Goal: Task Accomplishment & Management: Use online tool/utility

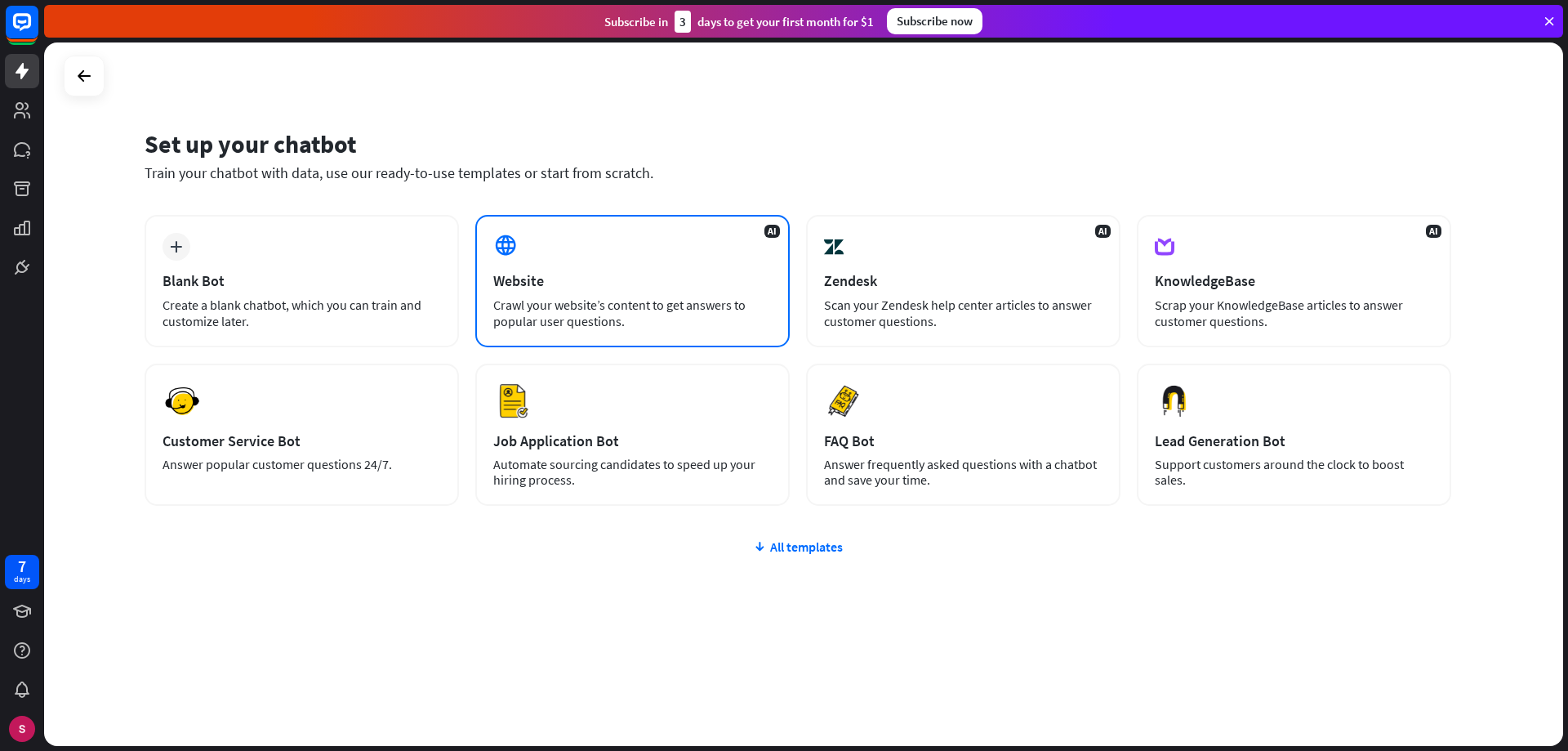
click at [649, 314] on div "Crawl your website’s content to get answers to popular user questions." at bounding box center [632, 313] width 278 height 33
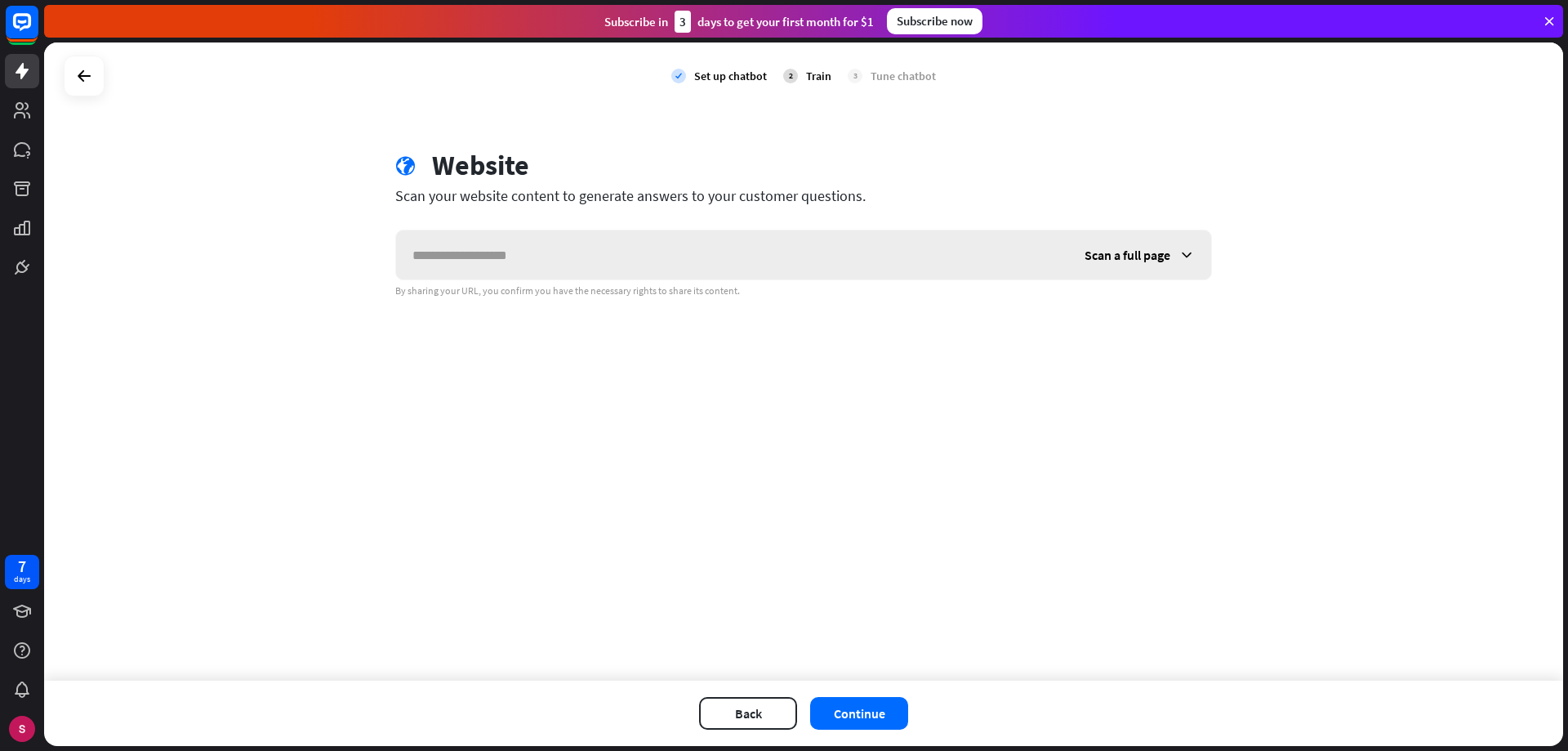
click at [1157, 257] on span "Scan a full page" at bounding box center [1127, 254] width 86 height 16
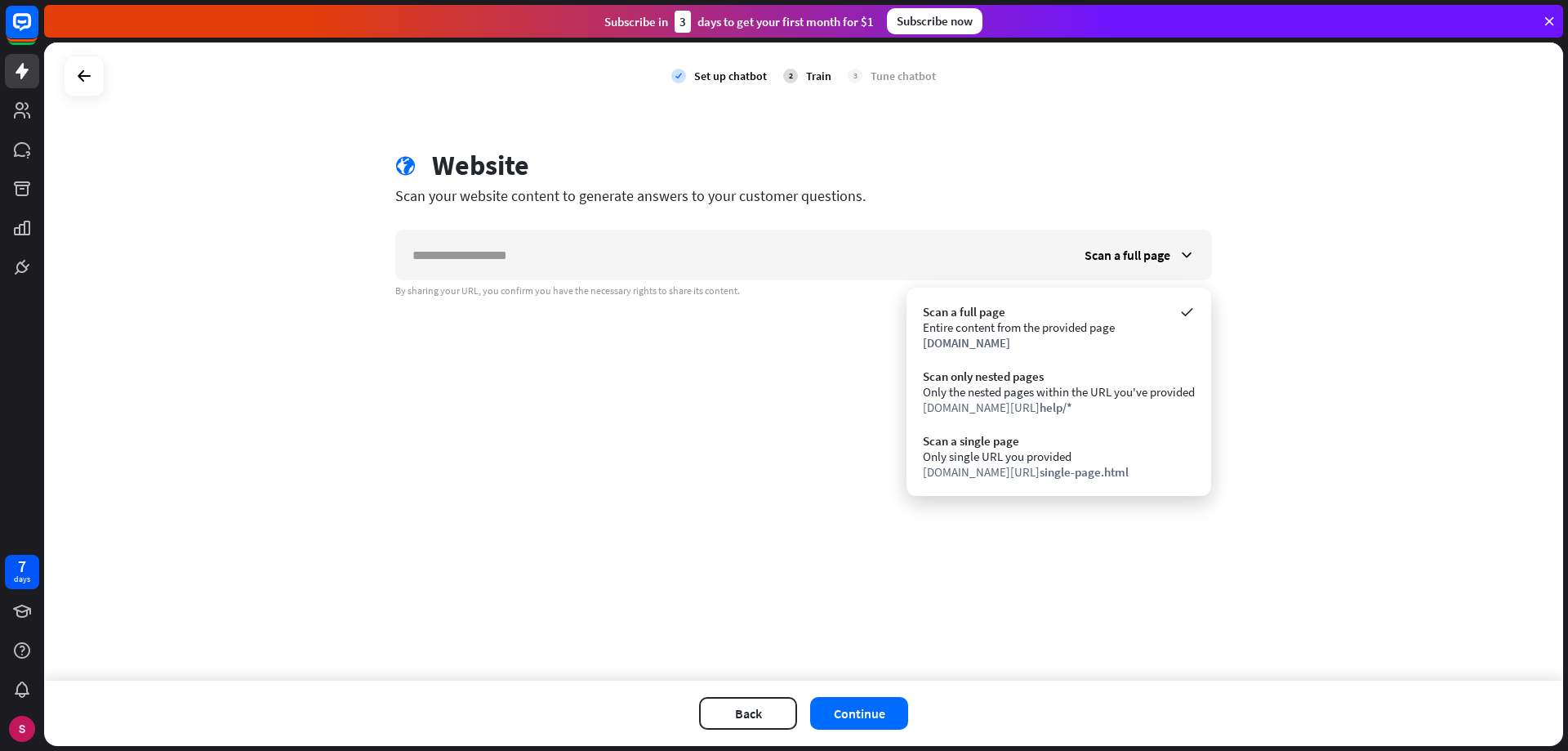
click at [1366, 308] on div "check Set up chatbot 2 Train 3 Tune chatbot globe Website Scan your website con…" at bounding box center [803, 362] width 1519 height 639
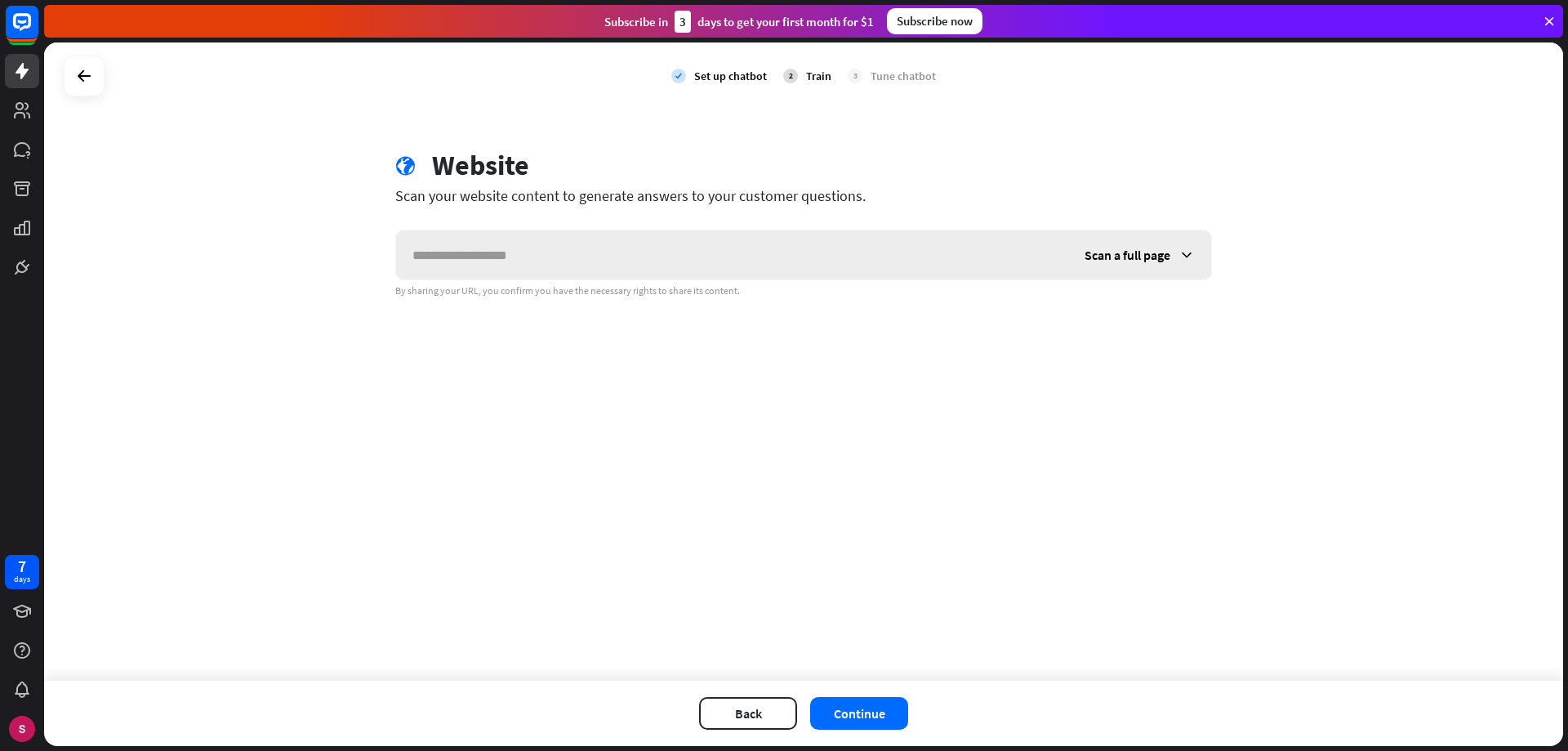
click at [1195, 257] on div "Scan a full page" at bounding box center [1139, 254] width 143 height 49
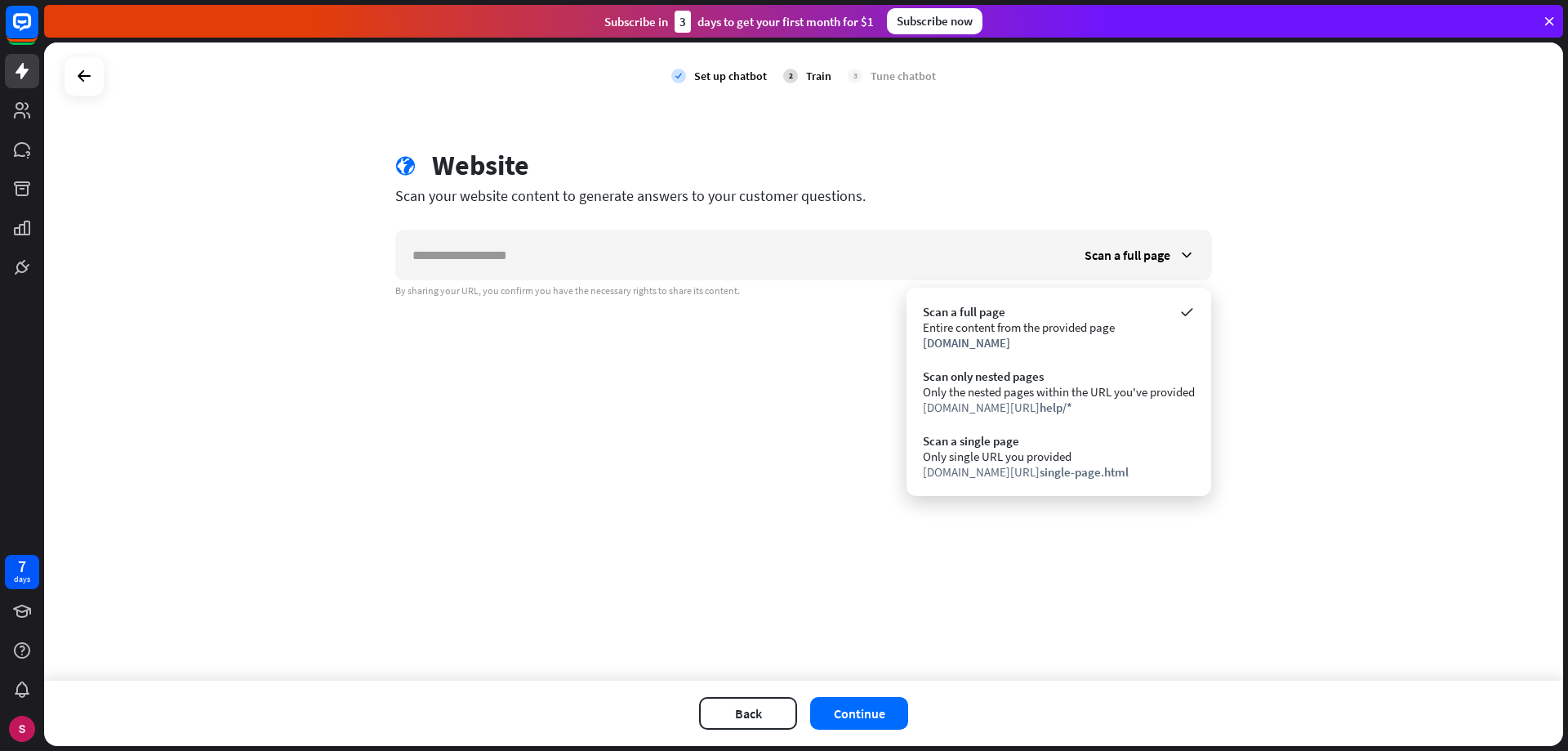
click at [1377, 254] on div "check Set up chatbot 2 Train 3 Tune chatbot globe Website Scan your website con…" at bounding box center [803, 362] width 1519 height 639
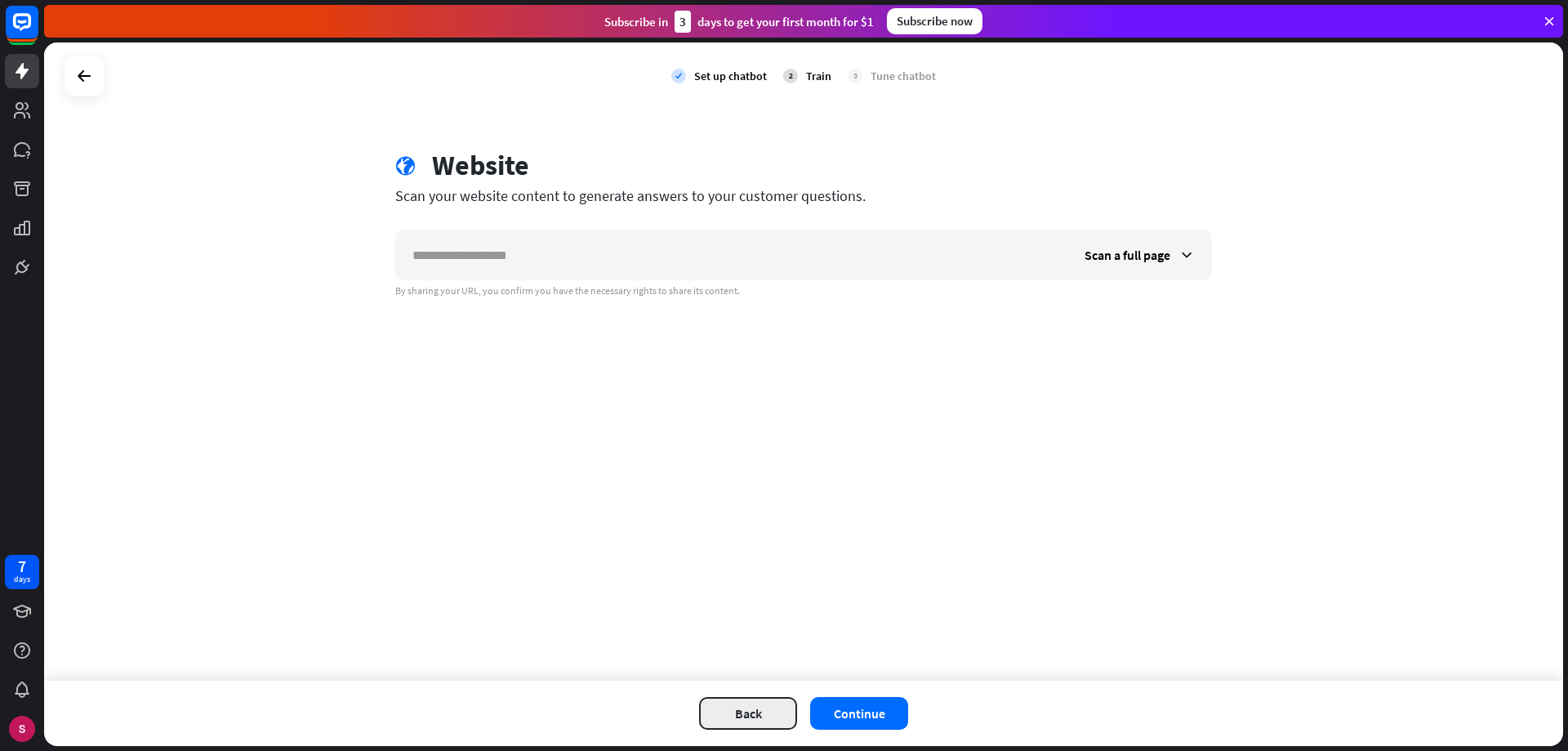
click at [749, 722] on button "Back" at bounding box center [747, 714] width 98 height 33
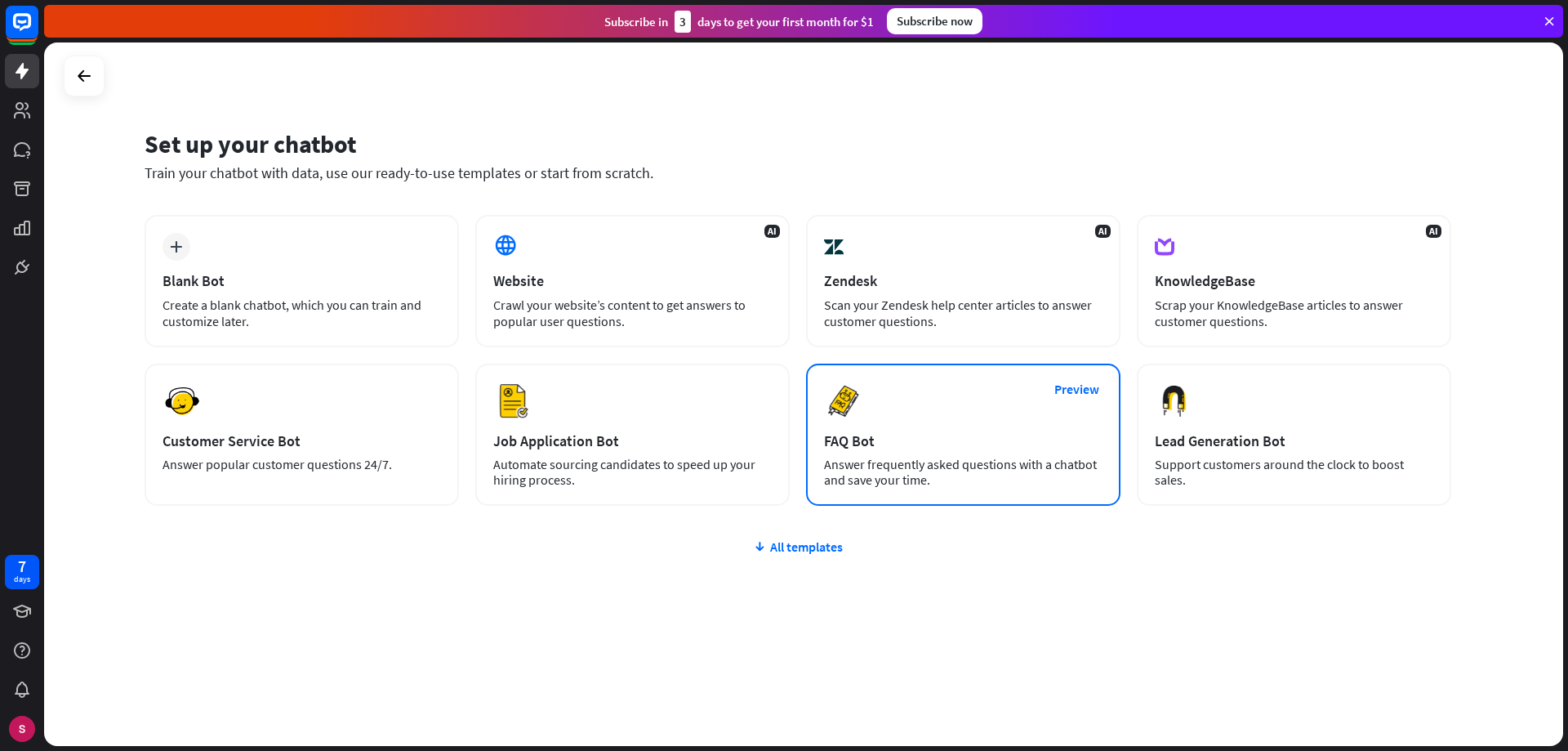
click at [989, 462] on div "Answer frequently asked questions with a chatbot and save your time." at bounding box center [963, 472] width 278 height 31
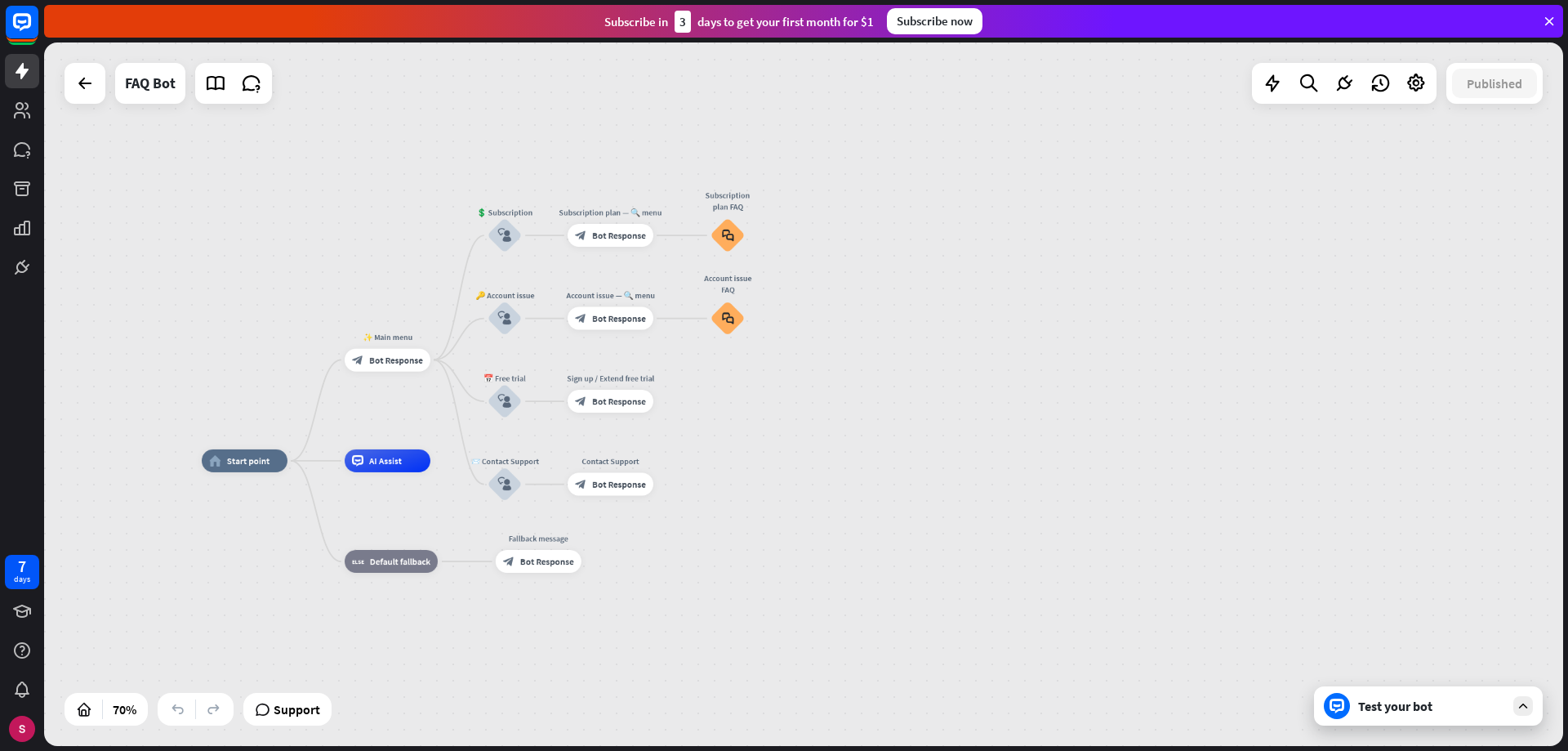
drag, startPoint x: 1351, startPoint y: 228, endPoint x: 1027, endPoint y: 293, distance: 330.5
click at [1027, 293] on div "home_2 Start point ✨ Main menu block_bot_response Bot Response 💲 Subscription b…" at bounding box center [803, 394] width 1519 height 703
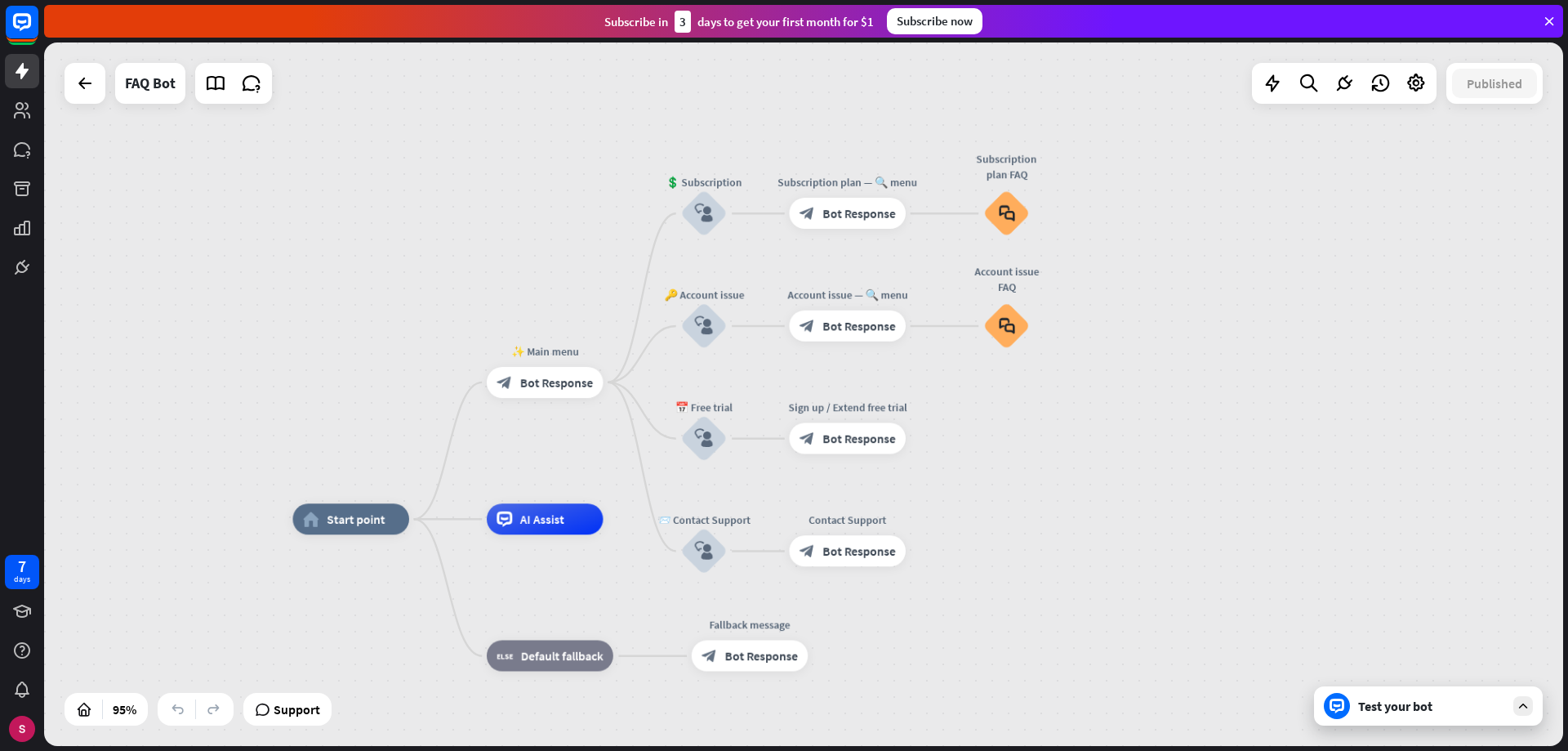
drag, startPoint x: 928, startPoint y: 338, endPoint x: 1175, endPoint y: 403, distance: 255.4
click at [1175, 403] on div "home_2 Start point ✨ Main menu block_bot_response Bot Response 💲 Subscription b…" at bounding box center [803, 394] width 1519 height 703
click at [547, 391] on div "block_bot_response Bot Response" at bounding box center [545, 382] width 117 height 31
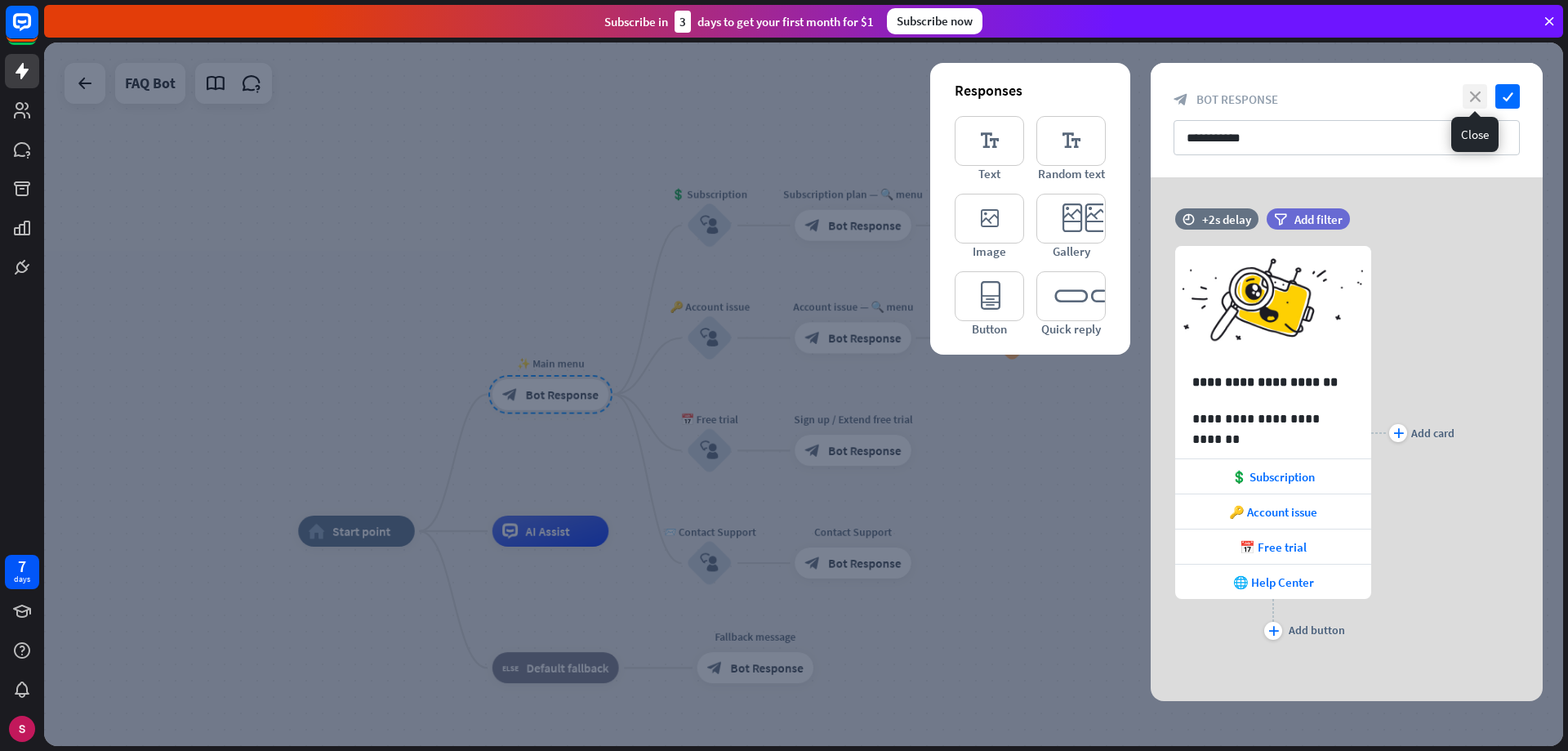
click at [1468, 95] on icon "close" at bounding box center [1475, 96] width 24 height 24
drag, startPoint x: 51, startPoint y: 81, endPoint x: 68, endPoint y: 82, distance: 17.0
click at [56, 81] on div at bounding box center [803, 394] width 1519 height 703
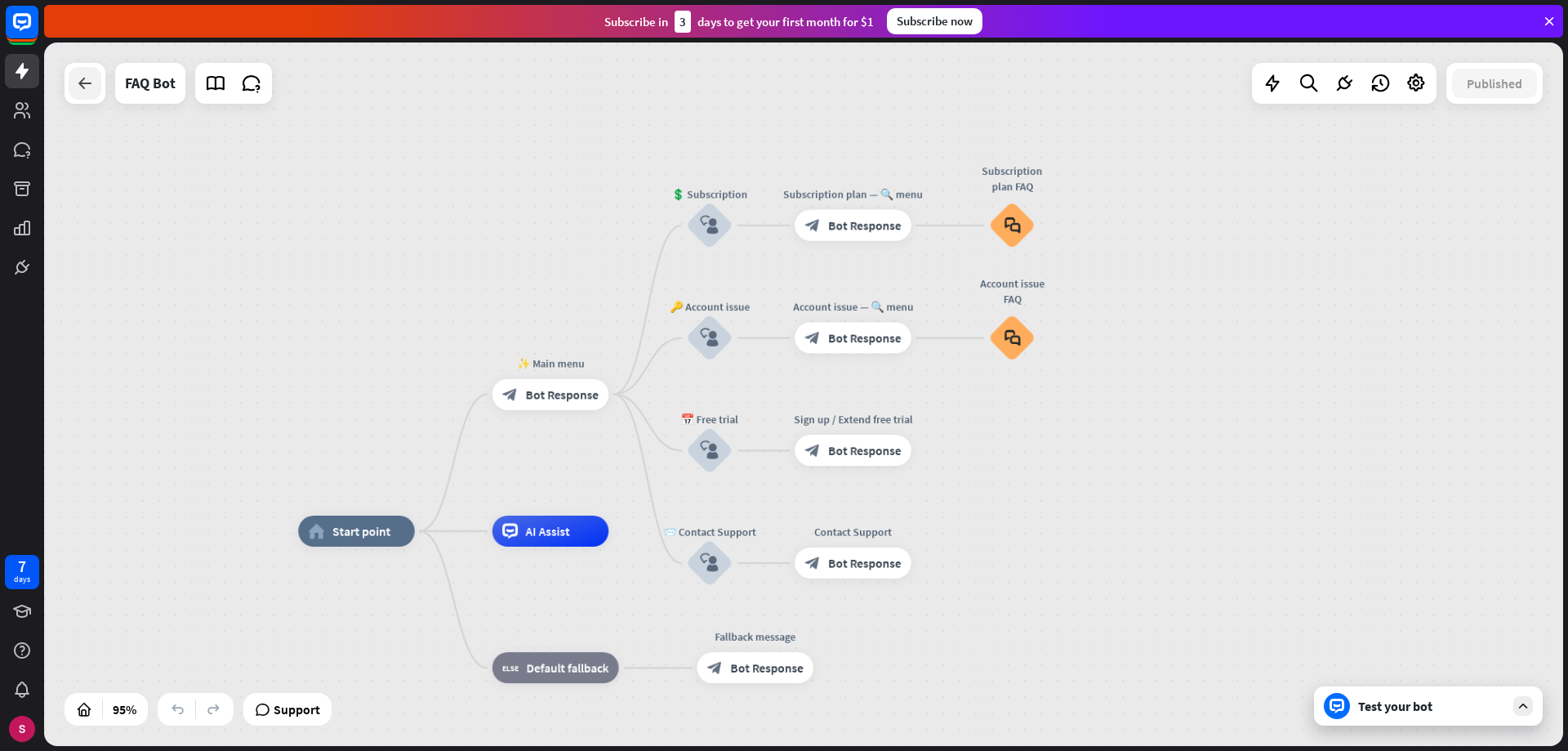
click at [75, 84] on icon at bounding box center [85, 83] width 20 height 20
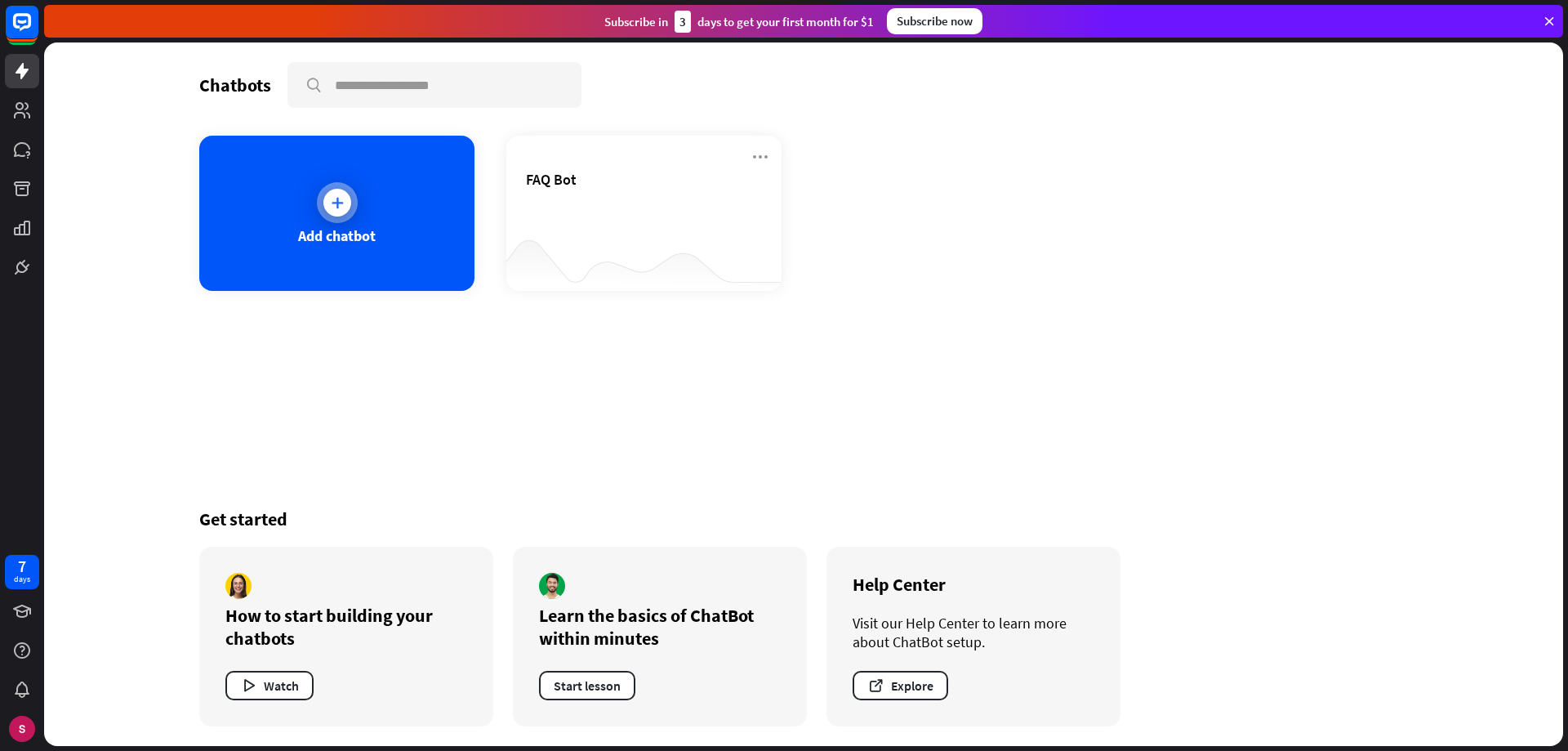
click at [338, 165] on div "Add chatbot" at bounding box center [336, 213] width 275 height 155
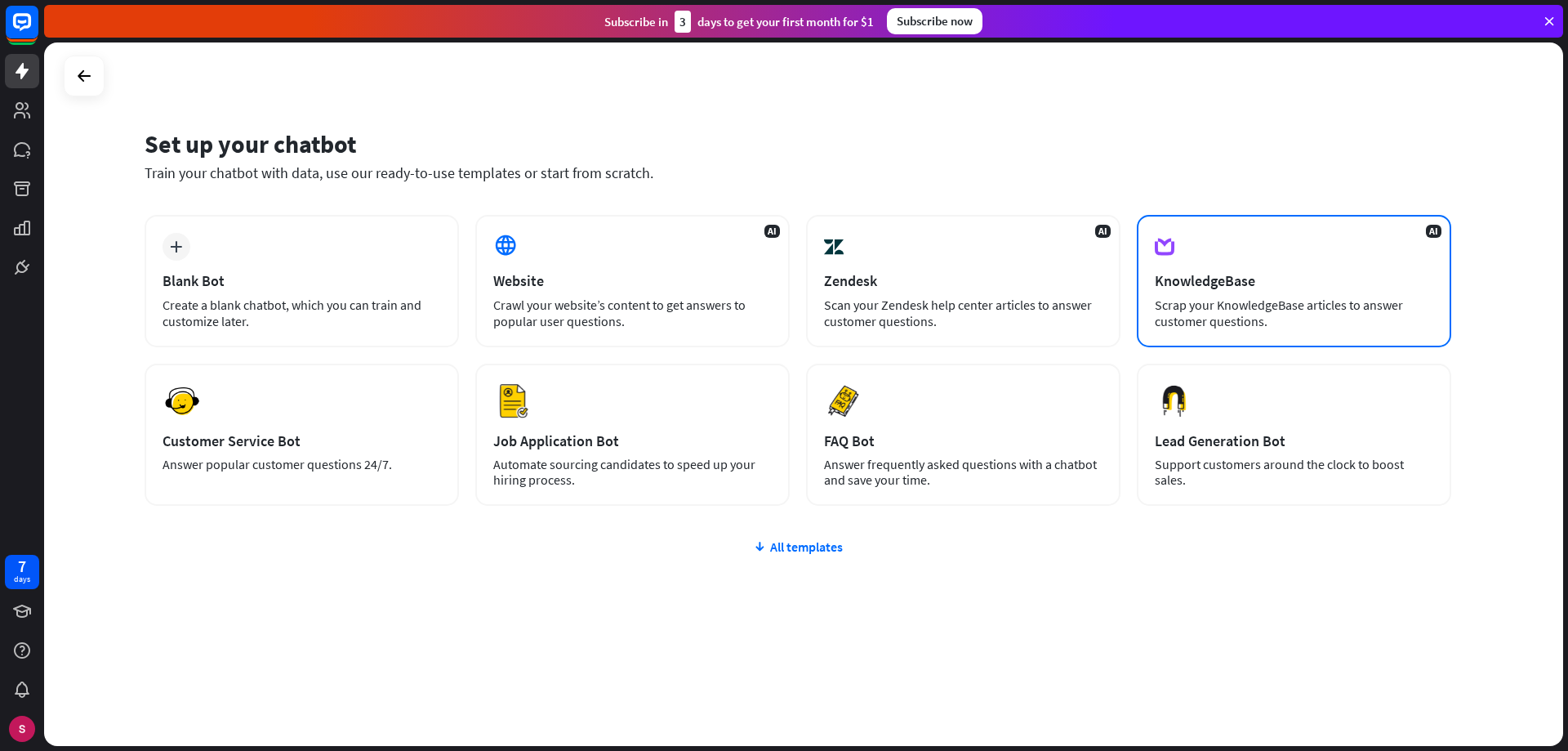
click at [1318, 304] on div "Scrap your KnowledgeBase articles to answer customer questions." at bounding box center [1294, 313] width 278 height 33
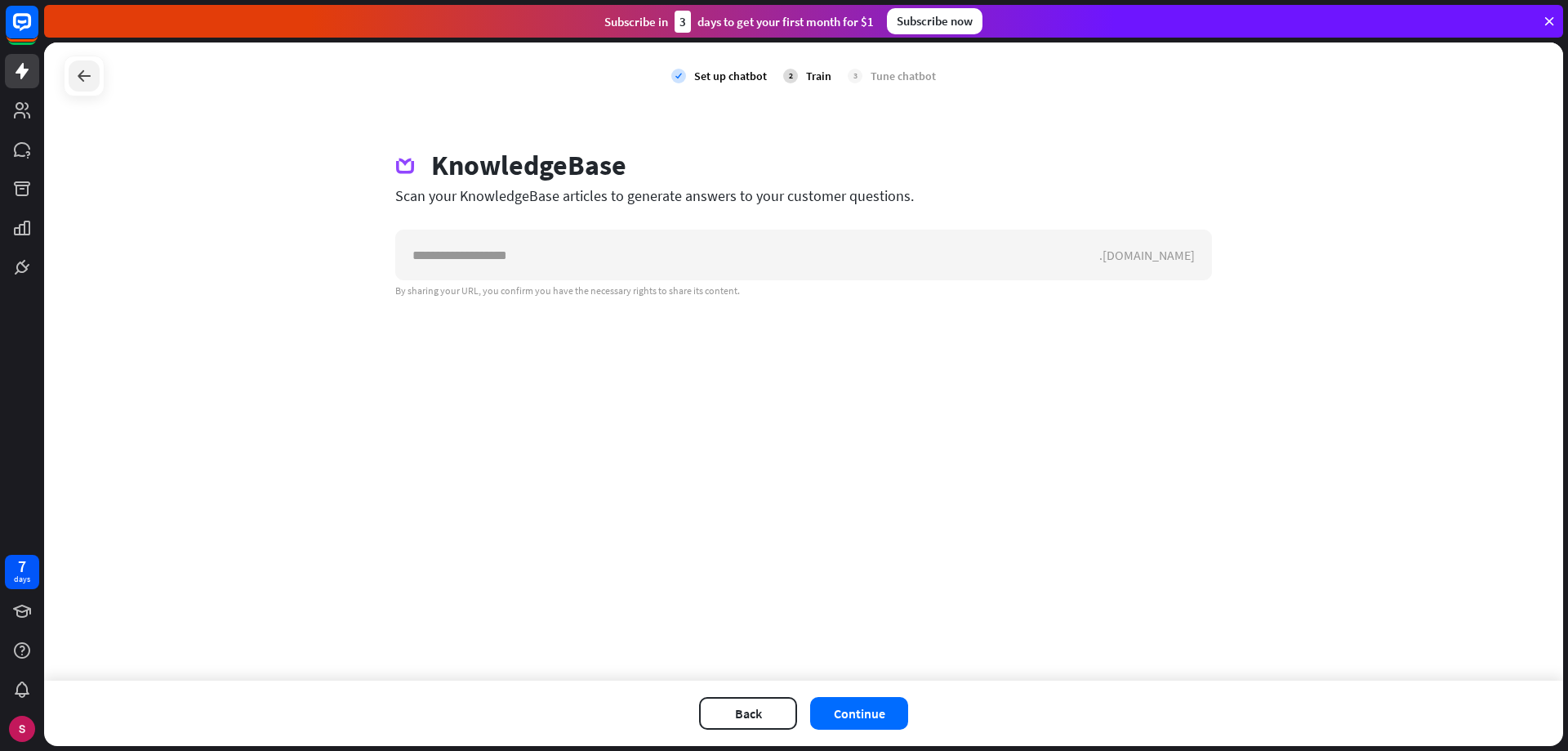
click at [83, 73] on icon at bounding box center [84, 75] width 20 height 20
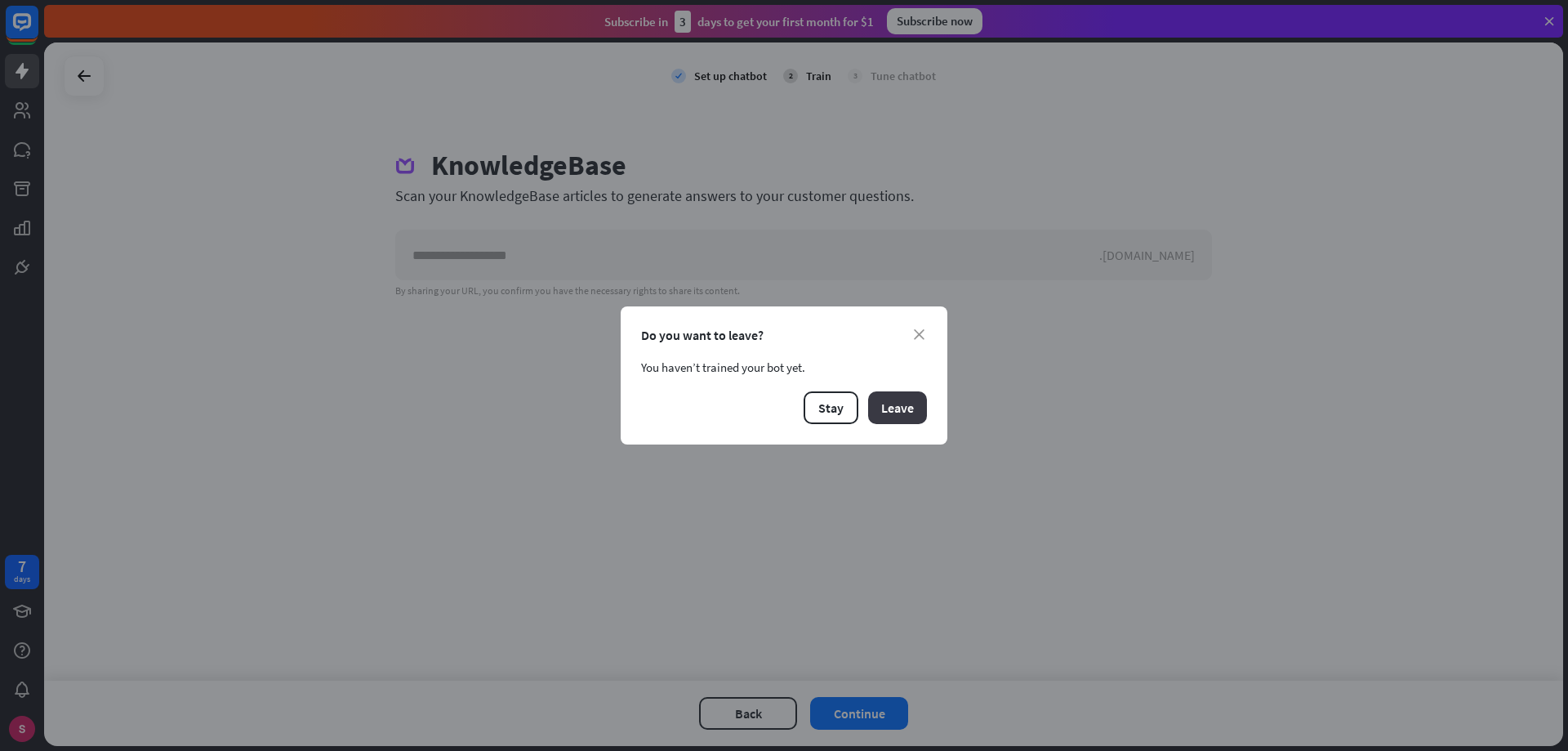
click at [901, 409] on button "Leave" at bounding box center [898, 408] width 59 height 33
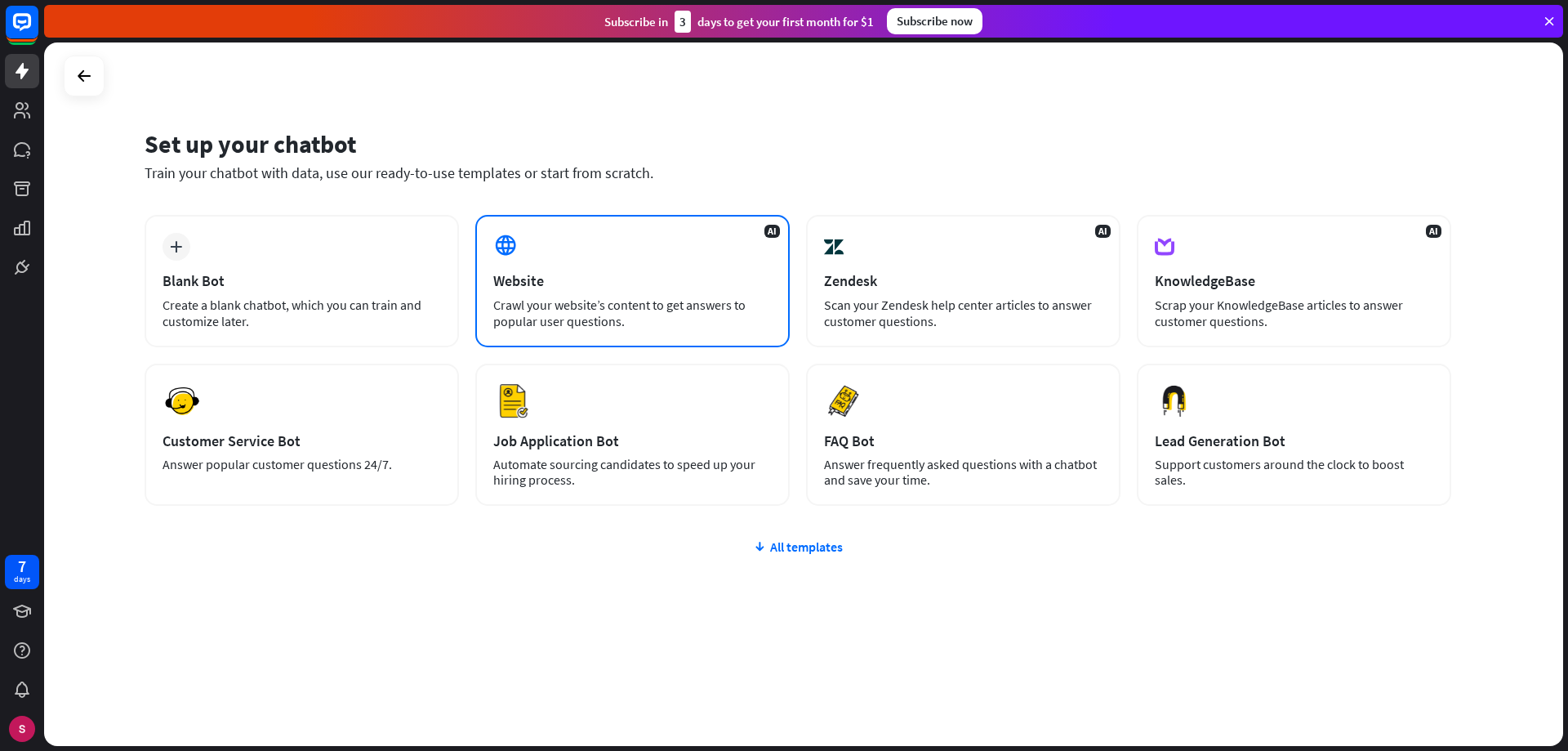
click at [604, 268] on div "AI Website Crawl your website’s content to get answers to popular user question…" at bounding box center [633, 280] width 315 height 132
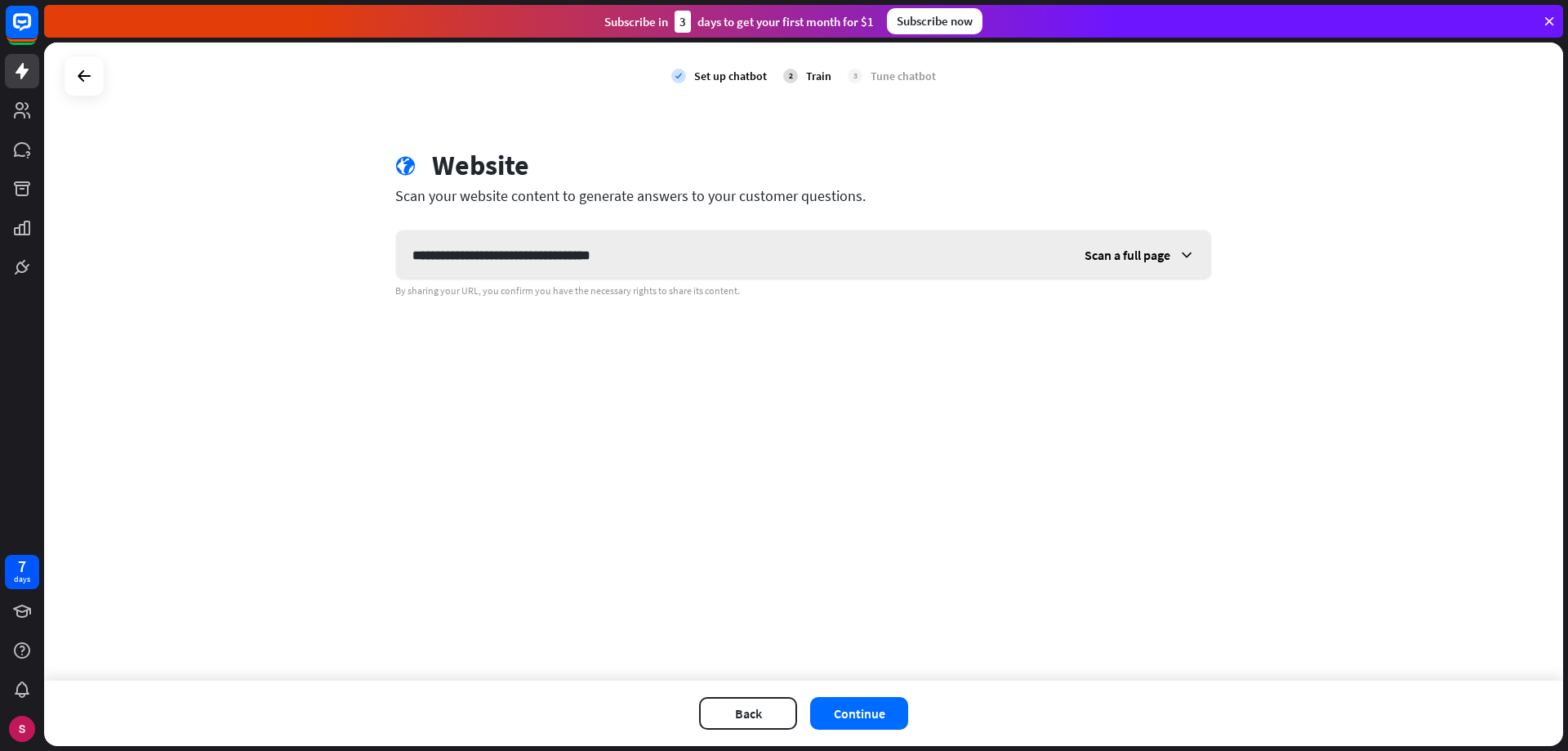
type input "**********"
click at [1196, 248] on div "Scan a full page" at bounding box center [1139, 254] width 143 height 49
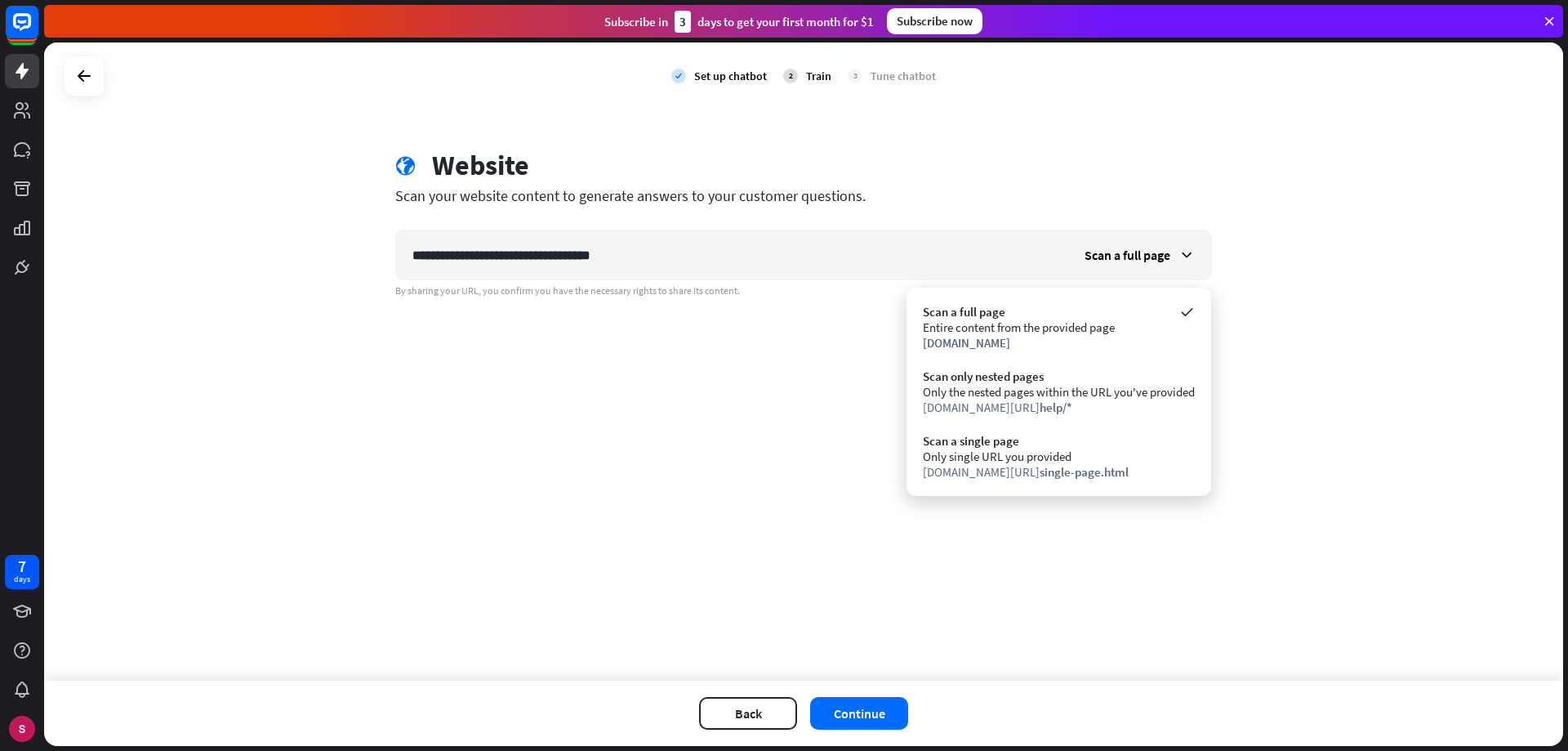
click at [1404, 370] on div "**********" at bounding box center [803, 362] width 1519 height 639
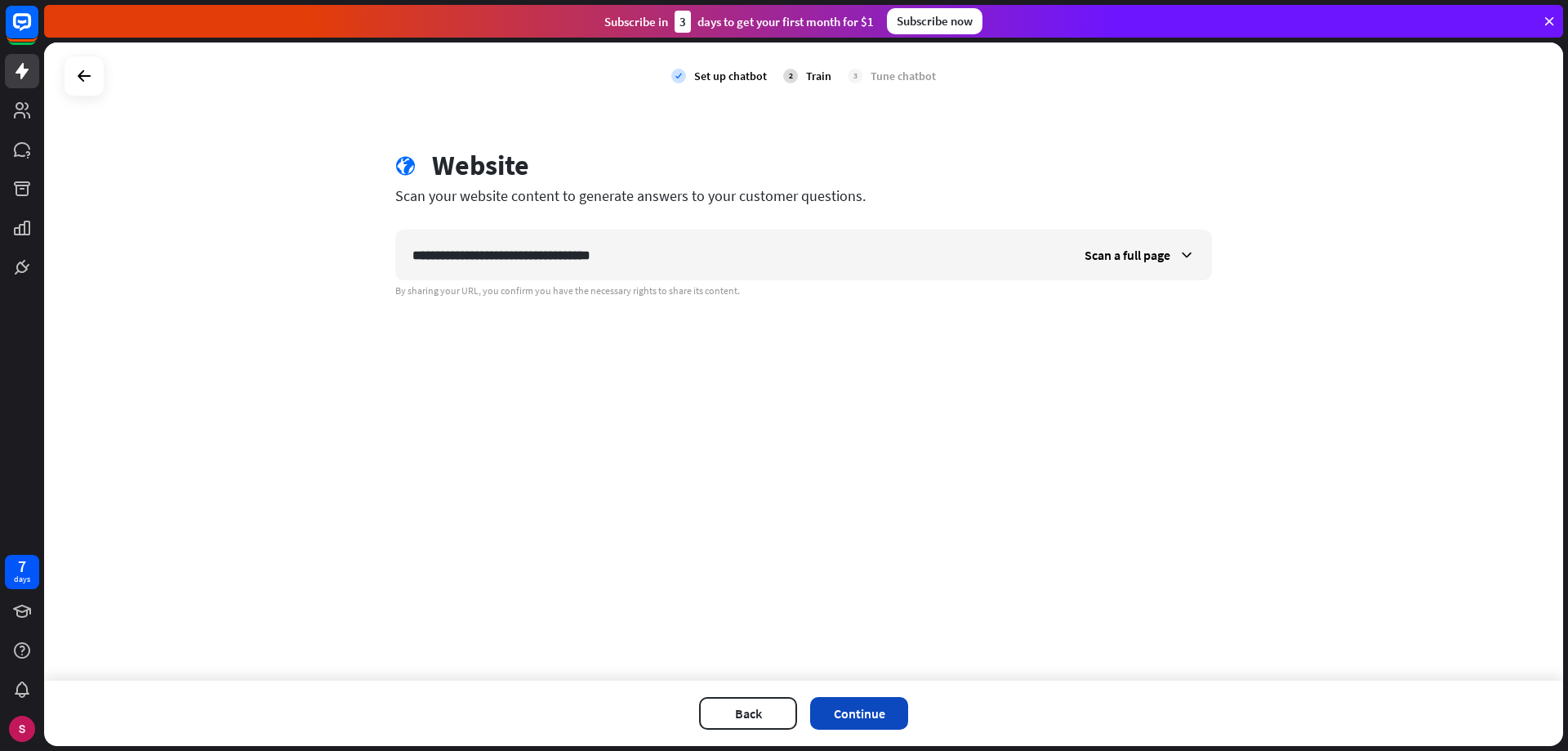
click at [871, 722] on button "Continue" at bounding box center [859, 714] width 98 height 33
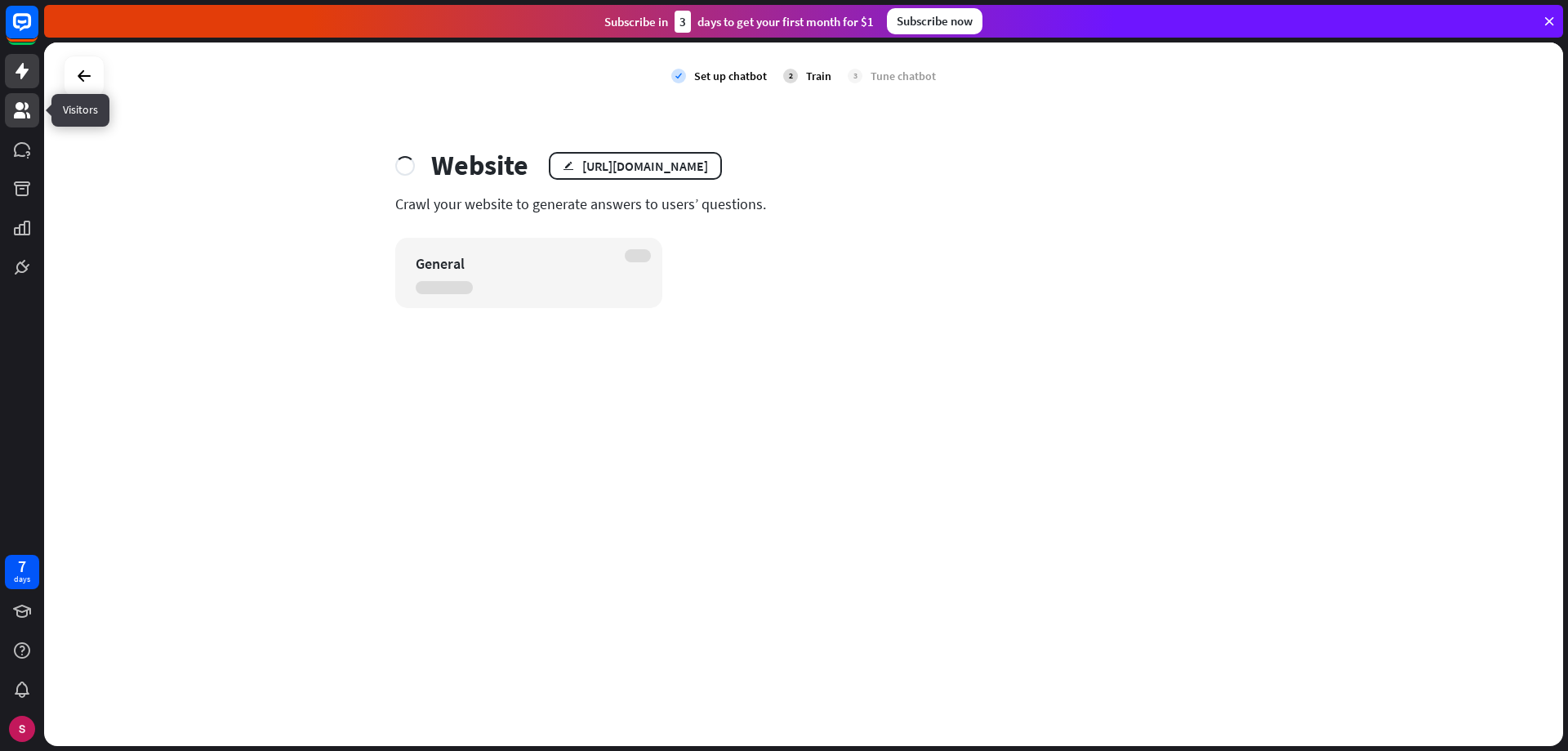
click at [21, 114] on icon at bounding box center [22, 110] width 16 height 16
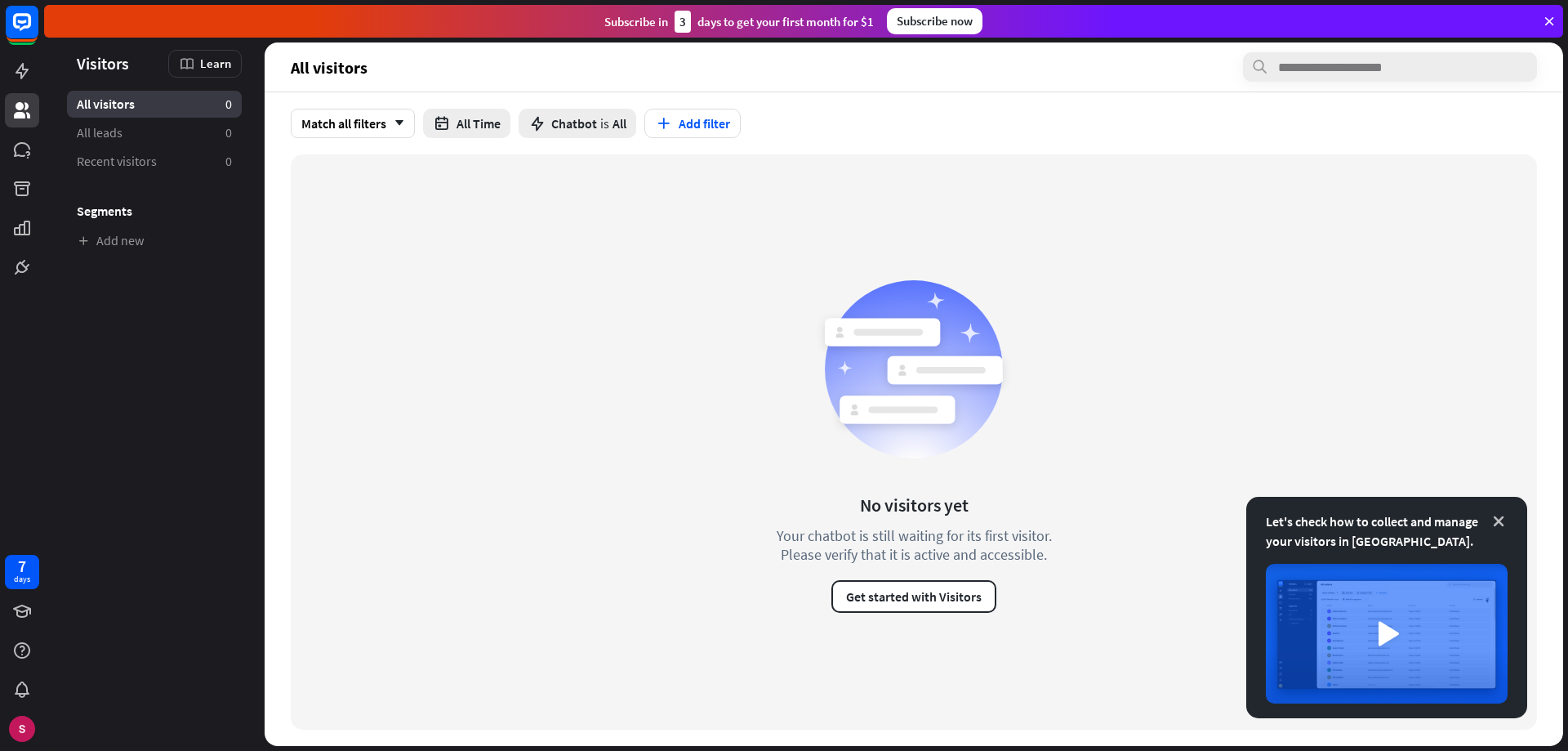
click at [1503, 524] on icon at bounding box center [1498, 521] width 16 height 16
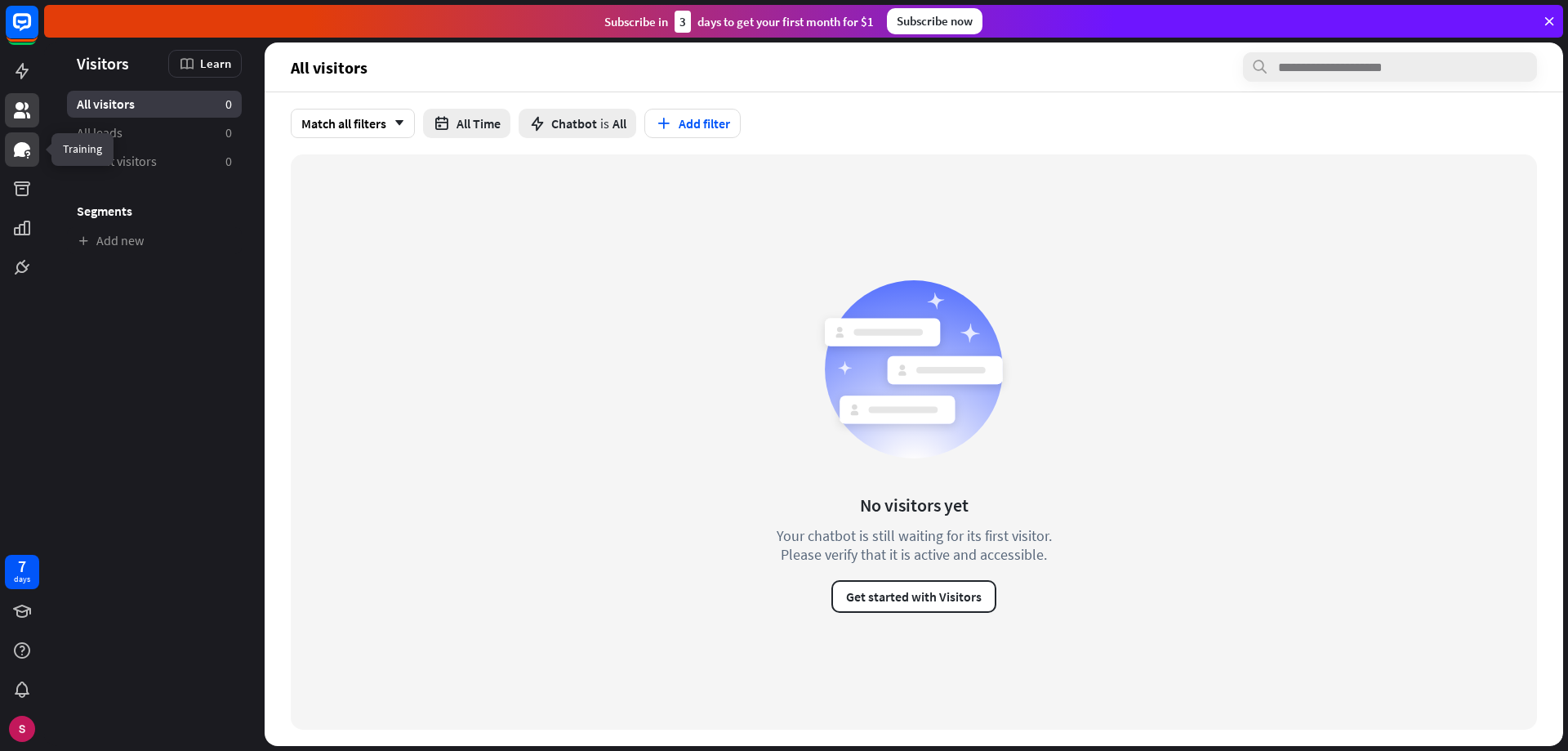
click at [22, 154] on icon at bounding box center [22, 149] width 16 height 15
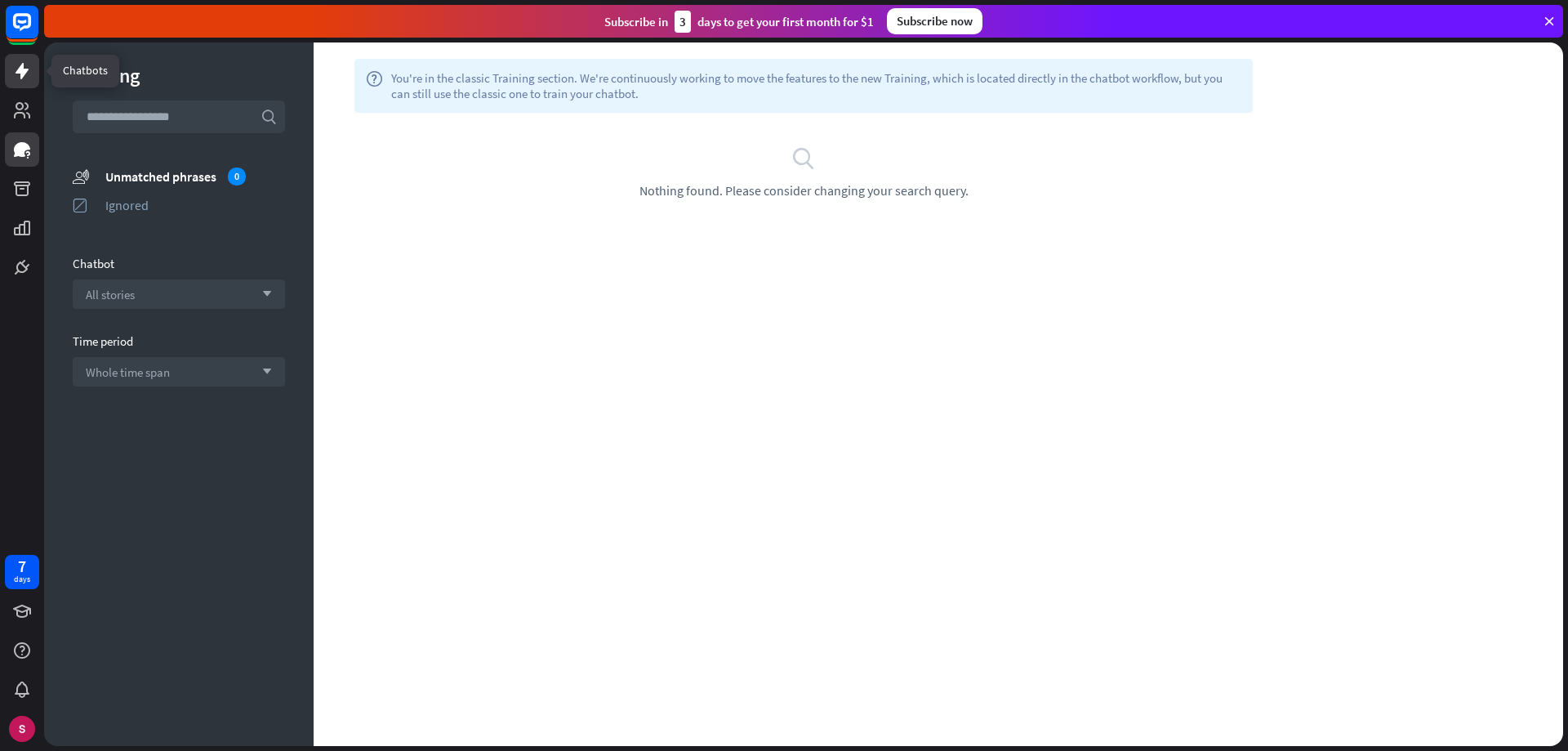
click at [23, 66] on icon at bounding box center [22, 71] width 13 height 16
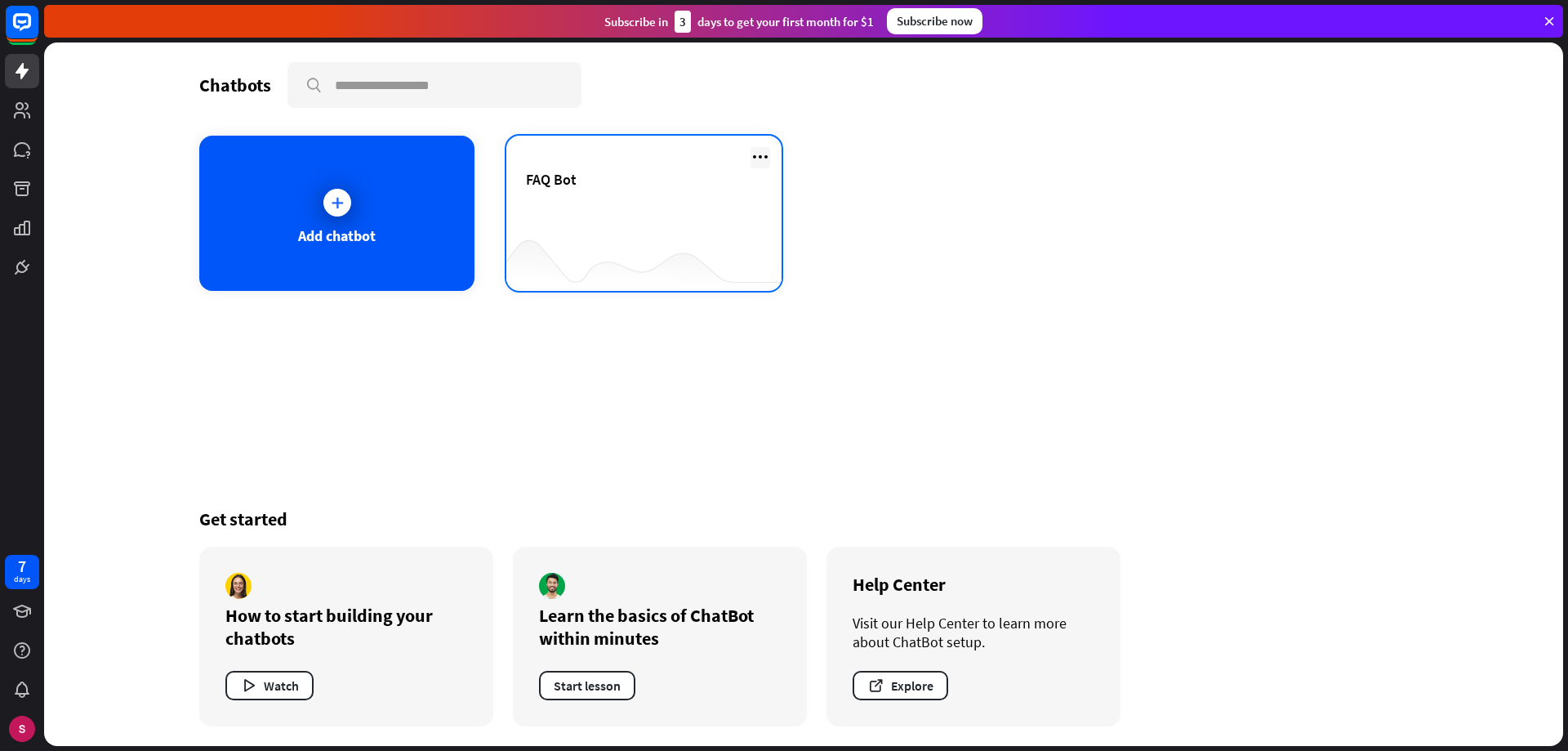
click at [758, 155] on icon at bounding box center [760, 157] width 20 height 20
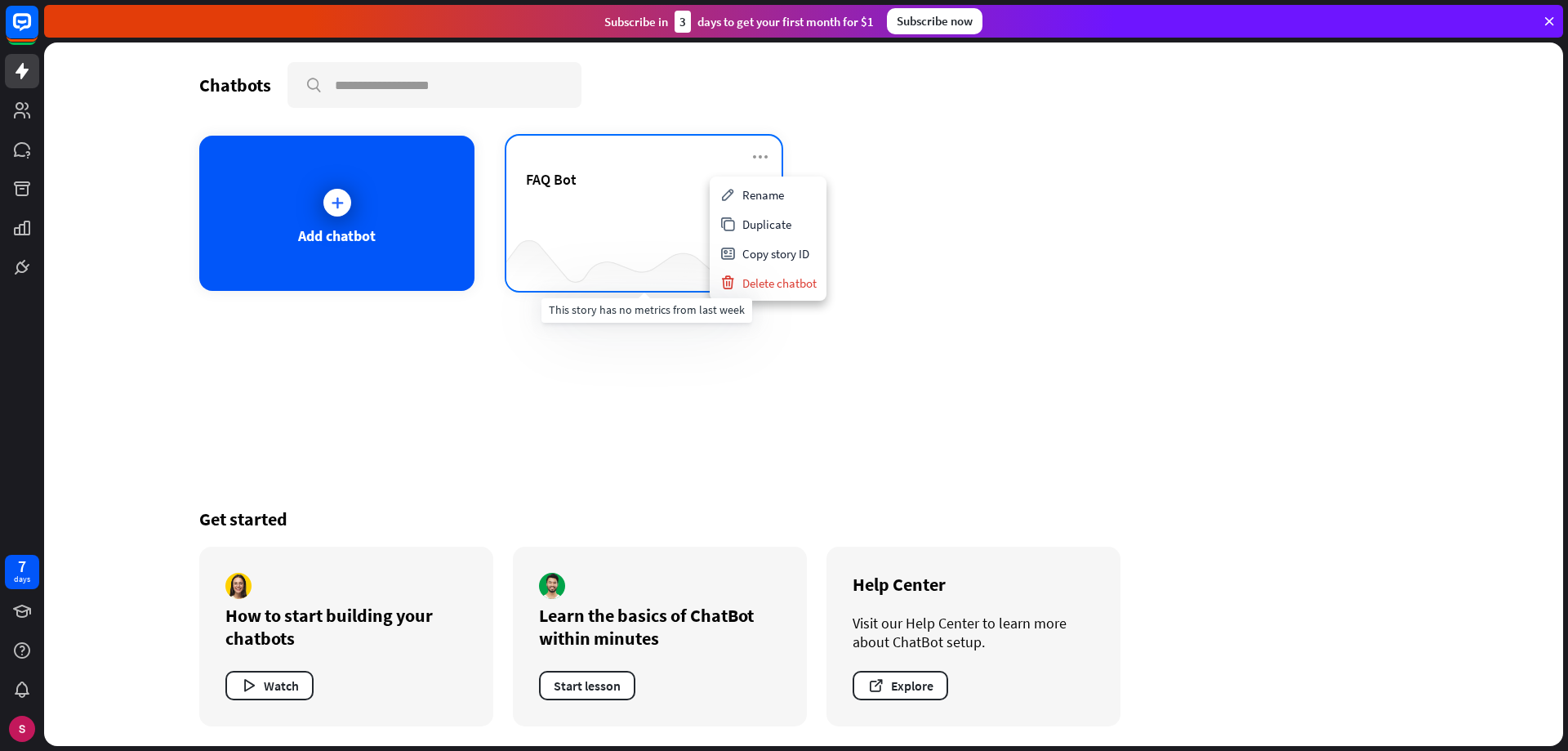
click at [607, 241] on div at bounding box center [643, 259] width 275 height 63
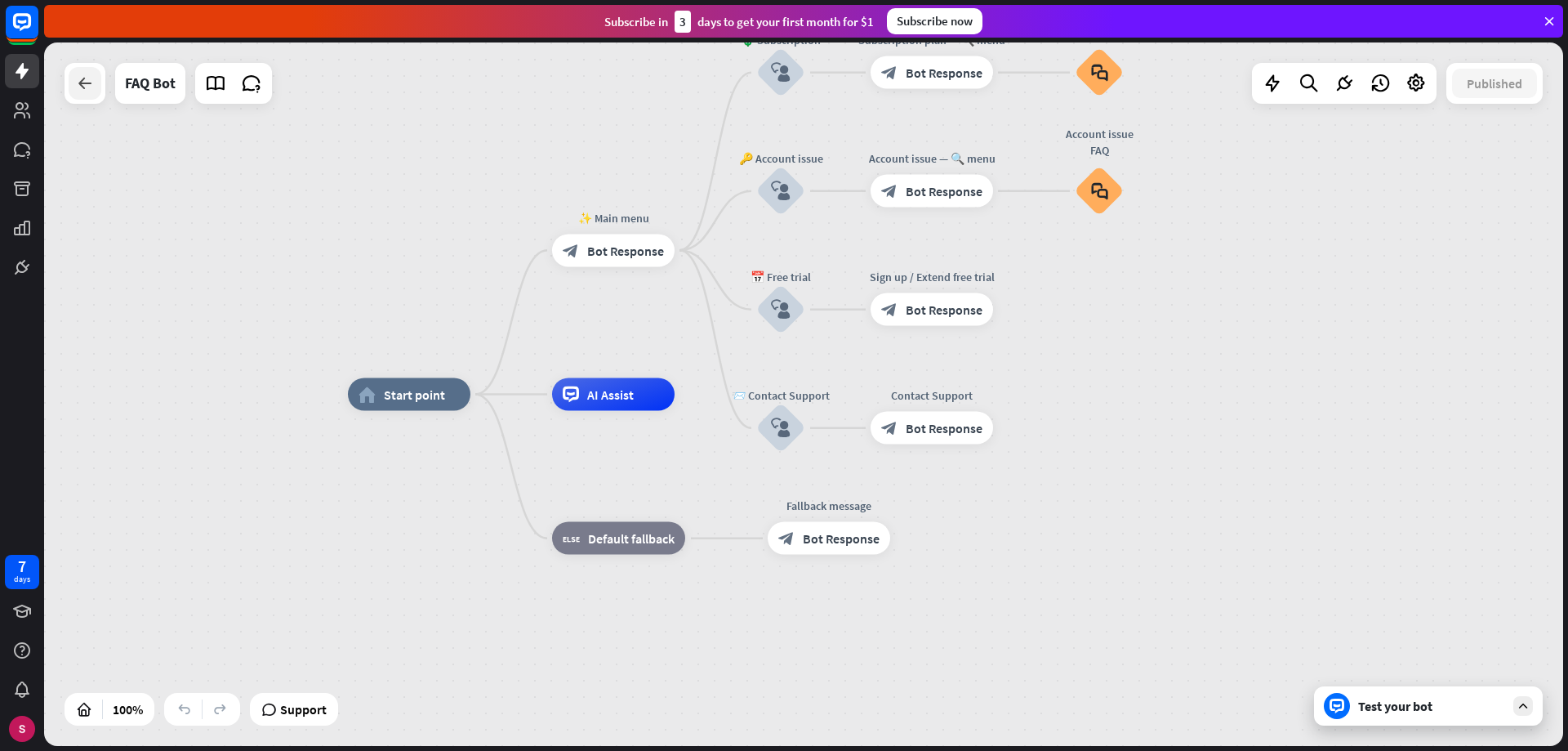
click at [84, 75] on icon at bounding box center [85, 83] width 20 height 20
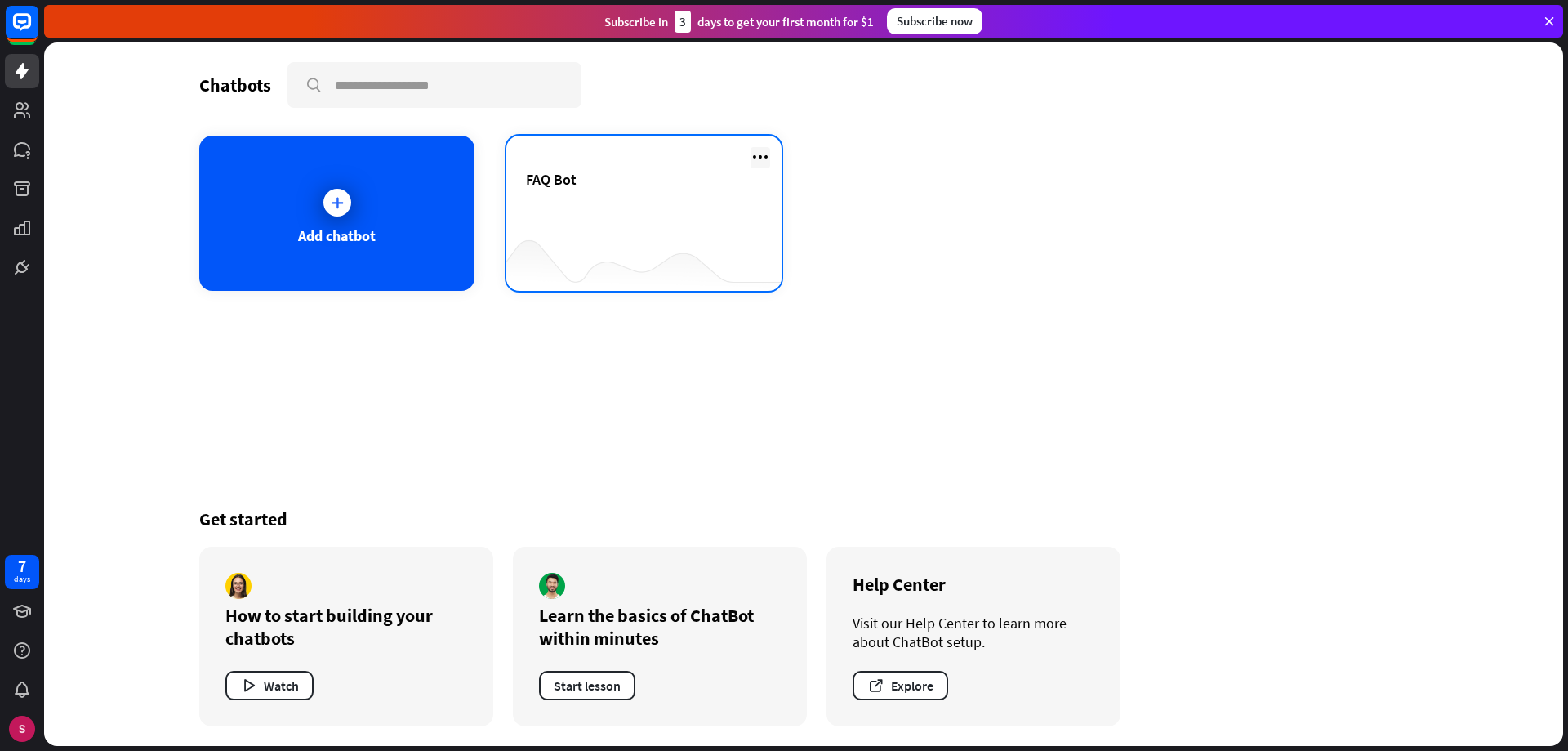
click at [768, 155] on icon at bounding box center [760, 157] width 20 height 20
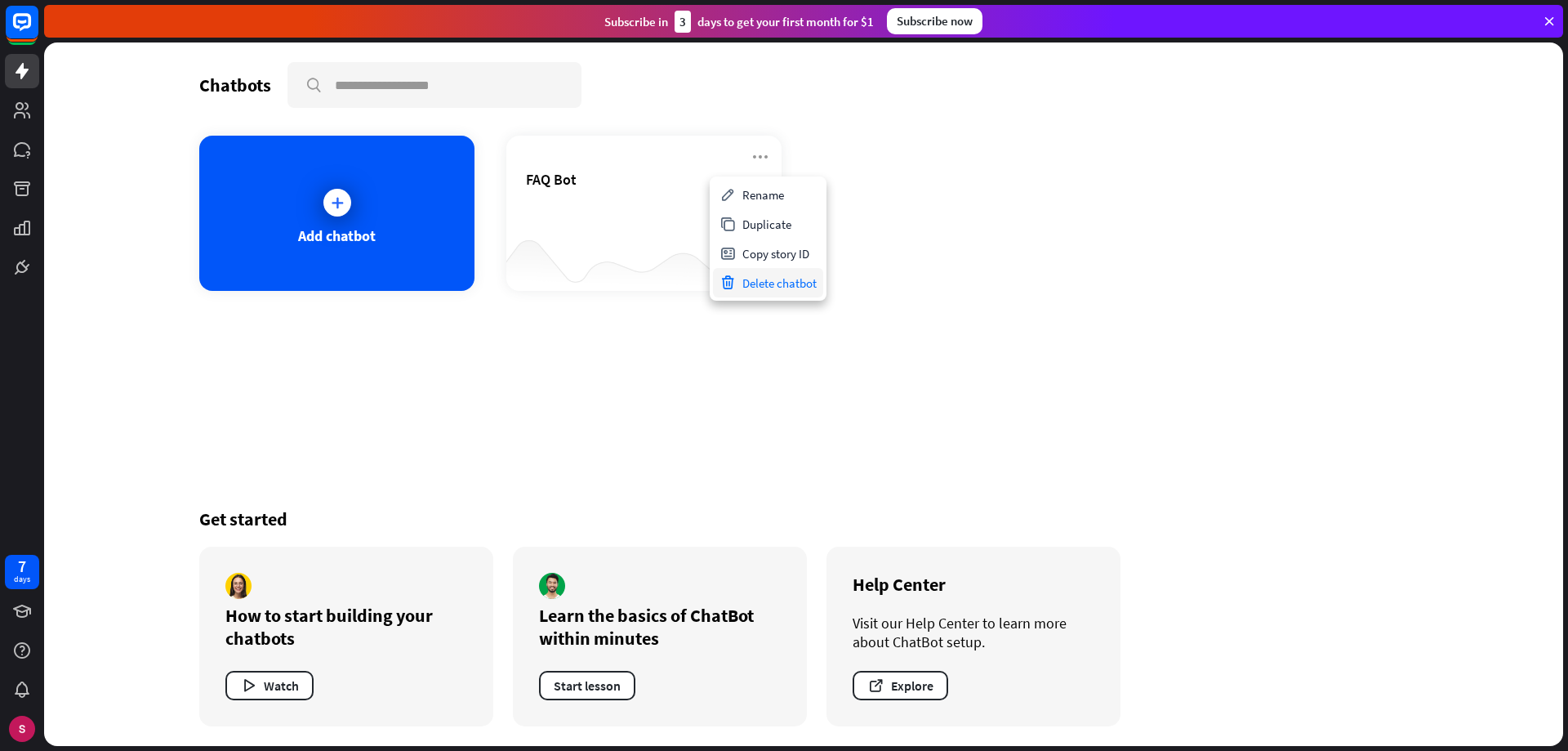
click at [778, 282] on div "Delete chatbot" at bounding box center [767, 283] width 110 height 29
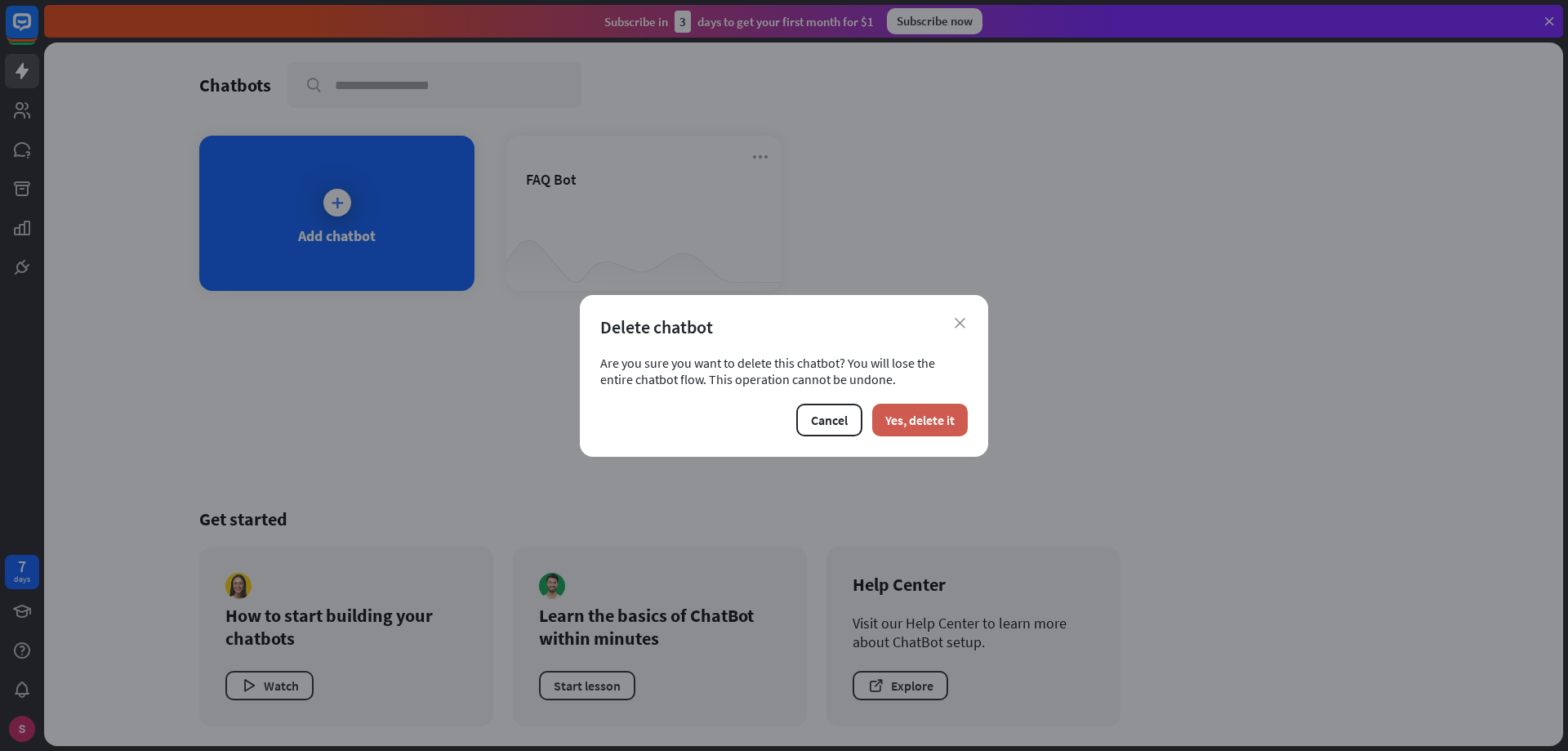
click at [918, 429] on button "Yes, delete it" at bounding box center [920, 420] width 95 height 33
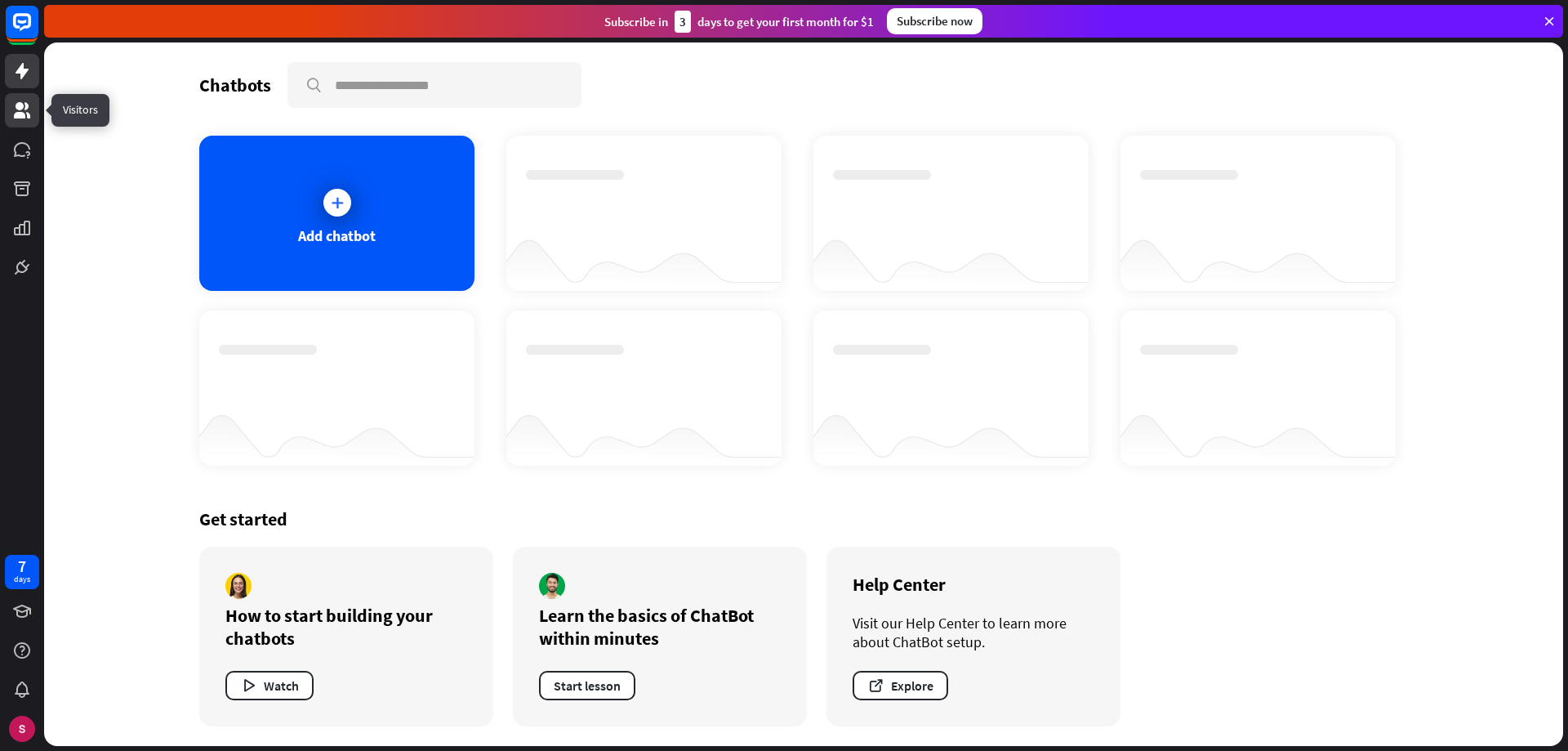
click at [15, 110] on icon at bounding box center [22, 110] width 20 height 20
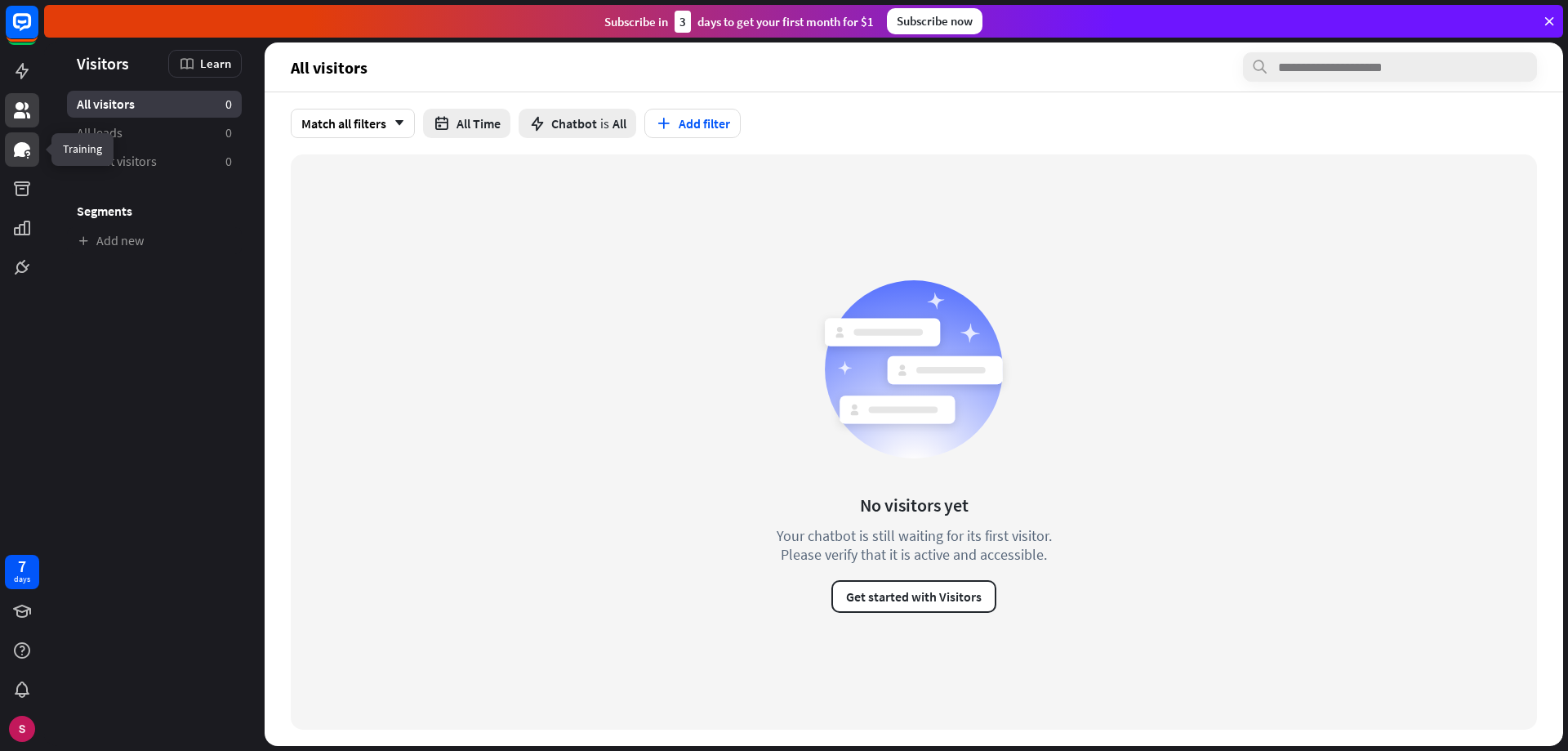
click at [29, 148] on icon at bounding box center [22, 149] width 16 height 15
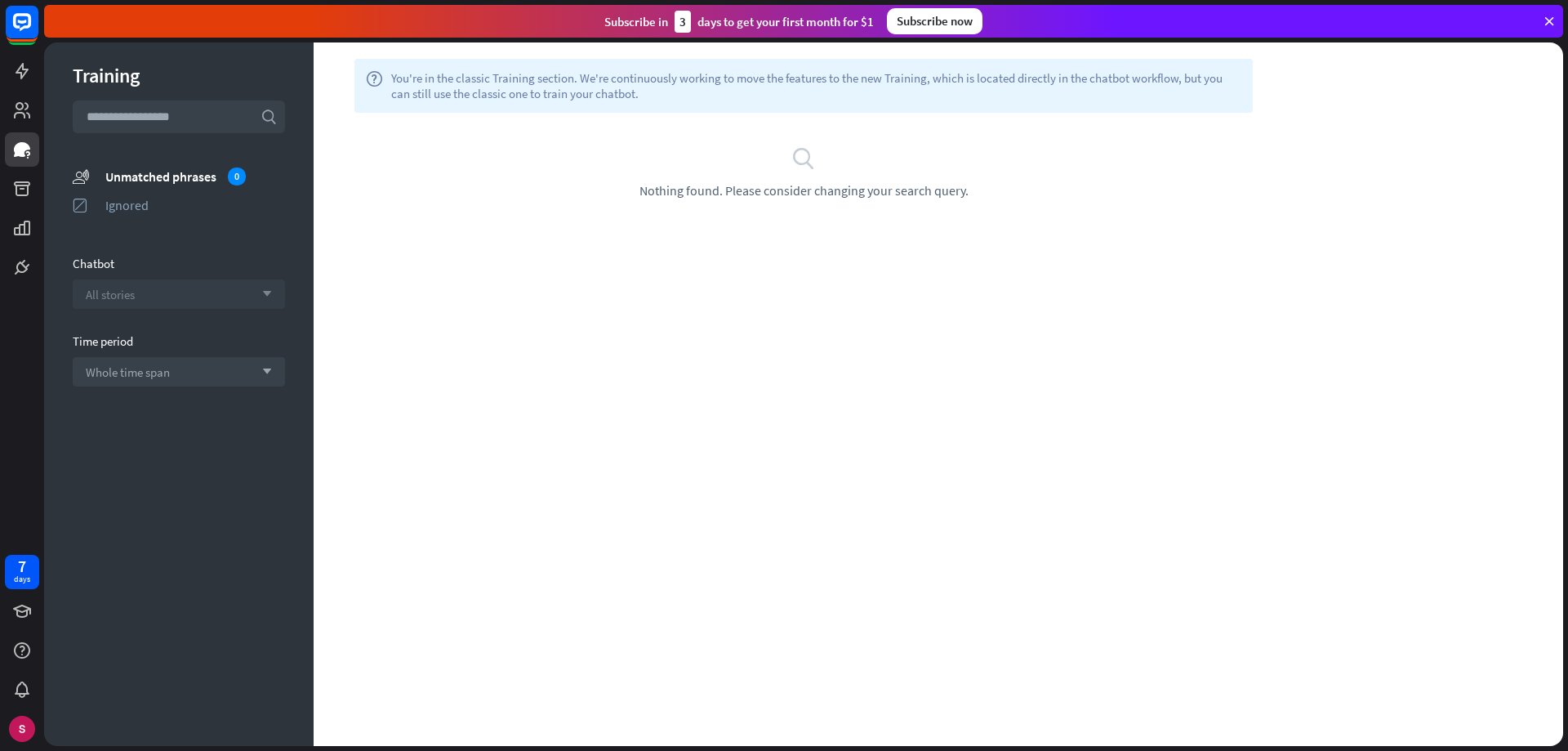
click at [115, 301] on span "All stories" at bounding box center [110, 294] width 49 height 16
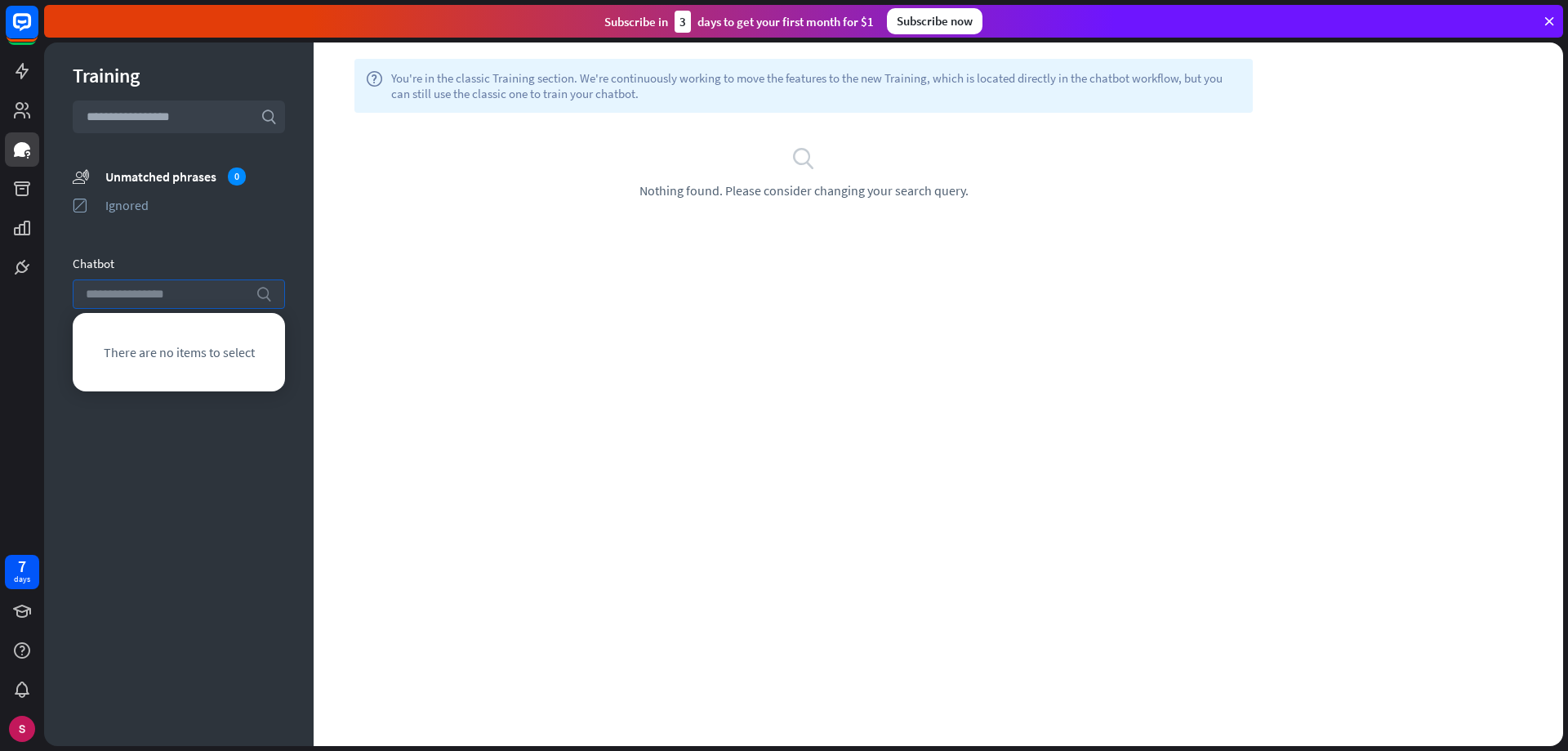
click at [141, 293] on input "search" at bounding box center [166, 294] width 162 height 28
click at [151, 514] on div "Training search unmatched_phrases Unmatched phrases 0 ignored Ignored Chatbot s…" at bounding box center [179, 394] width 270 height 703
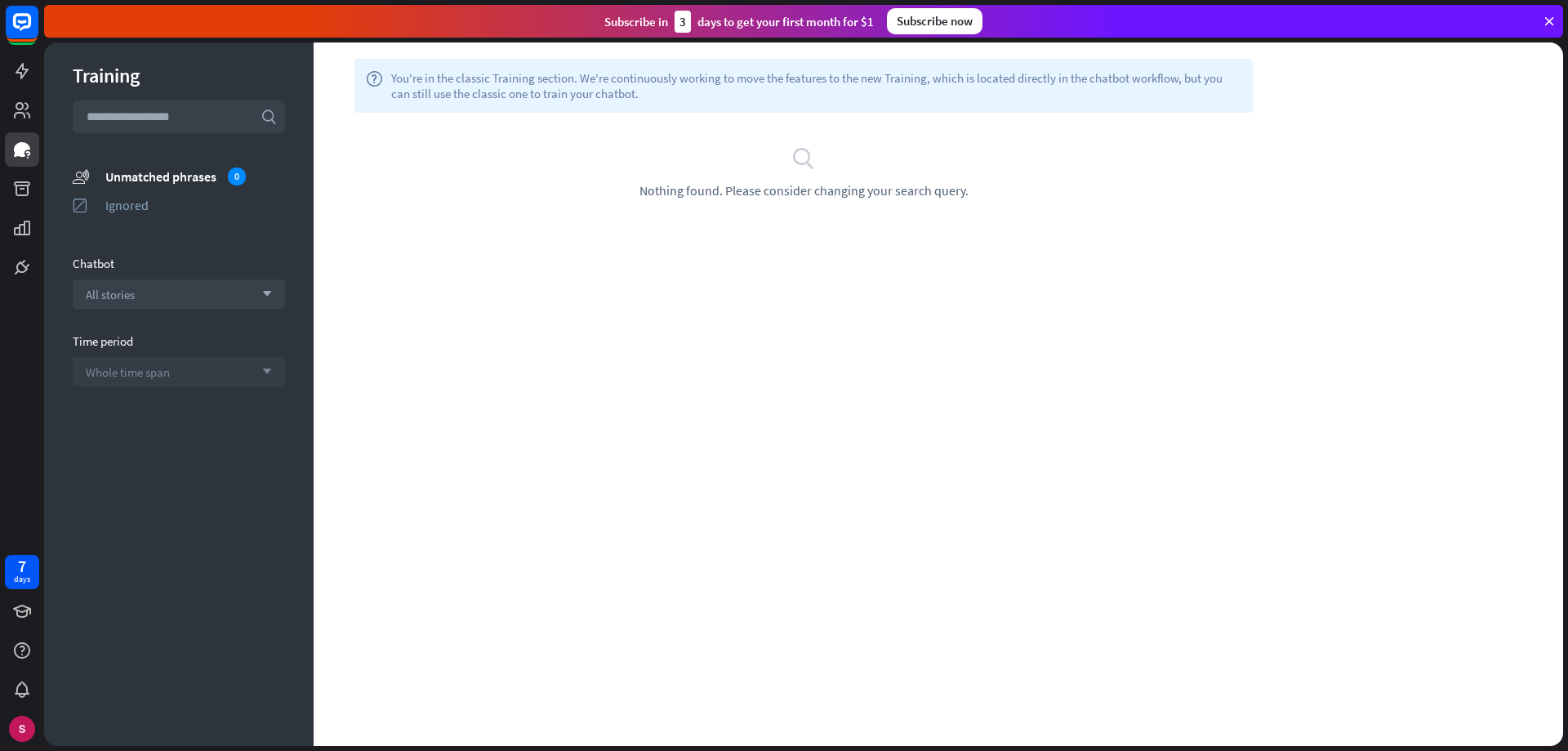
click at [159, 376] on span "Whole time span" at bounding box center [127, 372] width 84 height 16
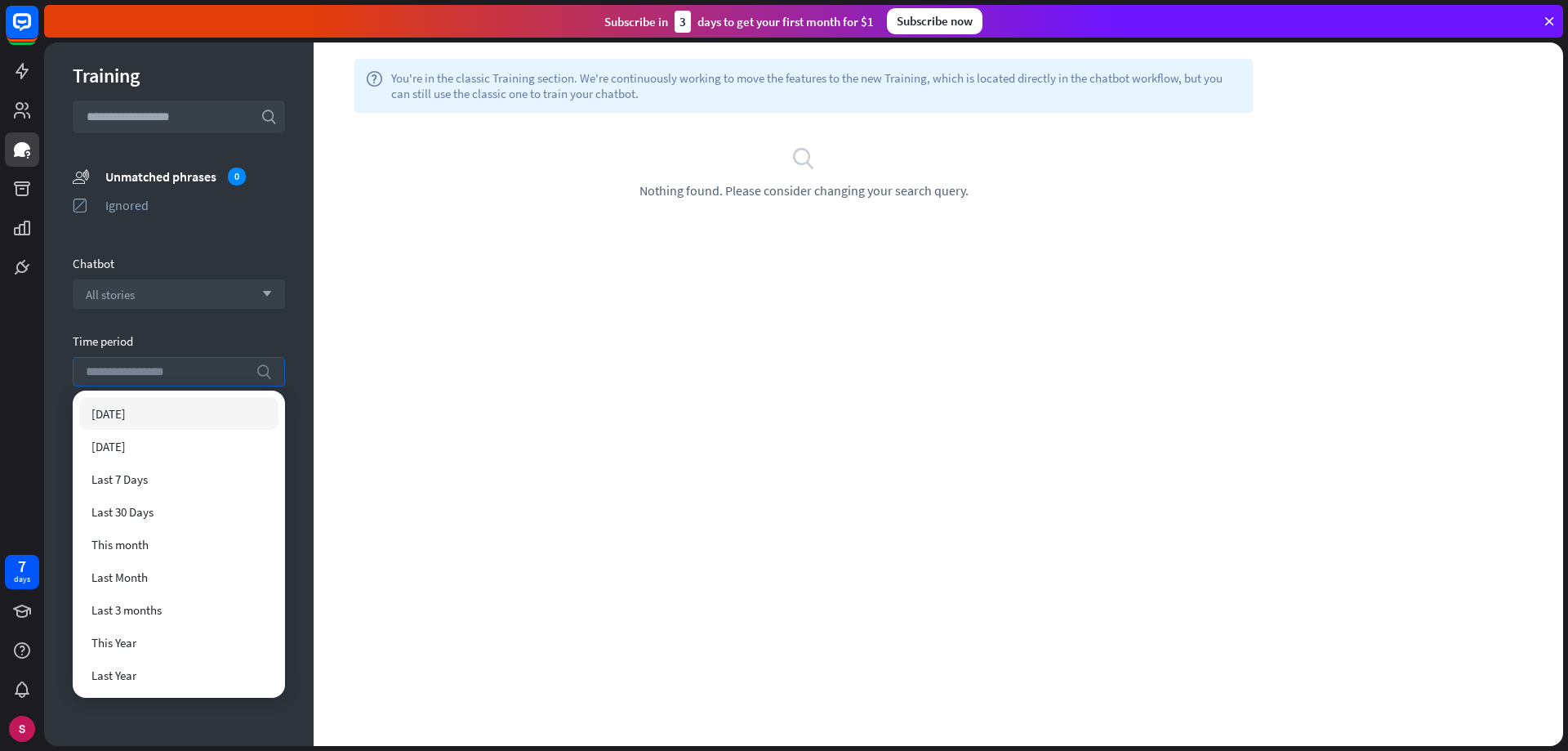
click at [160, 376] on input "search" at bounding box center [166, 372] width 162 height 28
click at [198, 341] on div "Time period" at bounding box center [179, 341] width 213 height 16
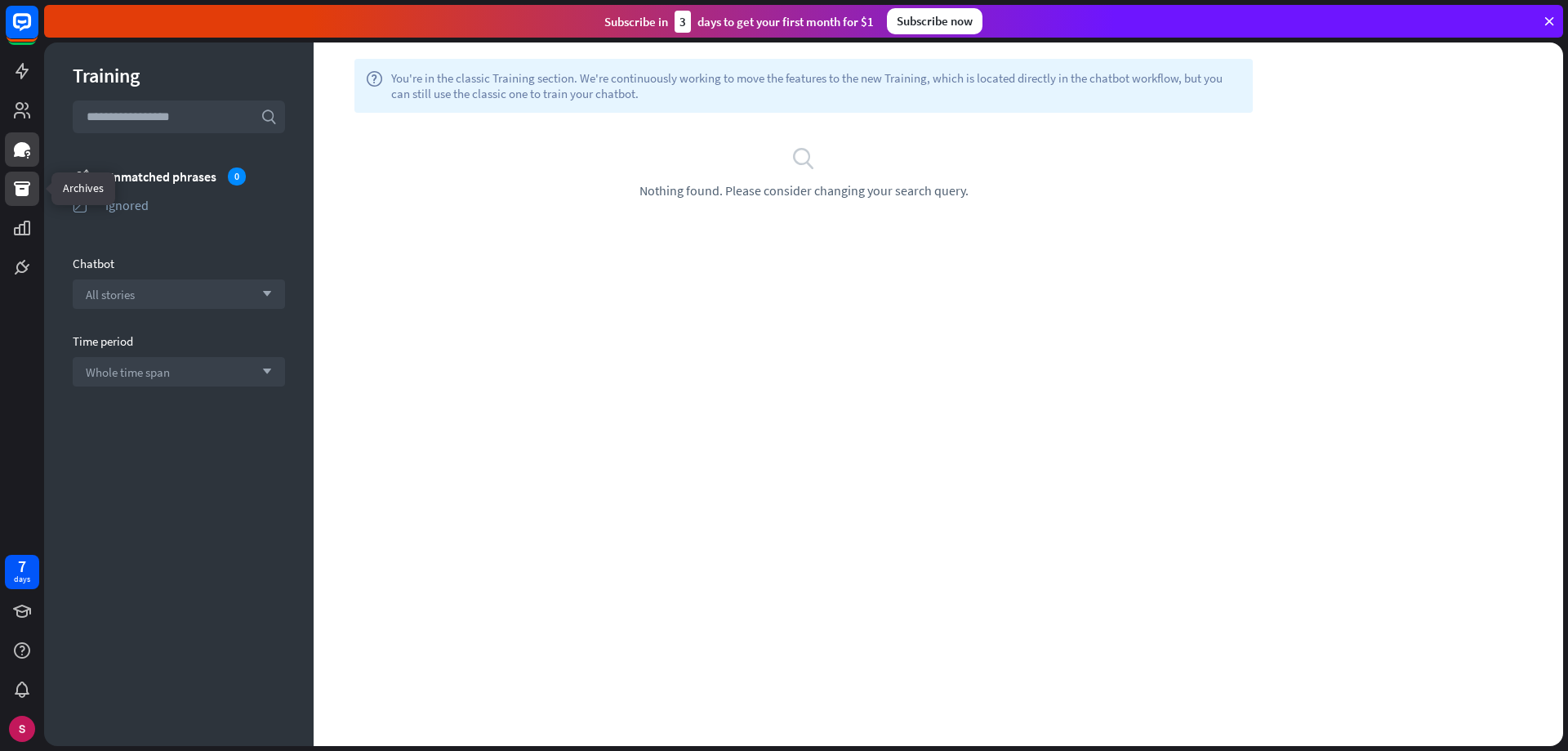
click at [22, 189] on icon at bounding box center [22, 189] width 20 height 20
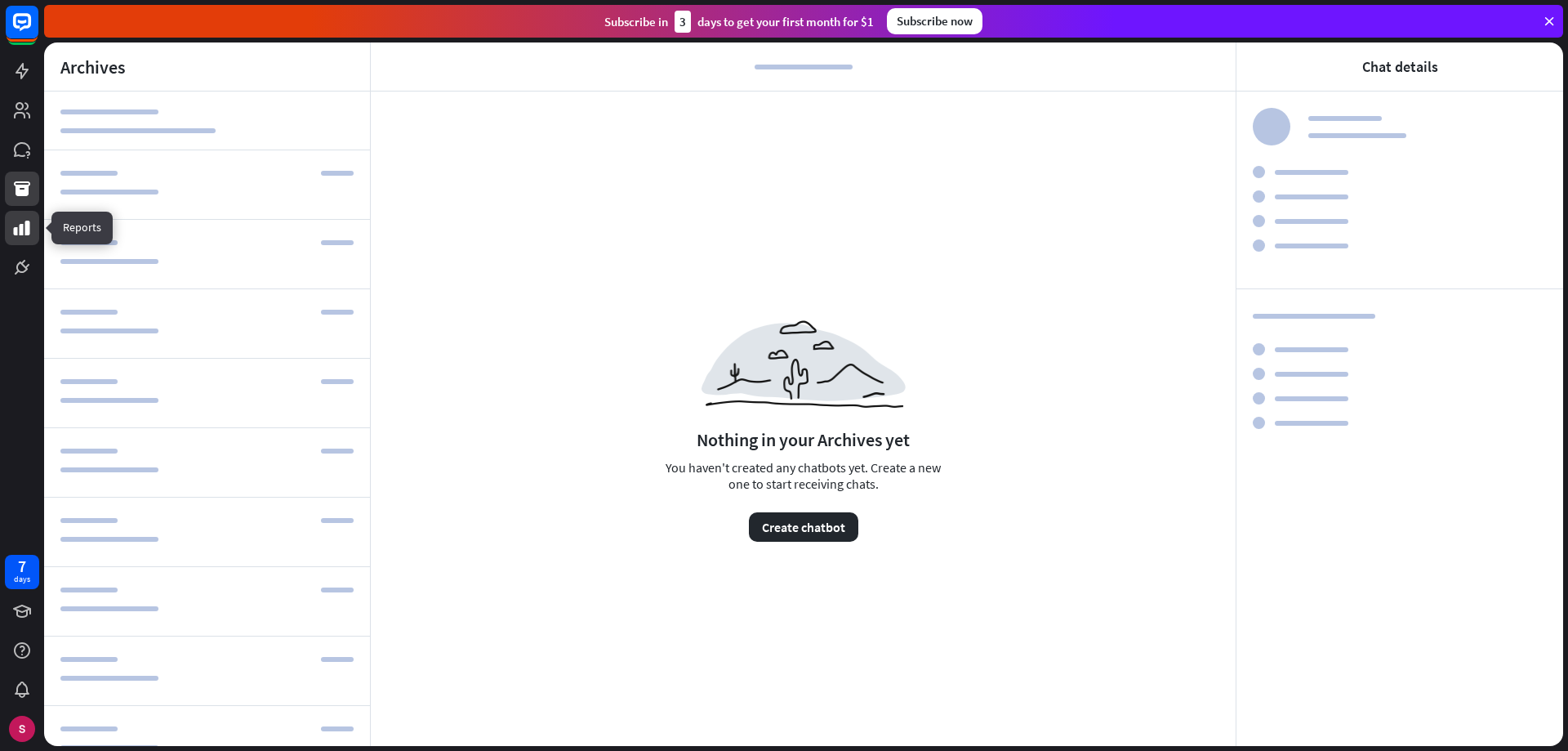
click at [22, 226] on icon at bounding box center [22, 228] width 16 height 15
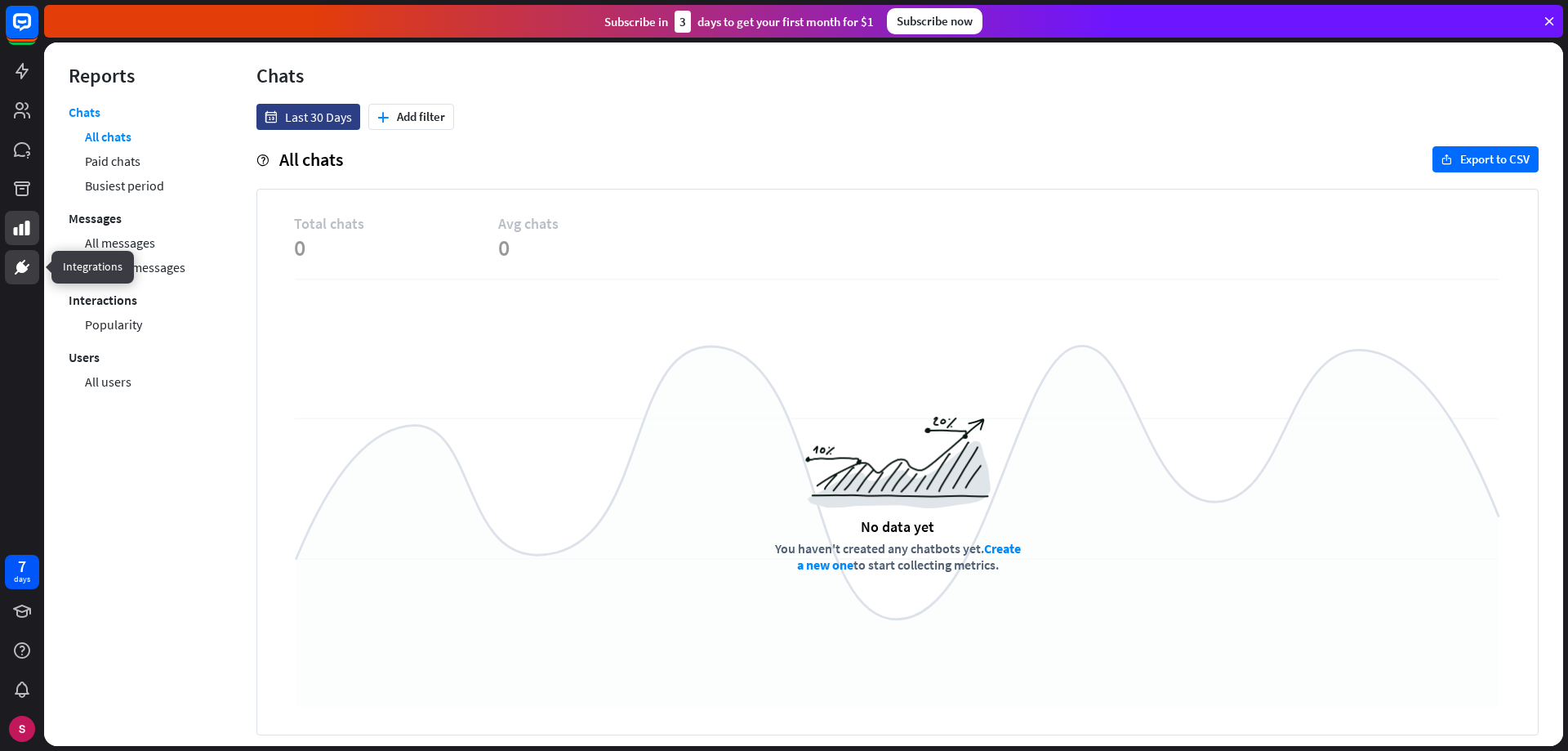
click at [25, 273] on icon at bounding box center [22, 266] width 20 height 20
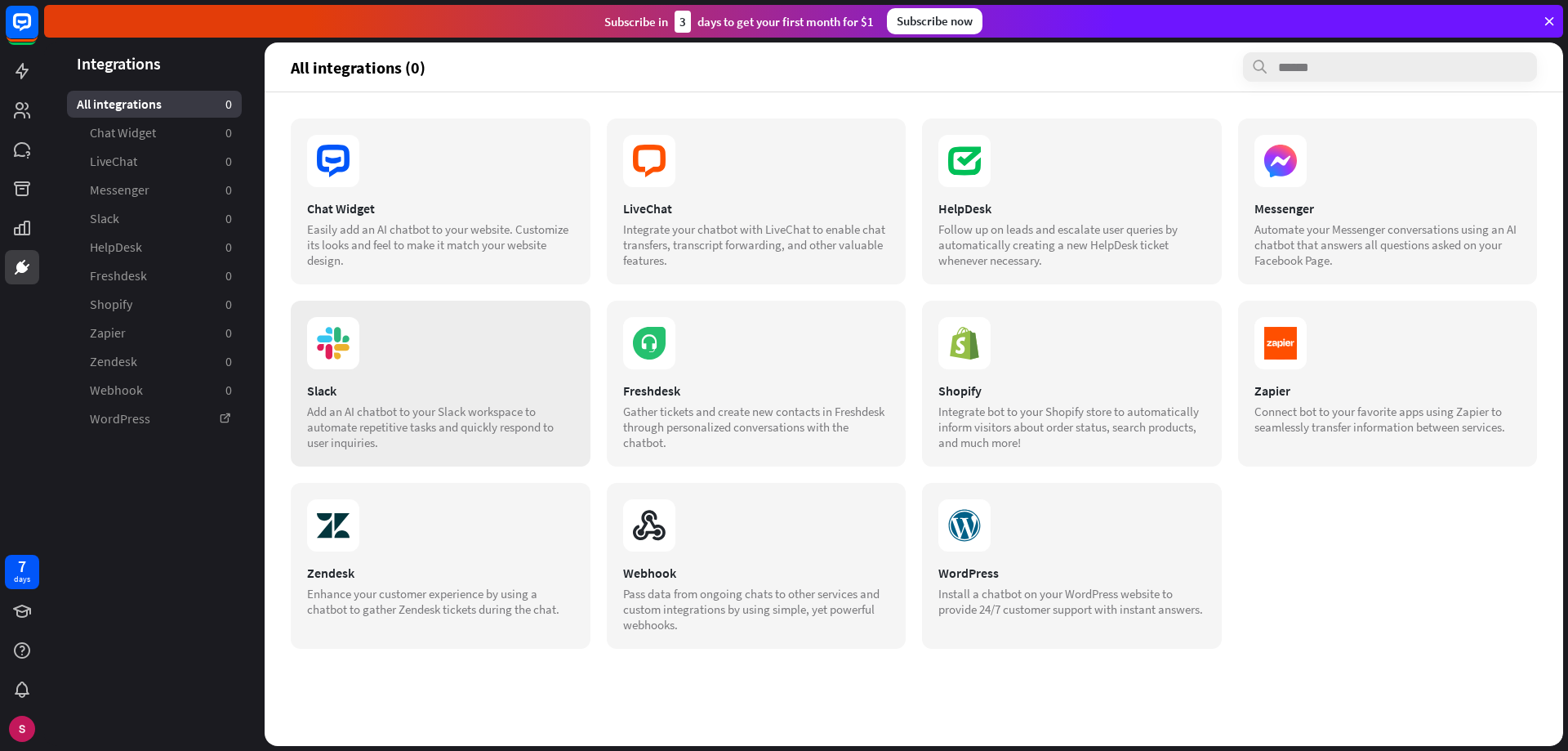
click at [432, 380] on div "Slack Add an AI chatbot to your Slack workspace to automate repetitive tasks an…" at bounding box center [440, 384] width 300 height 166
click at [805, 586] on div "Pass data from ongoing chats to other services and custom integrations by using…" at bounding box center [757, 609] width 267 height 47
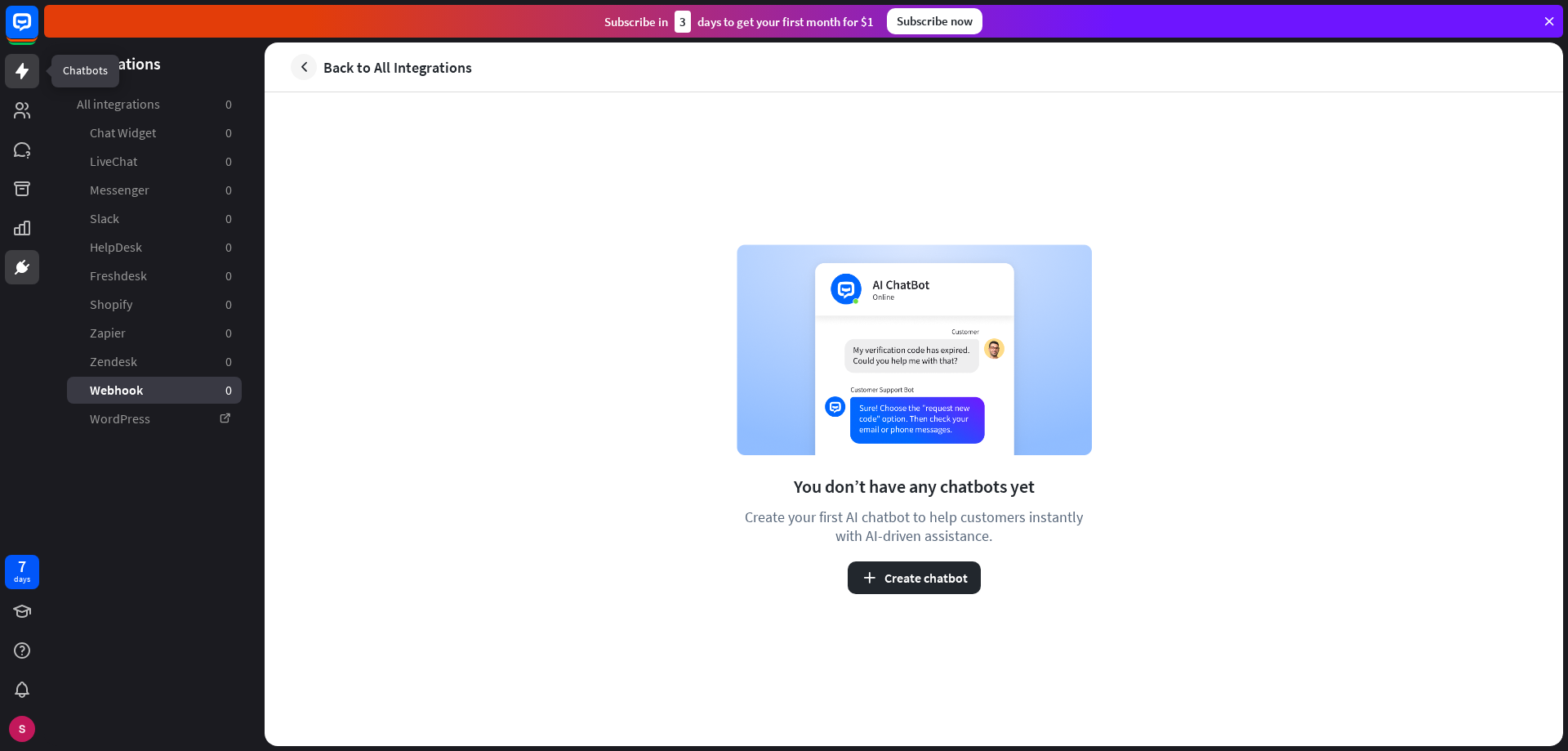
click at [18, 71] on icon at bounding box center [22, 71] width 13 height 16
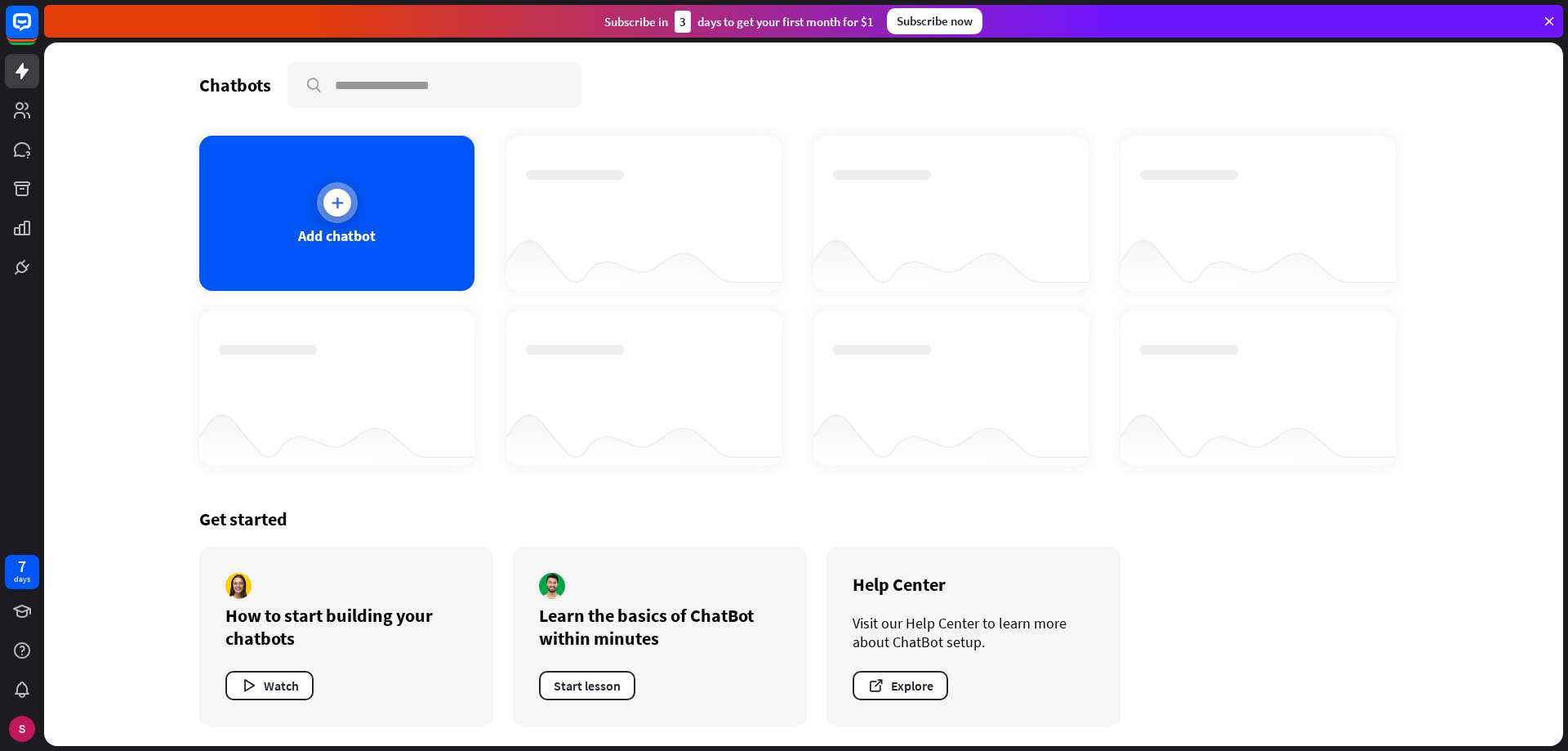
click at [394, 204] on div "Add chatbot" at bounding box center [336, 213] width 275 height 155
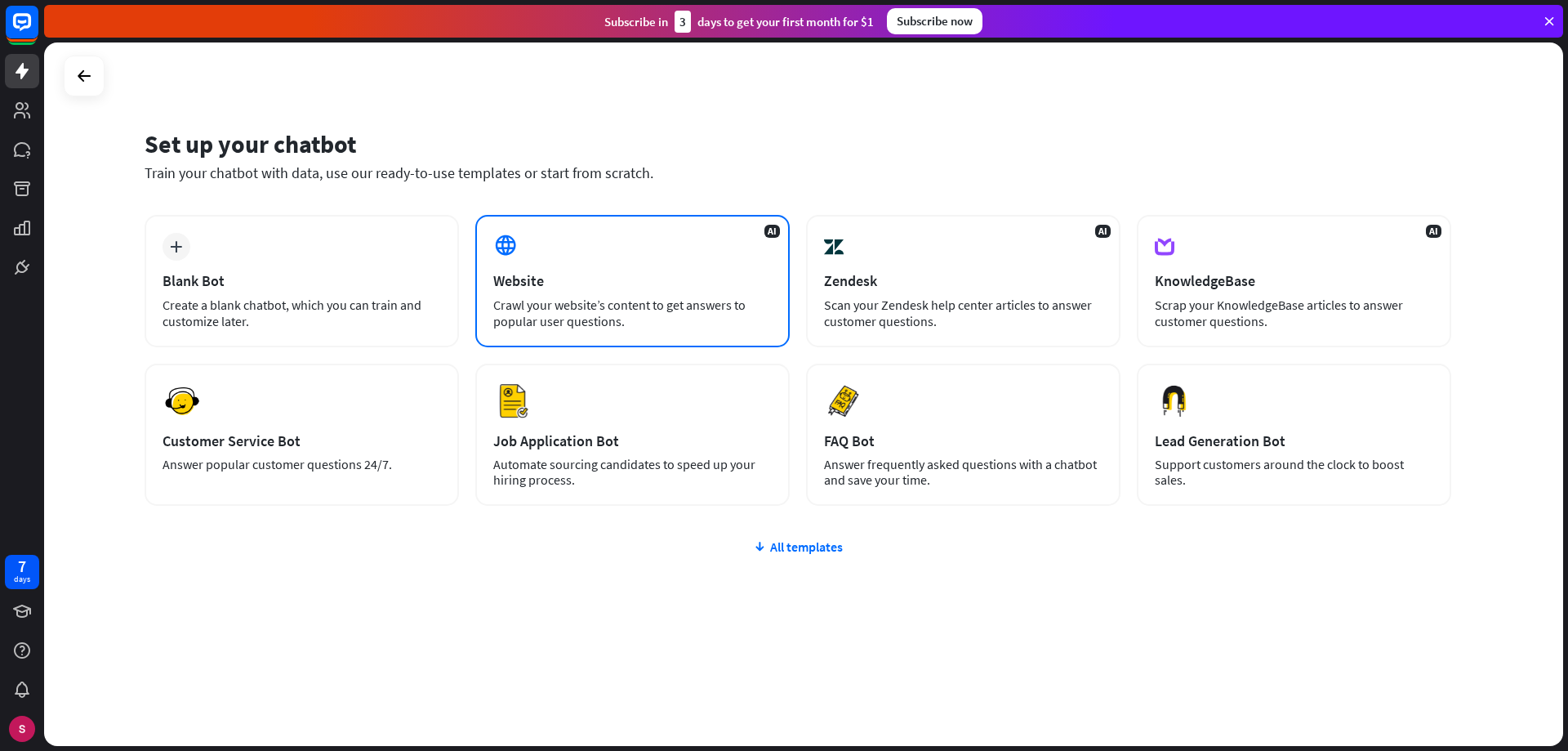
click at [538, 255] on div "AI Website Crawl your website’s content to get answers to popular user question…" at bounding box center [633, 280] width 315 height 132
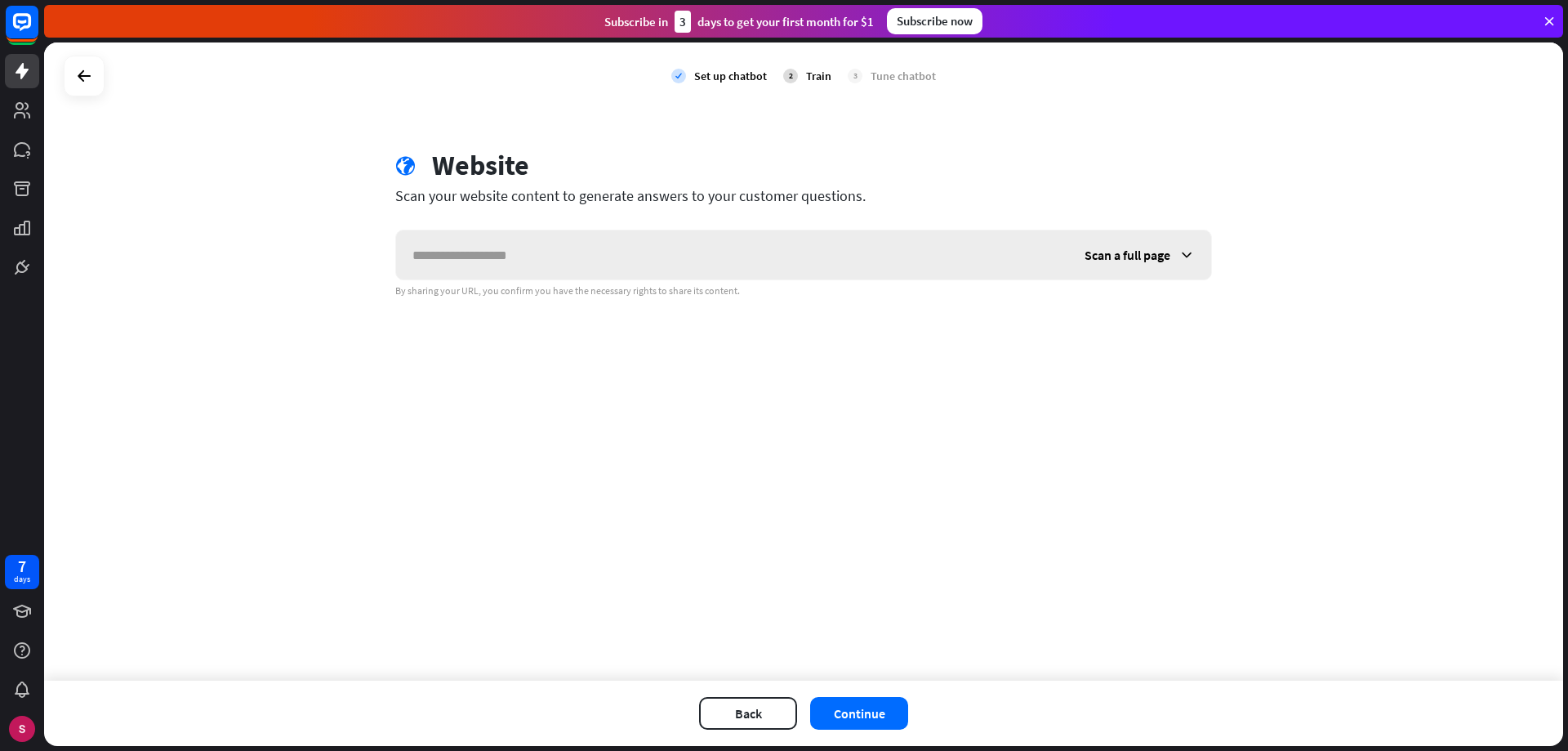
click at [573, 246] on input "text" at bounding box center [732, 254] width 672 height 49
click at [863, 714] on button "Continue" at bounding box center [859, 714] width 98 height 33
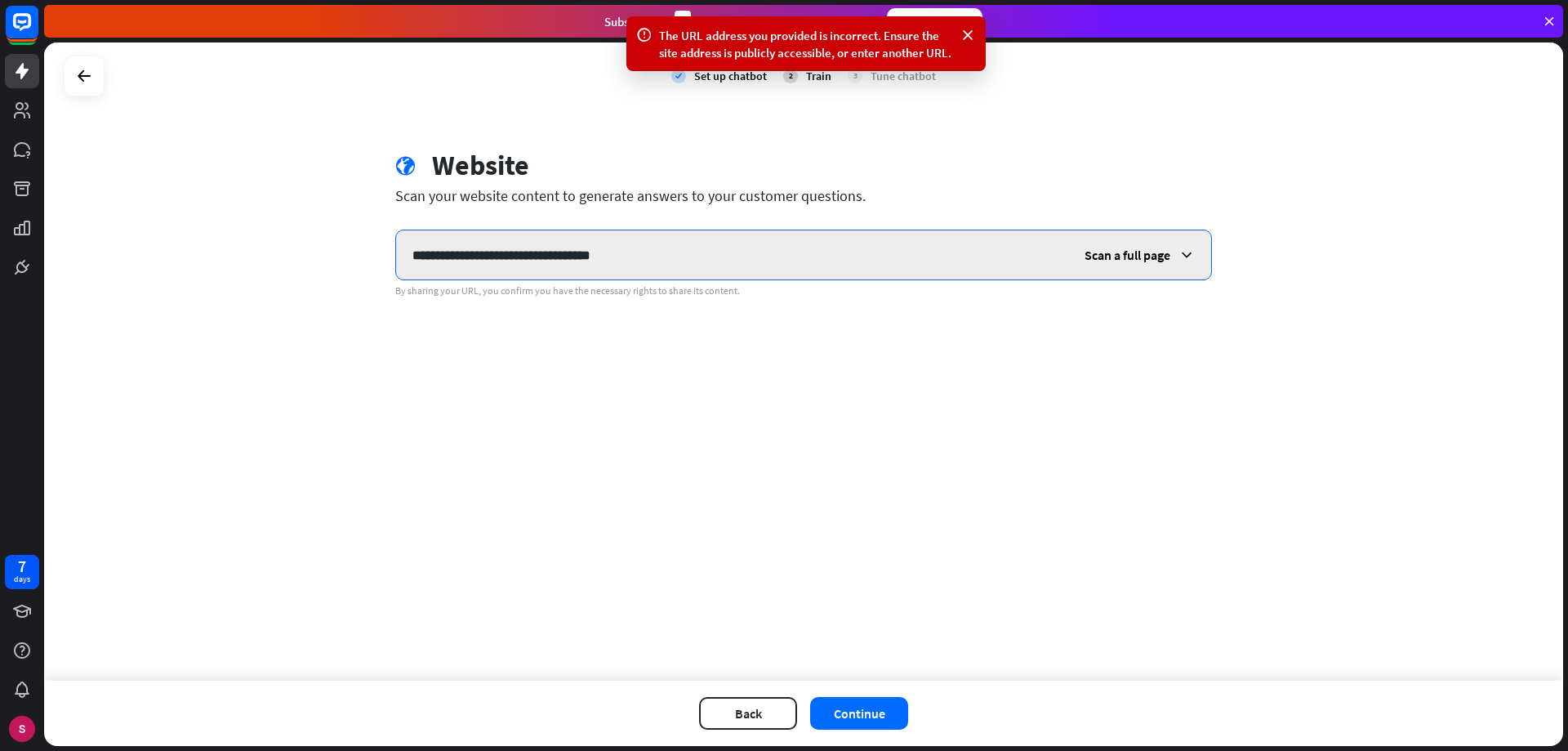
click at [680, 247] on input "**********" at bounding box center [732, 254] width 672 height 49
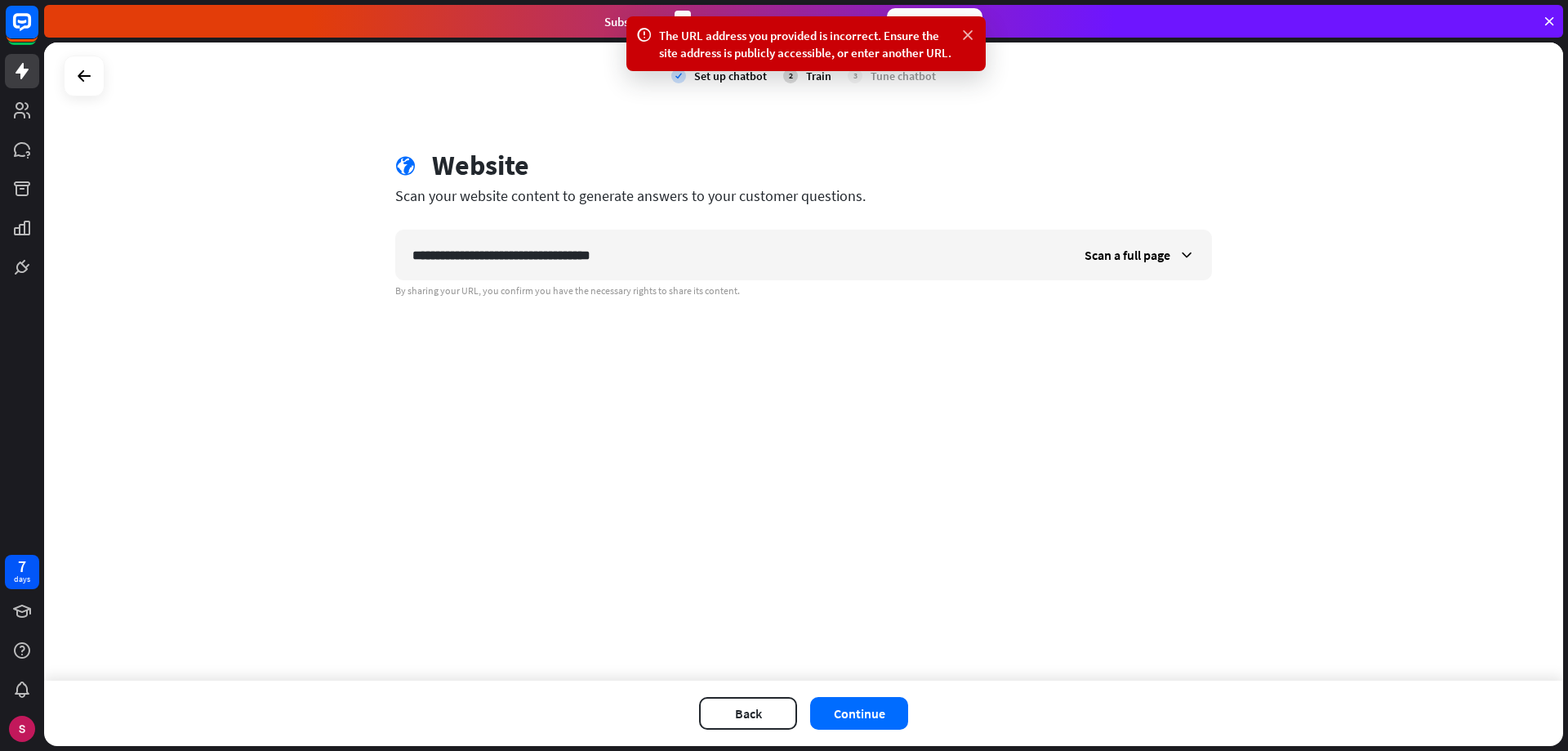
click at [973, 35] on icon at bounding box center [968, 35] width 16 height 17
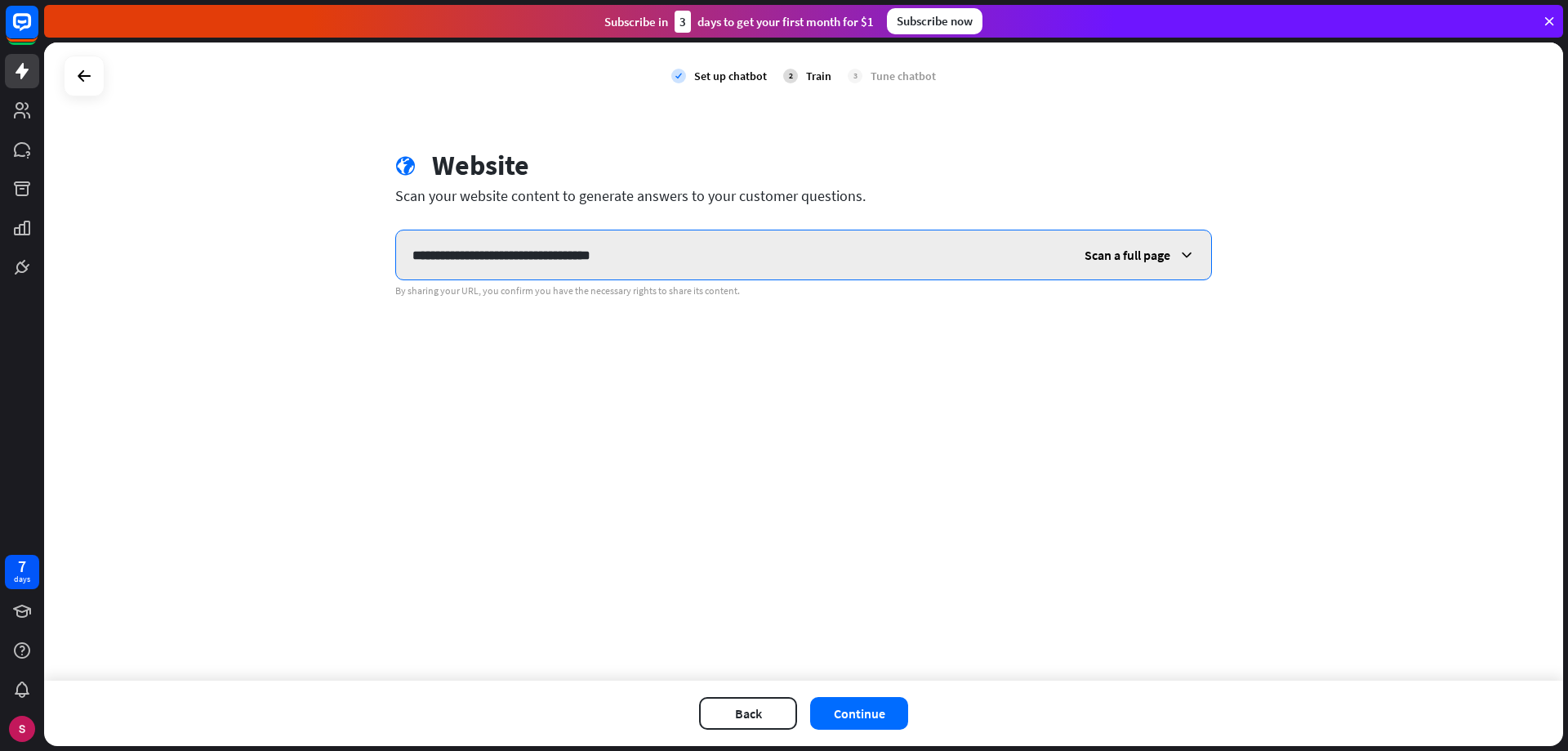
click at [669, 262] on input "**********" at bounding box center [732, 254] width 672 height 49
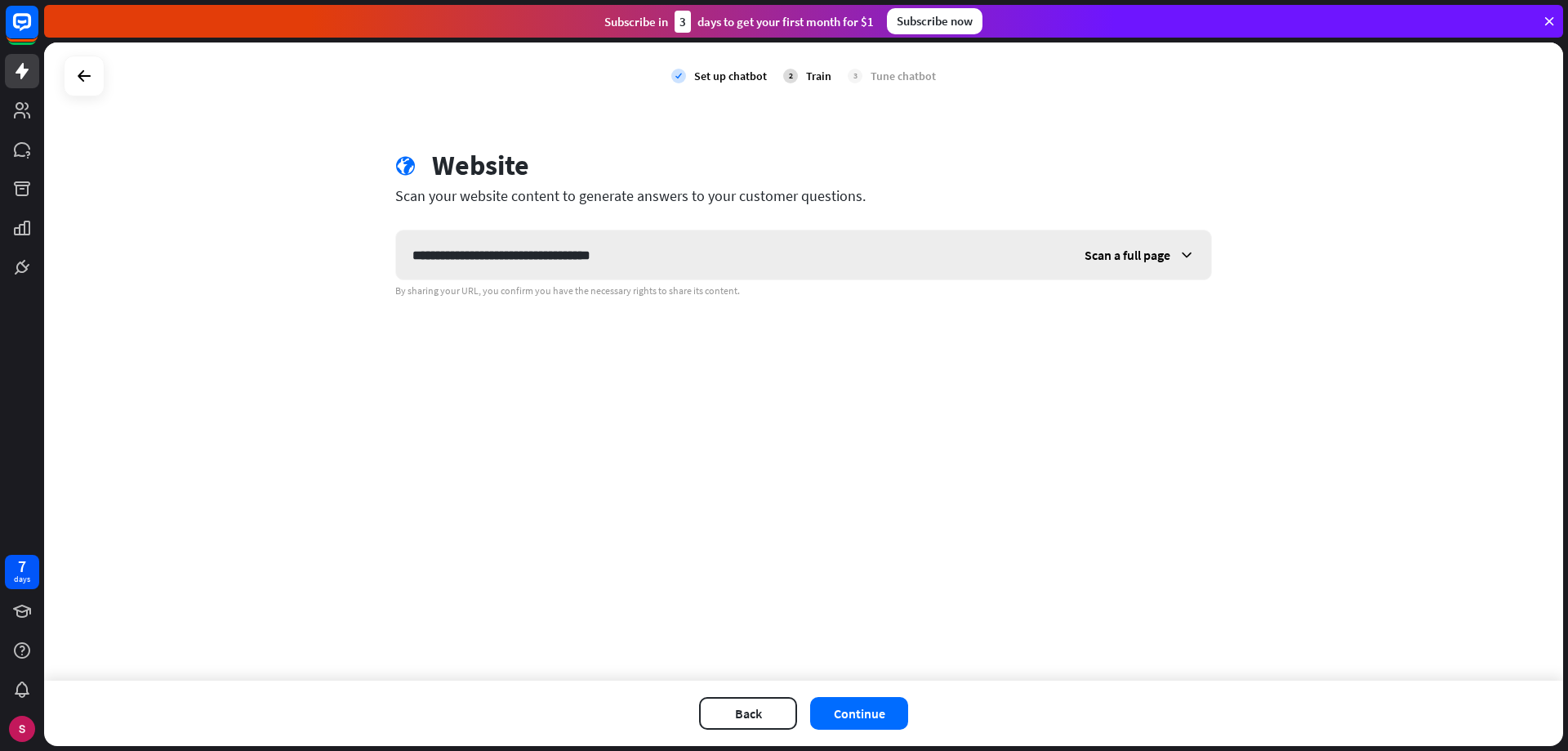
click at [1186, 255] on icon at bounding box center [1187, 254] width 16 height 16
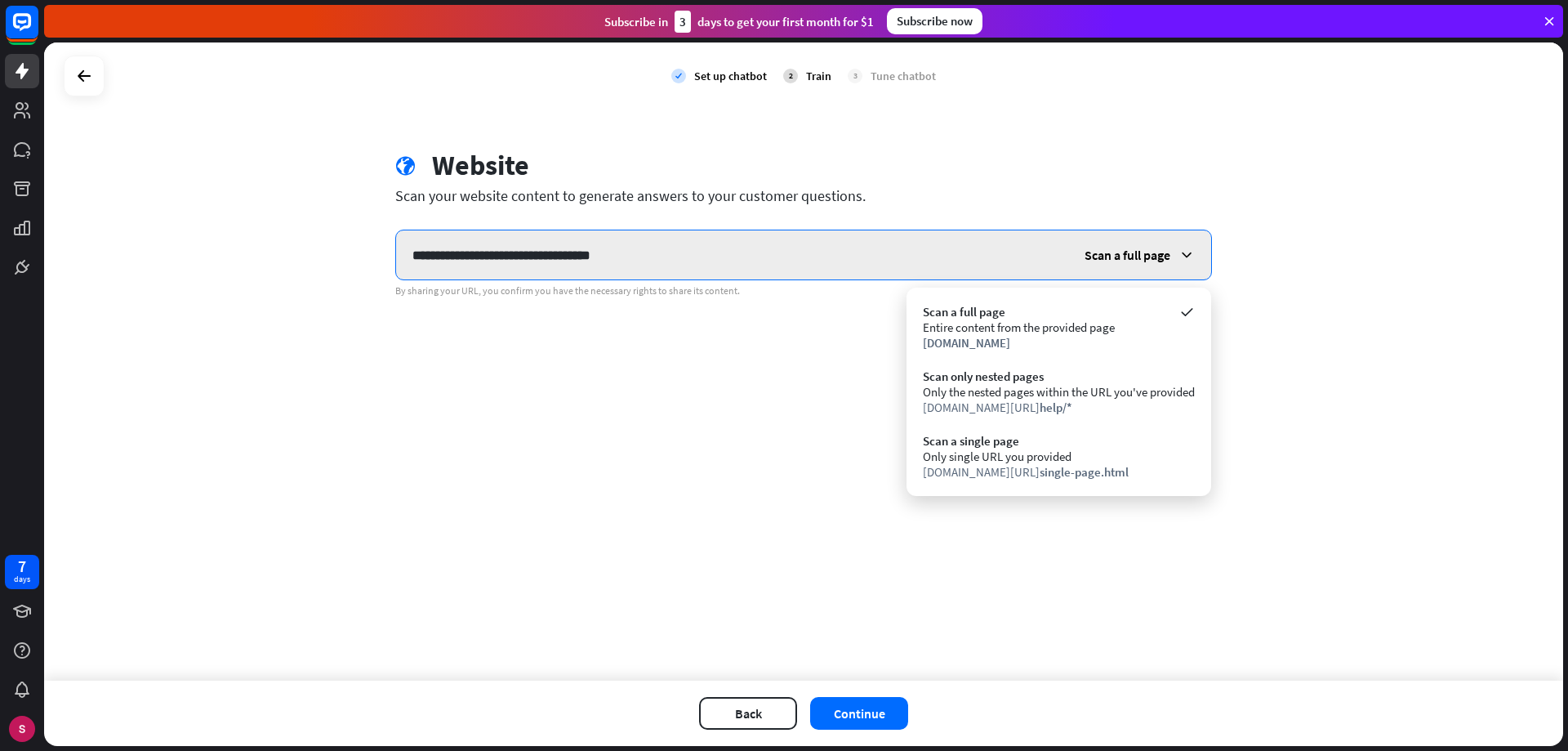
click at [704, 256] on input "**********" at bounding box center [732, 254] width 672 height 49
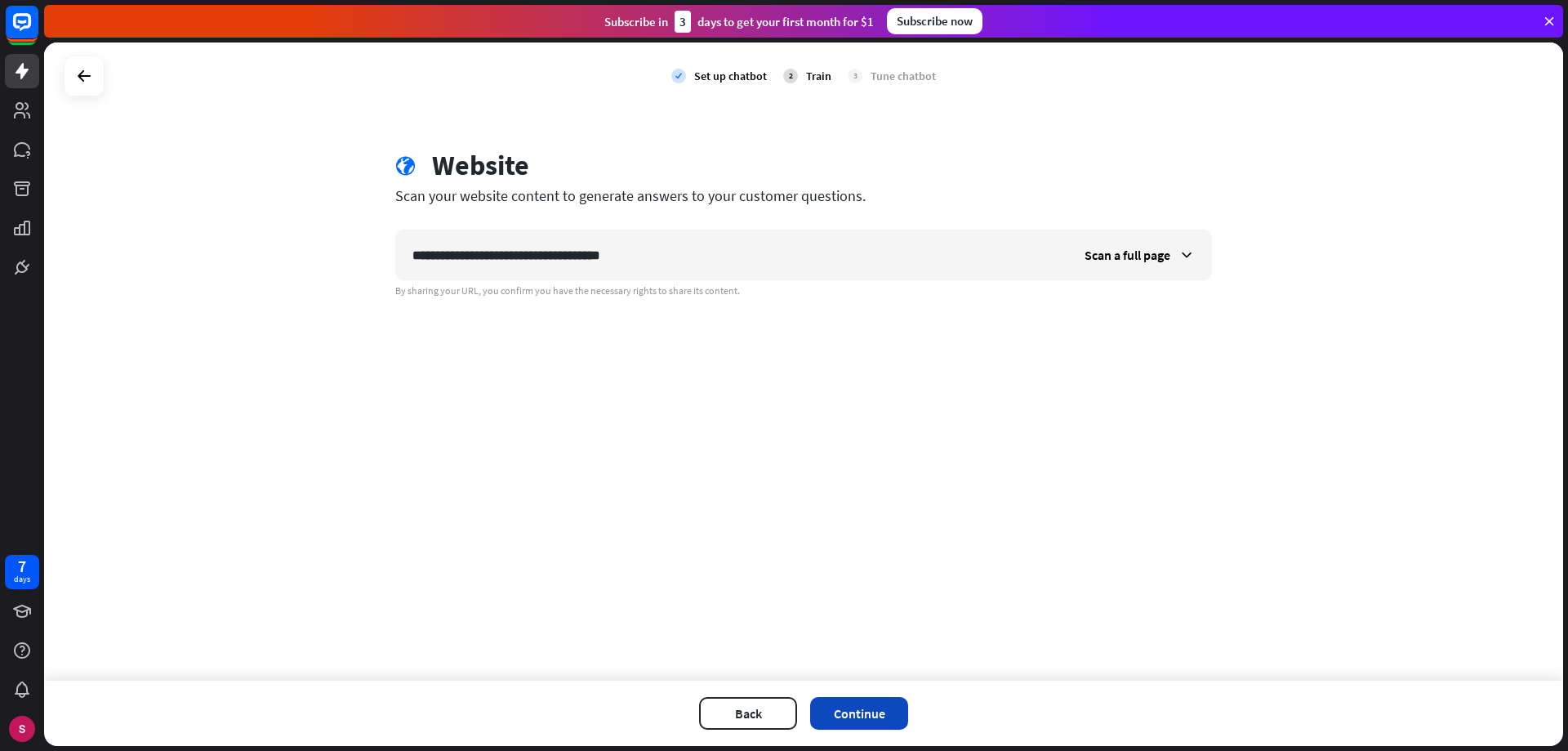
click at [838, 712] on button "Continue" at bounding box center [859, 714] width 98 height 33
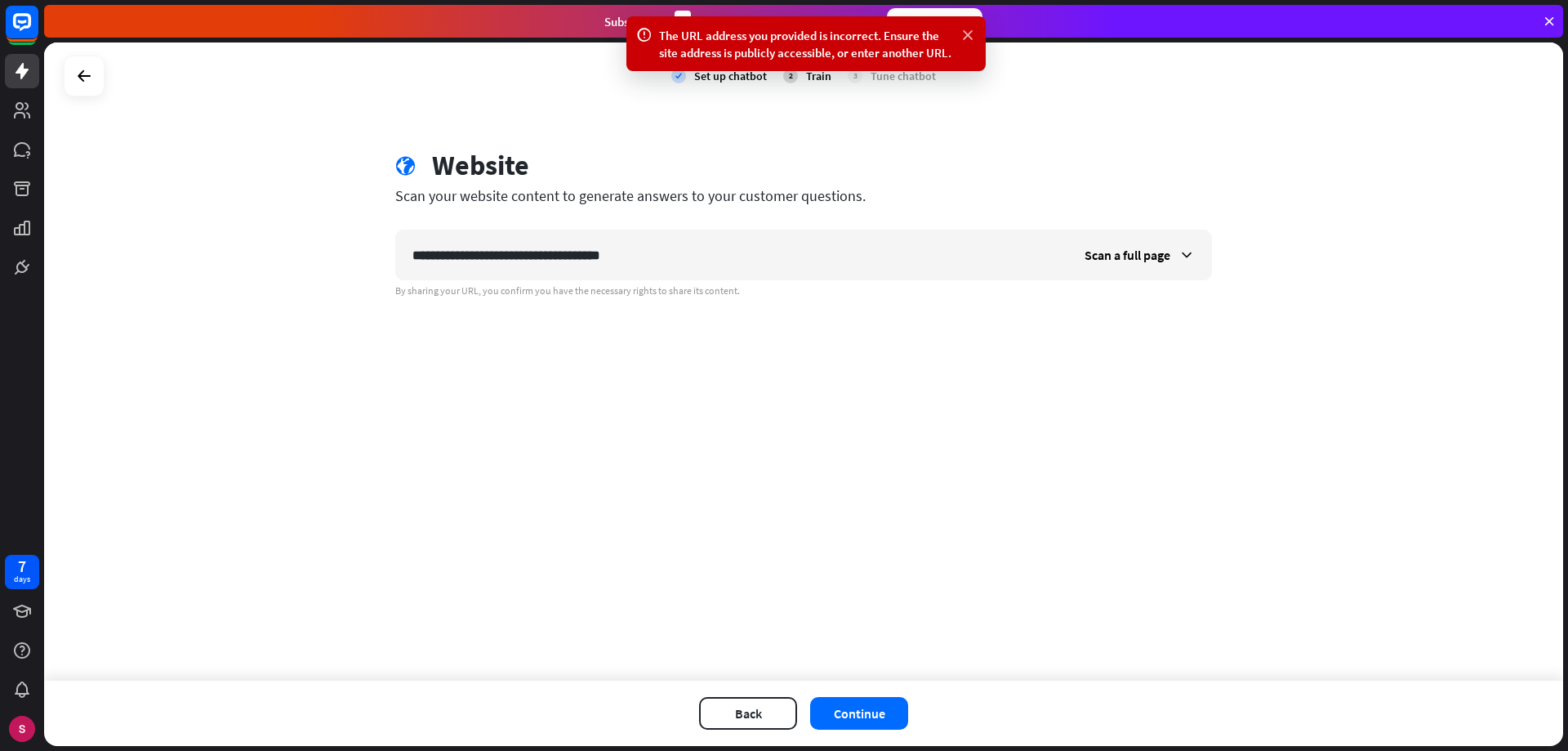
click at [964, 36] on icon at bounding box center [968, 35] width 16 height 17
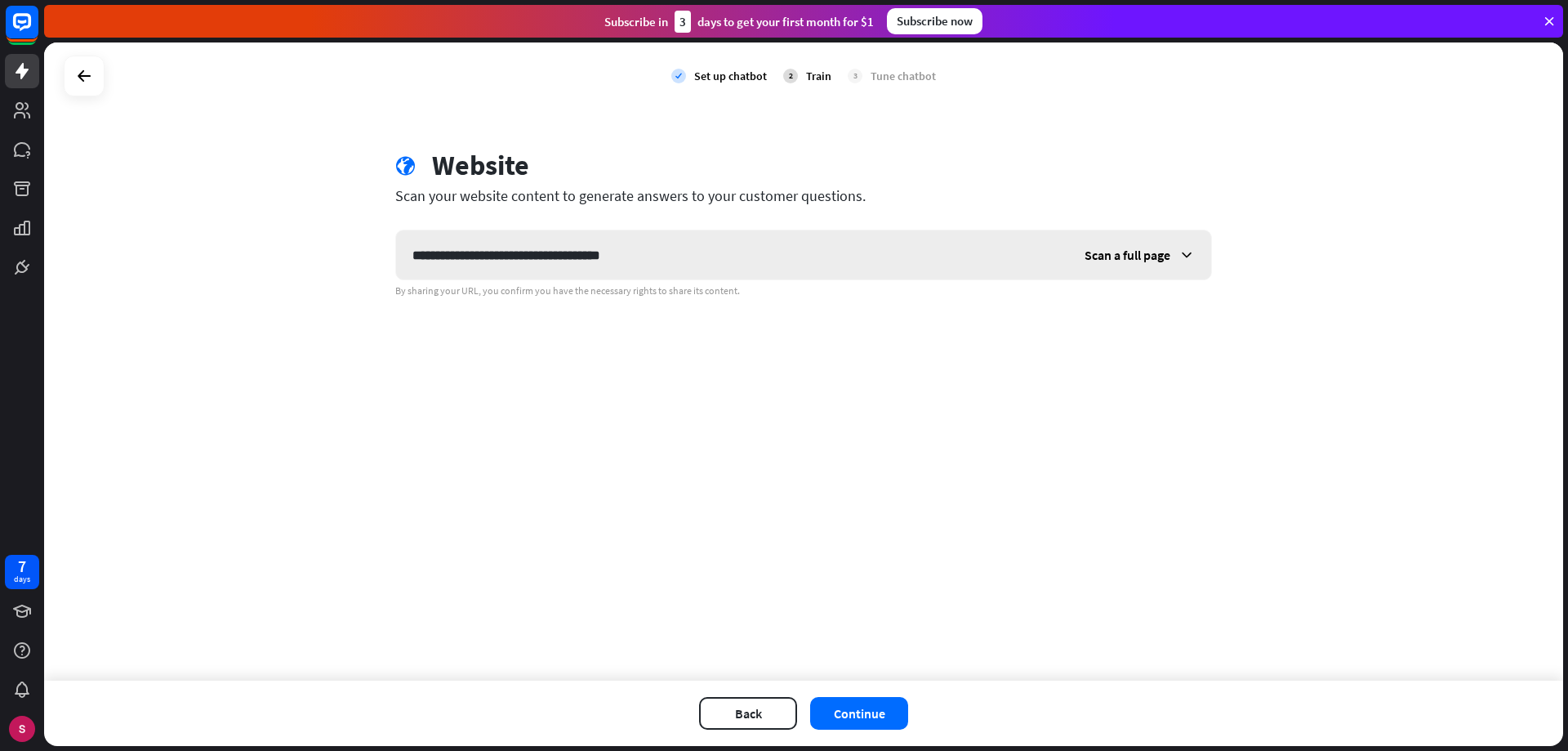
click at [1186, 261] on icon at bounding box center [1187, 254] width 16 height 16
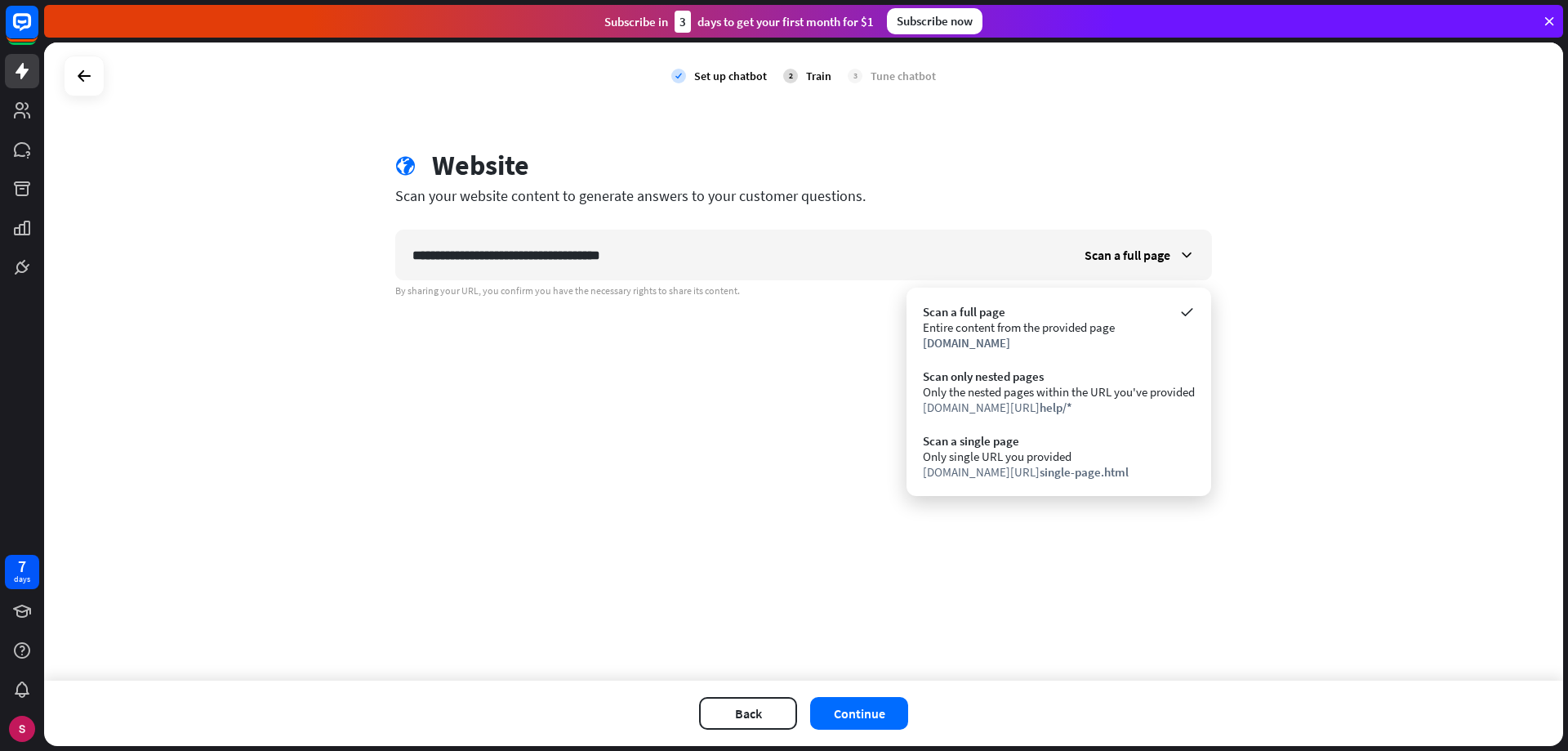
click at [1064, 397] on div "Only the nested pages within the URL you've provided" at bounding box center [1059, 392] width 272 height 16
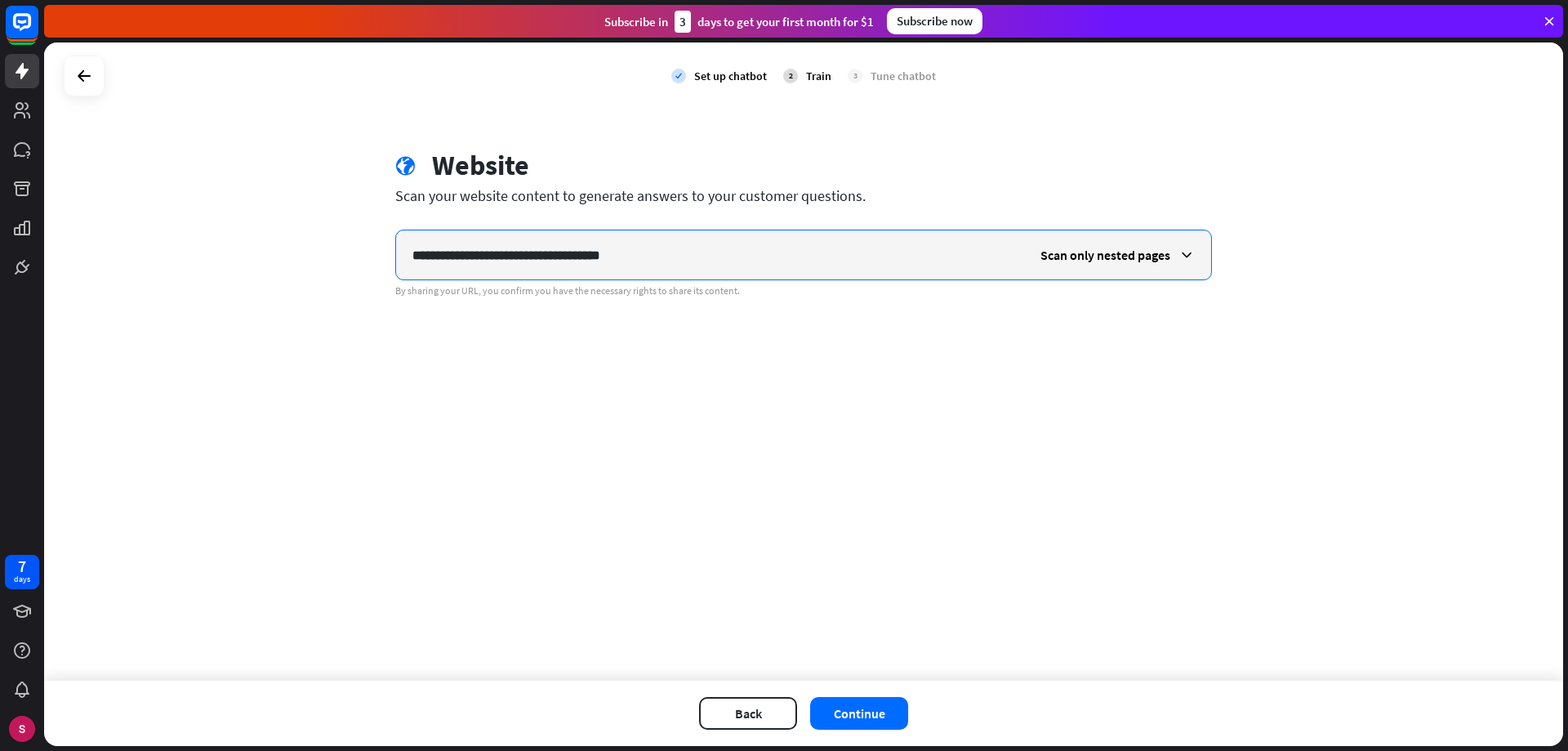
drag, startPoint x: 690, startPoint y: 255, endPoint x: 248, endPoint y: 218, distance: 443.5
click at [248, 218] on div "**********" at bounding box center [803, 362] width 1519 height 639
paste input "text"
type input "**********"
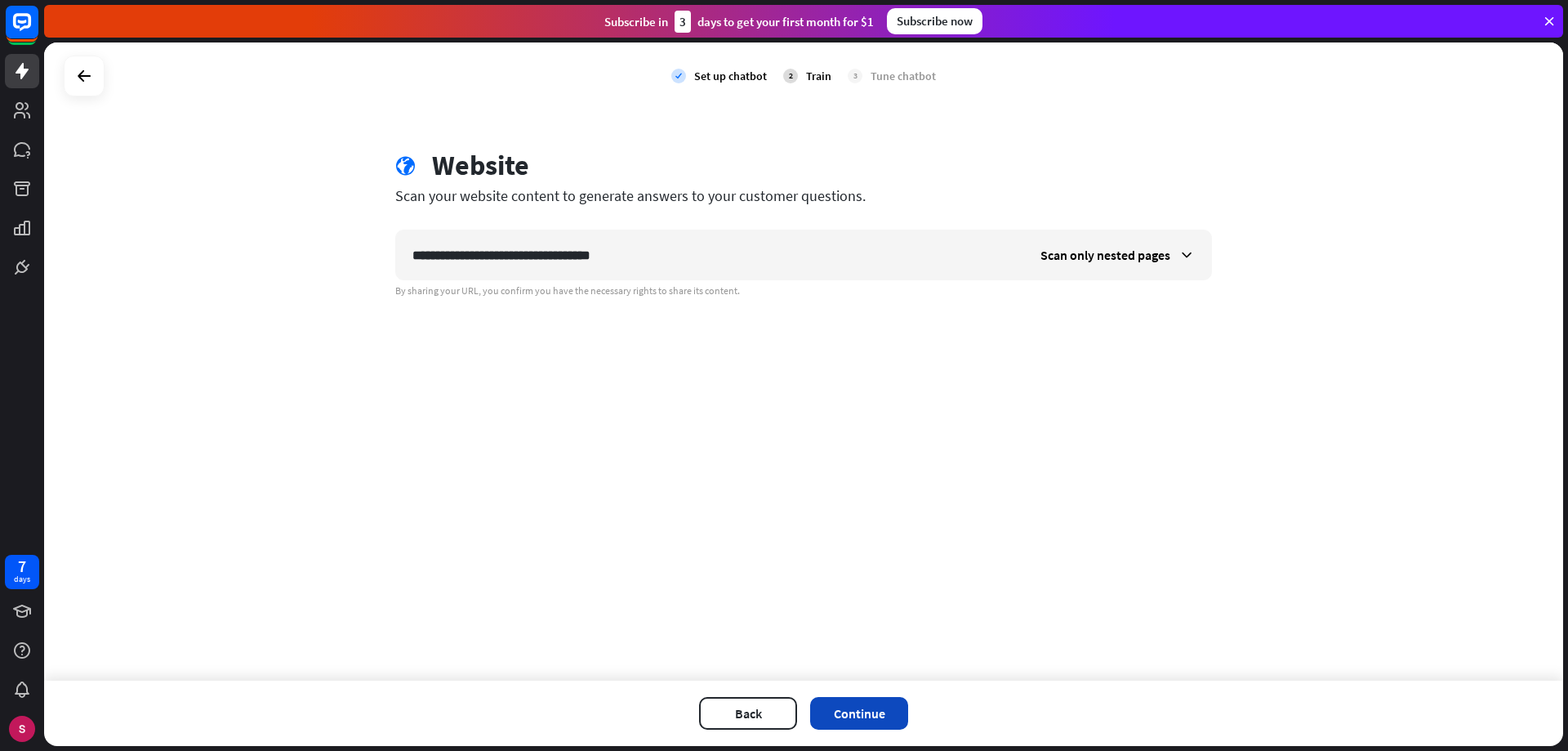
click at [875, 725] on button "Continue" at bounding box center [859, 714] width 98 height 33
click at [840, 712] on button "Continue" at bounding box center [859, 714] width 98 height 33
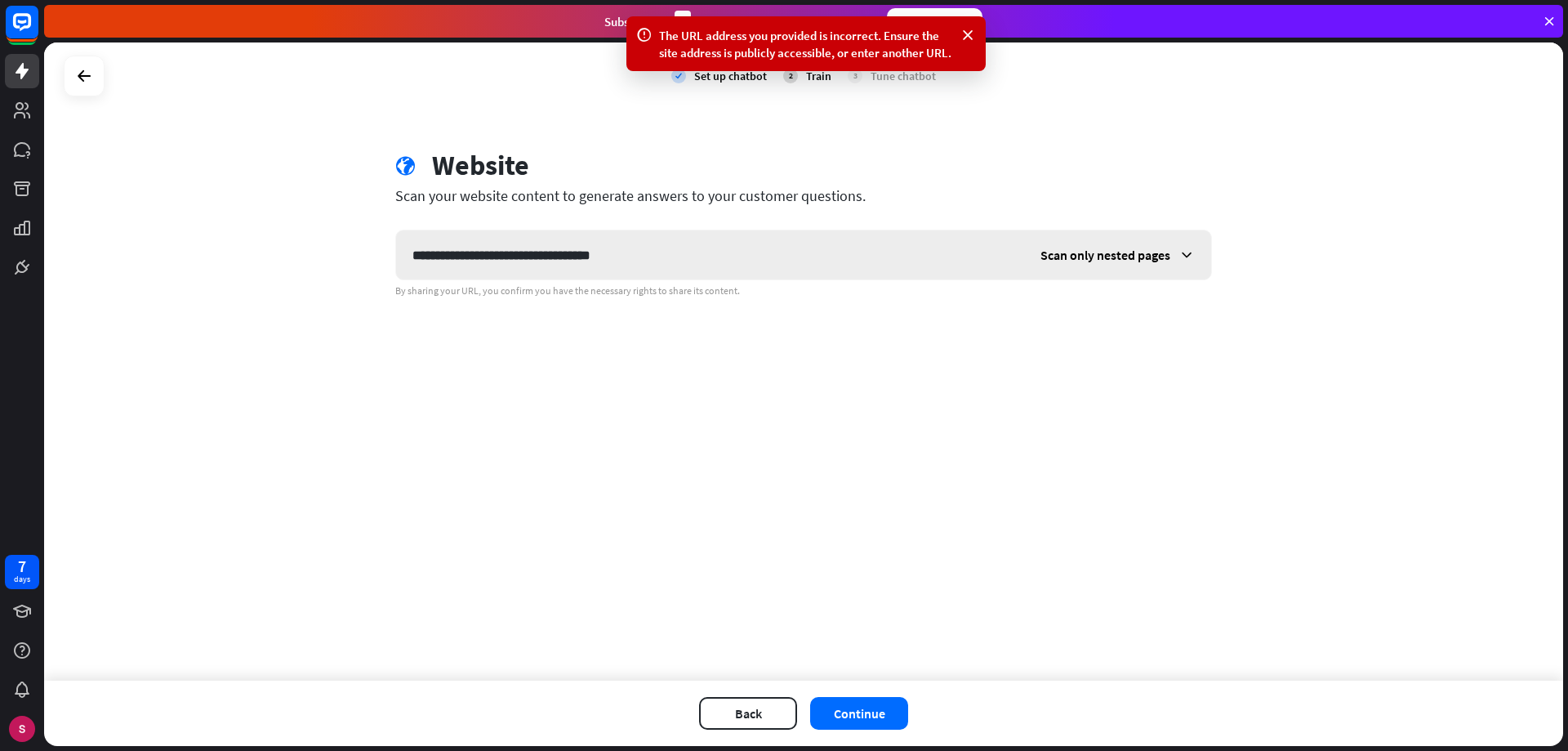
click at [1169, 256] on span "Scan only nested pages" at bounding box center [1105, 254] width 130 height 16
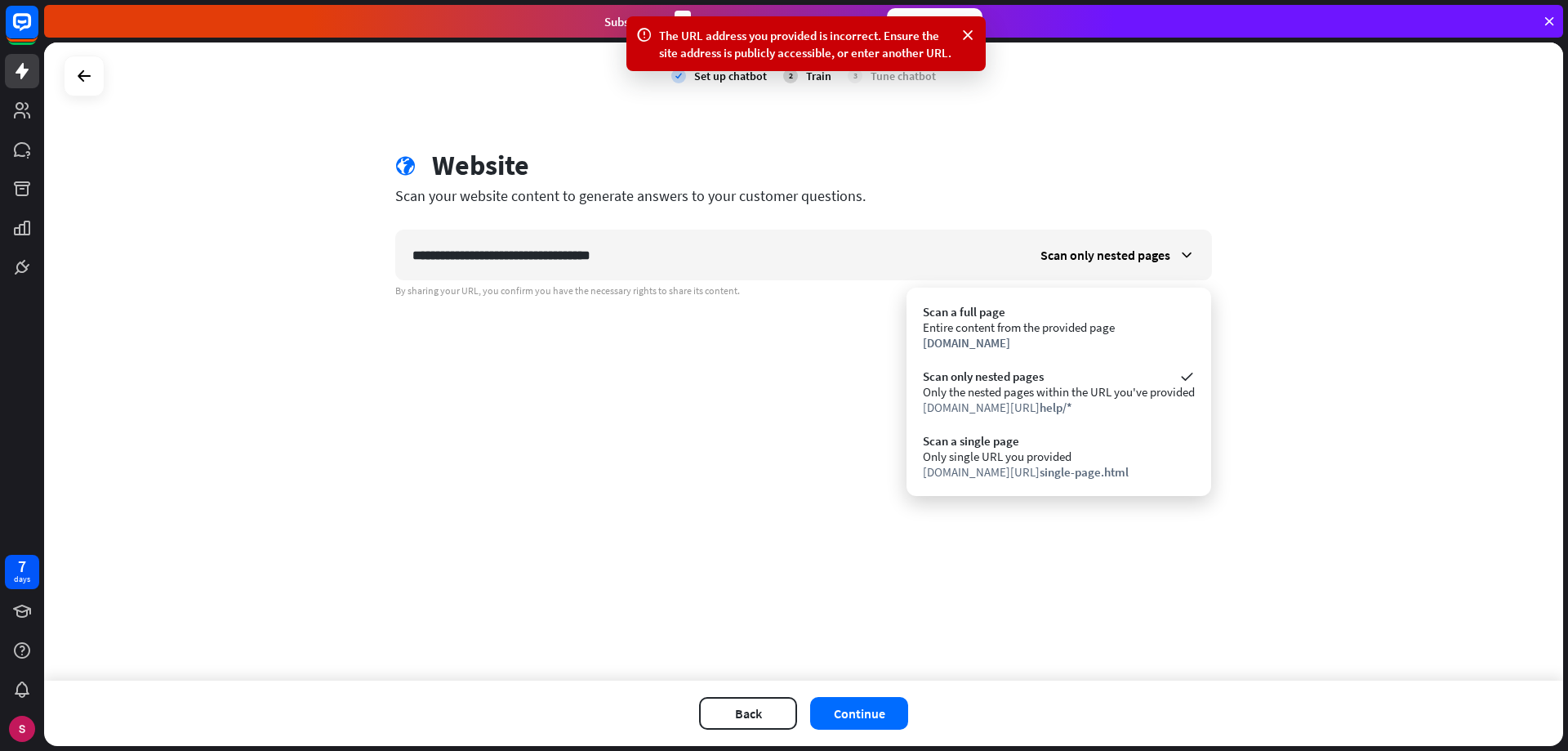
click at [1373, 341] on div "**********" at bounding box center [803, 362] width 1519 height 639
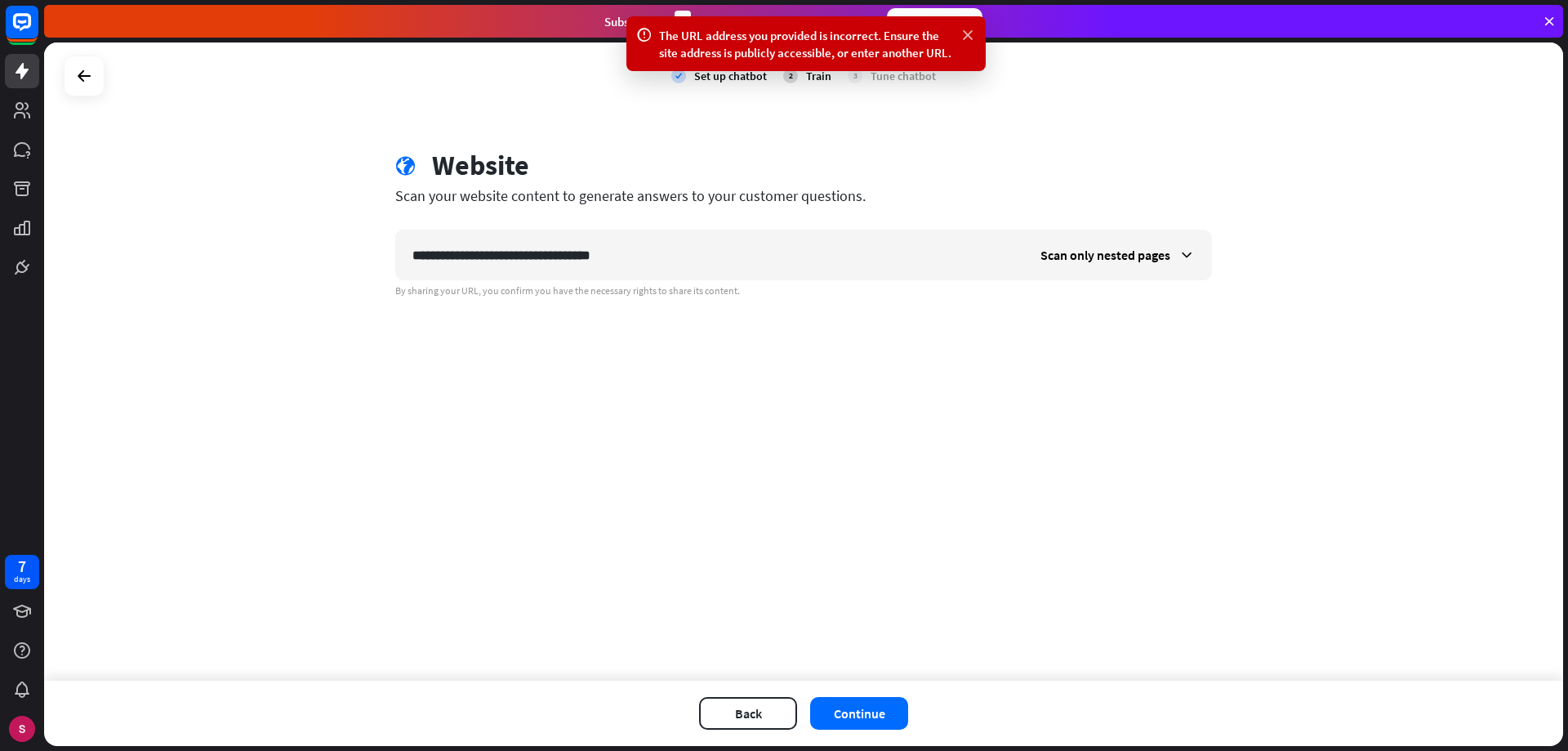
click at [965, 36] on icon at bounding box center [968, 35] width 16 height 17
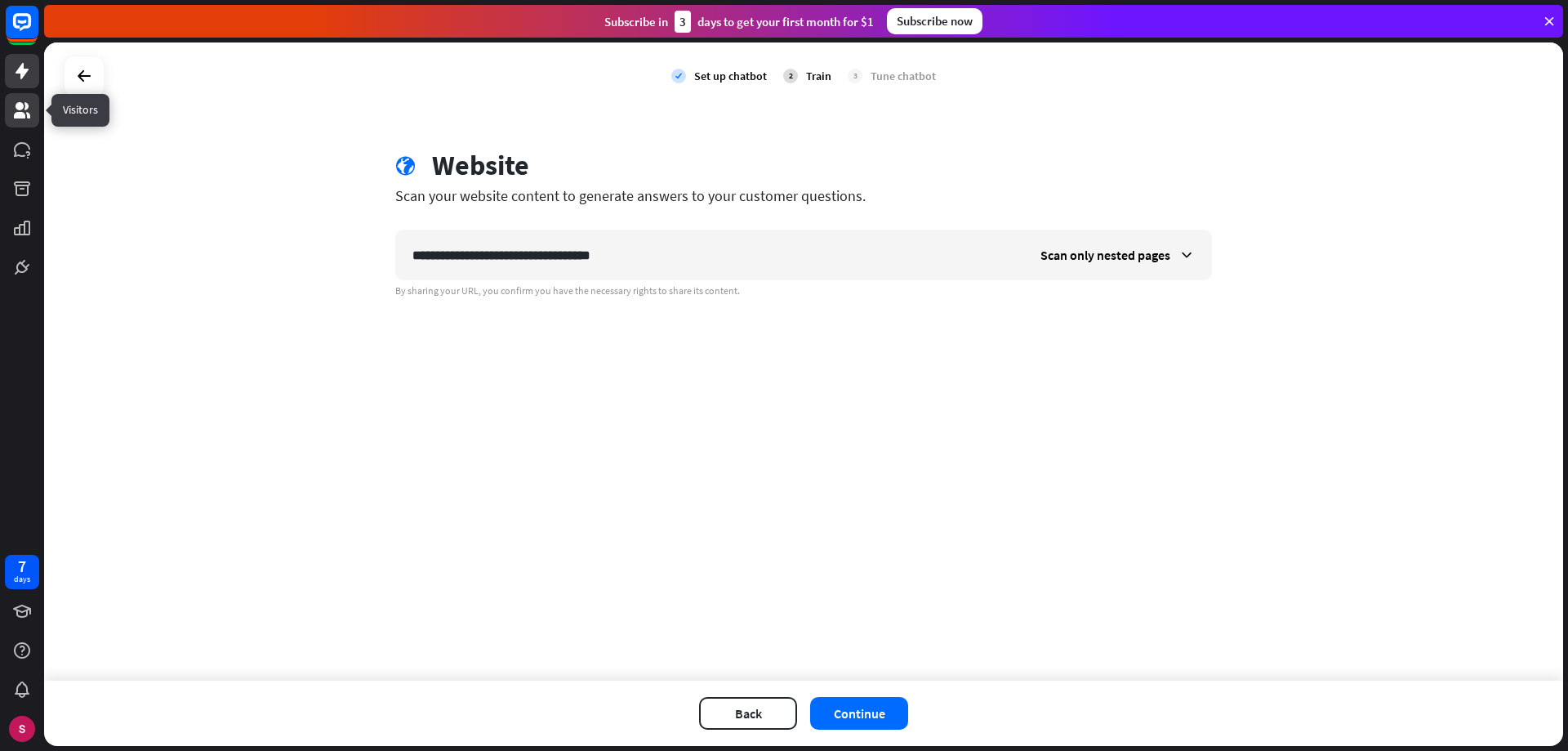
click at [10, 116] on link at bounding box center [22, 111] width 35 height 35
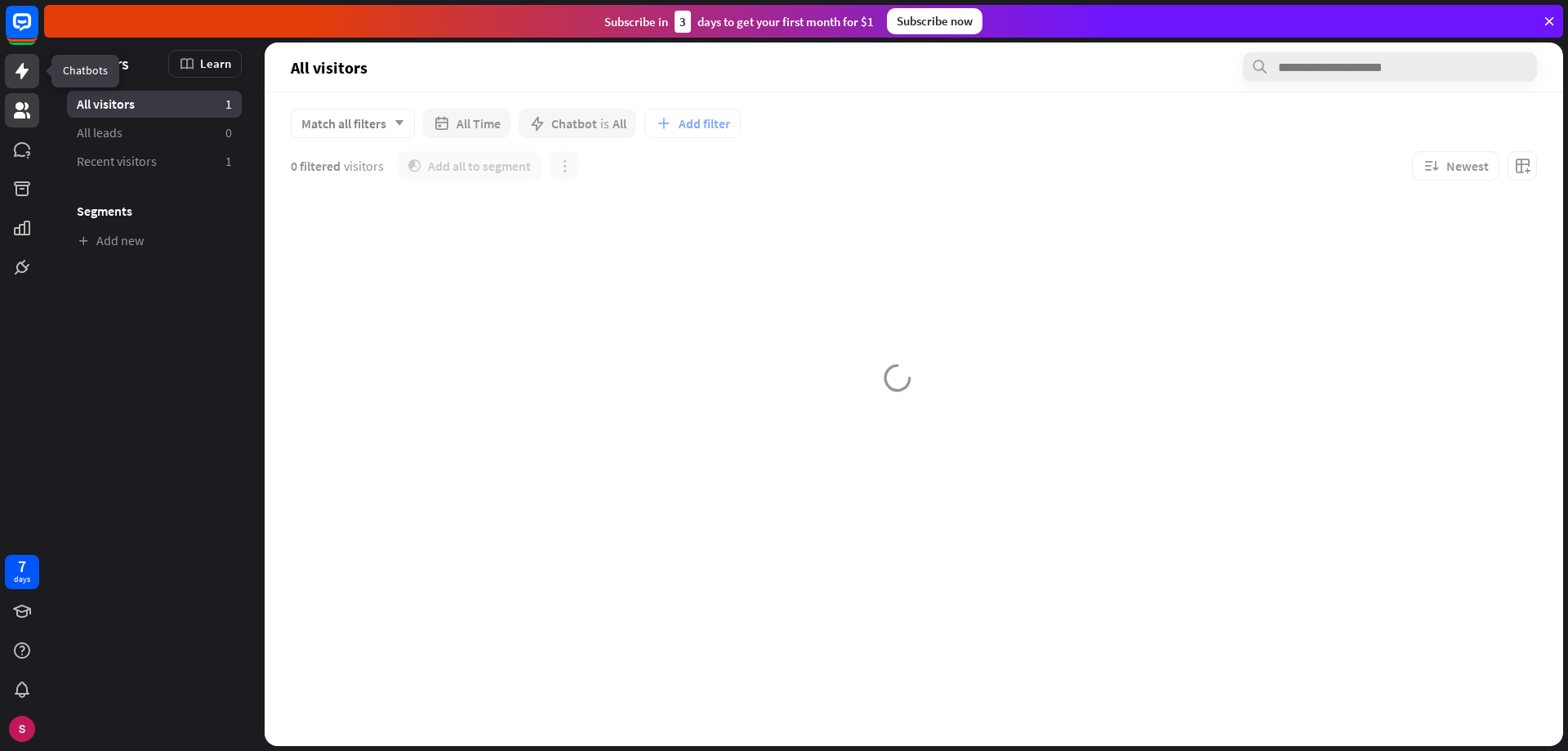
click at [22, 75] on icon at bounding box center [22, 71] width 13 height 16
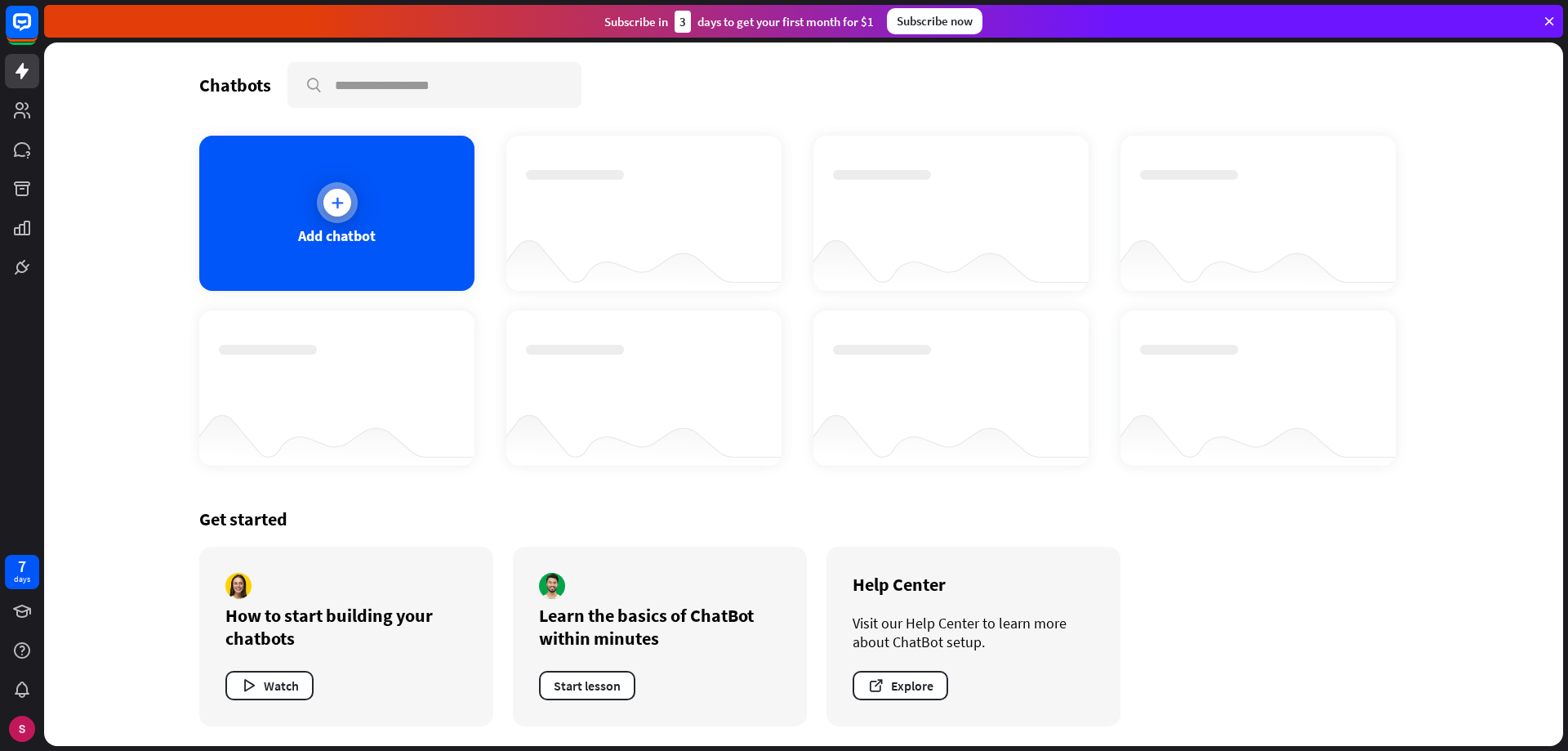
click at [349, 227] on div "Add chatbot" at bounding box center [337, 236] width 78 height 19
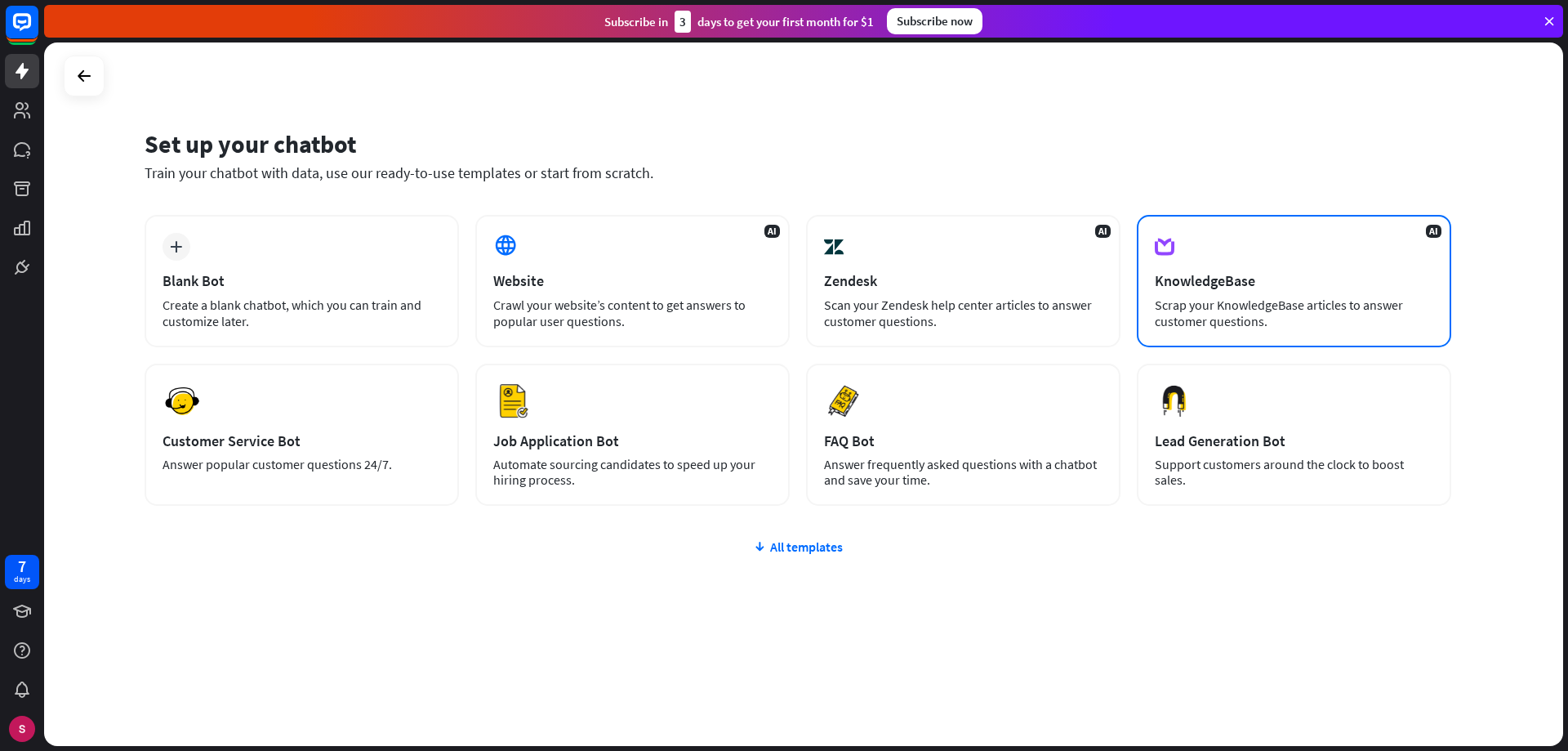
click at [1239, 280] on div "KnowledgeBase" at bounding box center [1294, 281] width 278 height 19
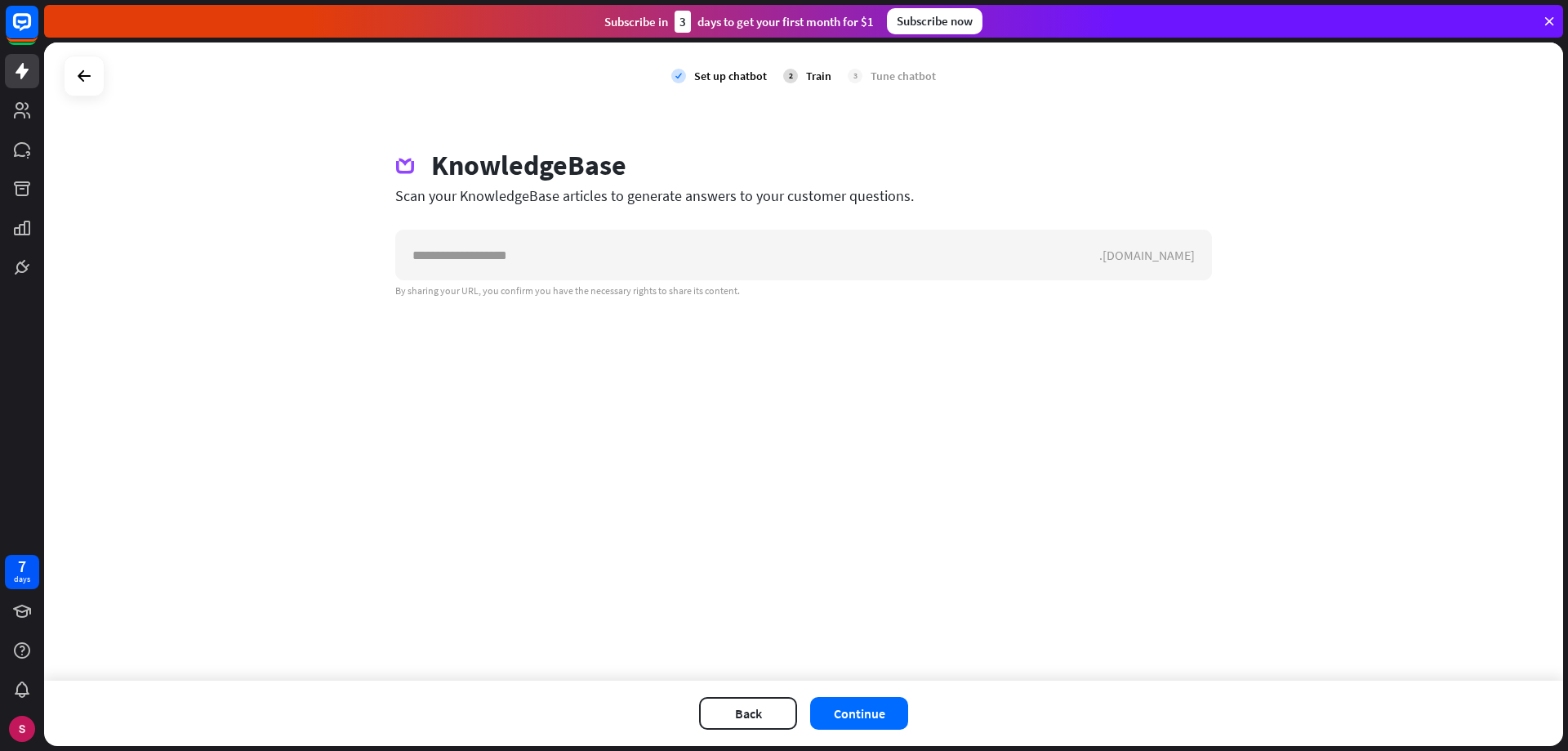
drag, startPoint x: 386, startPoint y: 196, endPoint x: 1009, endPoint y: 204, distance: 623.1
click at [1009, 204] on div "KnowledgeBase Scan your KnowledgeBase articles to generate answers to your cust…" at bounding box center [803, 223] width 856 height 149
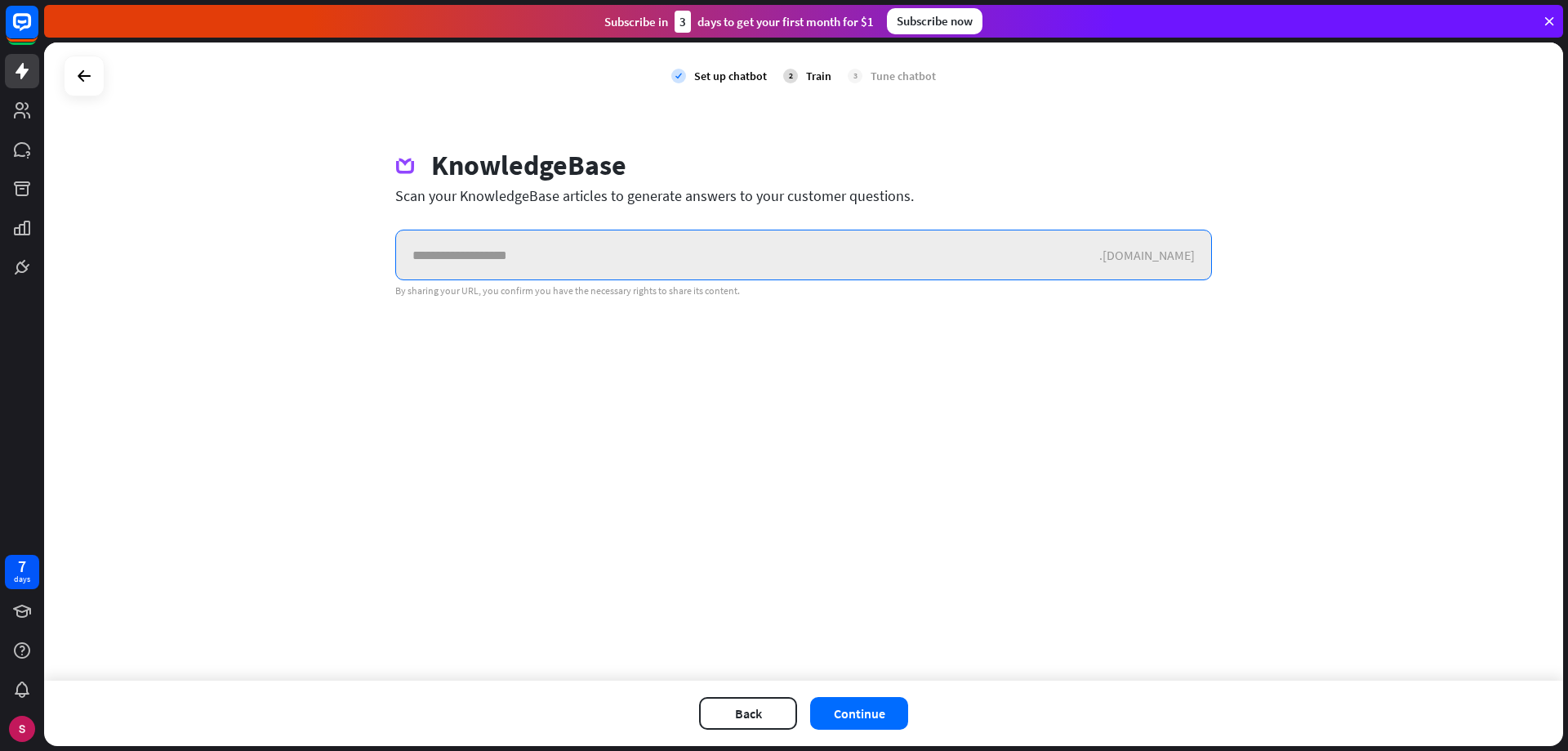
click at [618, 252] on input "text" at bounding box center [747, 254] width 703 height 49
paste input "**********"
type input "**********"
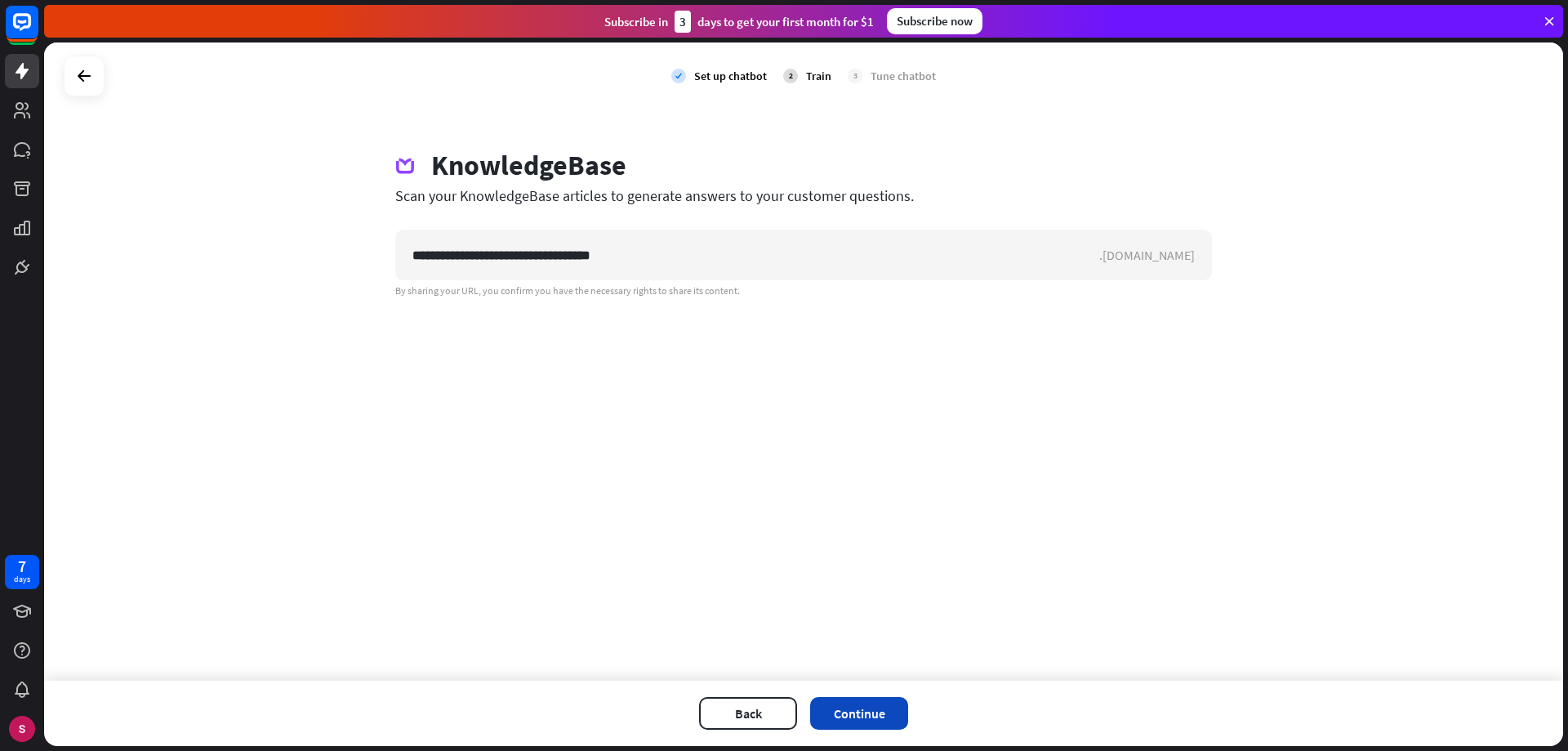
click at [832, 706] on button "Continue" at bounding box center [859, 714] width 98 height 33
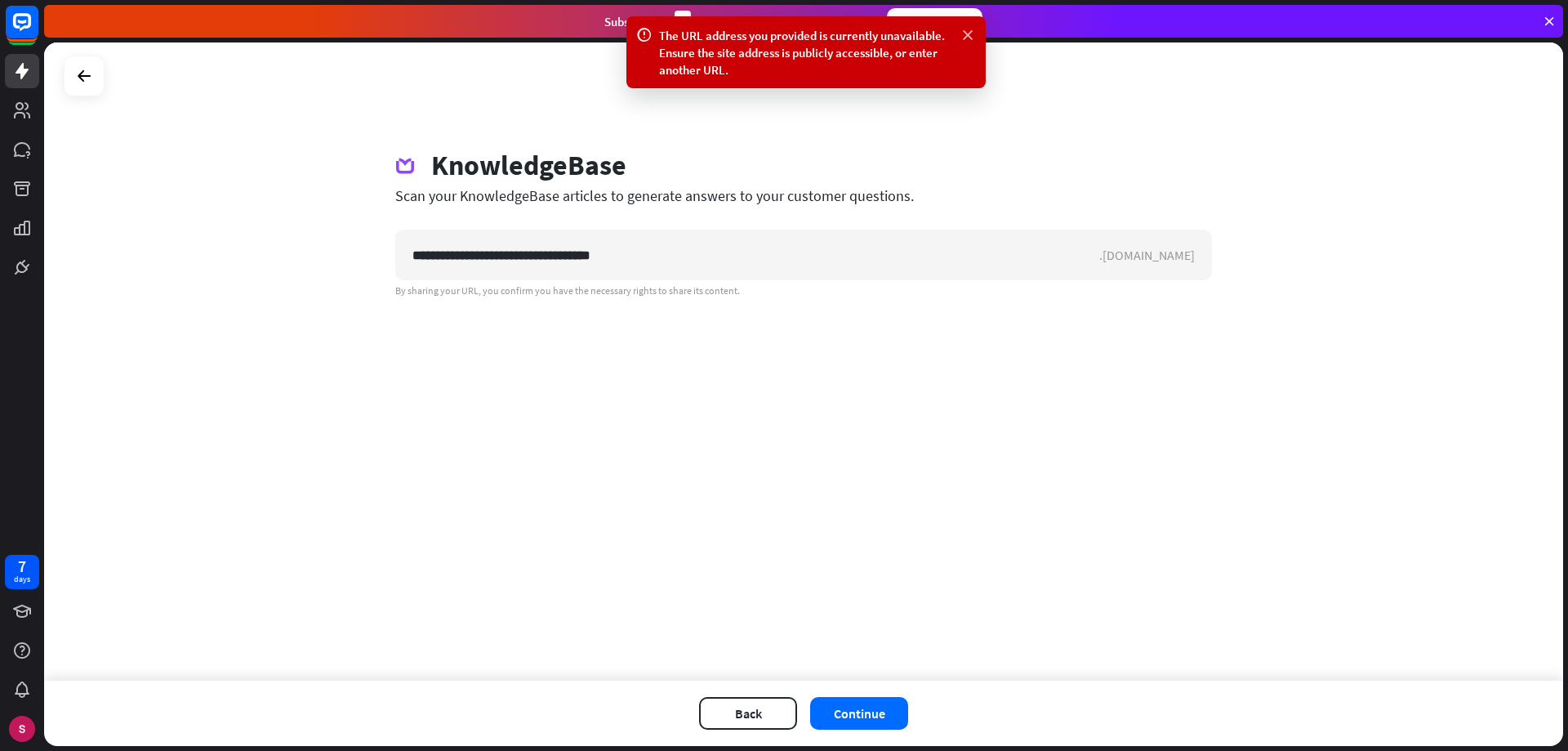
click at [965, 35] on icon at bounding box center [968, 35] width 16 height 17
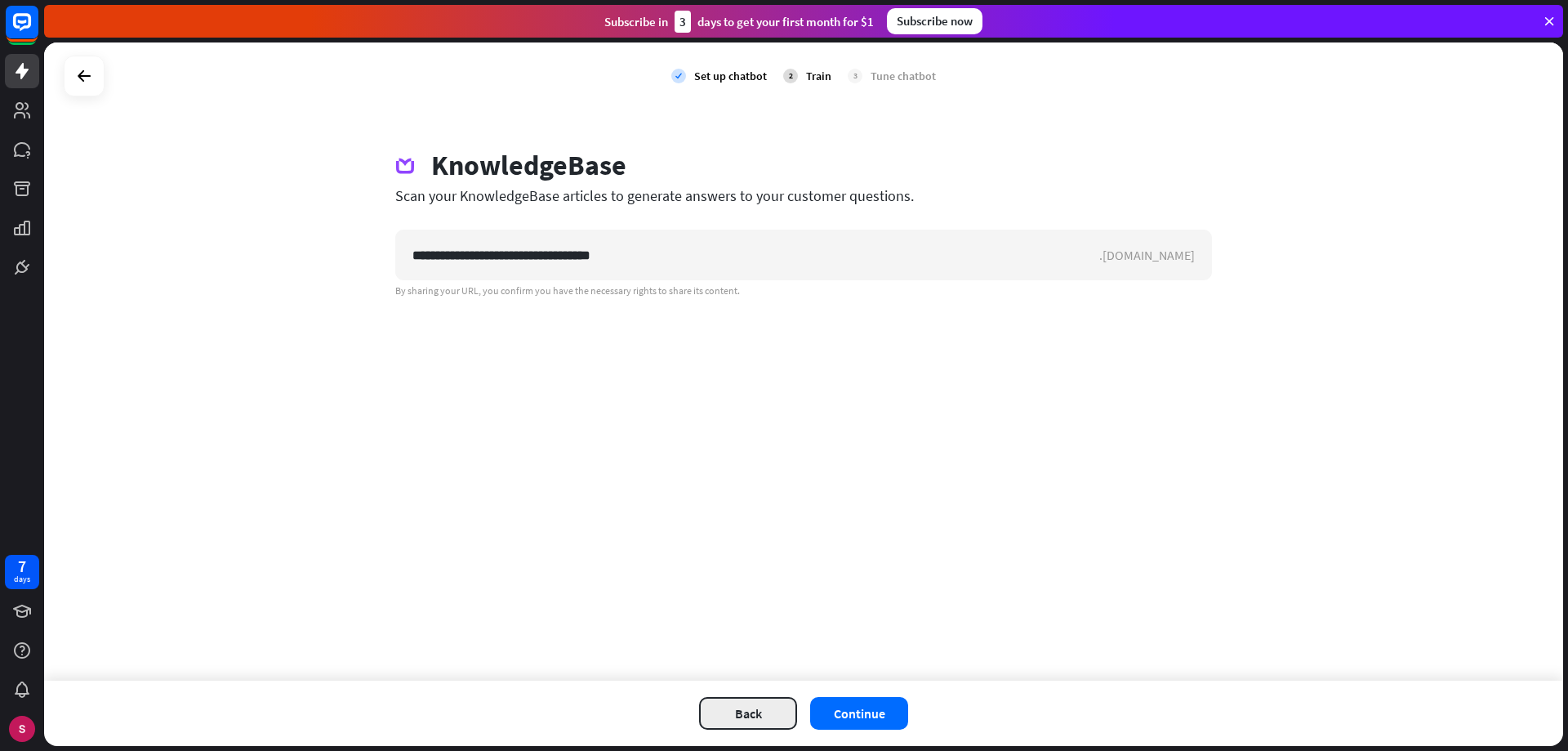
click at [746, 703] on button "Back" at bounding box center [747, 714] width 98 height 33
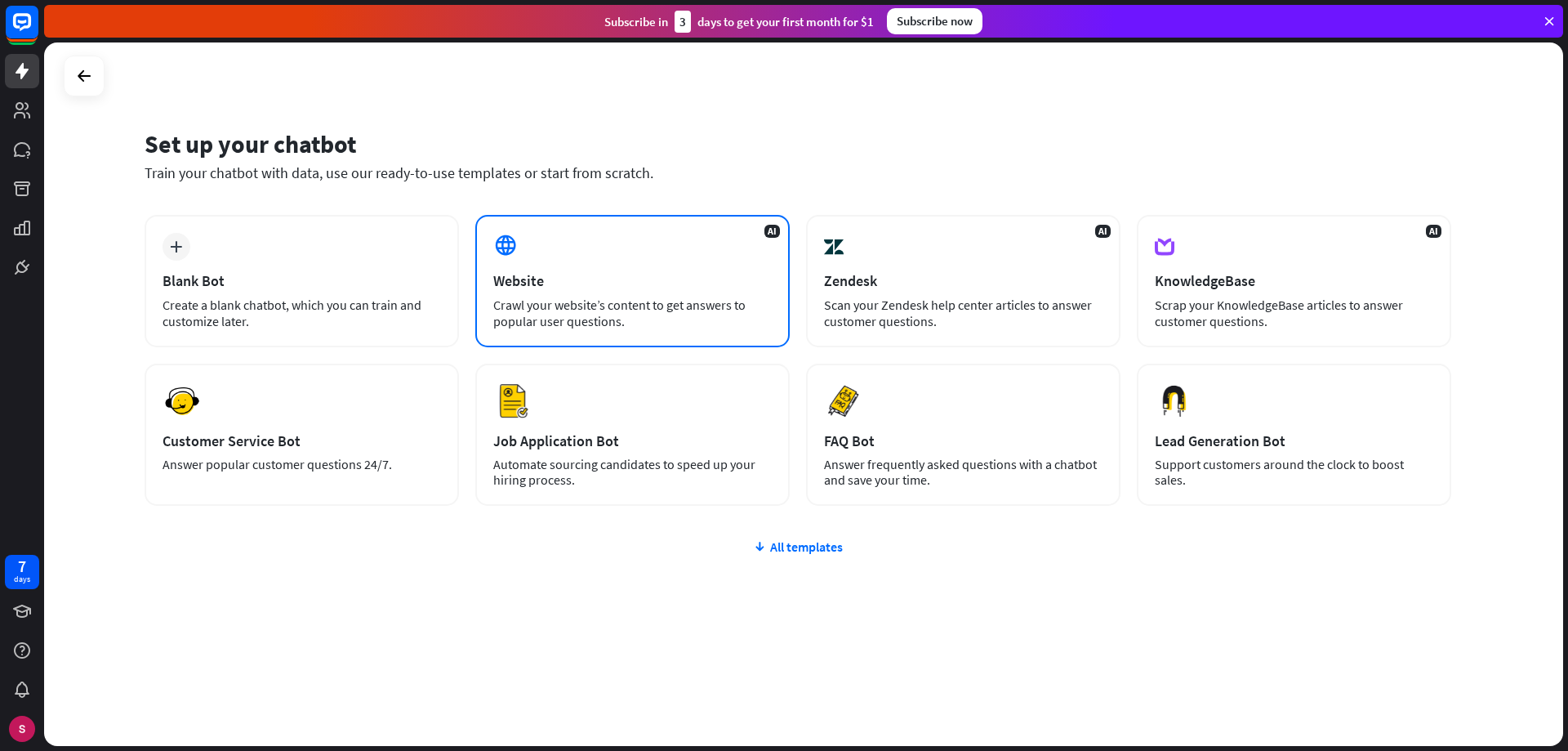
click at [624, 285] on div "Website" at bounding box center [632, 281] width 278 height 19
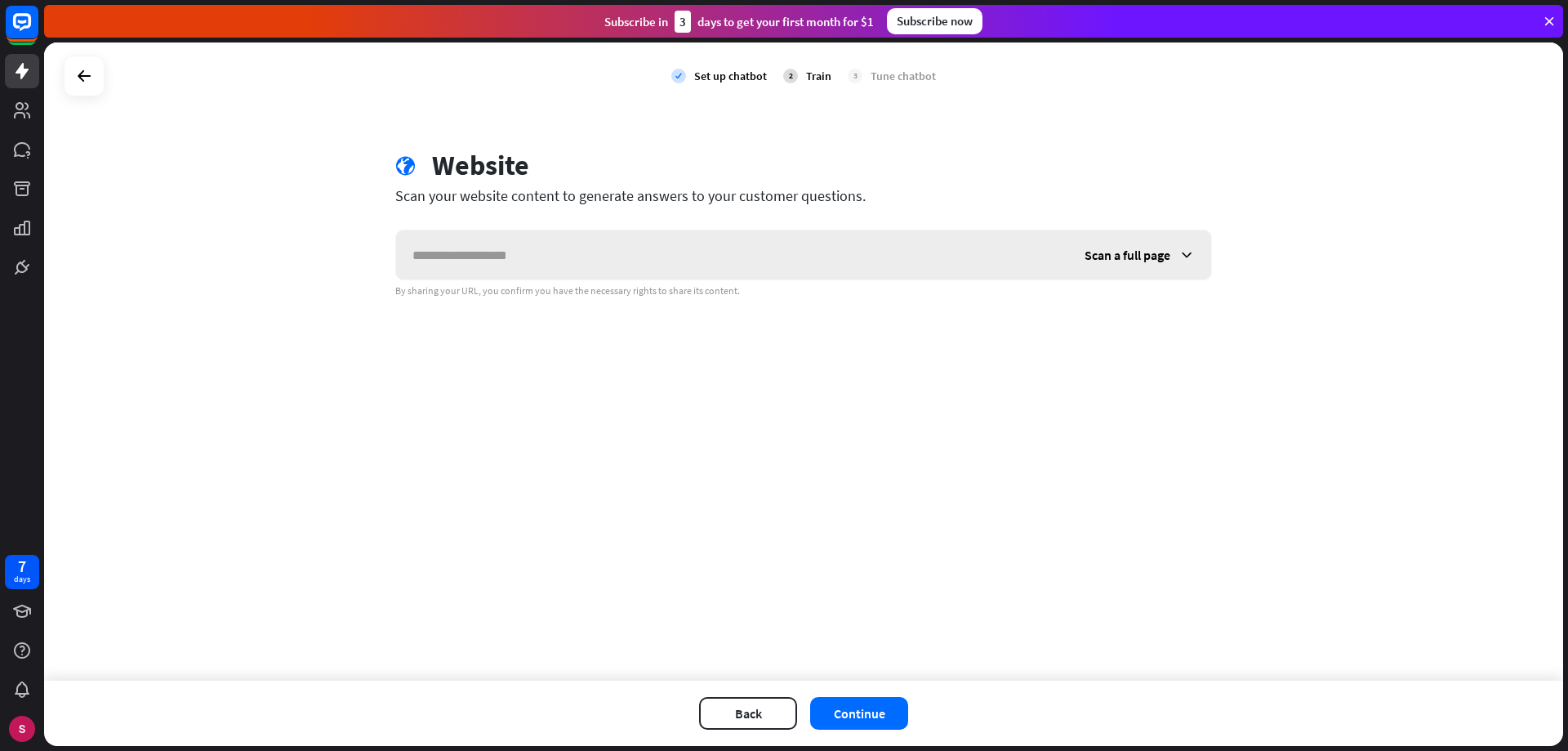
click at [607, 257] on input "text" at bounding box center [732, 254] width 672 height 49
type input "**********"
drag, startPoint x: 514, startPoint y: 257, endPoint x: 95, endPoint y: 235, distance: 419.6
click at [136, 241] on div "**********" at bounding box center [803, 362] width 1519 height 639
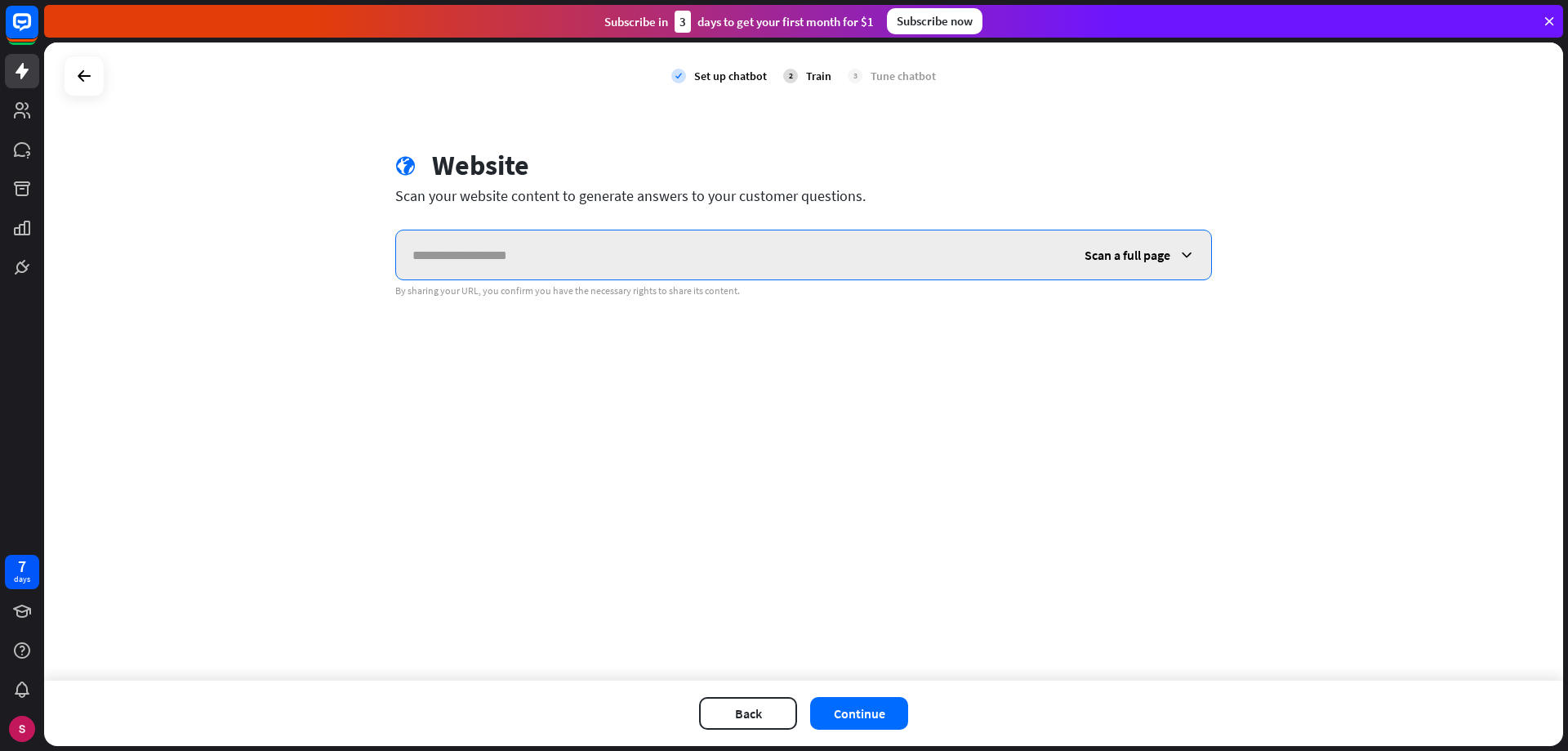
paste input "**********"
type input "**********"
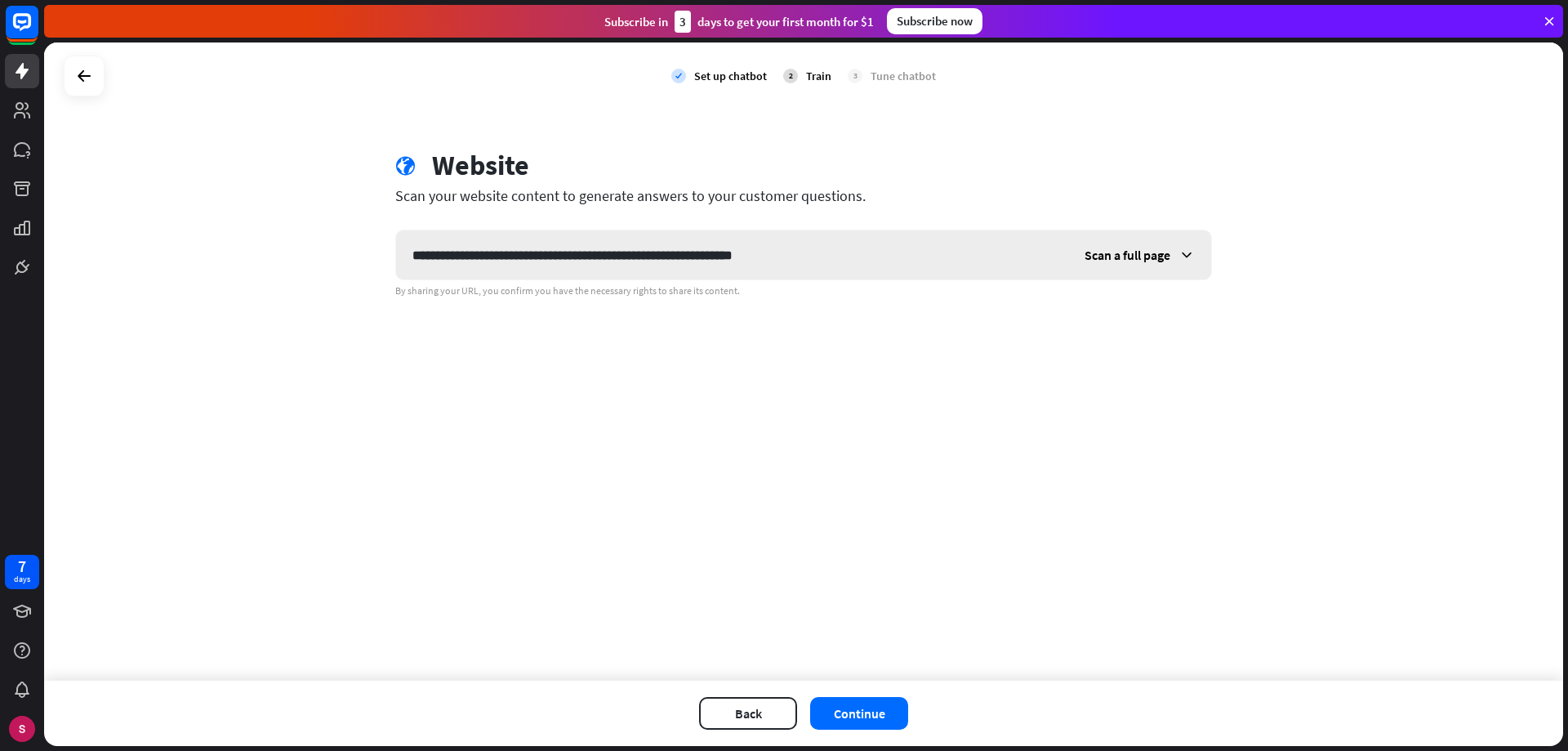
click at [1153, 249] on span "Scan a full page" at bounding box center [1127, 254] width 86 height 16
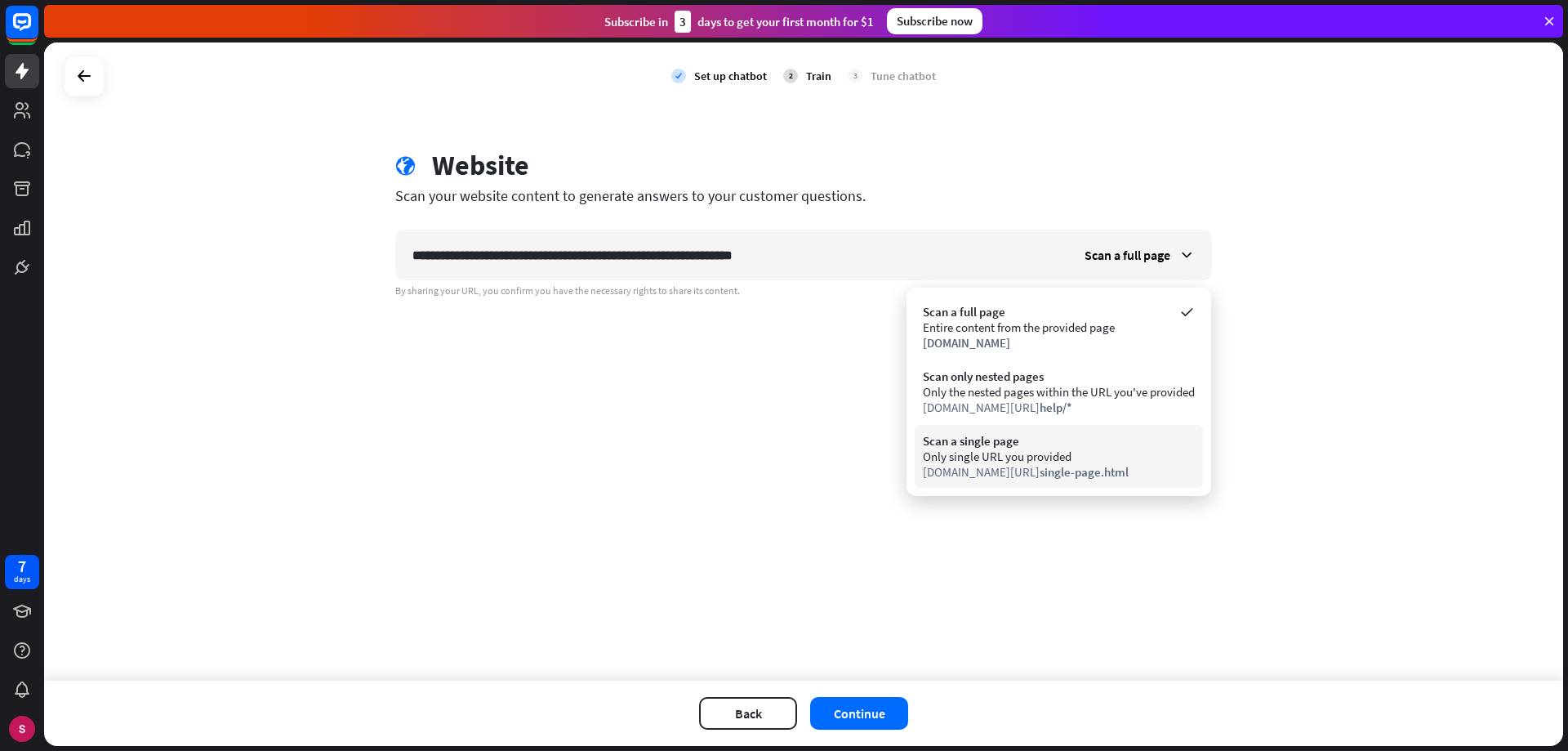
click at [1044, 454] on div "Only single URL you provided" at bounding box center [1059, 456] width 272 height 16
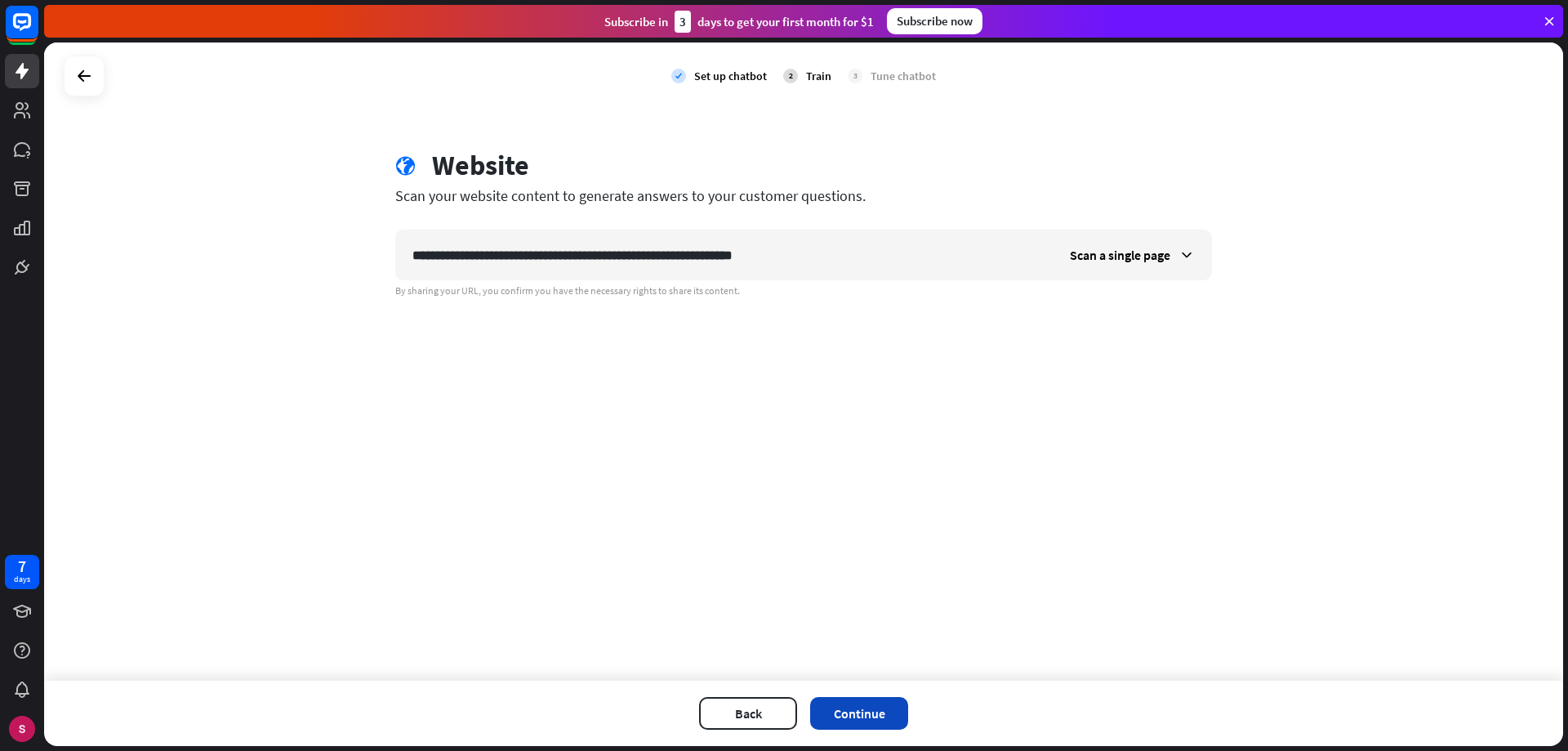
click at [876, 712] on button "Continue" at bounding box center [859, 714] width 98 height 33
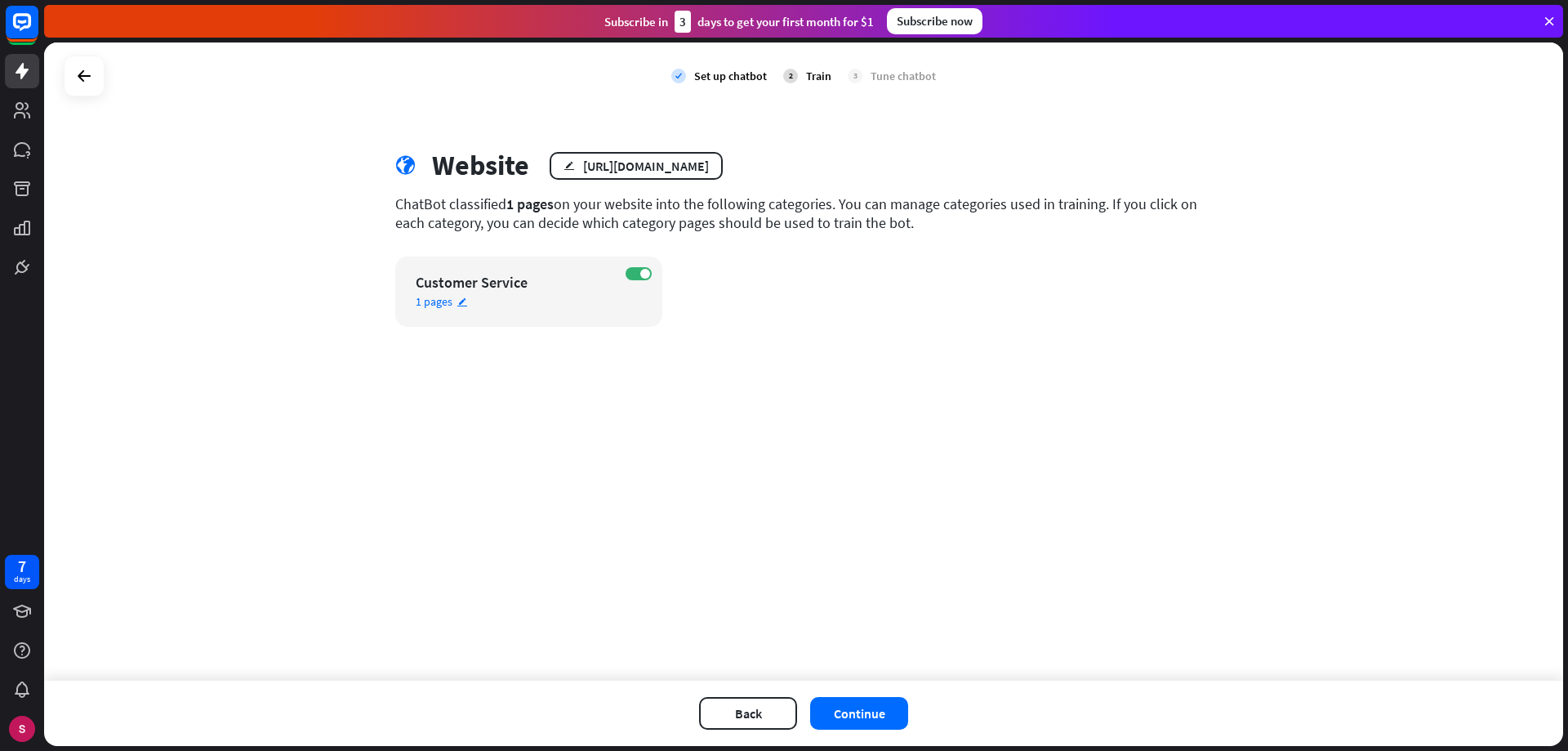
click at [528, 294] on div "1 pages edit" at bounding box center [515, 301] width 198 height 15
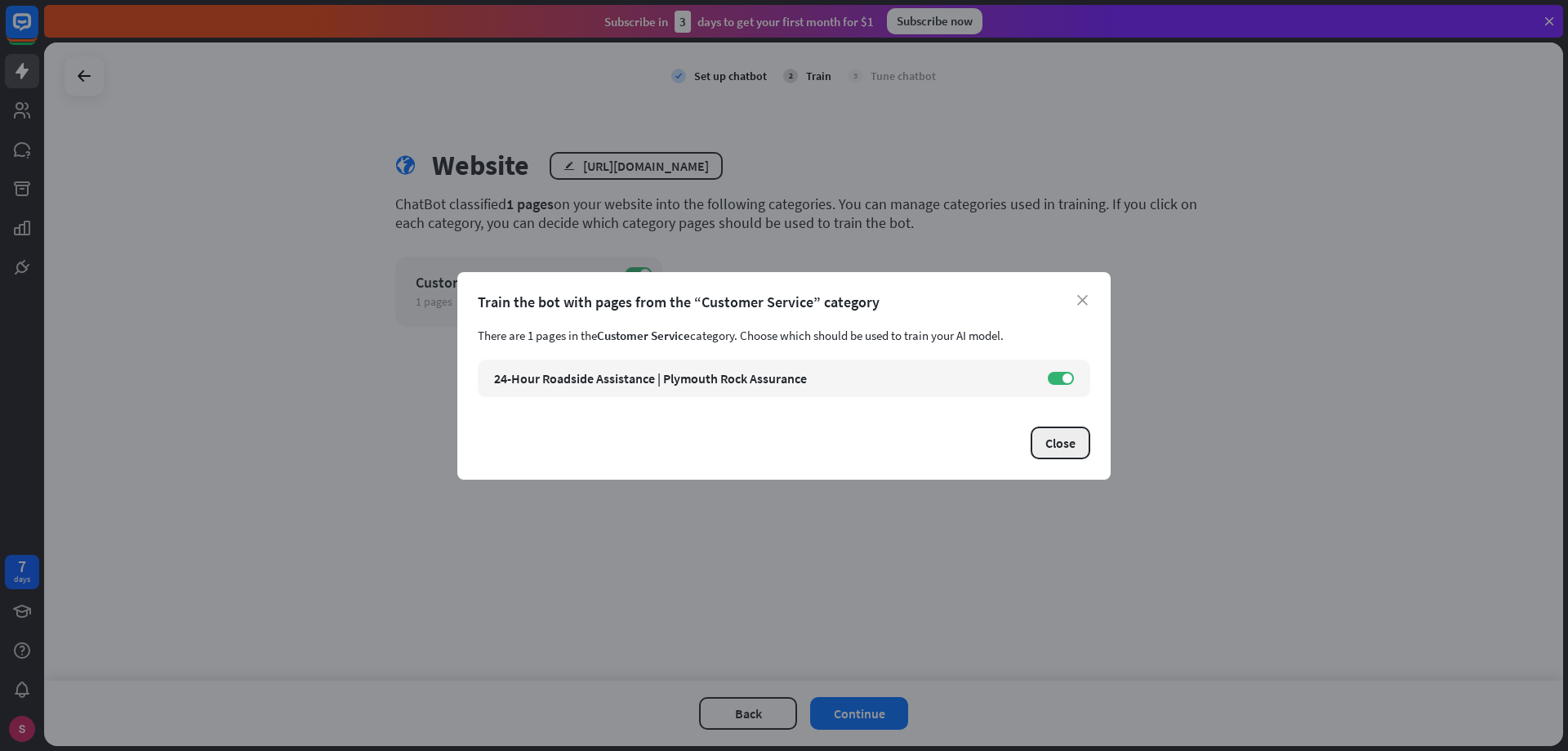
click at [1057, 440] on button "Close" at bounding box center [1060, 443] width 60 height 33
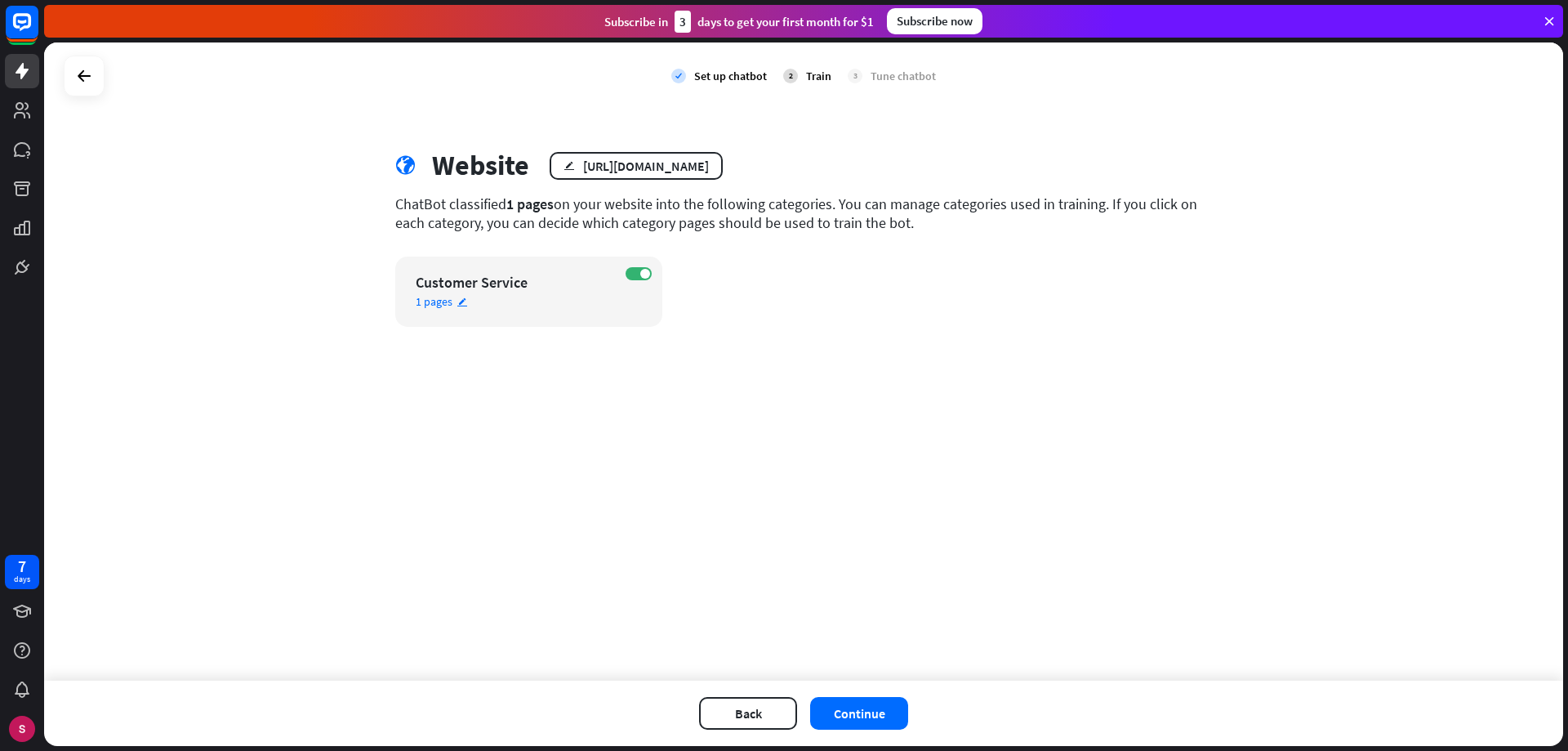
click at [517, 300] on div "1 pages edit" at bounding box center [515, 301] width 198 height 15
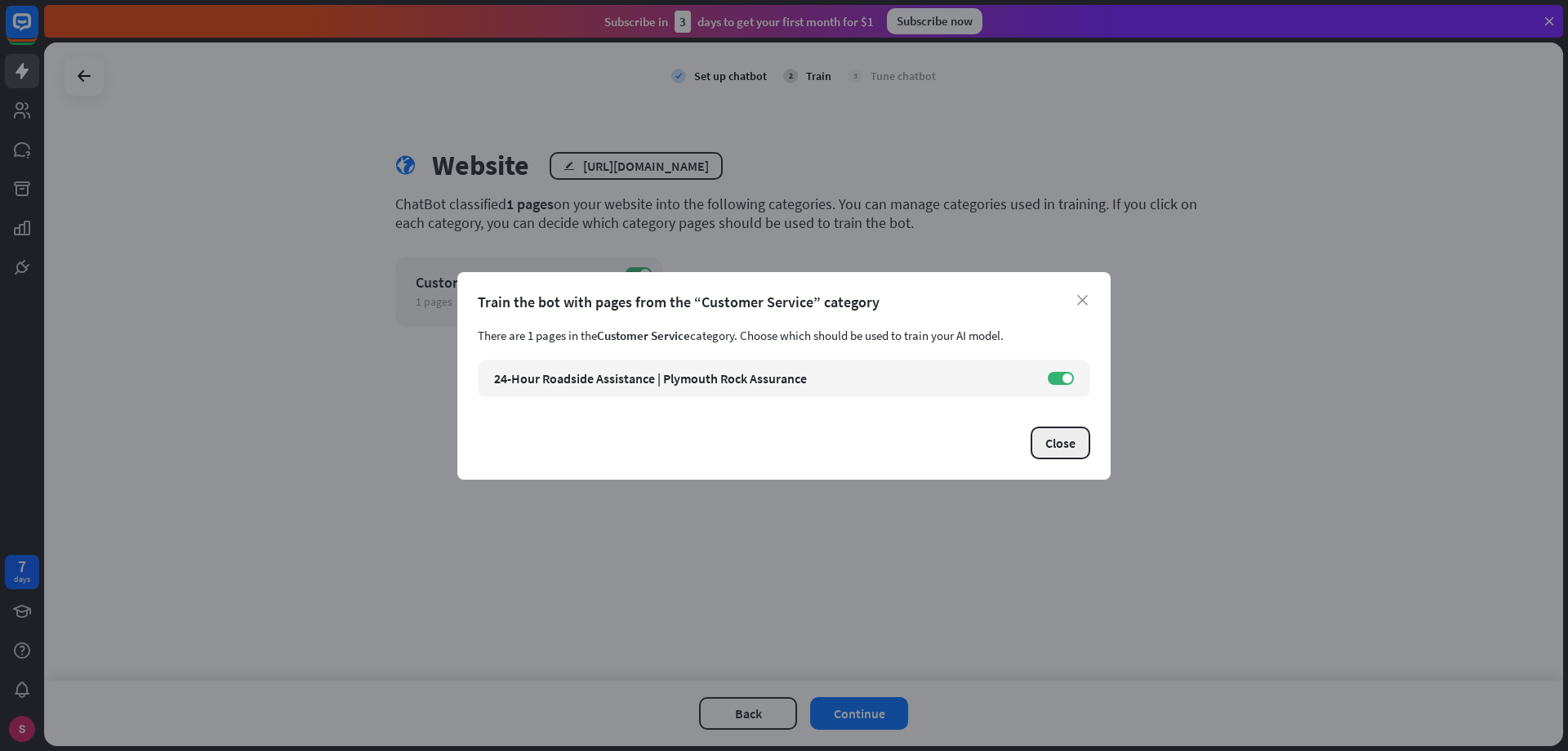
click at [1073, 434] on button "Close" at bounding box center [1060, 443] width 60 height 33
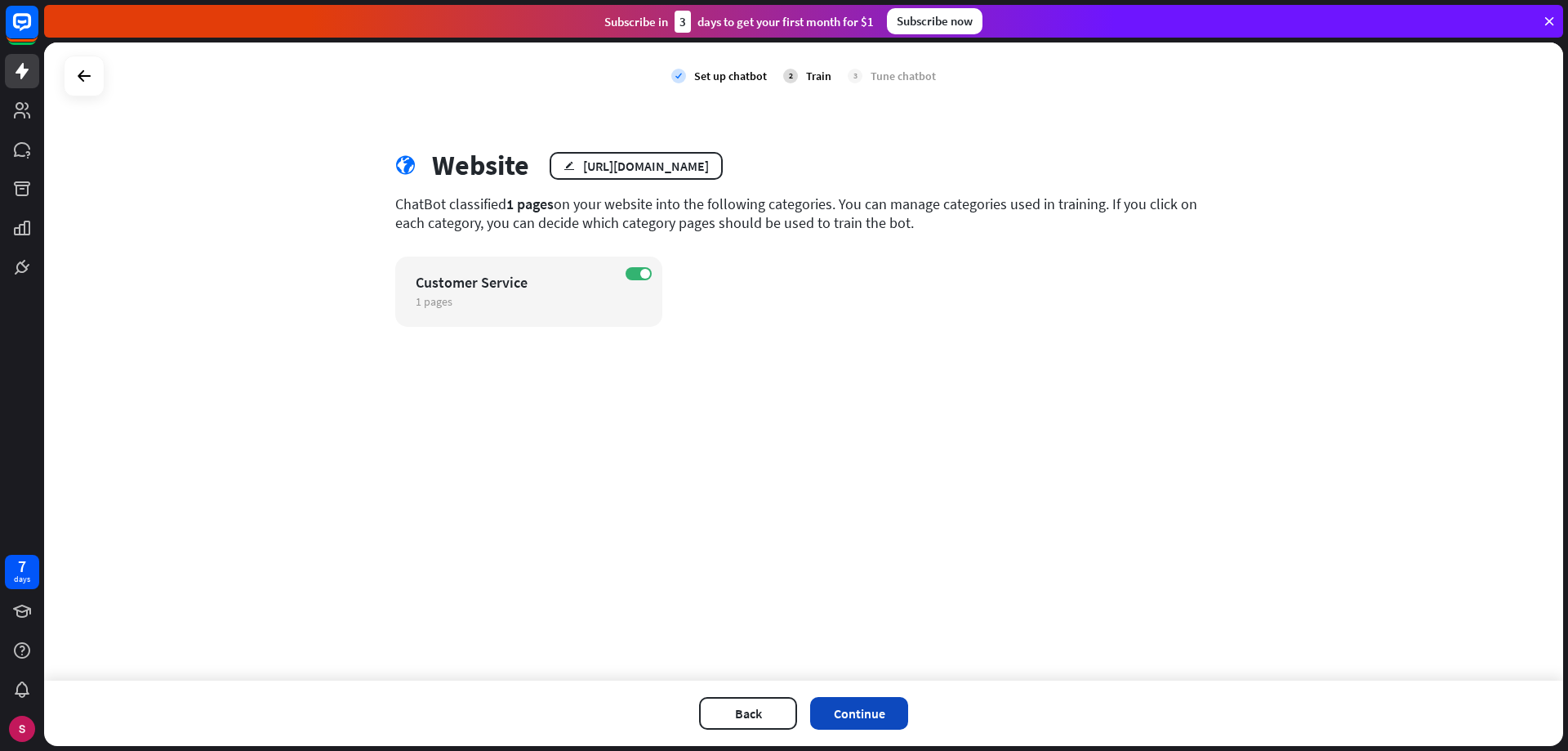
click at [873, 709] on button "Continue" at bounding box center [859, 714] width 98 height 33
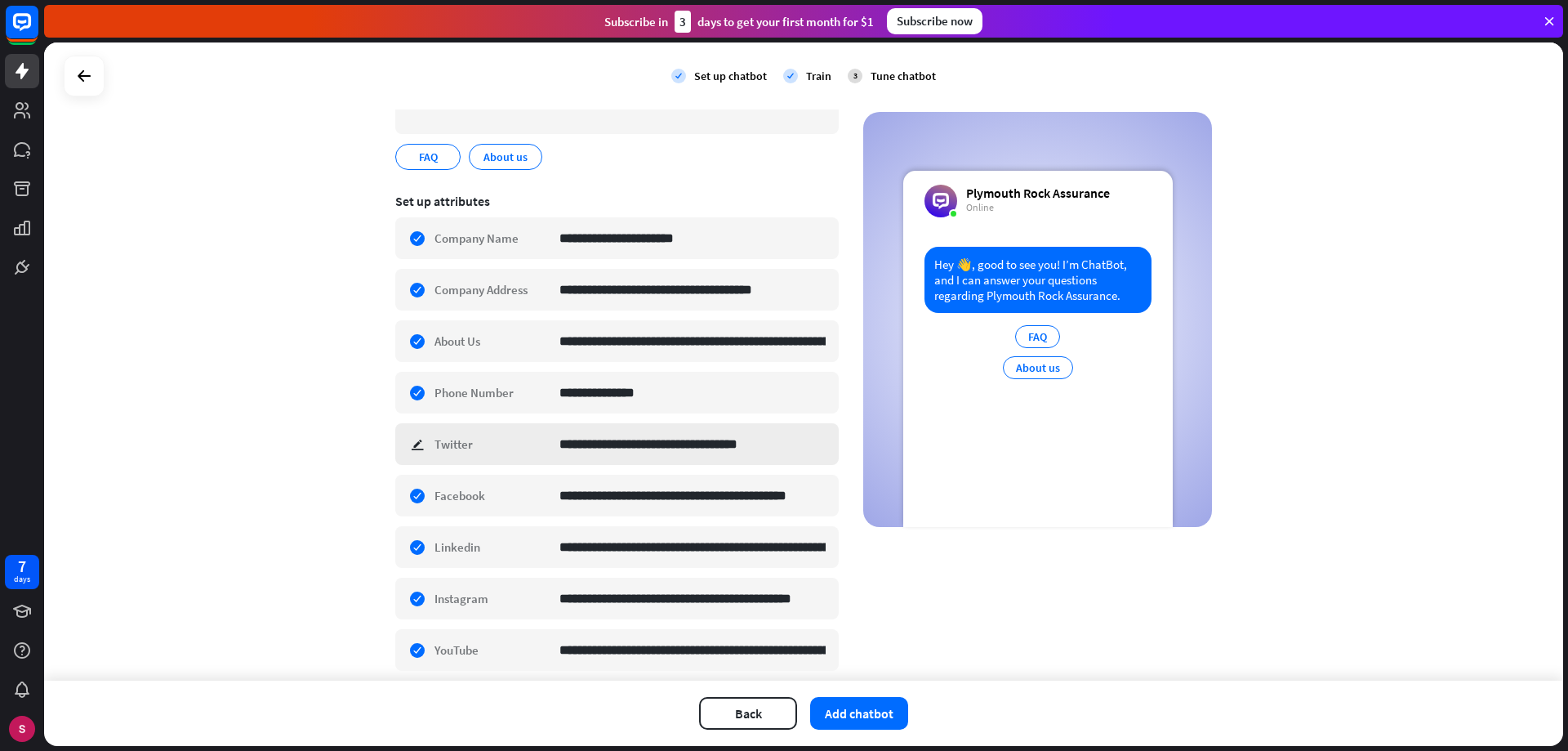
scroll to position [132, 0]
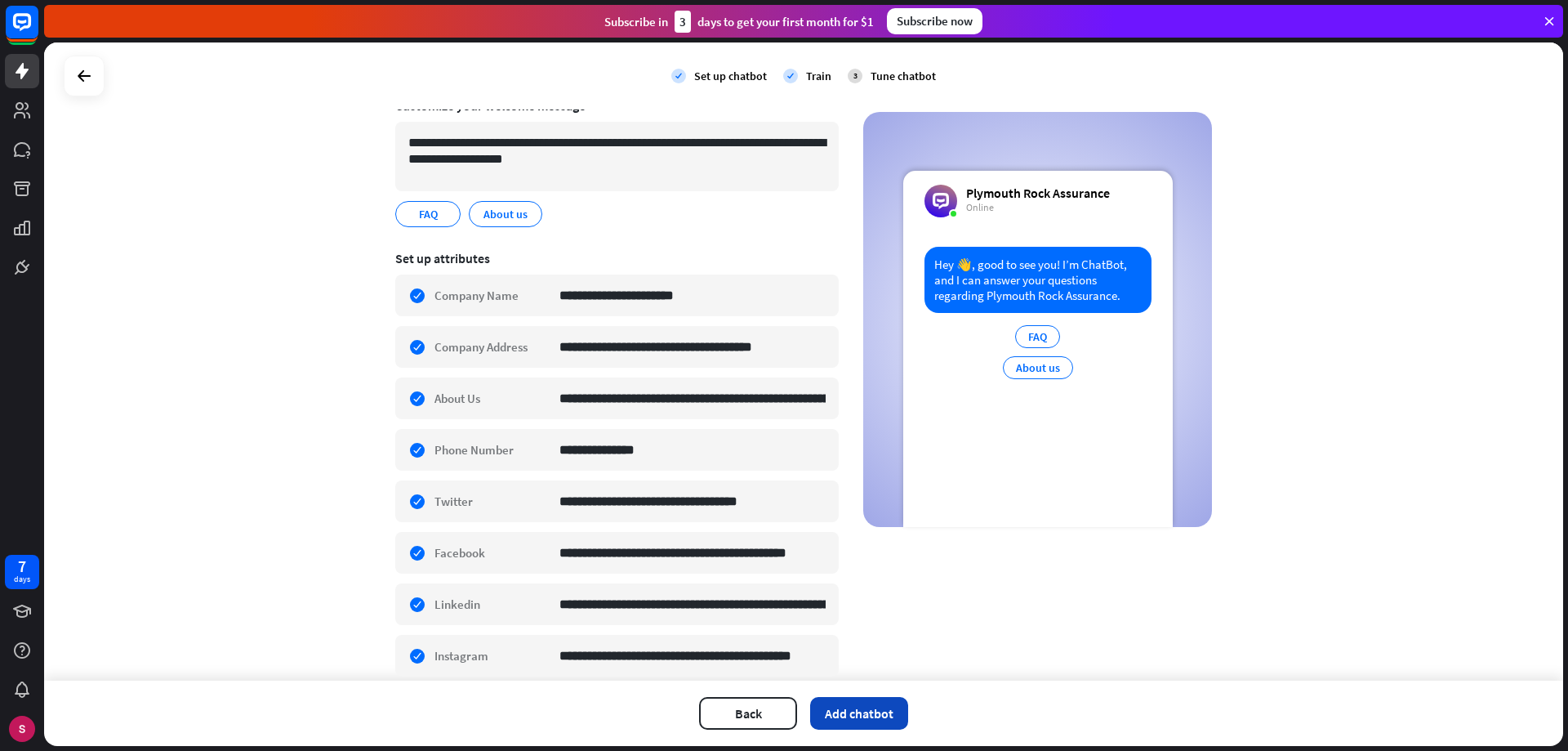
click at [863, 715] on button "Add chatbot" at bounding box center [859, 714] width 98 height 33
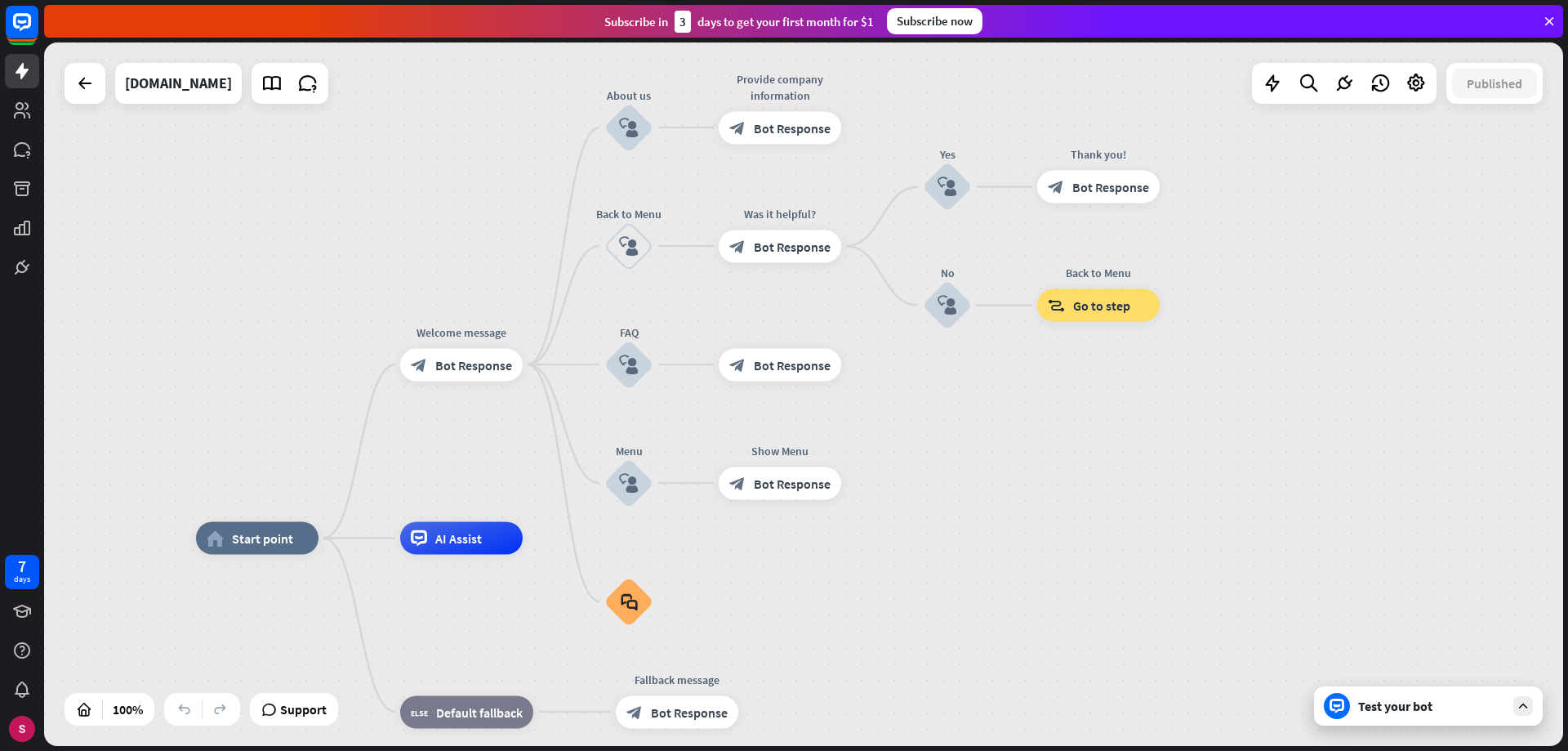
drag, startPoint x: 1238, startPoint y: 353, endPoint x: 1086, endPoint y: 497, distance: 209.4
click at [1086, 497] on div "home_2 Start point Welcome message block_bot_response Bot Response About us blo…" at bounding box center [803, 394] width 1519 height 703
click at [1407, 712] on div "Test your bot" at bounding box center [1431, 705] width 147 height 16
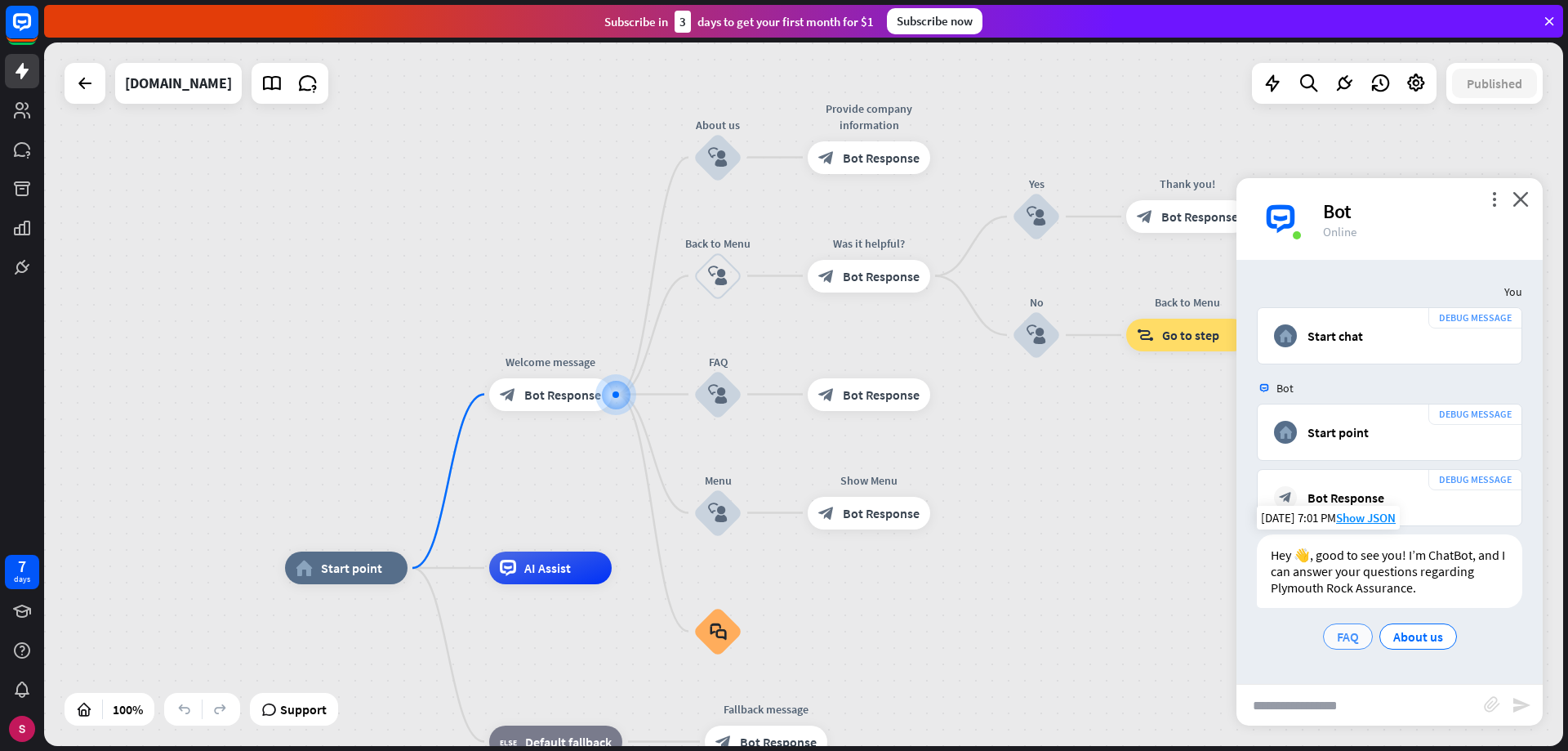
click at [1349, 637] on span "FAQ" at bounding box center [1347, 636] width 22 height 16
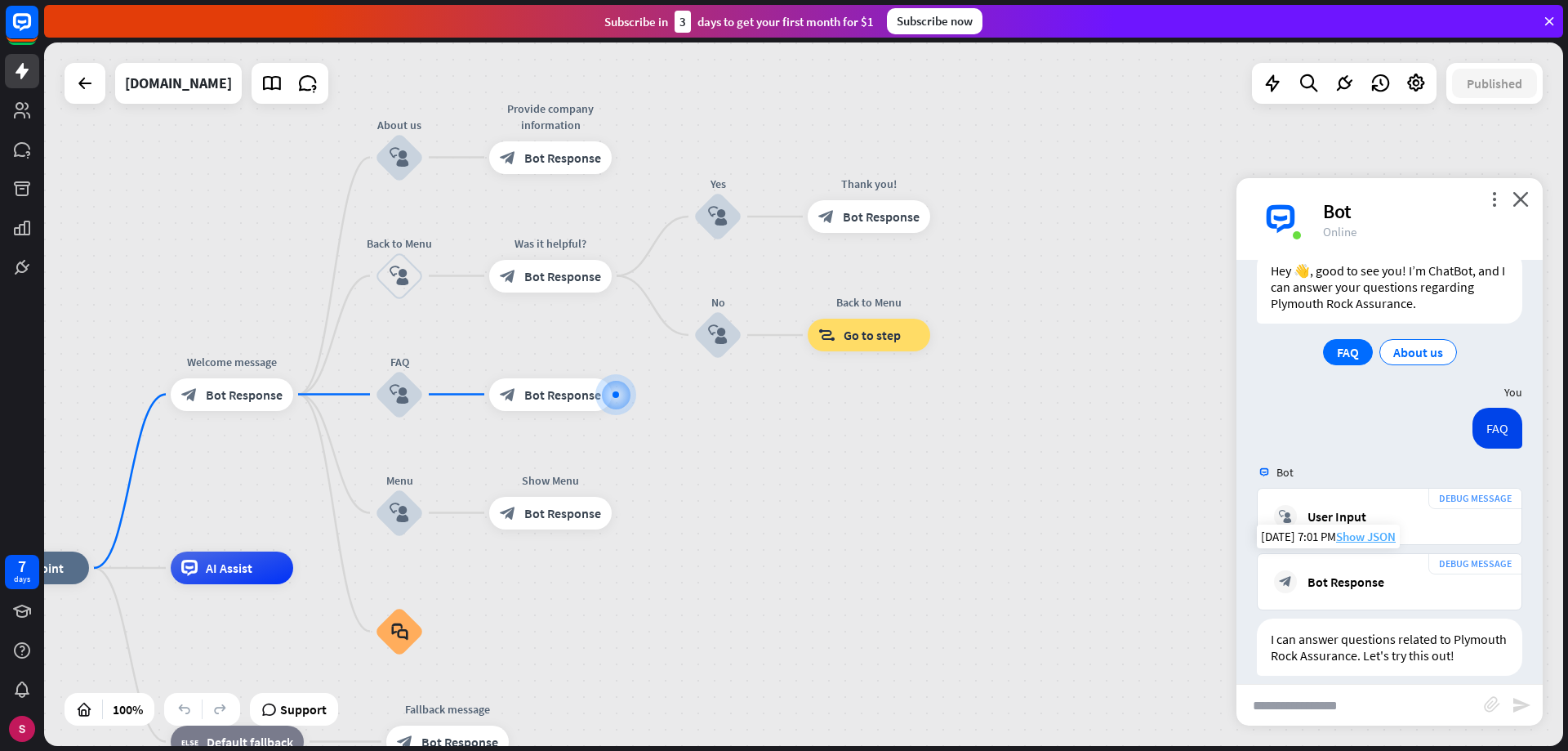
scroll to position [317, 0]
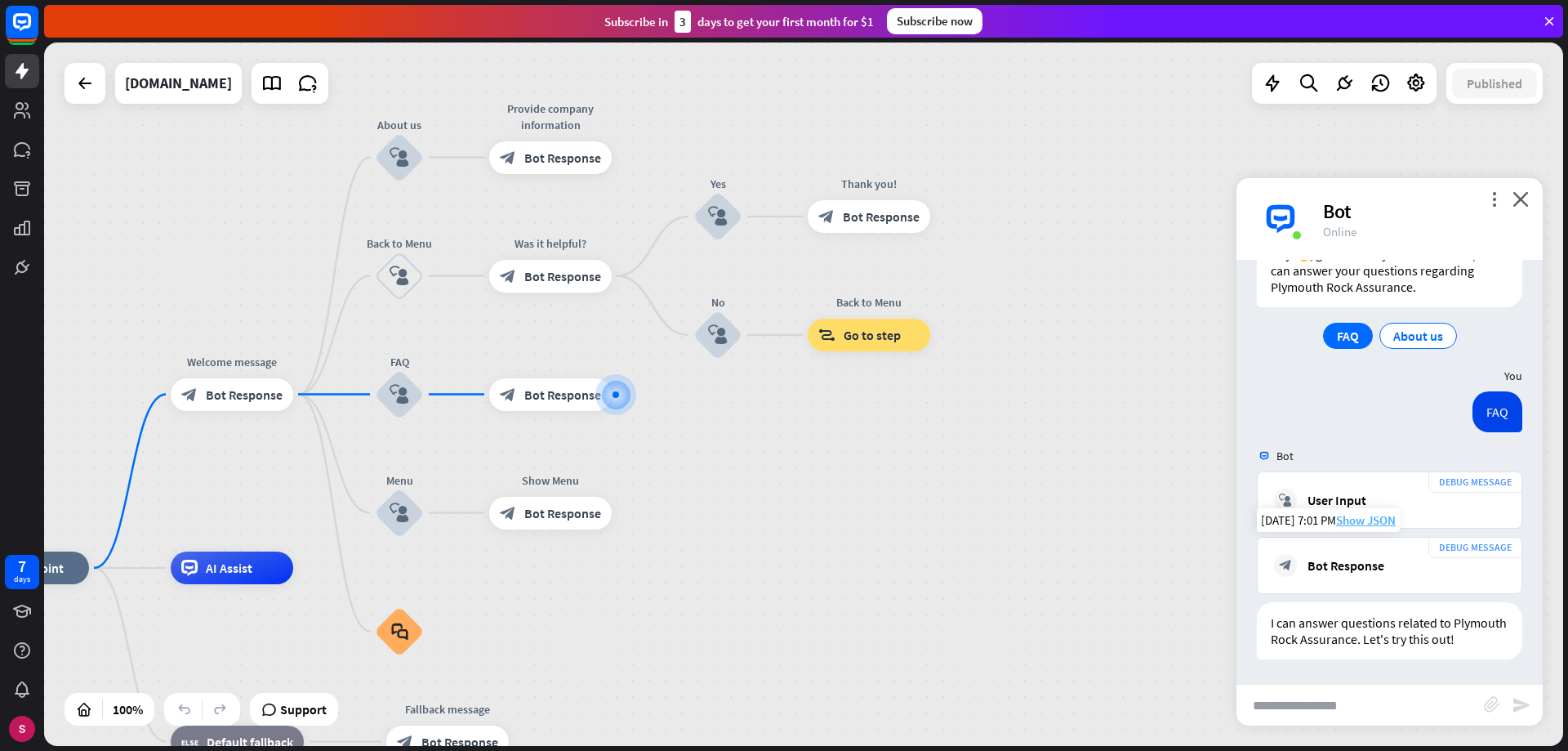
click at [1380, 512] on span "Show JSON" at bounding box center [1366, 520] width 60 height 16
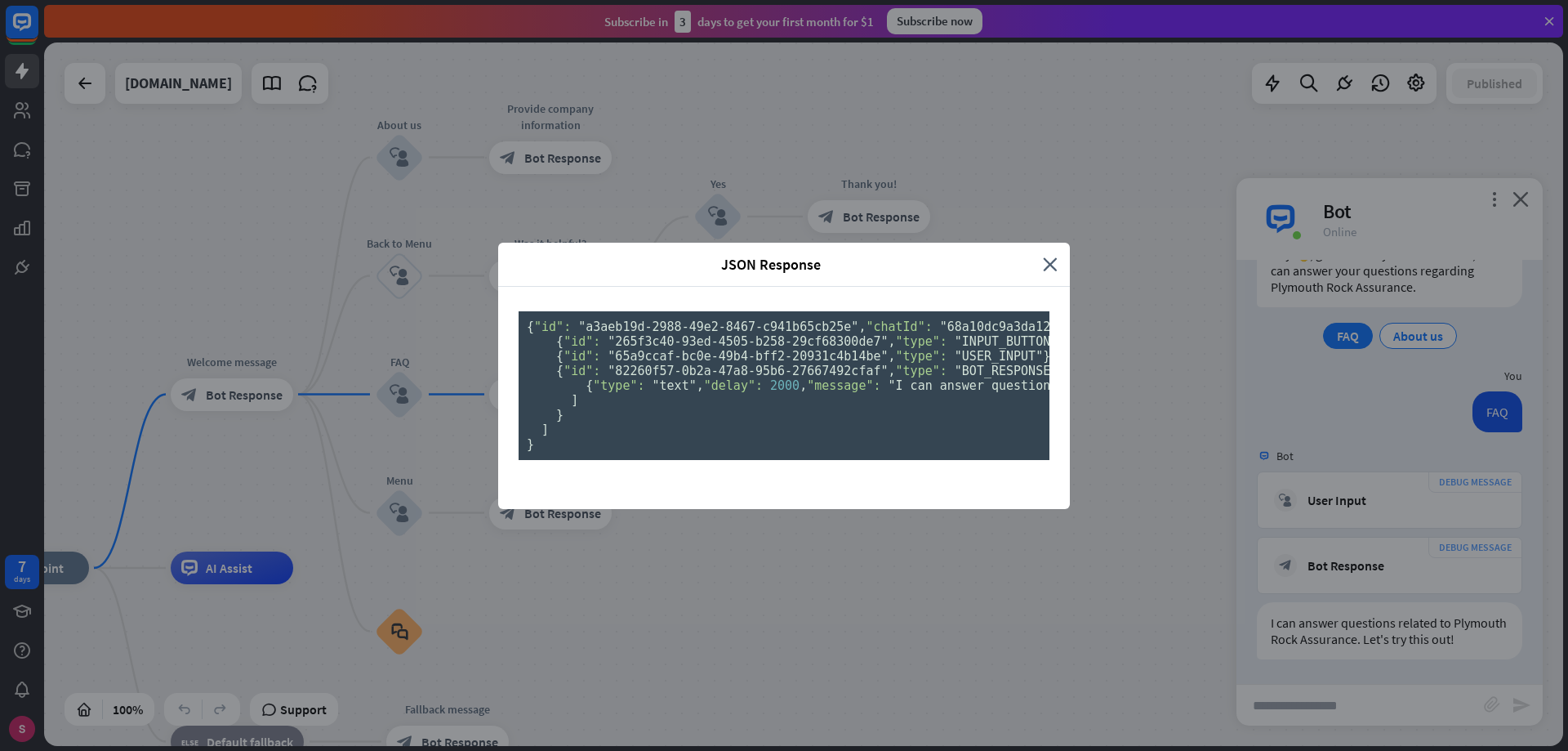
scroll to position [81, 0]
click at [1441, 532] on div "JSON Response close { "id": "a3aeb19d-2988-49e2-8467-c941b65cb25e" , "chatId": …" at bounding box center [784, 376] width 1568 height 751
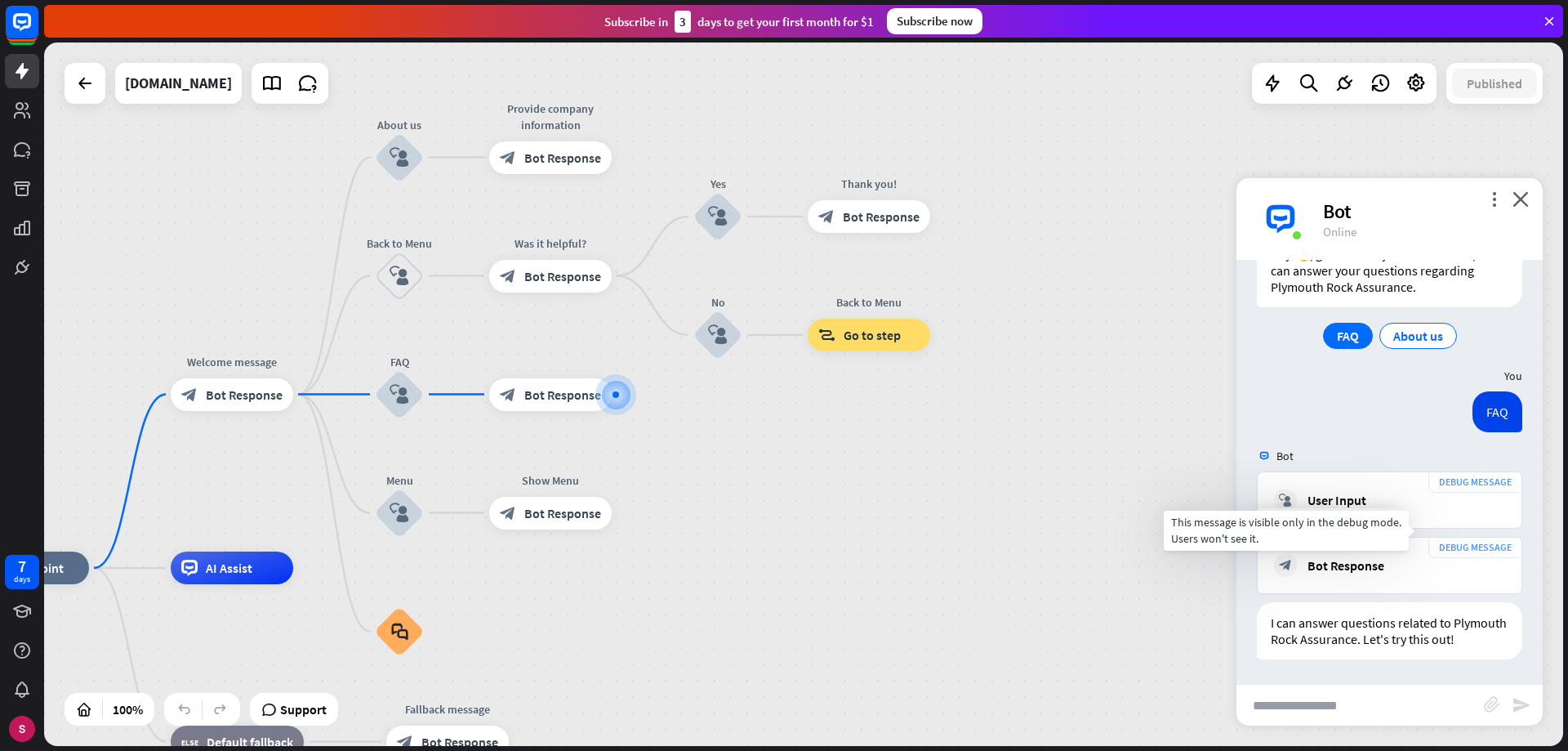
click at [1442, 536] on div "DEBUG MESSAGE" at bounding box center [1475, 547] width 94 height 22
click at [1372, 512] on span "Show JSON" at bounding box center [1366, 520] width 60 height 16
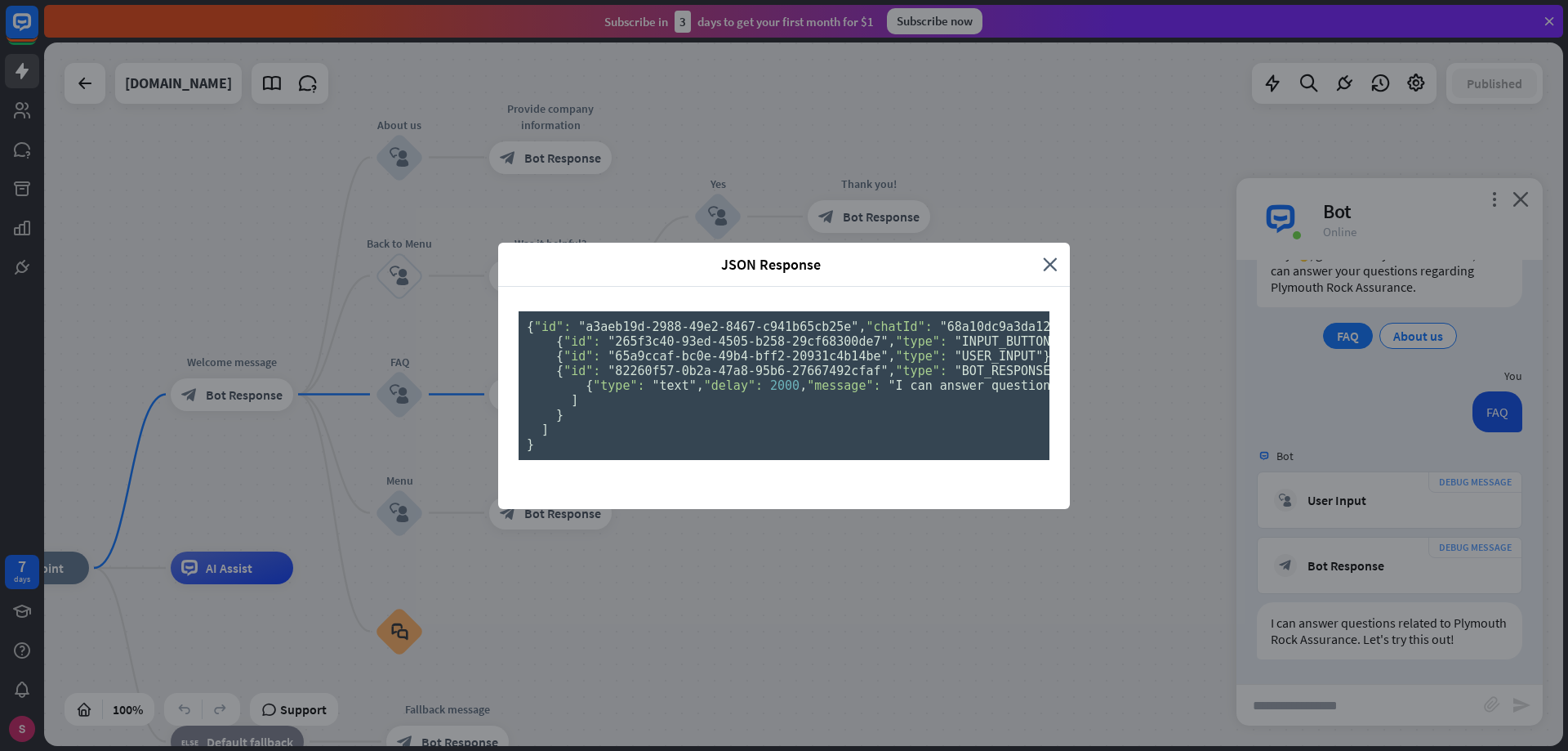
click at [1474, 473] on div "JSON Response close { "id": "a3aeb19d-2988-49e2-8467-c941b65cb25e" , "chatId": …" at bounding box center [784, 376] width 1568 height 751
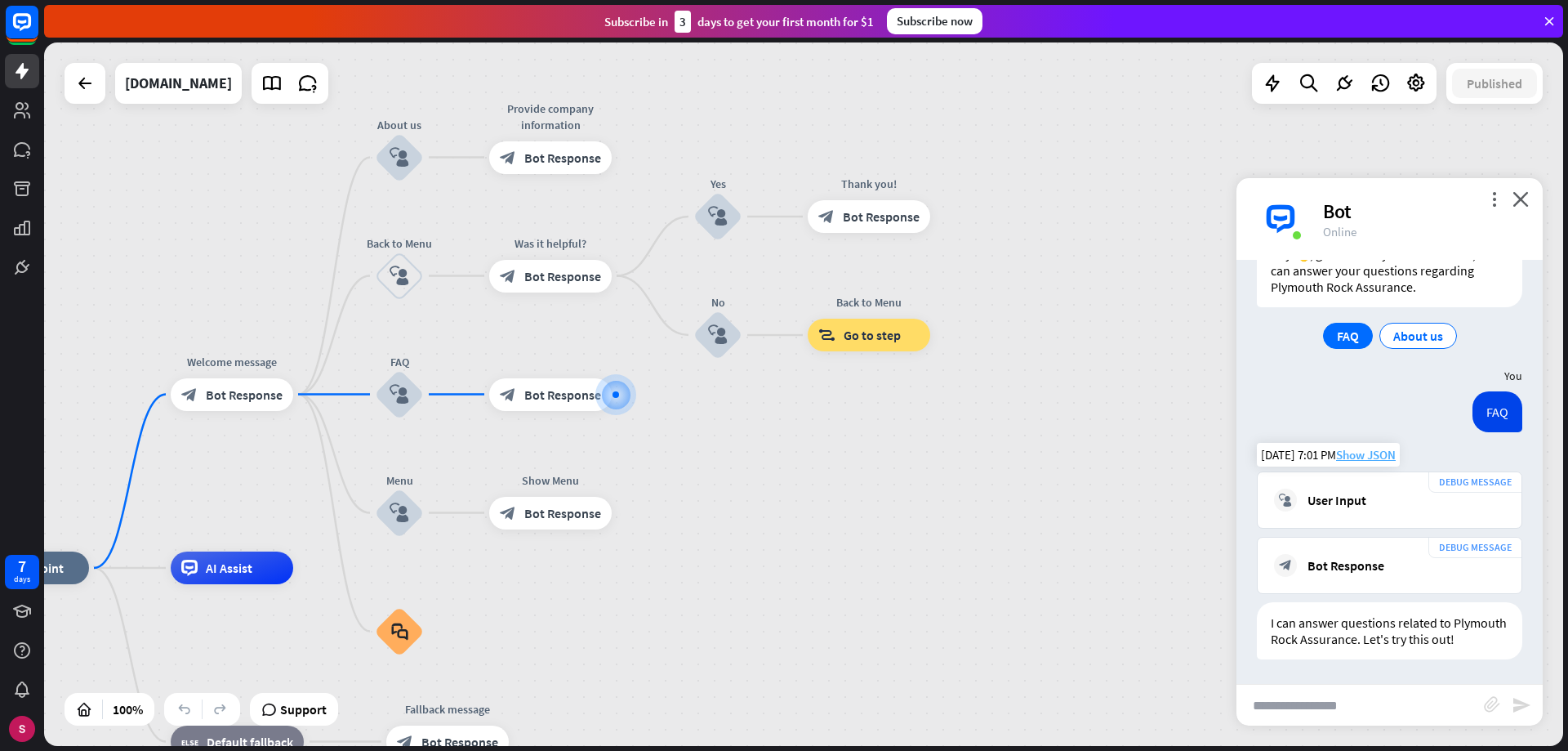
click at [1382, 447] on span "Show JSON" at bounding box center [1366, 455] width 60 height 16
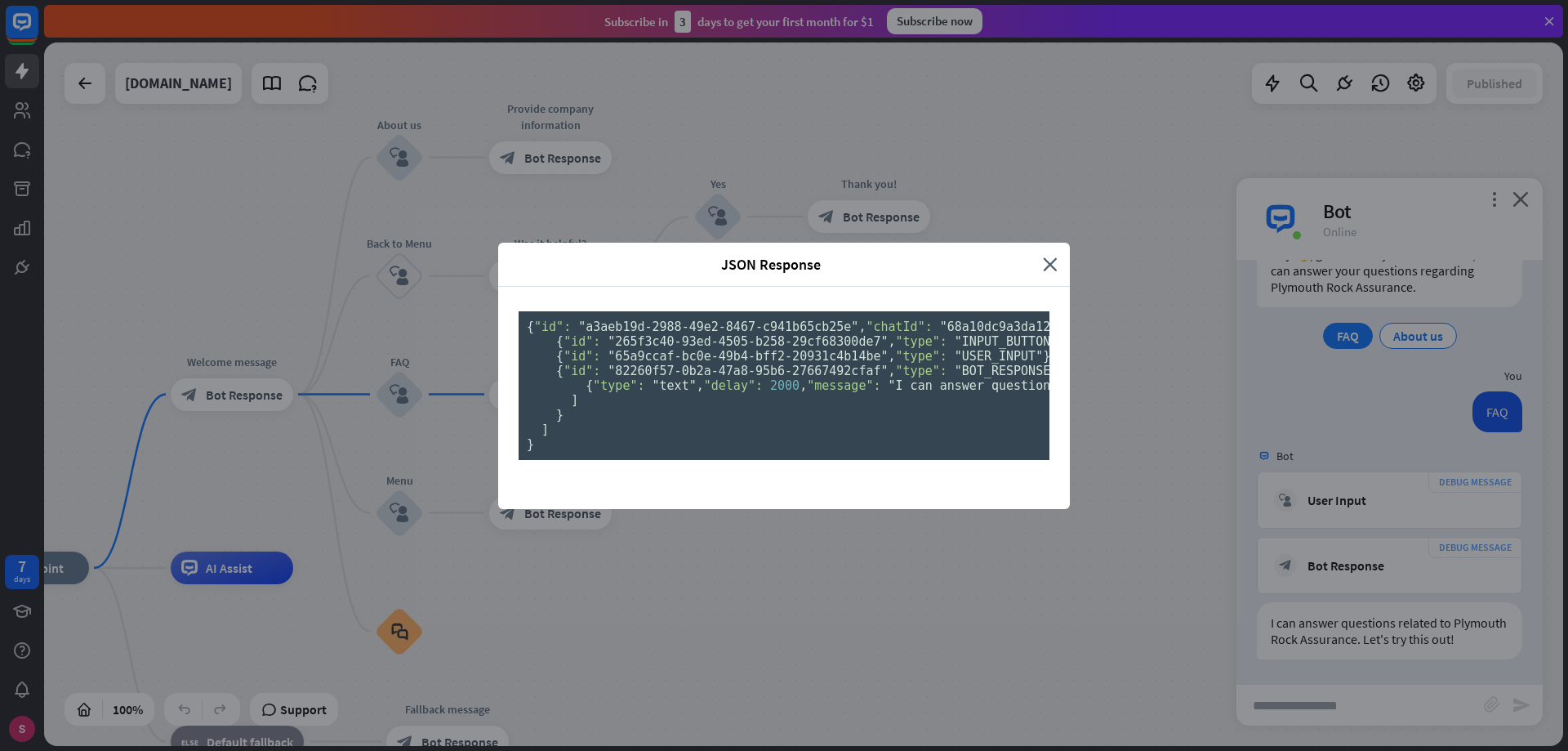
scroll to position [260, 0]
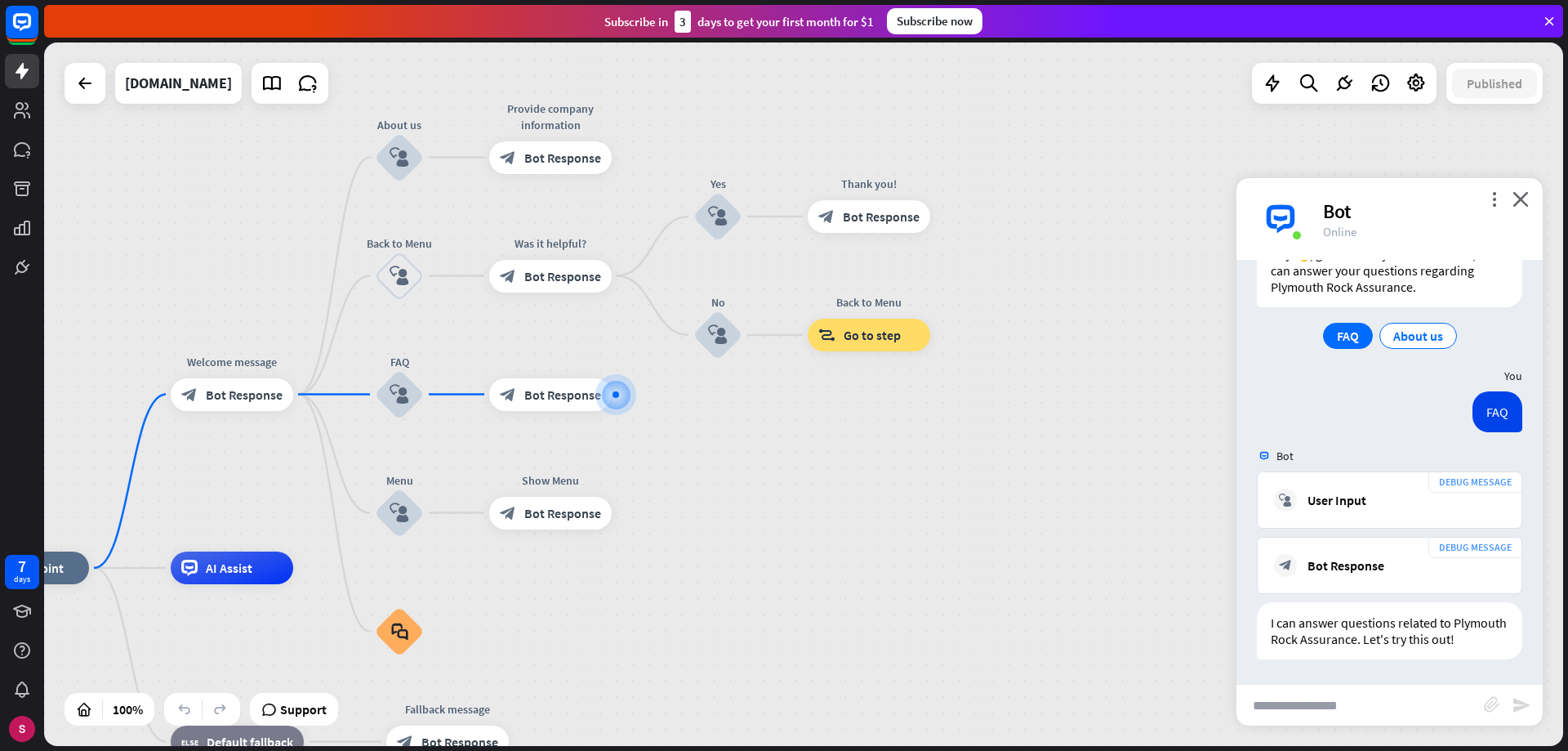
click at [1184, 271] on div "JSON Response close { "id": "a3aeb19d-2988-49e2-8467-c941b65cb25e" , "chatId": …" at bounding box center [784, 376] width 1568 height 751
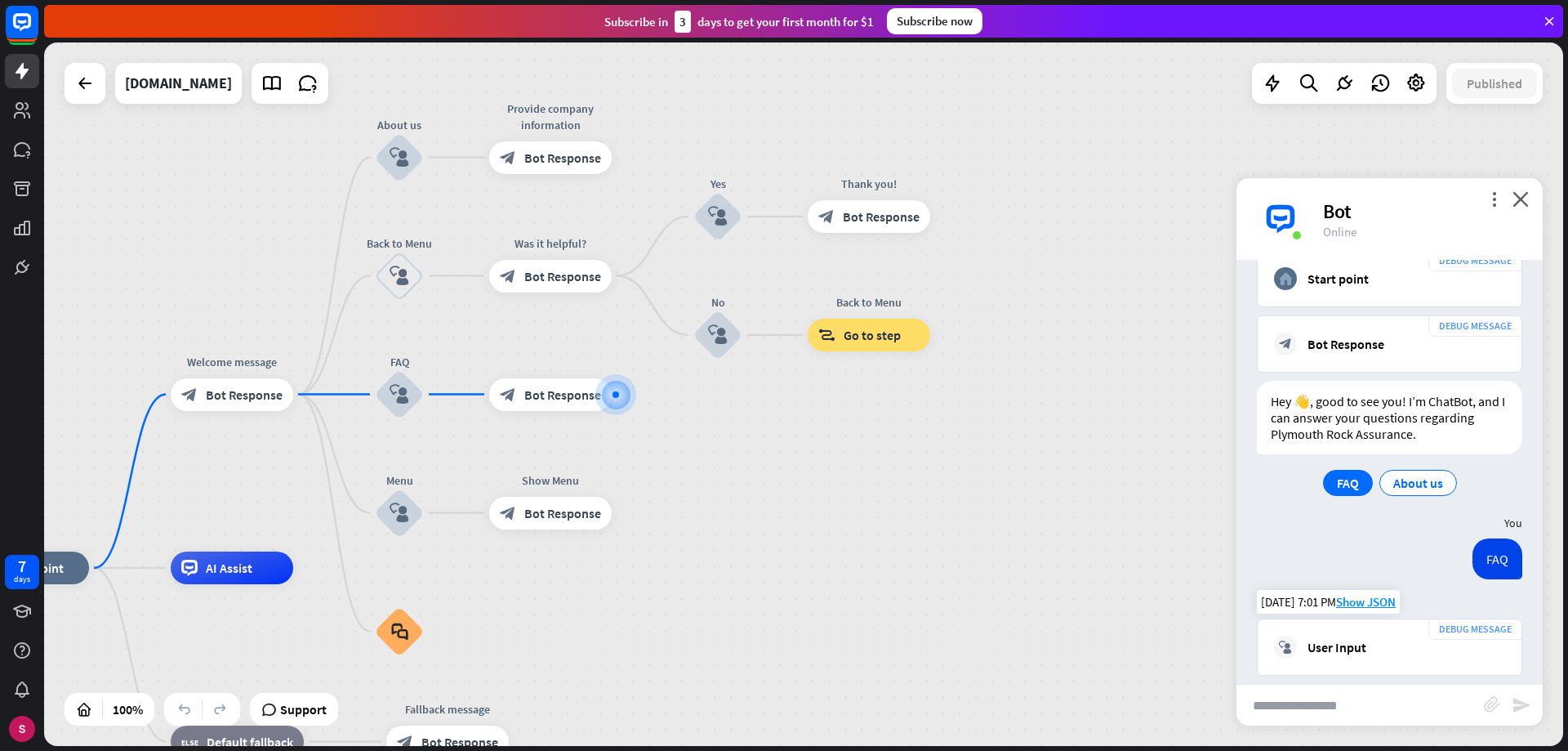
scroll to position [317, 0]
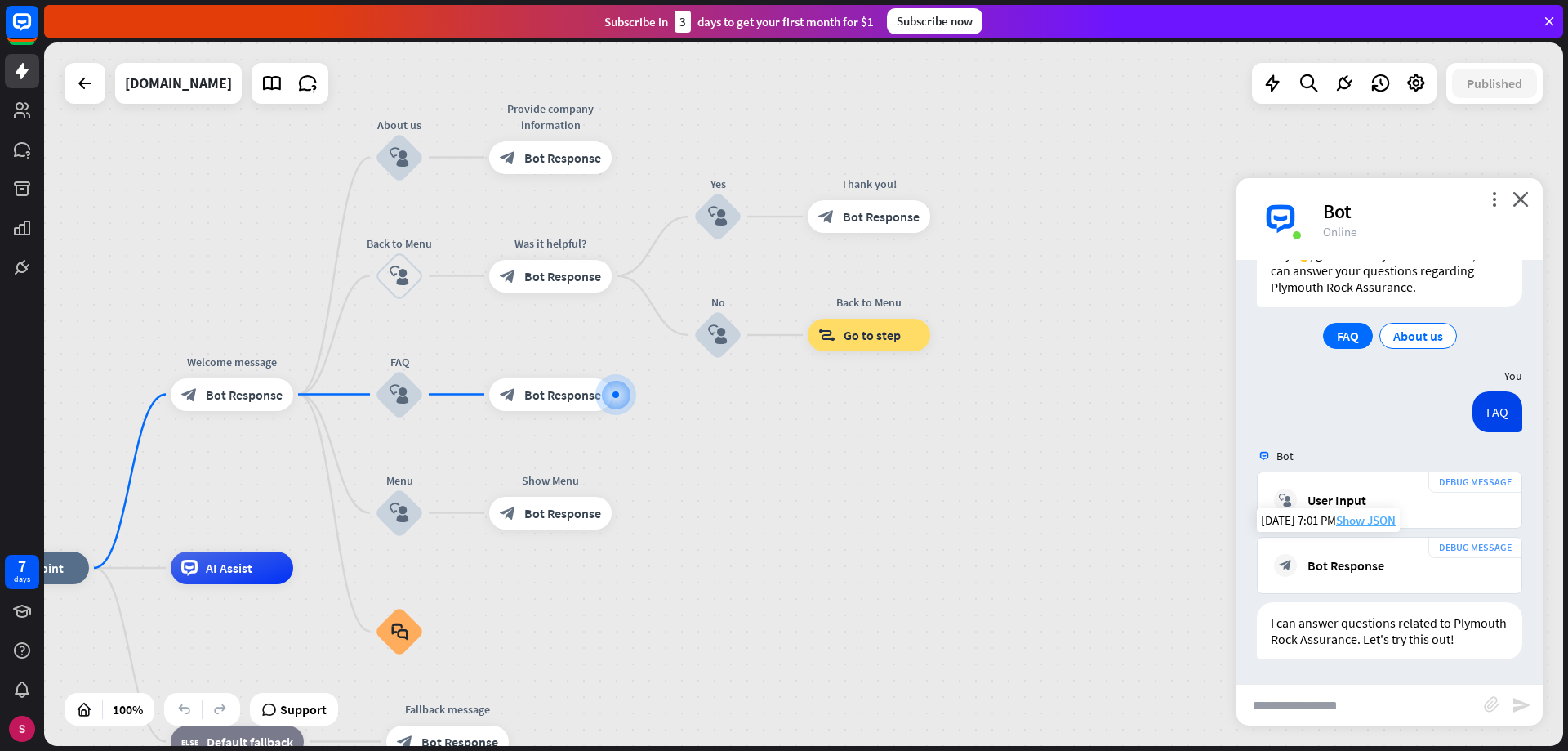
click at [1387, 512] on span "Show JSON" at bounding box center [1366, 520] width 60 height 16
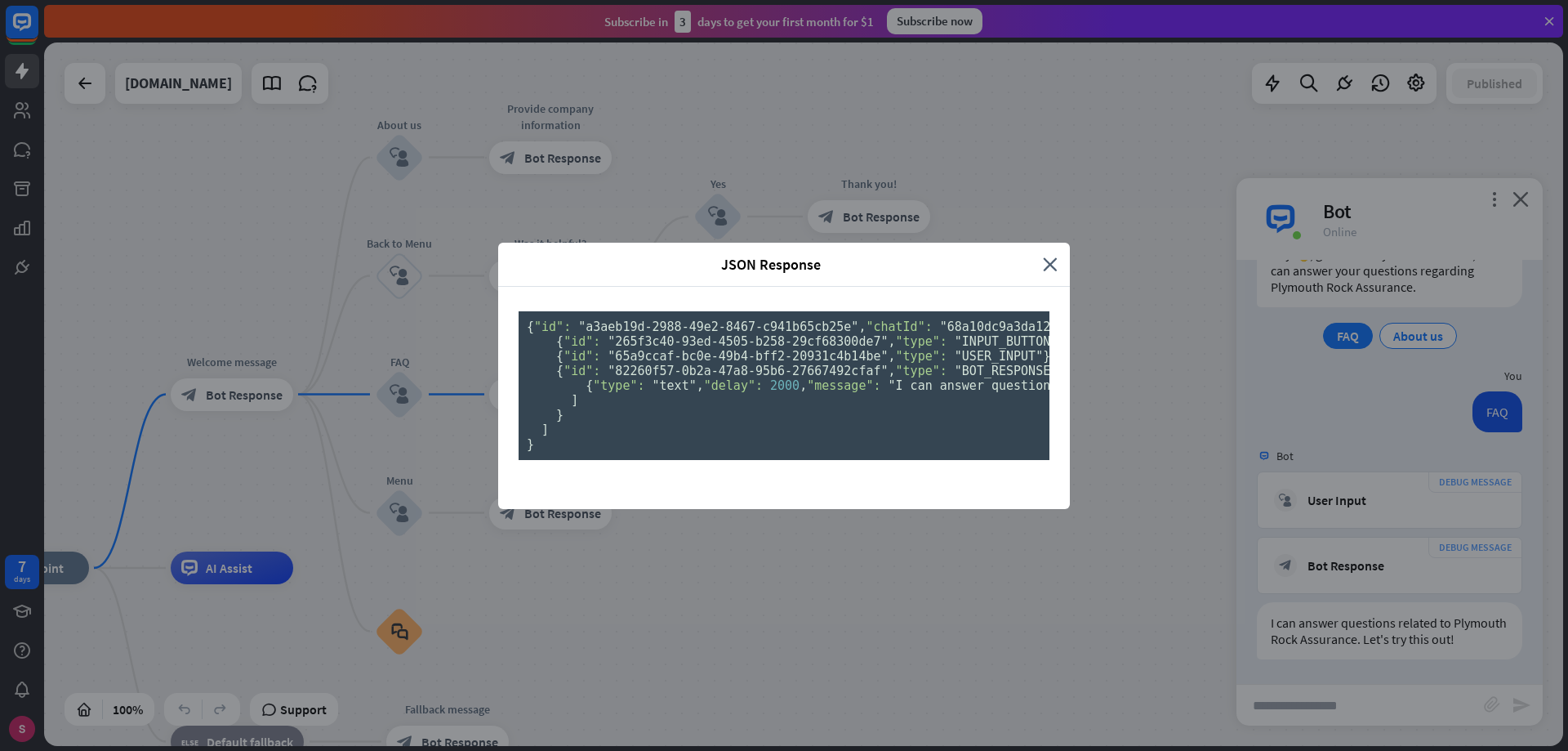
scroll to position [0, 0]
click at [1046, 255] on icon "close" at bounding box center [1050, 265] width 15 height 19
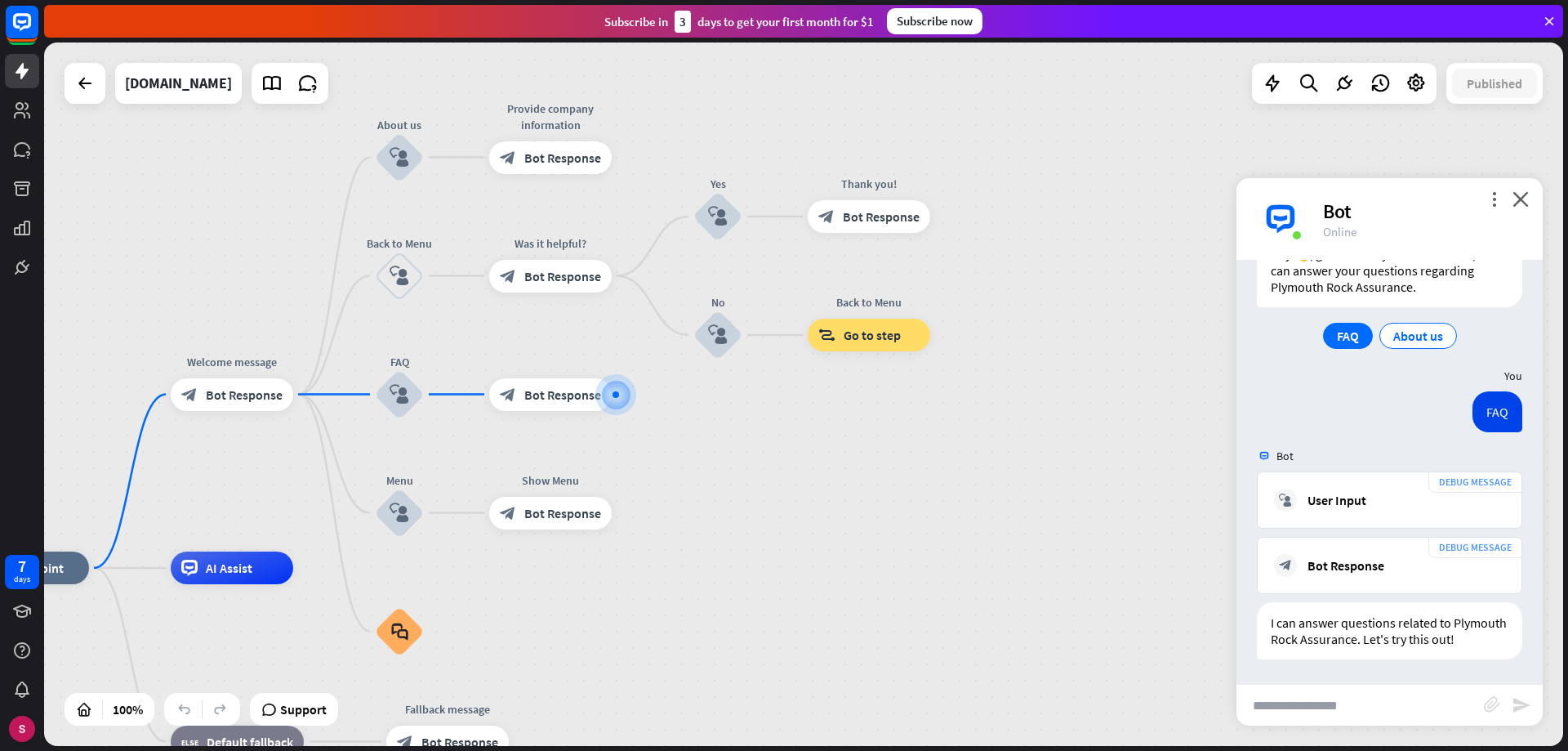
click at [1327, 707] on input "text" at bounding box center [1360, 704] width 247 height 41
type input "**********"
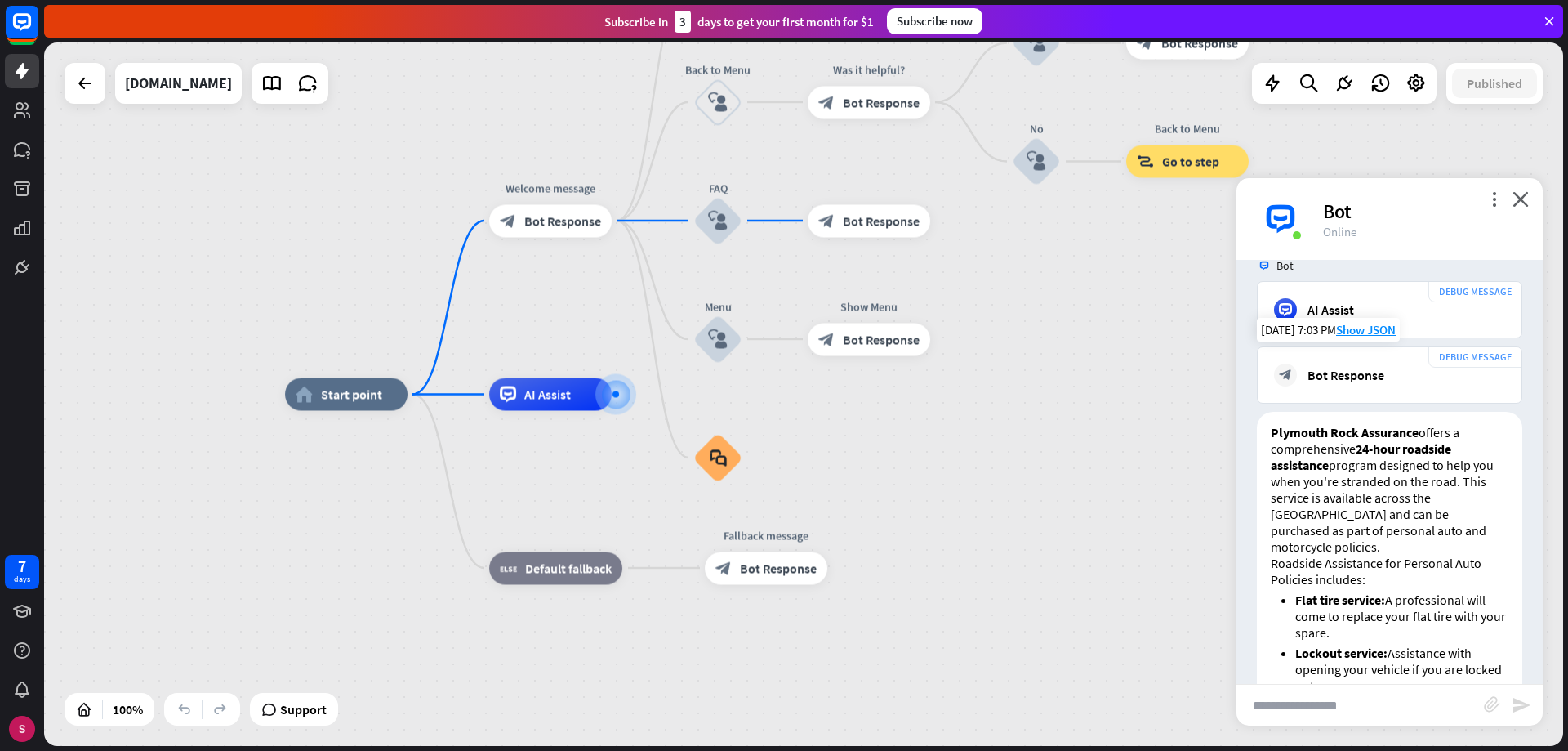
scroll to position [934, 0]
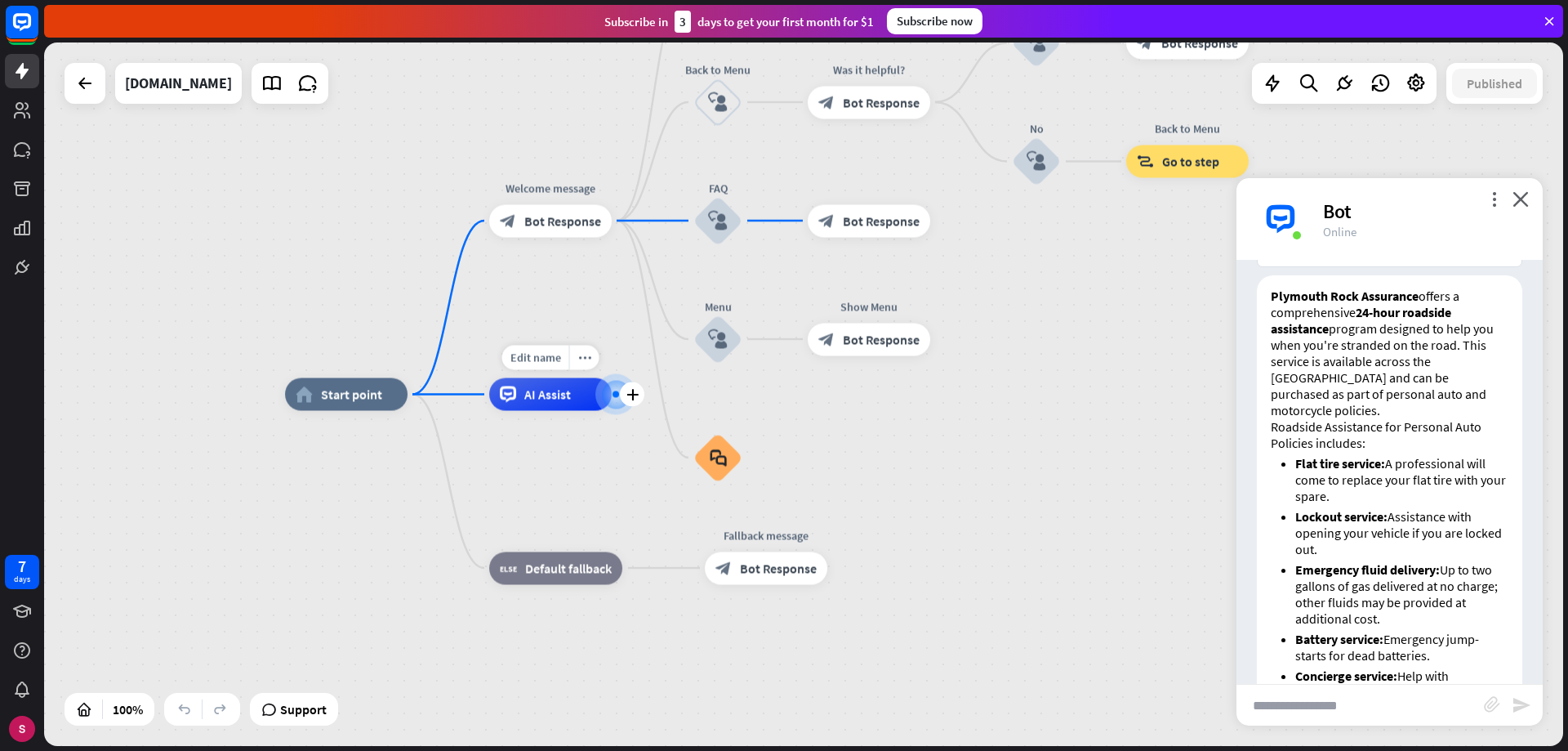
click at [550, 399] on span "AI Assist" at bounding box center [547, 395] width 47 height 16
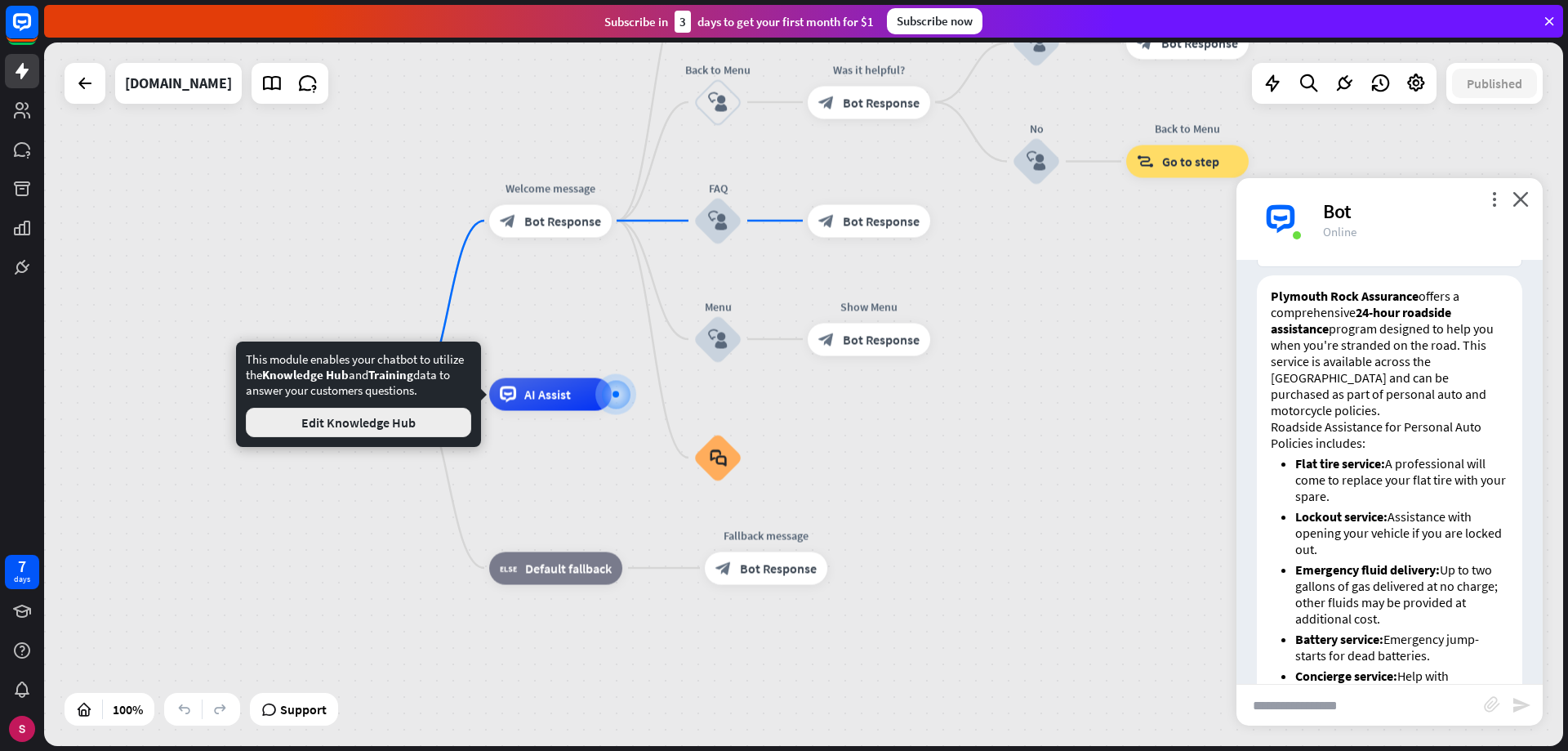
click at [344, 427] on button "Edit Knowledge Hub" at bounding box center [358, 422] width 226 height 29
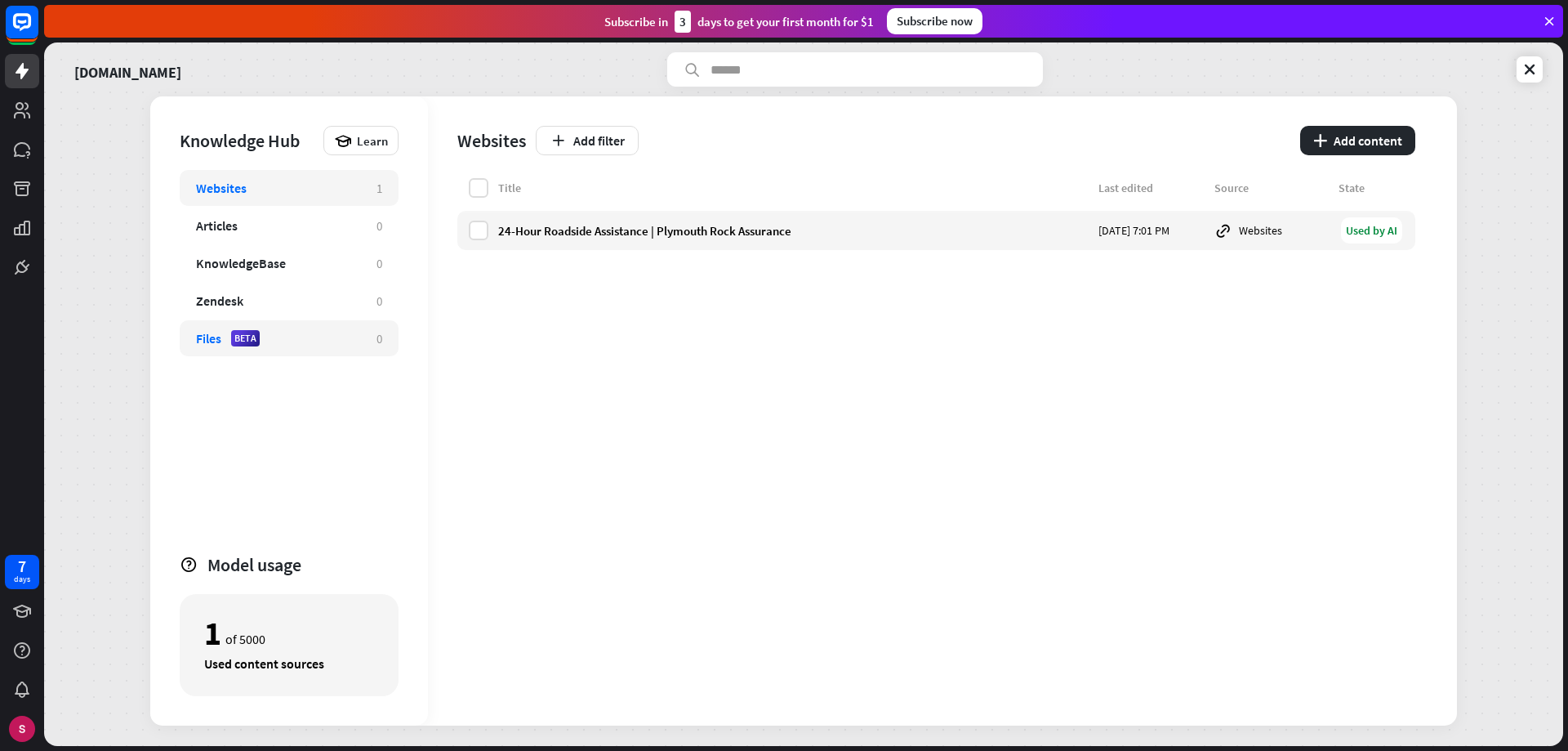
click at [209, 340] on div "Files" at bounding box center [208, 338] width 25 height 16
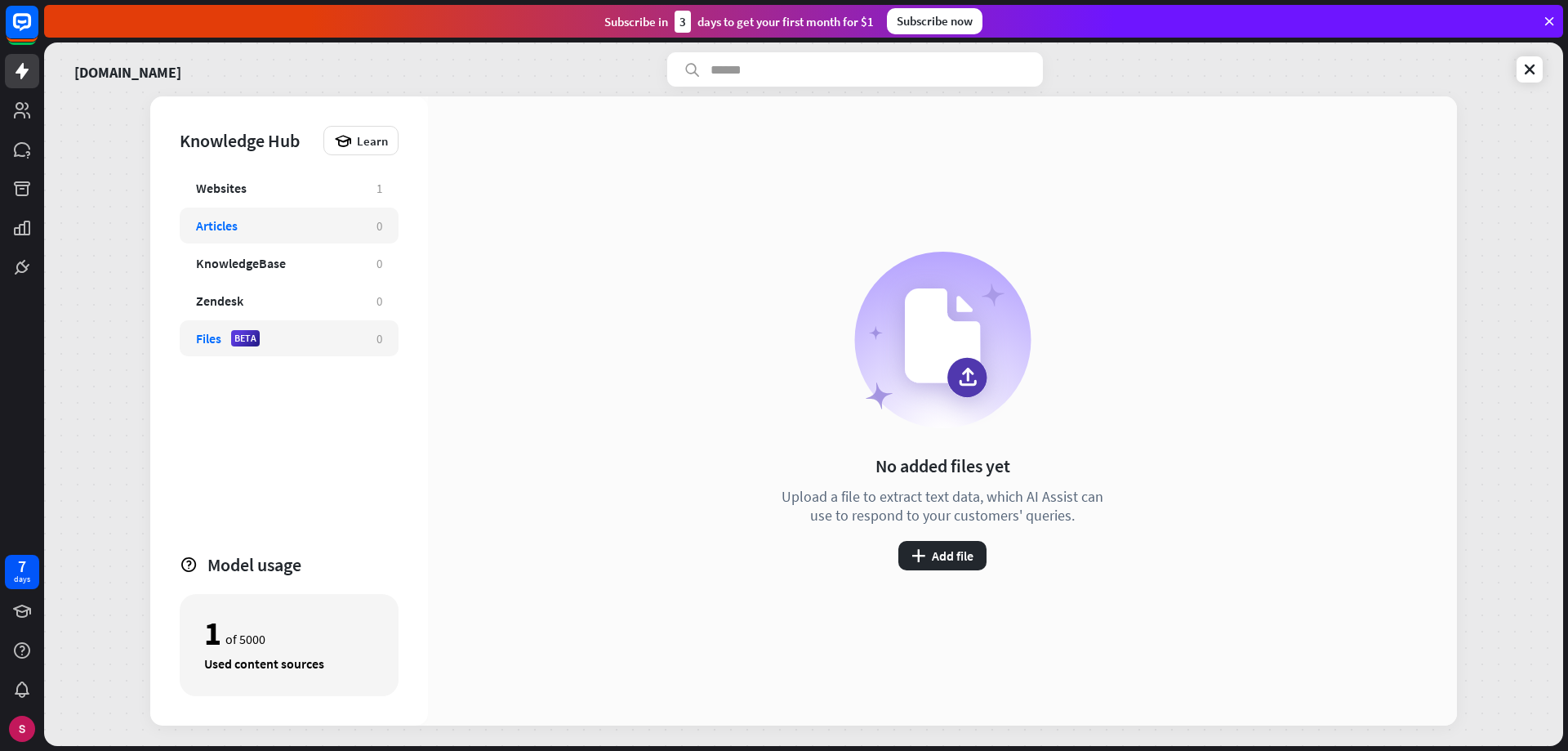
click at [217, 224] on div "Articles" at bounding box center [217, 225] width 42 height 16
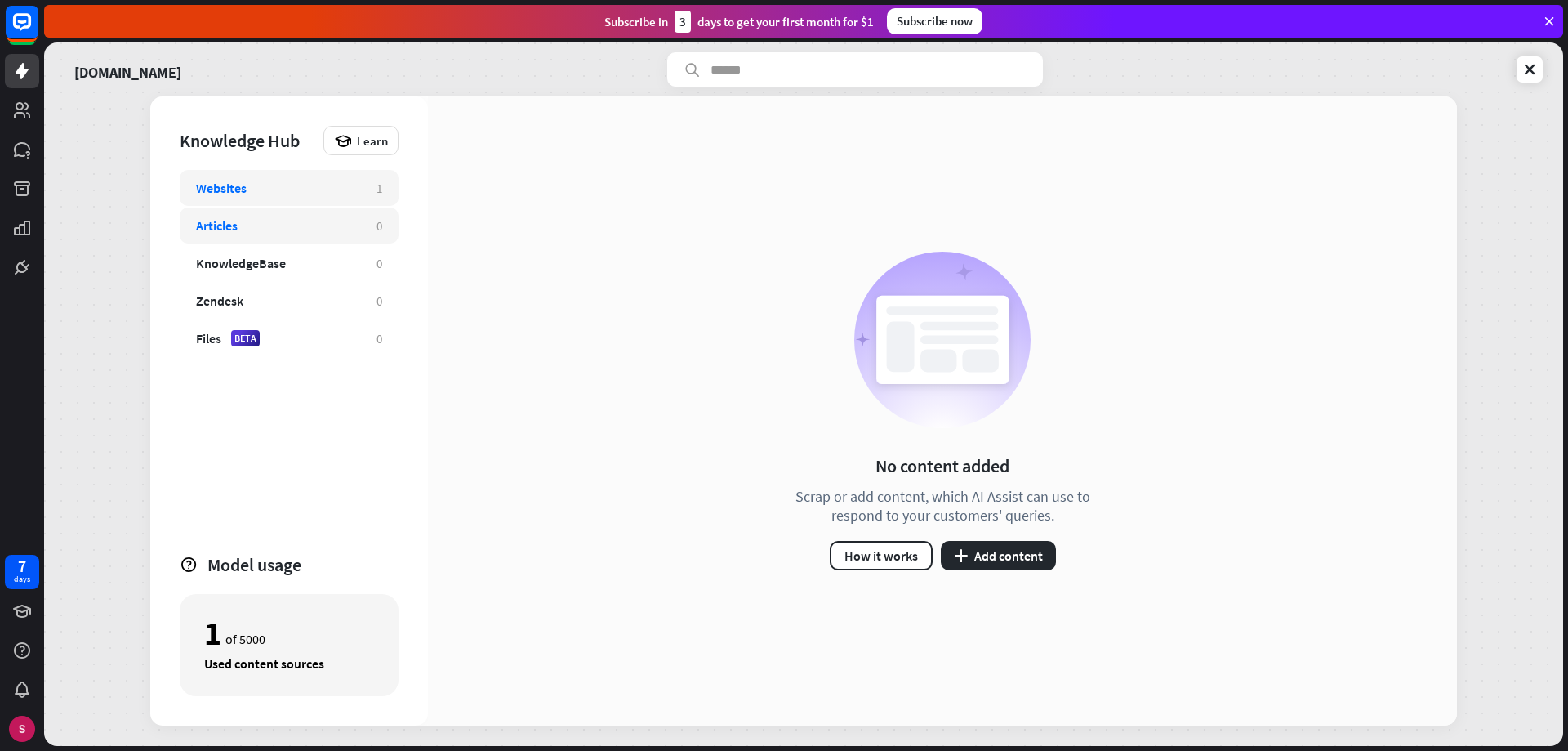
click at [229, 194] on div "Websites" at bounding box center [221, 188] width 51 height 16
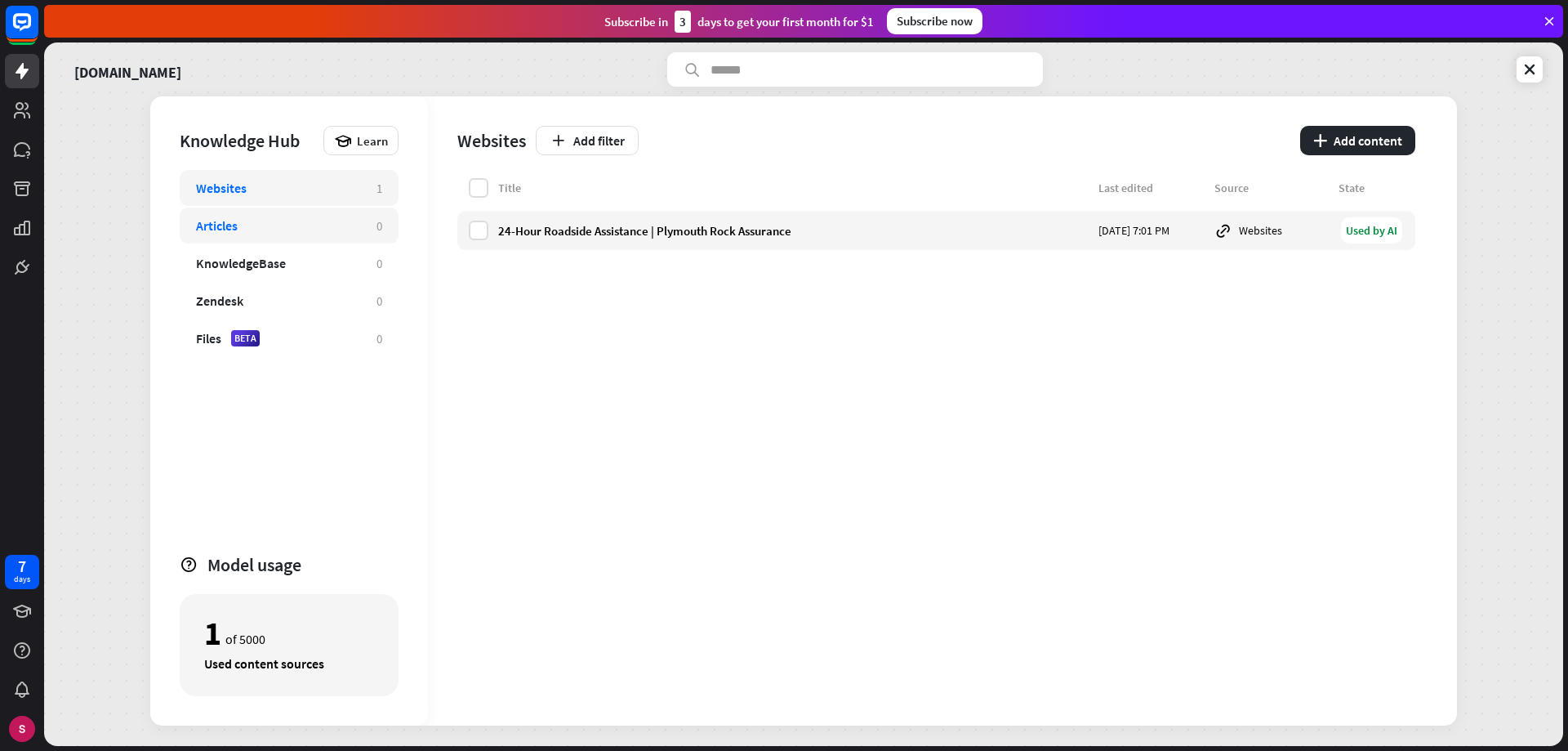
click at [238, 231] on div "Articles" at bounding box center [217, 225] width 42 height 16
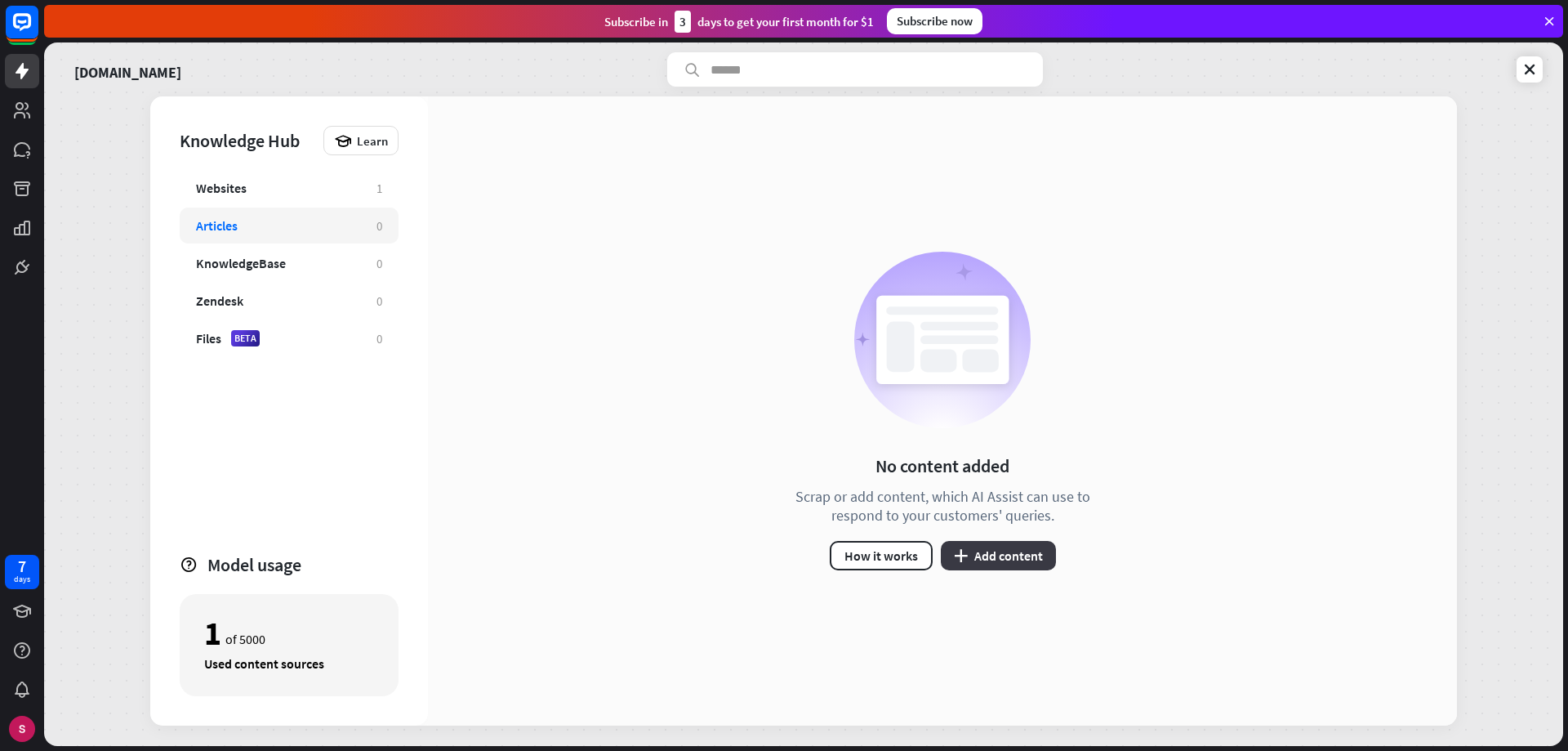
click at [1006, 551] on button "plus Add content" at bounding box center [998, 555] width 115 height 29
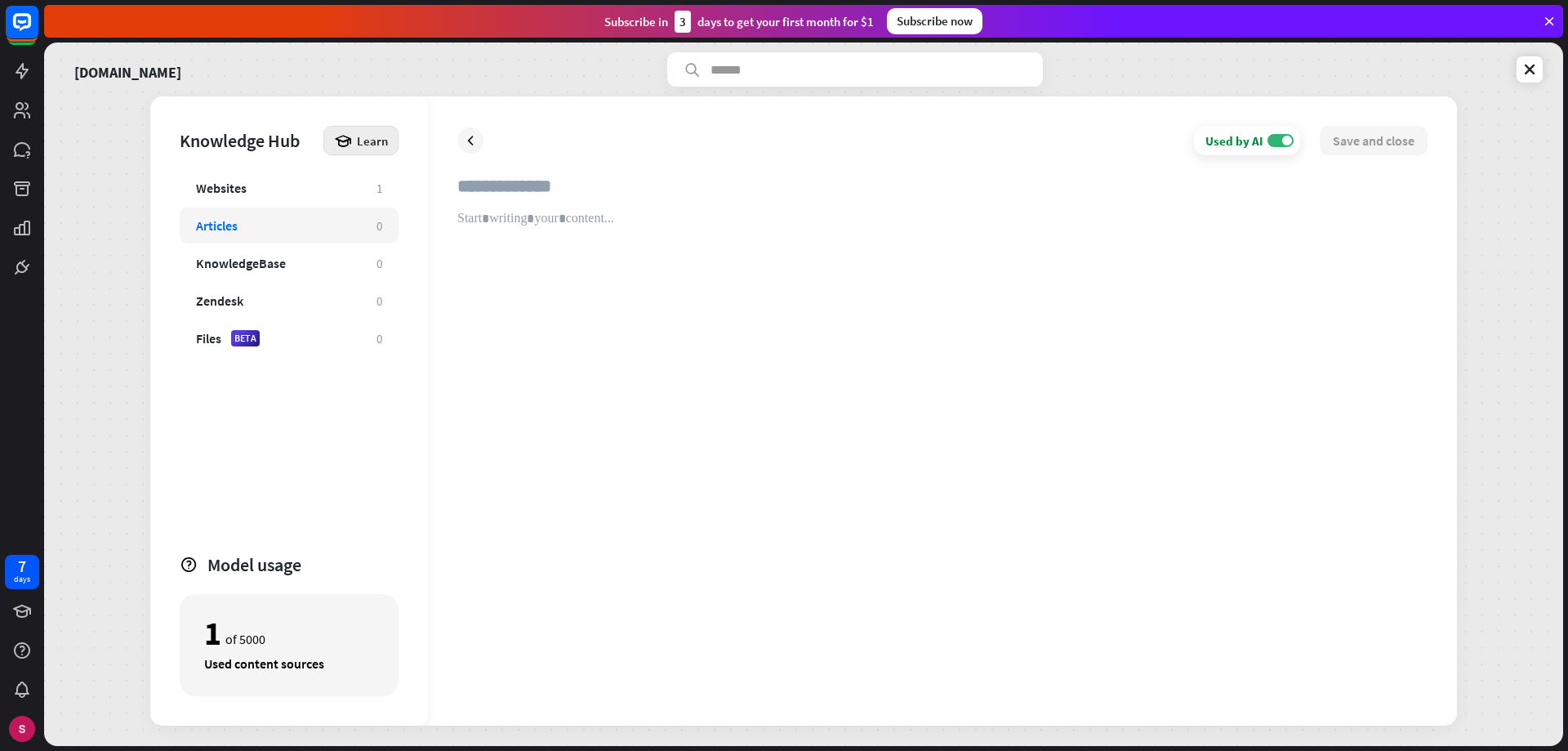
click at [358, 147] on div "Learn" at bounding box center [361, 140] width 75 height 29
click at [394, 185] on div "Get started with Knowledge Hub" at bounding box center [432, 185] width 187 height 32
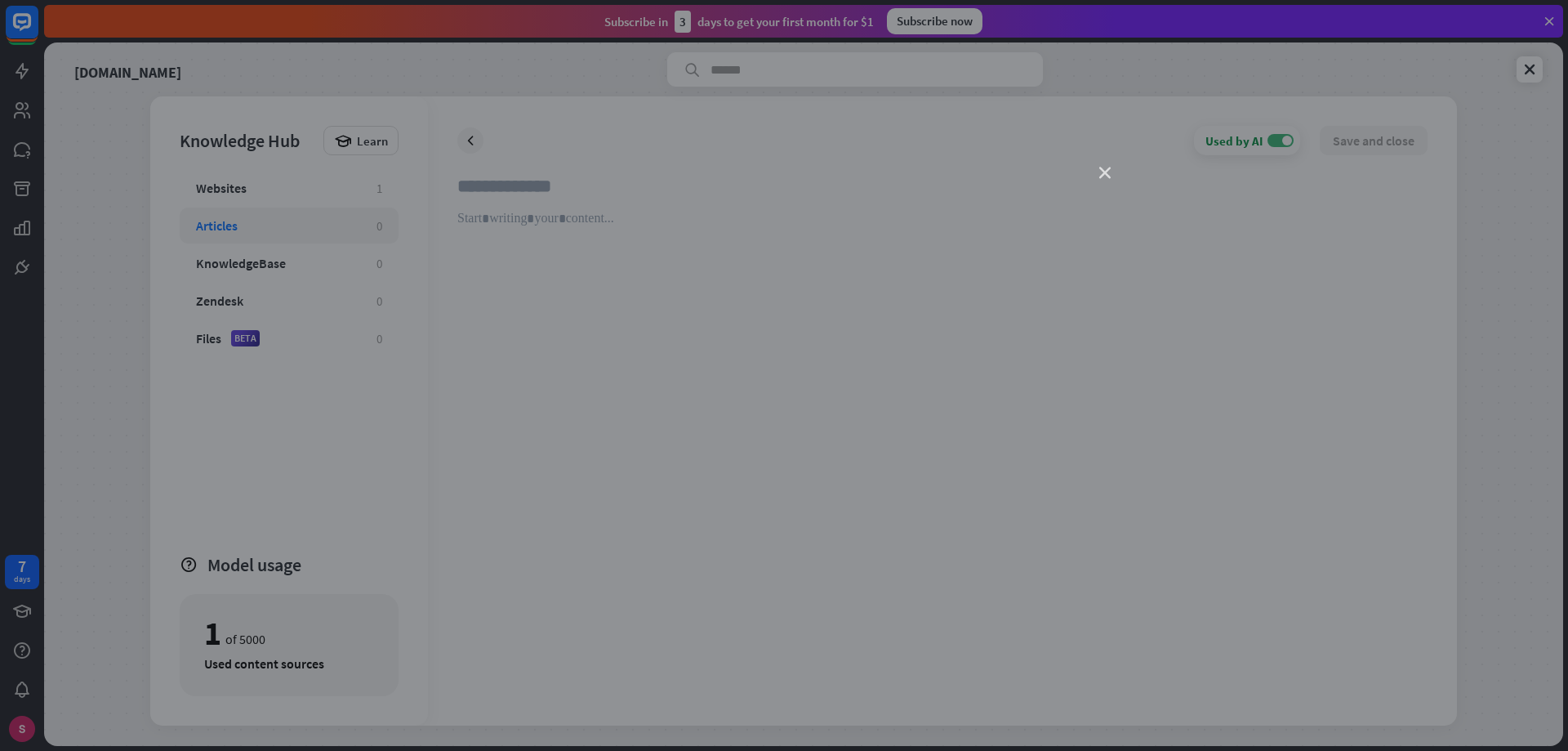
click at [1107, 174] on icon "close" at bounding box center [1104, 173] width 11 height 11
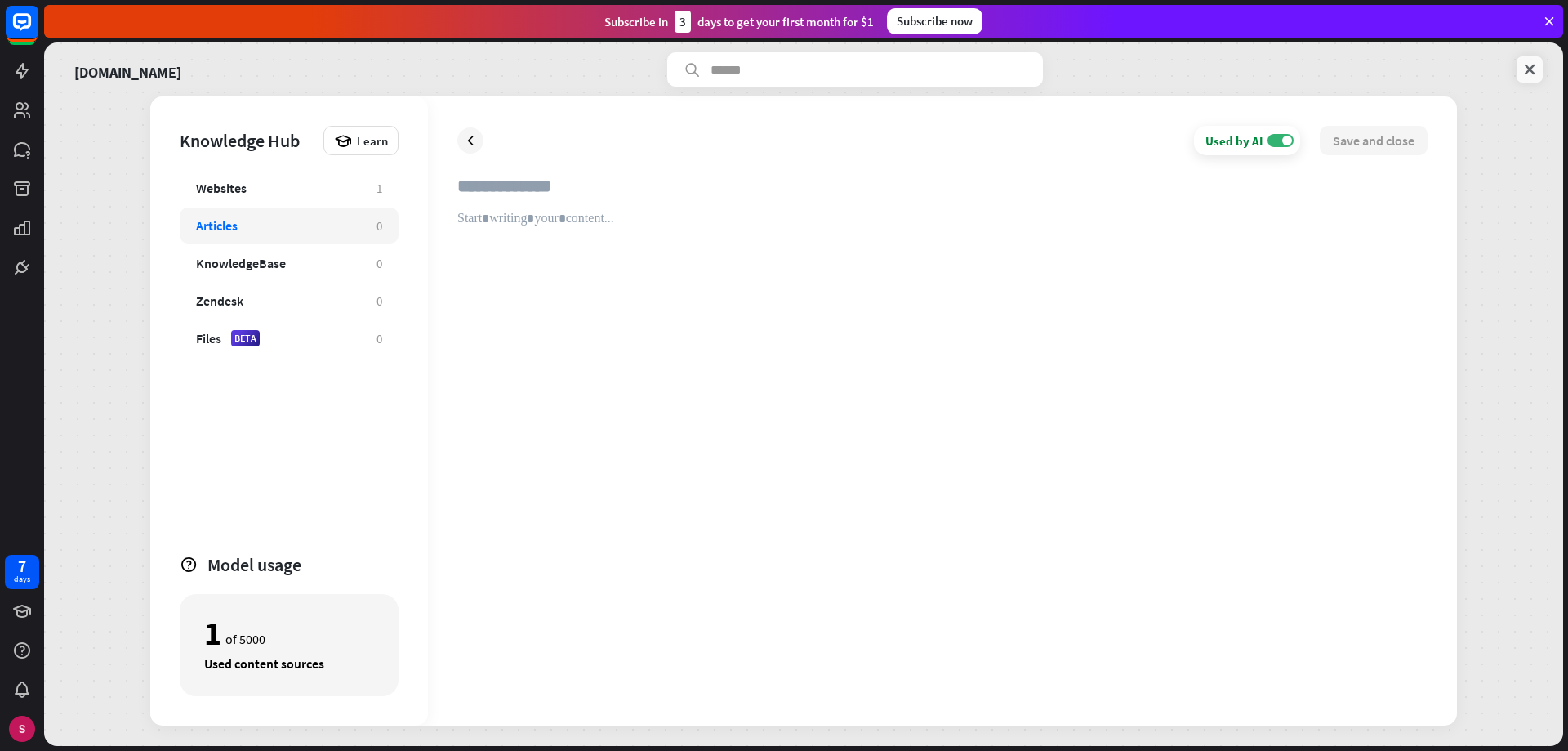
click at [1528, 68] on icon at bounding box center [1529, 69] width 16 height 16
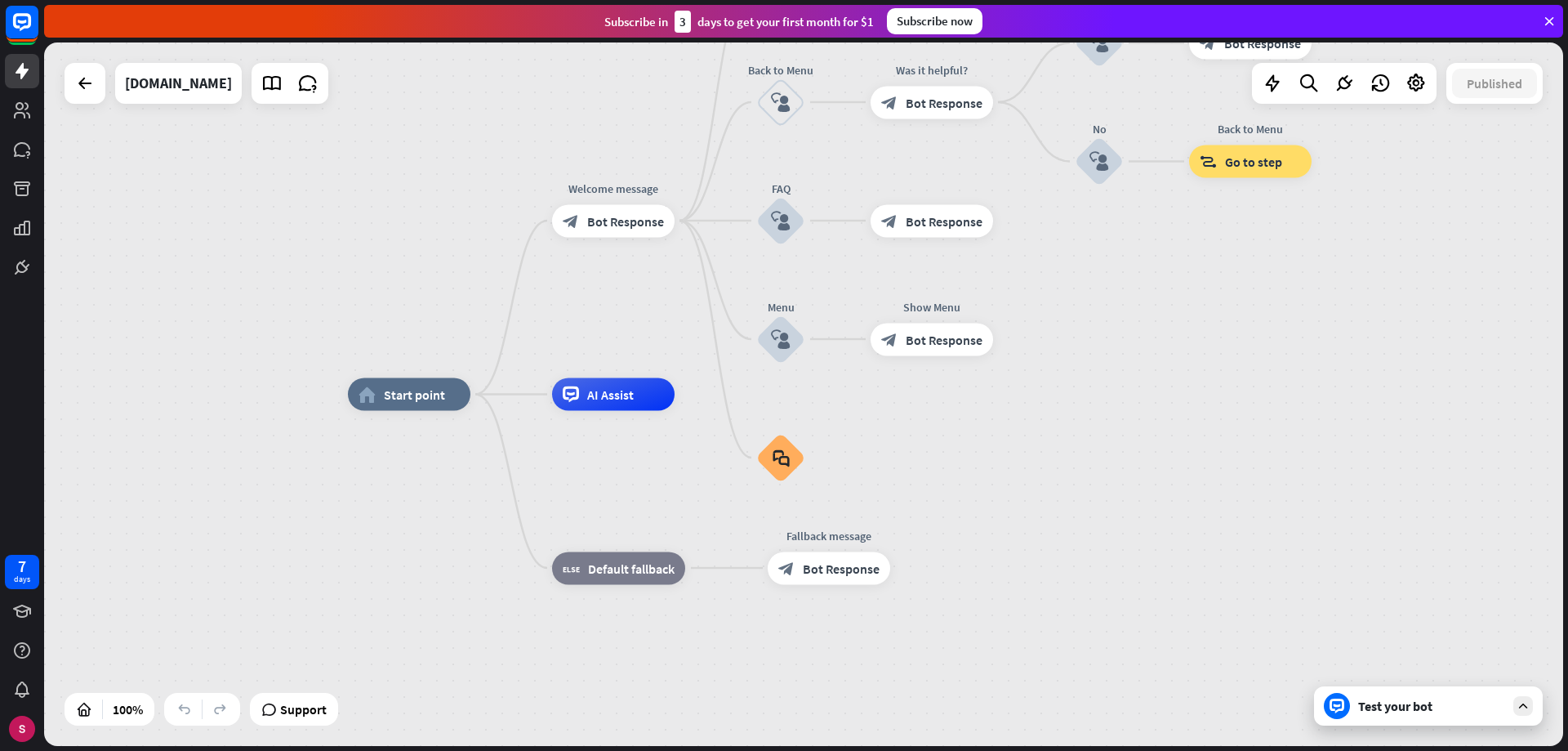
click at [1409, 715] on div "Test your bot" at bounding box center [1428, 705] width 228 height 39
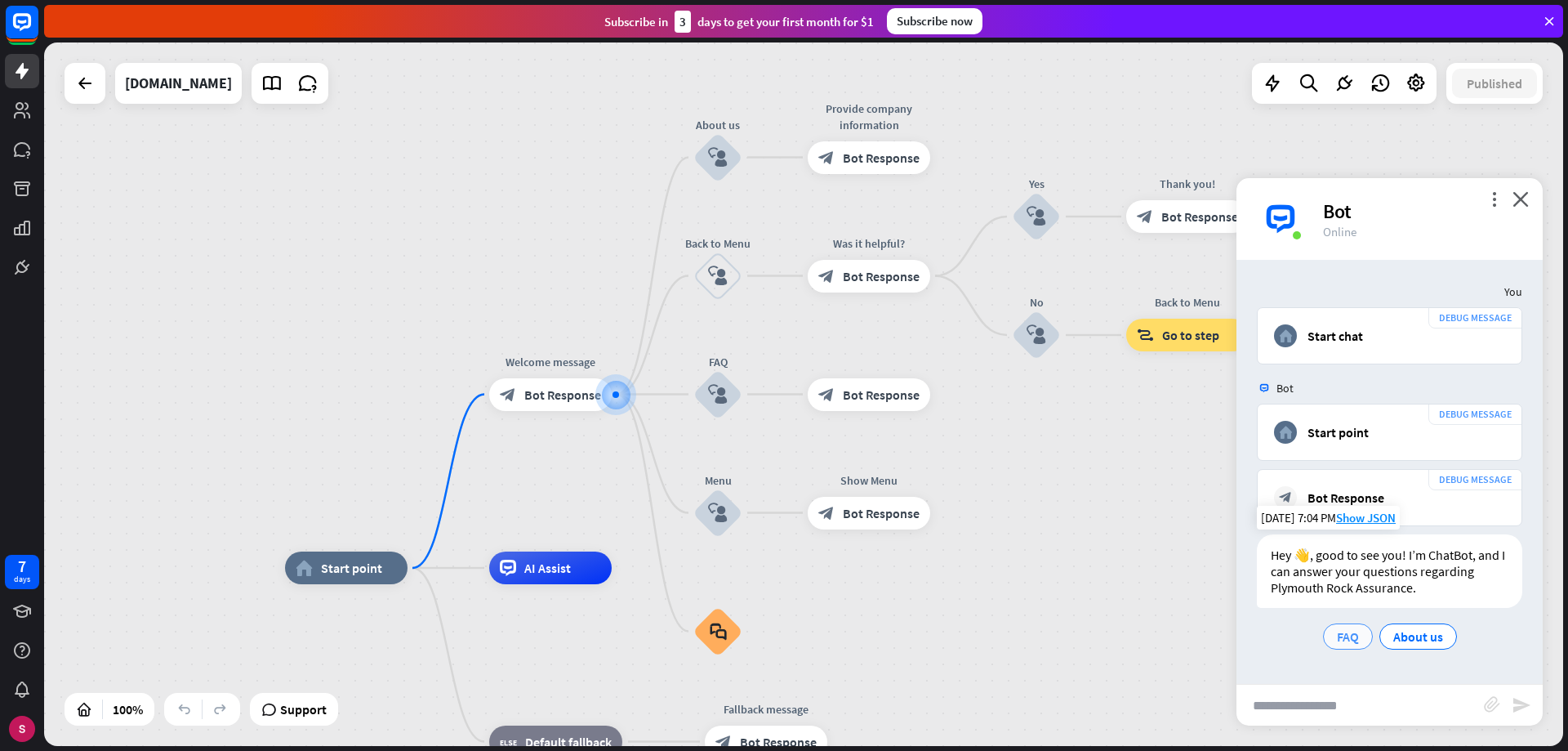
click at [1348, 638] on span "FAQ" at bounding box center [1347, 636] width 22 height 16
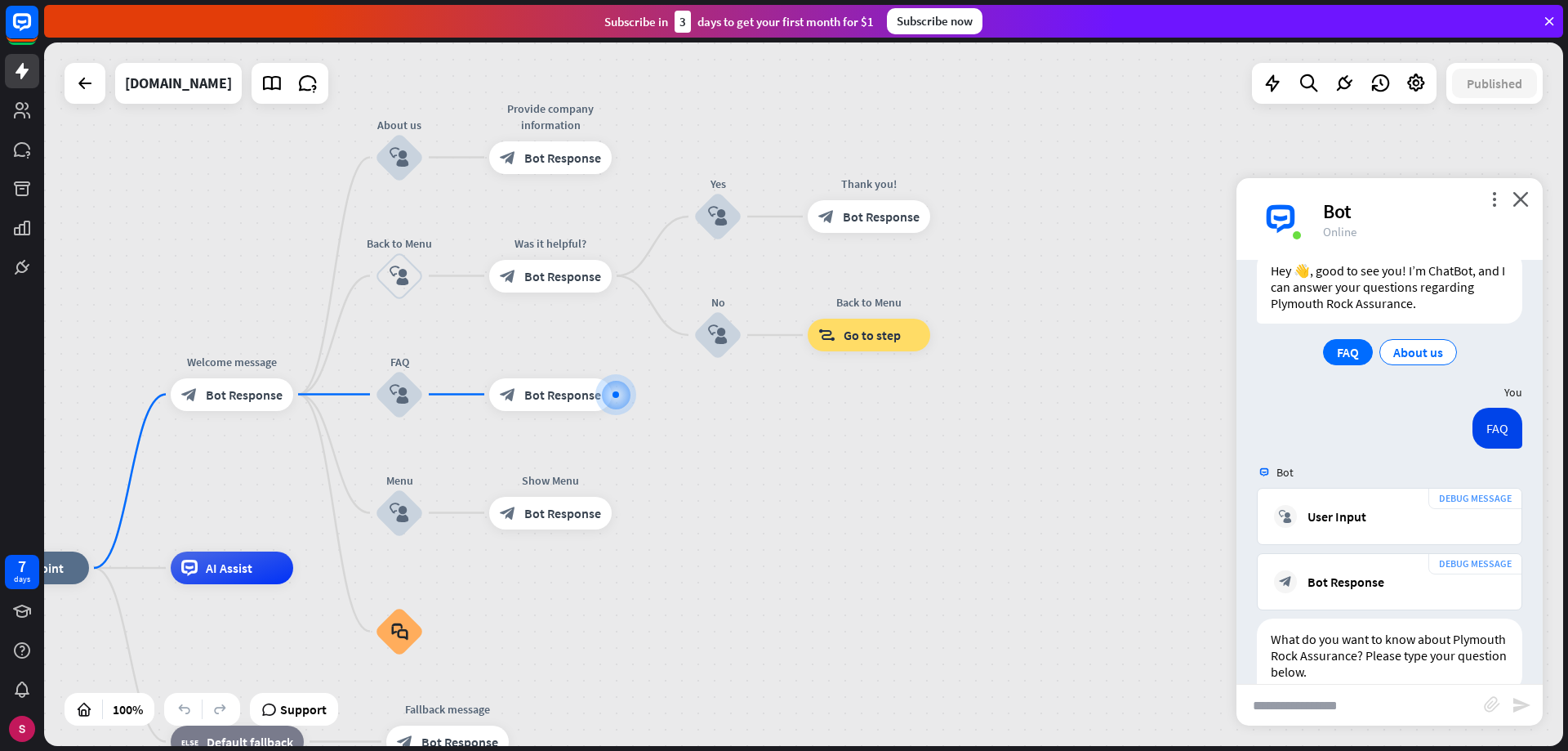
scroll to position [317, 0]
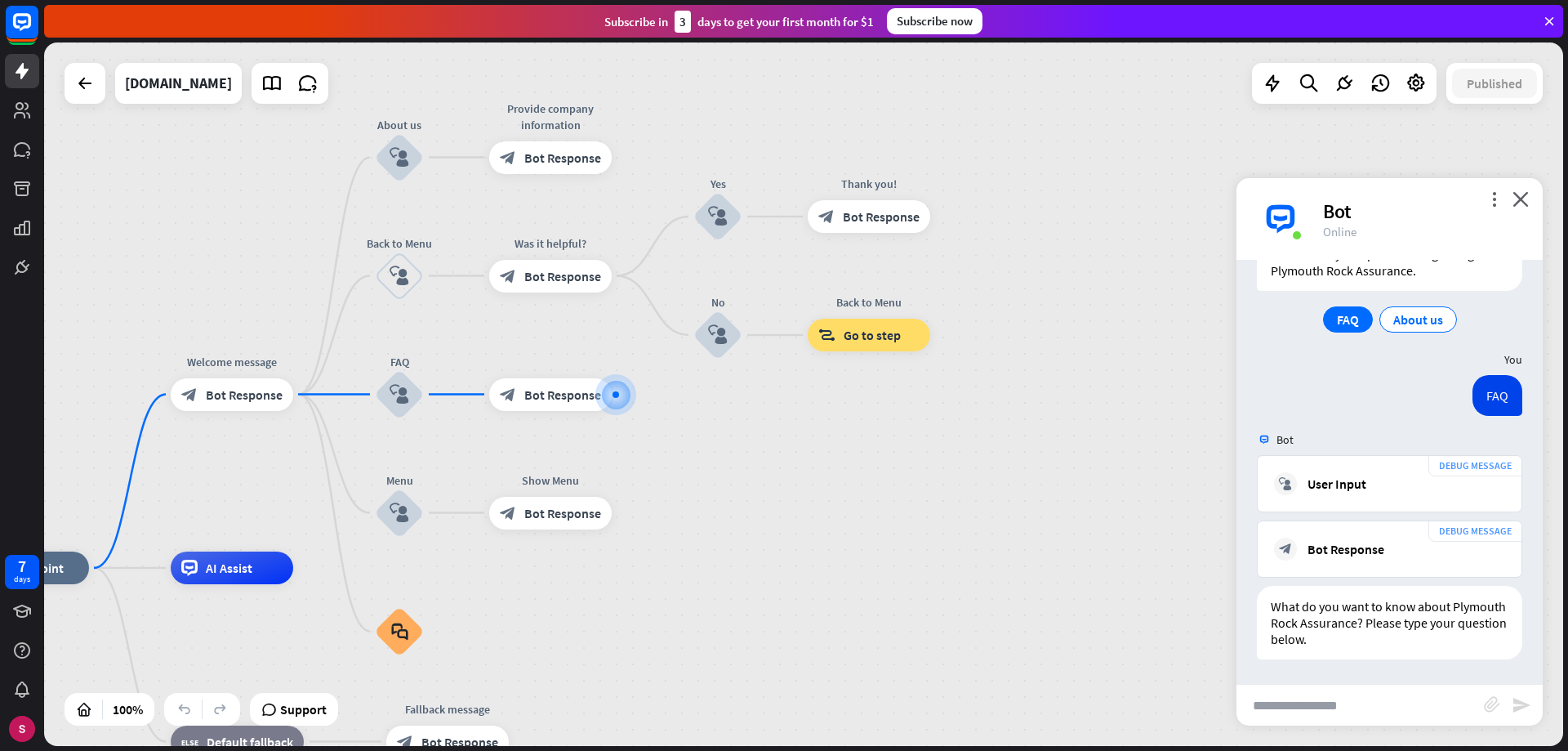
click at [1329, 703] on input "text" at bounding box center [1360, 704] width 247 height 41
type input "**********"
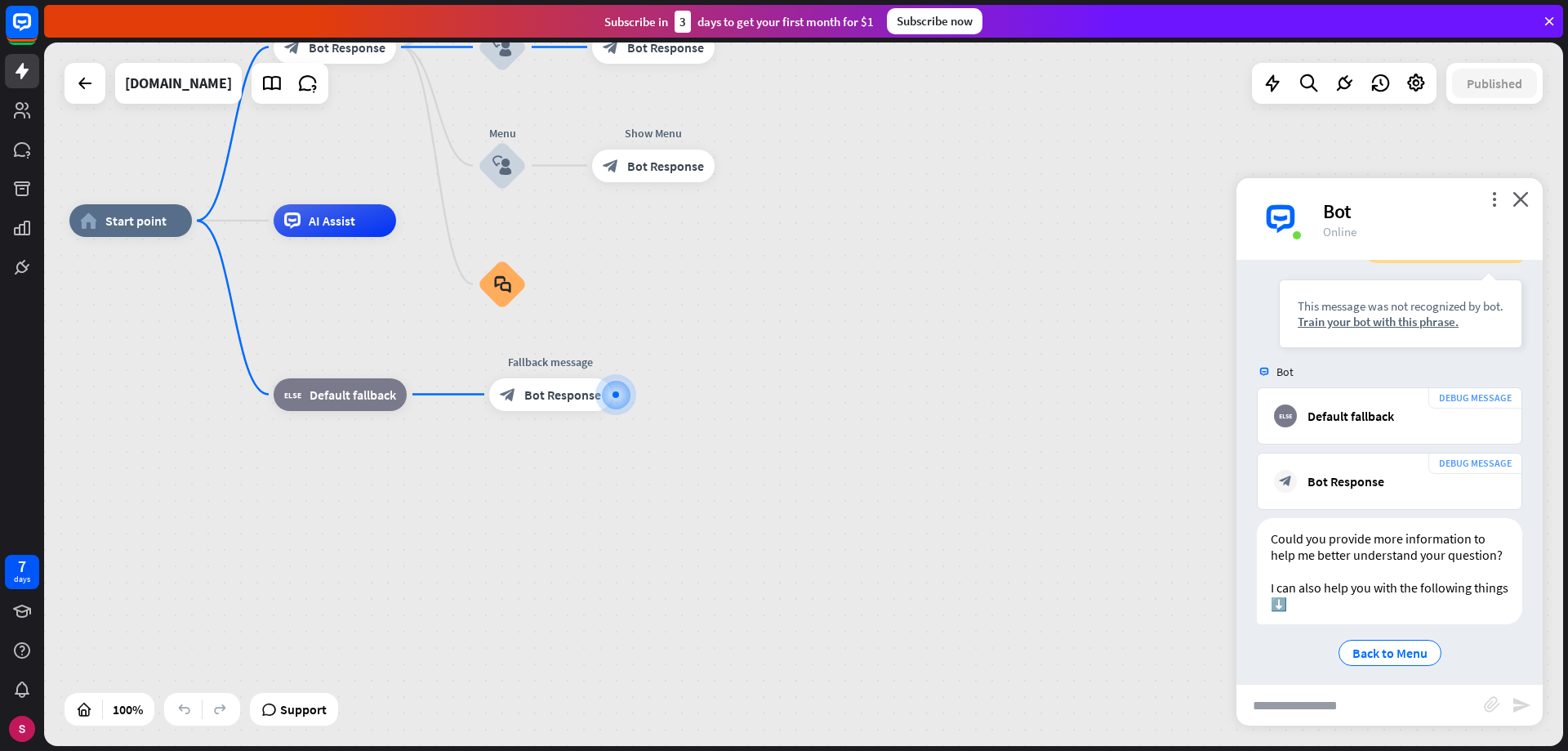
scroll to position [819, 0]
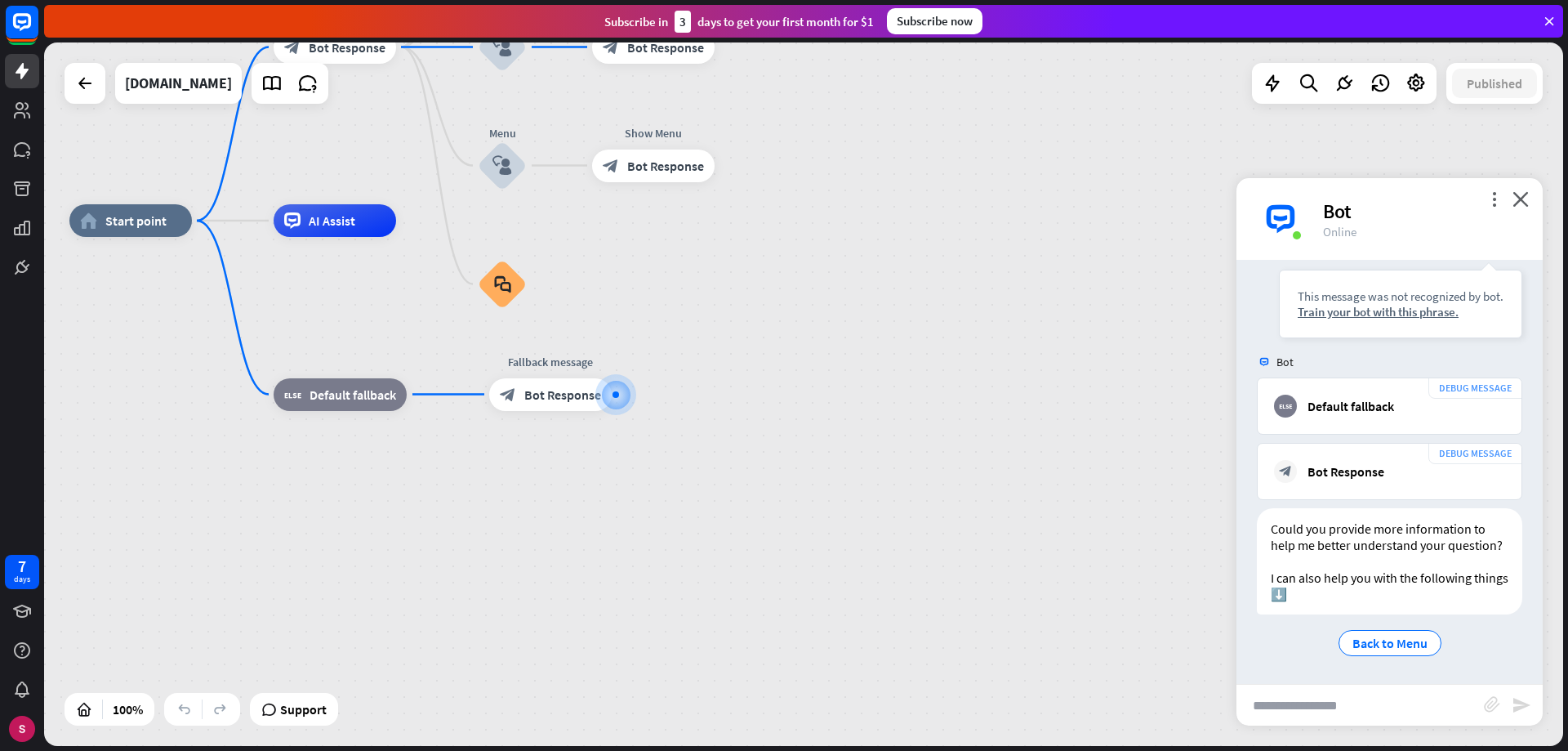
click at [1392, 697] on input "text" at bounding box center [1360, 704] width 247 height 41
type input "**********"
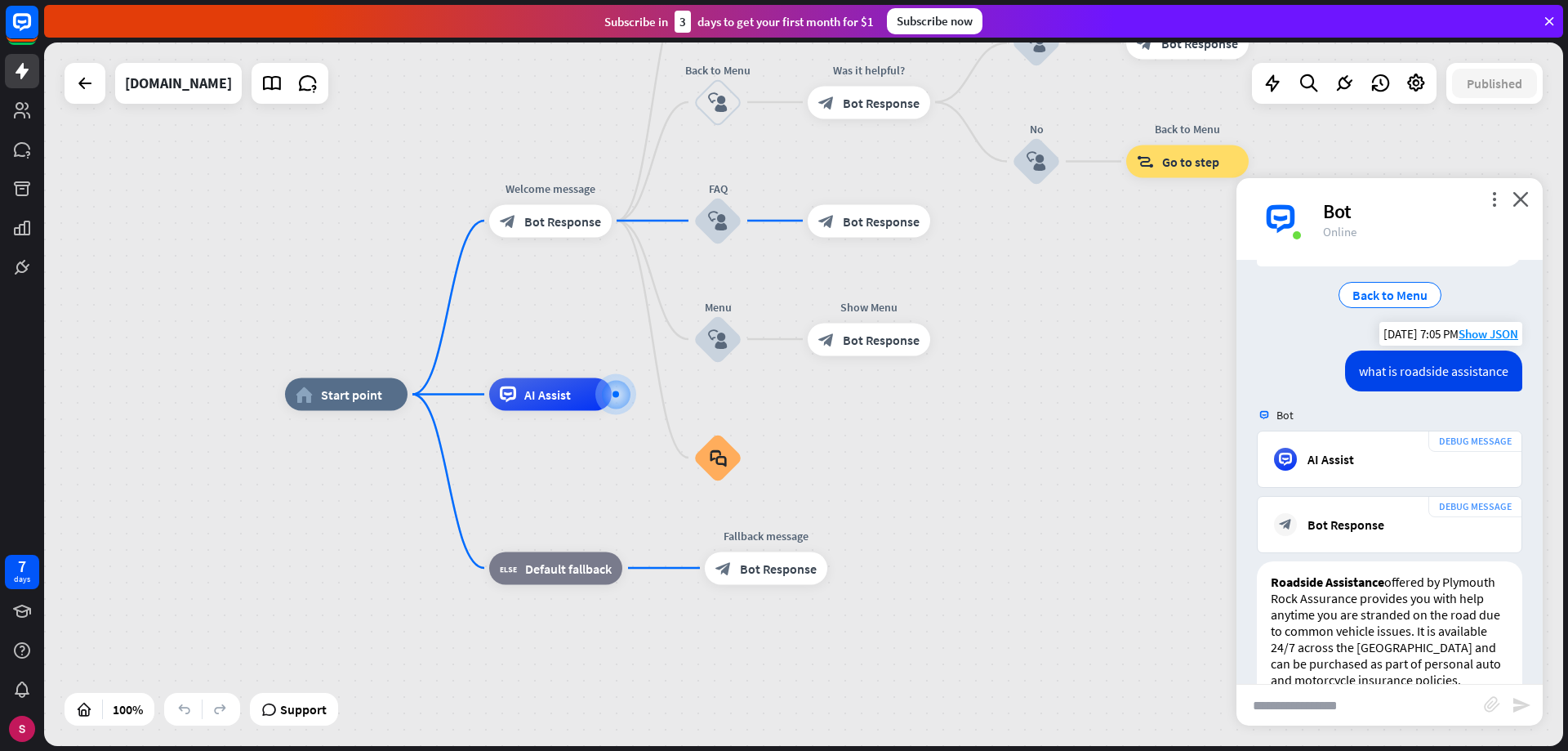
scroll to position [1135, 0]
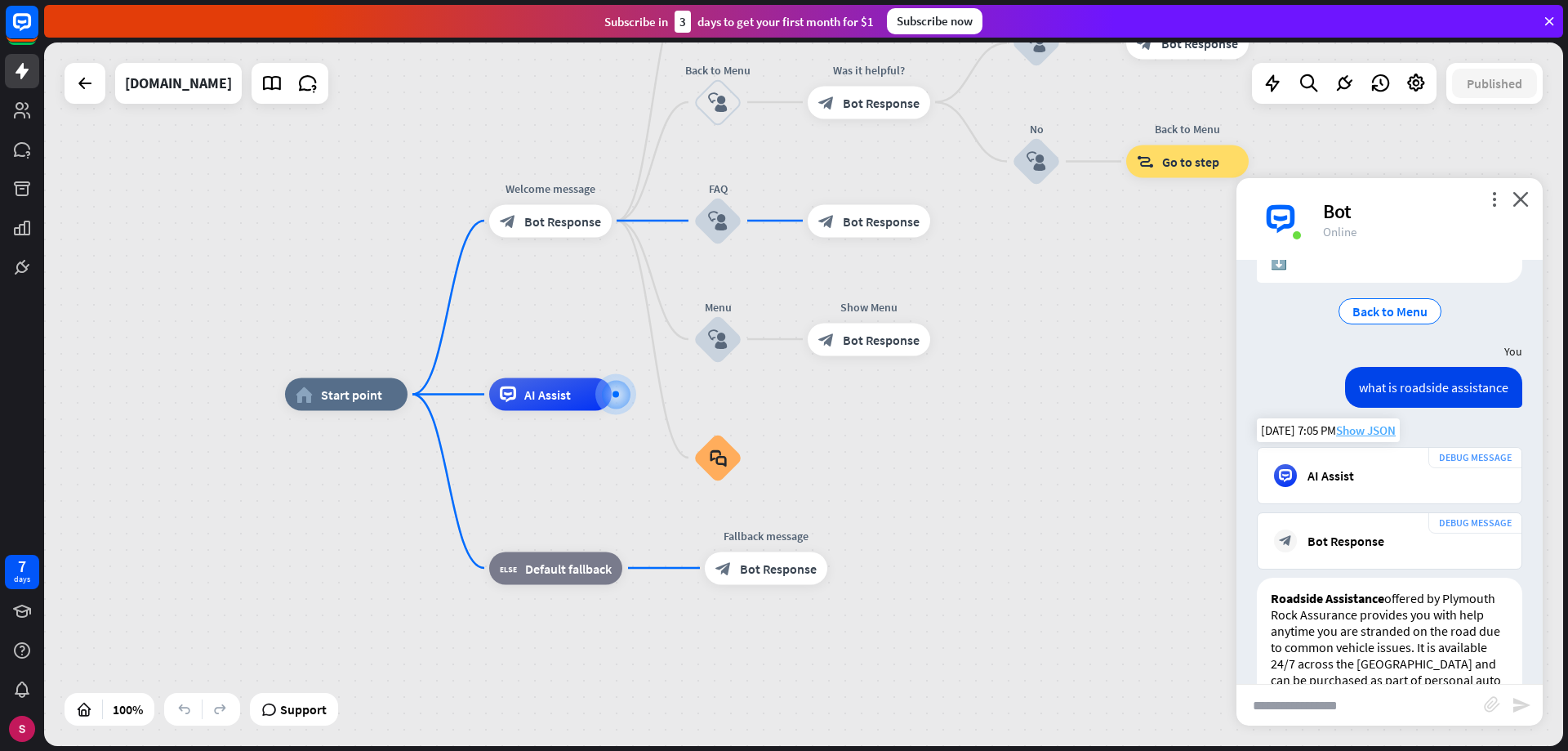
click at [1377, 438] on span "Show JSON" at bounding box center [1366, 430] width 60 height 16
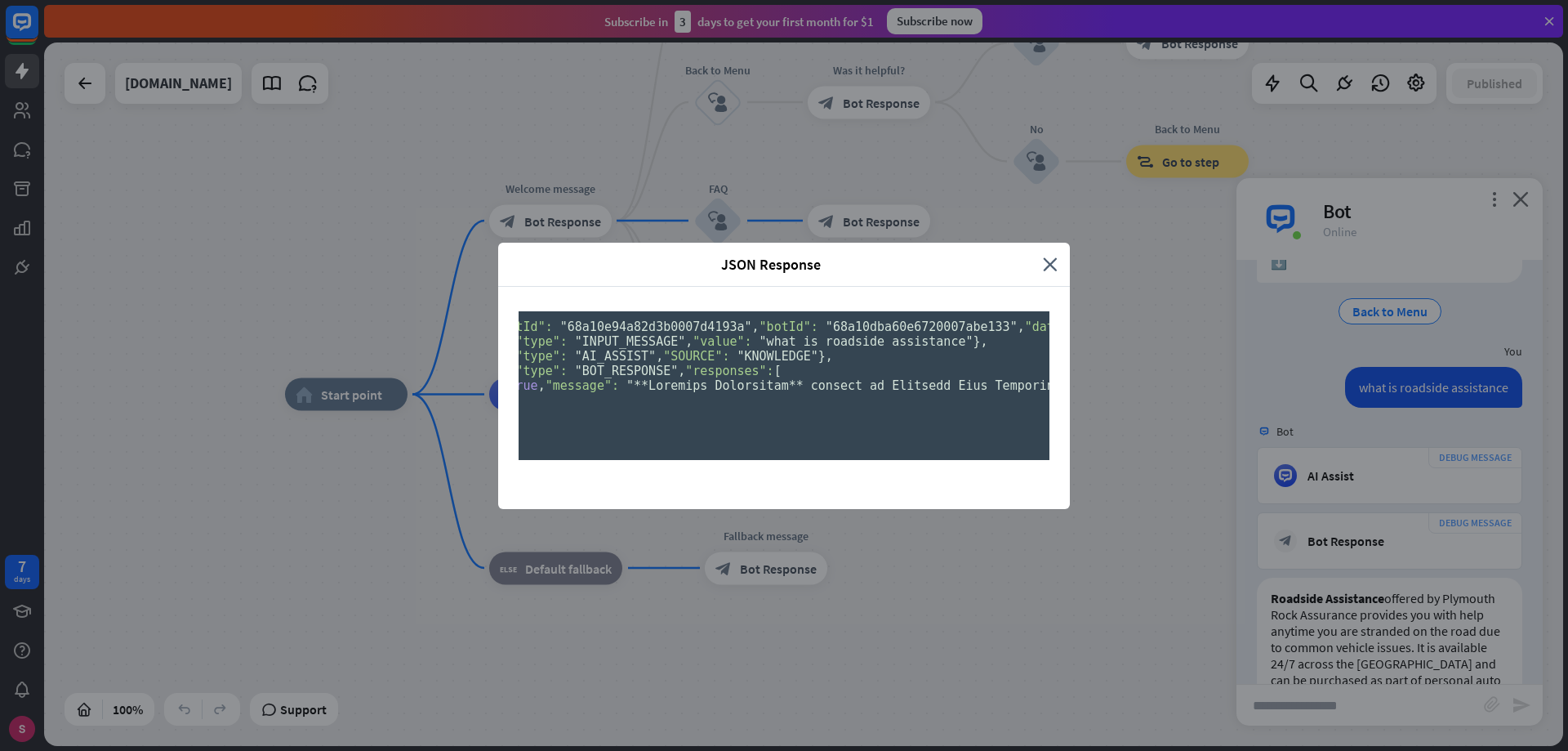
scroll to position [0, 0]
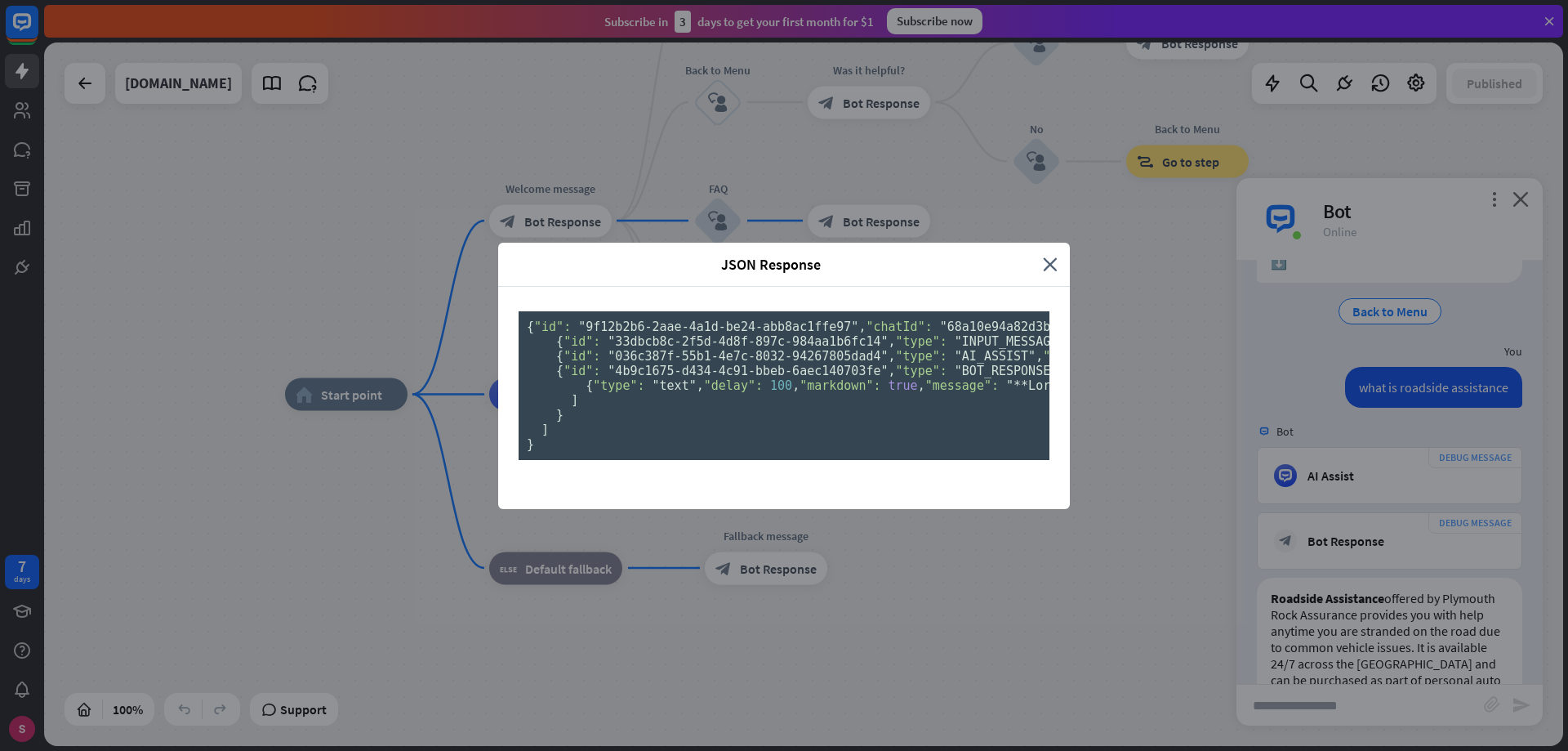
drag, startPoint x: 815, startPoint y: 635, endPoint x: 374, endPoint y: 609, distance: 441.8
click at [374, 609] on div "JSON Response close { "id": "9f12b2b6-2aae-4a1d-be24-abb8ac1ffe97" , "chatId": …" at bounding box center [784, 376] width 1568 height 751
drag, startPoint x: 690, startPoint y: 560, endPoint x: 737, endPoint y: 568, distance: 47.7
click at [692, 460] on pre "{ "id": "9f12b2b6-2aae-4a1d-be24-abb8ac1ffe97" , "chatId": "68a10e94a82d3b0007d…" at bounding box center [784, 386] width 531 height 149
click at [1045, 255] on icon "close" at bounding box center [1050, 265] width 15 height 19
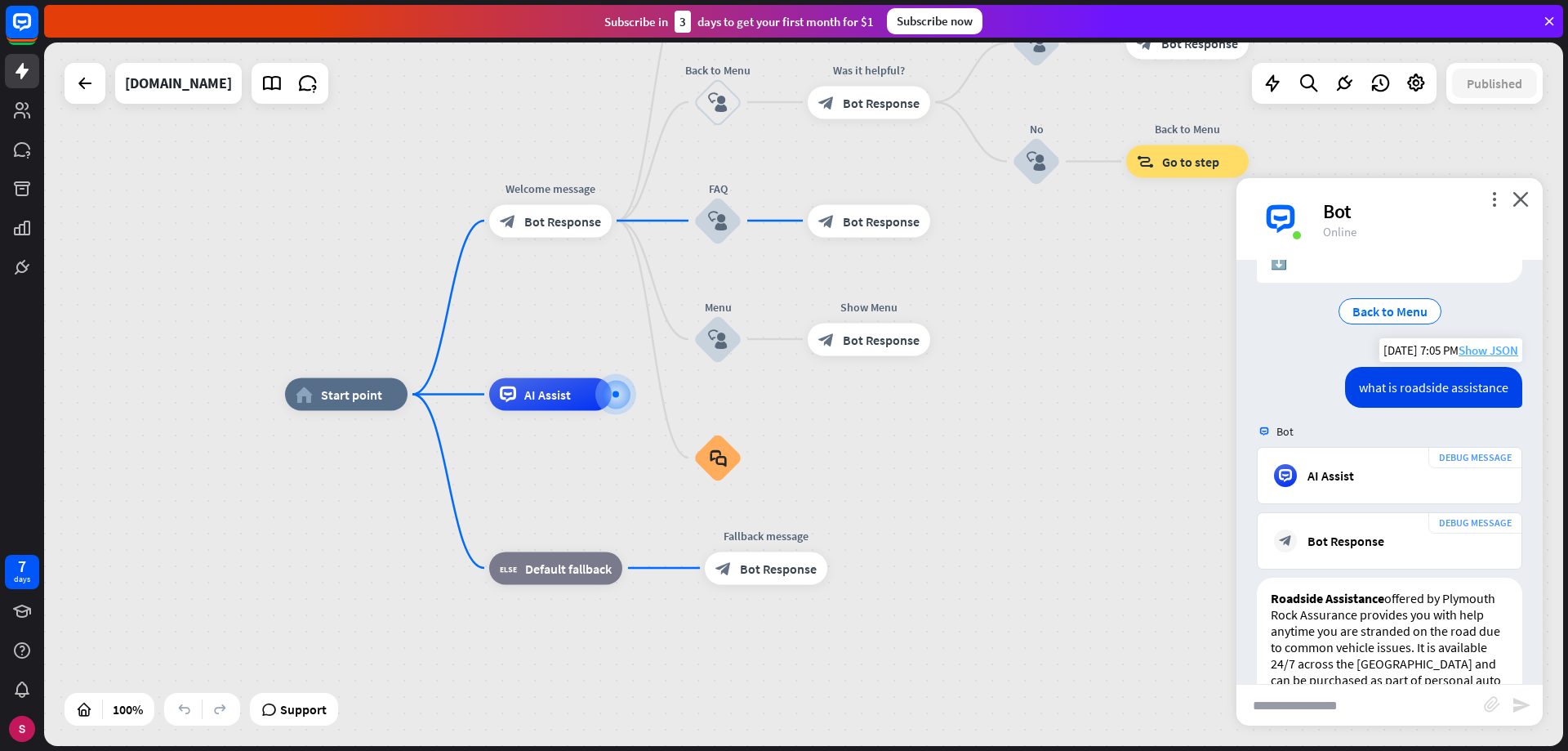
click at [1473, 358] on span "Show JSON" at bounding box center [1488, 350] width 60 height 16
click at [1461, 350] on div "JSON Response close { "id": "9f12b2b6-2aae-4a1d-be24-abb8ac1ffe97" , "chatId": …" at bounding box center [784, 376] width 1568 height 751
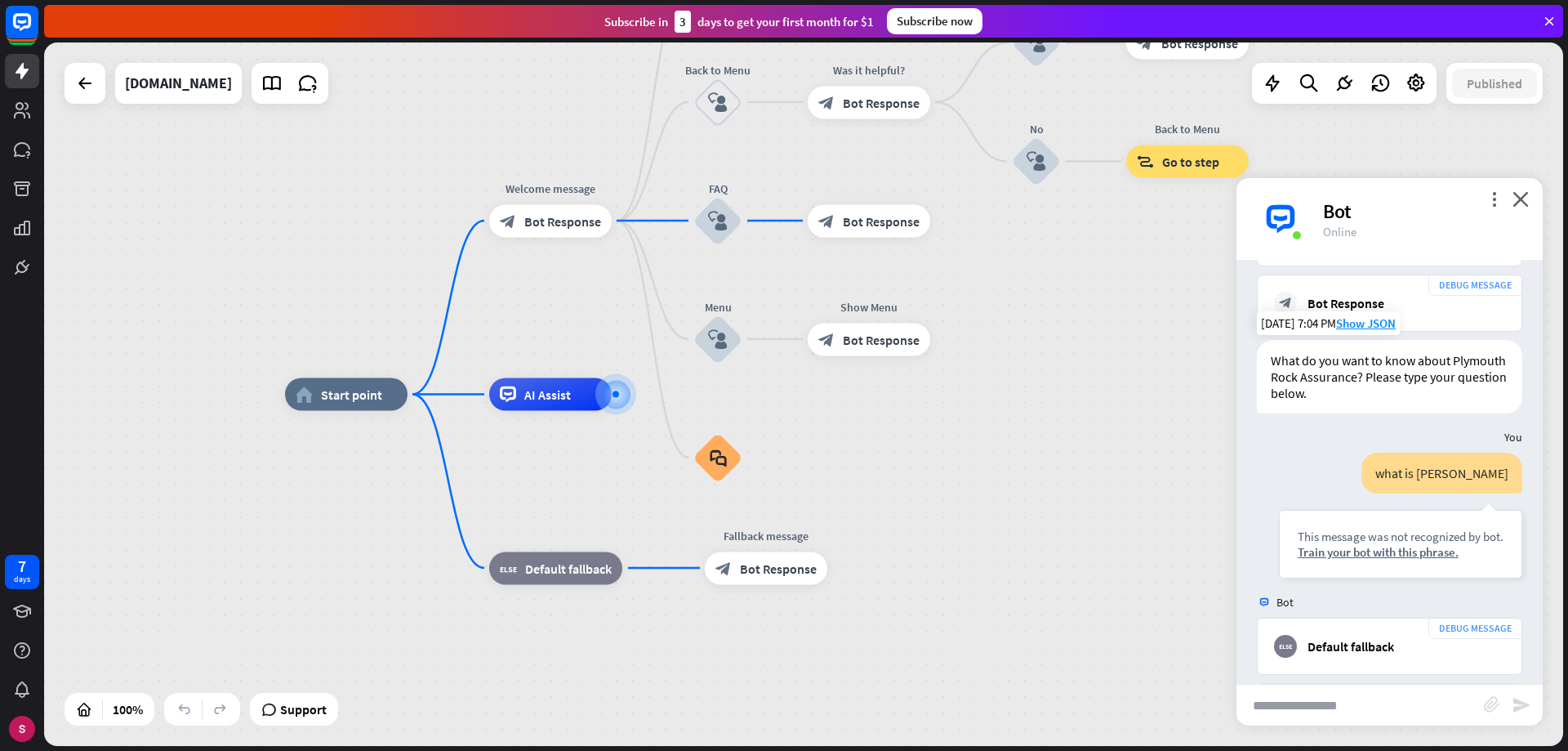
scroll to position [481, 0]
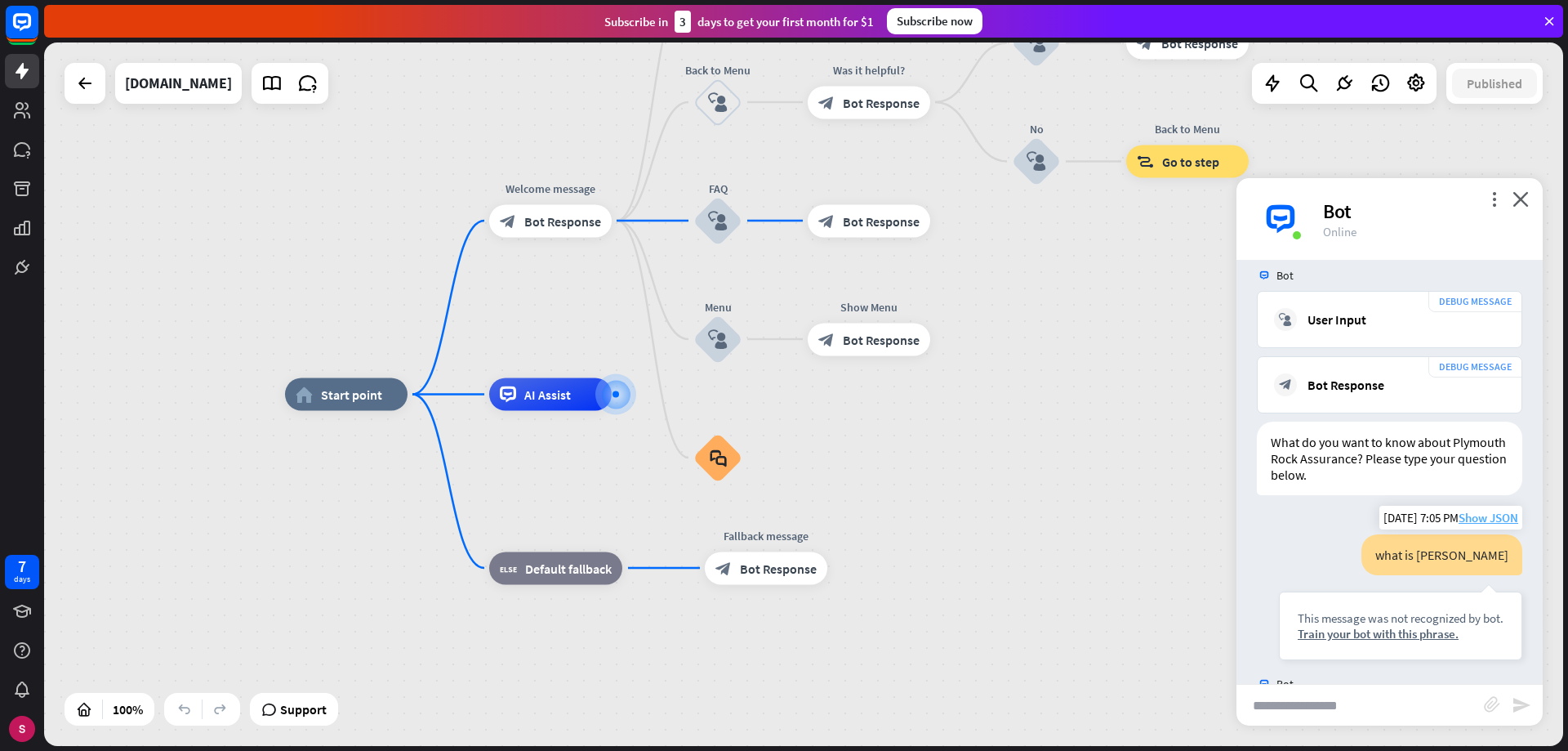
click at [1470, 515] on span "Show JSON" at bounding box center [1488, 517] width 60 height 16
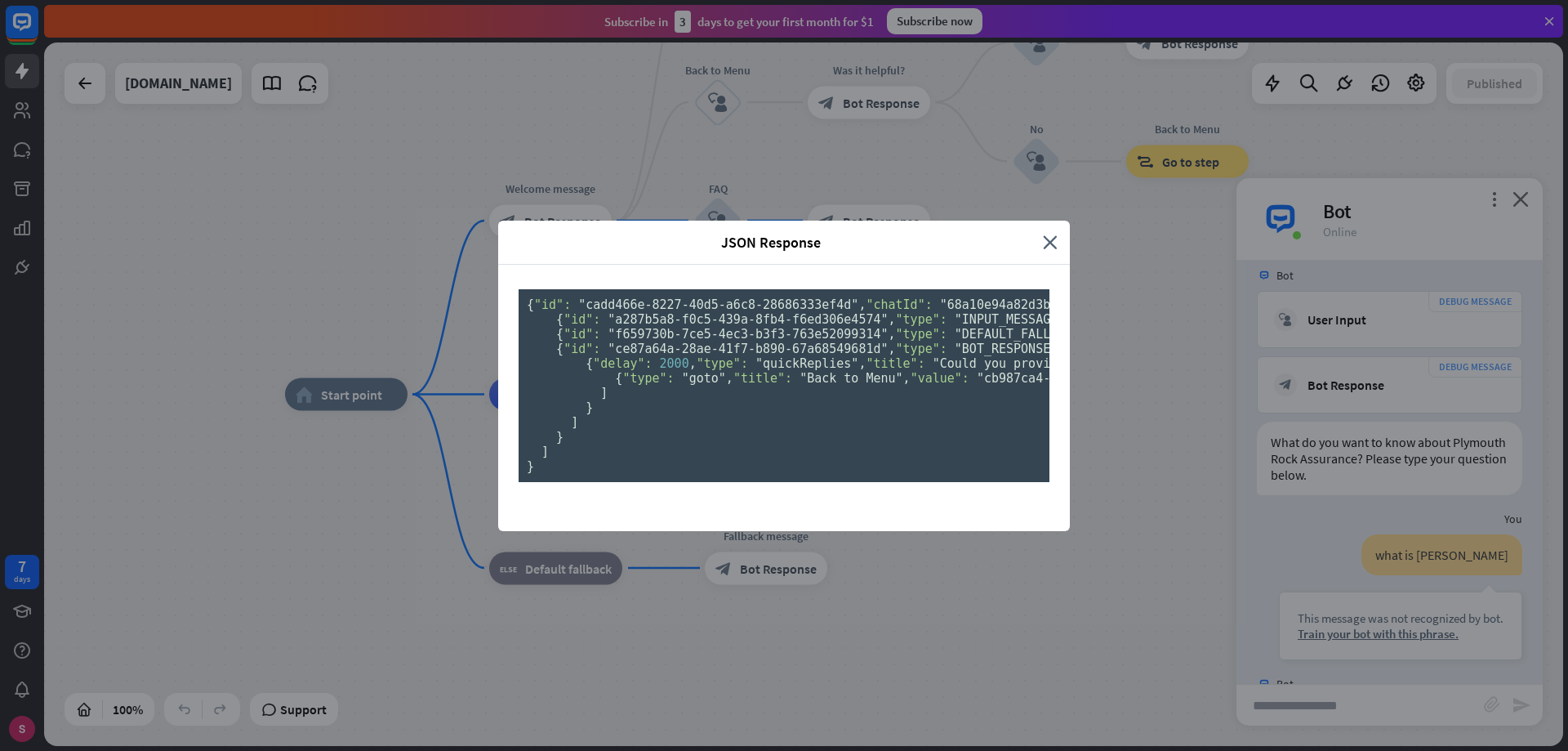
scroll to position [0, 0]
click at [1048, 233] on icon "close" at bounding box center [1050, 242] width 15 height 19
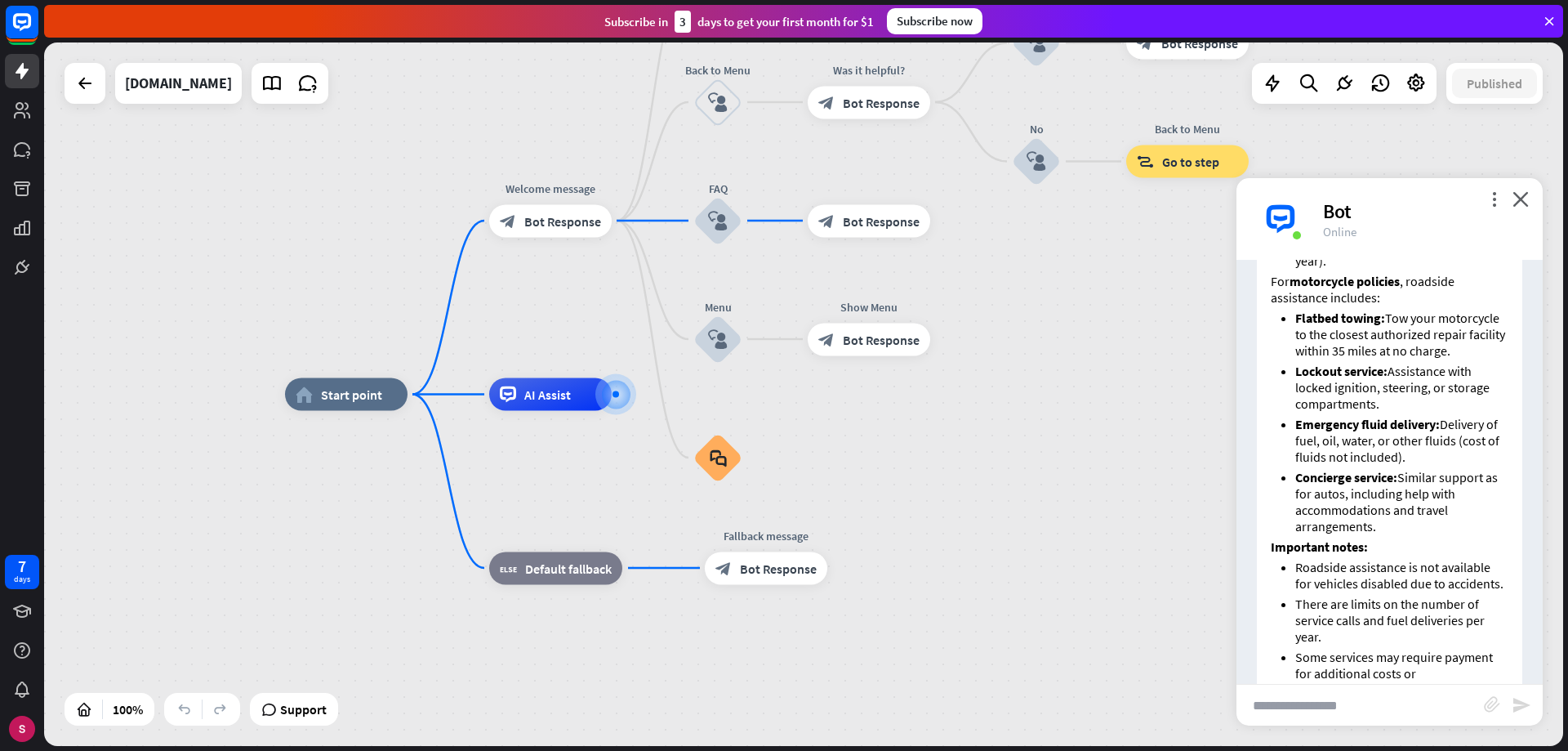
scroll to position [2197, 0]
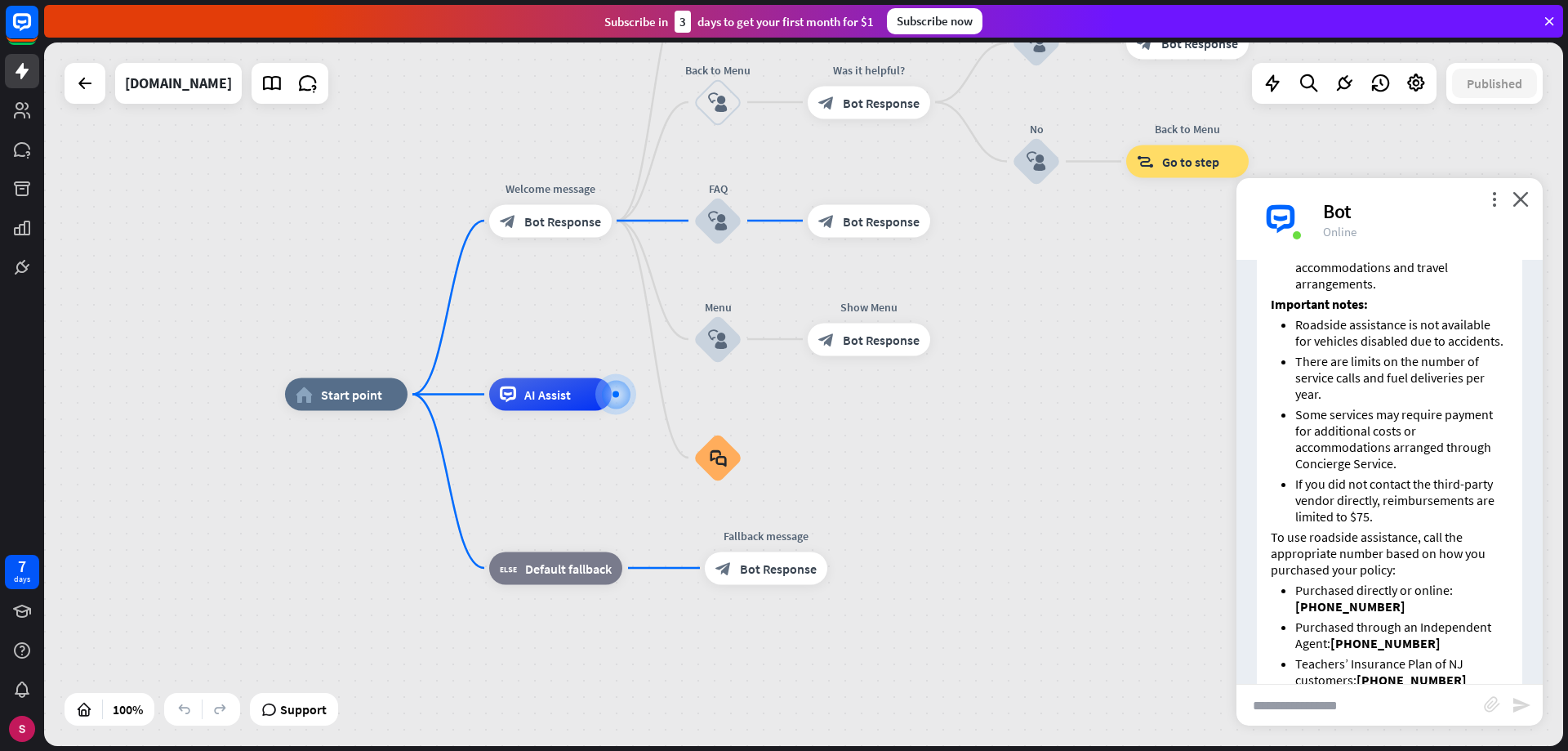
click at [1429, 708] on input "text" at bounding box center [1360, 704] width 247 height 41
type input "**********"
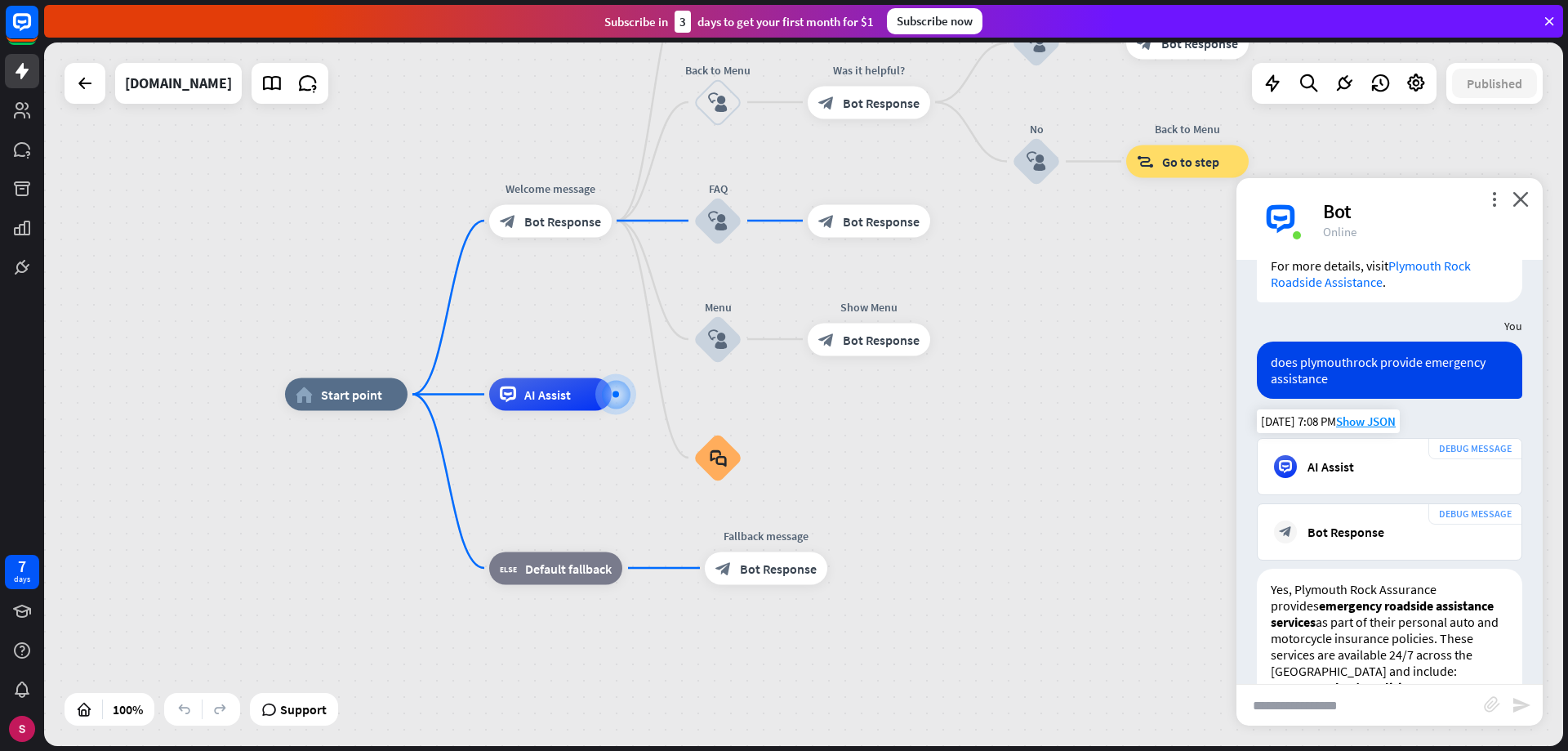
scroll to position [2737, 0]
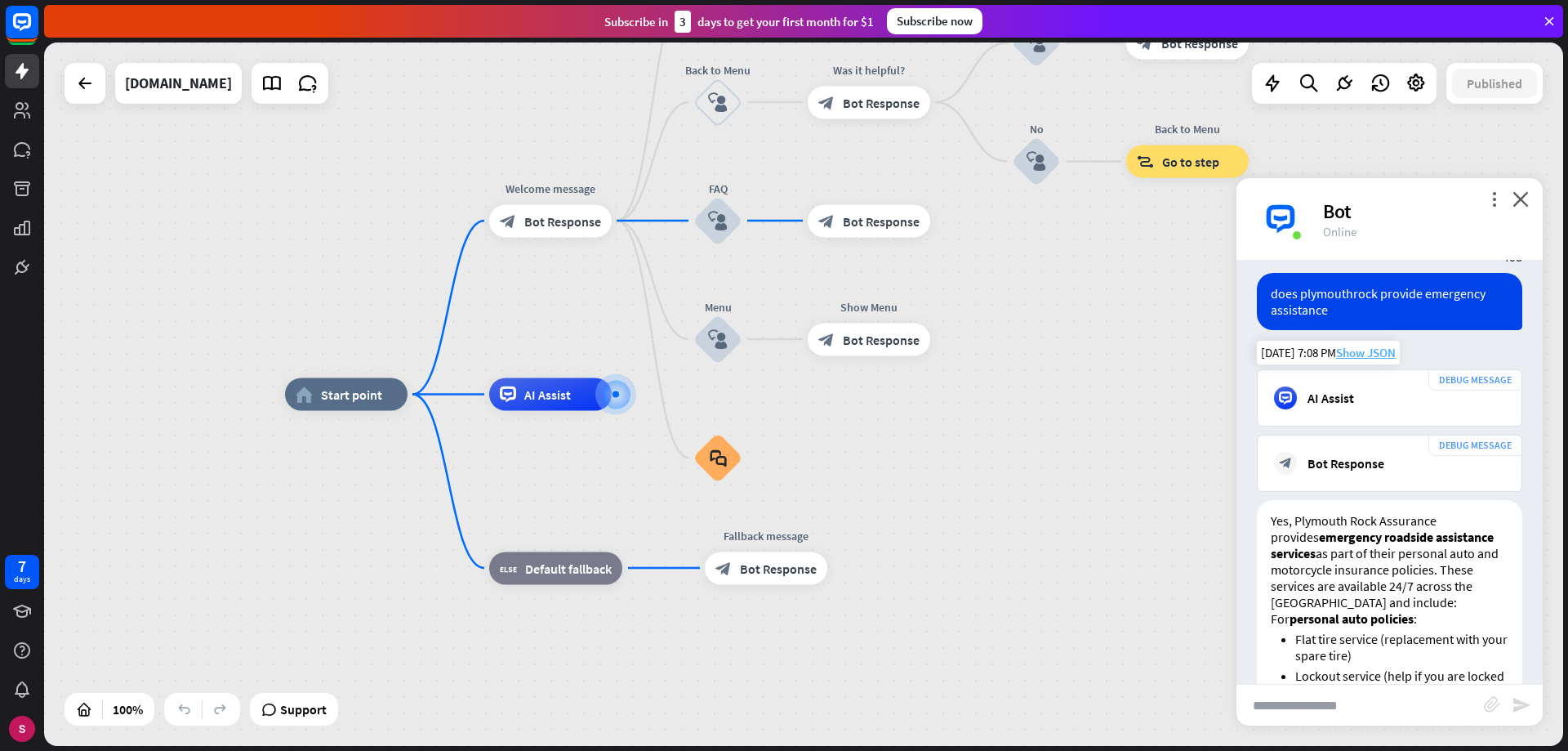
click at [1372, 360] on span "Show JSON" at bounding box center [1366, 353] width 60 height 16
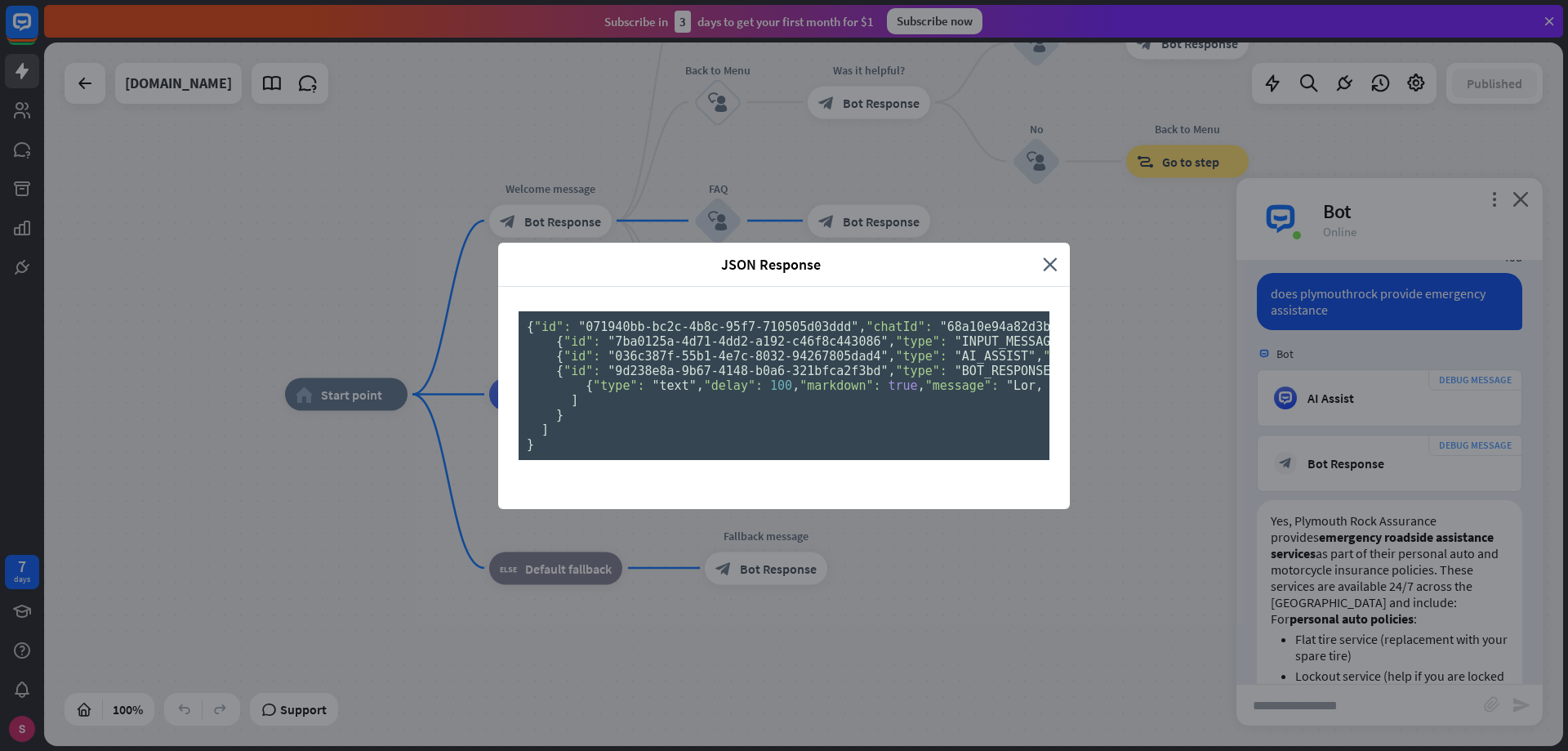
scroll to position [0, 0]
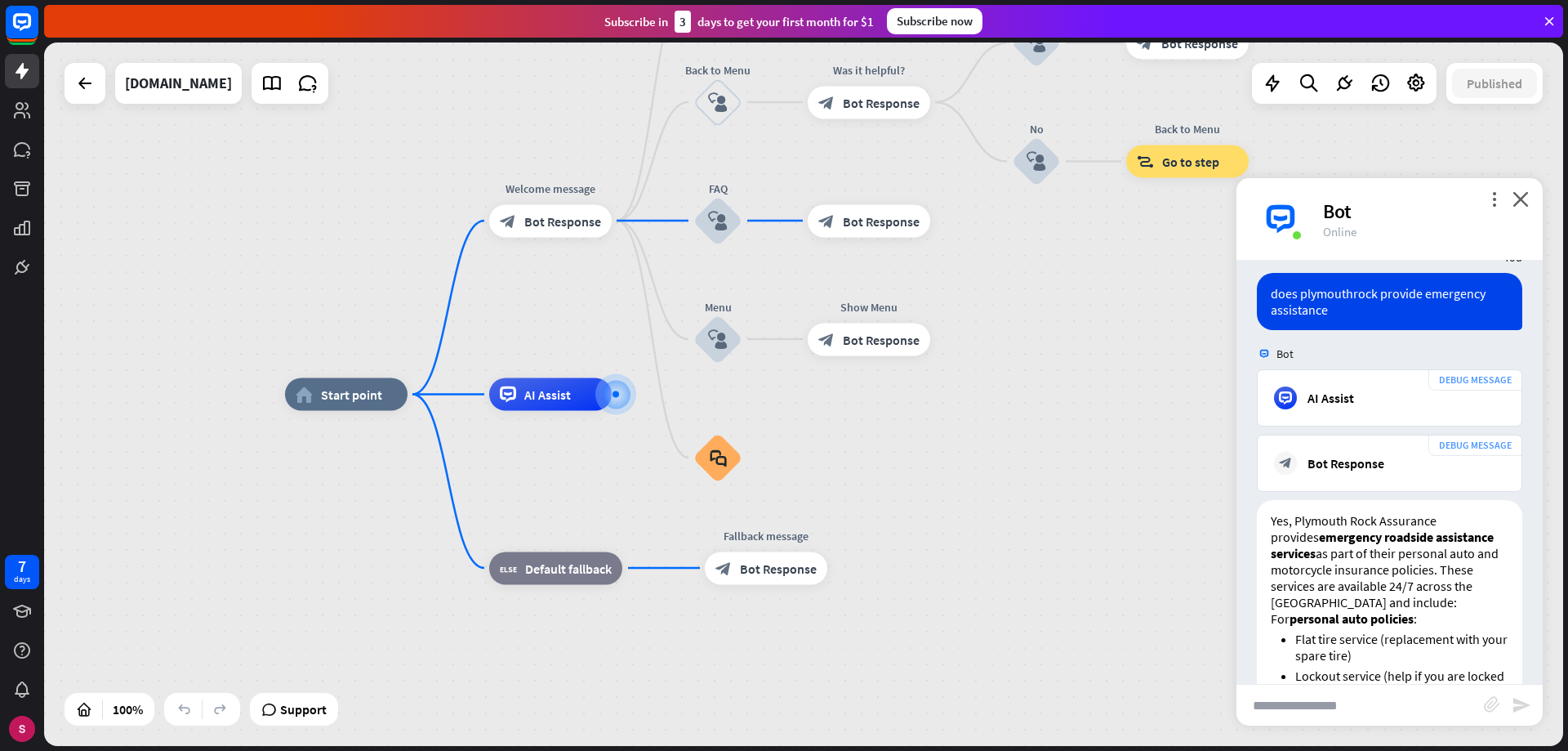
click at [1354, 464] on div "JSON Response close { "id": "071940bb-bc2c-4b8c-95f7-710505d03ddd" , "chatId": …" at bounding box center [784, 376] width 1568 height 751
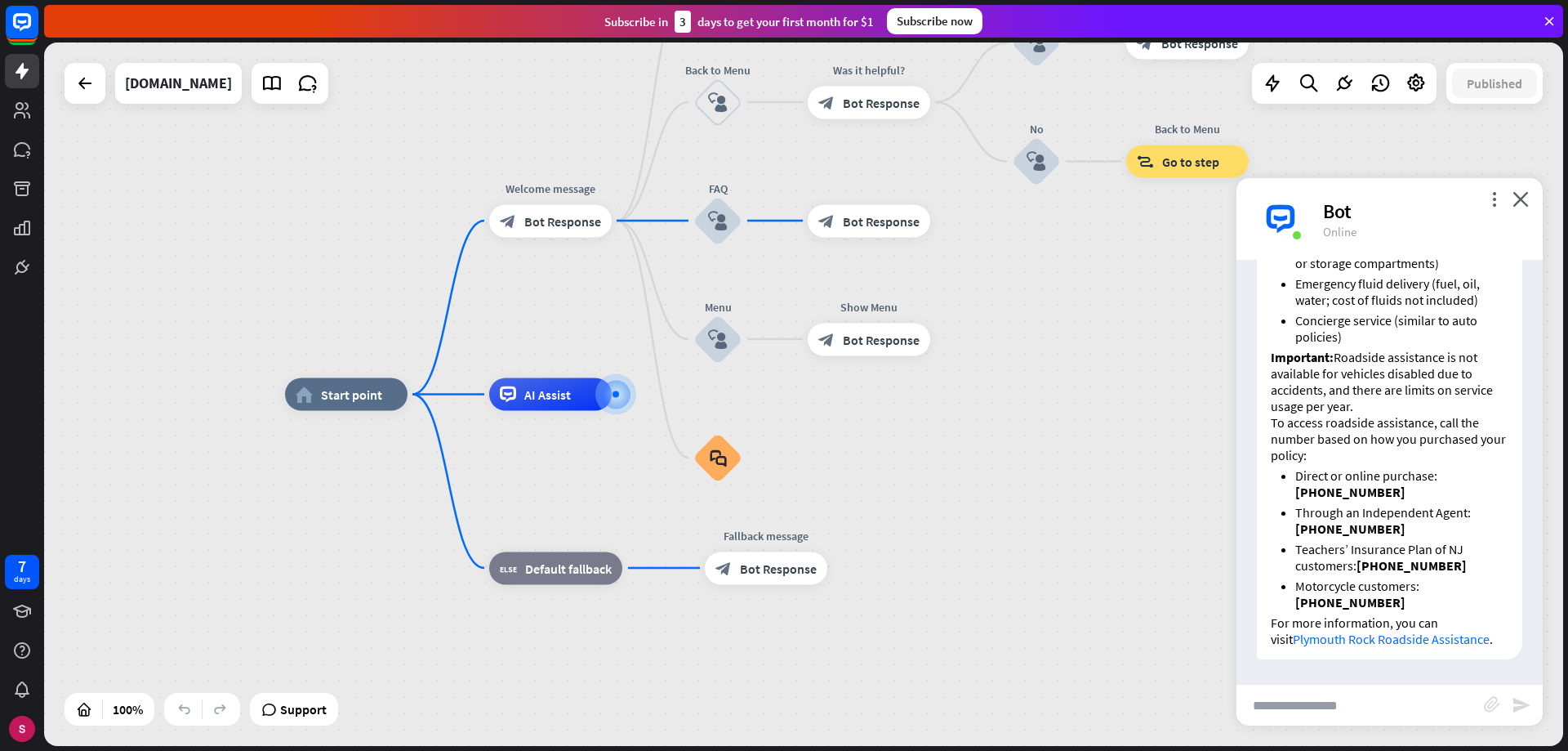
scroll to position [3554, 0]
click at [304, 715] on span "Support" at bounding box center [304, 709] width 47 height 26
click at [288, 709] on span "Support" at bounding box center [304, 709] width 47 height 26
click at [535, 394] on span "AI Assist" at bounding box center [547, 395] width 47 height 16
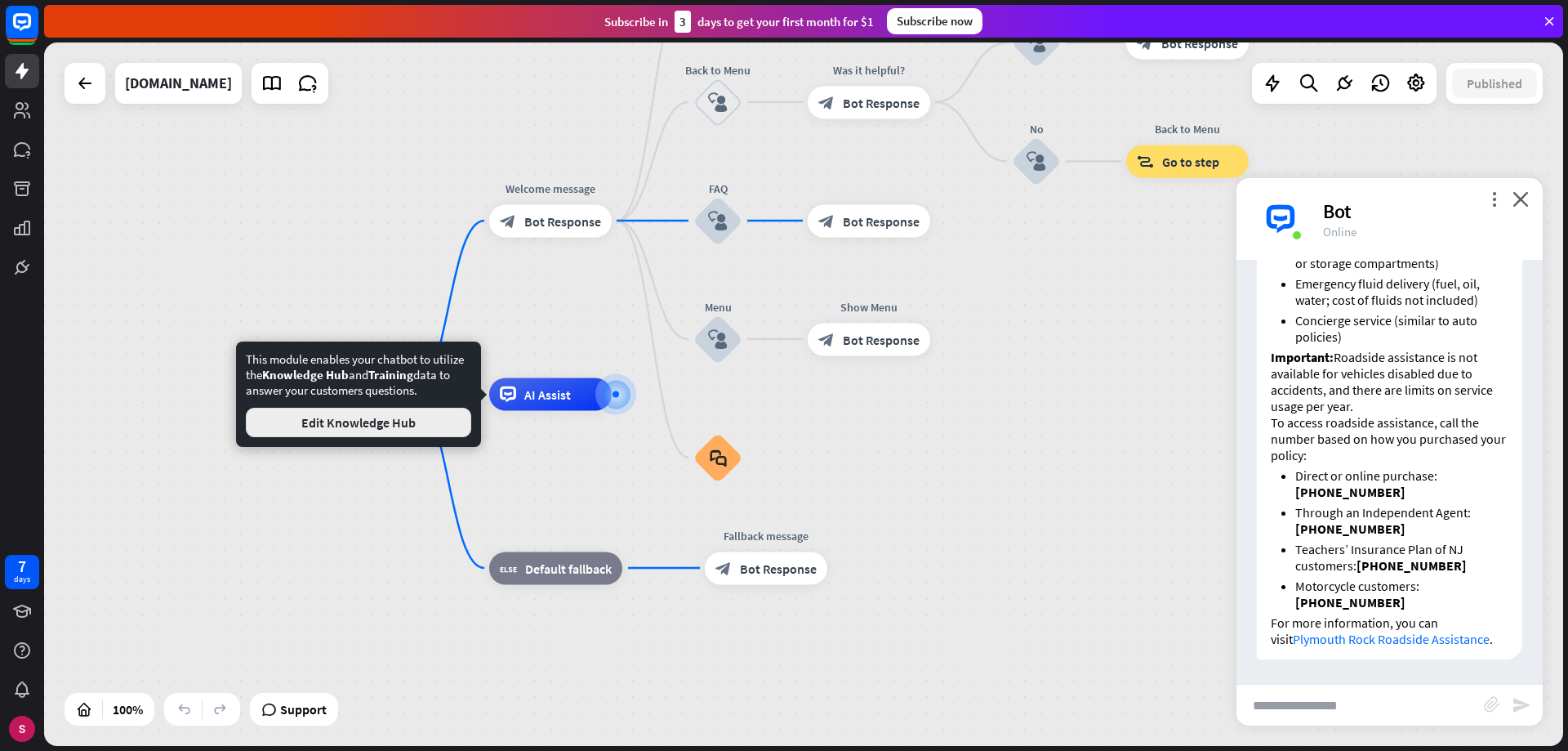
click at [395, 420] on button "Edit Knowledge Hub" at bounding box center [358, 422] width 226 height 29
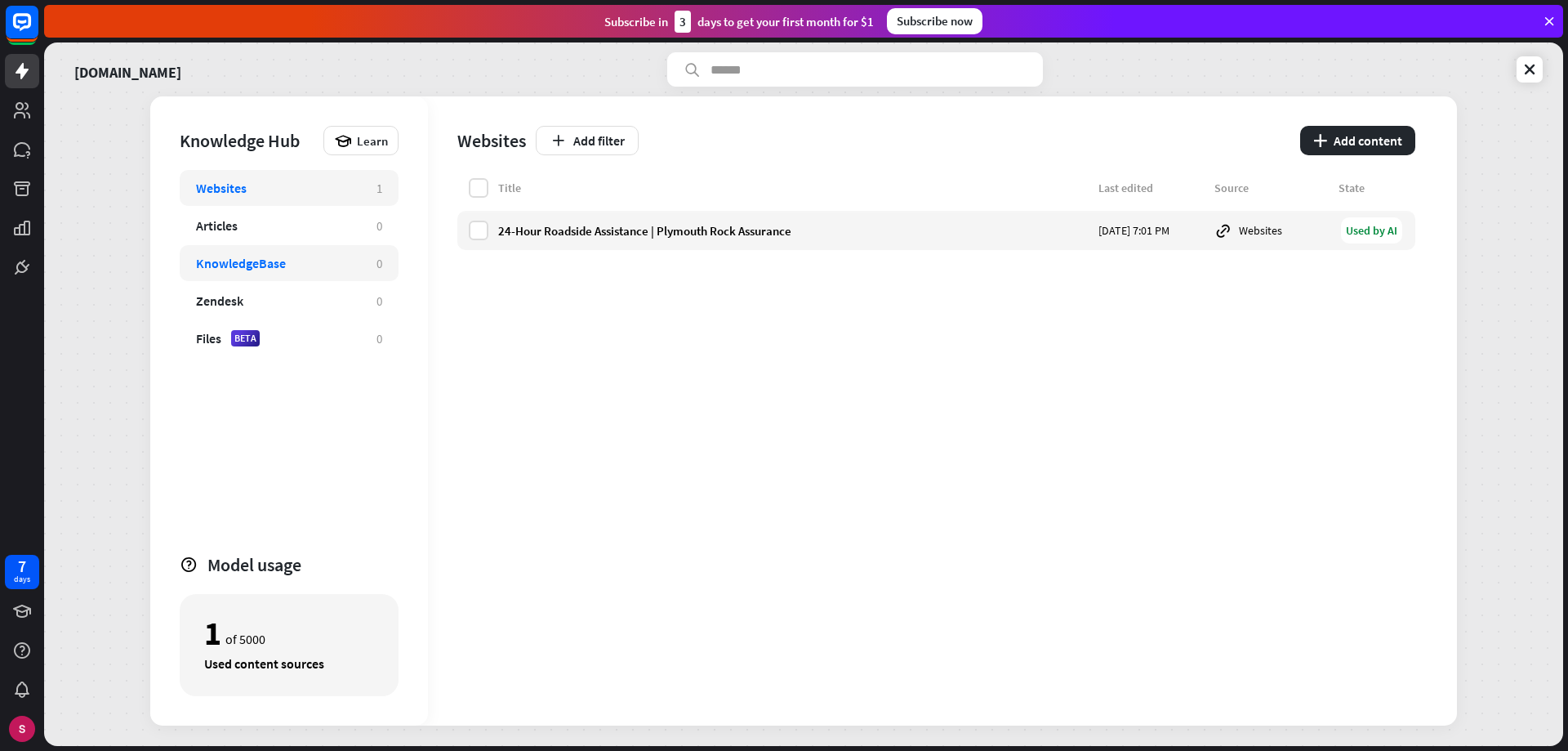
click at [241, 266] on div "KnowledgeBase" at bounding box center [241, 263] width 90 height 16
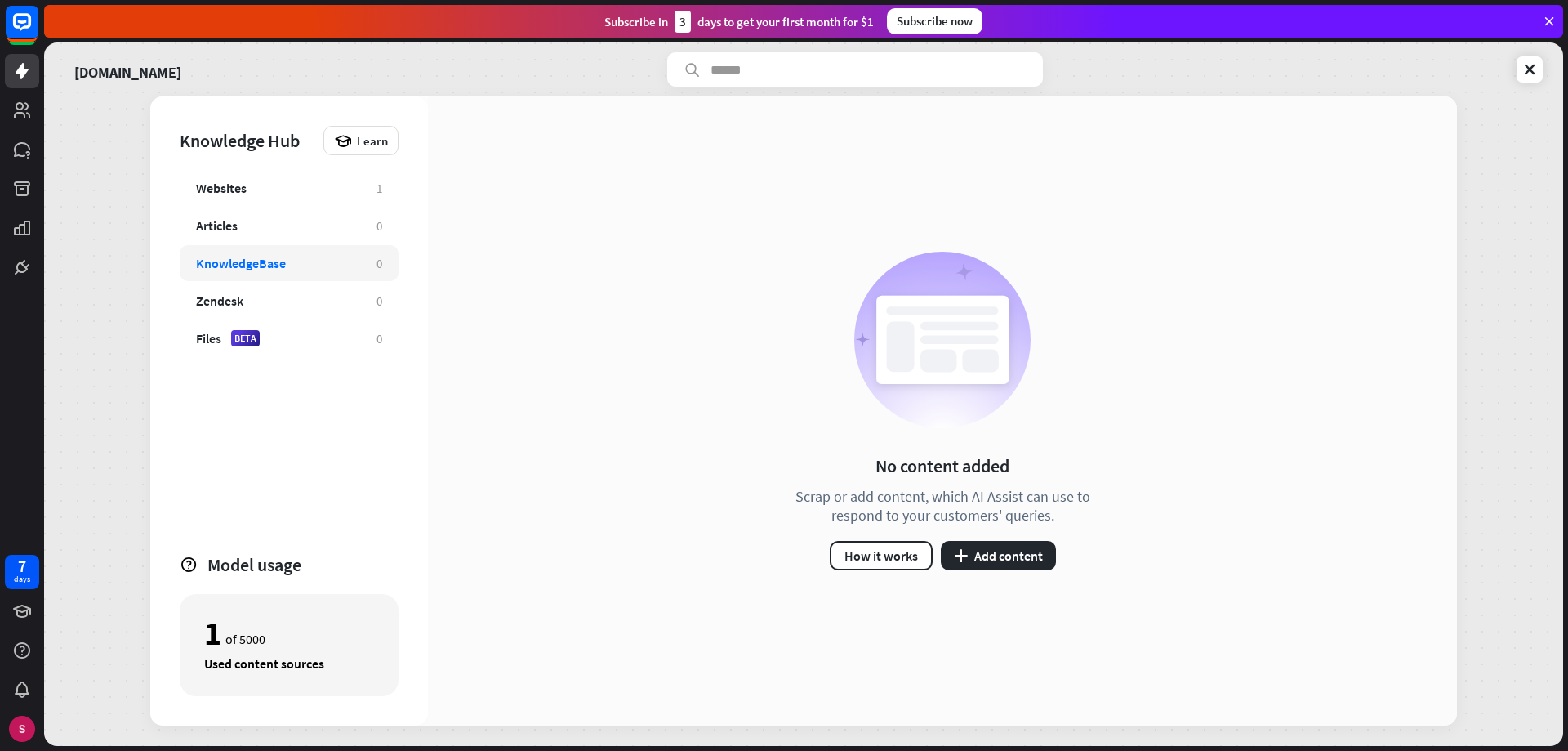
click at [988, 571] on div "No content added Scrap or add content, which AI Assist can use to respond to yo…" at bounding box center [943, 410] width 1029 height 629
click at [998, 550] on button "plus Add content" at bounding box center [998, 555] width 115 height 29
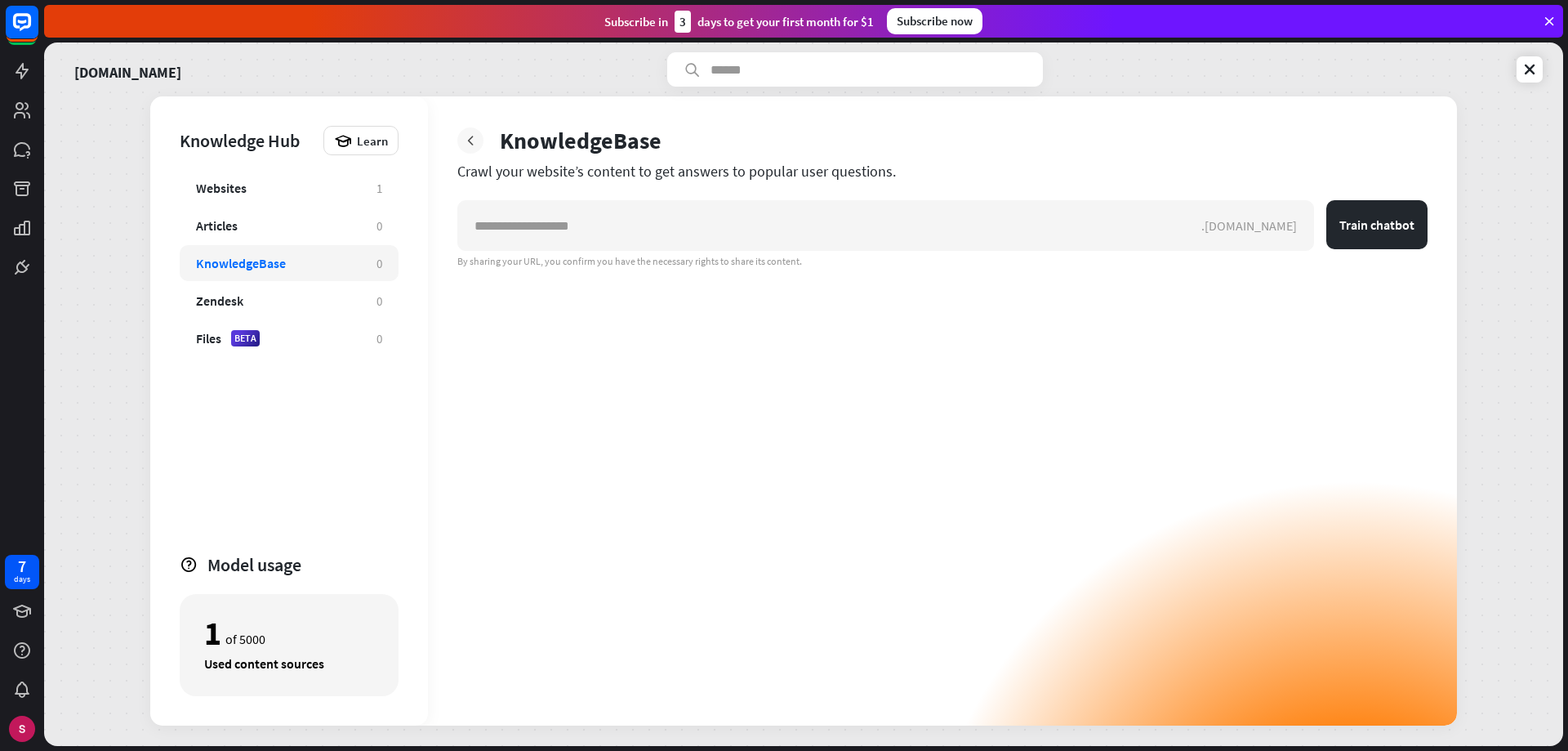
click at [473, 139] on icon at bounding box center [470, 140] width 16 height 16
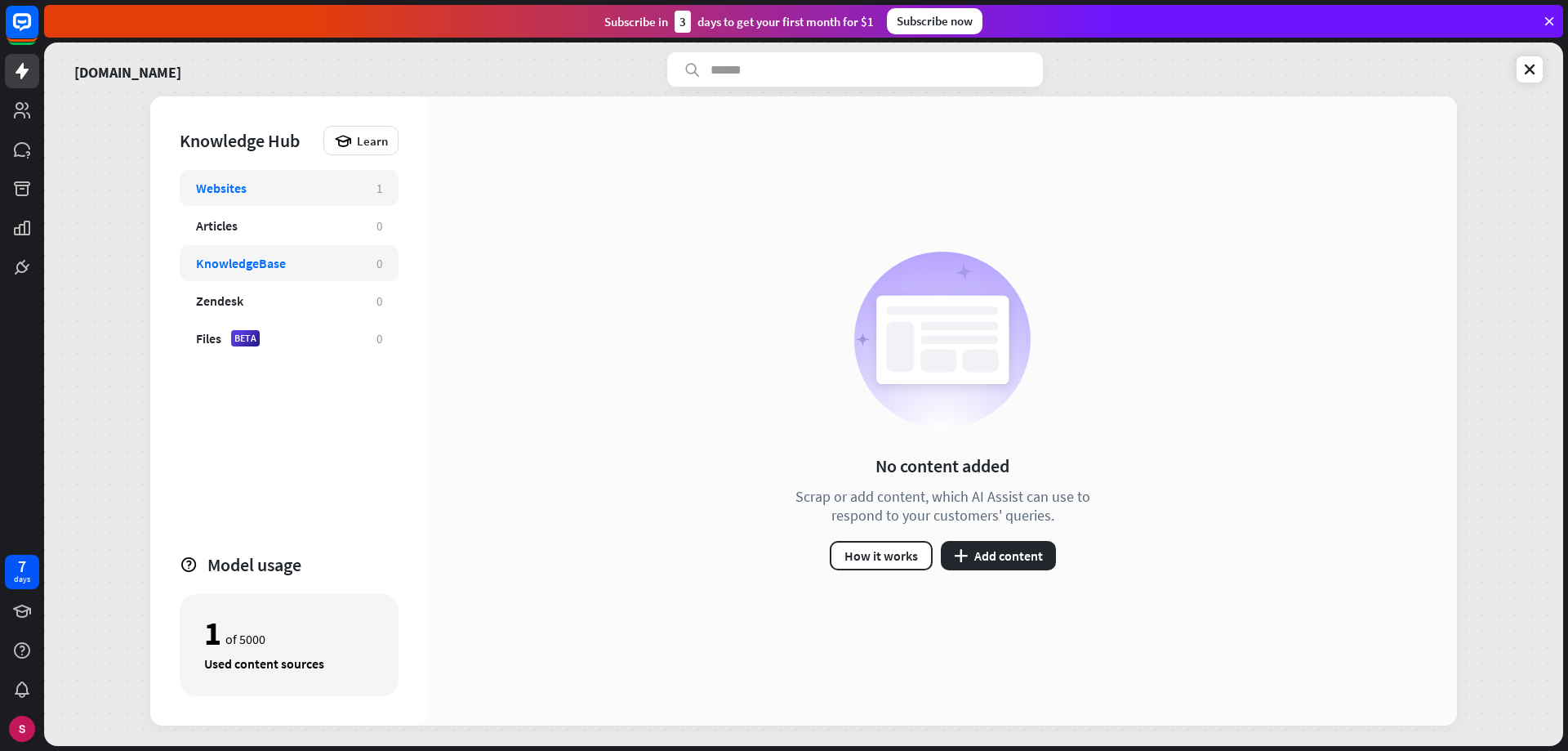
click at [247, 177] on div "Websites 1" at bounding box center [289, 188] width 219 height 36
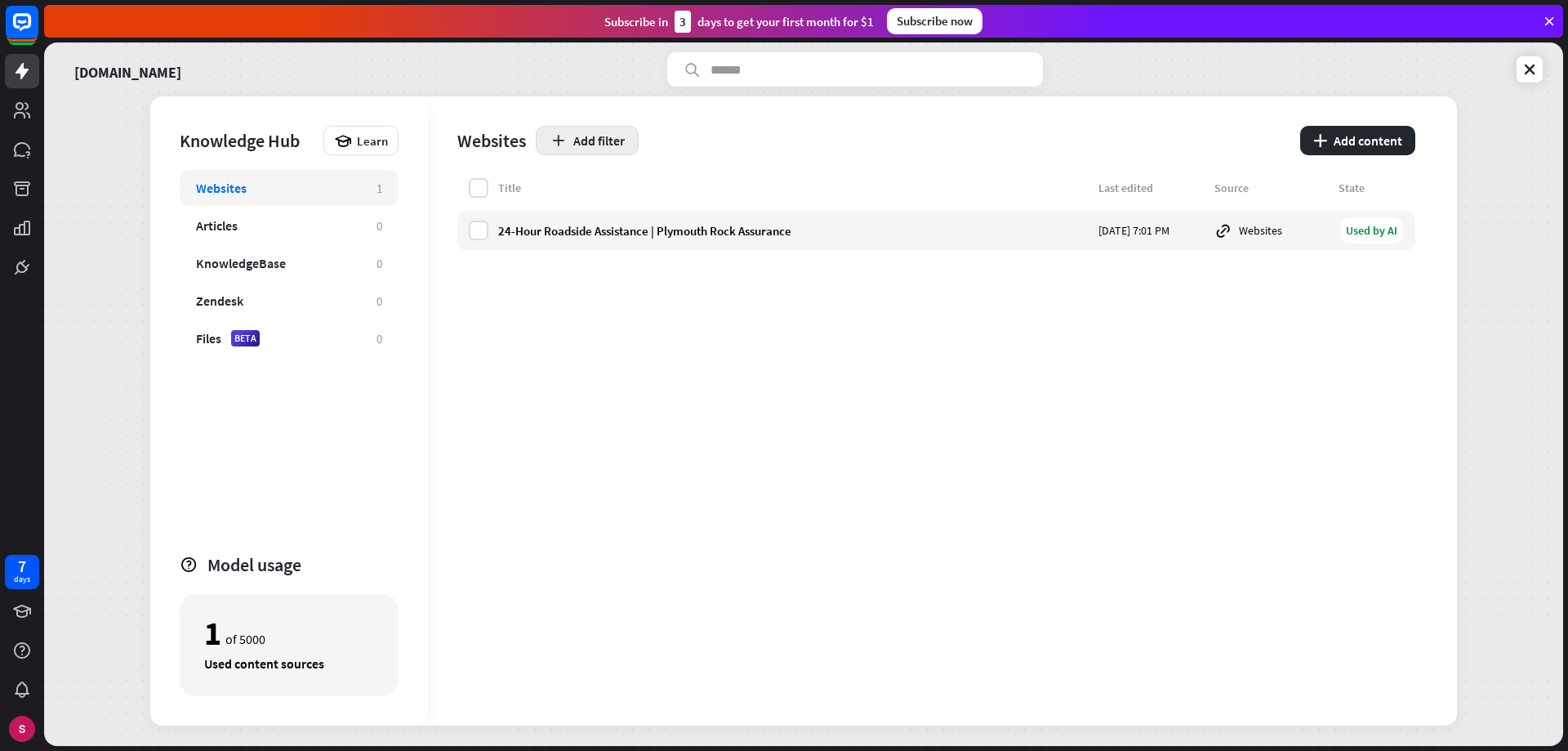
click at [591, 138] on button "Add filter" at bounding box center [586, 140] width 103 height 29
click at [617, 183] on div "globe Status" at bounding box center [596, 182] width 72 height 29
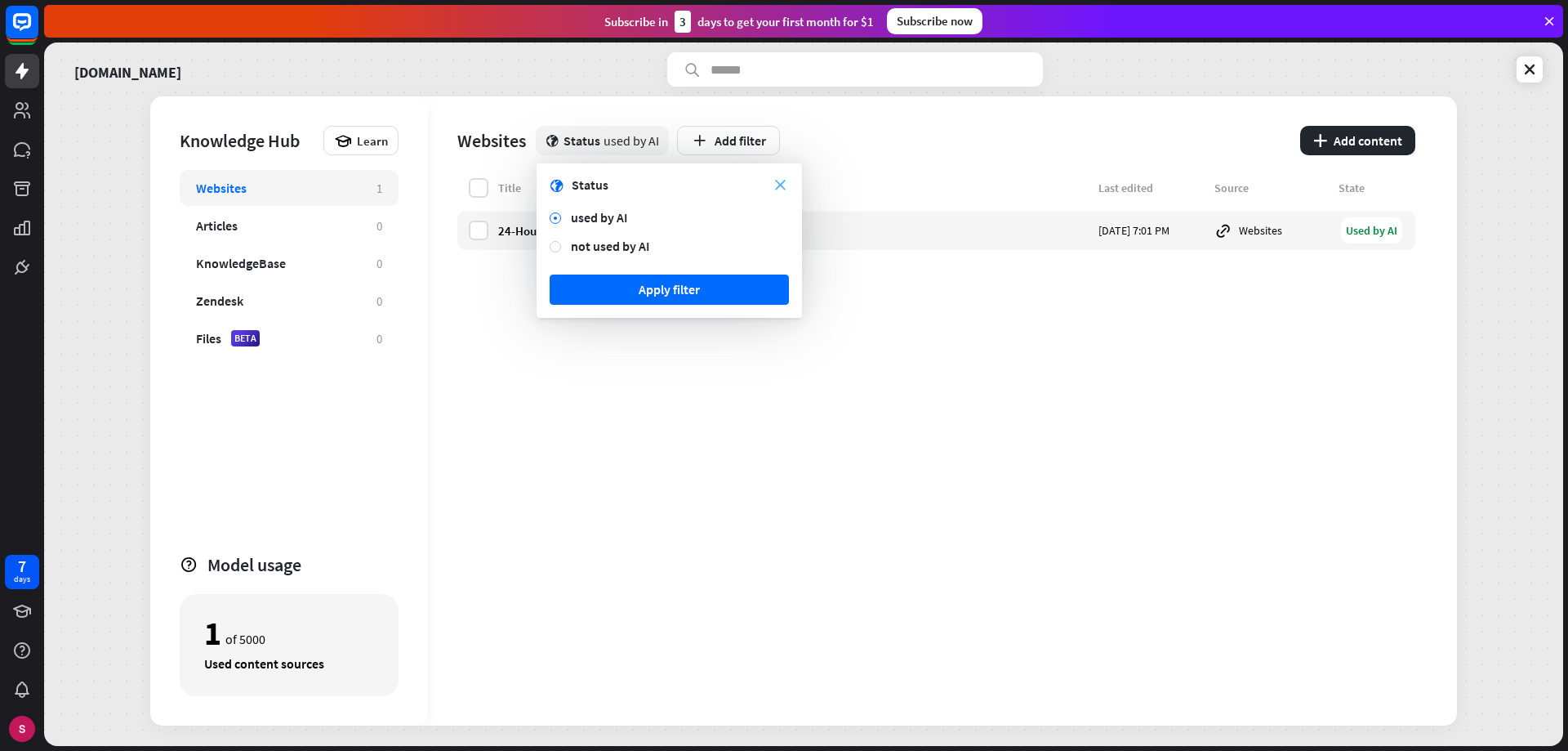
click at [784, 183] on icon "close" at bounding box center [780, 185] width 10 height 10
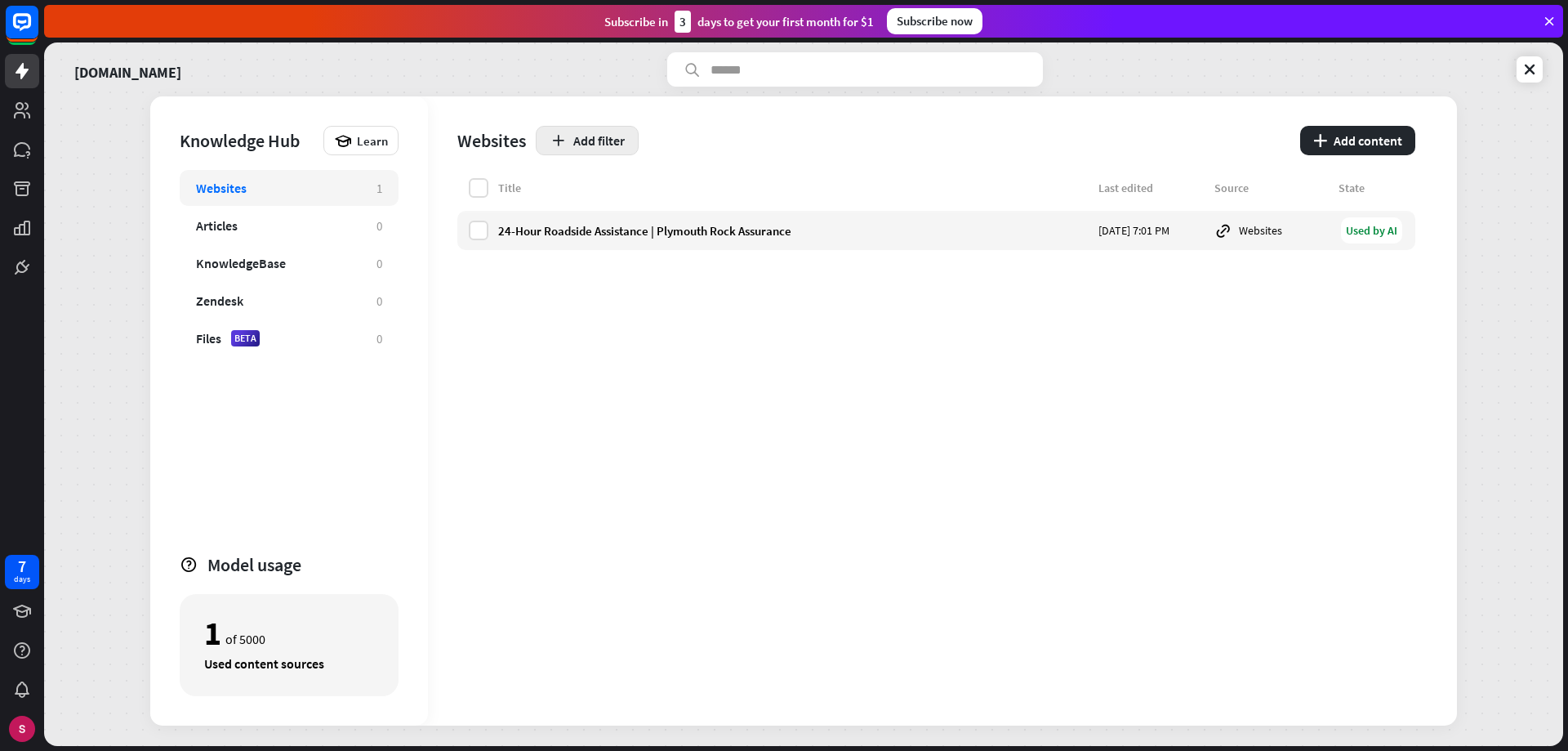
click at [608, 139] on button "Add filter" at bounding box center [586, 140] width 103 height 29
click at [608, 215] on div "globe Source" at bounding box center [596, 211] width 72 height 29
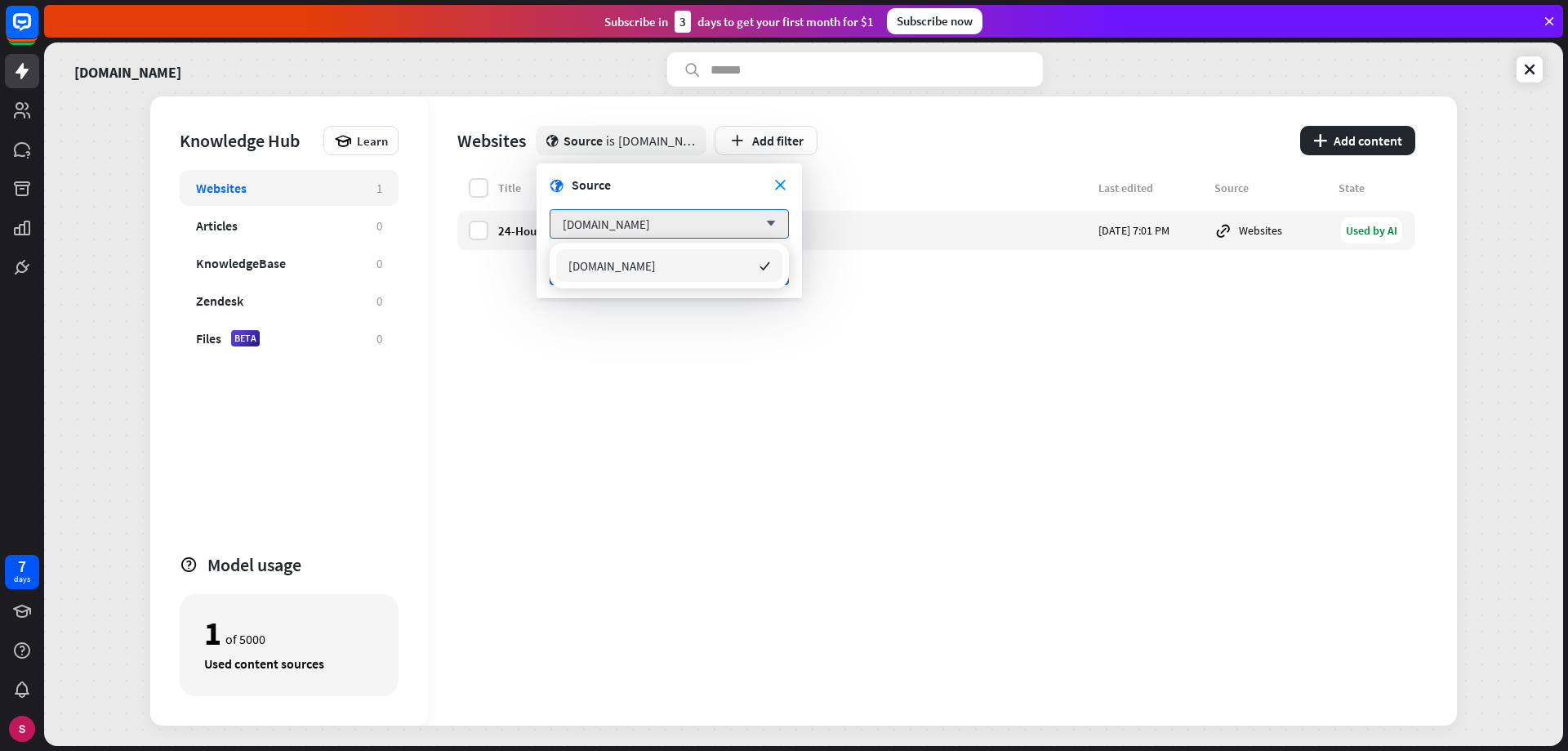
click at [765, 358] on div "Title Last edited Source State 24-Hour Roadside Assistance | Plymouth Rock Assu…" at bounding box center [937, 452] width 958 height 548
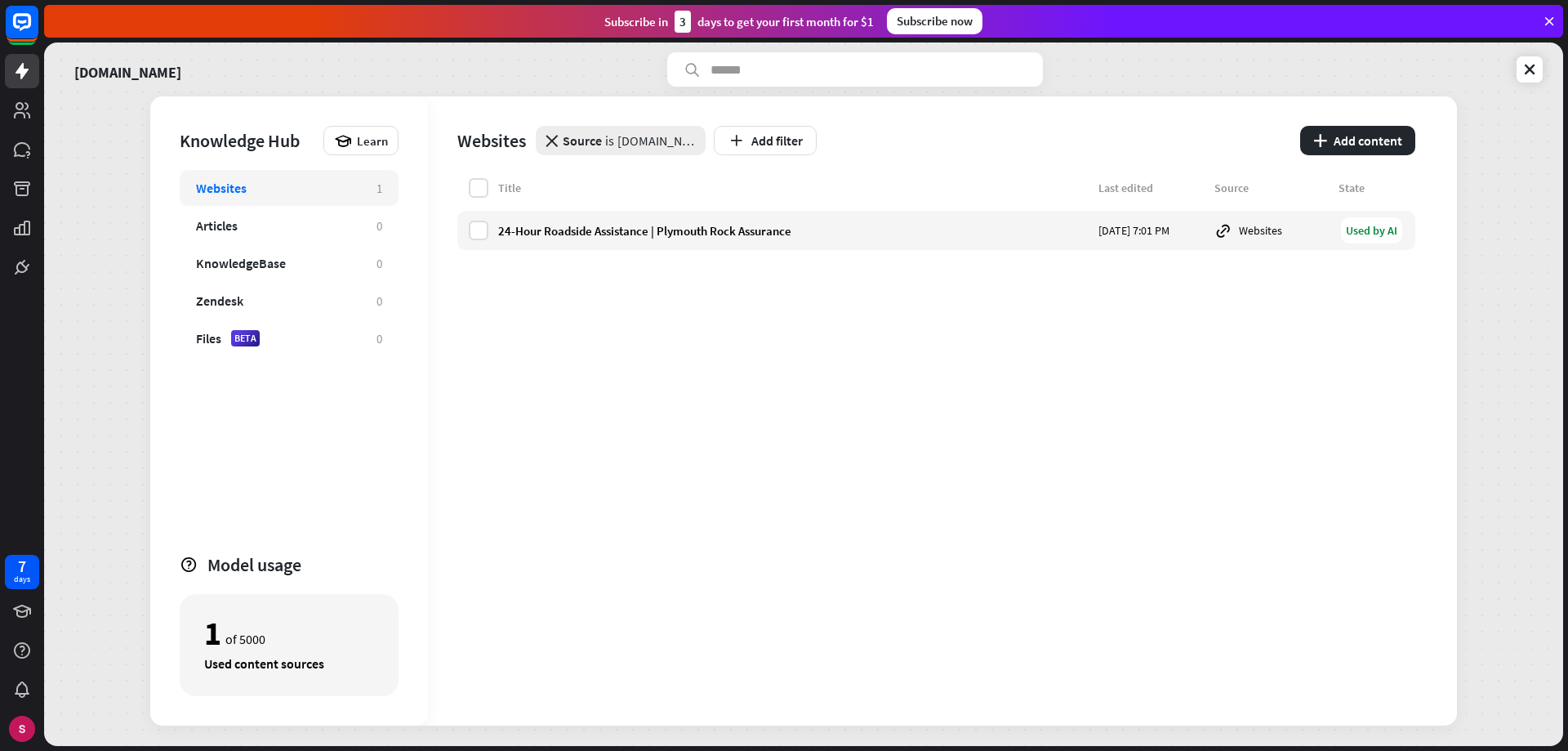
click at [554, 140] on icon "close" at bounding box center [552, 141] width 12 height 12
click at [600, 144] on button "Add filter" at bounding box center [586, 140] width 103 height 29
click at [606, 215] on div "globe Source" at bounding box center [596, 211] width 72 height 29
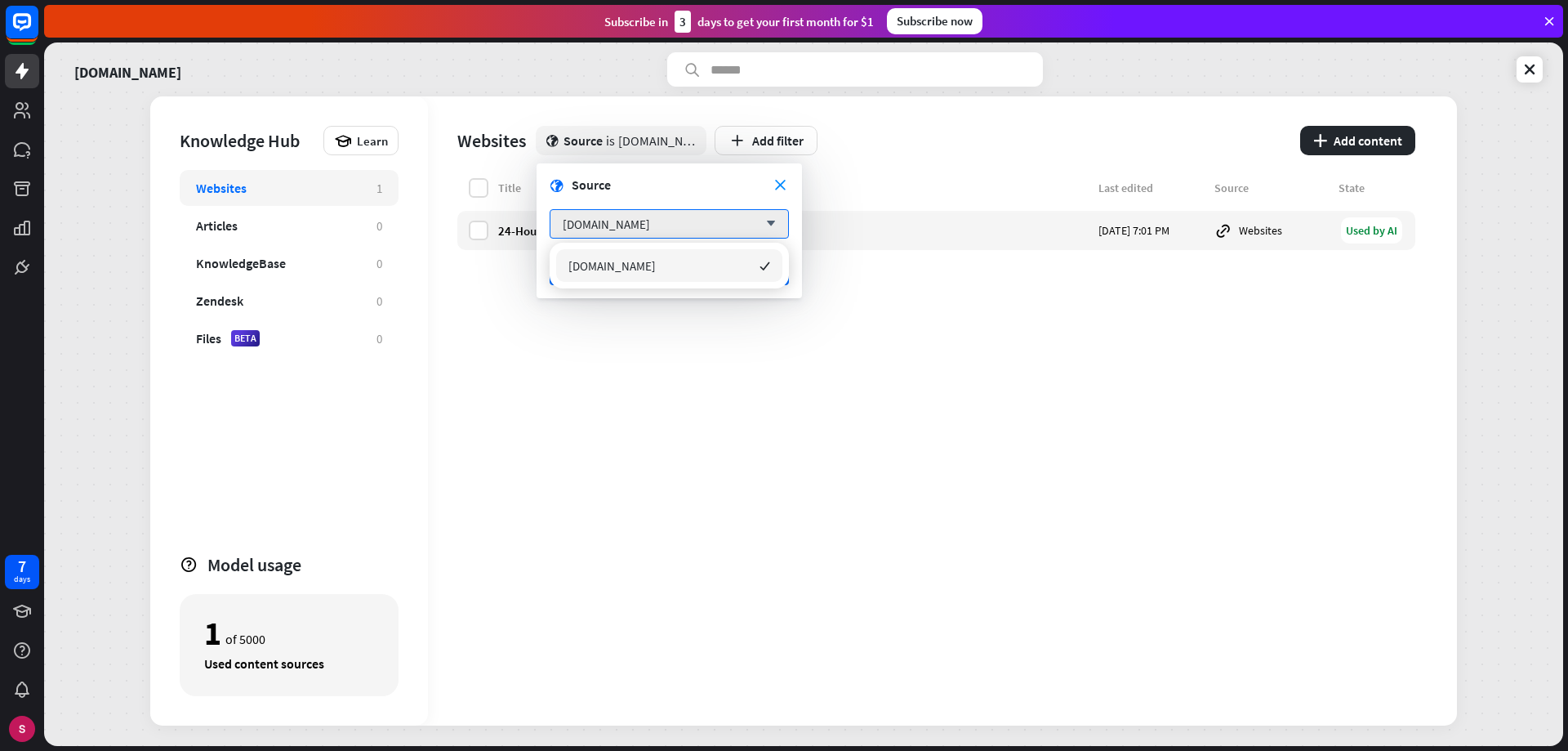
click at [795, 221] on form "close globe Source [DOMAIN_NAME] arrow_down Apply filter" at bounding box center [669, 231] width 266 height 135
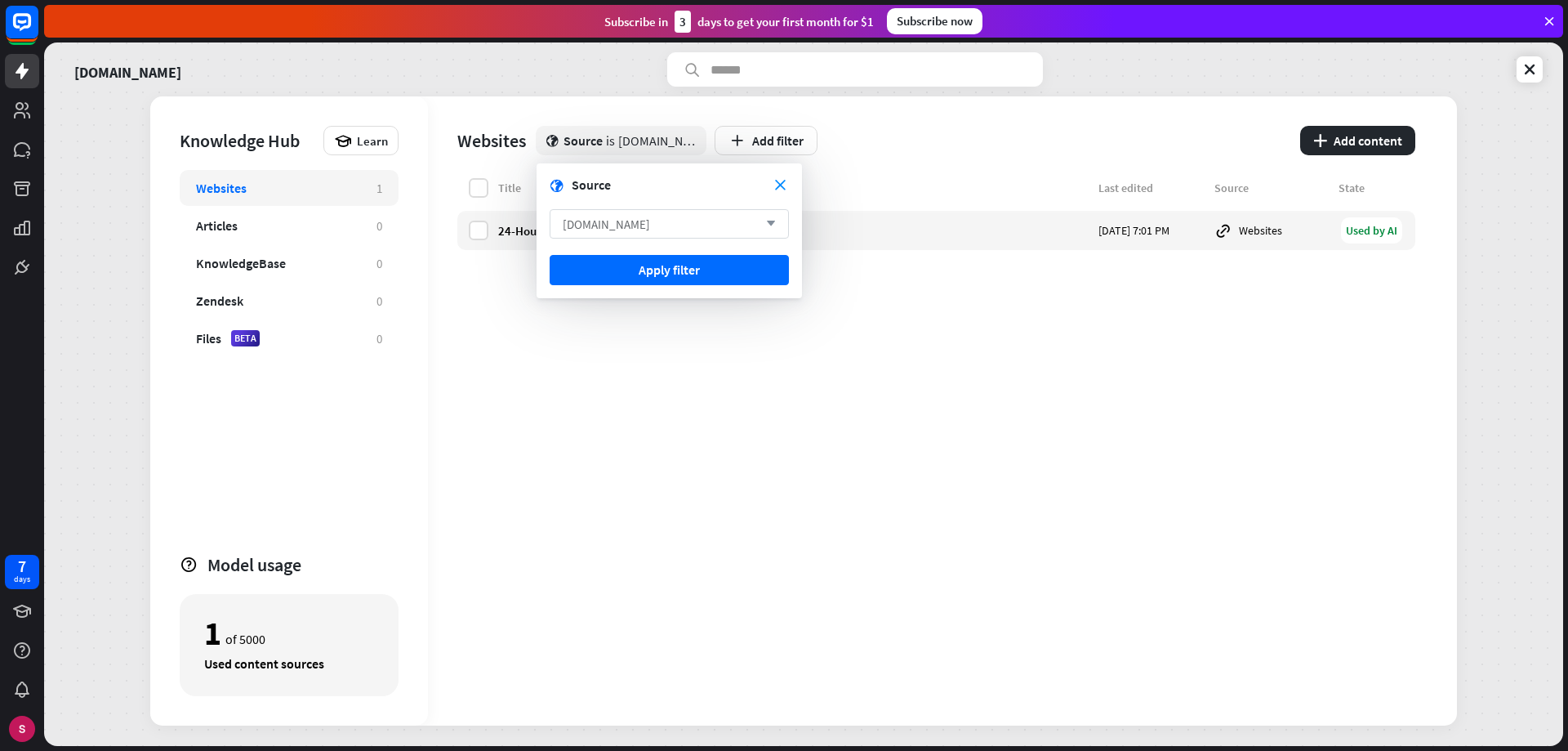
click at [771, 223] on icon "arrow_down" at bounding box center [766, 223] width 18 height 10
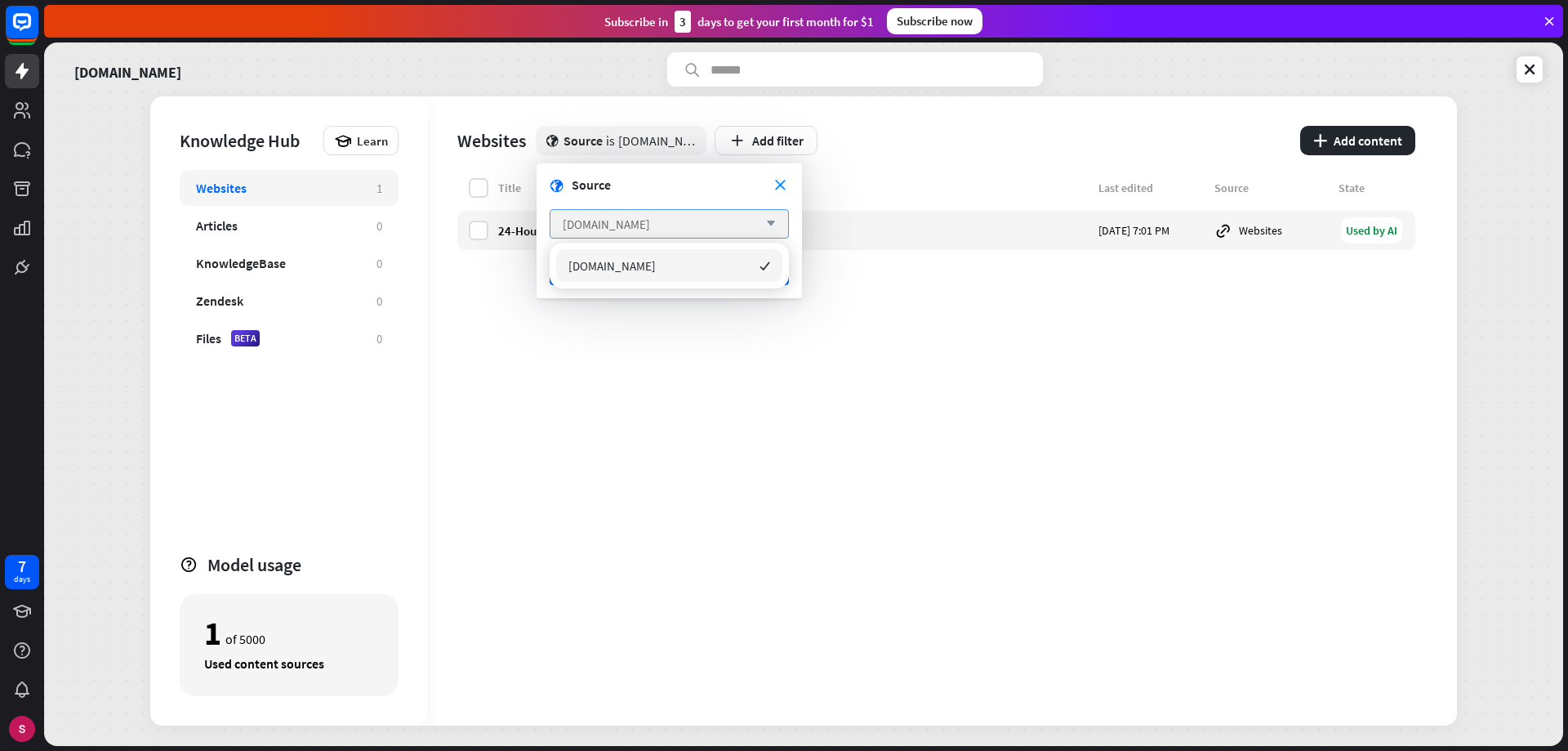
click at [771, 223] on icon "arrow_down" at bounding box center [766, 223] width 18 height 10
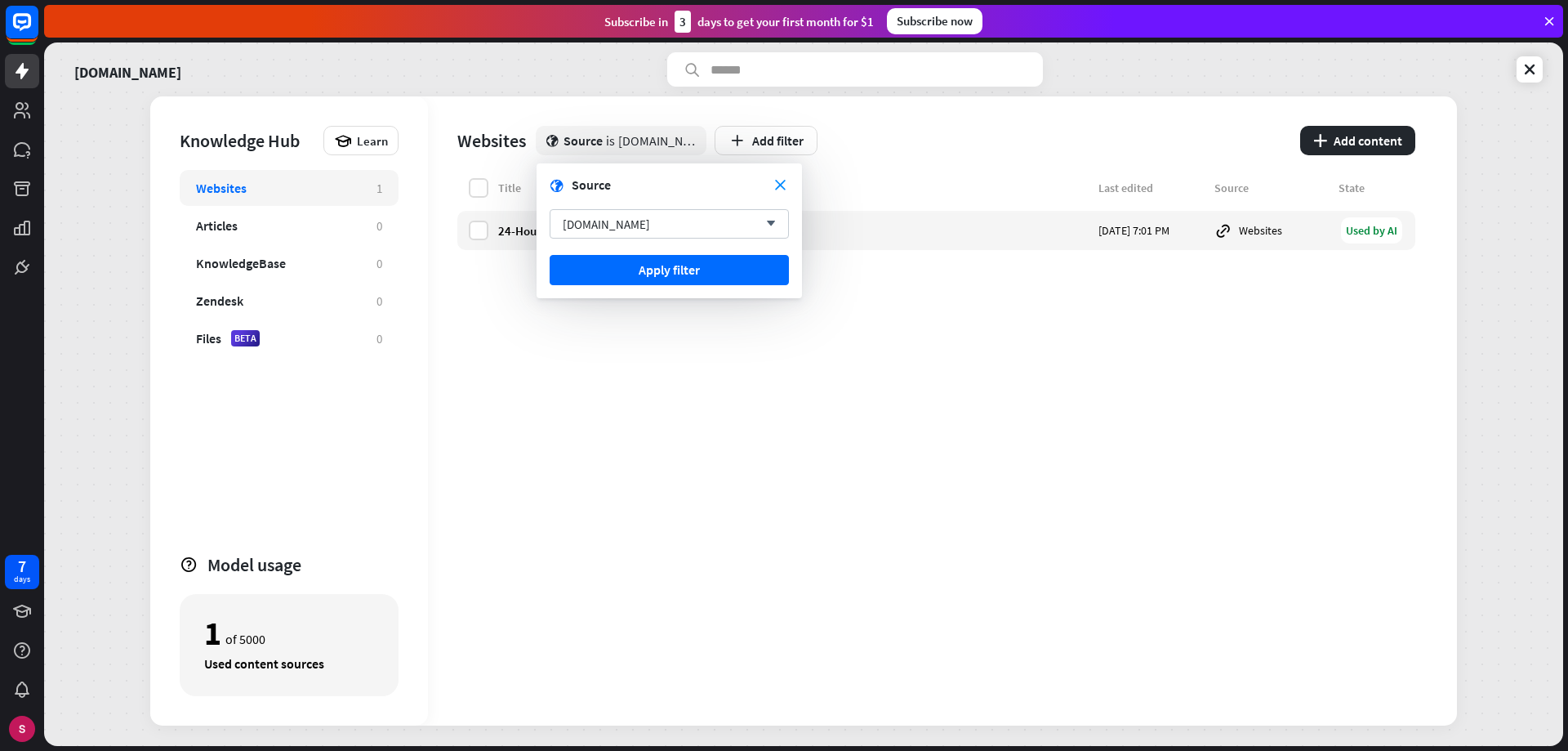
click at [784, 176] on form "close globe Source [DOMAIN_NAME] arrow_down Apply filter" at bounding box center [669, 231] width 266 height 135
click at [782, 183] on icon "close" at bounding box center [780, 185] width 10 height 10
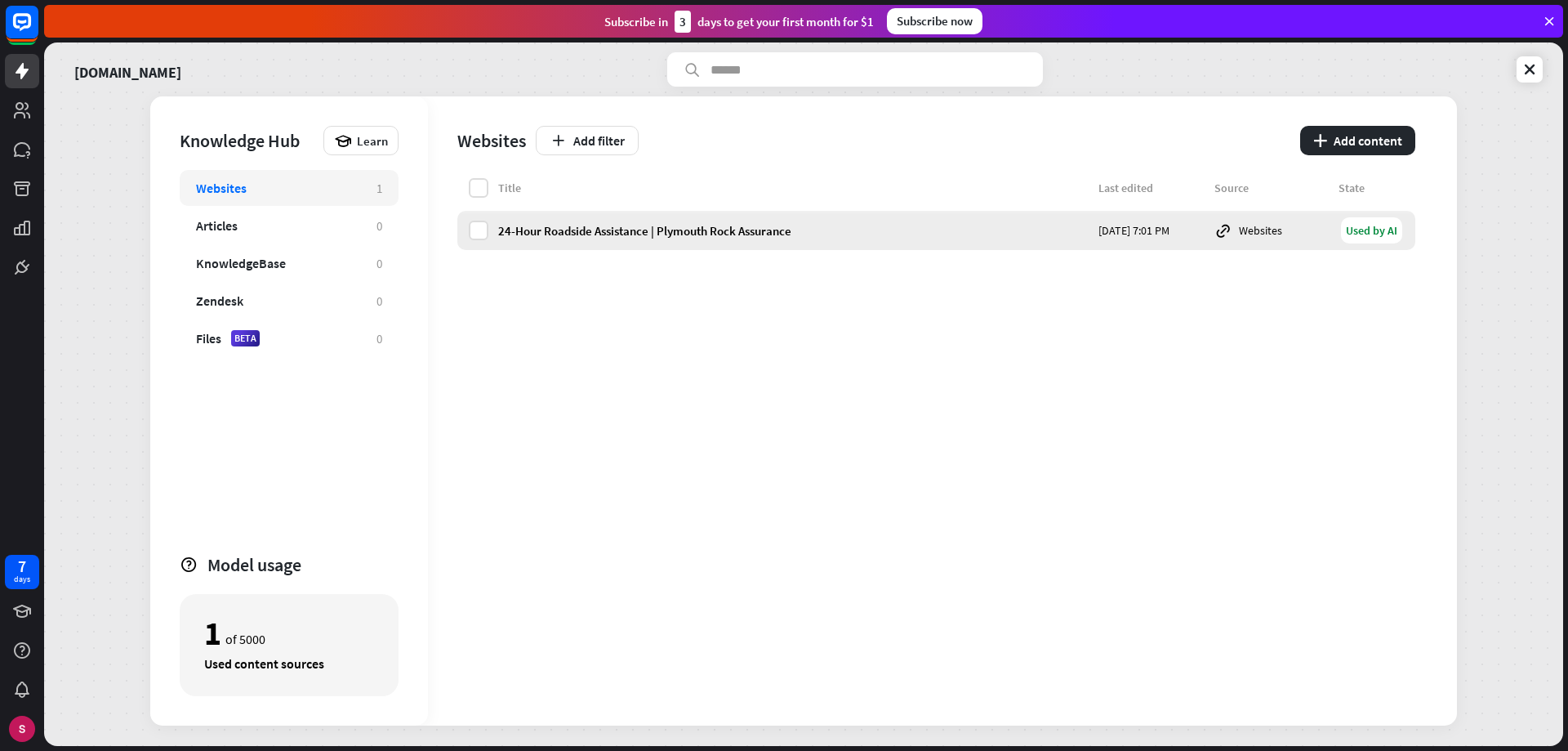
click at [1349, 229] on div "Used by AI" at bounding box center [1372, 230] width 61 height 26
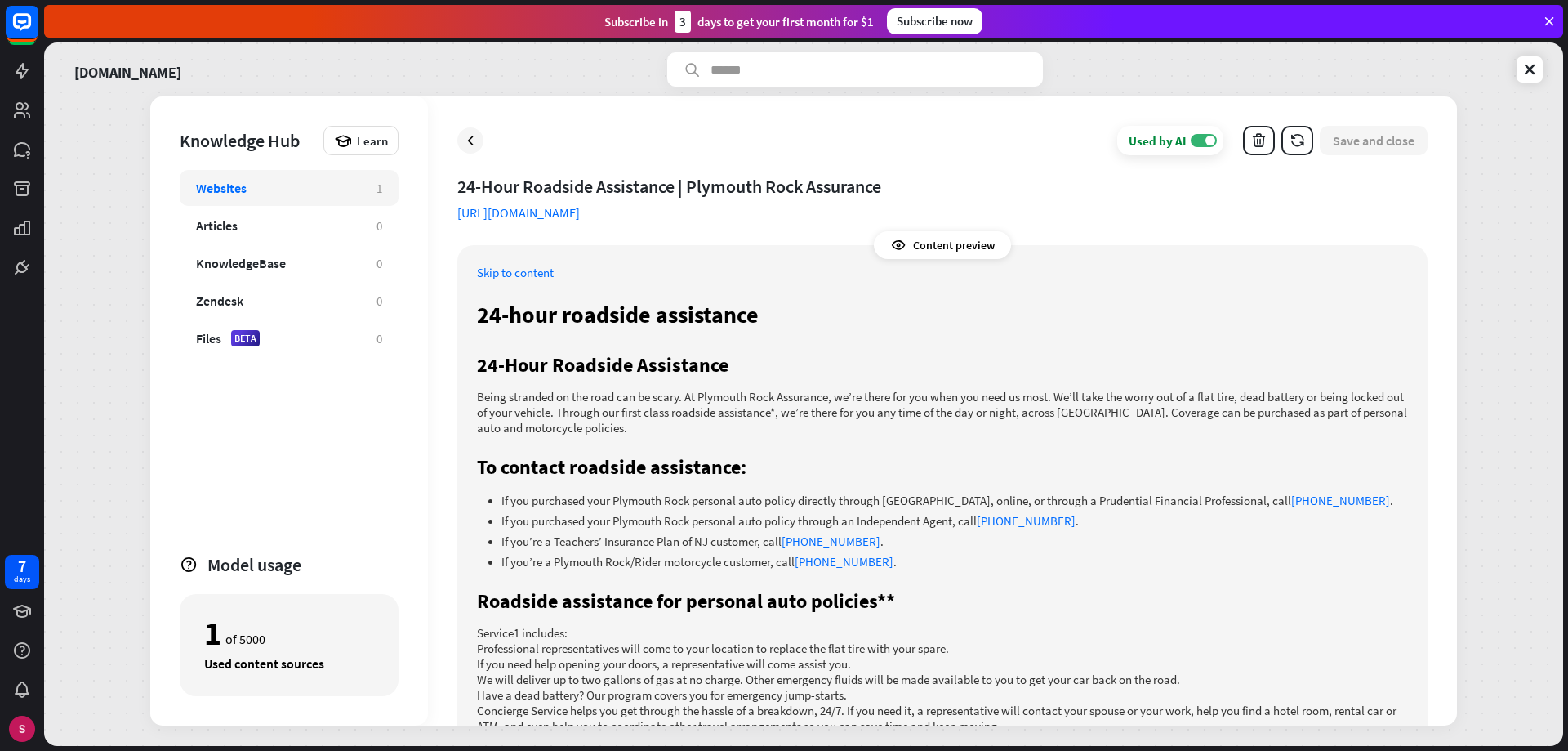
click at [904, 242] on icon at bounding box center [898, 245] width 16 height 16
click at [961, 246] on div "Content preview" at bounding box center [942, 245] width 138 height 28
click at [530, 275] on link "Skip to content" at bounding box center [515, 273] width 77 height 16
click at [1528, 64] on icon at bounding box center [1529, 69] width 16 height 16
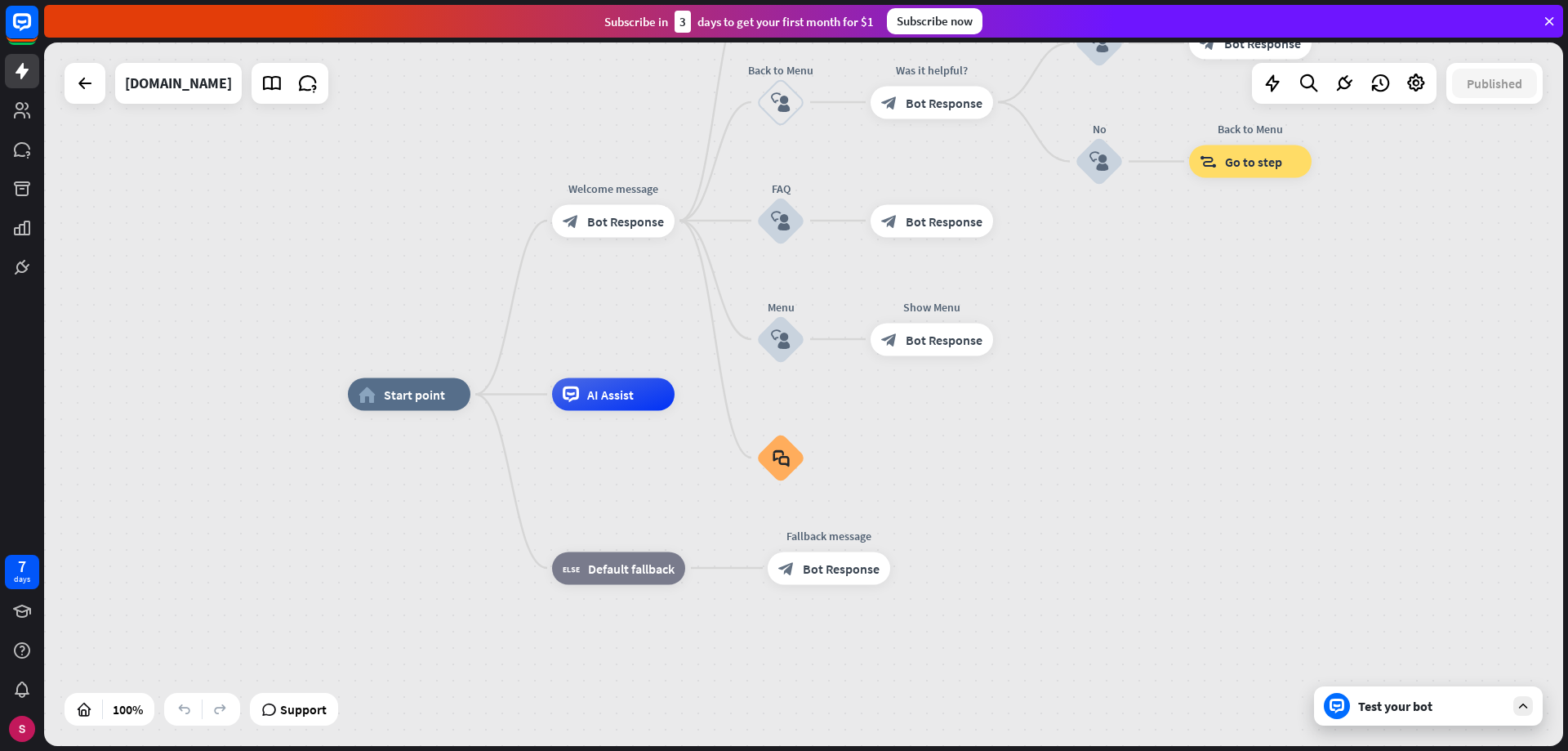
click at [1443, 702] on div "Test your bot" at bounding box center [1431, 705] width 147 height 16
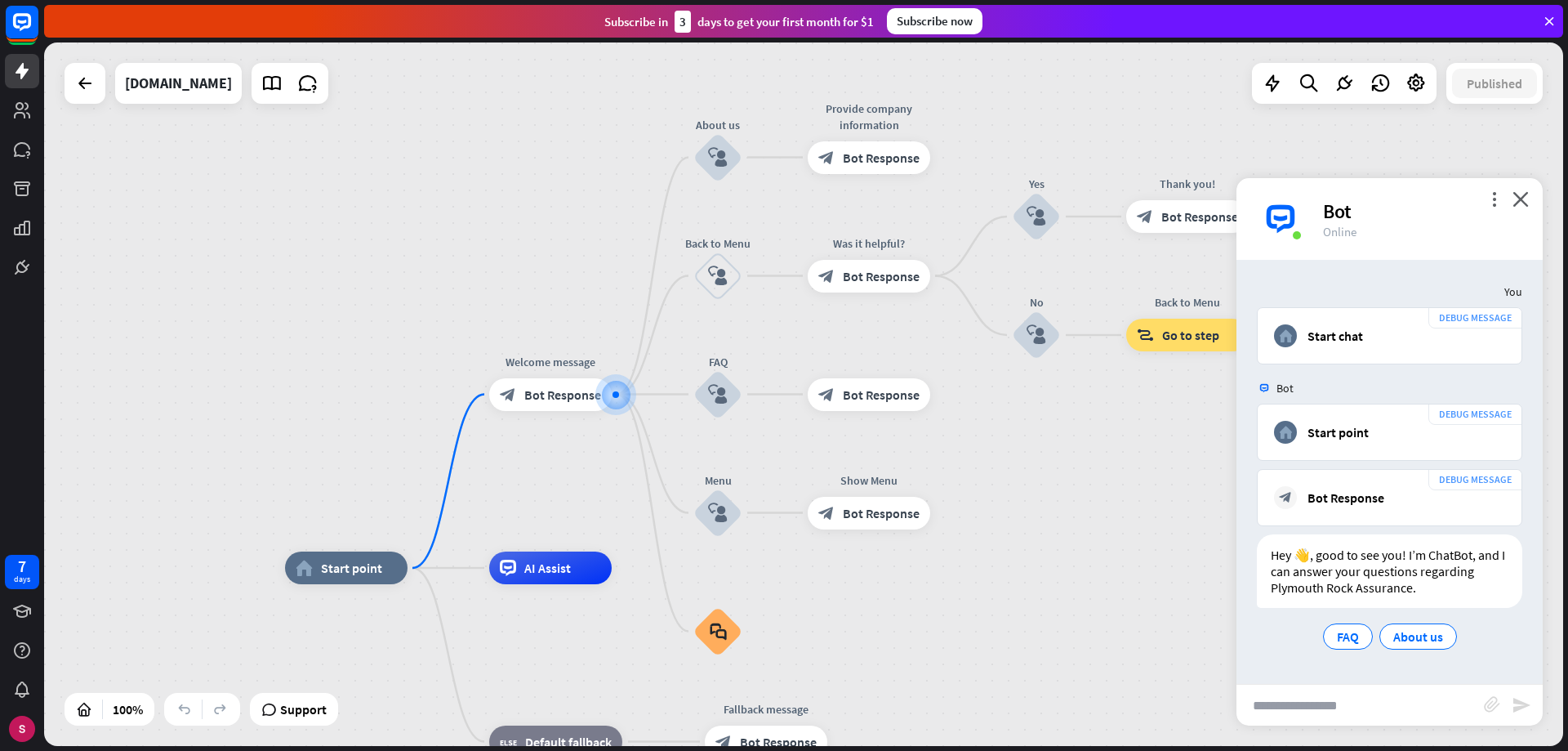
click at [1390, 712] on input "text" at bounding box center [1360, 704] width 247 height 41
type input "*********"
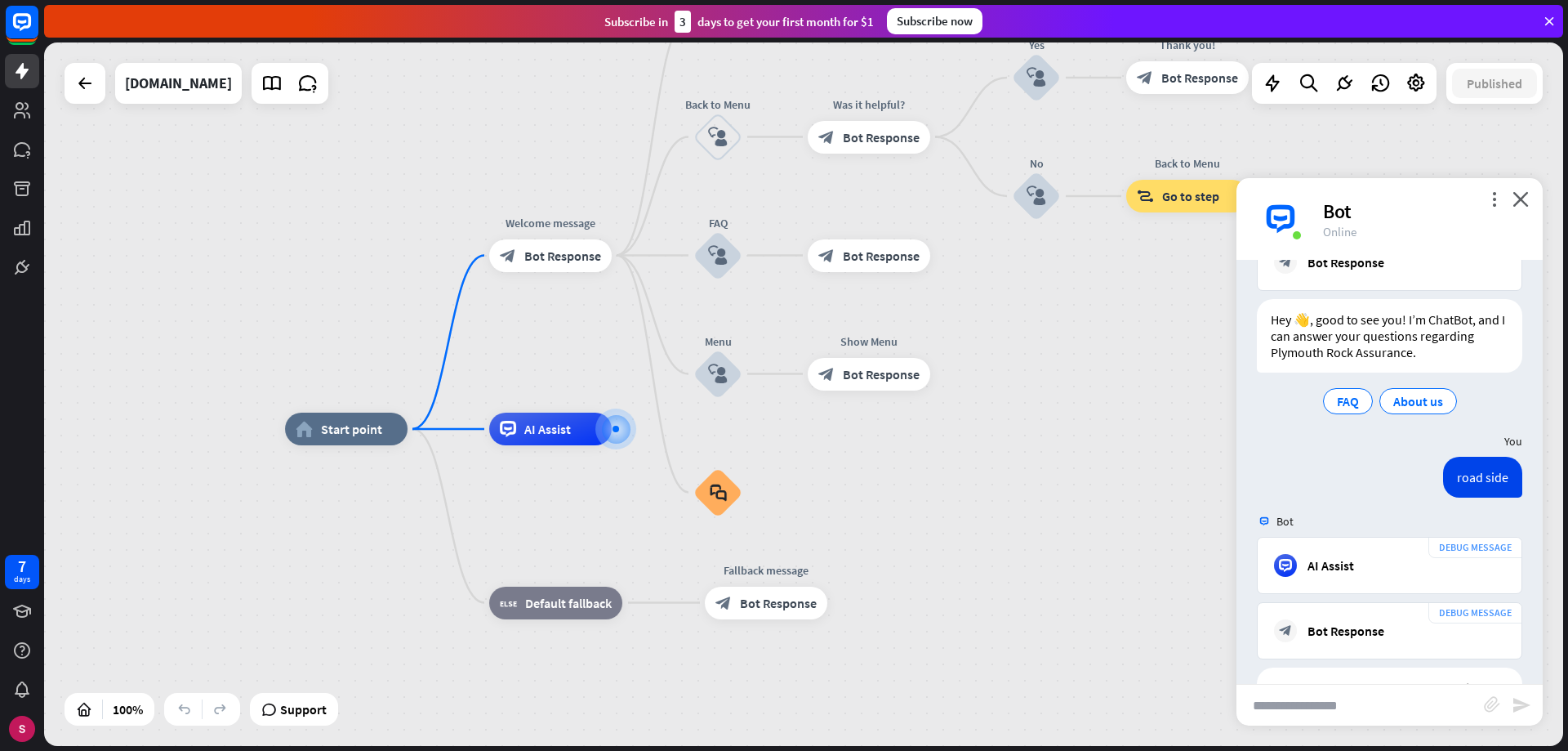
scroll to position [1396, 0]
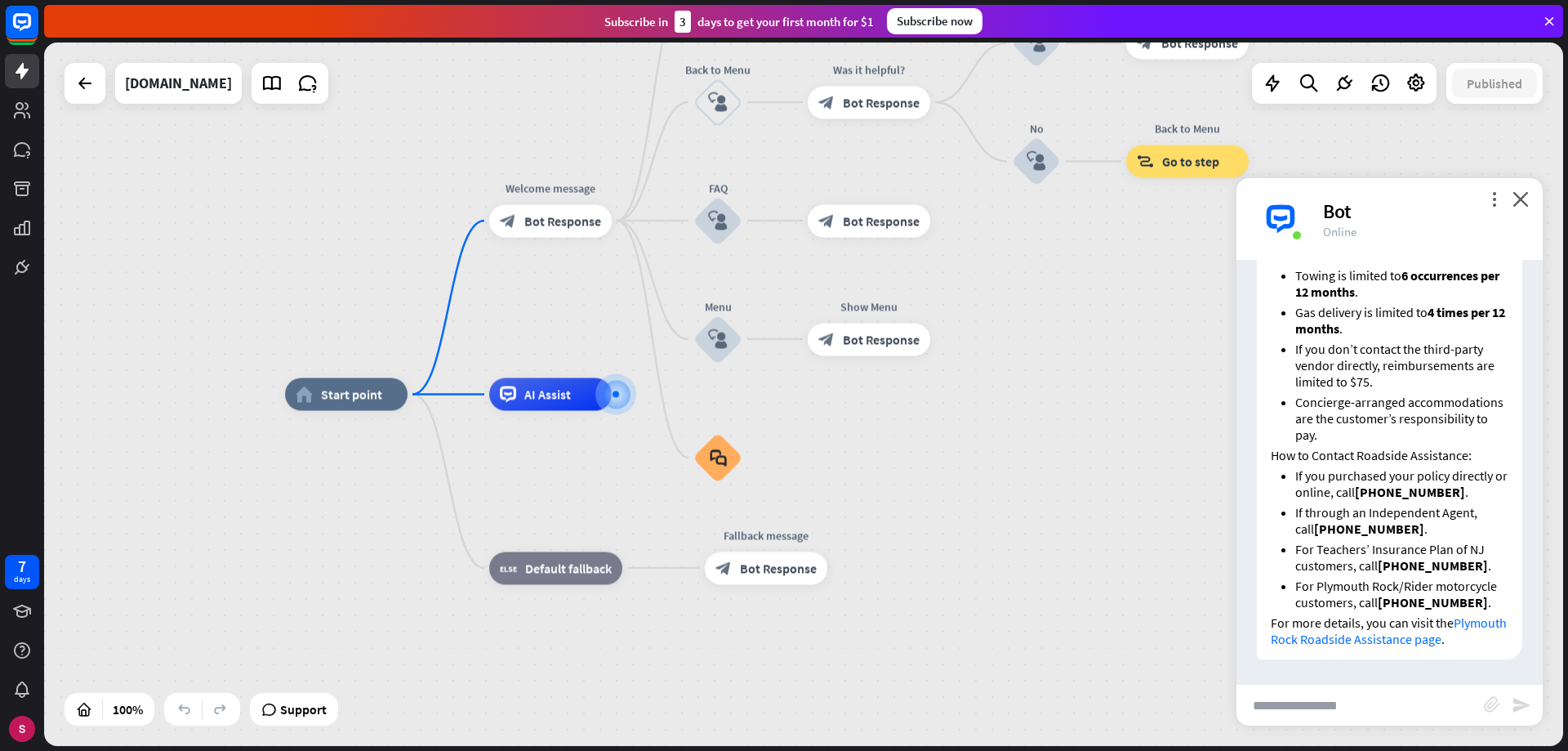
click at [1366, 703] on input "text" at bounding box center [1360, 704] width 247 height 41
type input "**********"
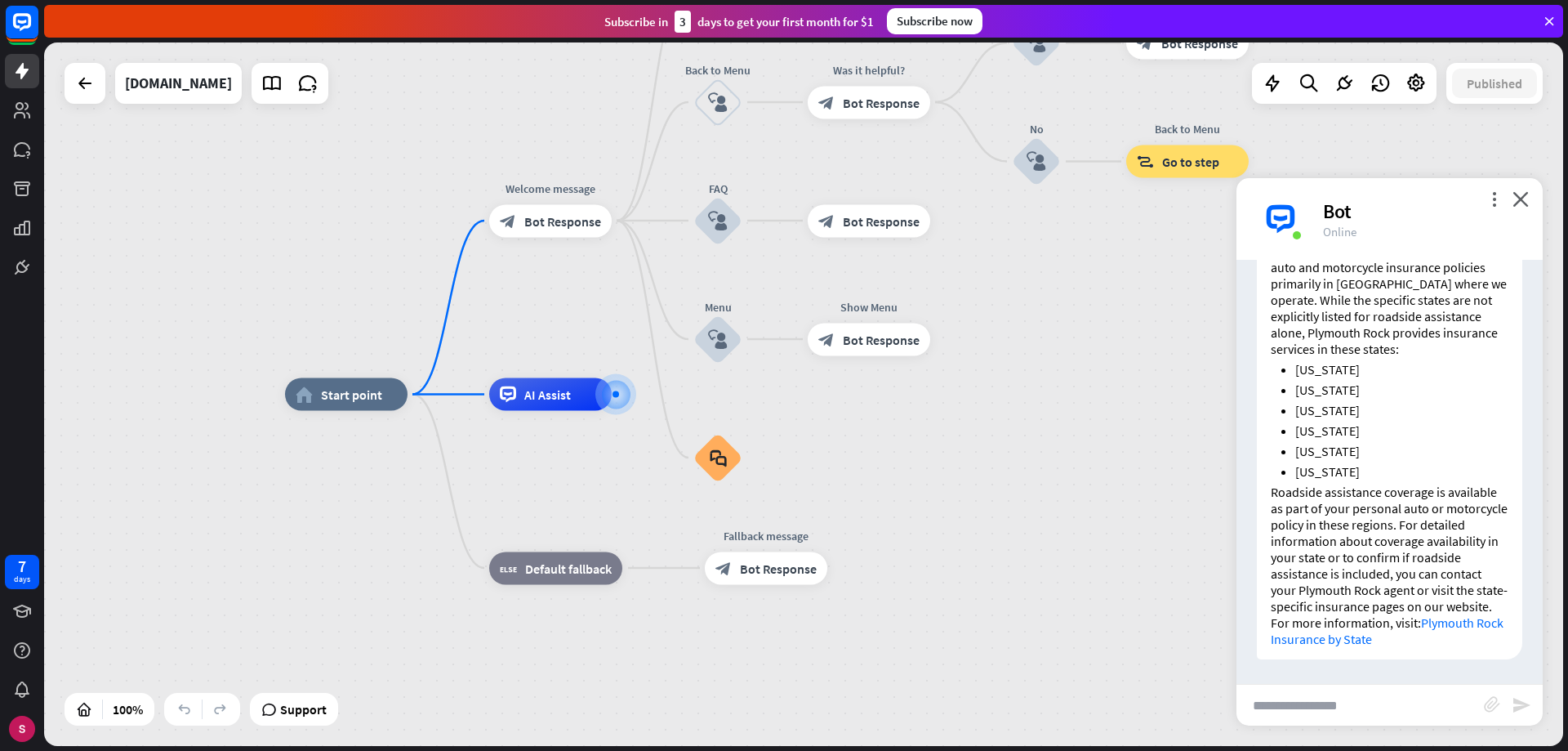
scroll to position [2107, 0]
click at [1445, 624] on link "Plymouth Rock Insurance by State" at bounding box center [1386, 631] width 233 height 33
click at [17, 157] on icon at bounding box center [22, 149] width 20 height 20
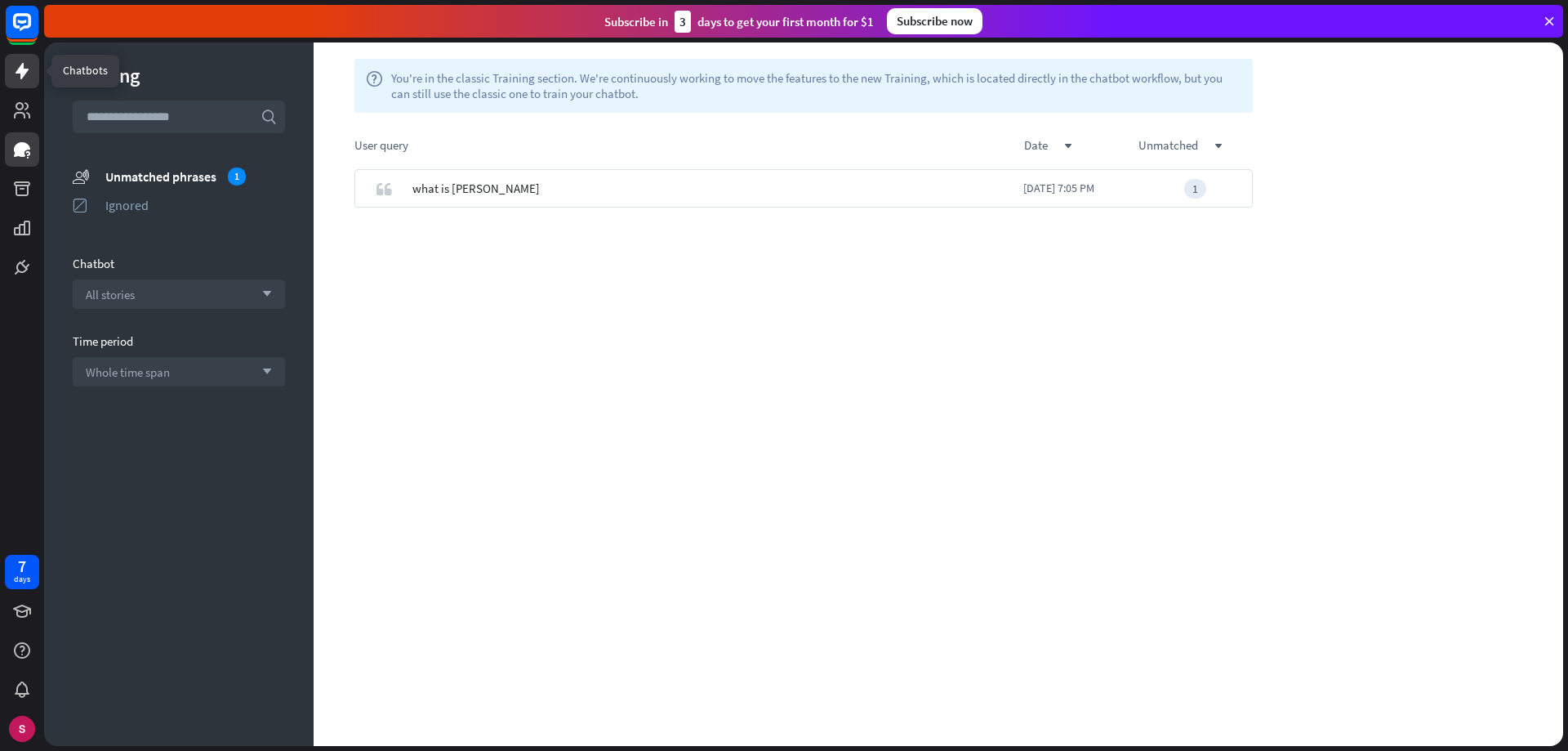
click at [22, 72] on icon at bounding box center [22, 71] width 13 height 16
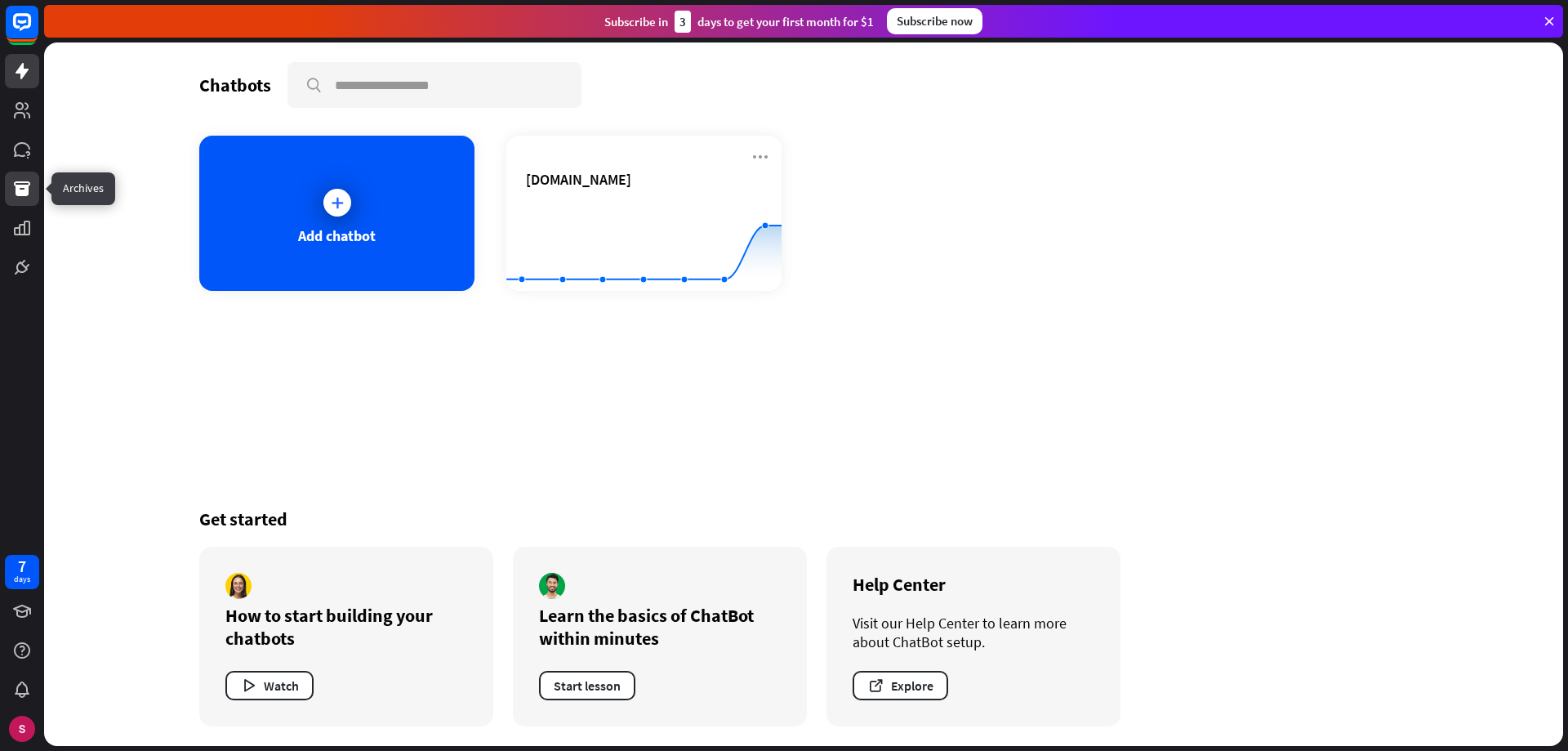
click at [30, 189] on icon at bounding box center [22, 189] width 20 height 20
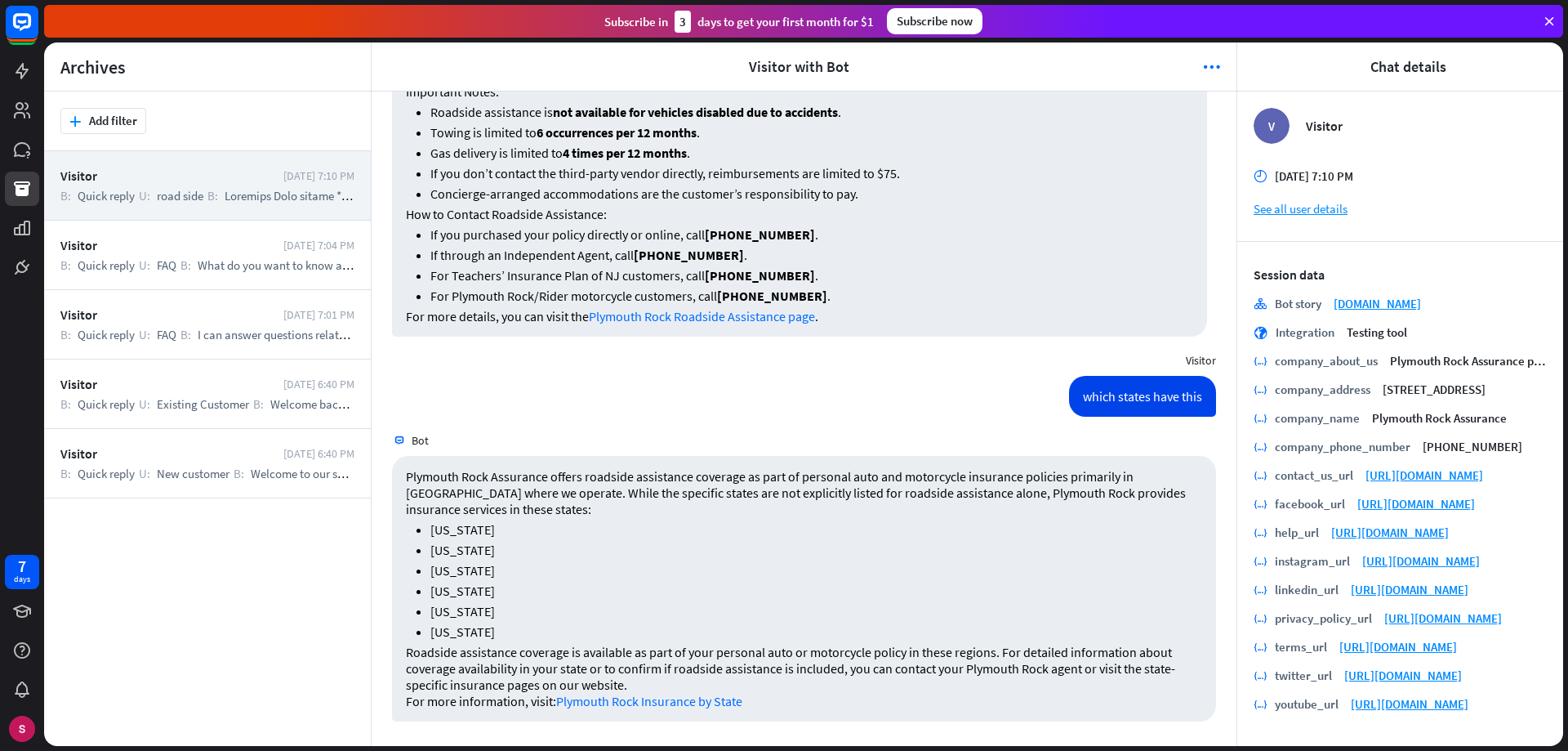
scroll to position [22, 0]
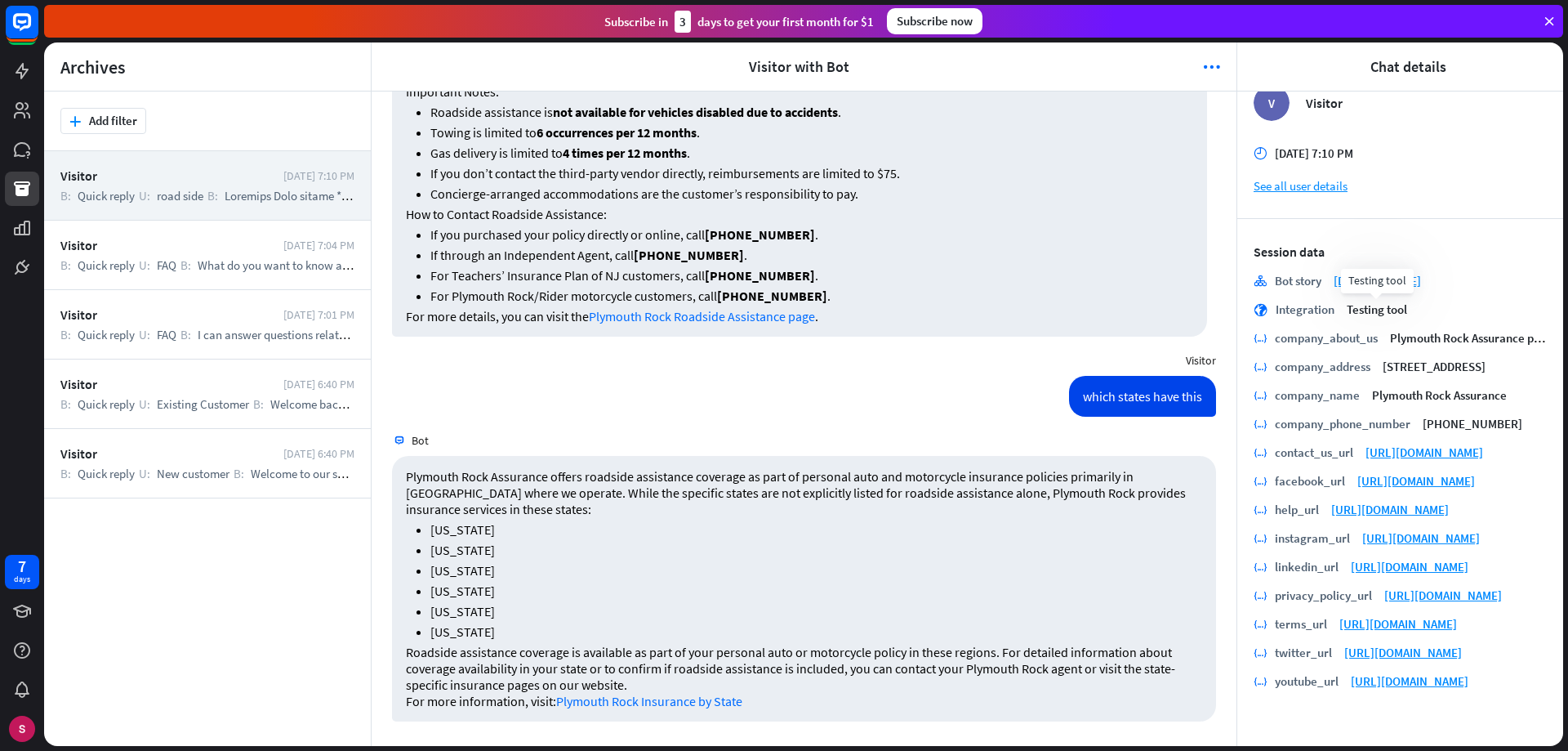
click at [1396, 306] on span "Testing tool" at bounding box center [1377, 309] width 61 height 16
click at [1284, 310] on div "Integration" at bounding box center [1305, 309] width 59 height 16
click at [1298, 187] on link "See all user details" at bounding box center [1400, 186] width 293 height 16
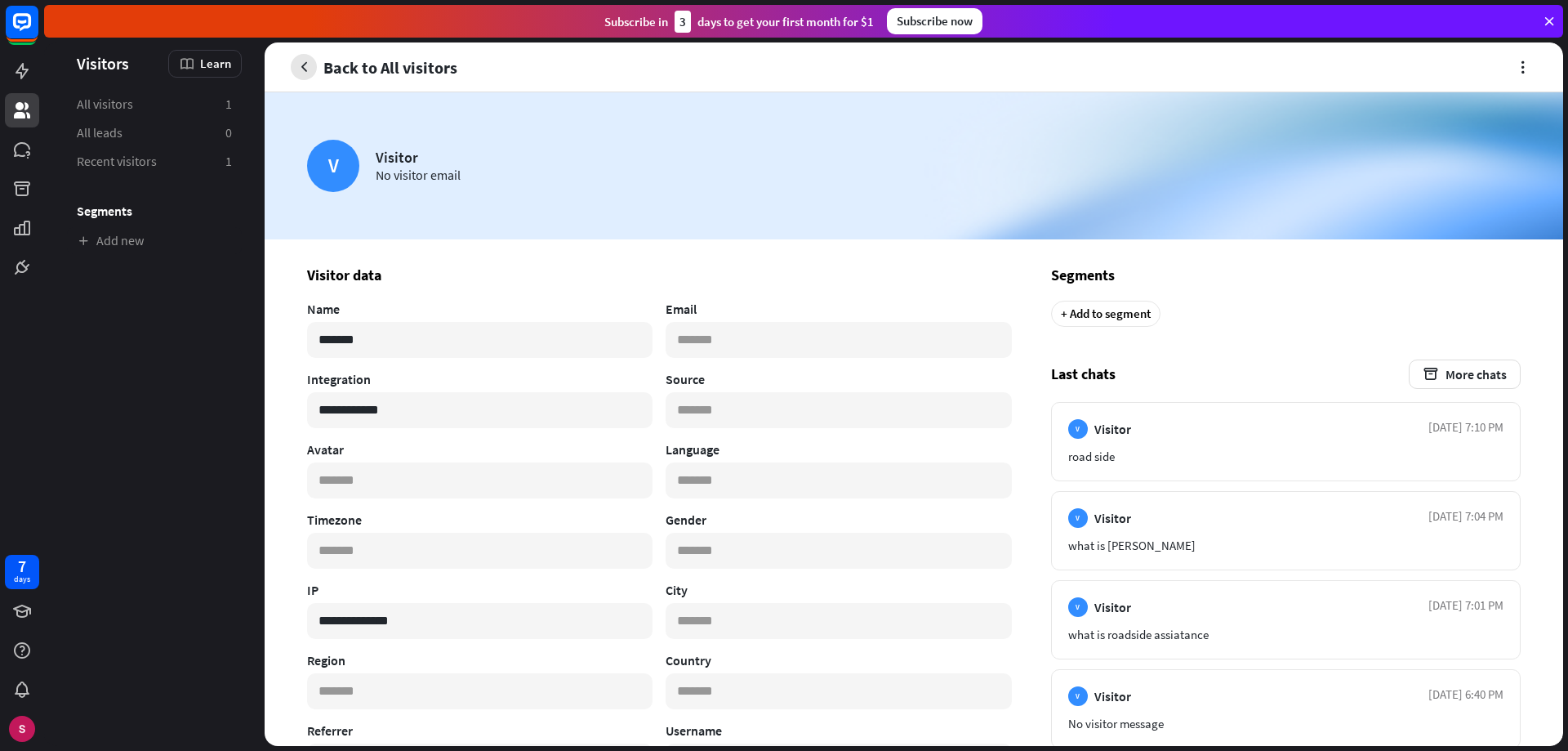
click at [311, 65] on icon "button" at bounding box center [304, 67] width 17 height 17
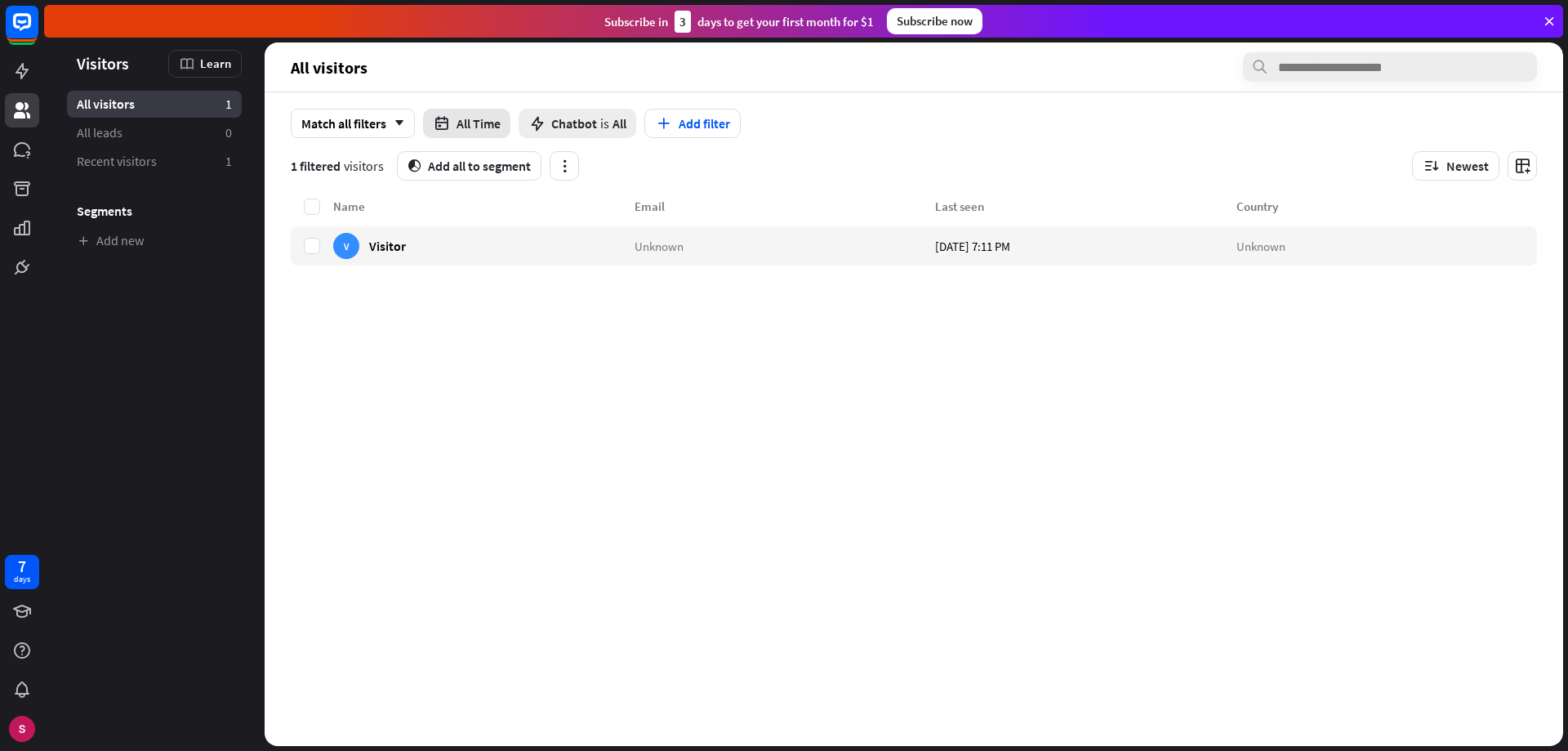
click at [477, 117] on button "All Time" at bounding box center [466, 124] width 87 height 29
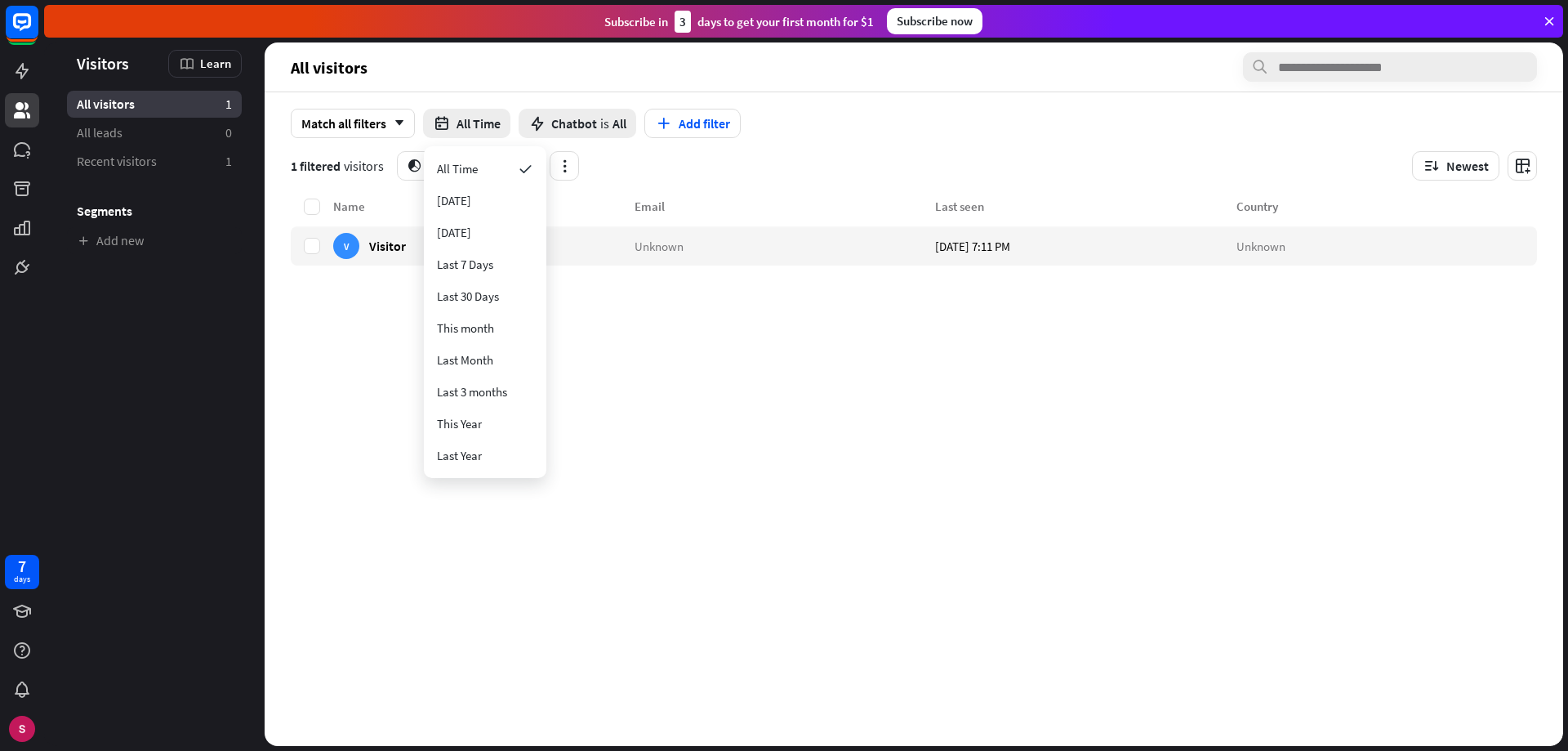
click at [766, 536] on div "Name Email Last seen Country V Visitor Unknown [DATE] 7:11 PM Unknown" at bounding box center [913, 472] width 1246 height 549
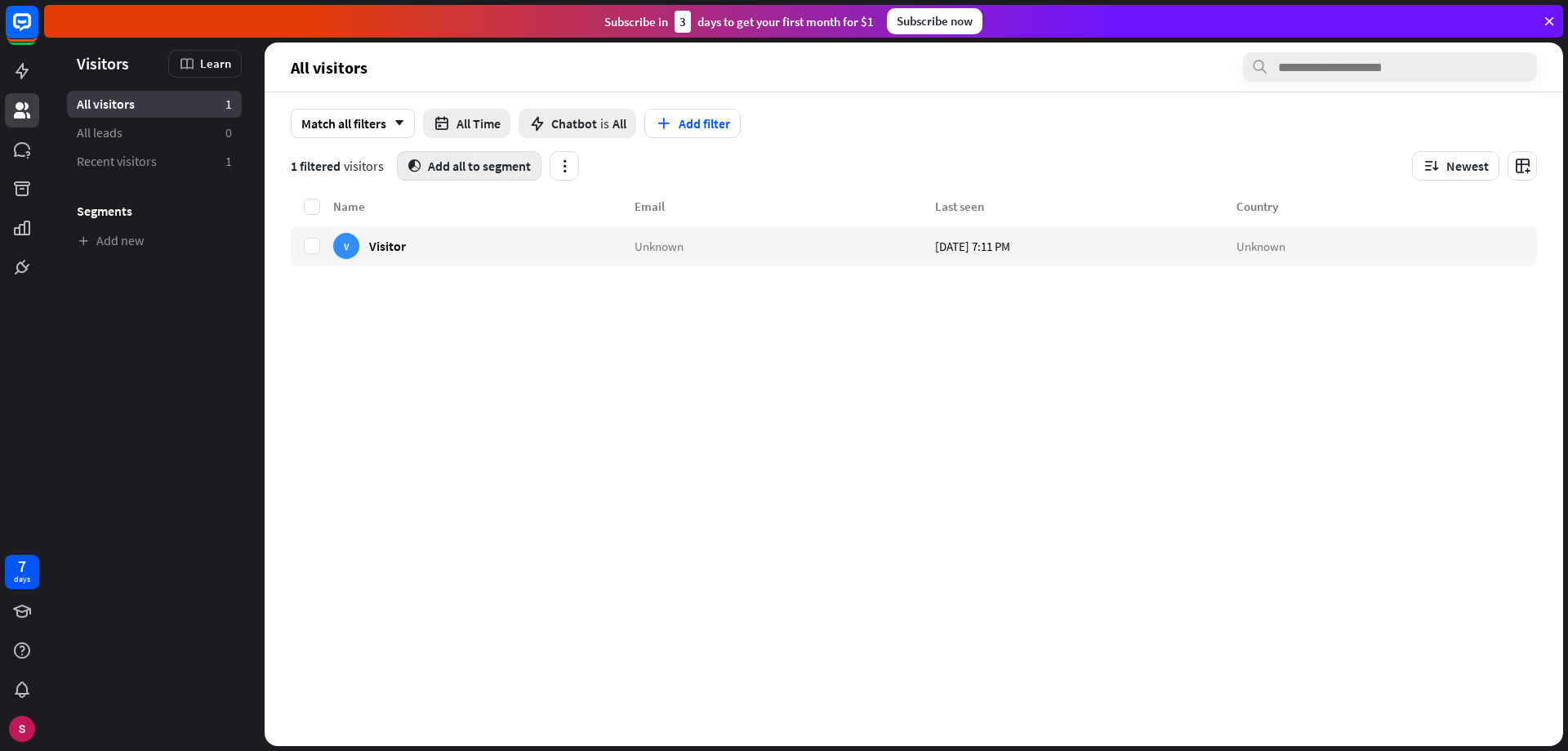
click at [482, 169] on button "segment Add all to segment" at bounding box center [469, 166] width 144 height 29
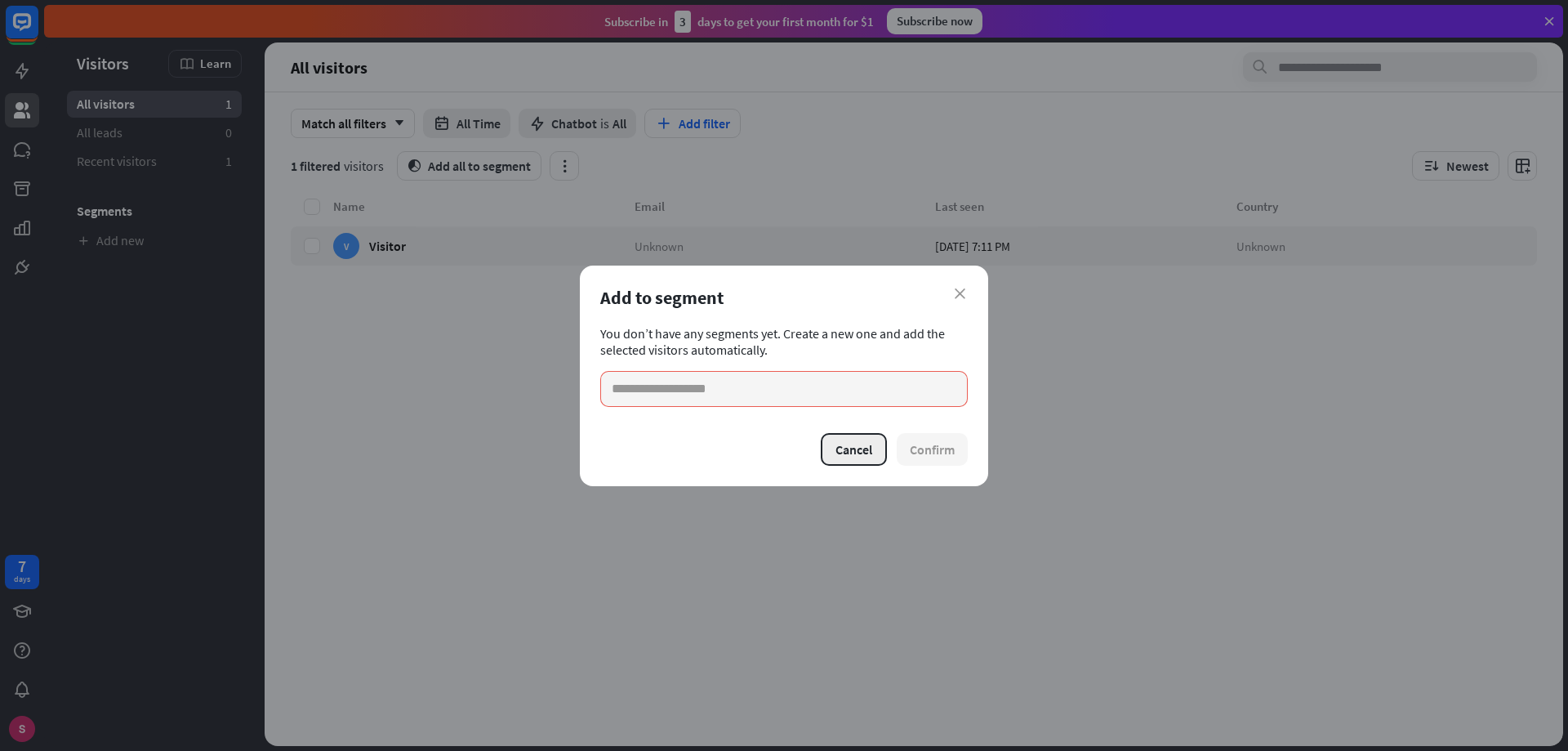
click at [853, 447] on button "Cancel" at bounding box center [854, 449] width 66 height 33
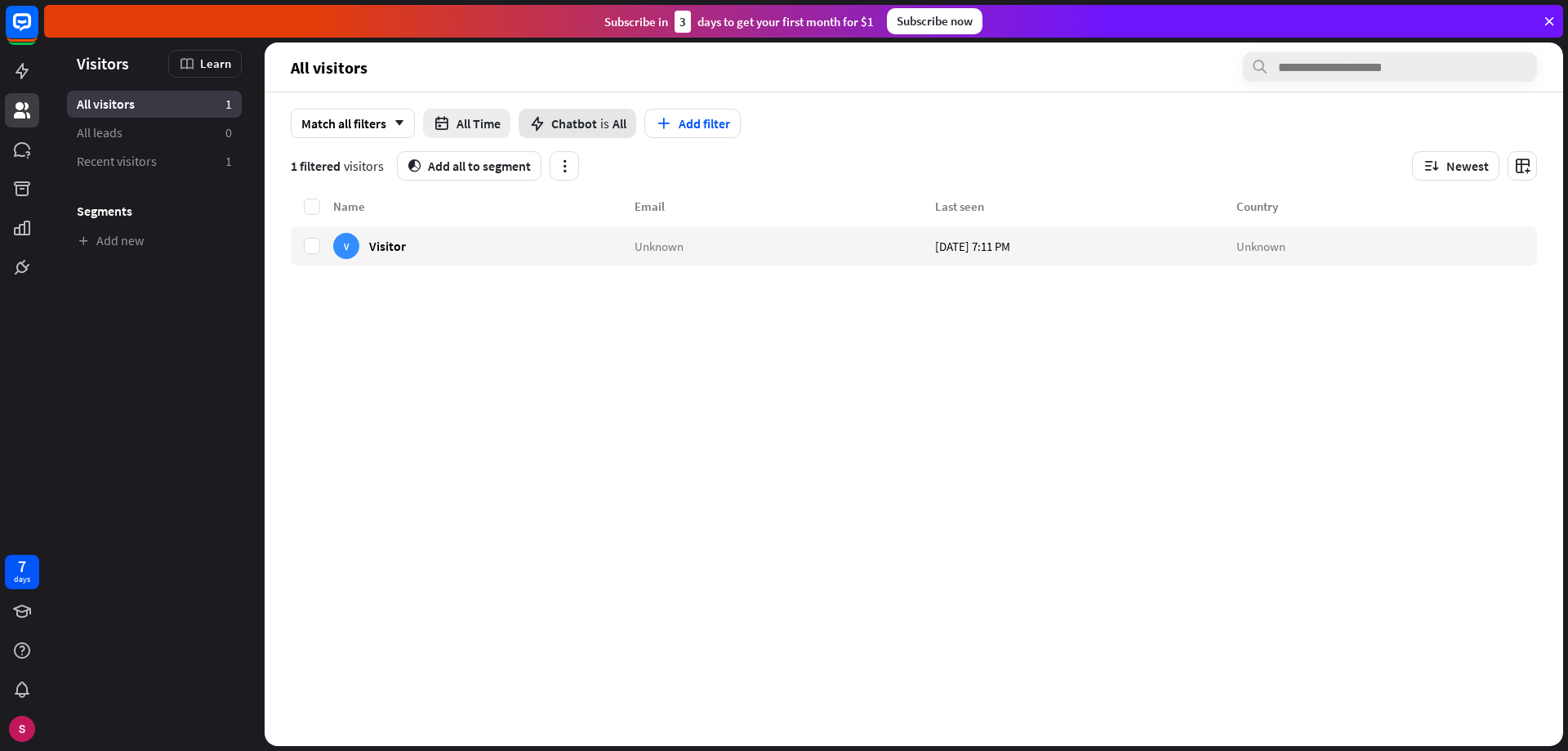
click at [606, 125] on span "is" at bounding box center [605, 123] width 9 height 16
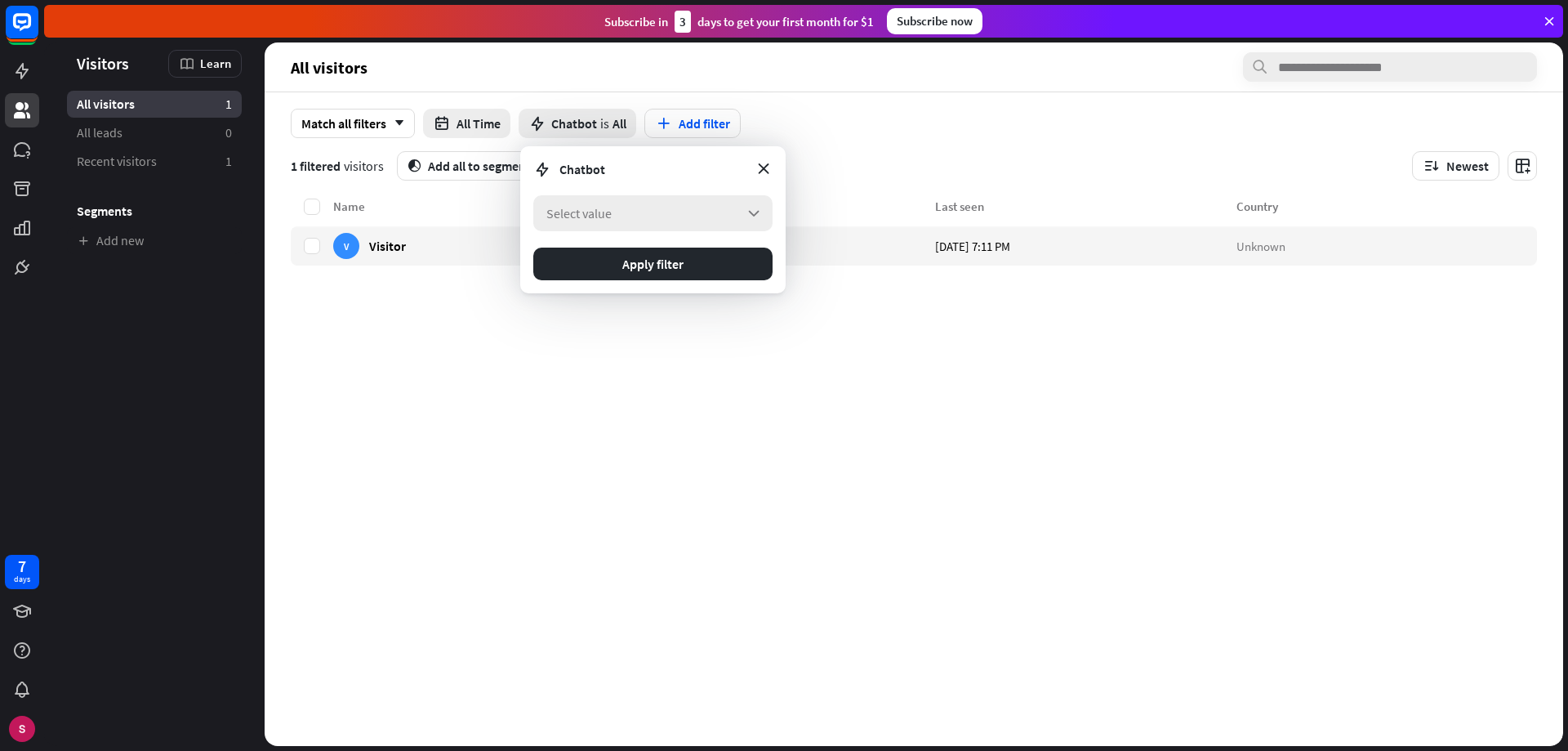
click at [650, 211] on div "Select value arrow_down" at bounding box center [653, 214] width 240 height 36
click at [1007, 122] on div "Match all filters arrow_down All Time Chatbot is All Add filter" at bounding box center [913, 124] width 1246 height 29
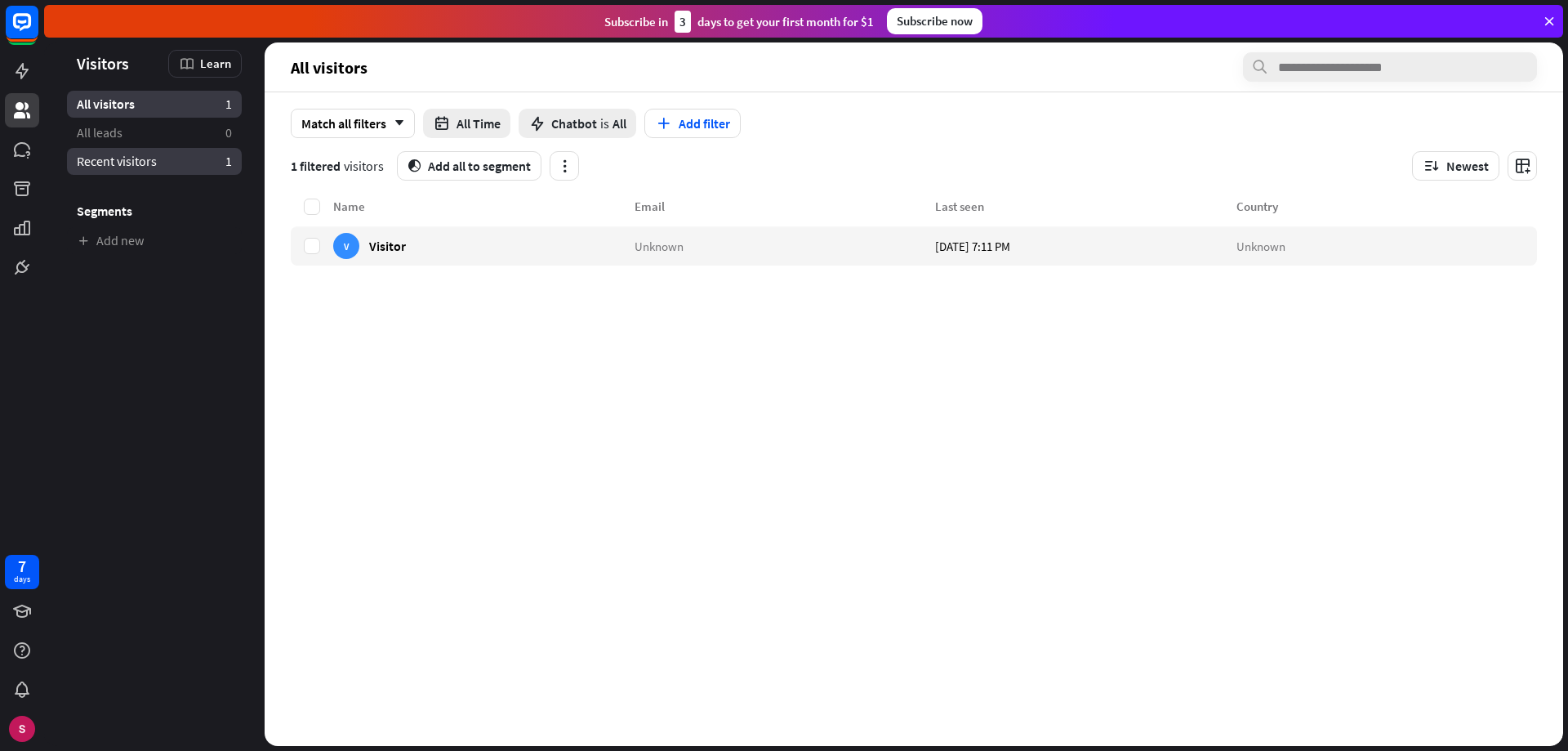
click at [137, 162] on span "Recent visitors" at bounding box center [117, 162] width 80 height 17
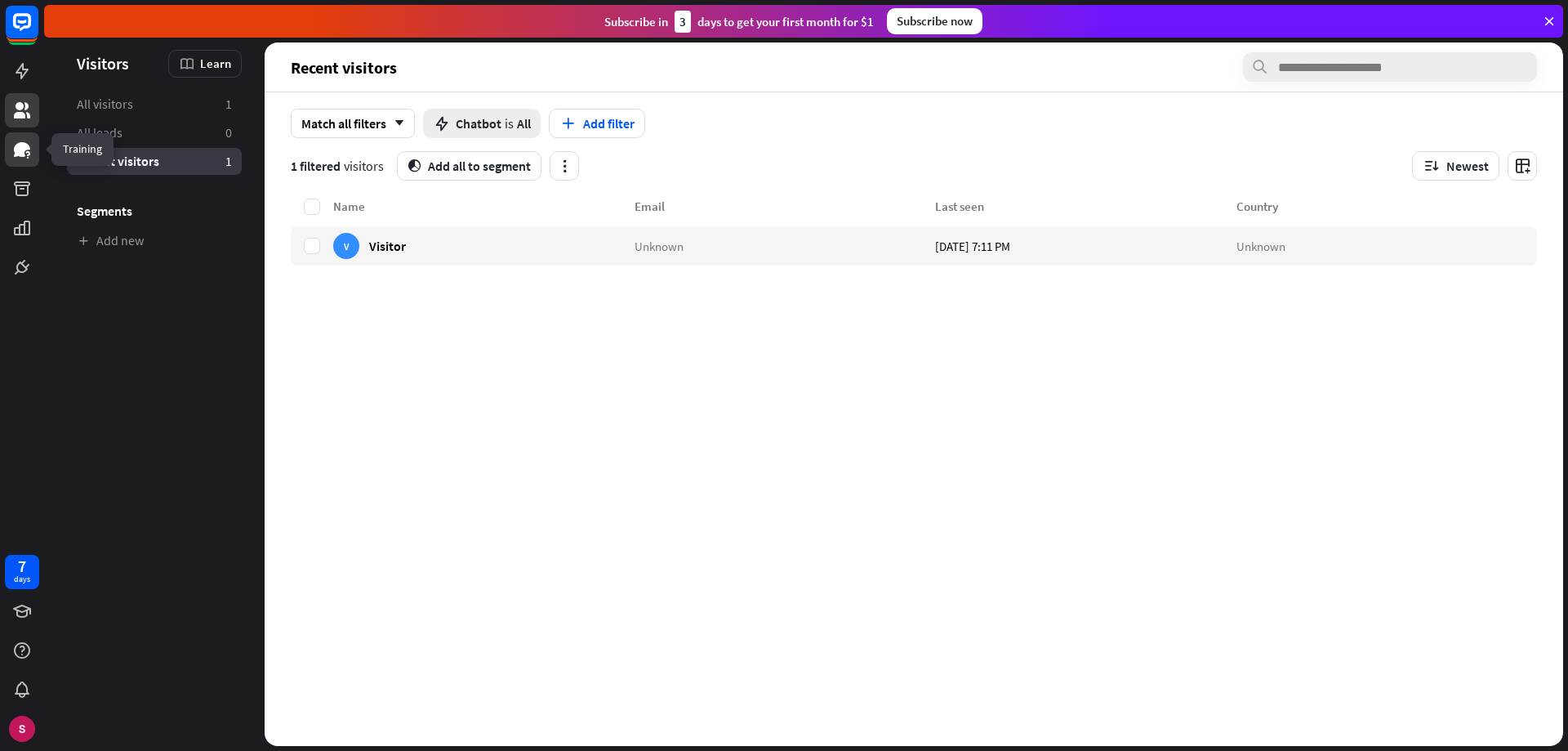
click at [22, 152] on icon at bounding box center [22, 149] width 16 height 15
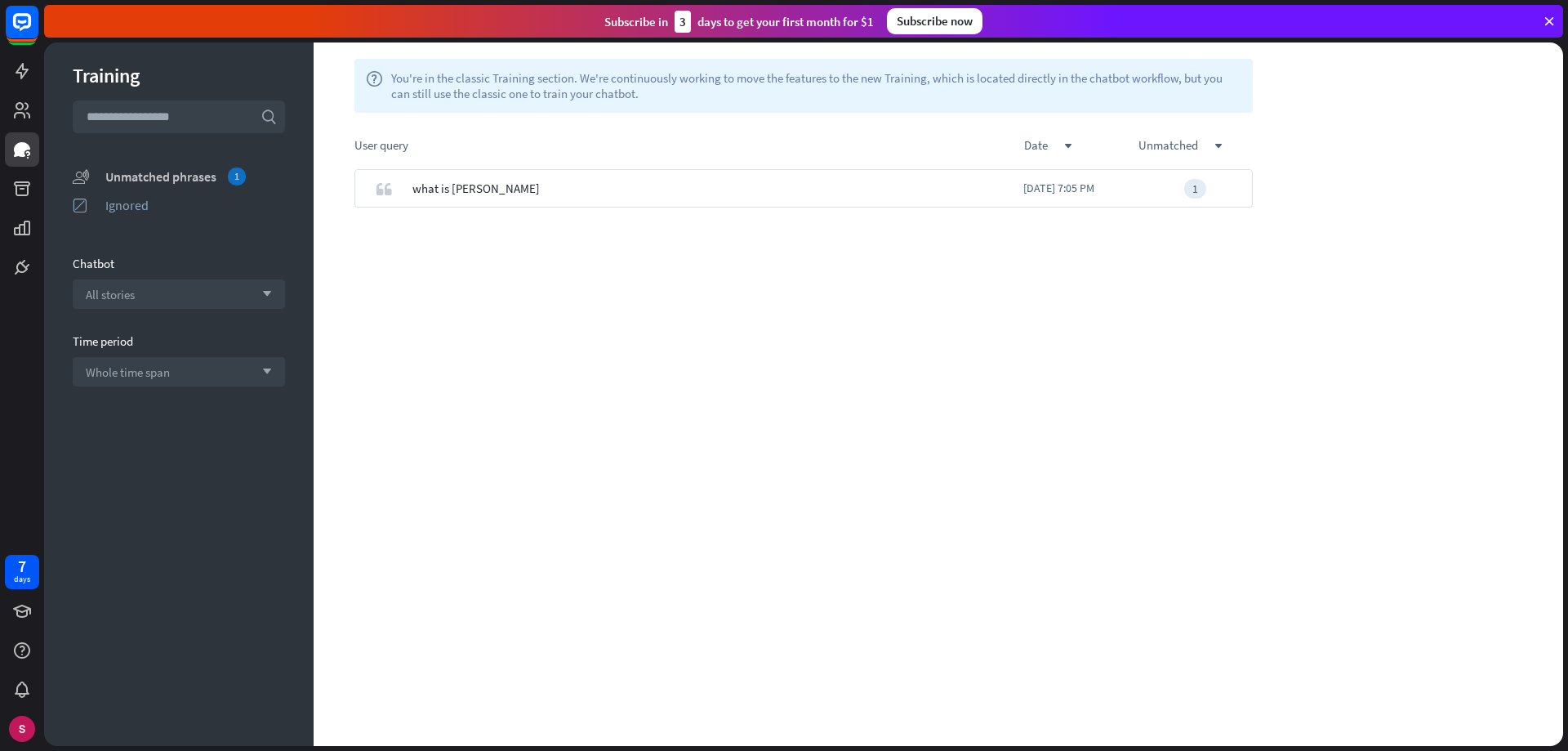
click at [163, 177] on div "Unmatched phrases 1" at bounding box center [195, 177] width 180 height 18
click at [184, 173] on div "Unmatched phrases 1" at bounding box center [195, 177] width 180 height 18
click at [229, 176] on div "1" at bounding box center [236, 177] width 18 height 18
click at [1158, 192] on icon "check" at bounding box center [1162, 188] width 12 height 12
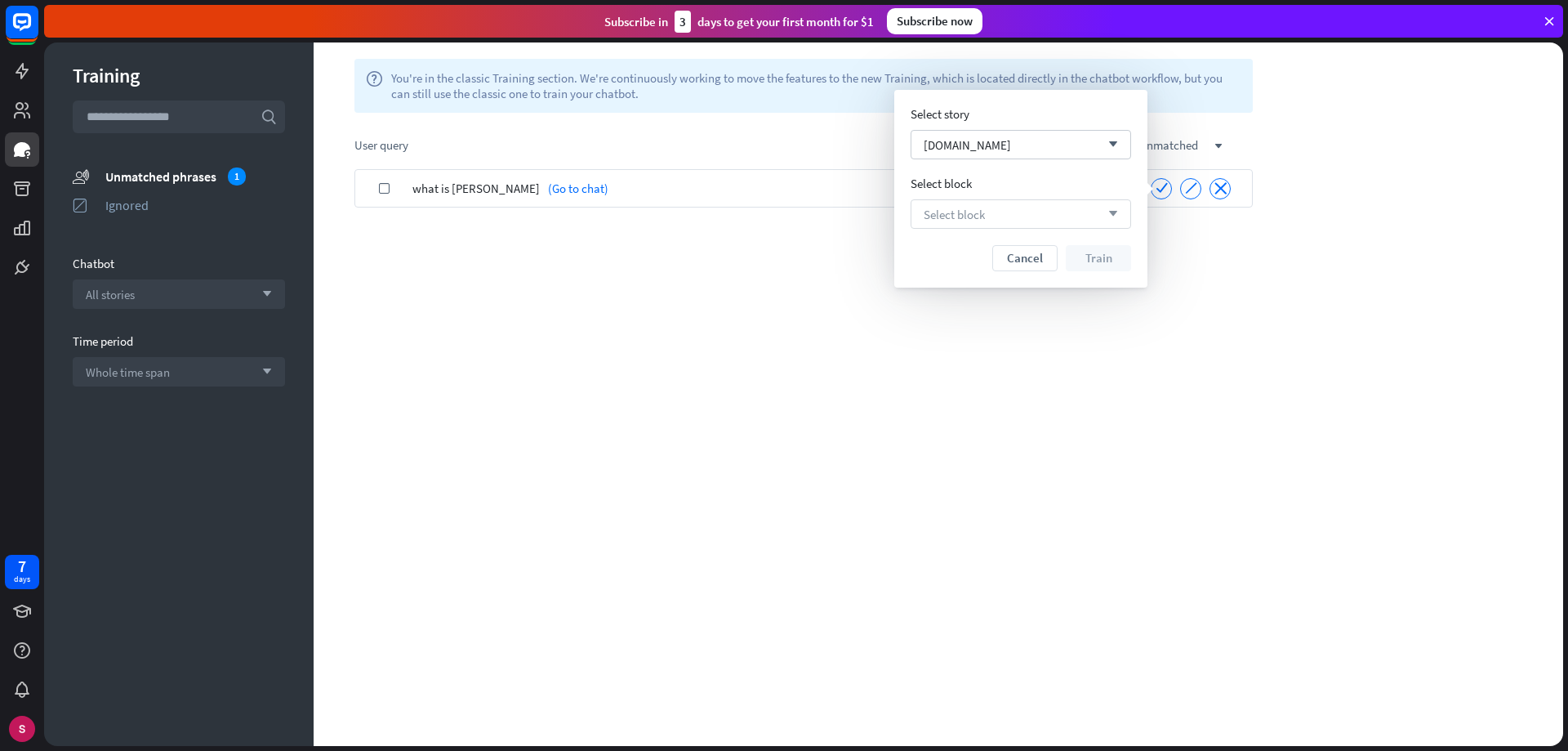
click at [1100, 218] on icon "arrow_down" at bounding box center [1109, 214] width 18 height 10
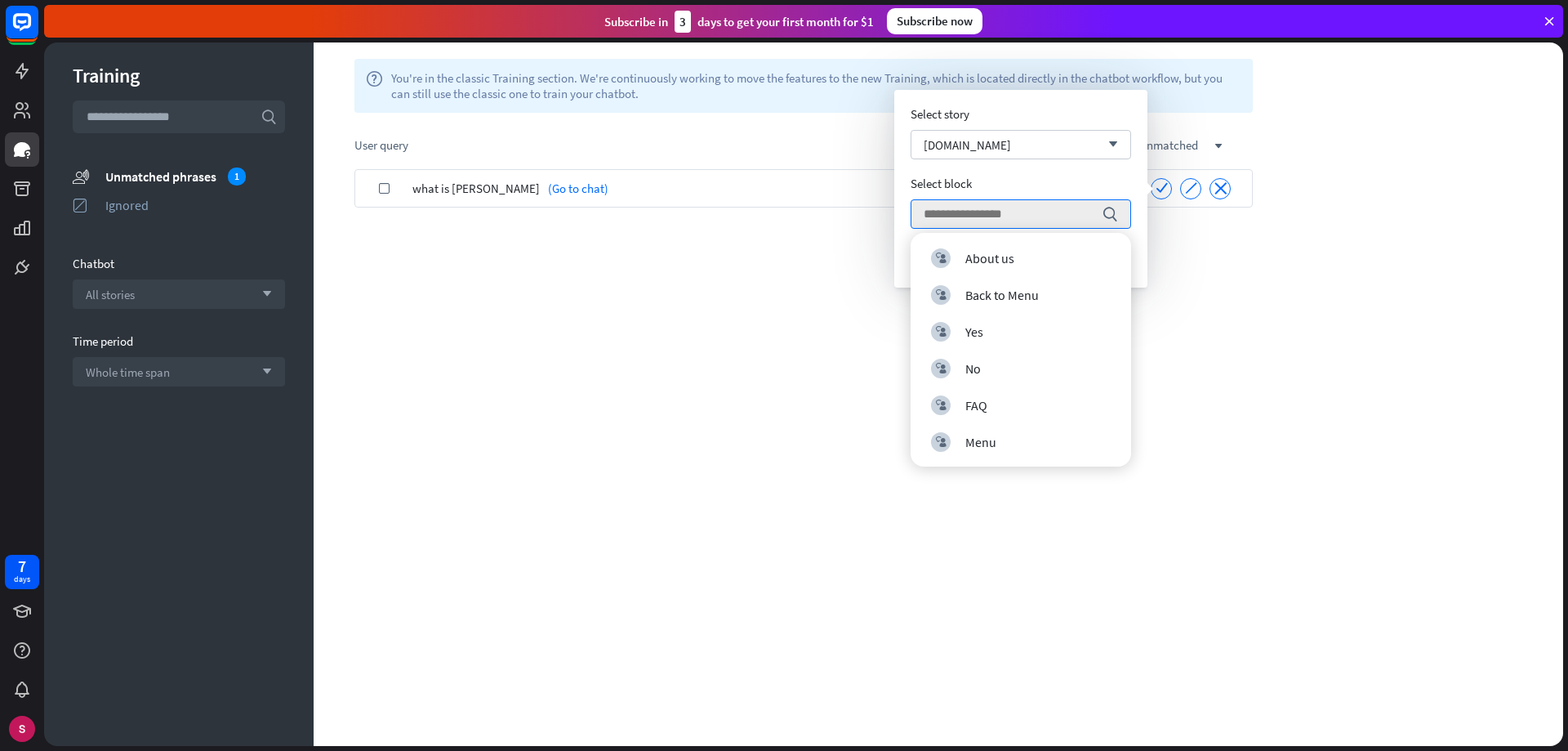
click at [1384, 317] on div "help You're in the classic Training section. We're continuously working to move…" at bounding box center [938, 394] width 1250 height 703
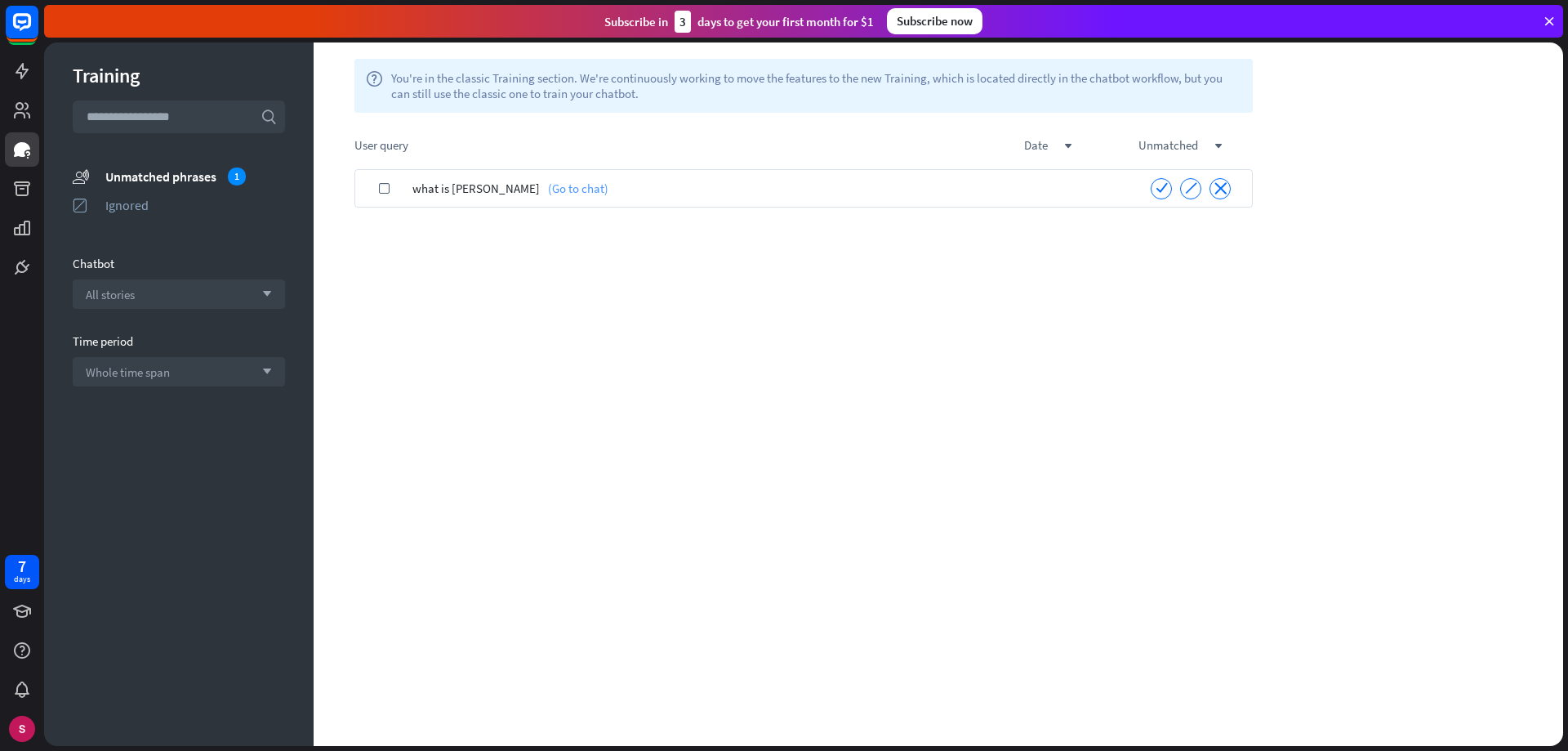
click at [540, 189] on link "(Go to chat)" at bounding box center [573, 188] width 68 height 38
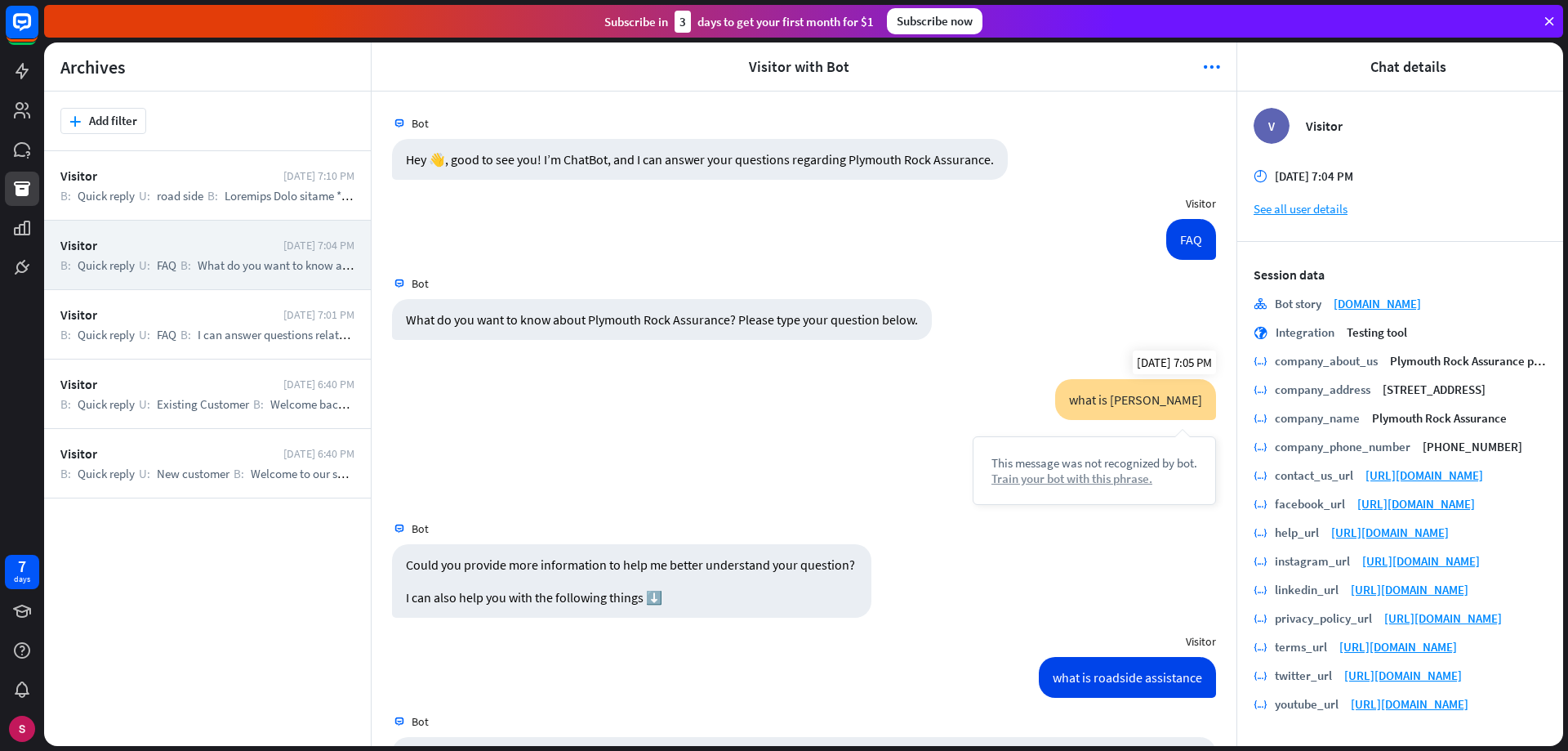
click at [1085, 481] on div "Train your bot with this phrase." at bounding box center [1094, 478] width 206 height 16
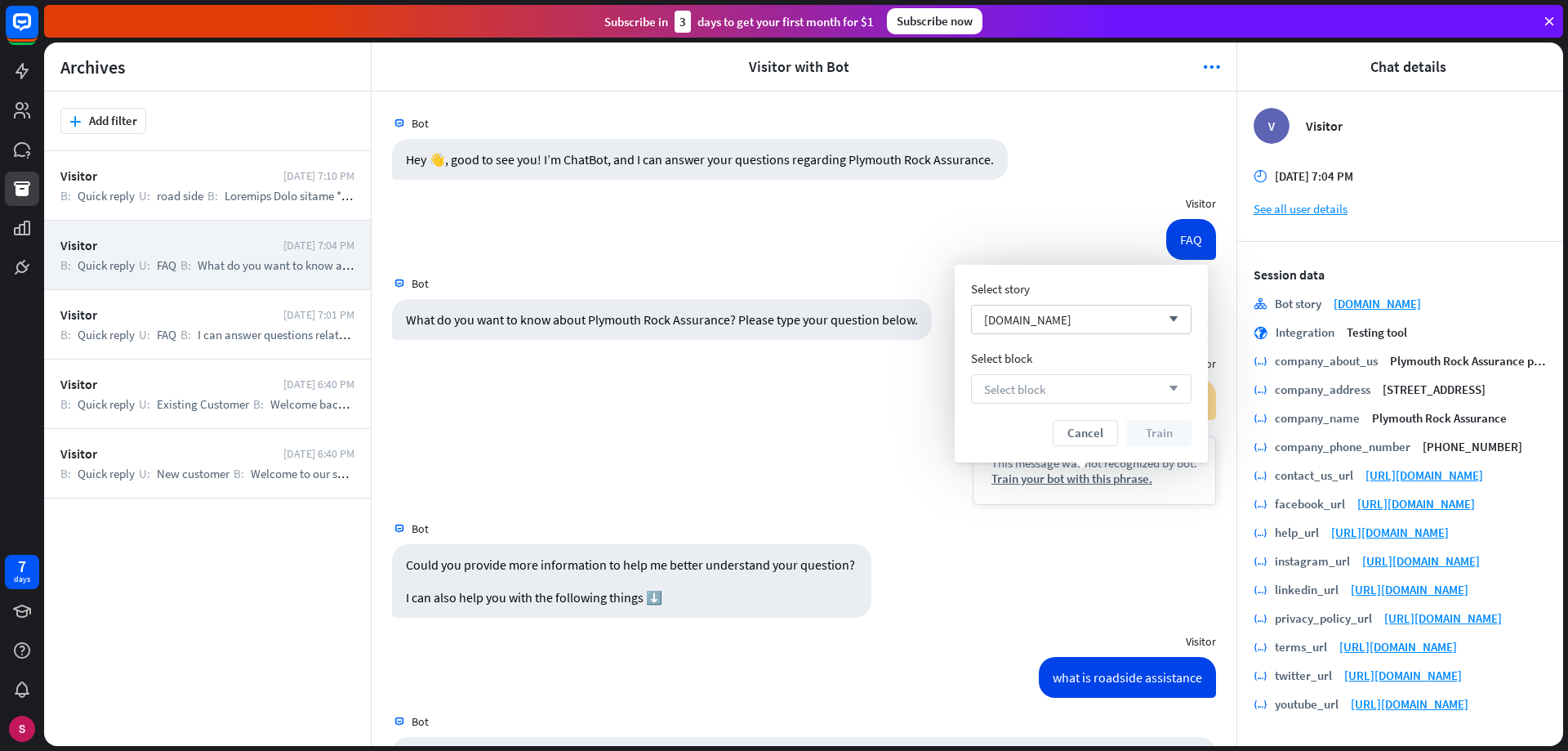
click at [1084, 392] on div "Select block arrow_down" at bounding box center [1081, 388] width 221 height 29
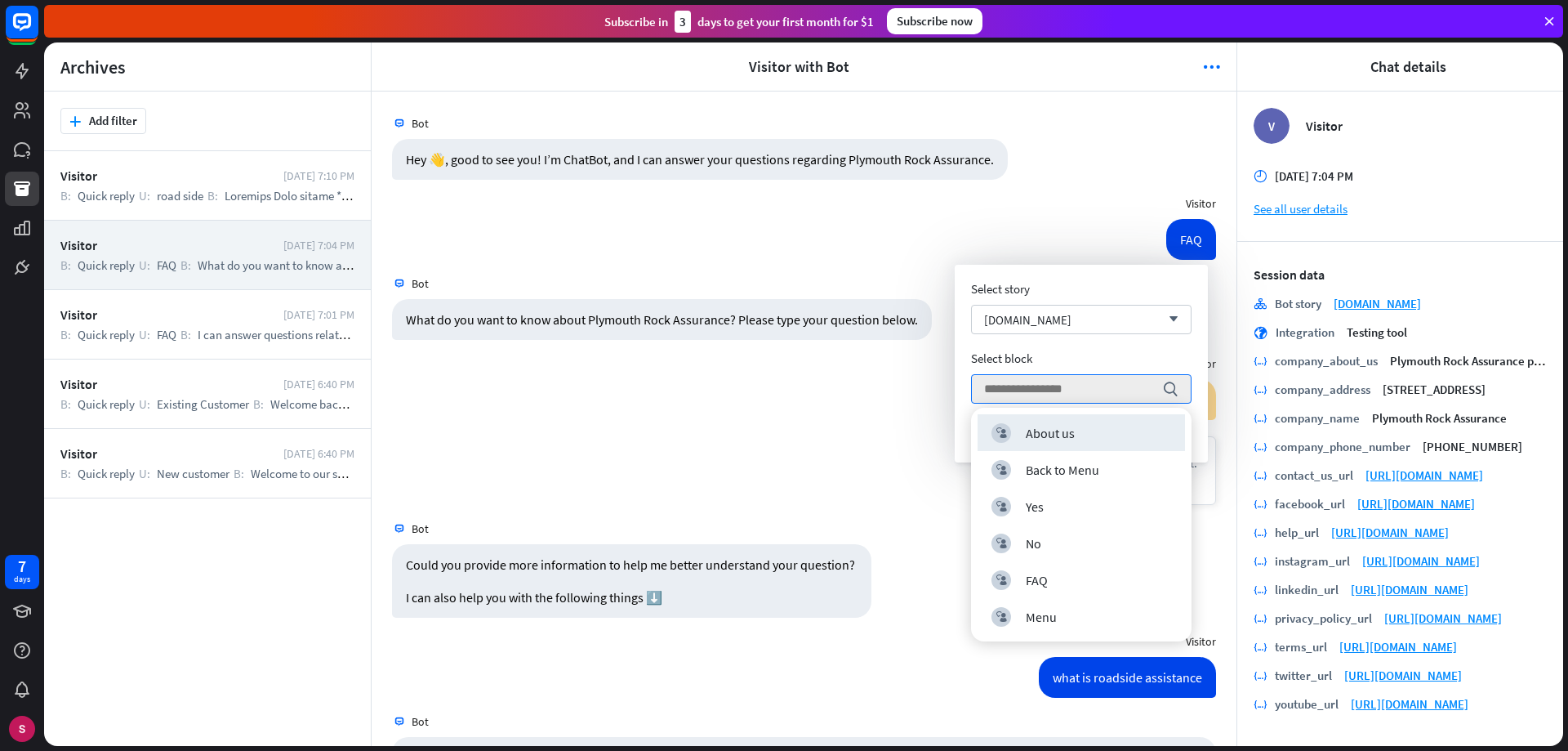
click at [1122, 347] on div "Select story [DOMAIN_NAME] arrow_down Select block search Cancel Train" at bounding box center [1081, 363] width 221 height 165
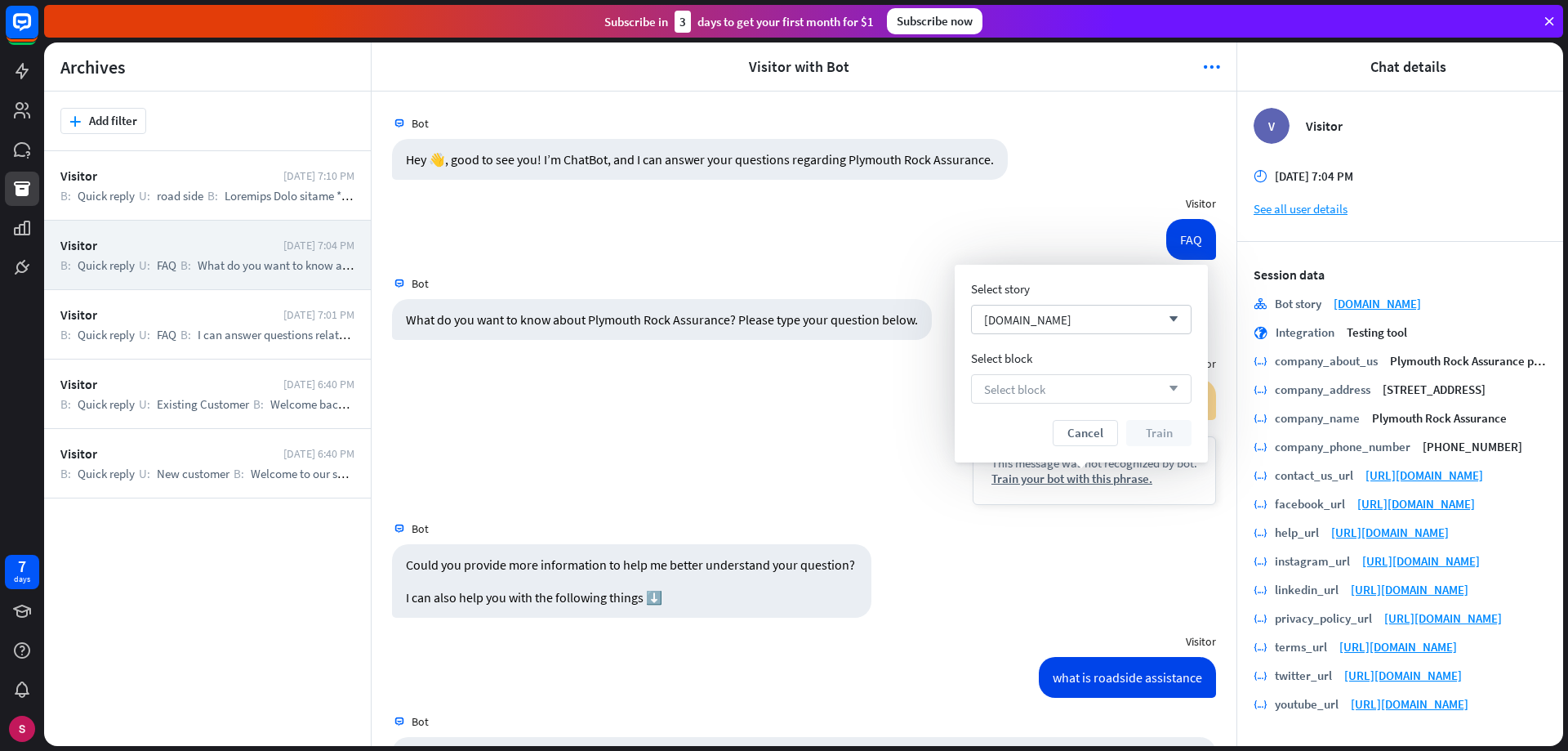
click at [1173, 388] on icon "arrow_down" at bounding box center [1169, 388] width 18 height 10
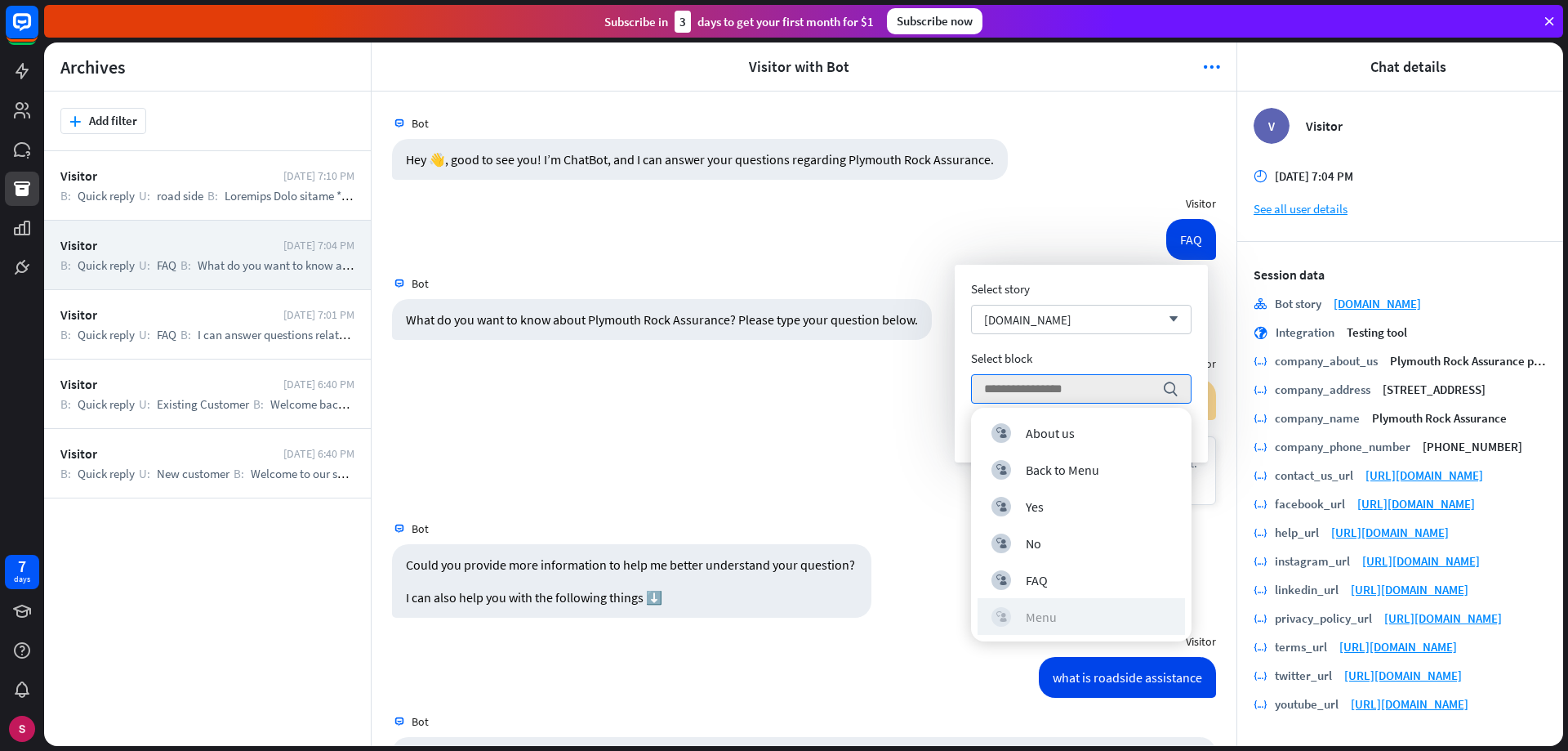
click at [1049, 614] on div "Menu" at bounding box center [1041, 617] width 31 height 16
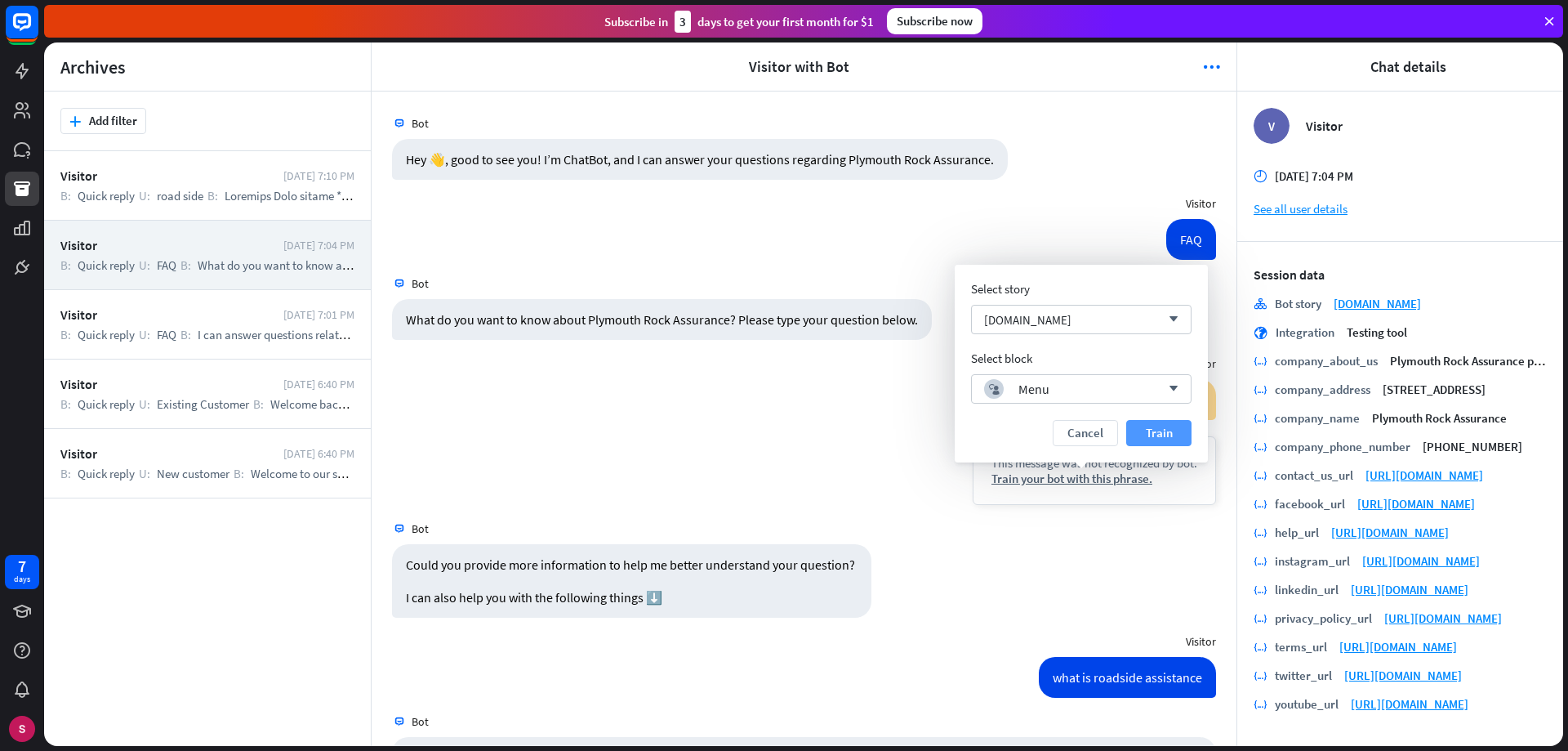
click at [1151, 427] on button "Train" at bounding box center [1159, 433] width 66 height 26
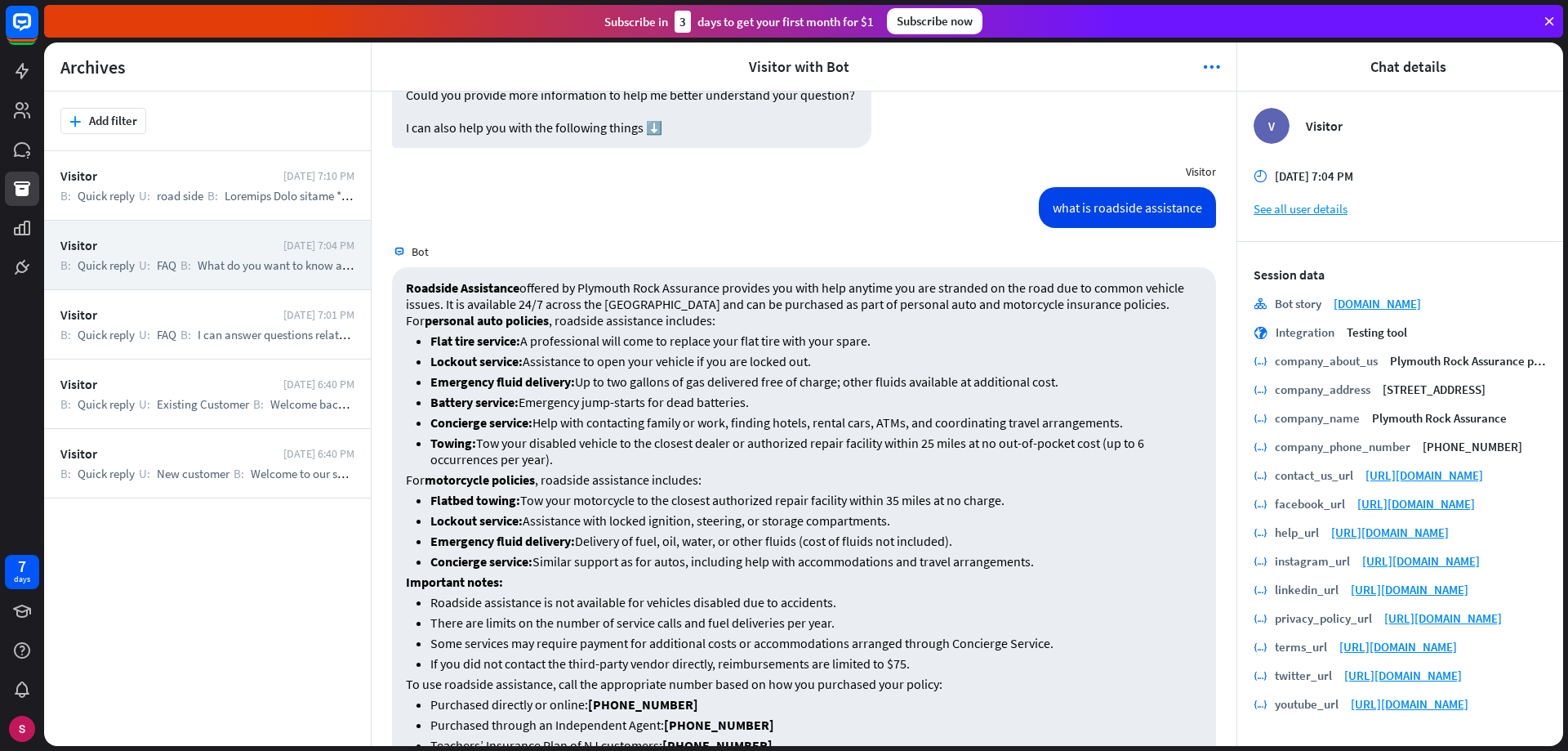
scroll to position [1095, 0]
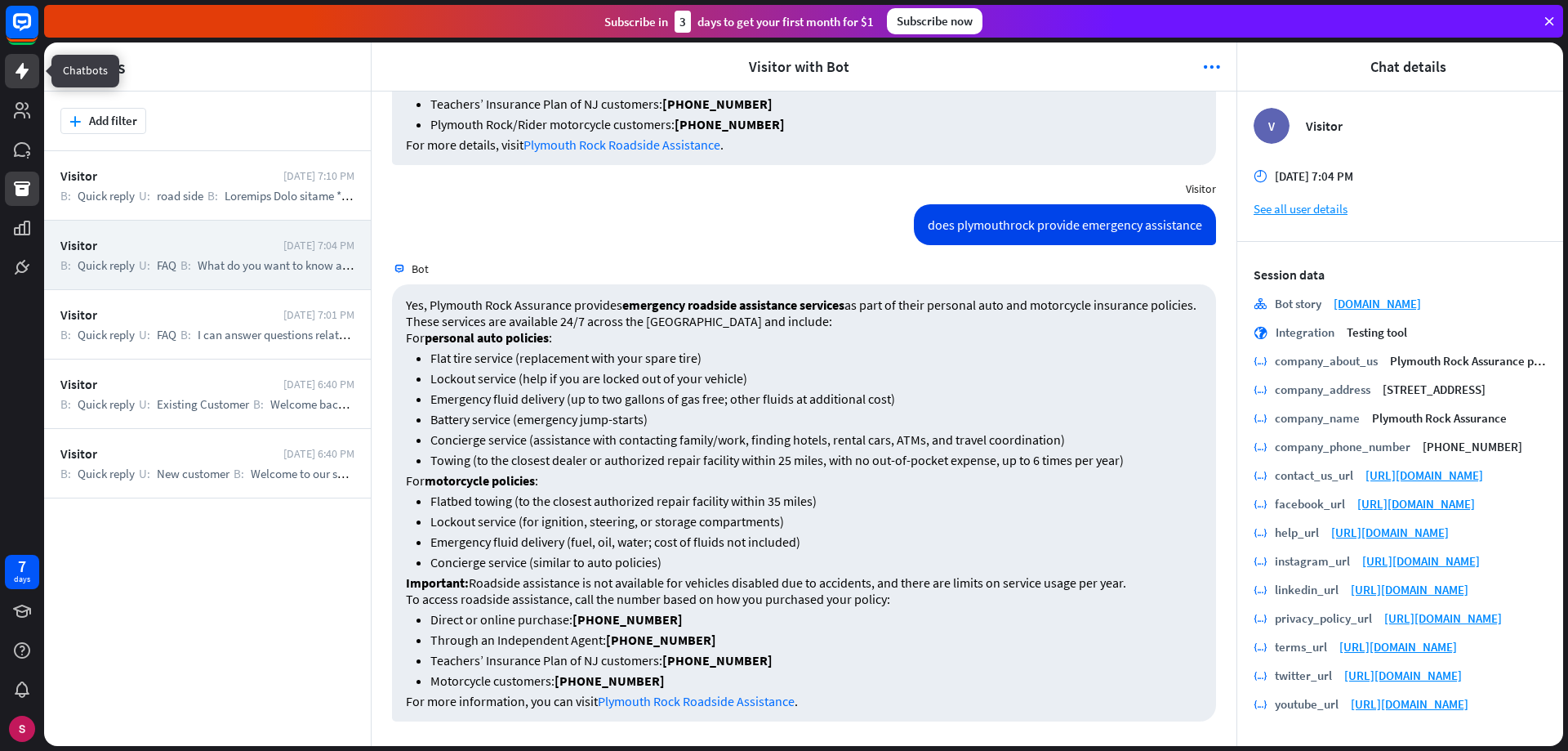
click at [22, 77] on icon at bounding box center [22, 71] width 13 height 16
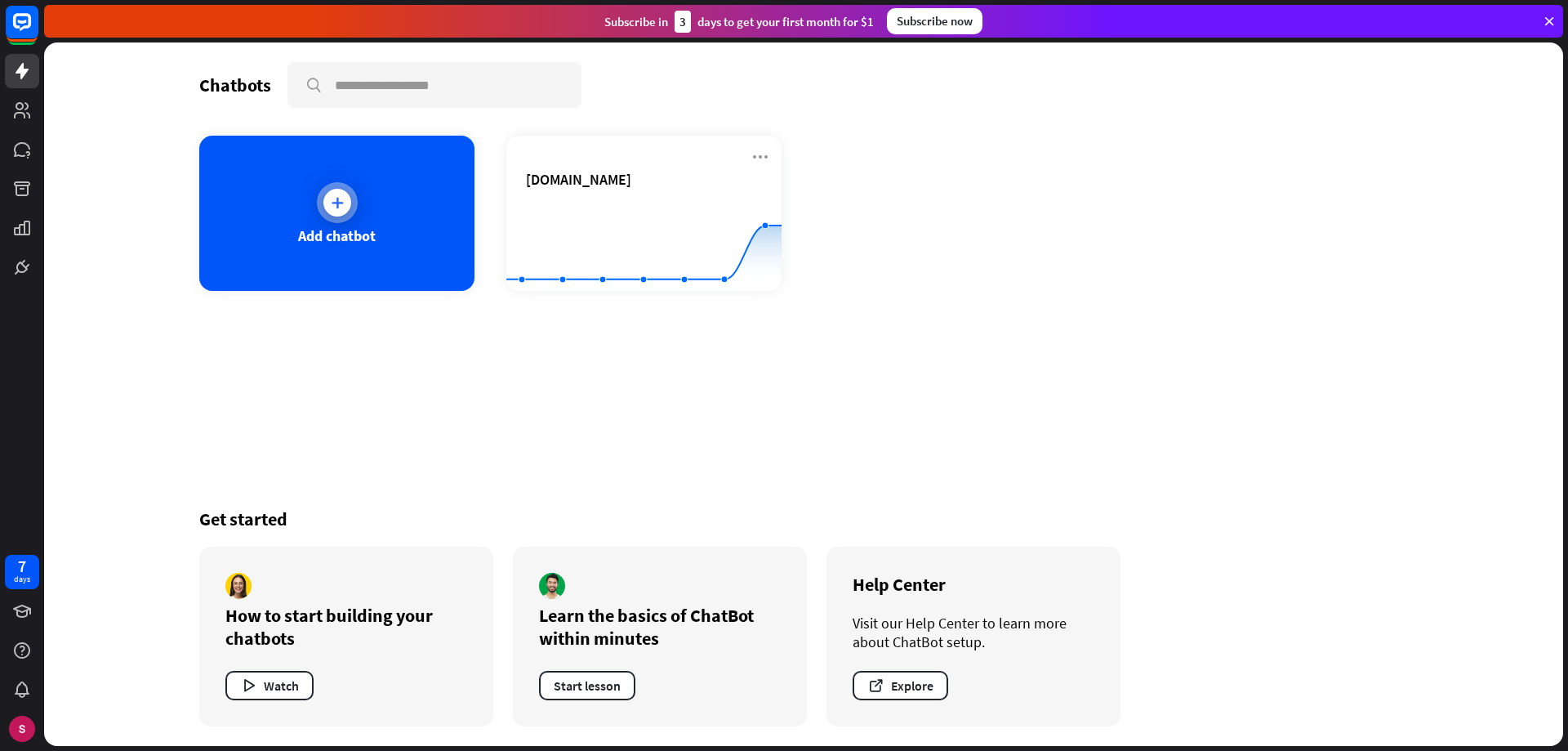
click at [375, 221] on div "Add chatbot" at bounding box center [336, 213] width 275 height 155
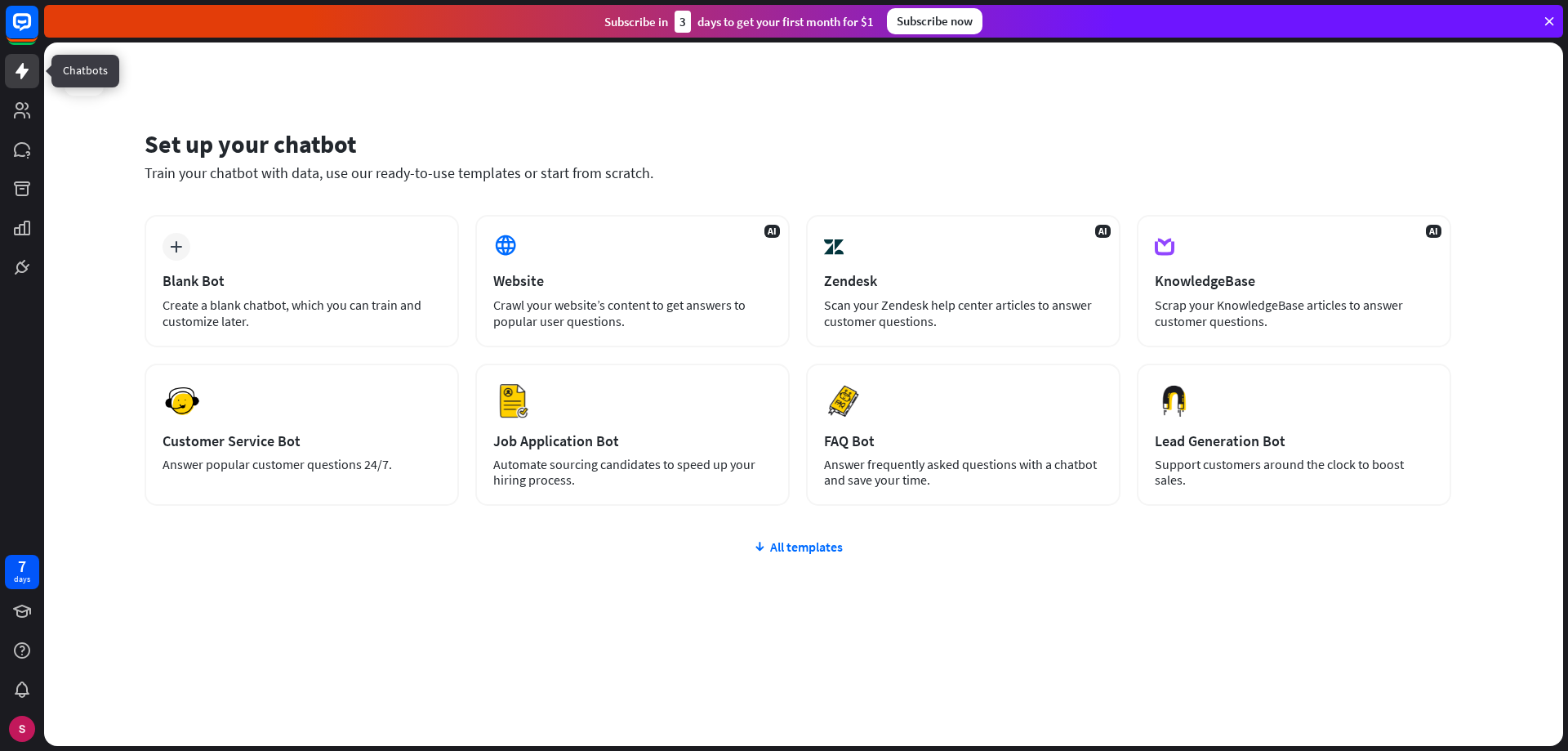
click at [17, 69] on icon at bounding box center [22, 71] width 20 height 20
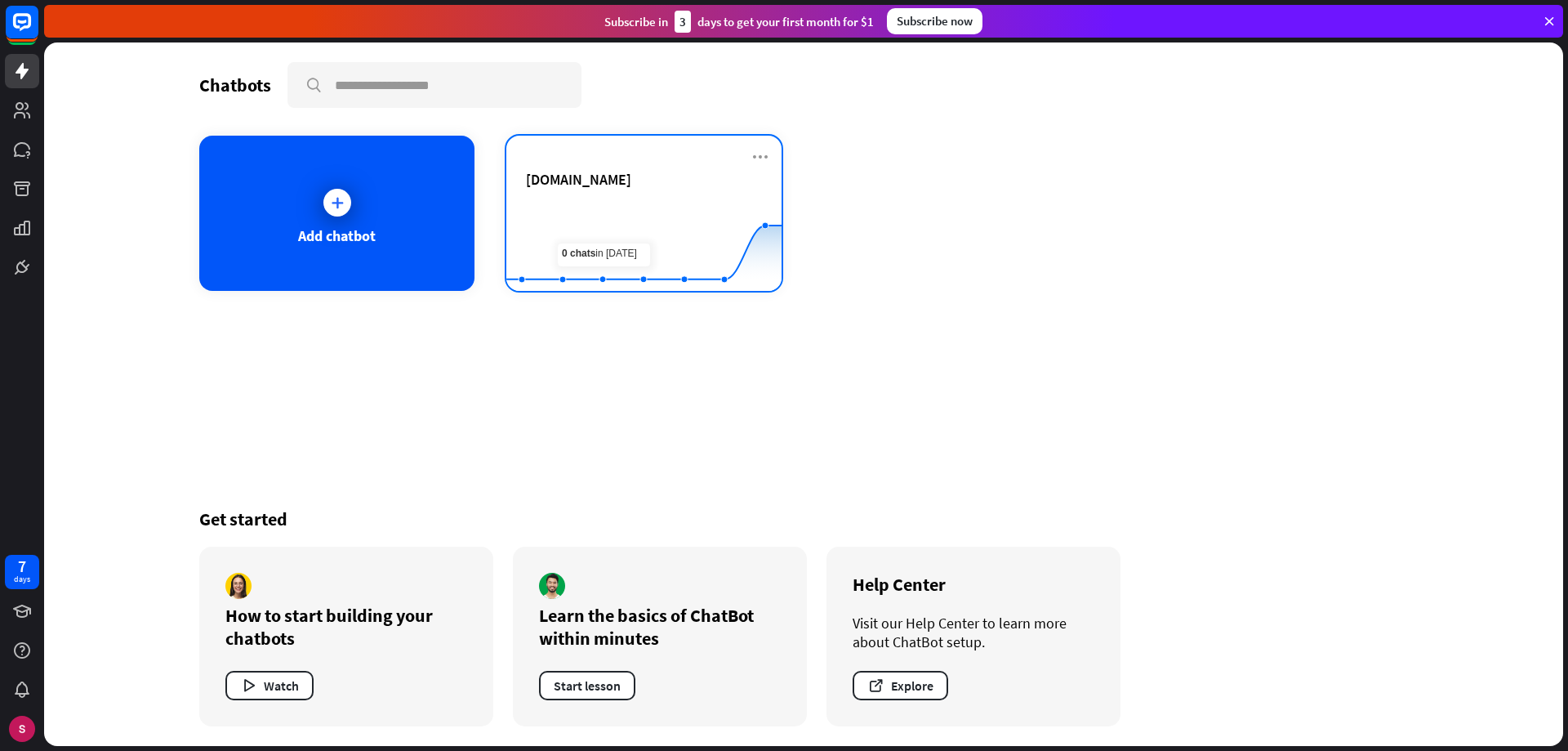
click at [618, 196] on div "[DOMAIN_NAME]" at bounding box center [643, 198] width 236 height 57
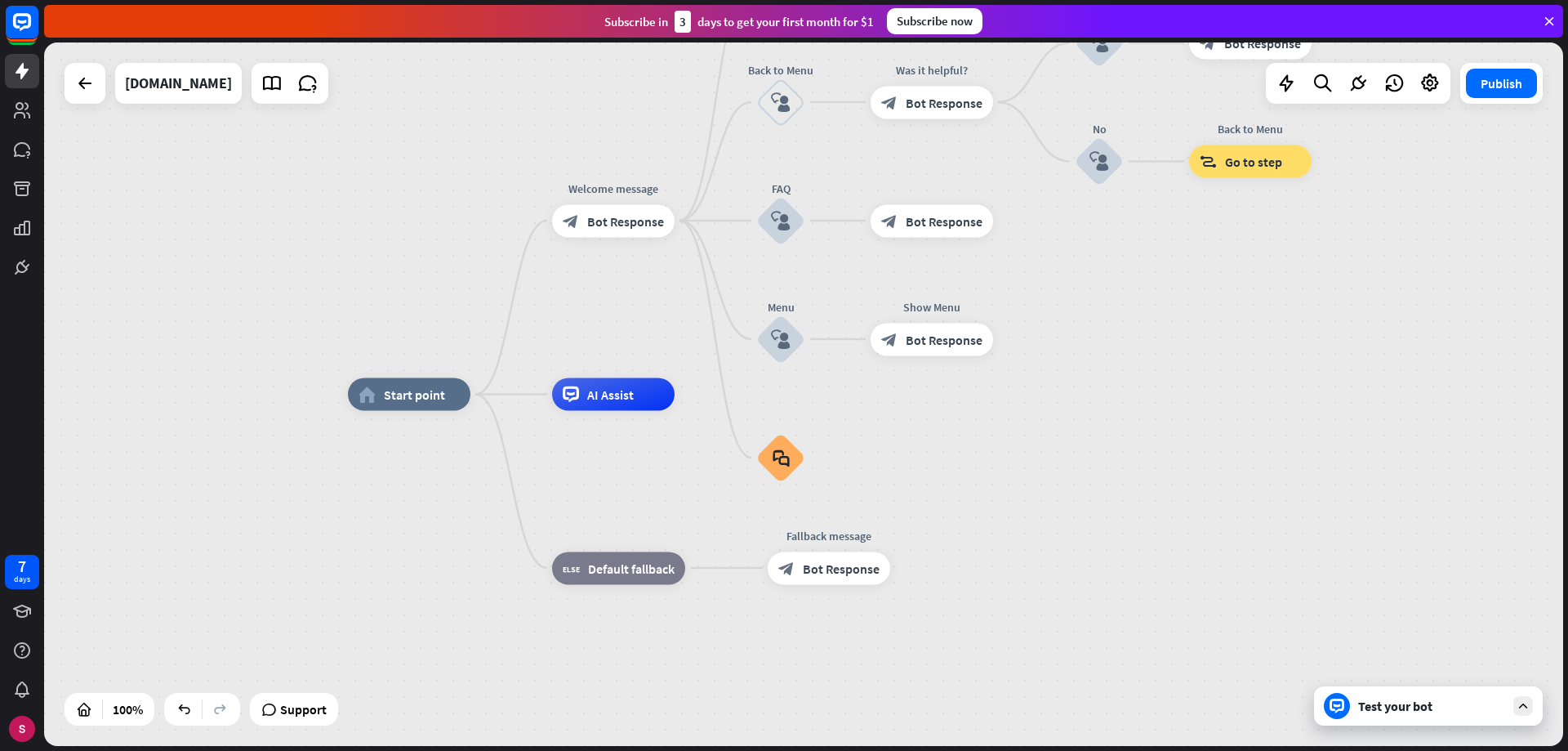
click at [1405, 697] on div "Test your bot" at bounding box center [1428, 705] width 228 height 39
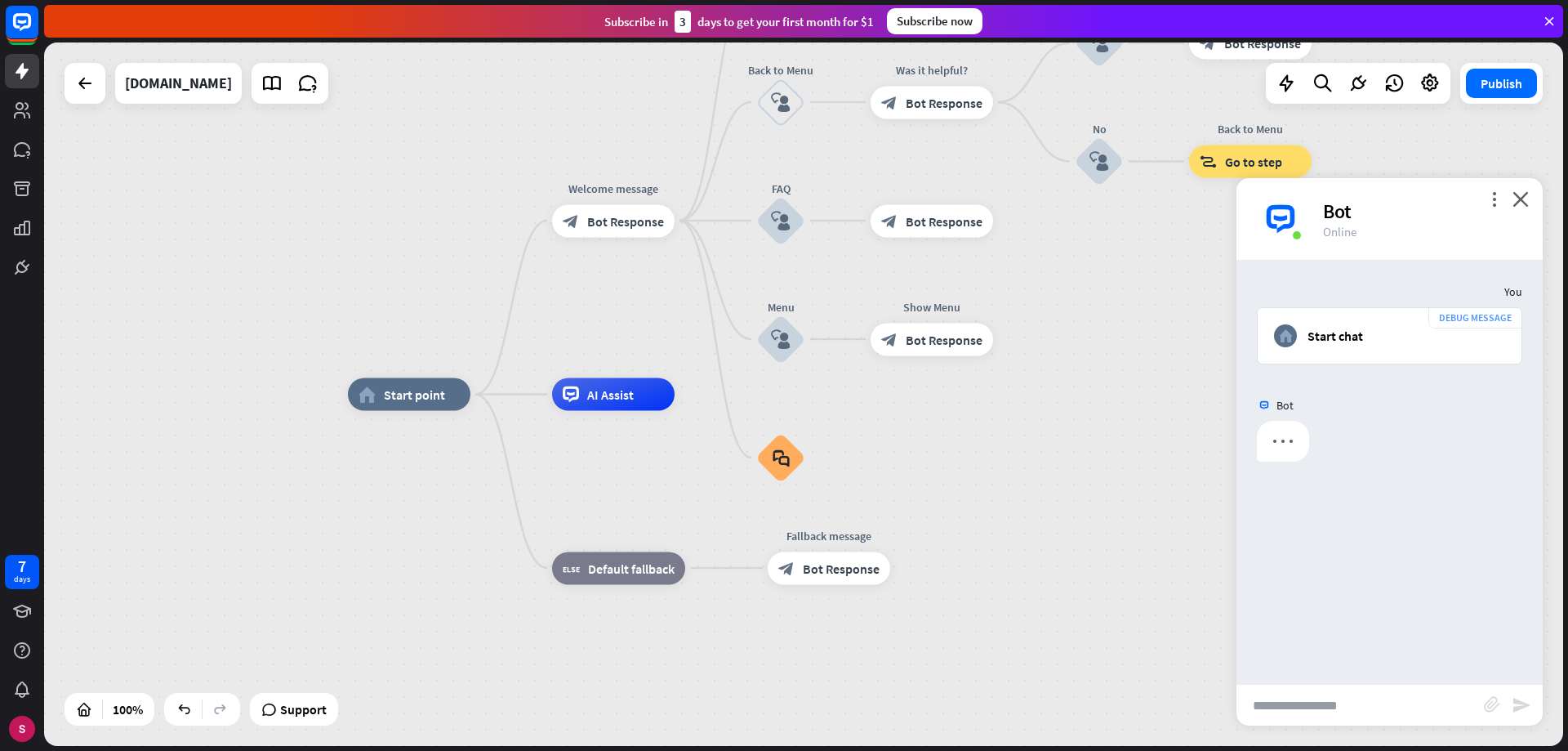
click at [1382, 700] on input "text" at bounding box center [1360, 704] width 247 height 41
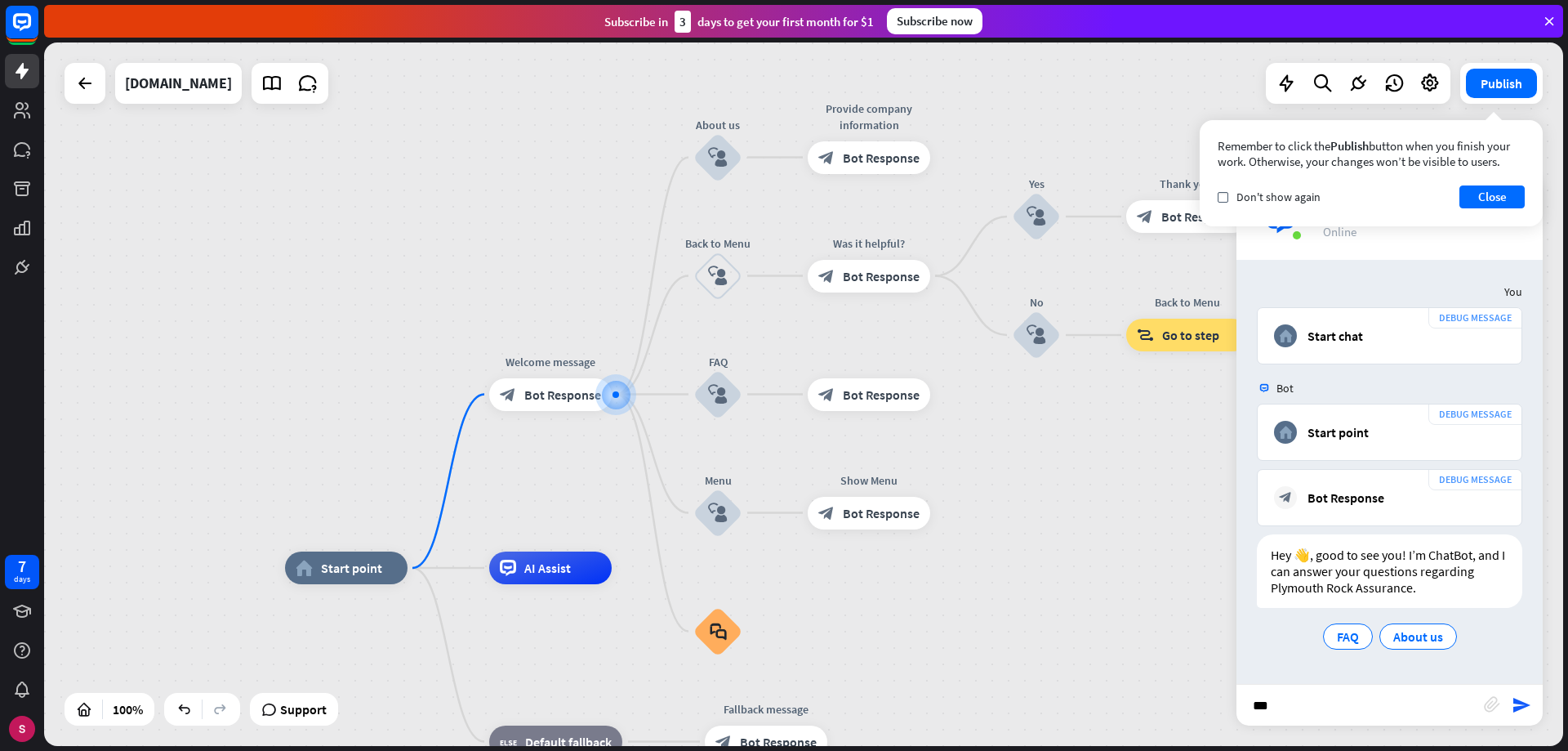
type input "****"
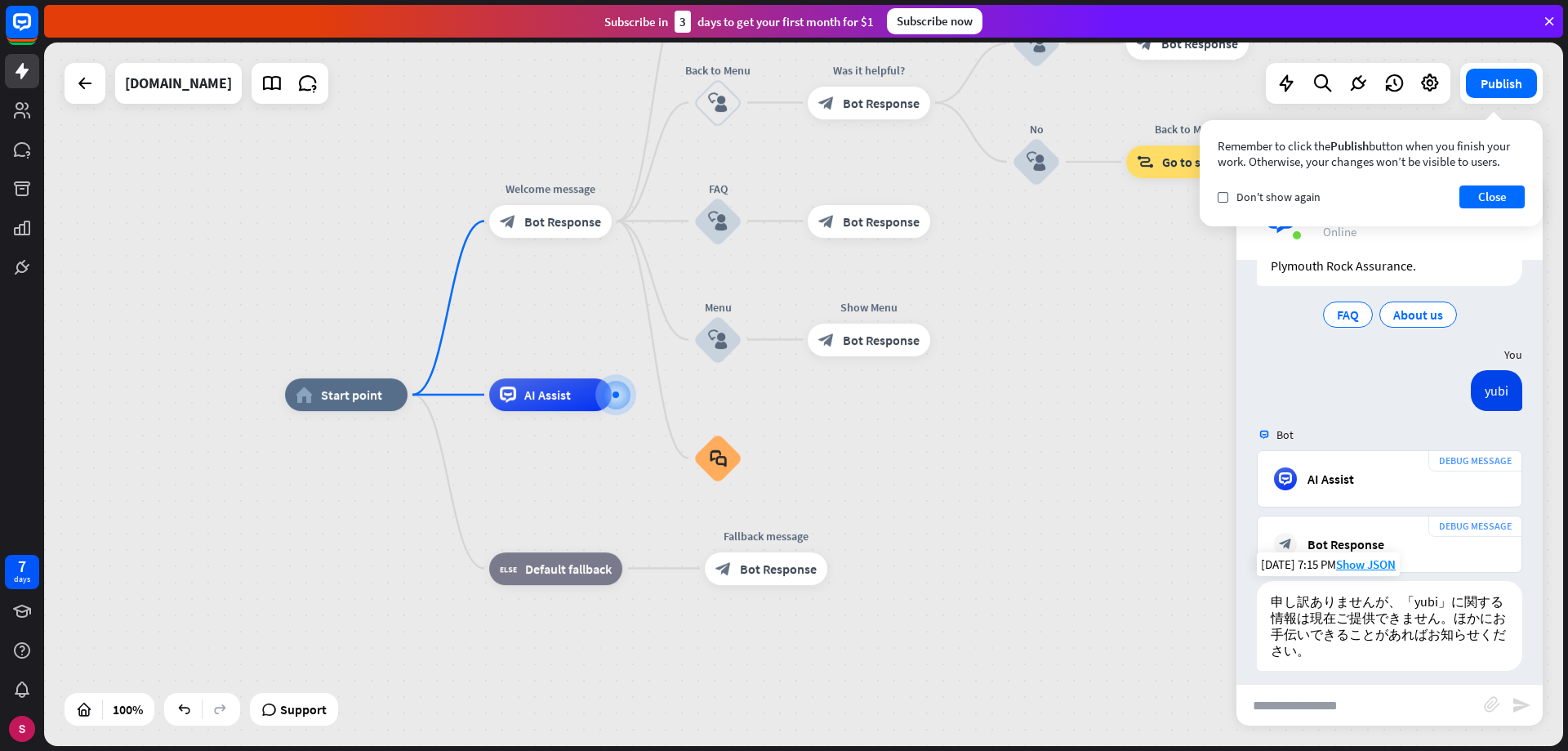
scroll to position [333, 0]
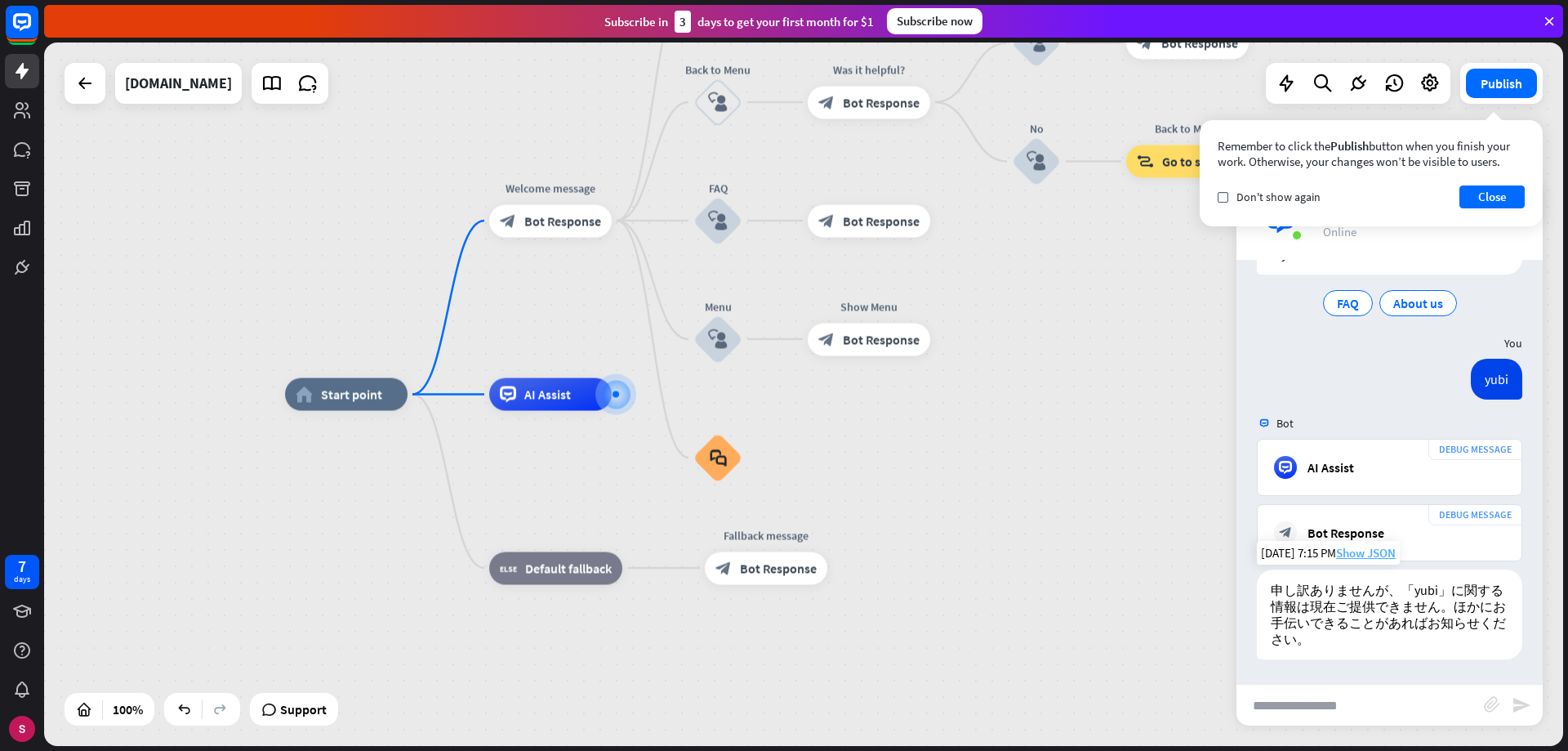
click at [1356, 554] on span "Show JSON" at bounding box center [1366, 553] width 60 height 16
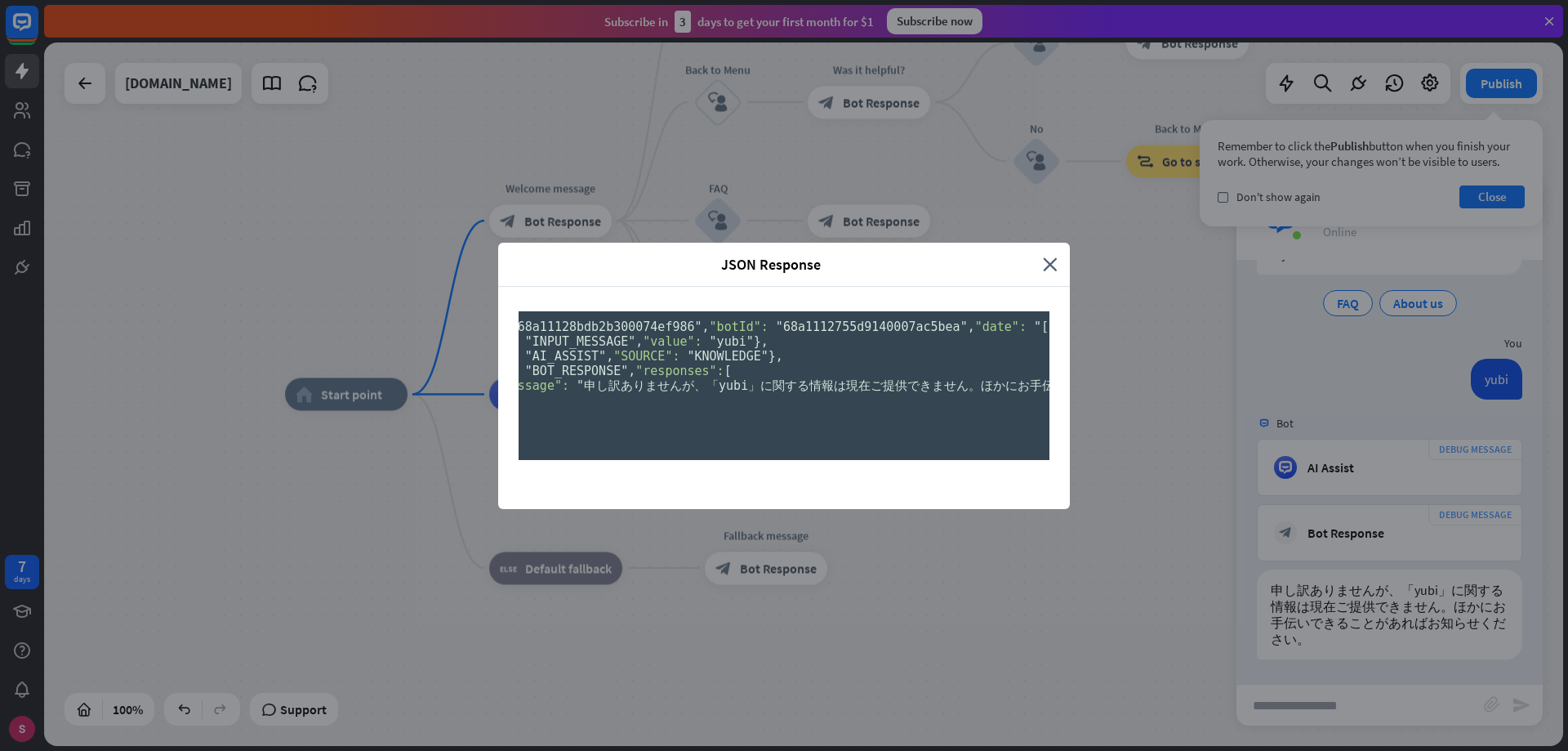
scroll to position [0, 0]
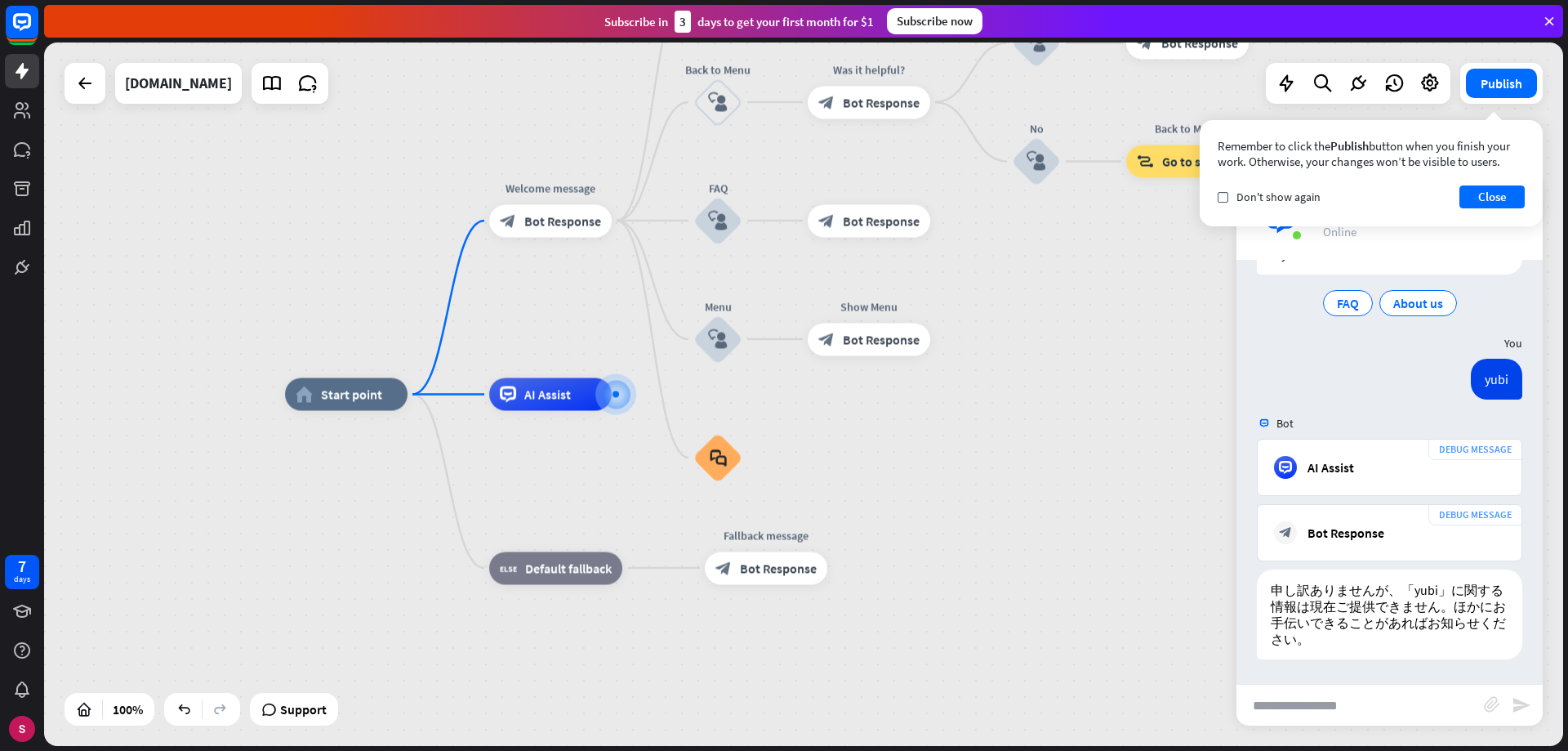
click at [1145, 378] on div "JSON Response close { "id": "d55f0d8b-3776-4679-bc00-c50c7a2c8d01" , "chatId": …" at bounding box center [784, 376] width 1568 height 751
click at [1495, 199] on button "Close" at bounding box center [1493, 196] width 66 height 22
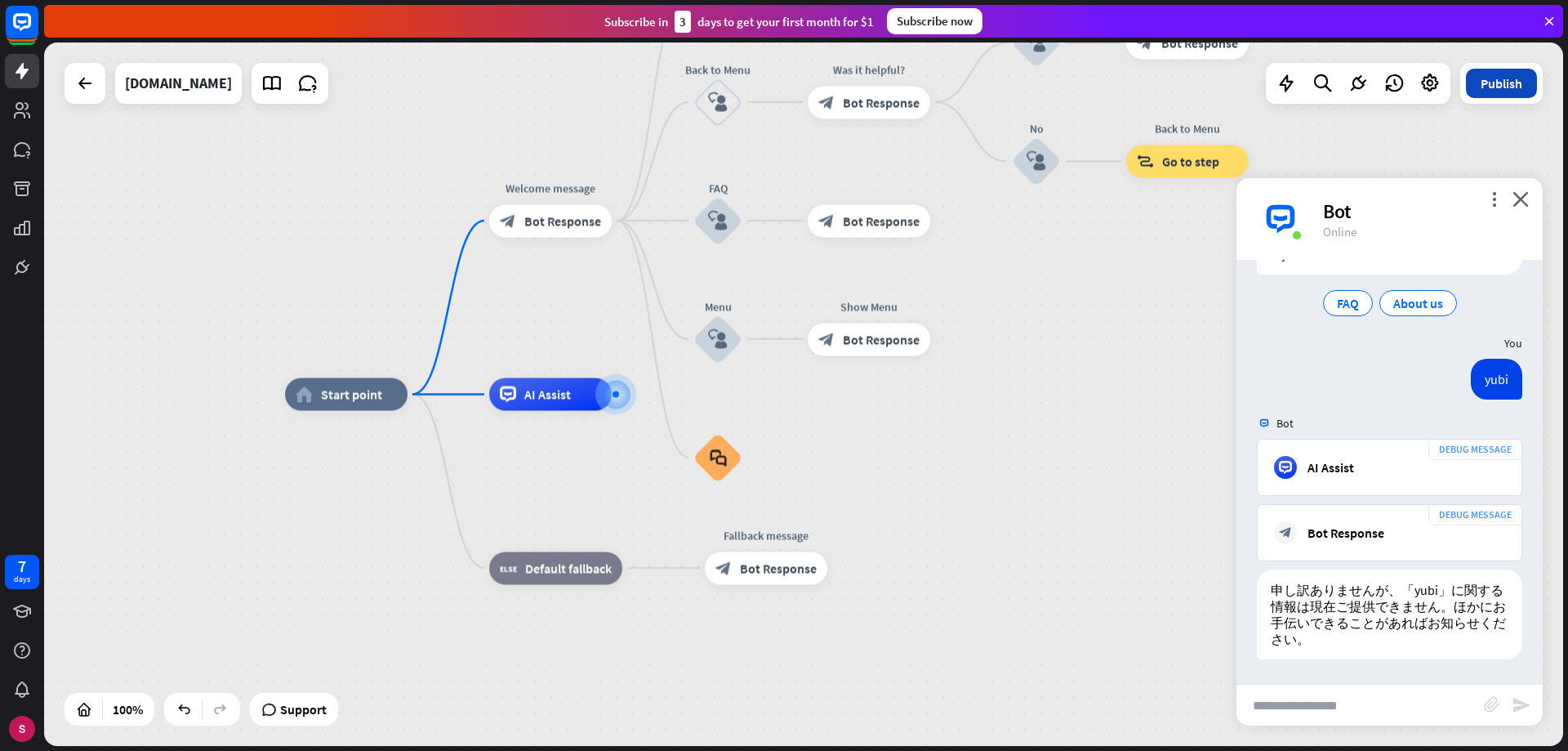
click at [1501, 92] on button "Publish" at bounding box center [1501, 83] width 71 height 29
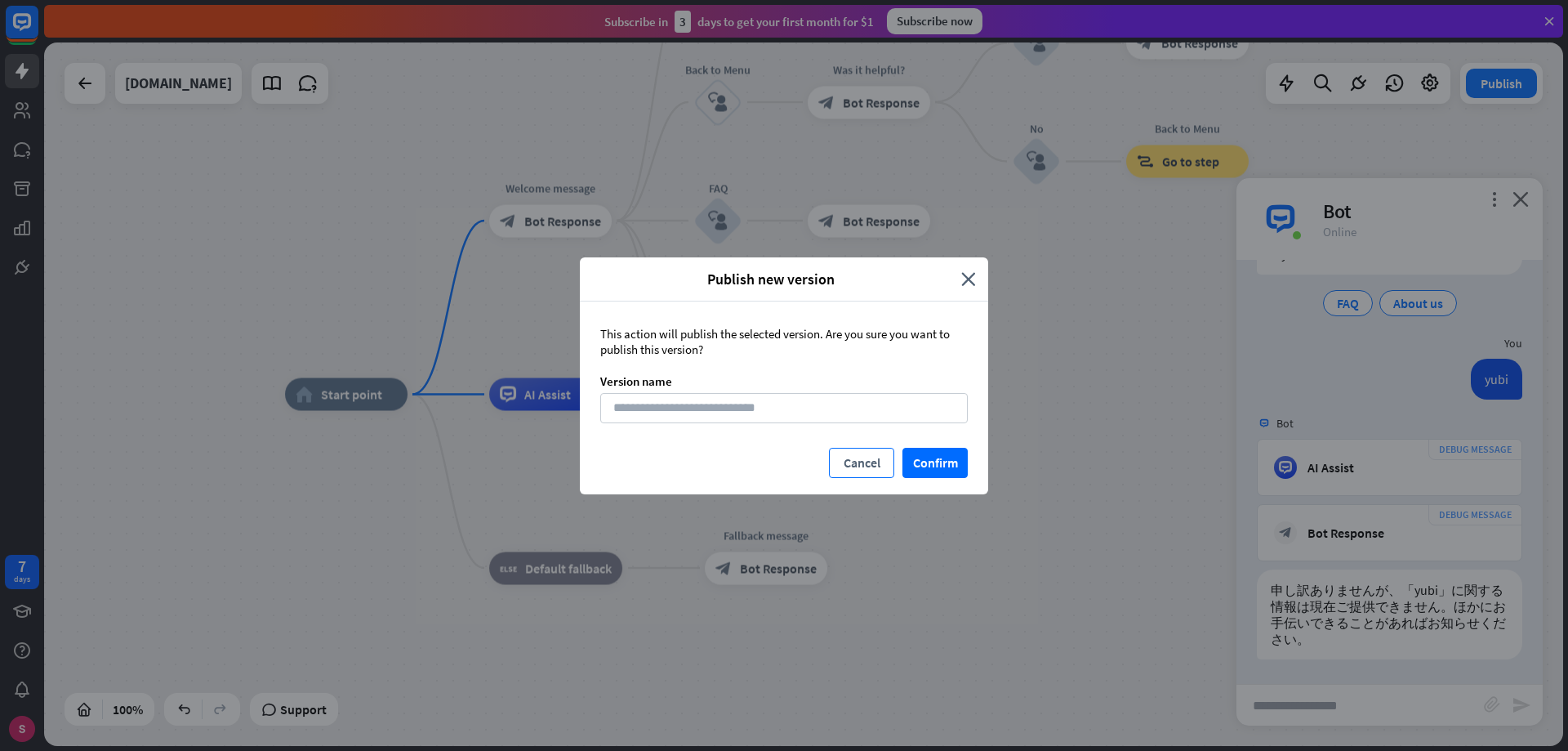
click at [862, 462] on button "Cancel" at bounding box center [861, 462] width 66 height 30
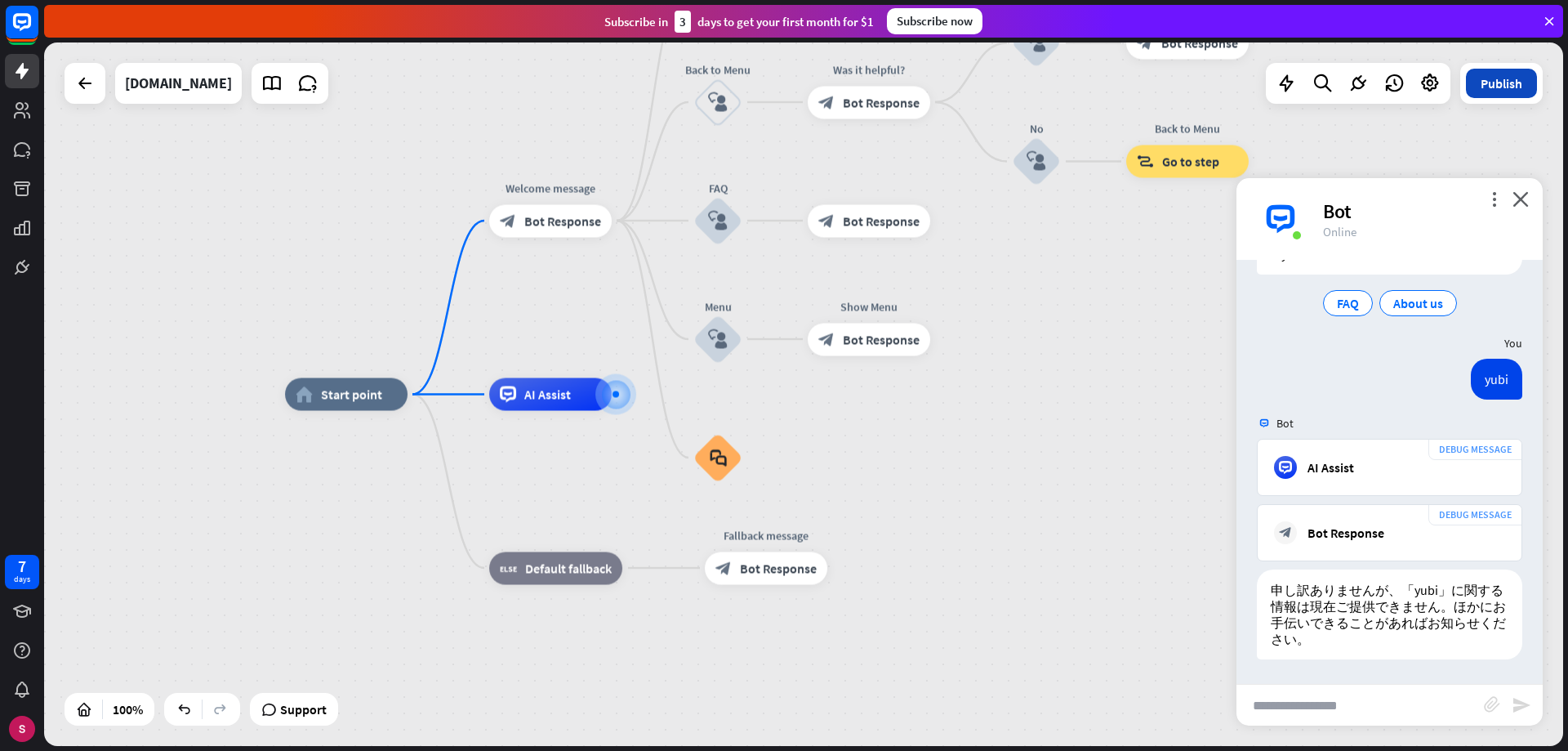
click at [1501, 90] on button "Publish" at bounding box center [1501, 83] width 71 height 29
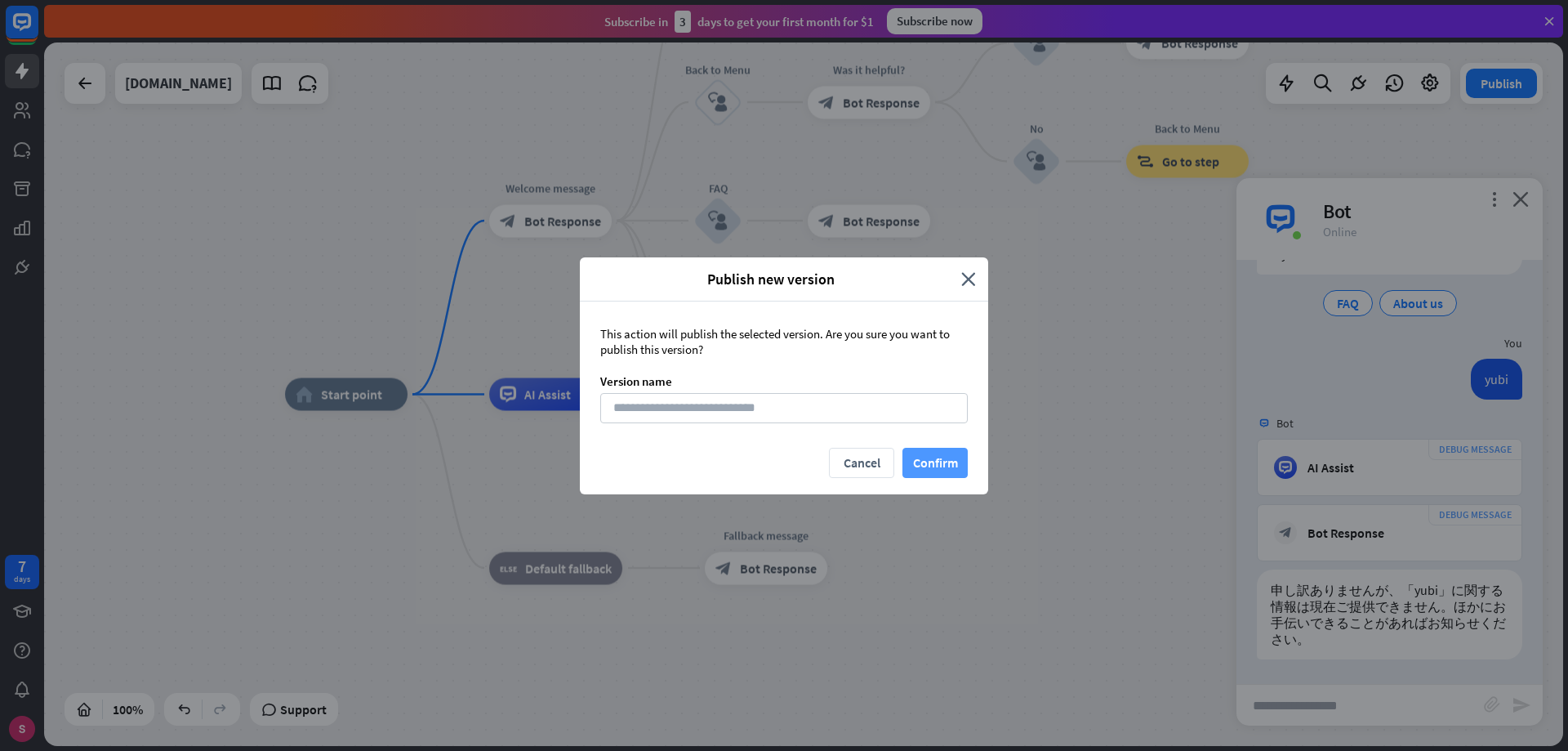
click at [907, 462] on button "Confirm" at bounding box center [935, 462] width 66 height 30
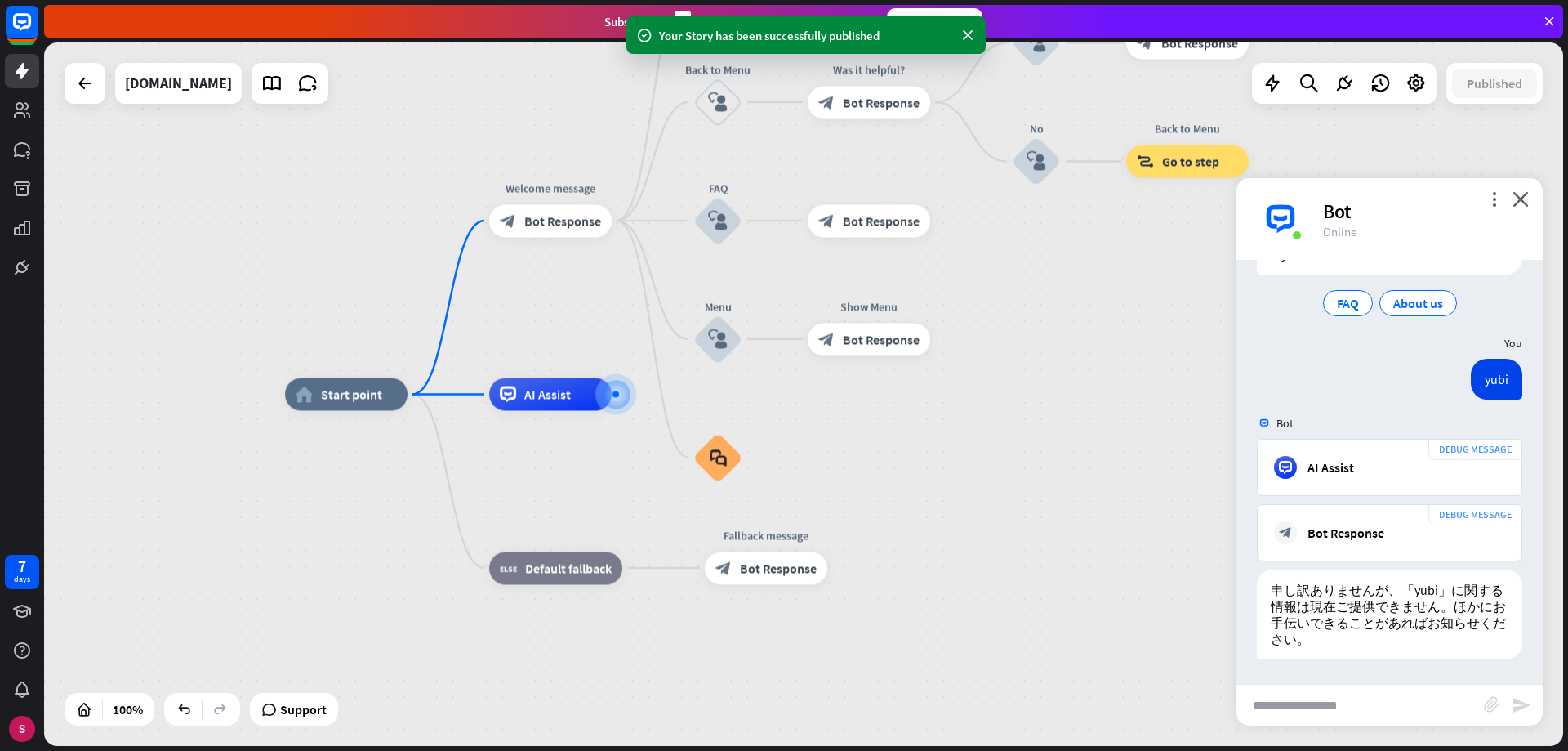
click at [1326, 711] on input "text" at bounding box center [1360, 704] width 247 height 41
type input "*"
type input "****"
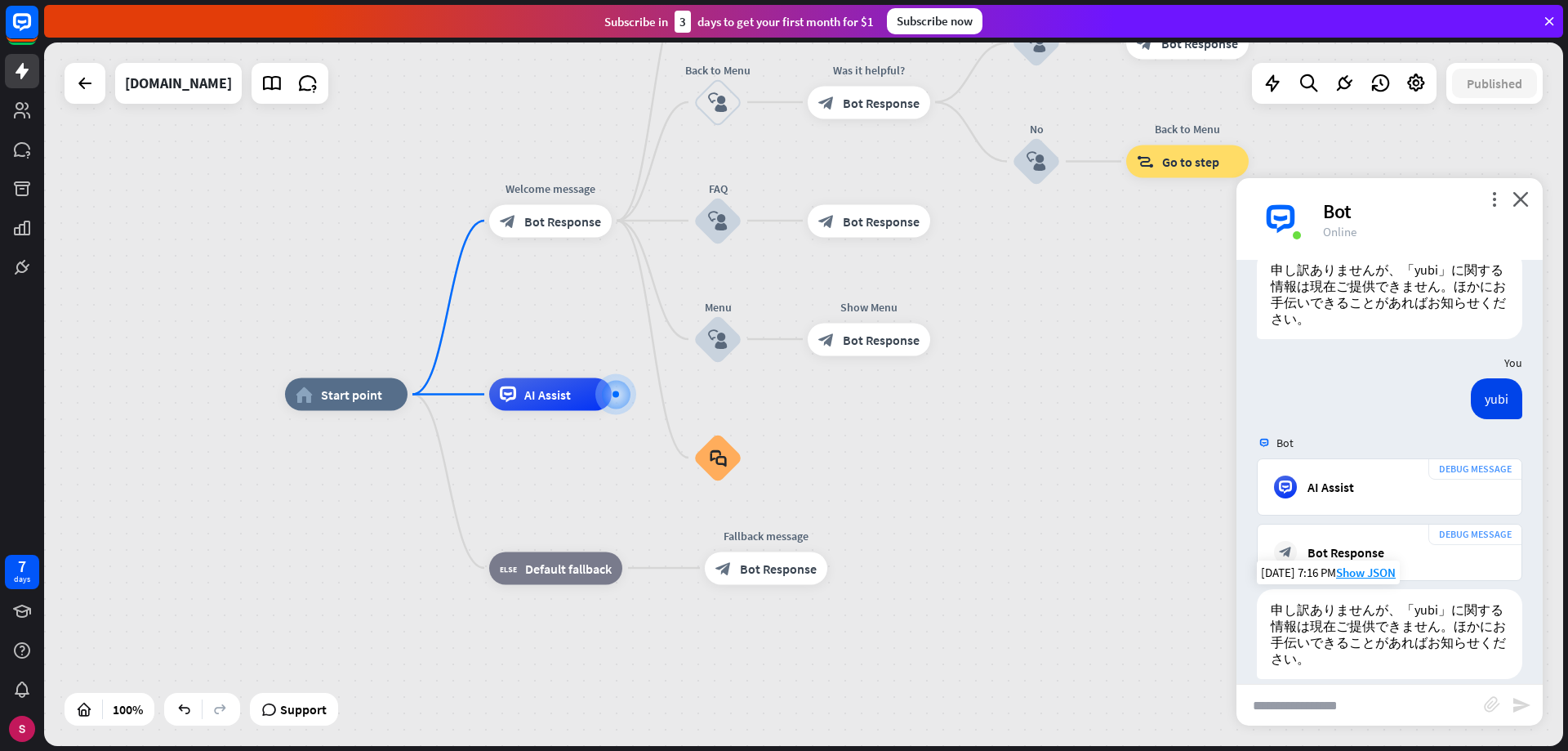
scroll to position [673, 0]
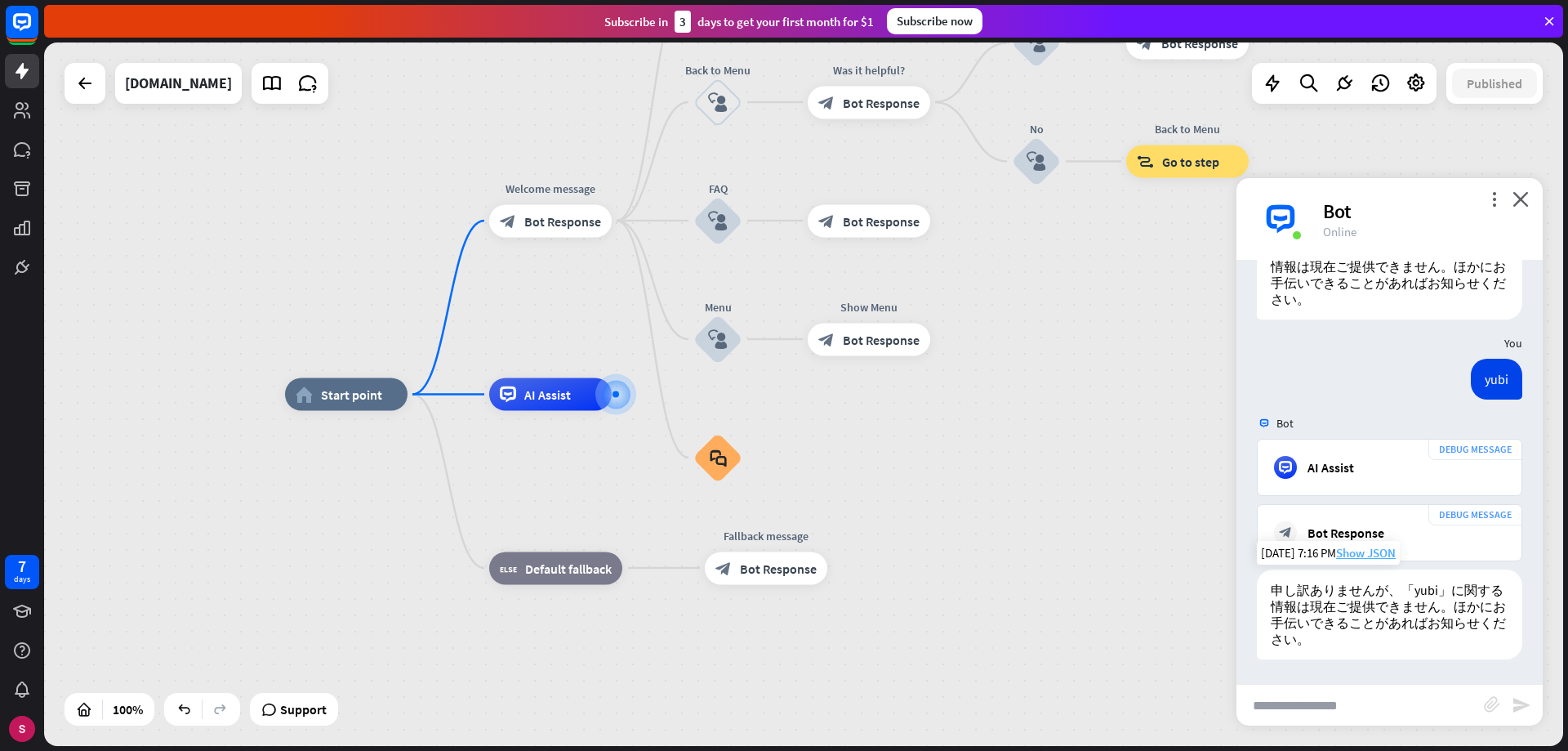
click at [1360, 554] on span "Show JSON" at bounding box center [1366, 553] width 60 height 16
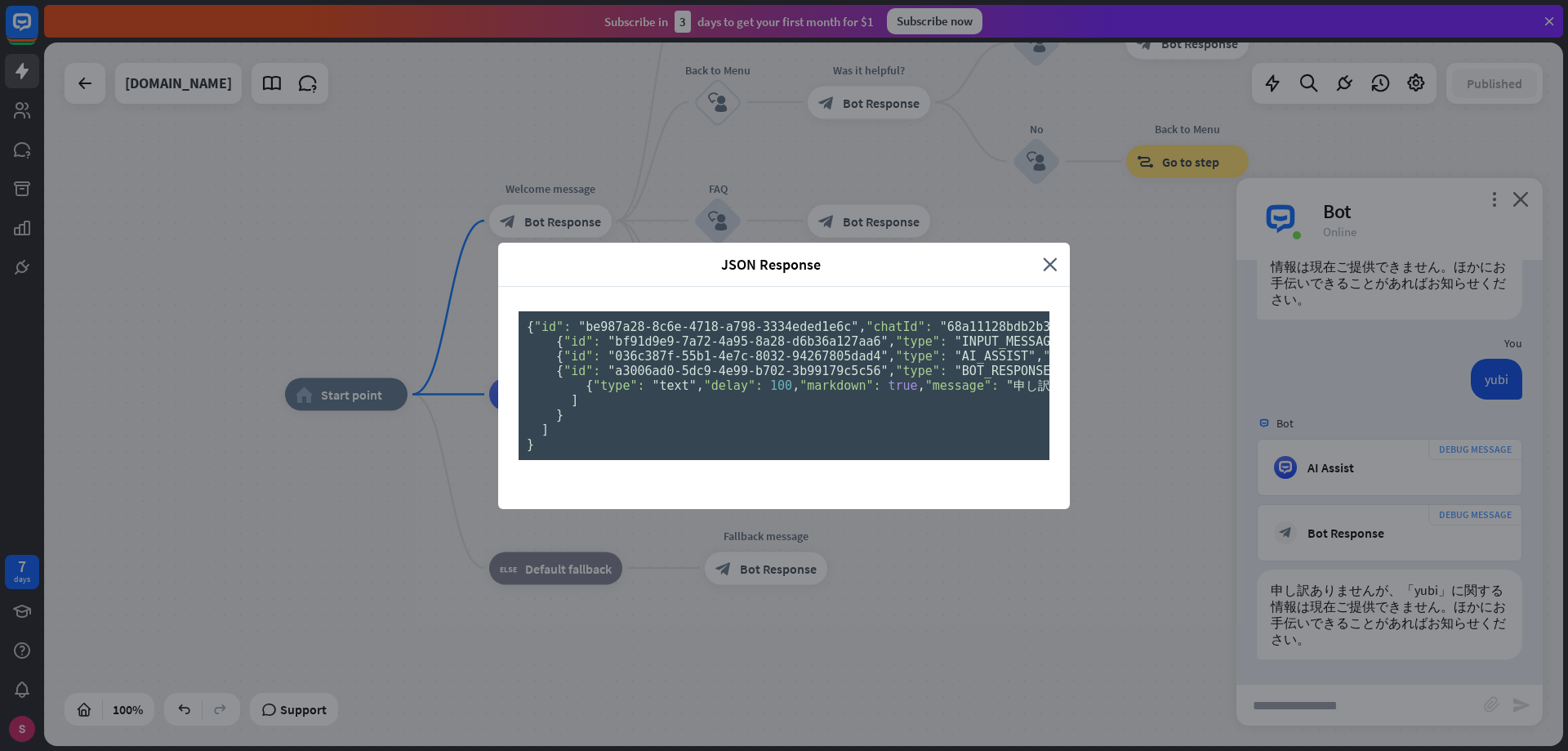
scroll to position [0, 0]
click at [1043, 255] on icon "close" at bounding box center [1050, 265] width 15 height 19
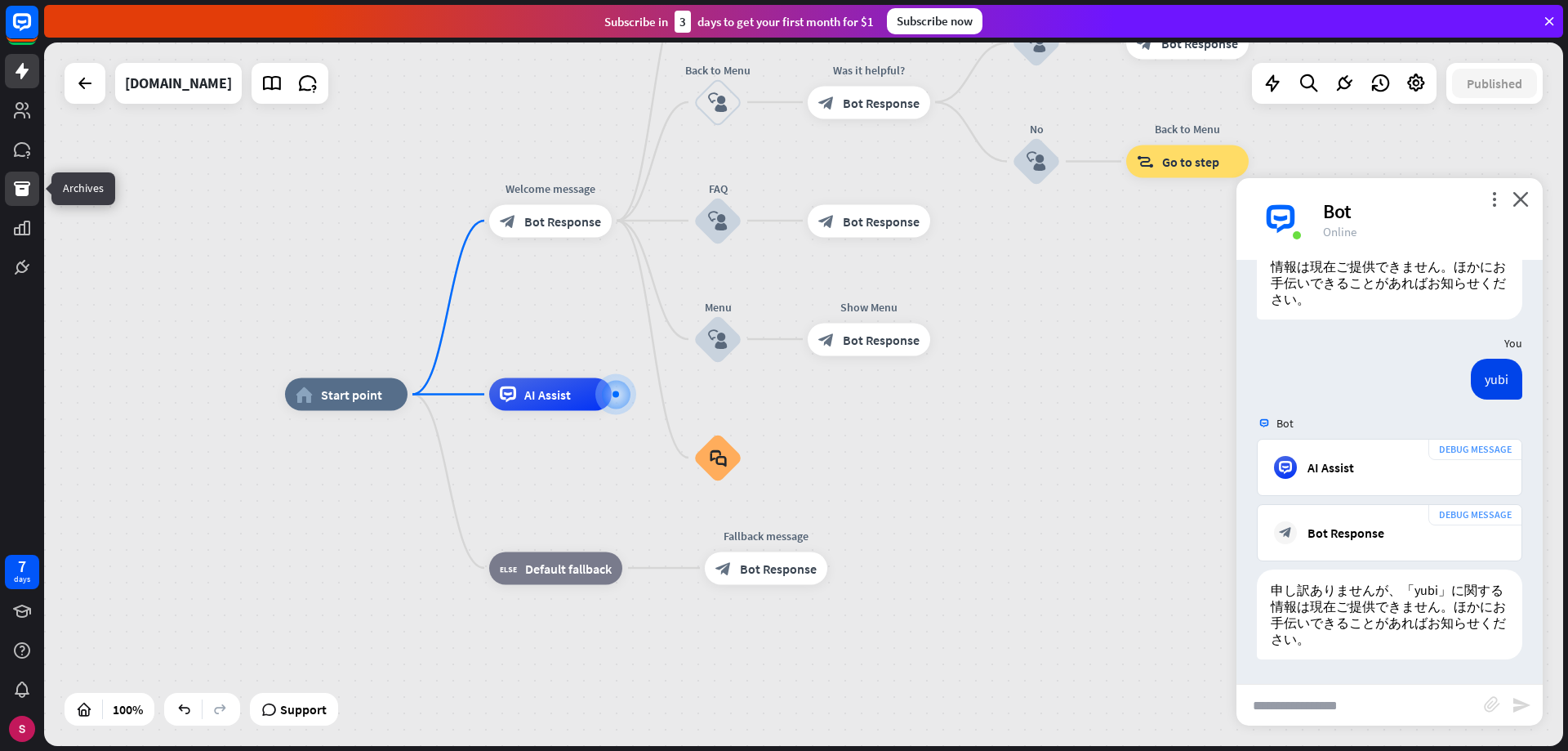
click at [20, 192] on icon at bounding box center [22, 189] width 16 height 15
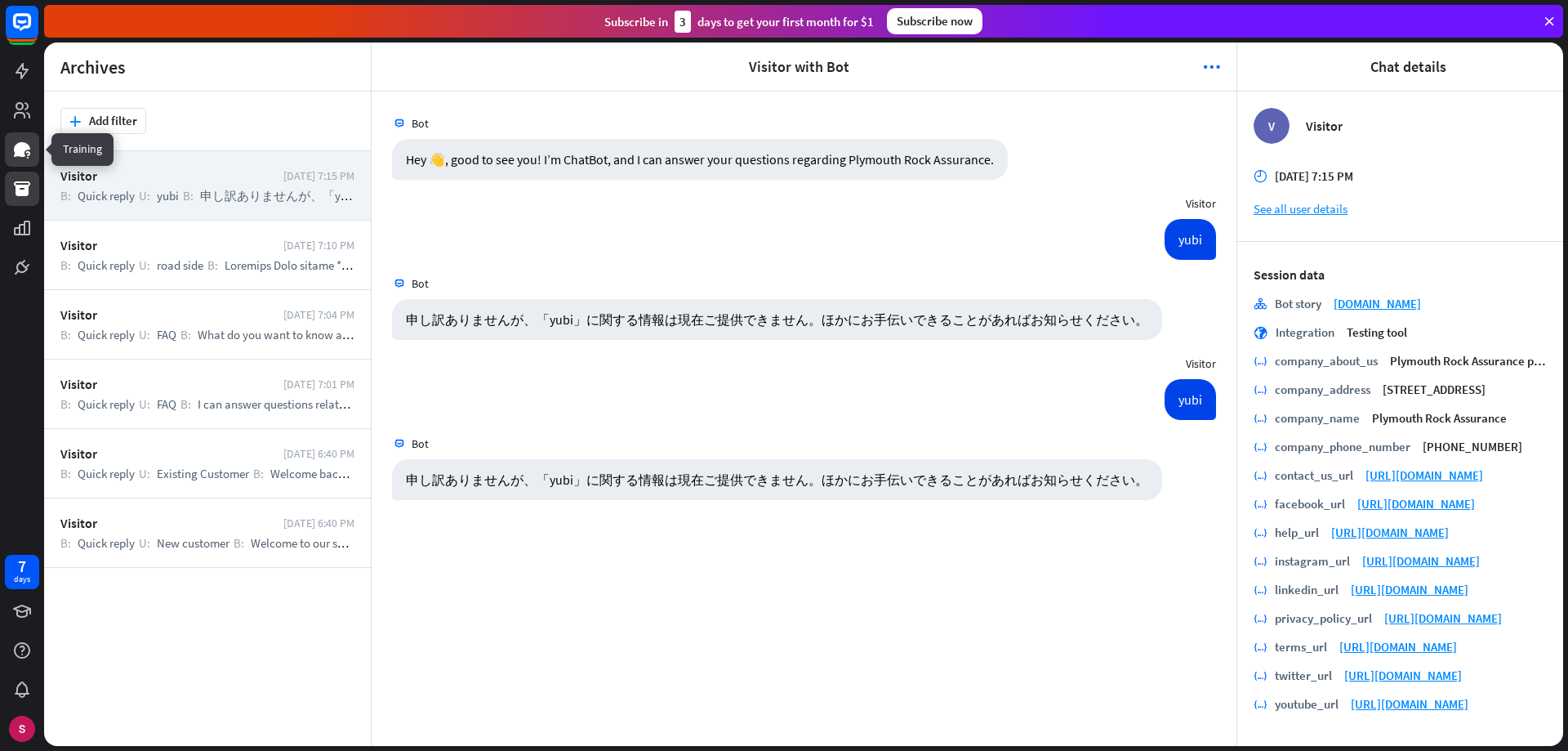
click at [23, 144] on icon at bounding box center [22, 149] width 16 height 15
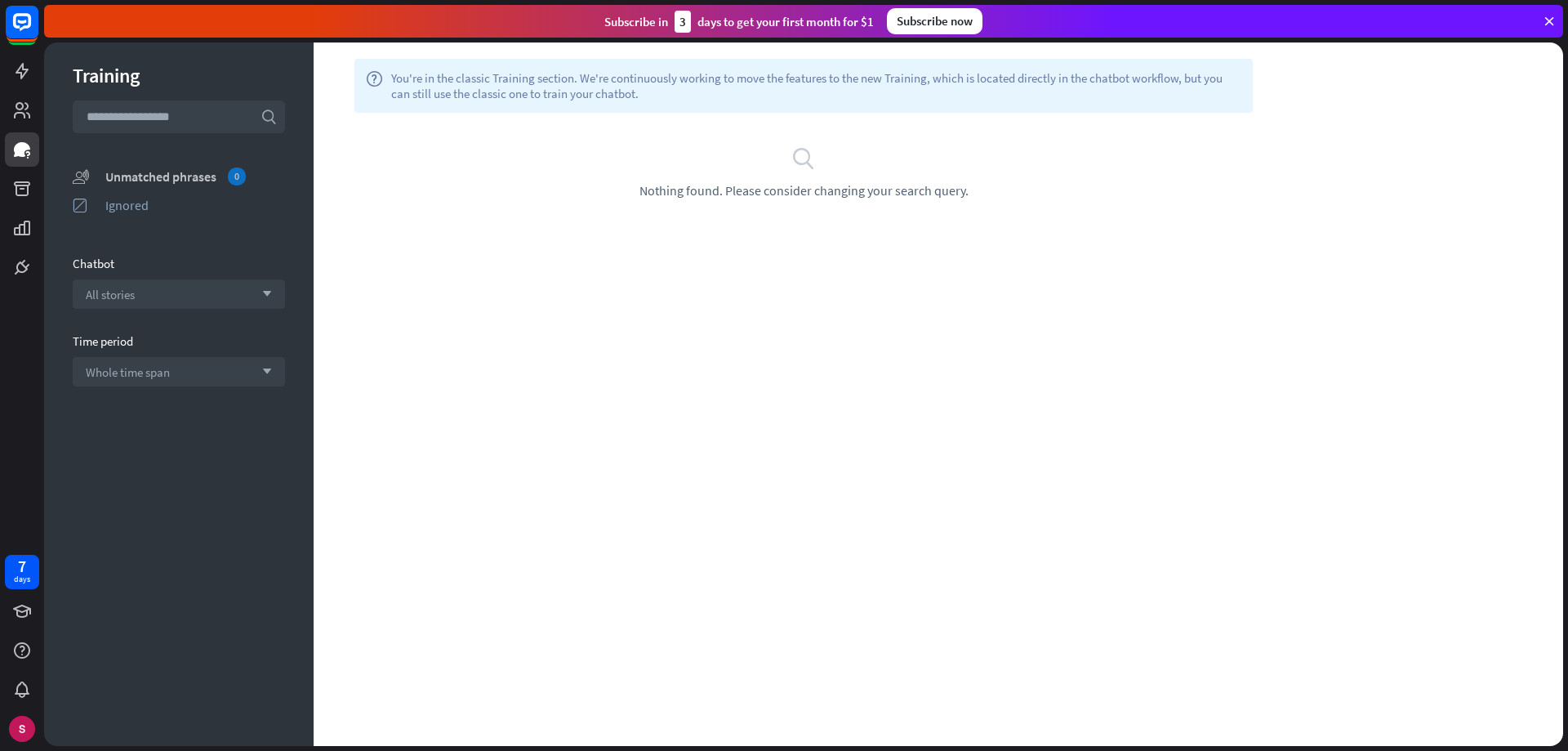
click at [154, 172] on div "Unmatched phrases 0" at bounding box center [195, 177] width 180 height 18
click at [128, 207] on div "Ignored" at bounding box center [195, 205] width 180 height 16
click at [151, 178] on div "Unmatched phrases" at bounding box center [195, 177] width 180 height 16
click at [132, 289] on span "All stories" at bounding box center [110, 294] width 49 height 16
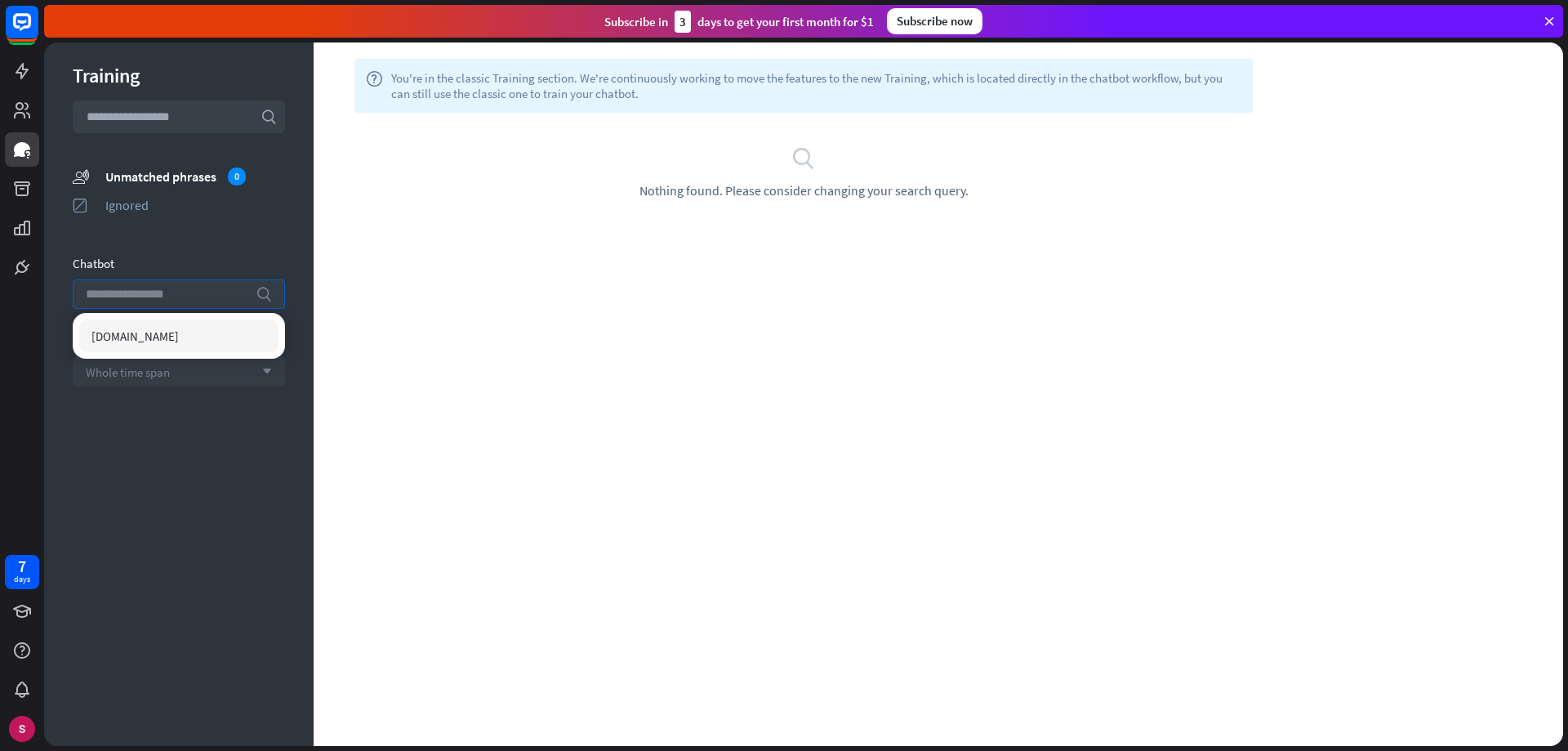
click at [138, 378] on span "Whole time span" at bounding box center [127, 372] width 84 height 16
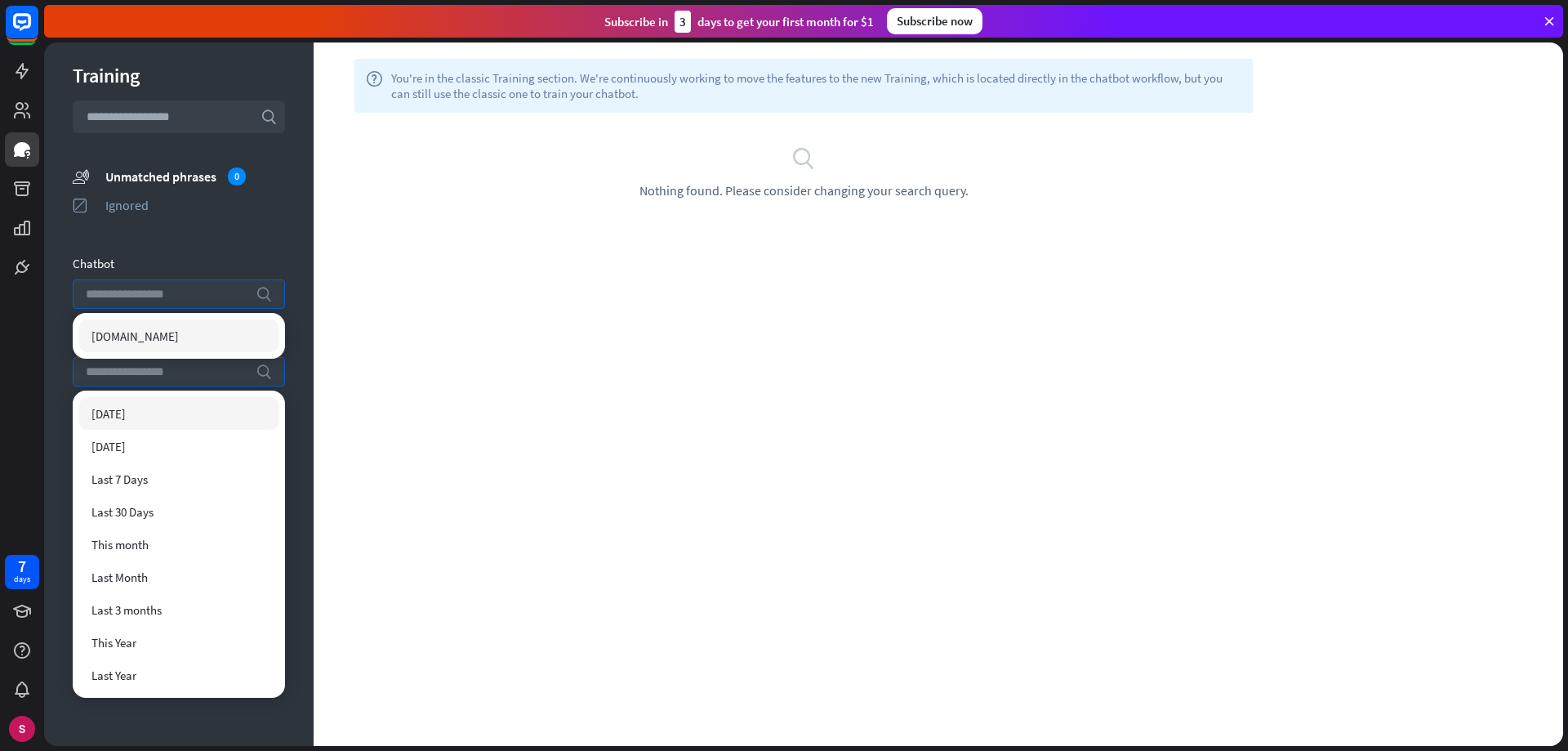
click at [138, 378] on input "search" at bounding box center [166, 372] width 162 height 28
click at [29, 199] on link at bounding box center [22, 189] width 35 height 35
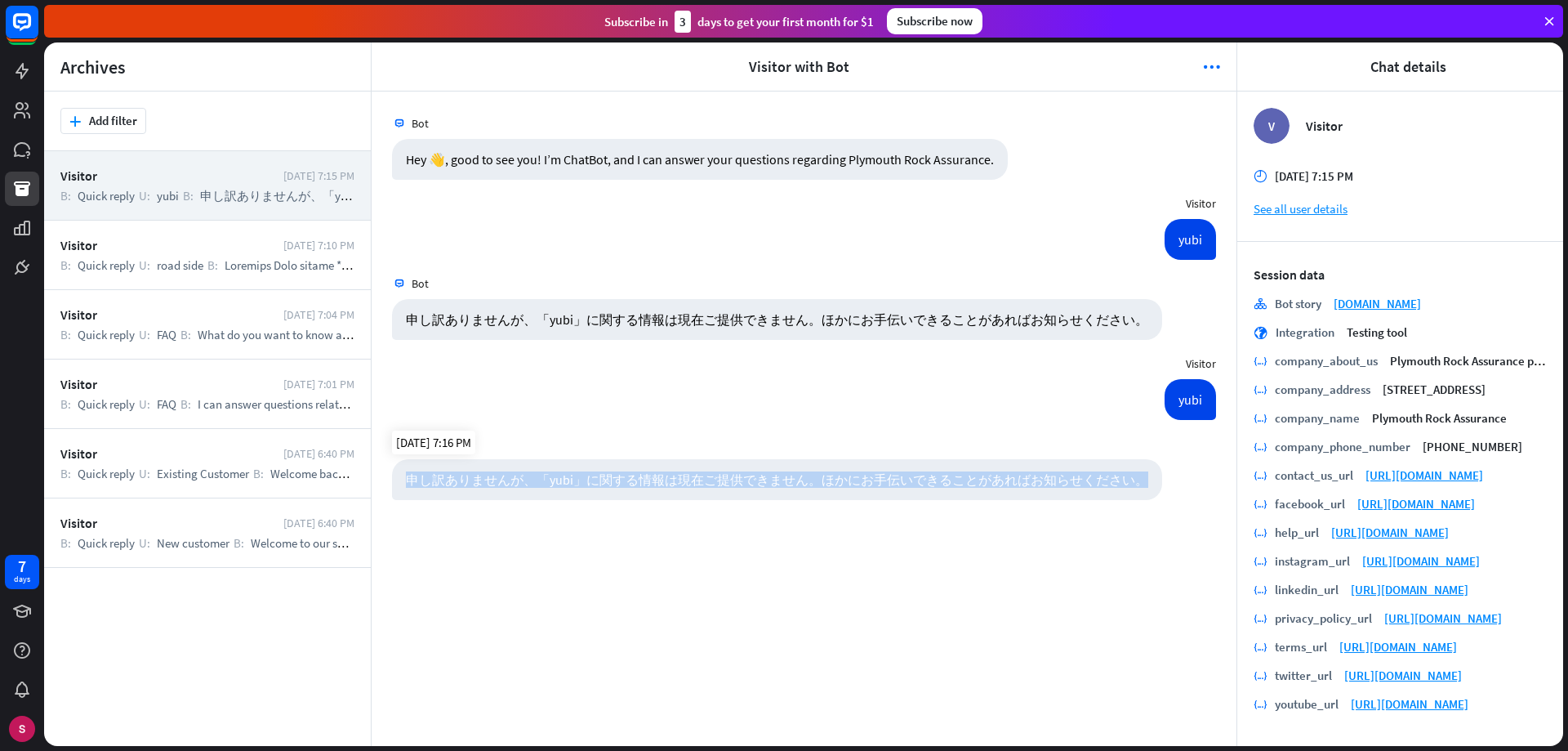
drag, startPoint x: 407, startPoint y: 478, endPoint x: 1148, endPoint y: 479, distance: 741.0
click at [1148, 479] on div "申し訳ありませんが、「yubi」に関する情報は現在ご提供できません。ほかにお手伝いできることがあればお知らせください。" at bounding box center [777, 479] width 770 height 41
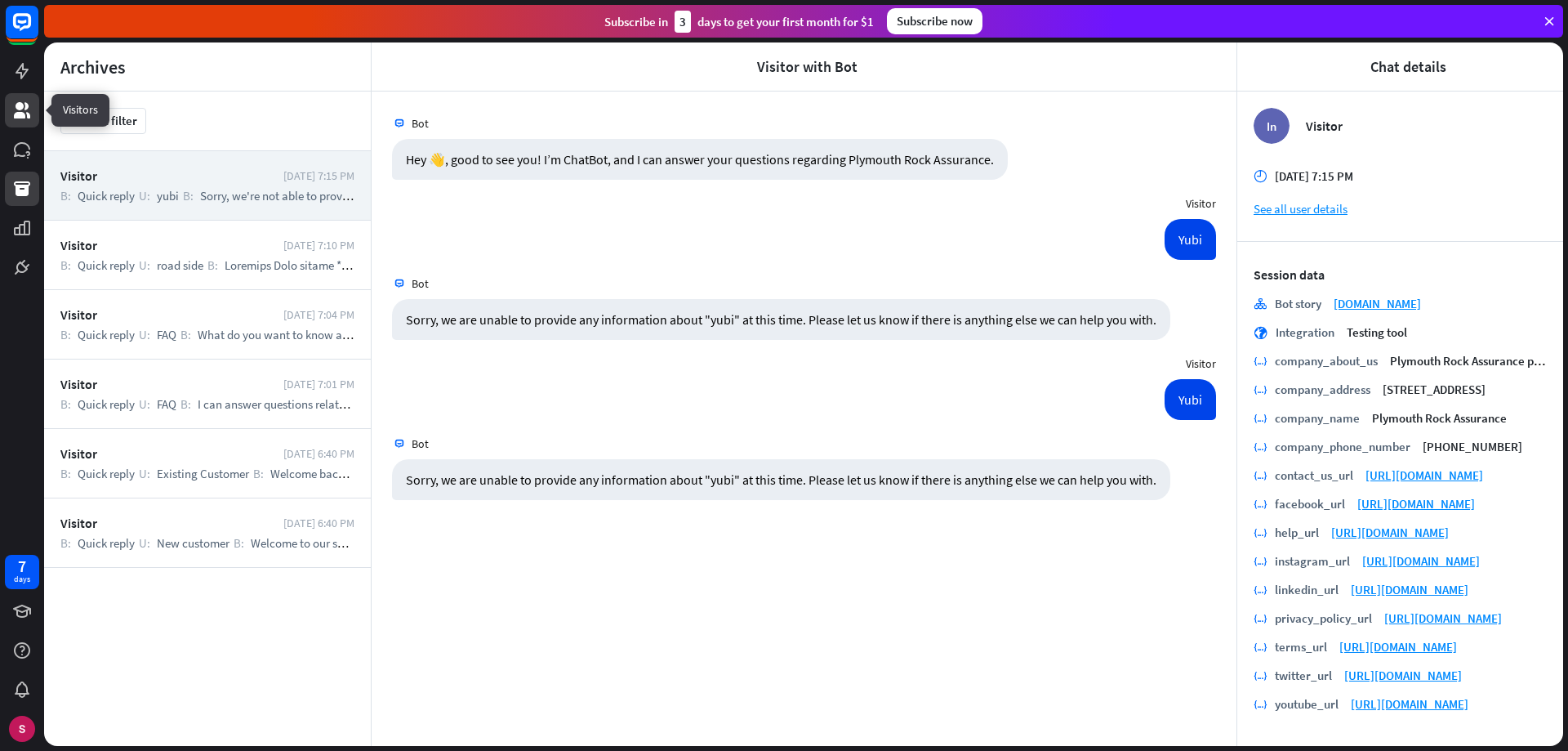
click at [5, 102] on link at bounding box center [22, 111] width 35 height 35
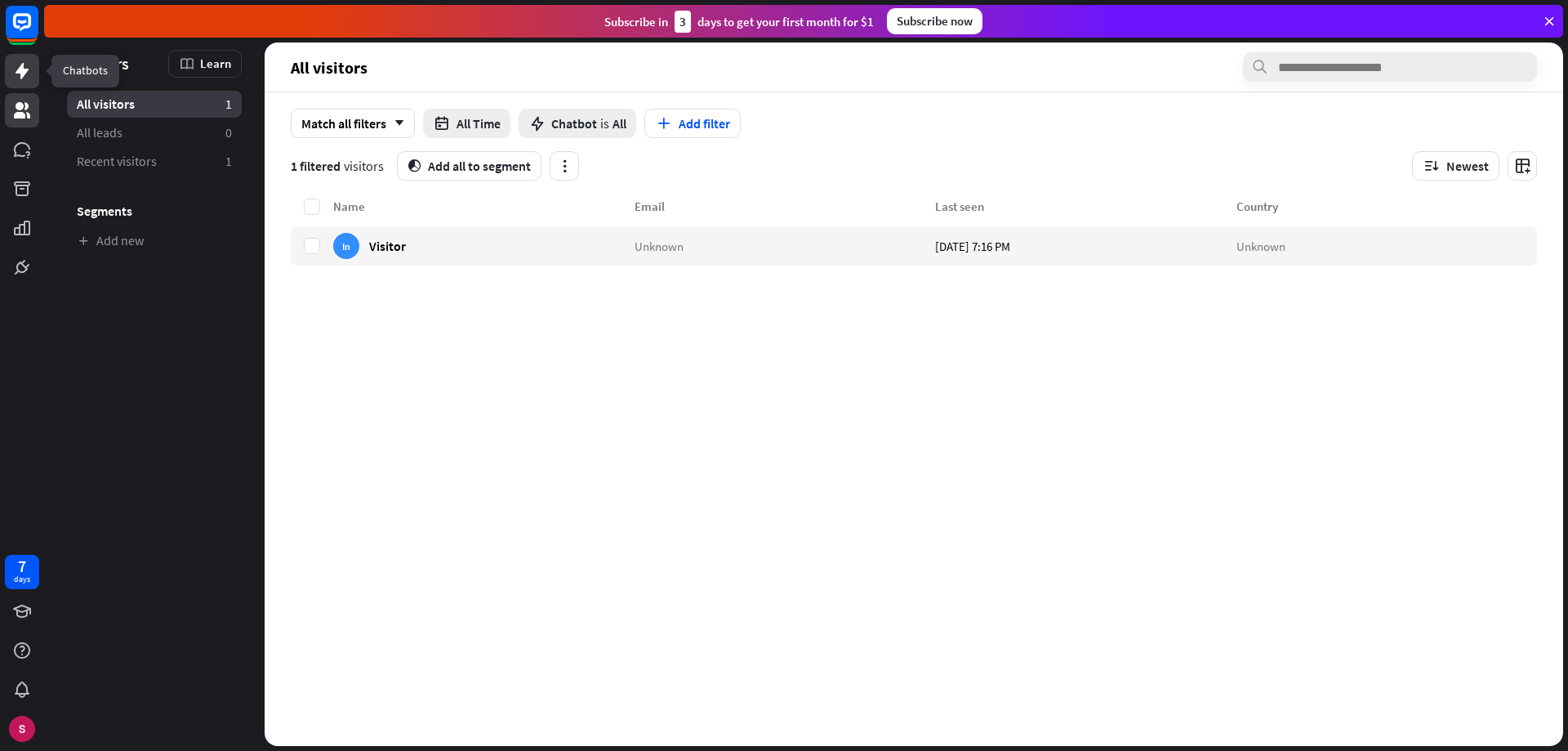
click at [18, 76] on icon at bounding box center [22, 71] width 20 height 20
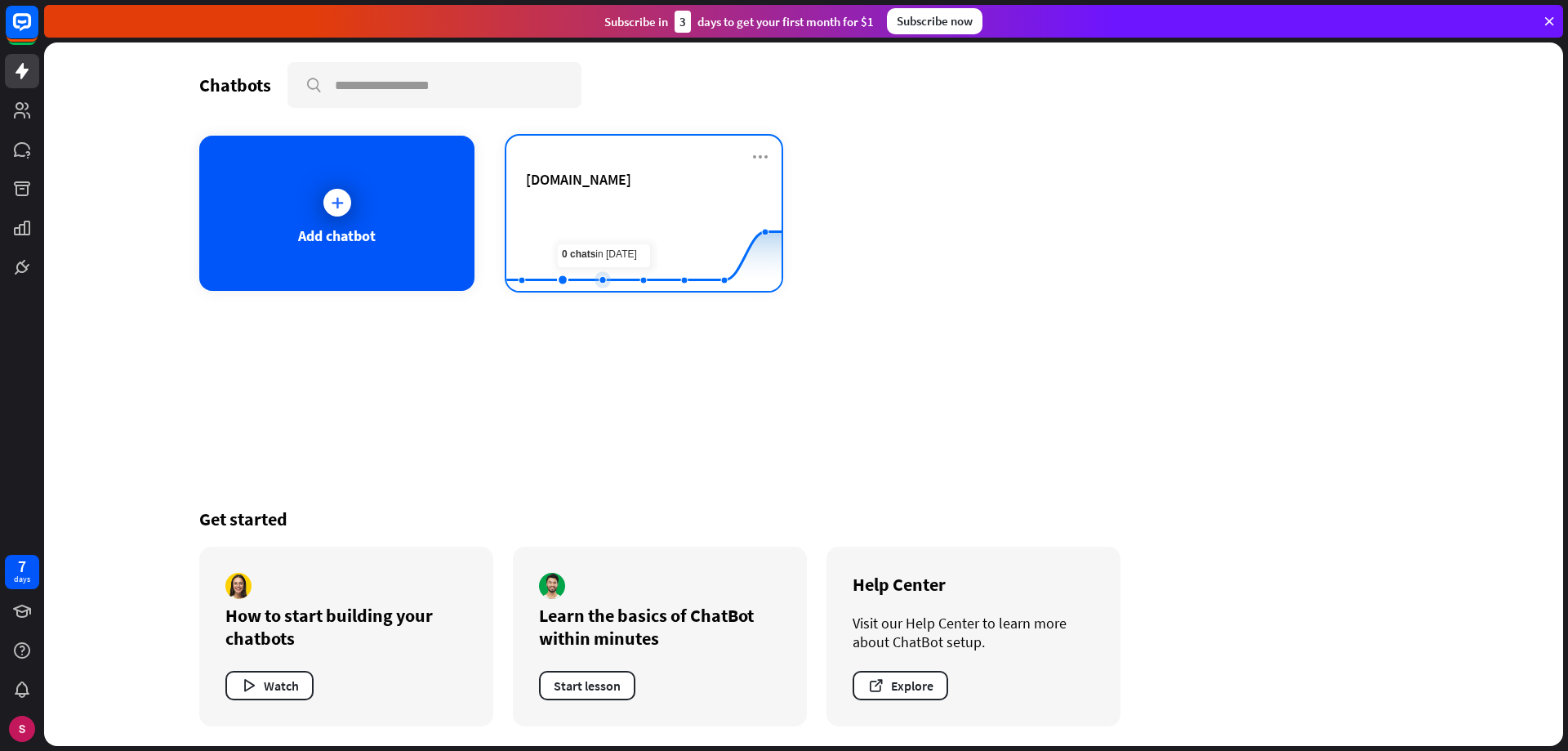
click at [592, 229] on rect at bounding box center [643, 250] width 275 height 102
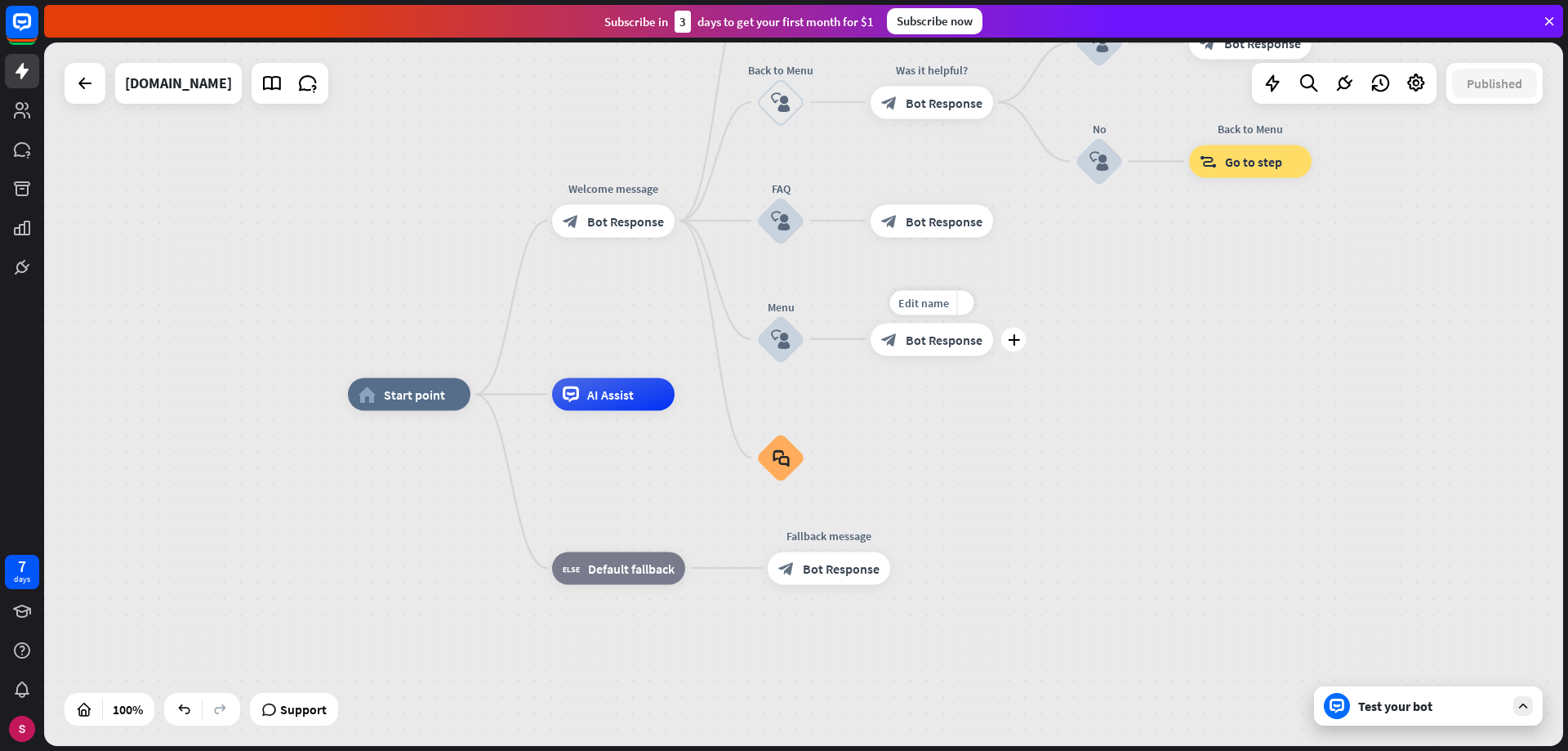
click at [958, 344] on font "Bot Response" at bounding box center [944, 338] width 77 height 16
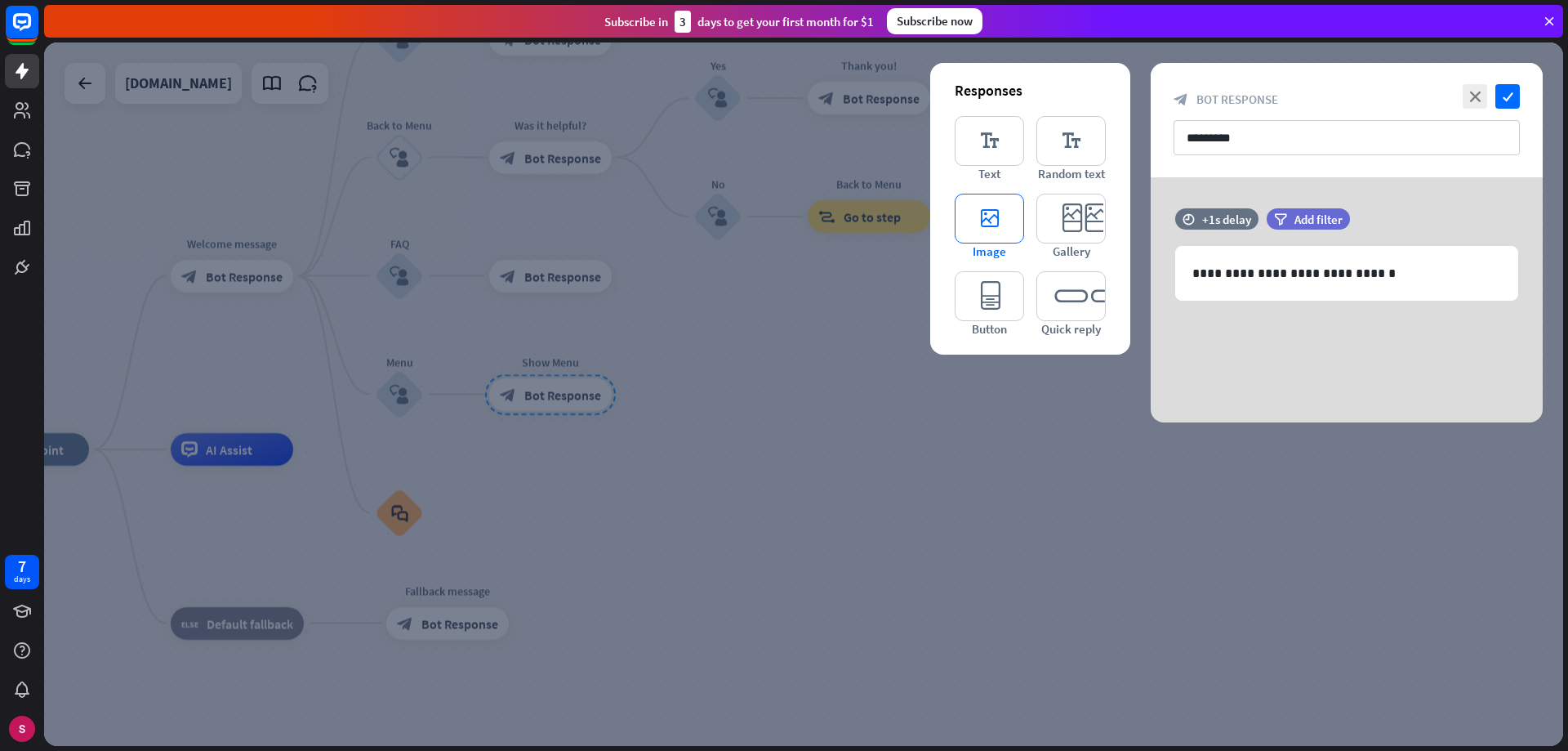
click at [994, 224] on icon "editor_image" at bounding box center [989, 219] width 69 height 50
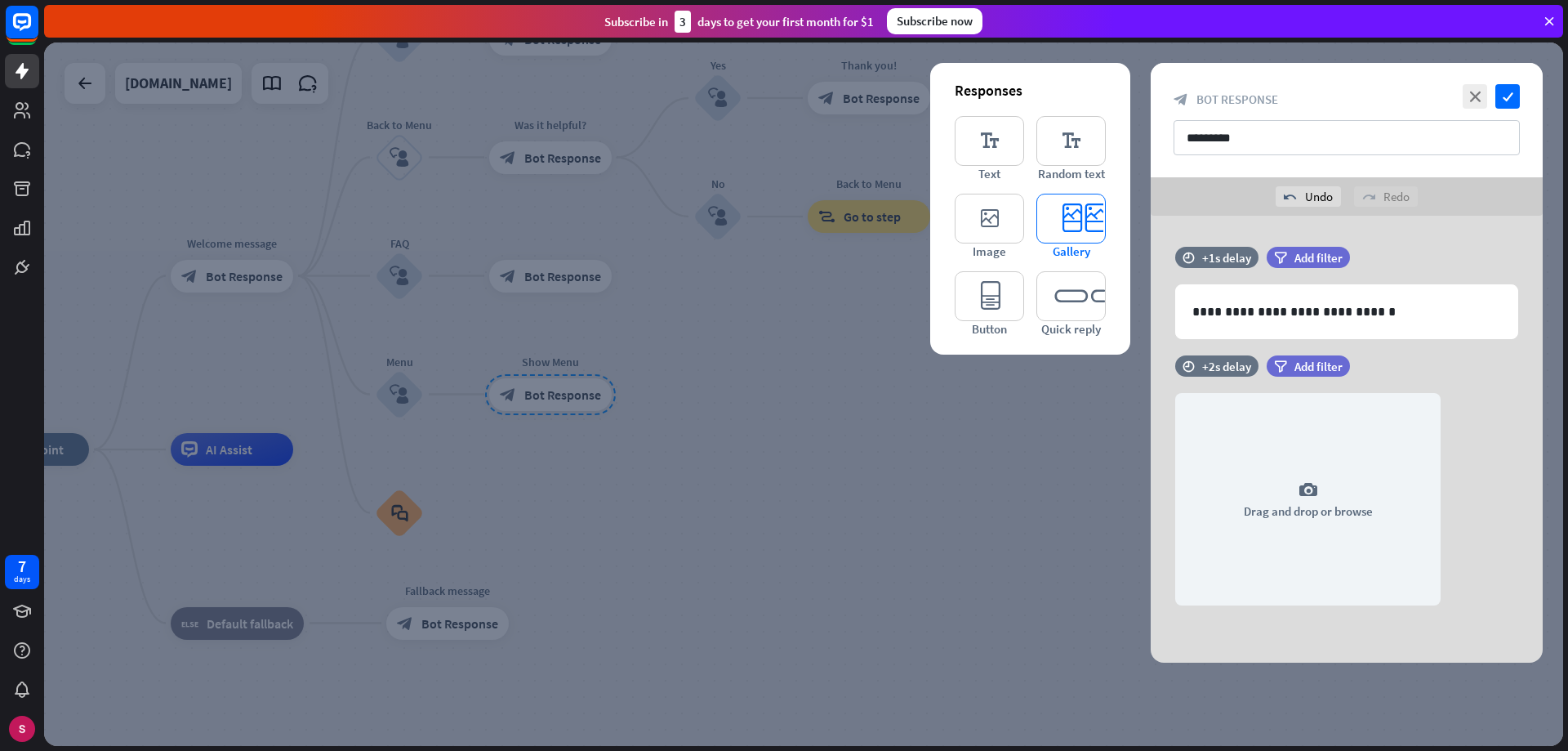
click at [1074, 224] on icon "editor_card" at bounding box center [1071, 219] width 69 height 50
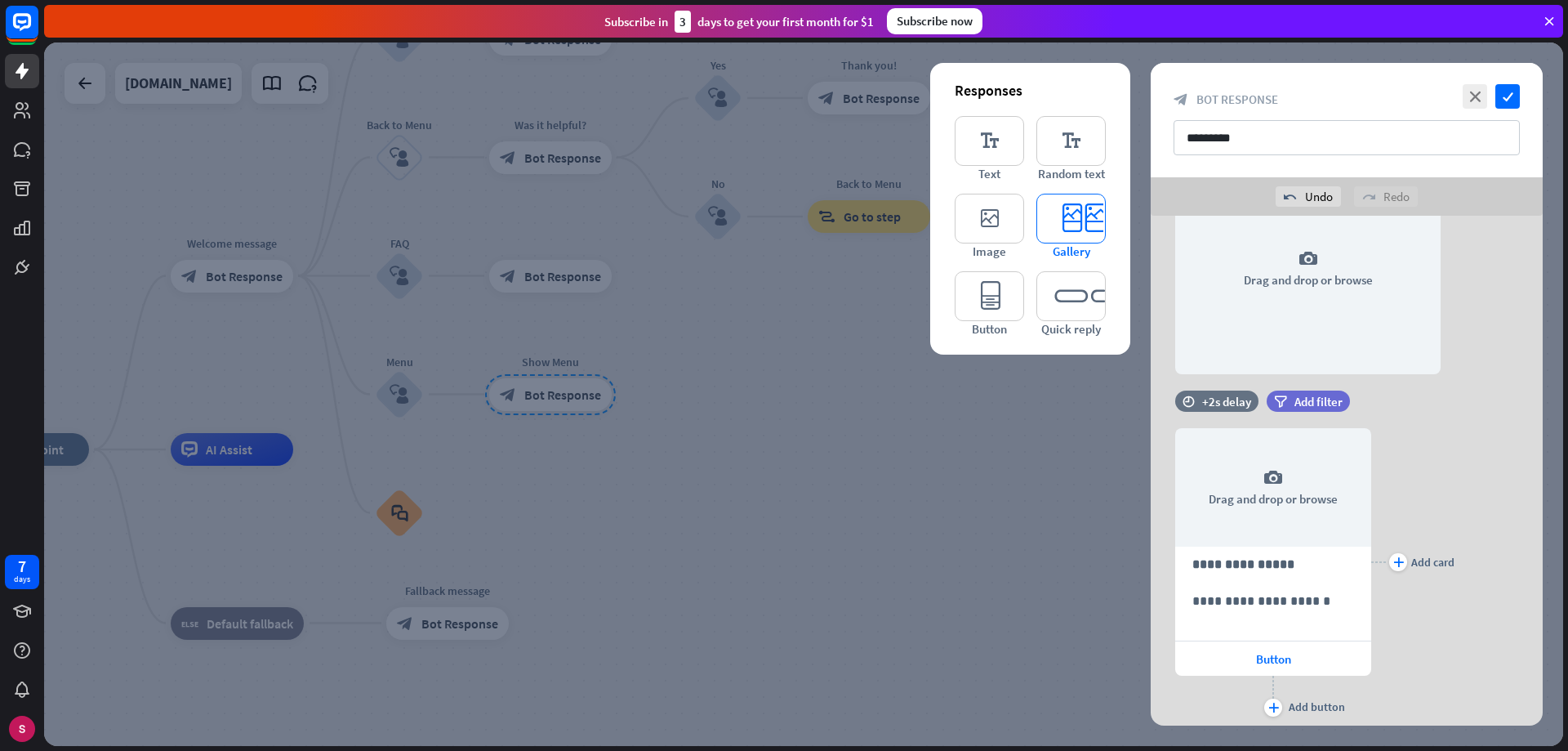
scroll to position [284, 0]
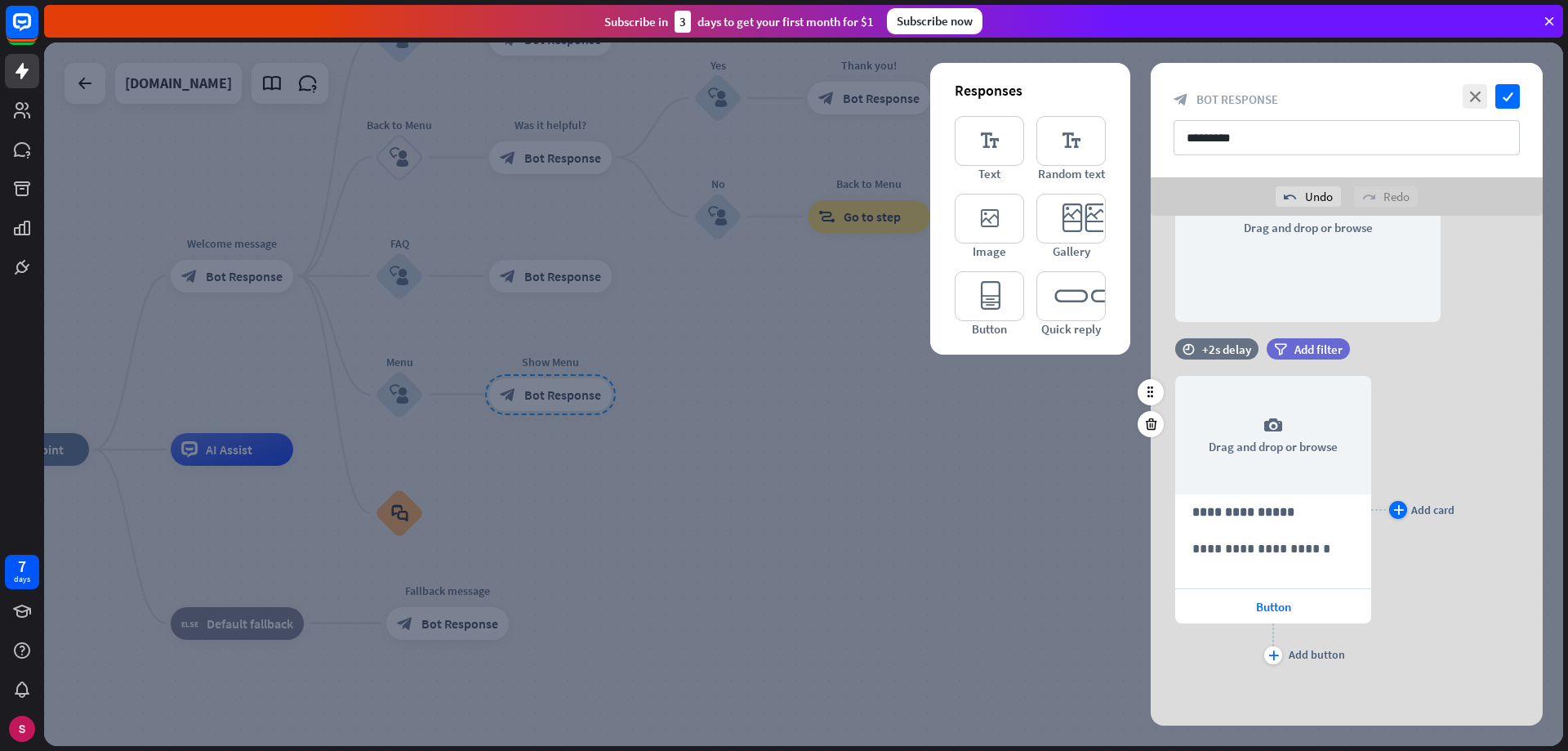
click at [1400, 507] on font "plus" at bounding box center [1398, 510] width 10 height 10
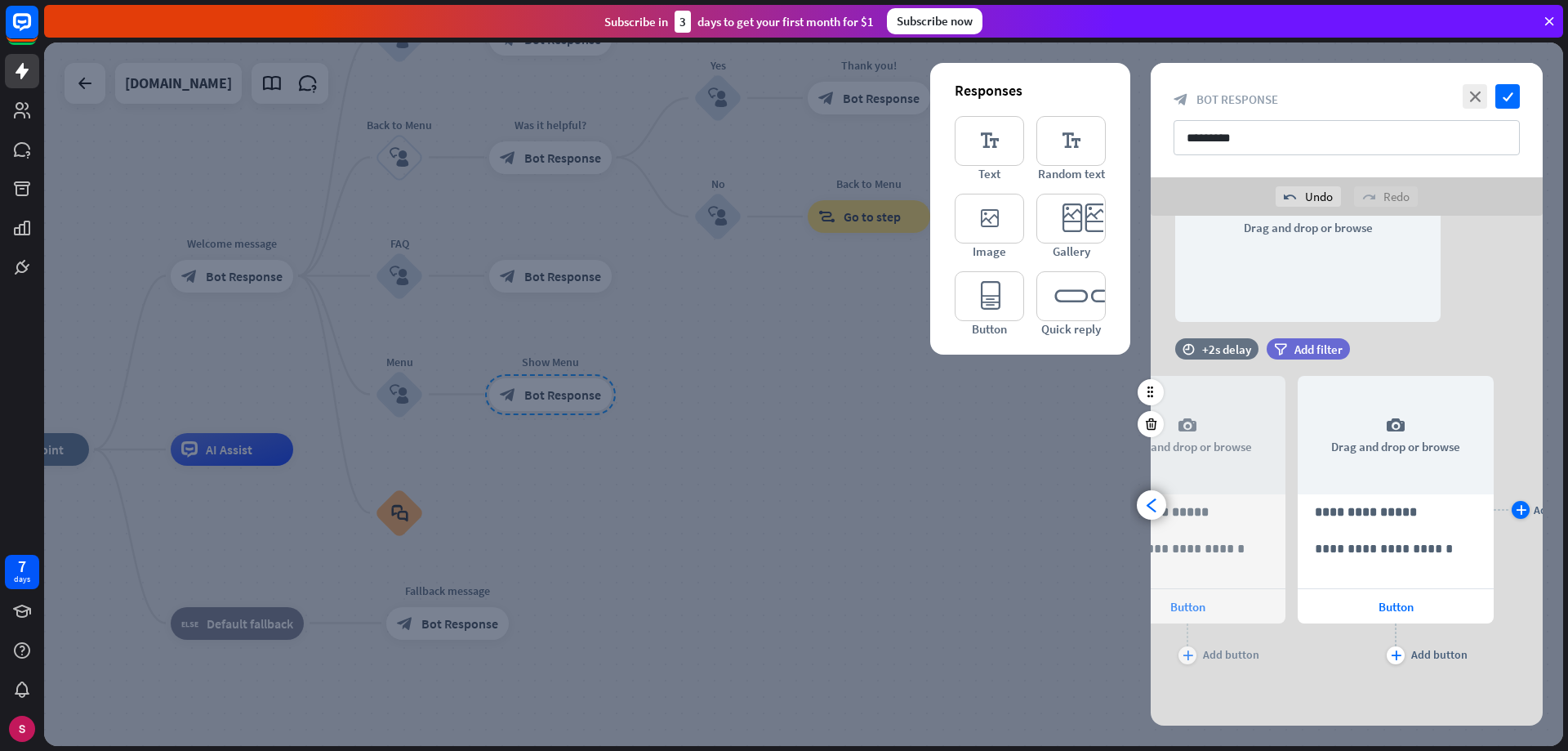
scroll to position [0, 135]
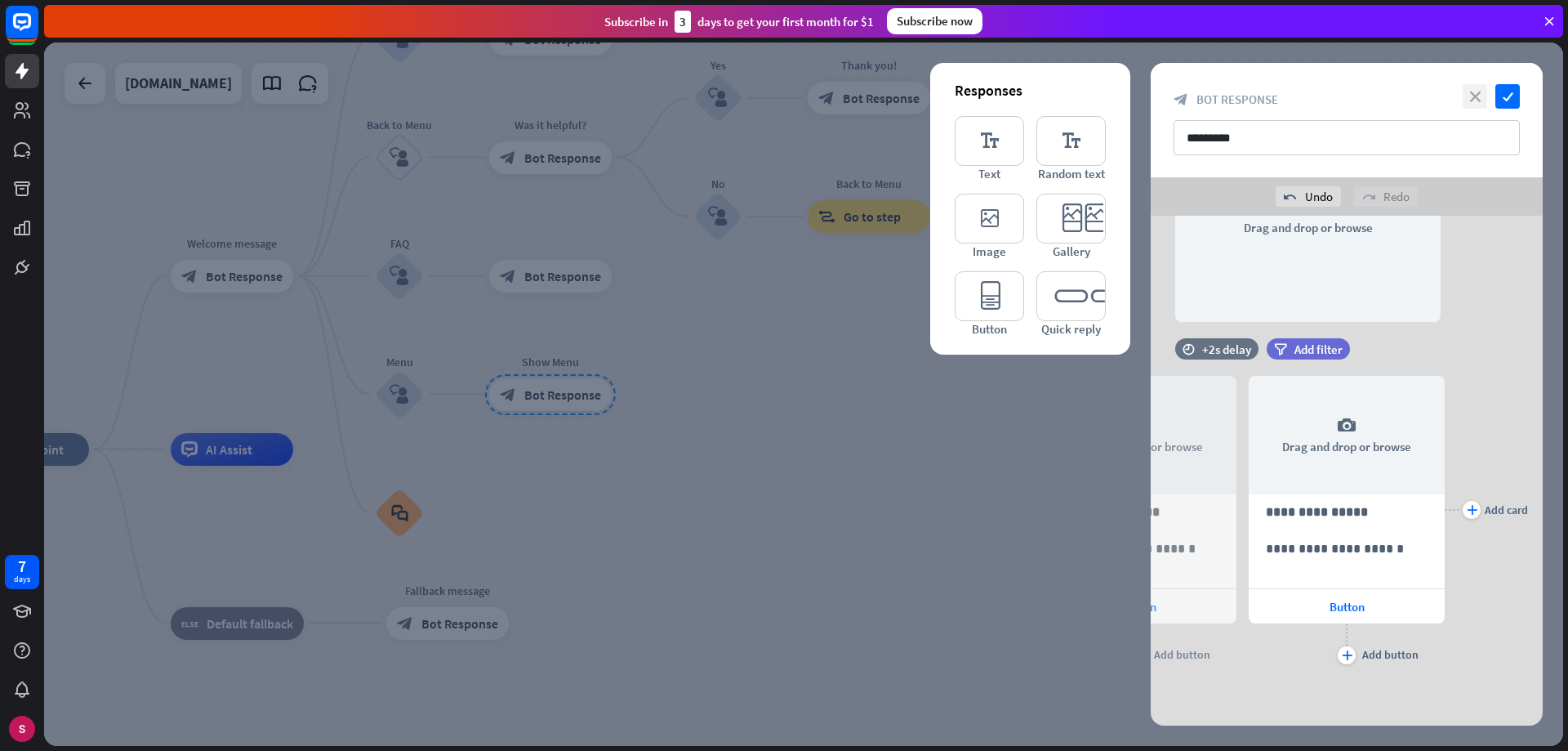
click at [1475, 96] on icon "close" at bounding box center [1475, 96] width 24 height 24
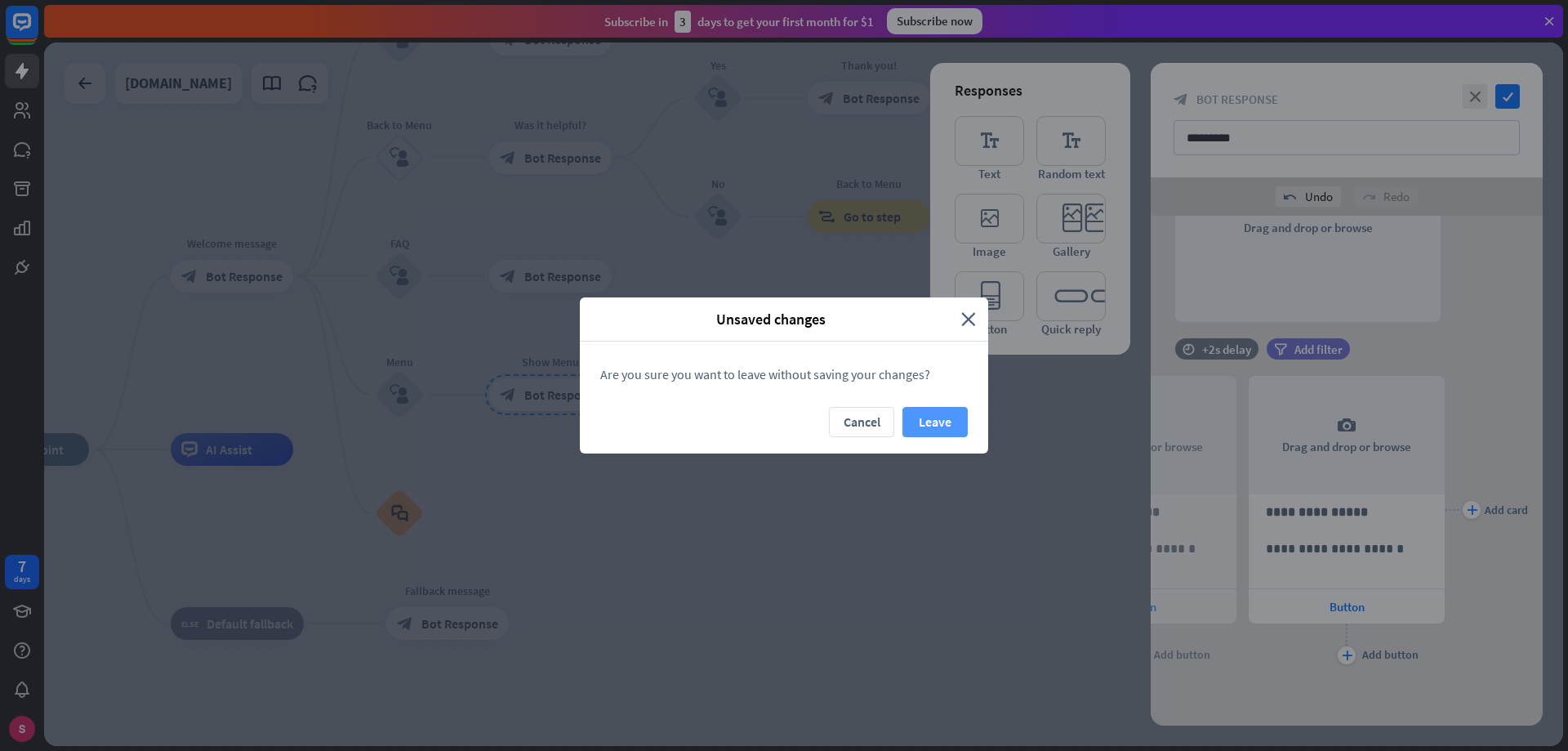
click at [929, 418] on button "Leave" at bounding box center [935, 421] width 66 height 30
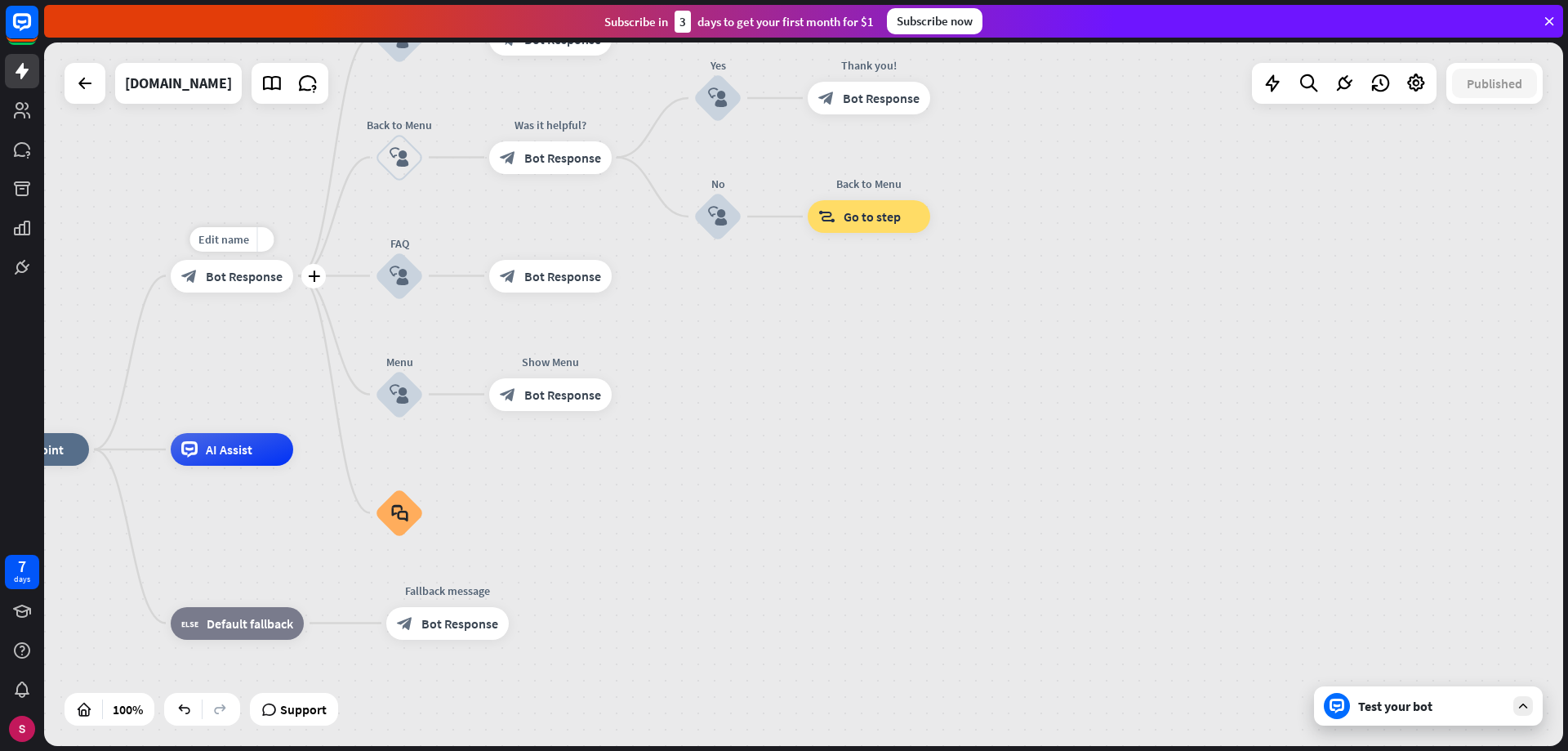
click at [229, 280] on font "Bot Response" at bounding box center [244, 276] width 77 height 16
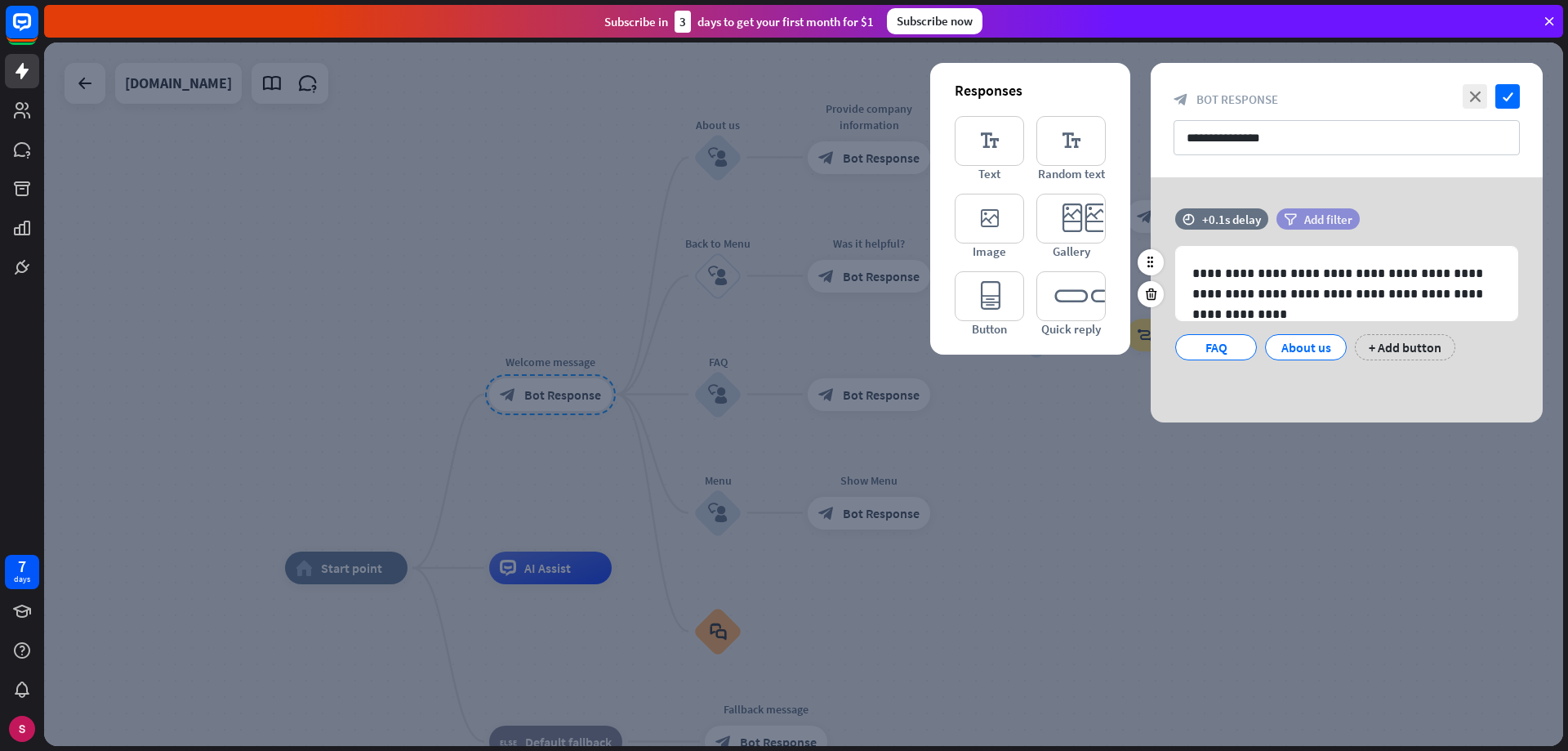
click at [1323, 224] on font "Add filter" at bounding box center [1328, 220] width 48 height 16
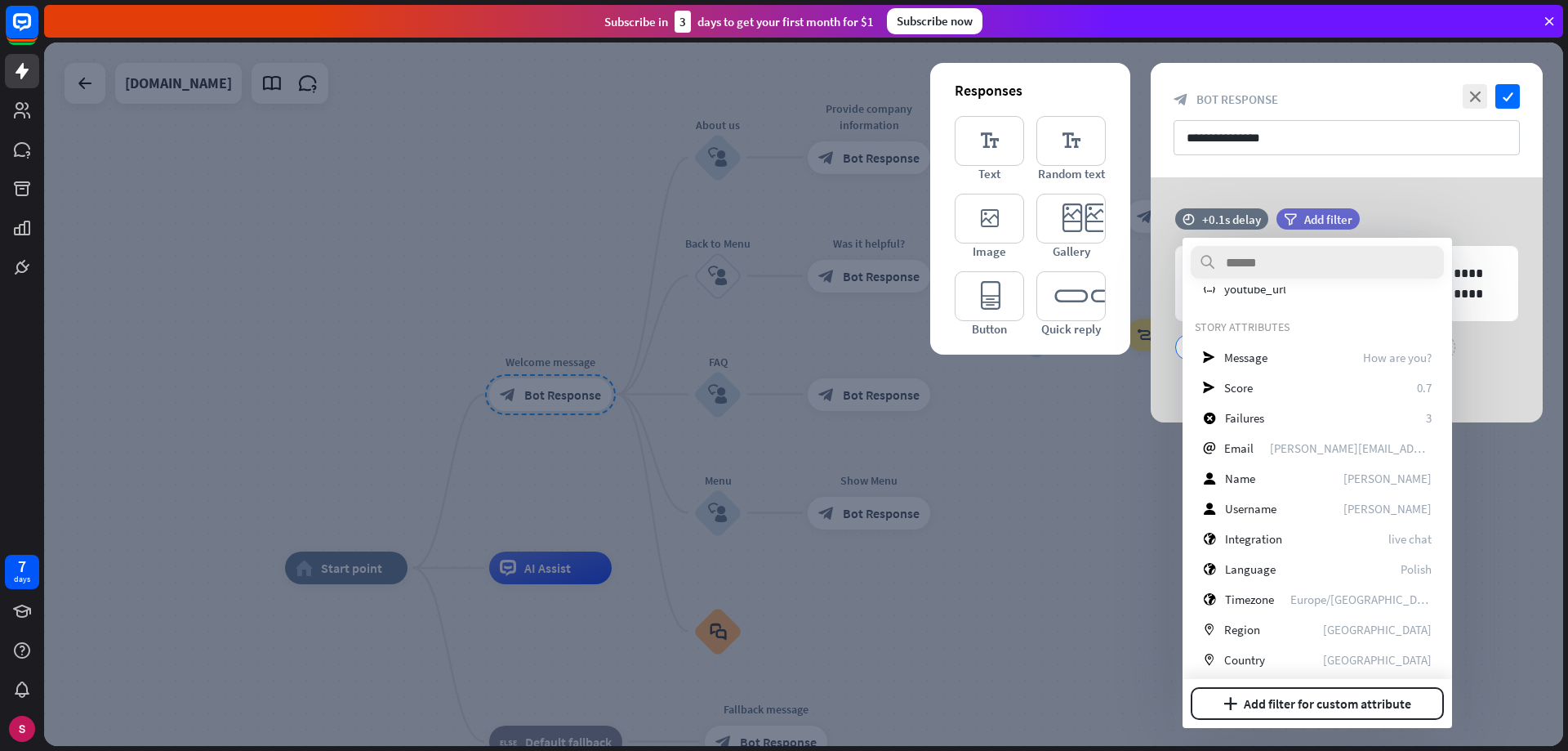
scroll to position [661, 0]
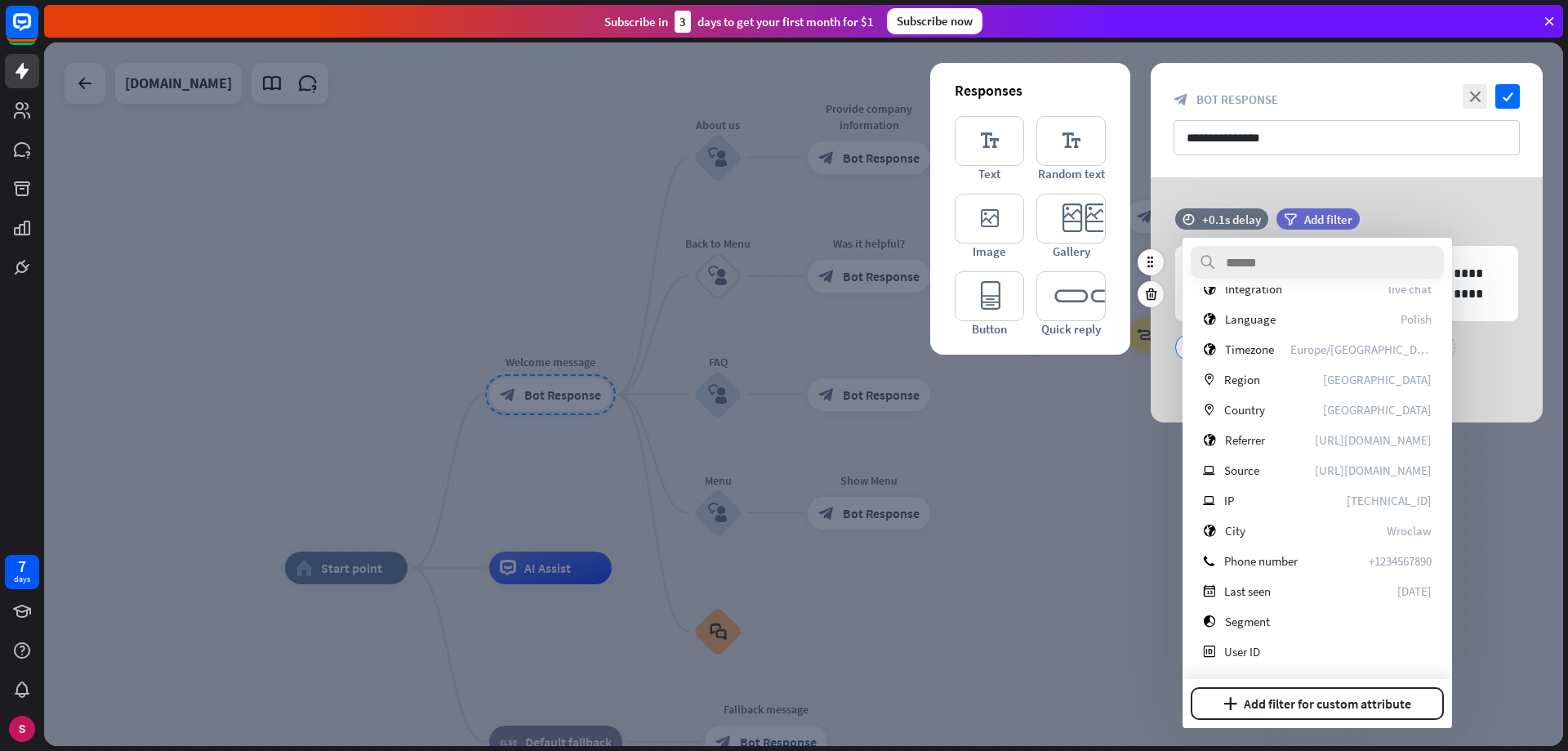
click at [1493, 212] on div "time +0.1s delay filter Add filter" at bounding box center [1347, 227] width 392 height 37
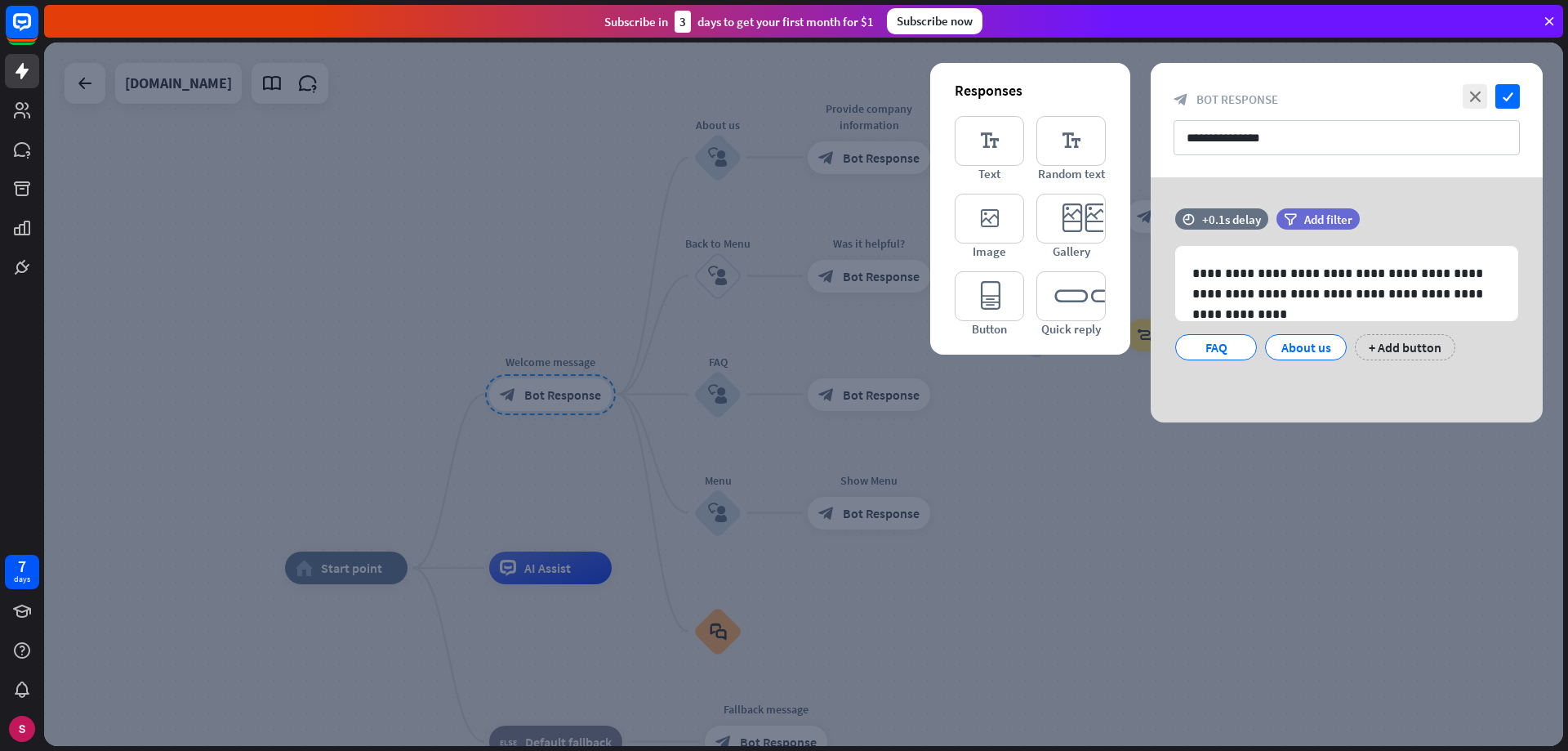
click at [1215, 561] on div at bounding box center [803, 394] width 1519 height 703
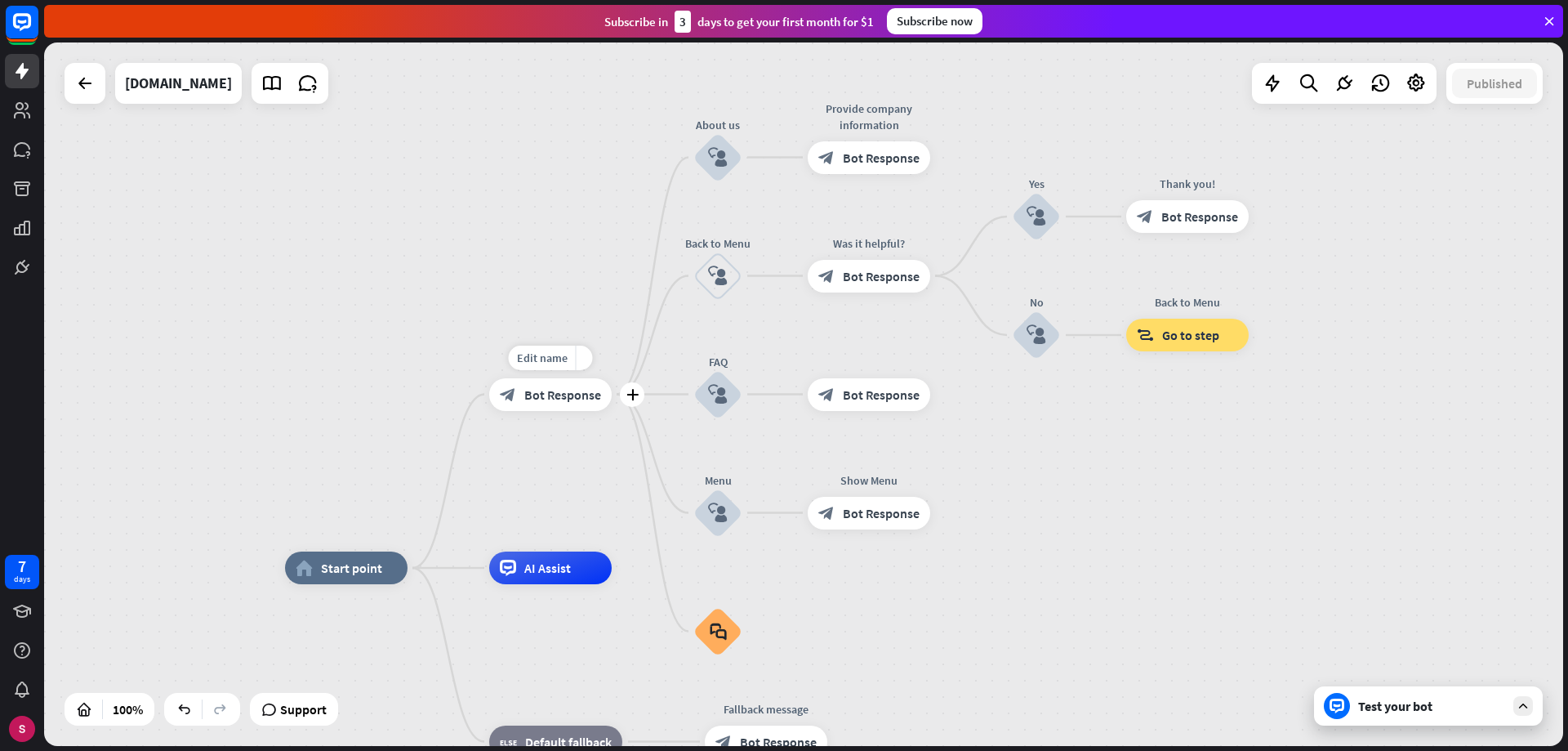
click at [558, 407] on div "block_bot_response Bot Response" at bounding box center [551, 395] width 123 height 33
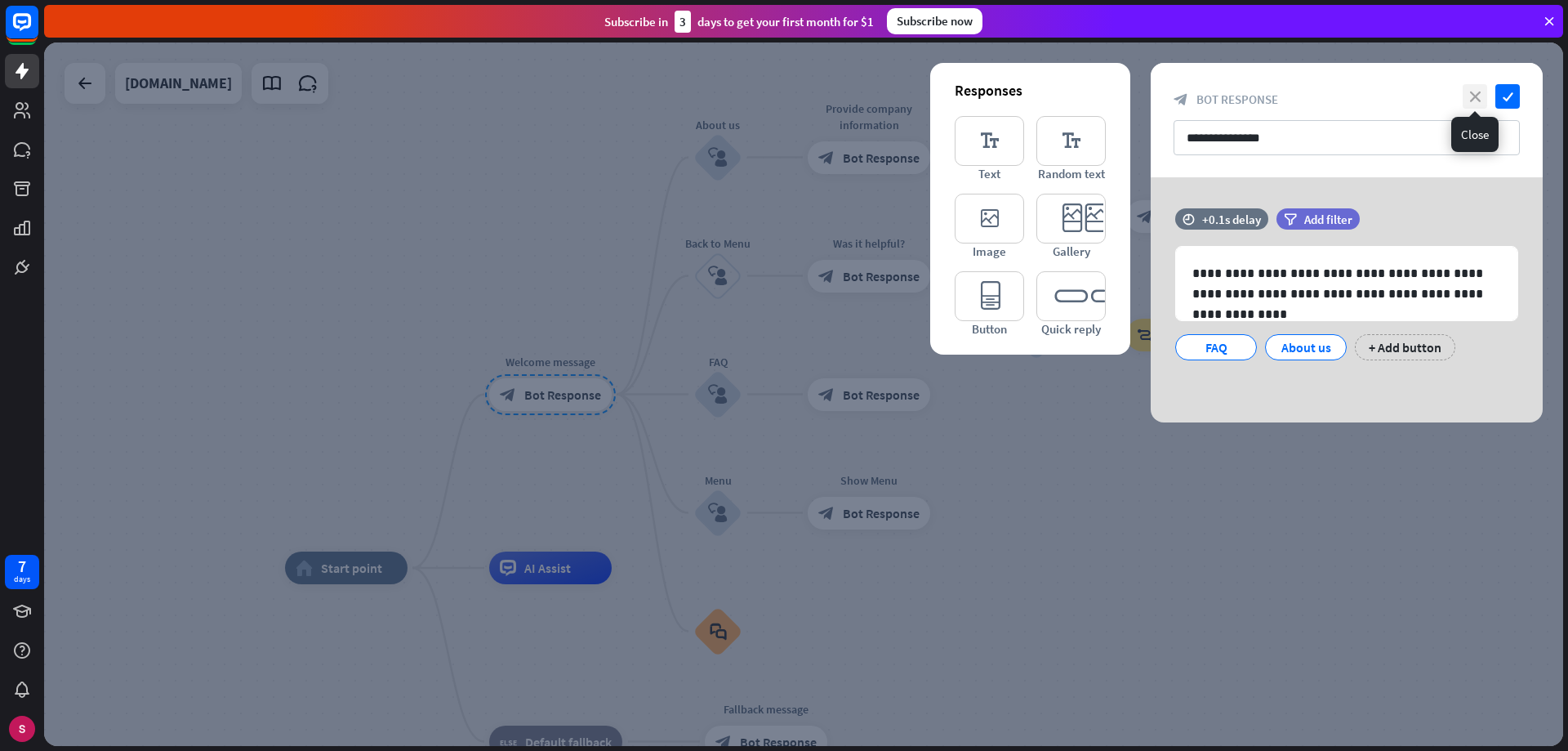
click at [1470, 99] on font "close" at bounding box center [1475, 97] width 10 height 10
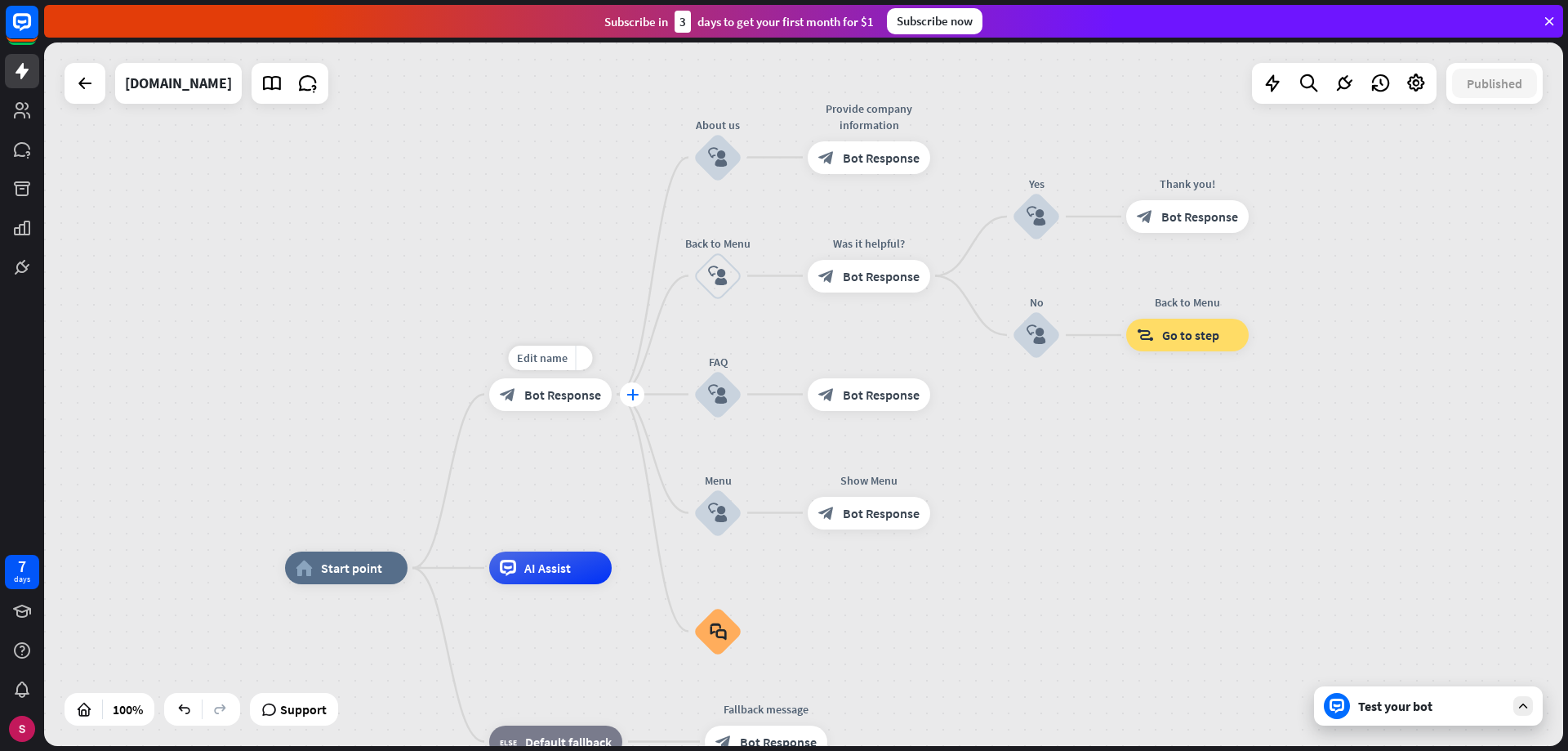
click at [631, 391] on font "plus" at bounding box center [632, 394] width 12 height 11
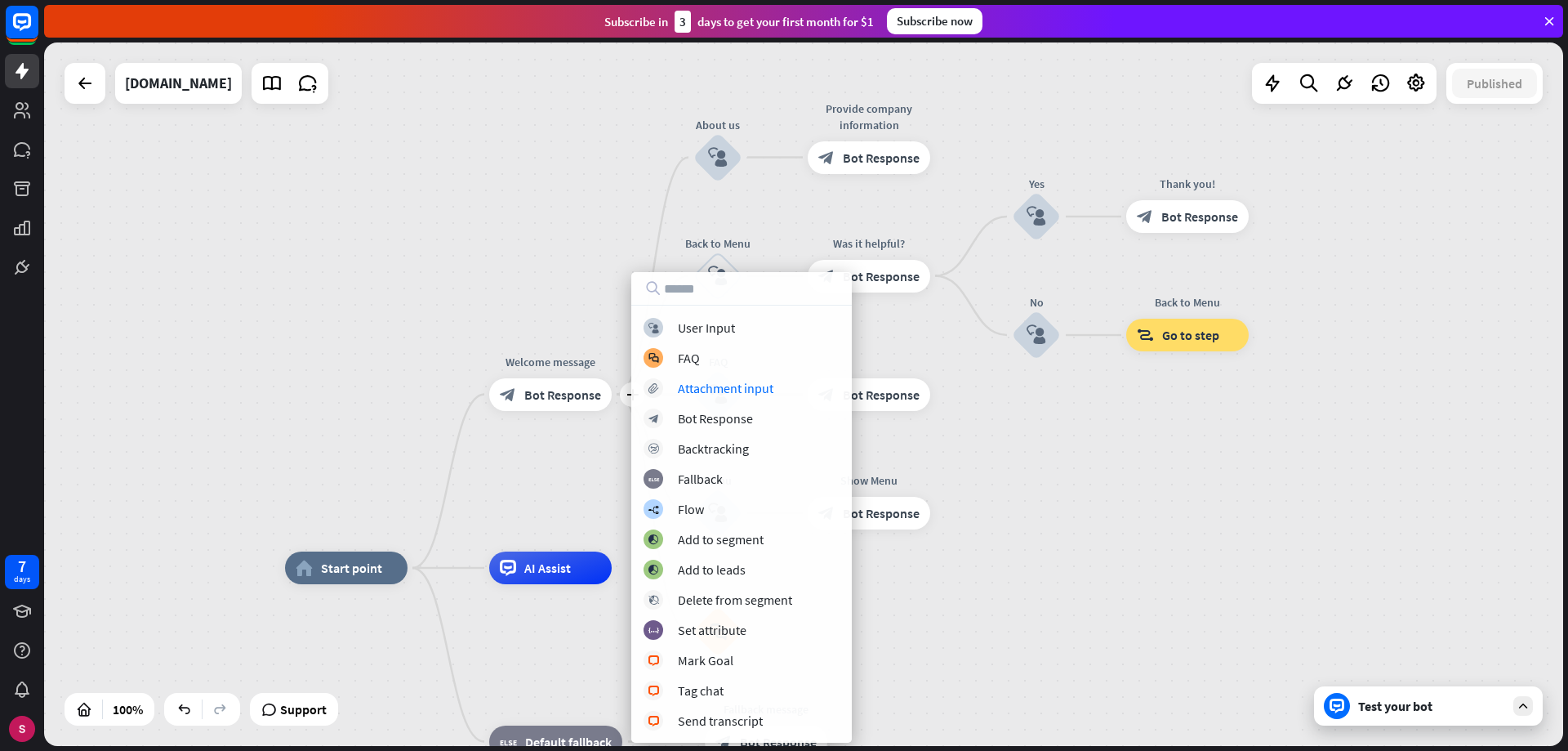
click at [1128, 529] on div "home_2 Start point plus Welcome message block_bot_response Bot Response About u…" at bounding box center [803, 394] width 1519 height 703
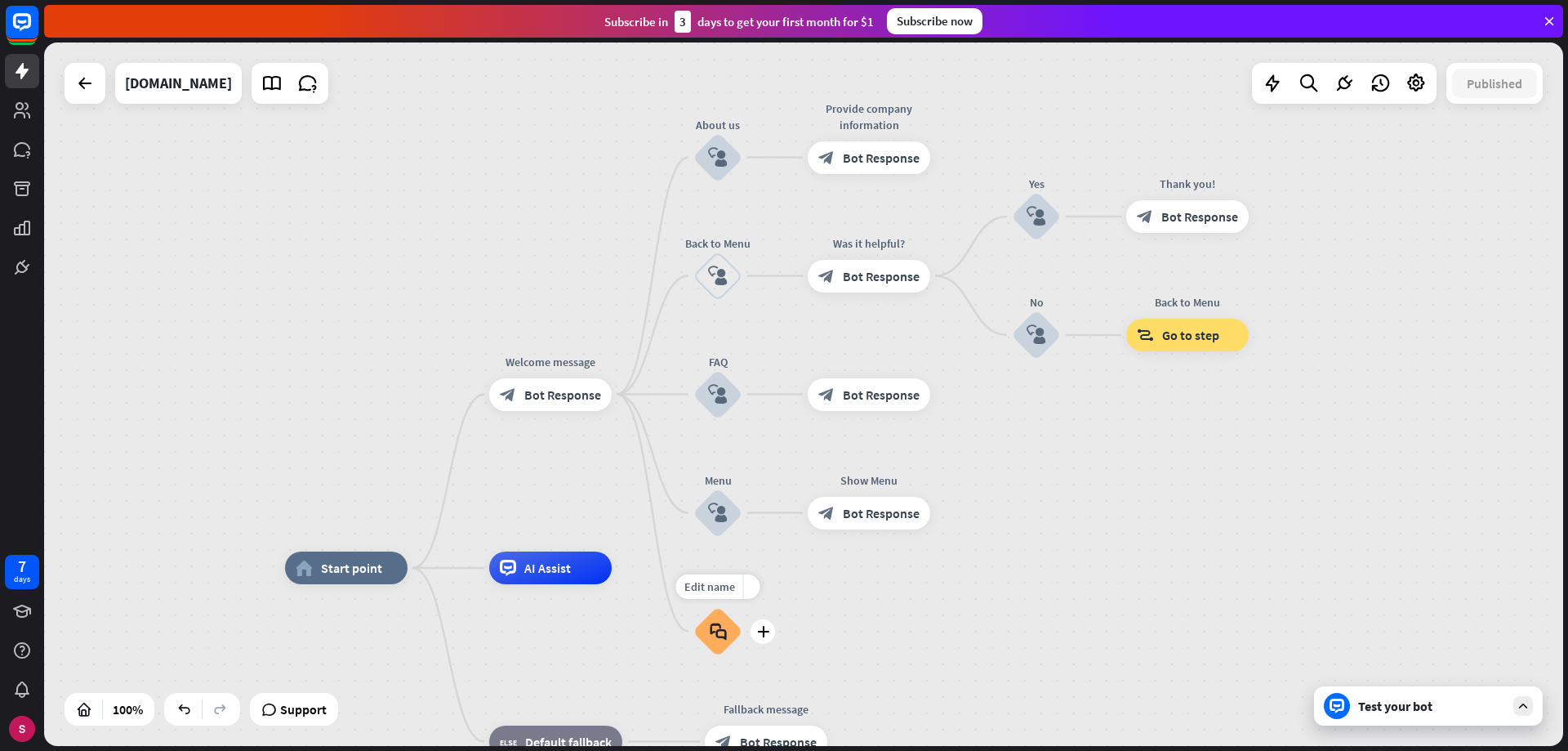
click at [725, 634] on font "block_faq" at bounding box center [719, 632] width 17 height 18
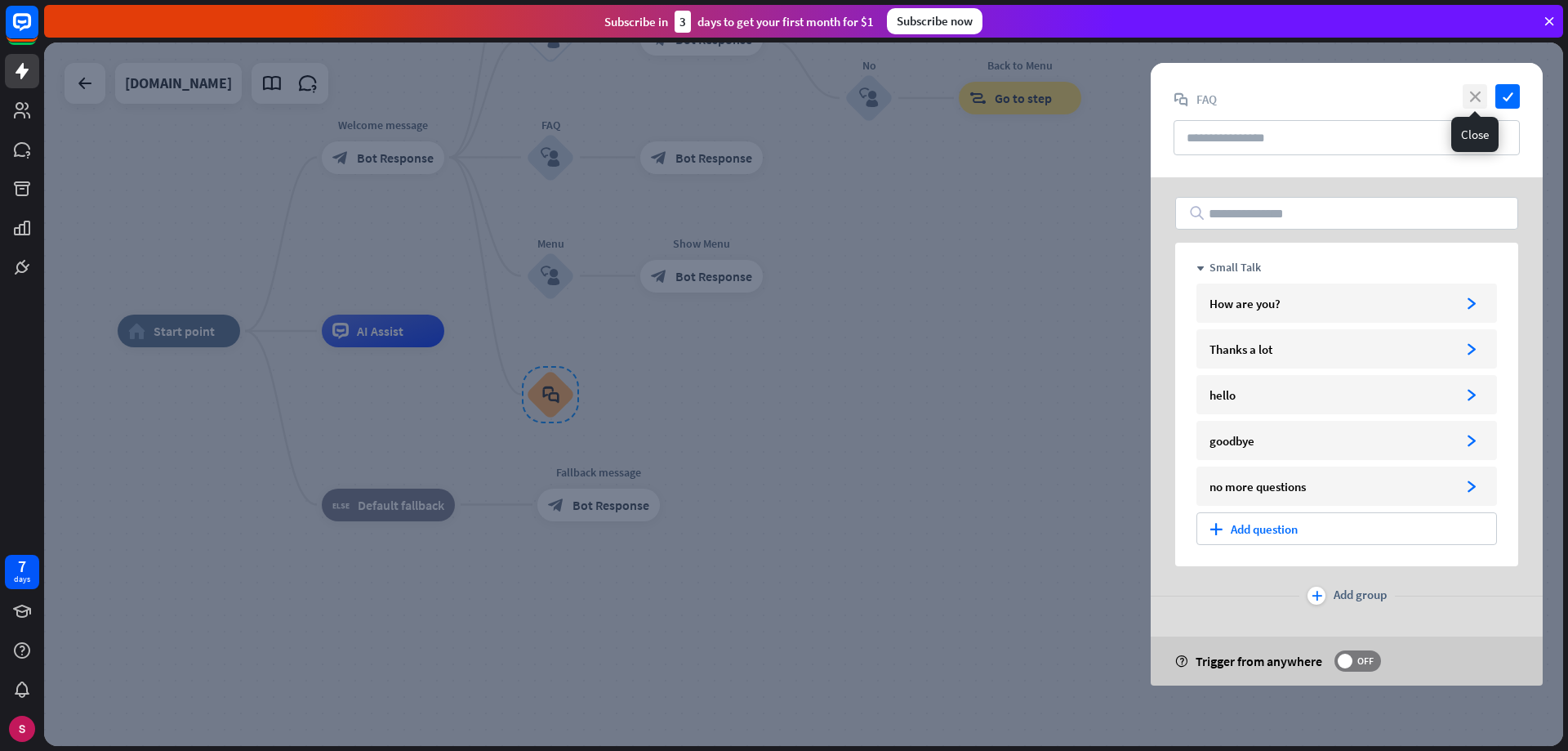
click at [1474, 94] on font "close" at bounding box center [1475, 97] width 10 height 10
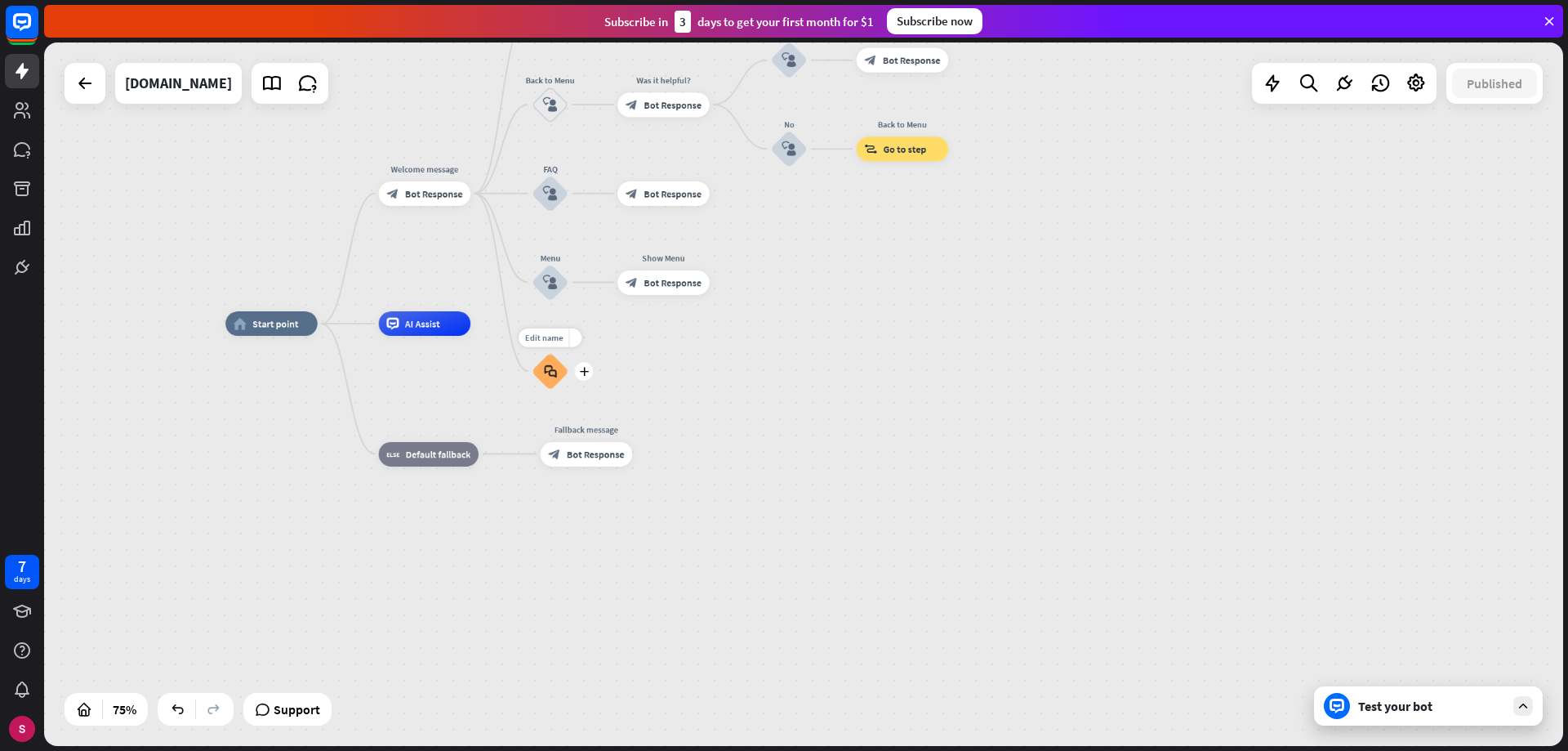
click at [550, 365] on font "block_faq" at bounding box center [550, 371] width 13 height 14
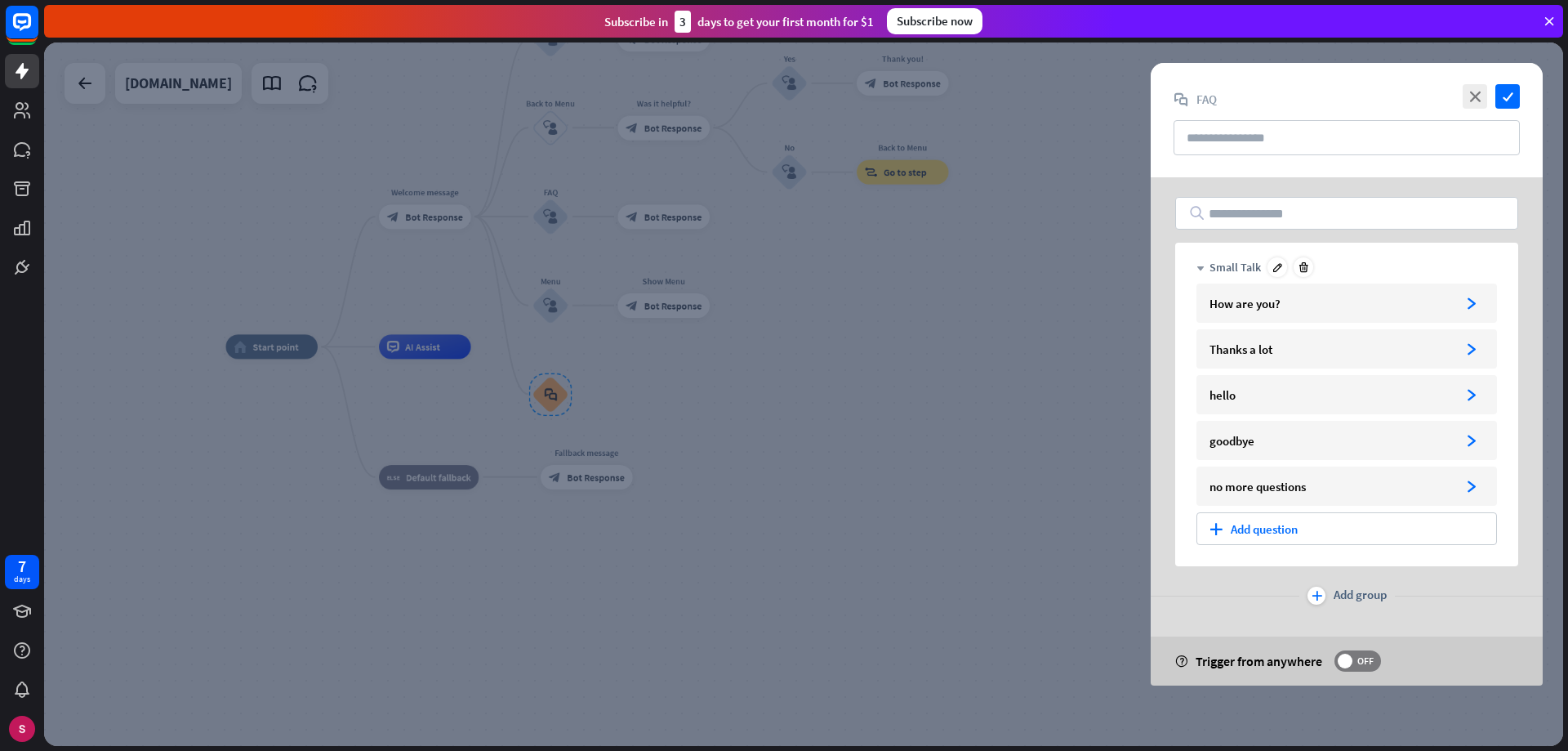
click at [1200, 266] on font "down" at bounding box center [1200, 268] width 8 height 8
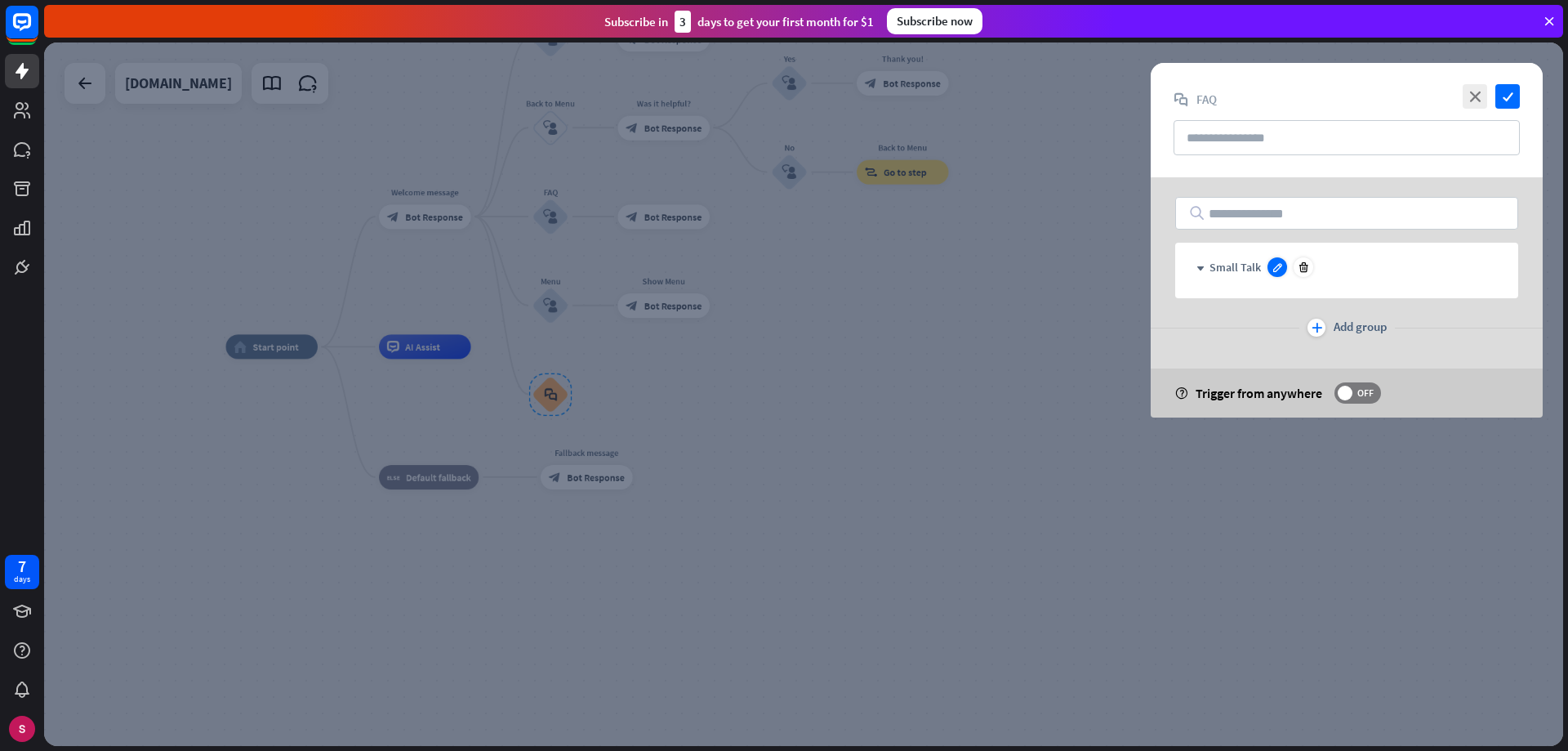
click at [1271, 268] on icon at bounding box center [1277, 267] width 12 height 12
click at [1202, 268] on font "down" at bounding box center [1200, 268] width 8 height 8
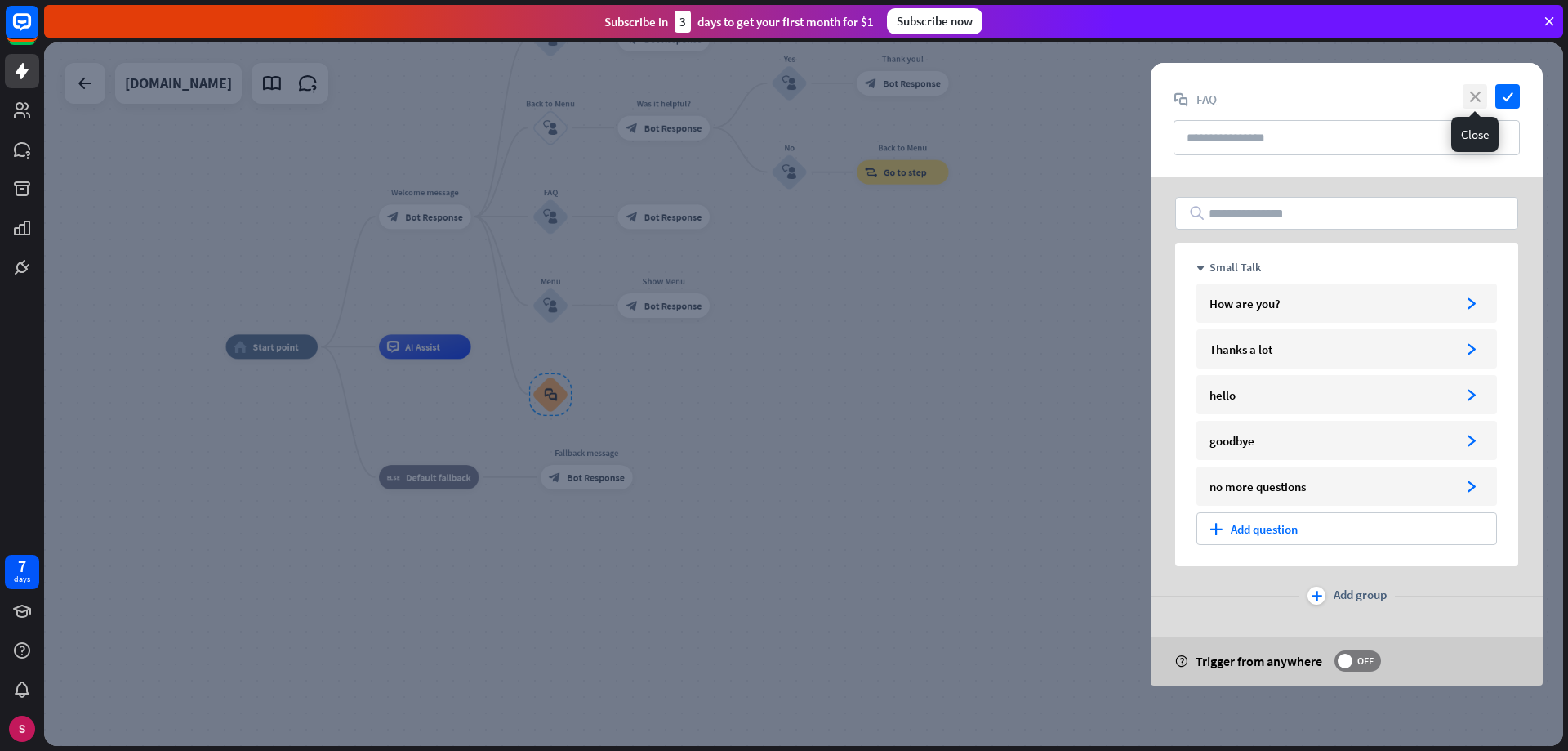
click at [1475, 93] on font "close" at bounding box center [1475, 97] width 10 height 10
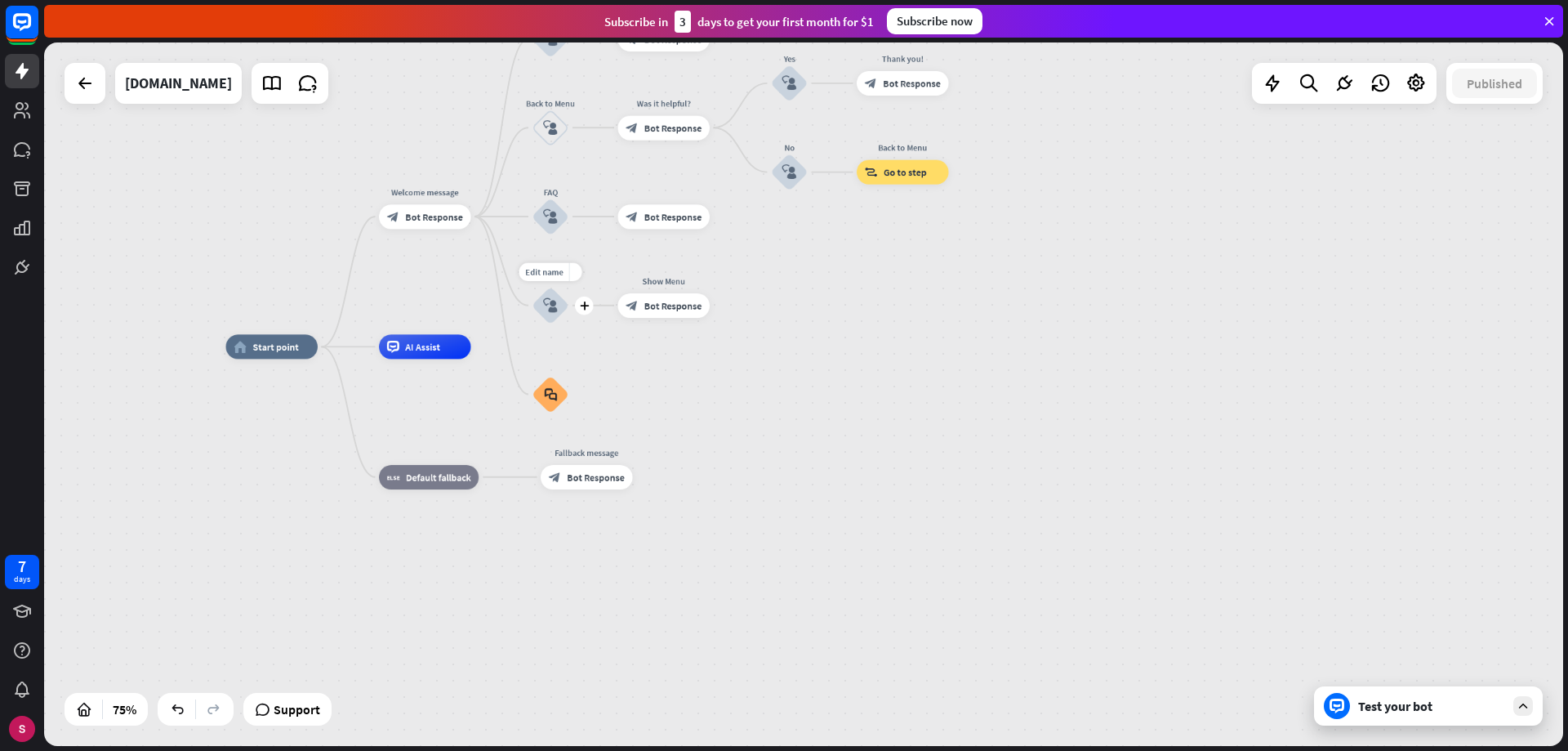
click at [554, 307] on font "block_user_input" at bounding box center [550, 305] width 15 height 16
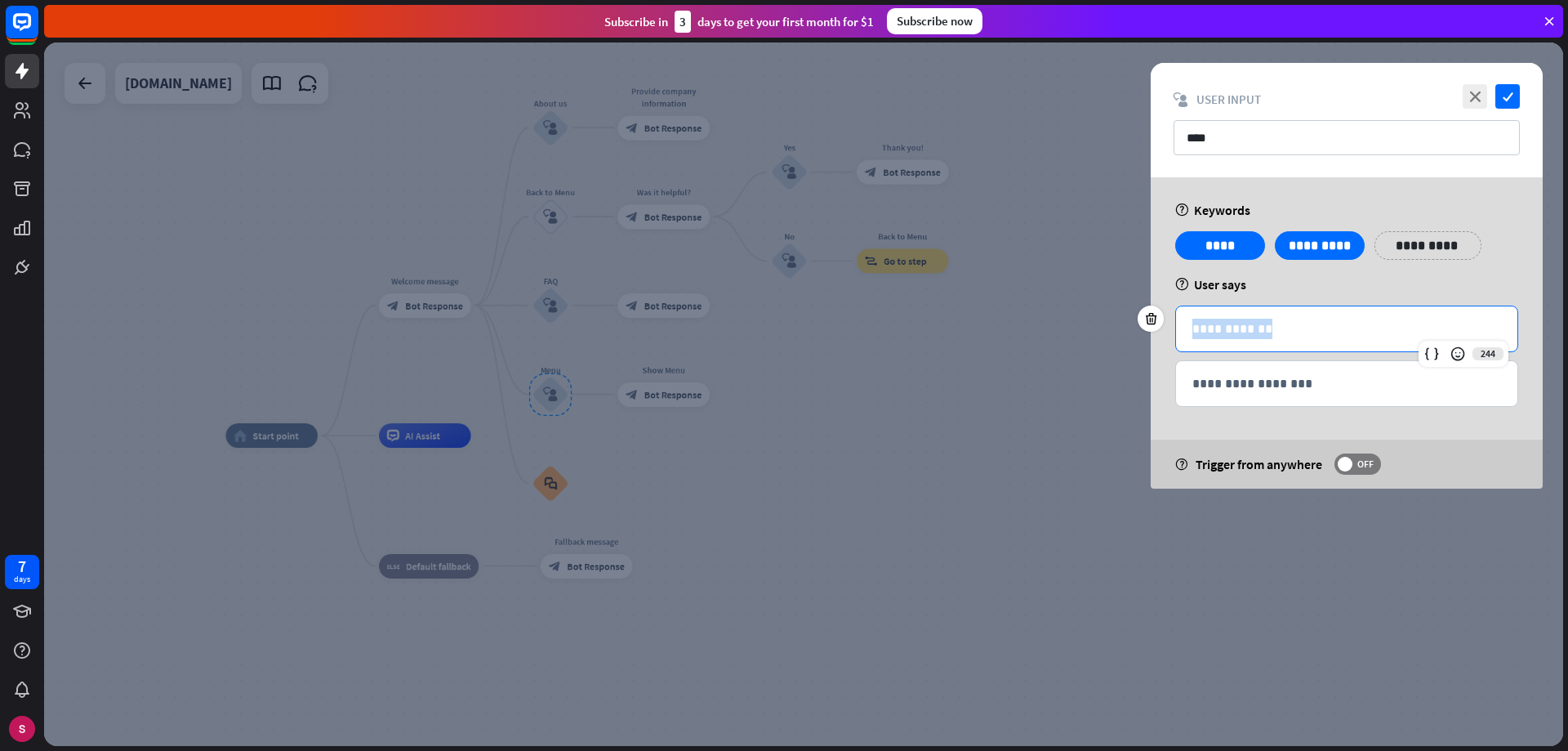
drag, startPoint x: 1261, startPoint y: 336, endPoint x: 1120, endPoint y: 322, distance: 141.7
click at [1120, 322] on div "**********" at bounding box center [803, 394] width 1519 height 703
click at [1475, 101] on font "close" at bounding box center [1475, 97] width 10 height 10
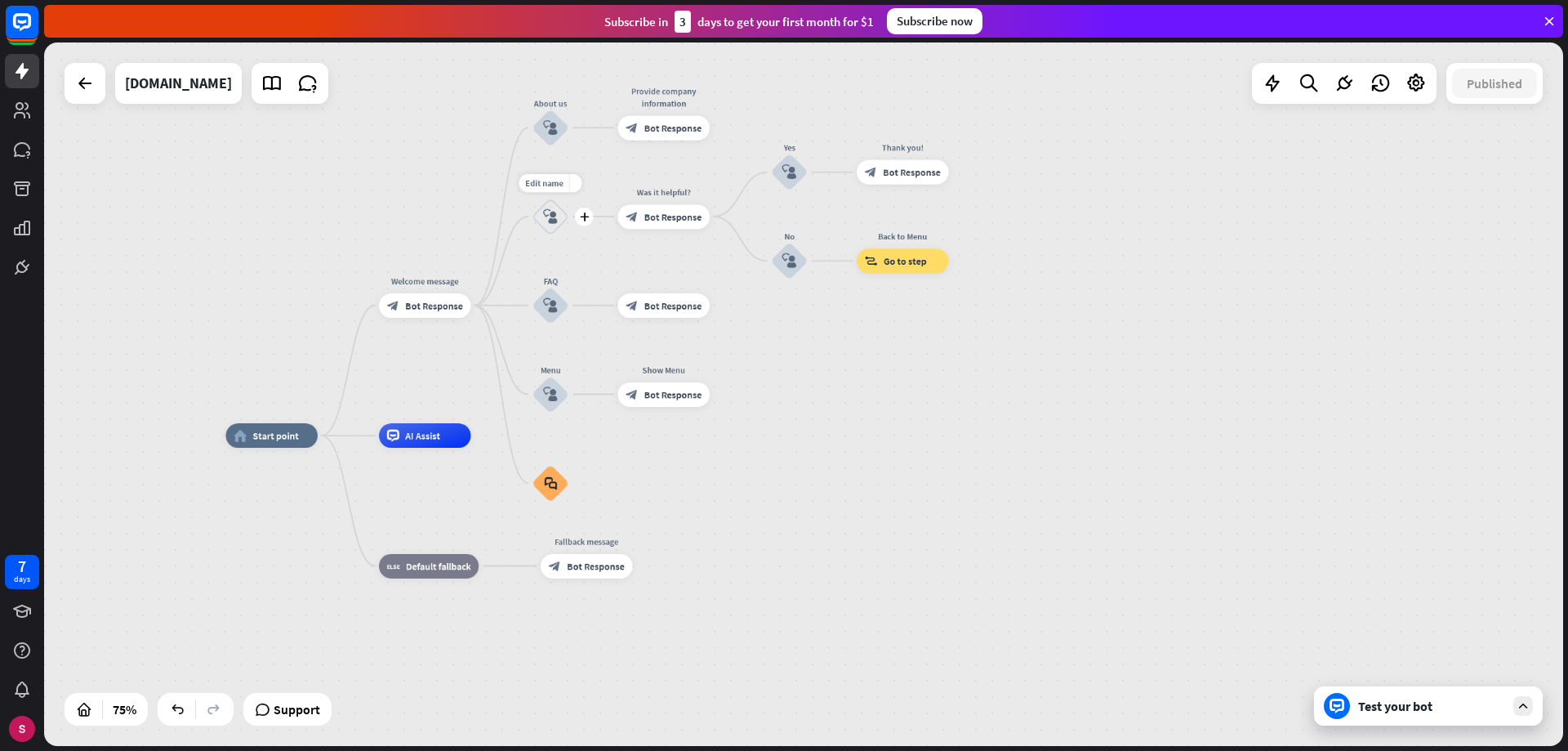
click at [536, 213] on div "block_user_input" at bounding box center [551, 216] width 36 height 36
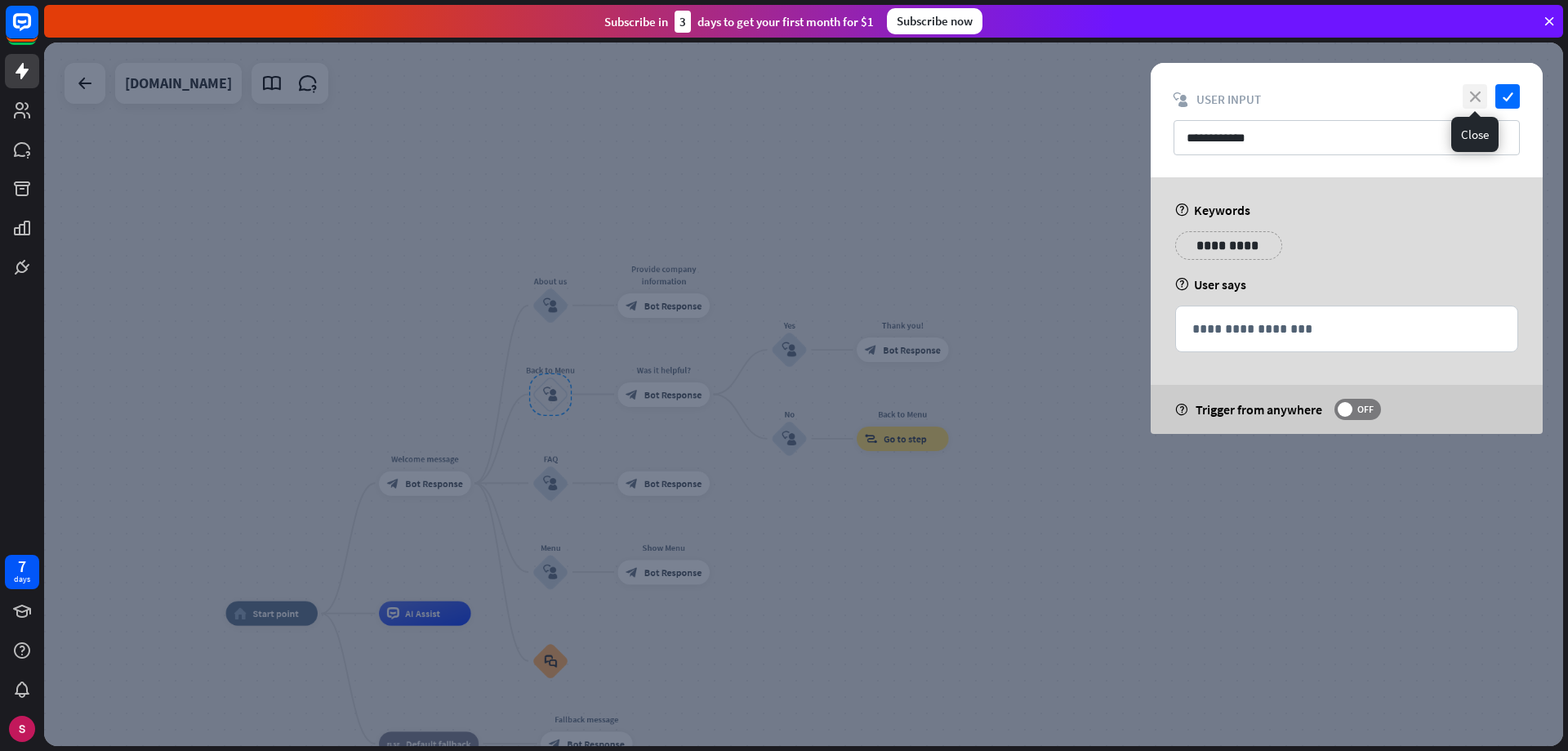
click at [1473, 93] on font "close" at bounding box center [1475, 97] width 10 height 10
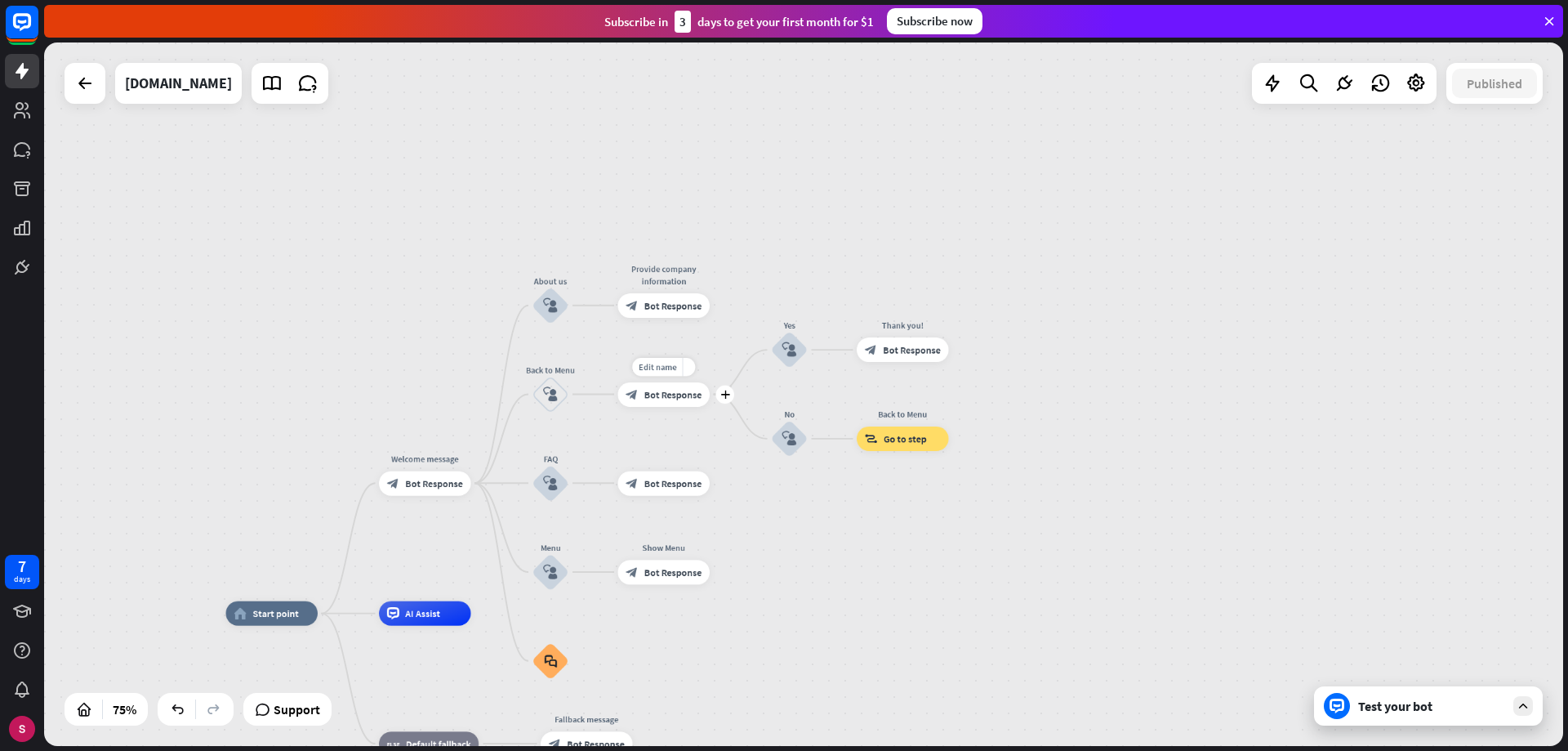
click at [683, 388] on font "Bot Response" at bounding box center [673, 395] width 58 height 12
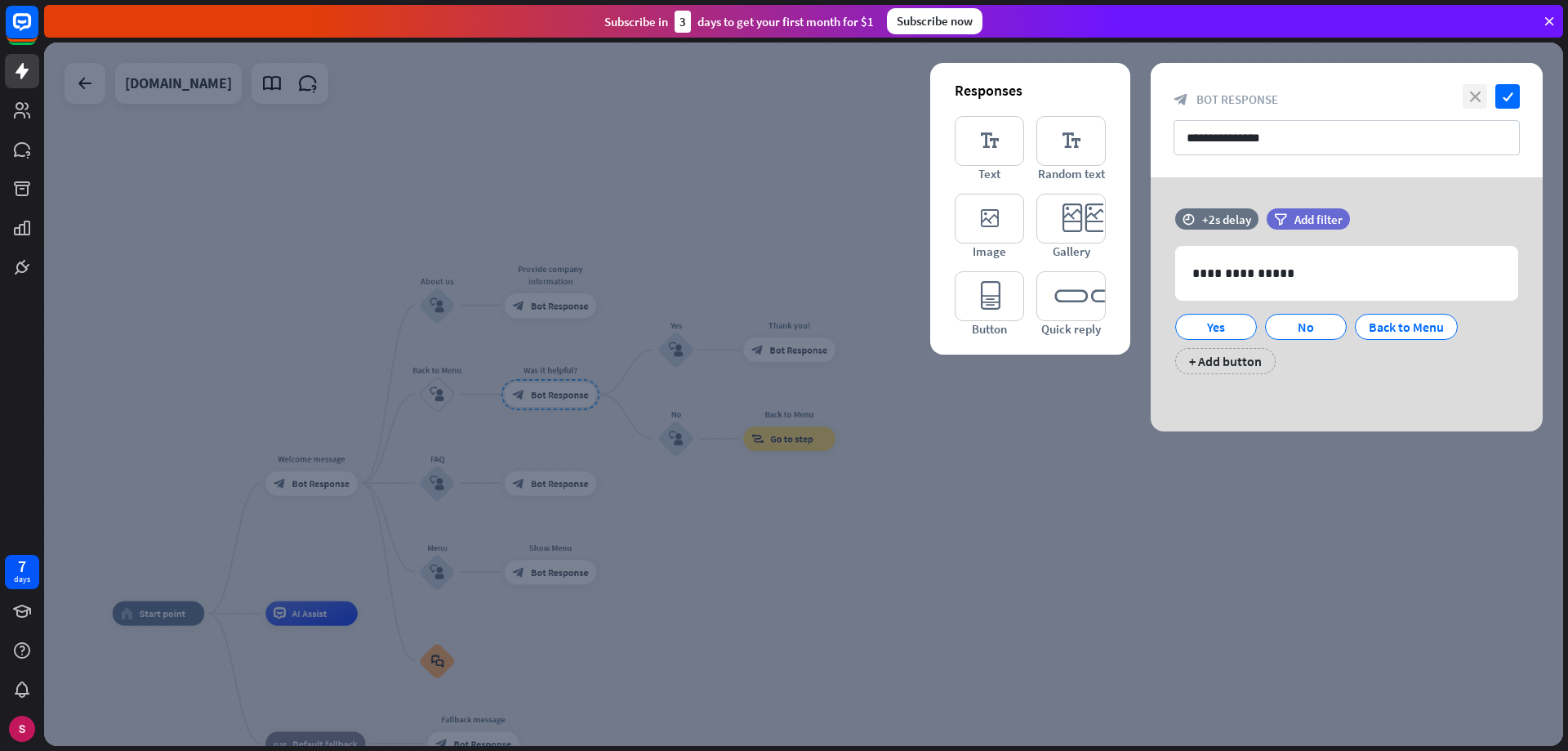
click at [1475, 96] on font "close" at bounding box center [1475, 97] width 10 height 10
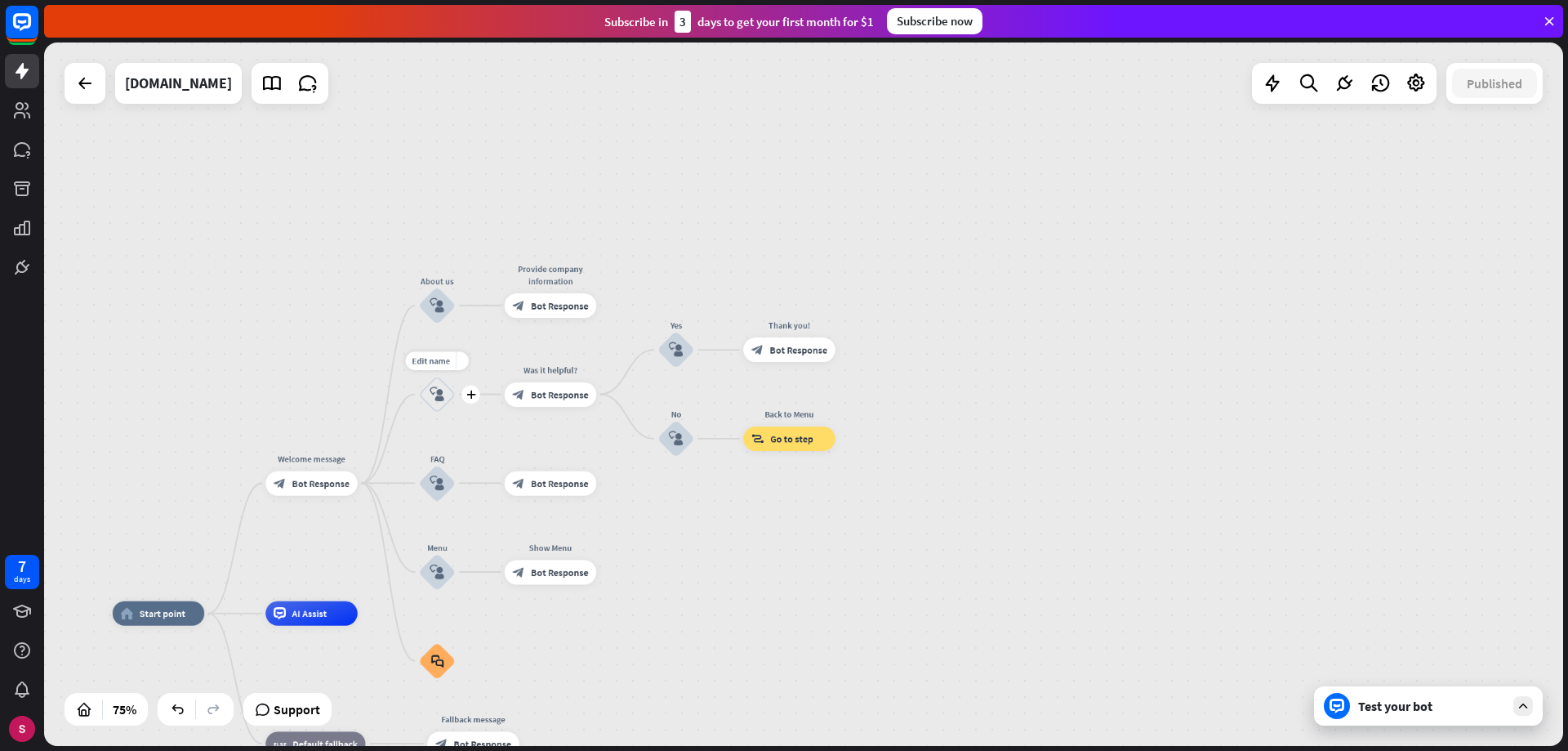
click at [443, 397] on font "block_user_input" at bounding box center [437, 395] width 15 height 16
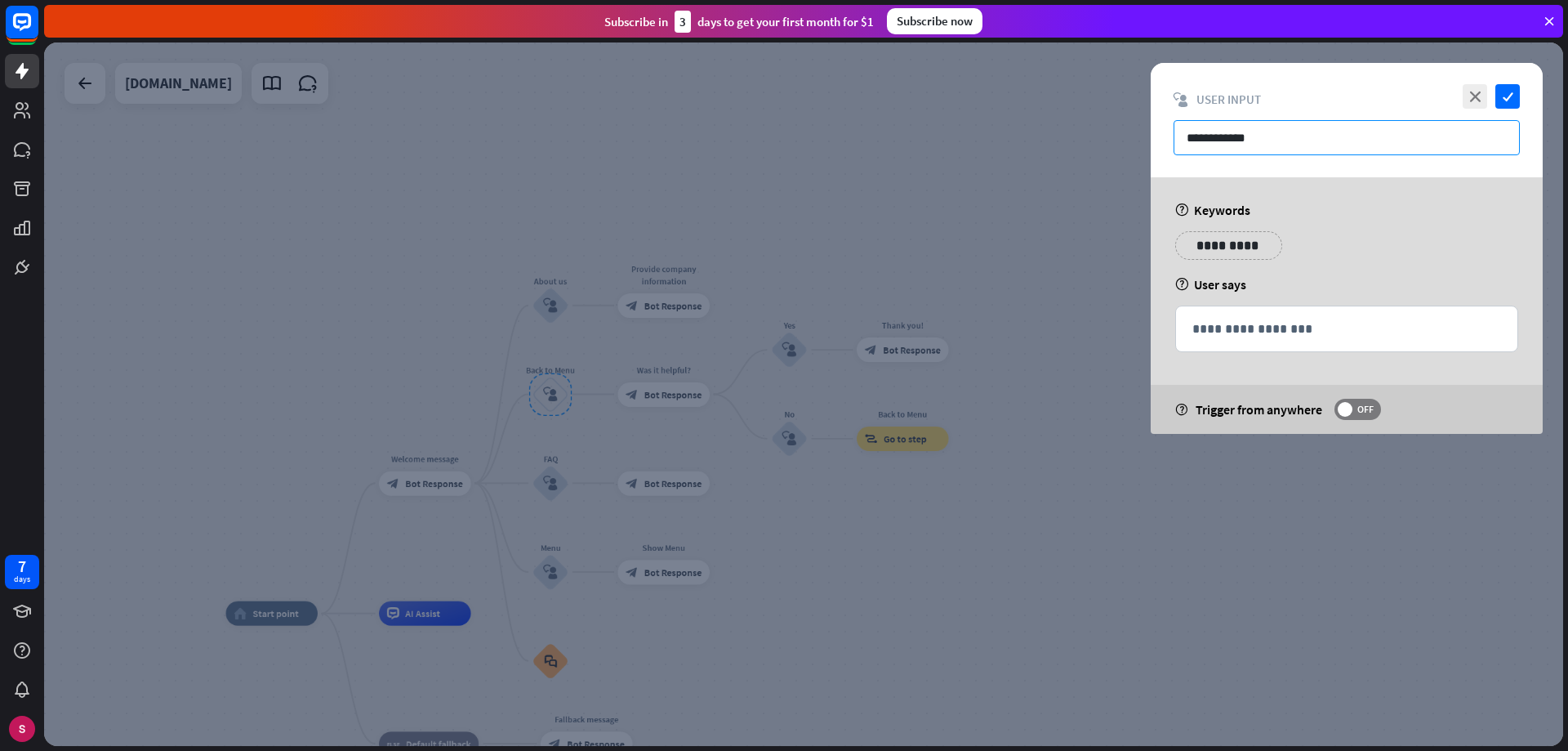
click at [1277, 143] on input "**********" at bounding box center [1347, 138] width 346 height 35
click at [1476, 94] on font "close" at bounding box center [1475, 97] width 10 height 10
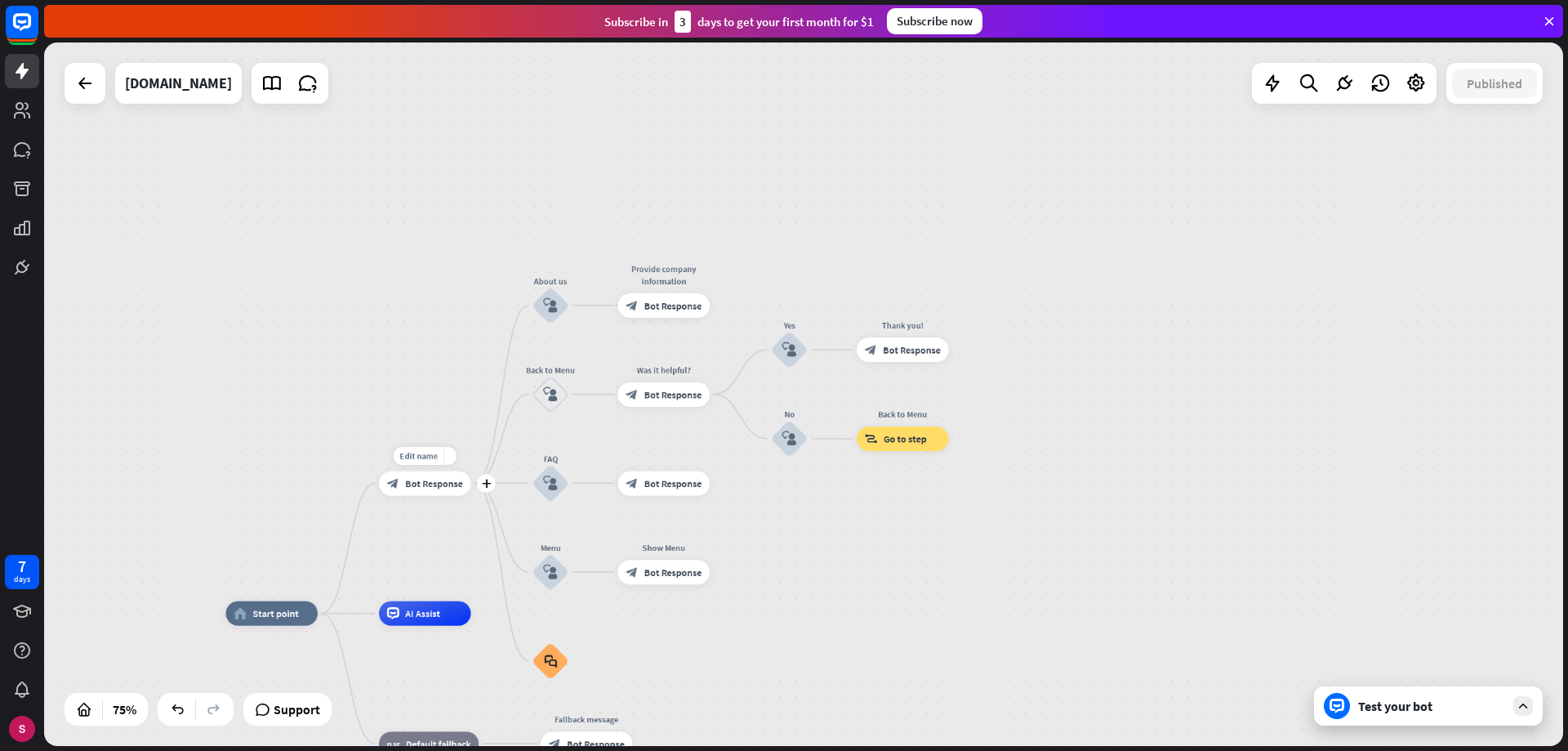
click at [446, 490] on font "Bot Response" at bounding box center [433, 483] width 58 height 12
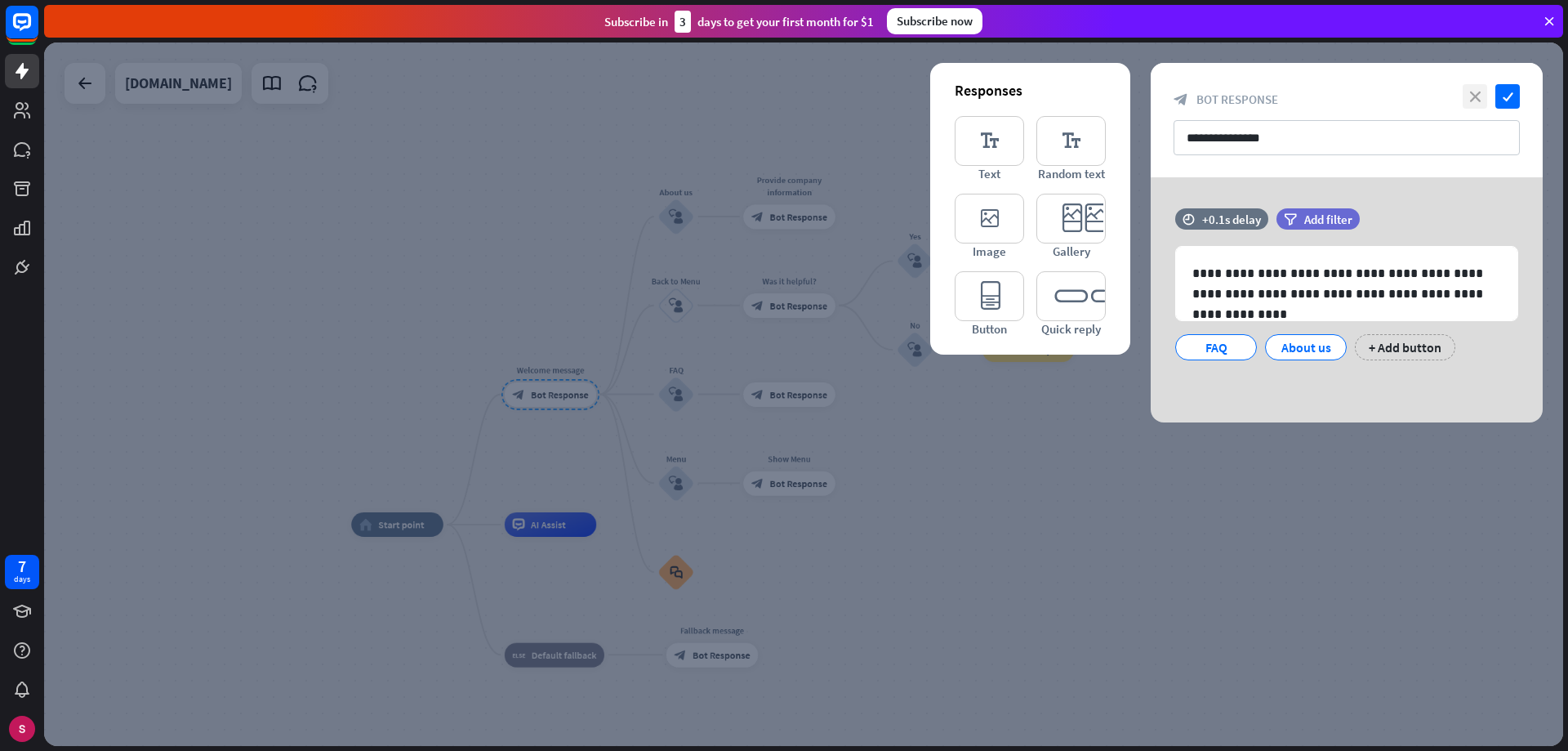
click at [1471, 97] on font "close" at bounding box center [1475, 97] width 10 height 10
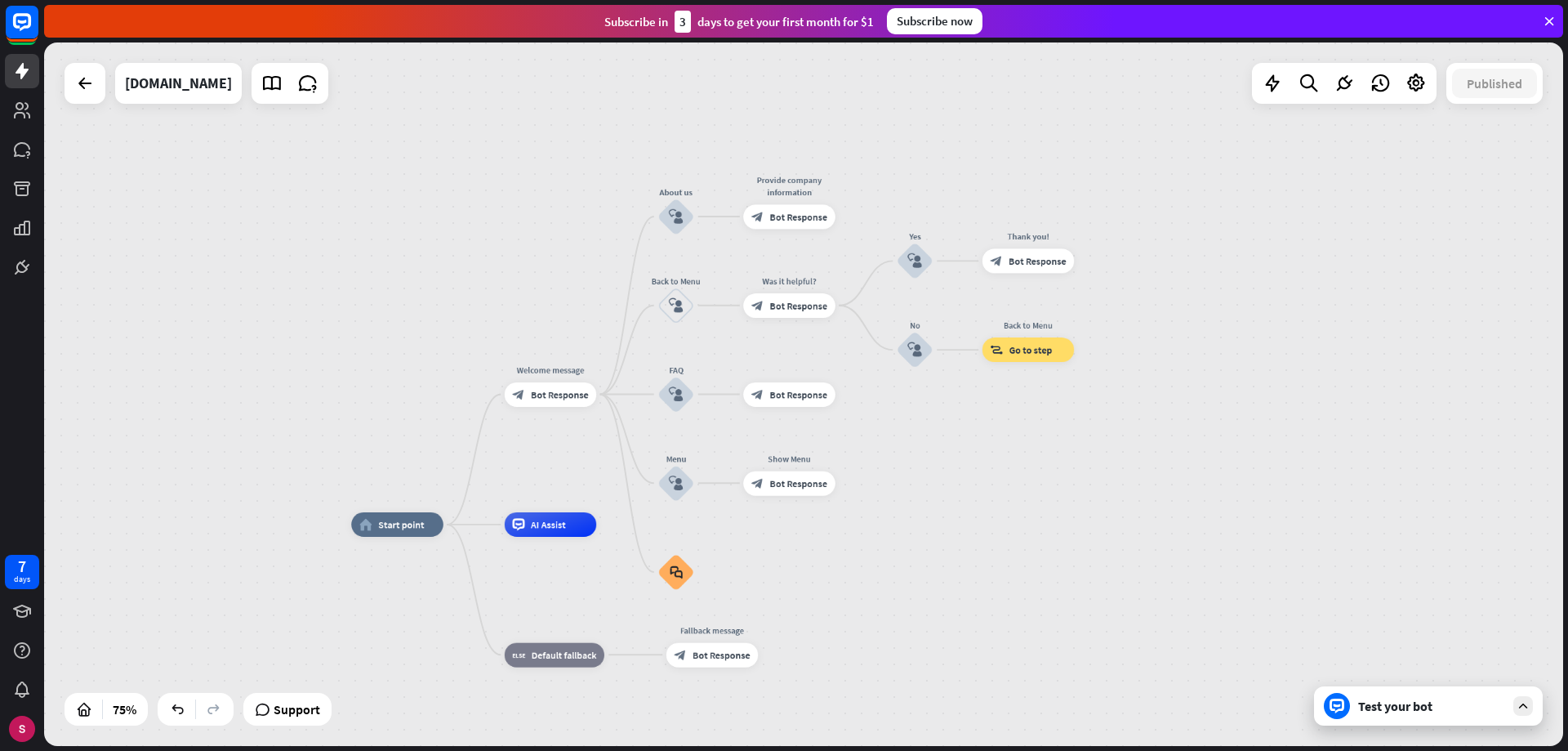
click at [1416, 694] on div "Test your bot" at bounding box center [1428, 705] width 228 height 39
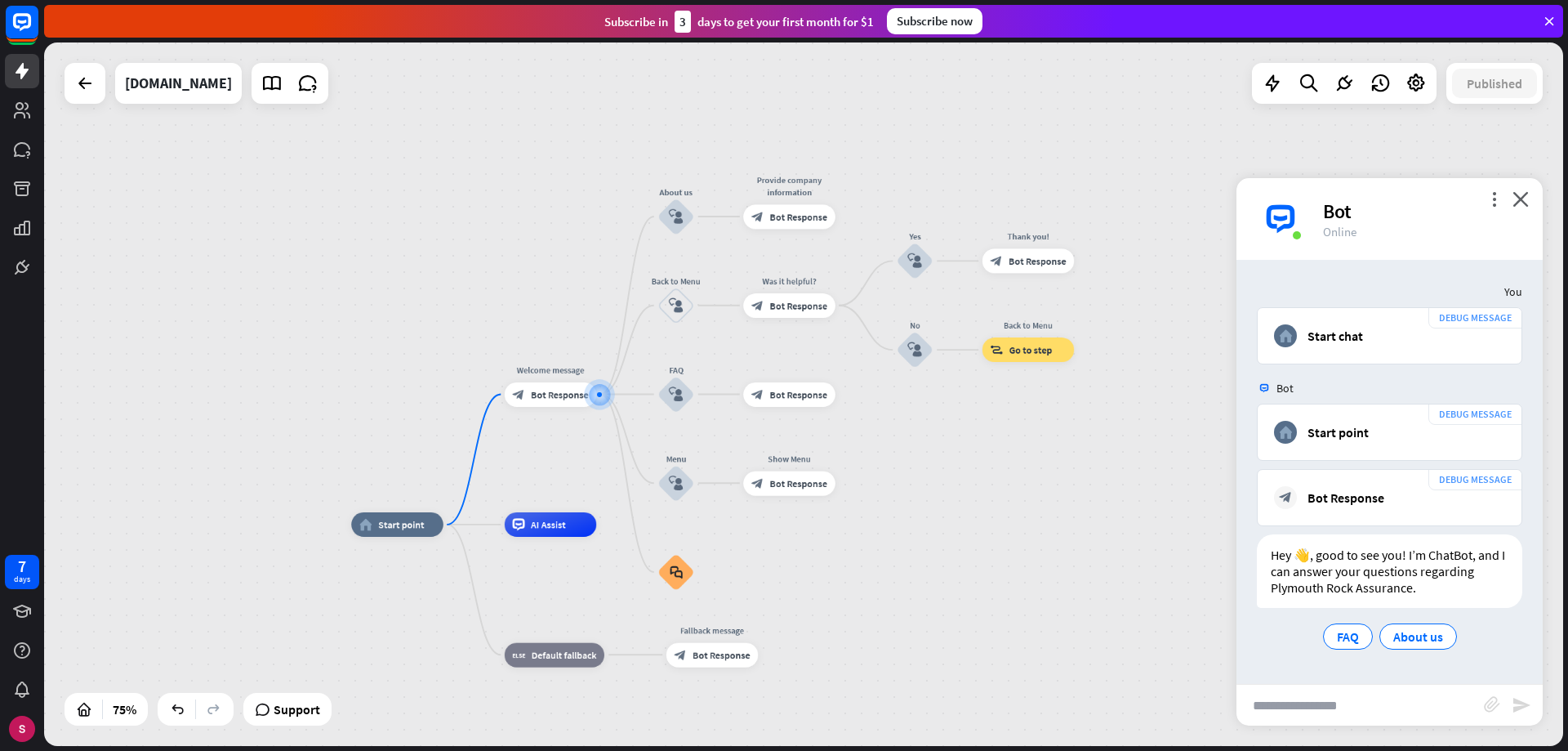
click at [1362, 703] on input "text" at bounding box center [1360, 704] width 247 height 41
type input "**********"
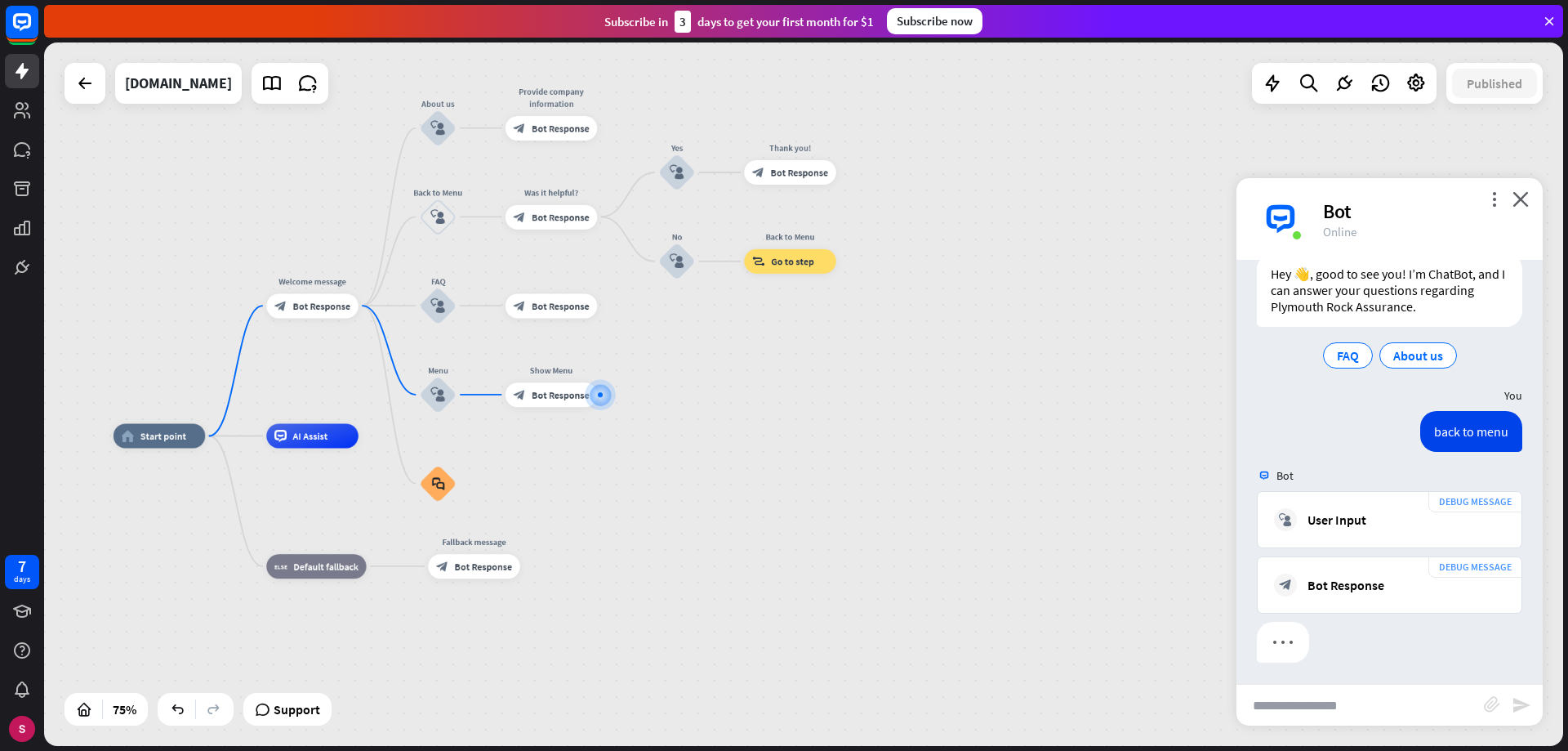
scroll to position [285, 0]
click at [438, 218] on font "block_user_input" at bounding box center [437, 216] width 15 height 16
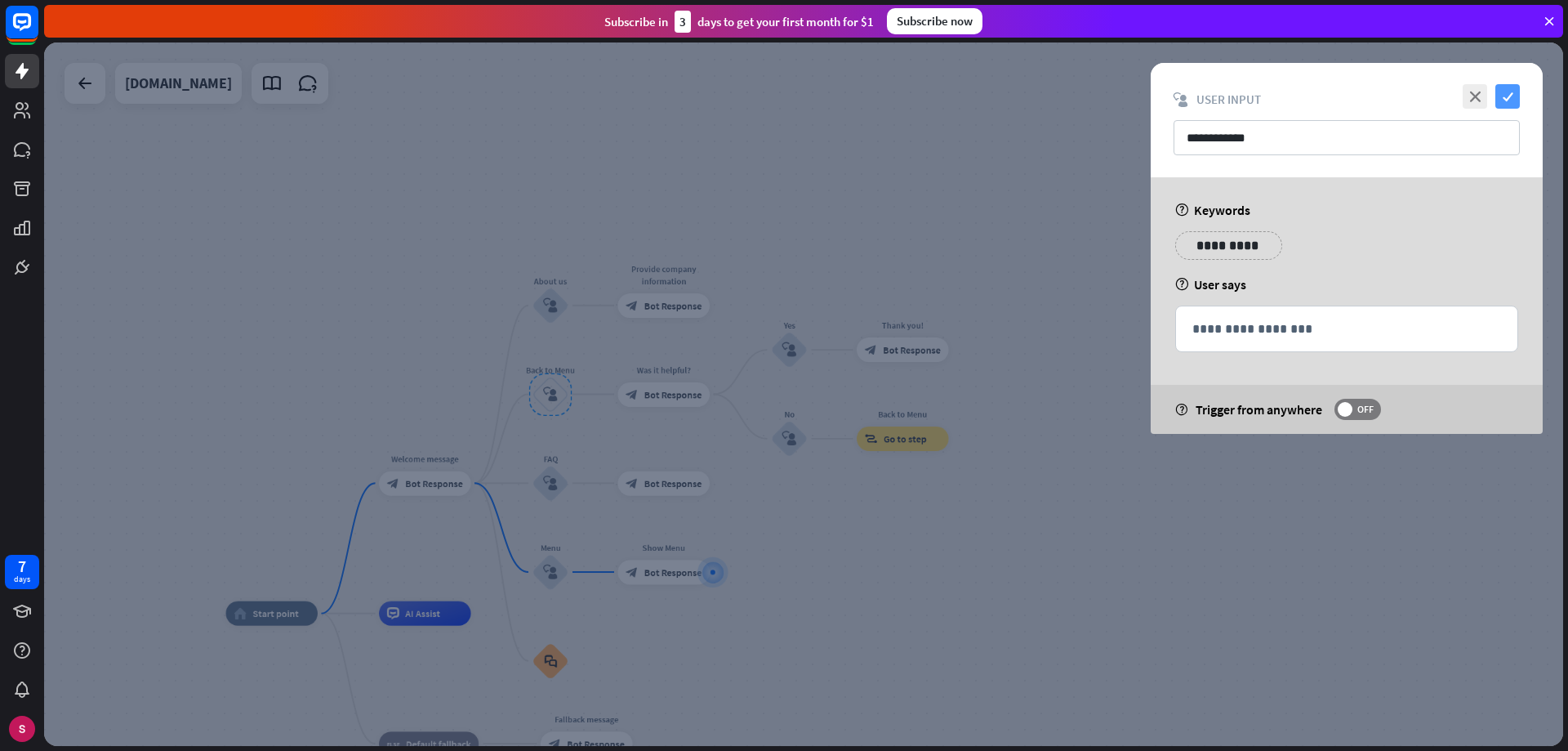
click at [1509, 95] on font "check" at bounding box center [1508, 97] width 10 height 10
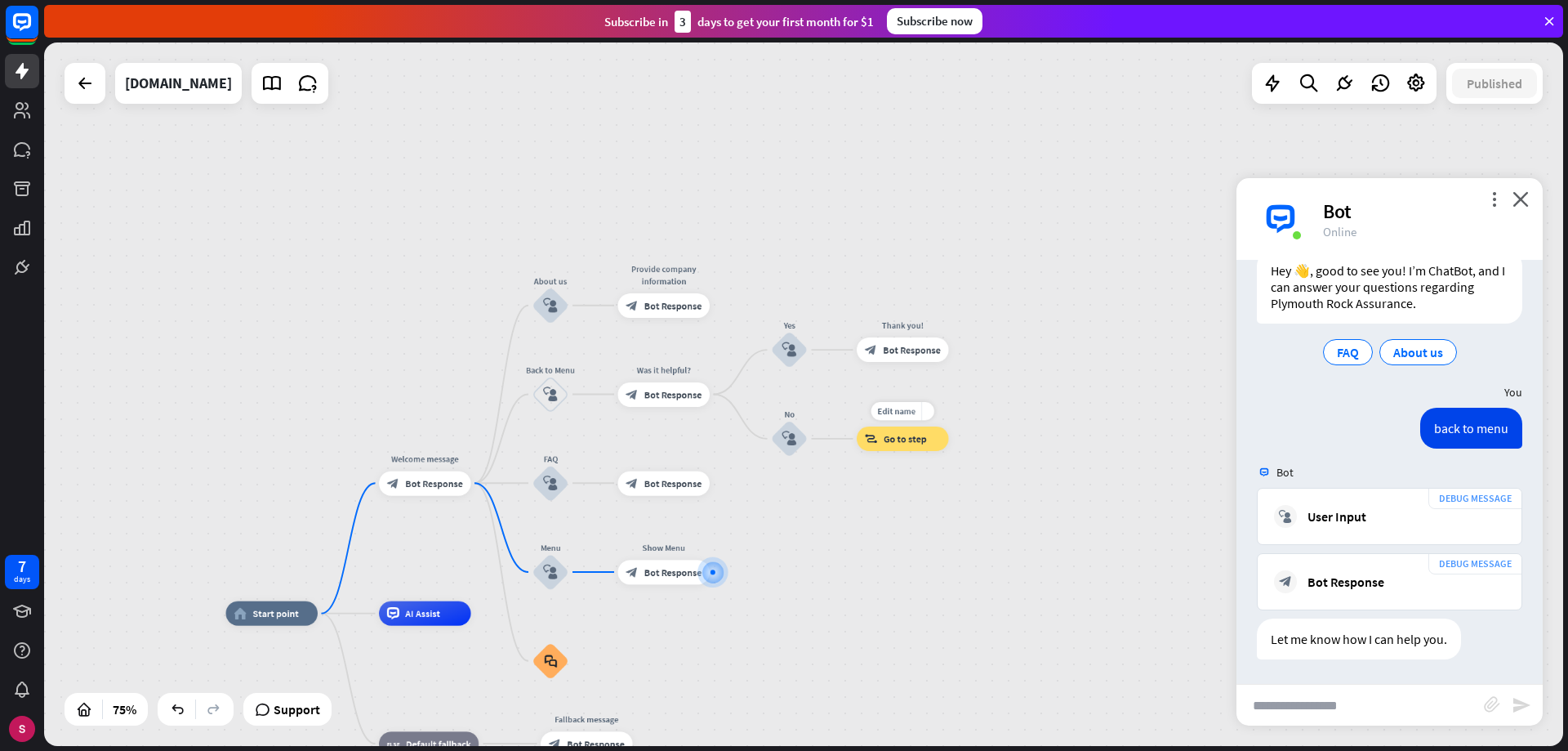
click at [903, 440] on font "Go to step" at bounding box center [906, 439] width 43 height 12
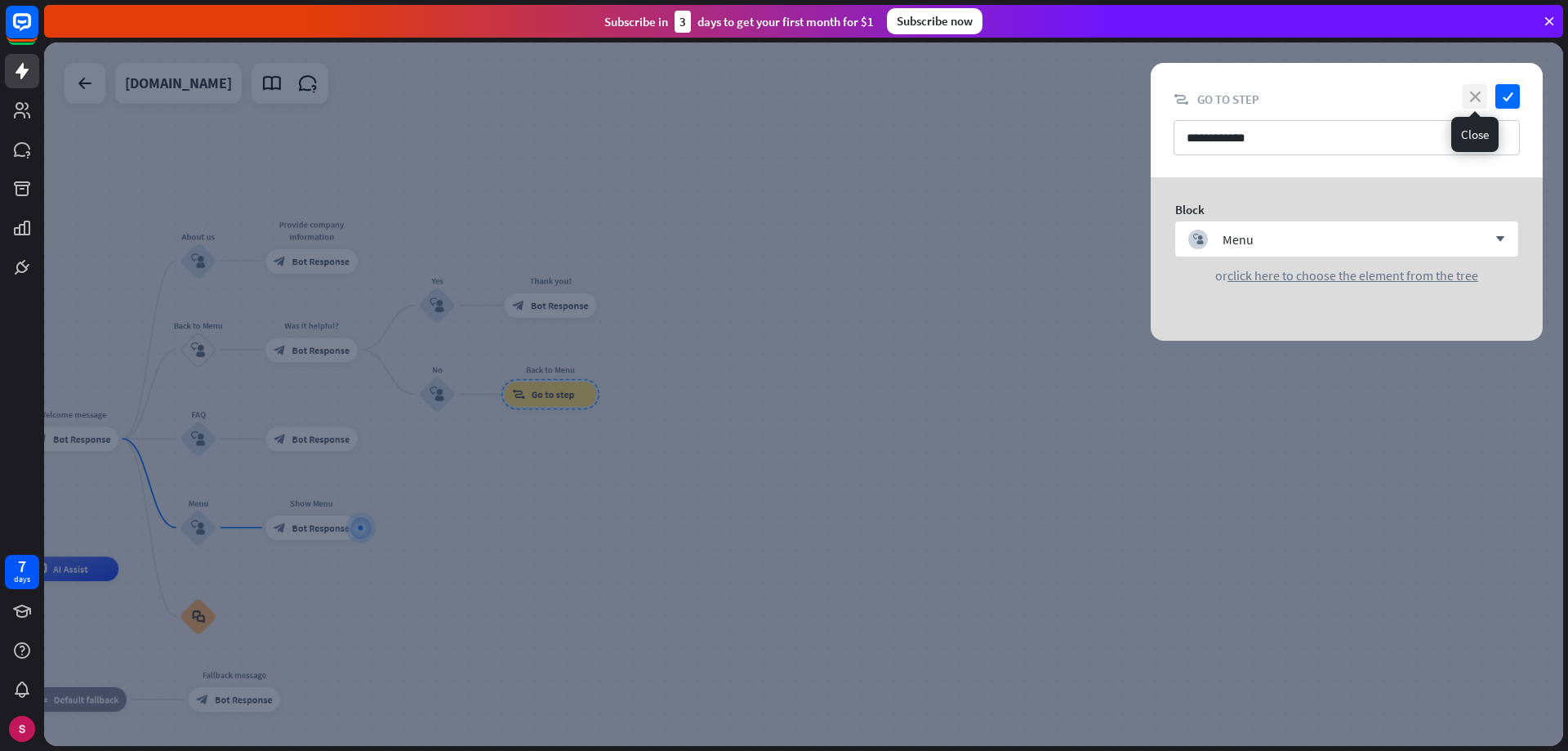
click at [1473, 99] on font "close" at bounding box center [1475, 97] width 10 height 10
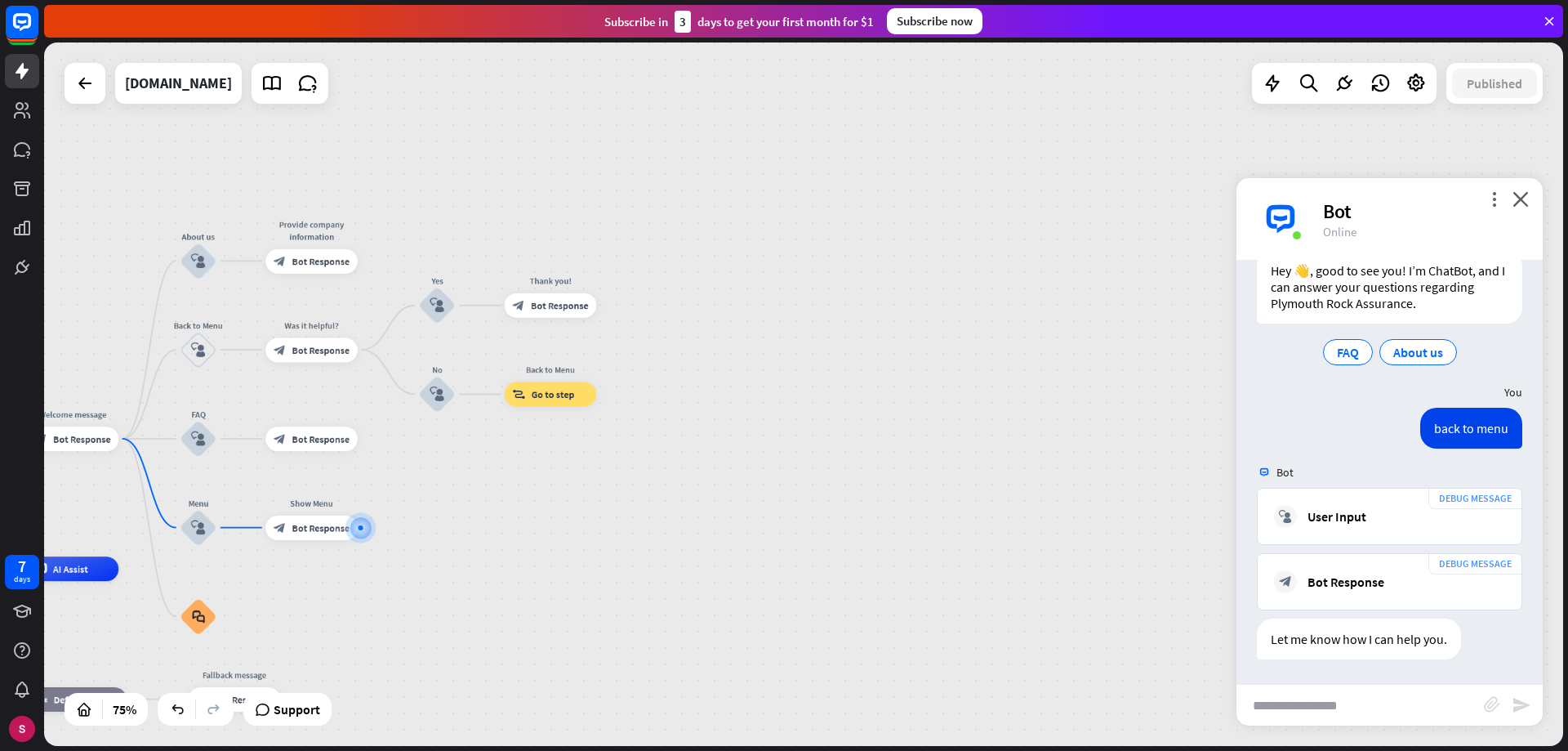
click at [1349, 703] on input "text" at bounding box center [1360, 704] width 247 height 41
type input "*"
type input "*********"
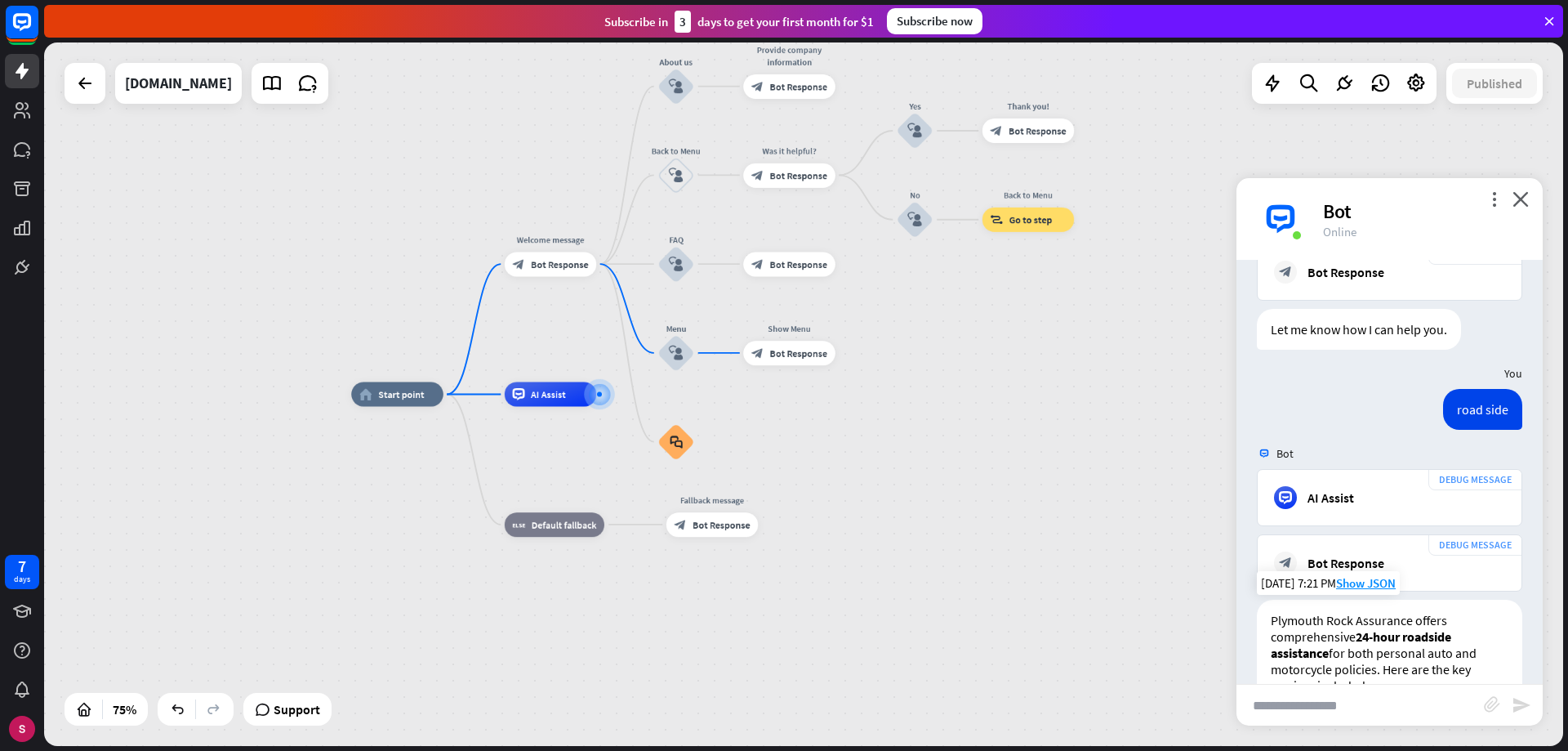
scroll to position [575, 0]
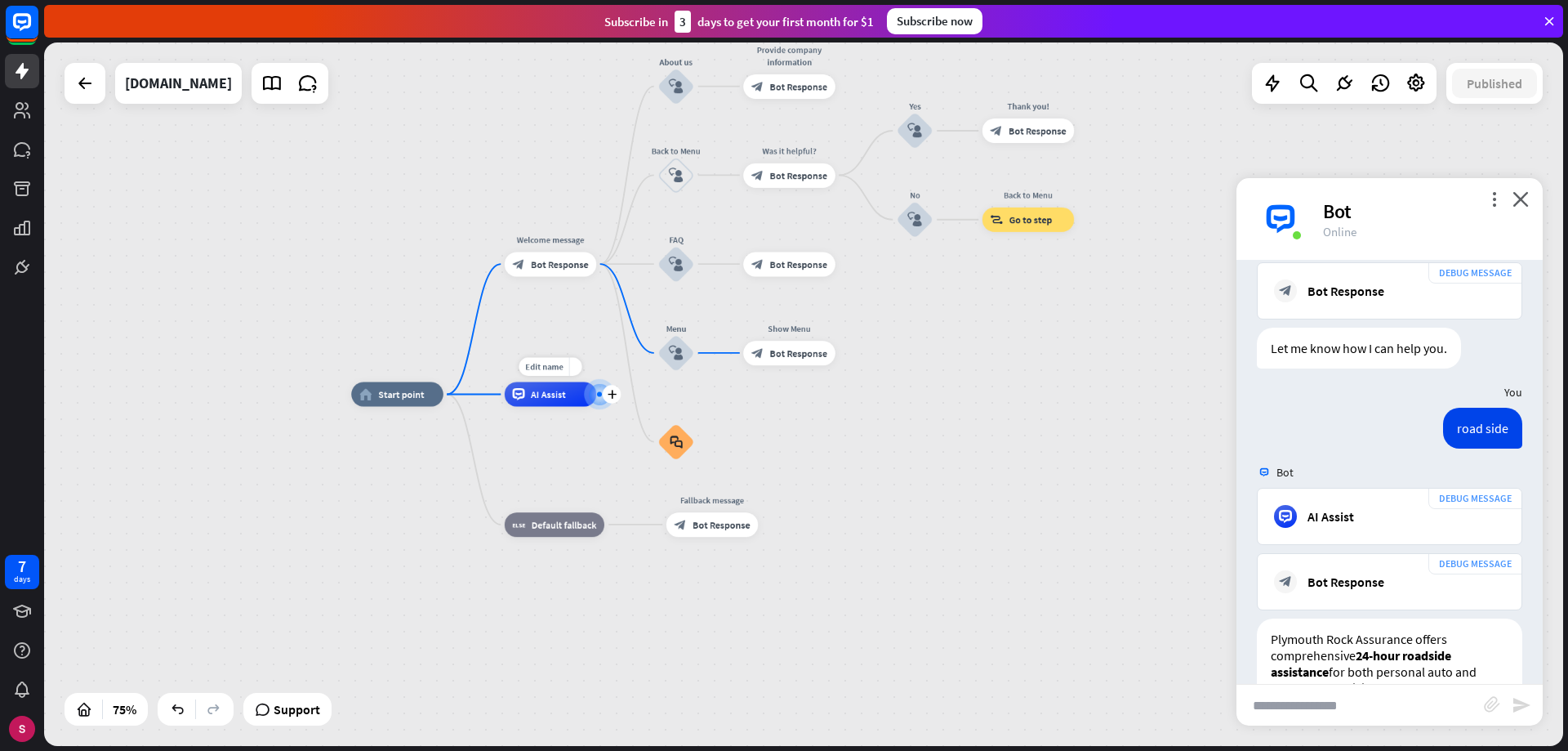
click at [599, 395] on div at bounding box center [599, 395] width 0 height 0
click at [611, 391] on font "plus" at bounding box center [611, 394] width 9 height 9
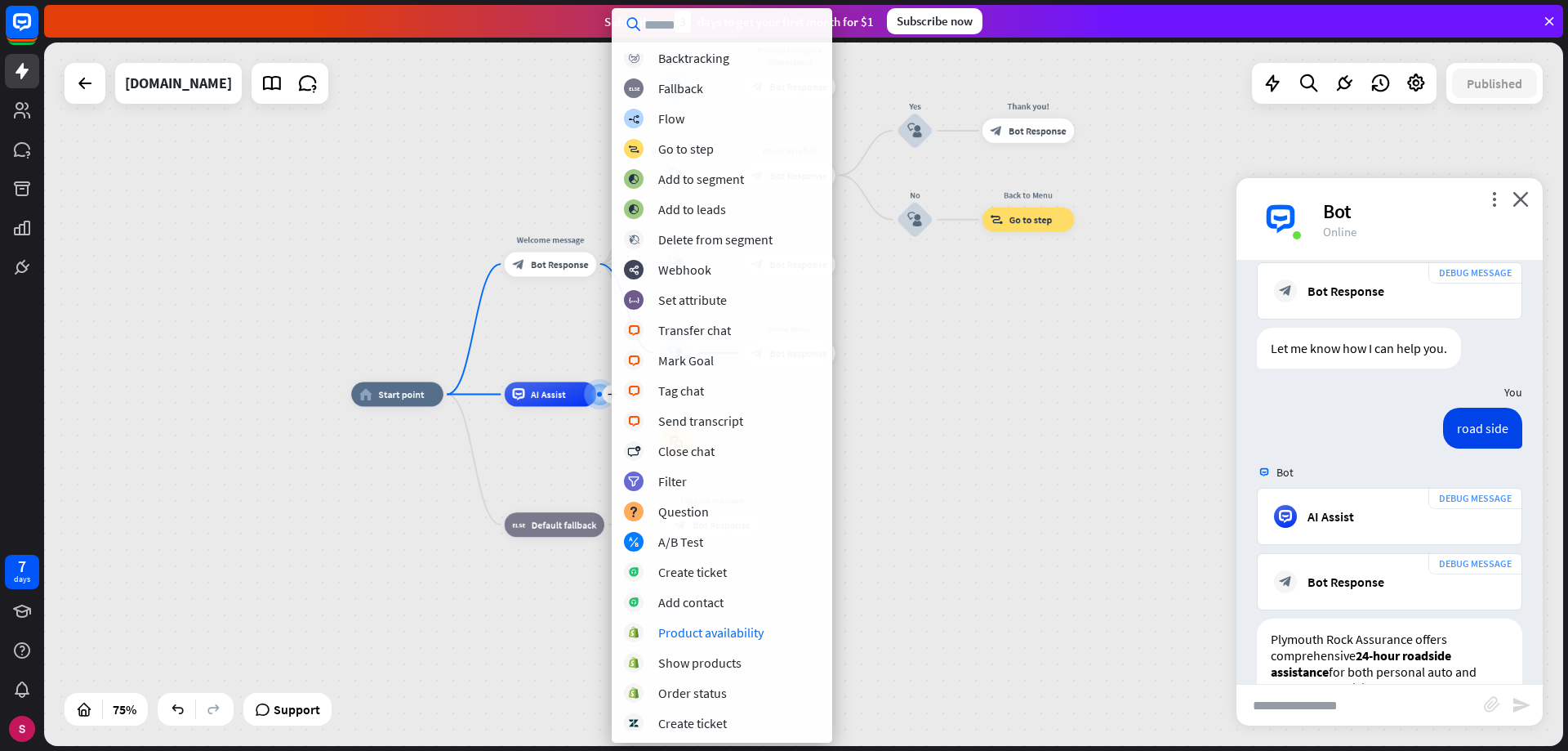
scroll to position [0, 0]
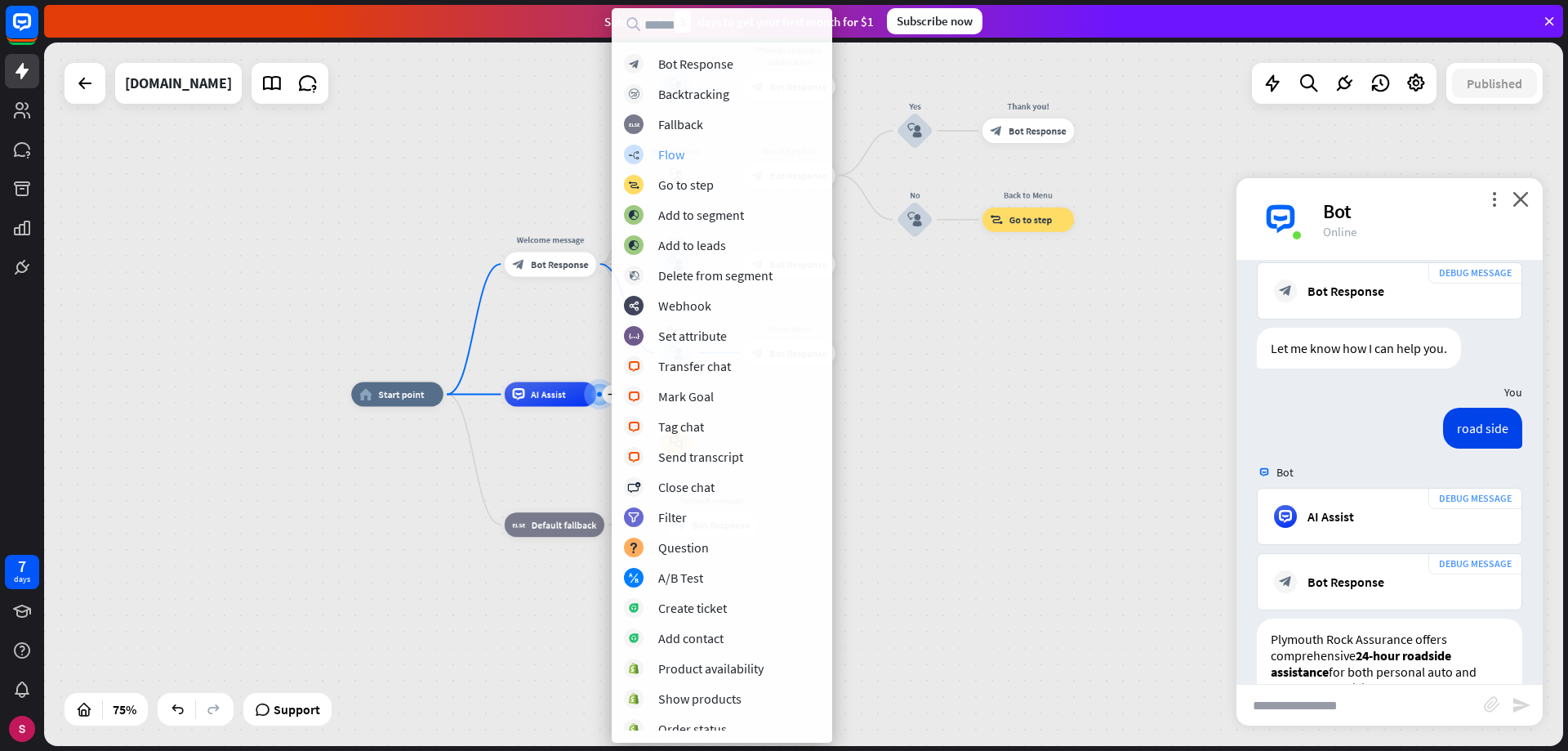
click at [673, 153] on font "Flow" at bounding box center [671, 154] width 26 height 16
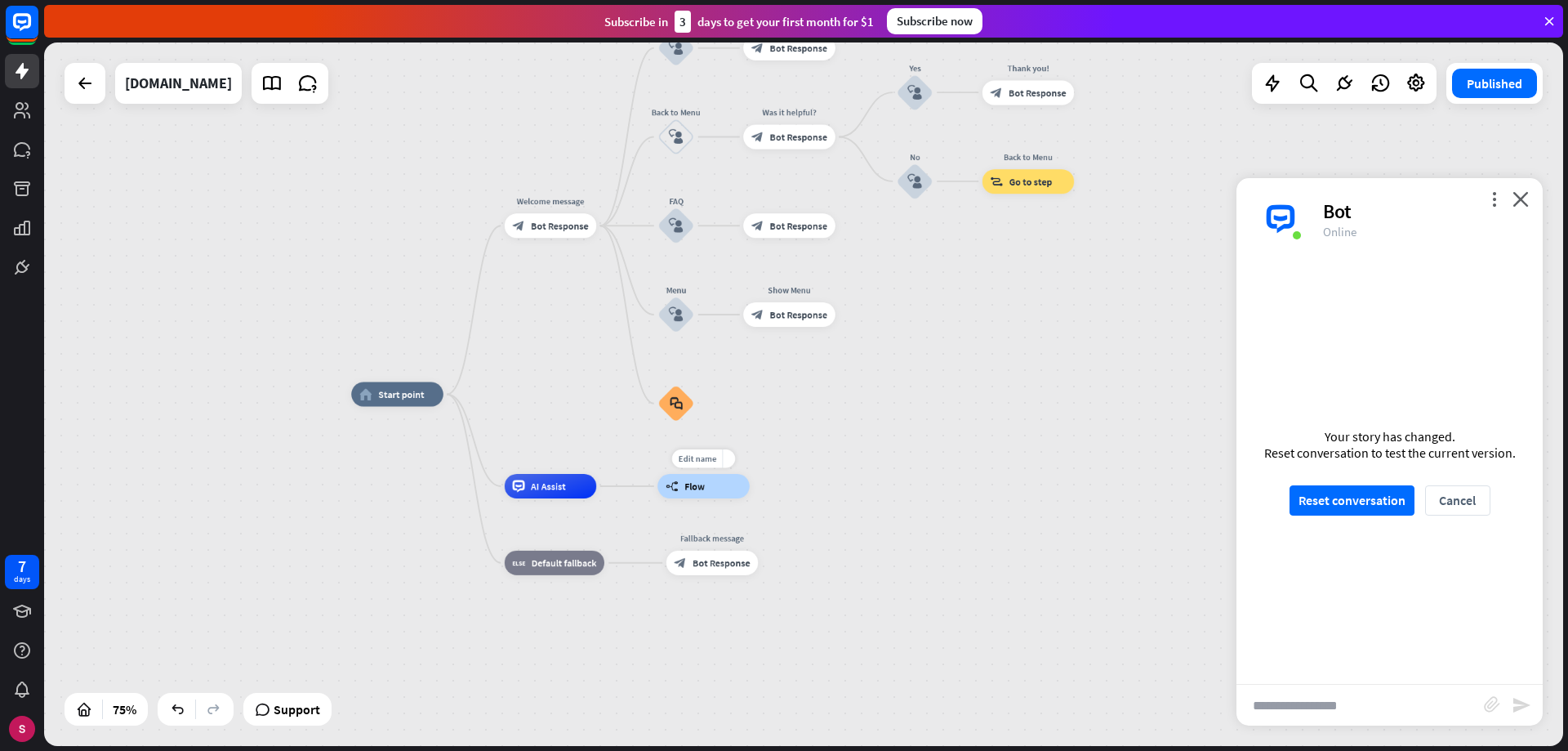
click at [714, 479] on div "builder_tree Flow" at bounding box center [703, 486] width 93 height 24
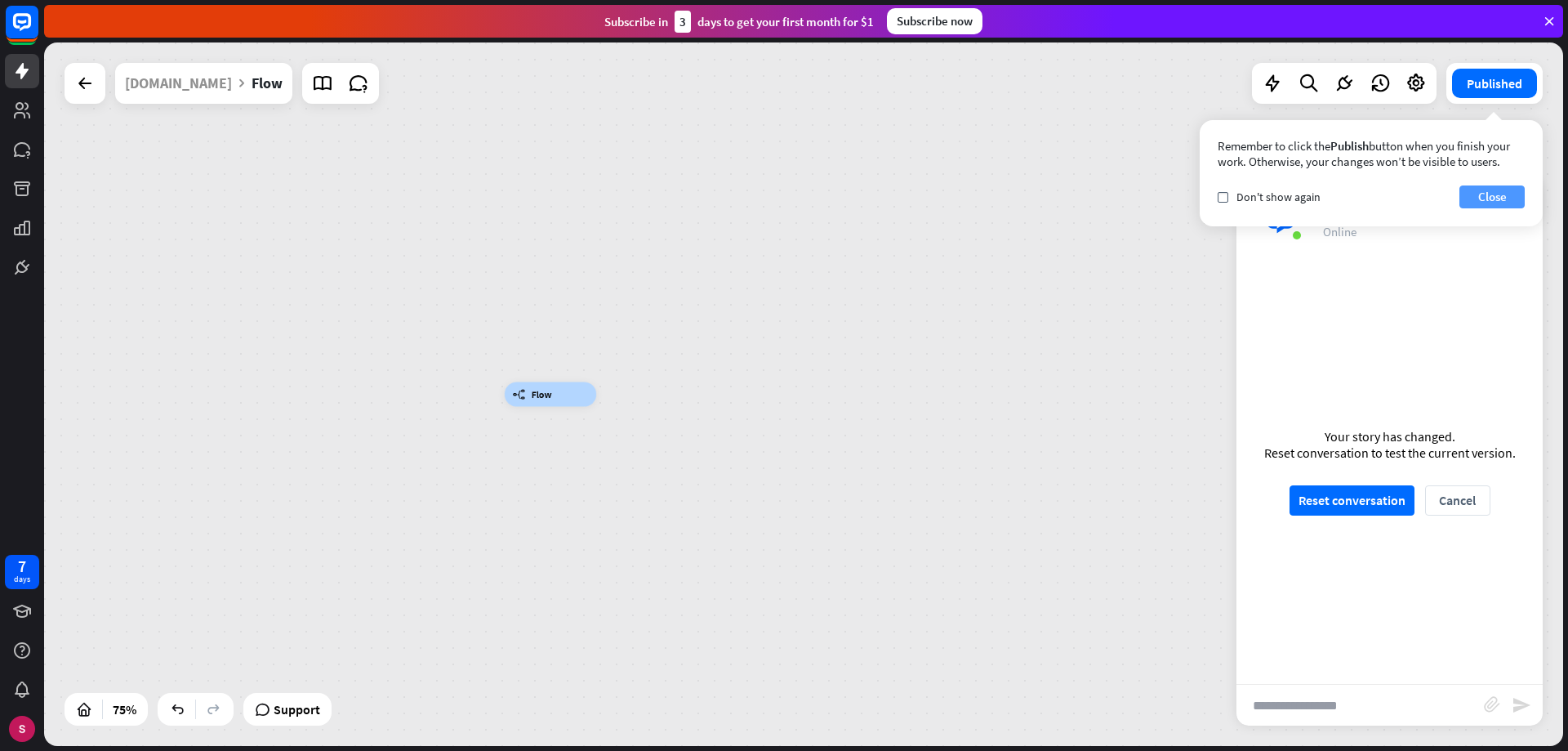
click at [1503, 198] on button "Close" at bounding box center [1493, 196] width 66 height 22
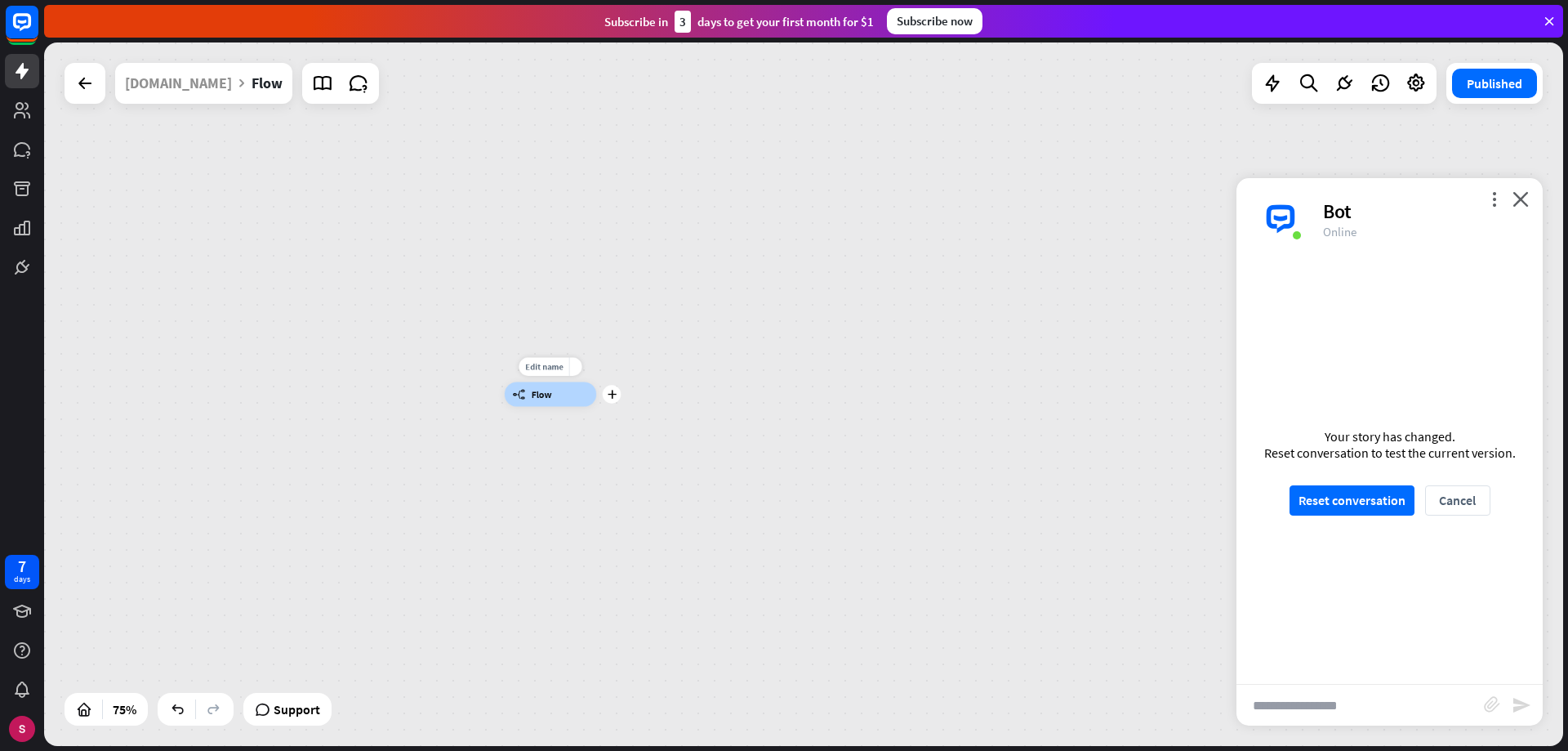
click at [565, 399] on div "builder_tree Flow" at bounding box center [551, 395] width 93 height 24
click at [515, 406] on div "builder_tree Flow" at bounding box center [551, 395] width 93 height 24
click at [533, 387] on div "builder_tree Flow" at bounding box center [551, 395] width 93 height 24
click at [1385, 503] on button "Reset conversation" at bounding box center [1352, 500] width 125 height 30
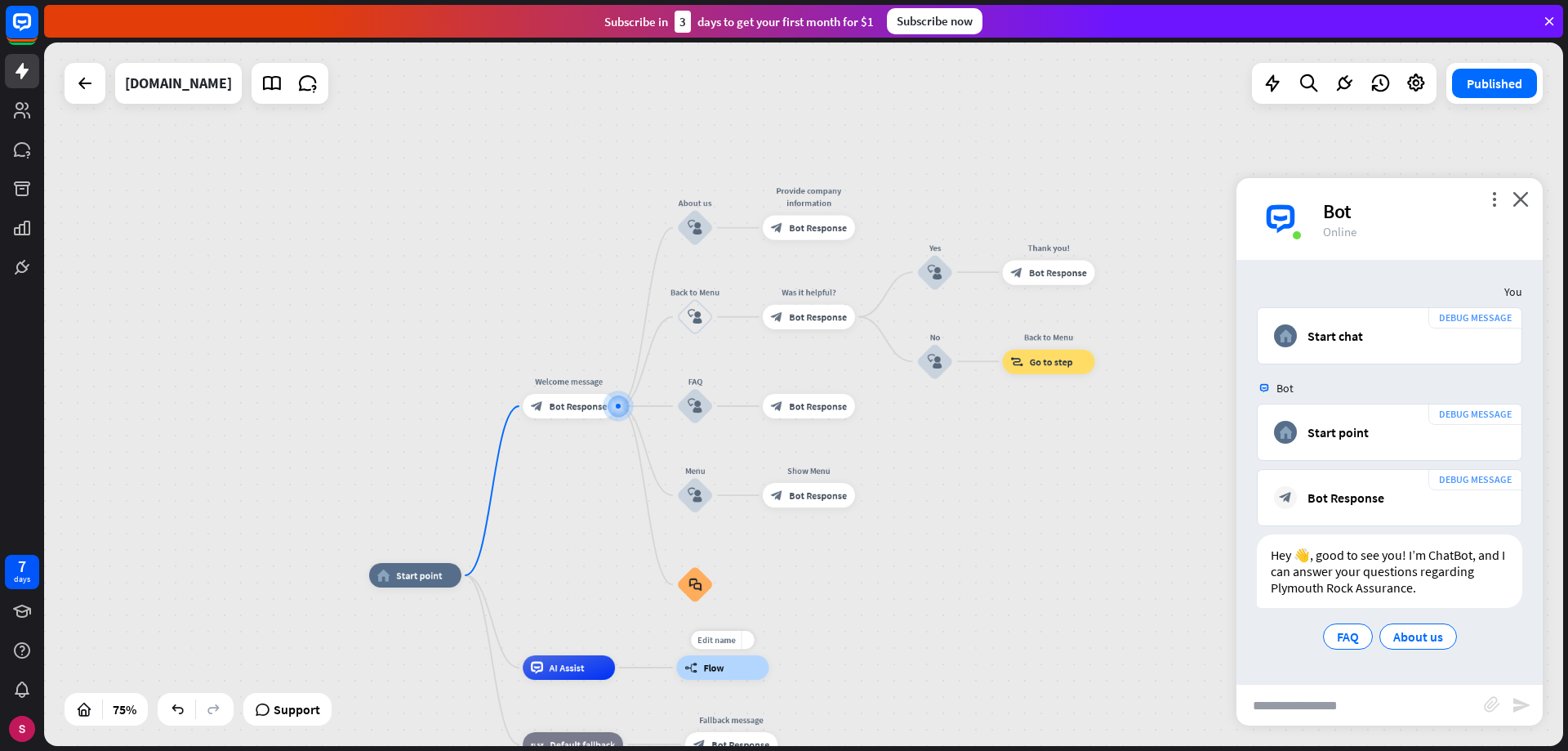
click at [726, 673] on div "builder_tree Flow" at bounding box center [722, 667] width 93 height 24
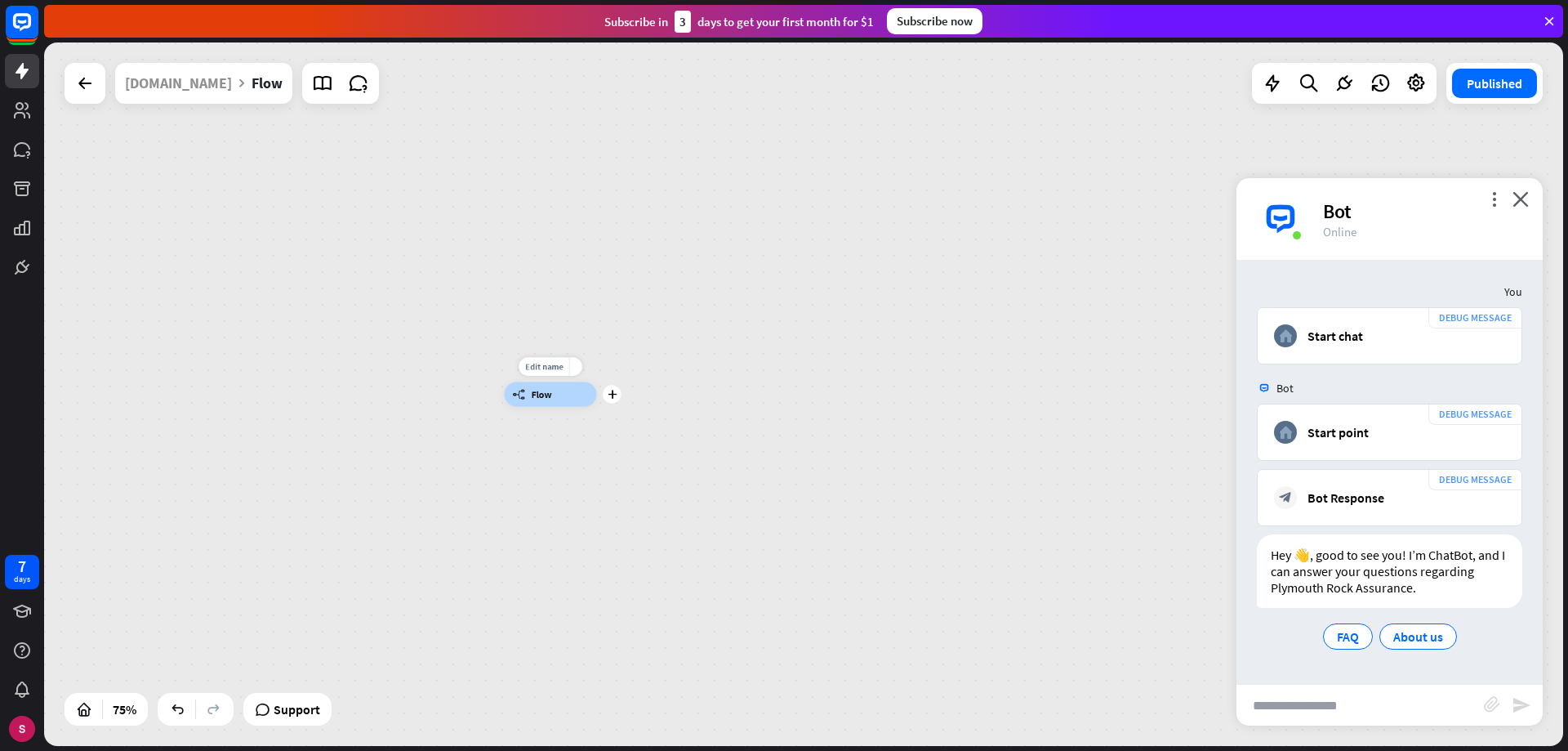
click at [579, 401] on div "builder_tree Flow" at bounding box center [551, 394] width 93 height 24
click at [567, 393] on div "builder_tree Flow" at bounding box center [551, 394] width 93 height 24
click at [614, 390] on font "plus" at bounding box center [612, 394] width 9 height 9
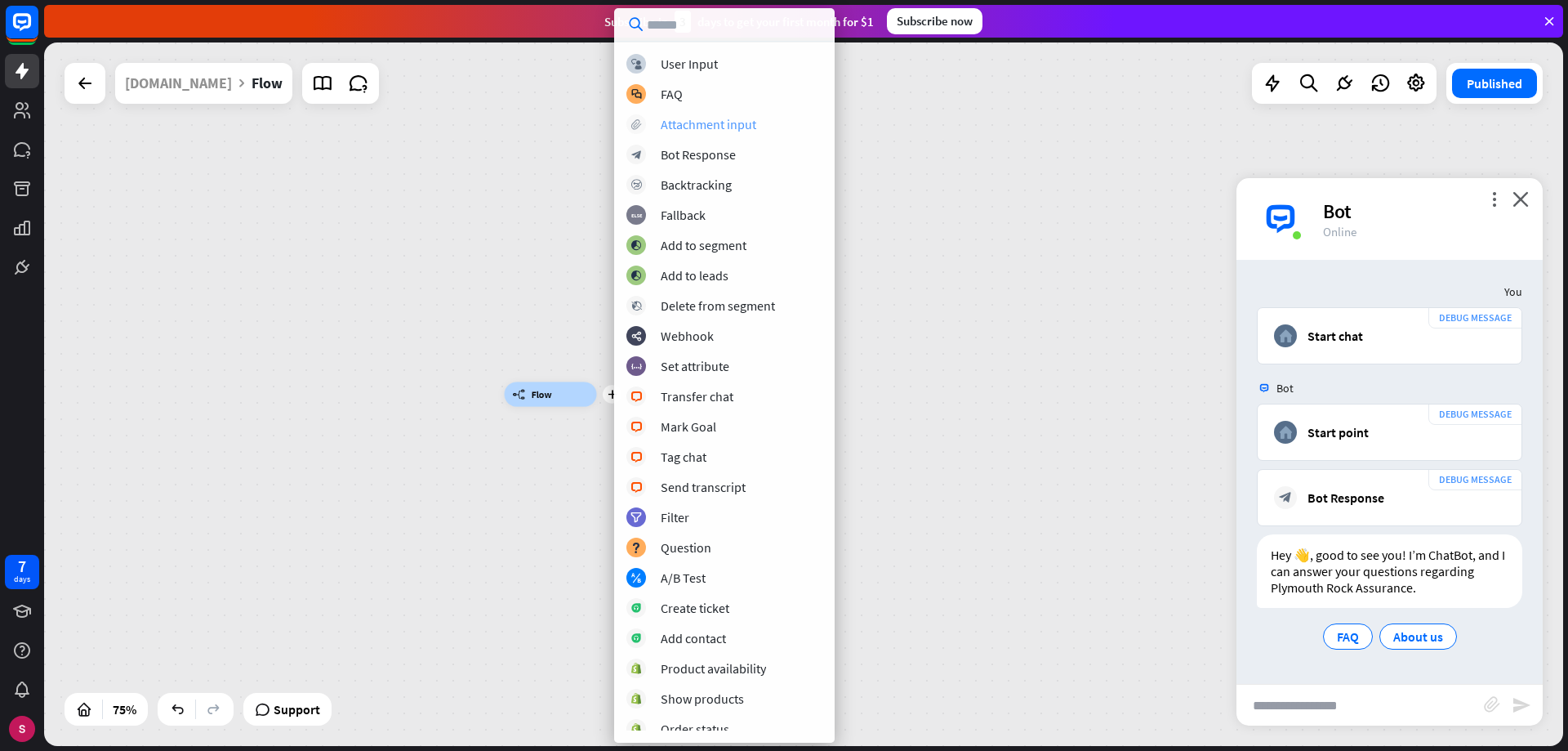
click at [718, 129] on font "Attachment input" at bounding box center [708, 124] width 95 height 16
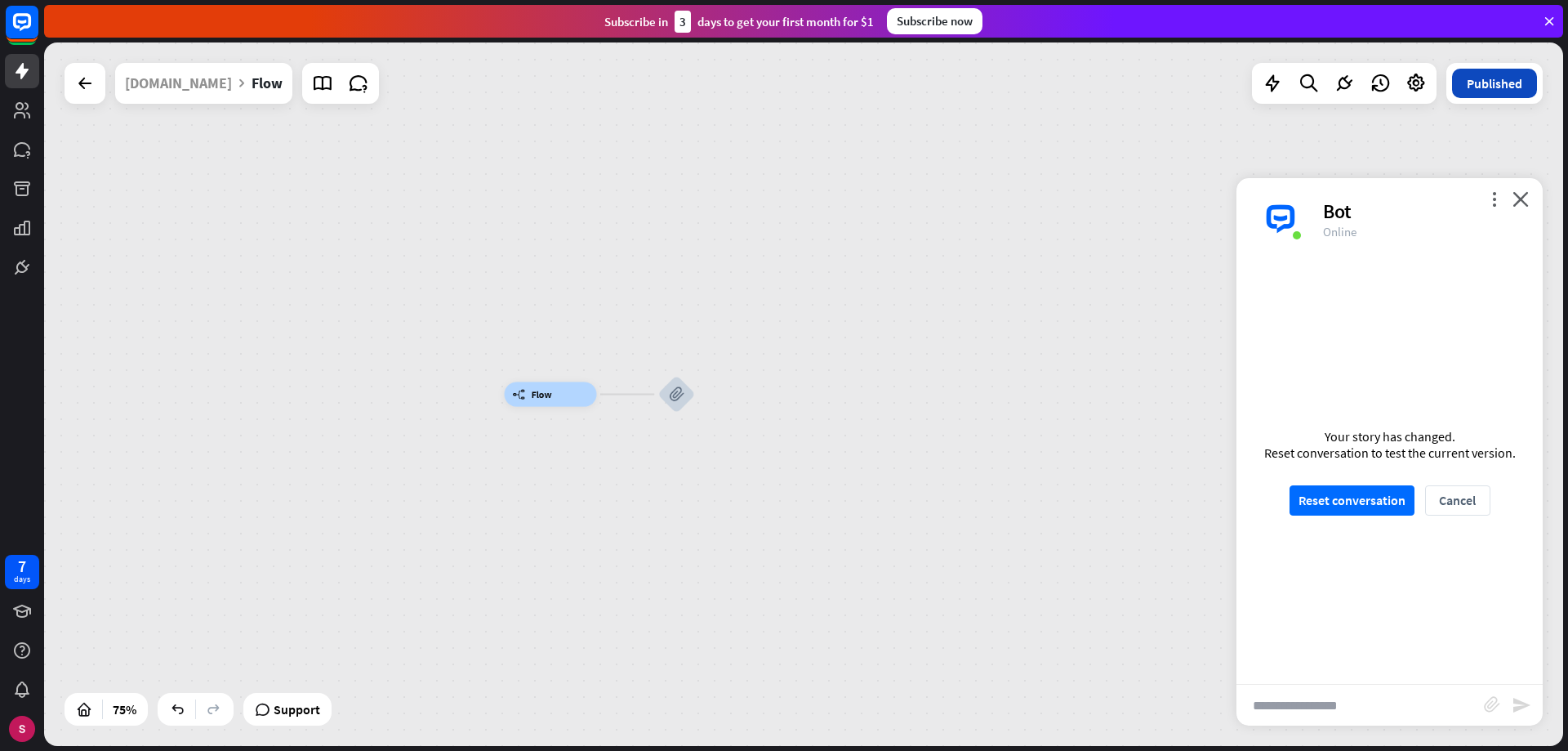
click at [1480, 88] on font "Published" at bounding box center [1494, 83] width 55 height 16
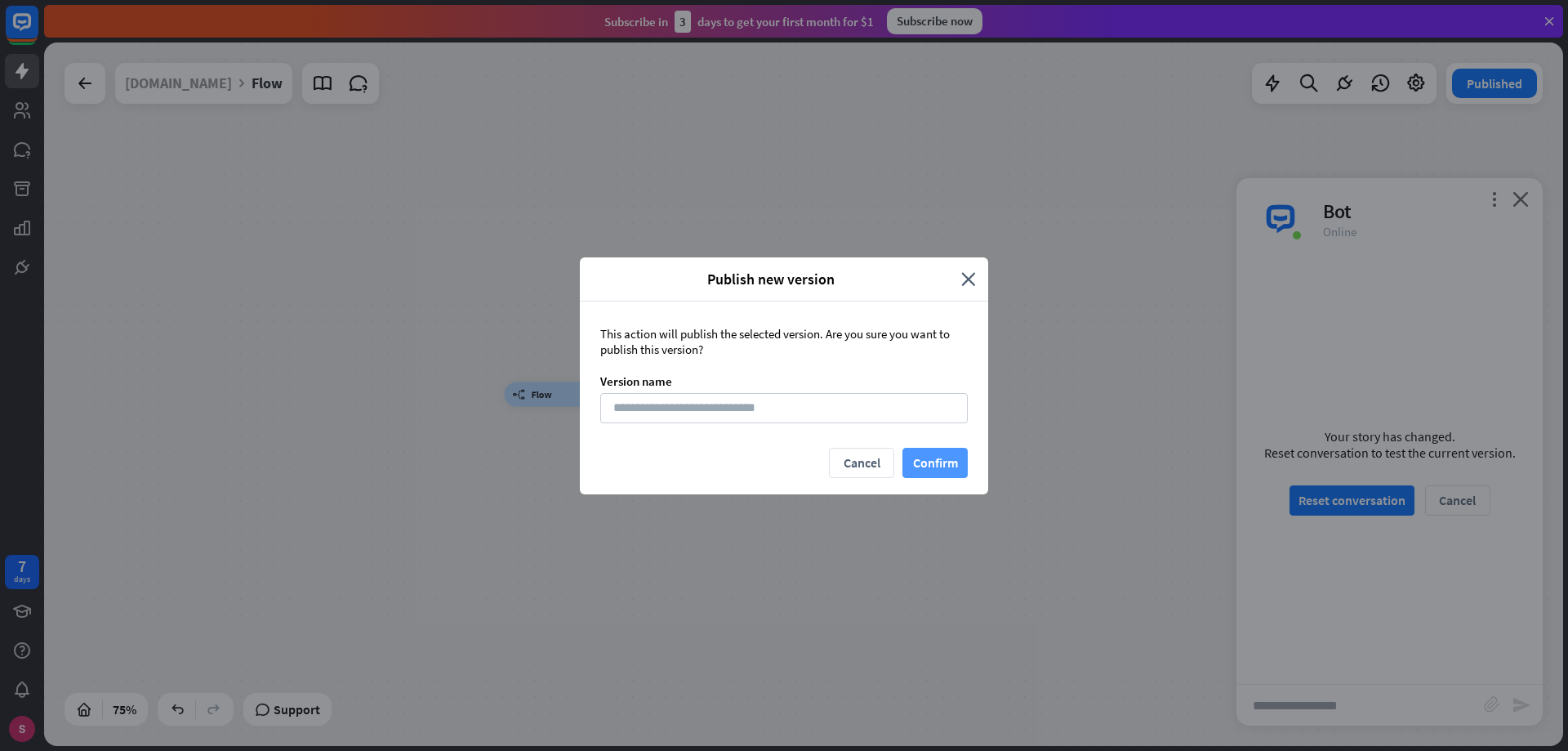
click at [953, 465] on button "Confirm" at bounding box center [935, 462] width 66 height 30
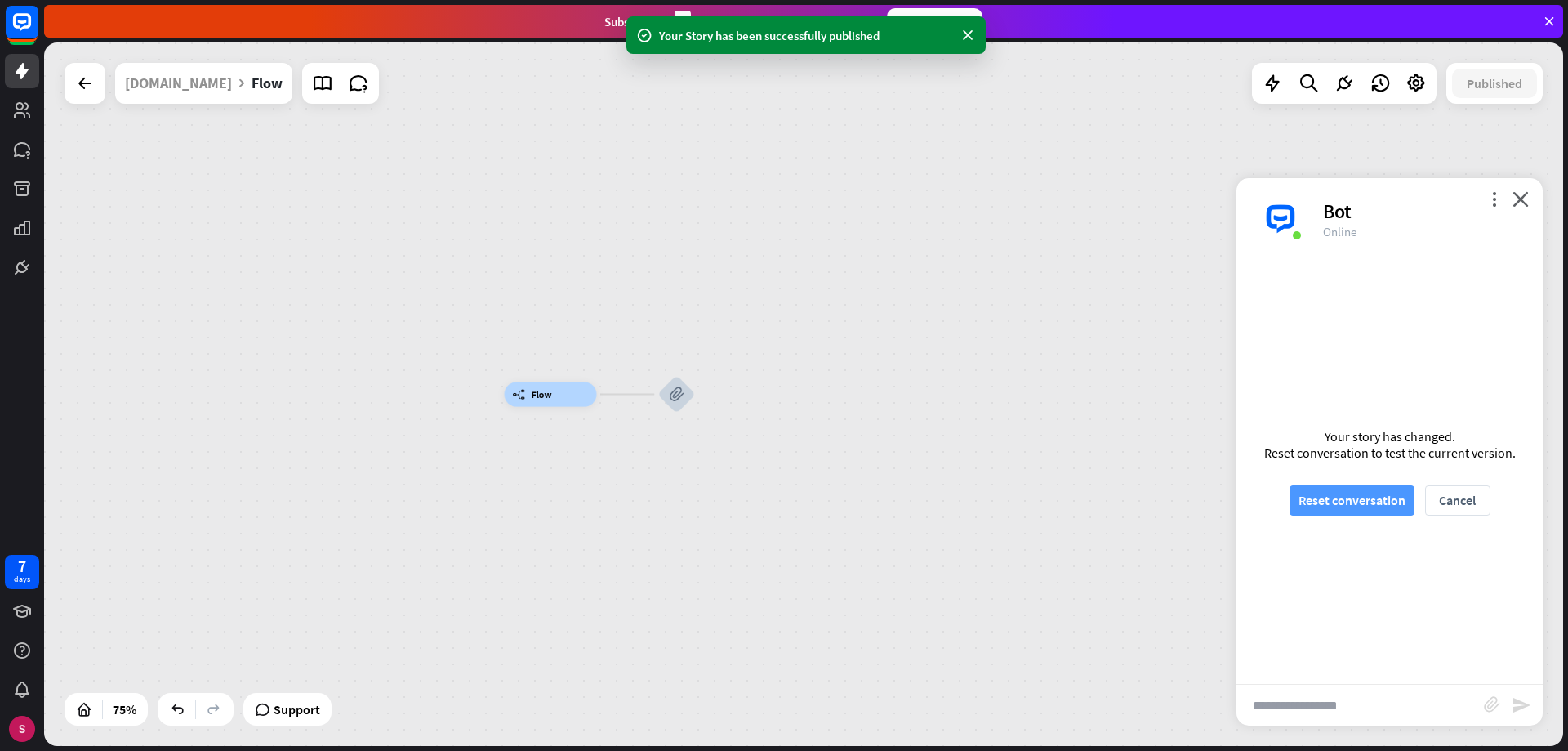
click at [1369, 507] on font "Reset conversation" at bounding box center [1352, 499] width 107 height 16
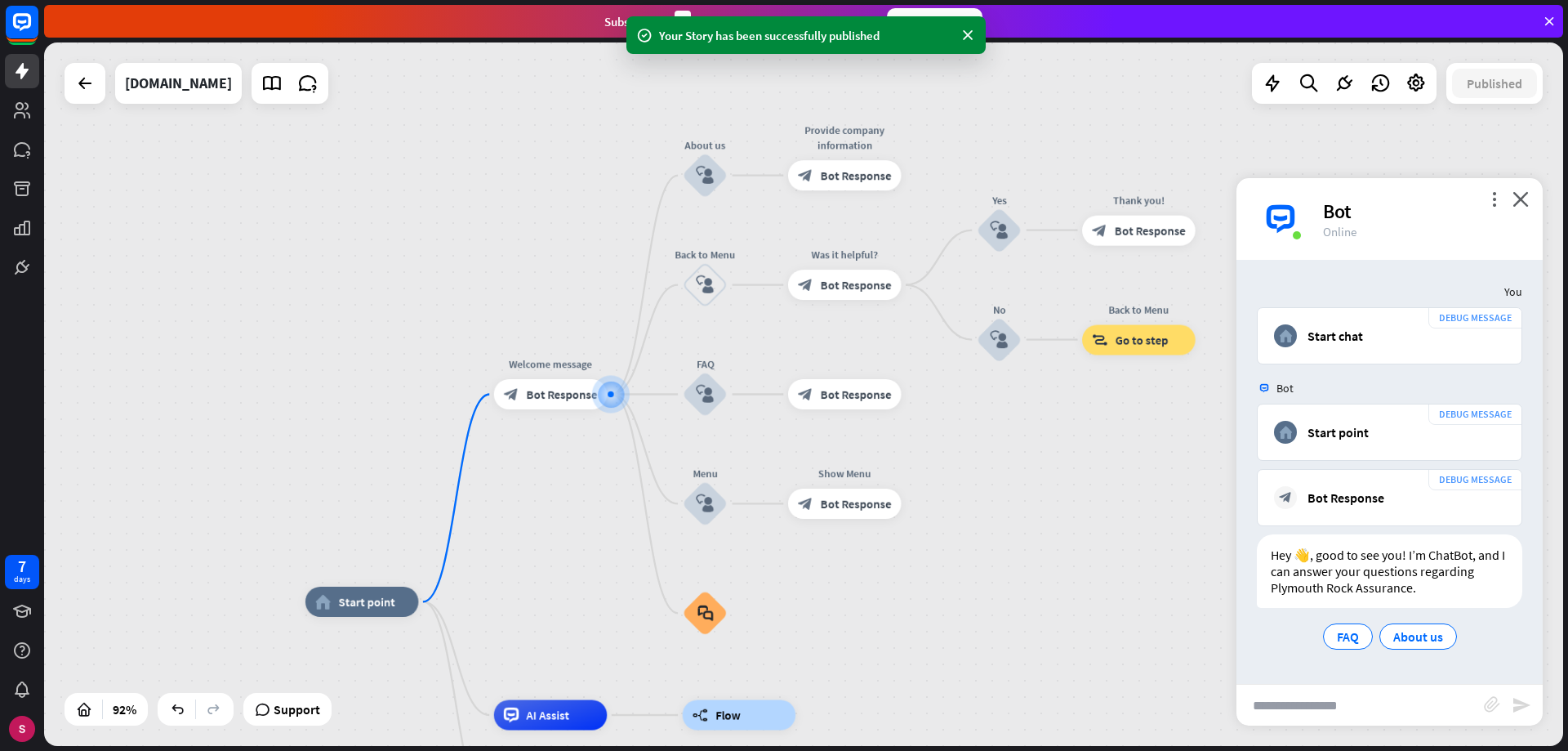
click at [1334, 704] on input "text" at bounding box center [1360, 704] width 247 height 41
type input "********"
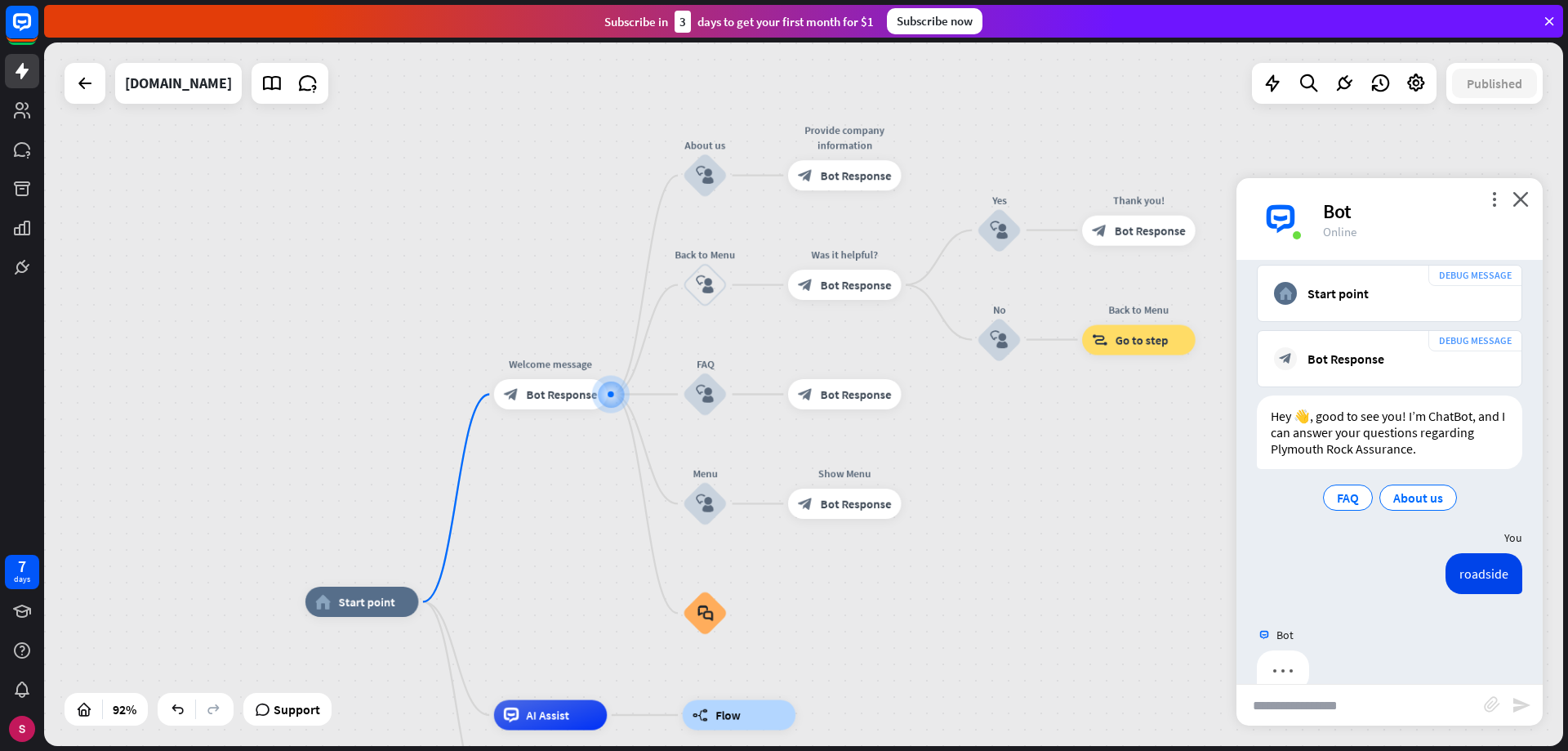
scroll to position [170, 0]
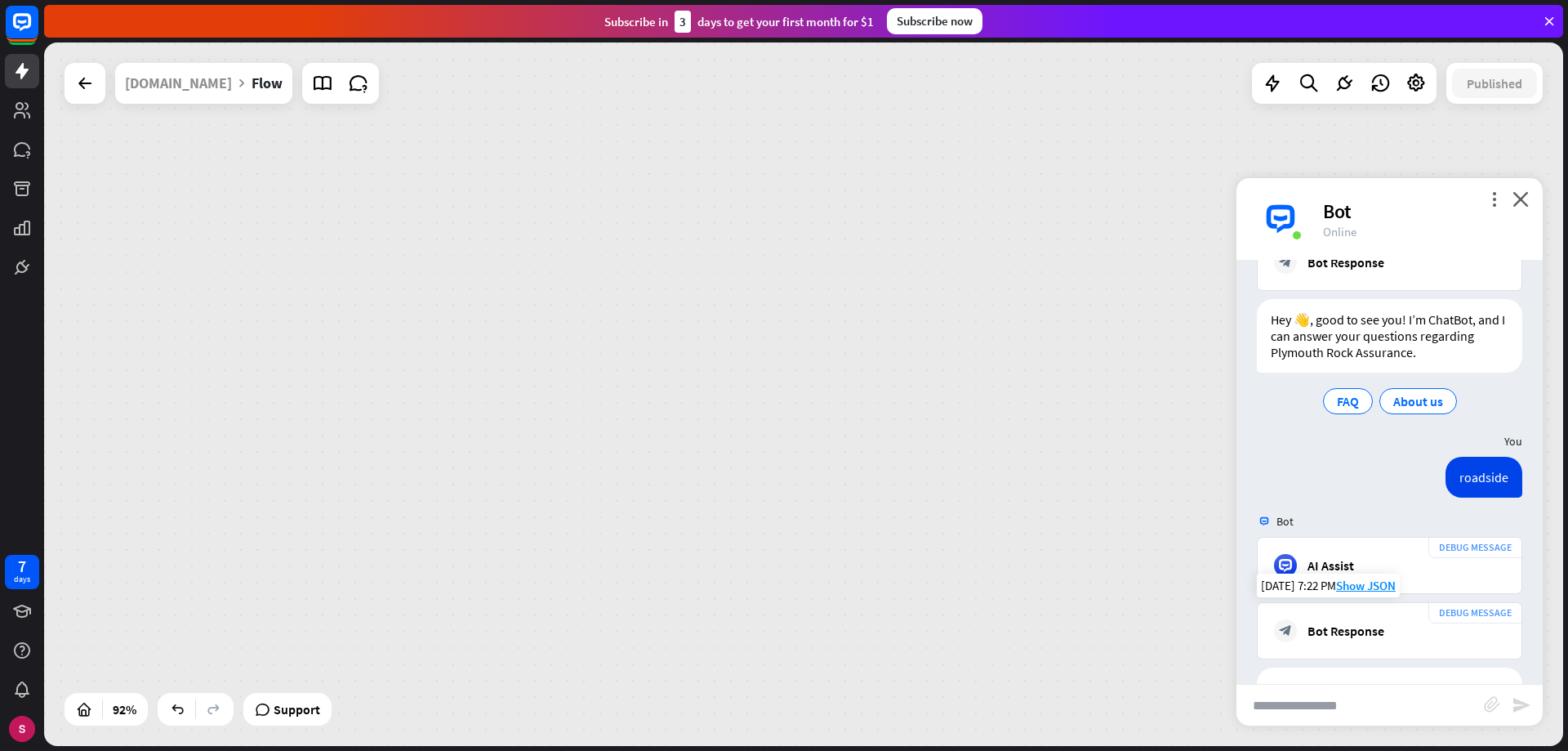
scroll to position [1502, 0]
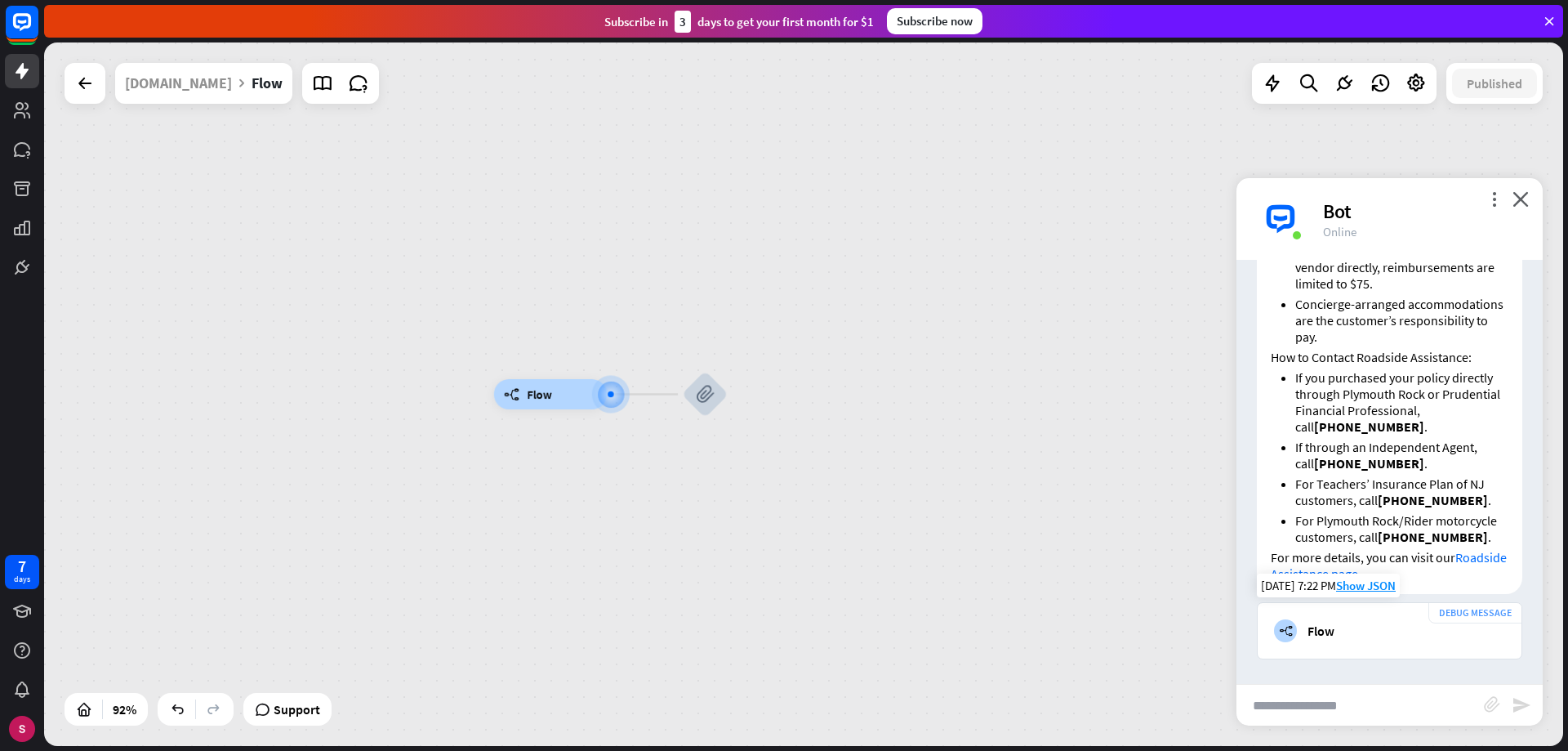
click at [1328, 640] on div "builder_tree Flow" at bounding box center [1389, 631] width 231 height 22
click at [1303, 637] on div "builder_tree Flow" at bounding box center [1389, 631] width 231 height 22
click at [706, 395] on font "block_attachment" at bounding box center [705, 394] width 18 height 19
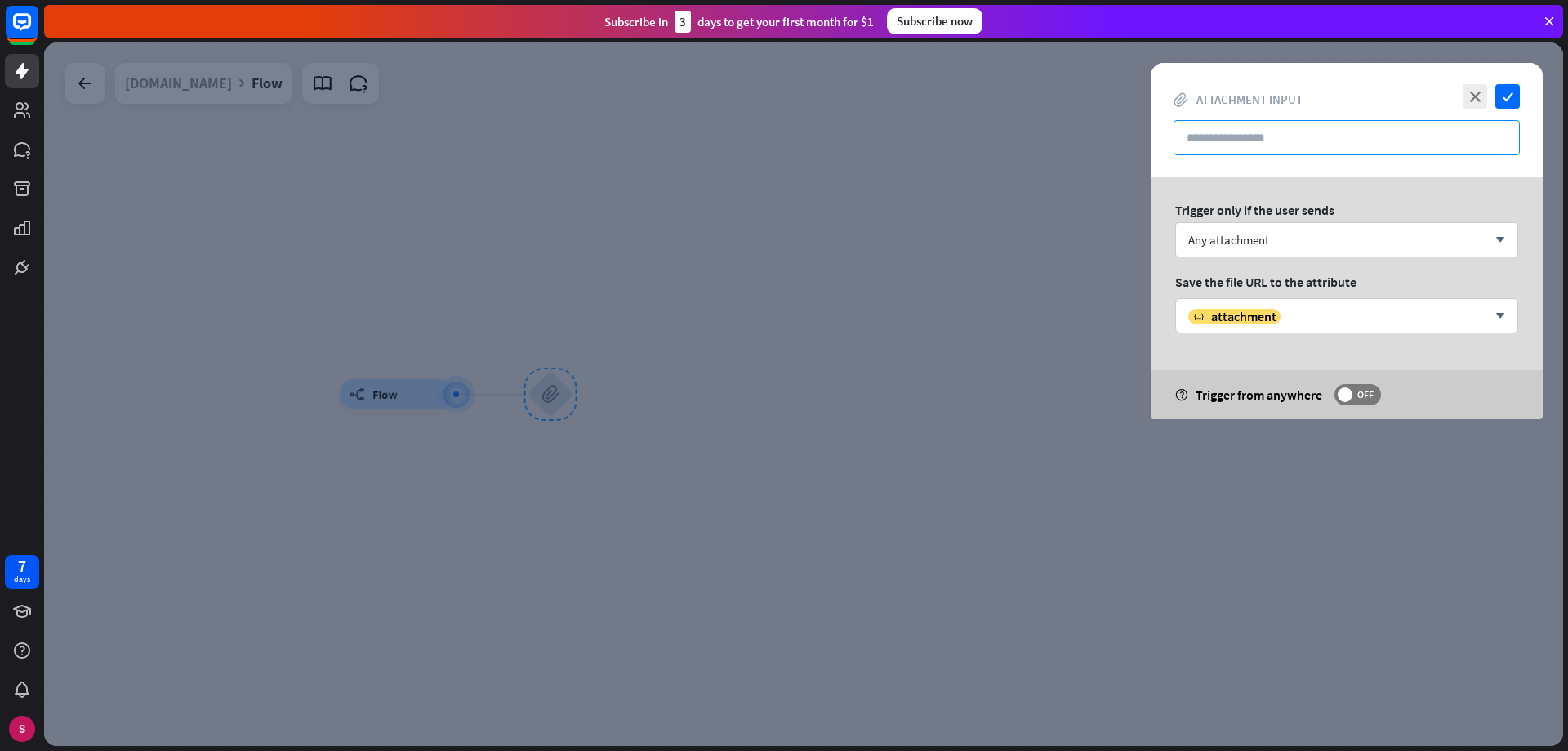
click at [1266, 138] on input "text" at bounding box center [1347, 138] width 346 height 35
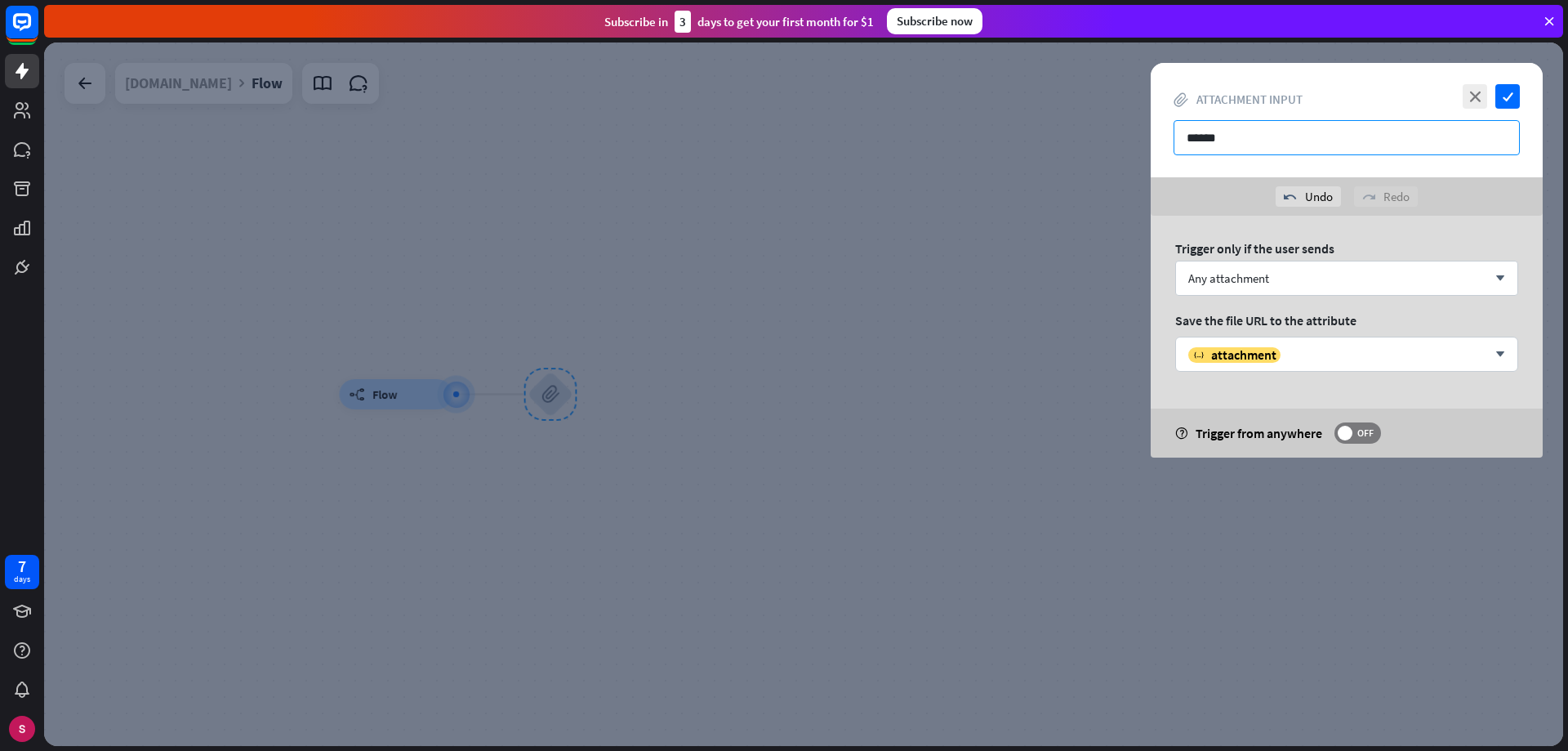
type input "******"
click at [1505, 95] on font "check" at bounding box center [1508, 97] width 10 height 10
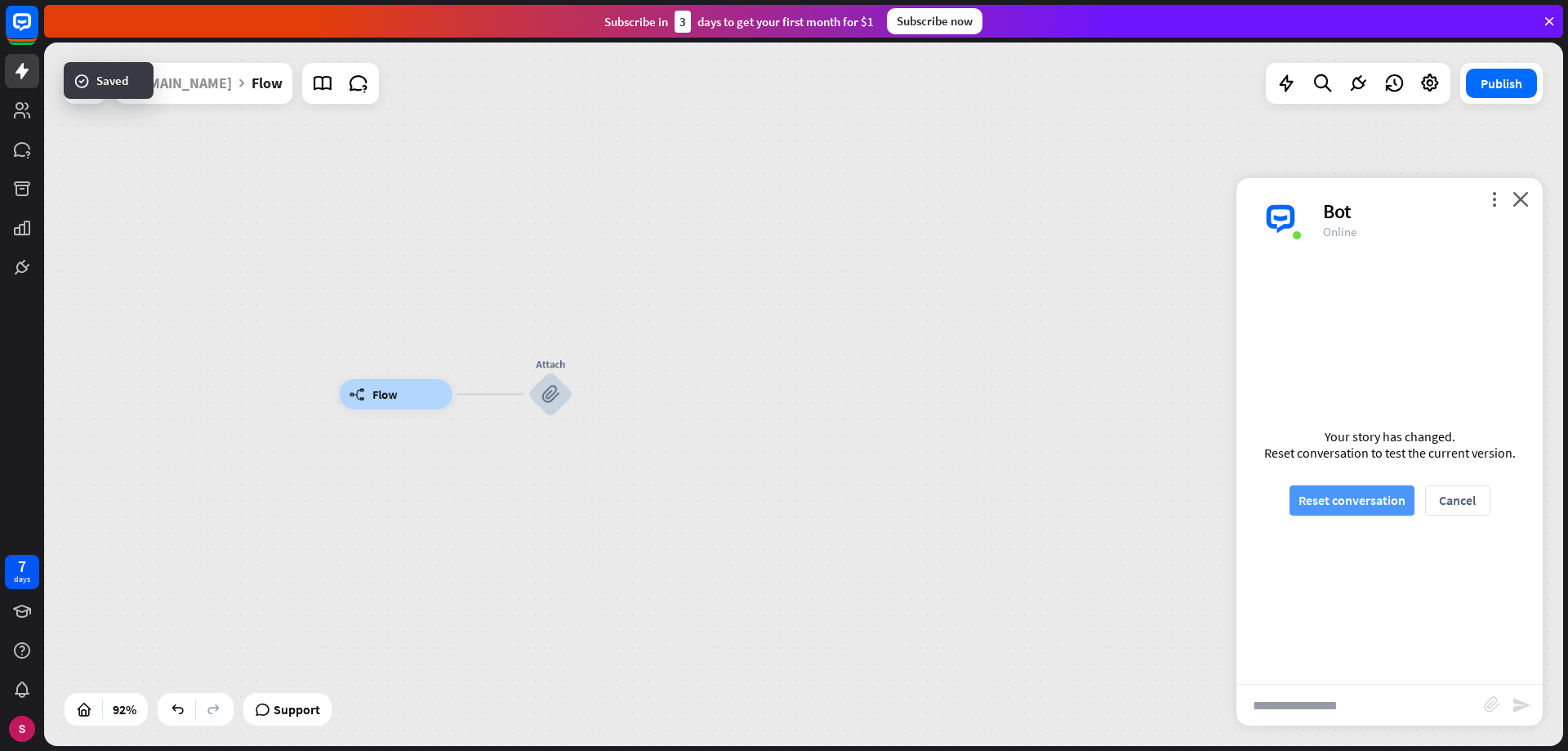
click at [1334, 507] on font "Reset conversation" at bounding box center [1352, 499] width 107 height 16
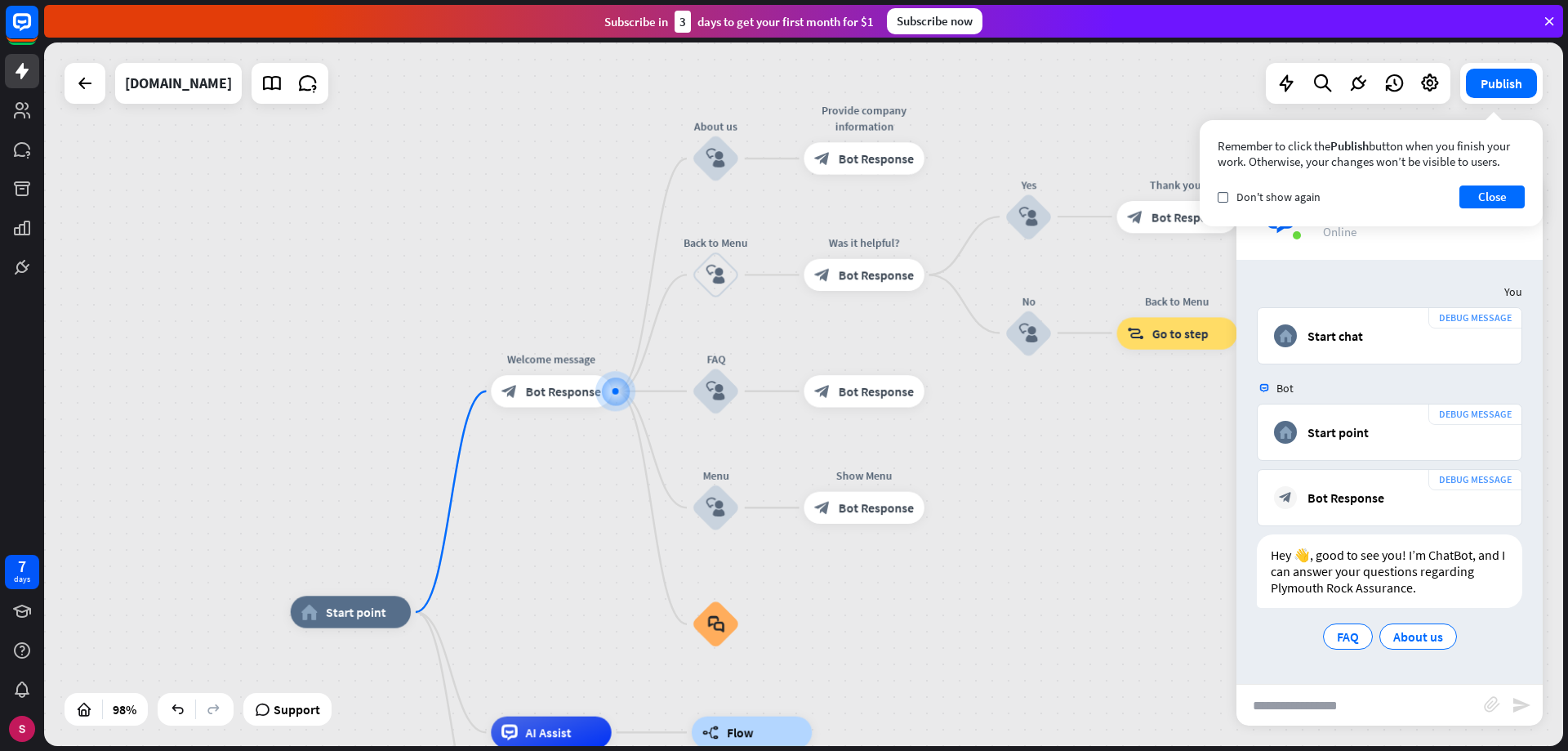
click at [1328, 695] on input "text" at bounding box center [1360, 704] width 247 height 41
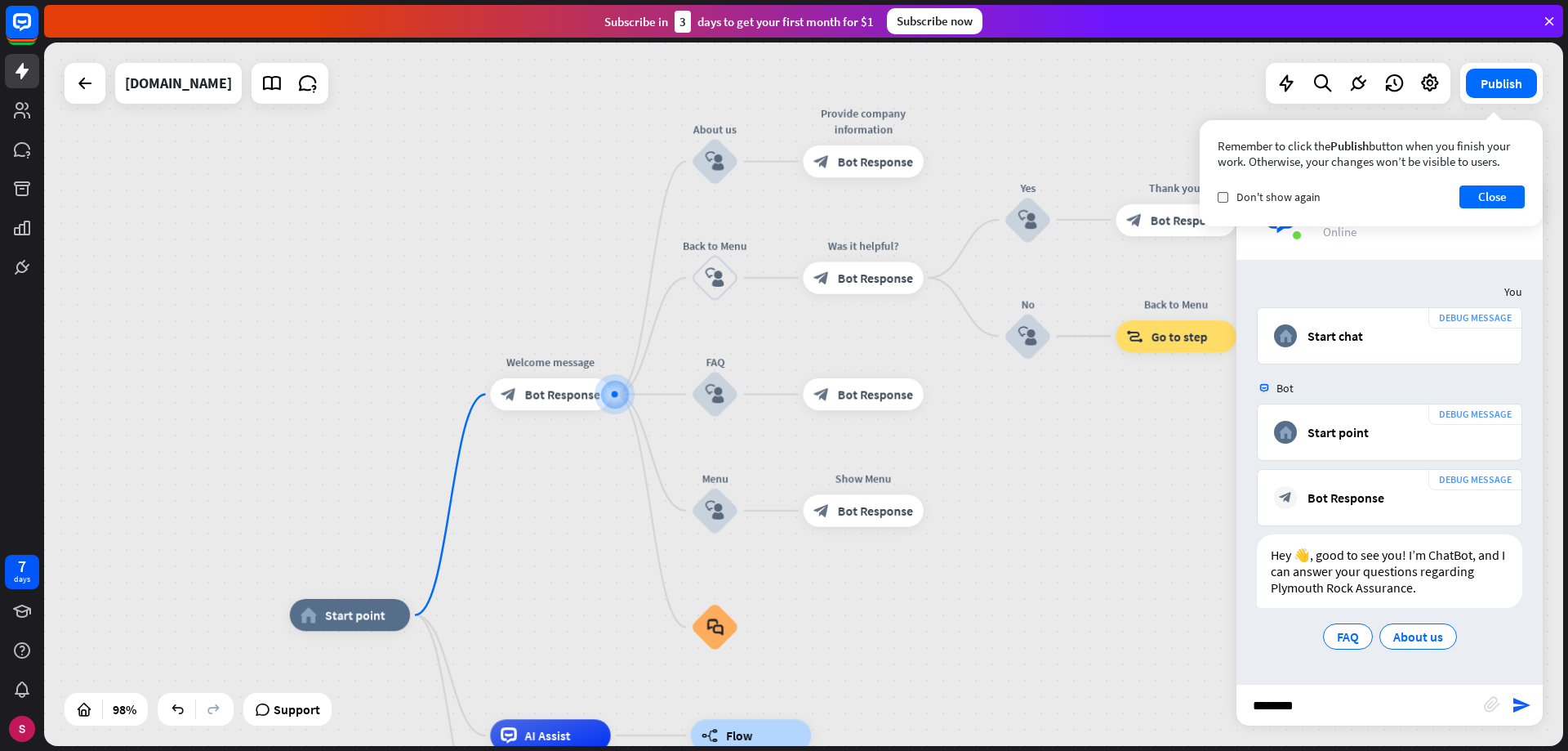
type input "********"
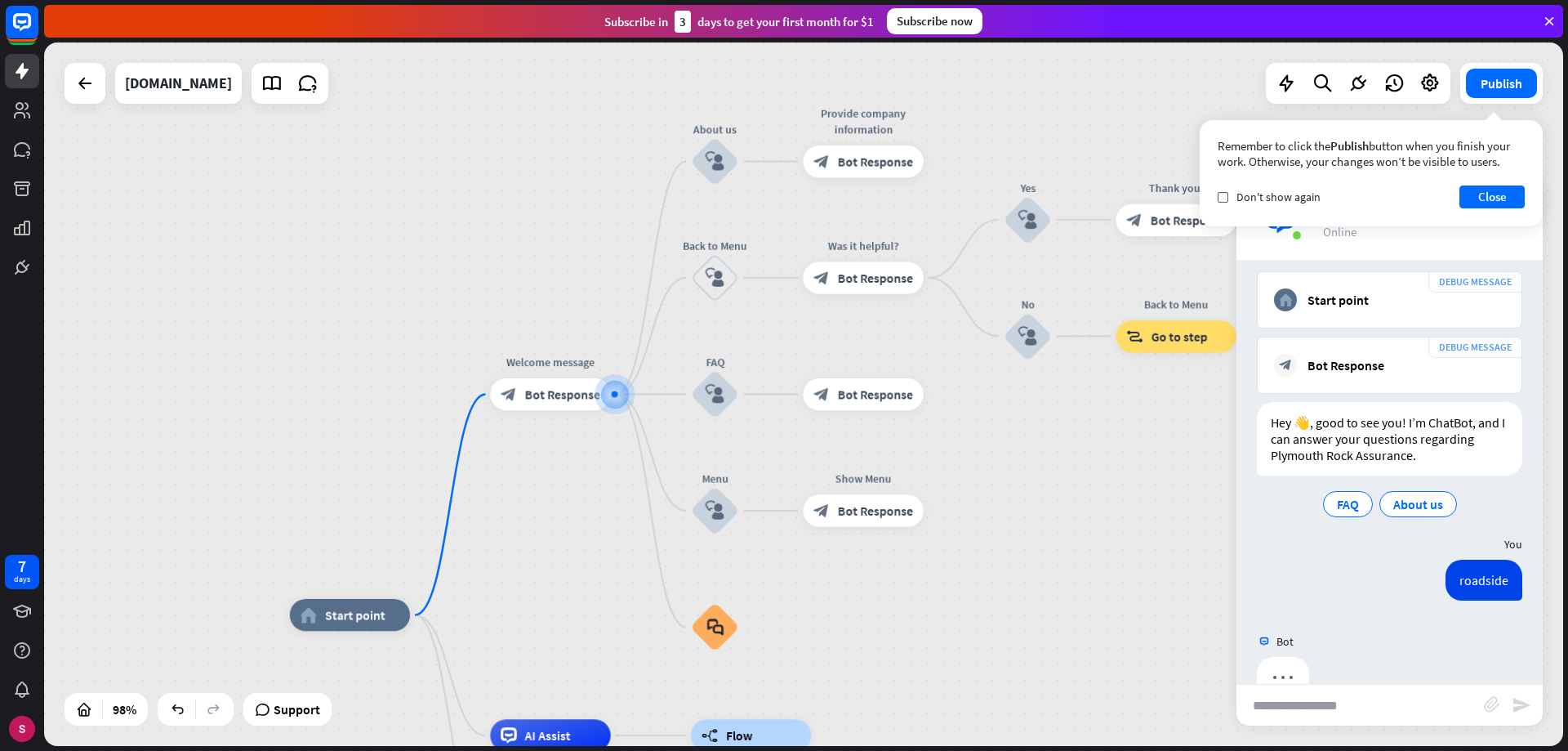
scroll to position [170, 0]
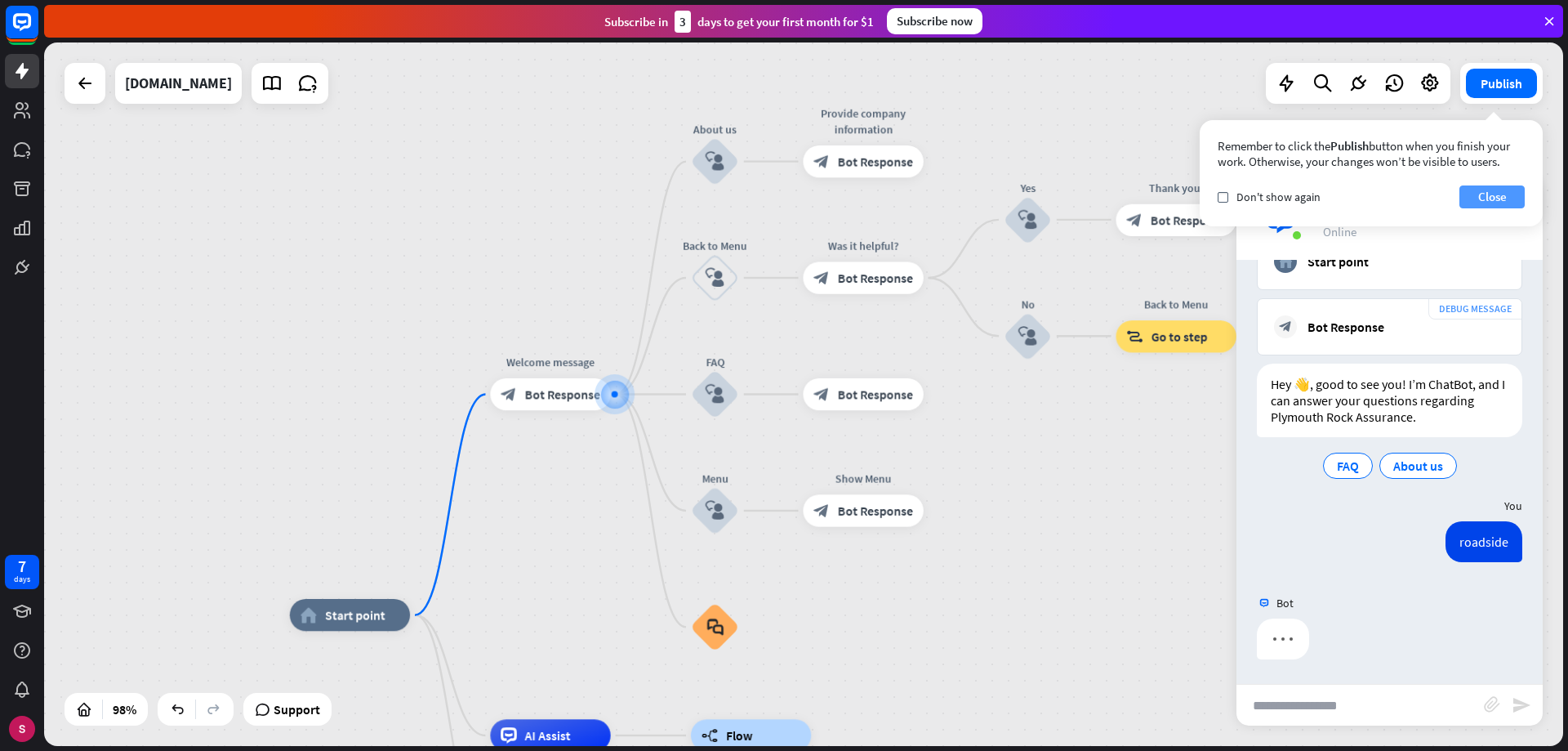
click at [1488, 194] on font "Close" at bounding box center [1492, 196] width 29 height 16
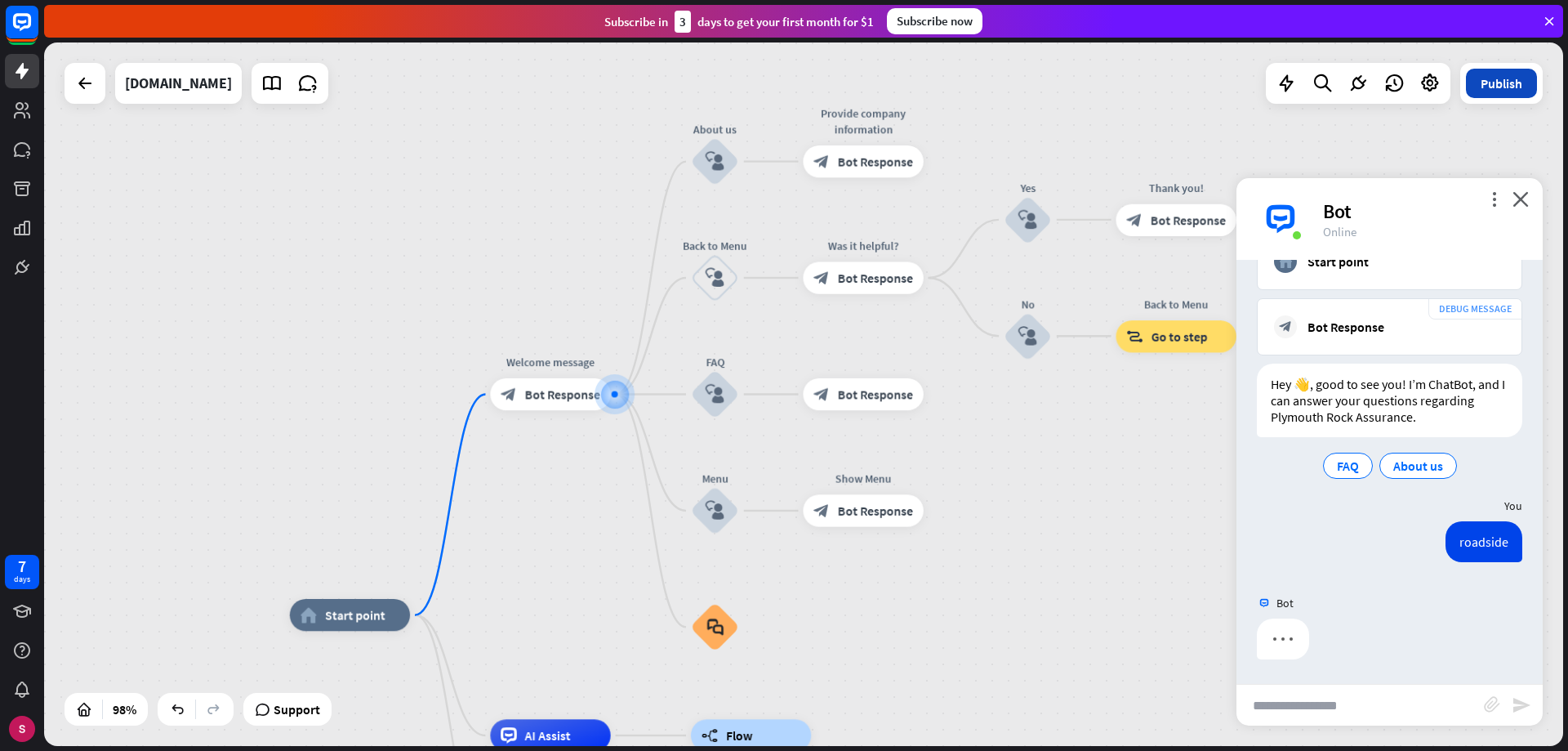
click at [1479, 84] on button "Publish" at bounding box center [1501, 83] width 71 height 29
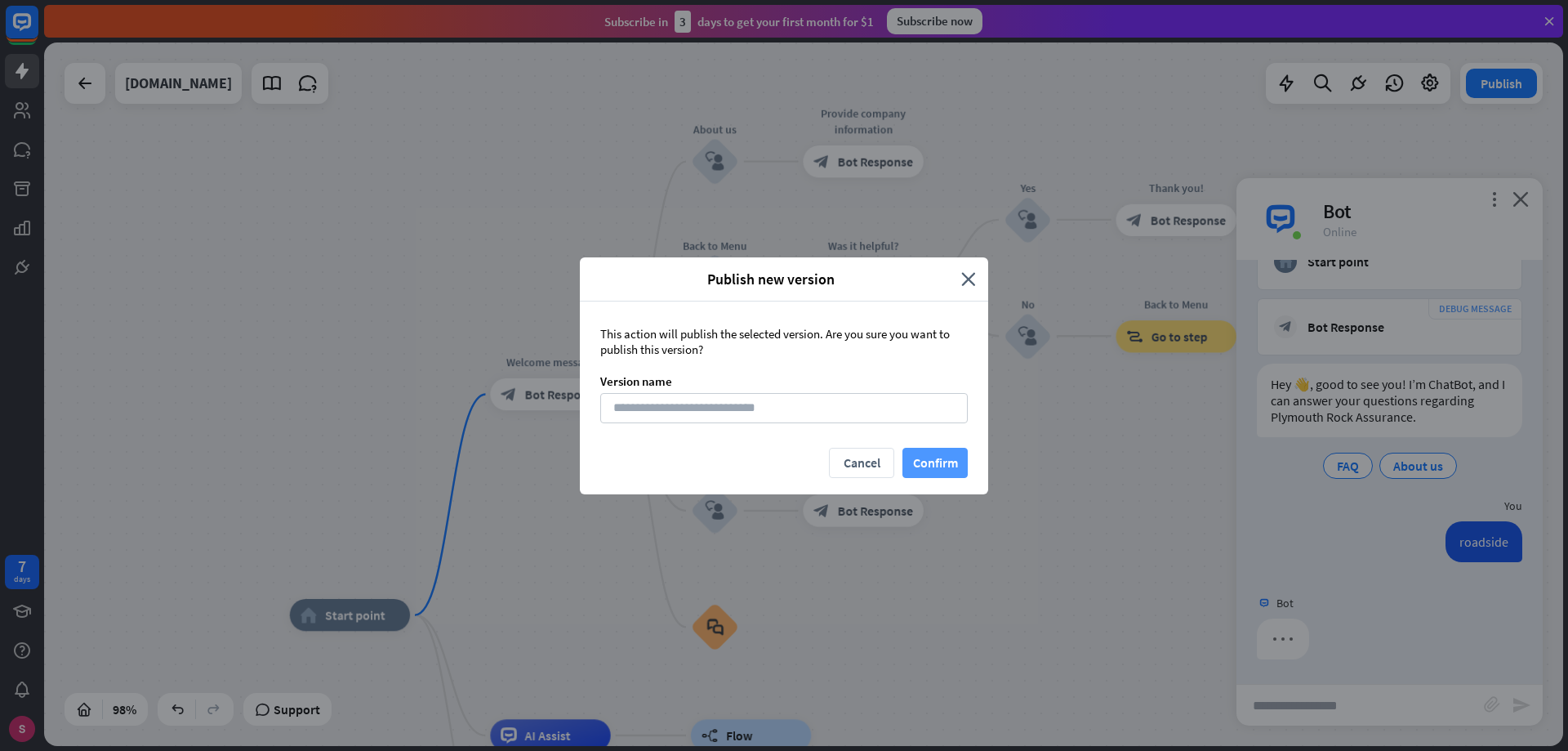
click at [933, 464] on font "Confirm" at bounding box center [936, 462] width 45 height 16
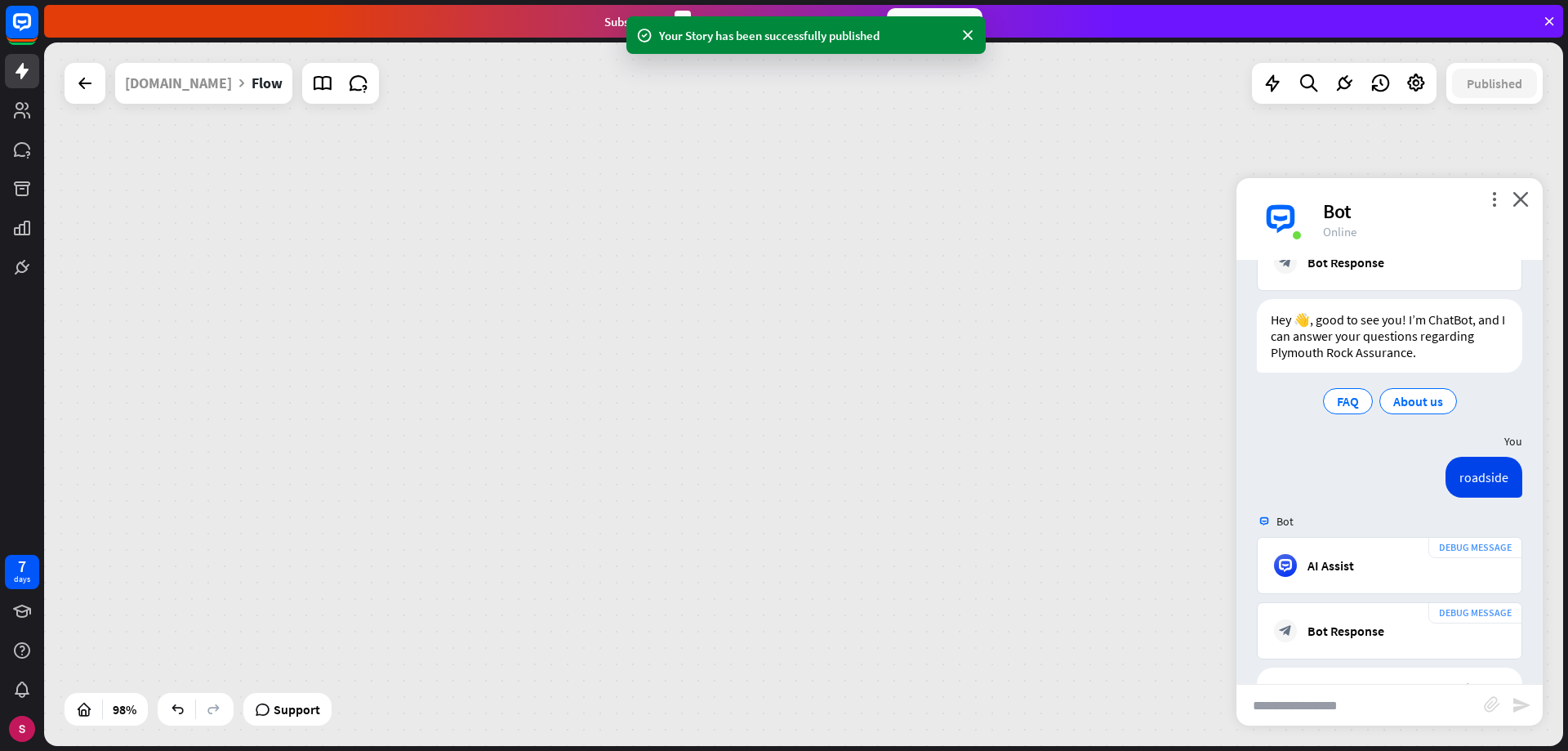
scroll to position [1460, 0]
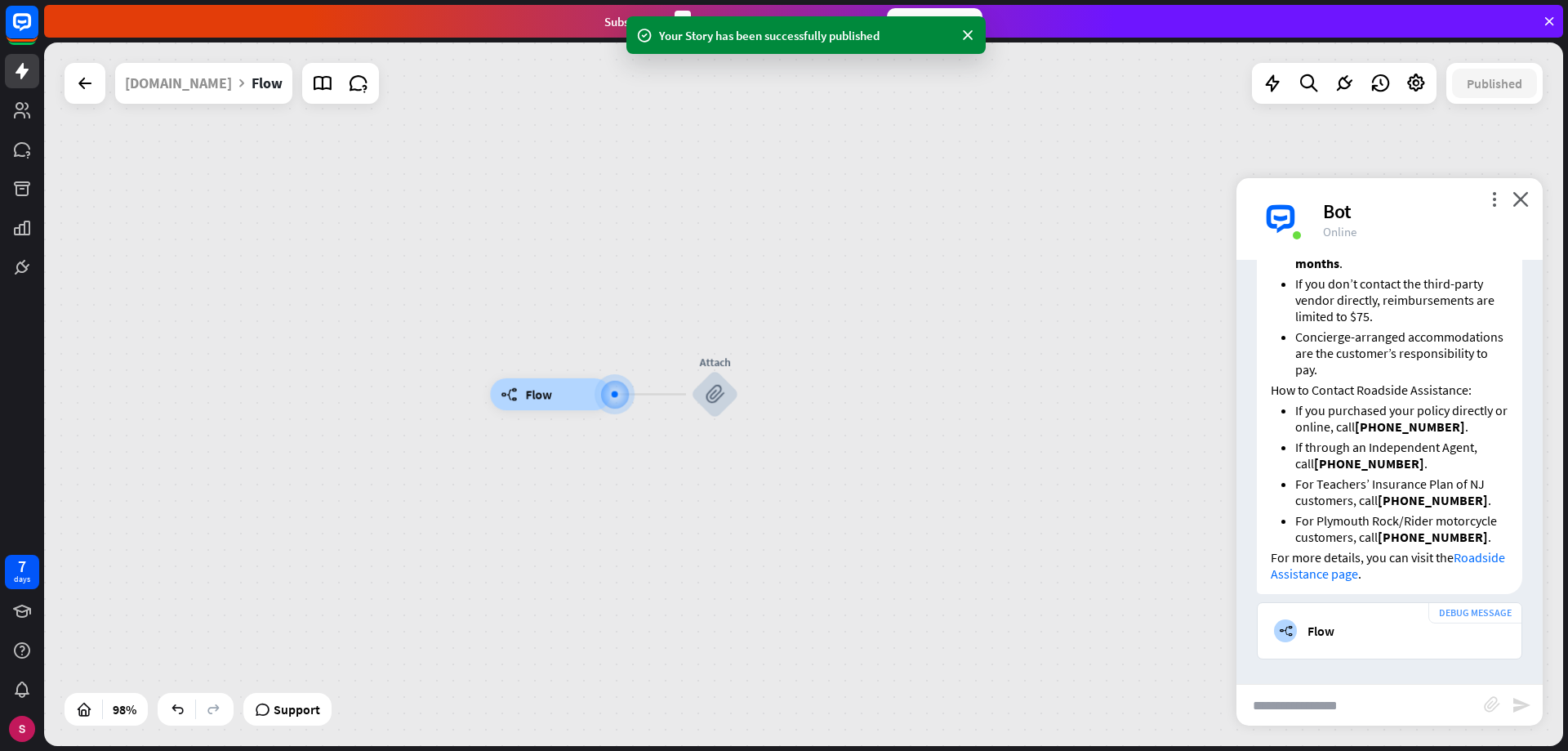
click at [1485, 204] on div "Bot" at bounding box center [1423, 210] width 200 height 25
click at [1494, 192] on icon "more_vert" at bounding box center [1494, 199] width 16 height 16
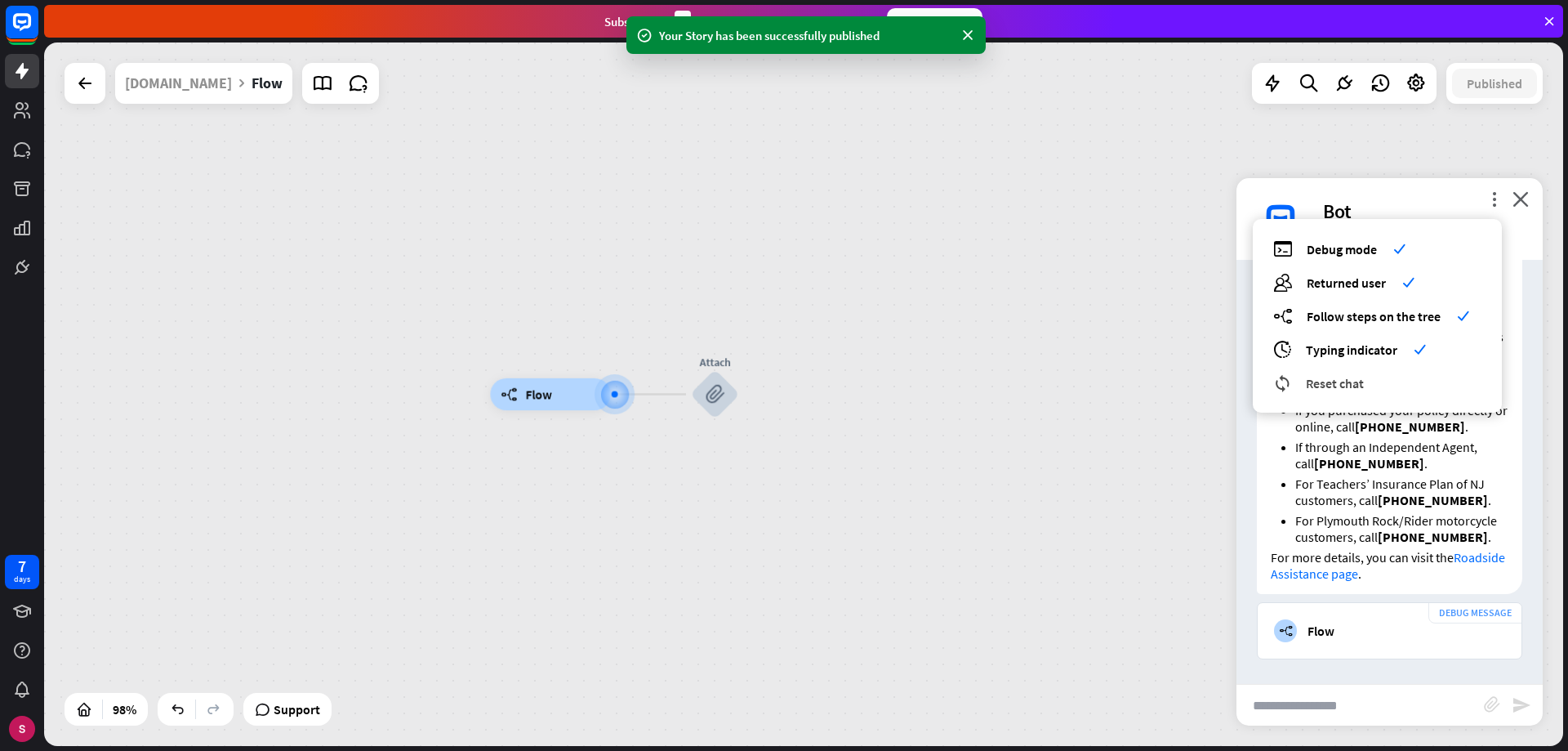
click at [1338, 390] on div "reset_chat Reset chat" at bounding box center [1377, 383] width 208 height 19
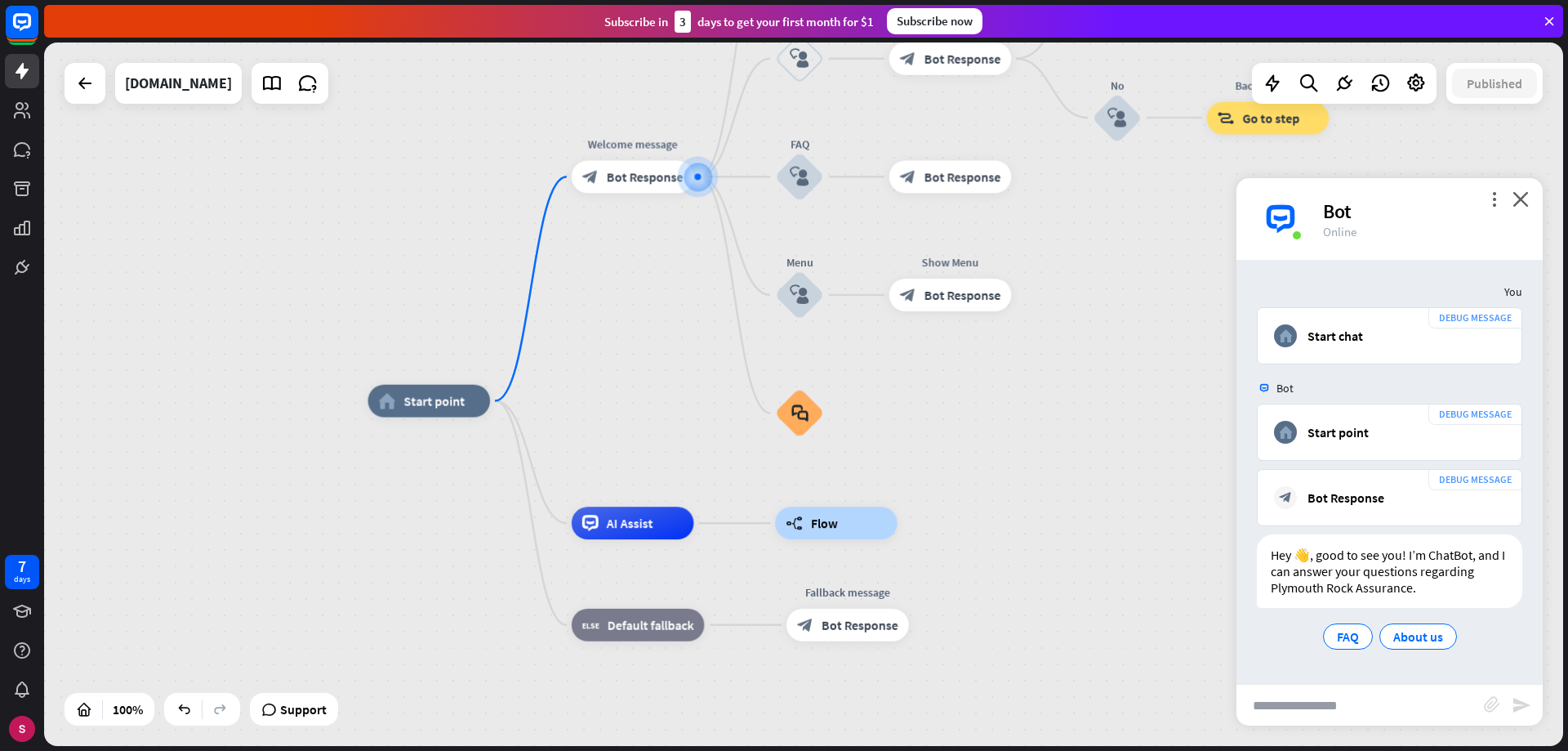
click at [1331, 701] on input "text" at bounding box center [1360, 704] width 247 height 41
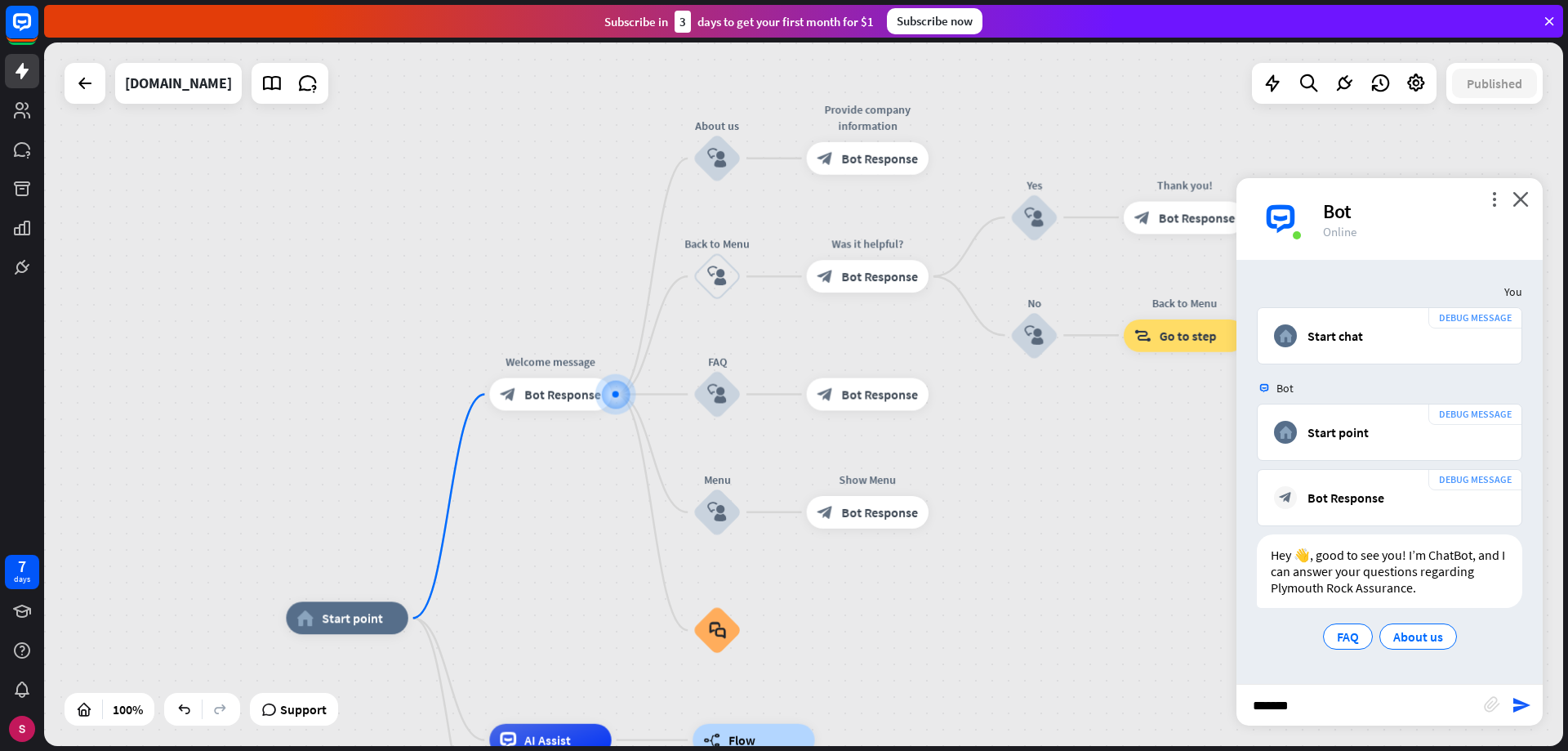
type input "********"
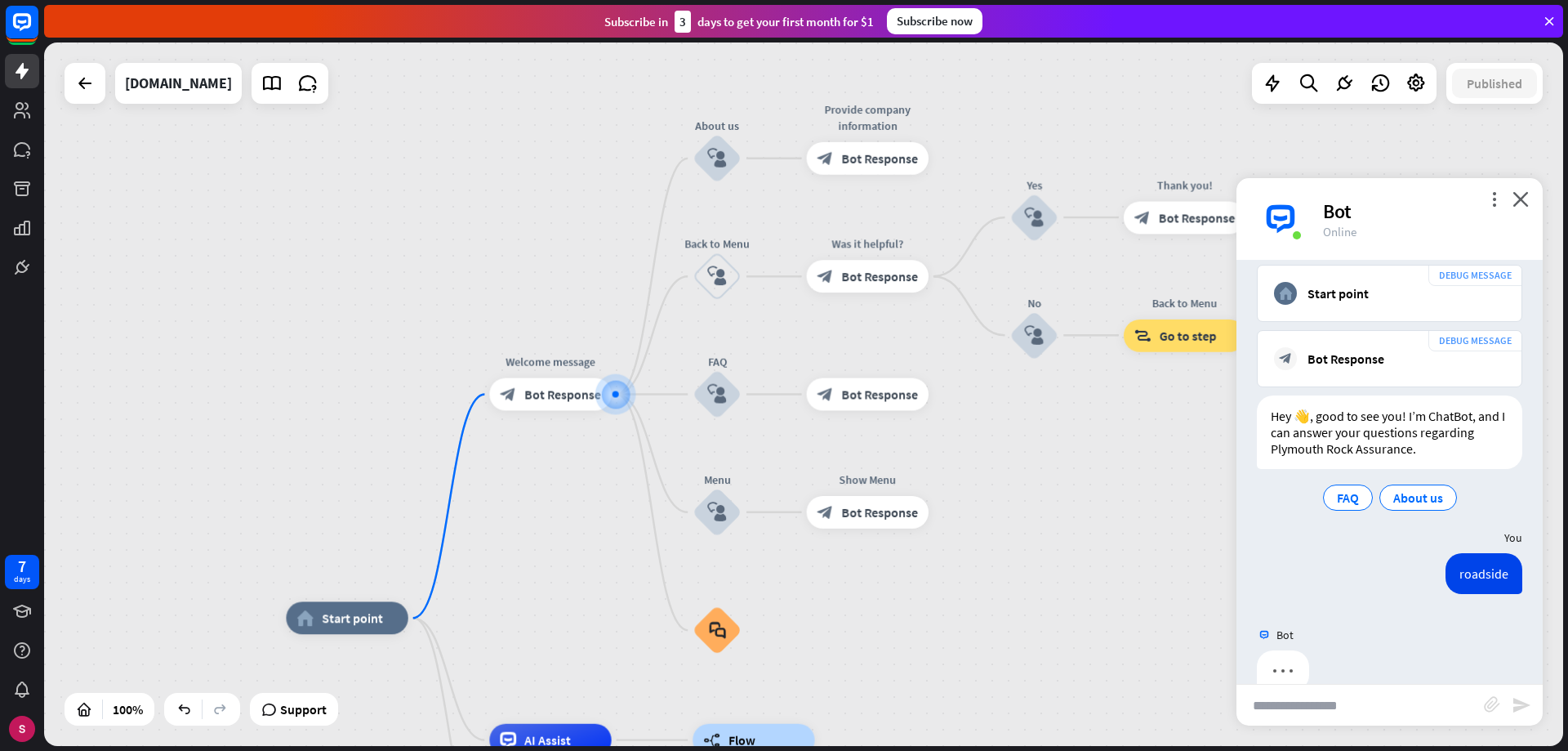
scroll to position [170, 0]
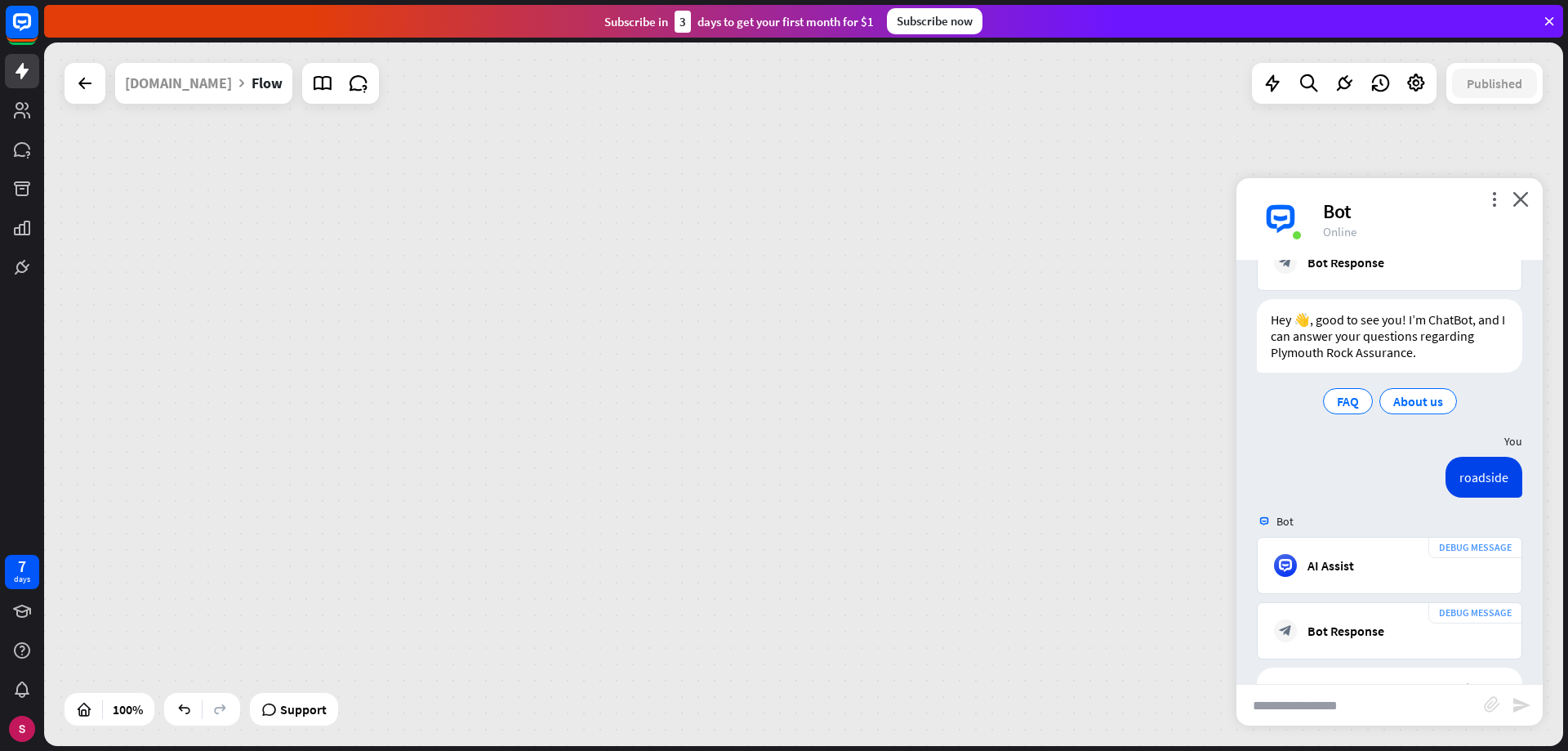
scroll to position [1441, 0]
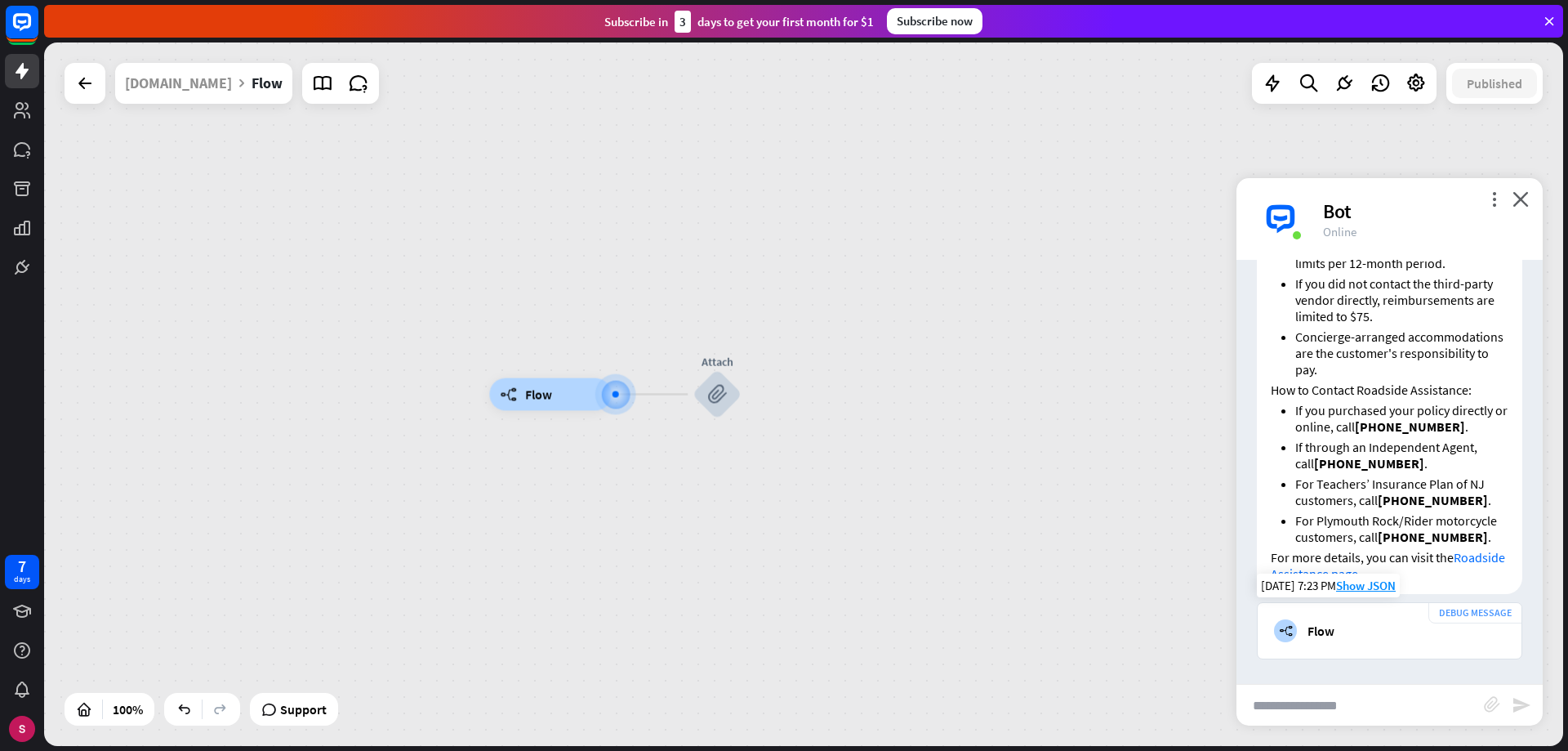
click at [1324, 624] on font "Flow" at bounding box center [1321, 631] width 27 height 16
click at [1366, 587] on font "Show JSON" at bounding box center [1366, 586] width 60 height 16
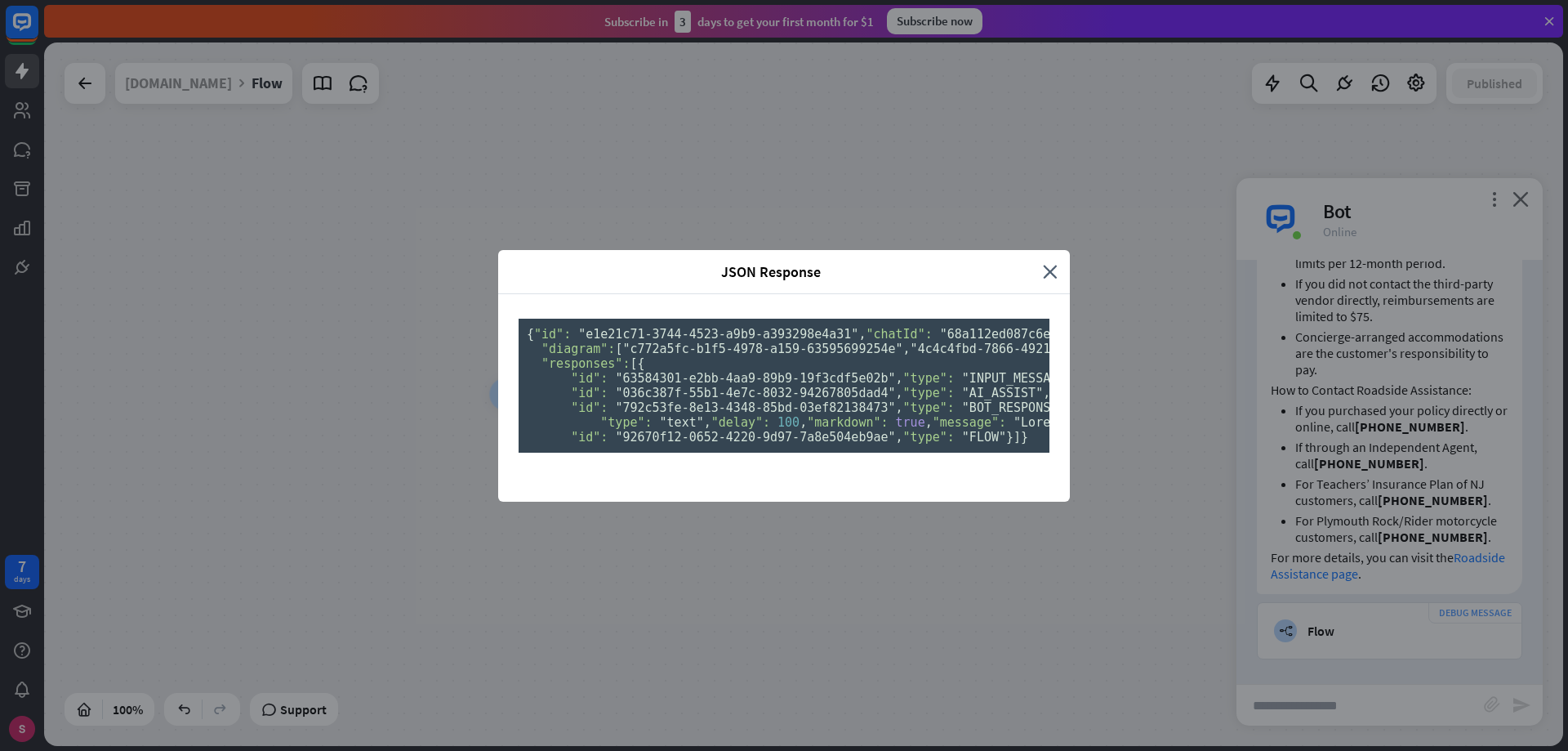
scroll to position [289, 0]
click at [1128, 164] on div "JSON Response close { "id": "e1e21c71-3744-4523-a9b9-a393298e4a31" , "chatId": …" at bounding box center [784, 376] width 1568 height 751
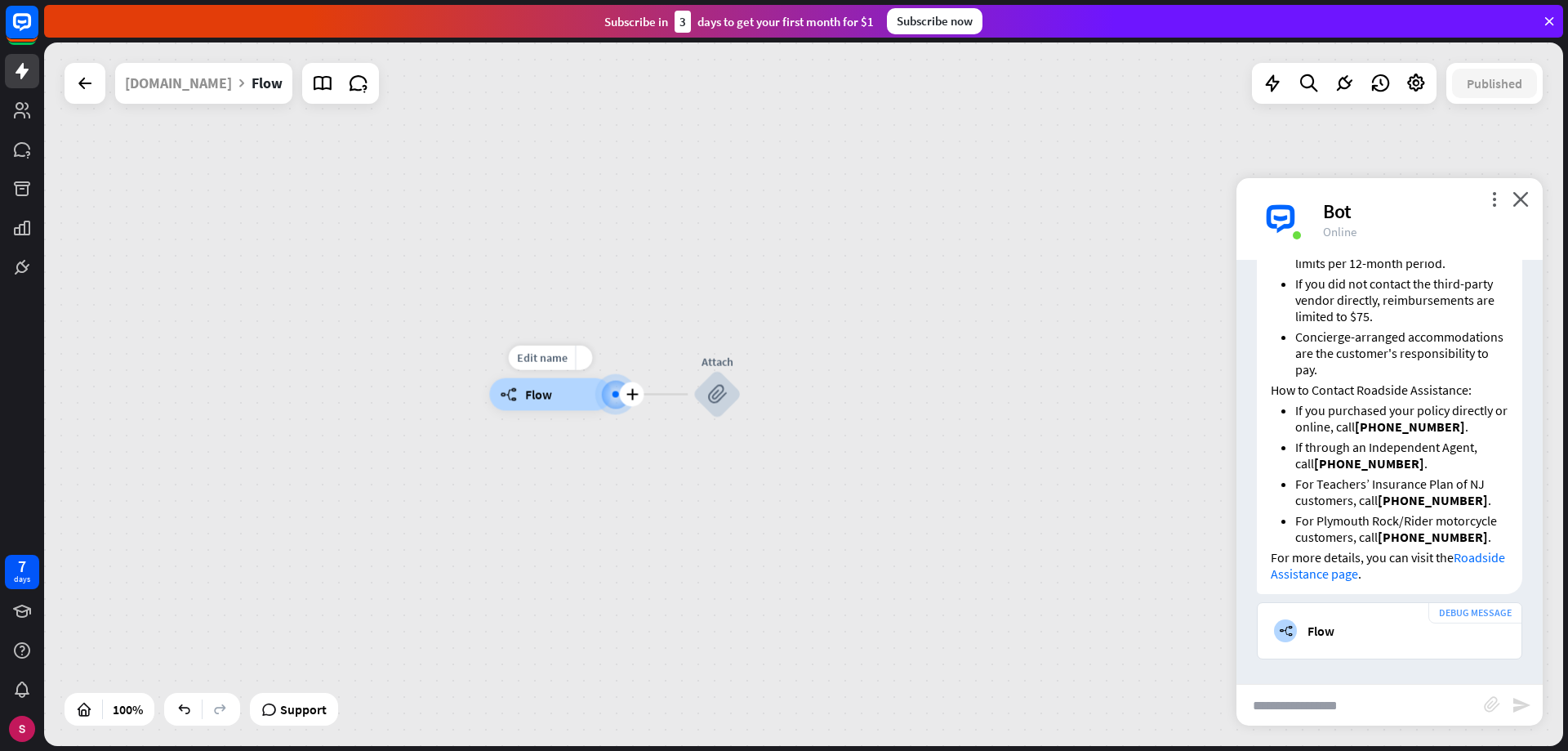
click at [556, 394] on div "builder_tree Flow" at bounding box center [550, 395] width 122 height 33
click at [539, 401] on font "Flow" at bounding box center [538, 395] width 27 height 16
click at [619, 392] on div at bounding box center [616, 395] width 17 height 17
click at [620, 393] on div at bounding box center [615, 394] width 16 height 16
click at [1307, 631] on div "builder_tree Flow" at bounding box center [1389, 631] width 231 height 22
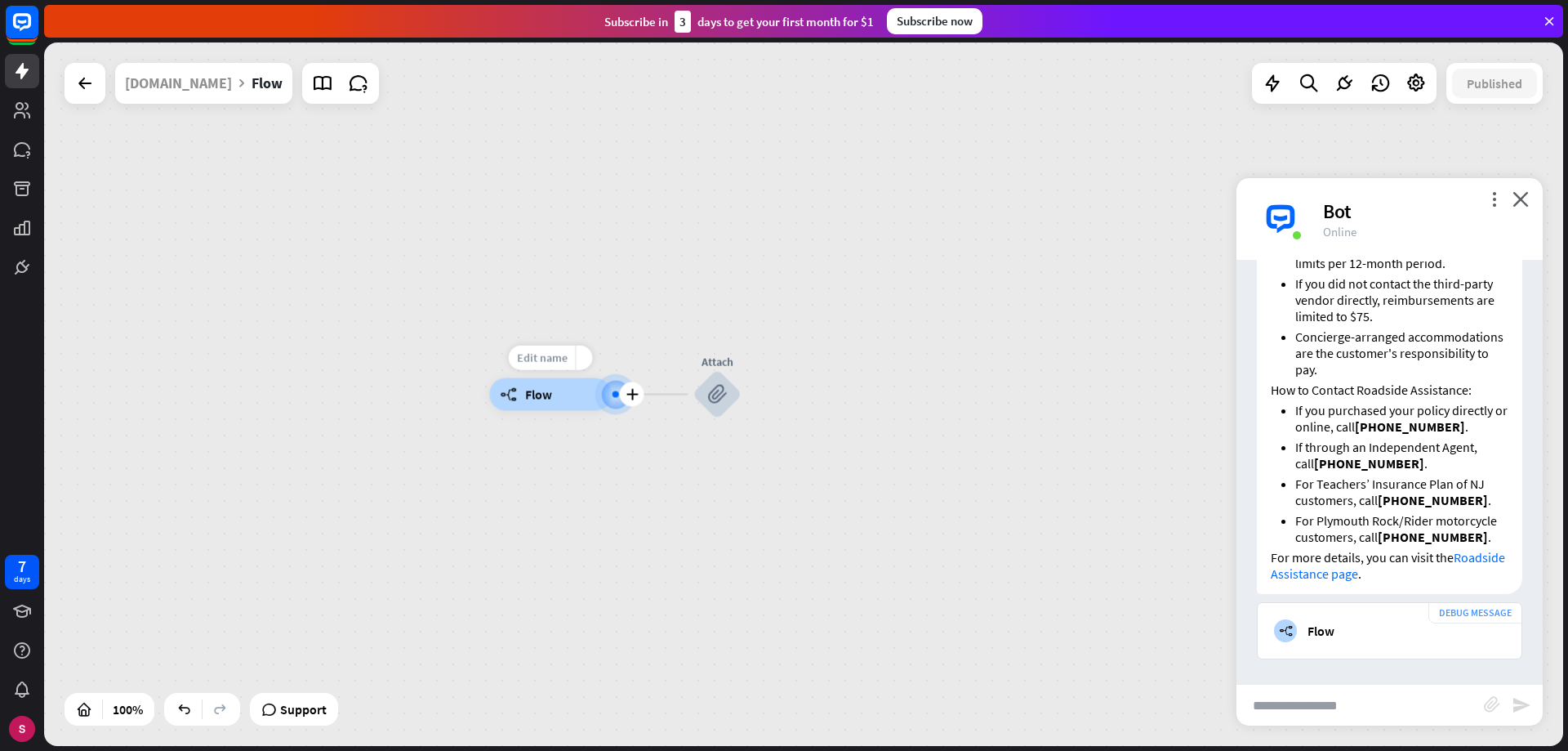
click at [549, 356] on font "Edit name" at bounding box center [542, 357] width 51 height 15
click at [567, 397] on div "builder_tree Flow" at bounding box center [550, 395] width 122 height 33
click at [632, 394] on font "plus" at bounding box center [631, 394] width 12 height 11
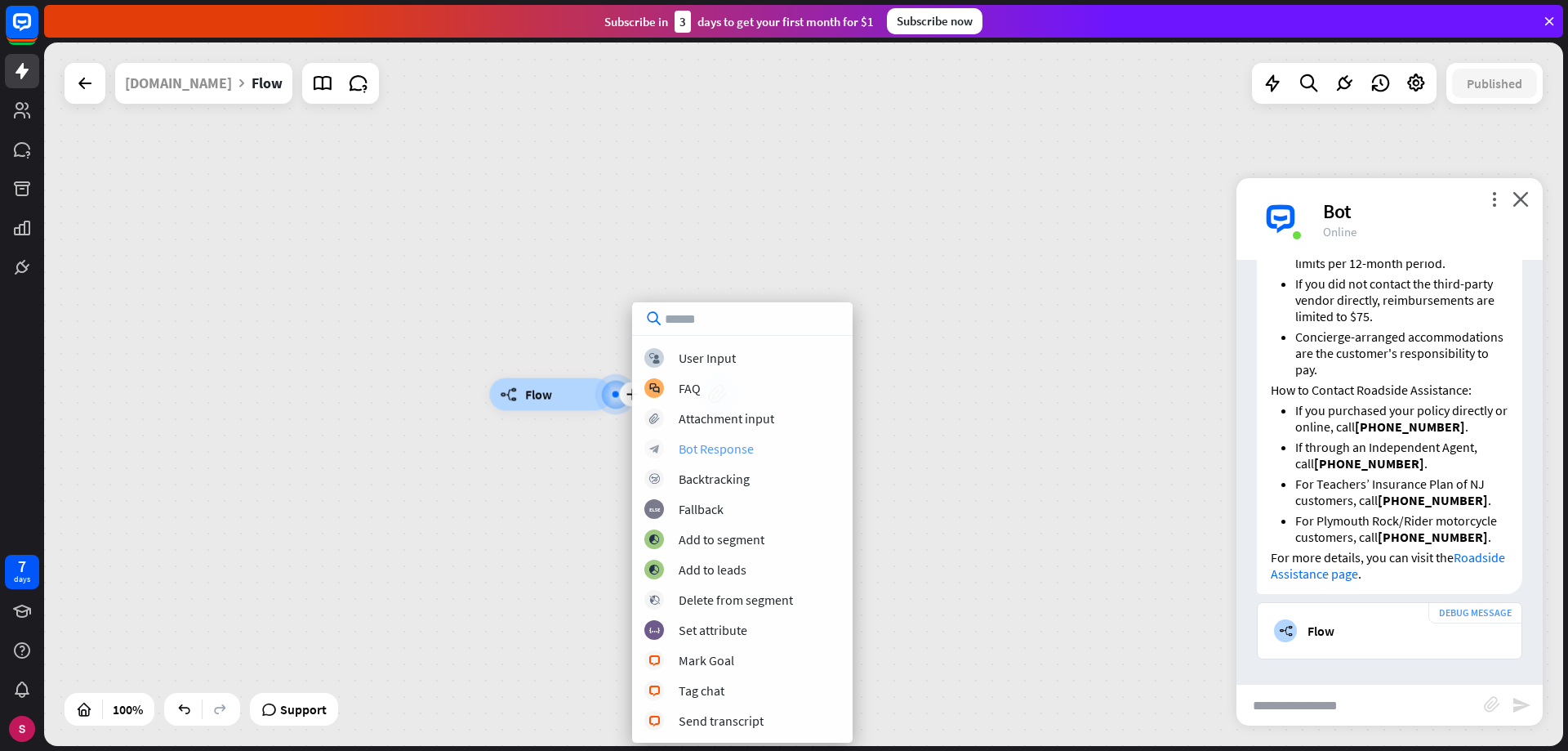
click at [722, 449] on font "Bot Response" at bounding box center [716, 448] width 75 height 16
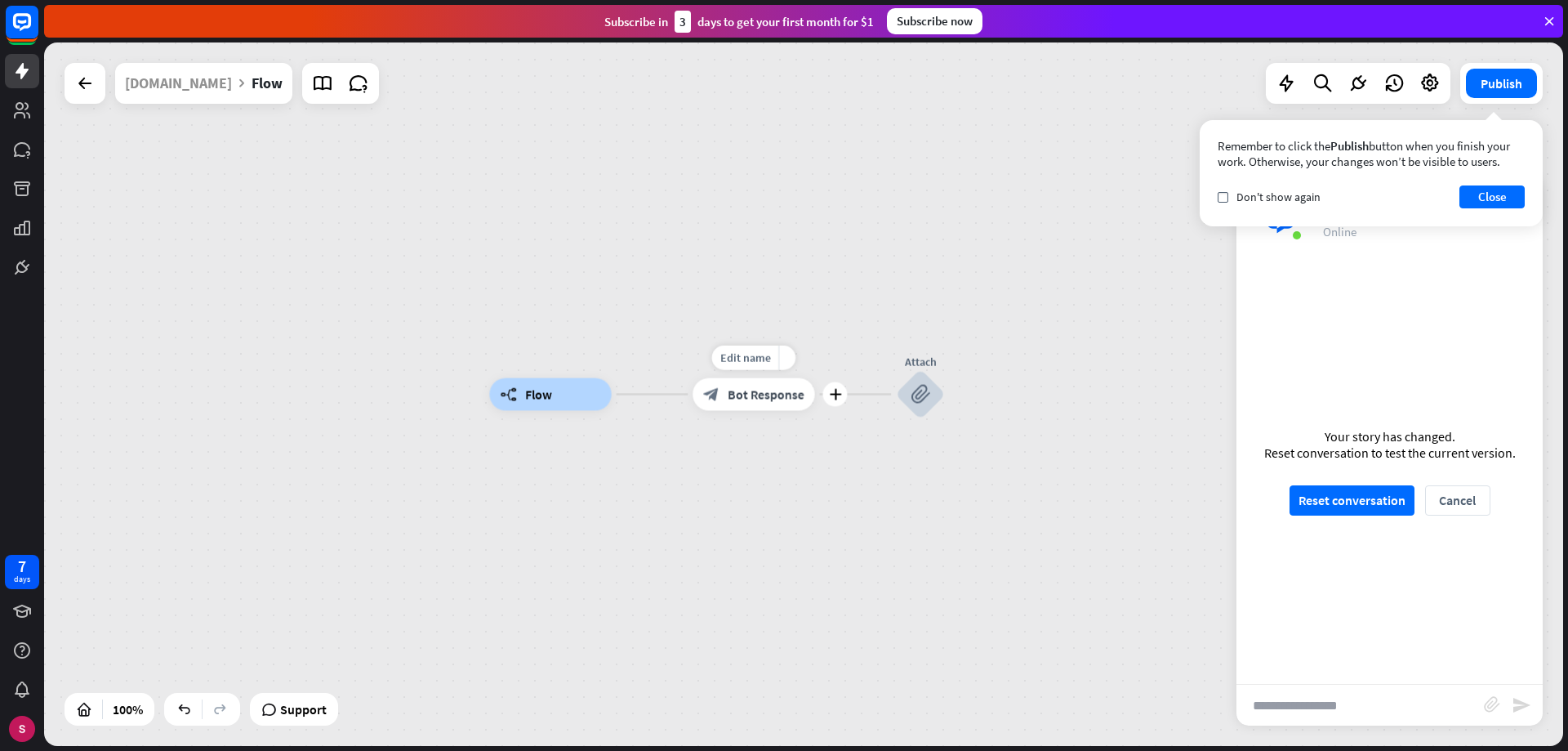
click at [736, 396] on font "Bot Response" at bounding box center [765, 395] width 77 height 16
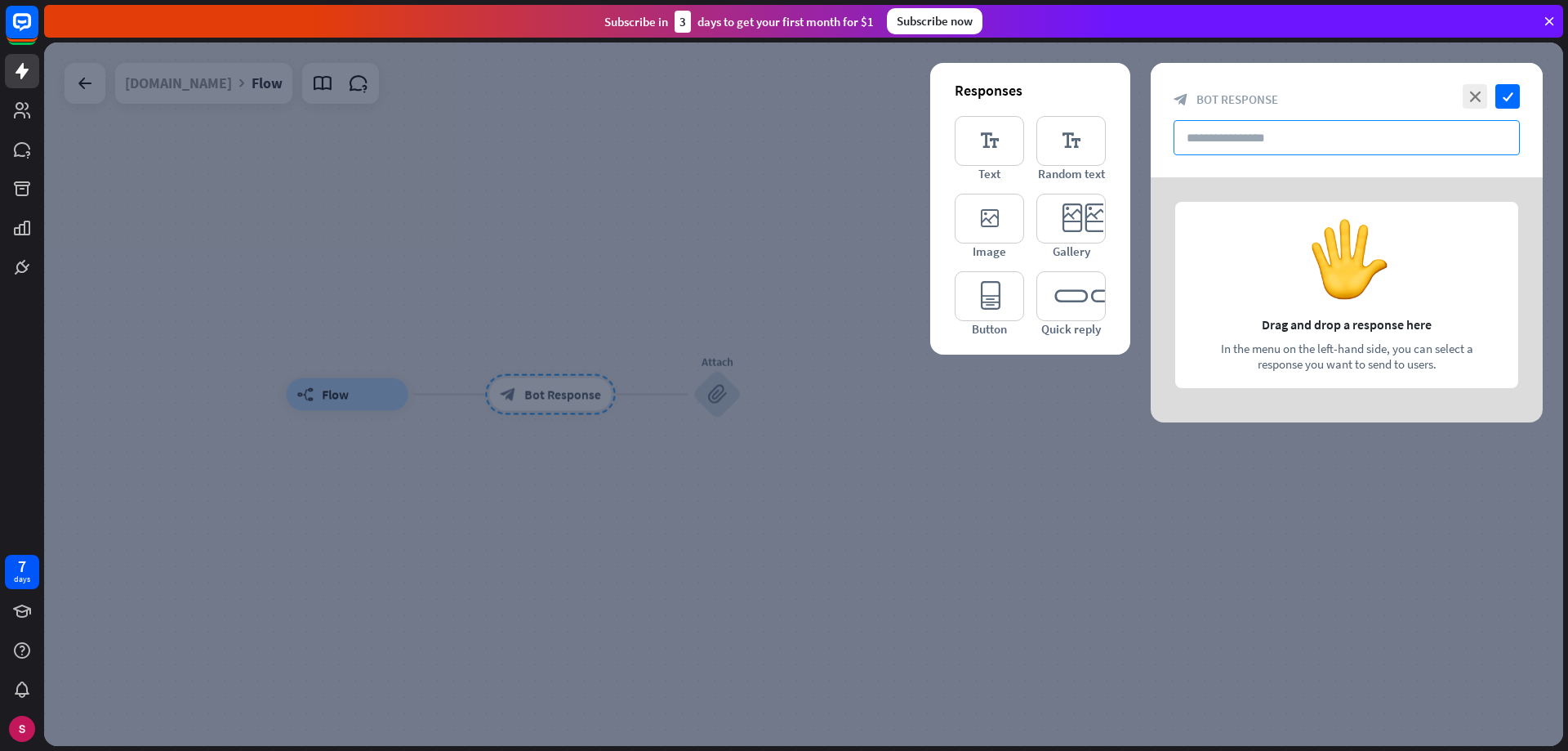
click at [1259, 136] on input "text" at bounding box center [1347, 138] width 346 height 35
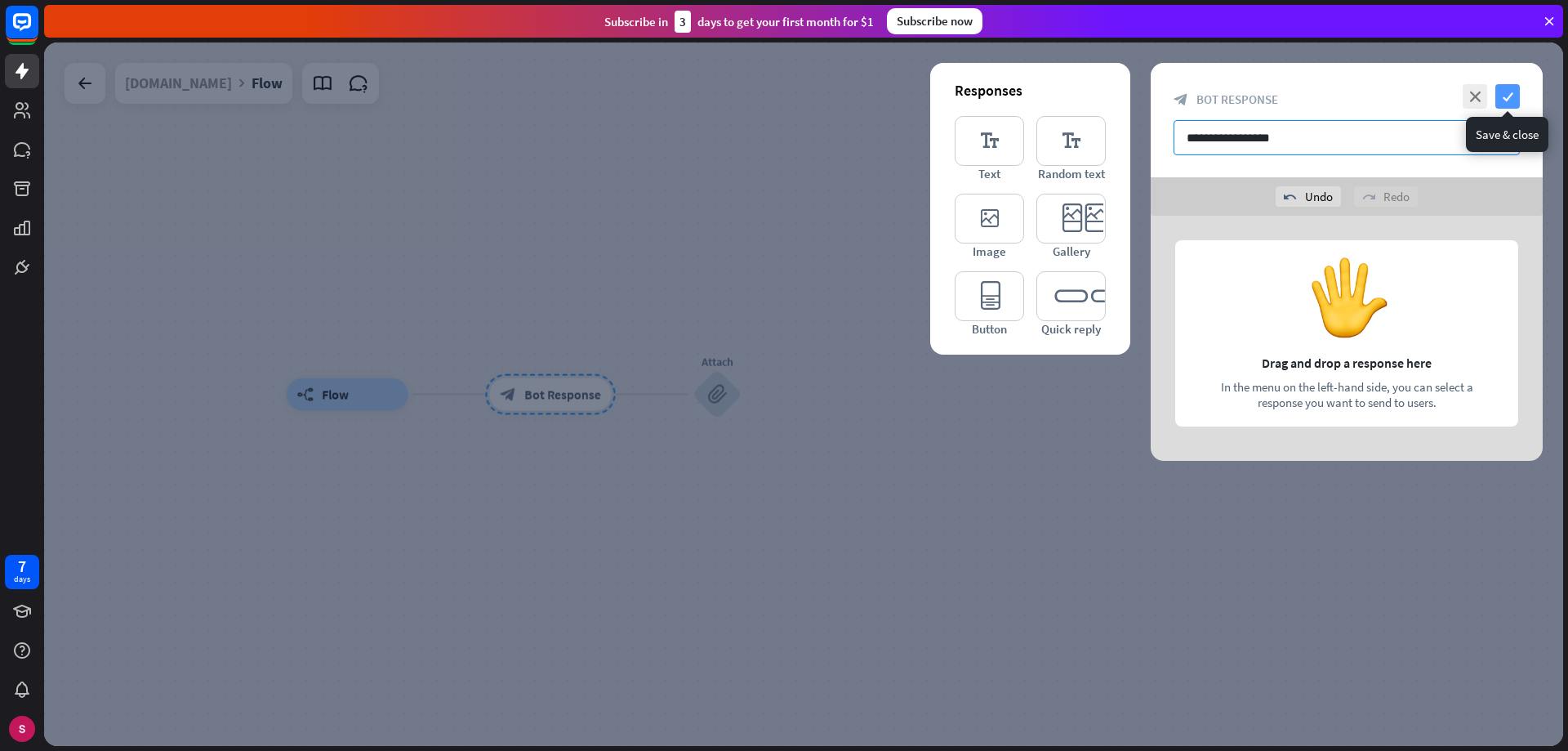
type input "**********"
click at [1514, 93] on icon "check" at bounding box center [1507, 96] width 24 height 24
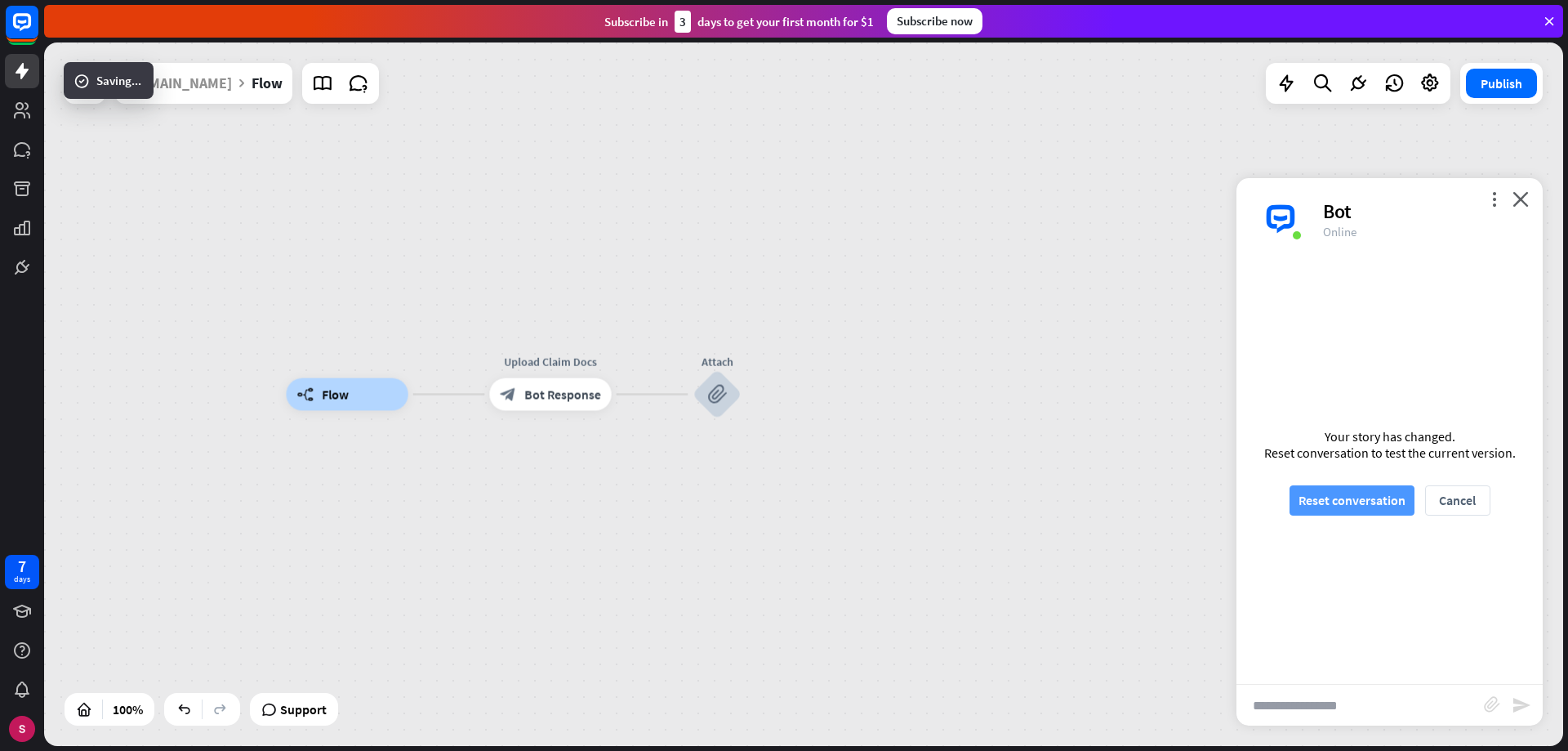
click at [1350, 498] on font "Reset conversation" at bounding box center [1352, 499] width 107 height 16
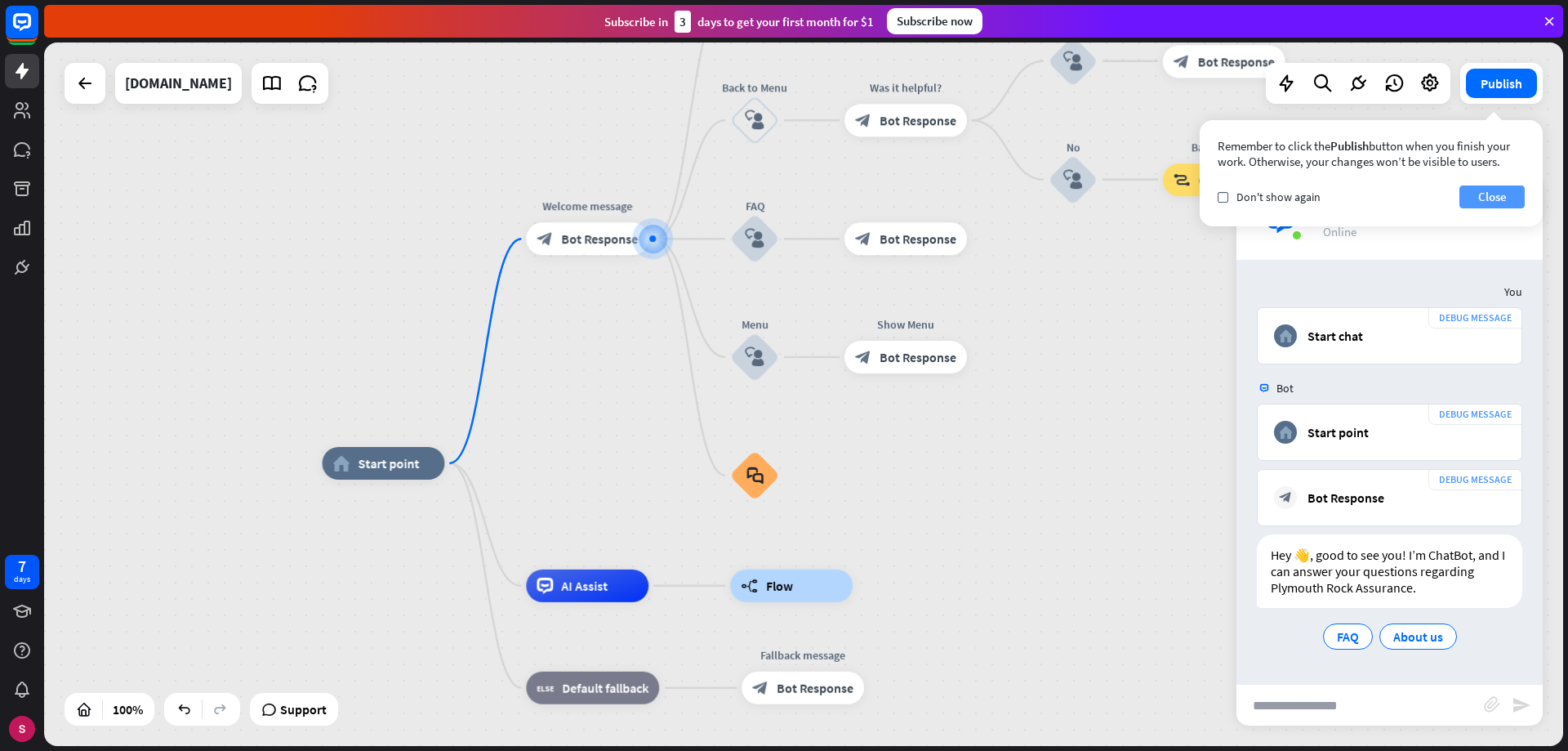
click at [1497, 194] on font "Close" at bounding box center [1492, 196] width 29 height 16
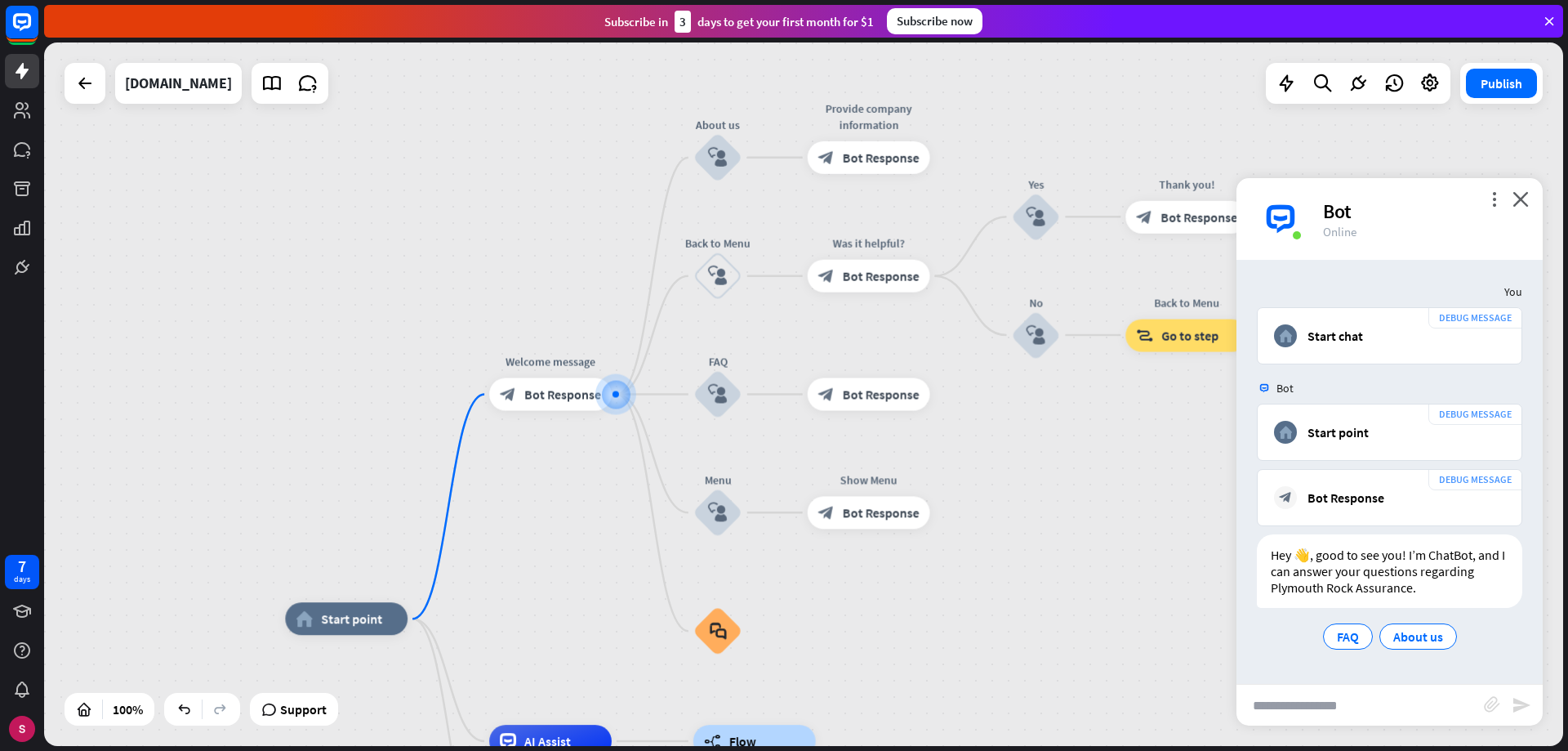
click at [1353, 710] on input "text" at bounding box center [1360, 704] width 247 height 41
type input "********"
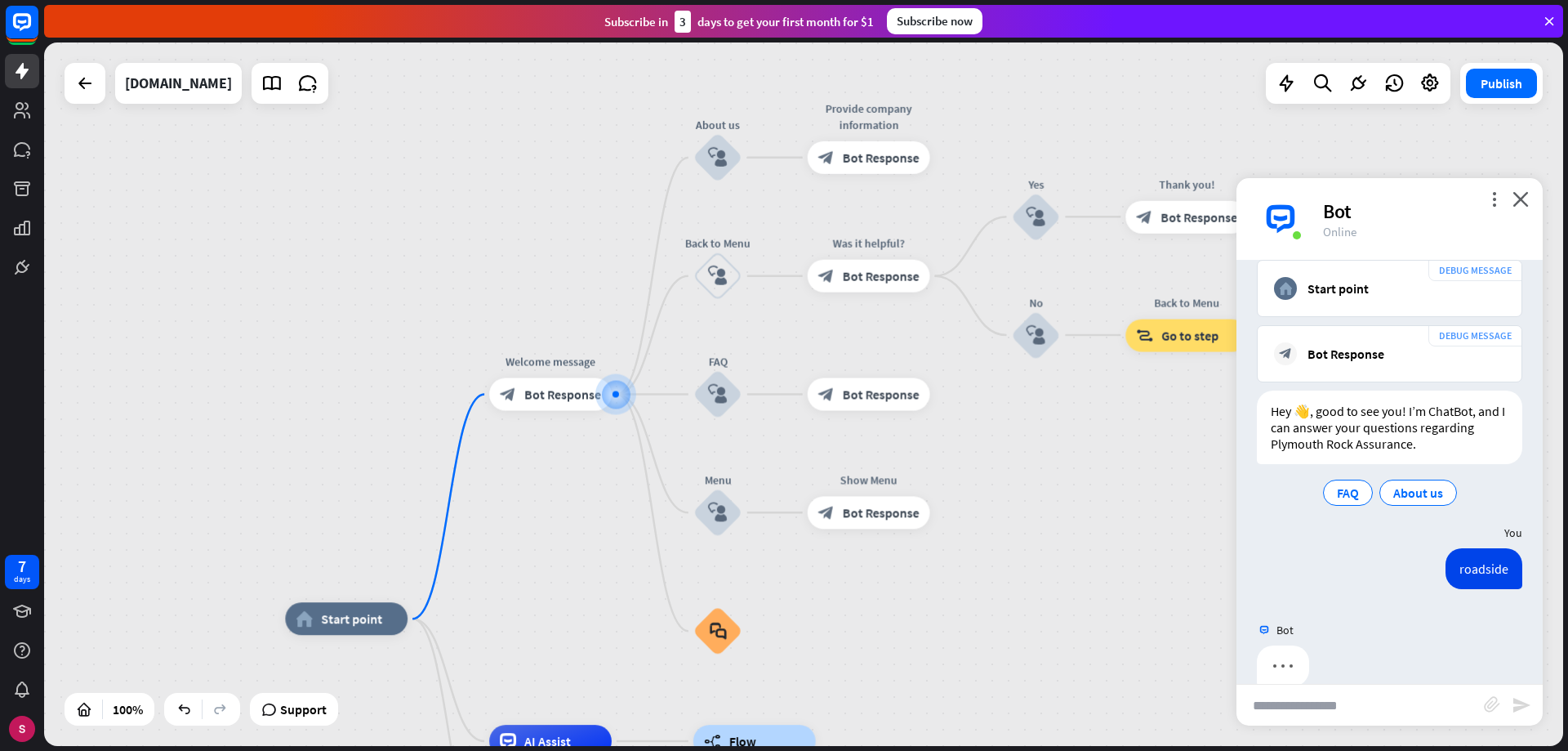
scroll to position [170, 0]
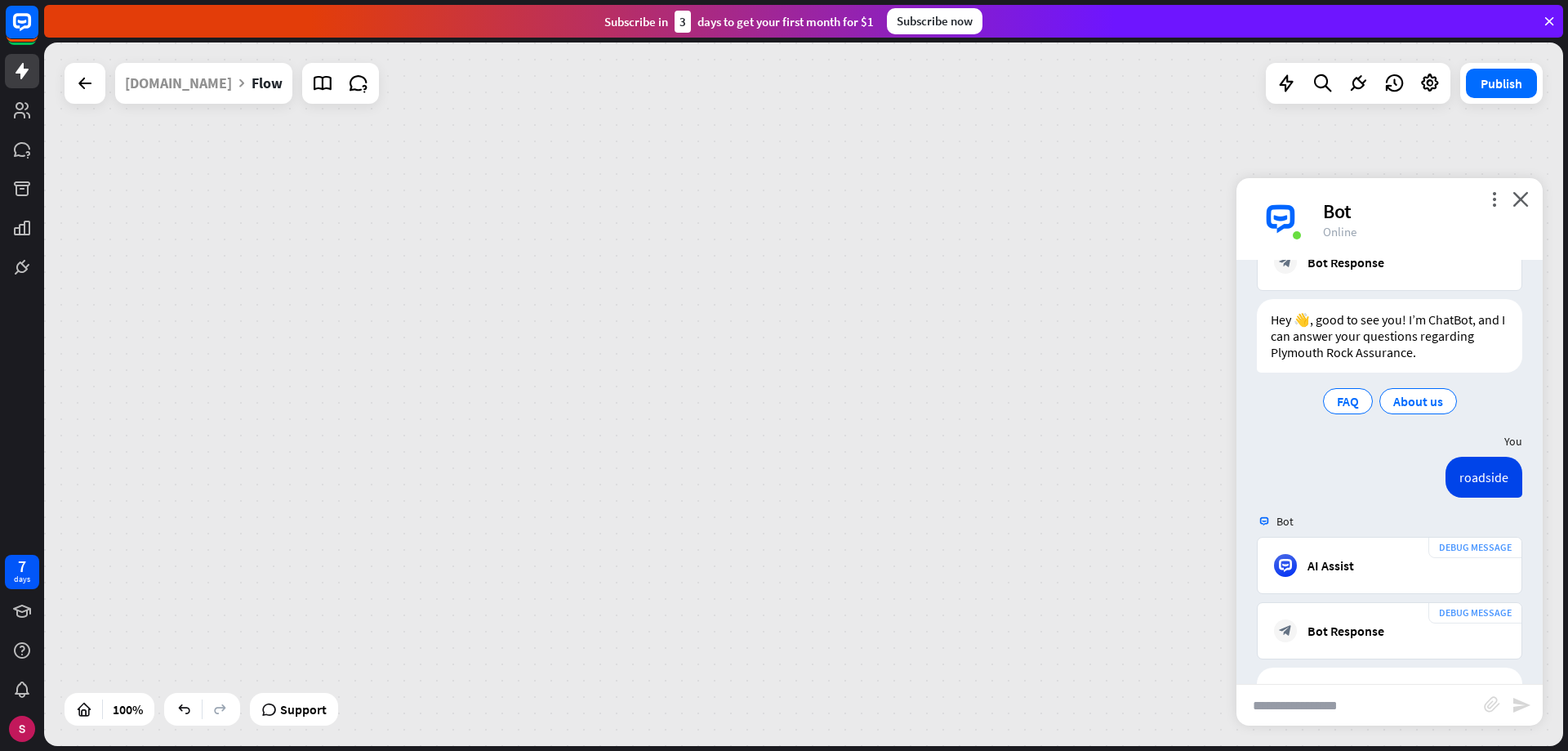
scroll to position [1522, 0]
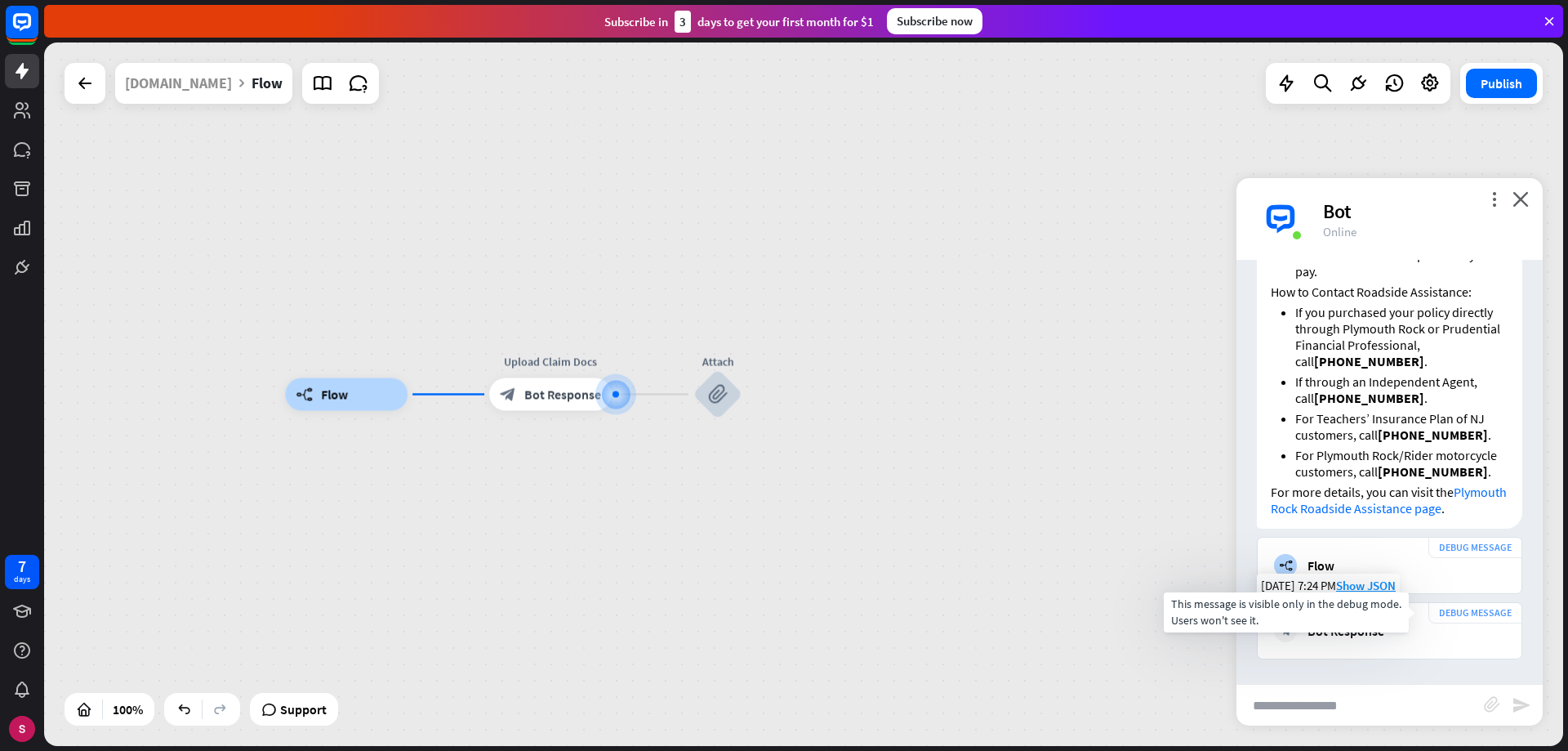
click at [1450, 614] on font "DEBUG MESSAGE" at bounding box center [1475, 613] width 73 height 12
click at [525, 396] on font "Bot Response" at bounding box center [562, 395] width 77 height 16
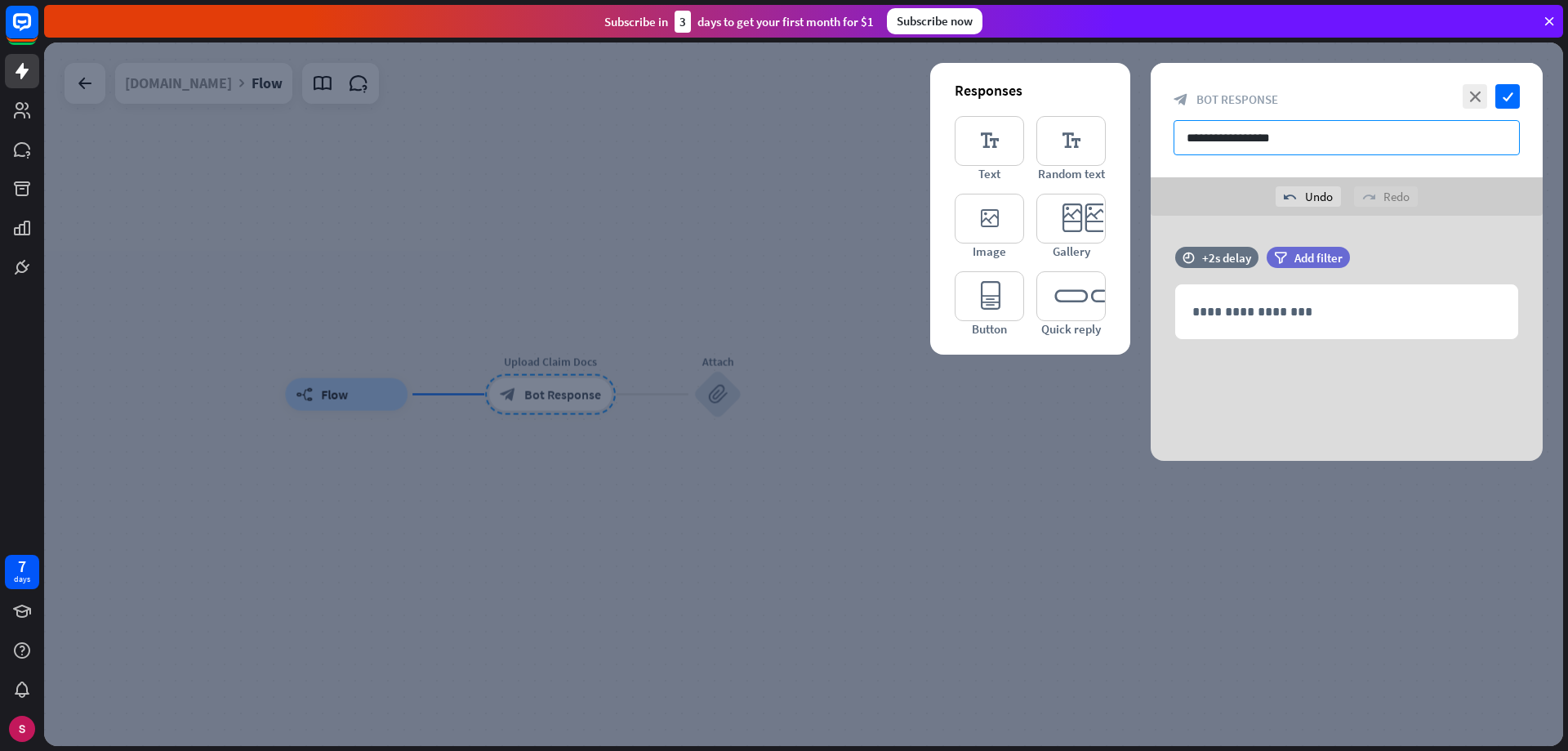
click at [1198, 139] on input "**********" at bounding box center [1347, 138] width 346 height 35
click at [1198, 138] on input "**********" at bounding box center [1347, 138] width 346 height 35
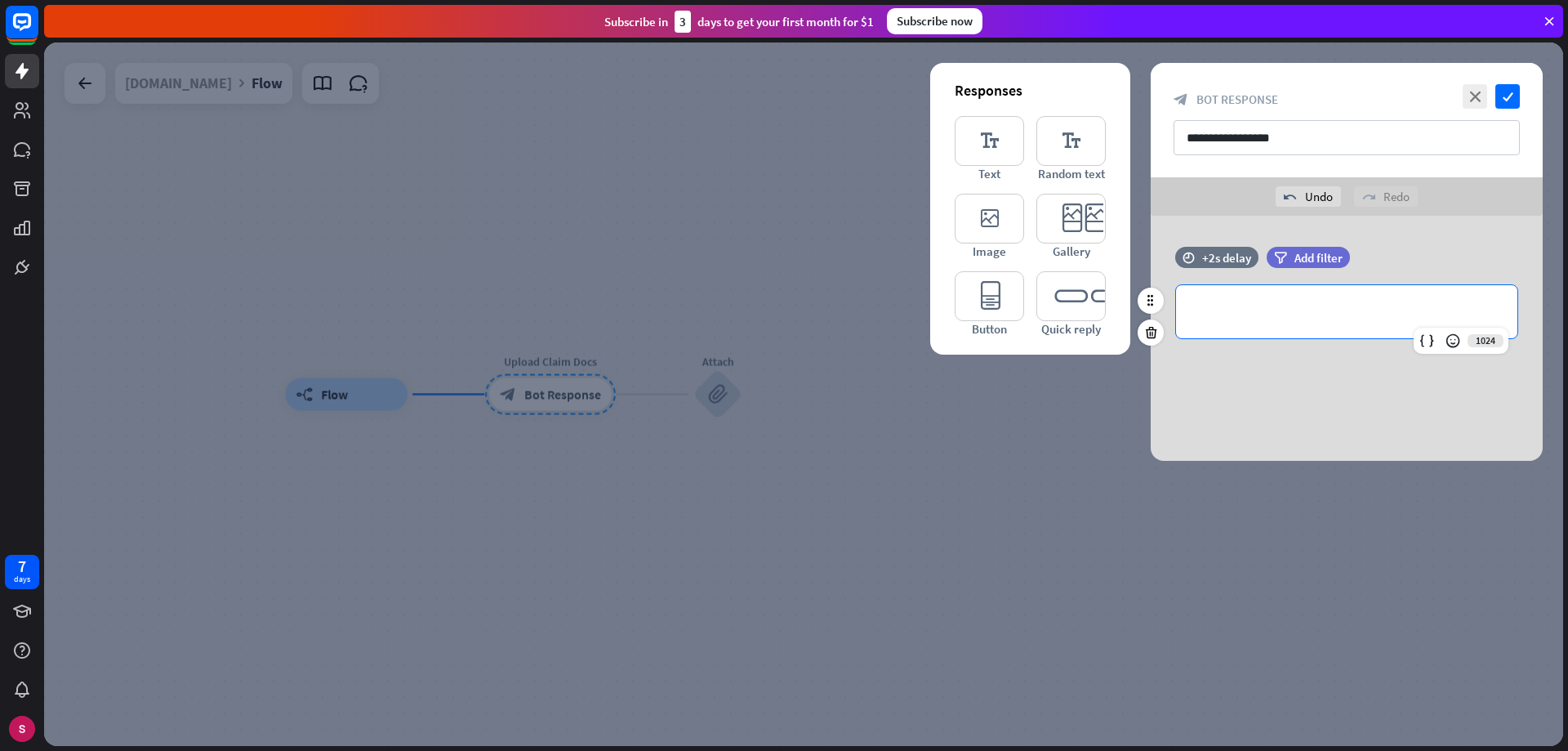
click at [1287, 301] on p "**********" at bounding box center [1347, 311] width 309 height 21
click at [1514, 89] on icon "check" at bounding box center [1507, 96] width 24 height 24
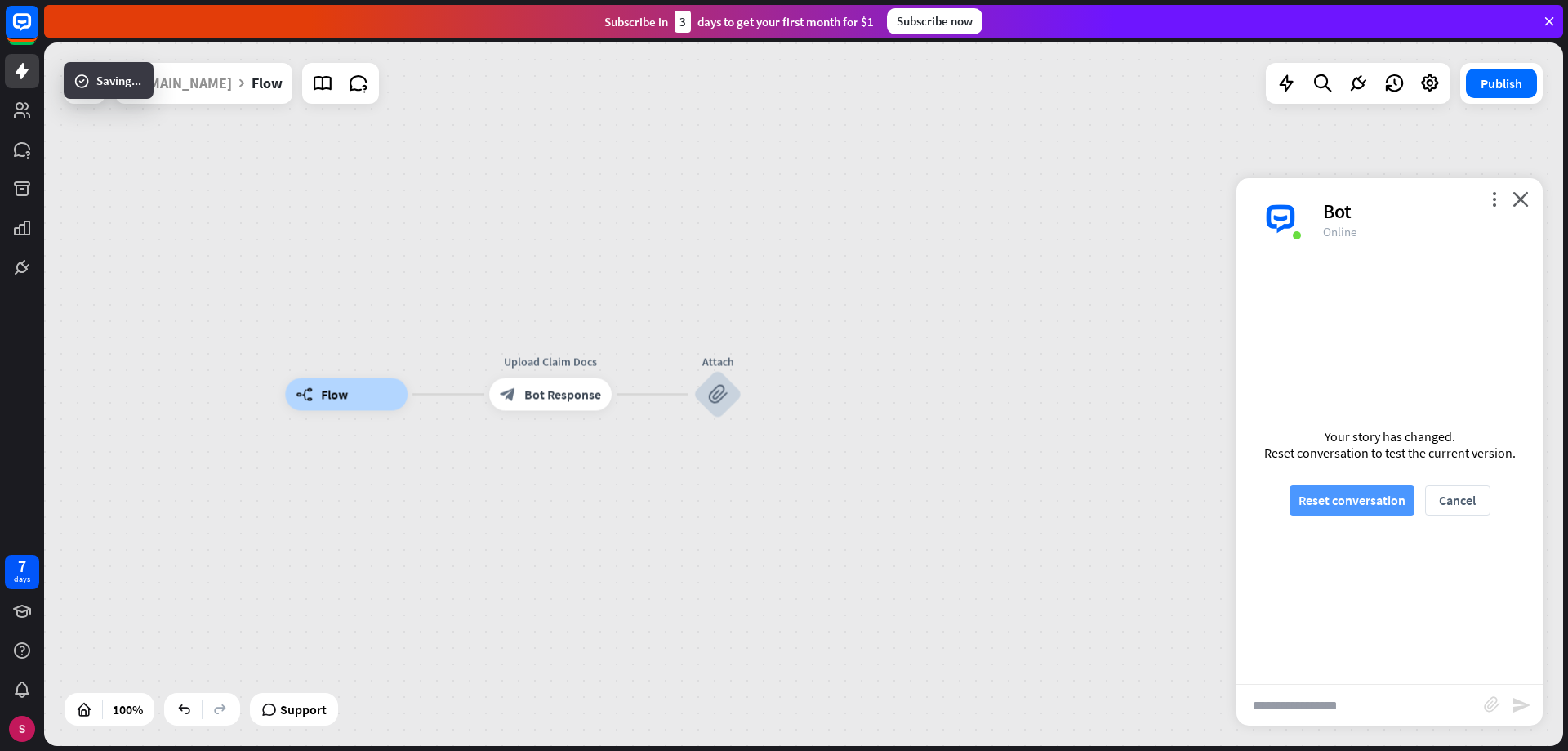
click at [1363, 503] on font "Reset conversation" at bounding box center [1352, 499] width 107 height 16
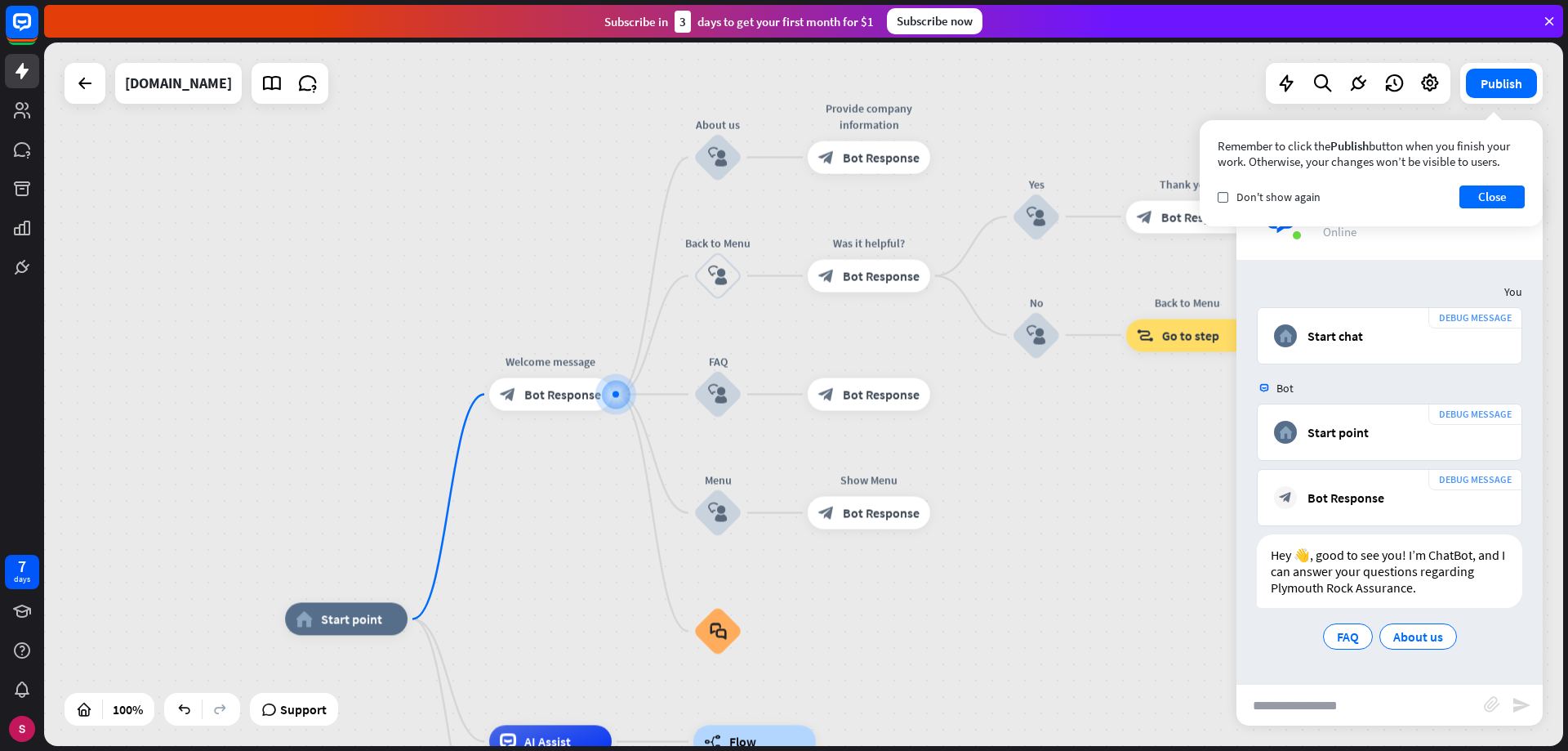
click at [1360, 709] on input "text" at bounding box center [1360, 704] width 247 height 41
type input "*********"
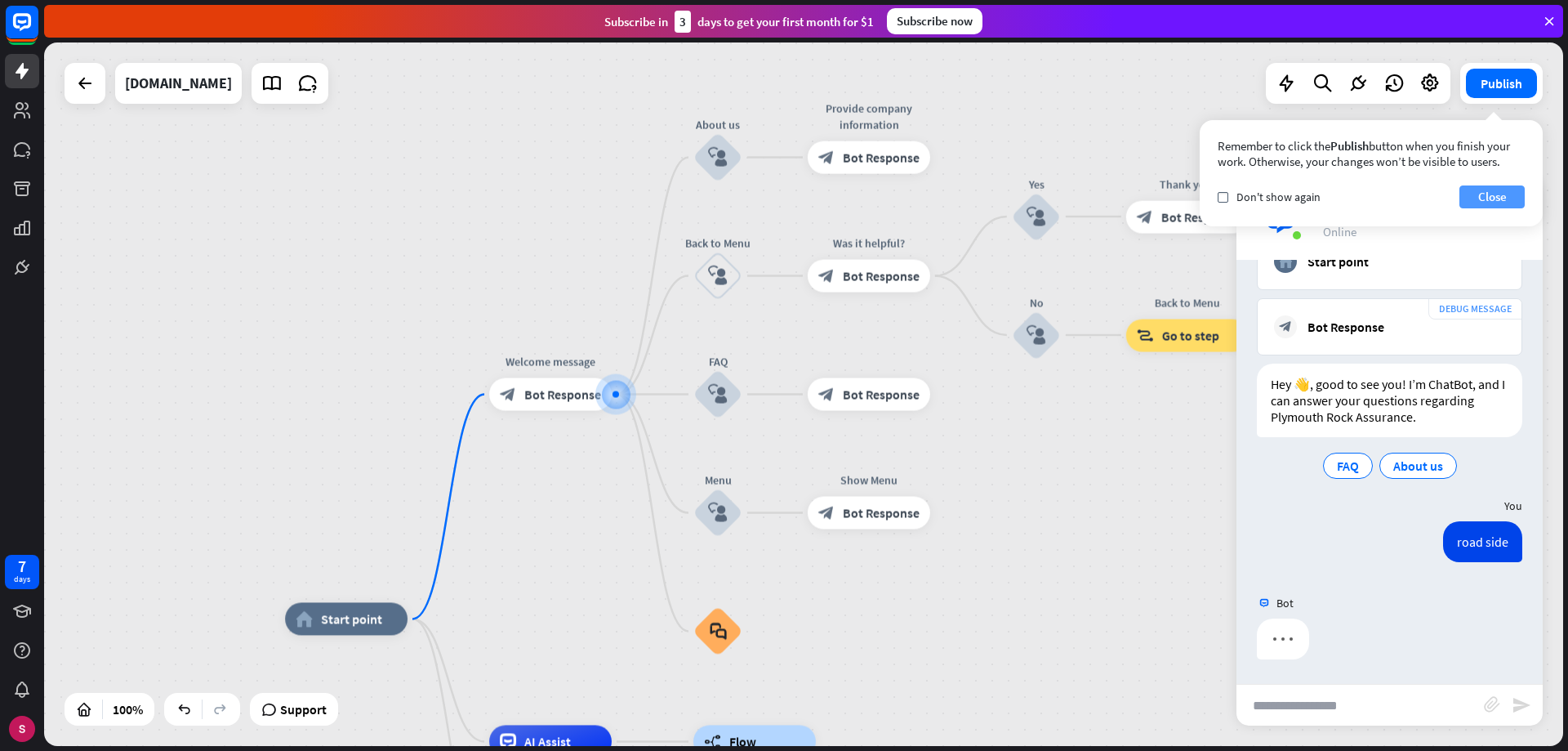
click at [1497, 197] on font "Close" at bounding box center [1492, 196] width 29 height 16
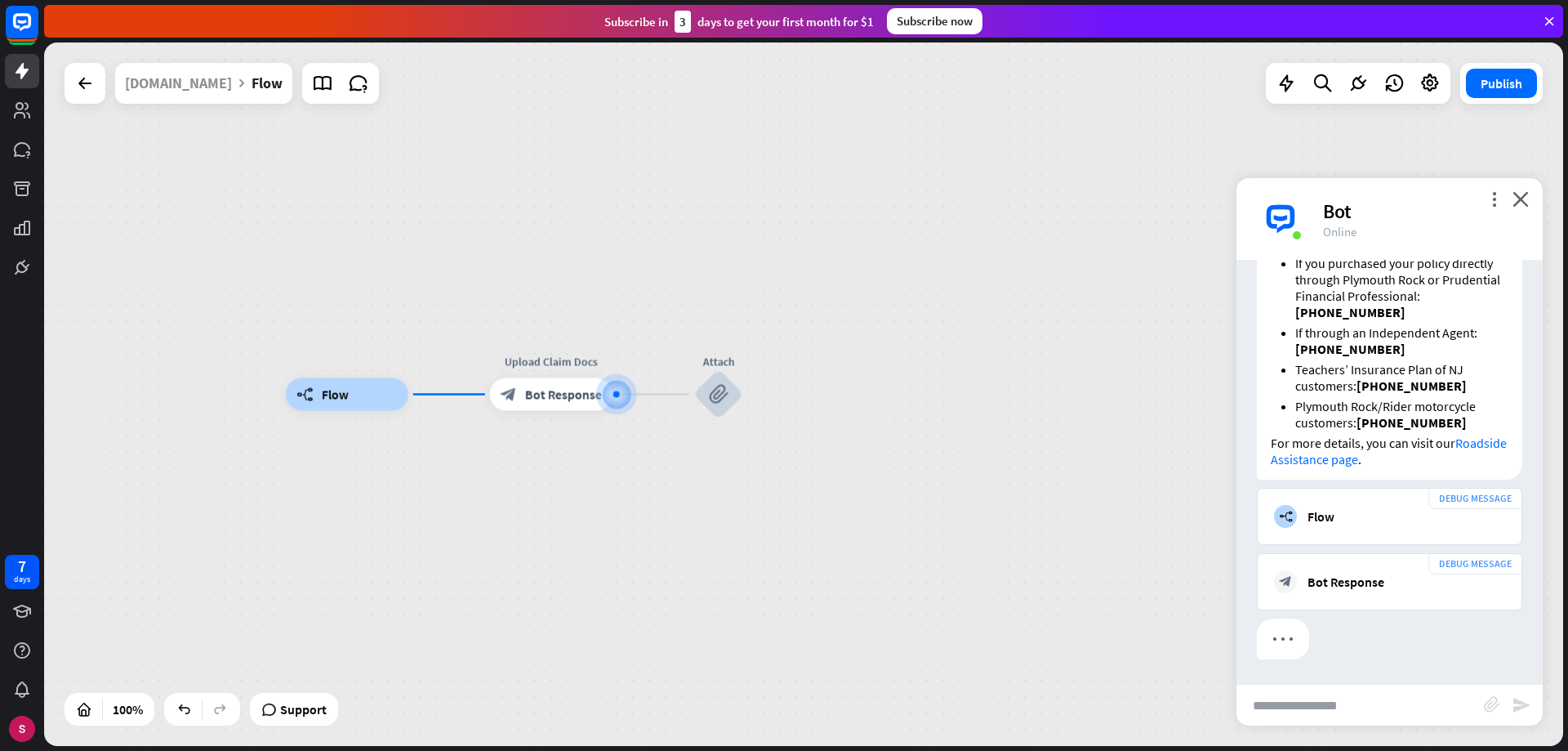
scroll to position [1702, 0]
click at [704, 397] on div "block_attachment" at bounding box center [718, 395] width 49 height 49
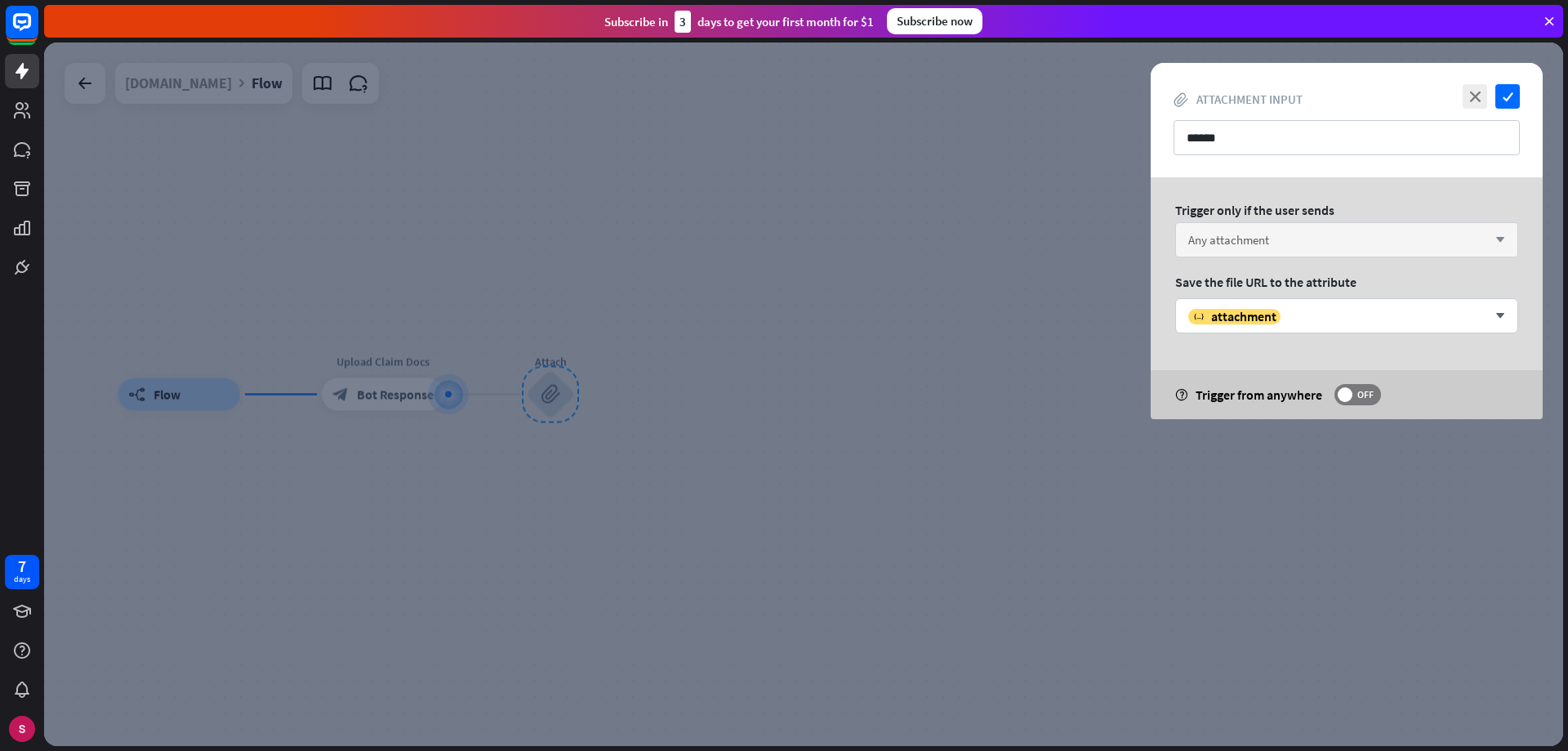
click at [1297, 239] on div "Any attachment arrow_down" at bounding box center [1347, 240] width 343 height 35
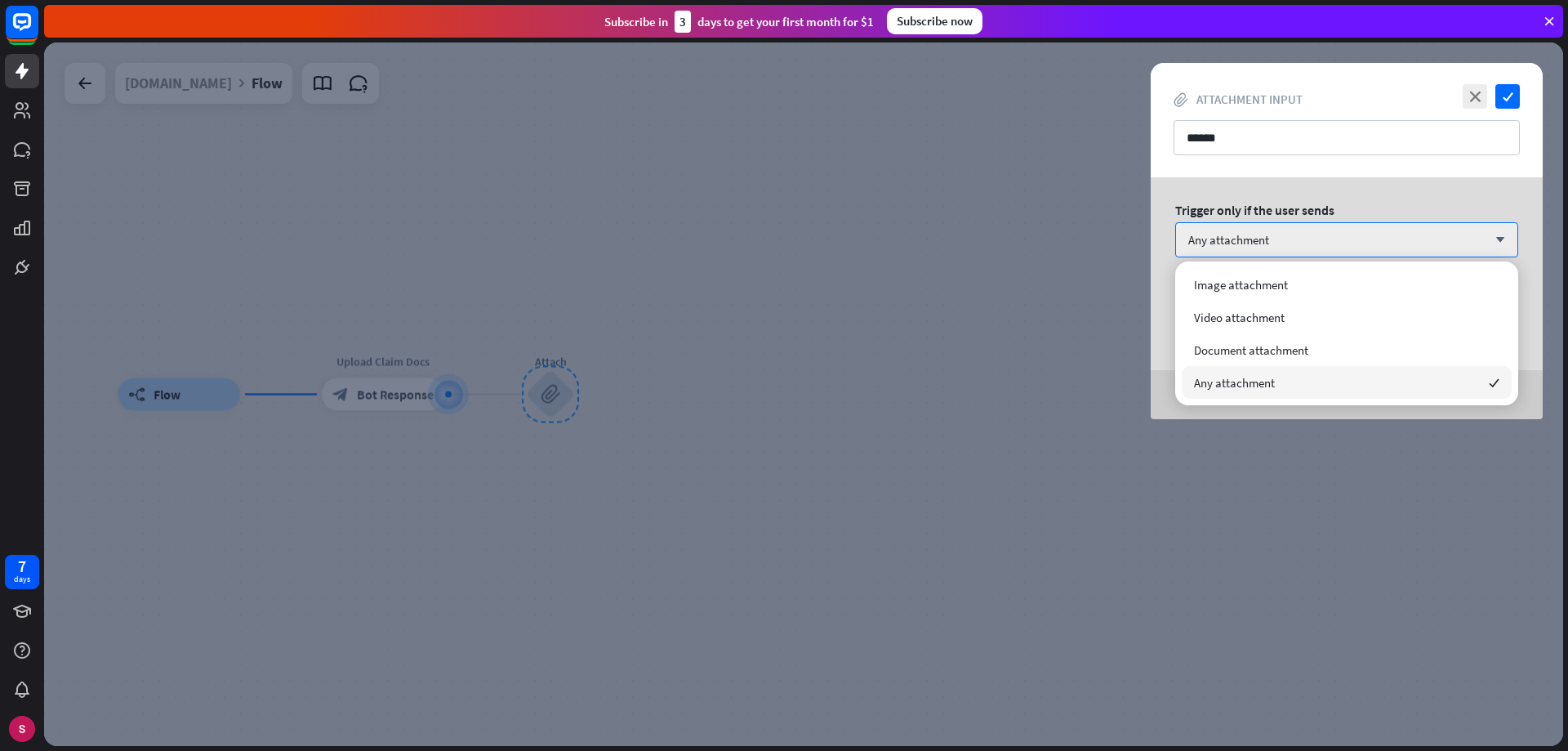
click at [1253, 381] on font "Any attachment" at bounding box center [1234, 382] width 80 height 16
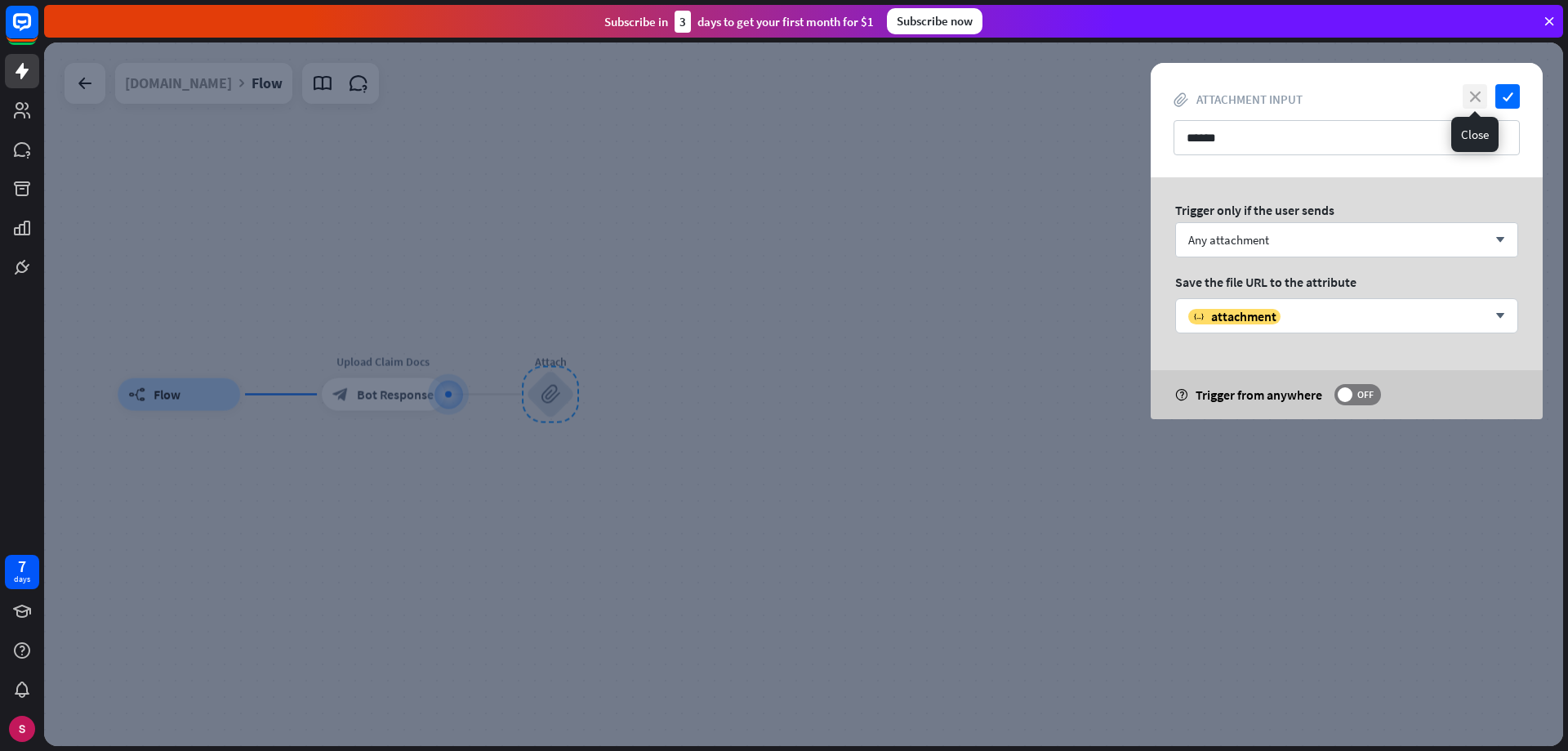
click at [1477, 94] on font "close" at bounding box center [1475, 97] width 10 height 10
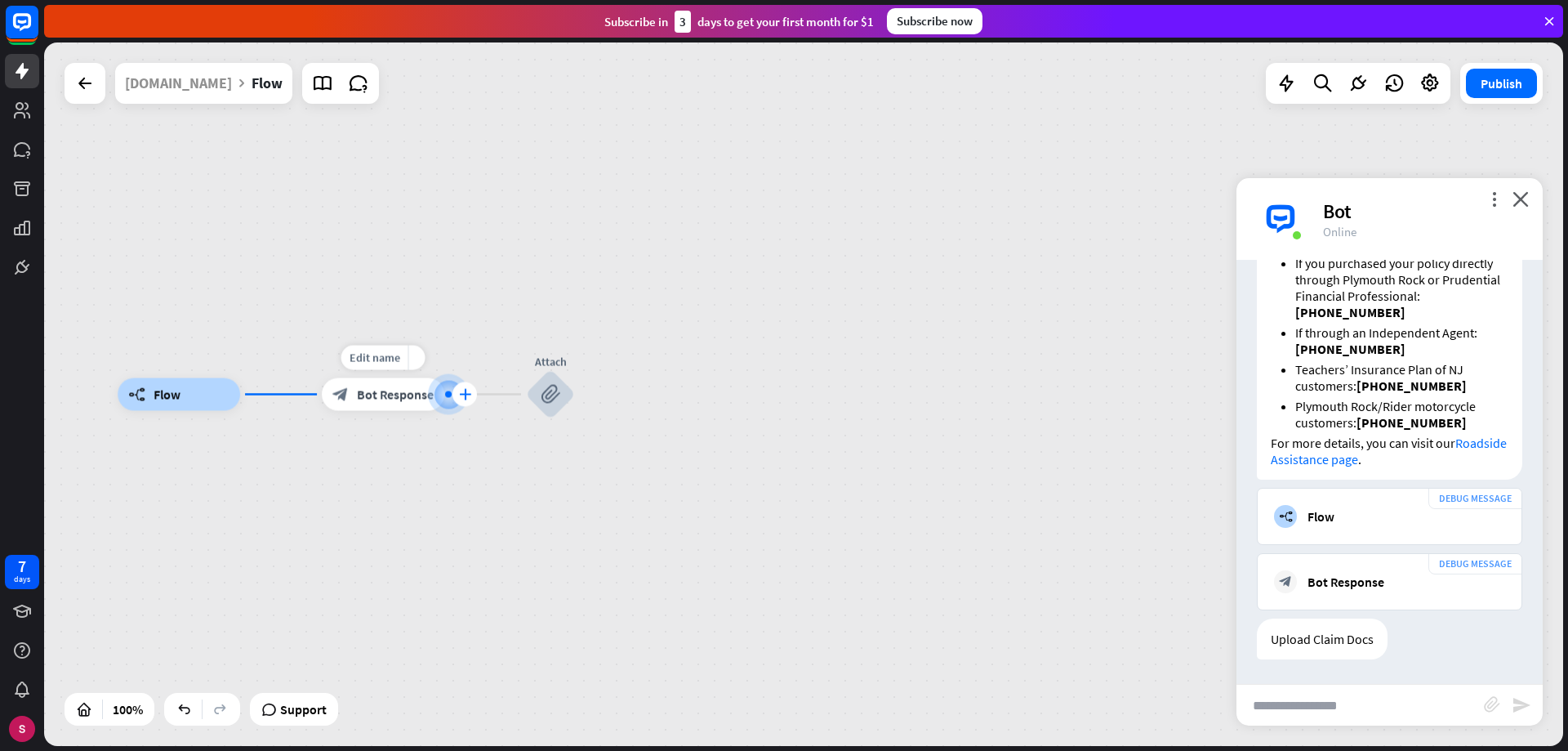
click at [470, 389] on font "plus" at bounding box center [465, 394] width 12 height 11
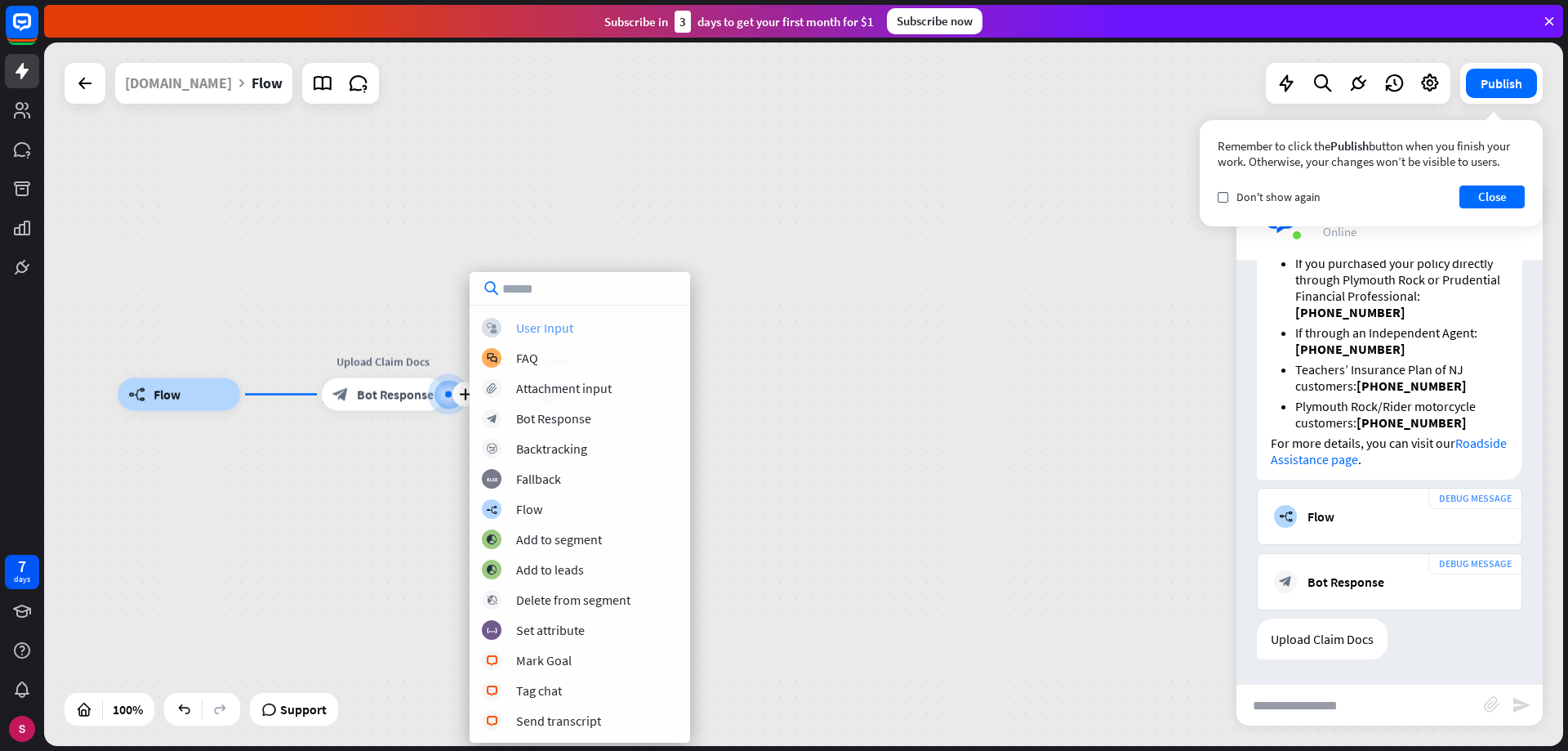
click at [554, 329] on font "User Input" at bounding box center [545, 327] width 57 height 16
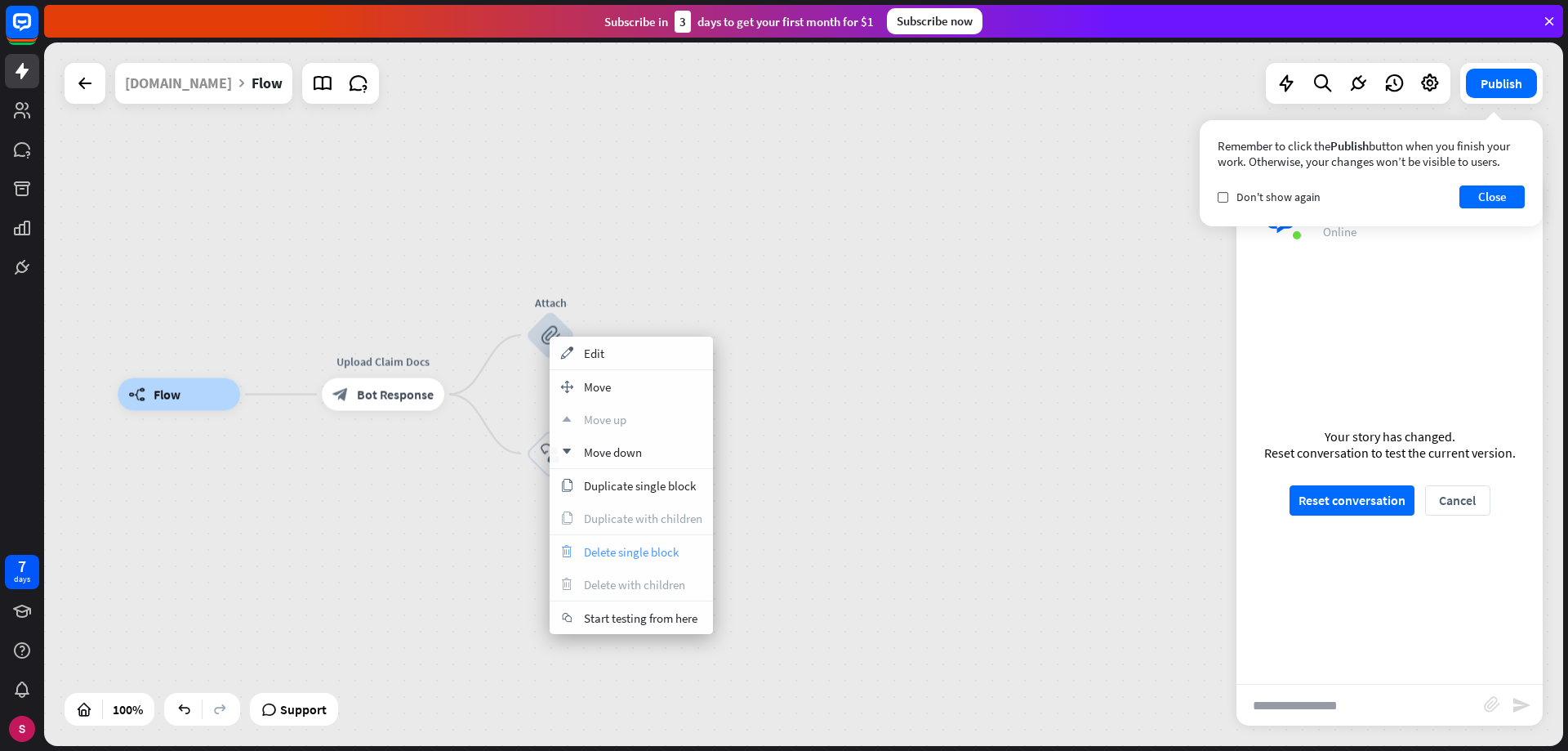
click at [631, 555] on span "Delete single block" at bounding box center [631, 552] width 95 height 16
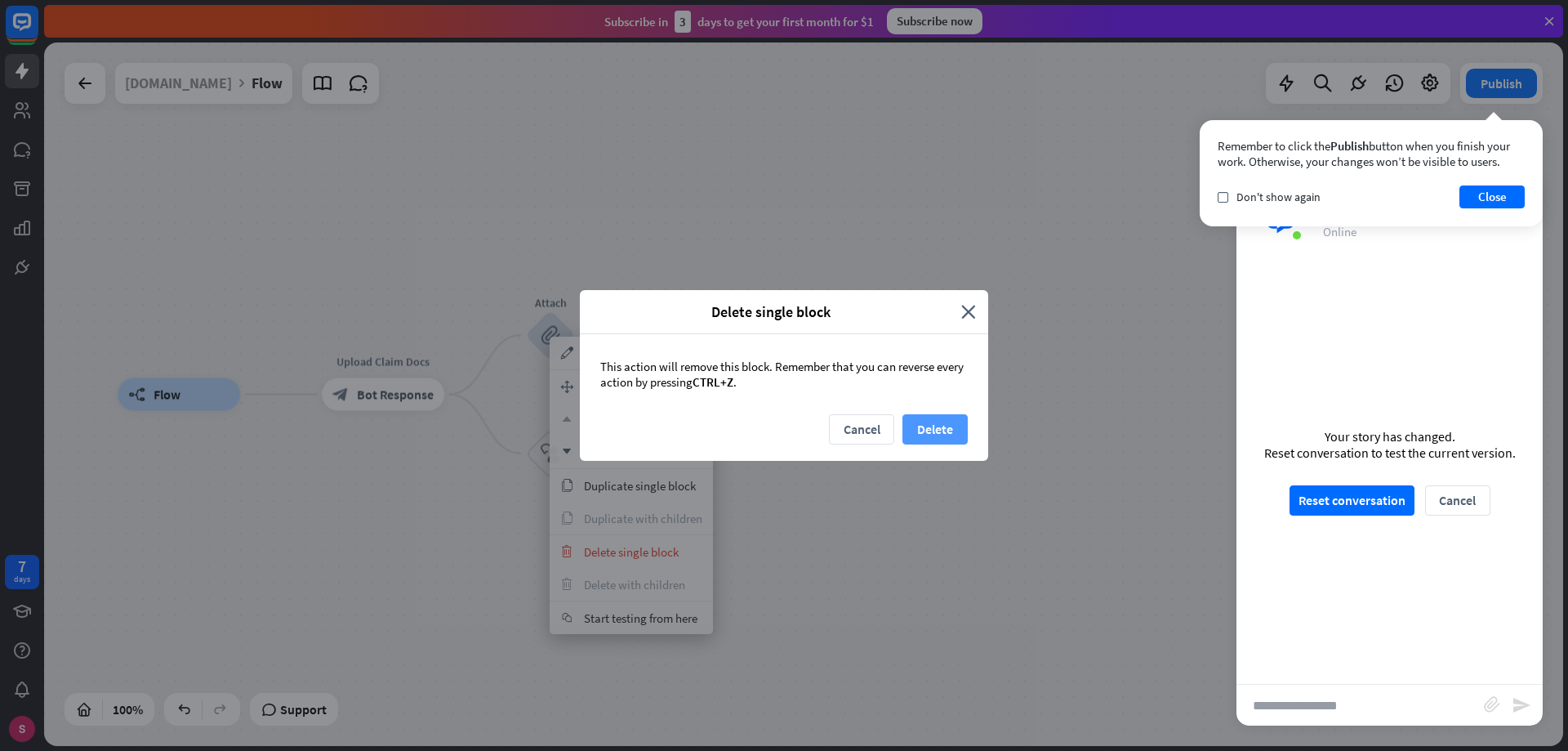
click at [946, 423] on button "Delete" at bounding box center [935, 429] width 66 height 30
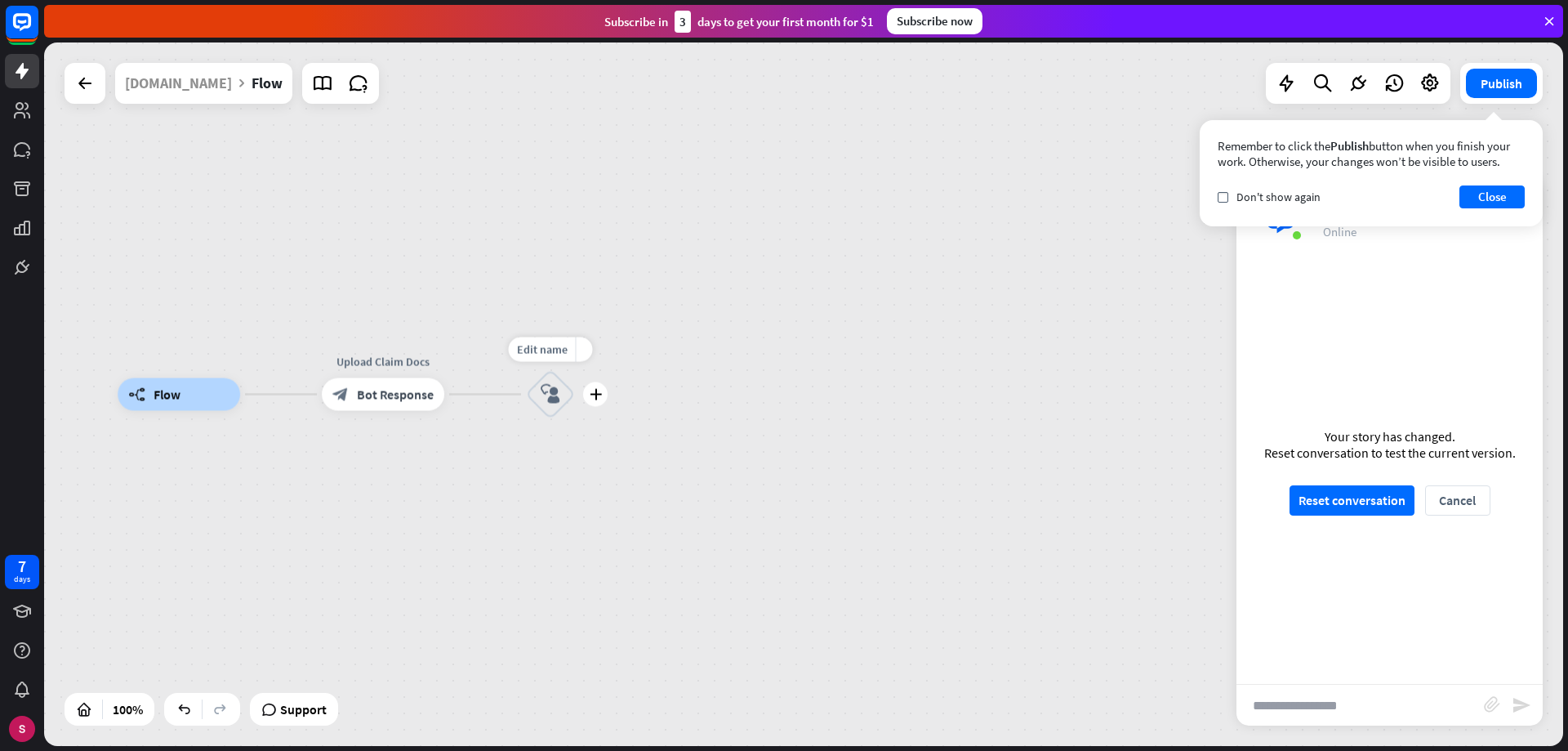
click at [553, 398] on font "block_user_input" at bounding box center [550, 395] width 20 height 21
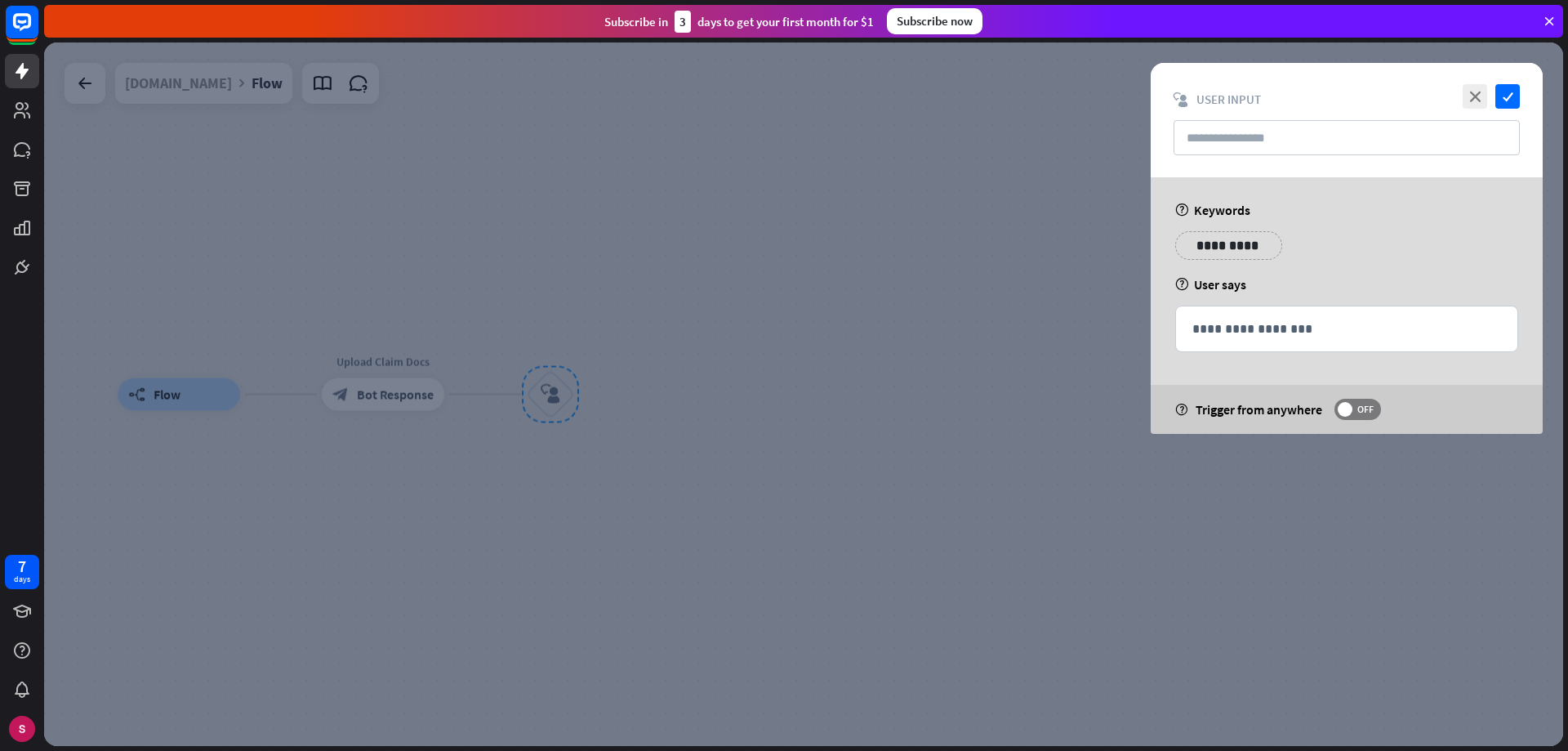
click at [404, 398] on div at bounding box center [803, 394] width 1519 height 703
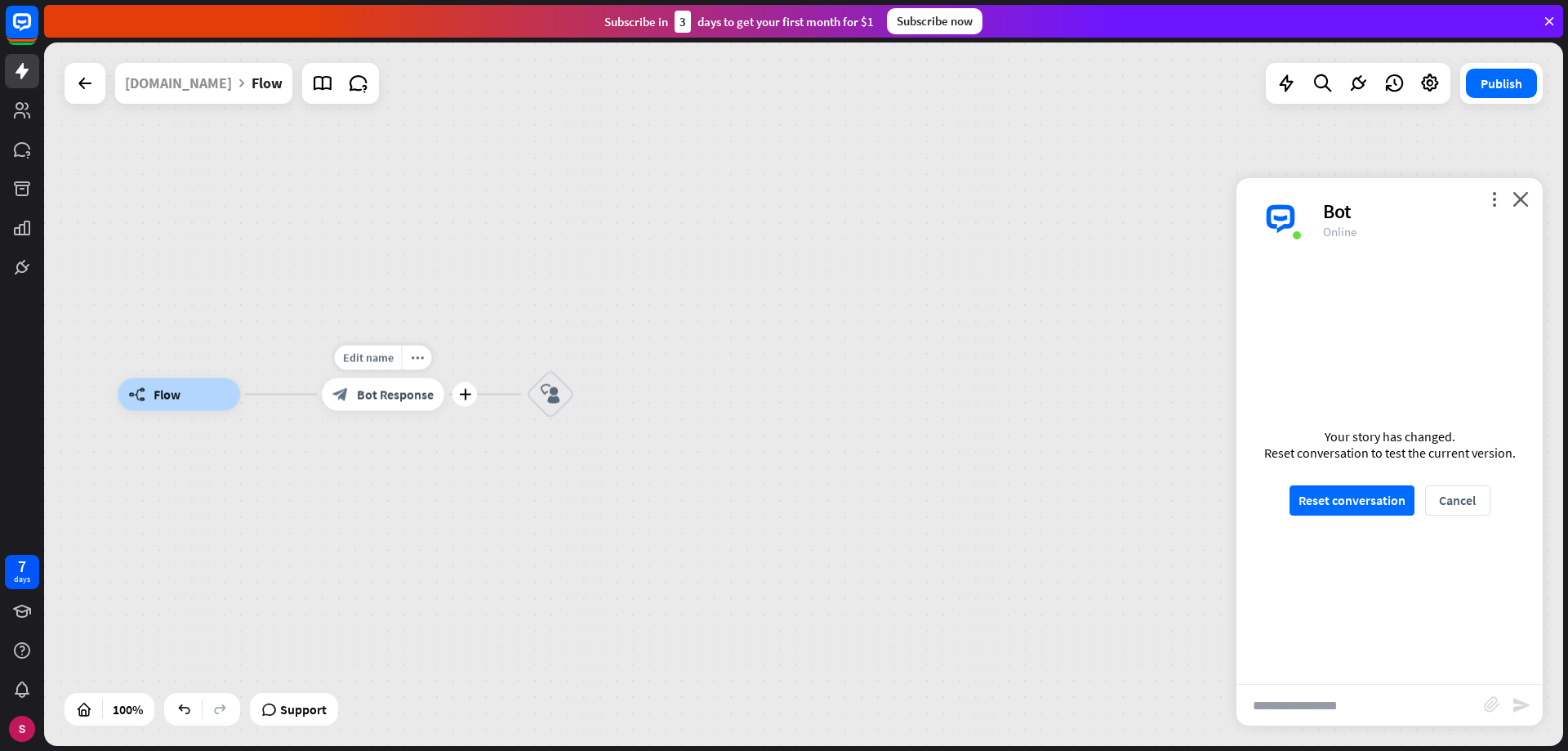
click at [405, 396] on font "Bot Response" at bounding box center [395, 395] width 77 height 16
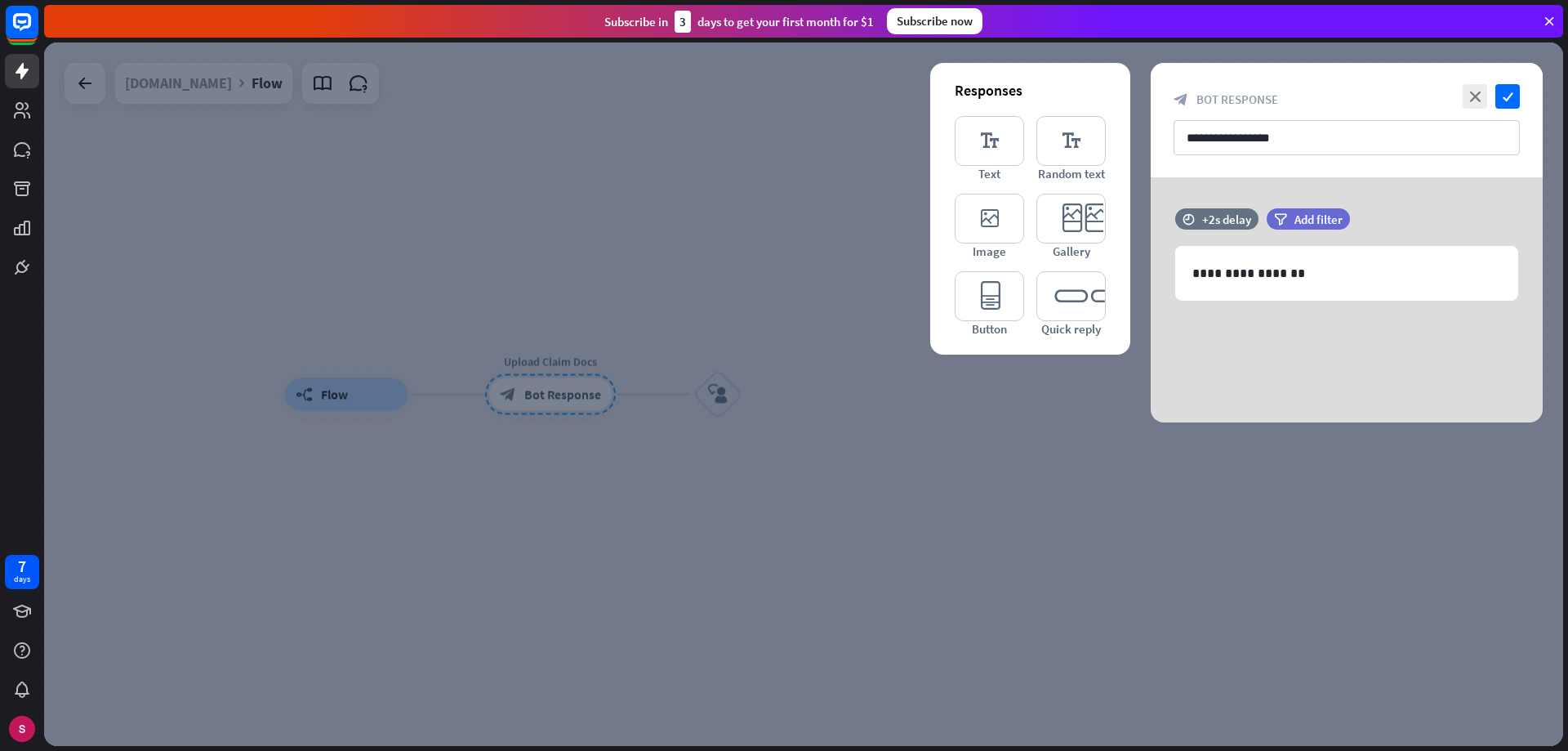
click at [719, 393] on div at bounding box center [803, 394] width 1519 height 703
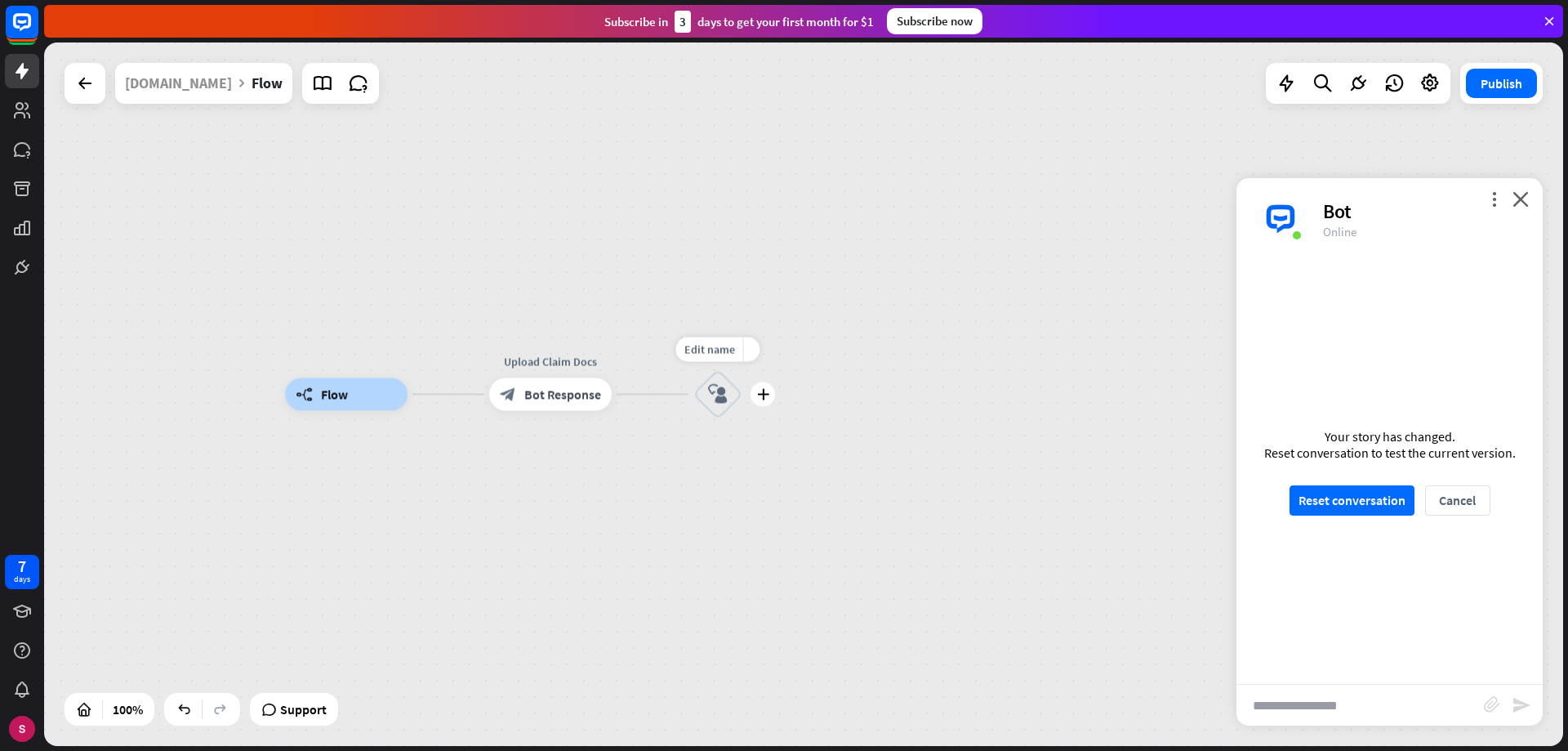
click at [725, 393] on font "block_user_input" at bounding box center [718, 395] width 20 height 21
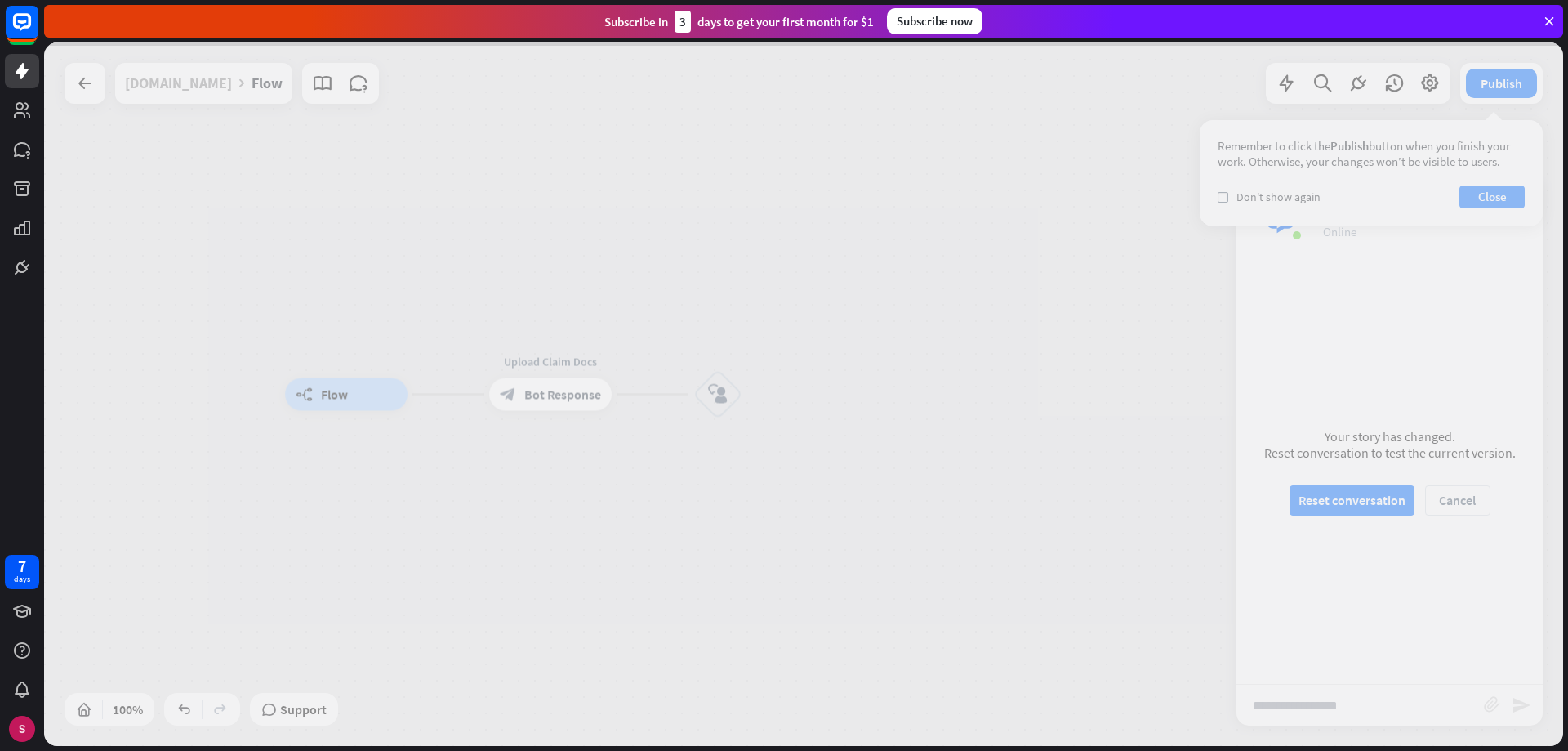
click at [1483, 195] on div at bounding box center [803, 394] width 1519 height 703
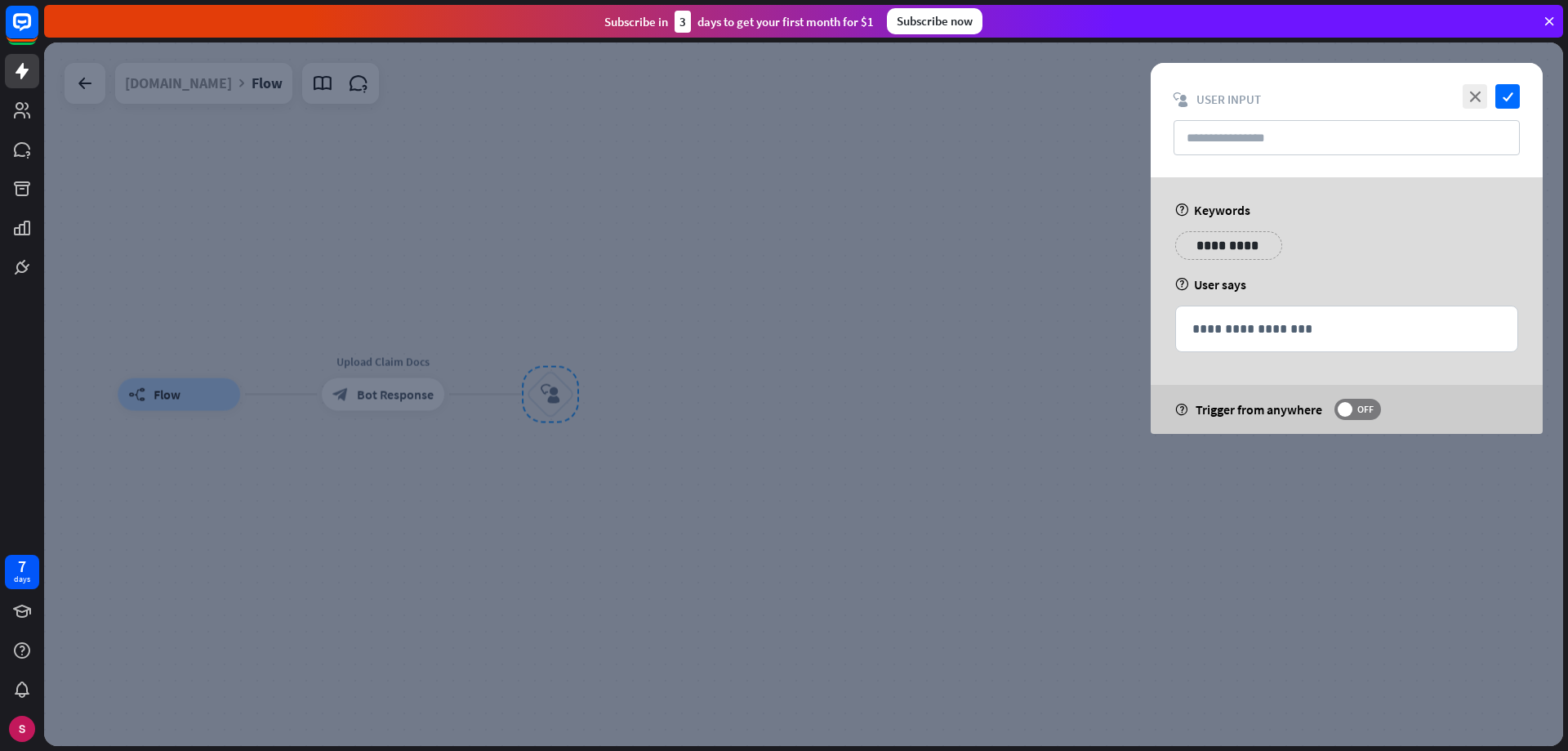
click at [1236, 247] on p "**********" at bounding box center [1228, 246] width 82 height 21
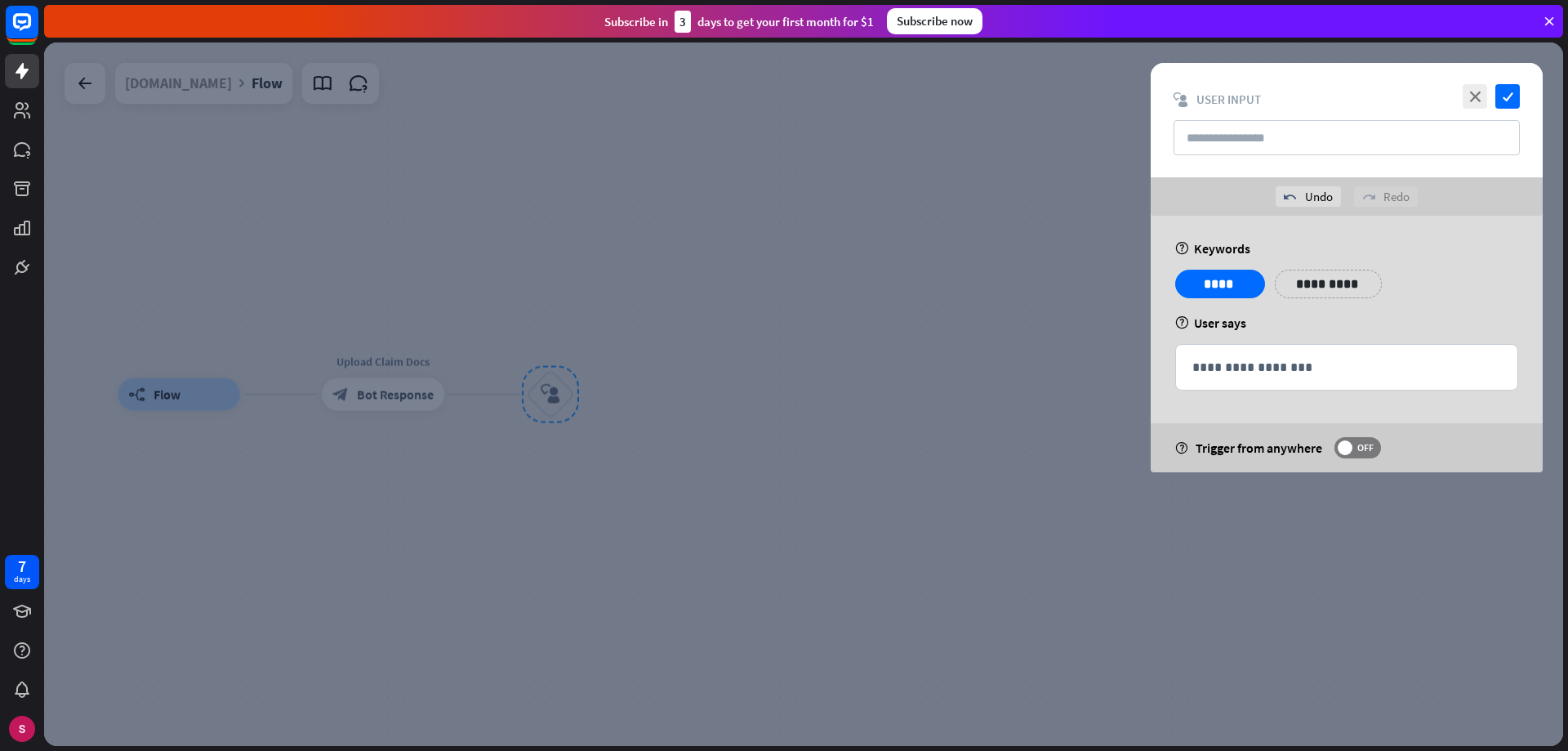
click at [1443, 310] on div "**********" at bounding box center [1347, 290] width 353 height 41
click at [1315, 145] on input "text" at bounding box center [1347, 138] width 346 height 35
type input "**********"
click at [1510, 96] on font "check" at bounding box center [1508, 97] width 10 height 10
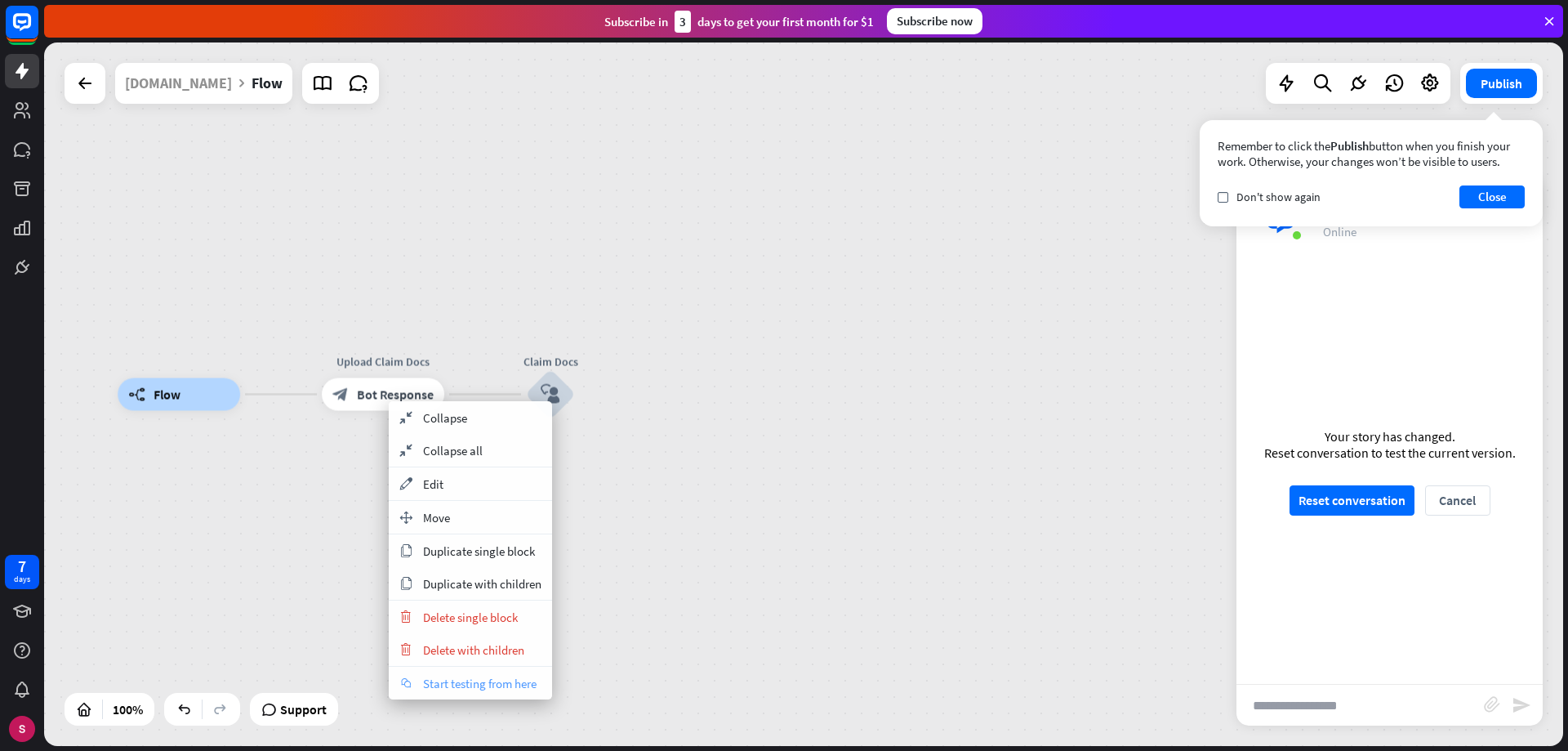
click at [459, 686] on font "Start testing from here" at bounding box center [479, 684] width 113 height 16
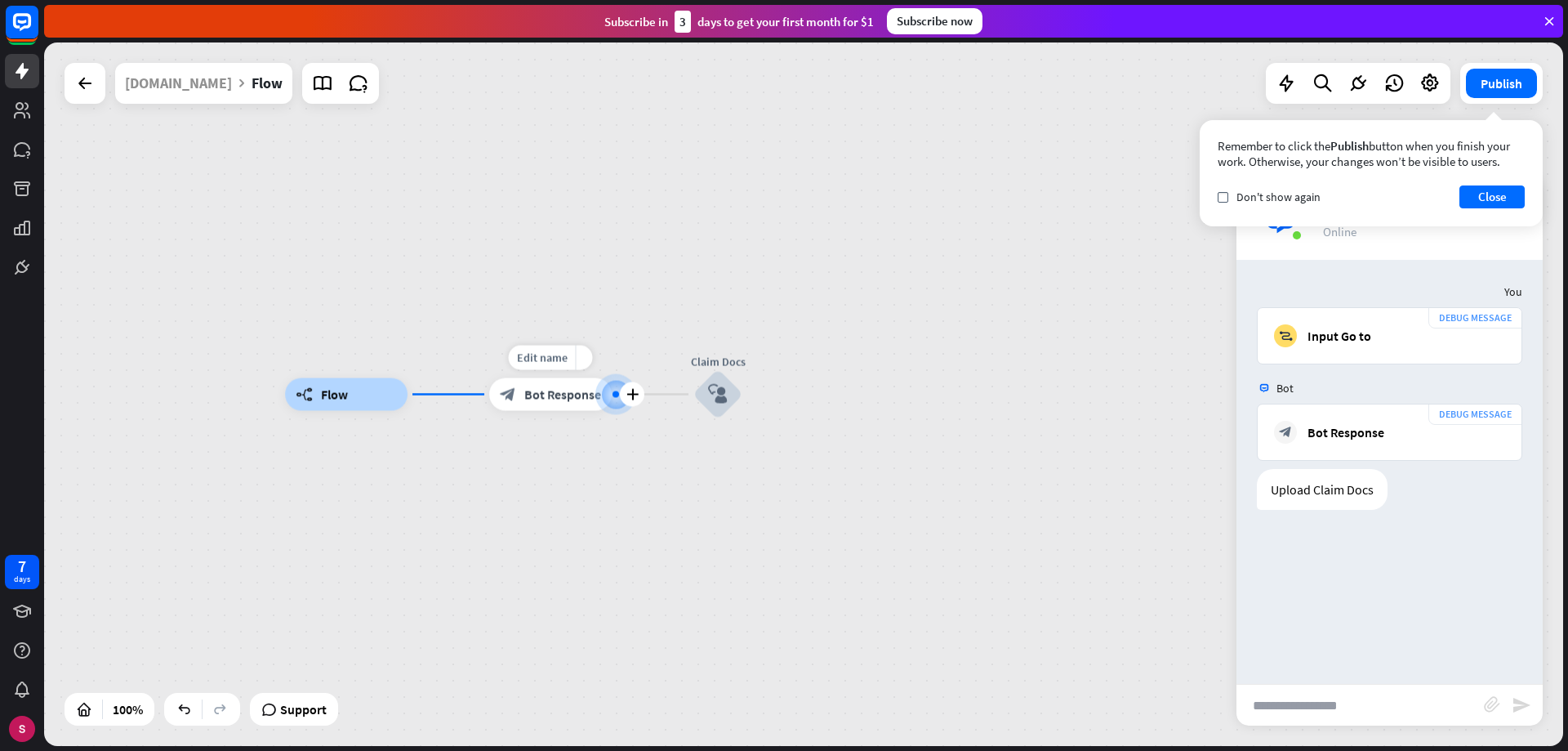
click at [522, 401] on div "block_bot_response Bot Response" at bounding box center [551, 395] width 123 height 33
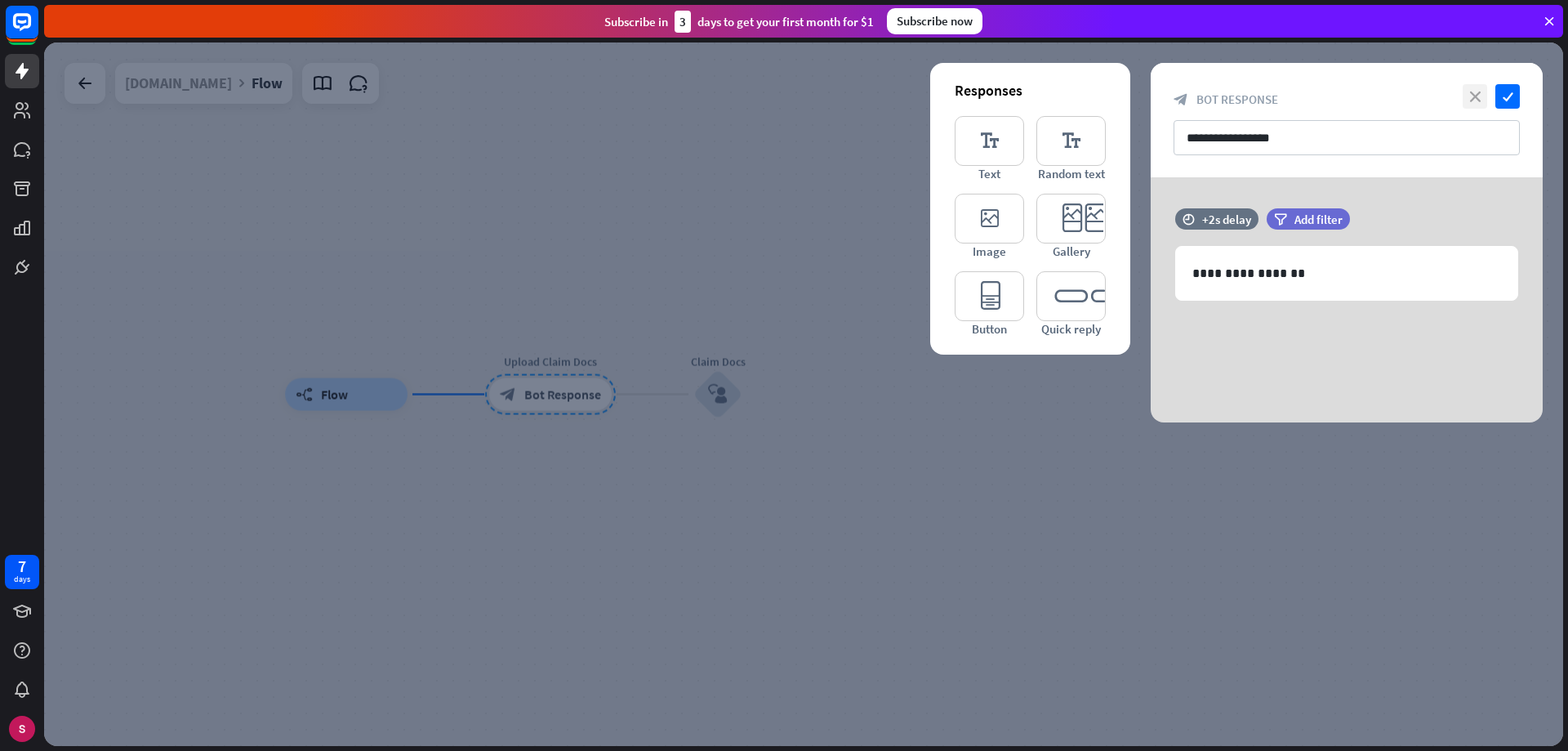
click at [1476, 92] on font "close" at bounding box center [1475, 97] width 10 height 10
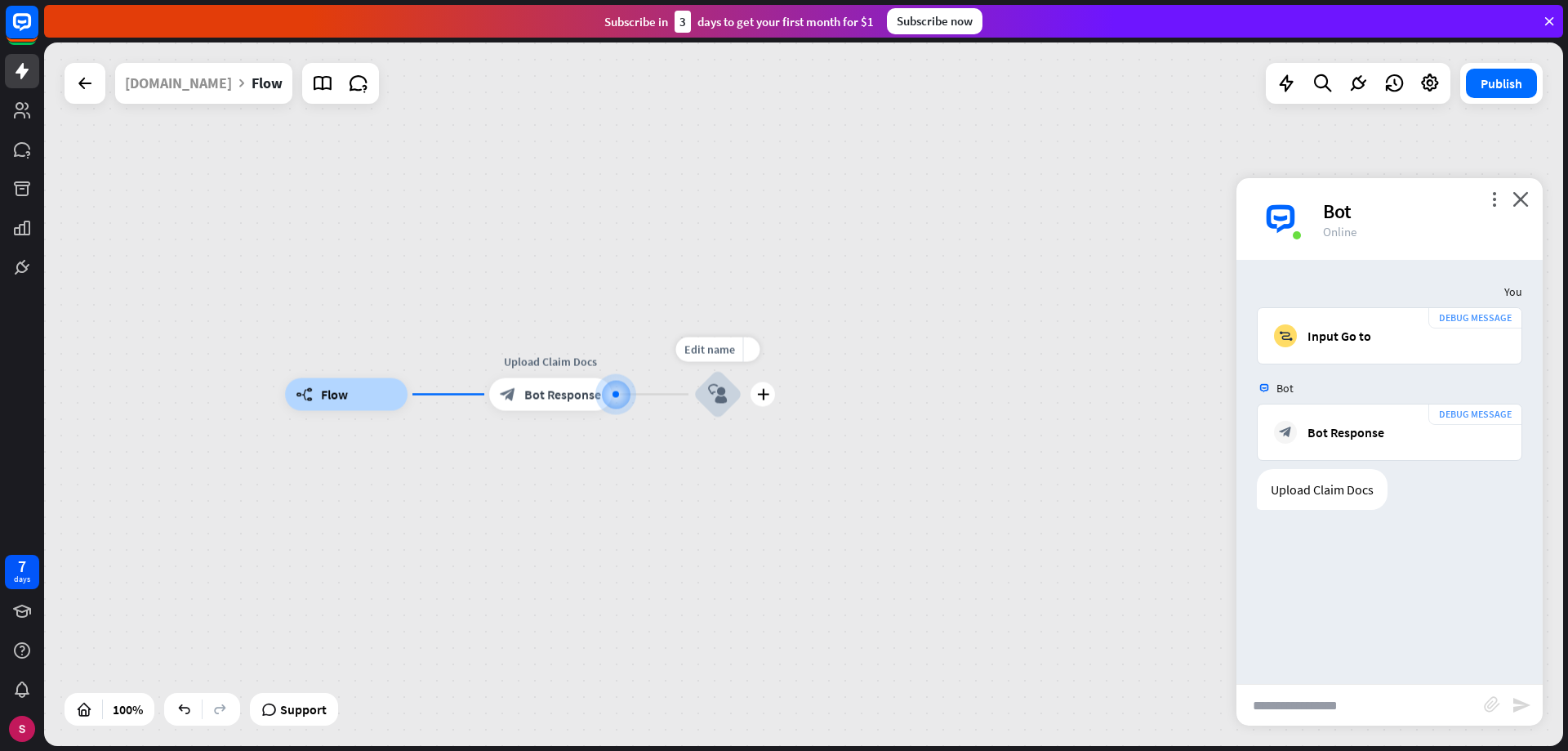
click at [730, 391] on div "block_user_input" at bounding box center [718, 395] width 49 height 49
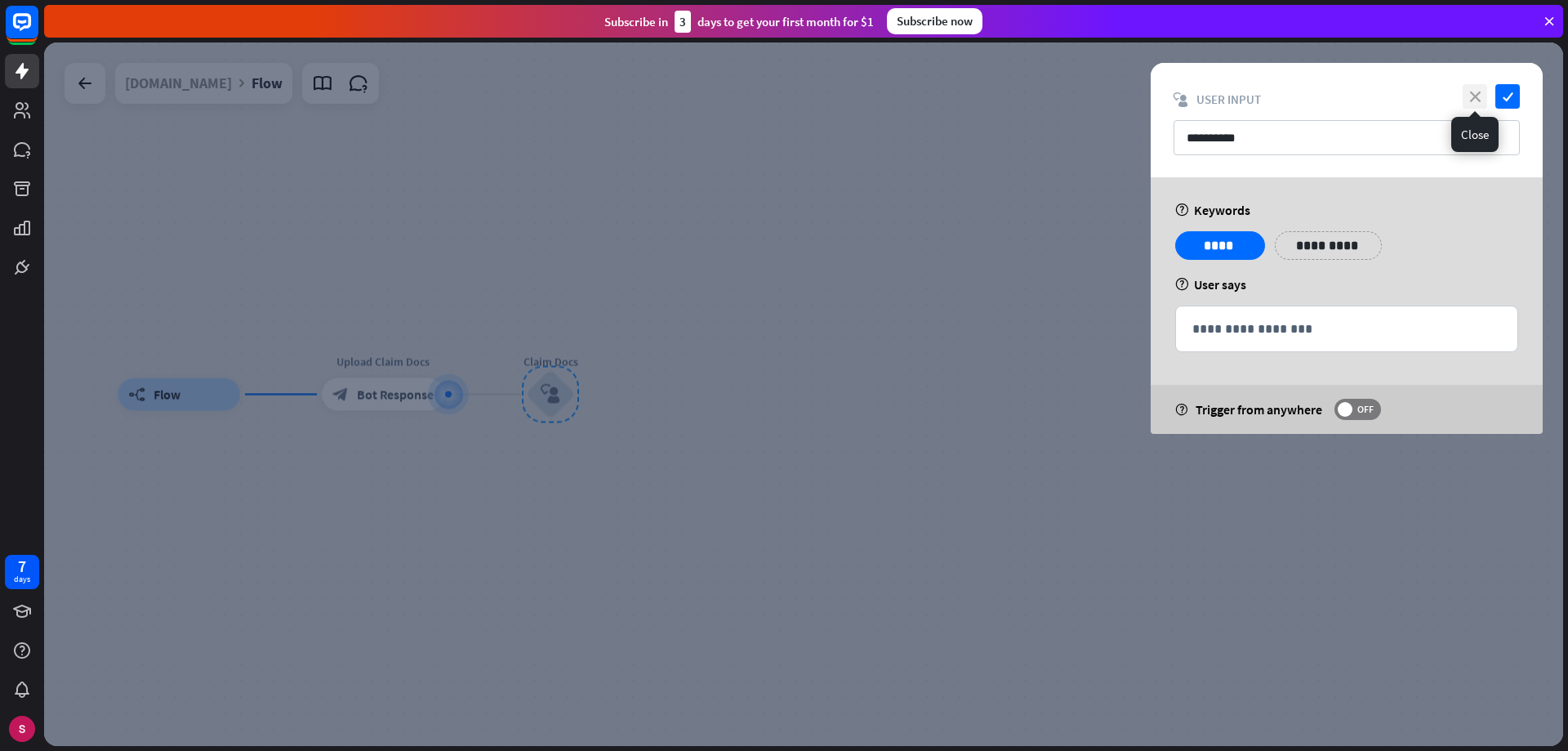
click at [1468, 95] on icon "close" at bounding box center [1475, 96] width 24 height 24
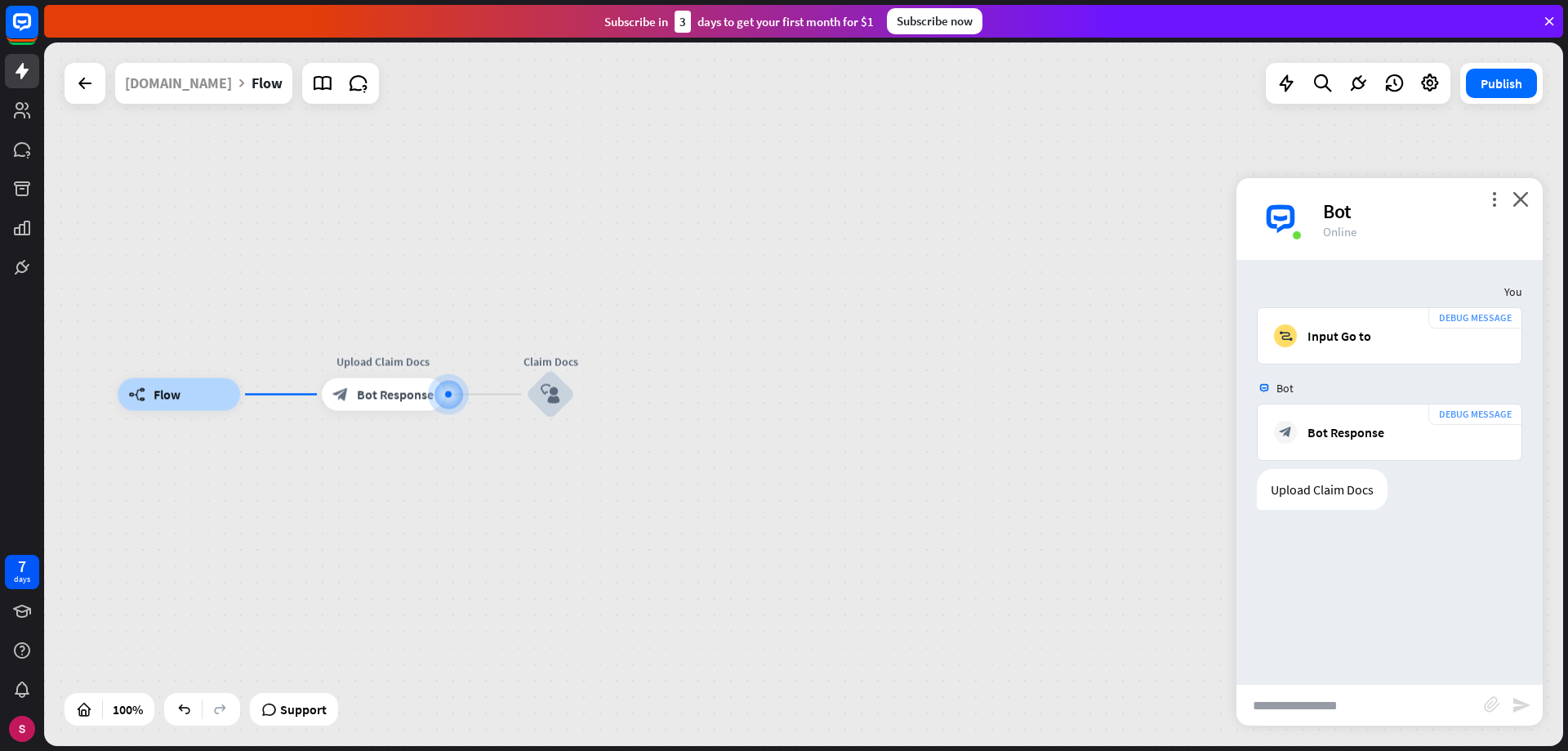
click at [1375, 709] on input "text" at bounding box center [1360, 704] width 247 height 41
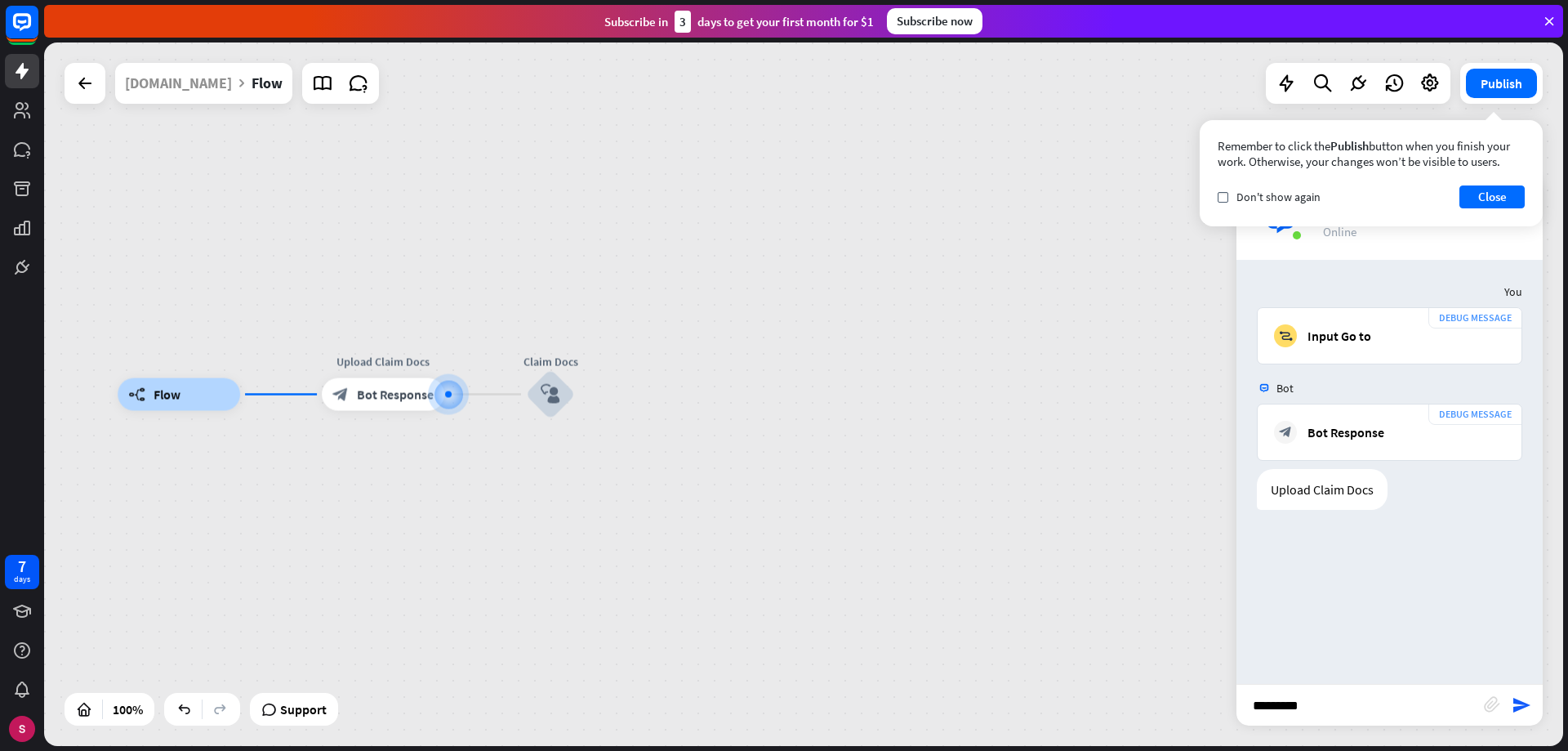
type input "**********"
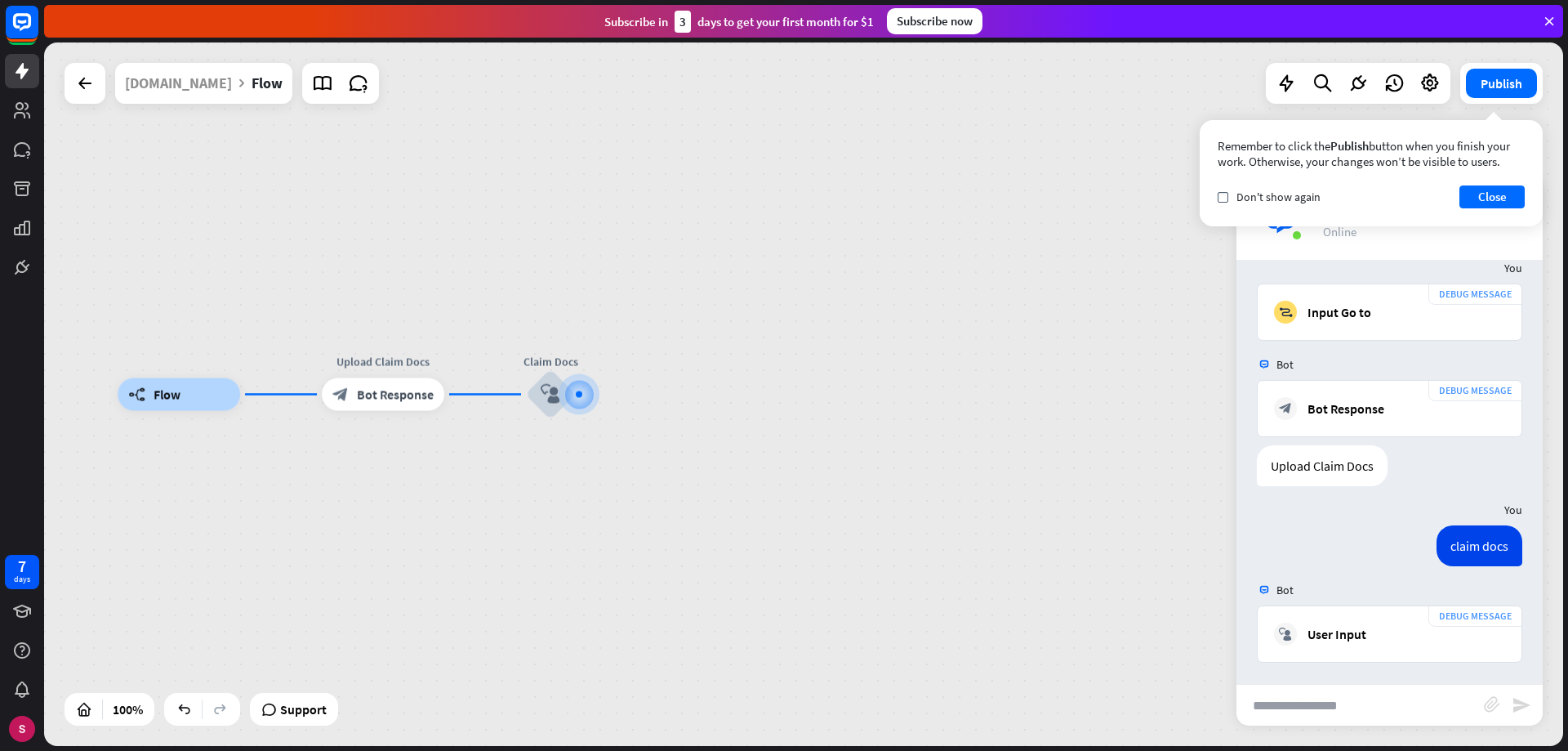
scroll to position [27, 0]
click at [598, 392] on font "plus" at bounding box center [595, 394] width 12 height 11
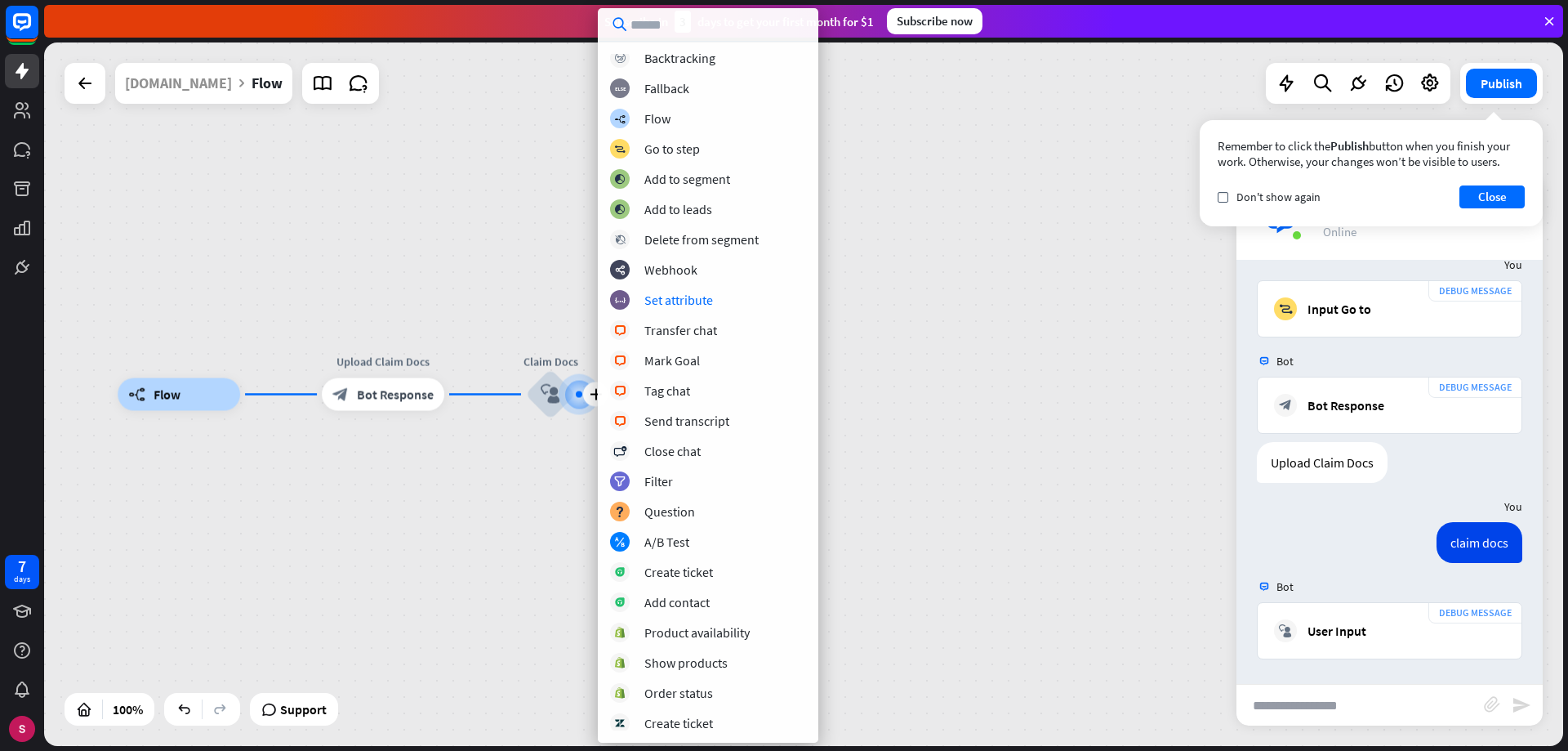
scroll to position [0, 0]
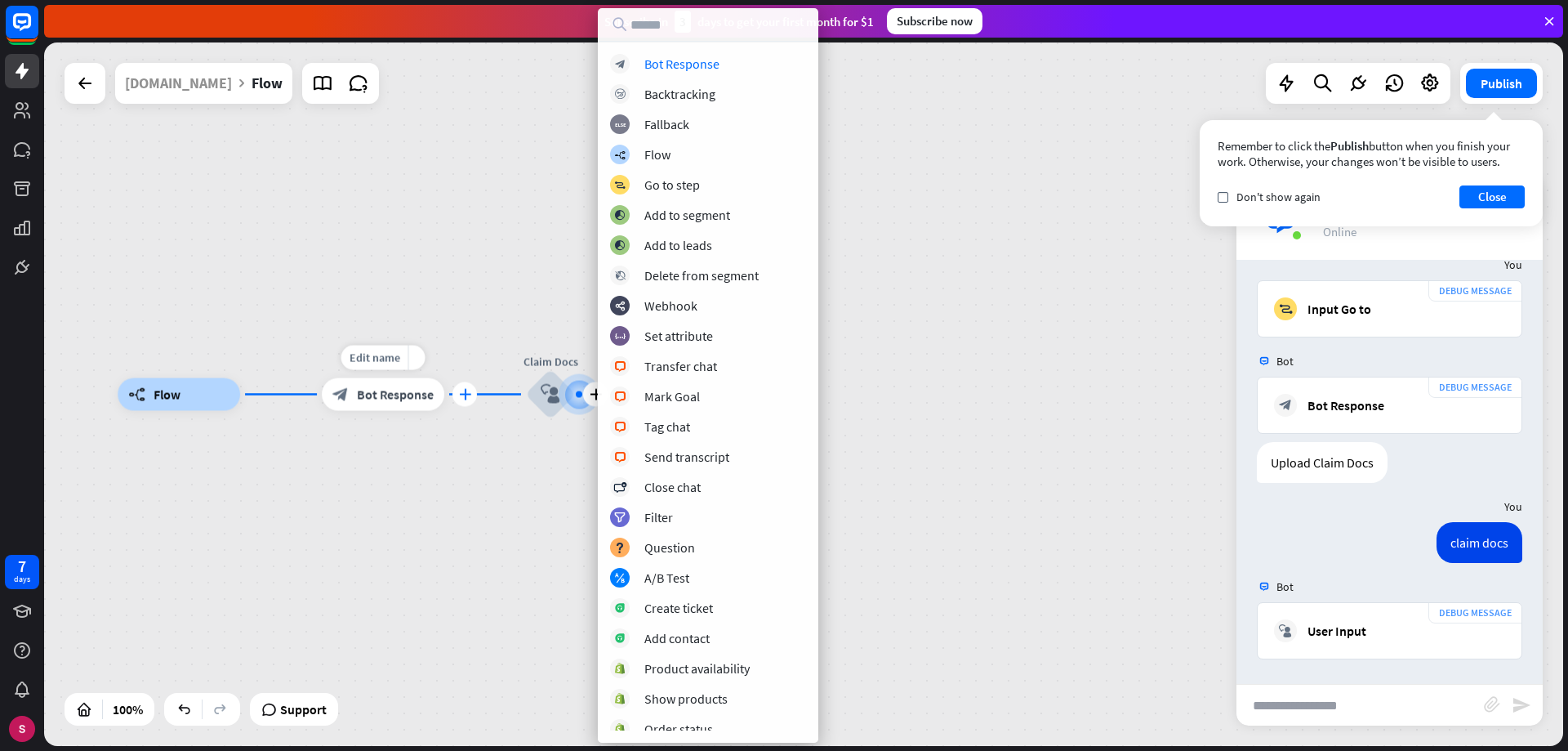
click at [458, 393] on div "plus" at bounding box center [464, 395] width 24 height 24
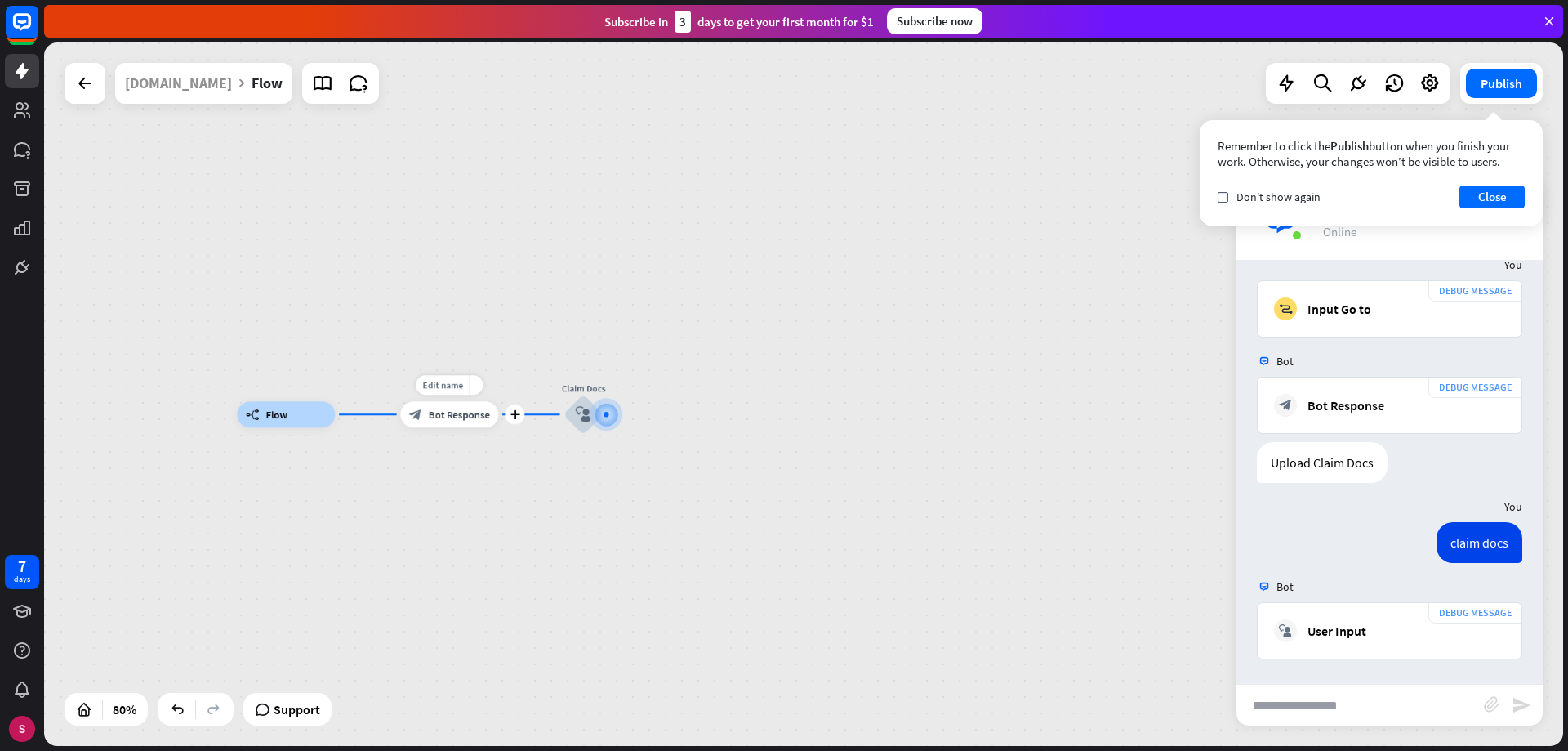
click at [448, 411] on font "Bot Response" at bounding box center [459, 414] width 61 height 13
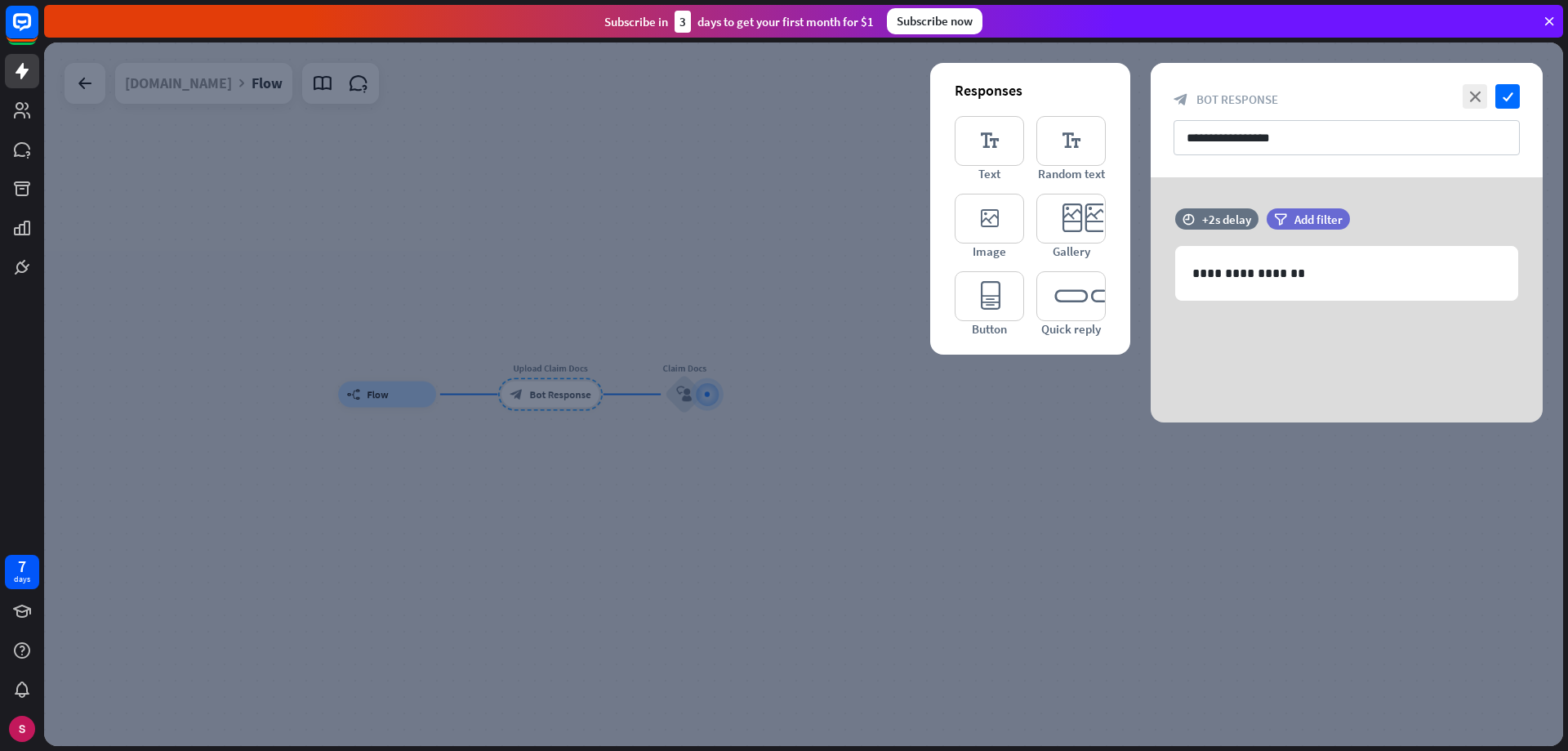
click at [365, 386] on div at bounding box center [803, 394] width 1519 height 703
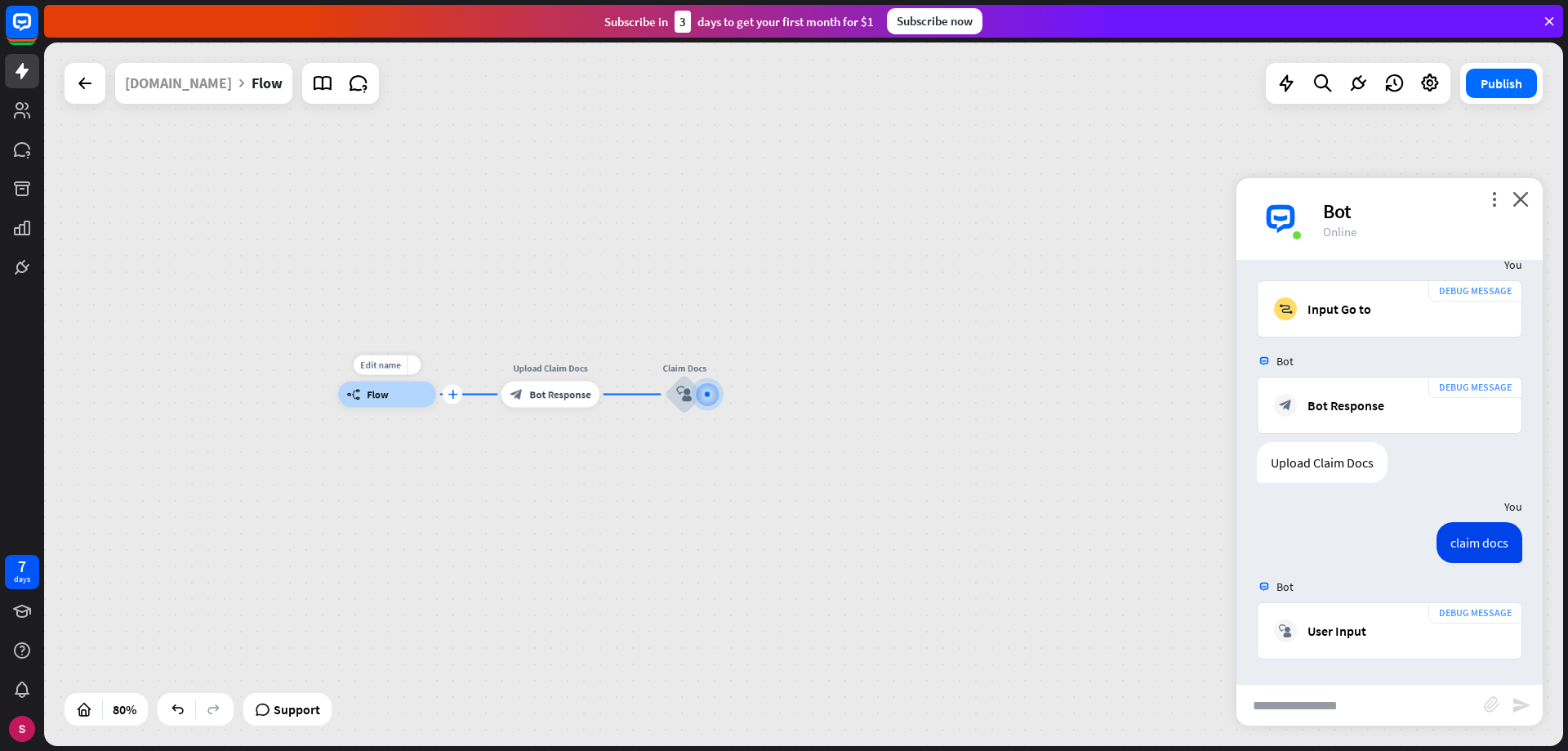
click at [455, 388] on div "plus" at bounding box center [452, 395] width 20 height 20
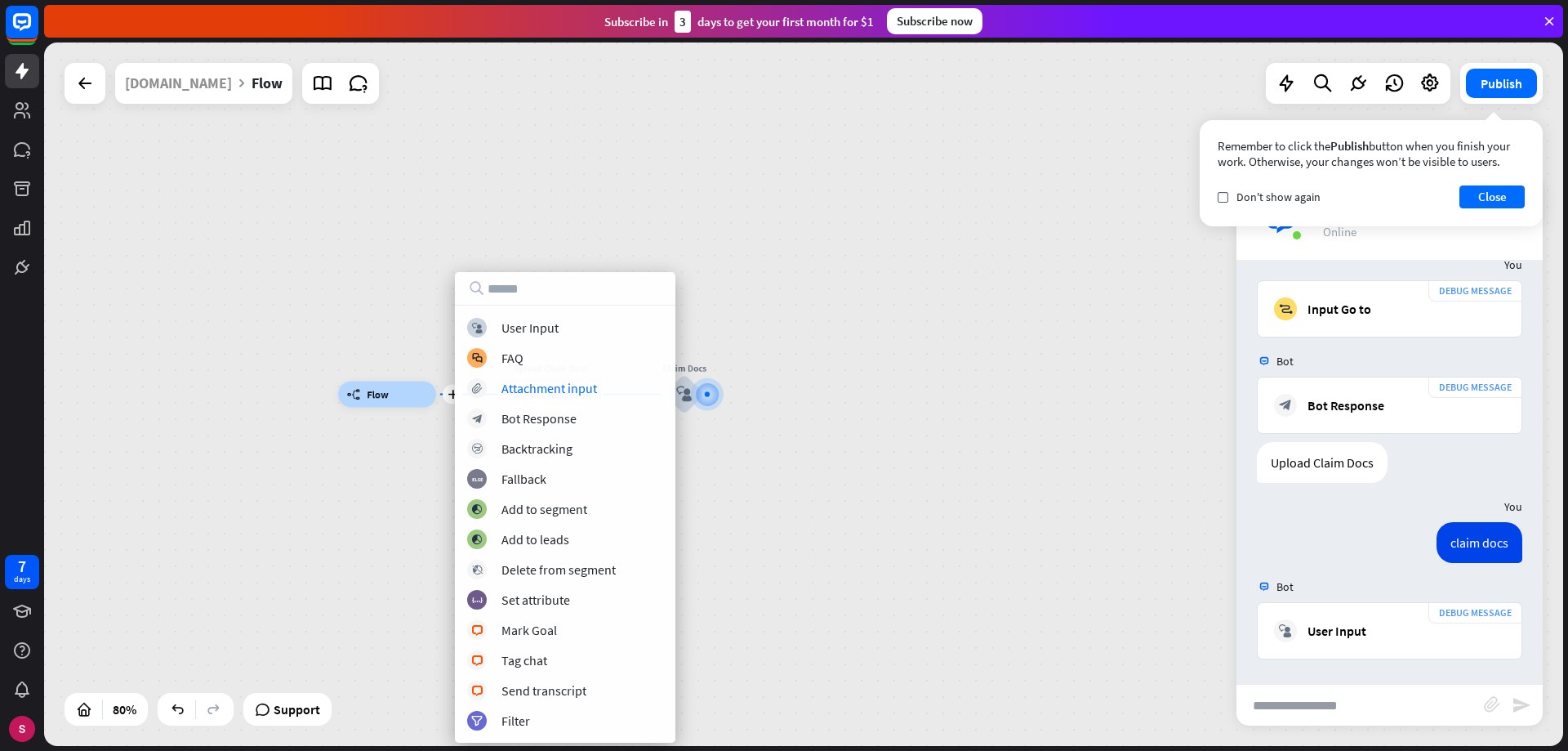
click at [886, 433] on div "plus builder_tree Flow Upload Claim Docs block_bot_response Bot Response Edit n…" at bounding box center [945, 676] width 1214 height 563
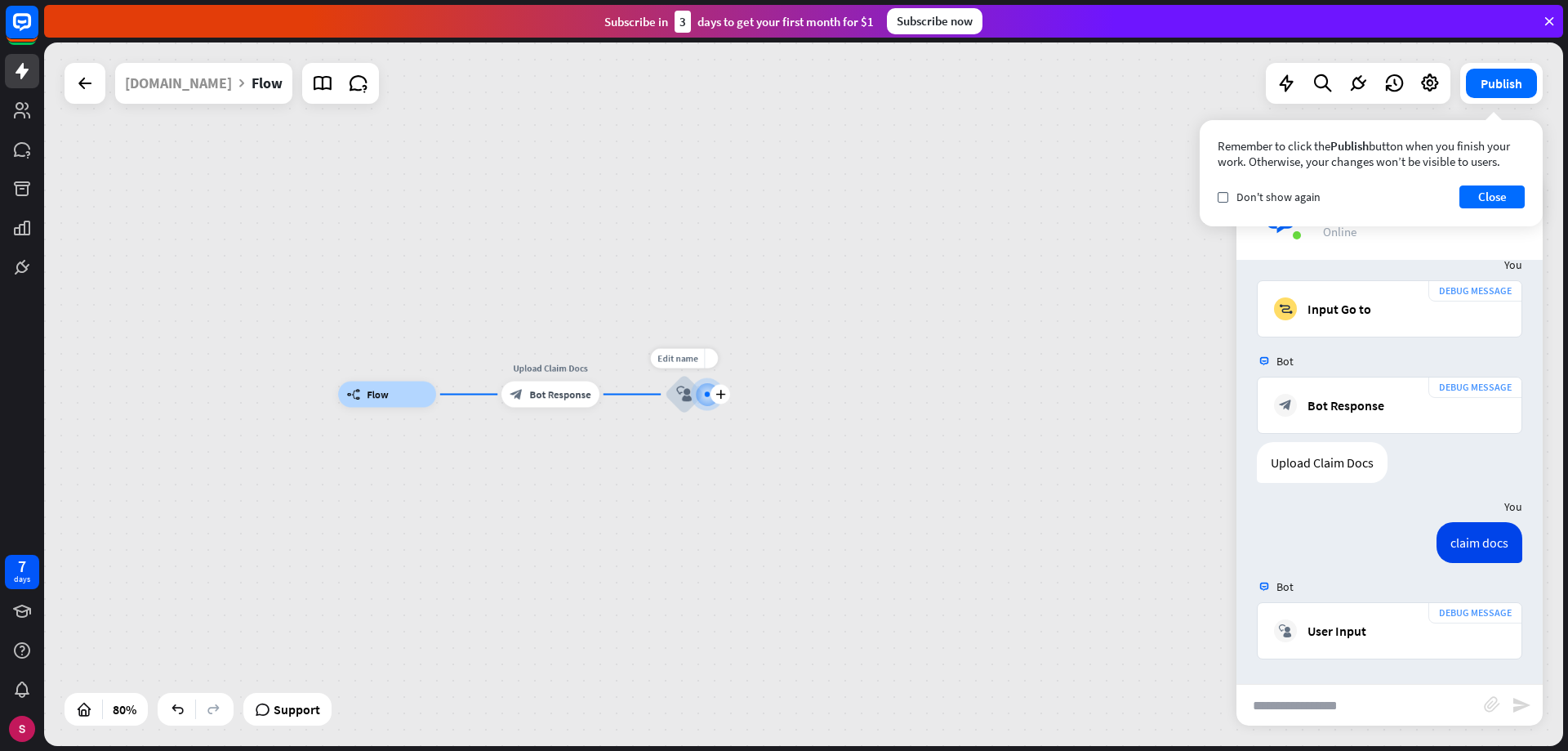
click at [673, 388] on div "block_user_input" at bounding box center [684, 394] width 39 height 39
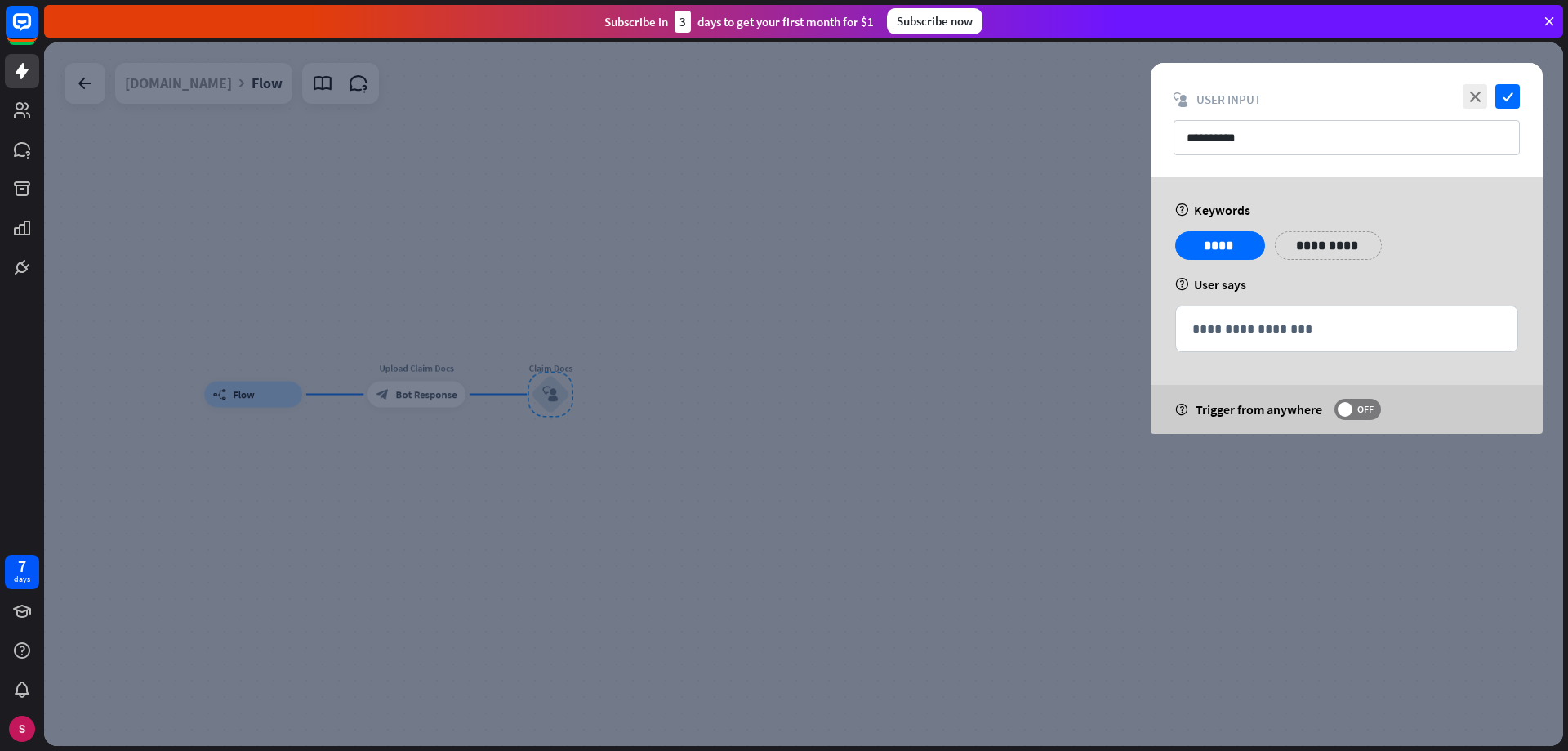
click at [764, 371] on div at bounding box center [803, 394] width 1519 height 703
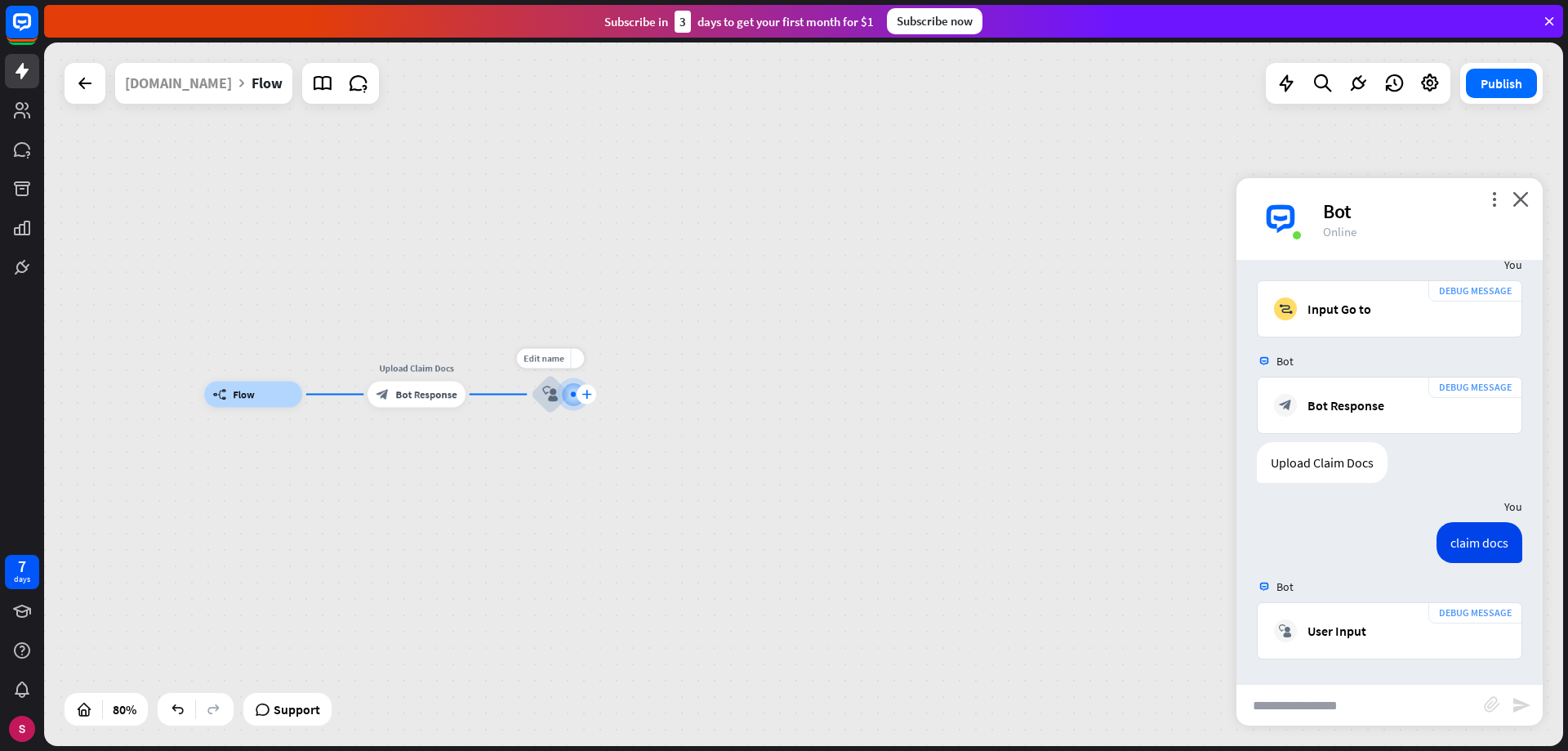
click at [582, 392] on font "plus" at bounding box center [586, 394] width 10 height 9
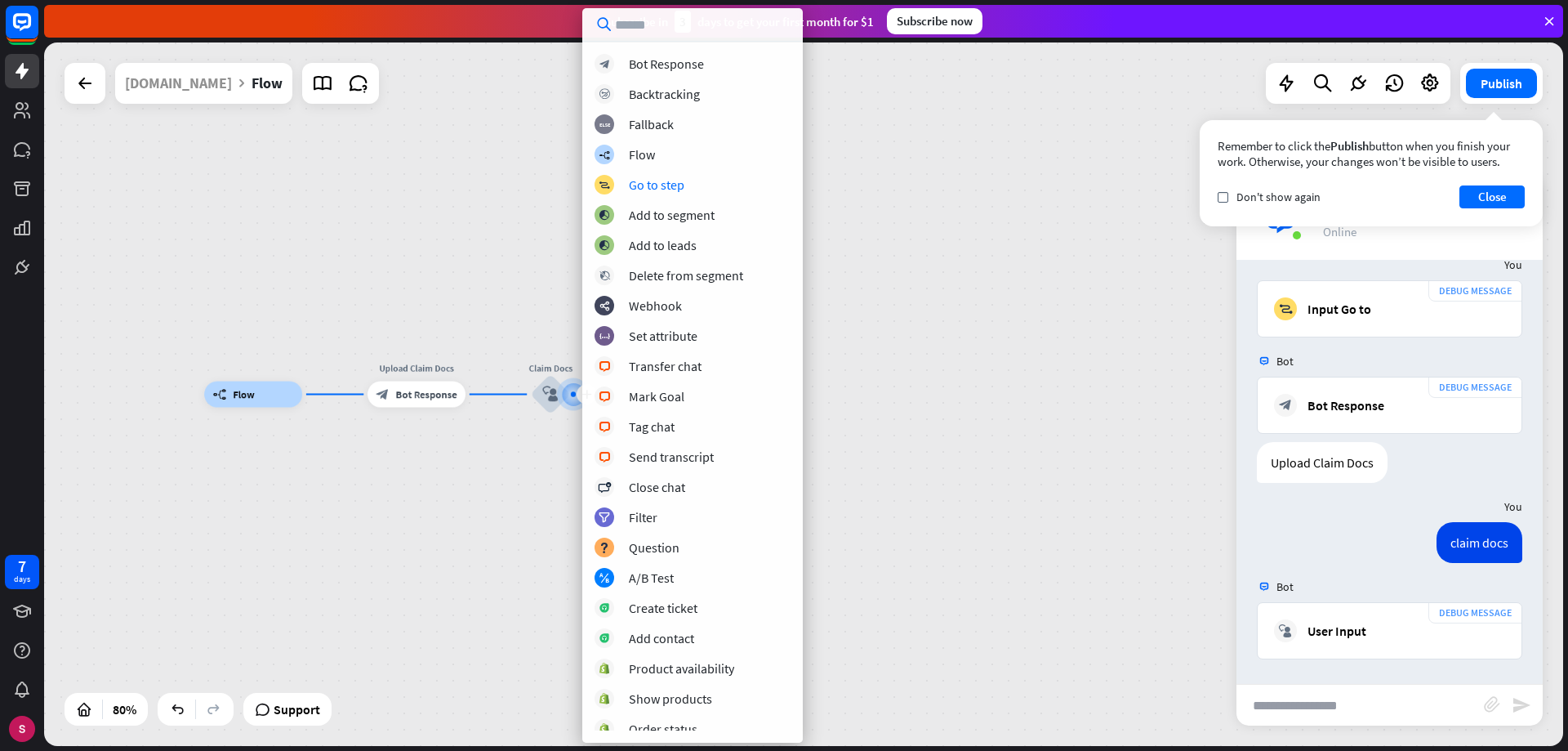
drag, startPoint x: 974, startPoint y: 344, endPoint x: 949, endPoint y: 345, distance: 25.0
click at [974, 343] on div "builder_tree Flow Upload Claim Docs block_bot_response Bot Response plus Claim …" at bounding box center [803, 394] width 1519 height 703
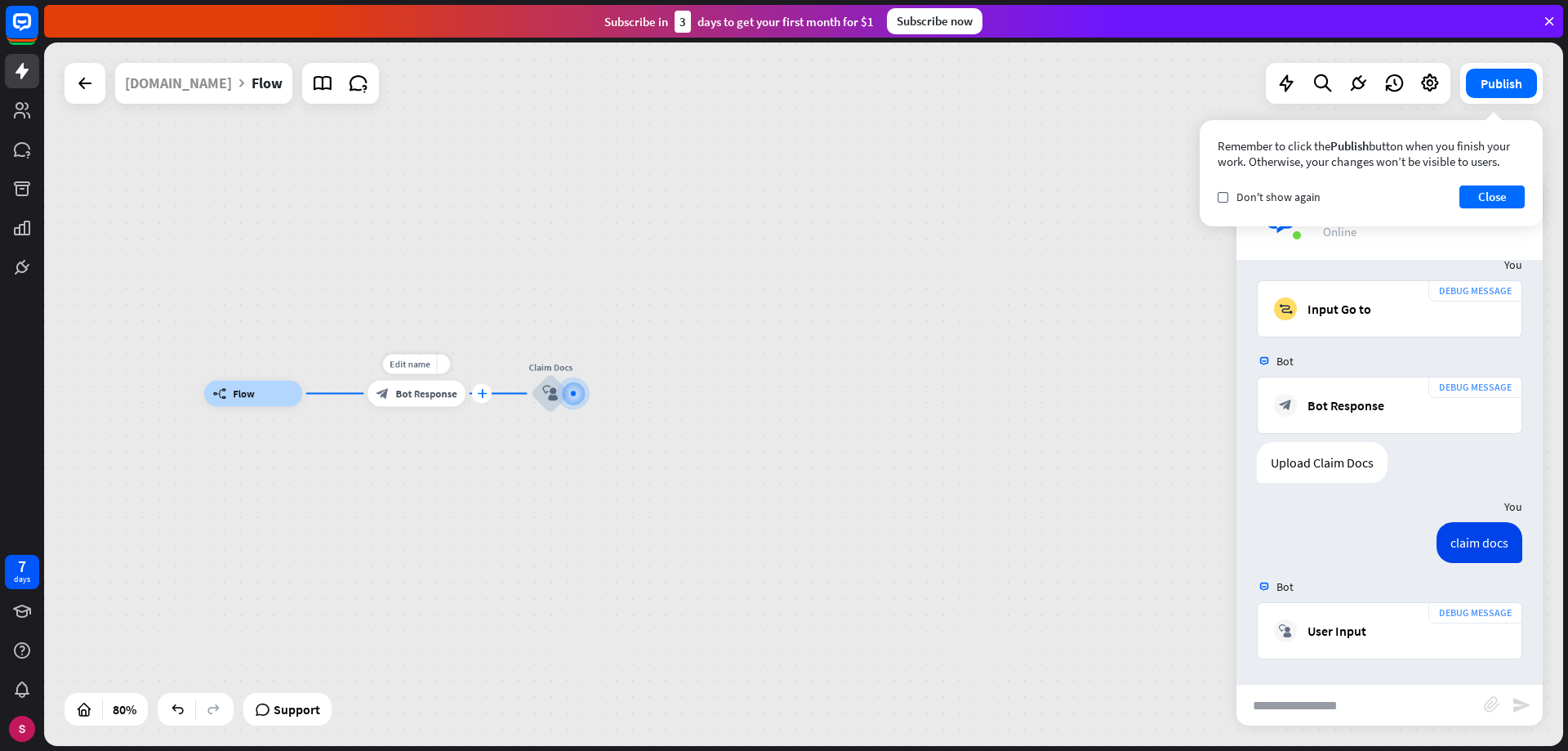
click at [477, 395] on div "plus" at bounding box center [482, 394] width 20 height 20
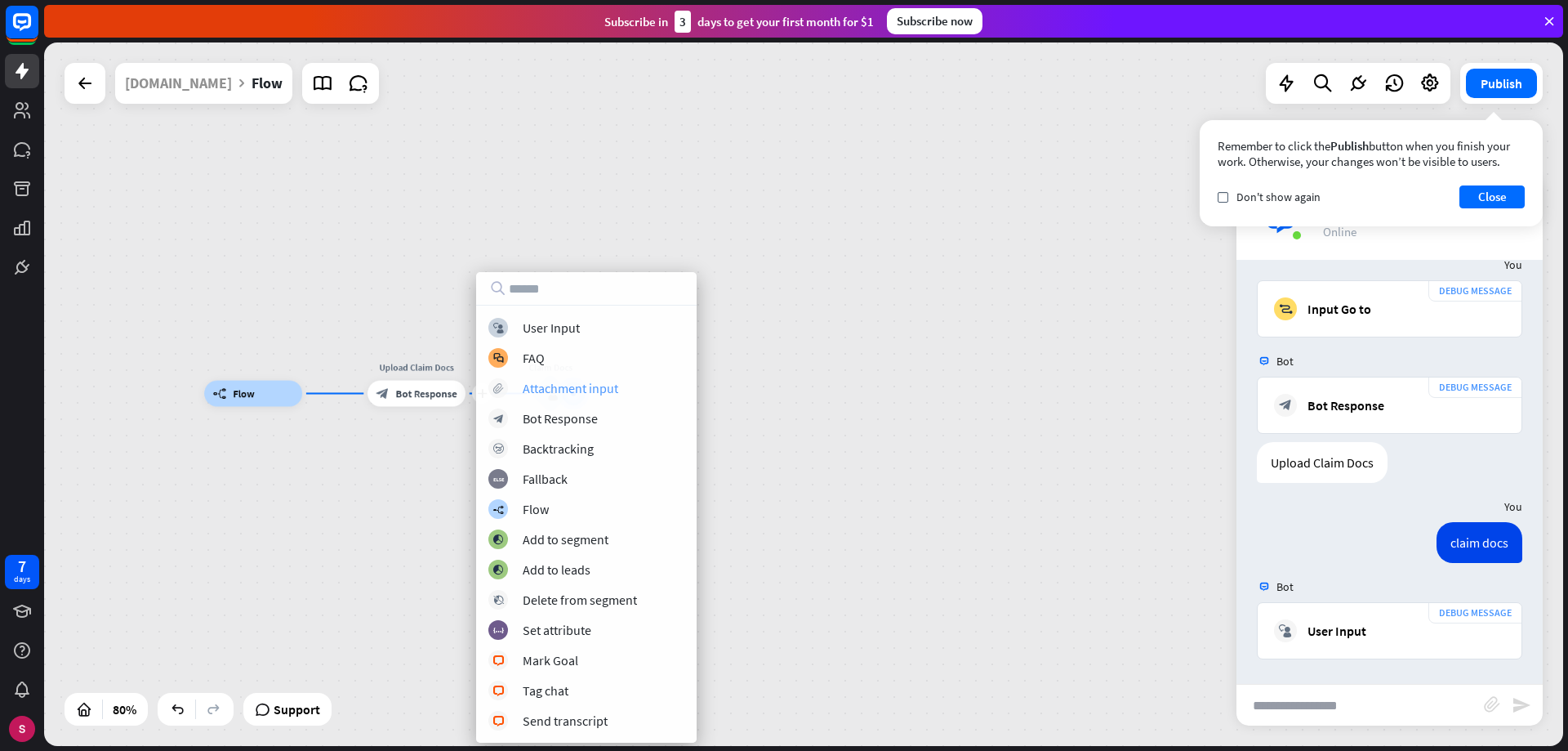
click at [579, 390] on font "Attachment input" at bounding box center [570, 388] width 95 height 16
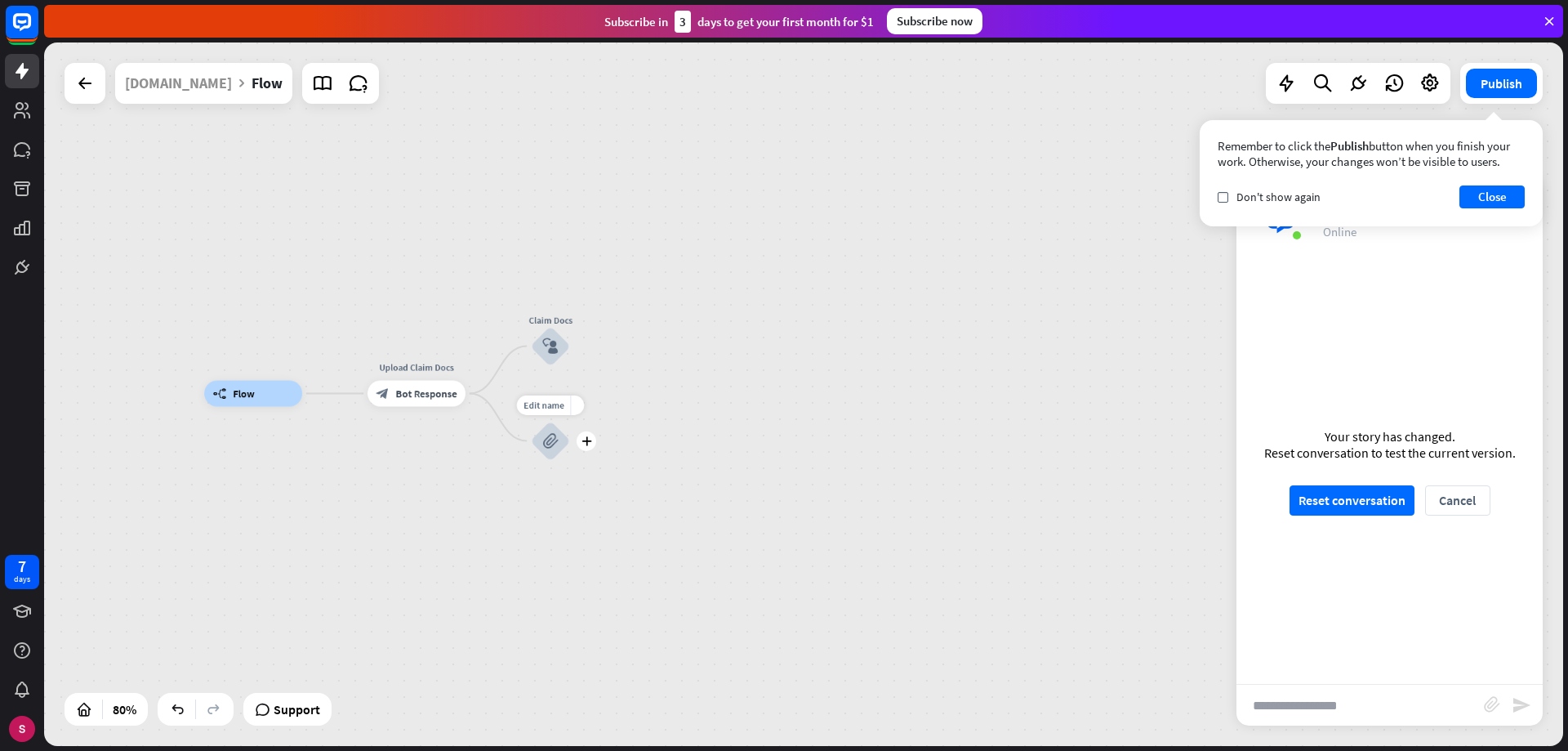
click at [554, 441] on font "block_attachment" at bounding box center [550, 440] width 16 height 16
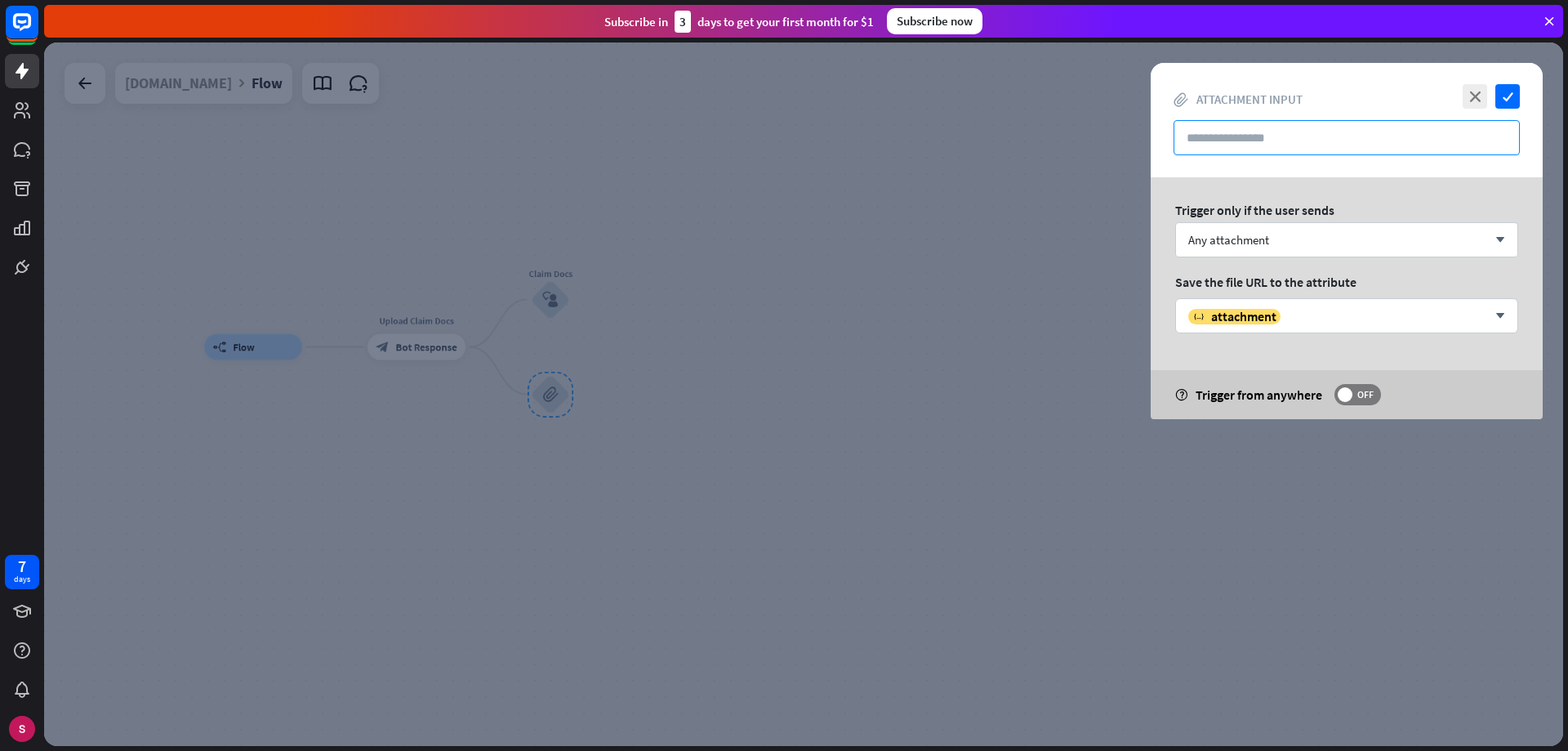
click at [1271, 140] on input "text" at bounding box center [1347, 138] width 346 height 35
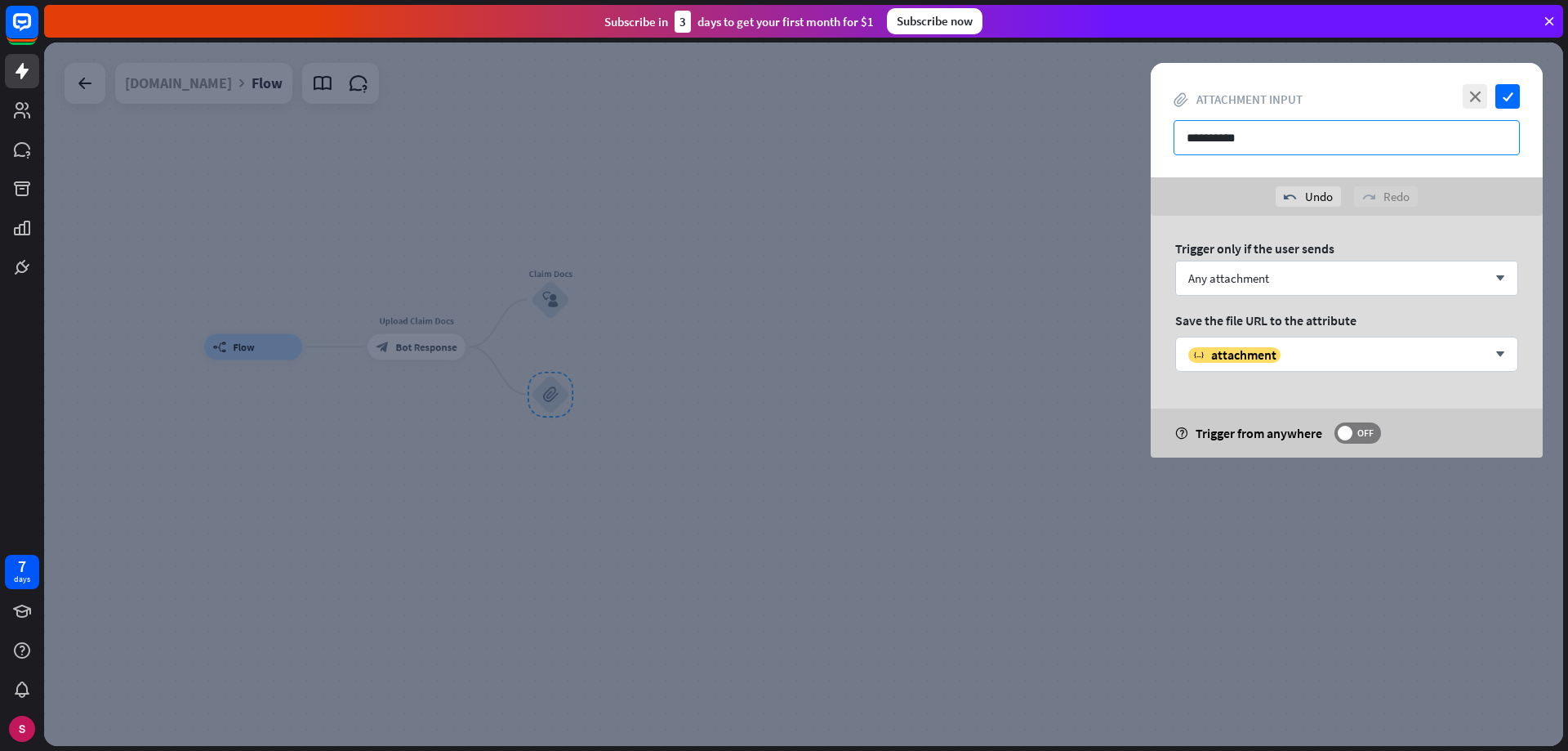
type input "**********"
click at [1507, 94] on font "check" at bounding box center [1508, 97] width 10 height 10
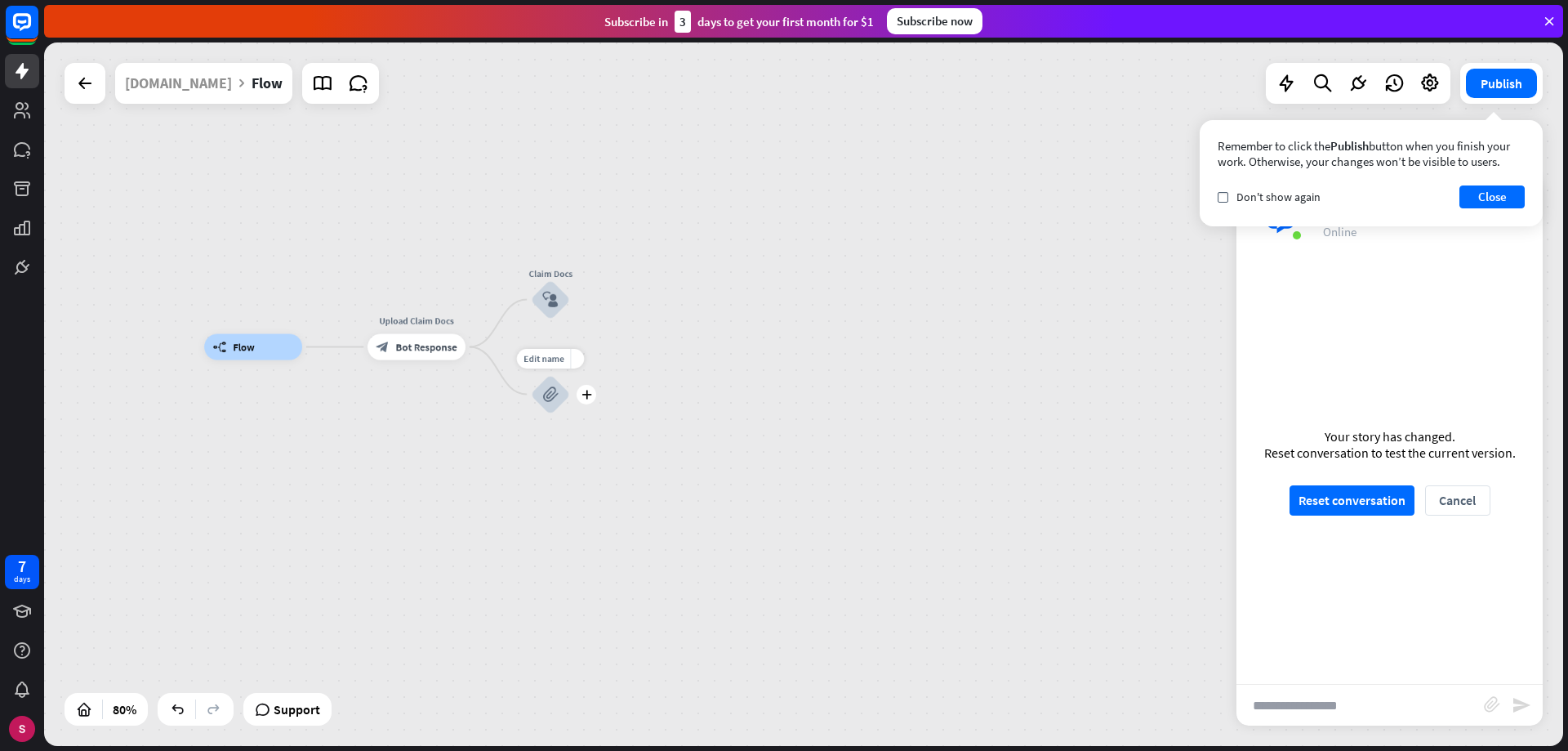
click at [553, 396] on font "block_attachment" at bounding box center [550, 394] width 16 height 16
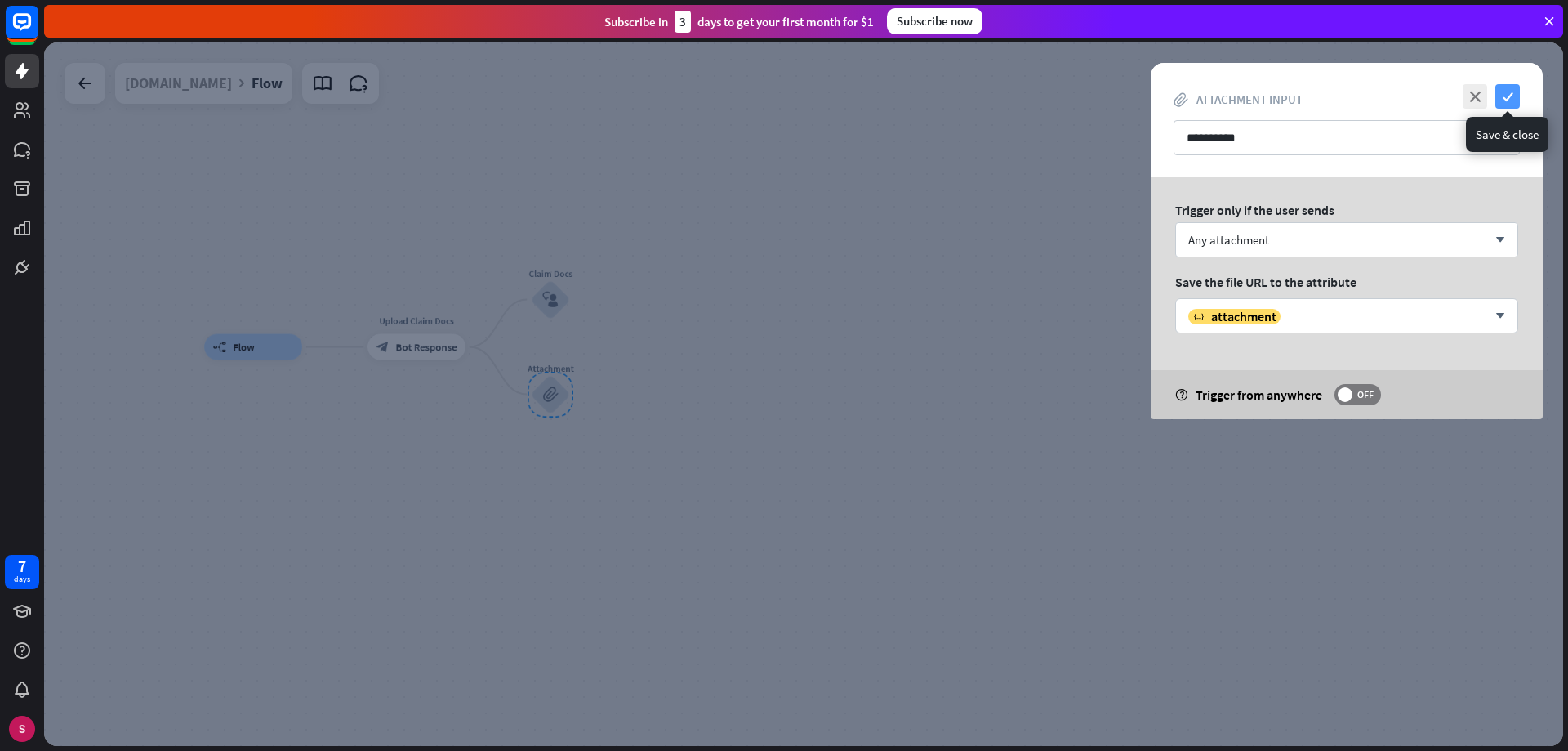
click at [1505, 100] on font "check" at bounding box center [1508, 97] width 10 height 10
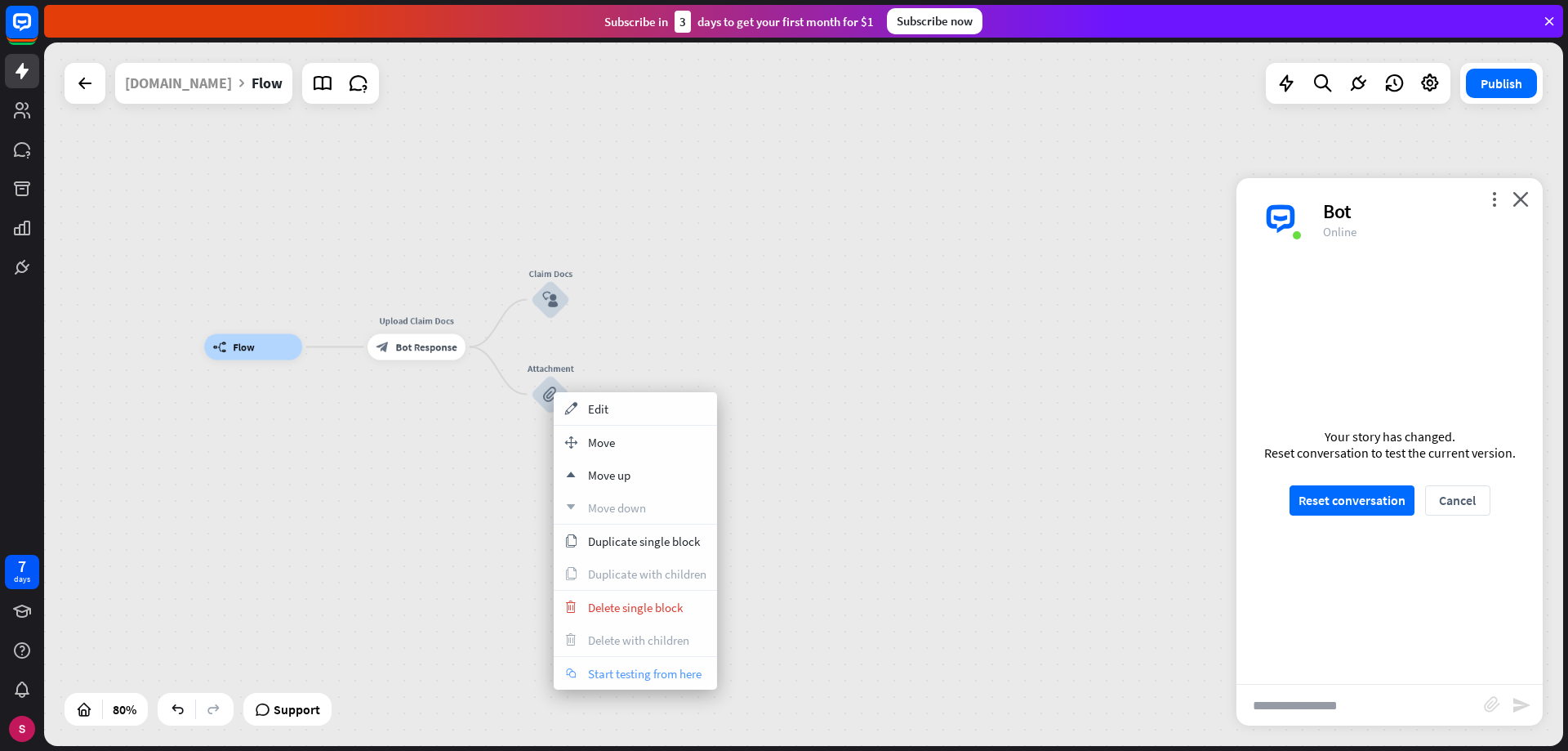
click at [635, 671] on font "Start testing from here" at bounding box center [644, 674] width 113 height 16
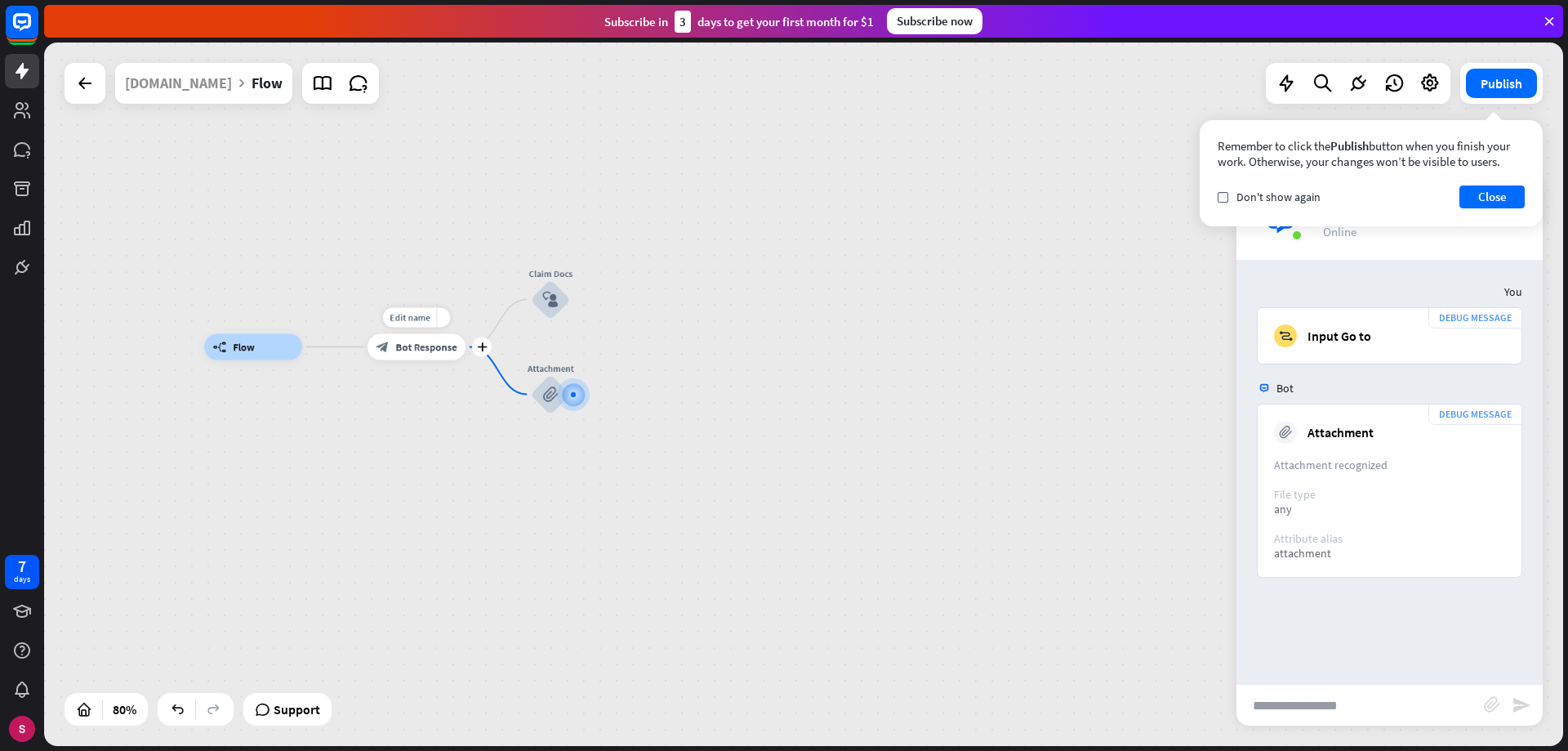
click at [432, 344] on font "Bot Response" at bounding box center [426, 347] width 61 height 13
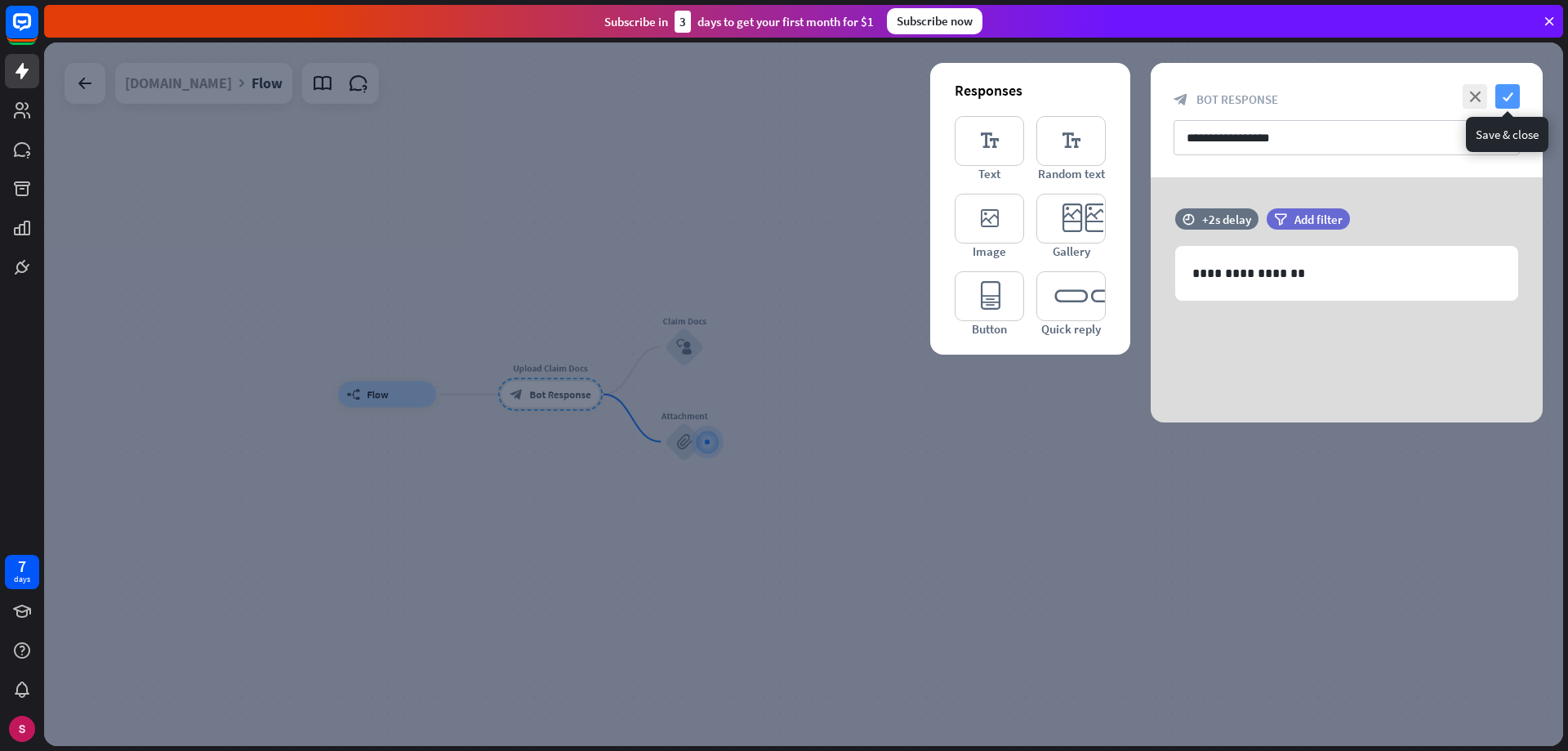
click at [1506, 98] on font "check" at bounding box center [1508, 97] width 10 height 10
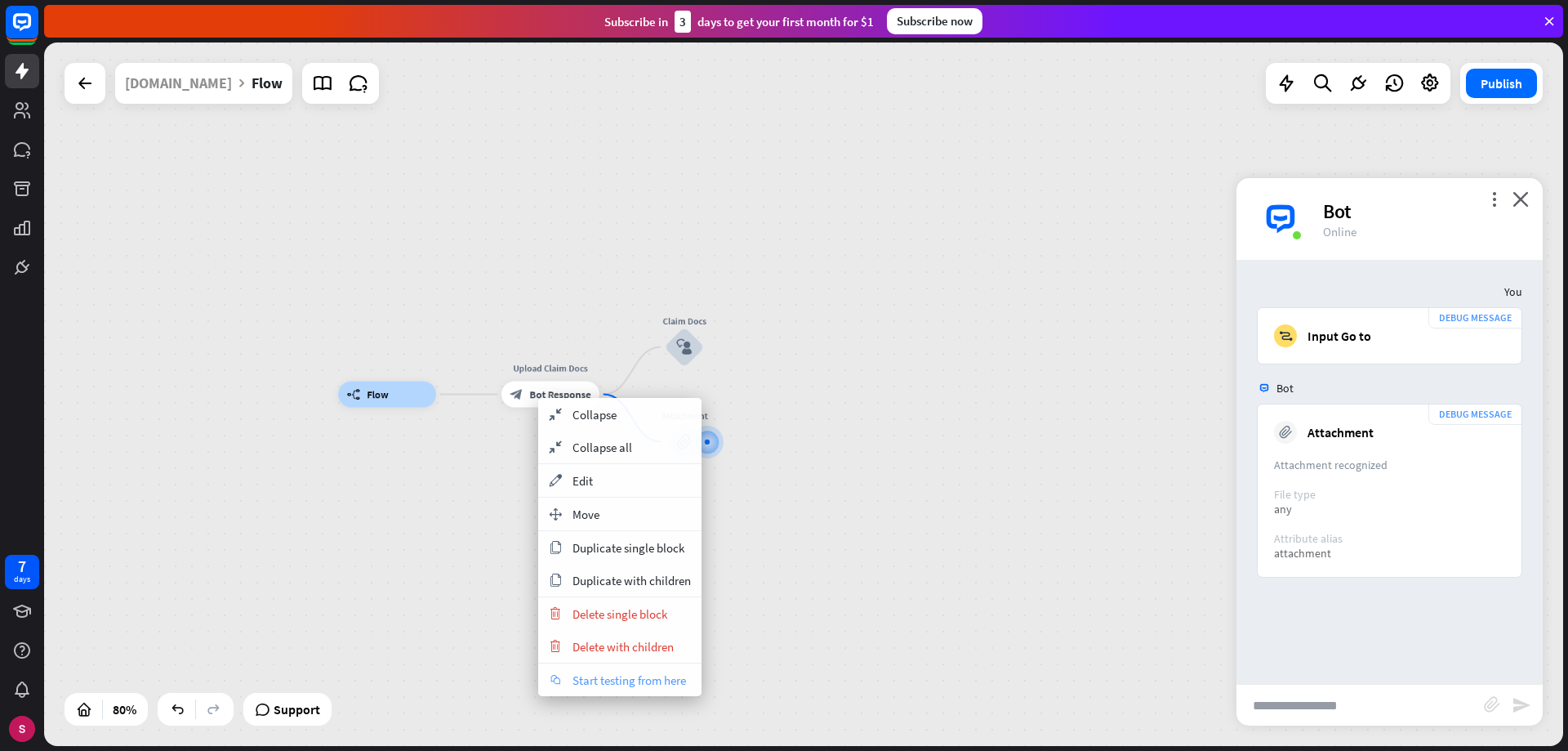
click at [599, 677] on font "Start testing from here" at bounding box center [629, 680] width 113 height 16
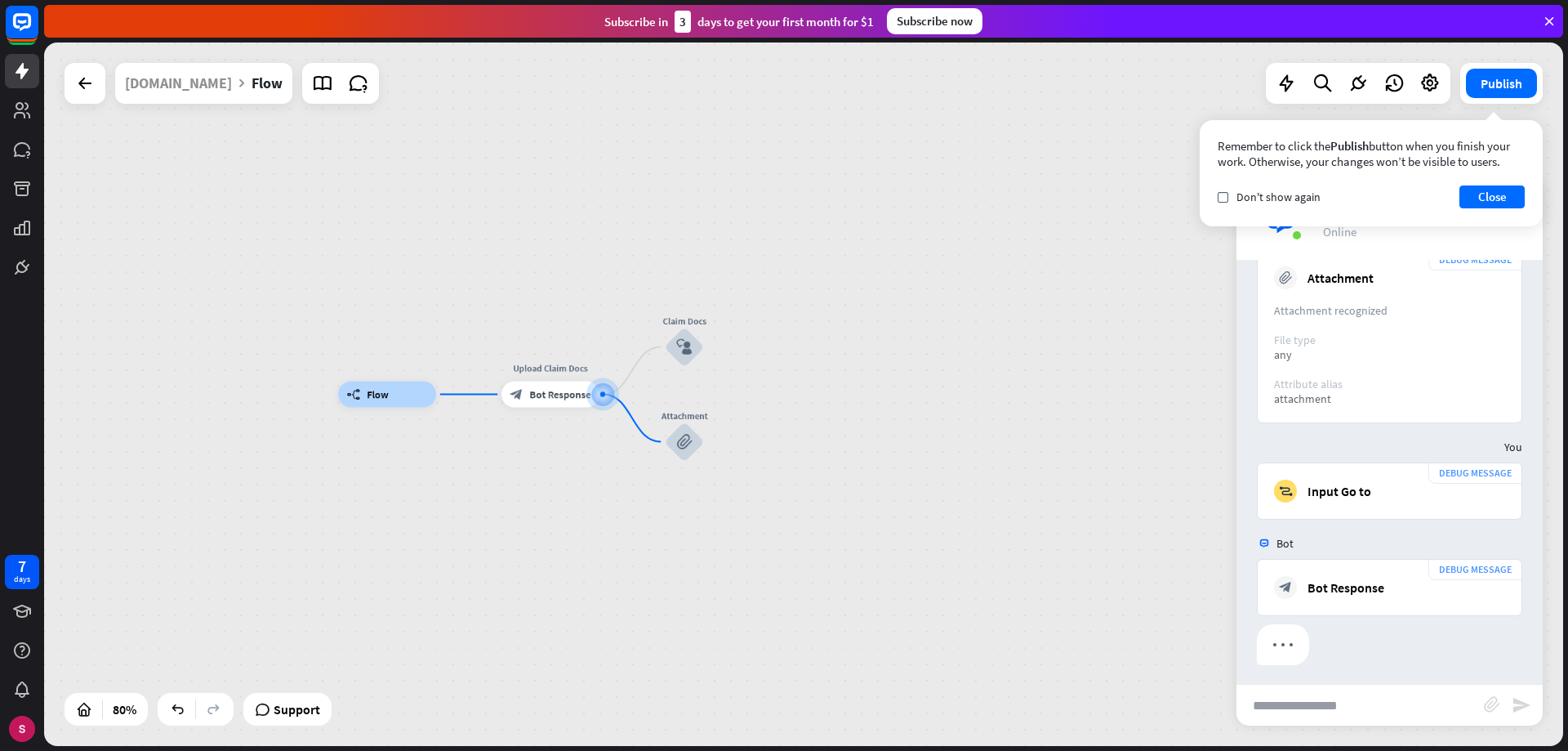
scroll to position [160, 0]
click at [573, 403] on div "block_bot_response Bot Response" at bounding box center [550, 395] width 98 height 26
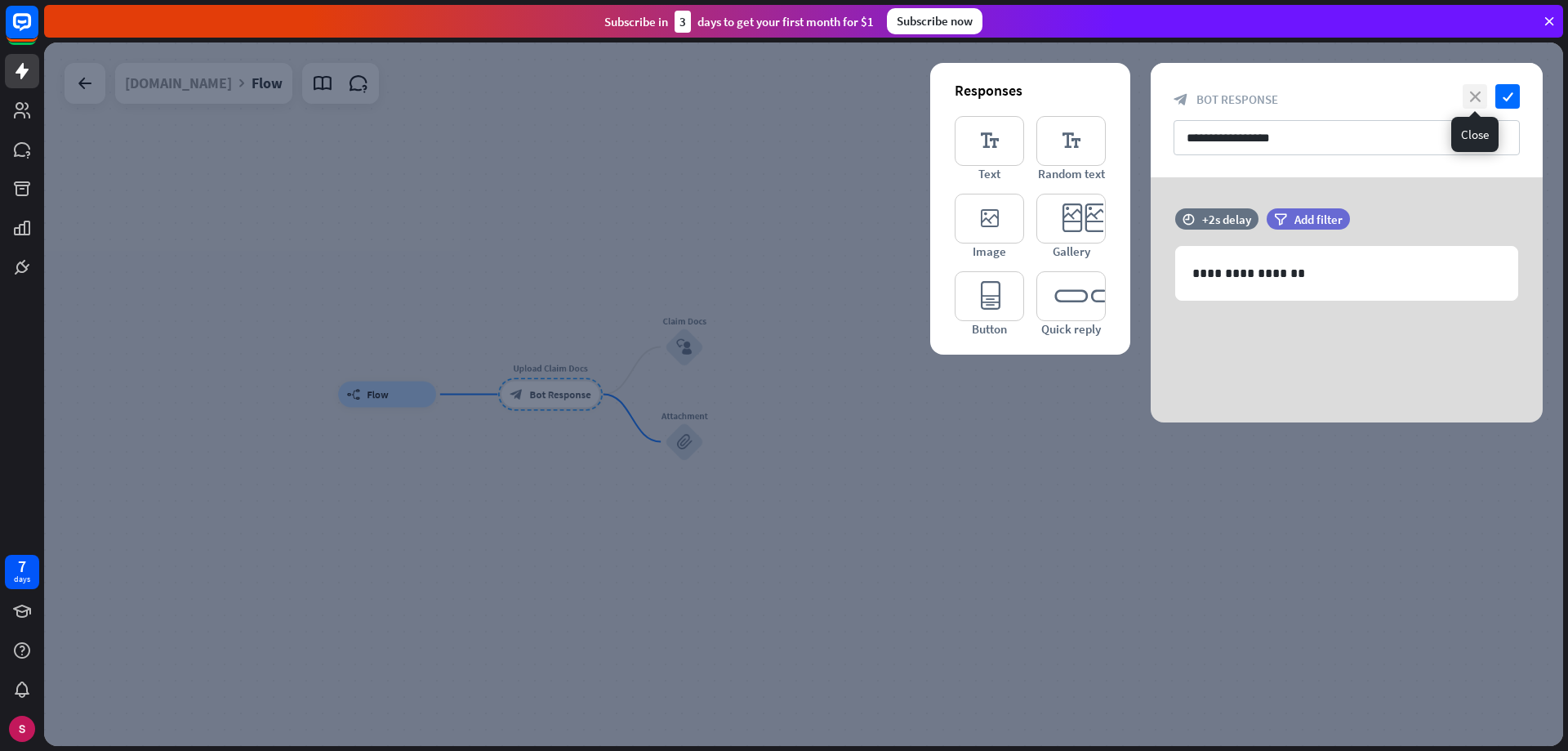
click at [1471, 92] on font "close" at bounding box center [1475, 97] width 10 height 10
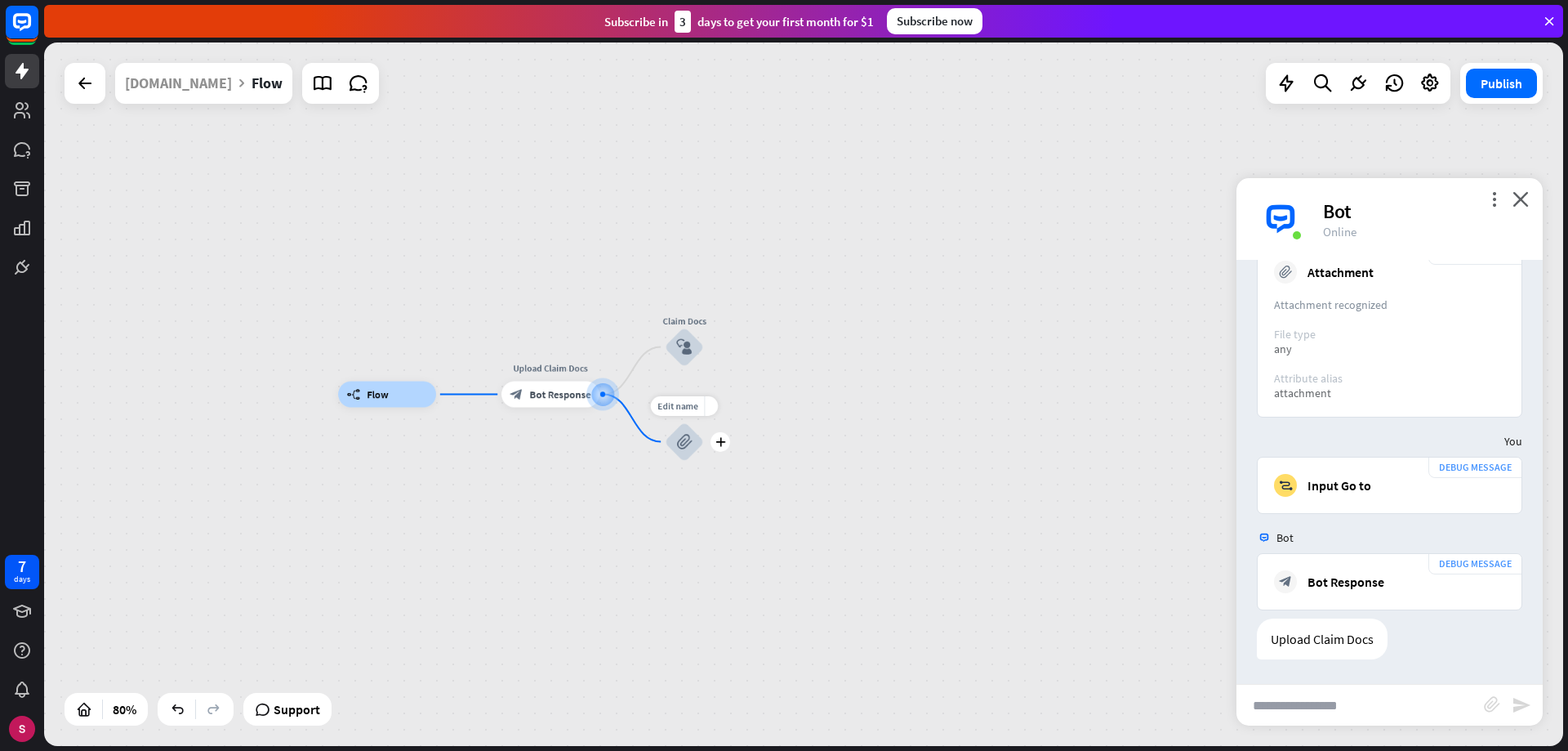
click at [688, 438] on font "block_attachment" at bounding box center [684, 440] width 16 height 16
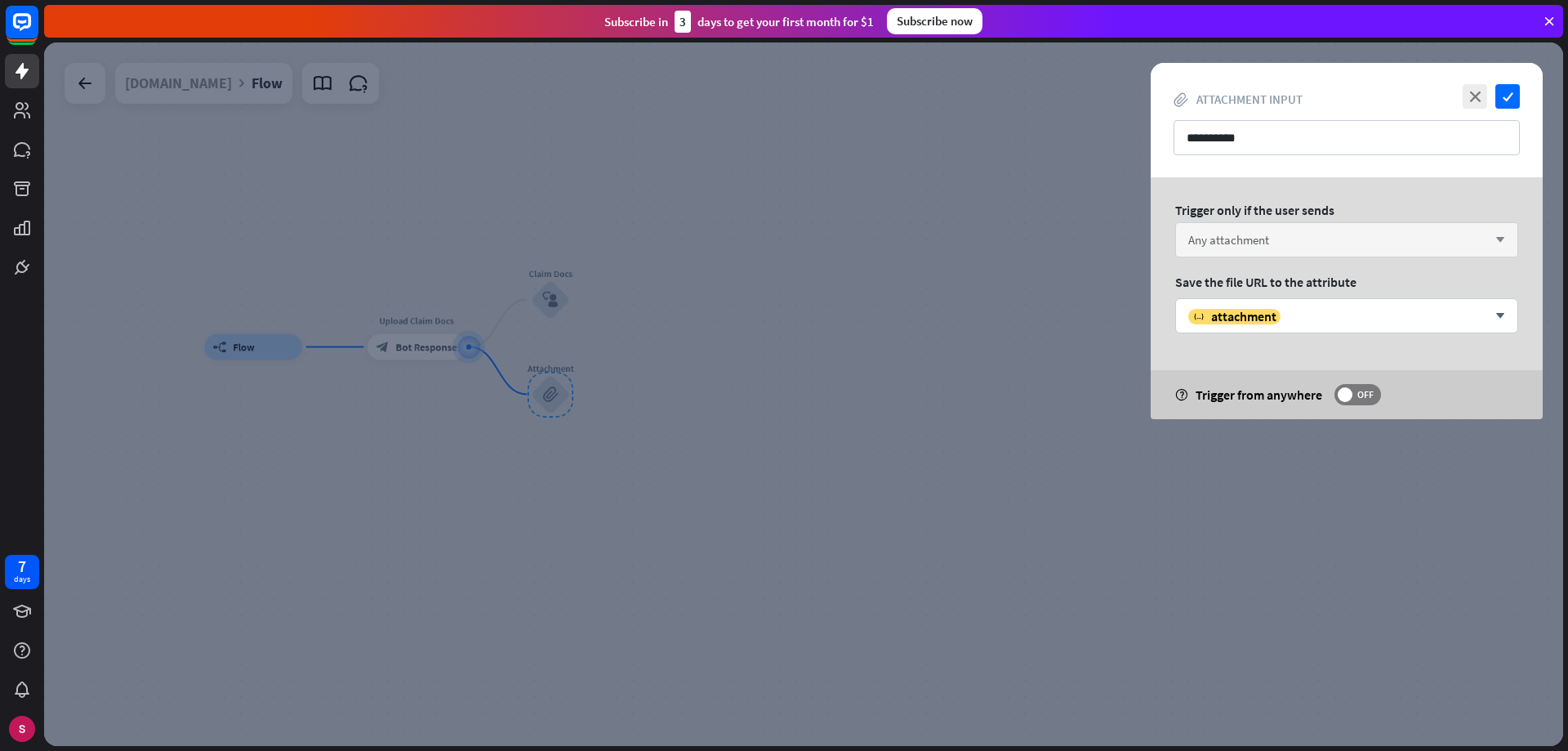
click at [1322, 235] on div "Any attachment arrow_down" at bounding box center [1347, 240] width 343 height 35
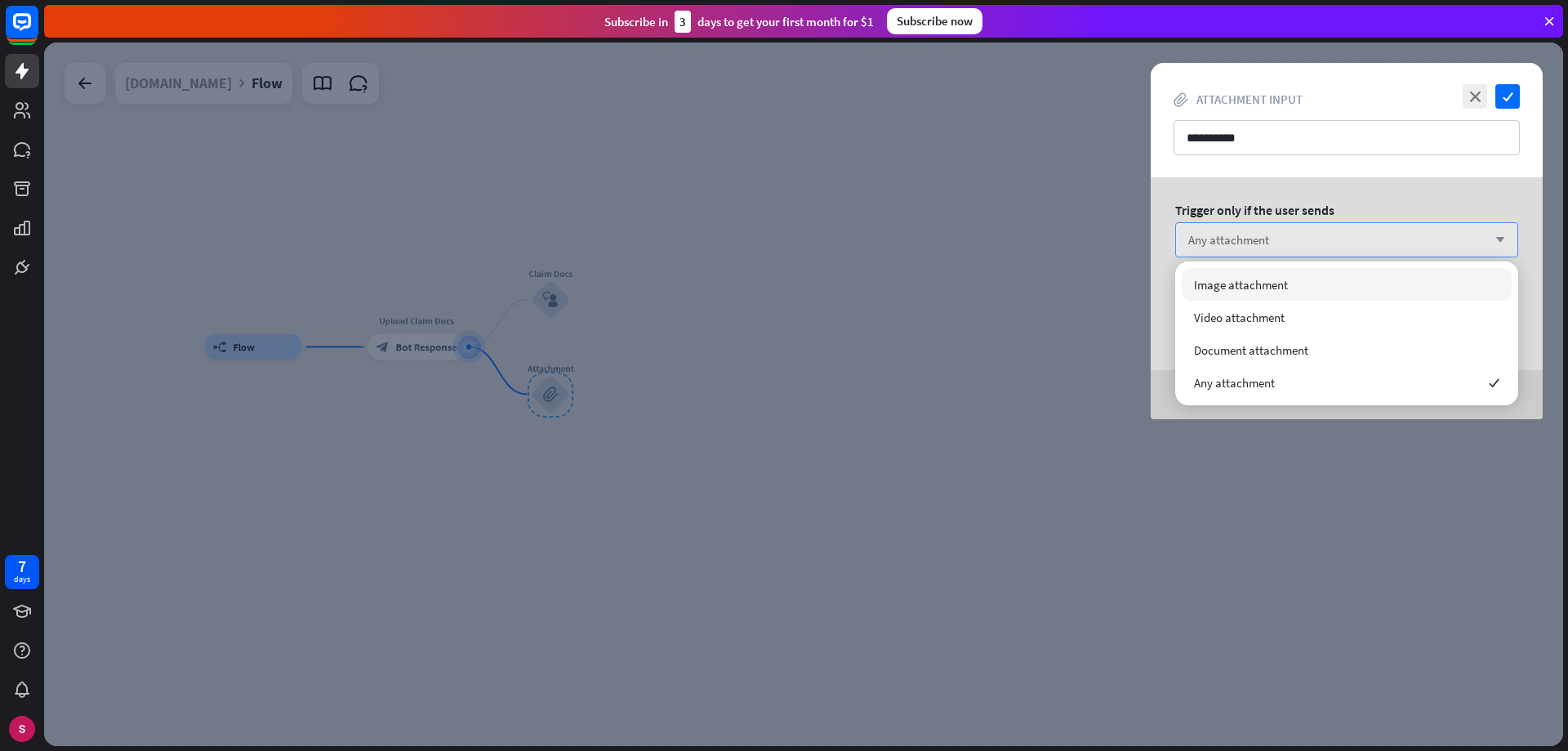
click at [1312, 236] on div "Any attachment arrow_down" at bounding box center [1347, 240] width 343 height 35
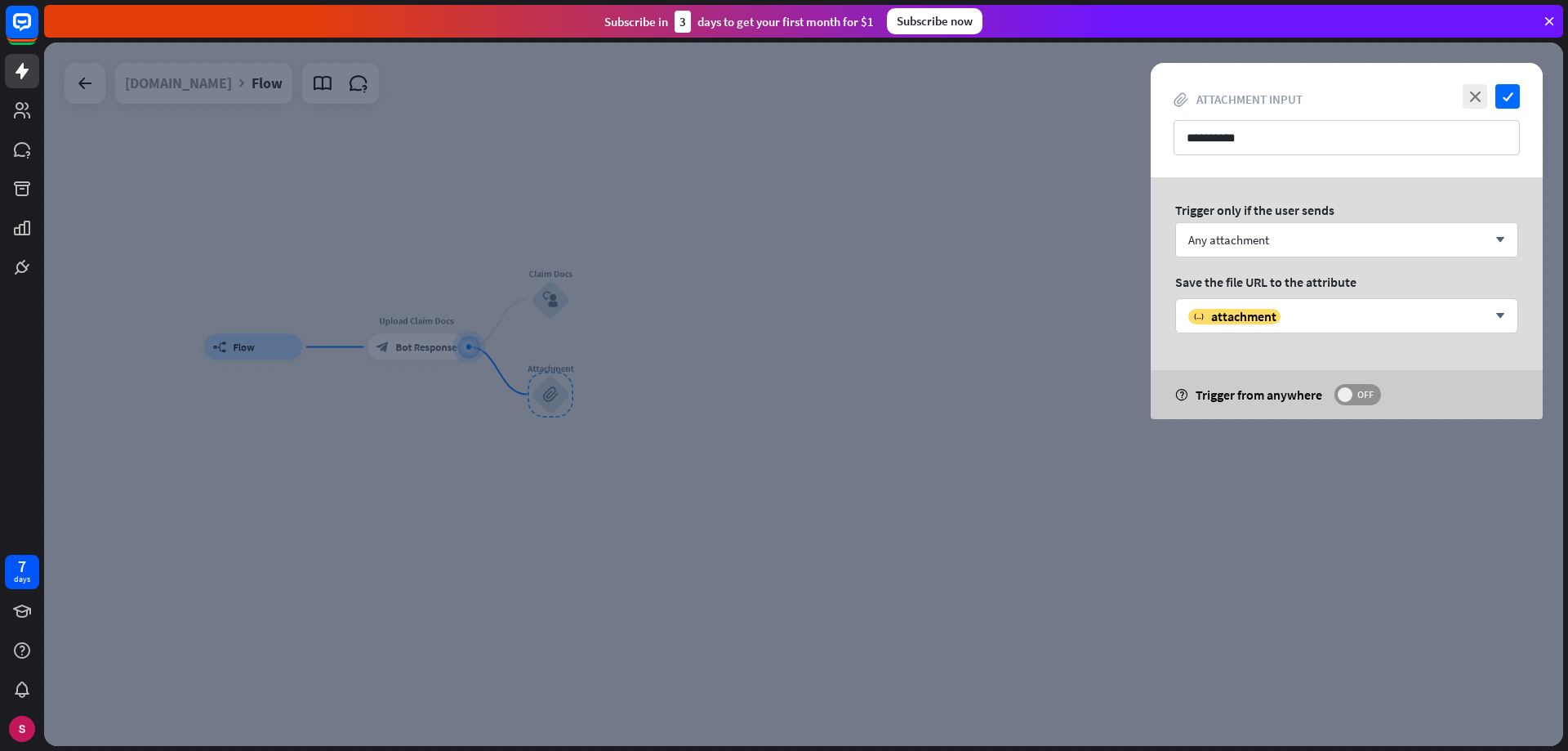
click at [1359, 395] on font "OFF" at bounding box center [1365, 395] width 16 height 12
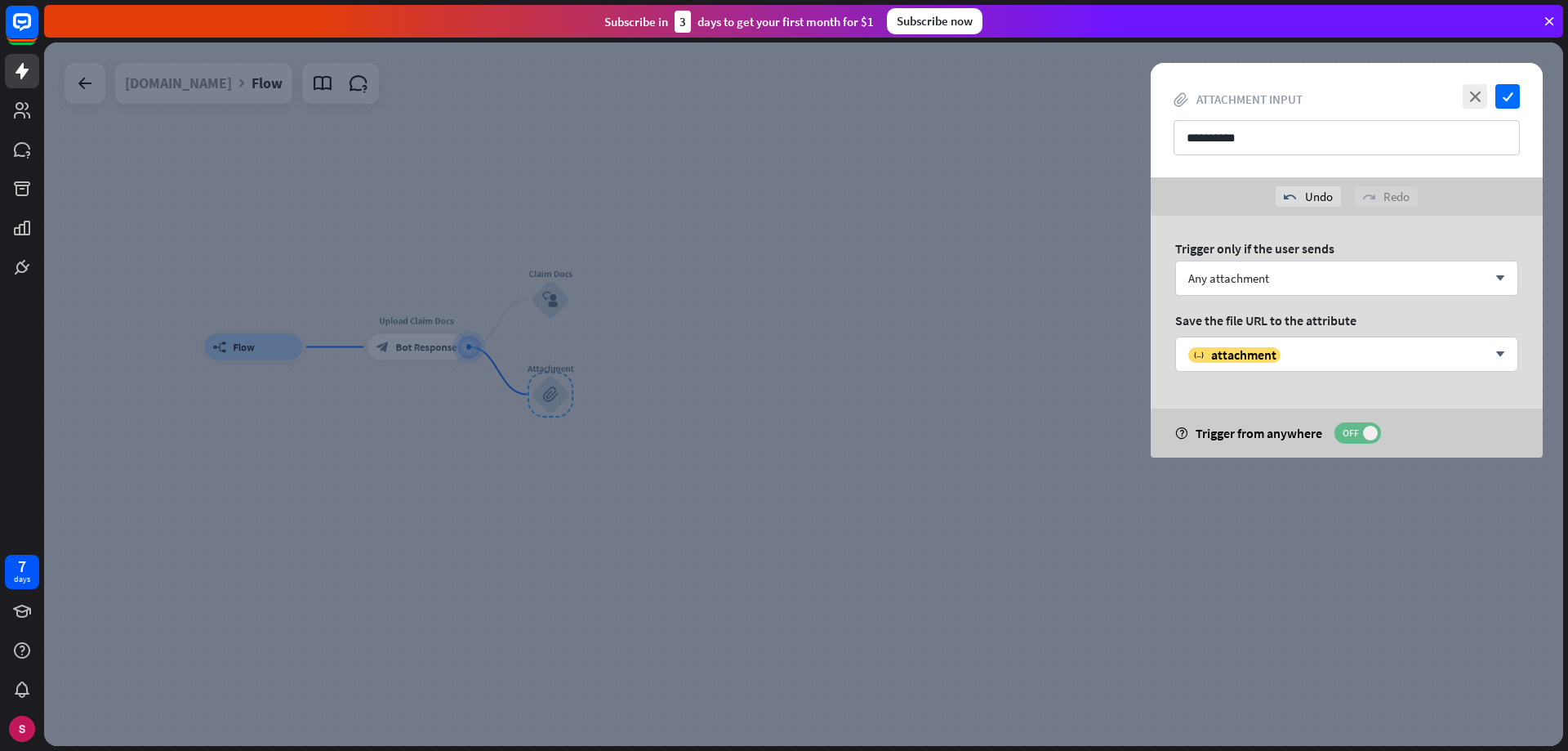
click at [1366, 423] on label "OFF" at bounding box center [1358, 433] width 47 height 22
click at [1363, 433] on font "OFF" at bounding box center [1365, 433] width 16 height 12
click at [1501, 94] on icon "check" at bounding box center [1507, 96] width 24 height 24
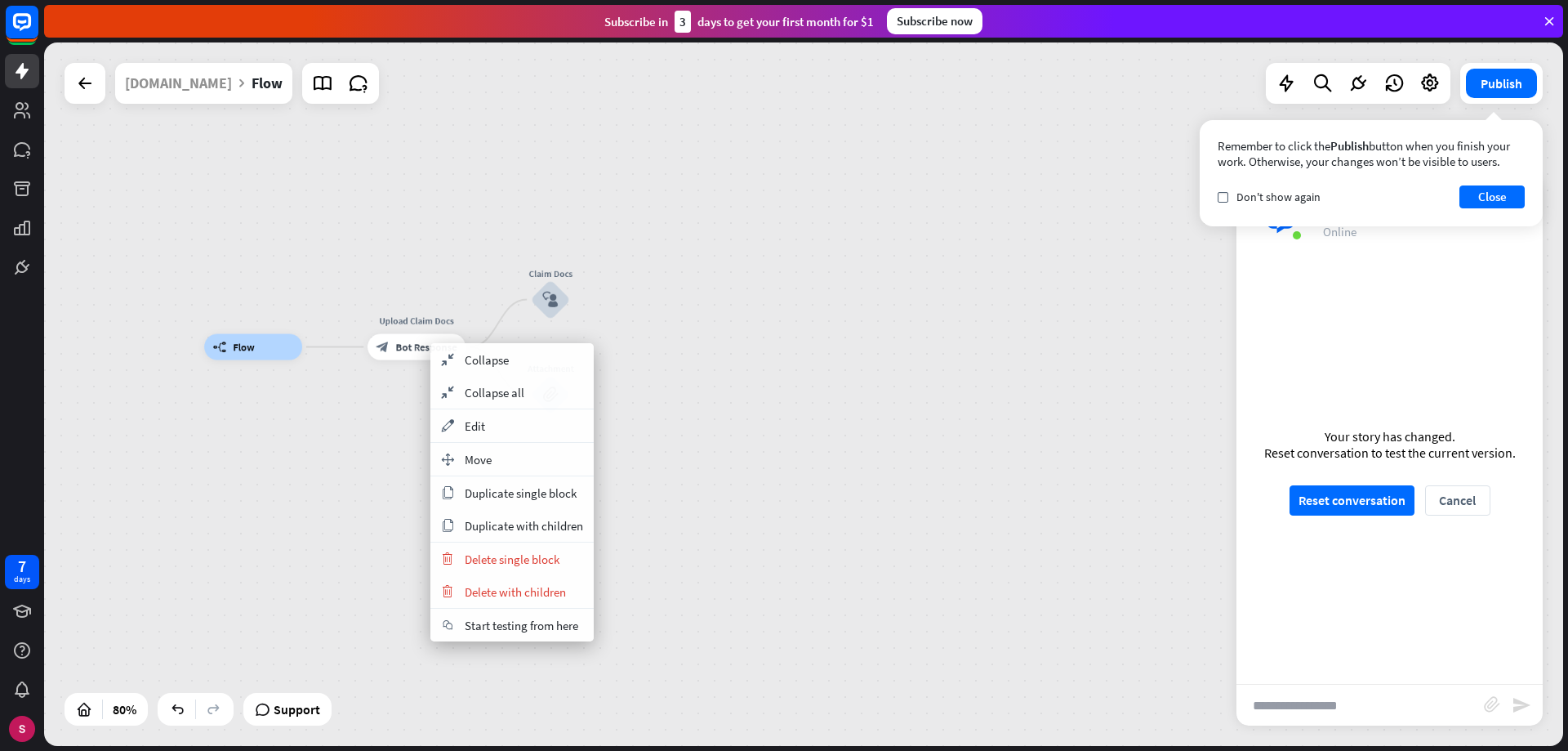
click at [514, 634] on div "chat Start testing from here" at bounding box center [512, 626] width 163 height 33
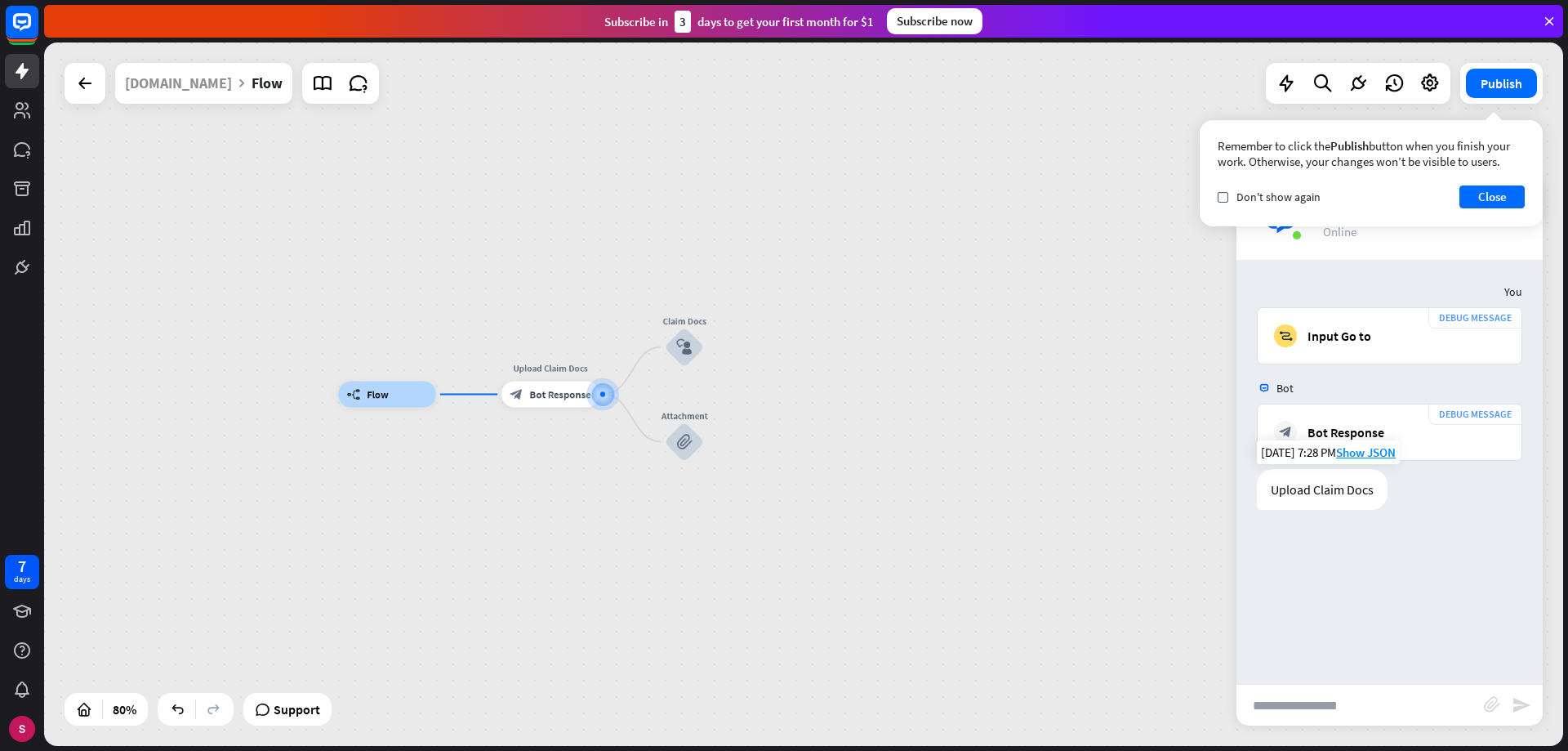
click at [1331, 496] on font "Upload Claim Docs" at bounding box center [1322, 489] width 103 height 16
click at [192, 80] on div "[DOMAIN_NAME]" at bounding box center [178, 83] width 107 height 41
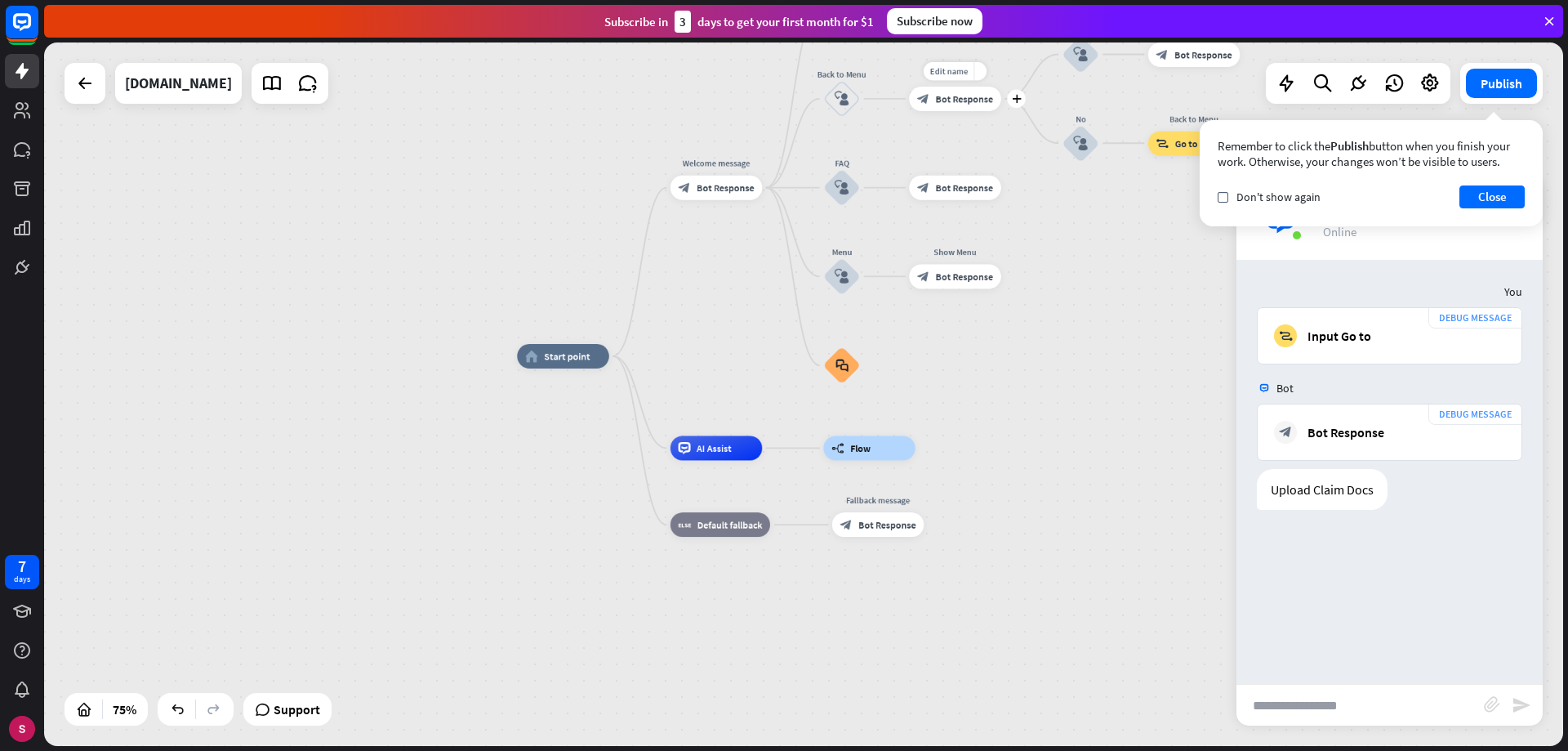
click at [958, 96] on font "Bot Response" at bounding box center [964, 99] width 58 height 12
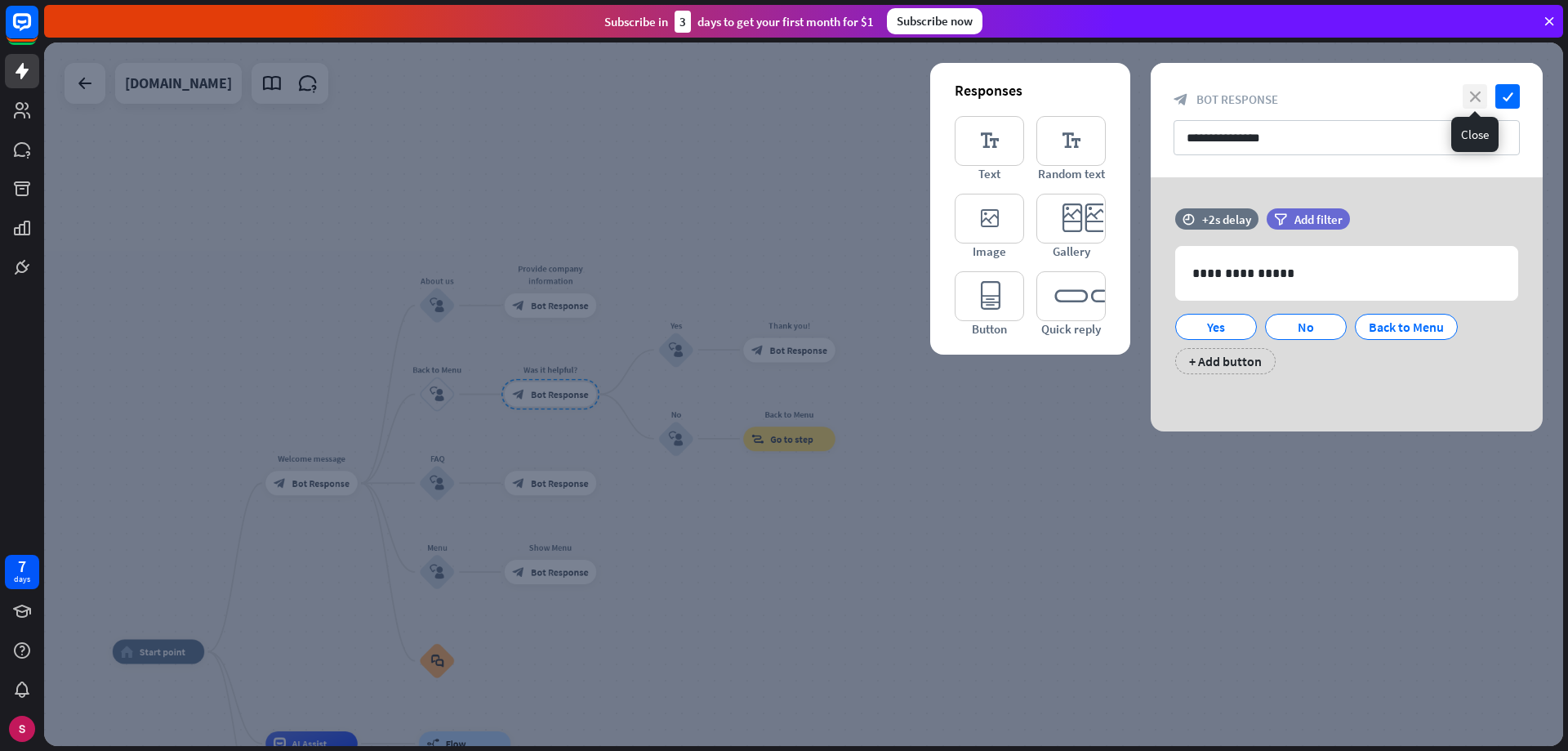
click at [1470, 98] on font "close" at bounding box center [1475, 97] width 10 height 10
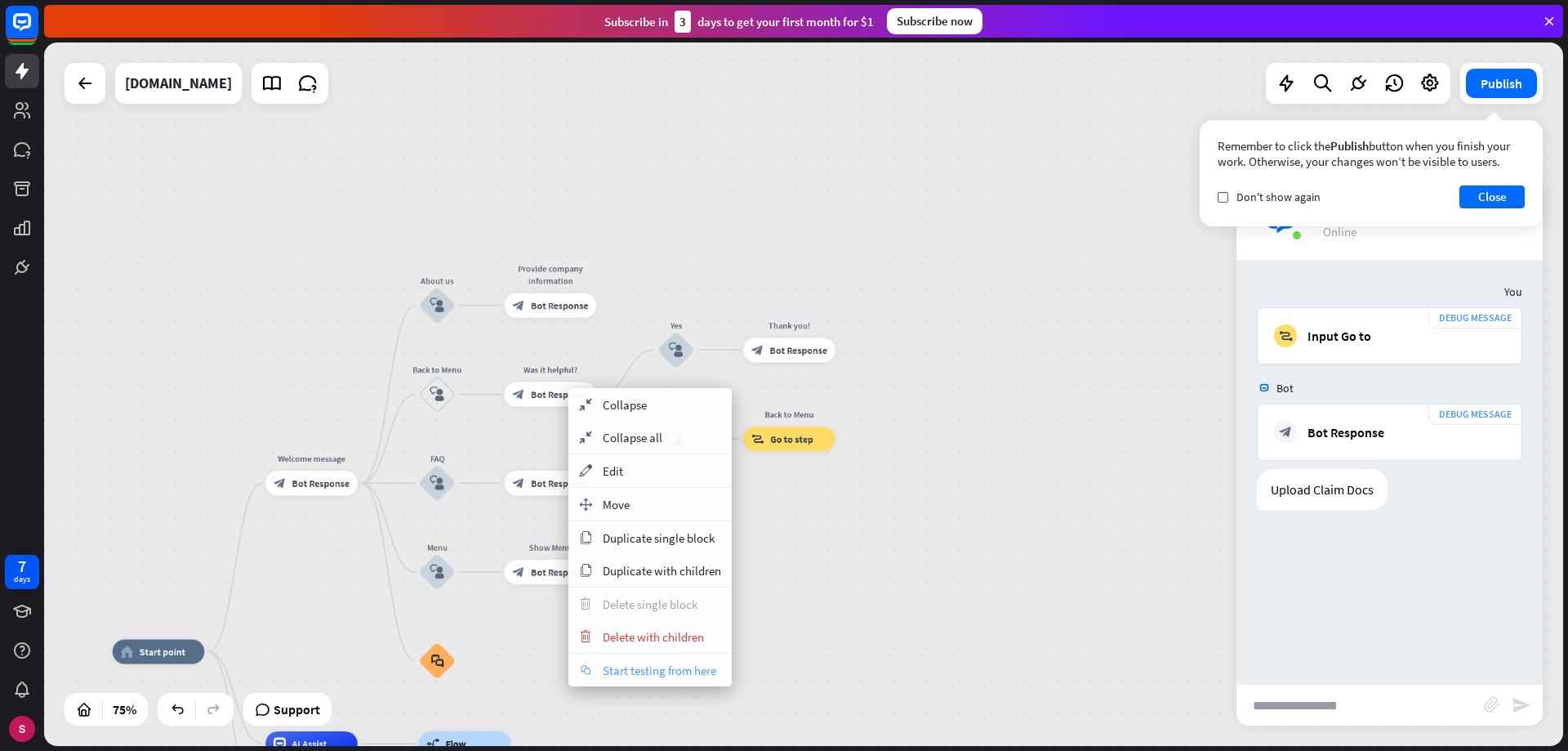
click at [638, 677] on font "Start testing from here" at bounding box center [659, 671] width 113 height 16
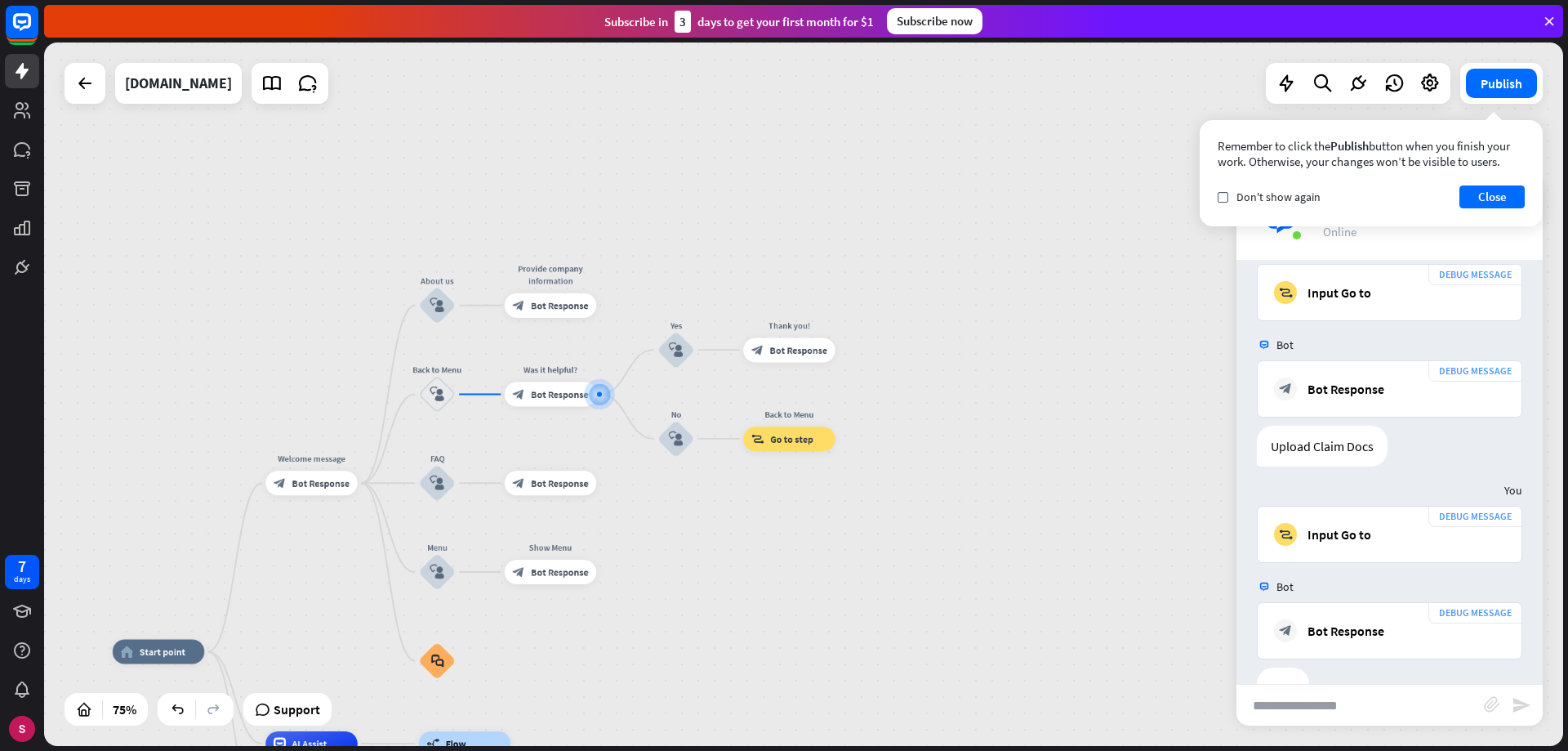
scroll to position [93, 0]
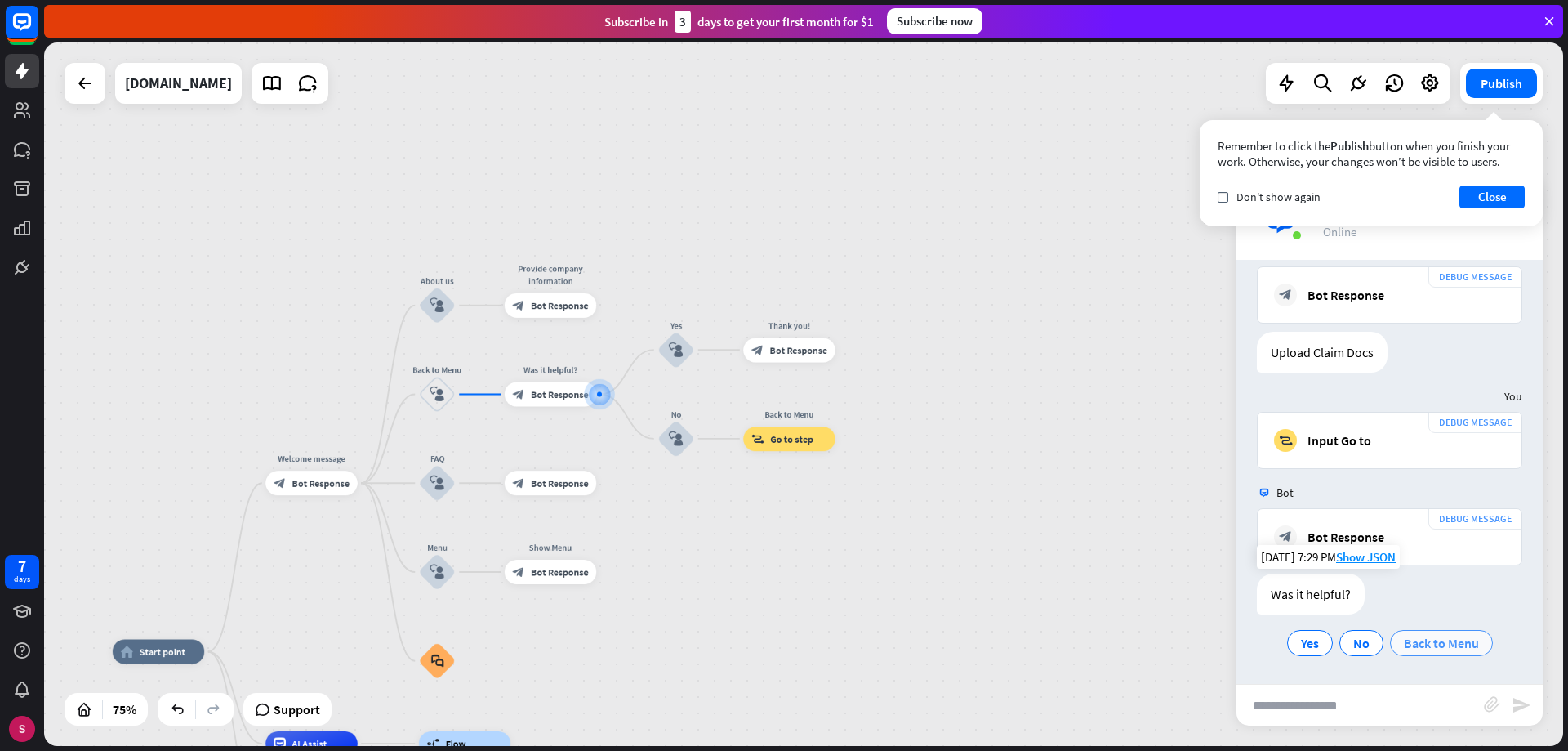
click at [1427, 641] on font "Back to Menu" at bounding box center [1441, 643] width 75 height 16
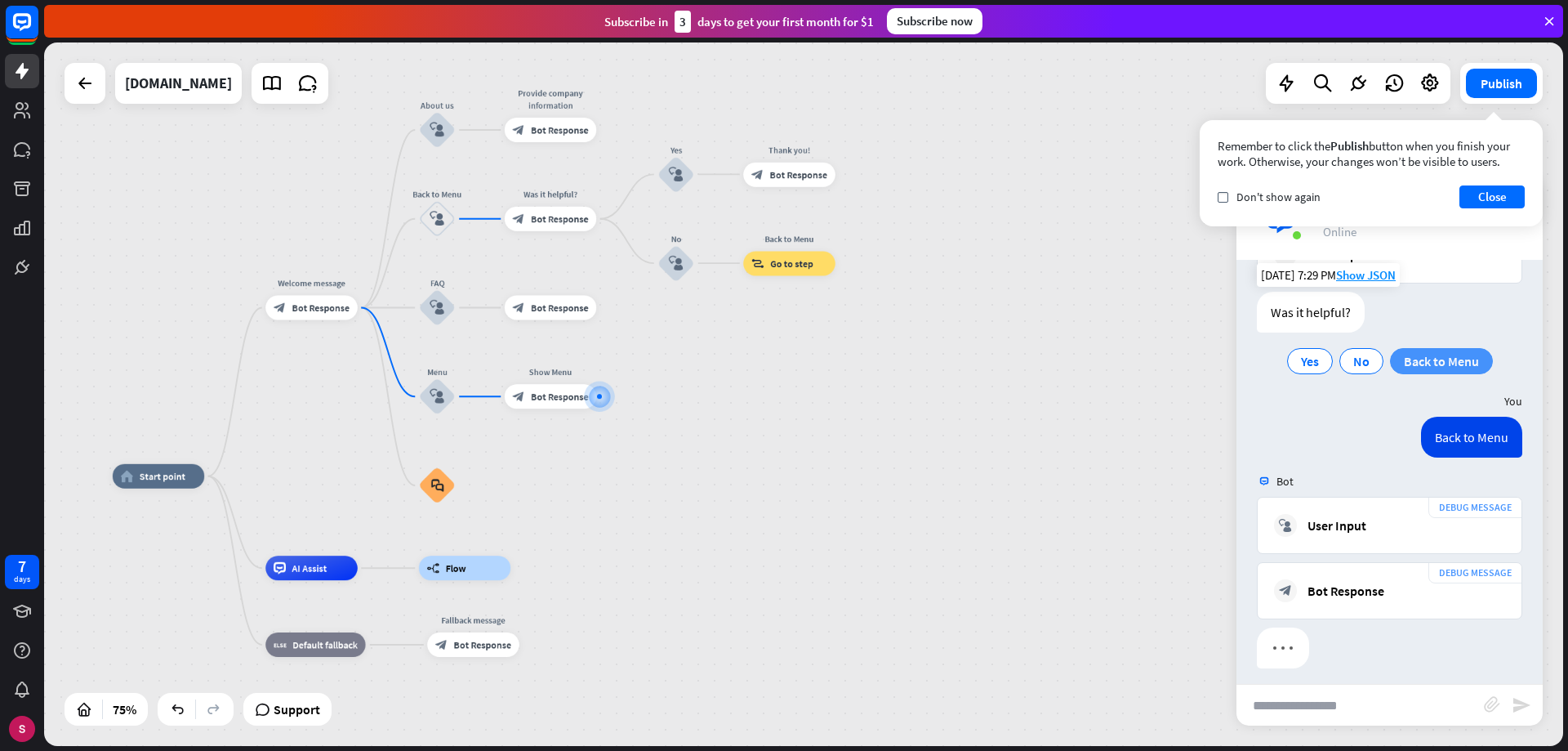
scroll to position [428, 0]
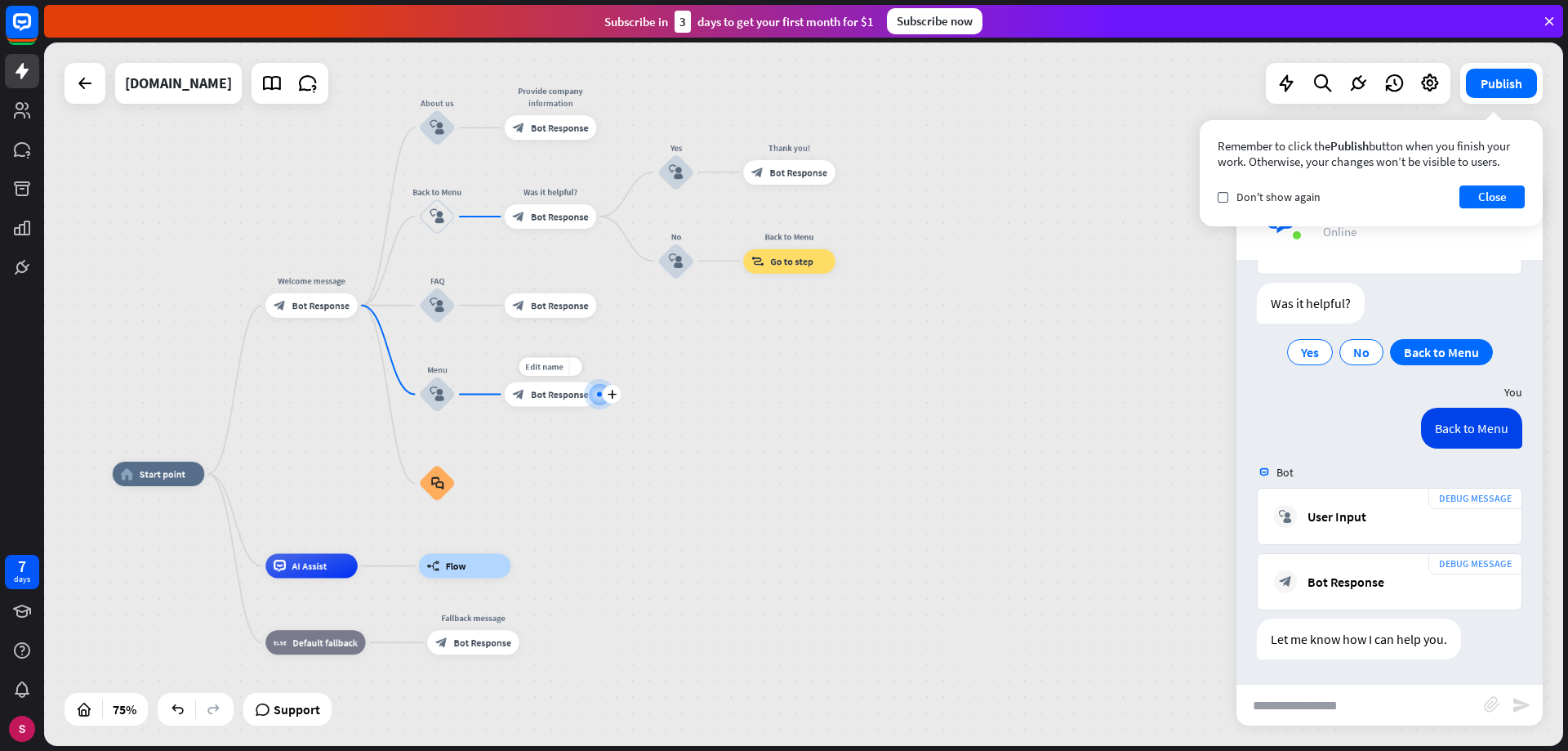
click at [562, 395] on font "Bot Response" at bounding box center [560, 395] width 58 height 12
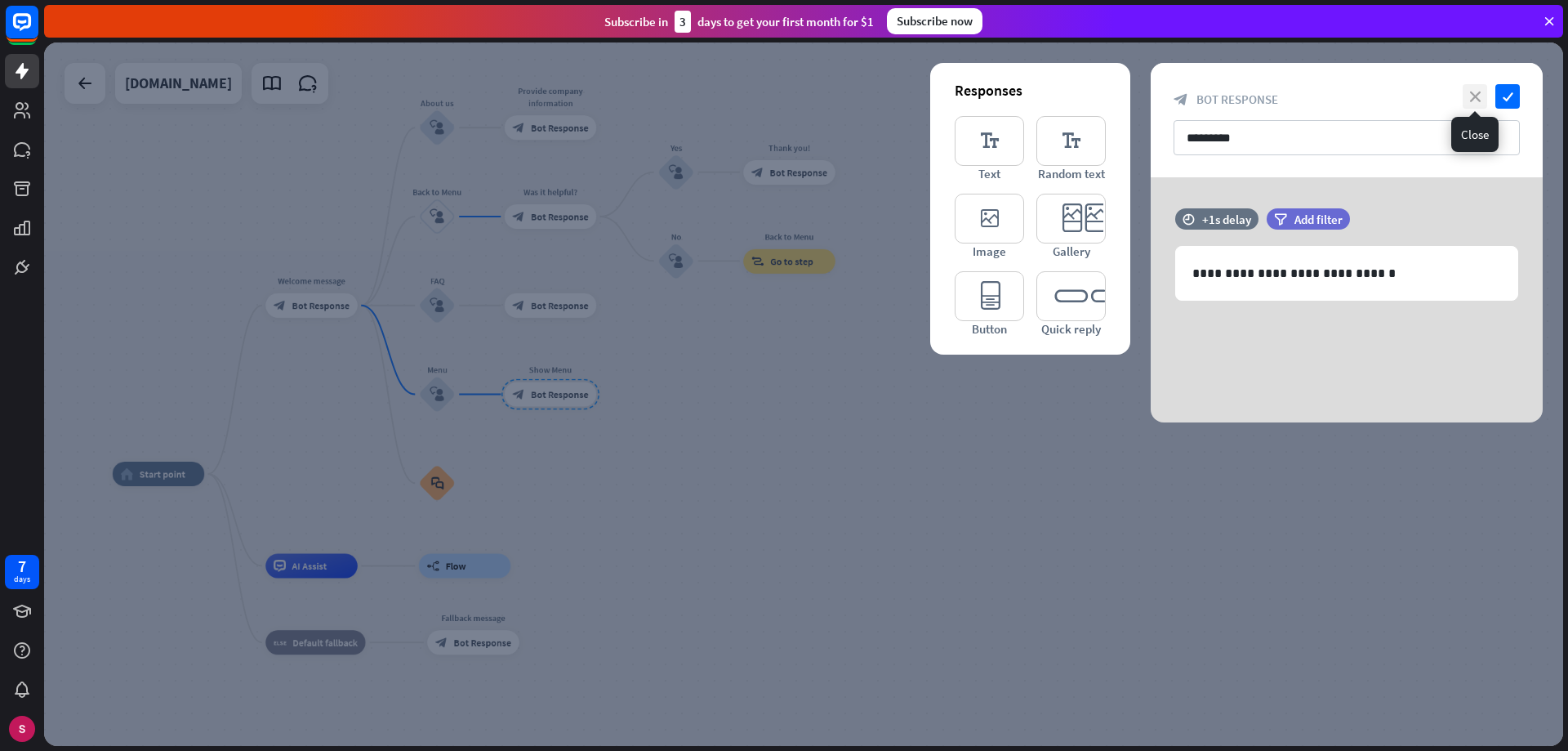
click at [1480, 95] on font "close" at bounding box center [1475, 97] width 10 height 10
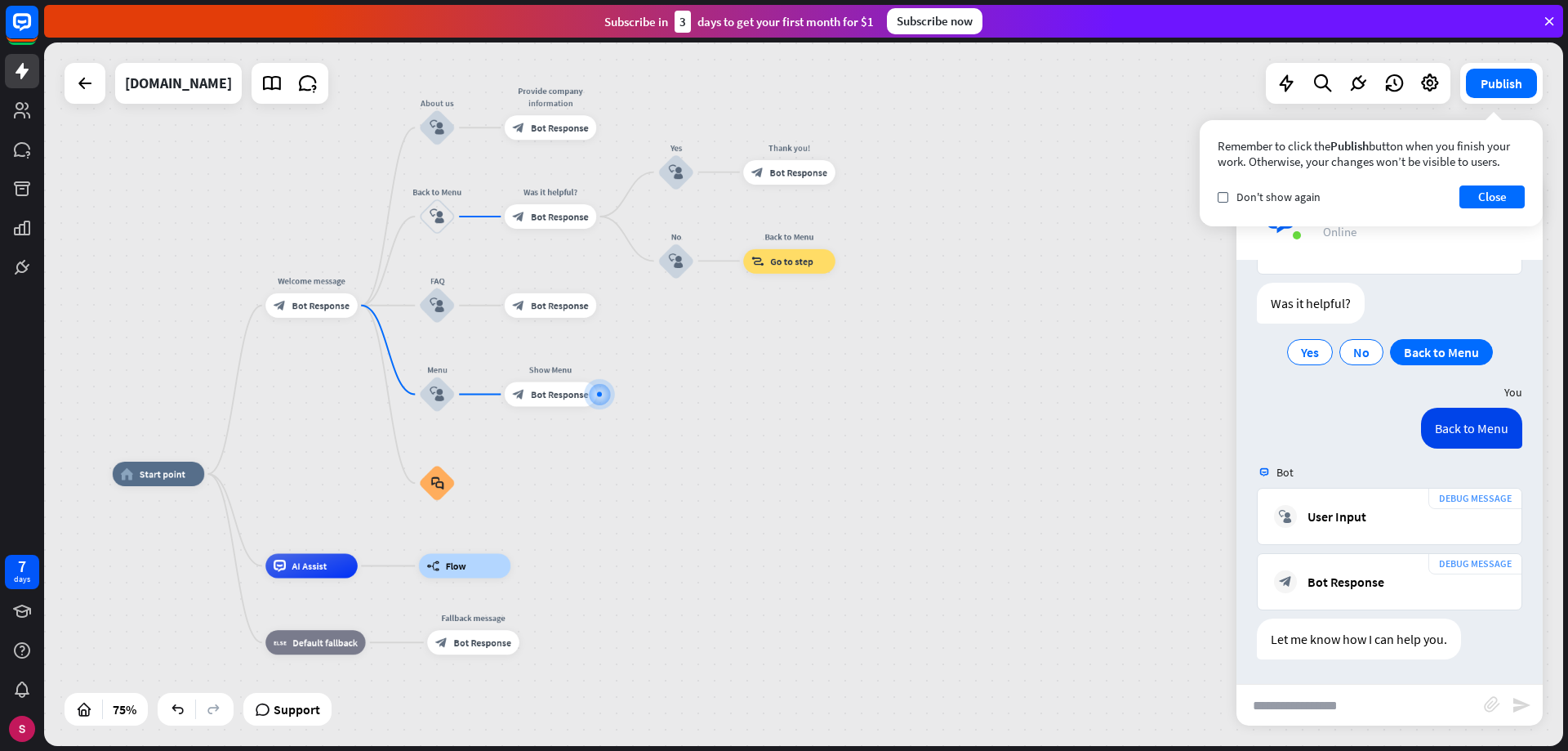
click at [1357, 696] on input "text" at bounding box center [1360, 704] width 247 height 41
type input "**********"
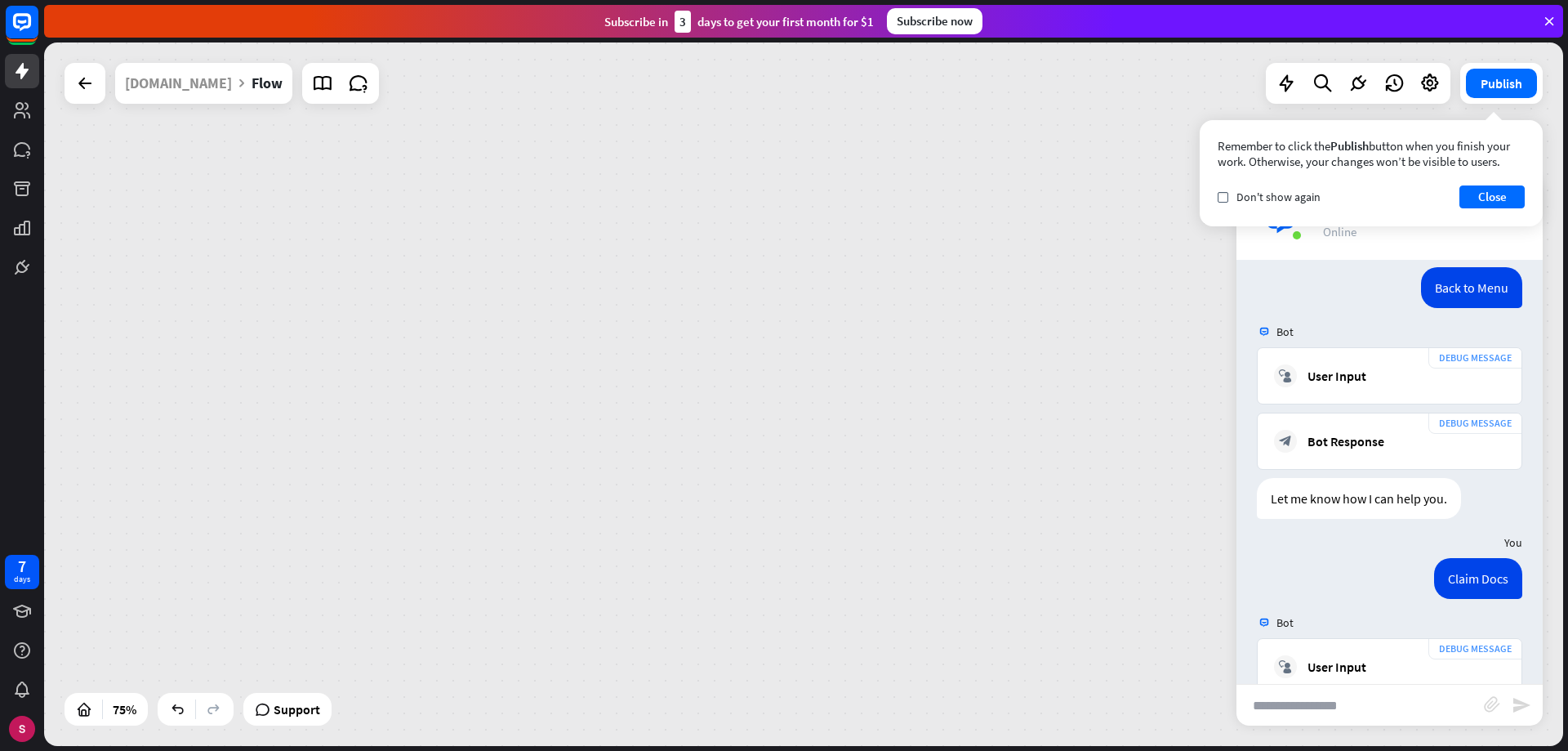
scroll to position [605, 0]
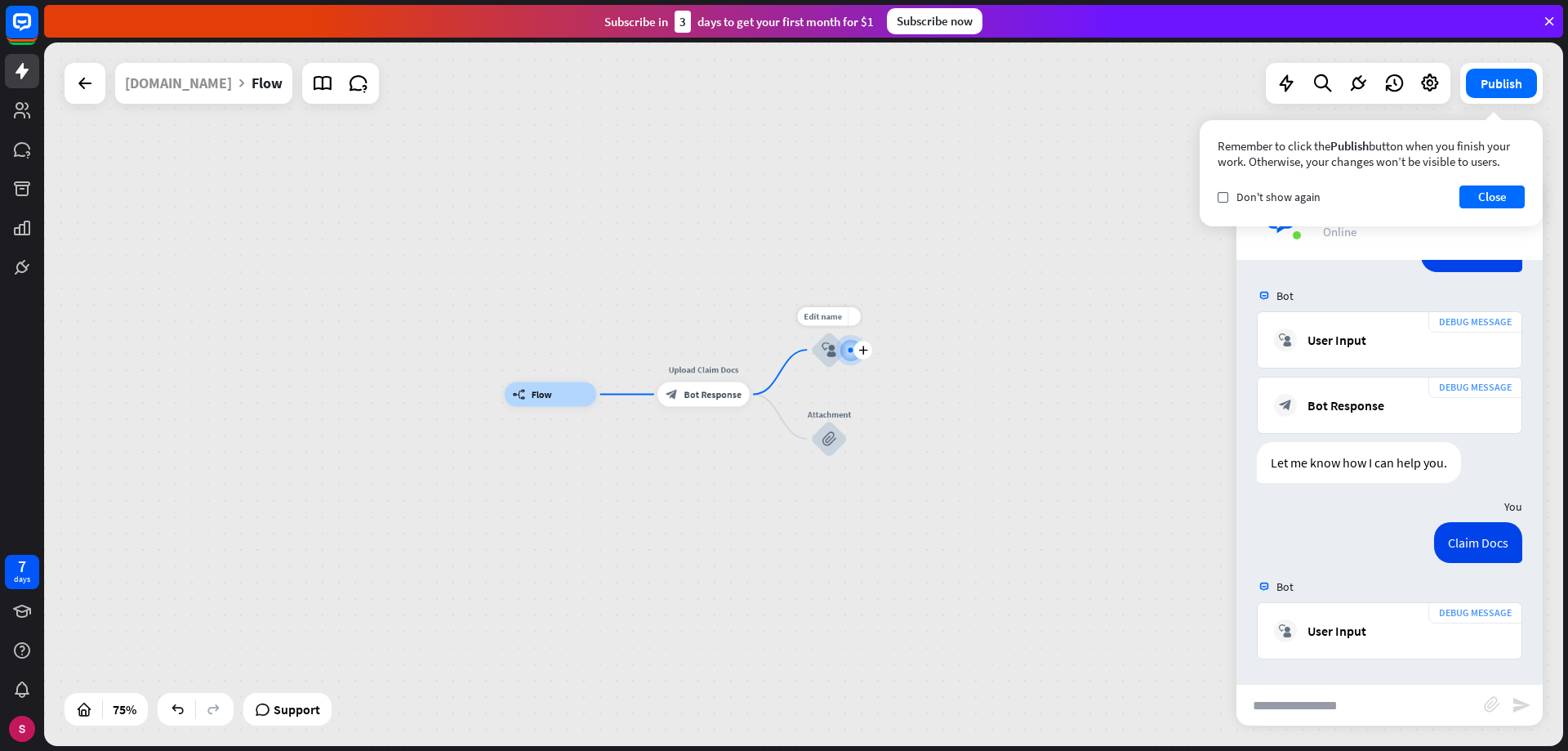
click at [833, 364] on div "block_user_input" at bounding box center [829, 350] width 36 height 36
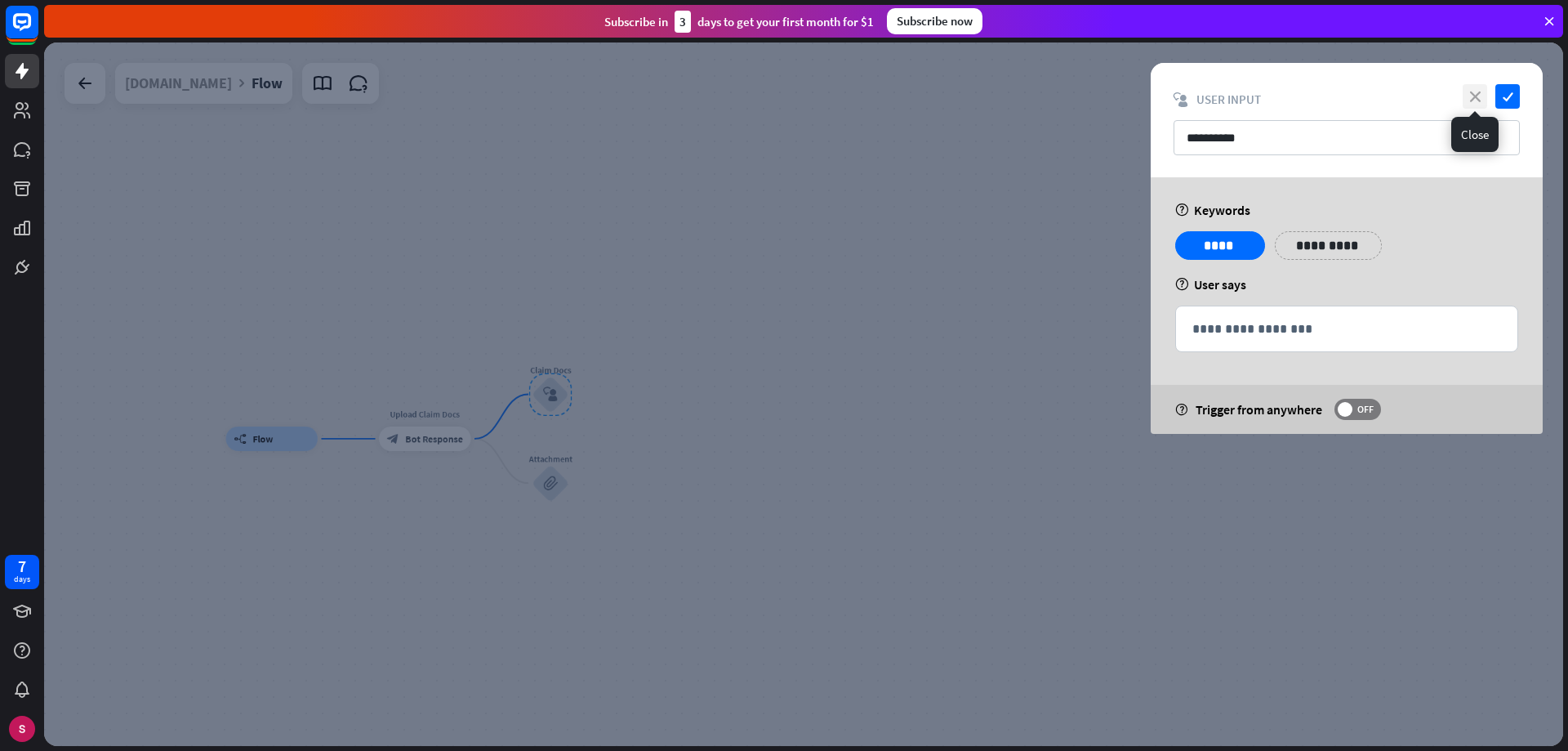
click at [1473, 95] on font "close" at bounding box center [1475, 97] width 10 height 10
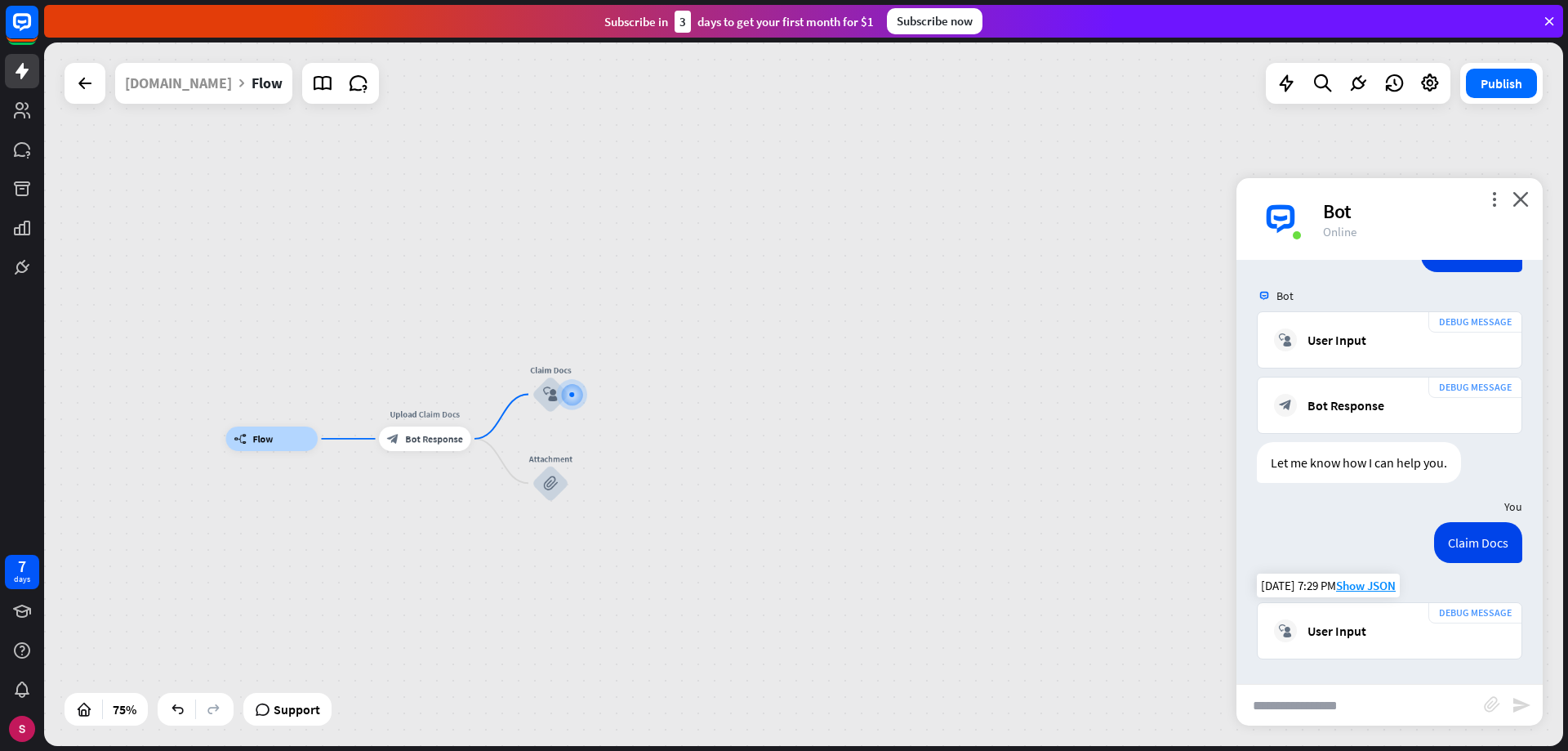
click at [1326, 632] on font "User Input" at bounding box center [1337, 631] width 59 height 16
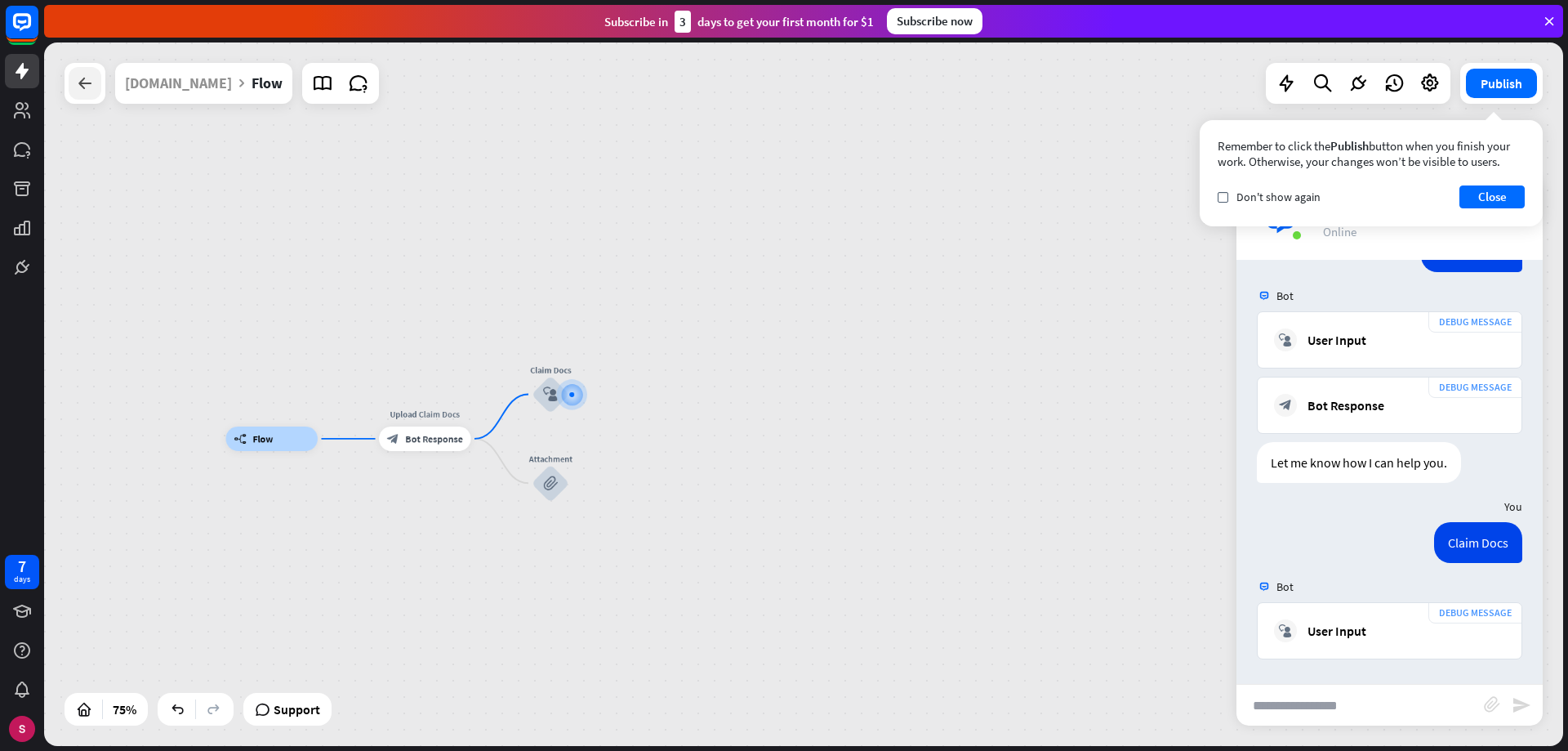
click at [89, 82] on icon at bounding box center [85, 83] width 20 height 20
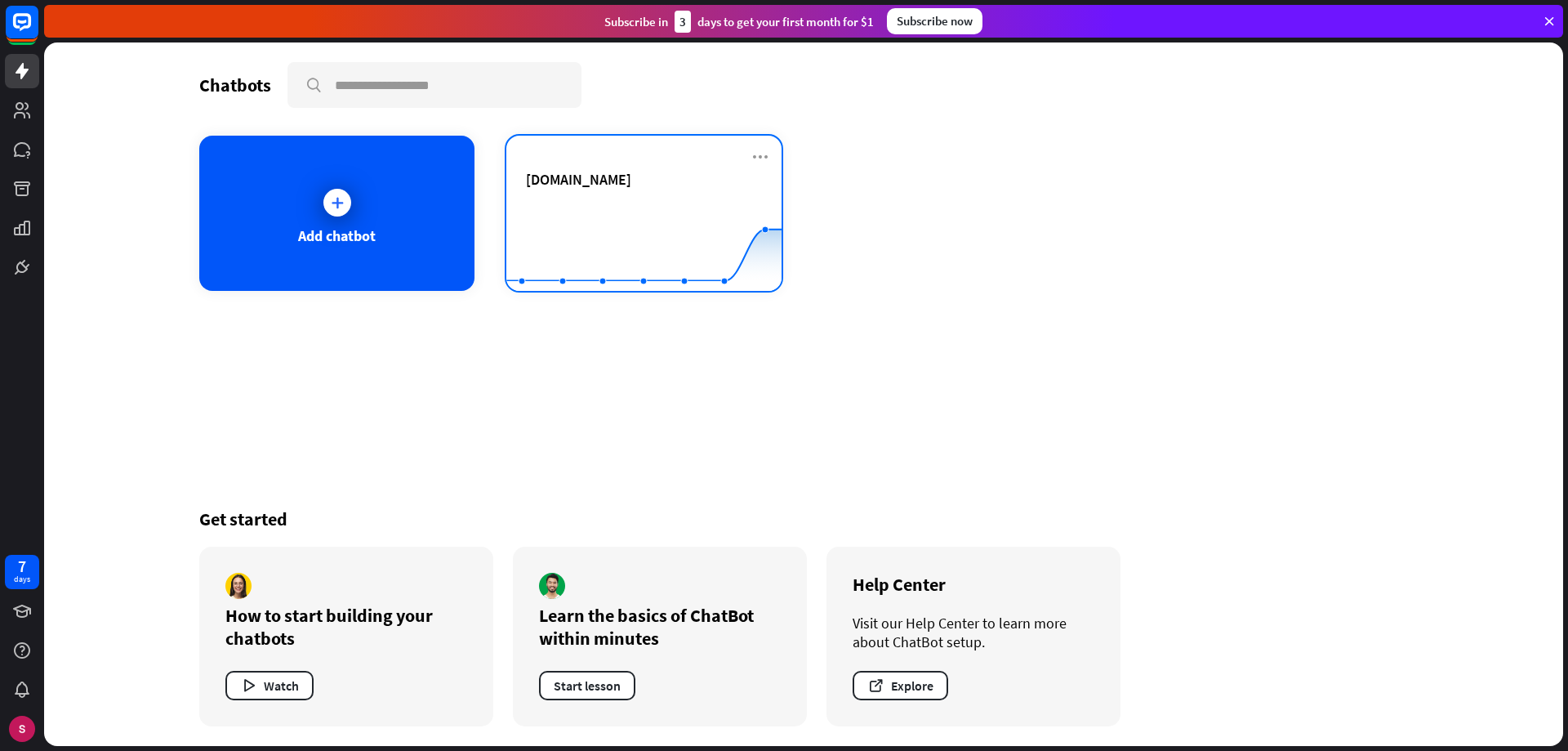
click at [624, 214] on rect at bounding box center [643, 250] width 275 height 102
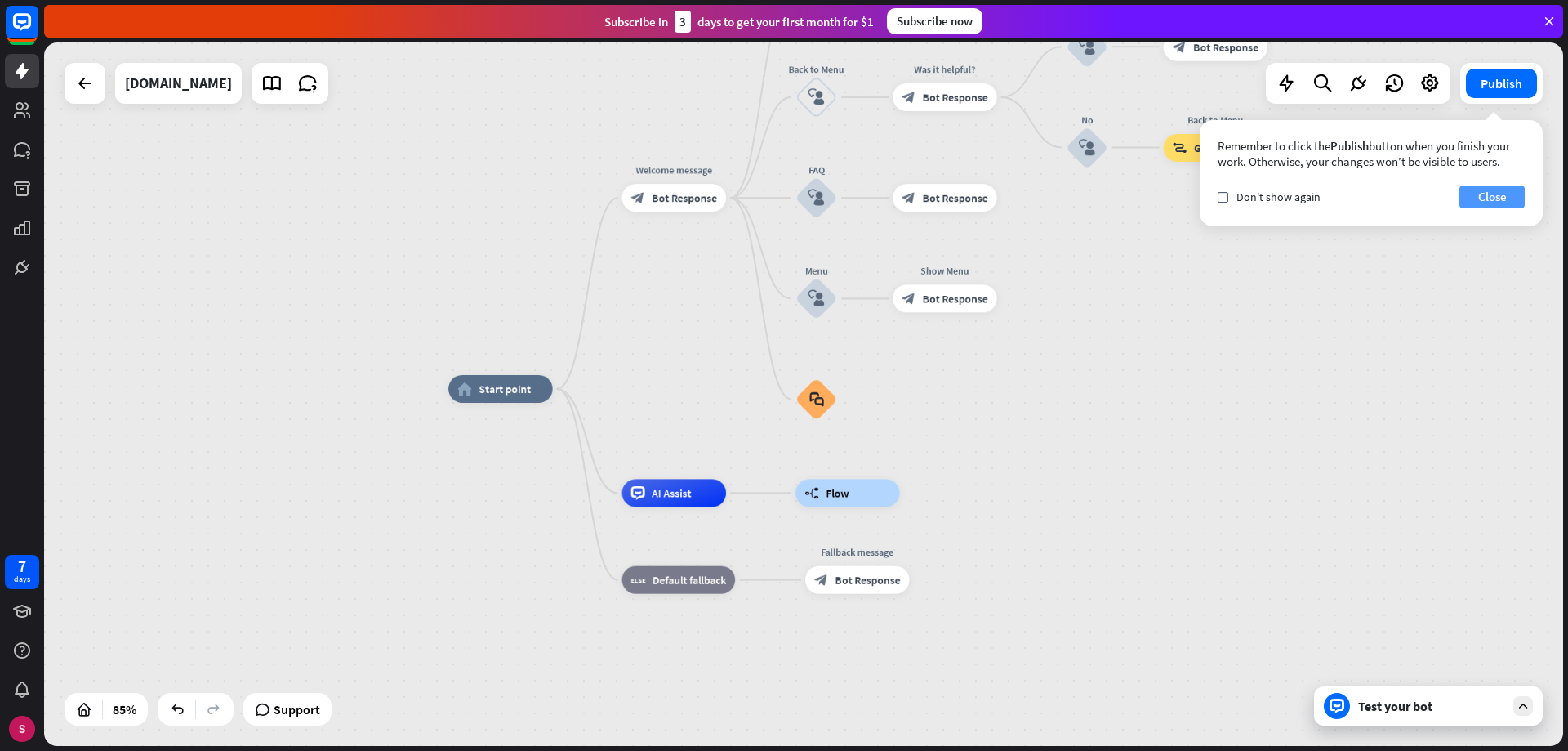
click at [1488, 199] on font "Close" at bounding box center [1492, 196] width 29 height 16
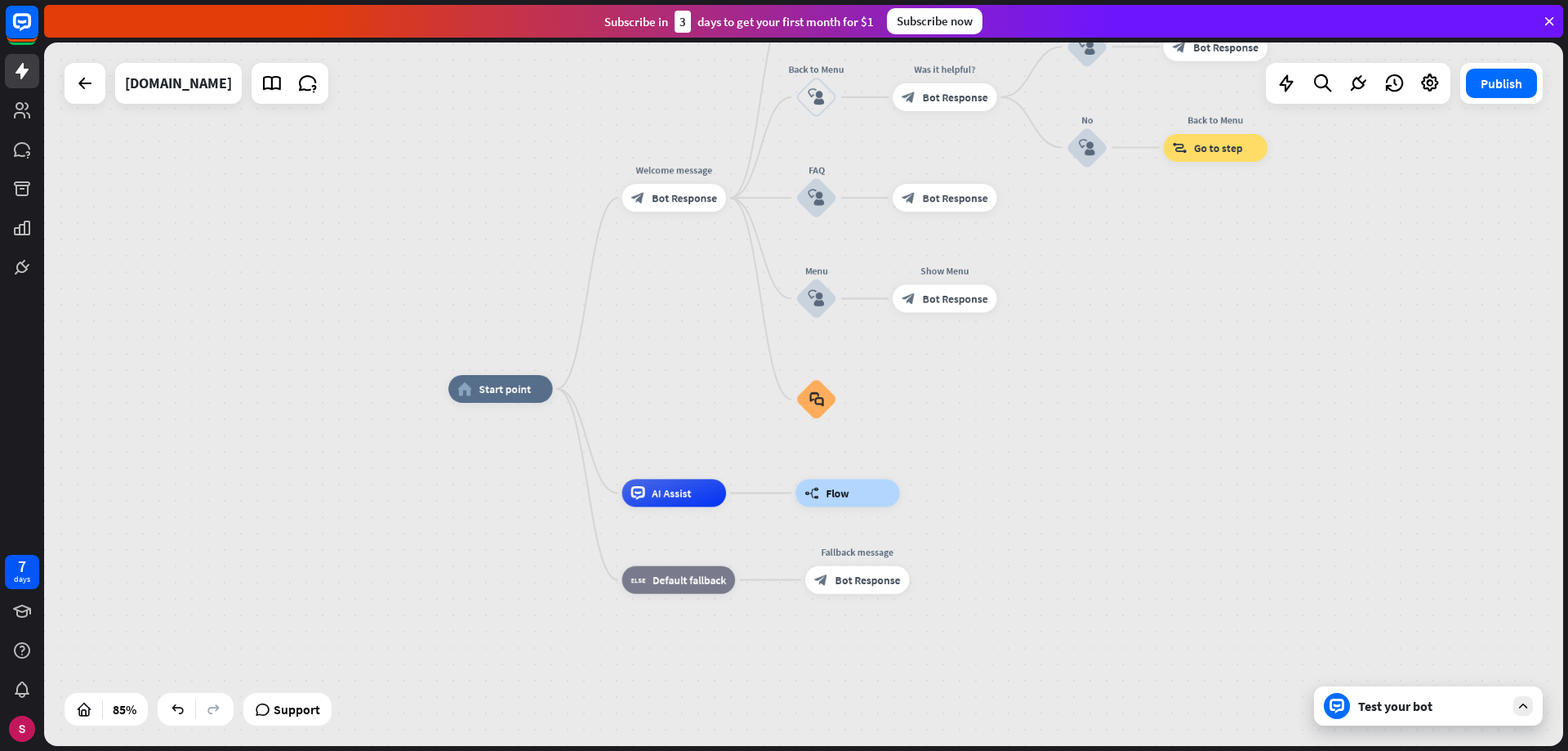
click at [1460, 717] on div "Test your bot" at bounding box center [1428, 705] width 228 height 39
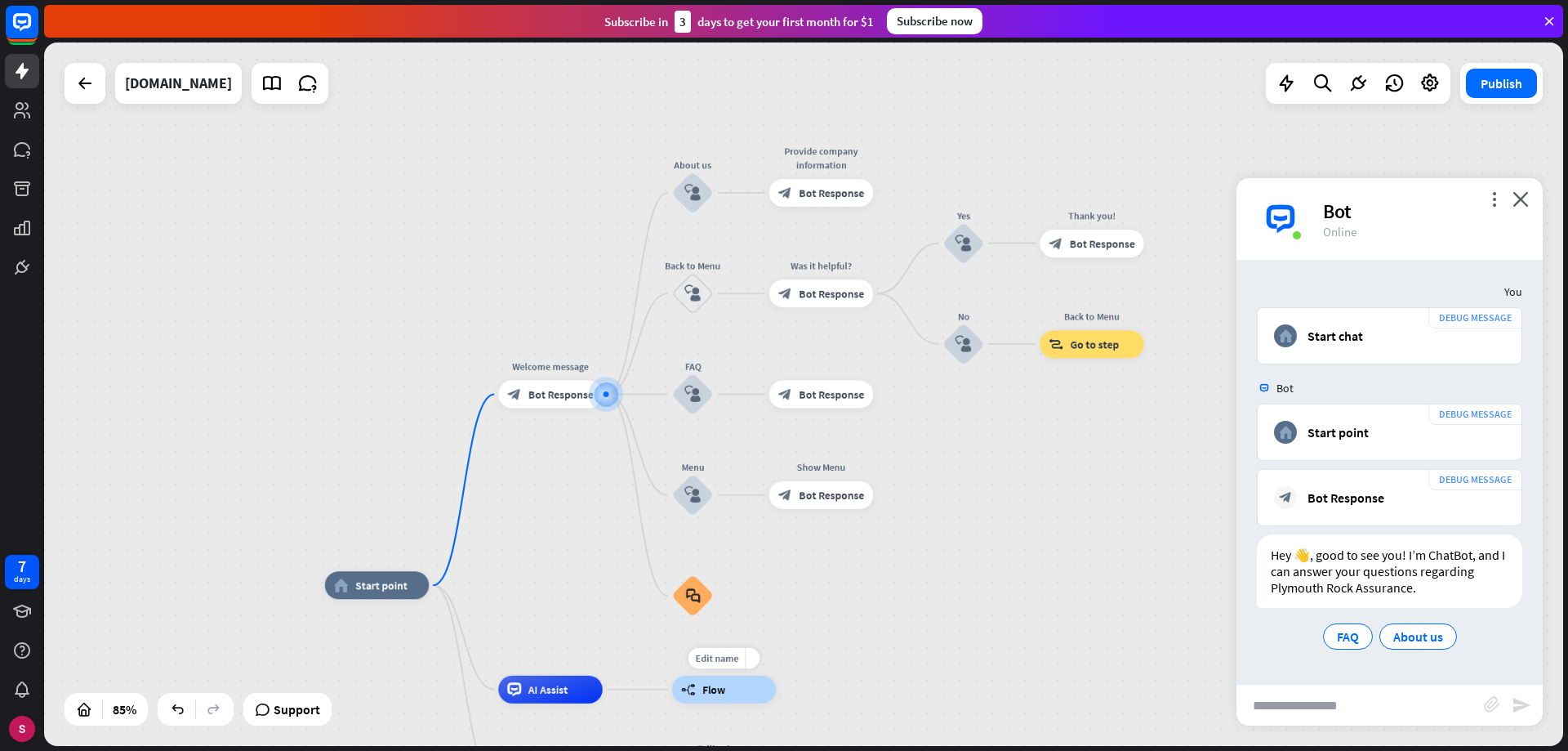
click at [739, 689] on div "builder_tree Flow" at bounding box center [724, 690] width 105 height 28
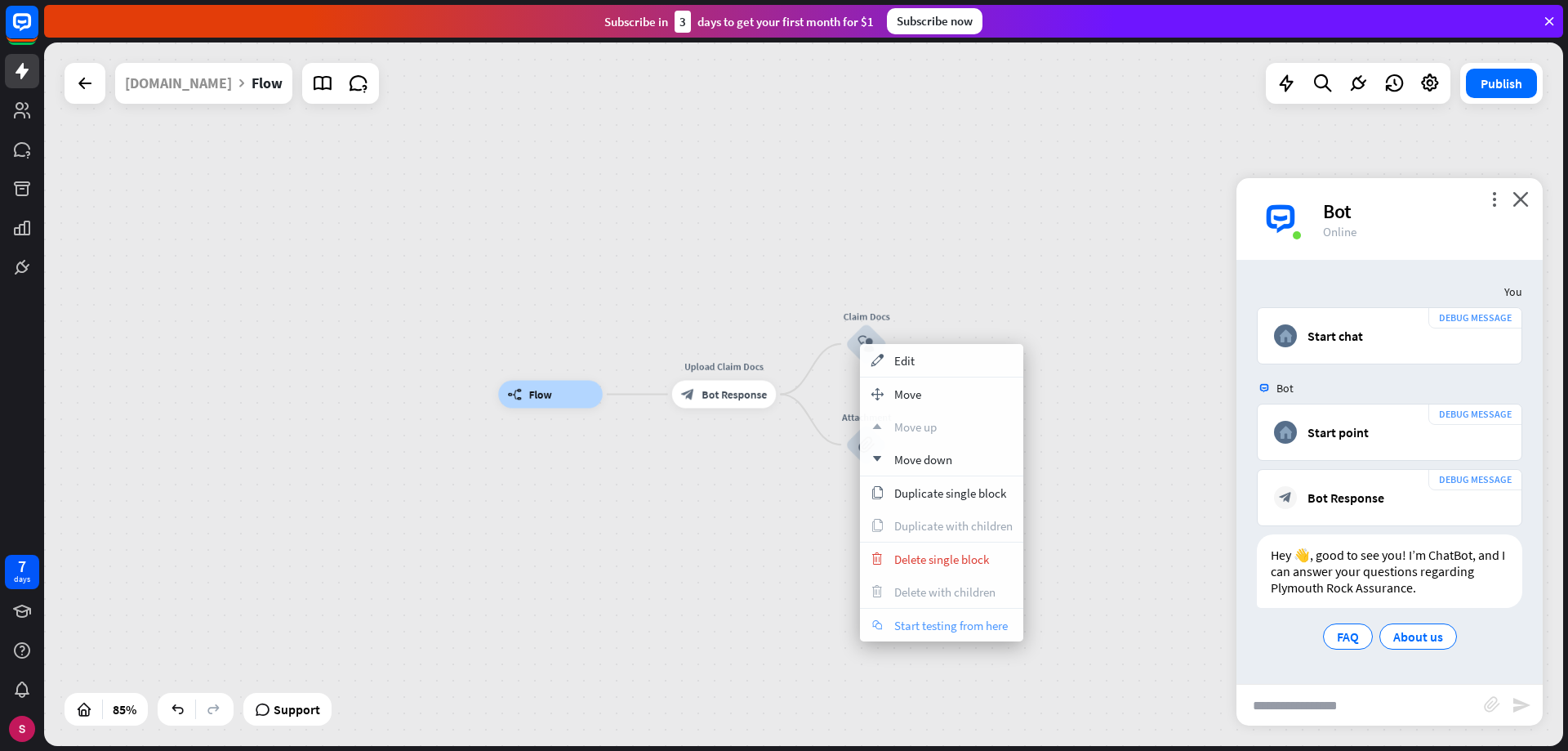
click at [963, 629] on font "Start testing from here" at bounding box center [950, 626] width 113 height 16
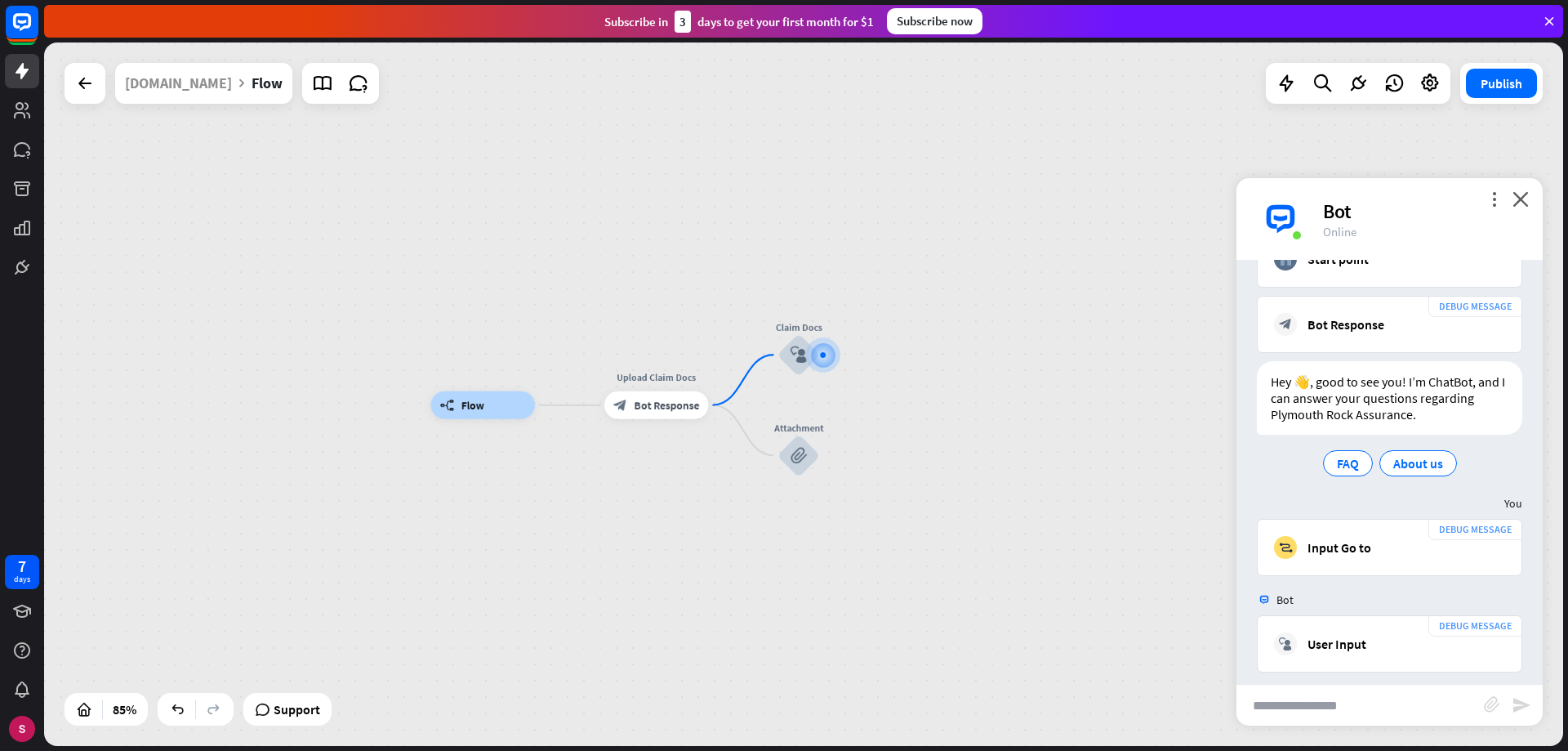
scroll to position [186, 0]
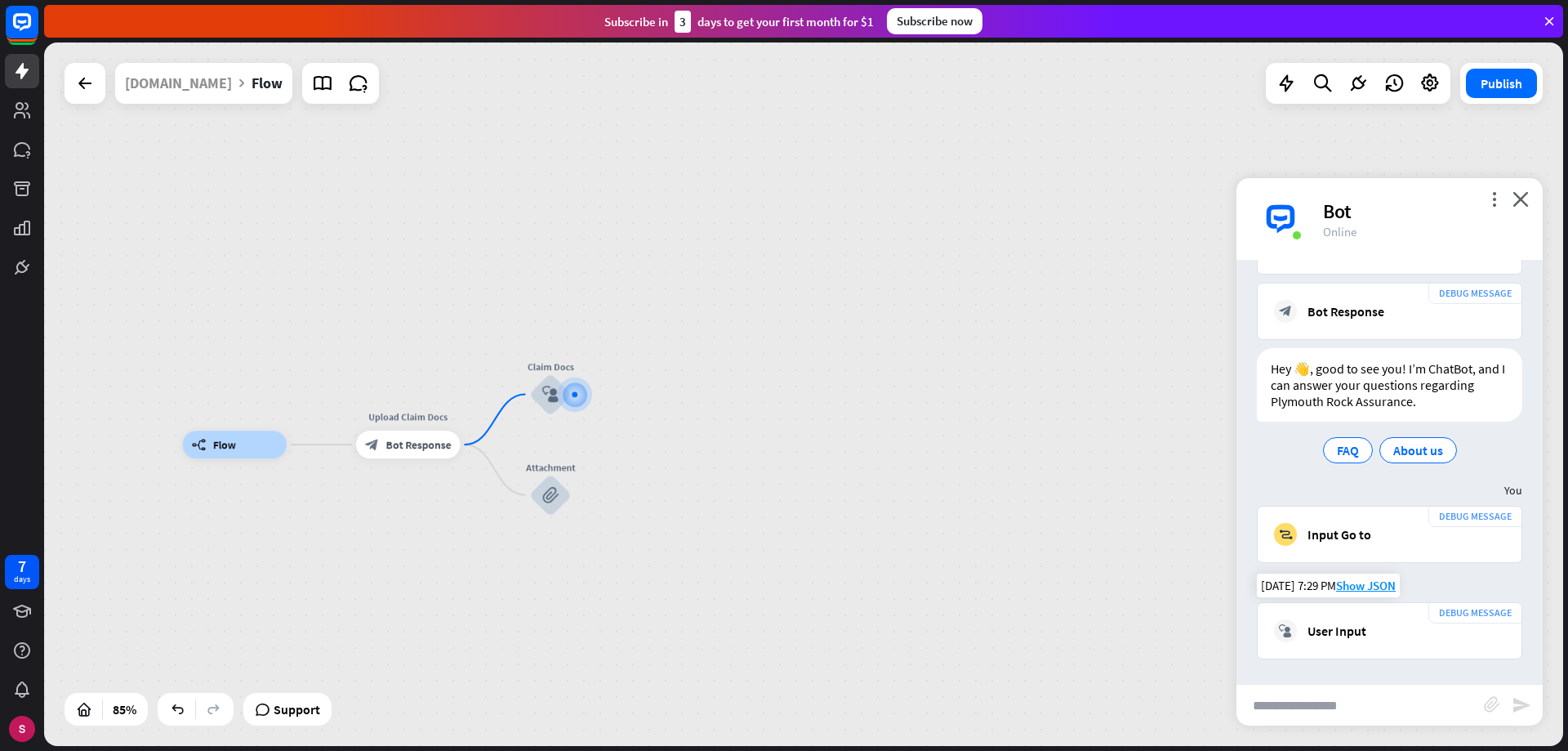
click at [1341, 627] on font "User Input" at bounding box center [1337, 631] width 59 height 16
click at [551, 499] on font "block_attachment" at bounding box center [550, 495] width 16 height 17
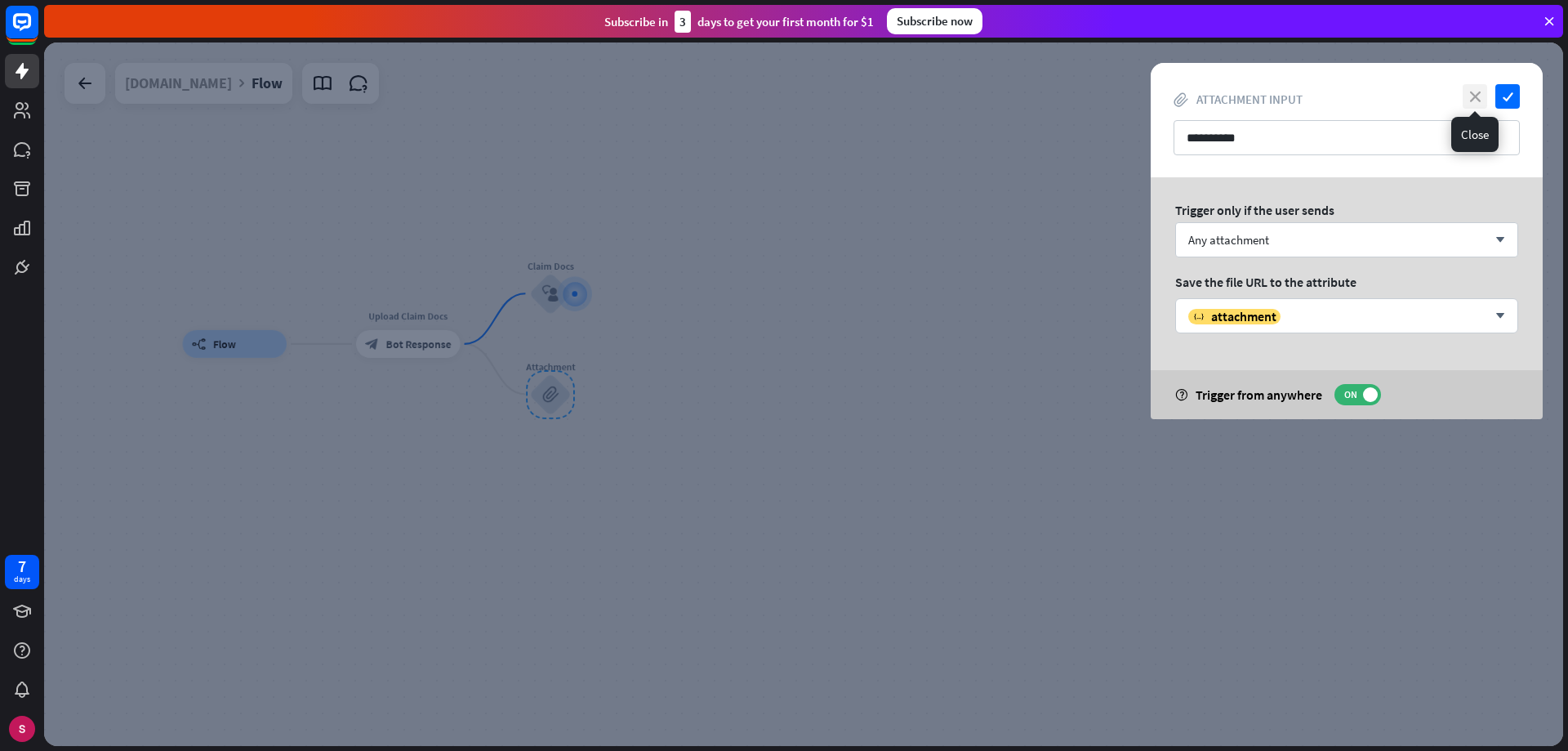
click at [1475, 93] on font "close" at bounding box center [1475, 97] width 10 height 10
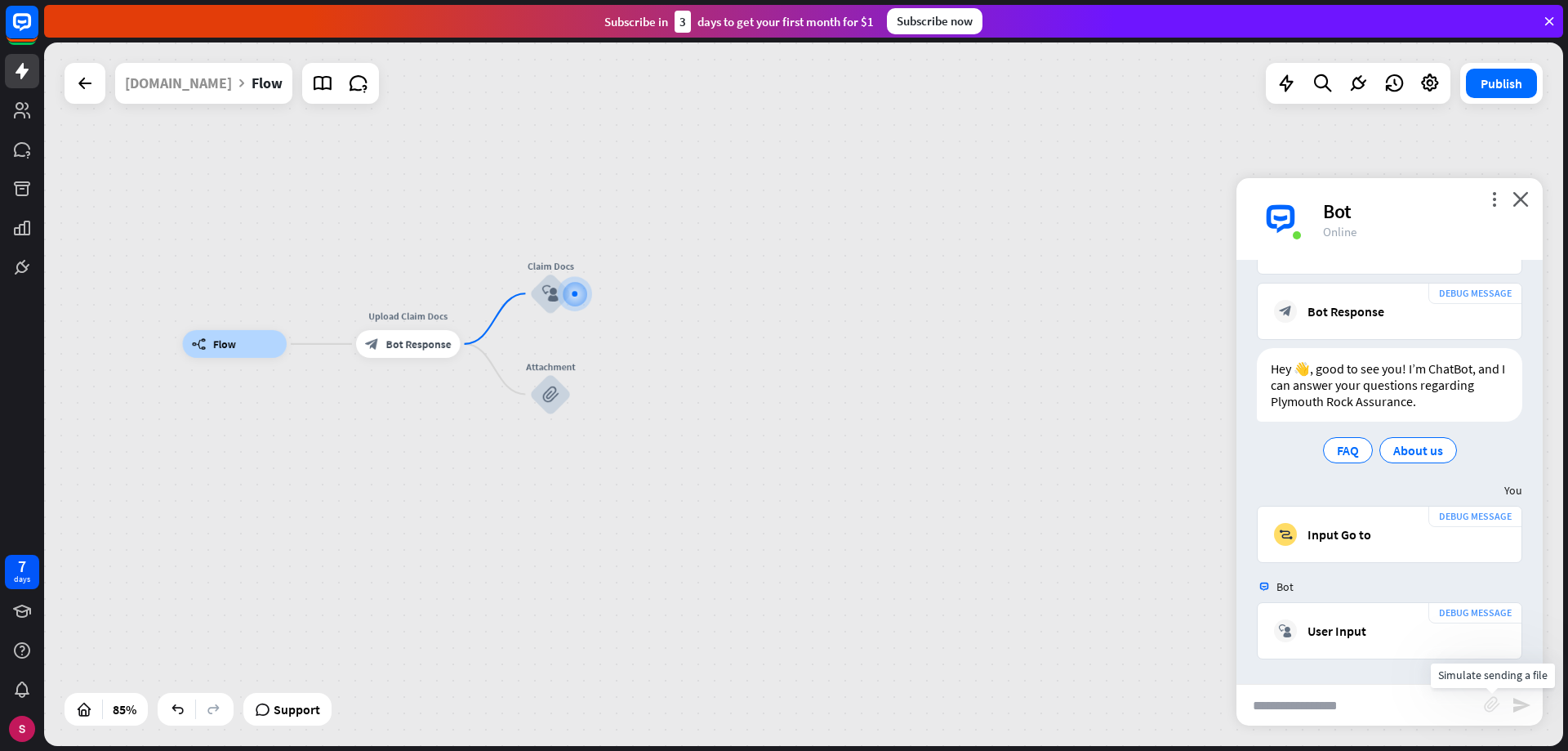
click at [1488, 705] on font "block_attachment" at bounding box center [1492, 704] width 16 height 16
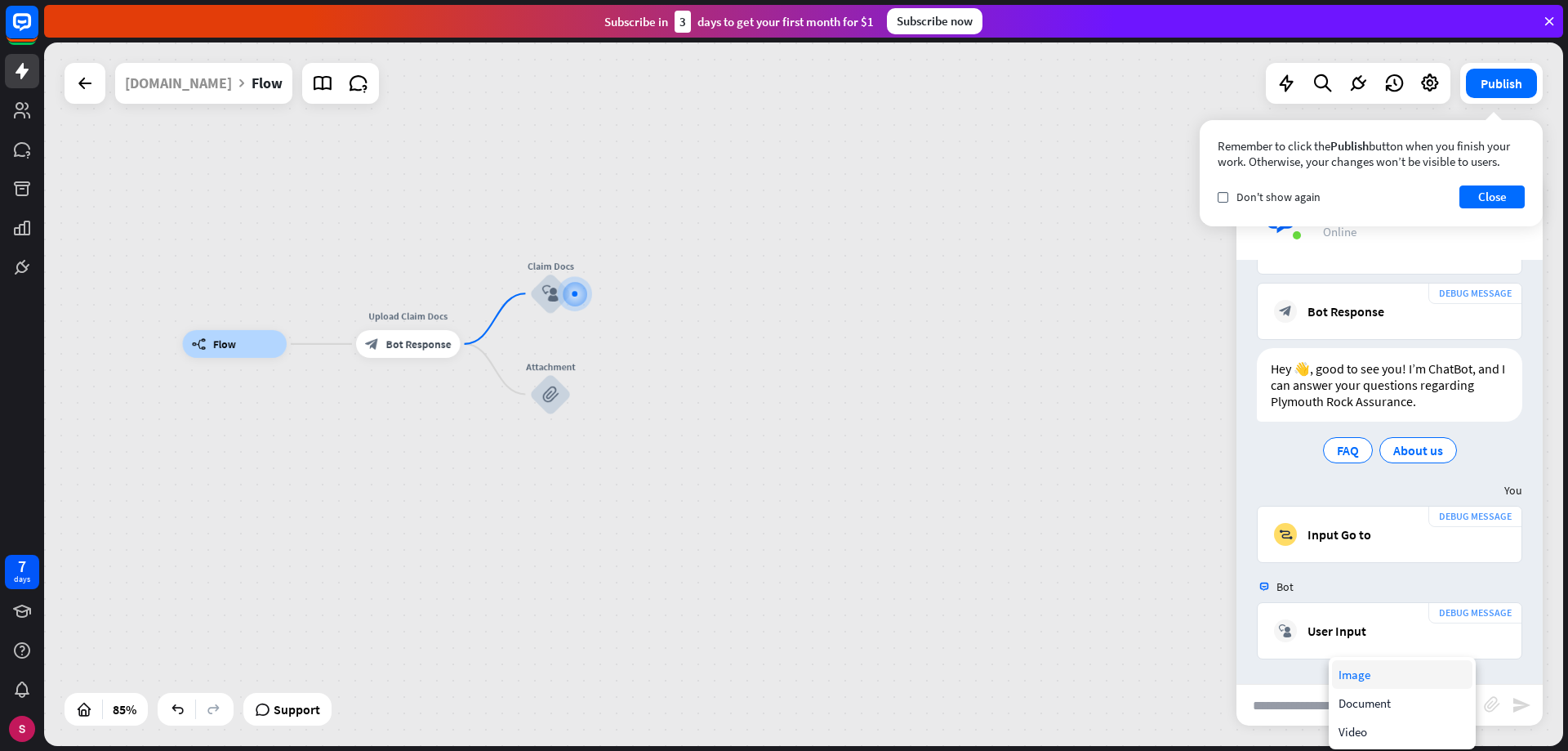
click at [1382, 674] on div "Image" at bounding box center [1402, 674] width 140 height 29
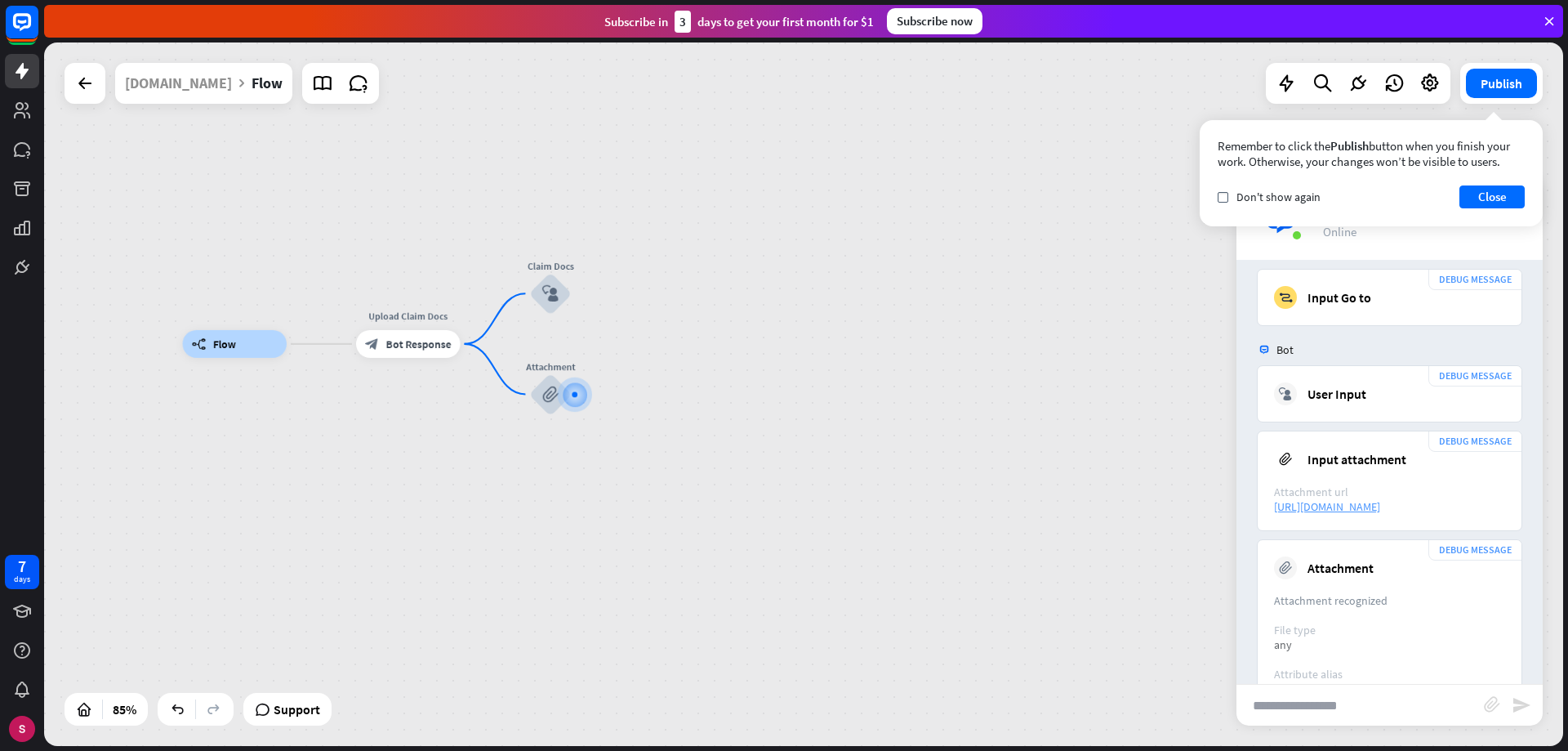
scroll to position [477, 0]
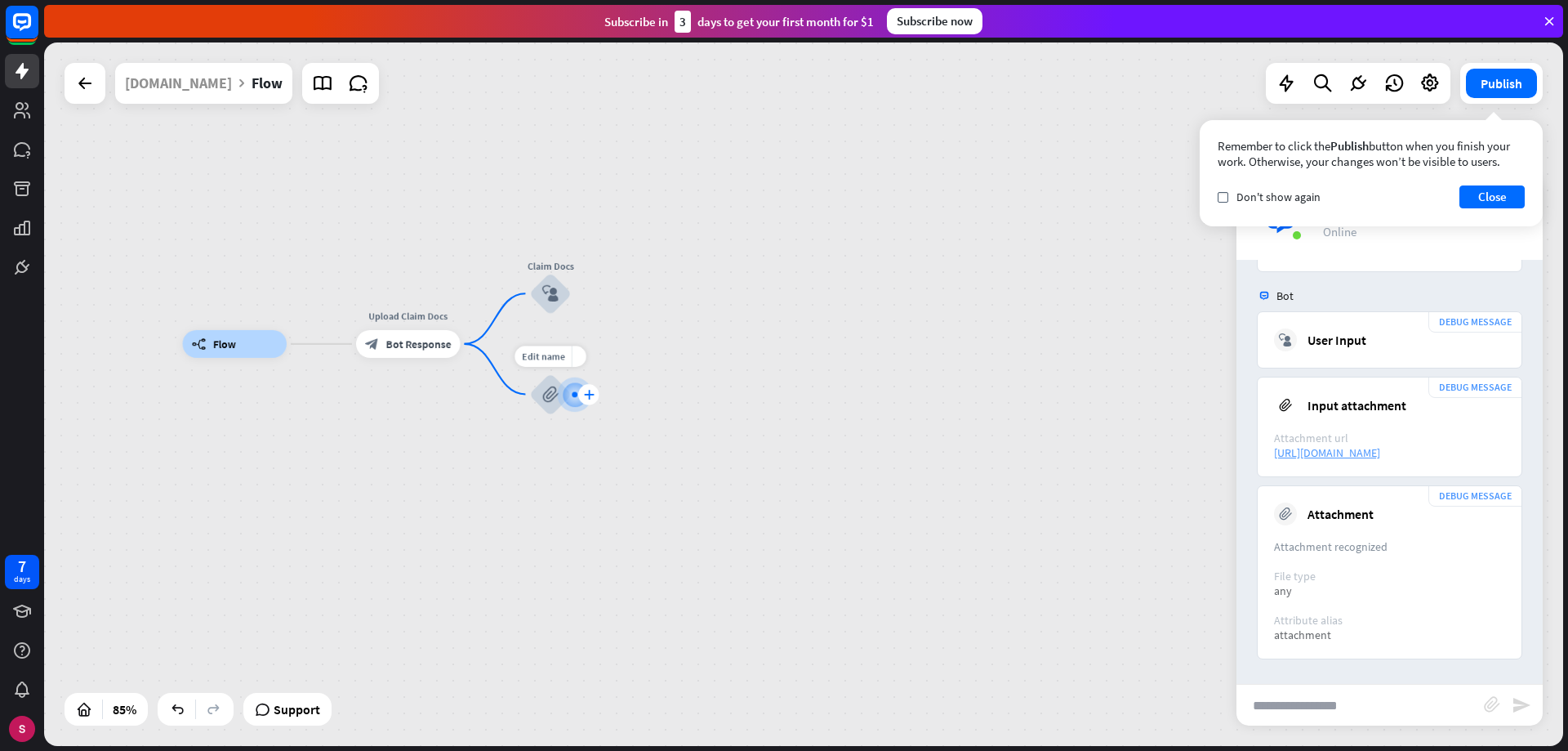
click at [589, 391] on font "plus" at bounding box center [588, 394] width 10 height 10
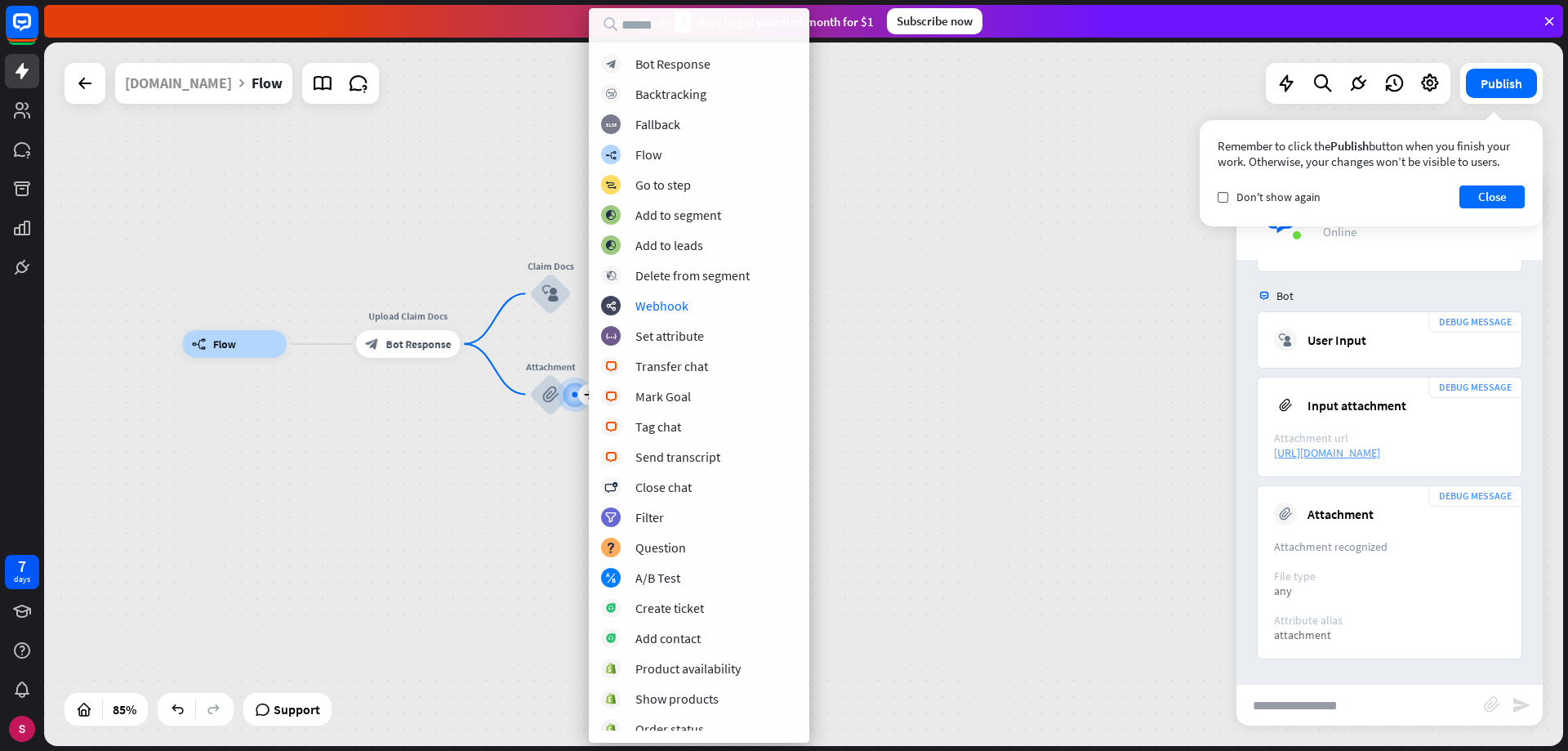
click at [1008, 311] on div "builder_tree Flow Upload Claim Docs block_bot_response Bot Response Claim Docs …" at bounding box center [803, 394] width 1519 height 703
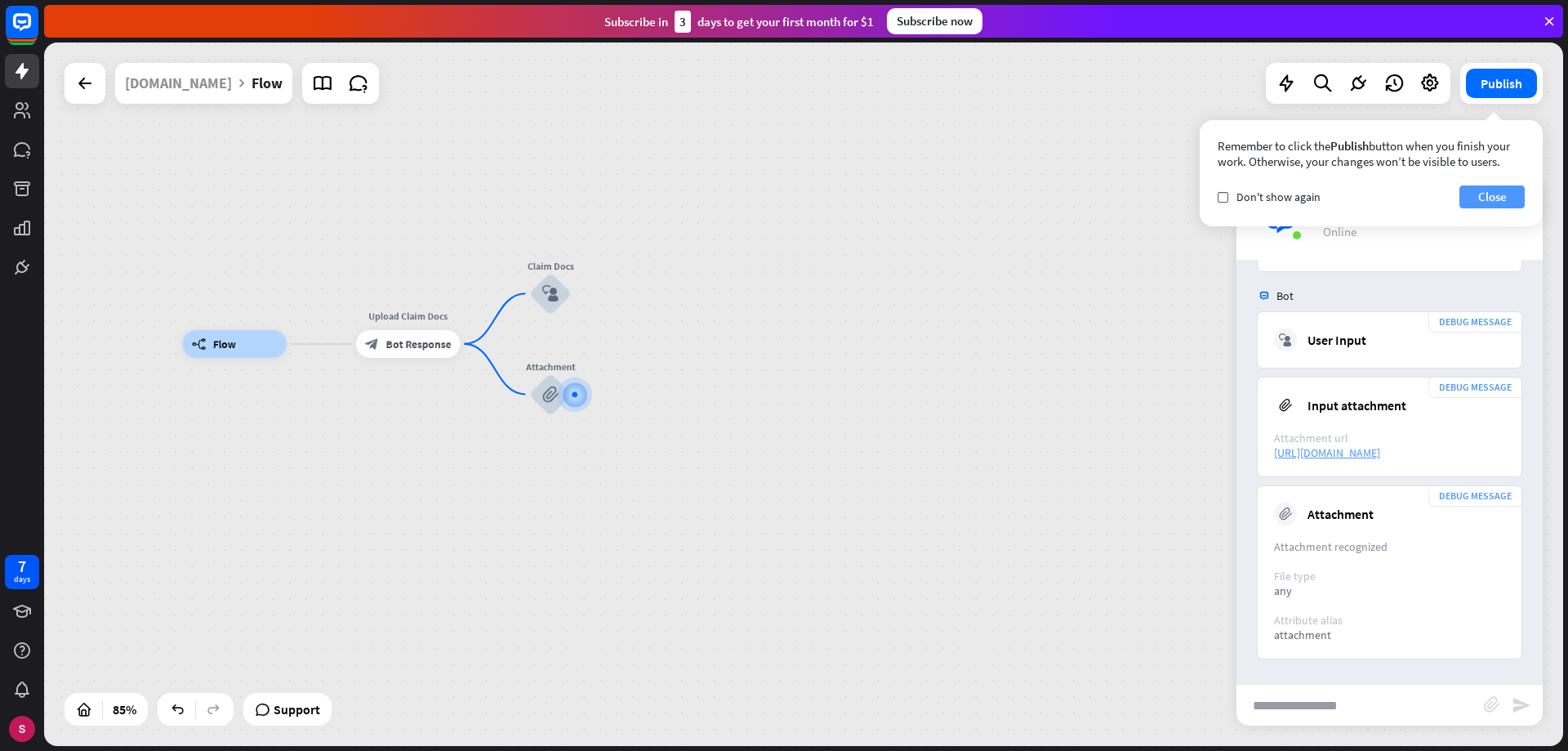
click at [1481, 196] on font "Close" at bounding box center [1492, 196] width 29 height 16
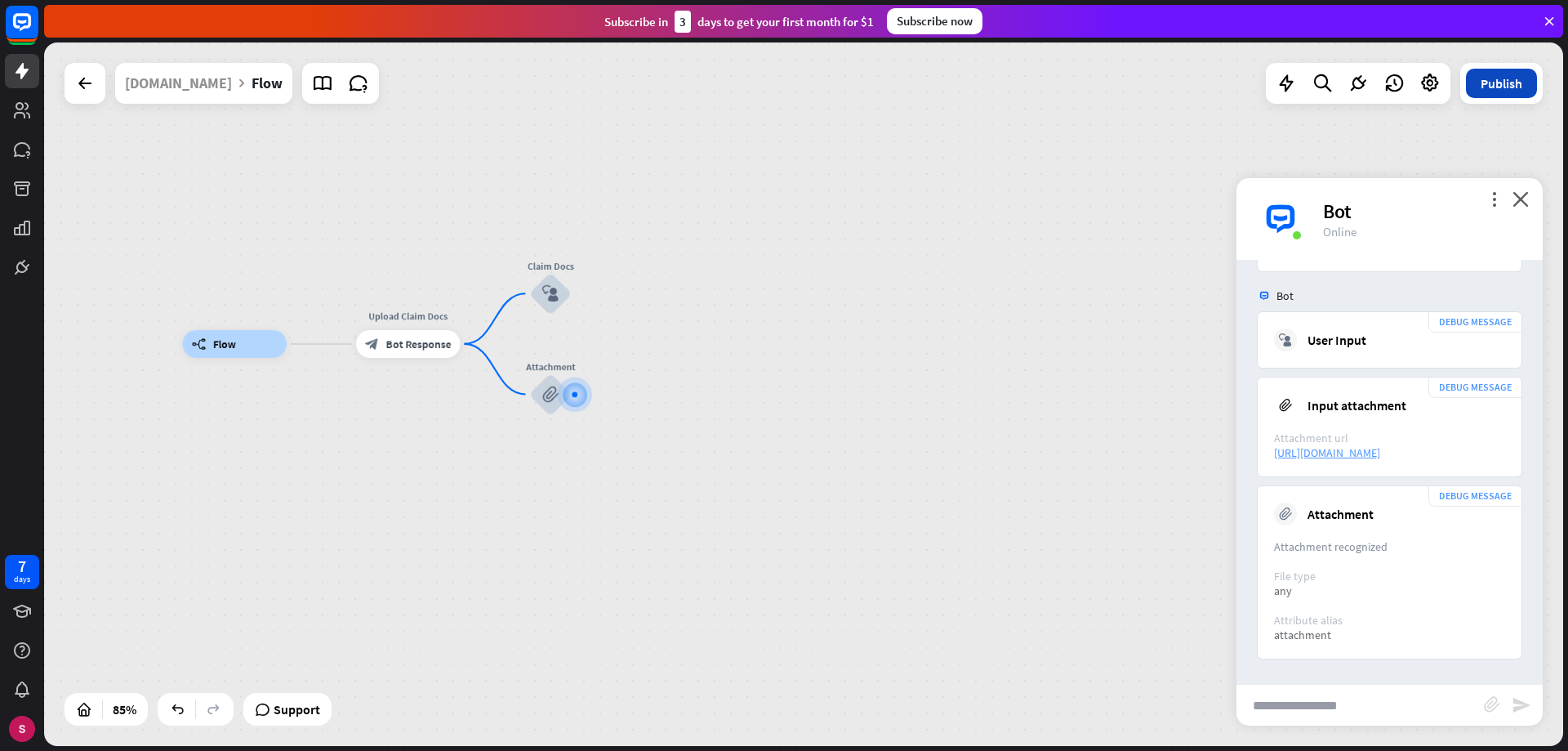
click at [1506, 92] on button "Publish" at bounding box center [1501, 83] width 71 height 29
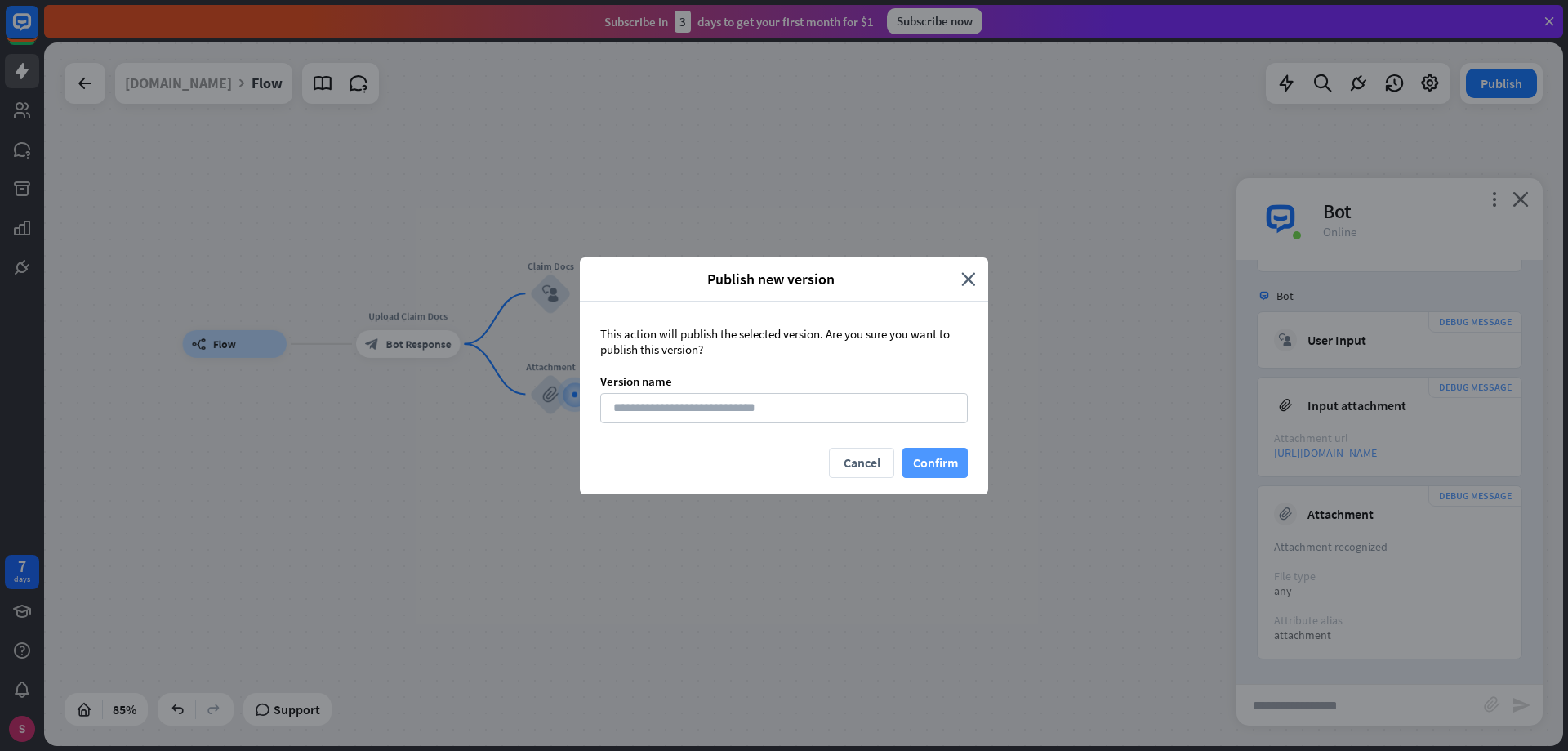
click at [933, 460] on font "Confirm" at bounding box center [936, 462] width 45 height 16
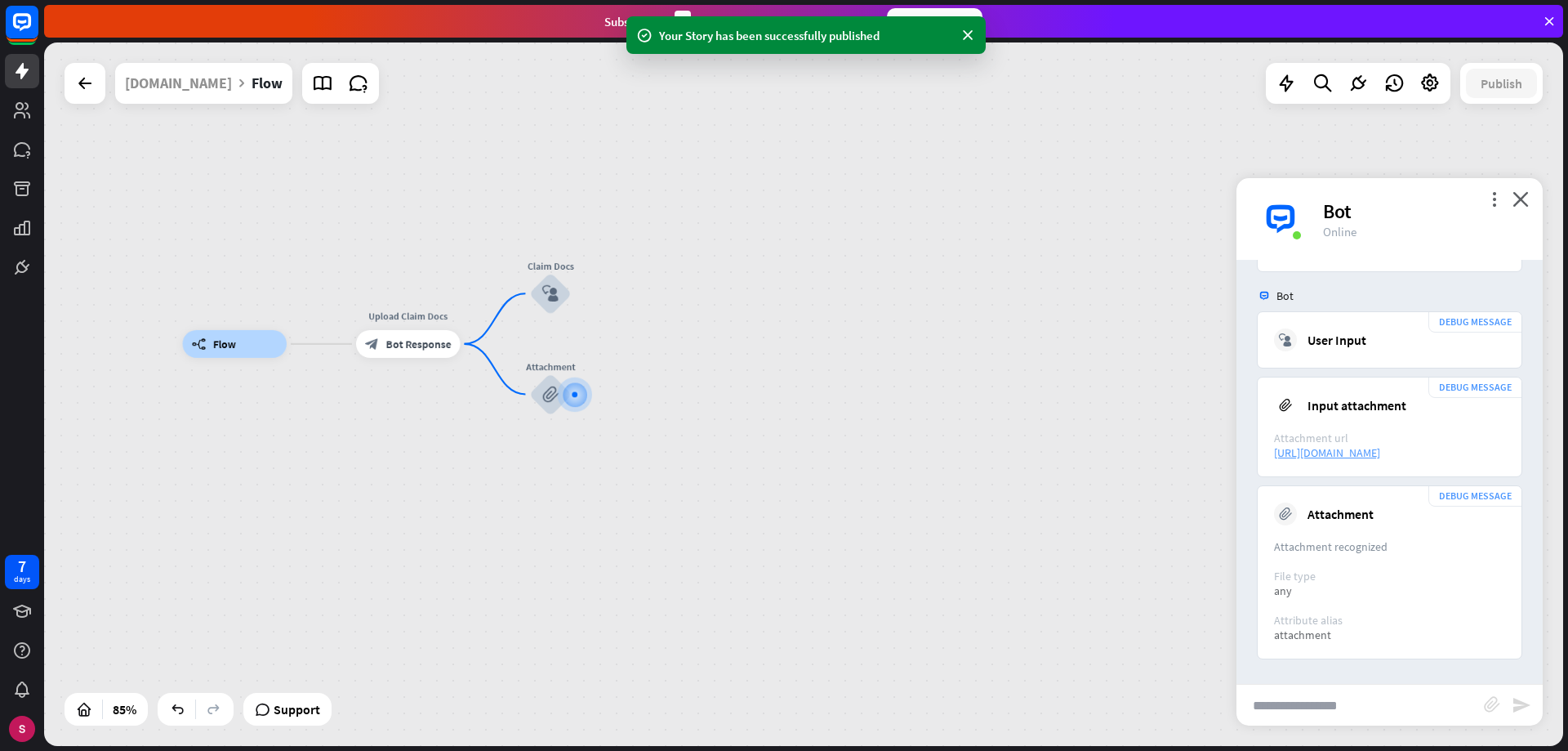
click at [54, 73] on div "builder_tree Flow Upload Claim Docs block_bot_response Bot Response Claim Docs …" at bounding box center [803, 394] width 1519 height 703
click at [76, 88] on icon at bounding box center [85, 83] width 20 height 20
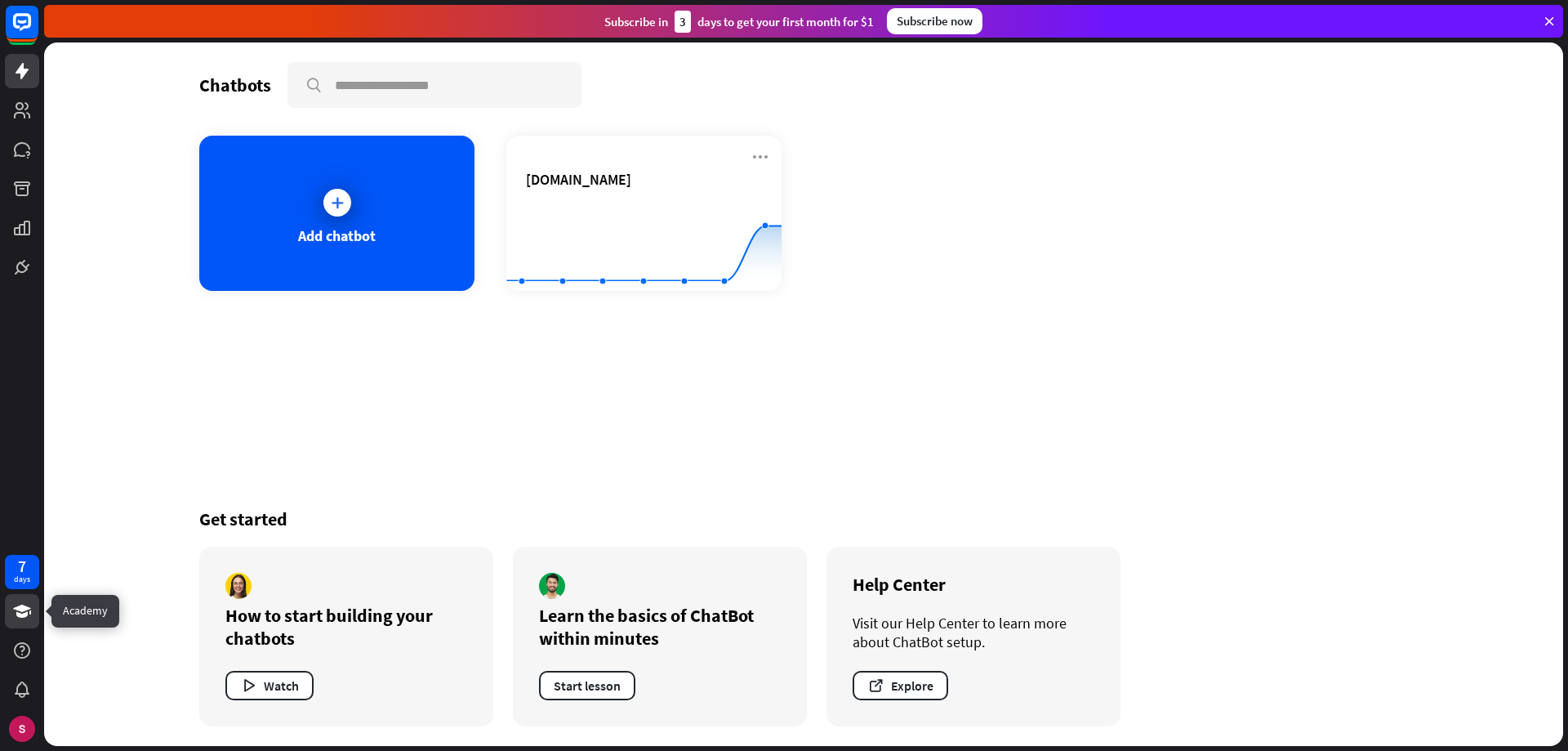
click at [14, 603] on icon at bounding box center [22, 611] width 20 height 20
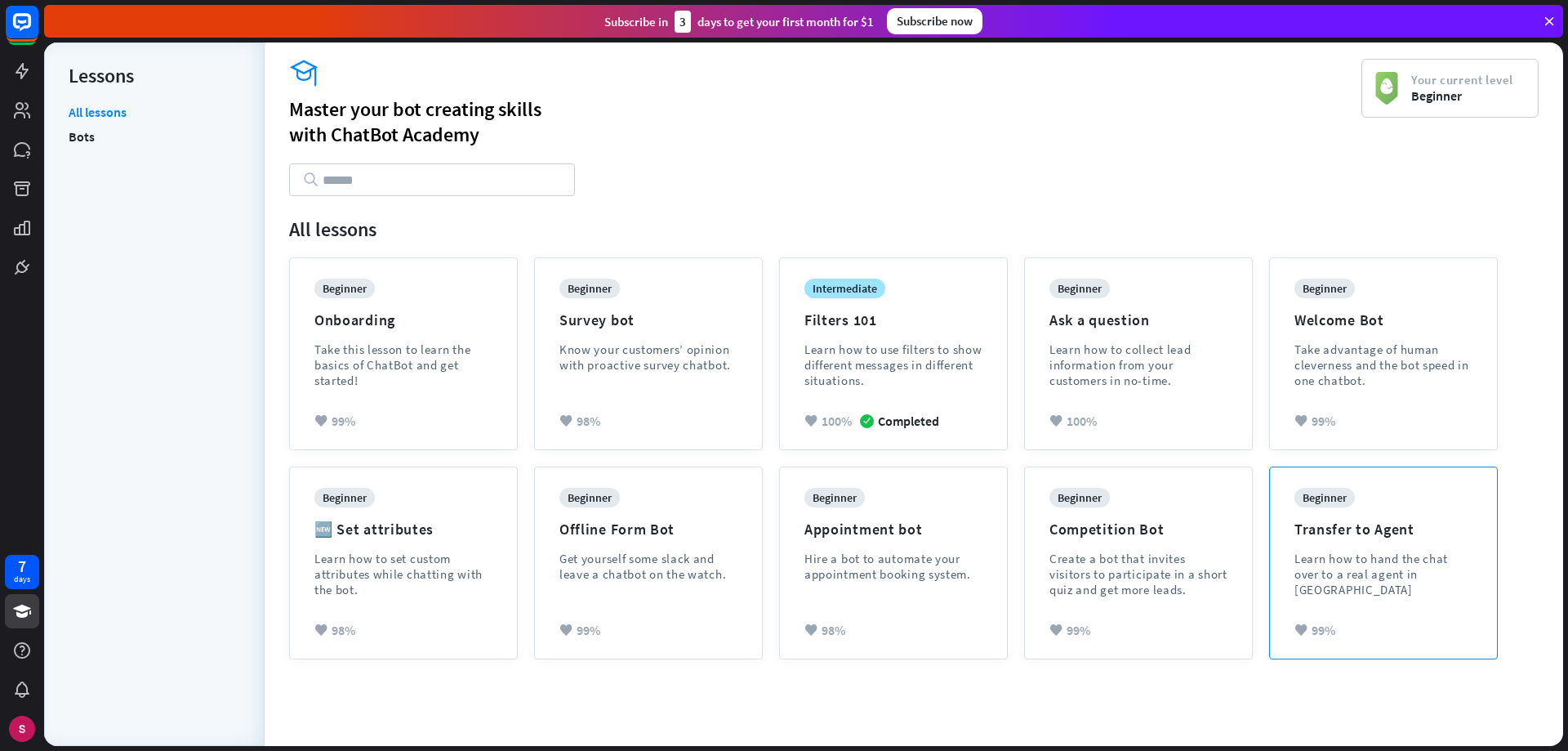
click at [1375, 572] on div "Learn how to hand the chat over to a real agent in [GEOGRAPHIC_DATA]" at bounding box center [1384, 574] width 178 height 47
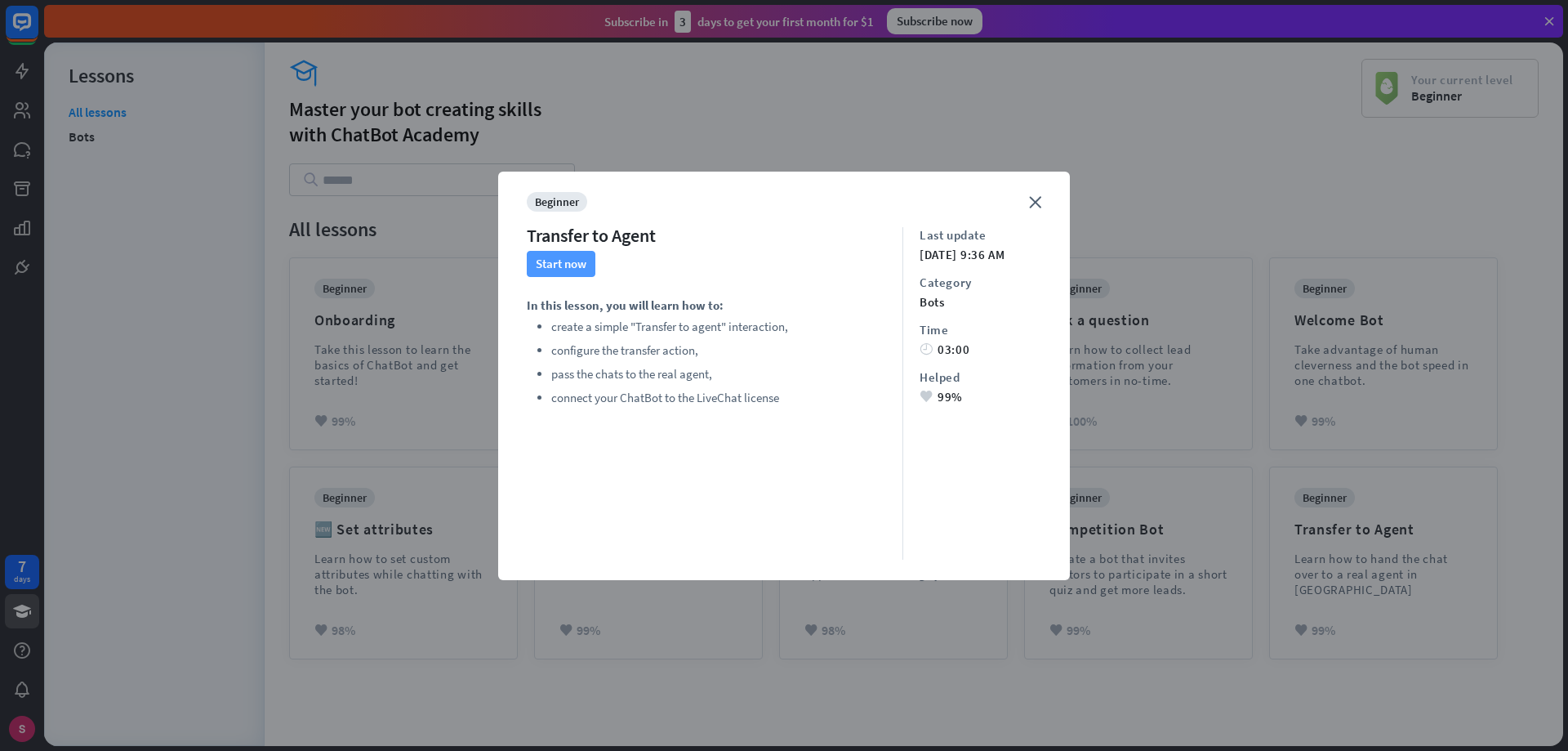
click at [565, 264] on button "Start now" at bounding box center [560, 264] width 68 height 26
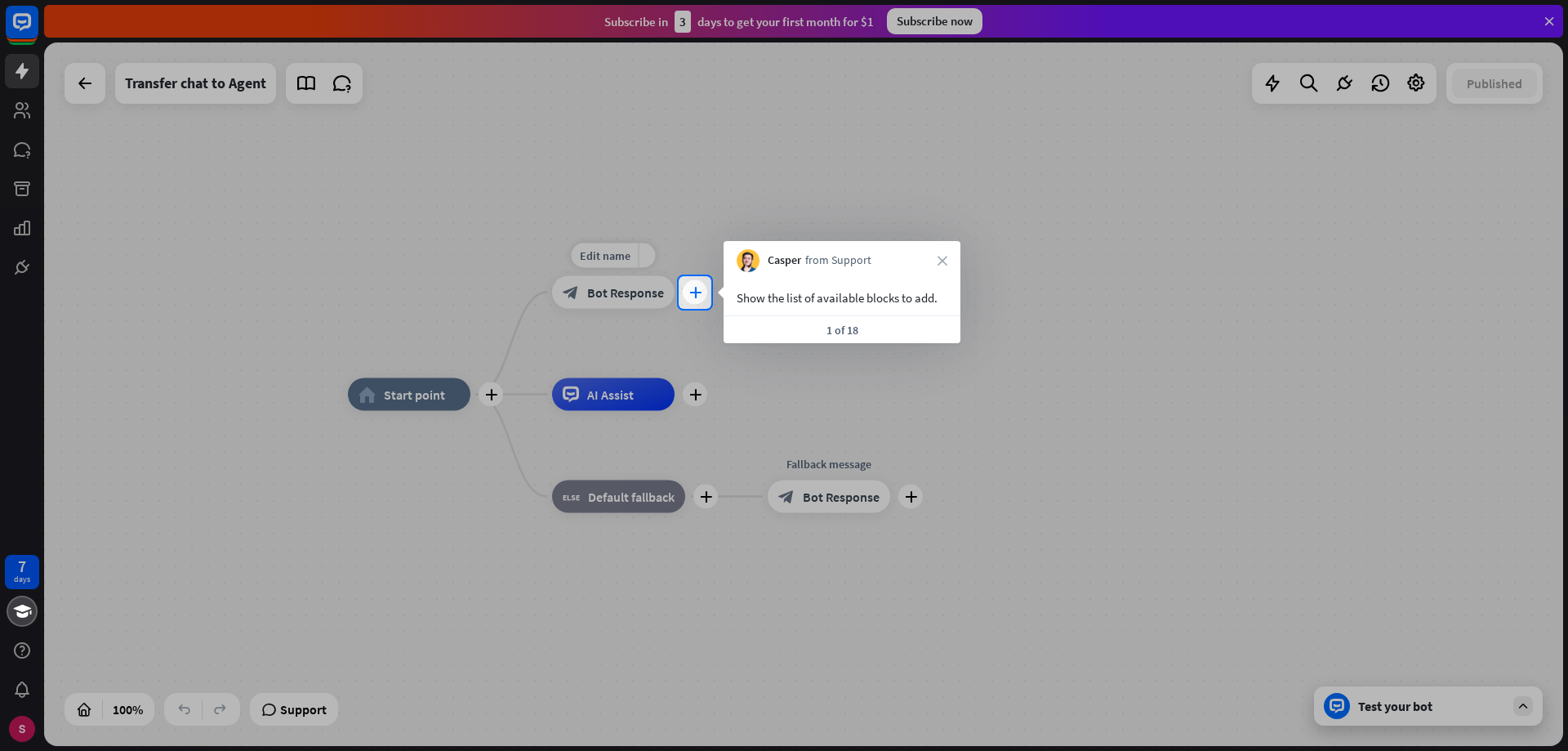
click at [699, 294] on font "plus" at bounding box center [695, 292] width 12 height 11
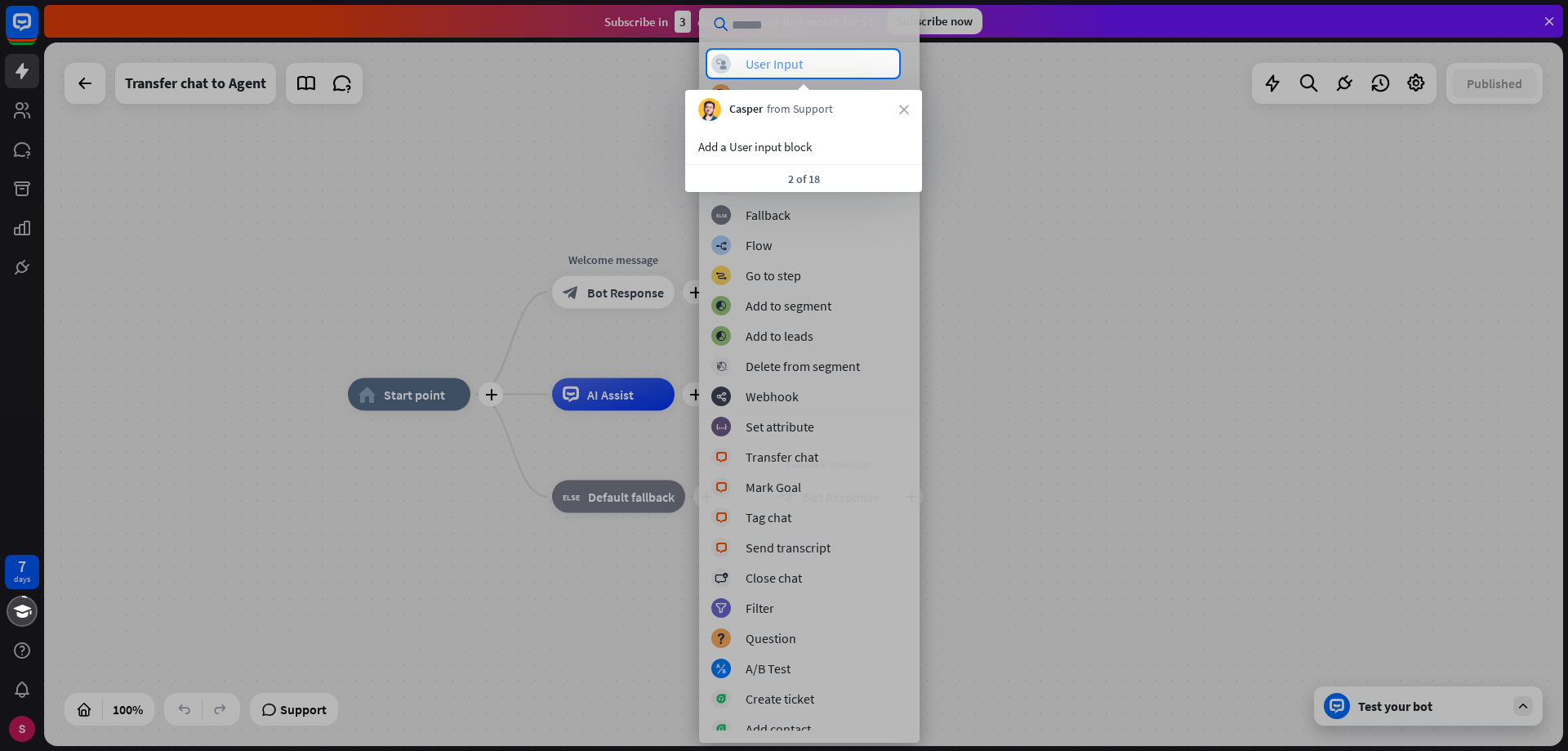
click at [817, 68] on div "block_user_input User Input" at bounding box center [810, 63] width 196 height 20
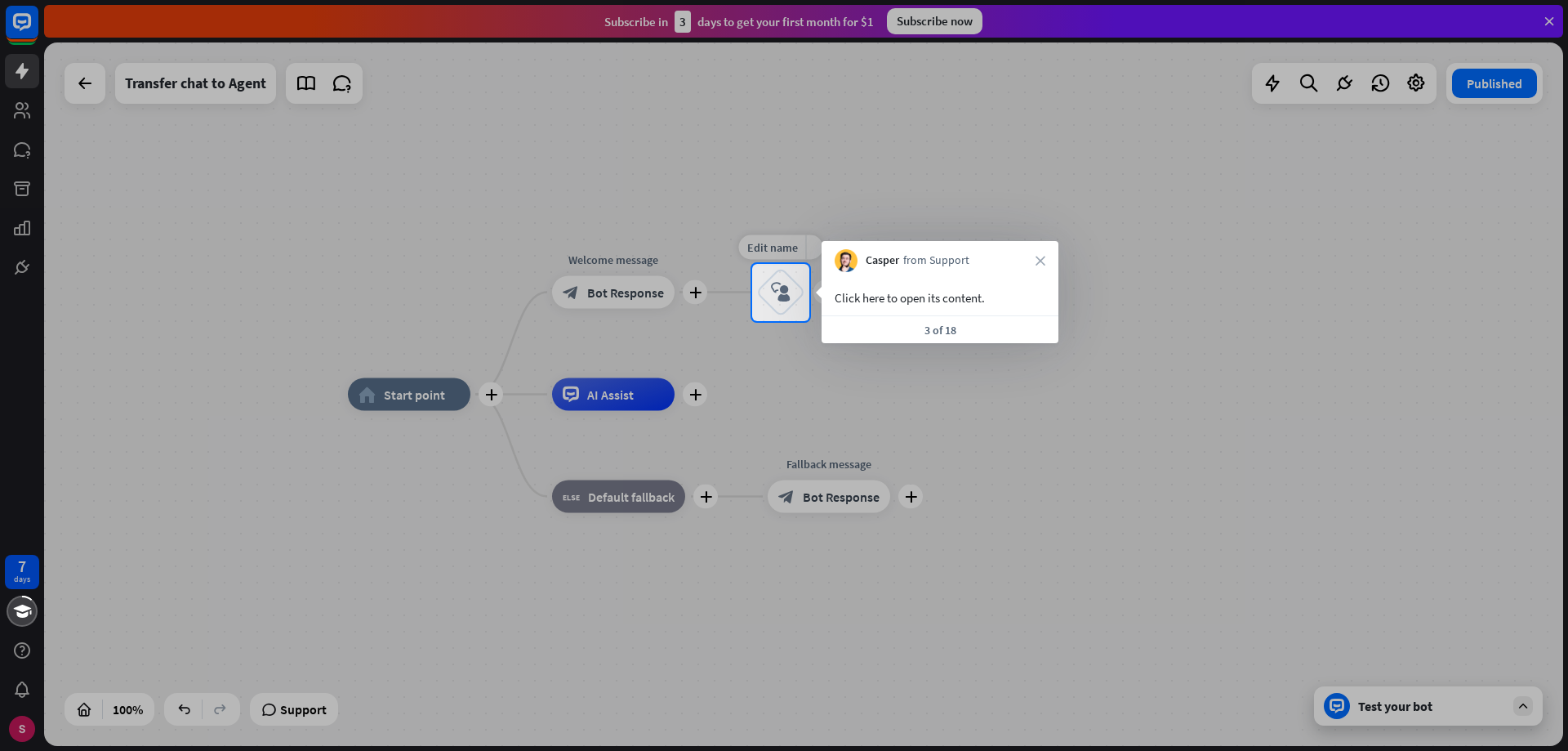
click at [773, 298] on font "block_user_input" at bounding box center [780, 292] width 20 height 21
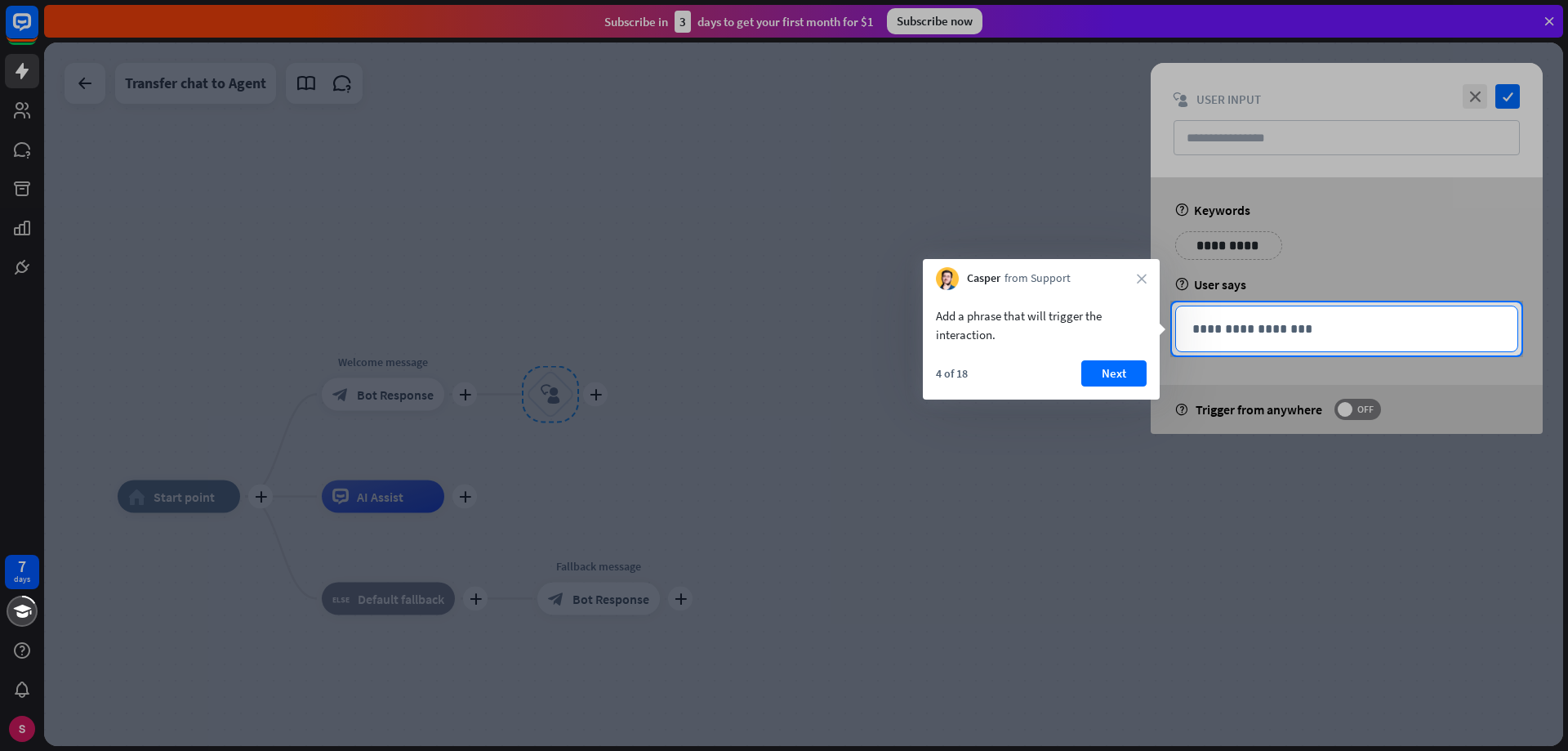
click at [1238, 336] on p "**********" at bounding box center [1347, 329] width 309 height 21
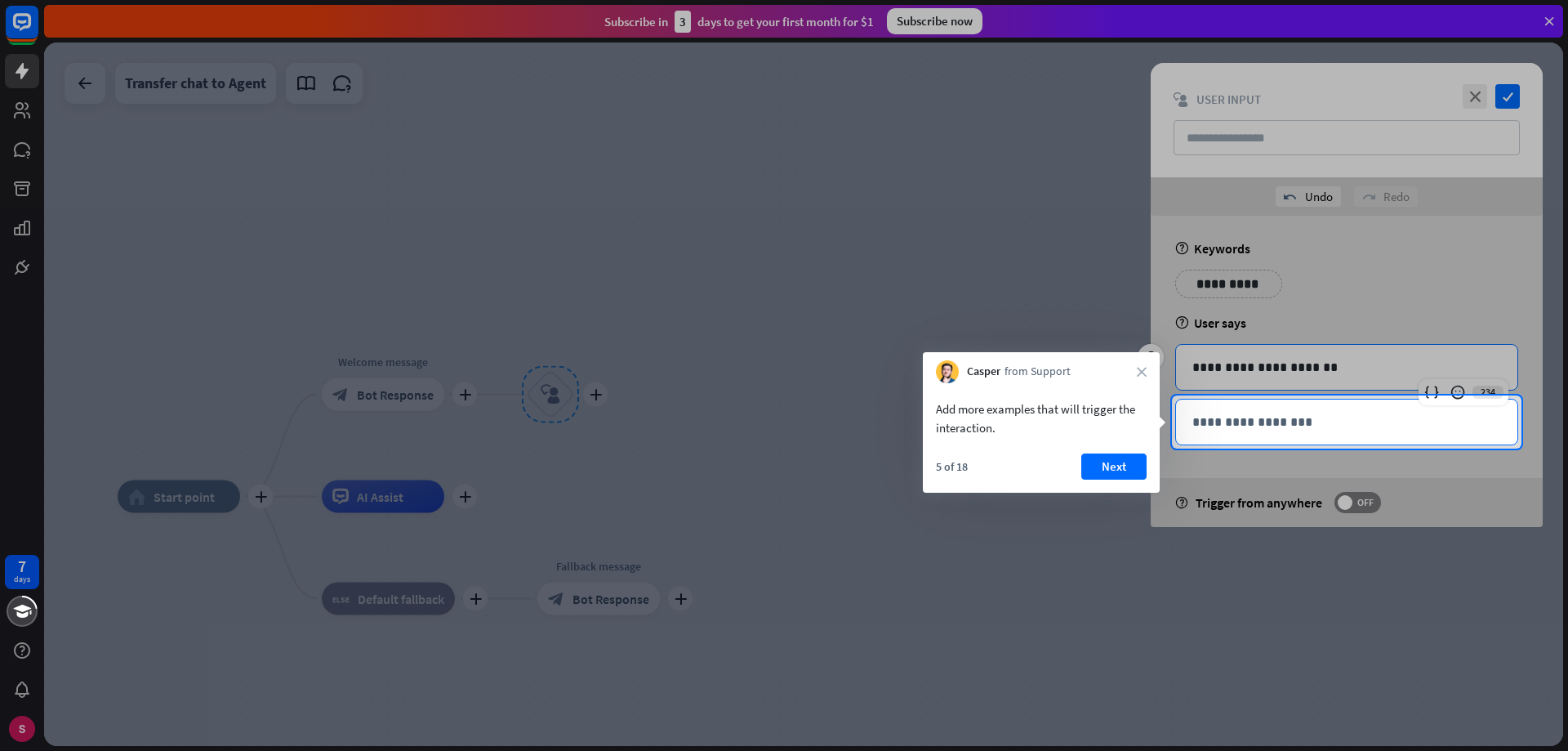
click at [1251, 427] on p "**********" at bounding box center [1347, 422] width 309 height 21
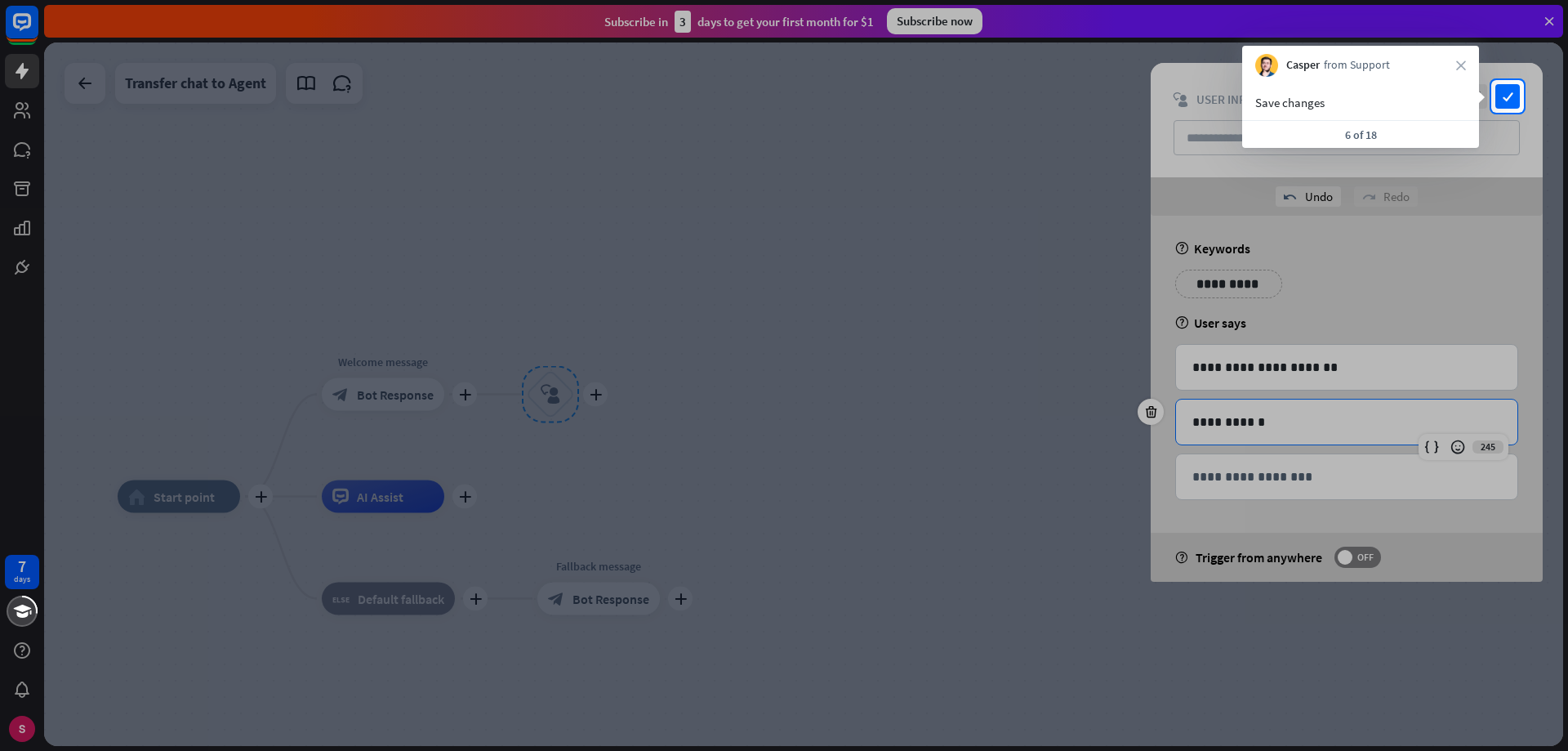
click at [1290, 462] on div at bounding box center [784, 432] width 1568 height 639
click at [1510, 101] on font "check" at bounding box center [1508, 97] width 10 height 10
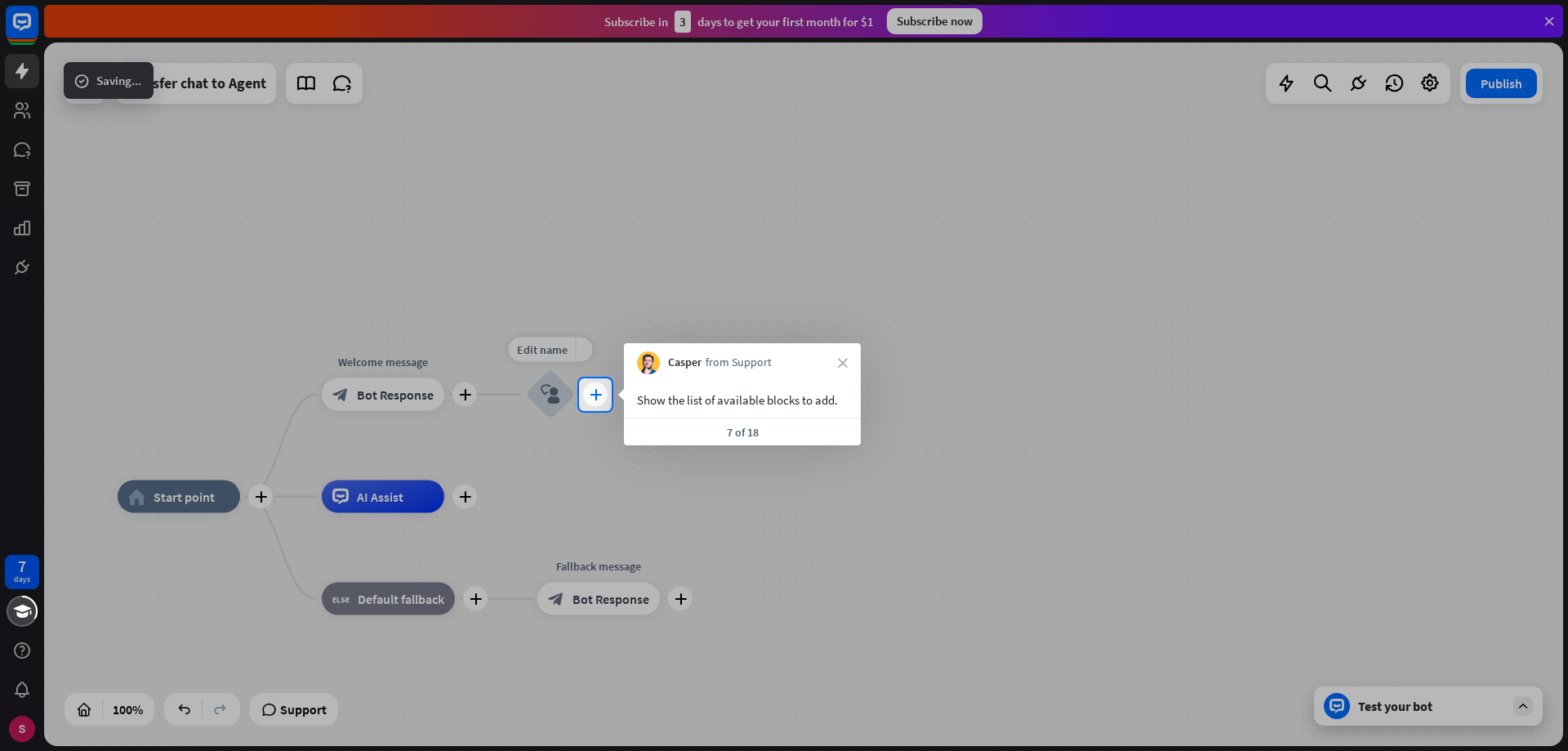
click at [594, 396] on font "plus" at bounding box center [596, 394] width 12 height 11
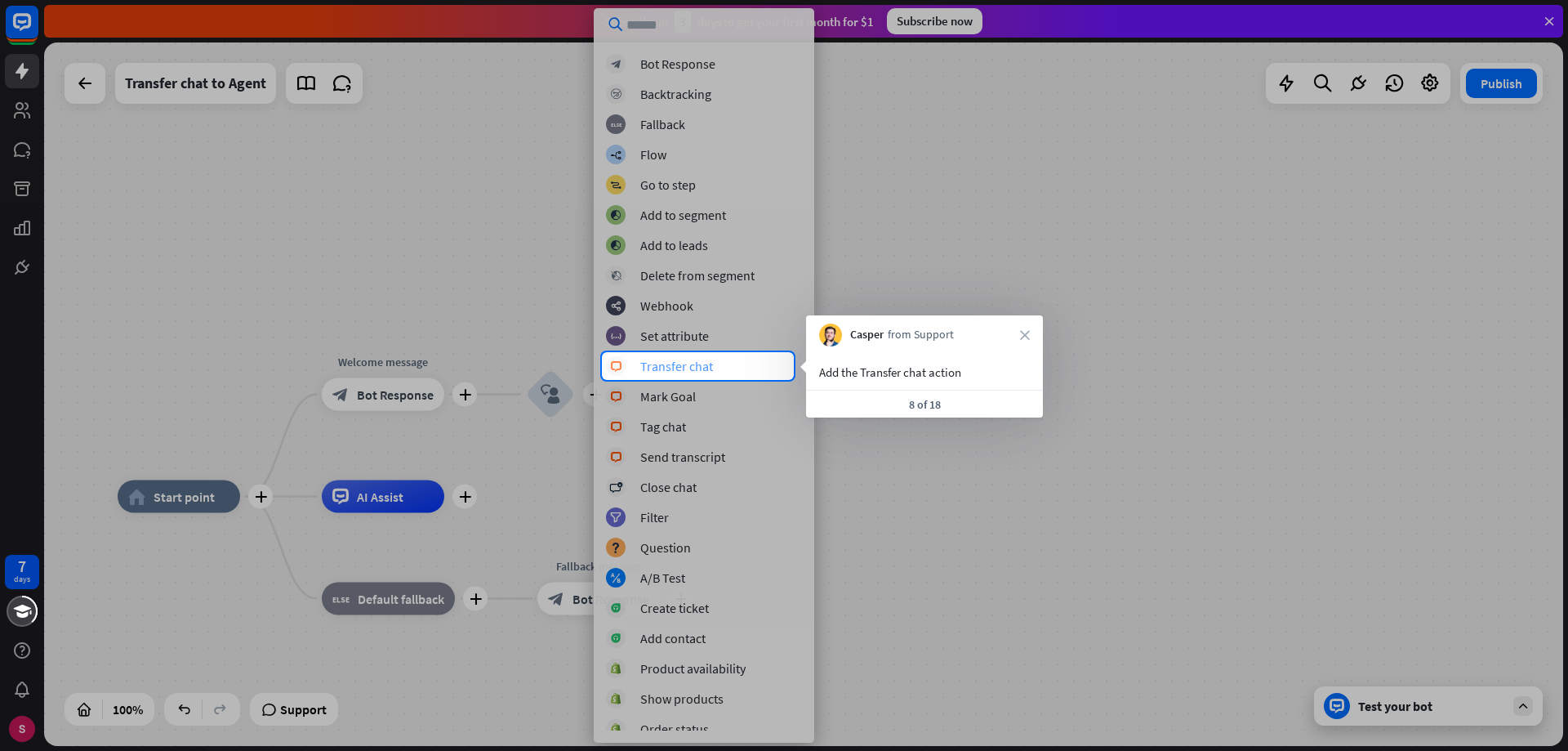
click at [741, 370] on div "block_livechat Transfer chat" at bounding box center [704, 366] width 196 height 20
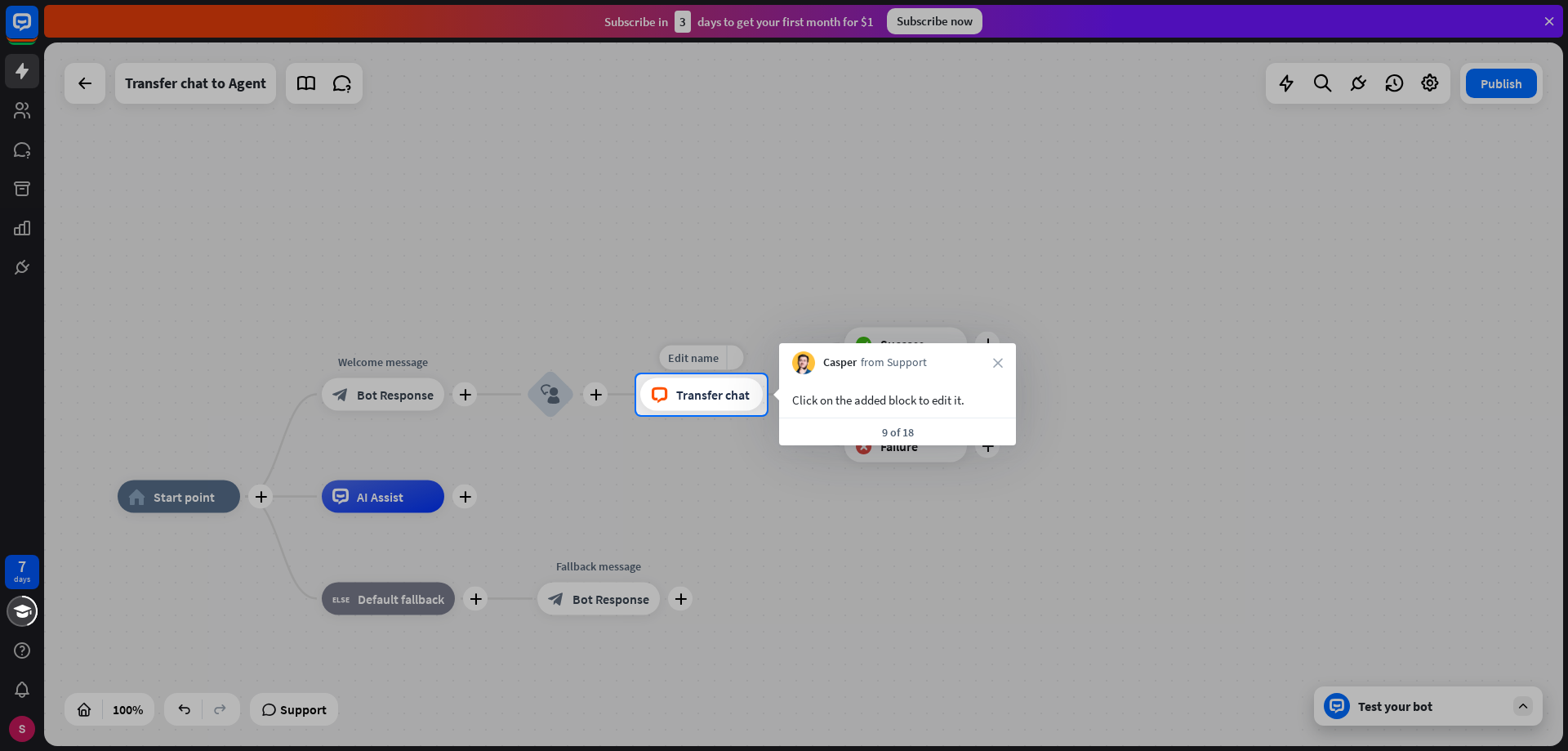
click at [705, 400] on font "Transfer chat" at bounding box center [713, 395] width 74 height 16
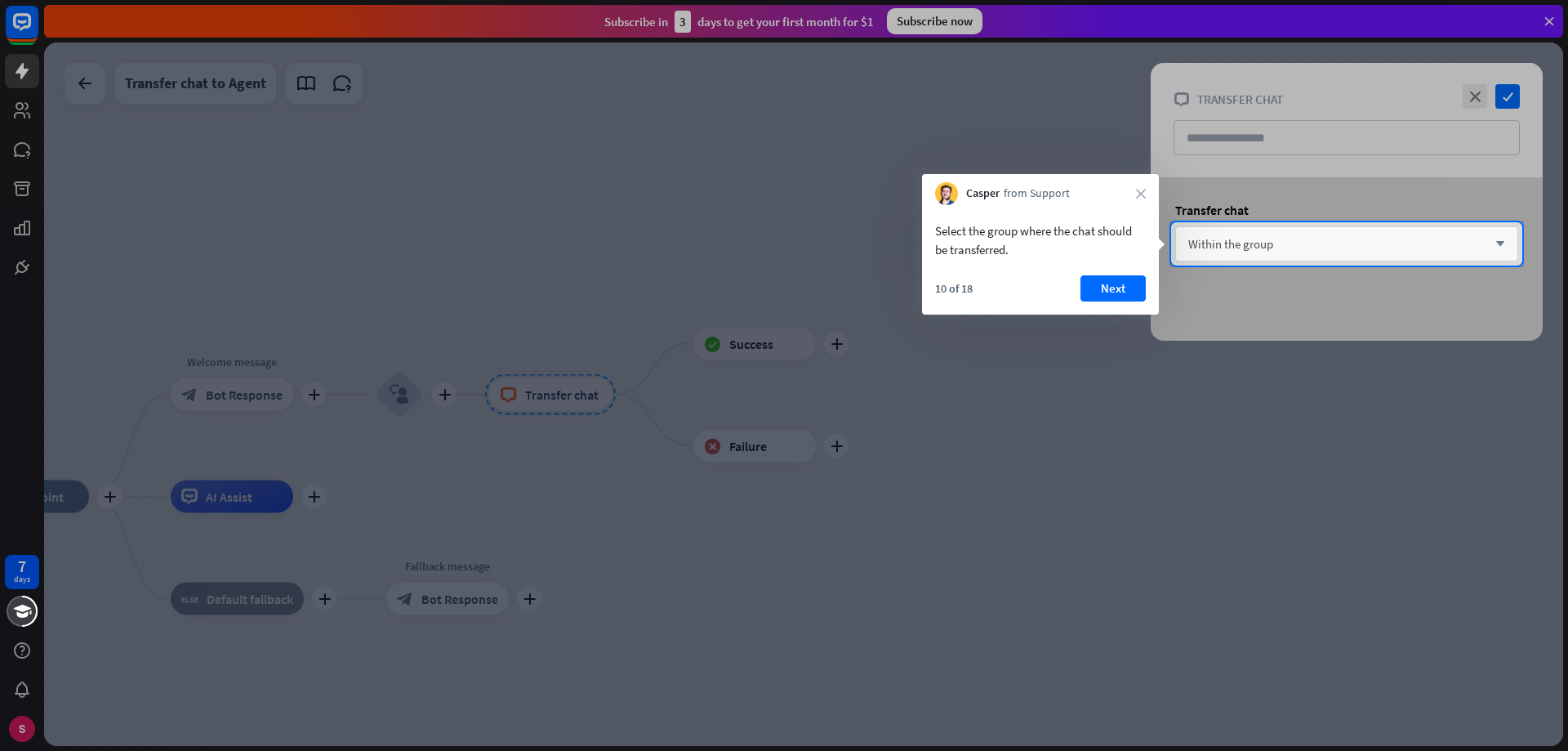
click at [1287, 244] on div "Within the group arrow_down" at bounding box center [1347, 244] width 343 height 35
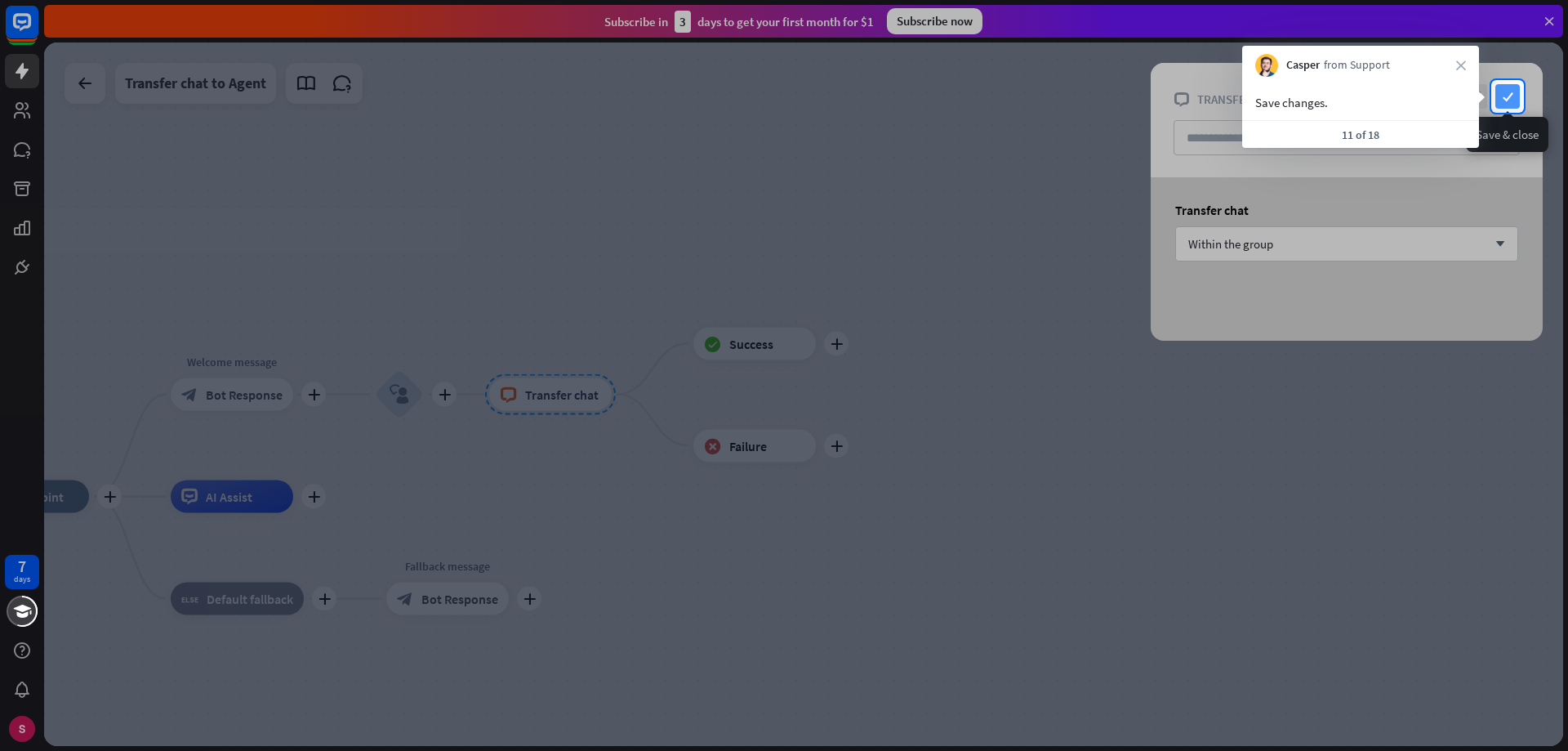
click at [1518, 95] on icon "check" at bounding box center [1507, 96] width 24 height 24
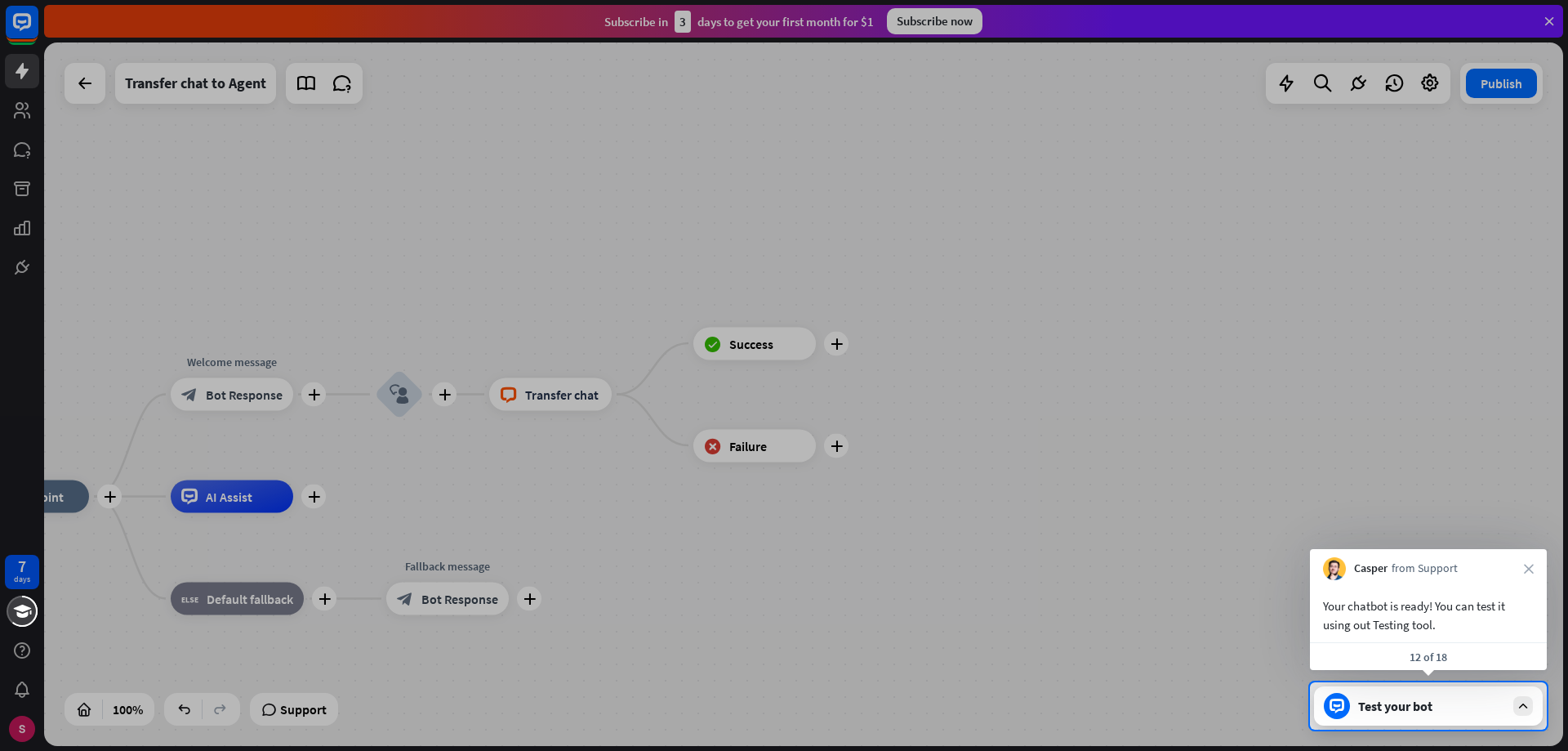
click at [1450, 706] on div "Test your bot" at bounding box center [1431, 705] width 147 height 16
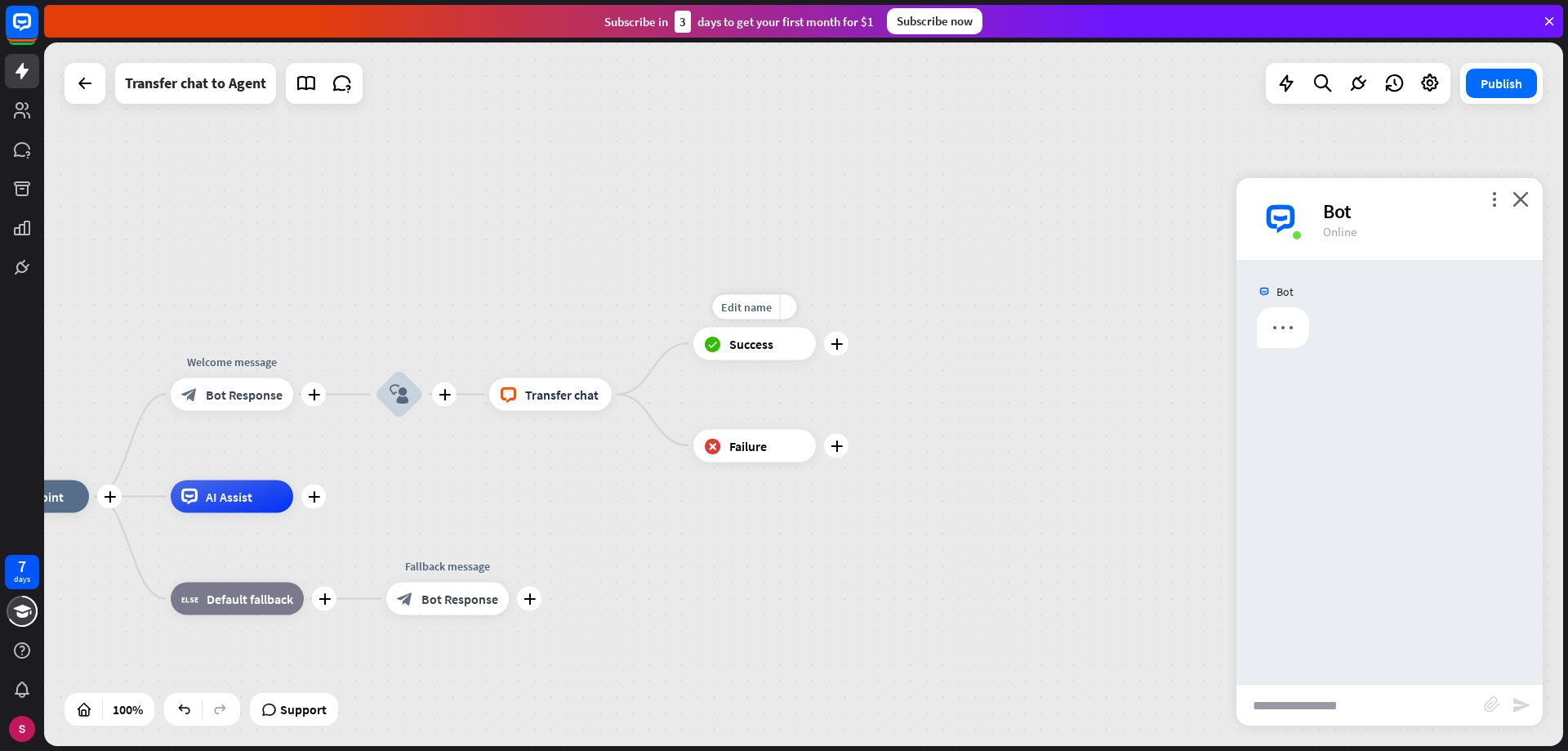
click at [771, 354] on div "block_success Success" at bounding box center [755, 343] width 123 height 33
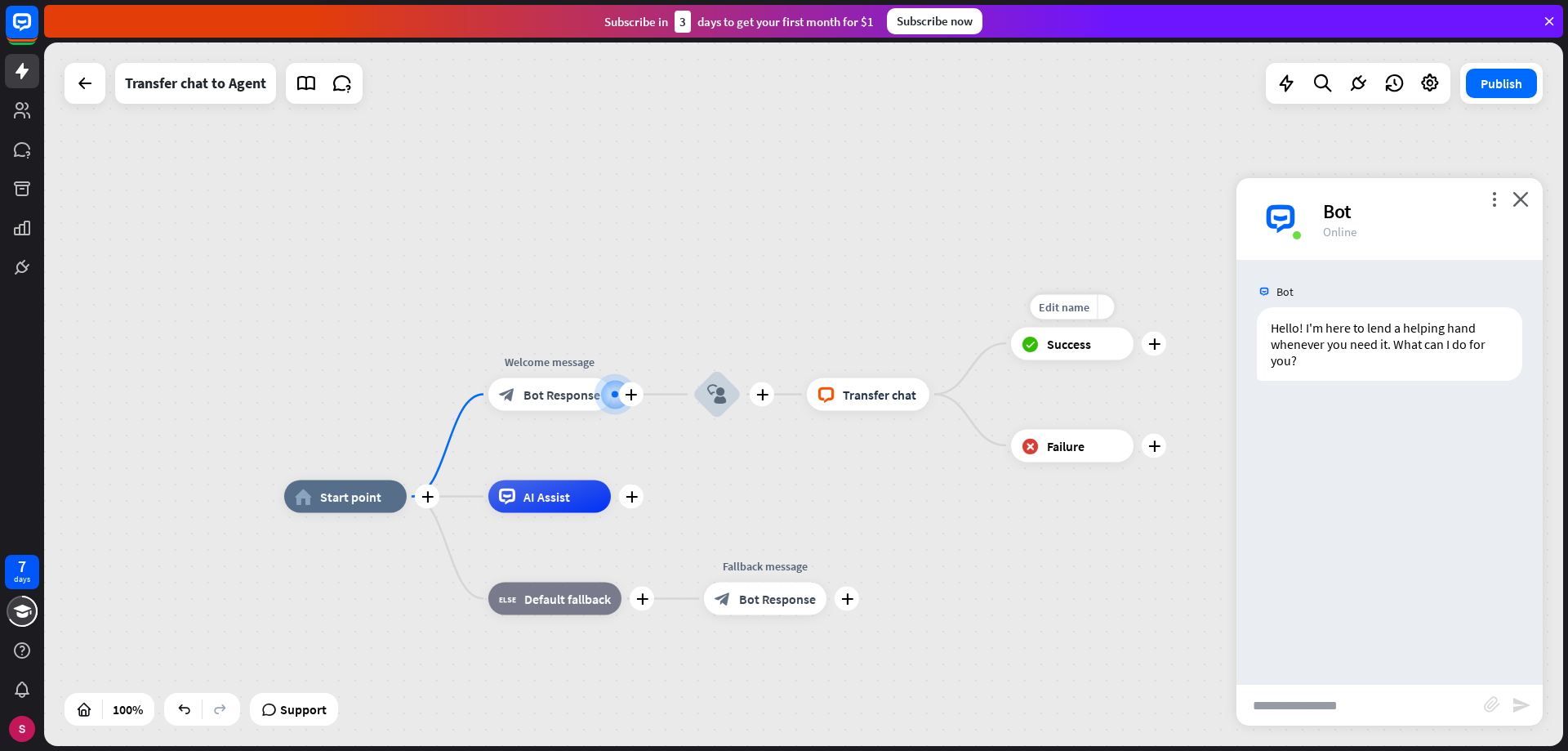
click at [1064, 338] on span "Success" at bounding box center [1069, 343] width 44 height 16
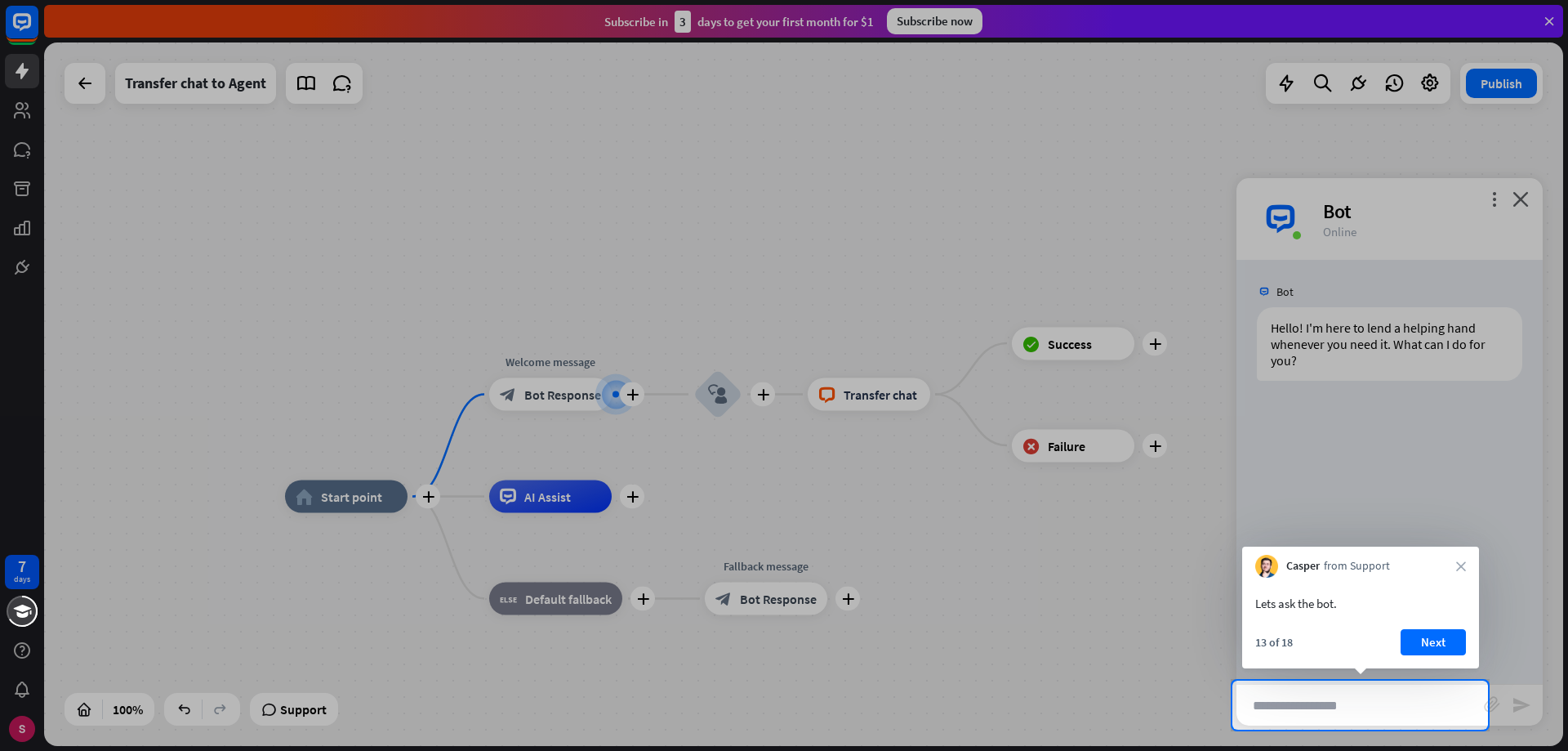
click at [1085, 346] on div at bounding box center [784, 340] width 1568 height 681
click at [1453, 647] on button "Next" at bounding box center [1434, 642] width 66 height 26
type input "**********"
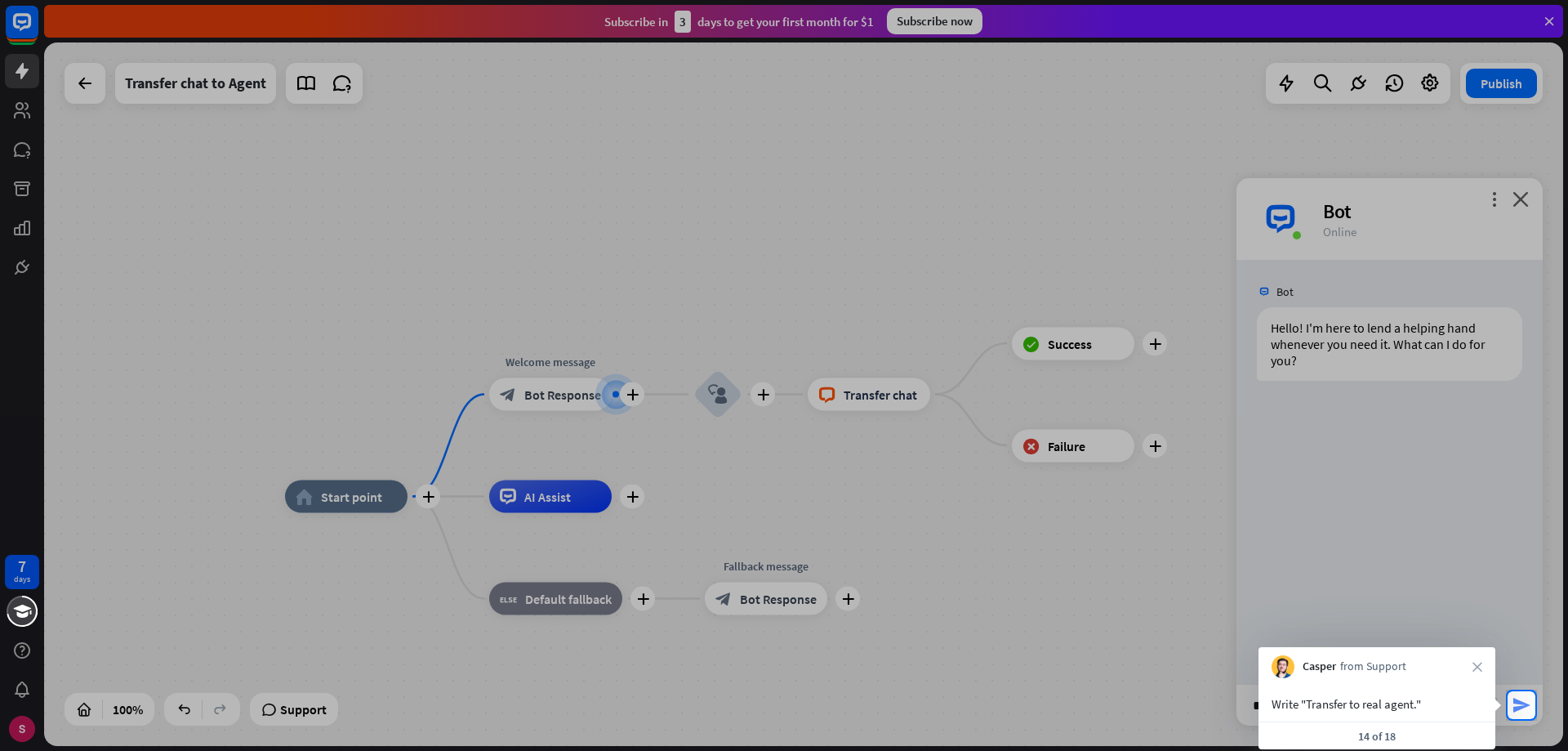
click at [1514, 700] on font "send" at bounding box center [1521, 705] width 20 height 20
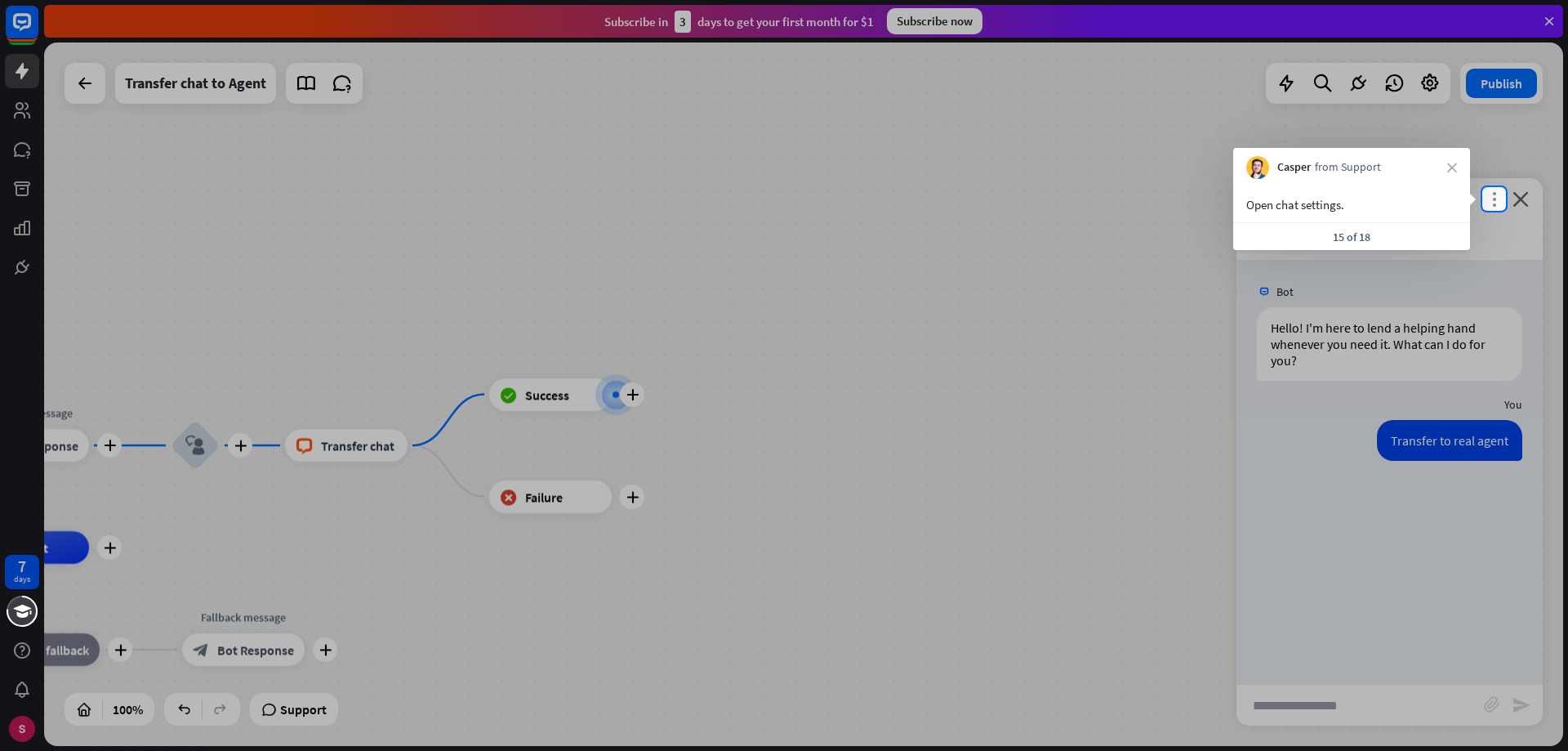
click at [1492, 194] on font "more_vert" at bounding box center [1494, 199] width 16 height 16
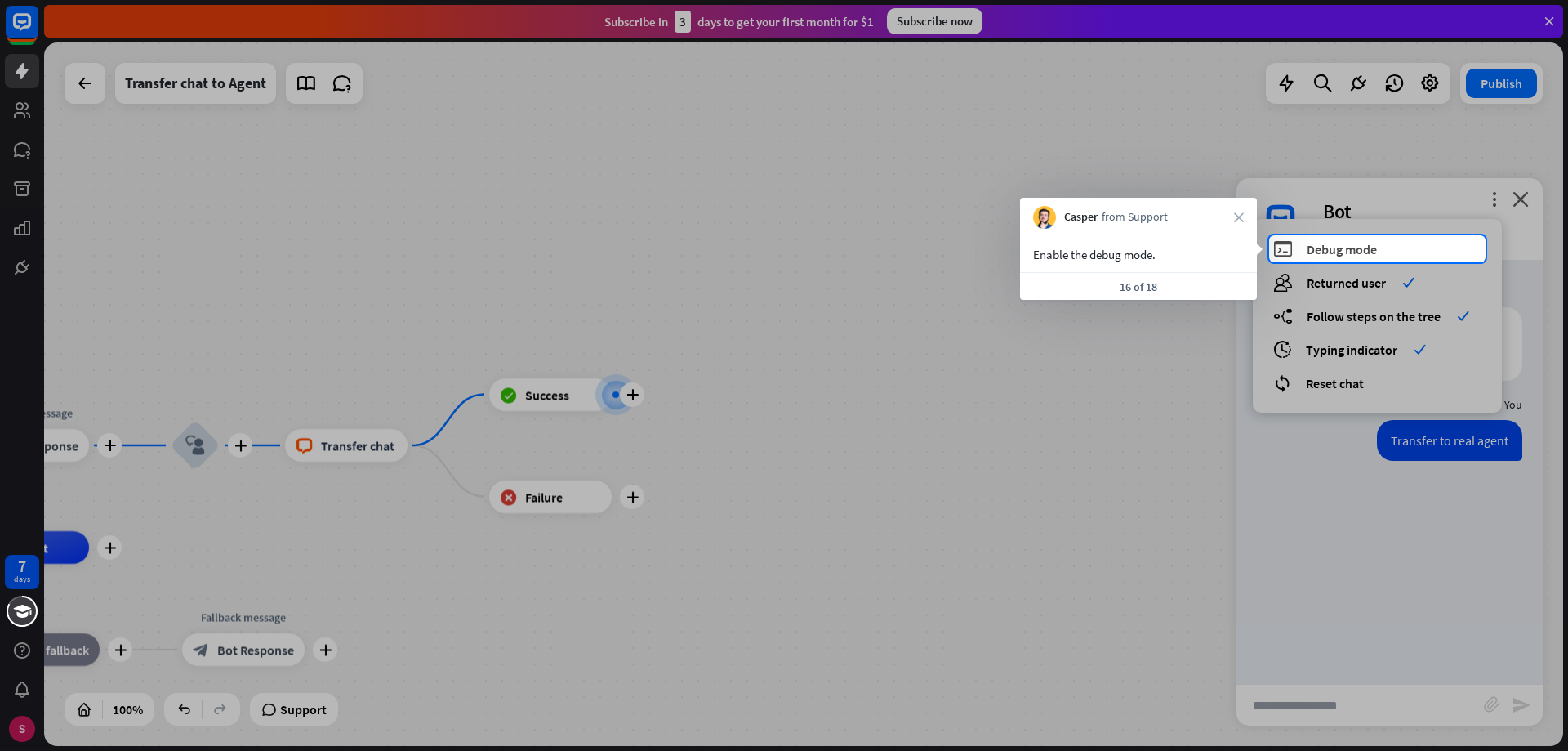
click at [1333, 247] on font "Debug mode" at bounding box center [1341, 249] width 70 height 16
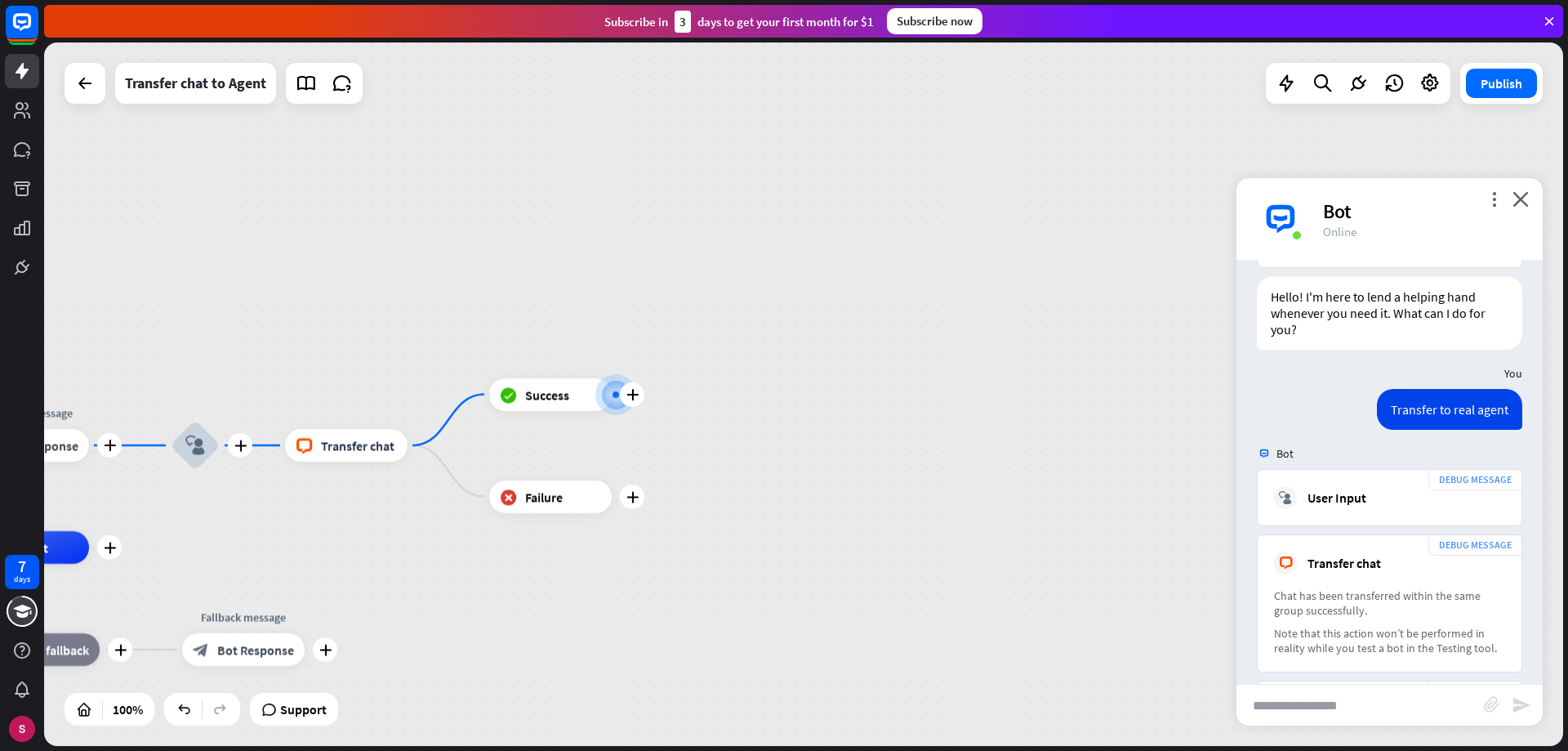
scroll to position [337, 0]
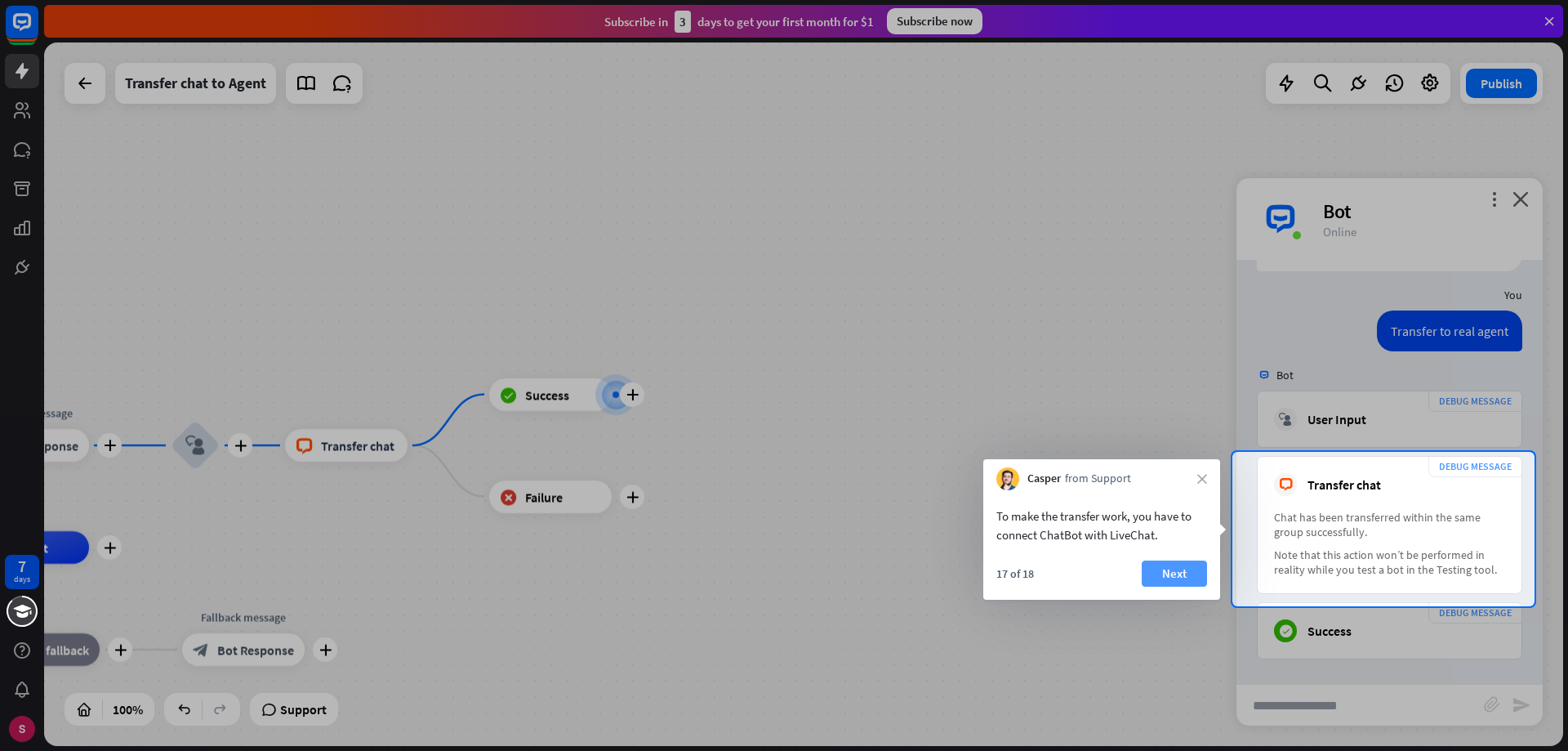
click at [1163, 571] on font "Next" at bounding box center [1174, 573] width 24 height 16
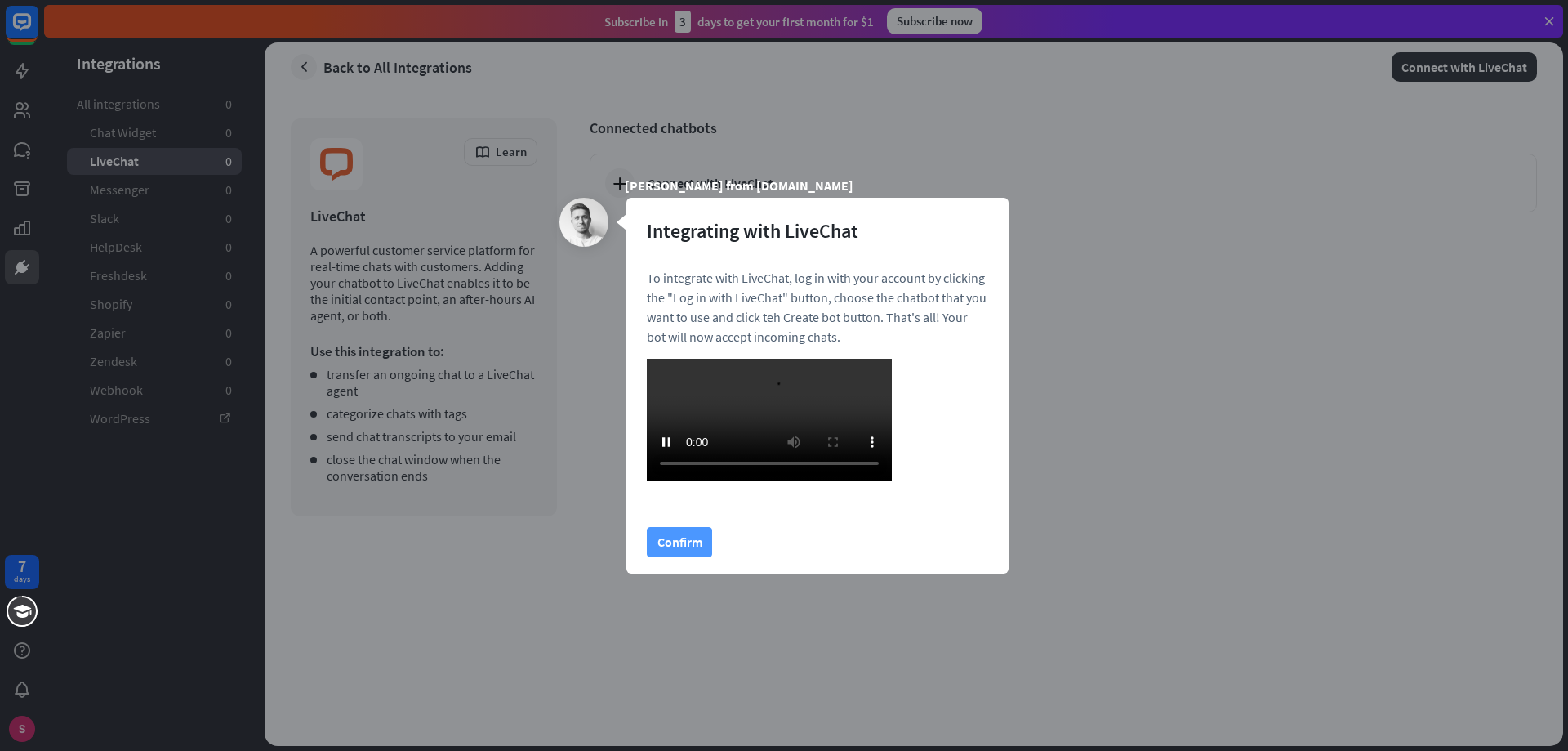
click at [675, 557] on button "Confirm" at bounding box center [680, 542] width 66 height 30
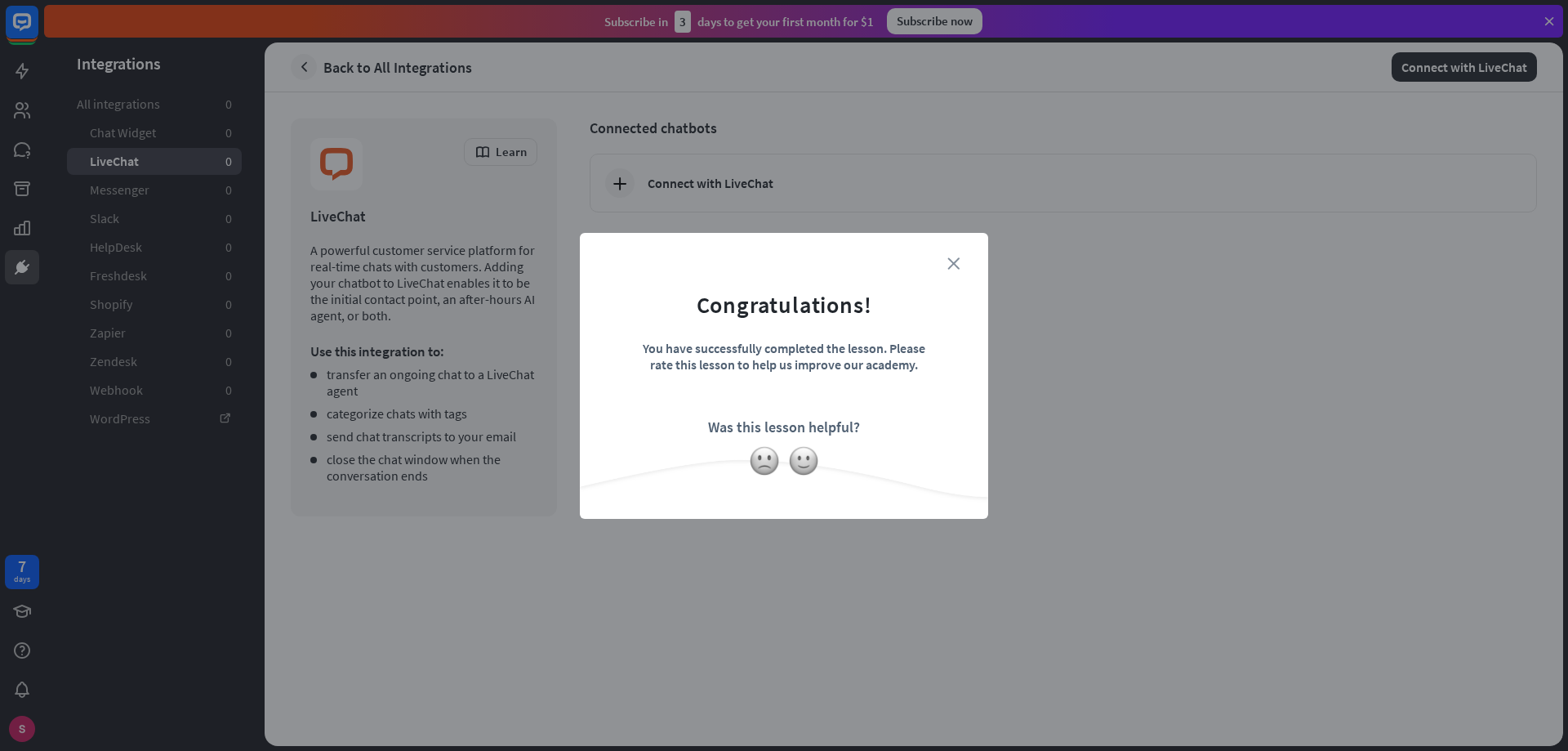
click at [953, 262] on icon "close" at bounding box center [953, 263] width 12 height 12
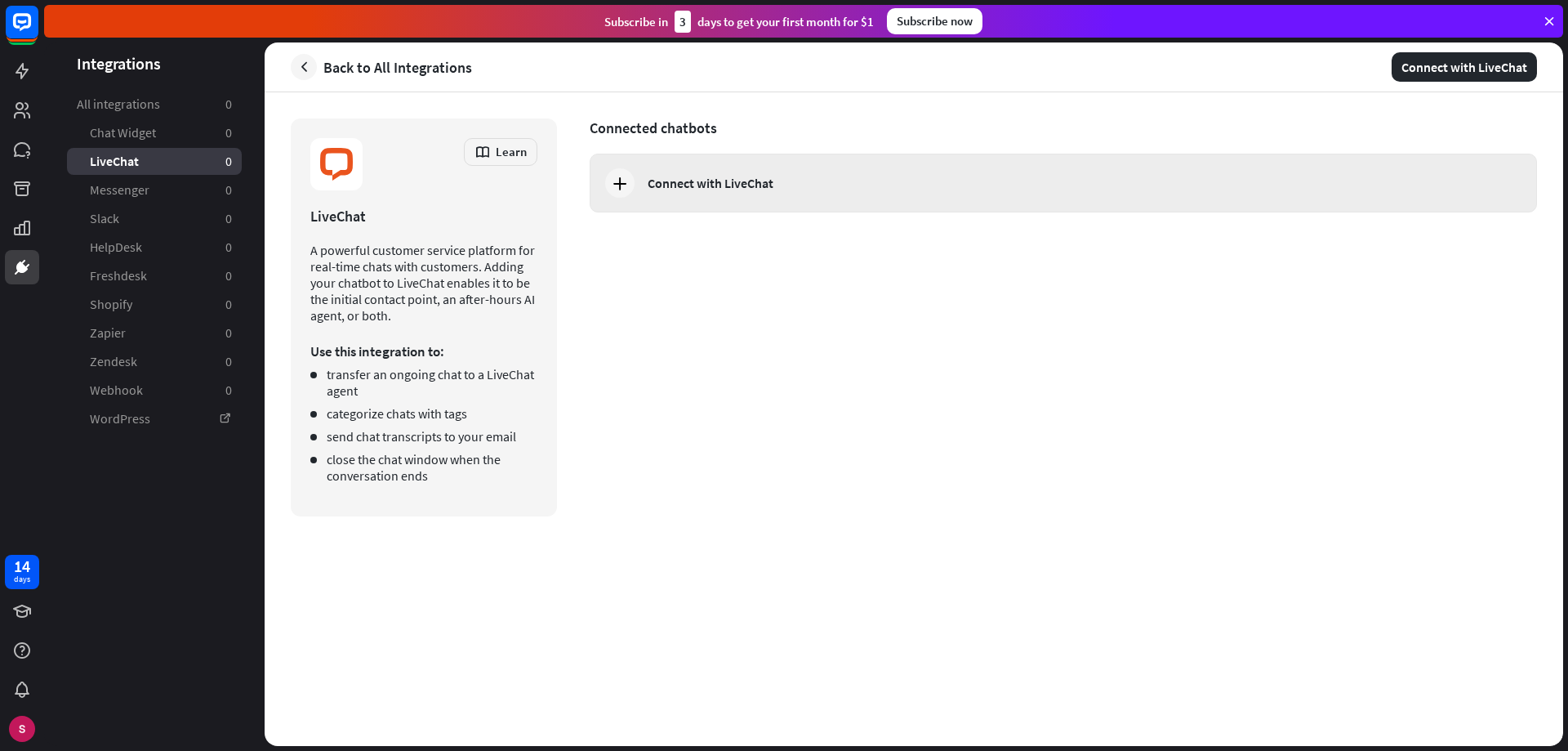
click at [742, 183] on div "Connect with LiveChat" at bounding box center [710, 183] width 125 height 16
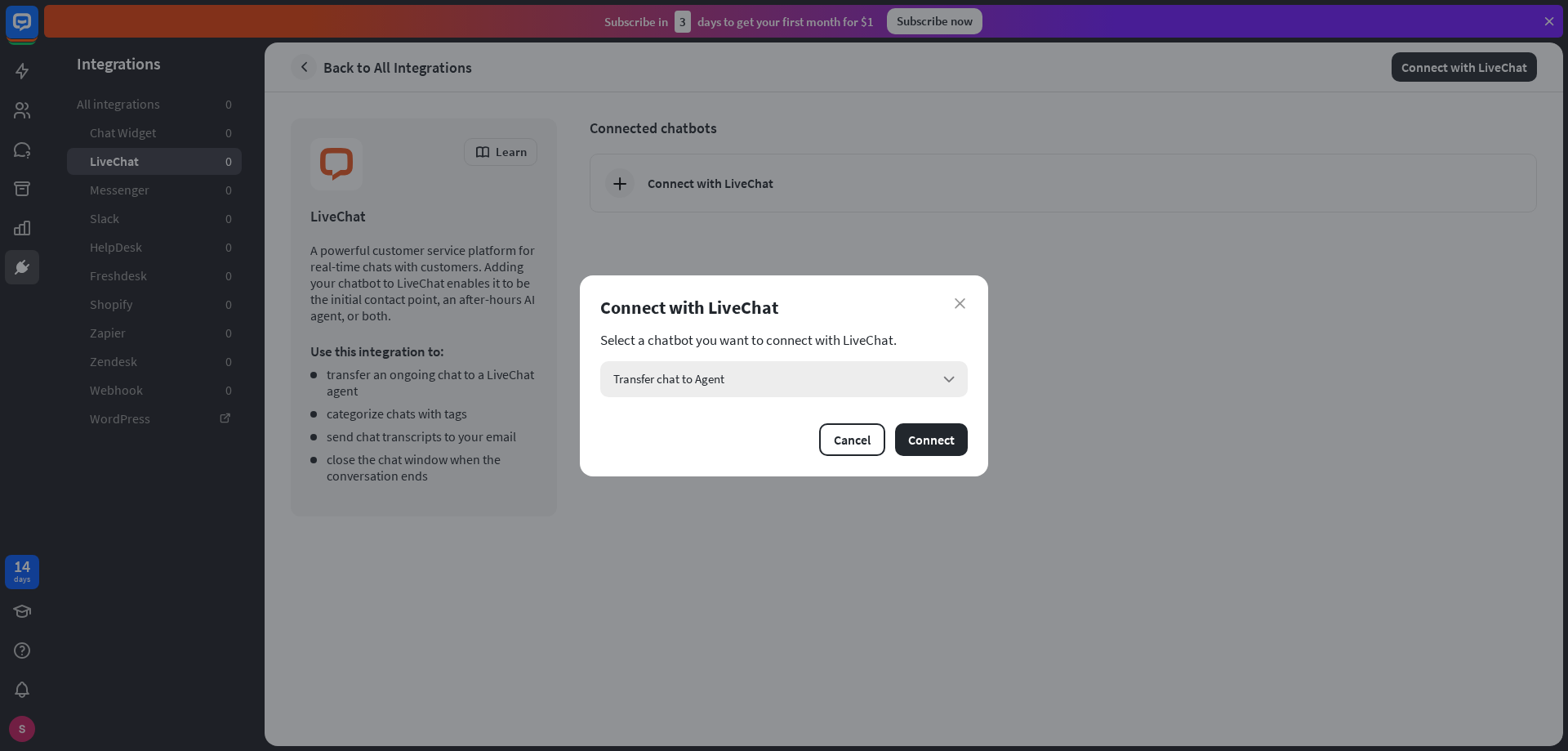
click at [726, 377] on div "Transfer chat to Agent arrow_down" at bounding box center [784, 379] width 368 height 36
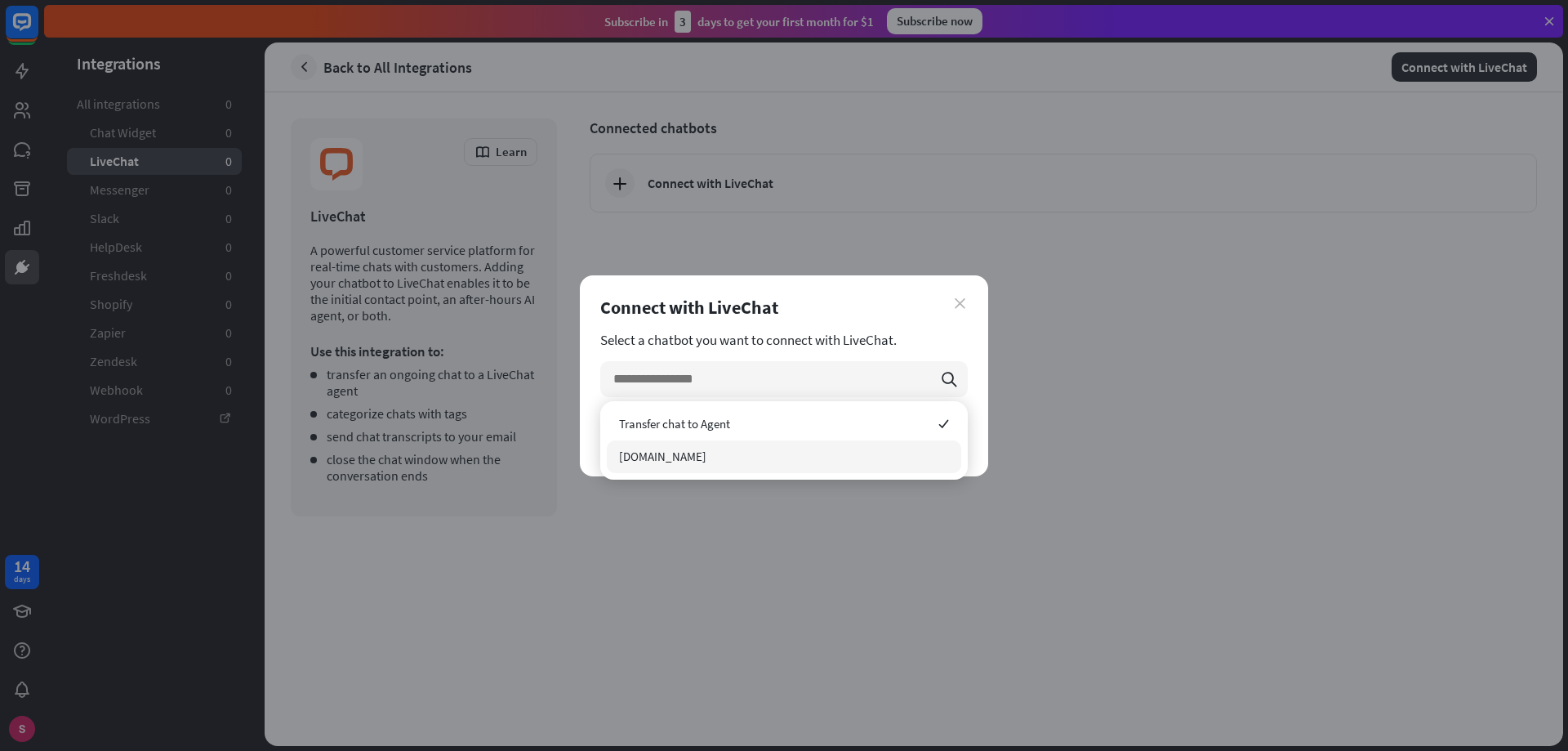
click at [959, 299] on font "close" at bounding box center [960, 304] width 10 height 10
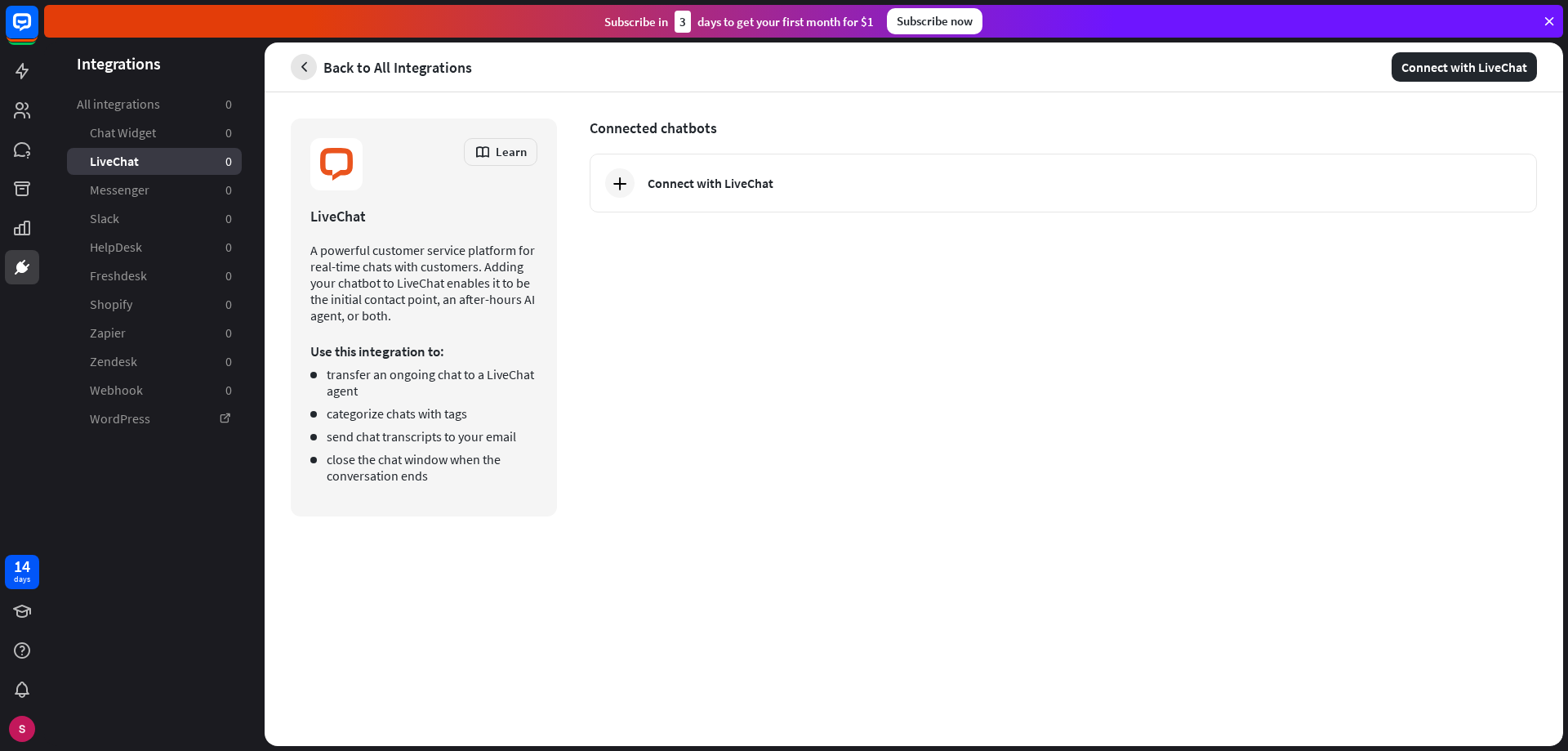
click at [307, 66] on icon "button" at bounding box center [304, 67] width 17 height 17
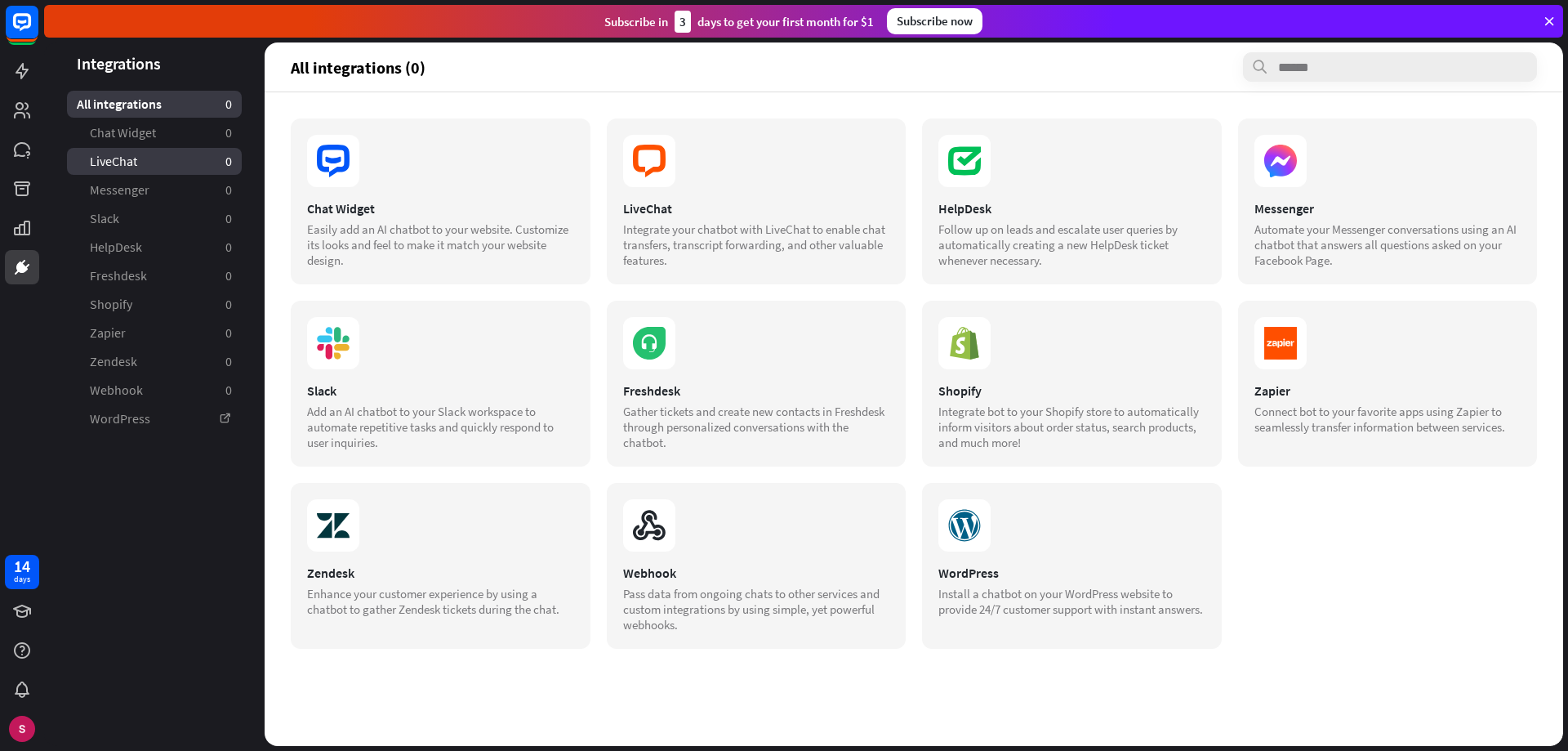
click at [128, 159] on font "LiveChat" at bounding box center [113, 161] width 48 height 16
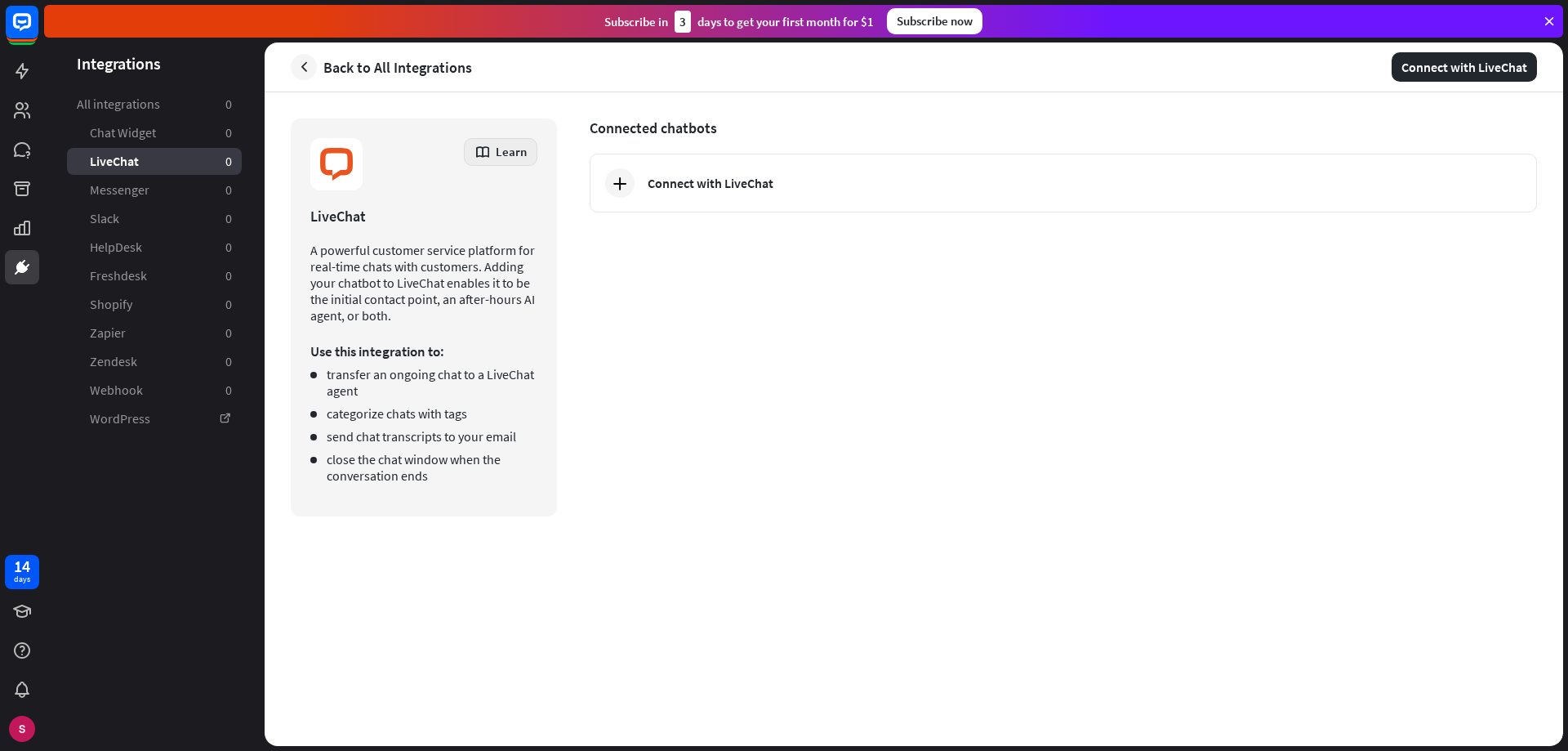
click at [491, 151] on icon at bounding box center [483, 151] width 16 height 16
click at [528, 196] on div "Installation guidelines" at bounding box center [534, 196] width 113 height 32
click at [22, 80] on icon at bounding box center [22, 71] width 20 height 20
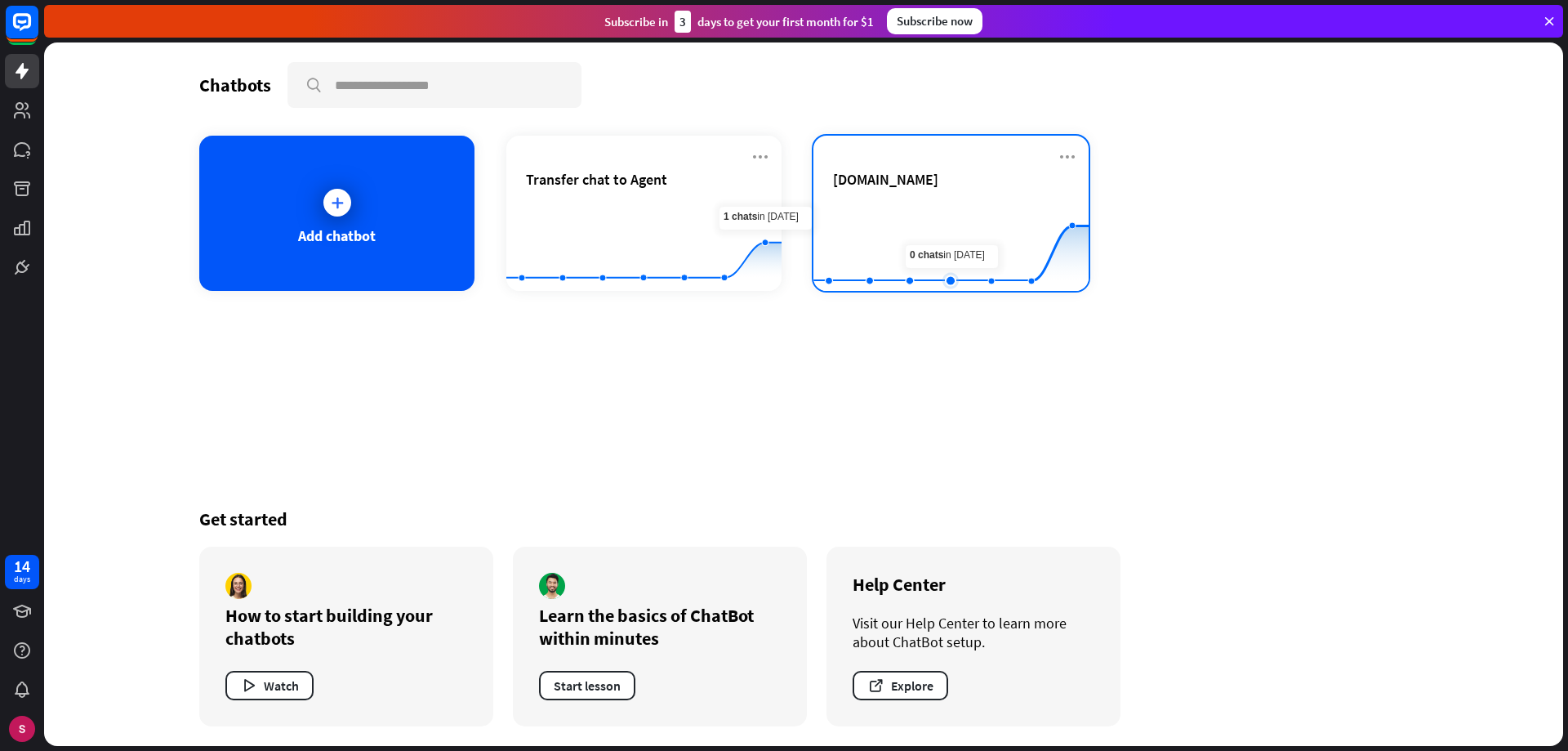
click at [958, 213] on rect at bounding box center [951, 250] width 275 height 102
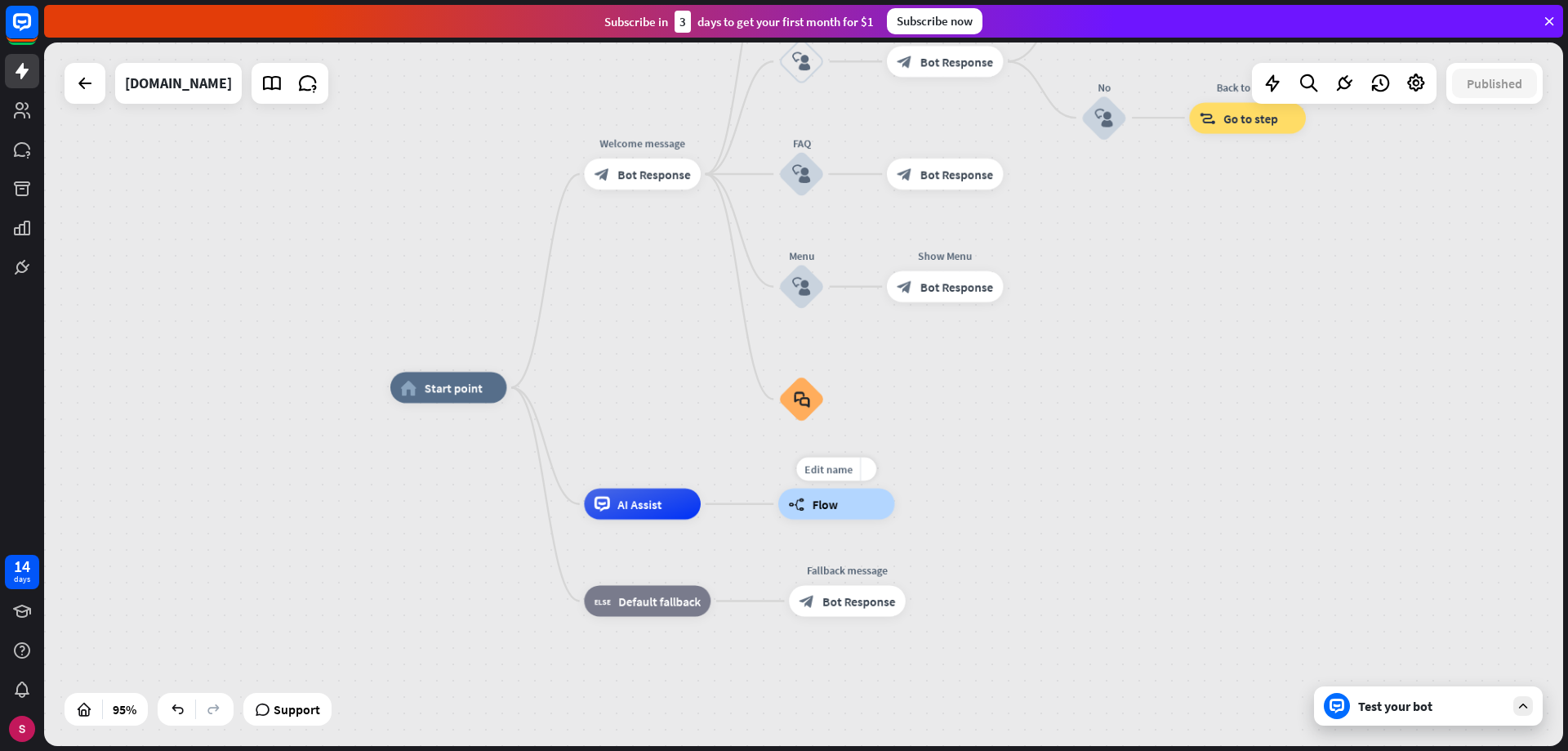
drag, startPoint x: 841, startPoint y: 499, endPoint x: 957, endPoint y: 491, distance: 116.3
click at [957, 491] on div "home_2 Start point Welcome message block_bot_response Bot Response About us blo…" at bounding box center [1111, 722] width 1443 height 668
drag, startPoint x: 975, startPoint y: 298, endPoint x: 973, endPoint y: 343, distance: 45.0
click at [973, 343] on div "home_2 Start point Welcome message block_bot_response Bot Response About us blo…" at bounding box center [803, 394] width 1519 height 703
click at [946, 253] on font "Edit name" at bounding box center [938, 251] width 48 height 14
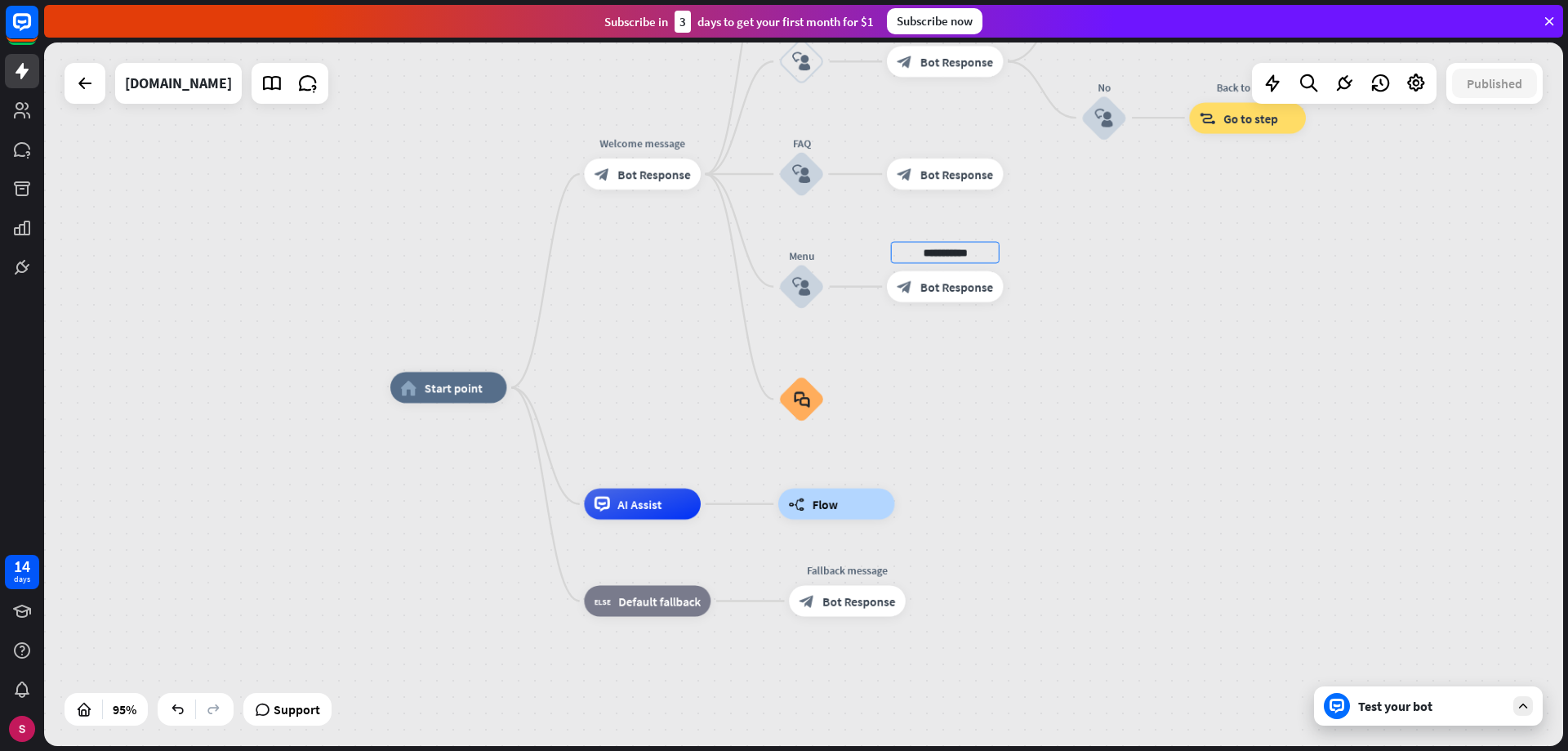
type input "**********"
click at [1223, 328] on div "**********" at bounding box center [803, 394] width 1519 height 703
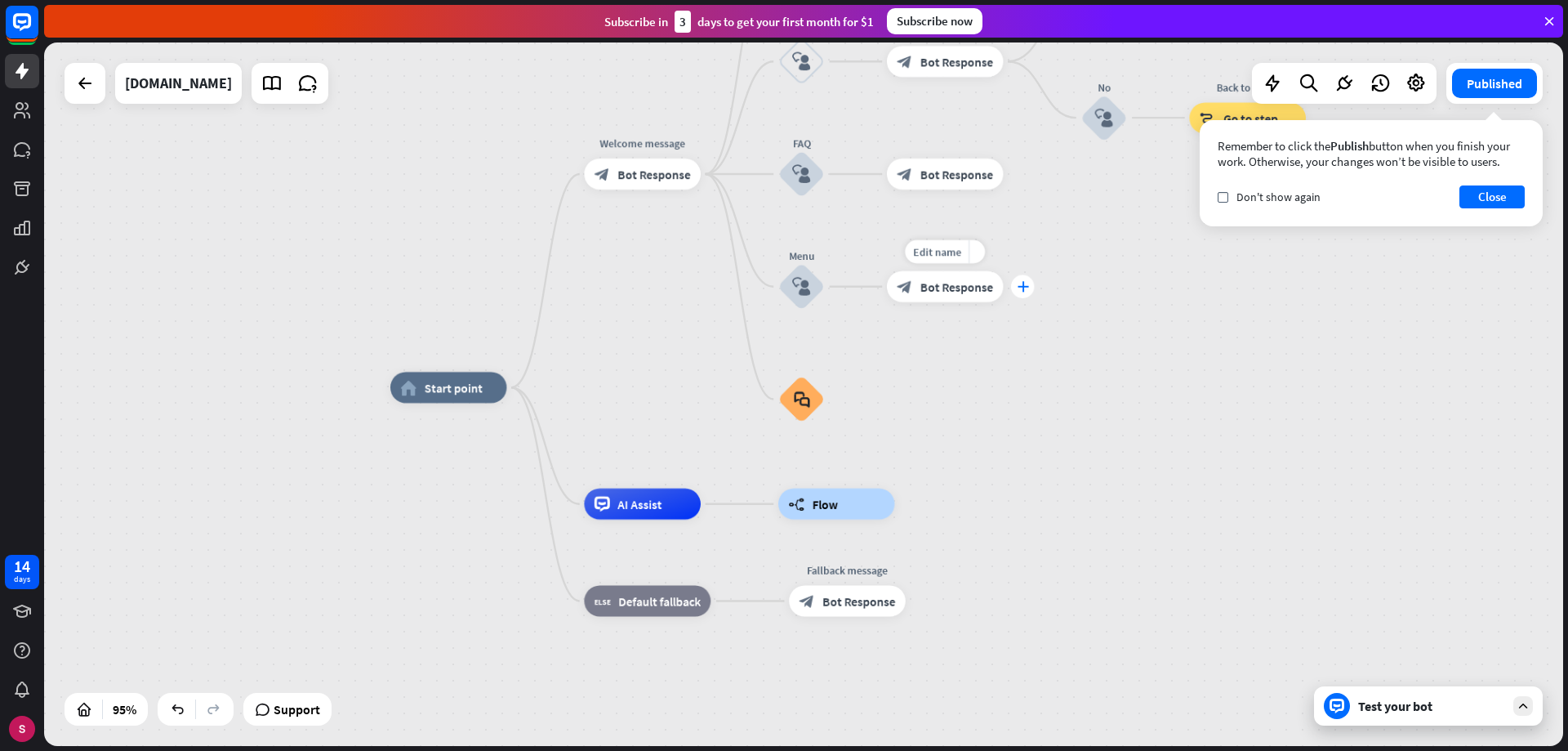
click at [1020, 285] on font "plus" at bounding box center [1022, 286] width 11 height 10
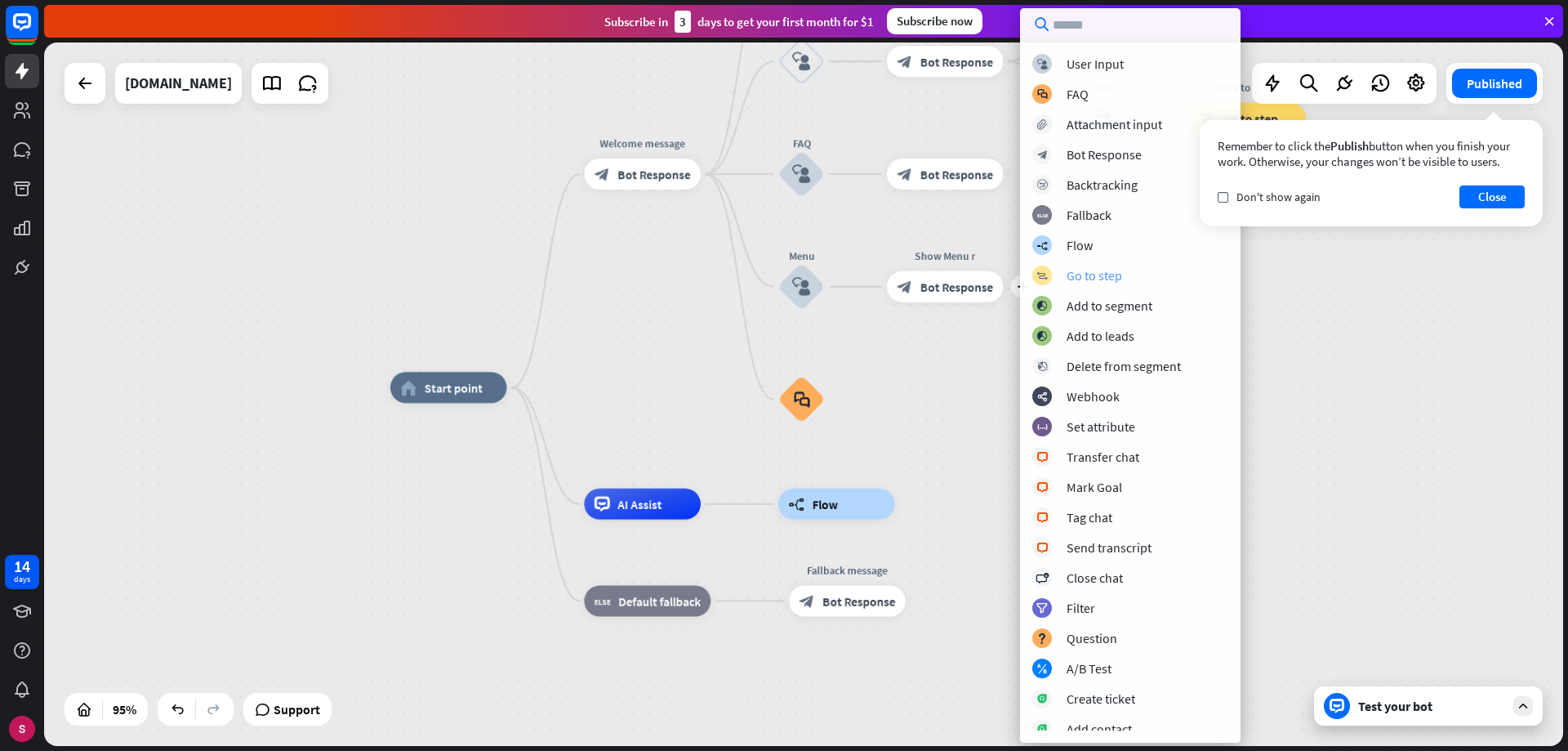
click at [1096, 275] on font "Go to step" at bounding box center [1094, 275] width 55 height 16
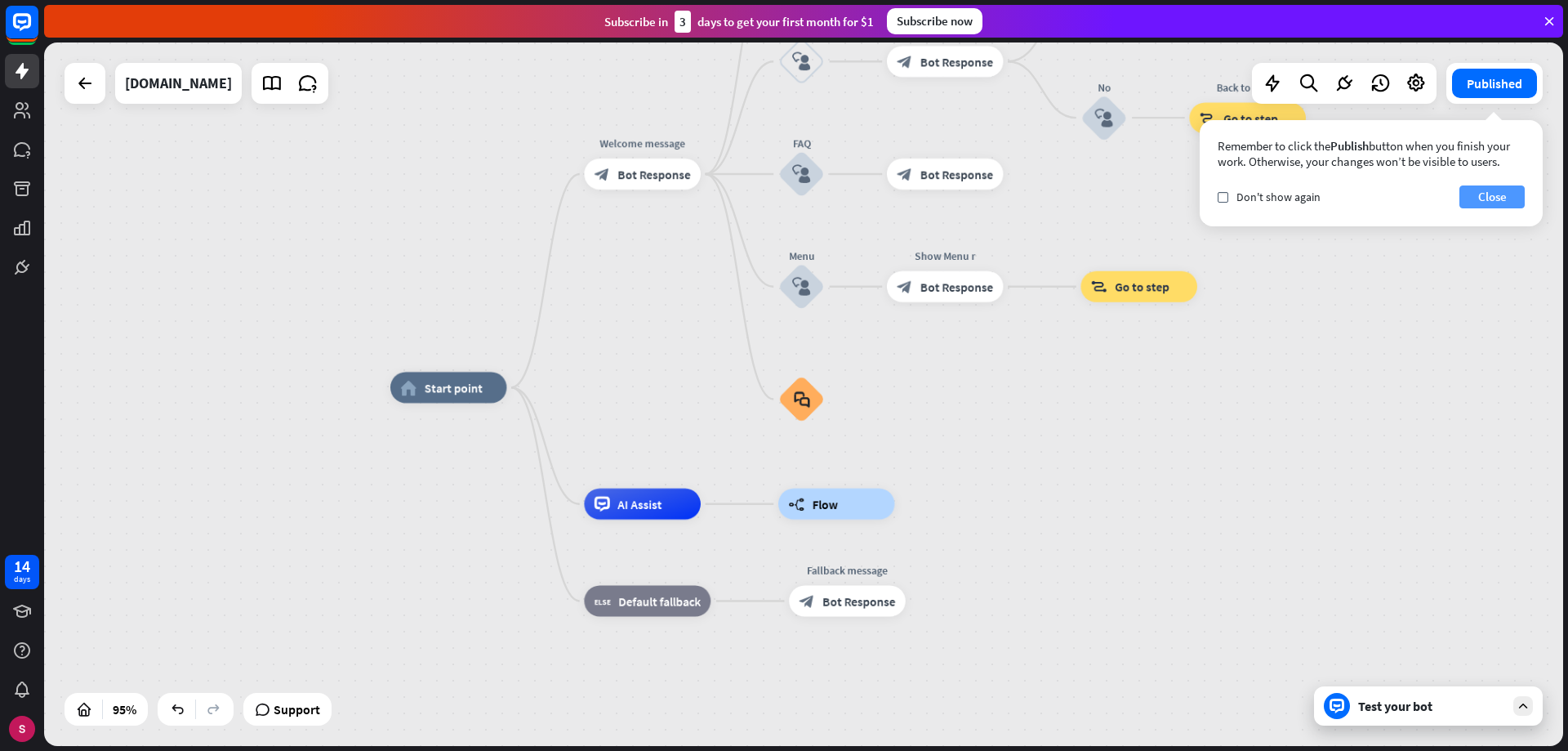
click at [1514, 202] on button "Close" at bounding box center [1493, 196] width 66 height 22
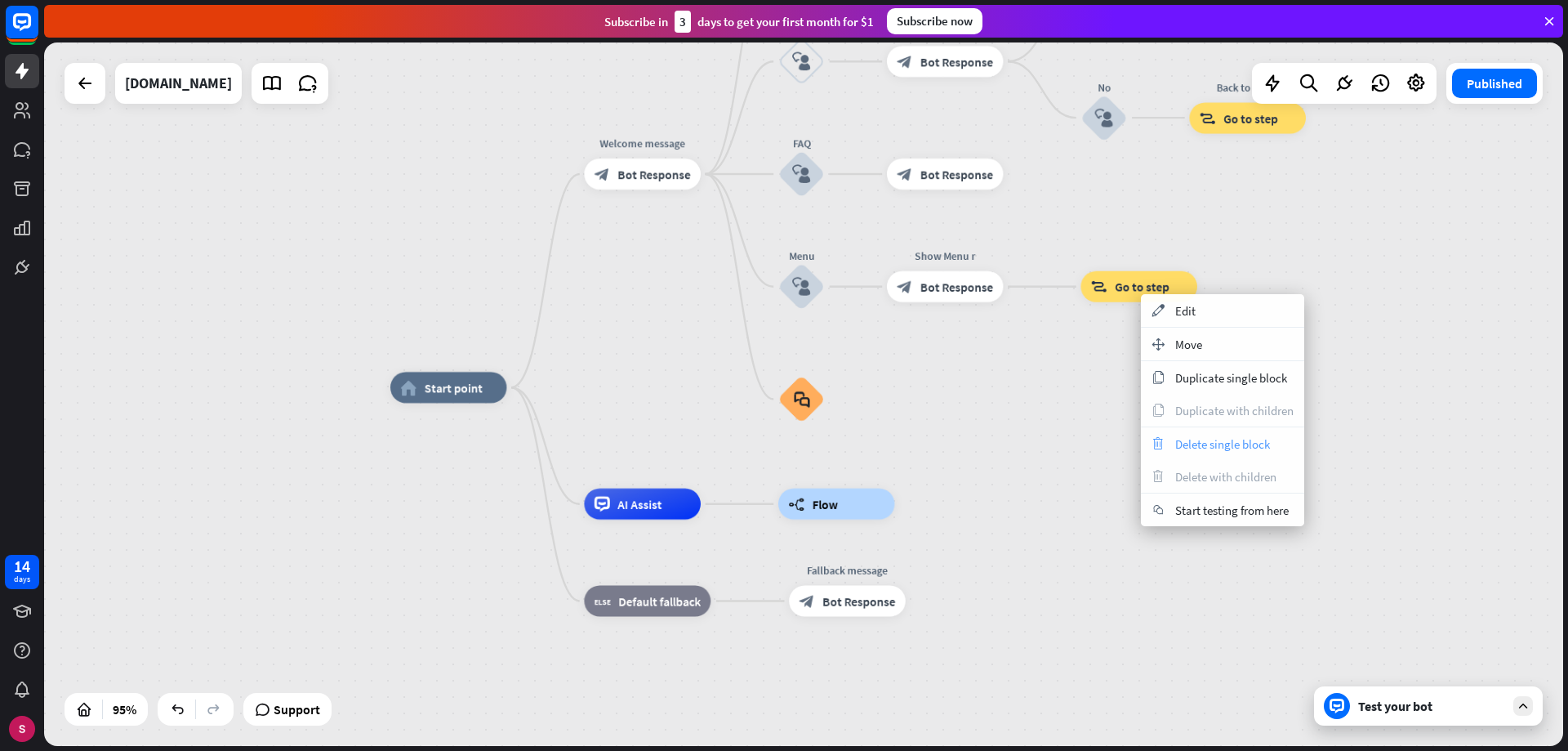
click at [1241, 446] on font "Delete single block" at bounding box center [1223, 444] width 95 height 16
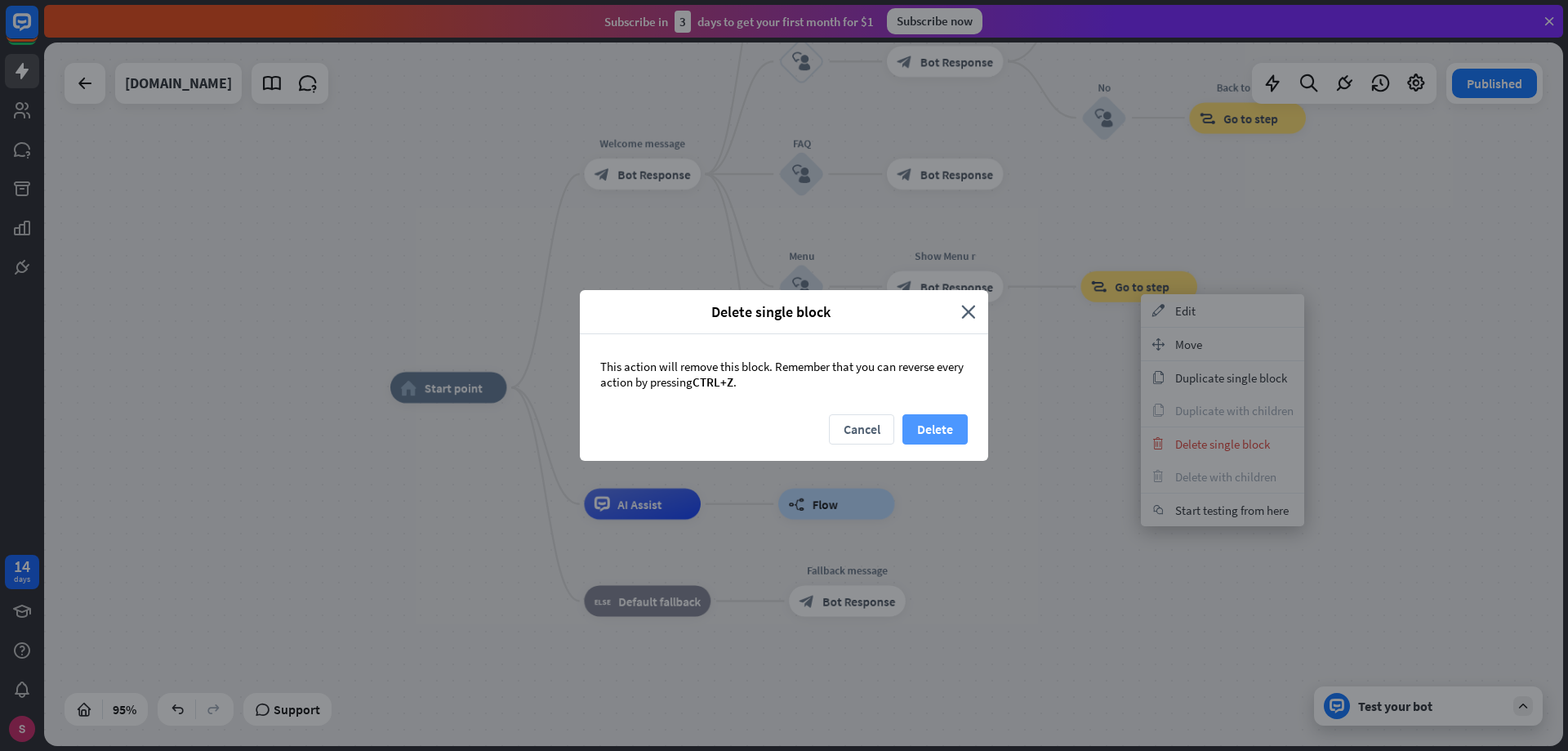
click at [947, 433] on font "Delete" at bounding box center [935, 428] width 36 height 16
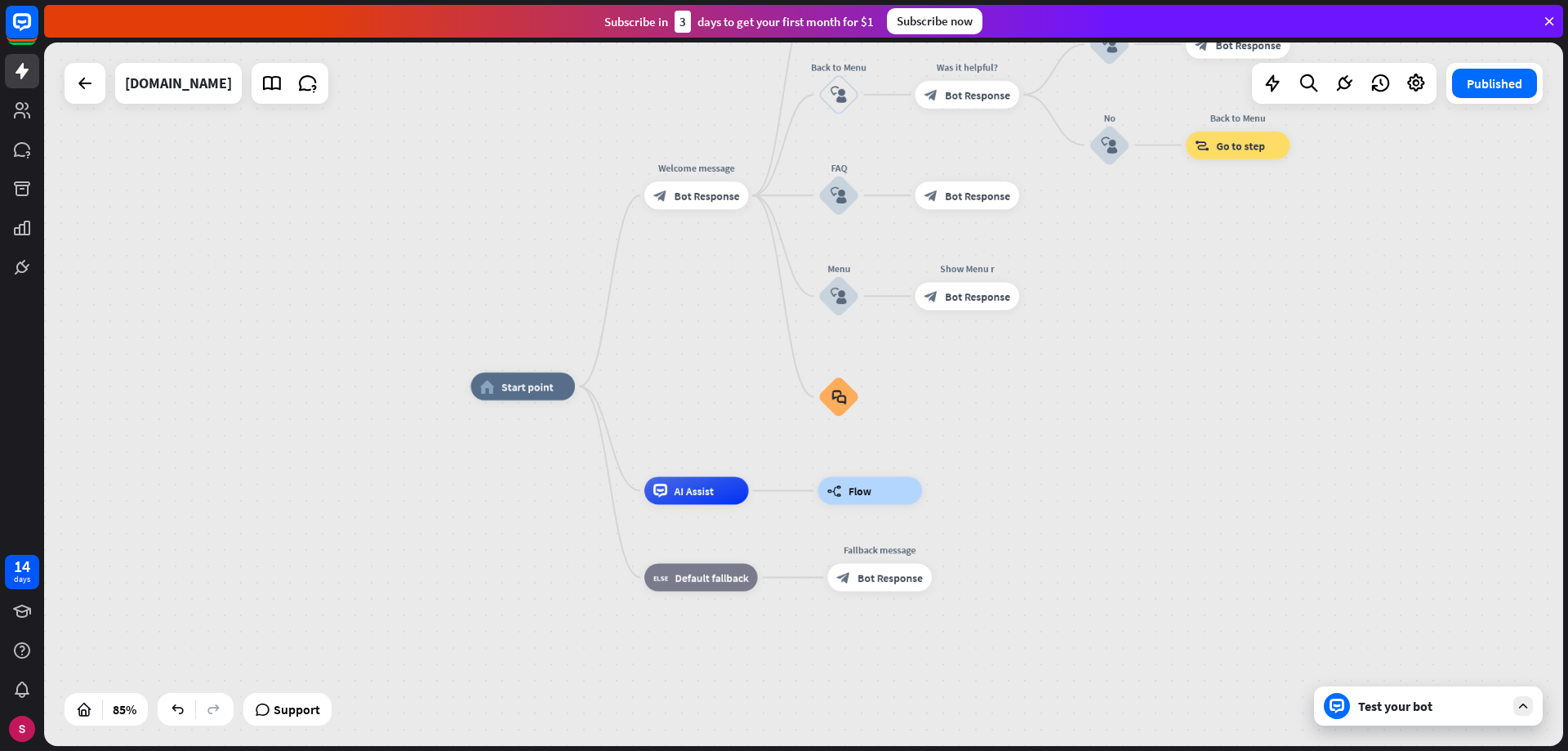
click at [1418, 704] on font "Test your bot" at bounding box center [1395, 705] width 74 height 16
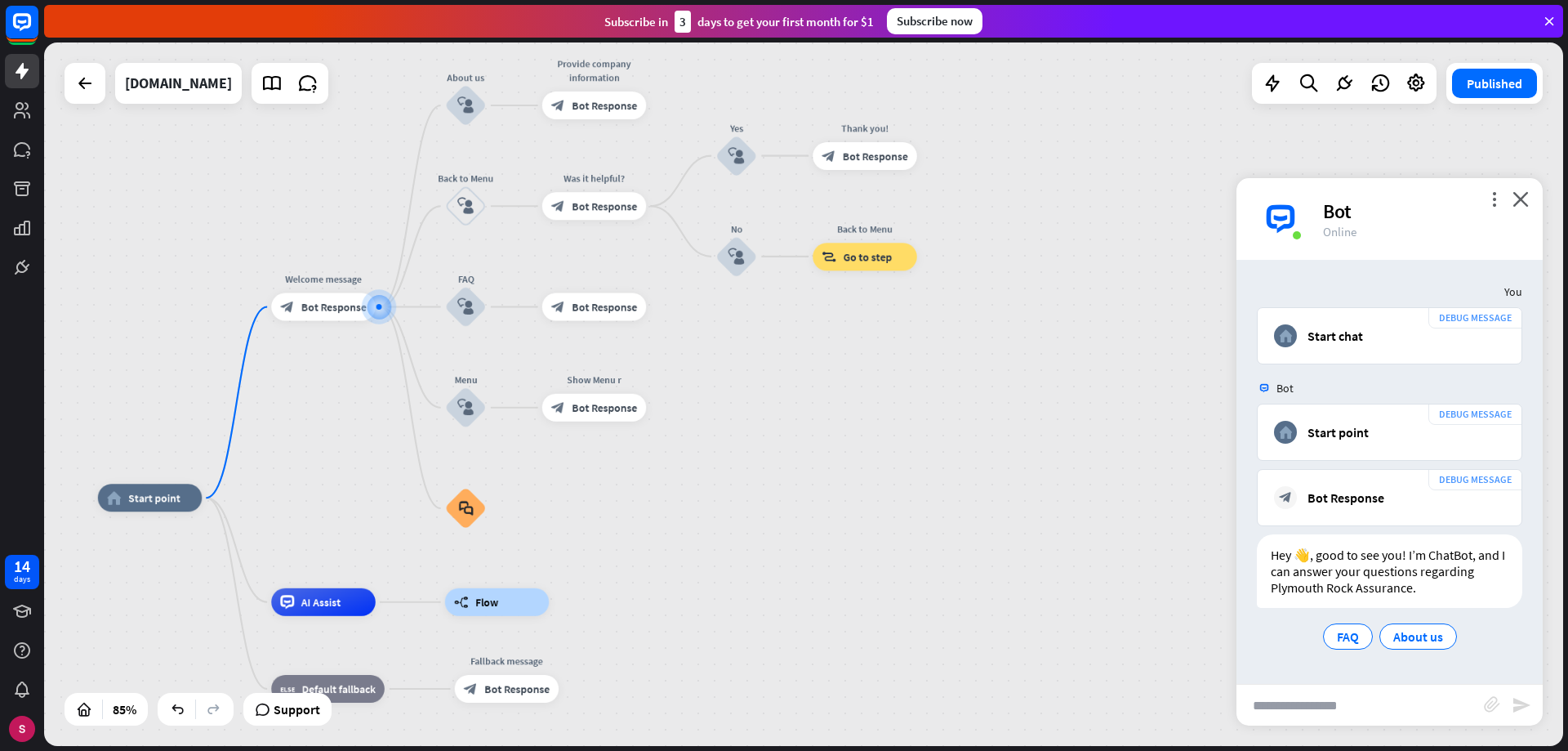
drag, startPoint x: 548, startPoint y: 599, endPoint x: 321, endPoint y: 511, distance: 243.5
click at [29, 110] on icon at bounding box center [22, 110] width 20 height 20
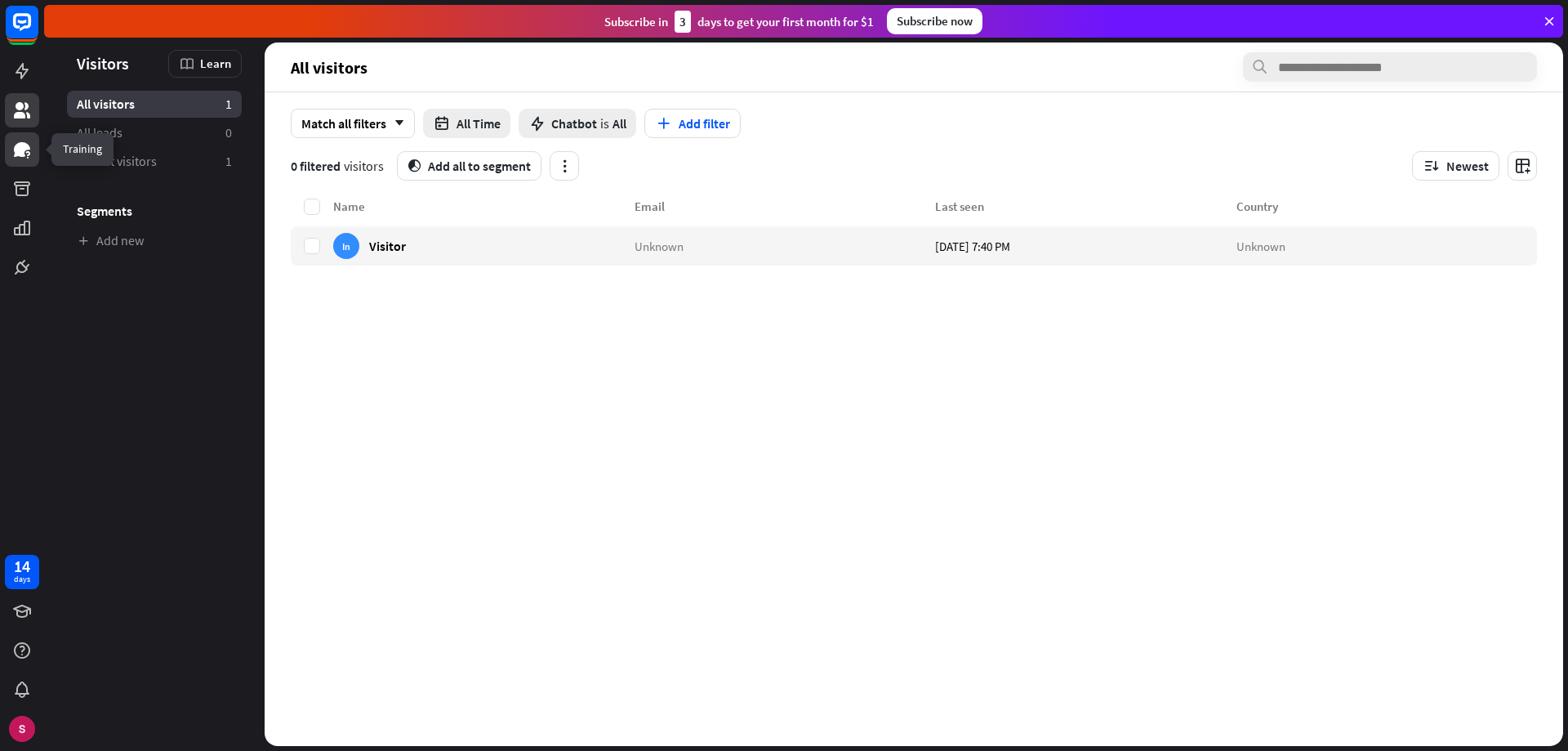
click at [13, 154] on icon at bounding box center [22, 149] width 20 height 20
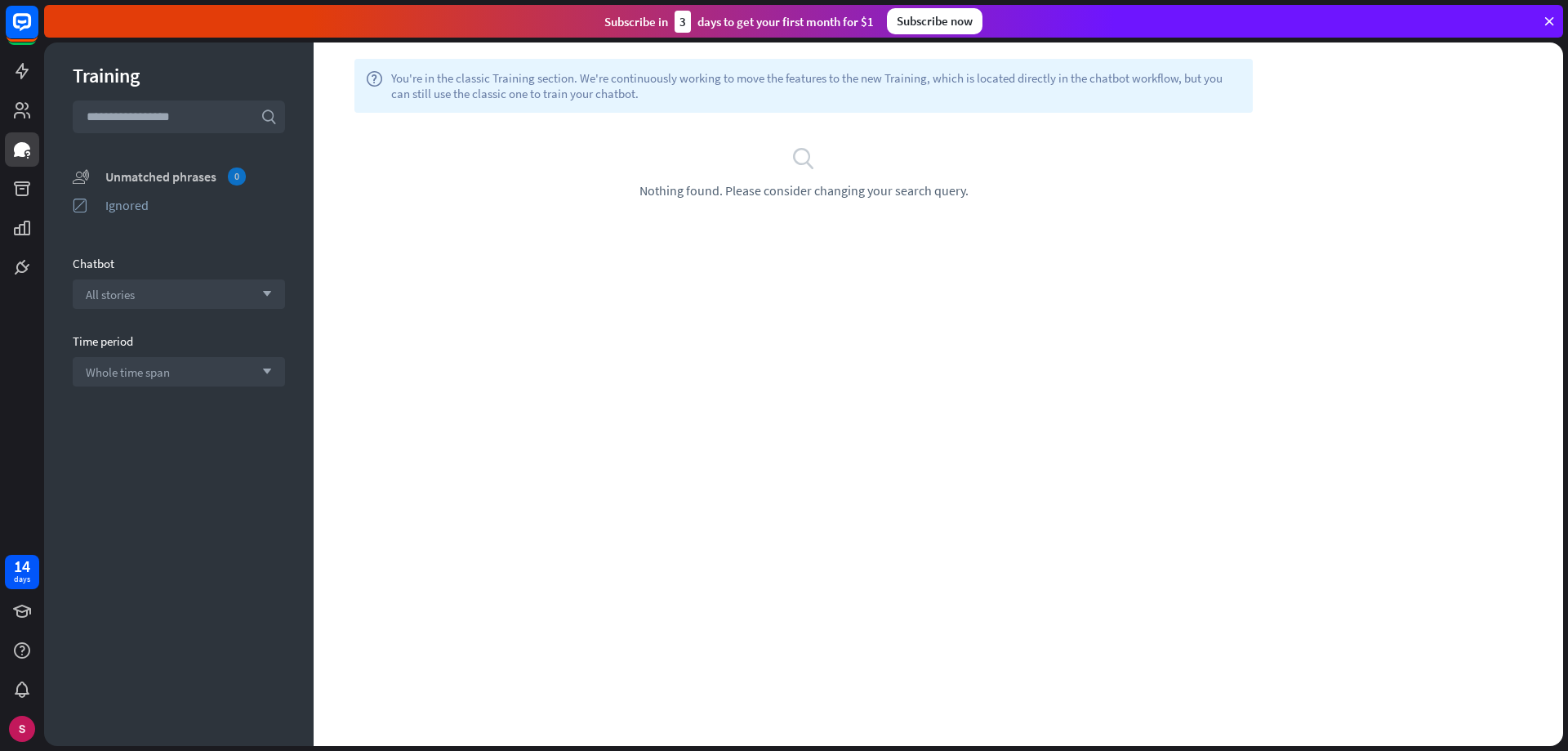
click at [169, 180] on div "Unmatched phrases 0" at bounding box center [195, 177] width 180 height 18
click at [22, 79] on icon at bounding box center [22, 71] width 13 height 16
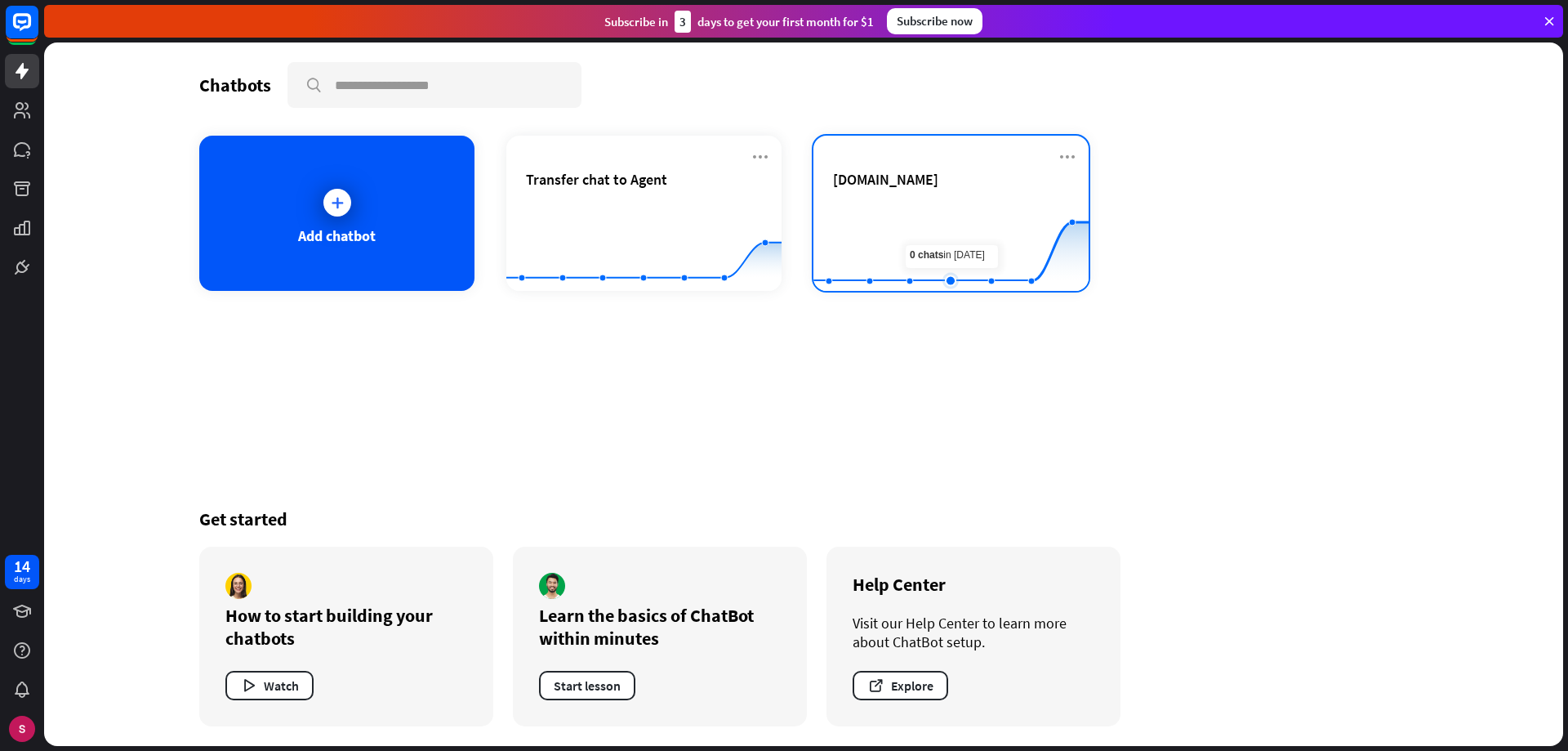
click at [950, 211] on rect at bounding box center [951, 250] width 275 height 102
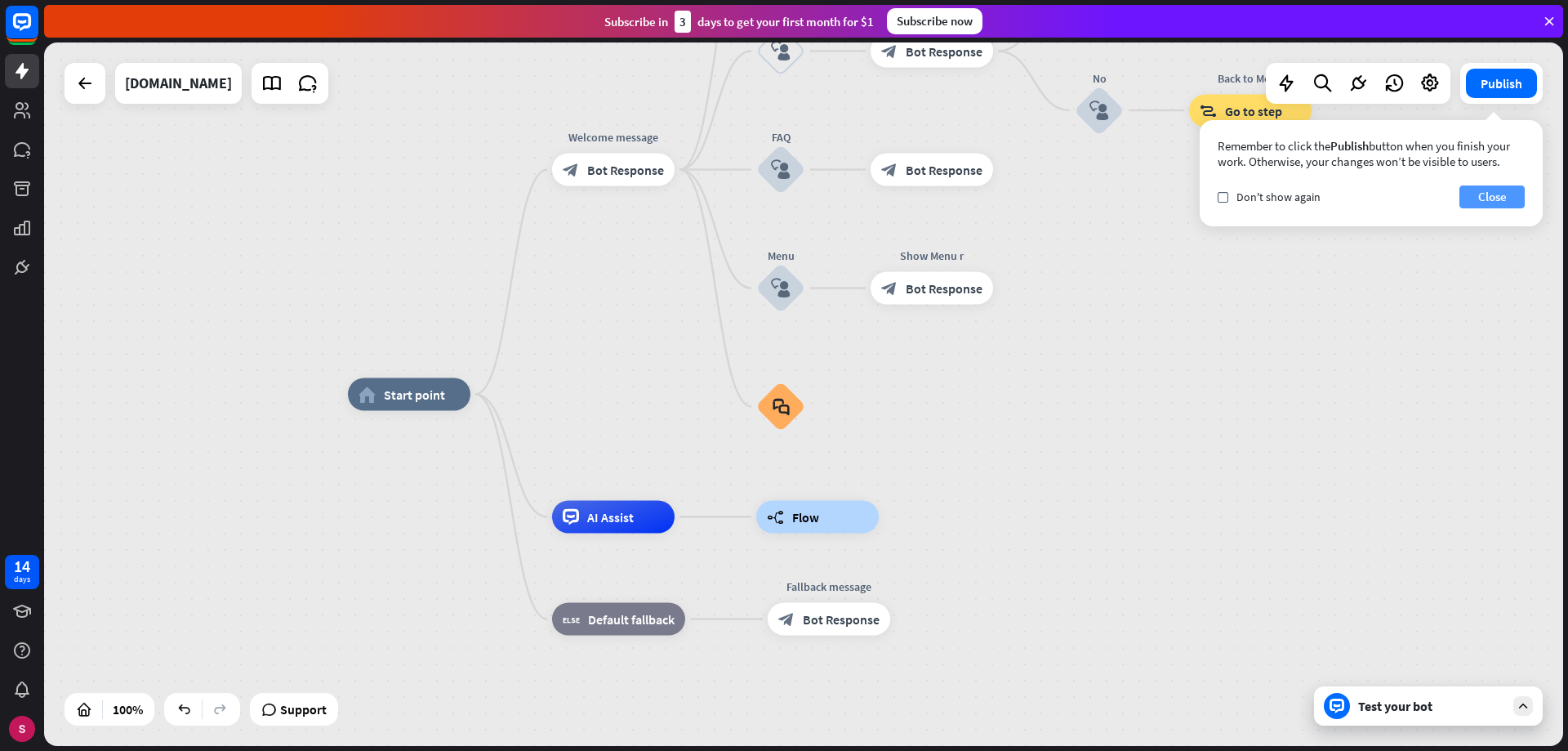
click at [1492, 196] on font "Close" at bounding box center [1492, 196] width 29 height 16
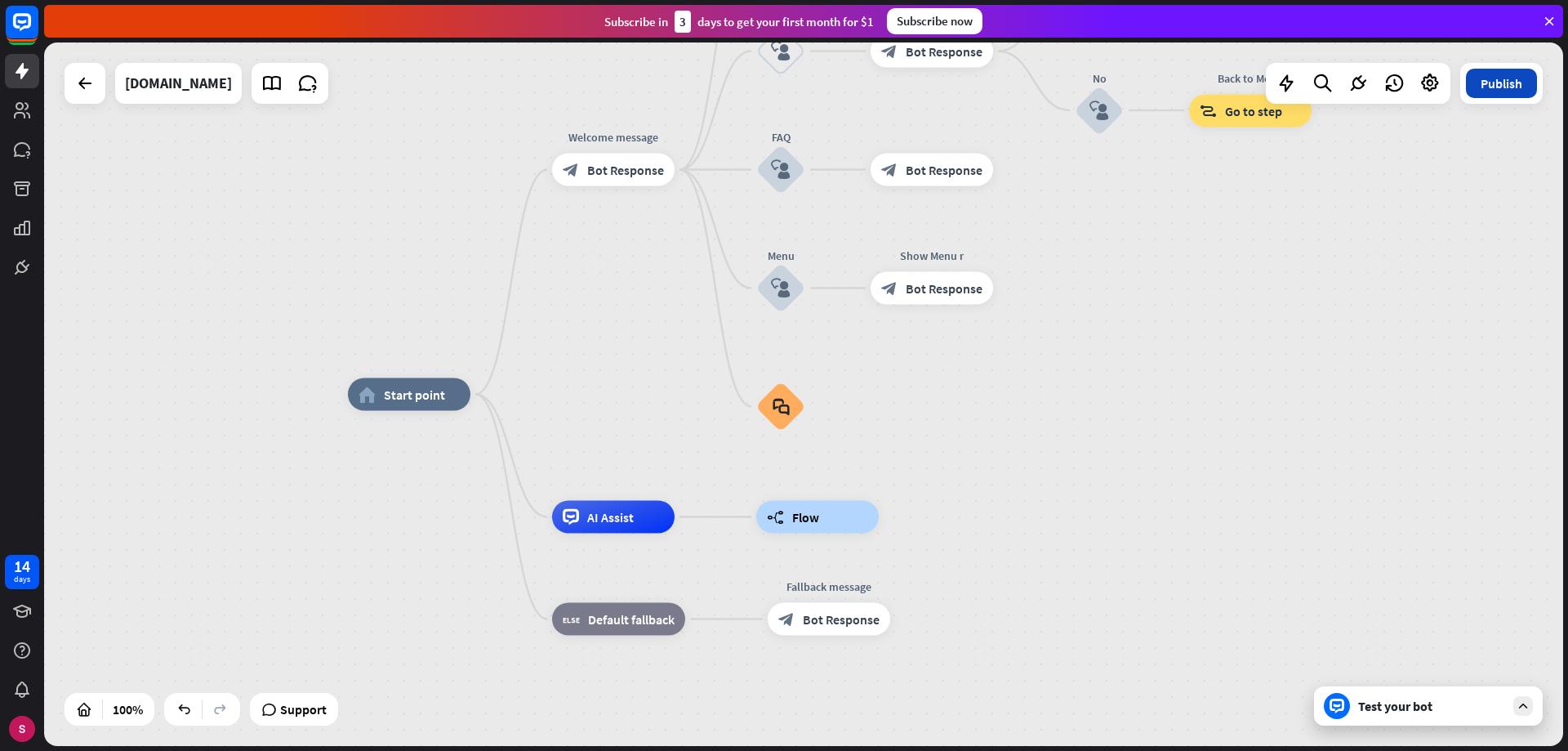
click at [1512, 79] on font "Publish" at bounding box center [1501, 83] width 42 height 16
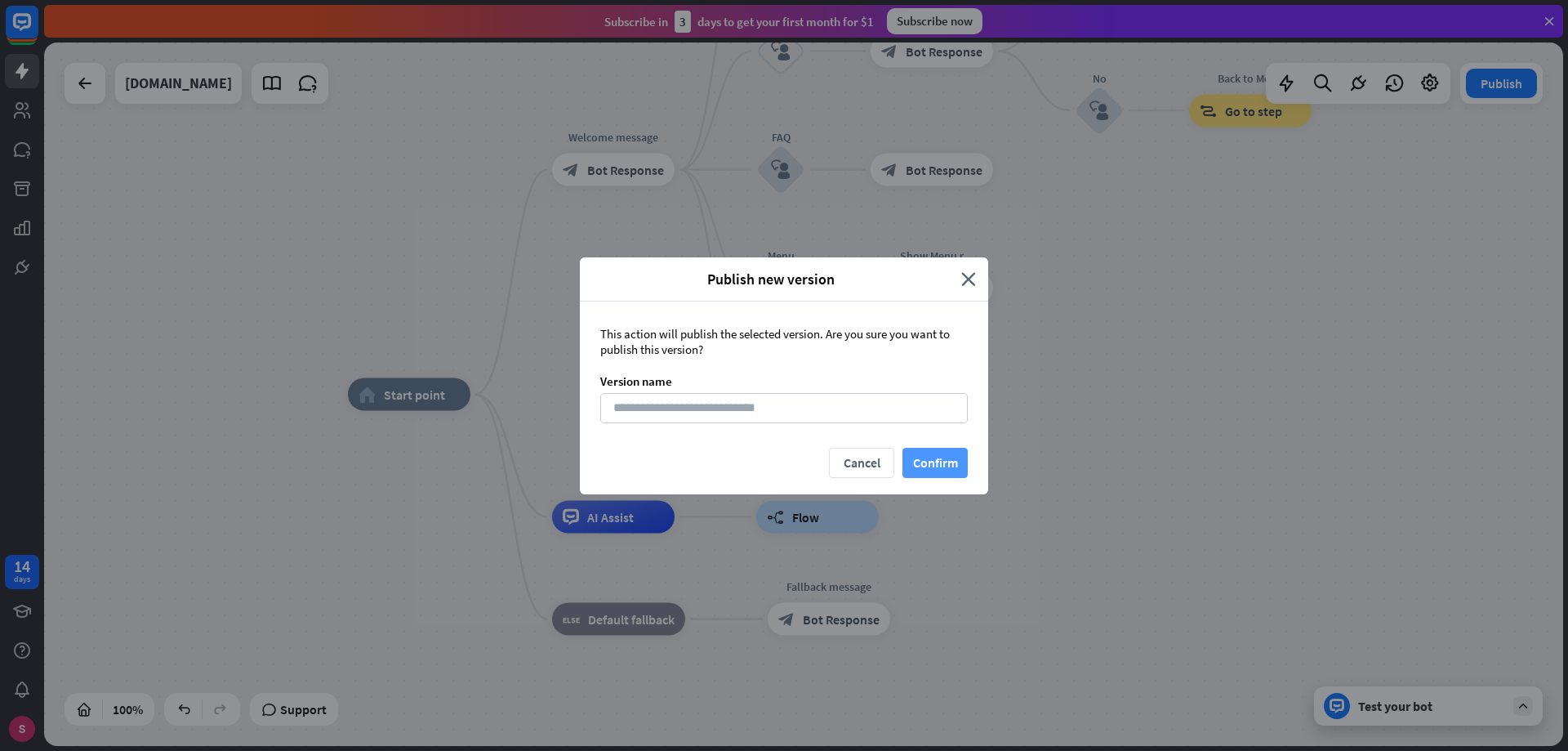
click at [942, 459] on font "Confirm" at bounding box center [936, 462] width 45 height 16
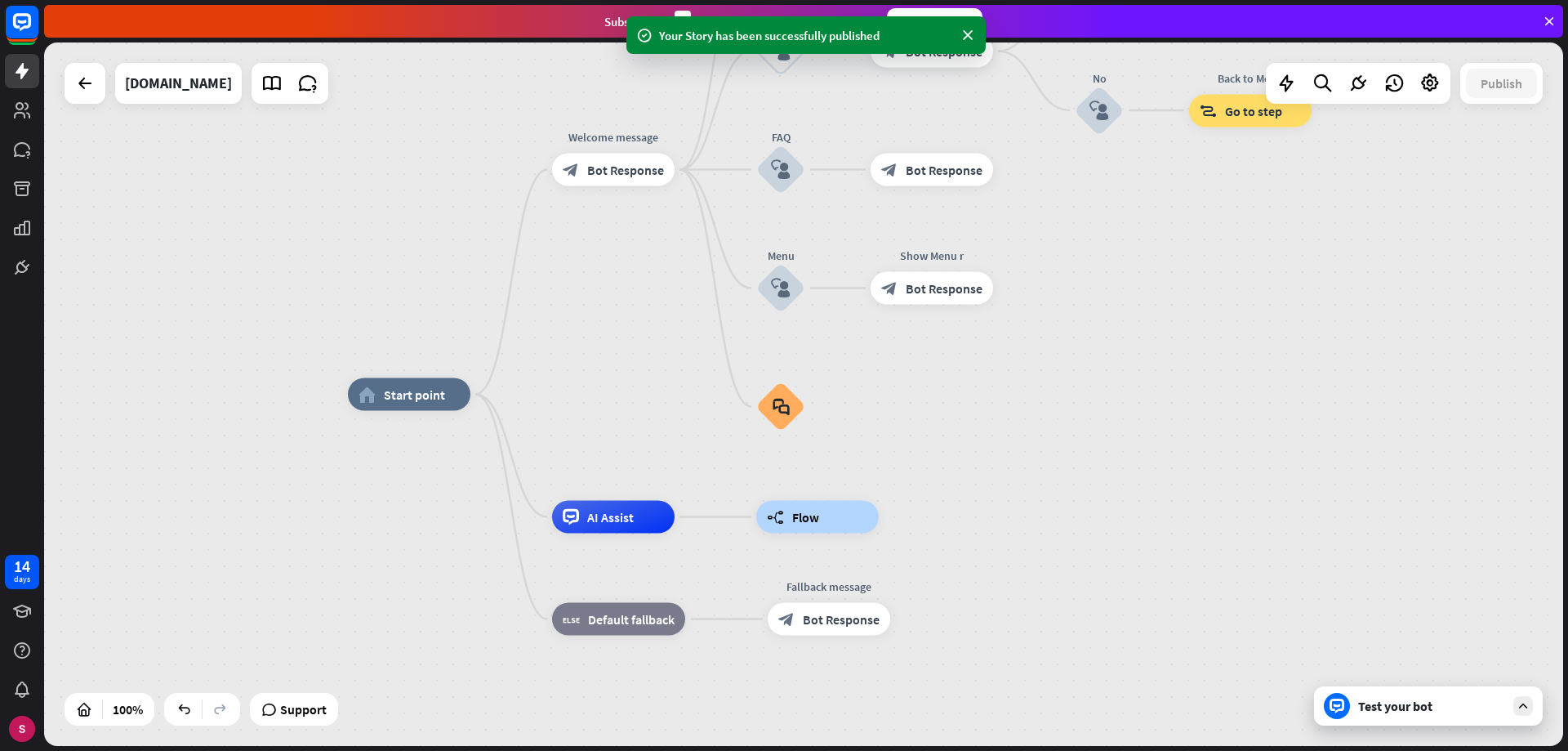
click at [942, 459] on div "home_2 Start point Welcome message block_bot_response Bot Response About us blo…" at bounding box center [1107, 746] width 1519 height 703
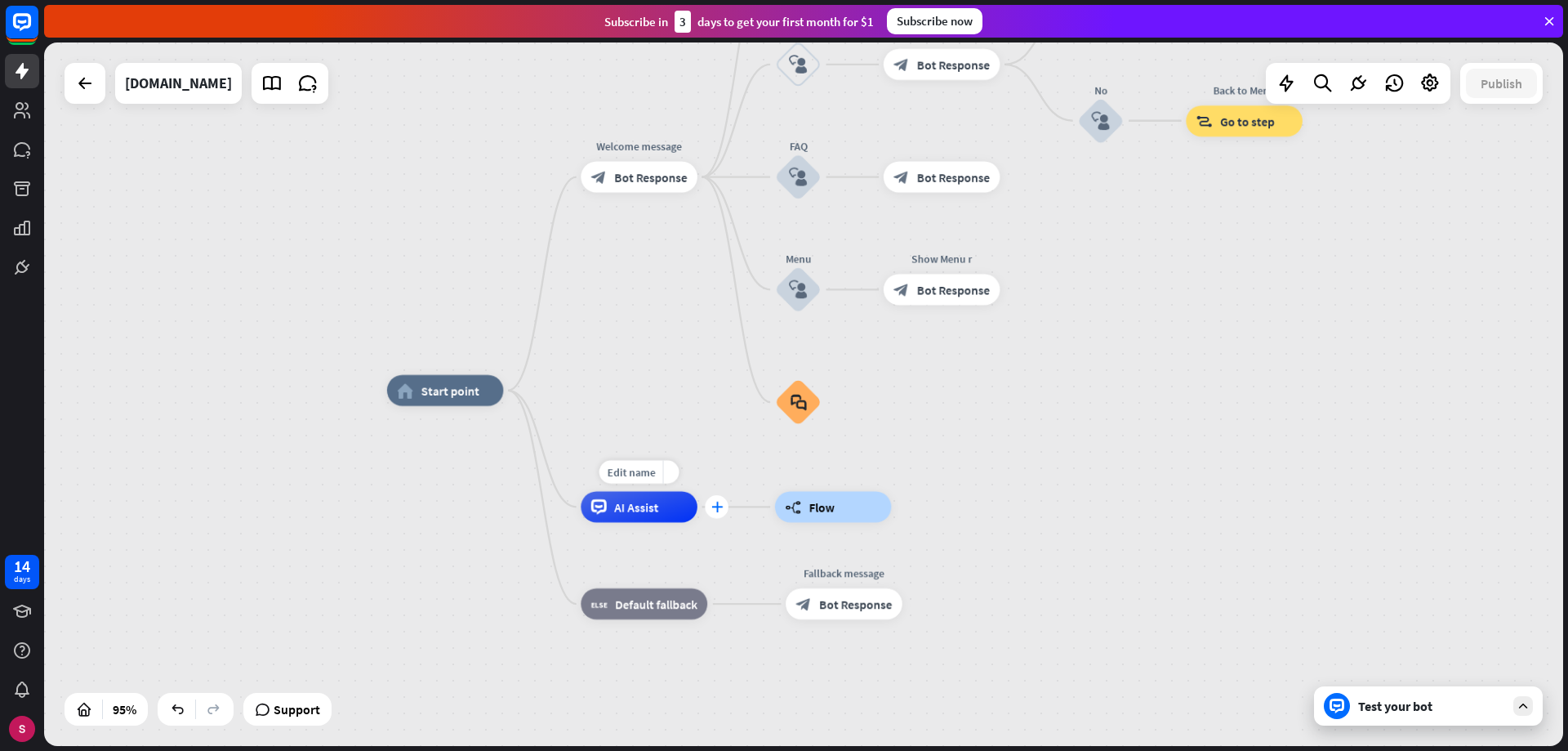
click at [719, 510] on font "plus" at bounding box center [716, 507] width 11 height 10
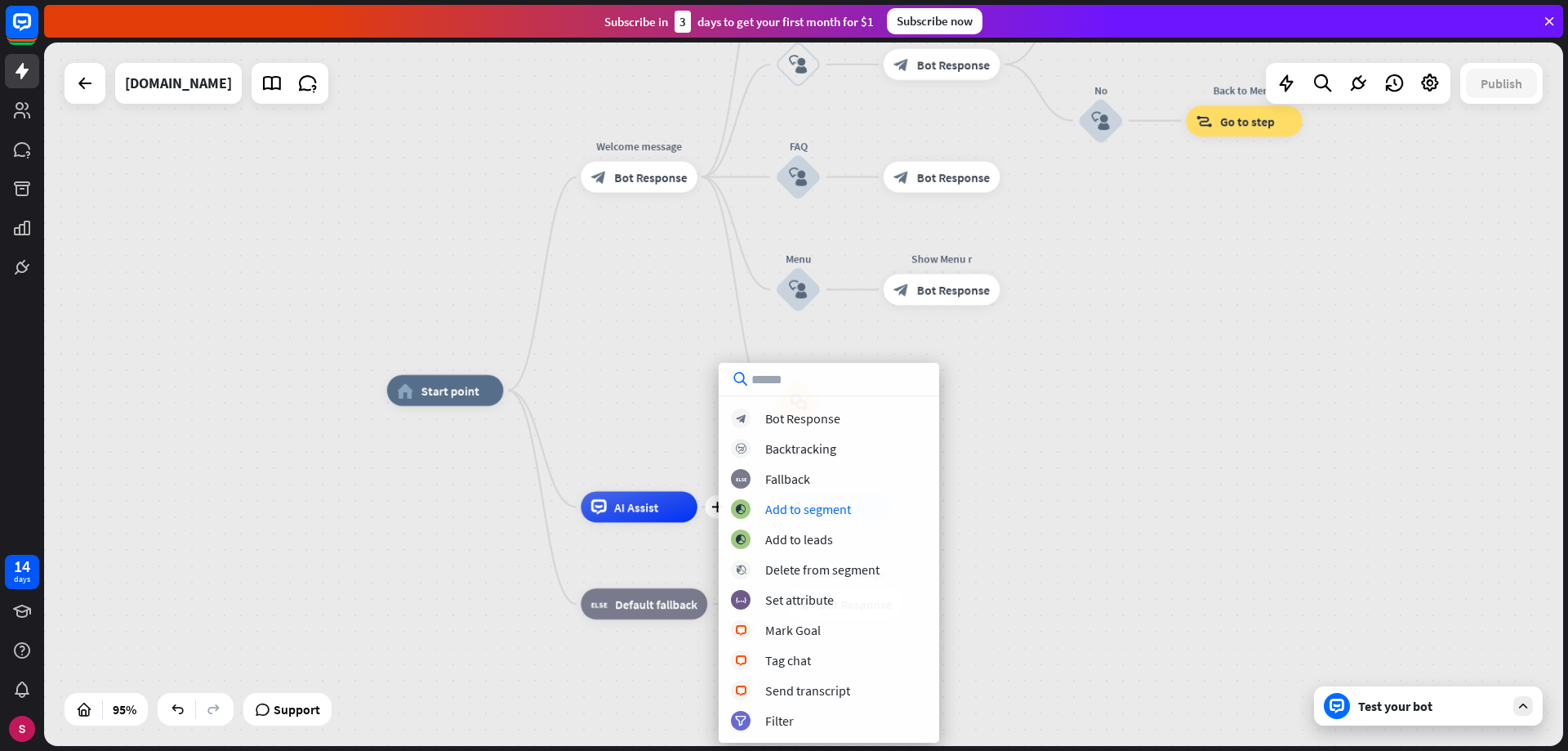
click at [1183, 445] on div "home_2 Start point Welcome message block_bot_response Bot Response About us blo…" at bounding box center [1109, 724] width 1443 height 668
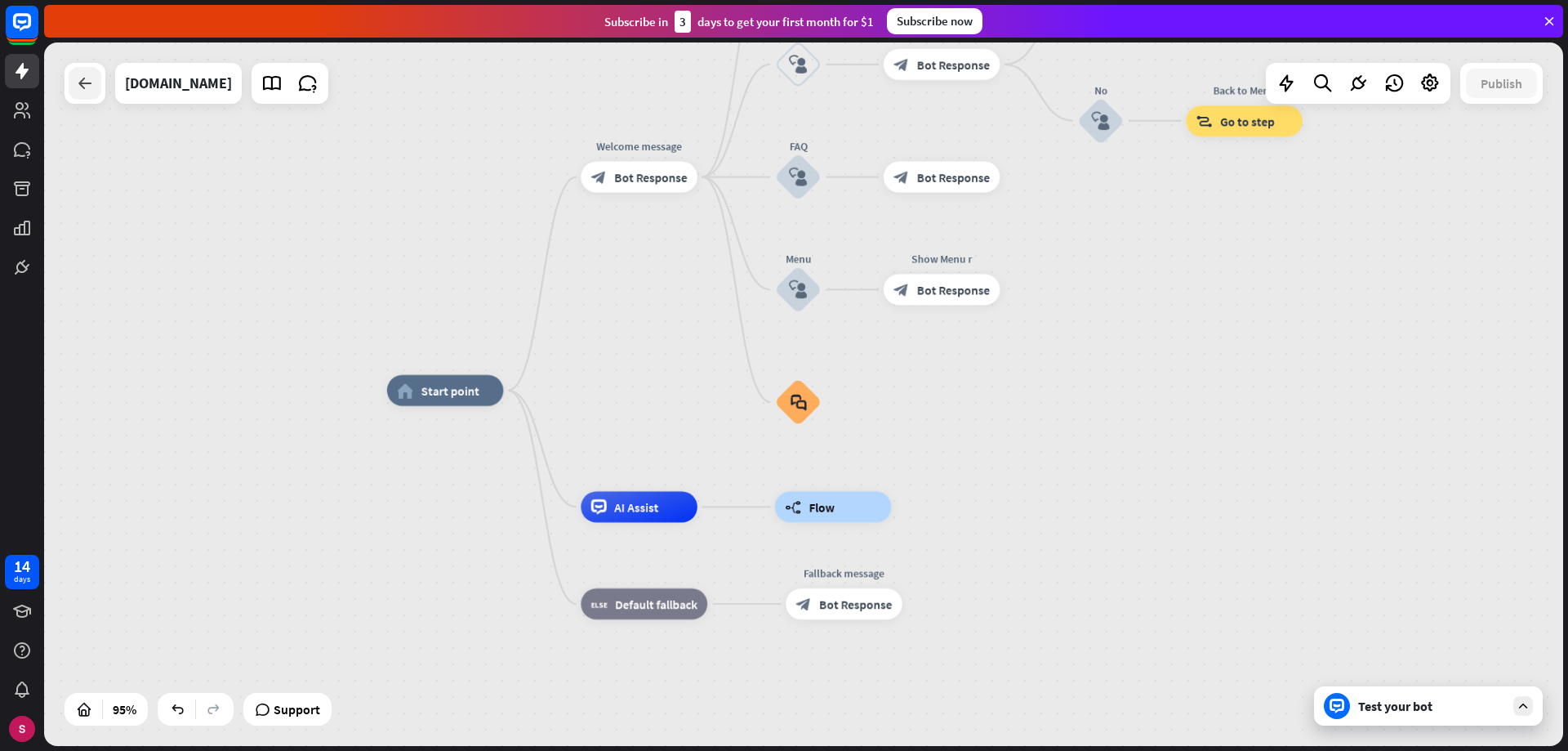
click at [69, 89] on div at bounding box center [85, 83] width 33 height 33
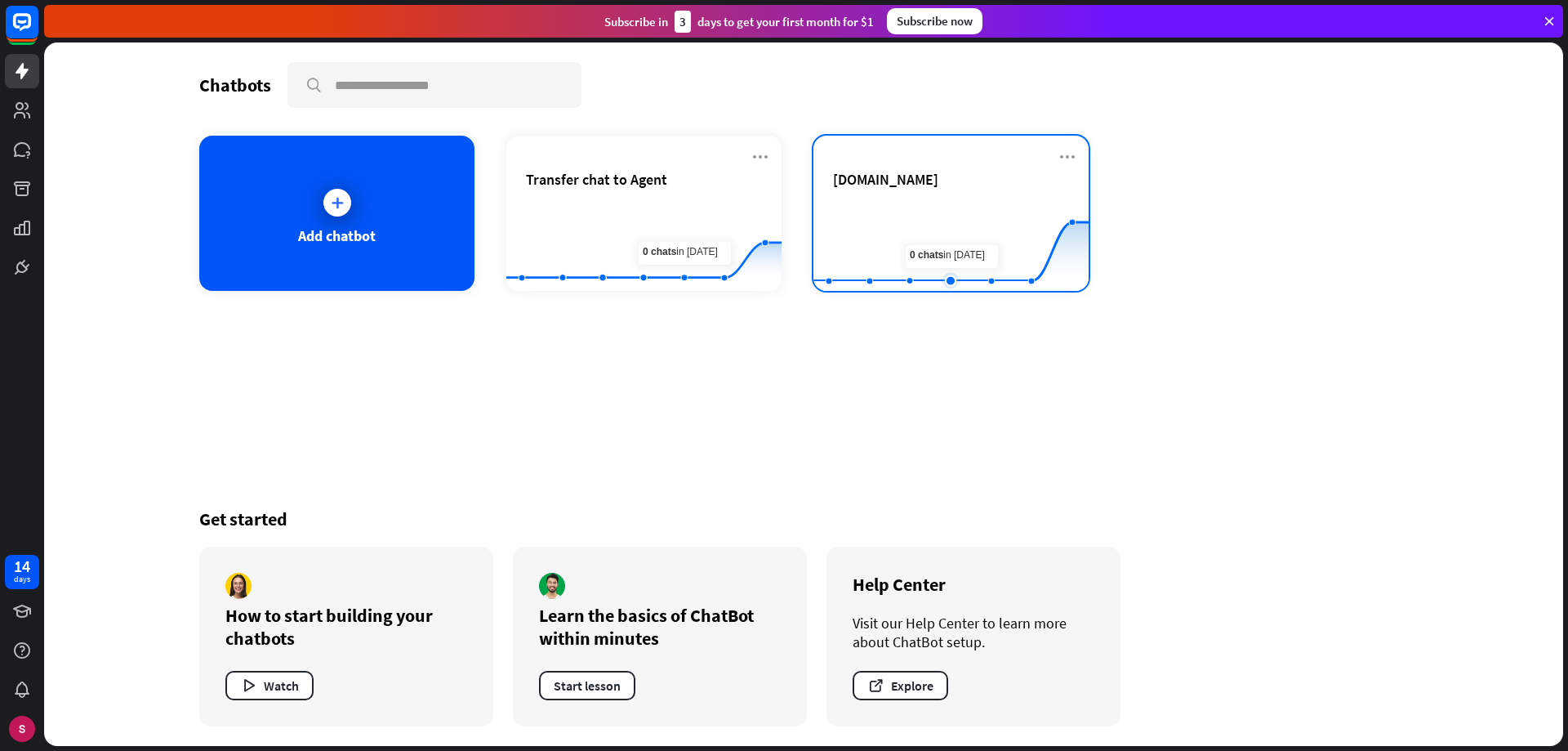
click at [962, 224] on rect at bounding box center [951, 250] width 275 height 102
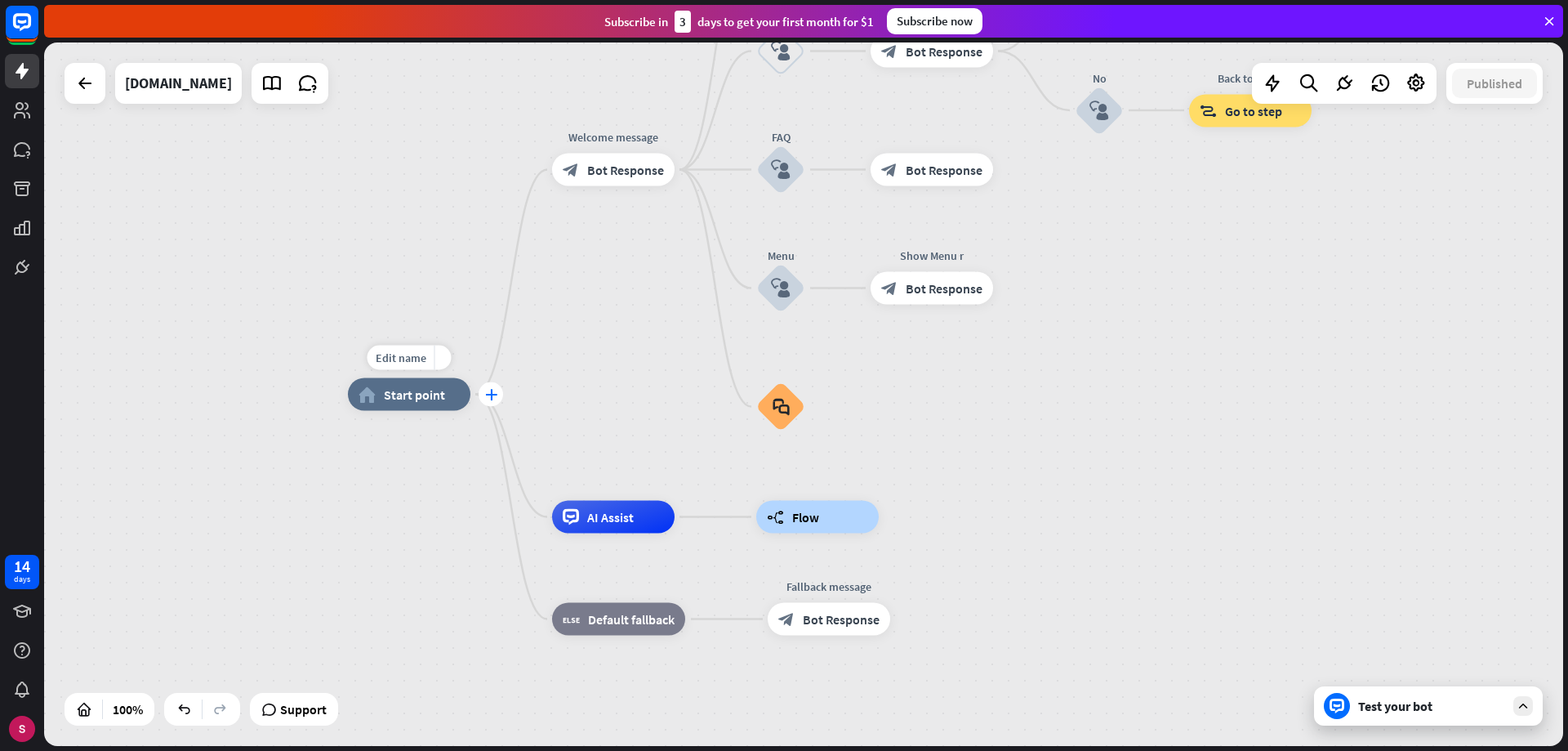
click at [488, 395] on font "plus" at bounding box center [491, 394] width 12 height 11
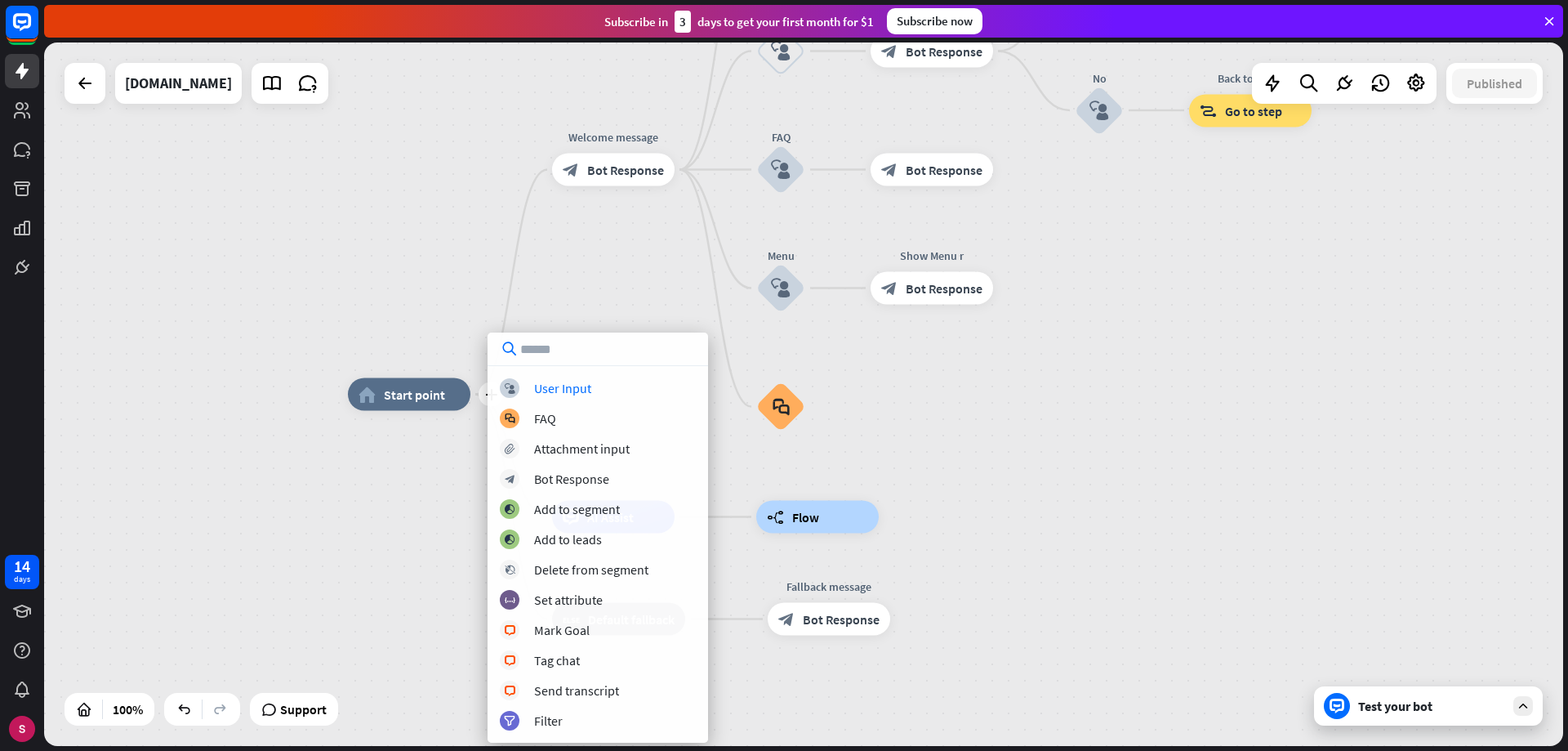
click at [1017, 382] on div "plus home_2 Start point Welcome message block_bot_response Bot Response About u…" at bounding box center [803, 394] width 1519 height 703
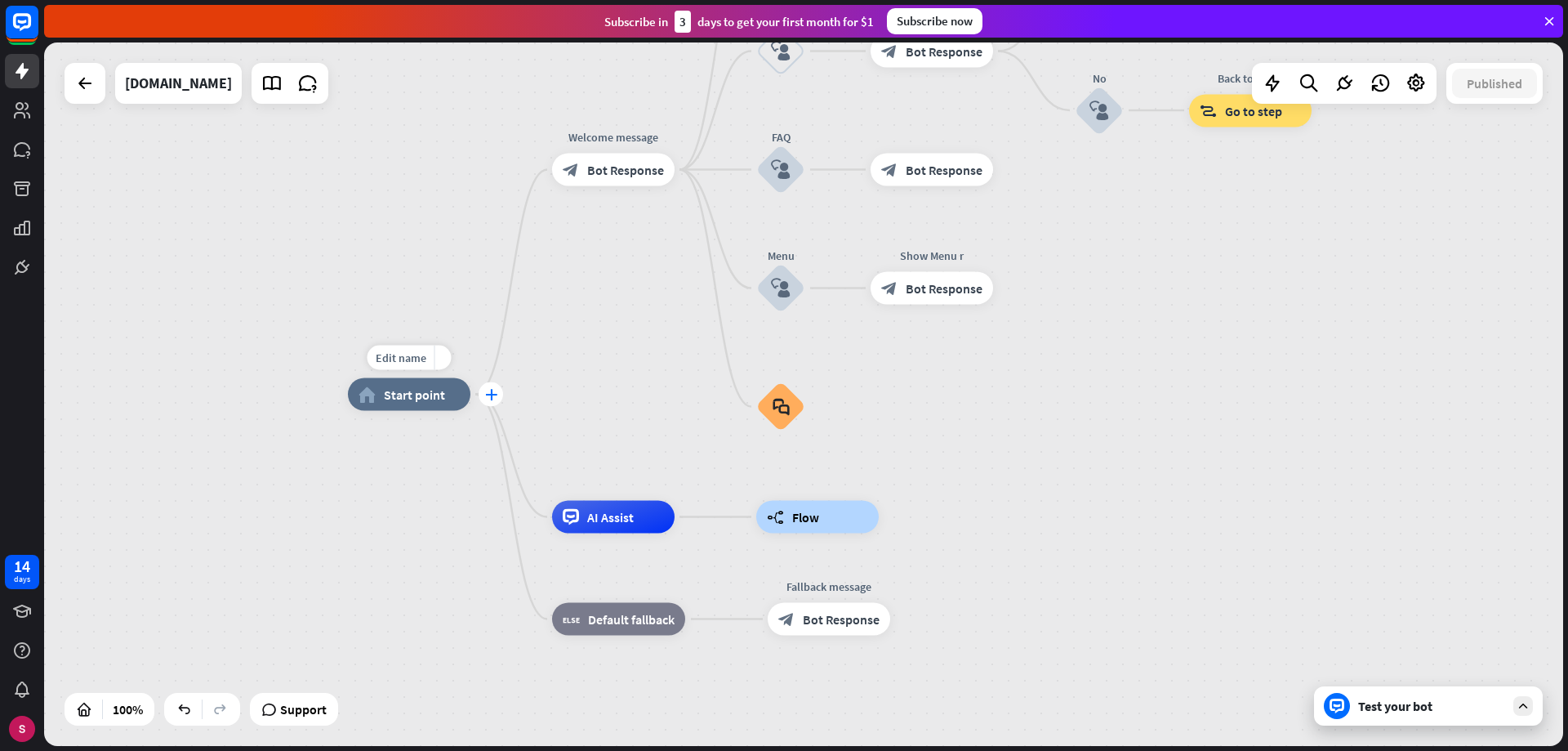
click at [493, 394] on font "plus" at bounding box center [491, 394] width 12 height 11
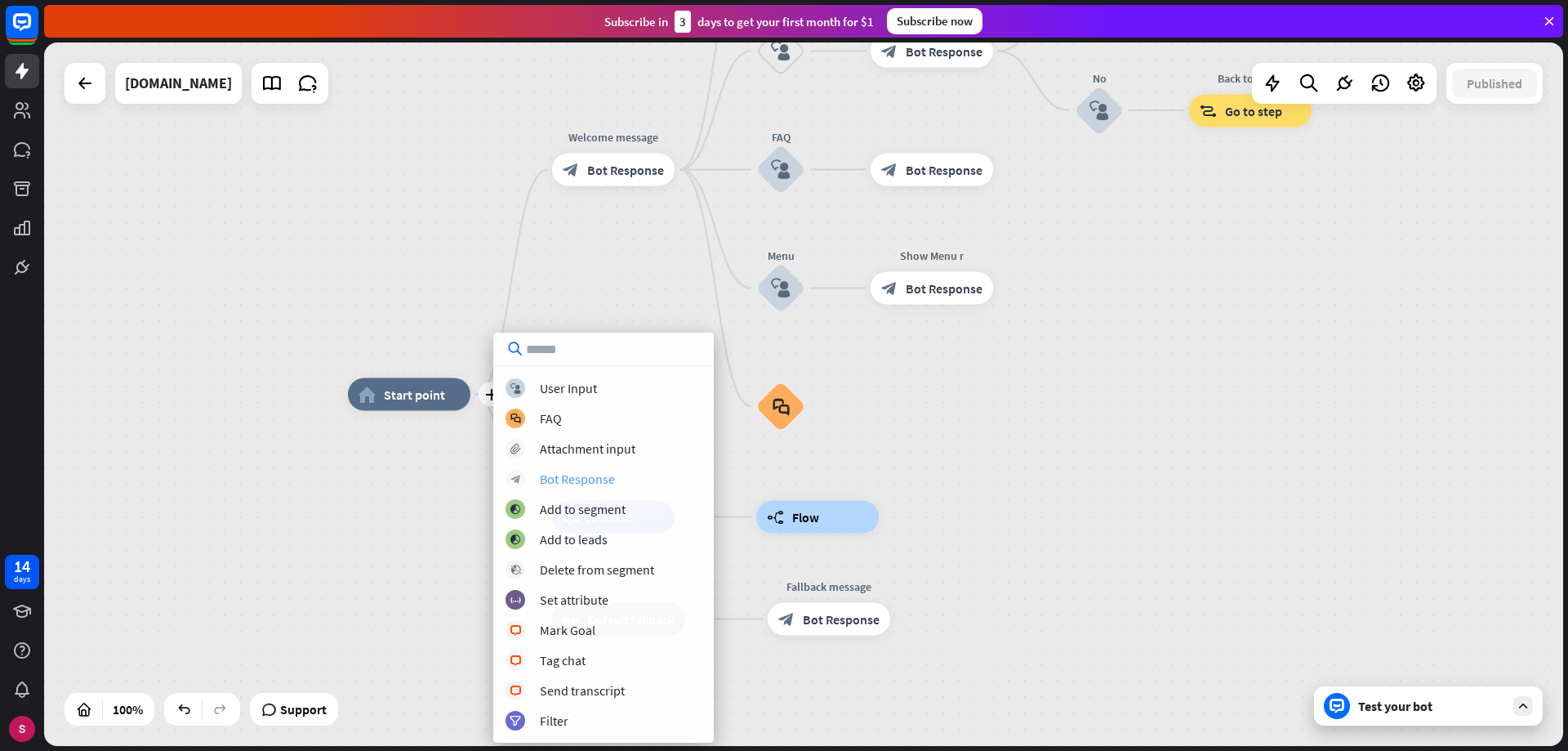
click at [577, 475] on font "Bot Response" at bounding box center [577, 478] width 75 height 16
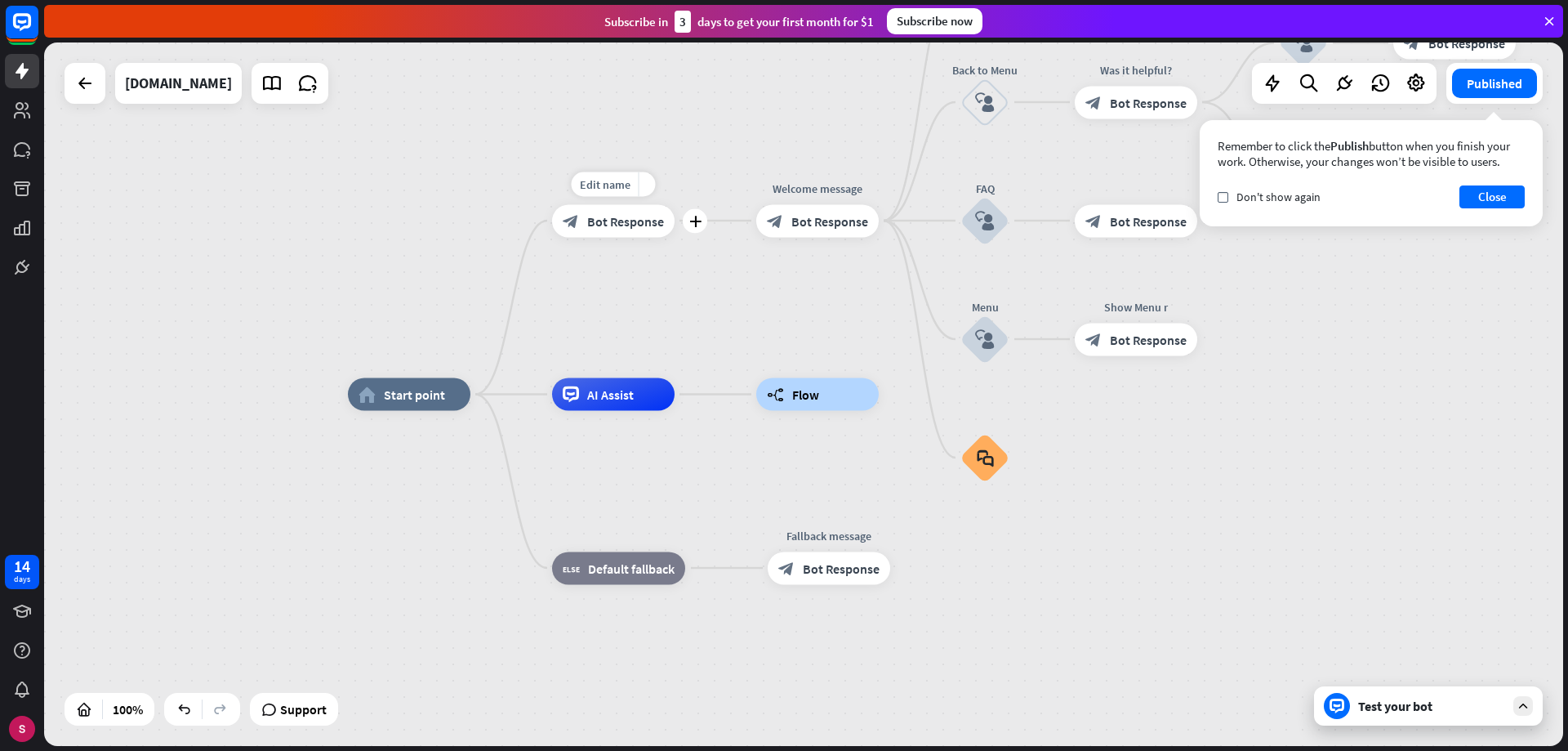
click at [632, 214] on font "Bot Response" at bounding box center [625, 221] width 77 height 16
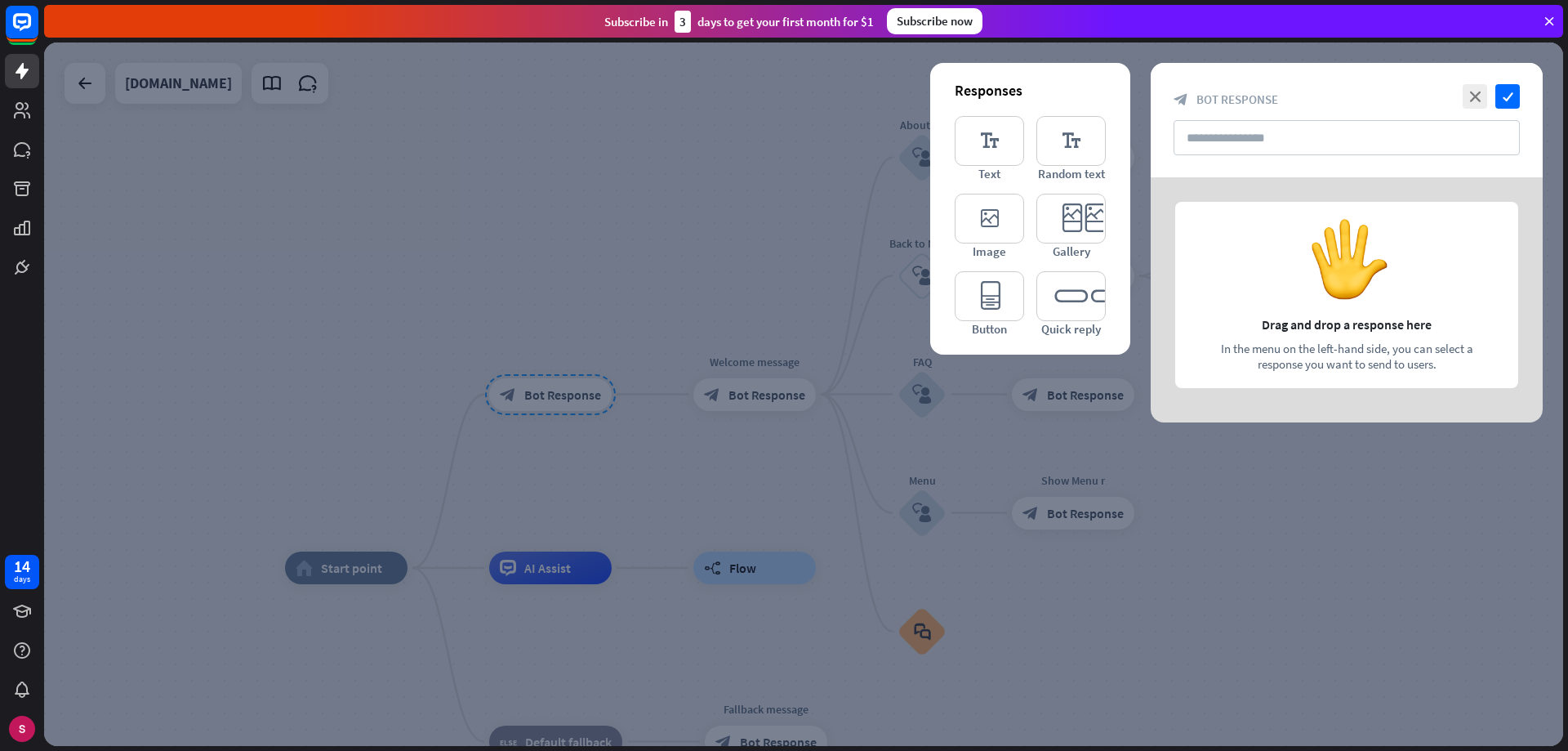
click at [773, 396] on div at bounding box center [803, 394] width 1519 height 703
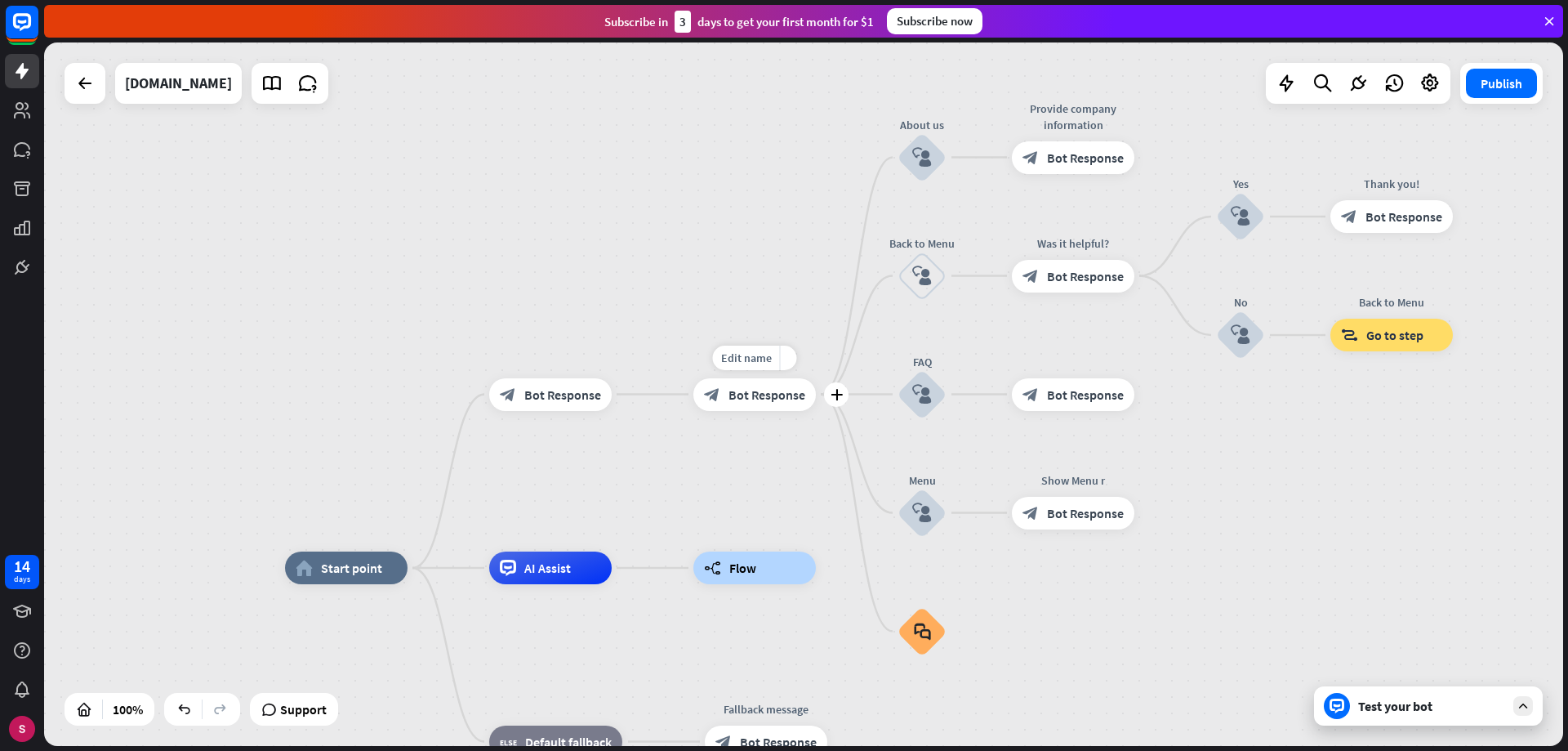
click at [746, 396] on font "Bot Response" at bounding box center [766, 395] width 77 height 16
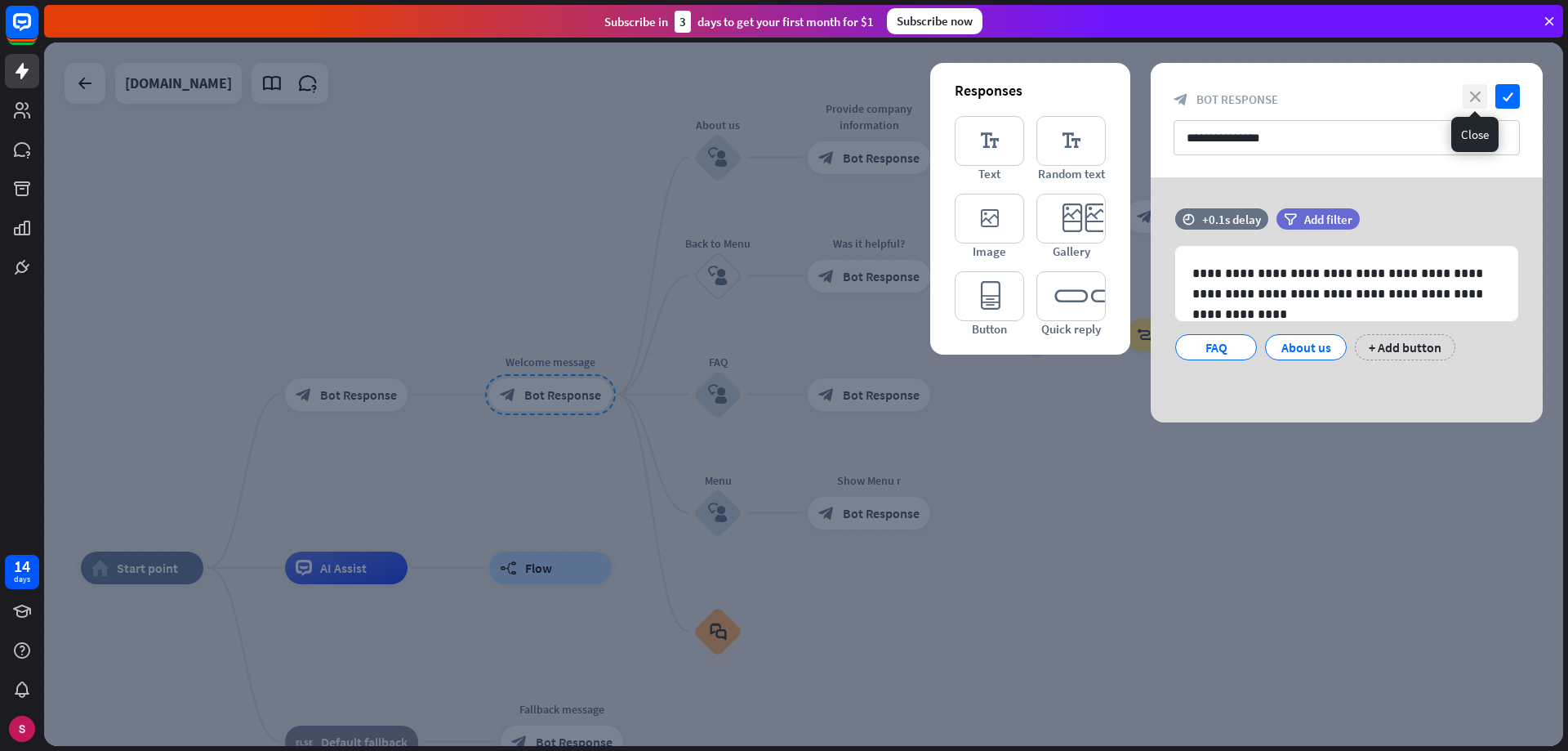
click at [1474, 93] on font "close" at bounding box center [1475, 97] width 10 height 10
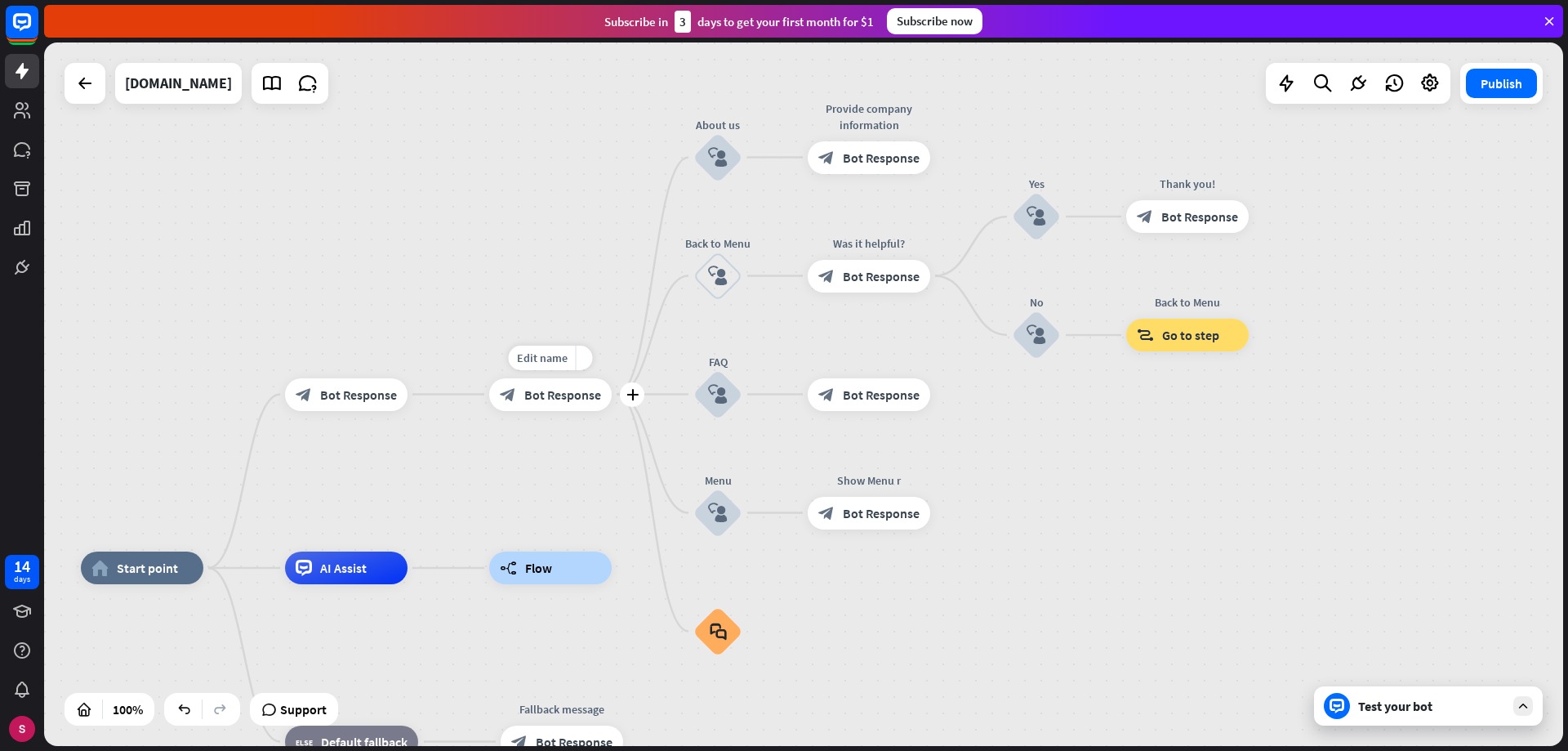
click at [570, 391] on font "Bot Response" at bounding box center [562, 395] width 77 height 16
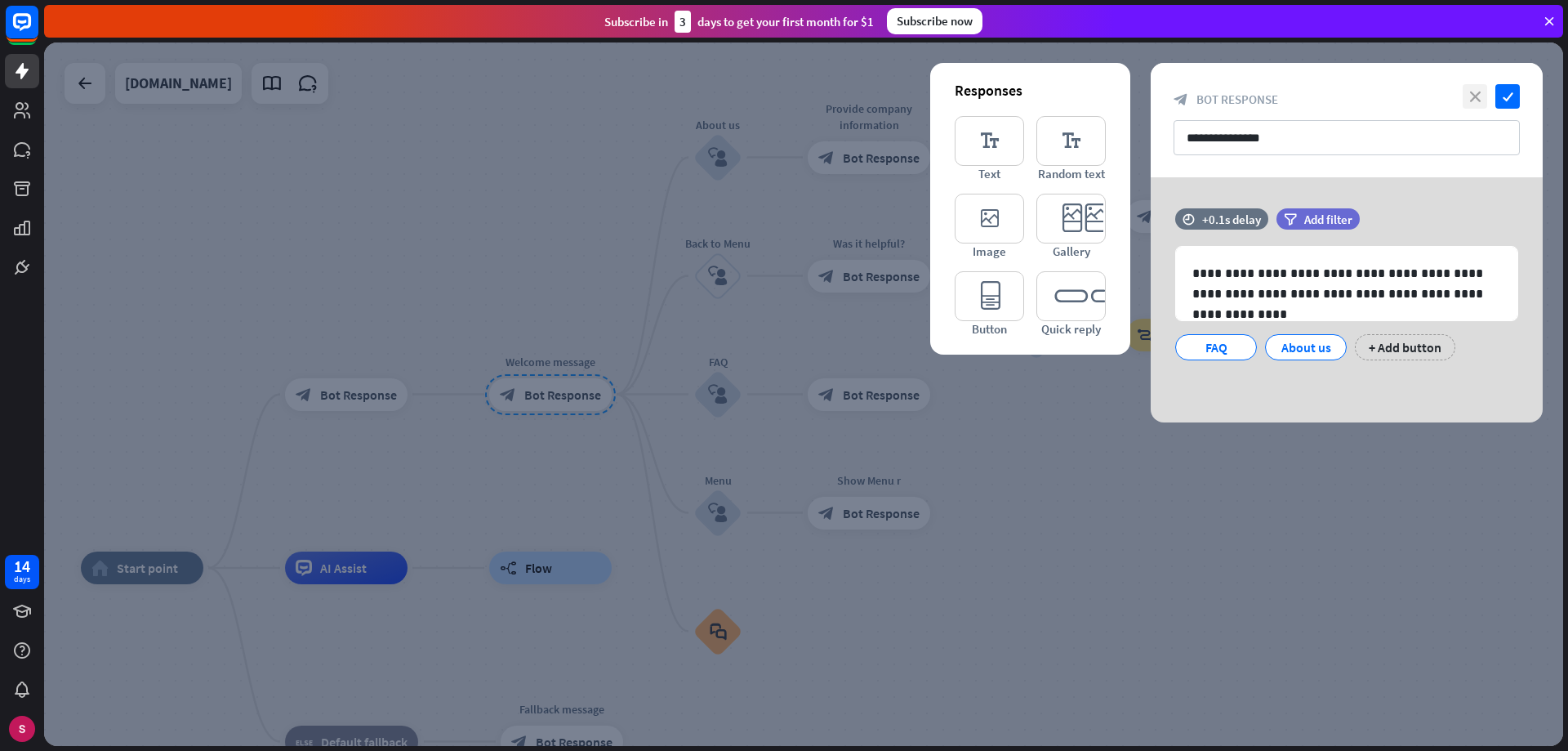
click at [1472, 92] on font "close" at bounding box center [1475, 97] width 10 height 10
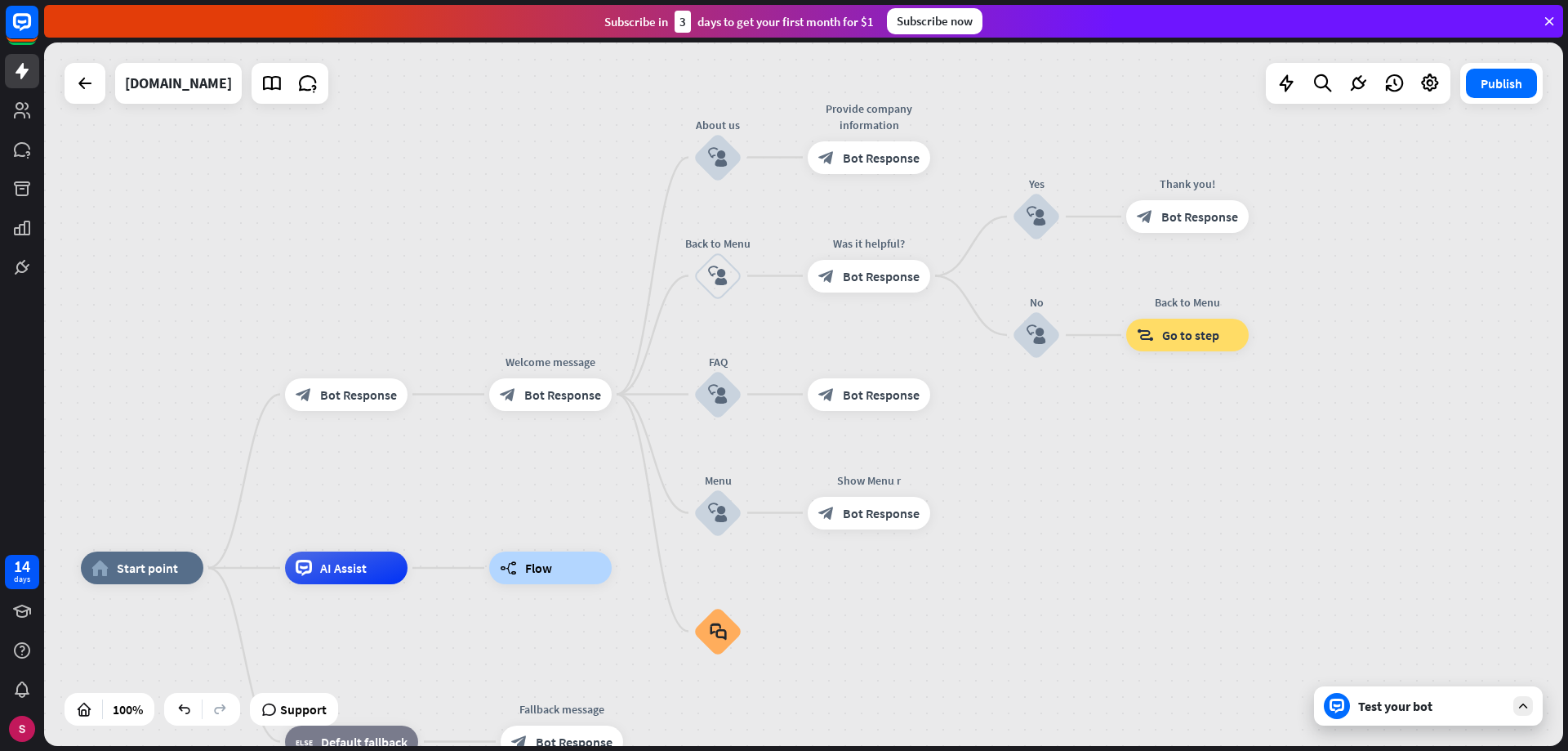
click at [1398, 710] on font "Test your bot" at bounding box center [1395, 705] width 74 height 16
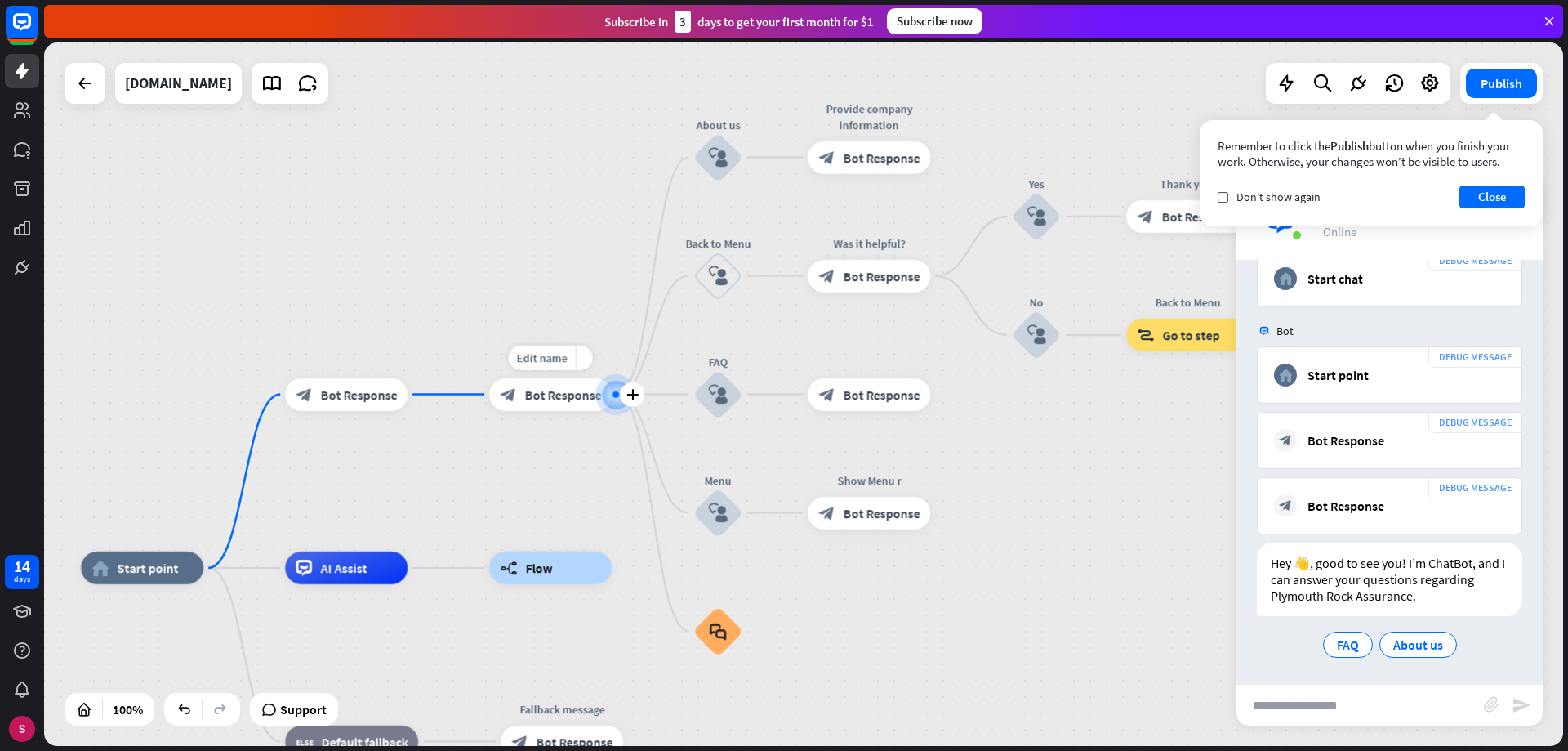
scroll to position [59, 0]
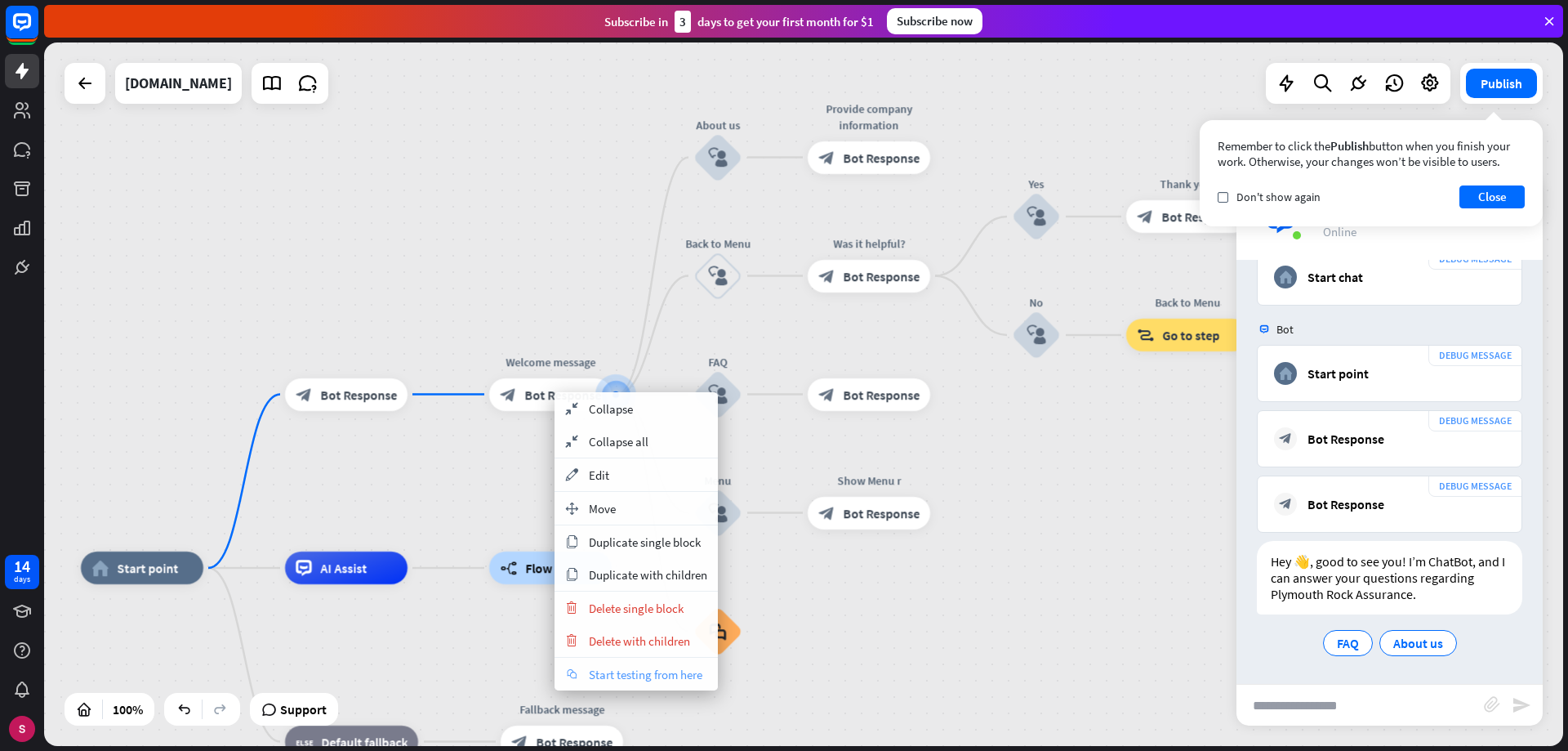
click at [641, 671] on font "Start testing from here" at bounding box center [645, 675] width 113 height 16
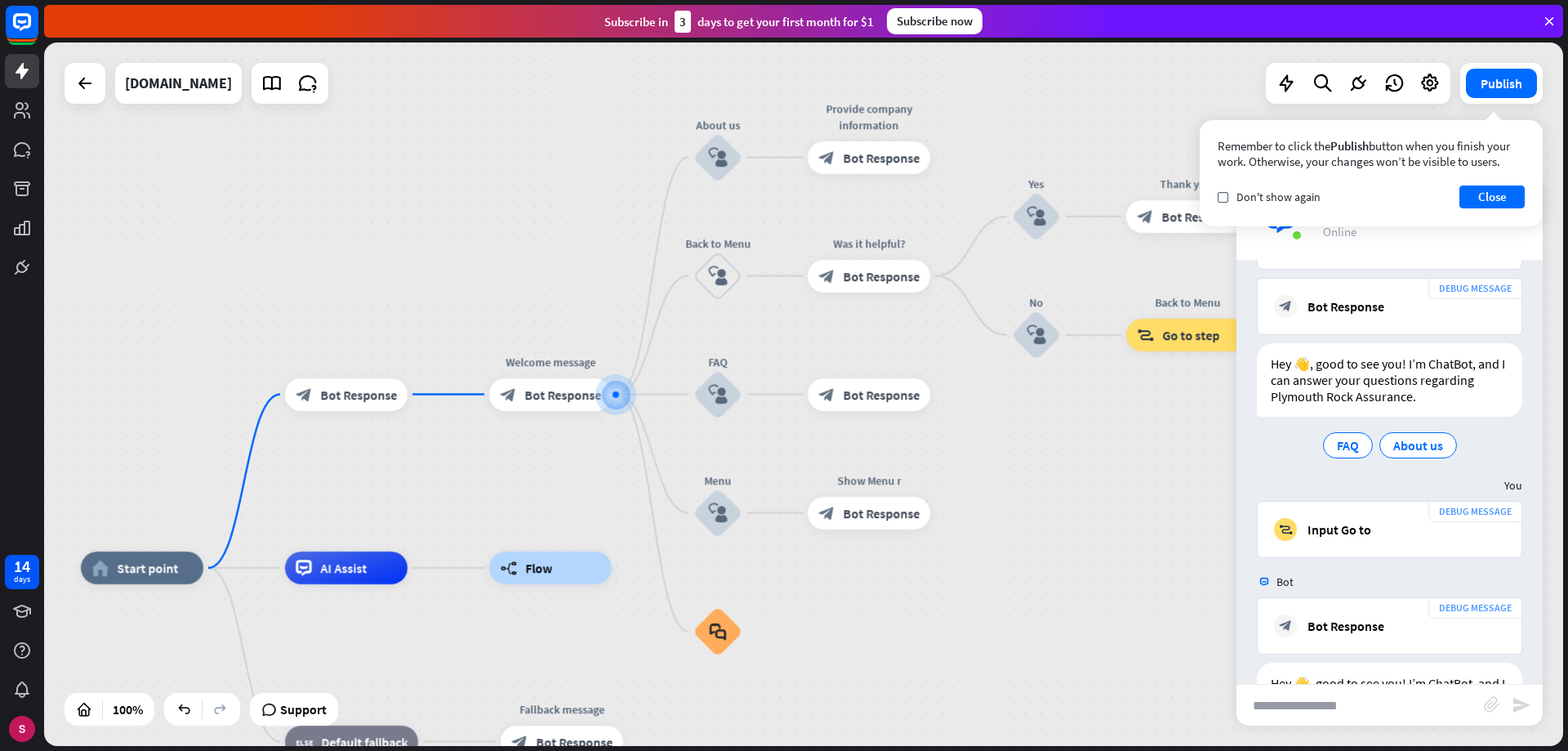
scroll to position [378, 0]
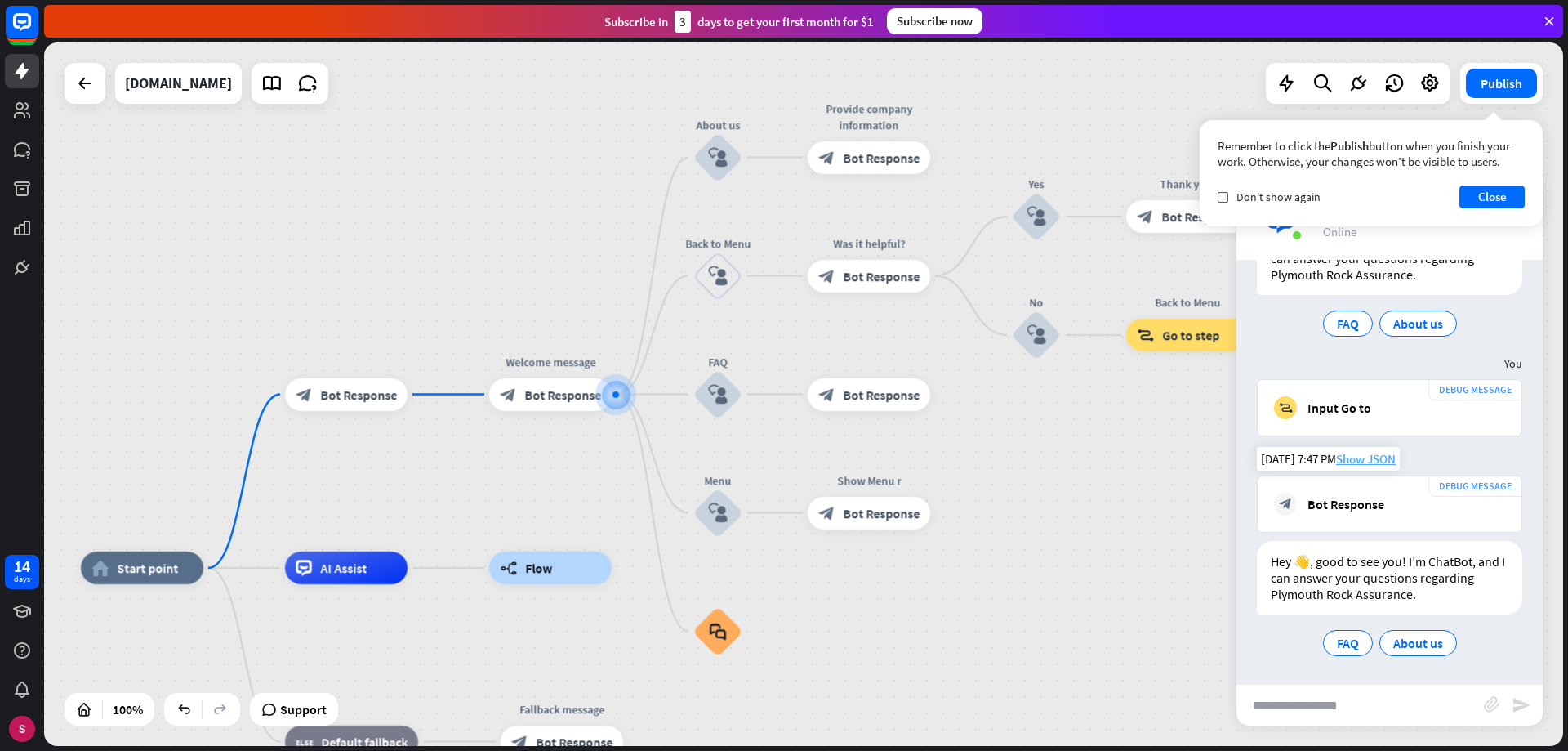
click at [1373, 459] on font "Show JSON" at bounding box center [1366, 459] width 60 height 16
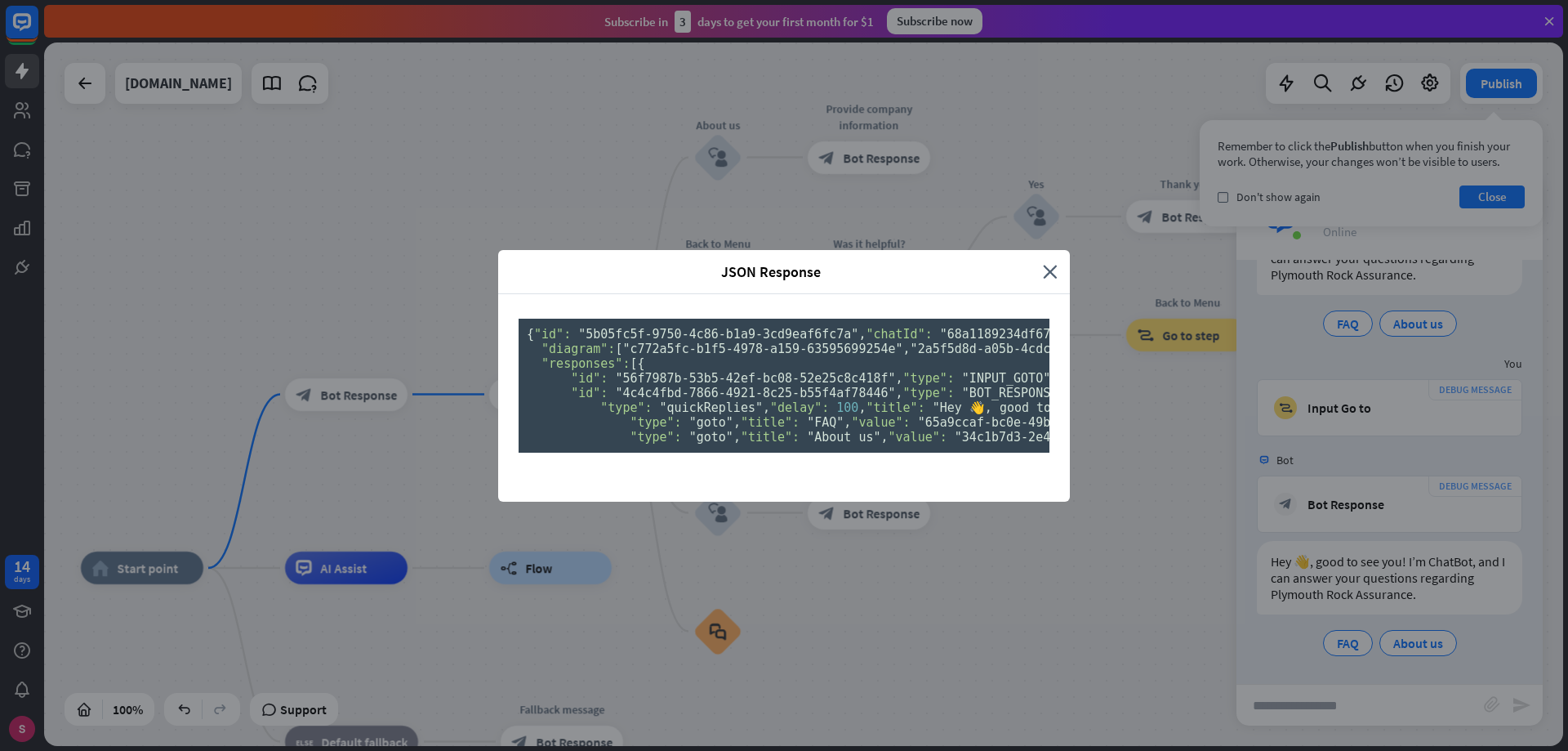
scroll to position [363, 0]
click at [446, 457] on div "JSON Response close { "id": "5b05fc5f-9750-4c86-b1a9-3cd9eaf6fc7a" , "chatId": …" at bounding box center [784, 376] width 1568 height 751
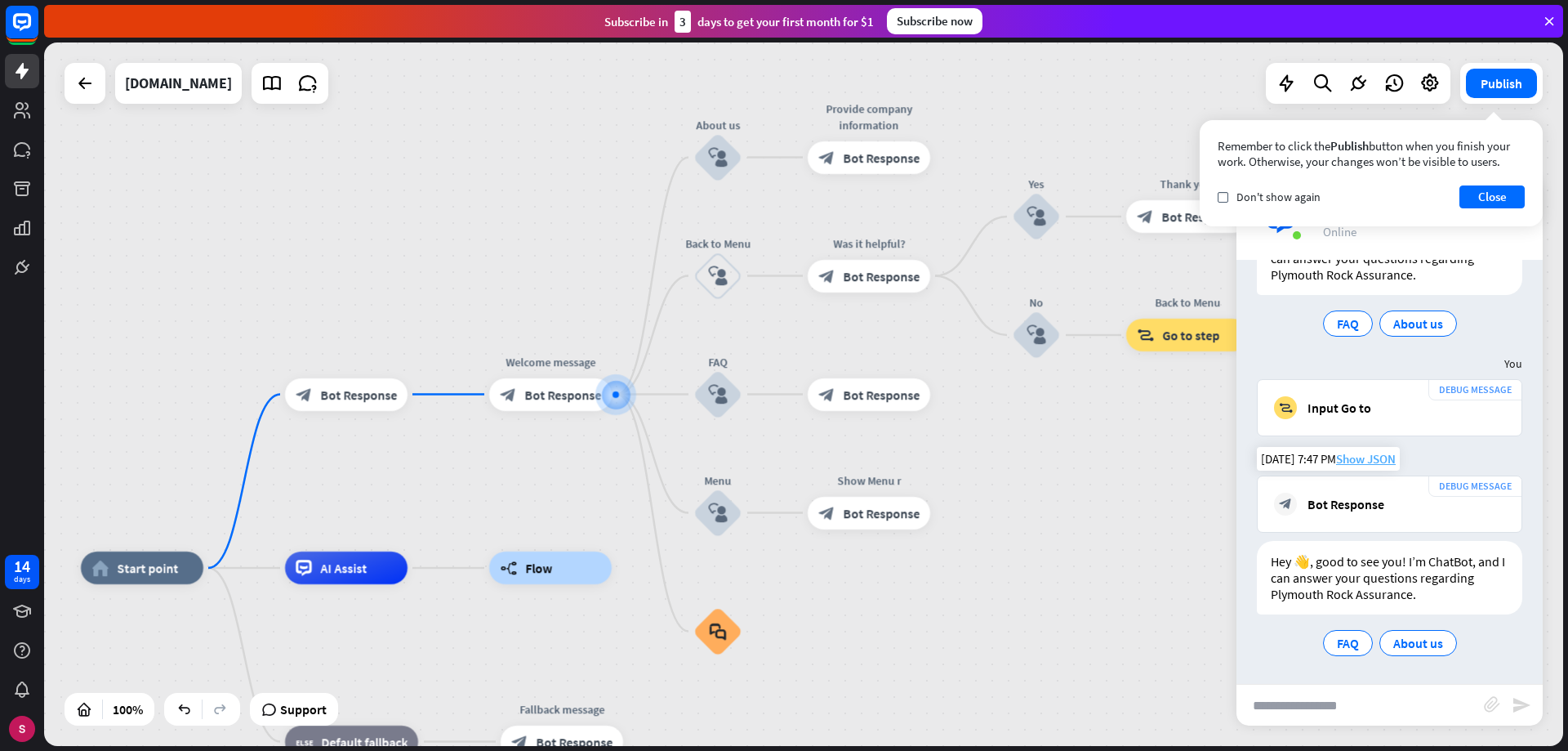
click at [1360, 459] on font "Show JSON" at bounding box center [1366, 459] width 60 height 16
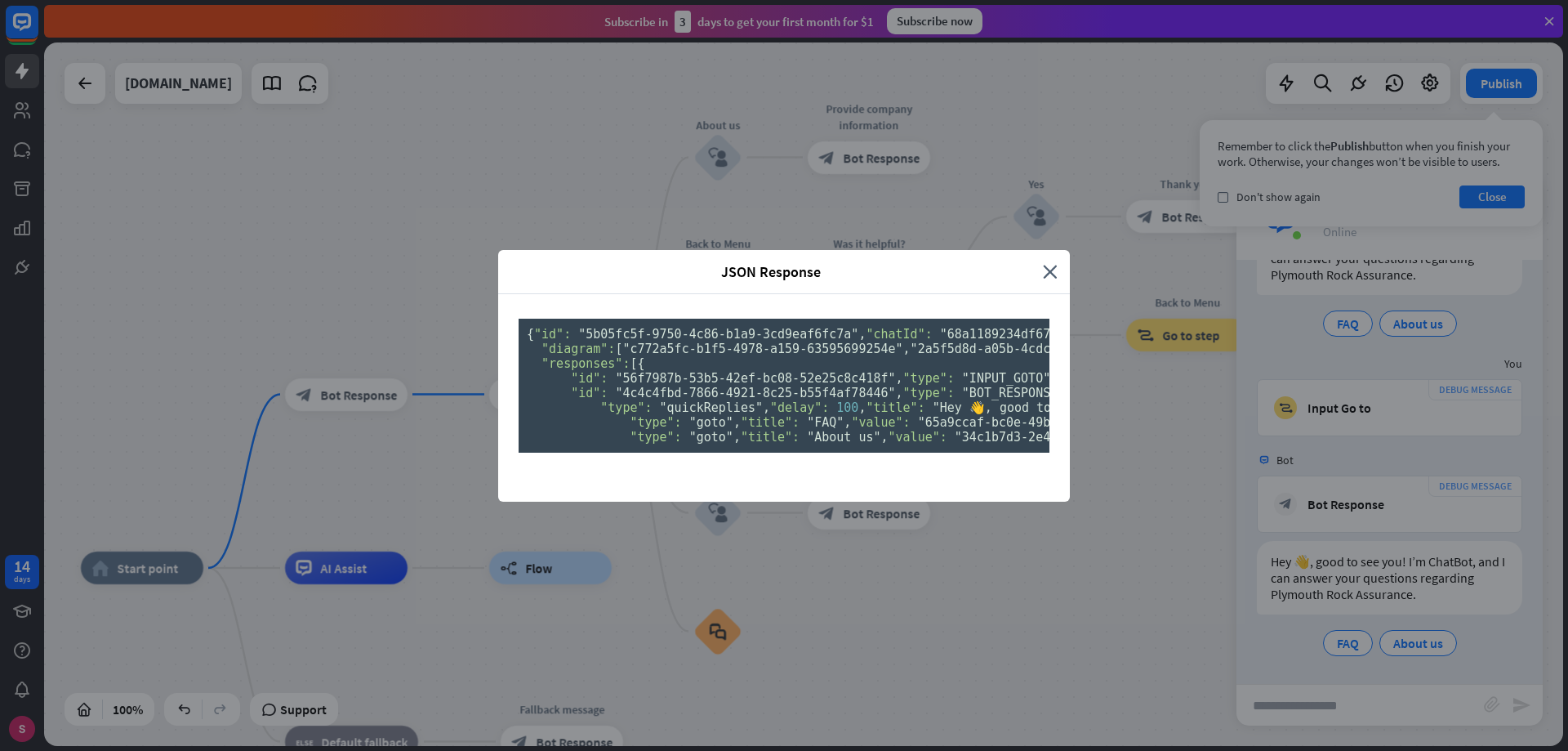
scroll to position [0, 0]
click at [1043, 265] on font "close" at bounding box center [1050, 272] width 15 height 14
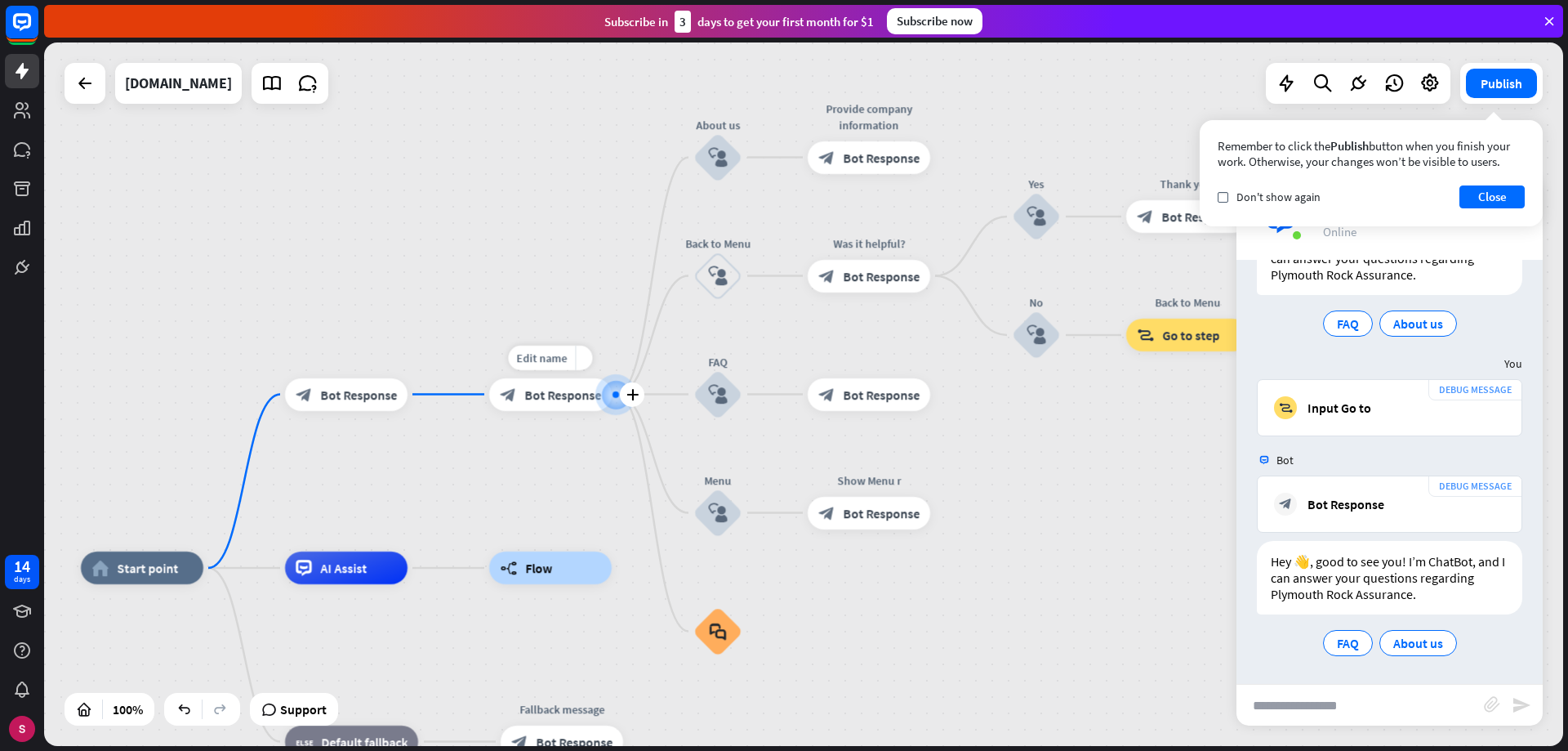
click at [549, 391] on font "Bot Response" at bounding box center [562, 395] width 77 height 16
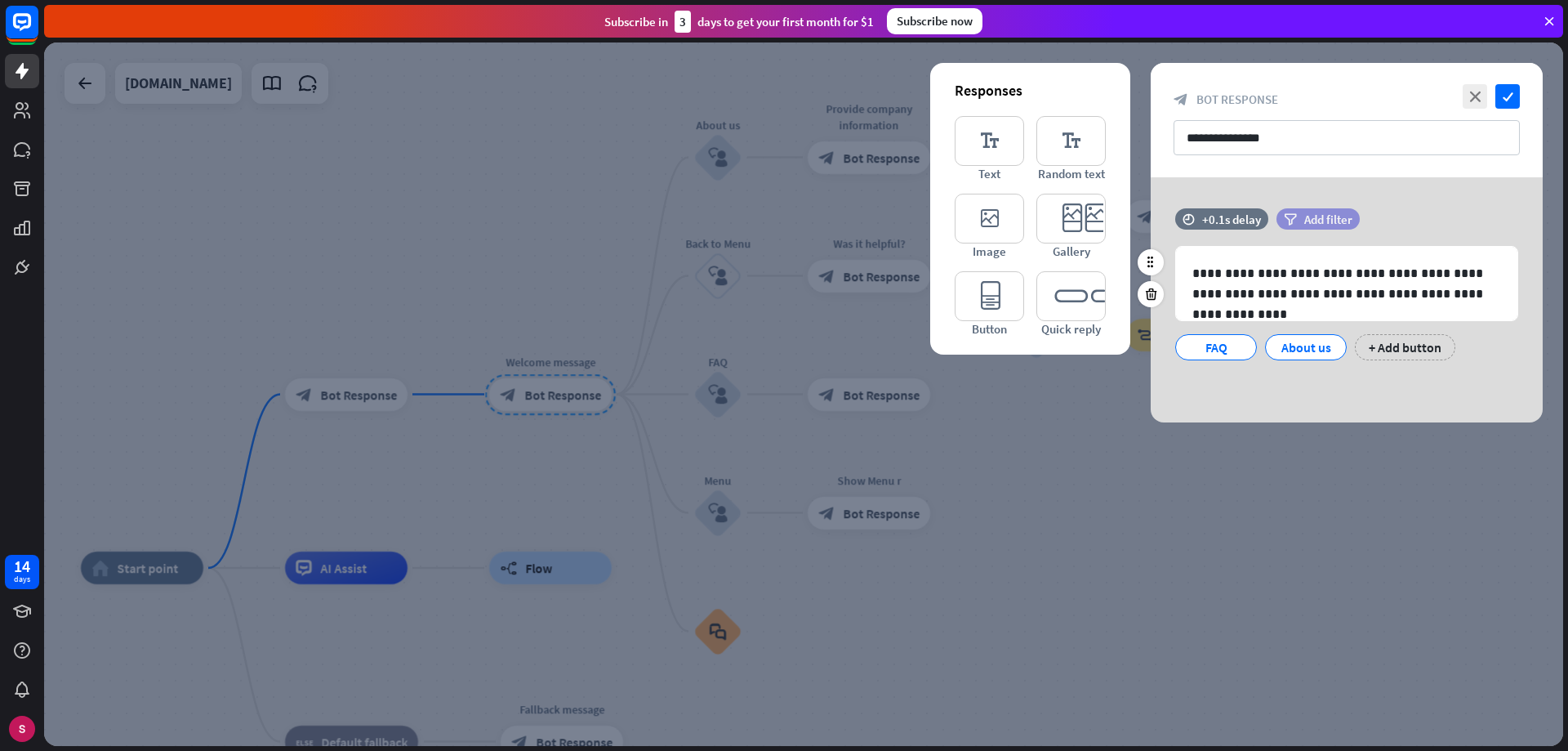
click at [1342, 218] on font "Add filter" at bounding box center [1328, 220] width 48 height 16
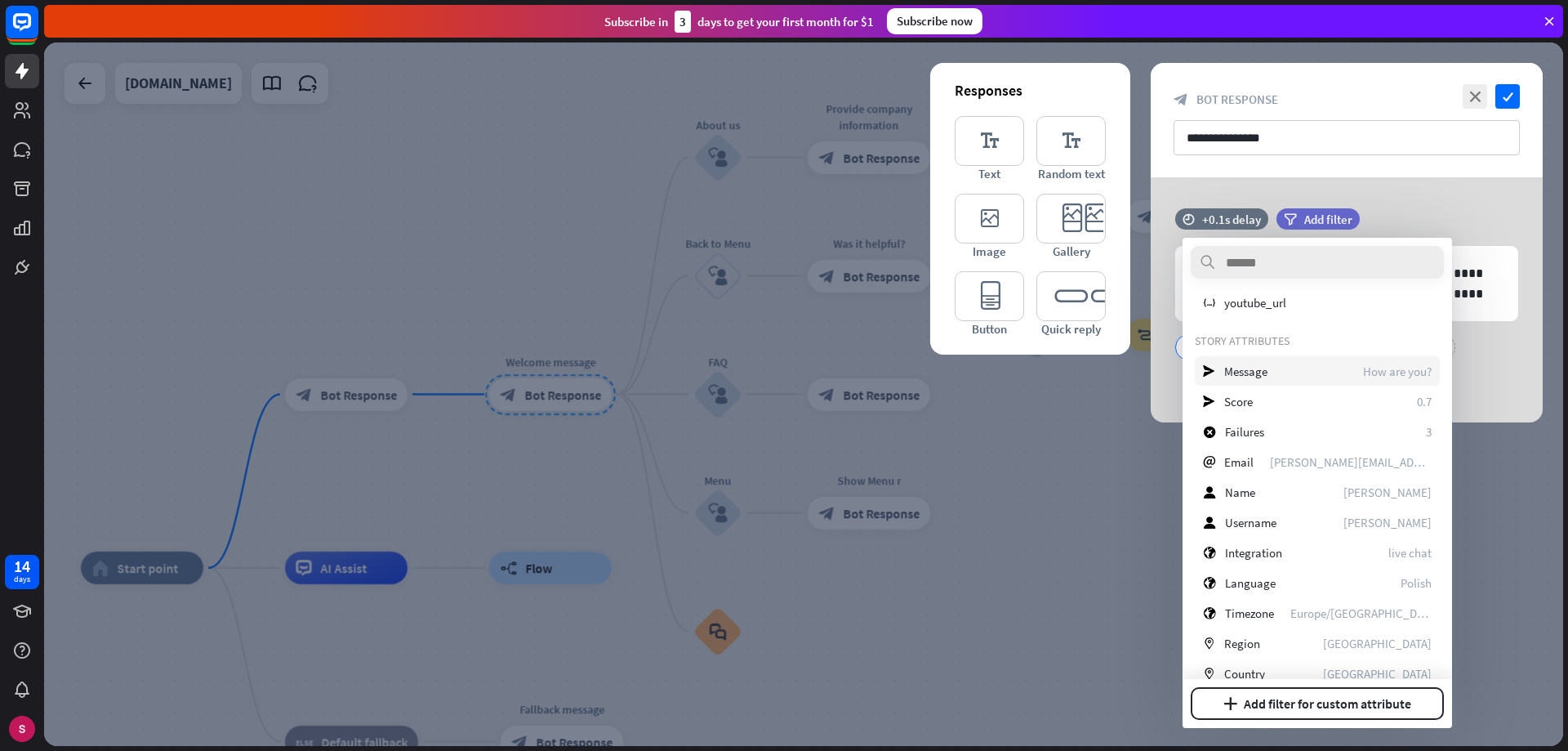
scroll to position [528, 0]
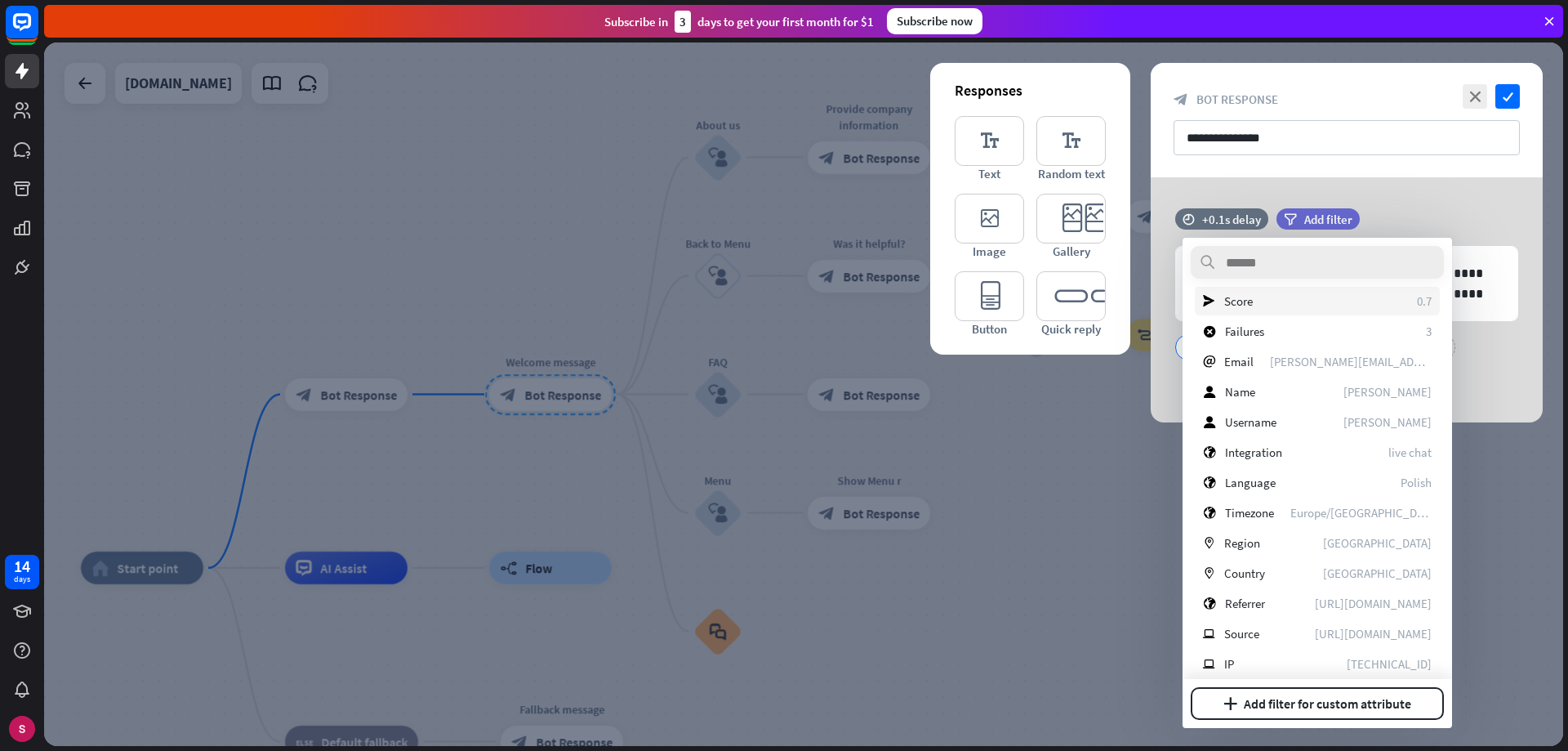
click at [1262, 301] on div "send Score 0.7" at bounding box center [1317, 301] width 245 height 29
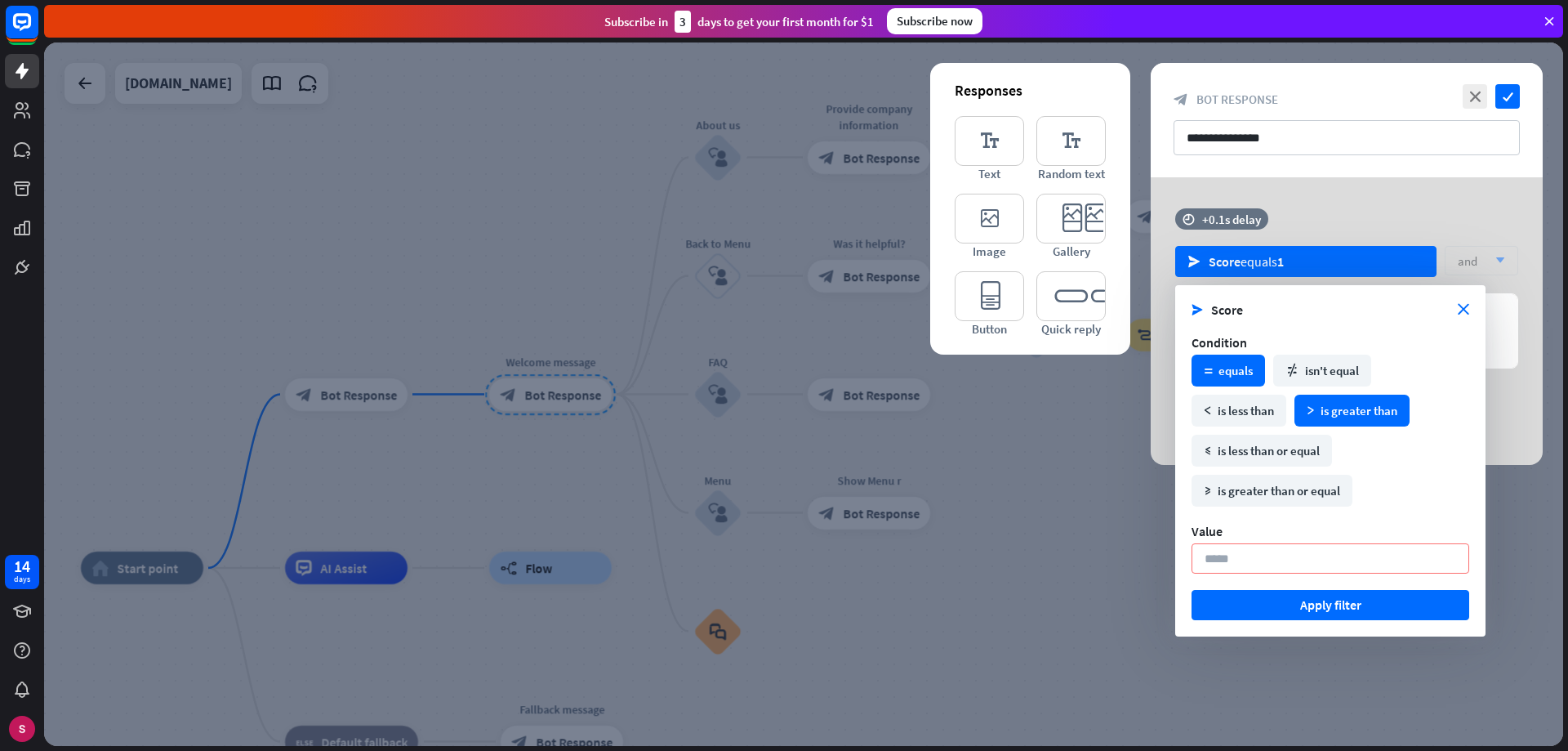
click at [1349, 413] on div "math_greater is greater than" at bounding box center [1352, 410] width 115 height 32
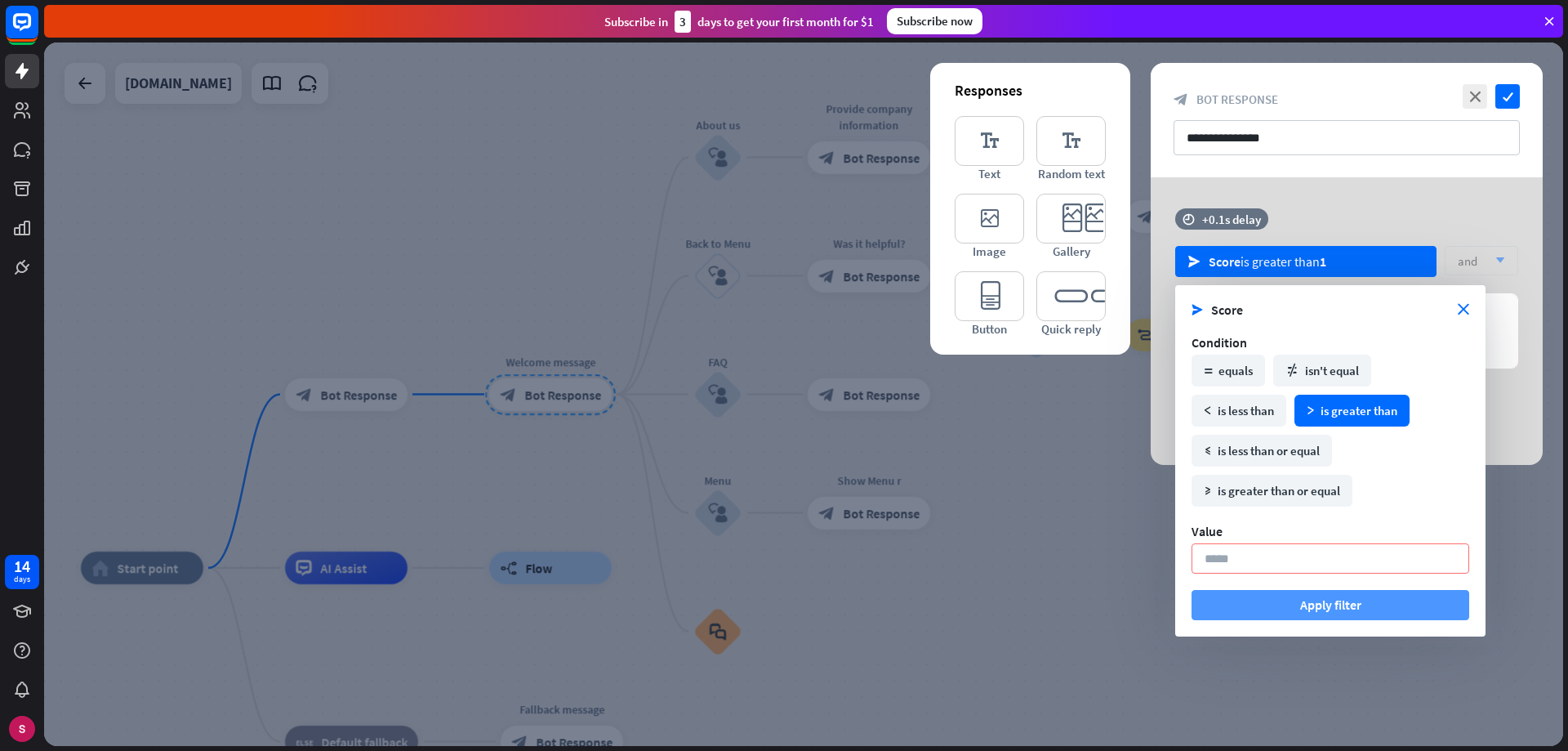
click at [1325, 613] on button "Apply filter" at bounding box center [1330, 605] width 278 height 30
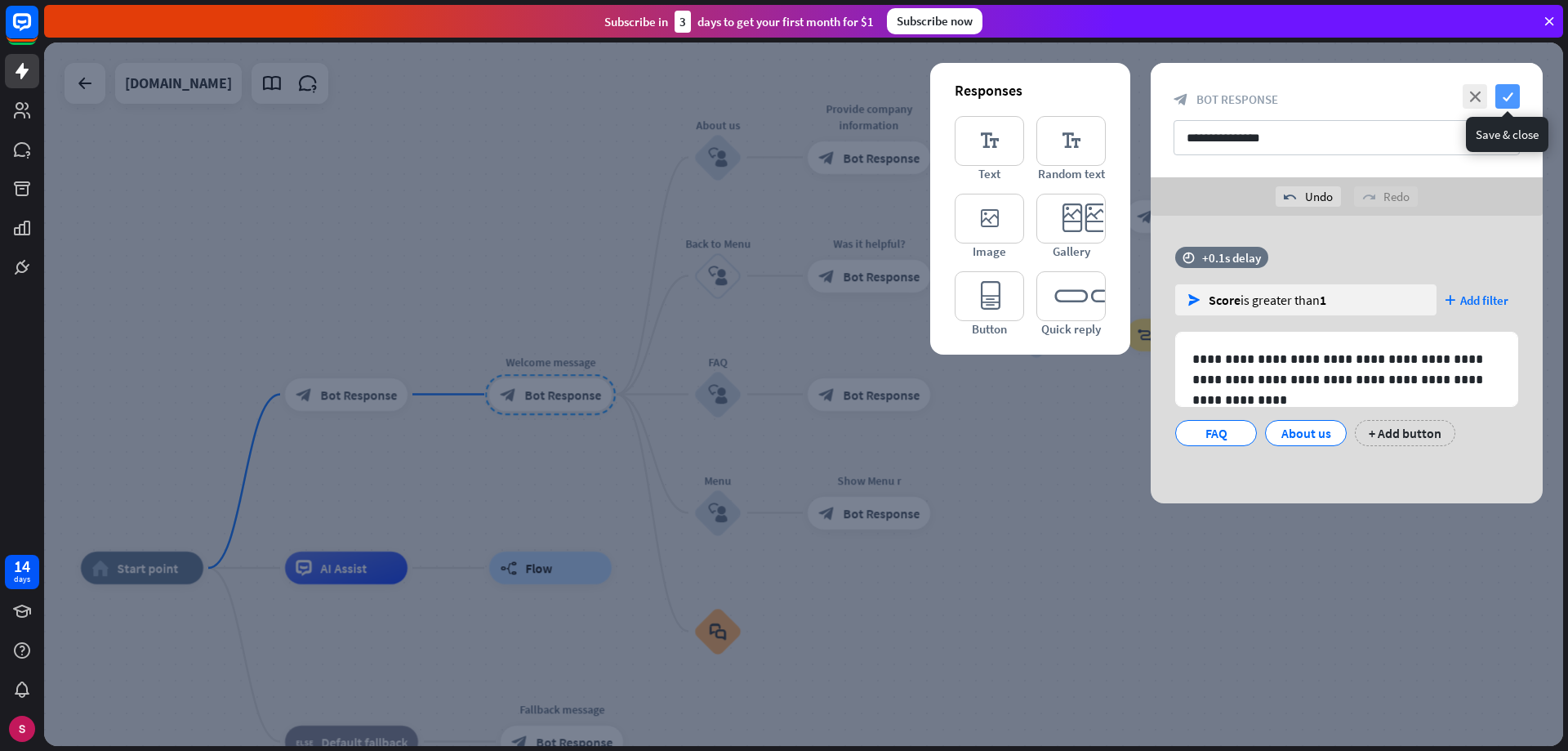
click at [1507, 99] on font "check" at bounding box center [1508, 97] width 10 height 10
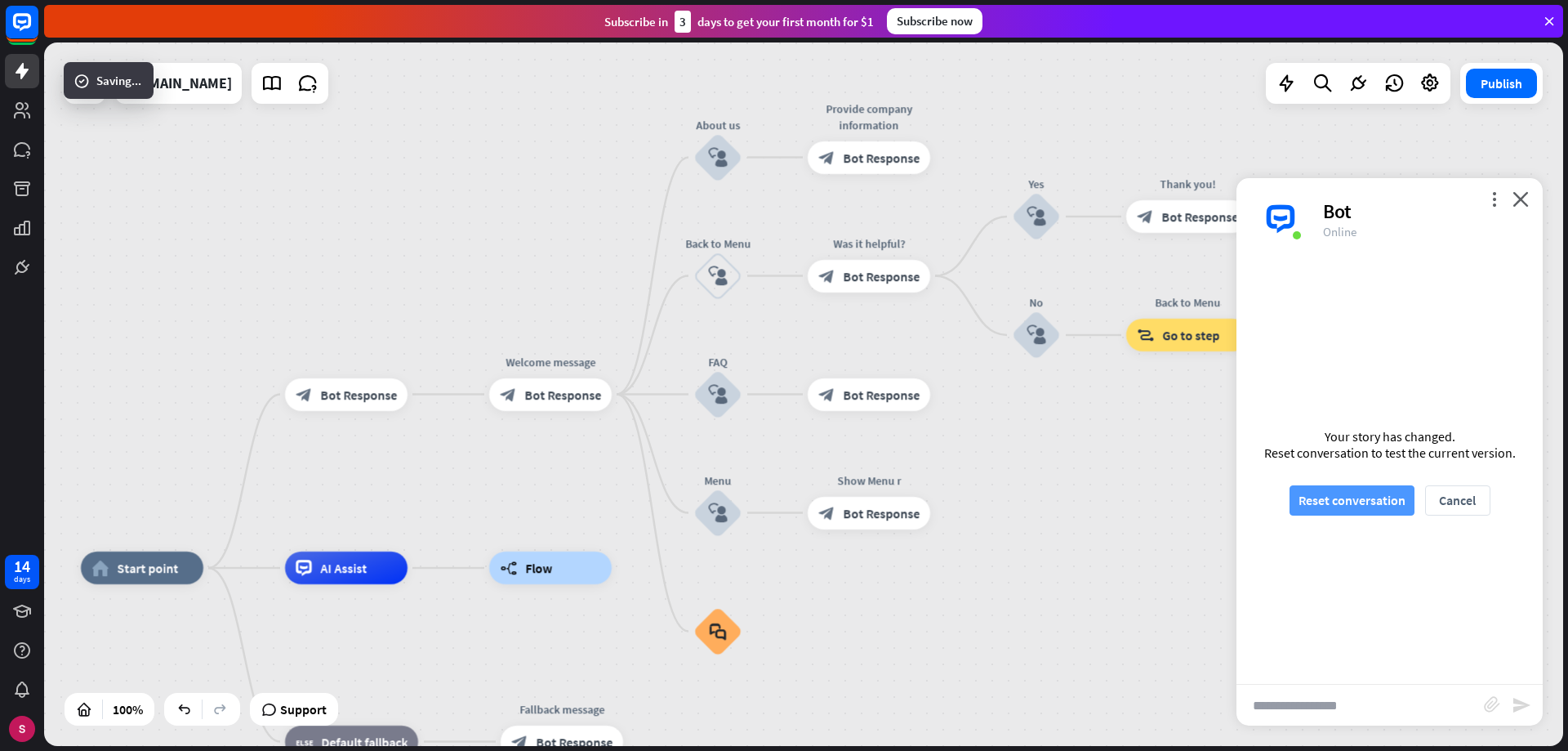
click at [1321, 501] on font "Reset conversation" at bounding box center [1352, 499] width 107 height 16
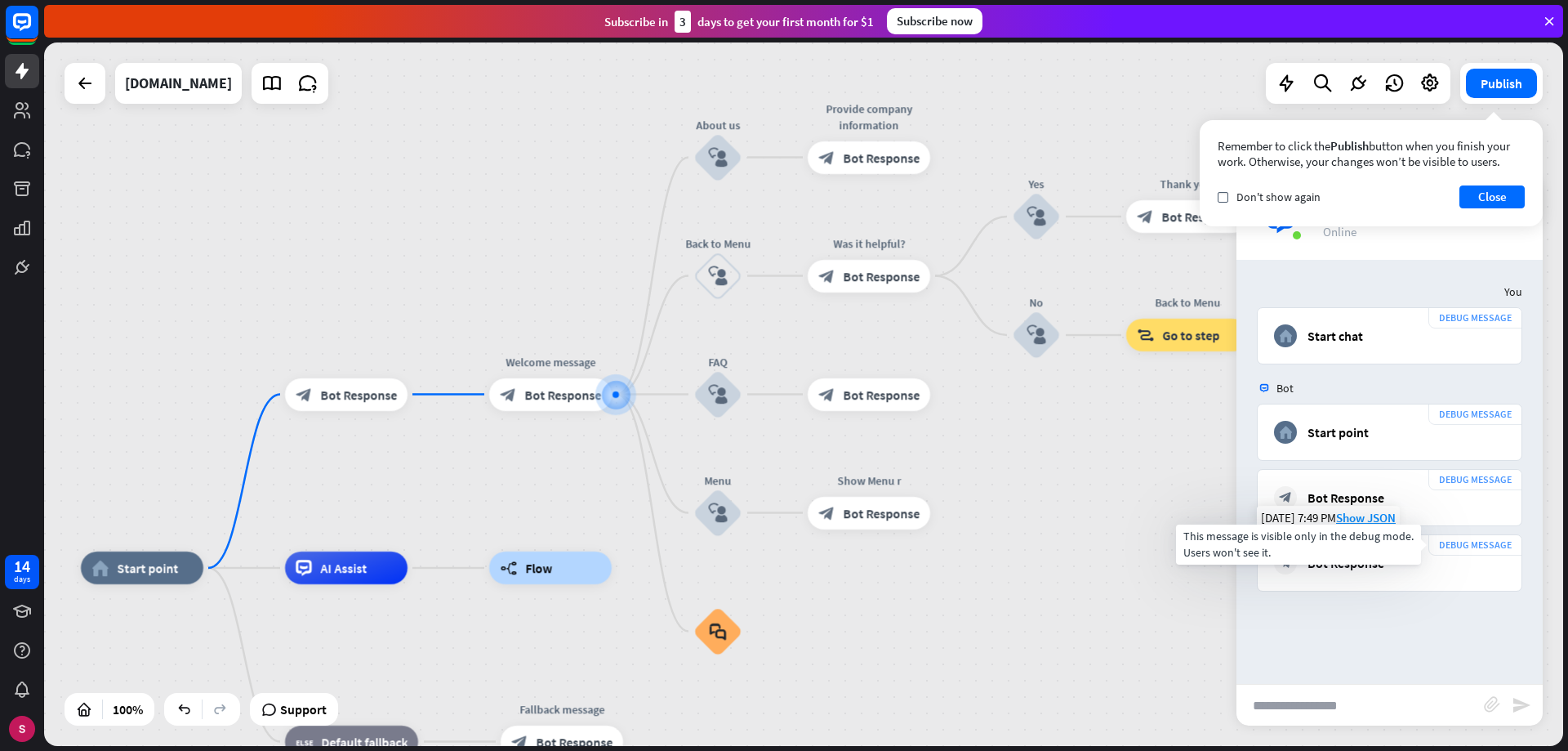
click at [1473, 546] on font "DEBUG MESSAGE" at bounding box center [1475, 544] width 73 height 12
click at [1379, 521] on font "Show JSON" at bounding box center [1366, 517] width 60 height 16
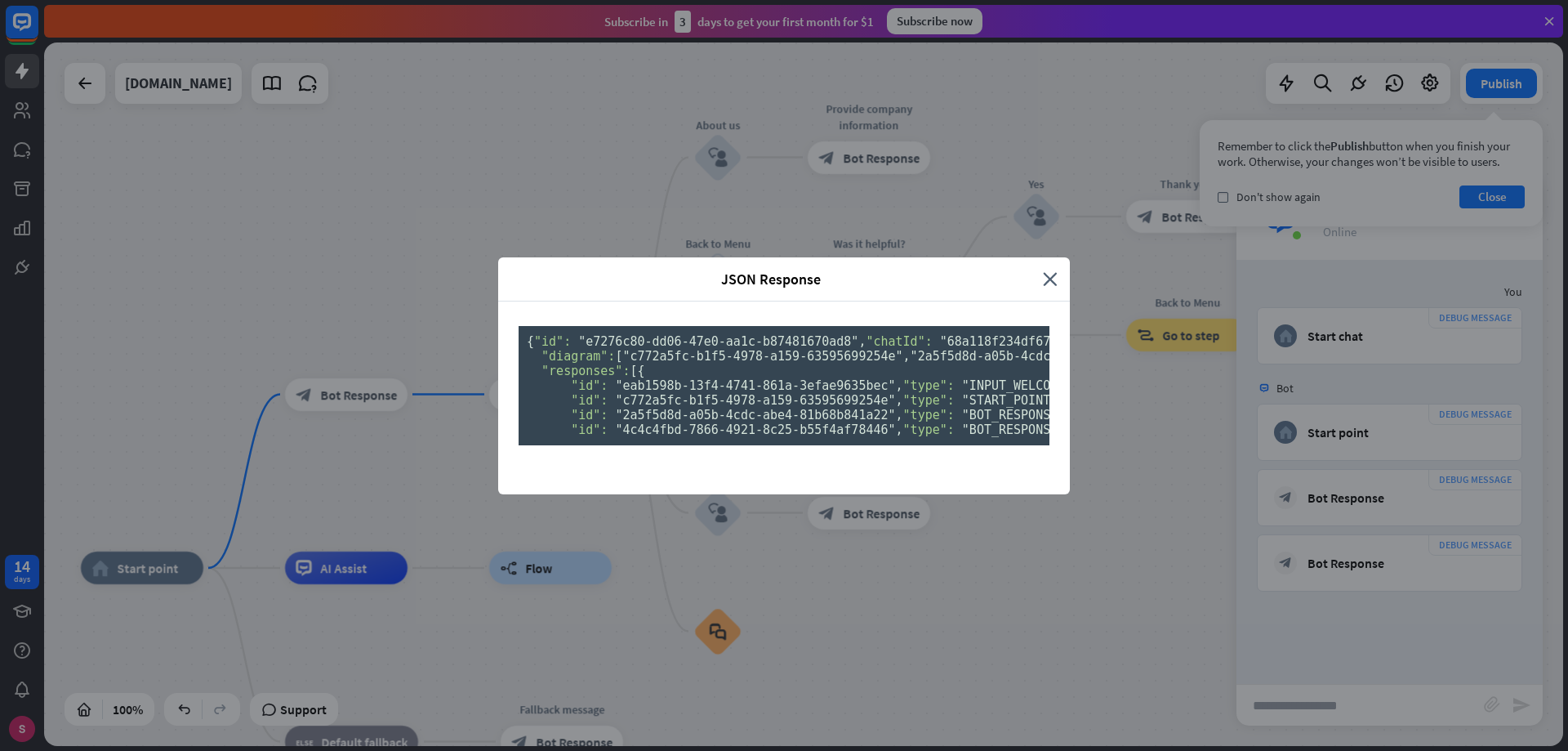
click at [1484, 197] on div "JSON Response close { "id": "e7276c80-dd06-47e0-aa1c-b87481670ad8" , "chatId": …" at bounding box center [784, 376] width 1568 height 751
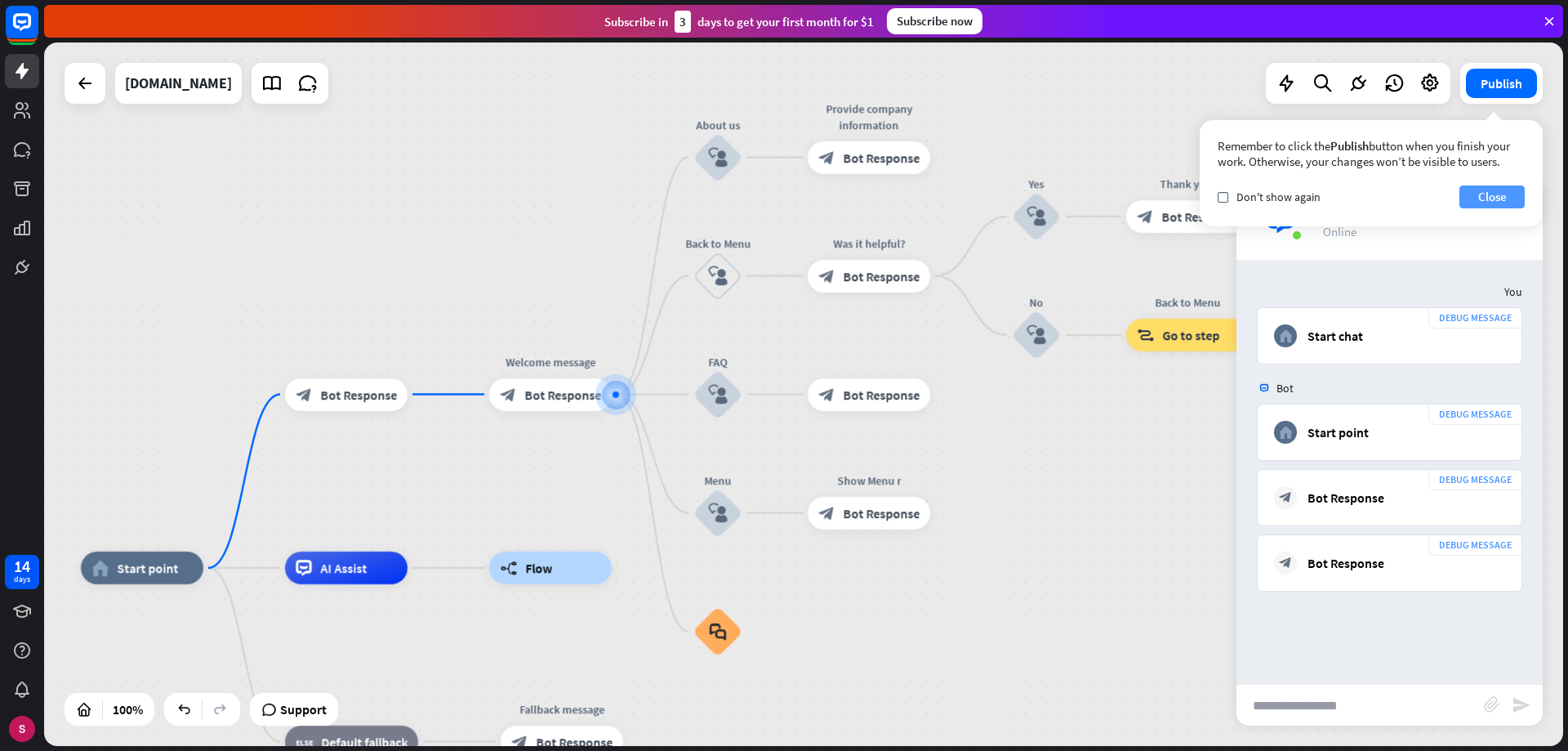
click at [1489, 197] on font "Close" at bounding box center [1492, 196] width 29 height 16
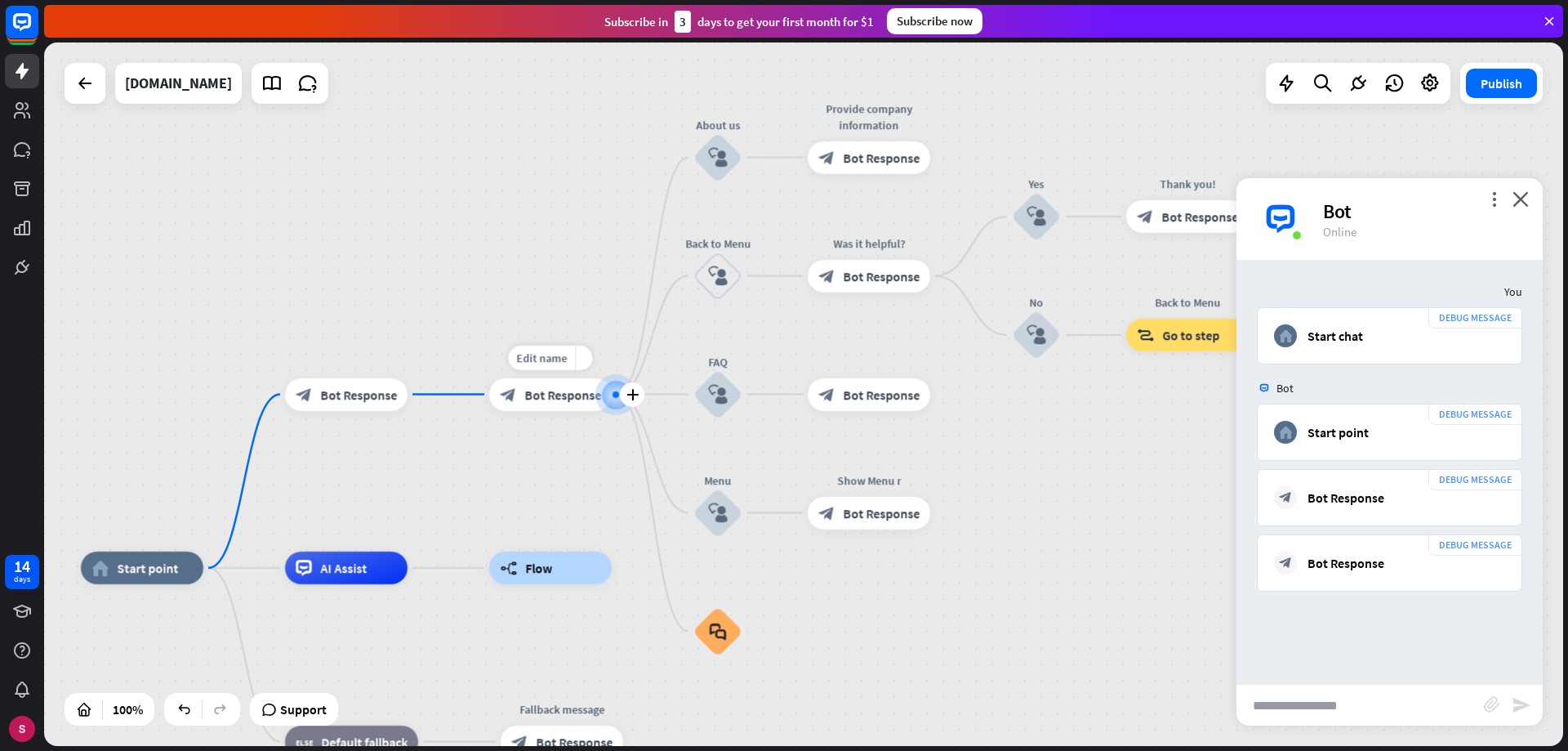
click at [553, 401] on font "Bot Response" at bounding box center [562, 395] width 77 height 16
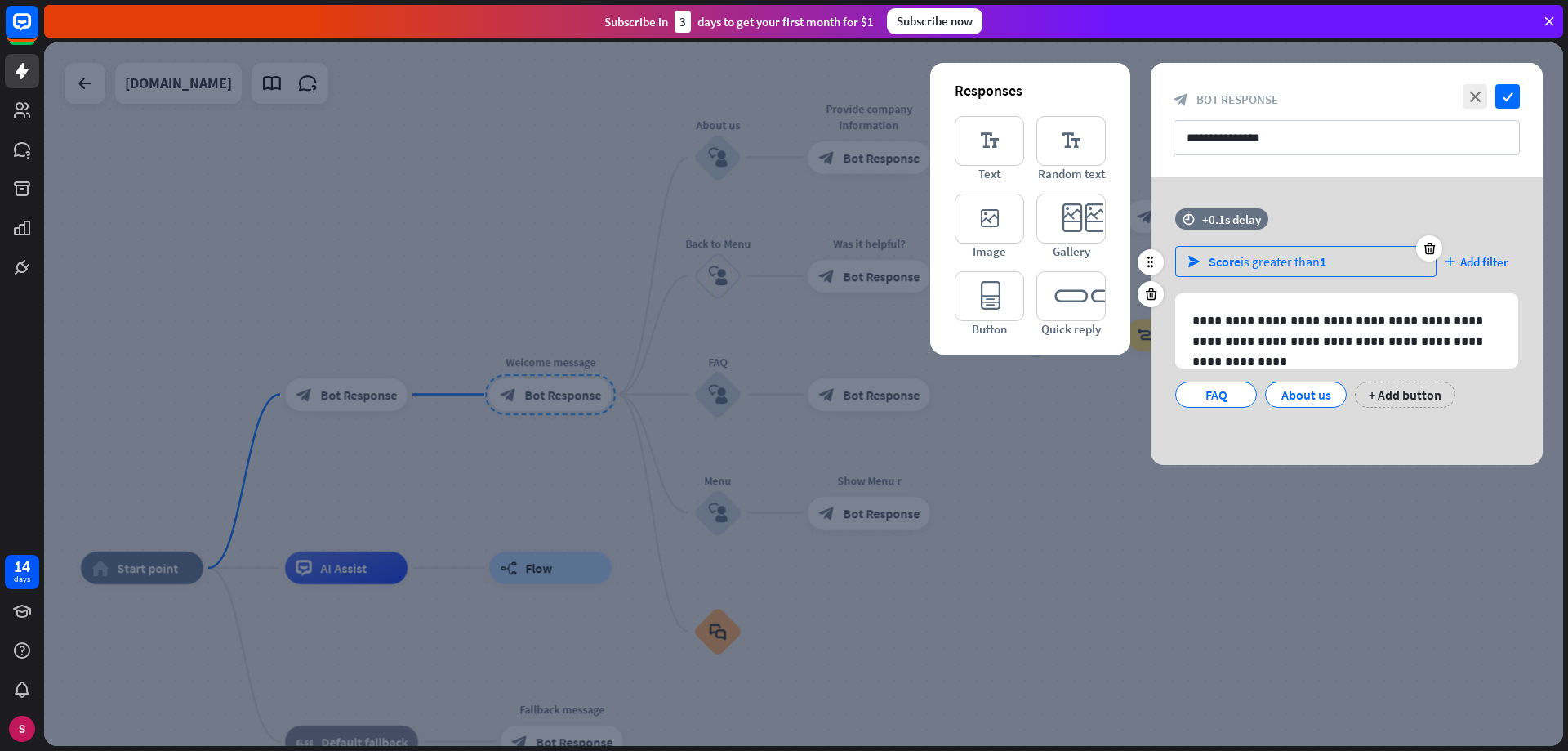
click at [1302, 266] on font "is greater than" at bounding box center [1280, 261] width 80 height 16
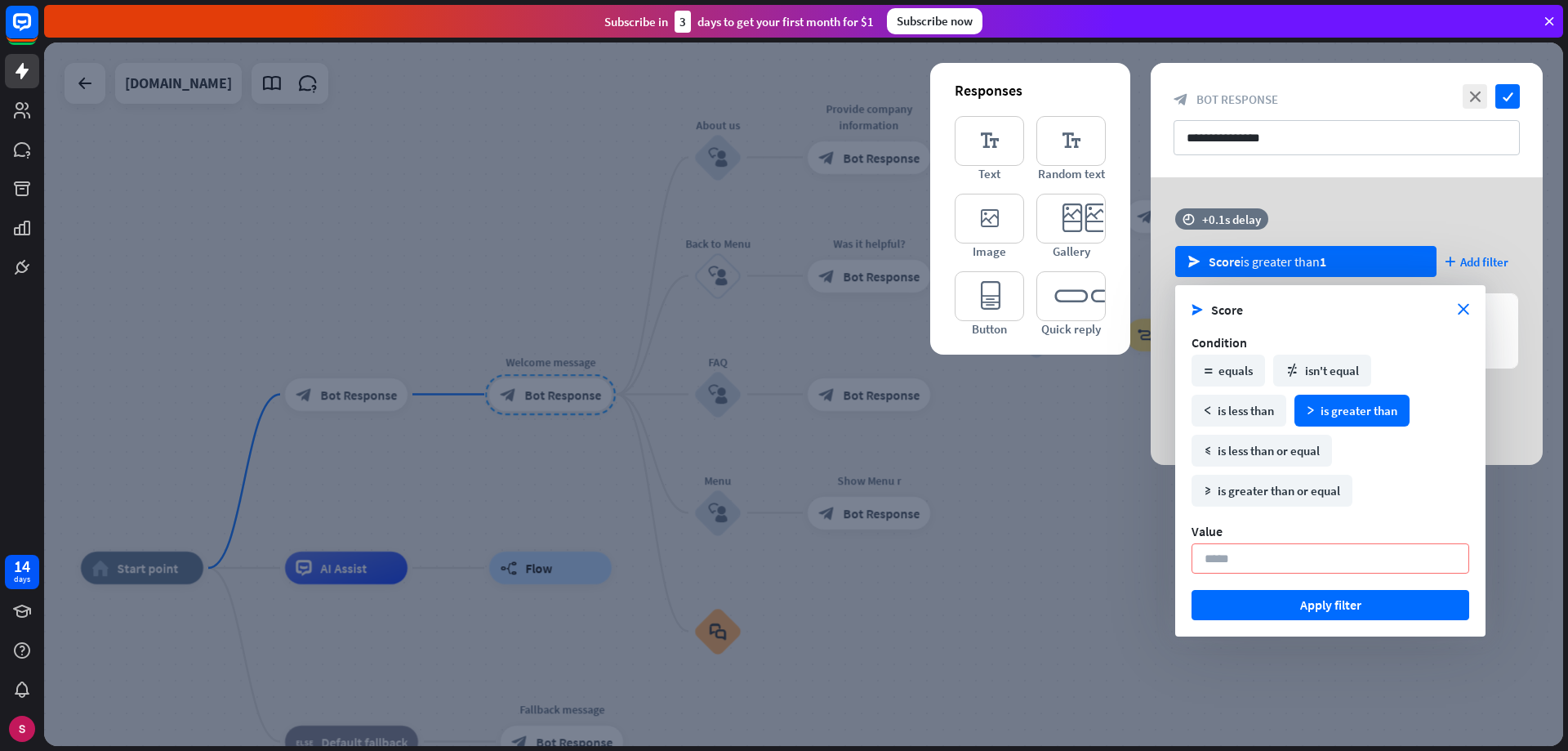
drag, startPoint x: 1208, startPoint y: 565, endPoint x: 1174, endPoint y: 563, distance: 34.1
click at [1174, 563] on body "14 days close Product Help First steps Get started with ChatBot Help Center Fol…" at bounding box center [784, 376] width 1568 height 751
type input "***"
click button "Apply filter" at bounding box center [1330, 605] width 278 height 30
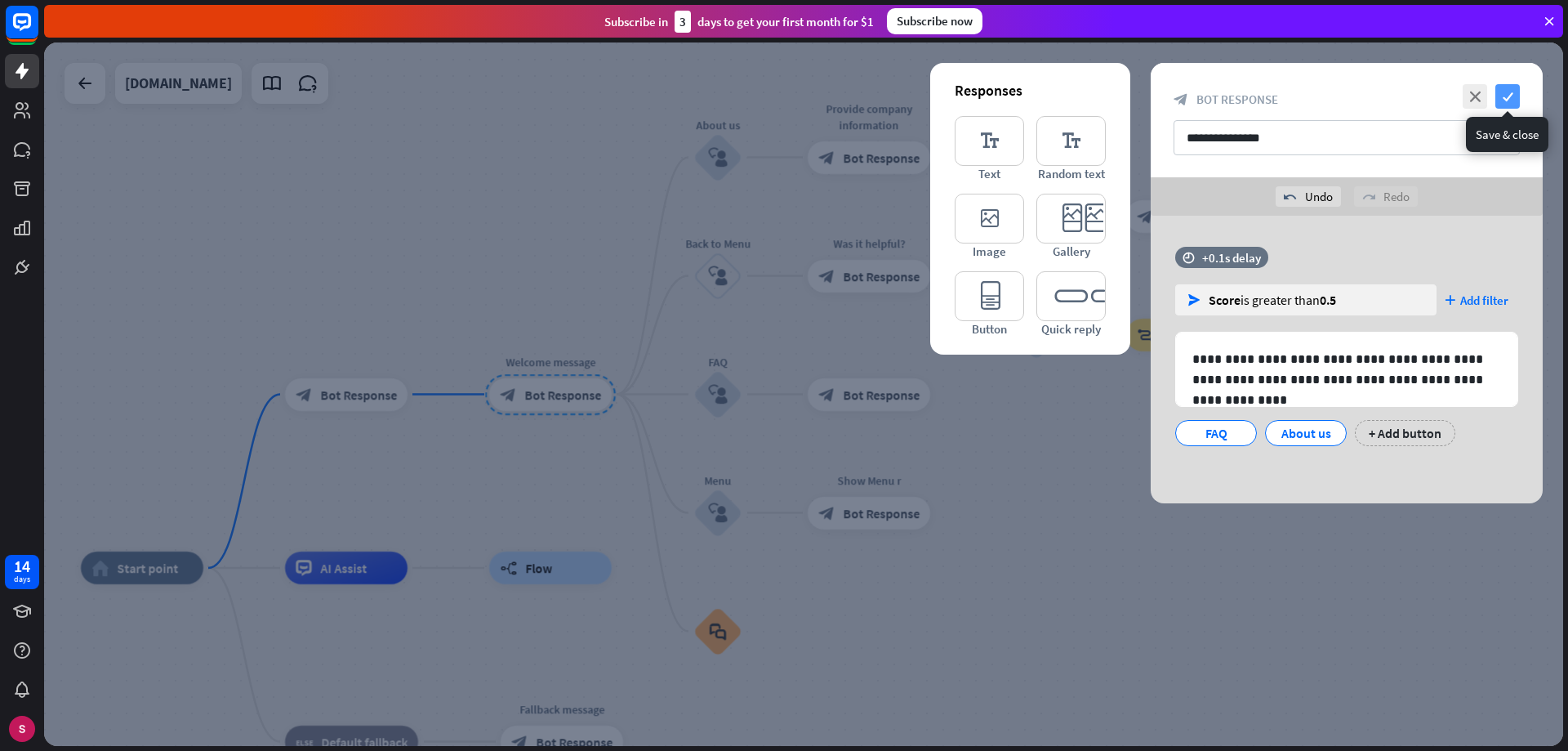
click at [1508, 94] on font "check" at bounding box center [1508, 97] width 10 height 10
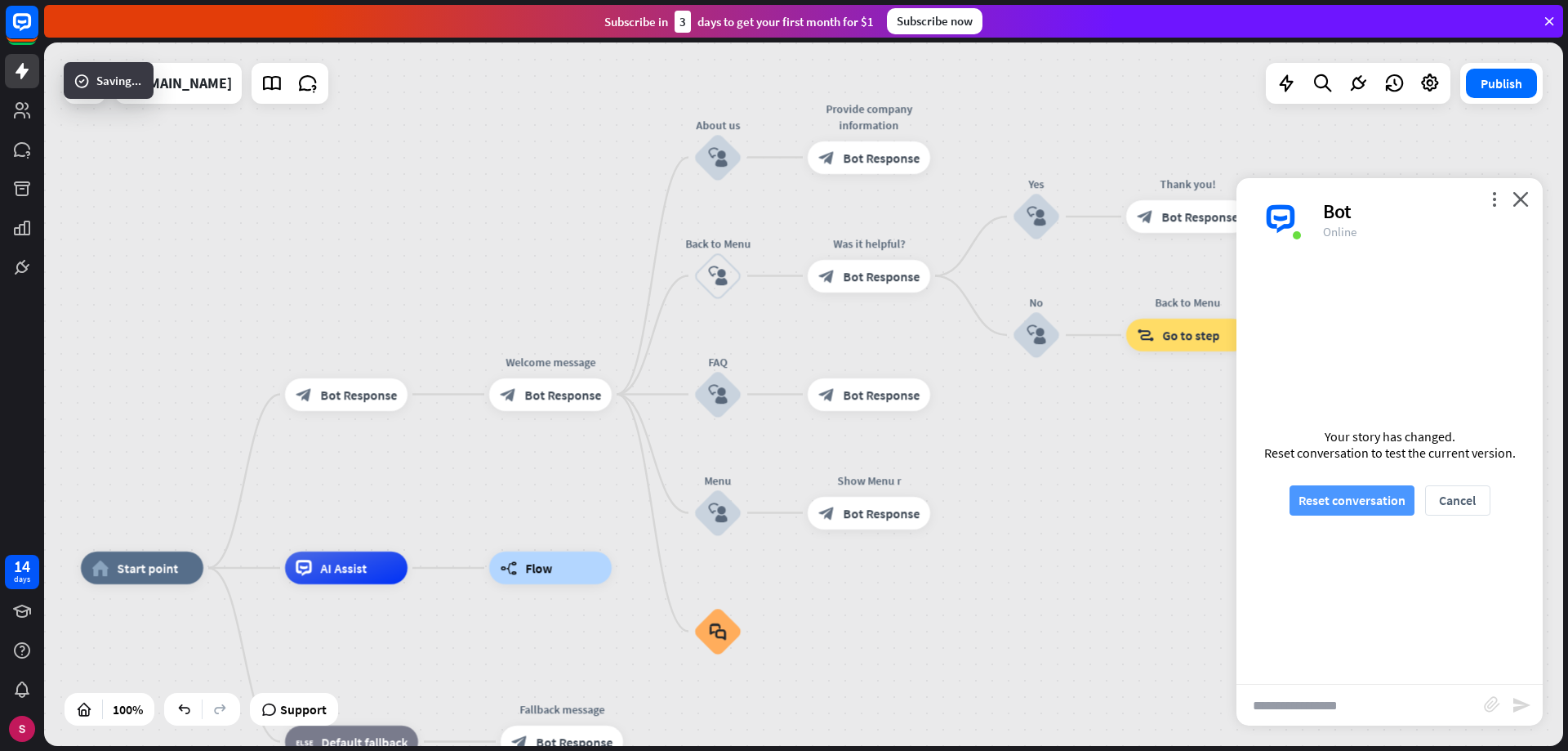
click at [1359, 501] on font "Reset conversation" at bounding box center [1352, 499] width 107 height 16
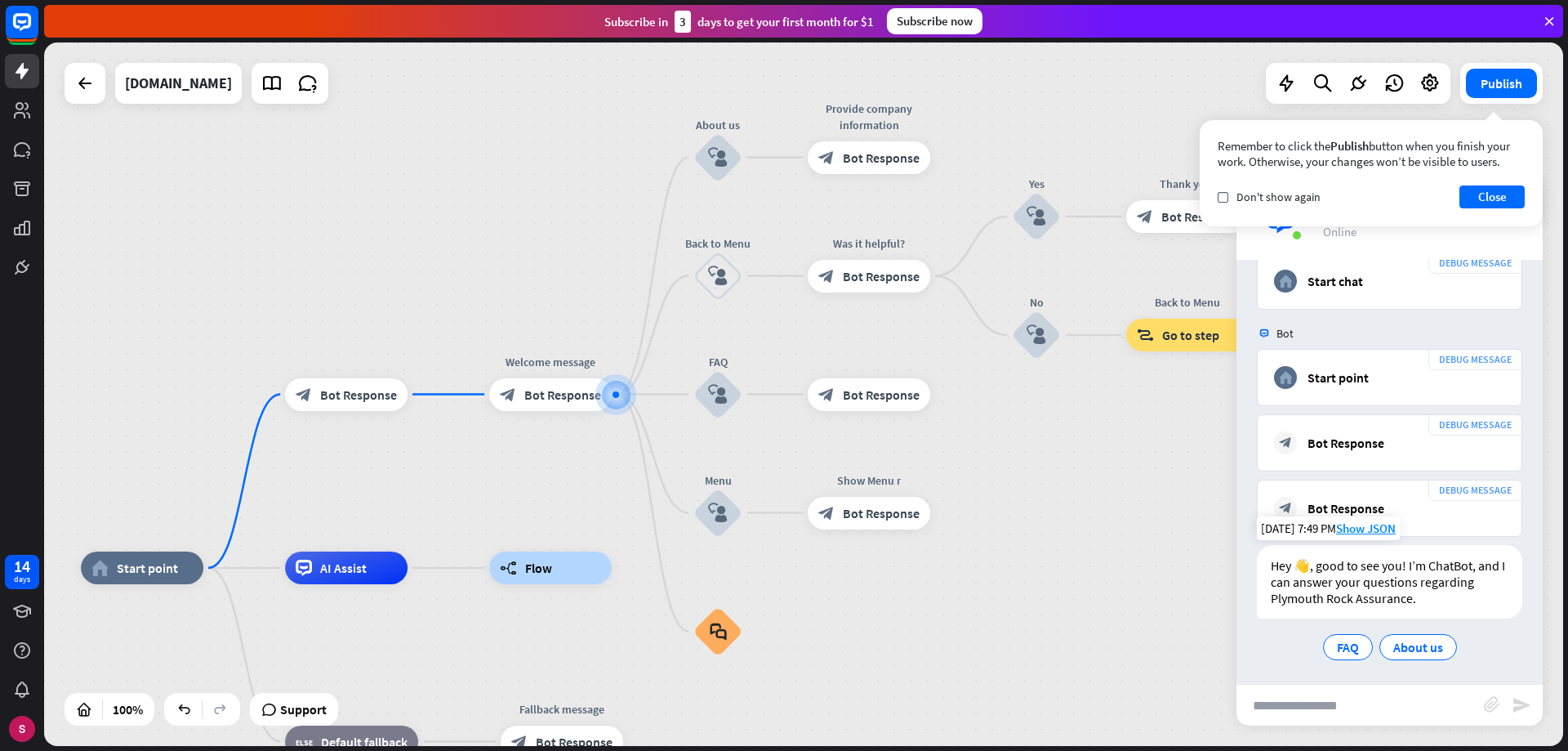
scroll to position [59, 0]
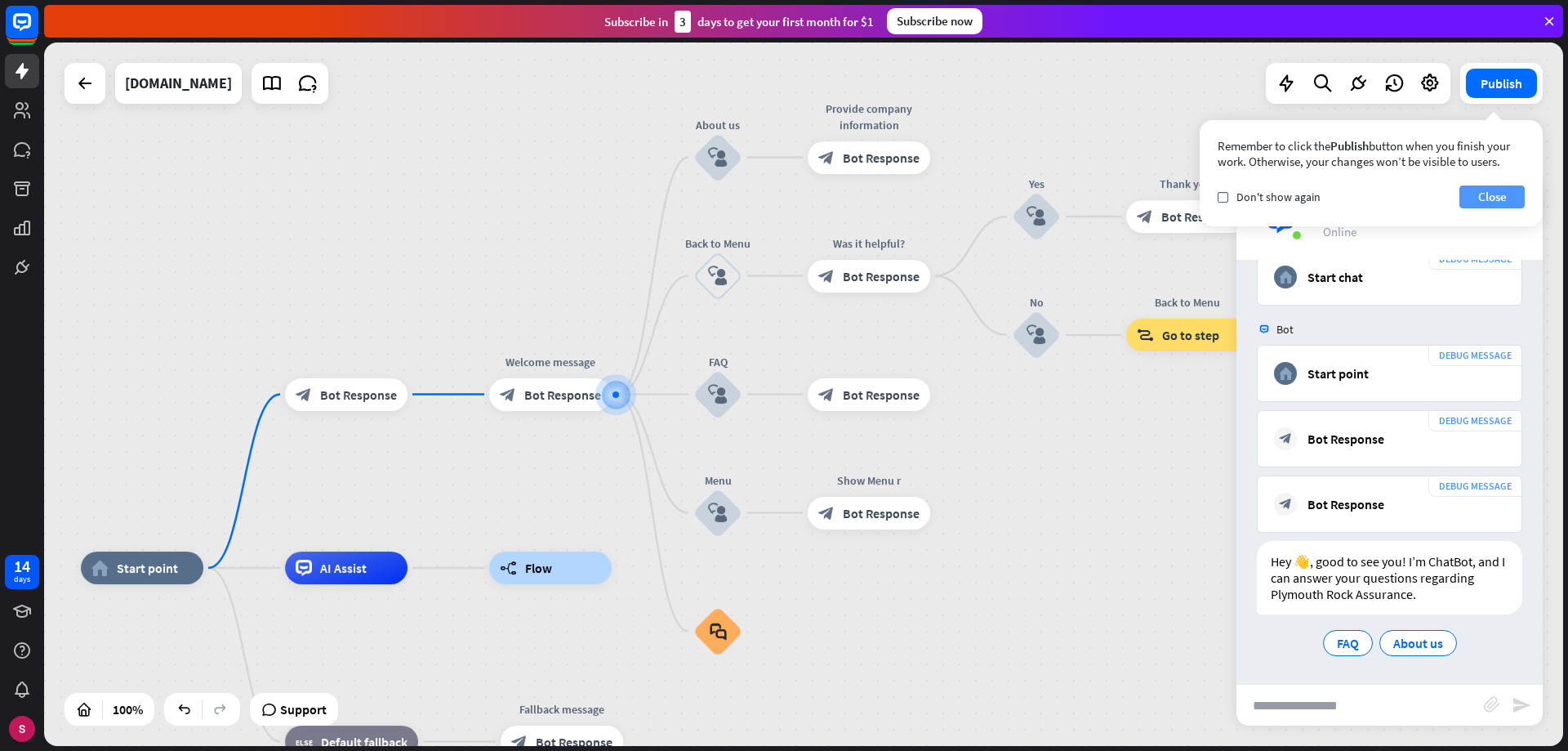
click at [1488, 190] on font "Close" at bounding box center [1492, 196] width 29 height 16
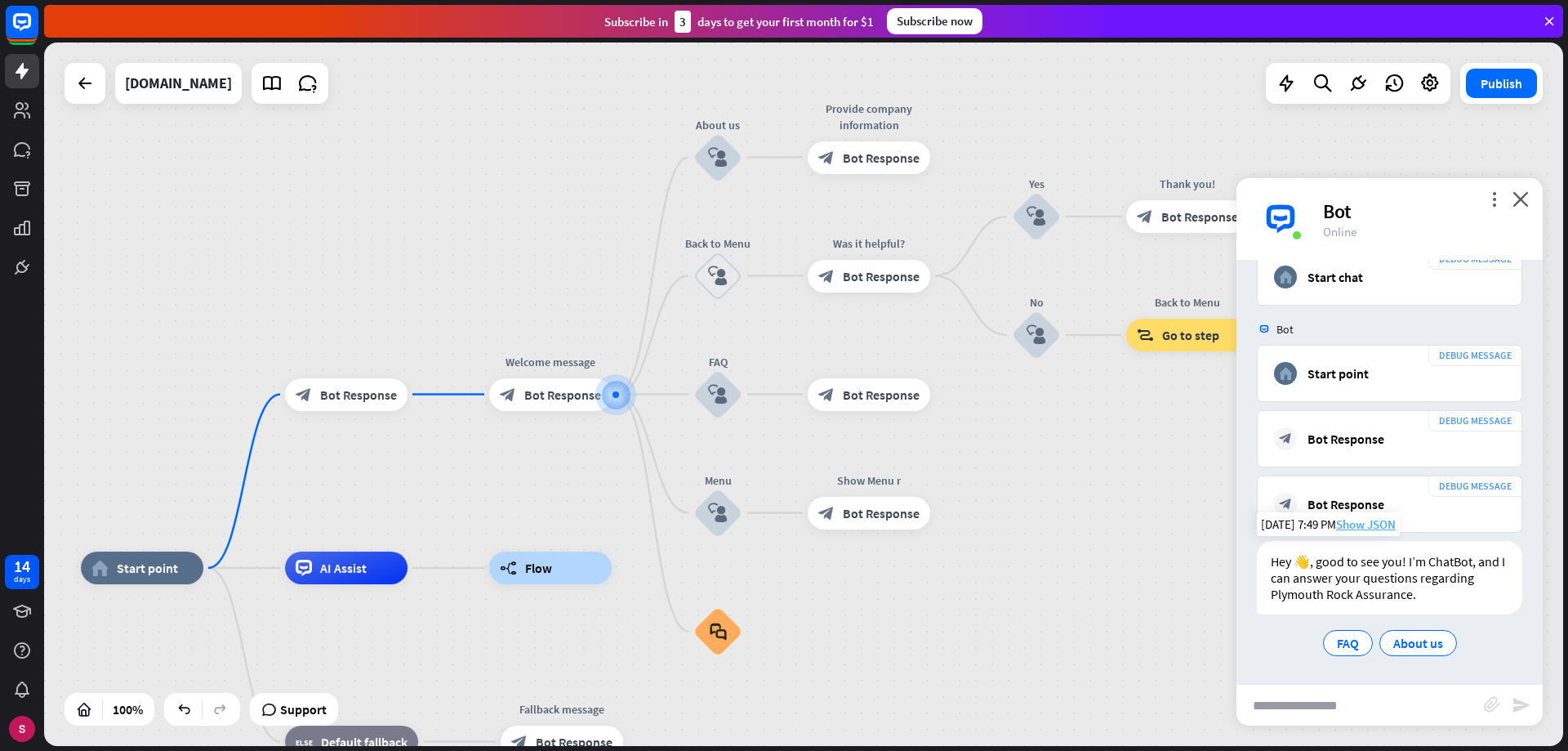
click at [1373, 524] on font "Show JSON" at bounding box center [1366, 524] width 60 height 16
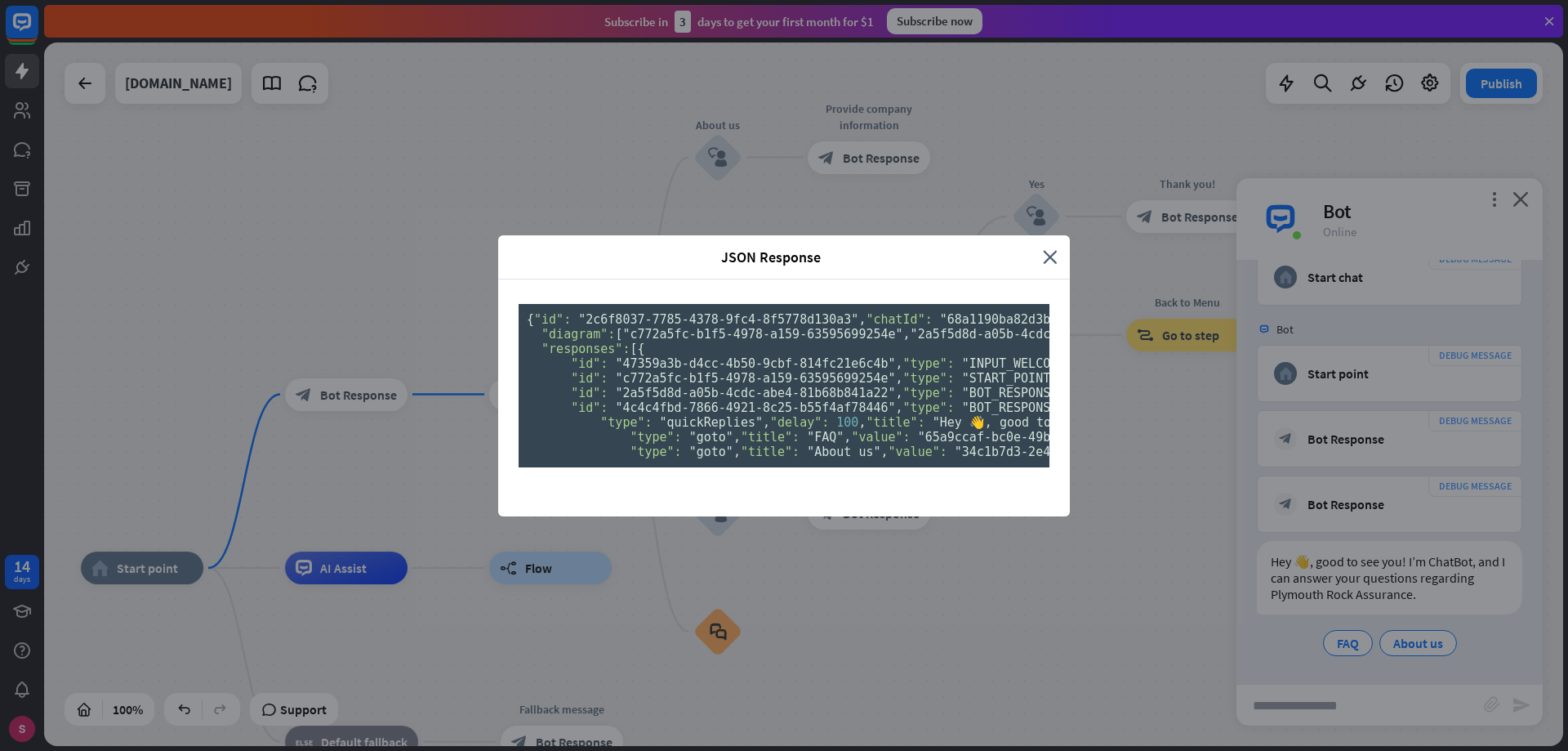
scroll to position [451, 0]
click at [1443, 323] on div "JSON Response close { "id": "2c6f8037-7785-4378-9fc4-8f5778d130a3" , "chatId": …" at bounding box center [784, 376] width 1568 height 751
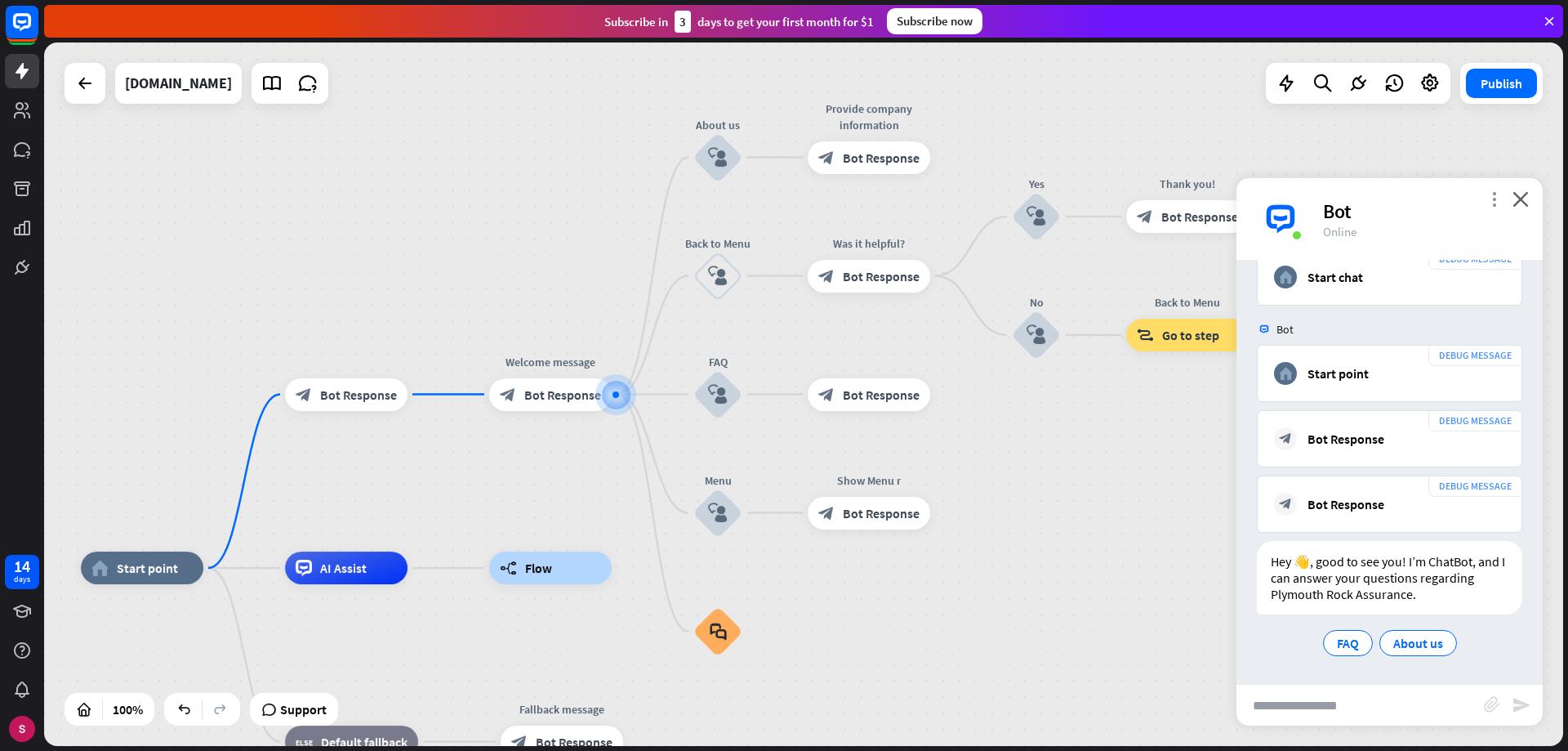
click at [1490, 196] on font "more_vert" at bounding box center [1494, 199] width 16 height 16
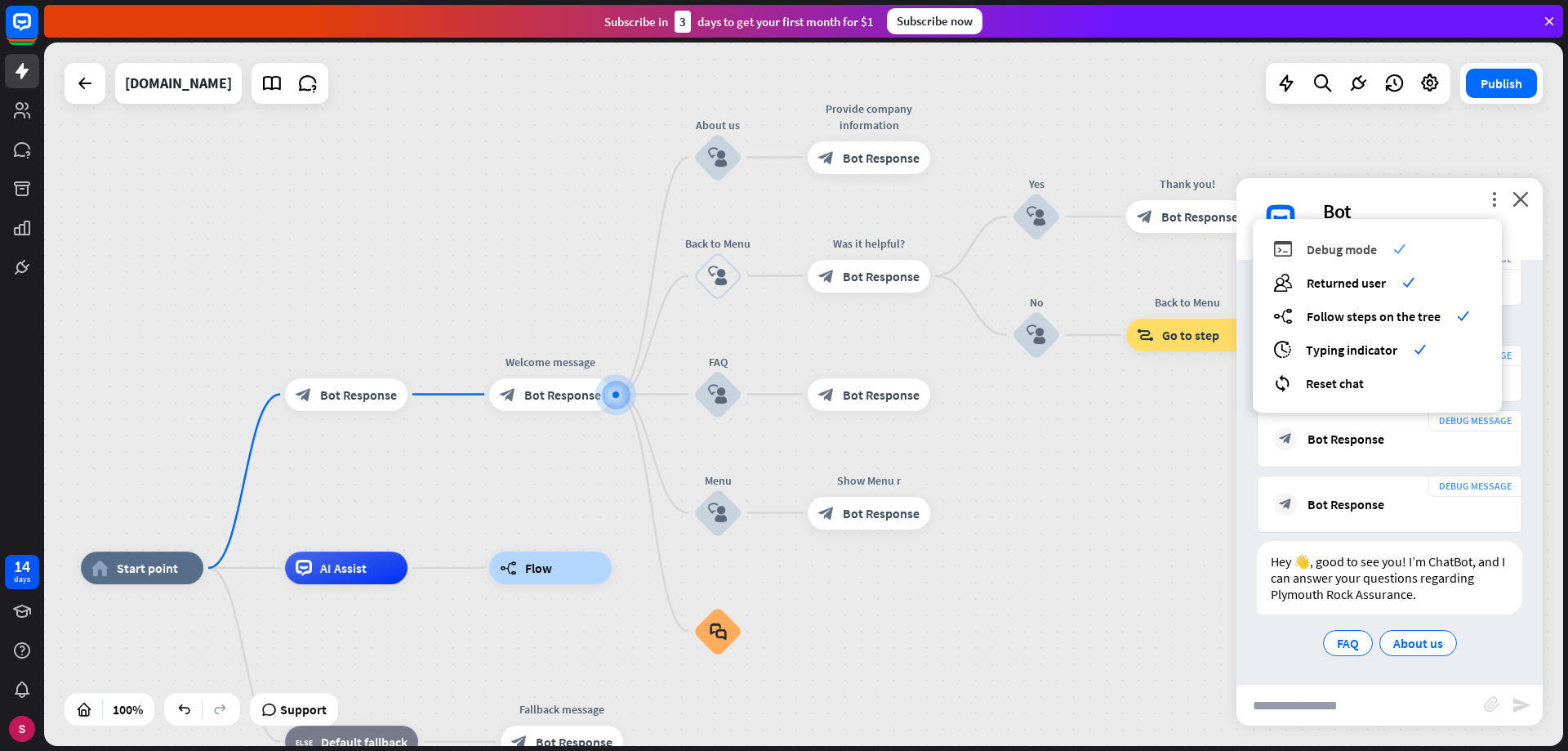
click at [1361, 248] on font "Debug mode" at bounding box center [1341, 249] width 70 height 16
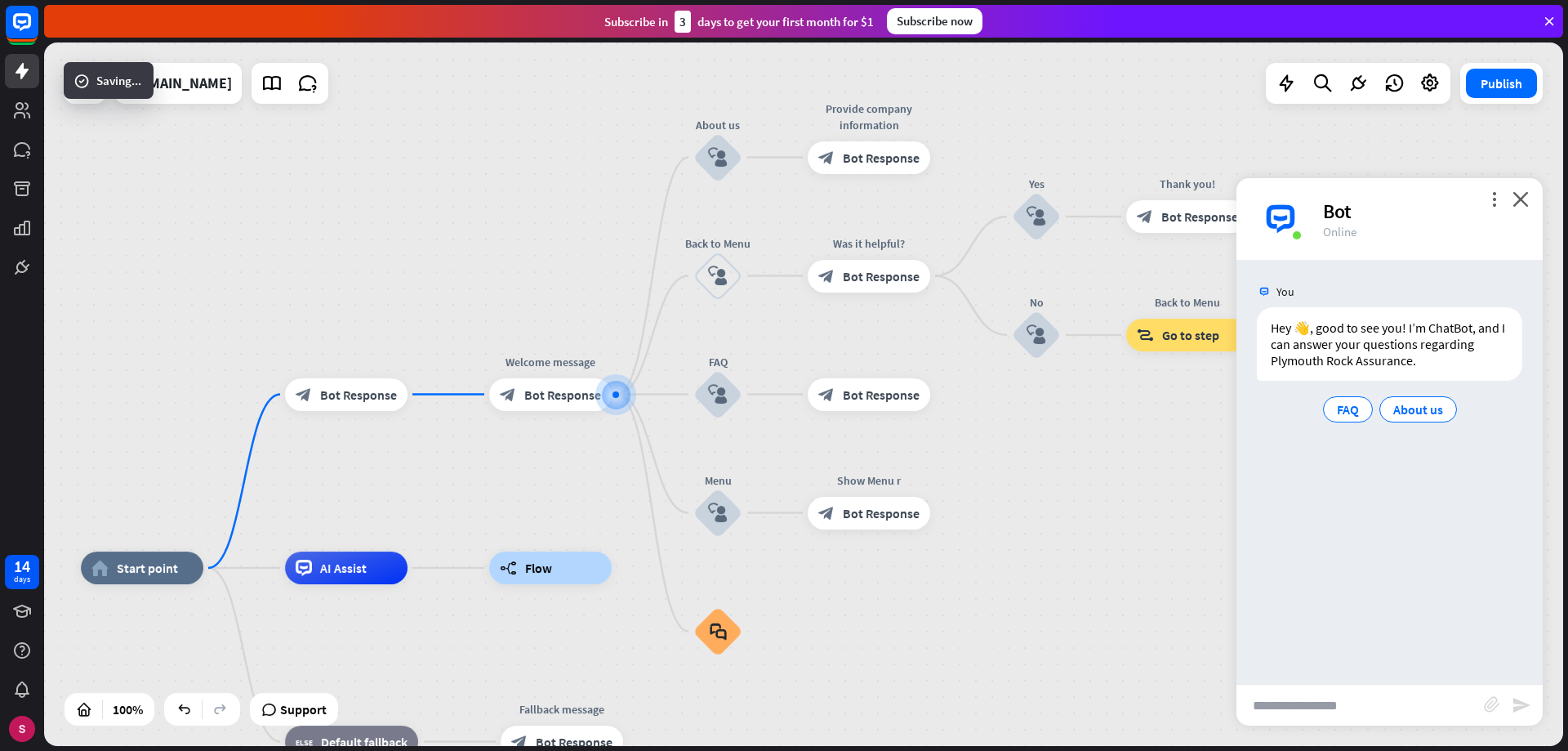
scroll to position [0, 0]
click at [1354, 407] on font "FAQ" at bounding box center [1347, 409] width 22 height 16
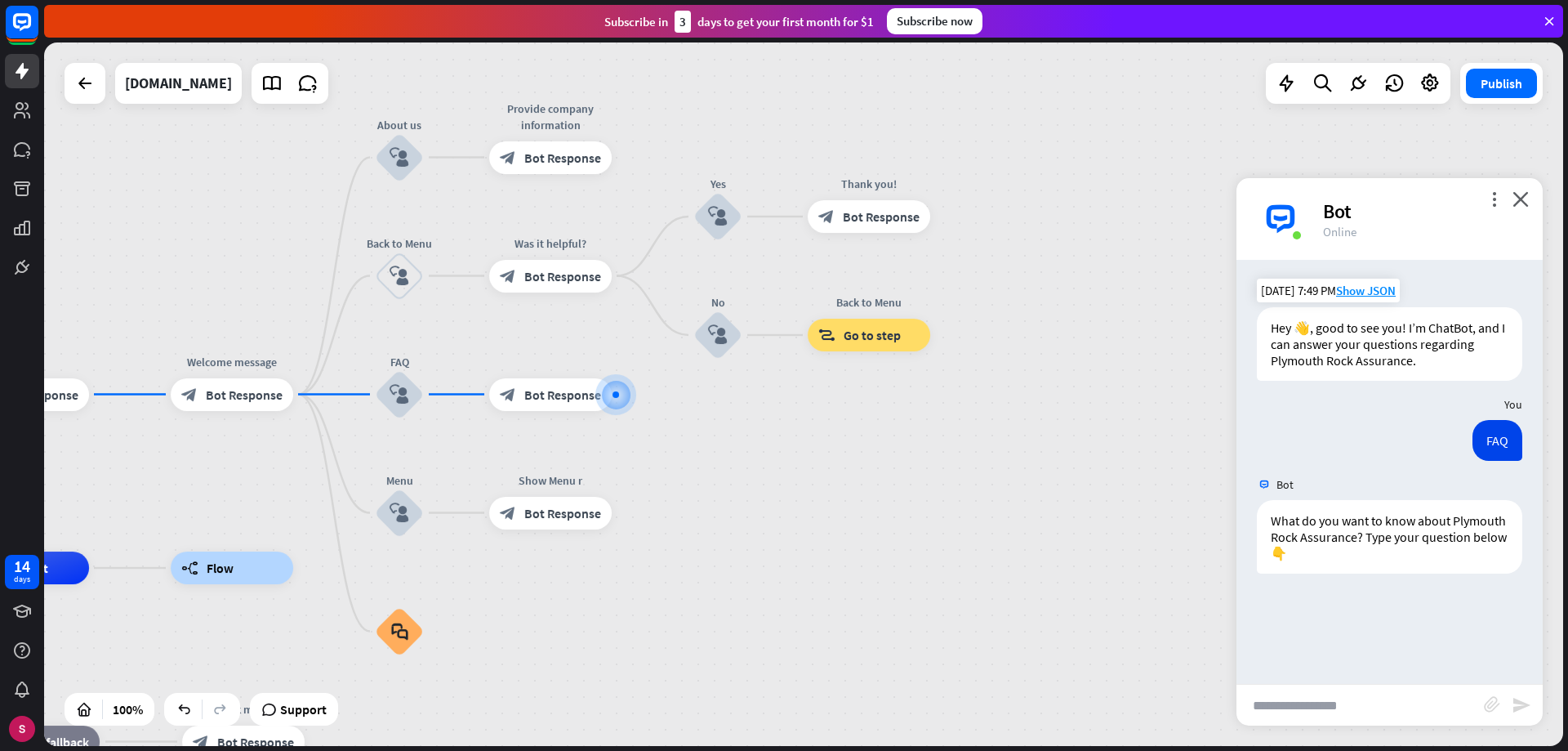
click at [1346, 709] on input "text" at bounding box center [1360, 704] width 247 height 41
type input "**********"
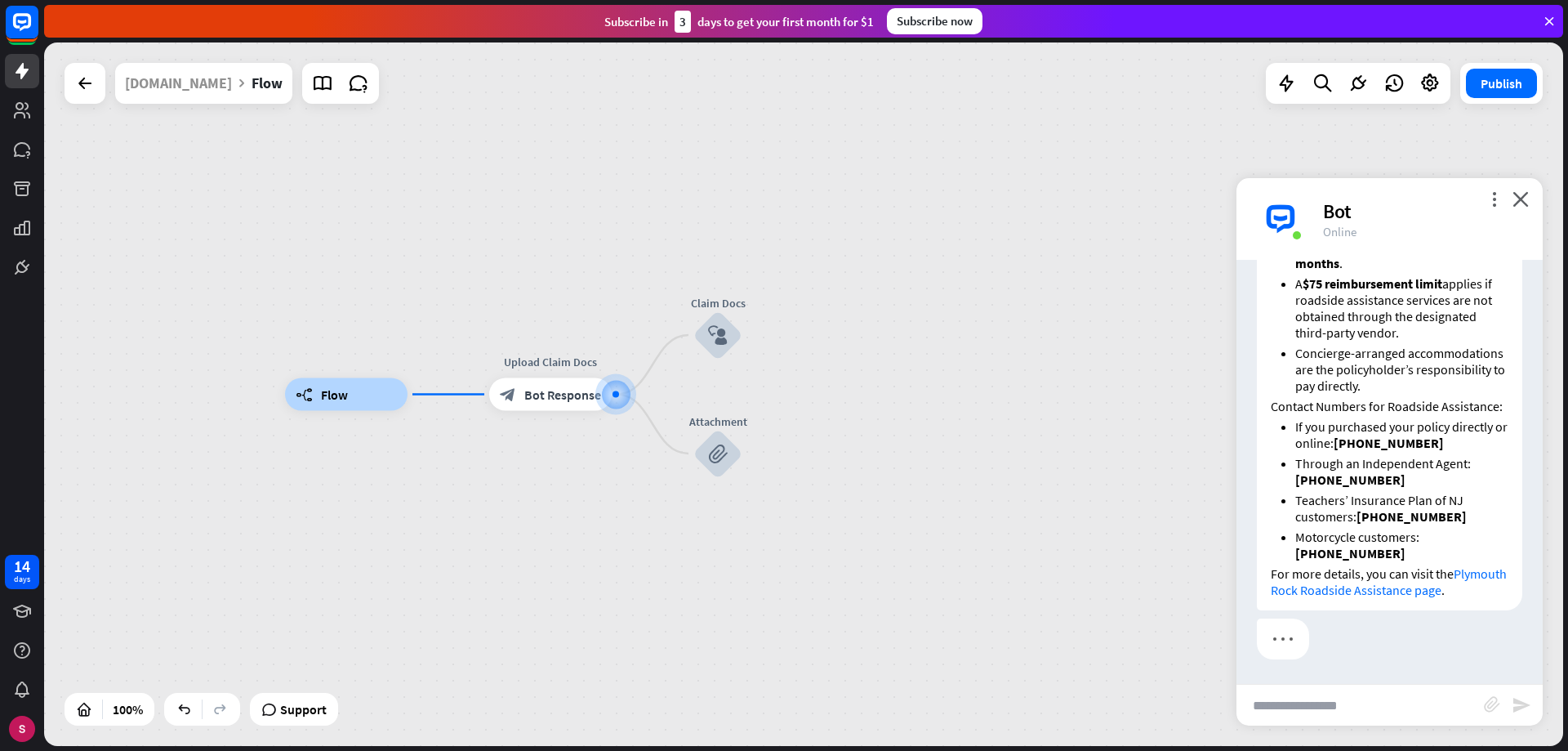
scroll to position [1398, 0]
click at [1518, 198] on font "close" at bounding box center [1520, 199] width 16 height 16
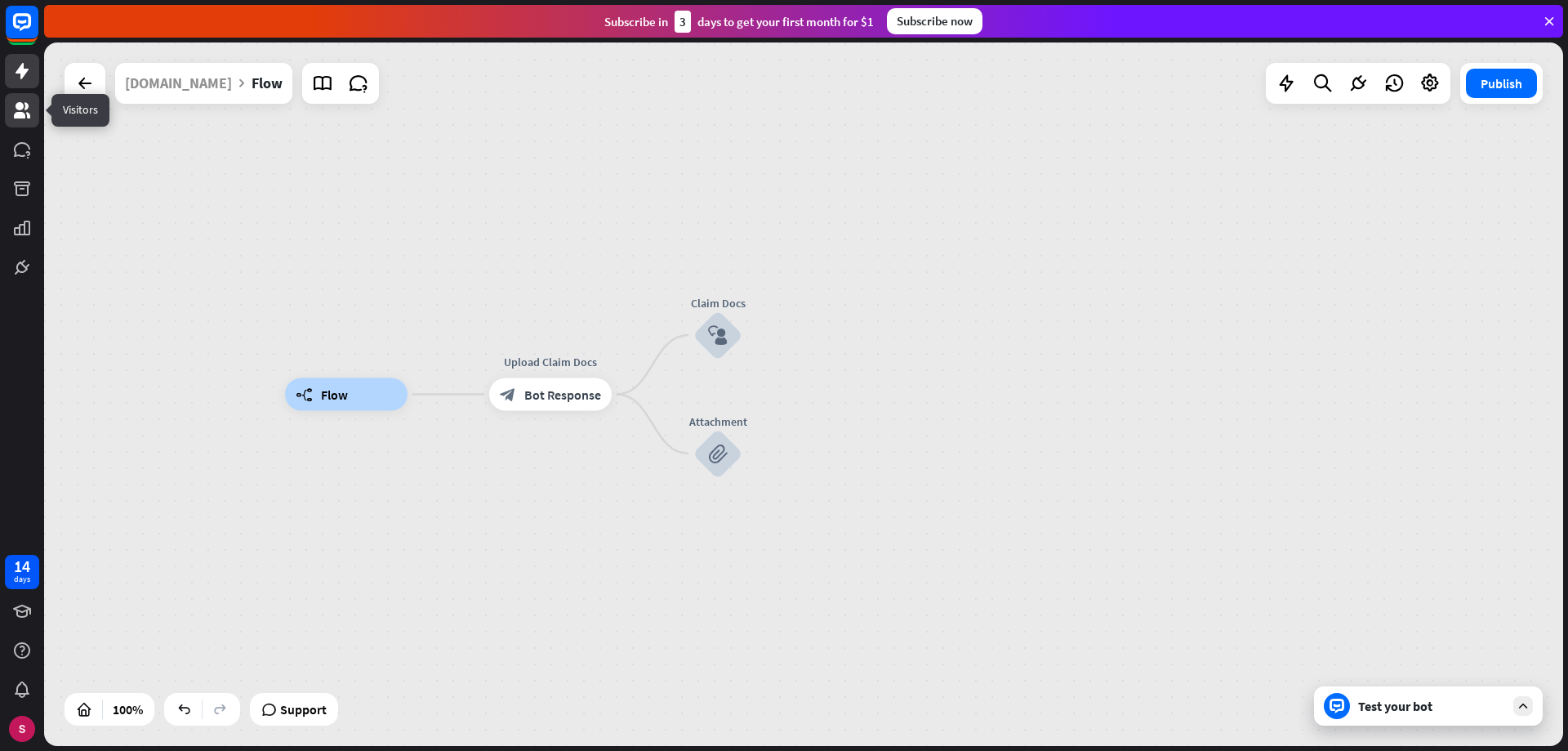
click at [16, 111] on icon at bounding box center [22, 110] width 20 height 20
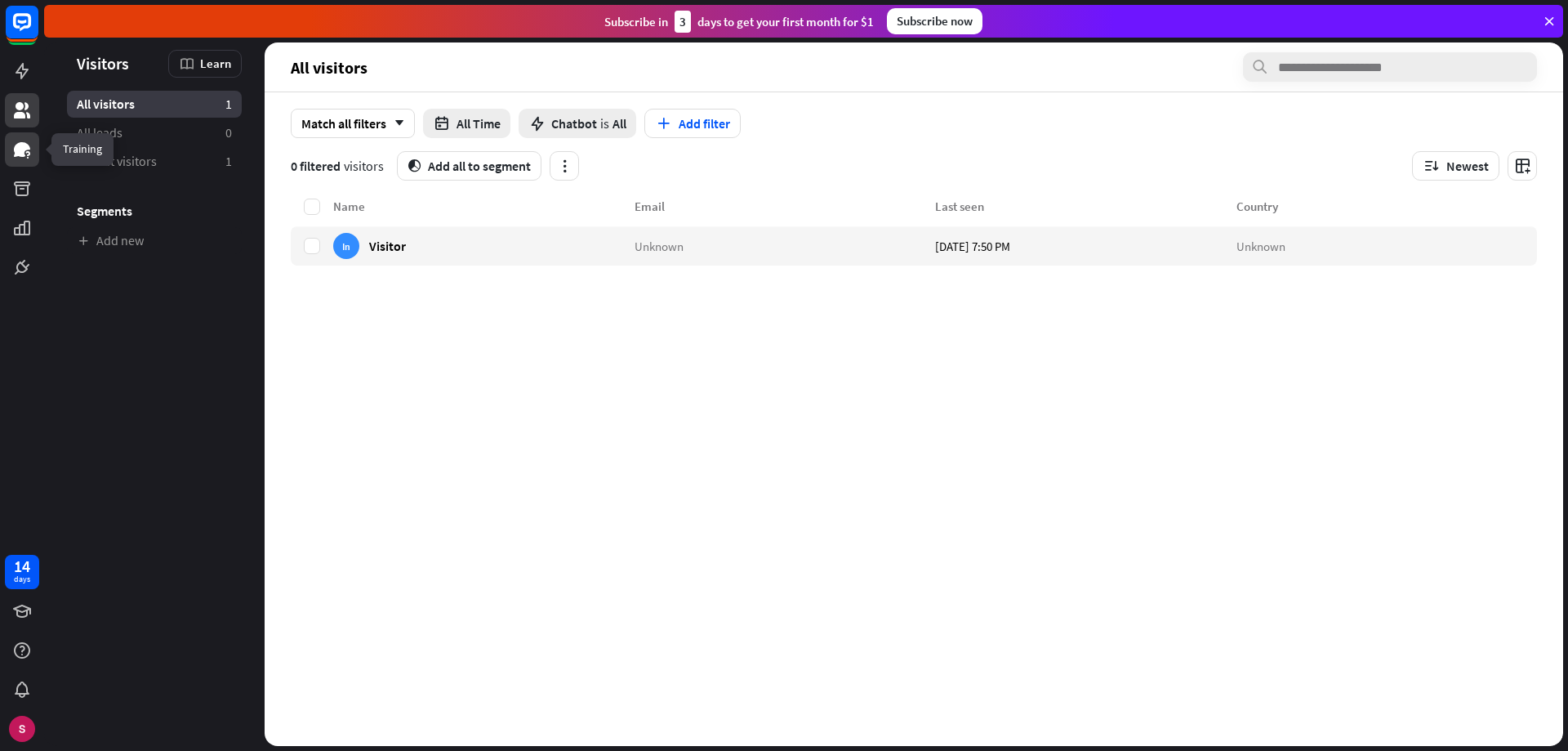
click at [25, 153] on icon at bounding box center [22, 149] width 20 height 20
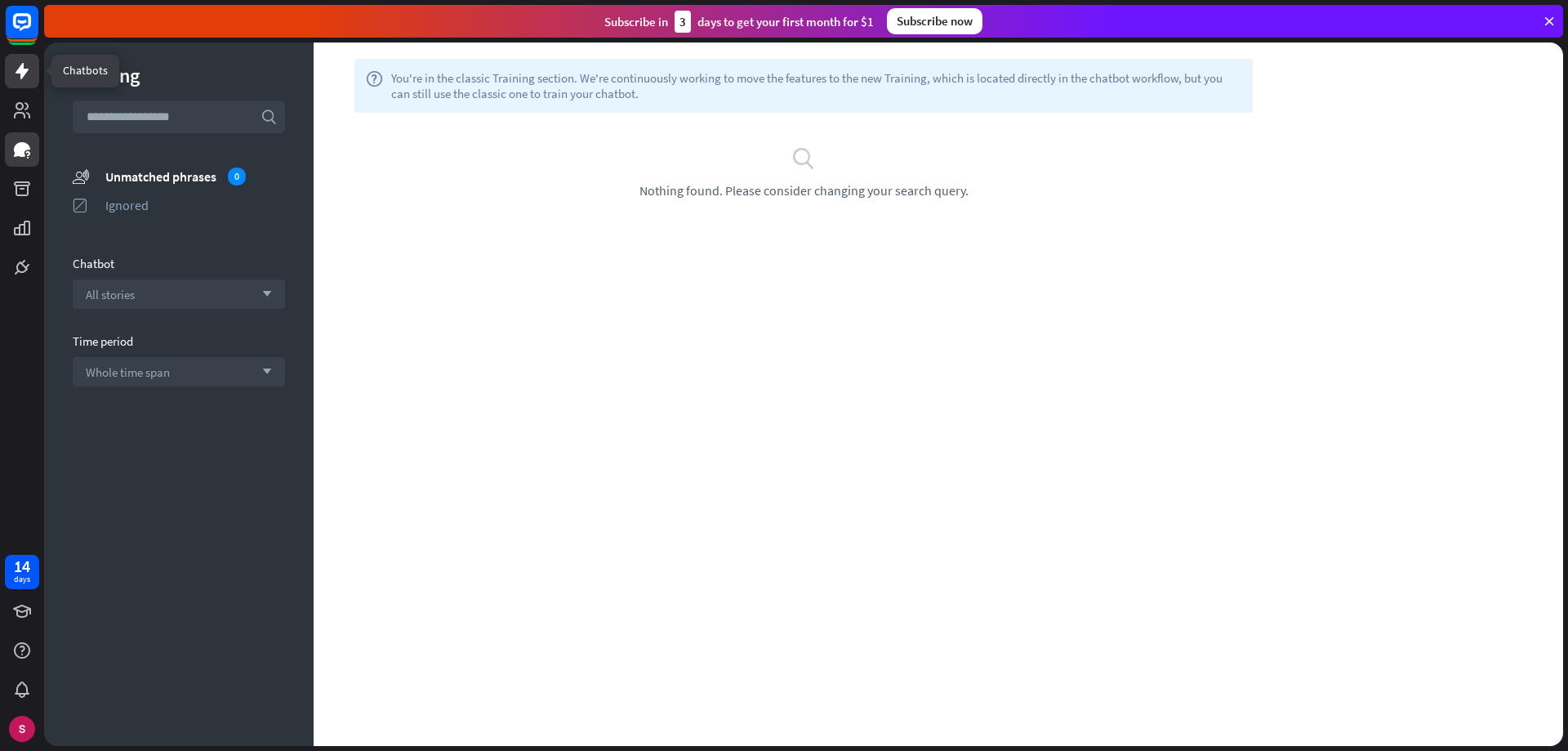
click at [25, 73] on icon at bounding box center [22, 71] width 13 height 16
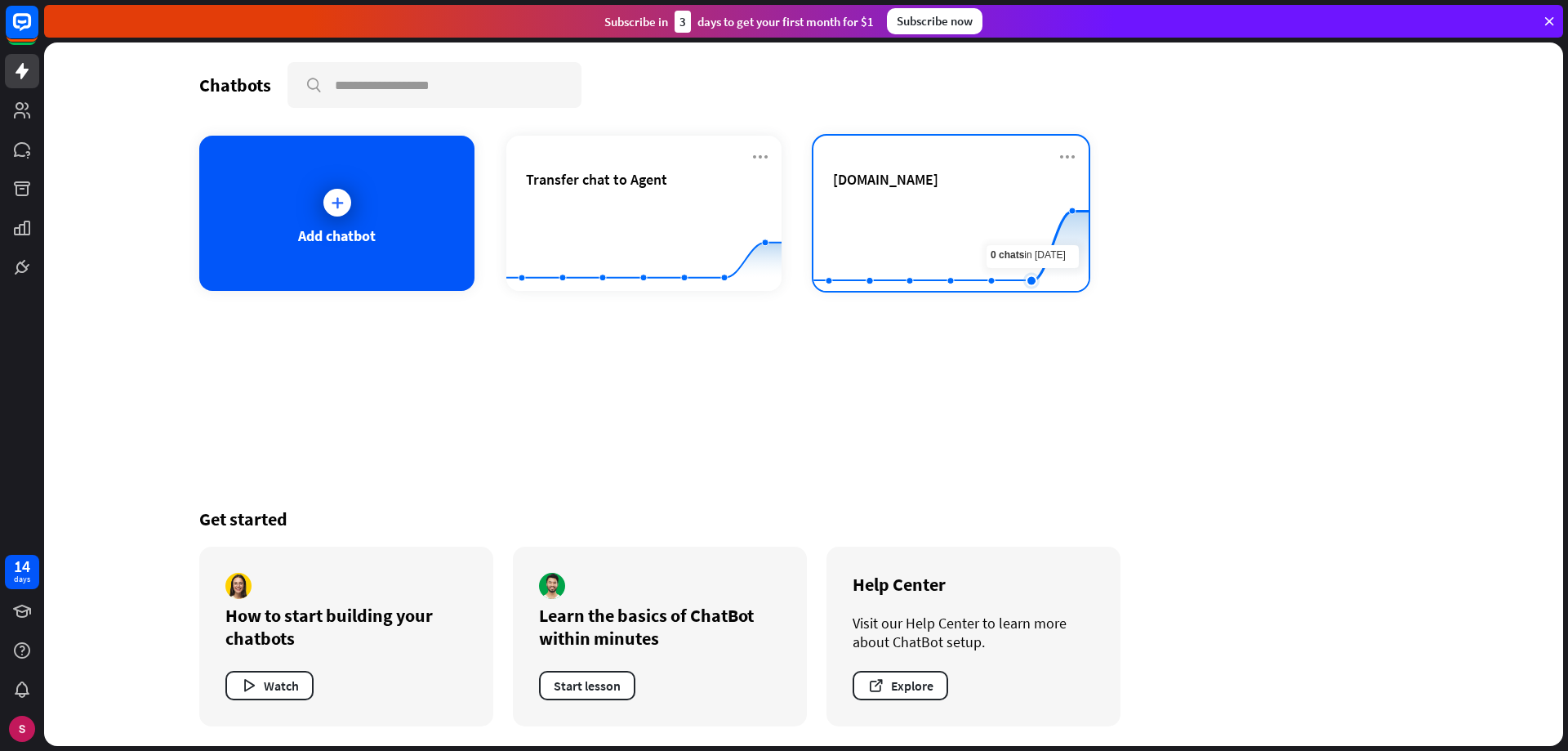
click at [1018, 241] on rect at bounding box center [951, 250] width 275 height 102
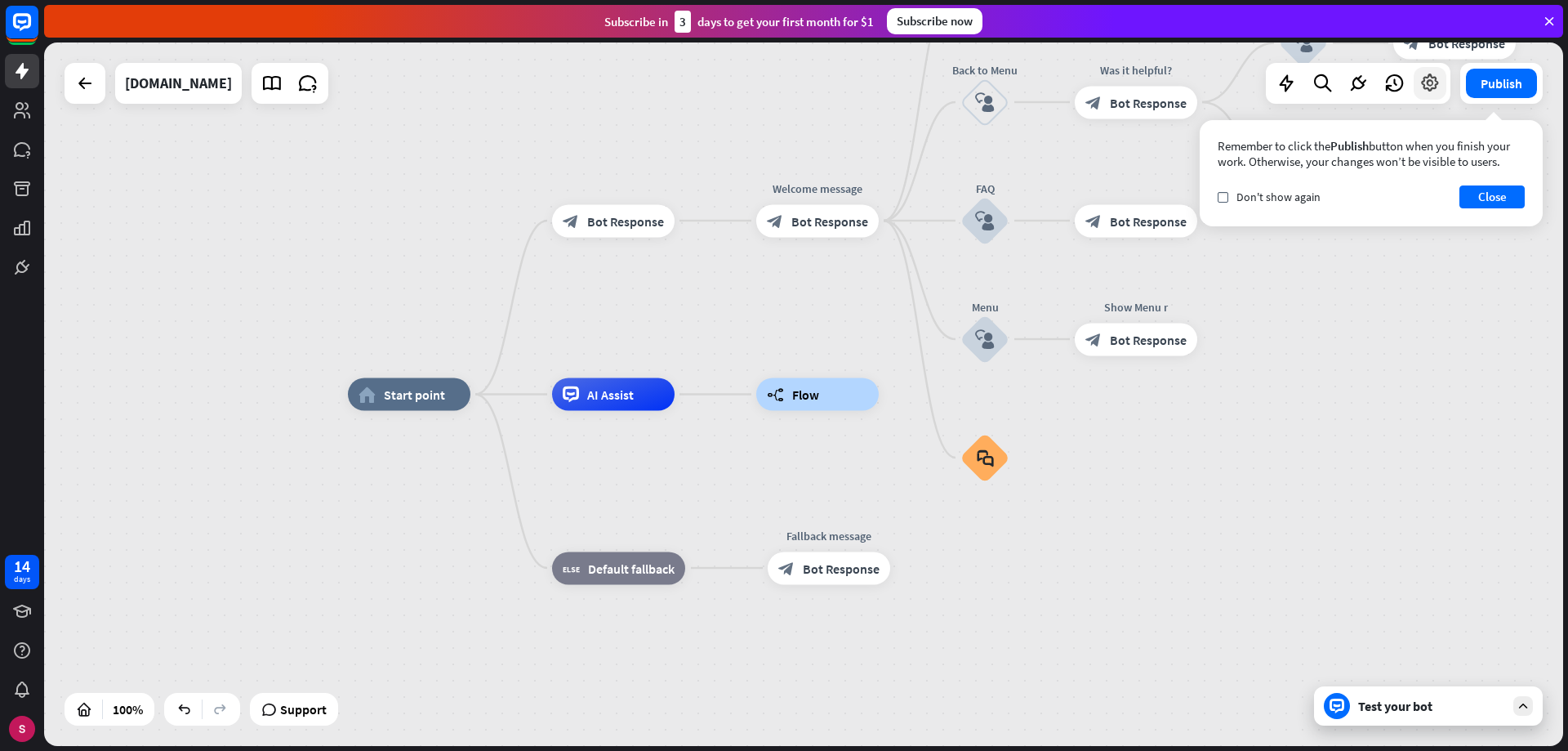
click at [1429, 79] on icon at bounding box center [1430, 83] width 22 height 22
click at [1489, 195] on font "Close" at bounding box center [1492, 196] width 29 height 16
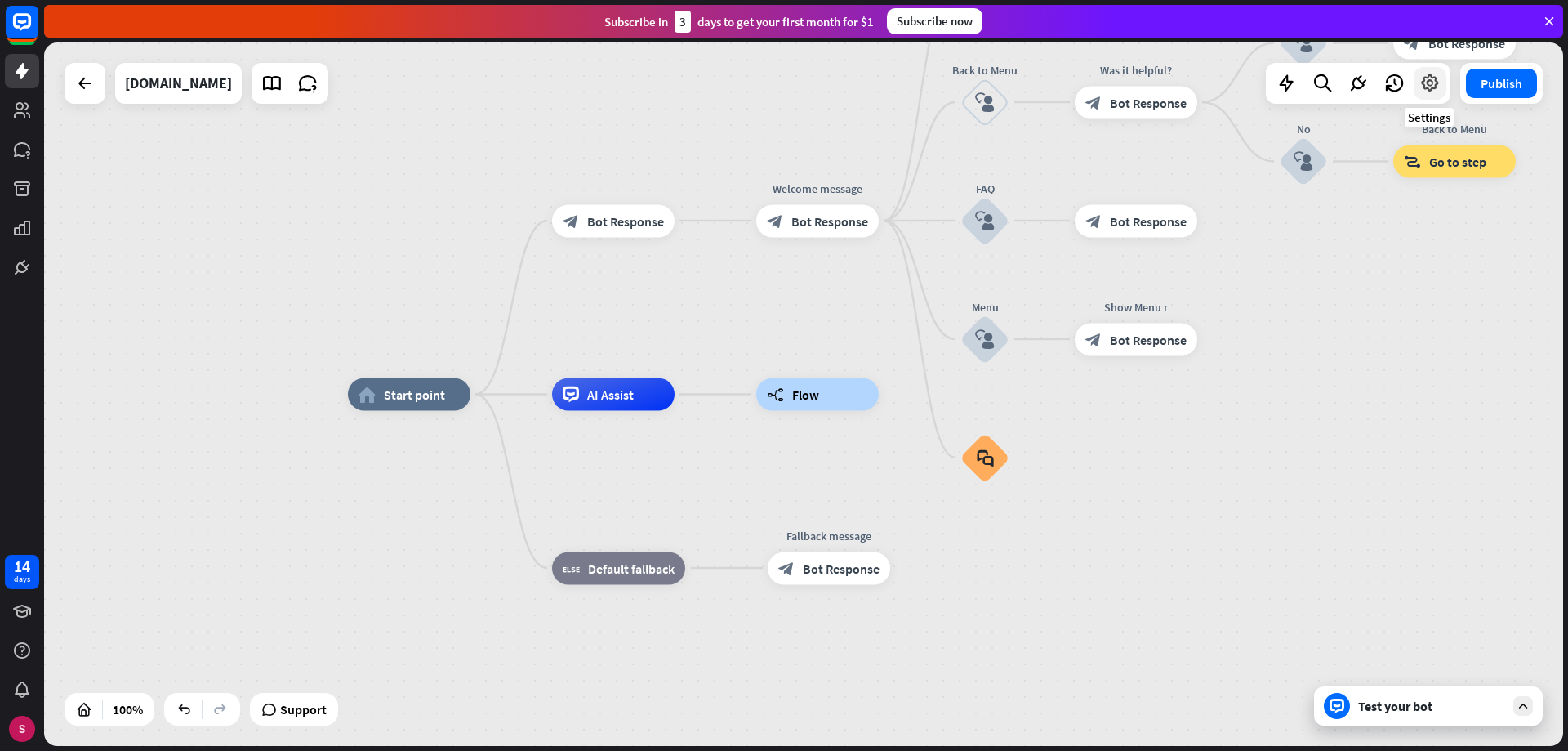
click at [1429, 84] on icon at bounding box center [1430, 83] width 22 height 22
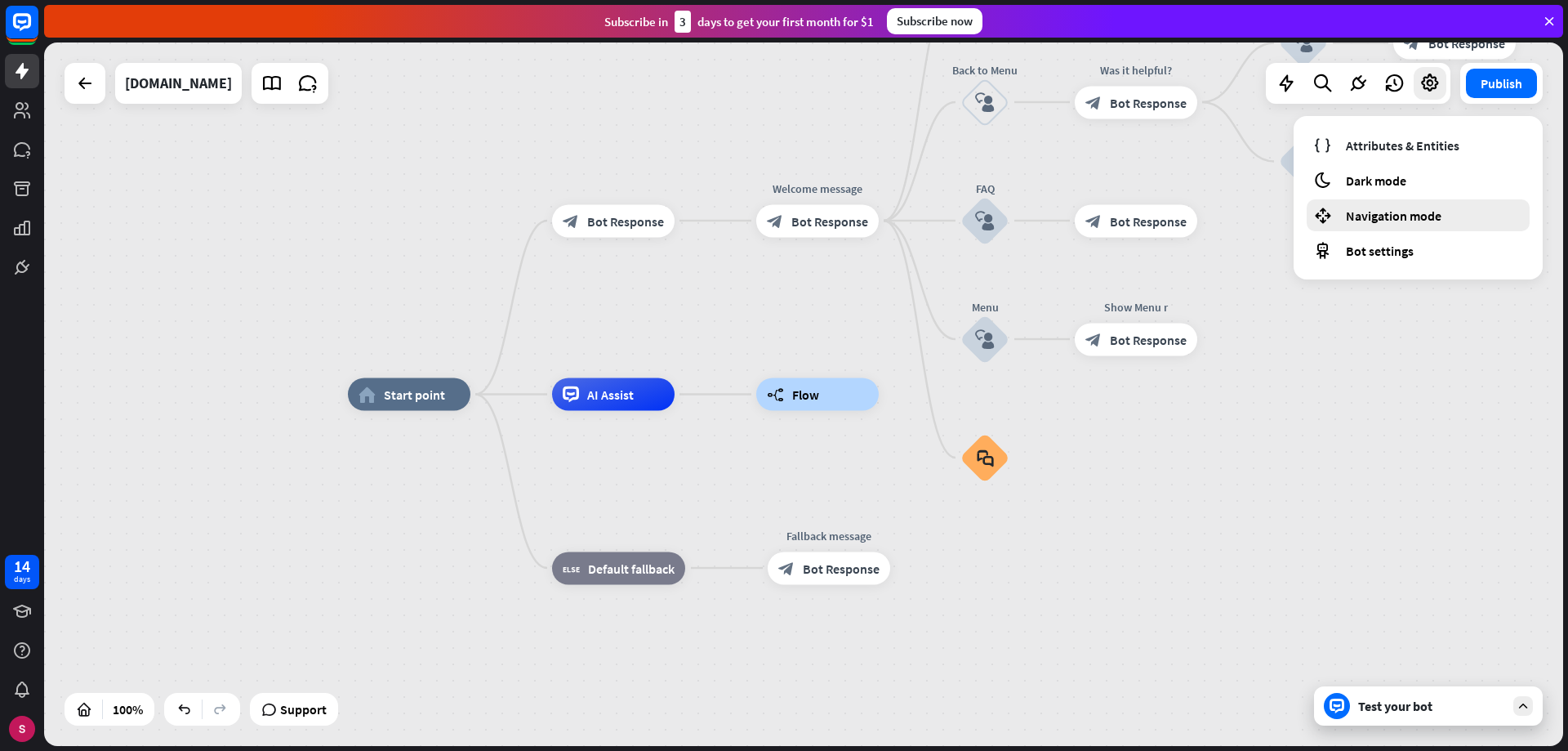
click at [1381, 219] on font "Navigation mode" at bounding box center [1393, 215] width 95 height 16
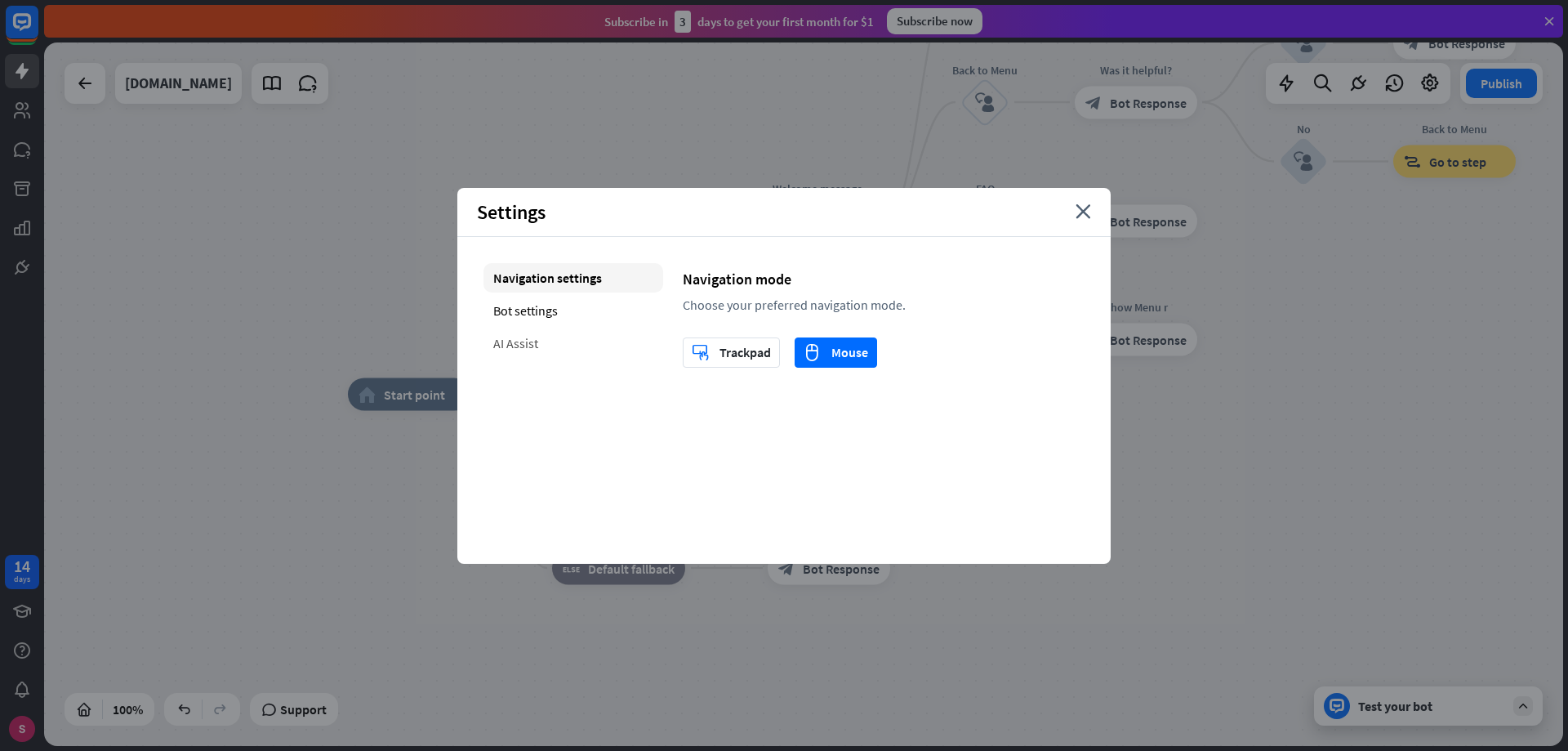
click at [512, 340] on font "AI Assist" at bounding box center [515, 343] width 45 height 16
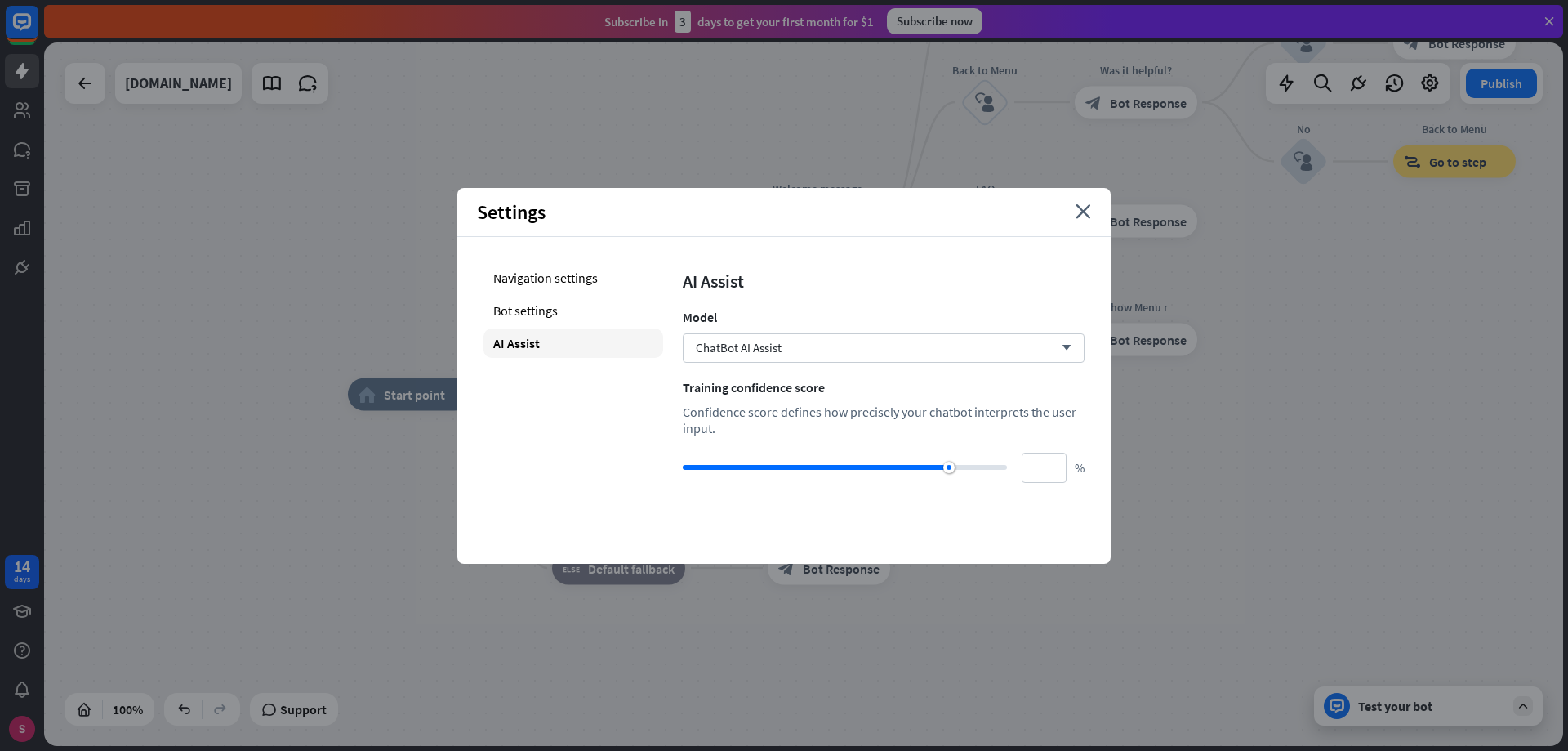
drag, startPoint x: 791, startPoint y: 414, endPoint x: 1000, endPoint y: 432, distance: 209.8
click at [1000, 432] on div "Confidence score defines how precisely your chatbot interprets the user input." at bounding box center [883, 420] width 402 height 33
click at [598, 413] on div "Navigation settings Bot settings AI Assist" at bounding box center [573, 373] width 180 height 220
type input "***"
drag, startPoint x: 950, startPoint y: 467, endPoint x: 1025, endPoint y: 469, distance: 75.0
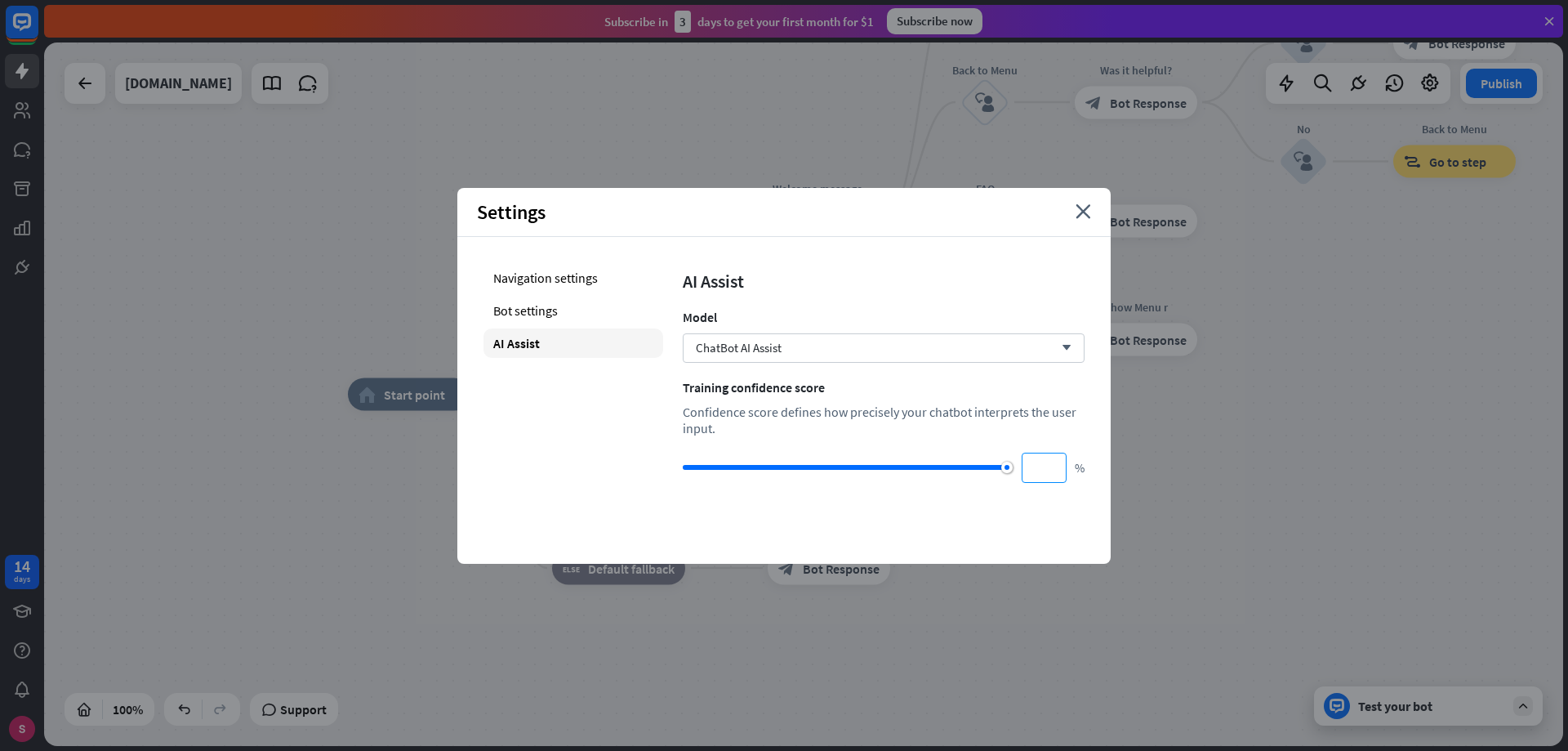
click at [1025, 469] on div "*** %" at bounding box center [883, 467] width 402 height 30
click at [752, 345] on span "ChatBot AI Assist" at bounding box center [739, 348] width 86 height 16
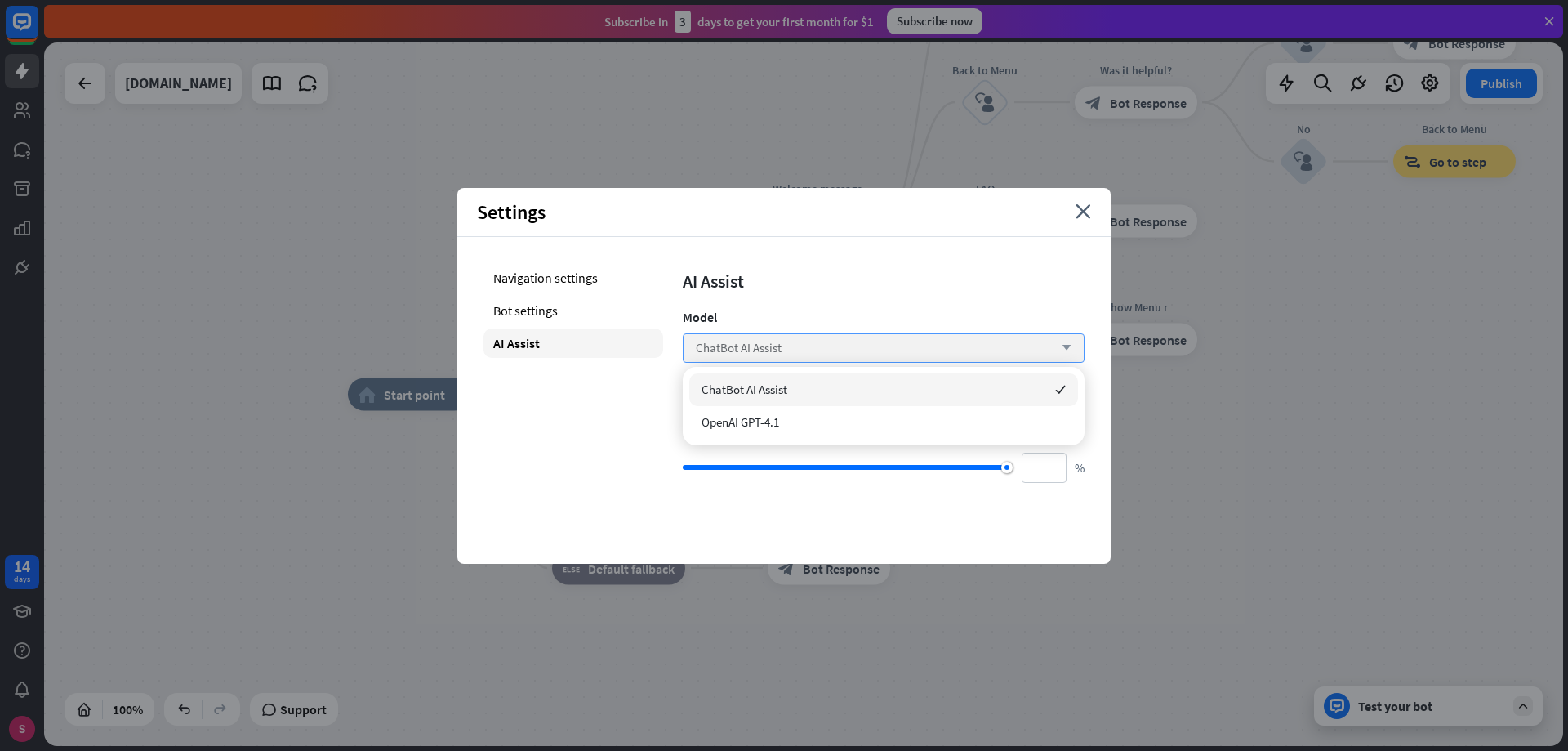
click at [752, 345] on span "ChatBot AI Assist" at bounding box center [739, 348] width 86 height 16
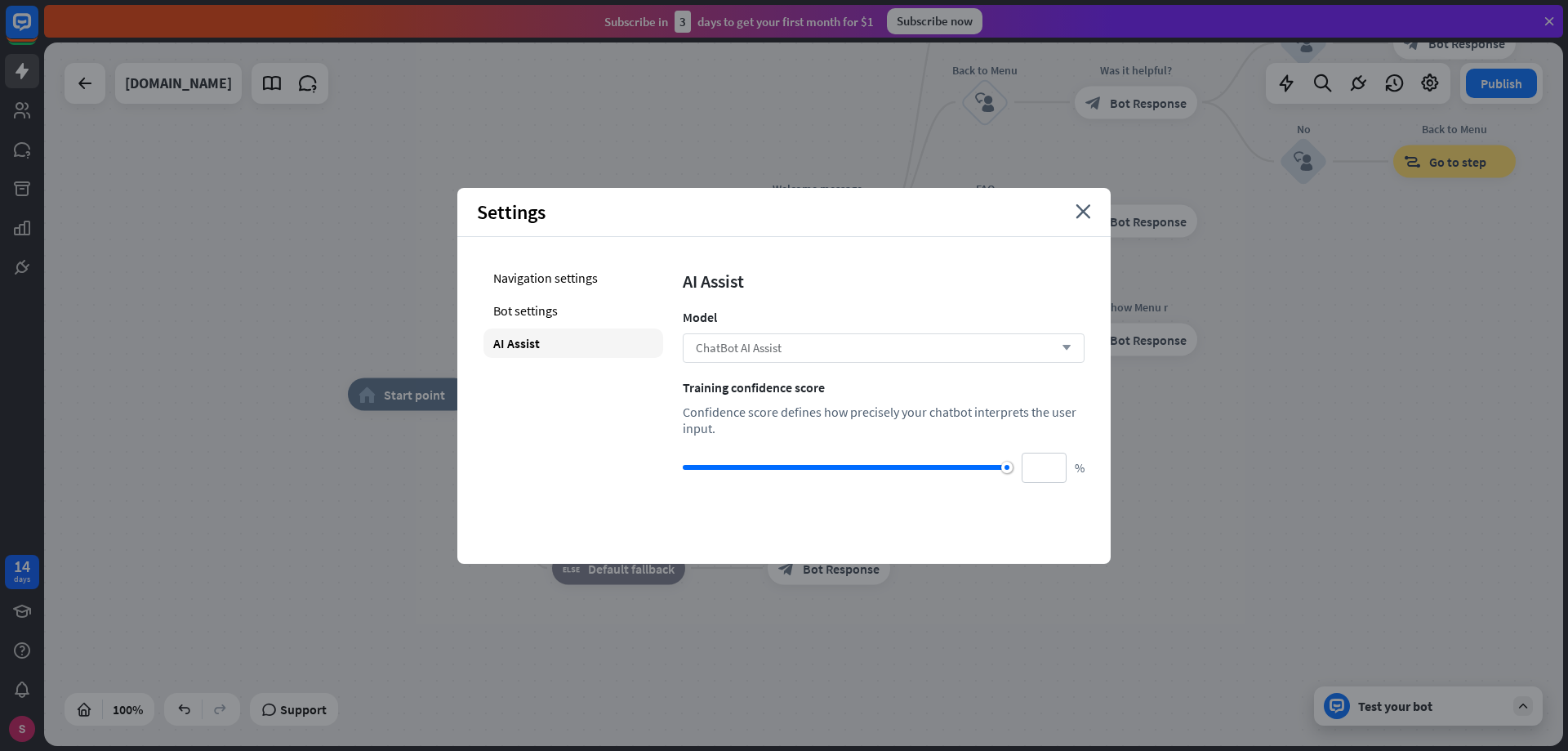
click at [752, 345] on span "ChatBot AI Assist" at bounding box center [739, 348] width 86 height 16
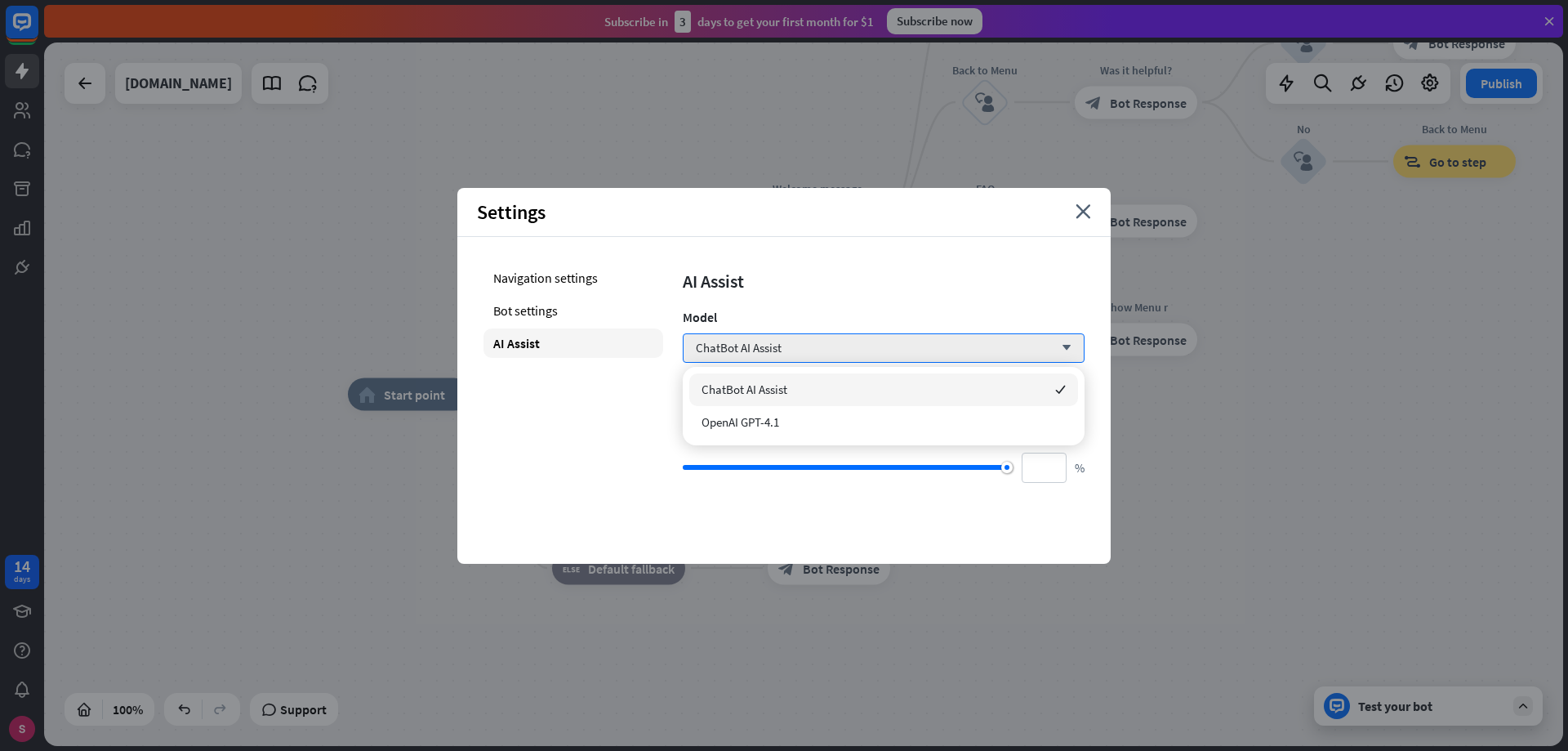
click at [501, 422] on div "Navigation settings Bot settings AI Assist" at bounding box center [573, 373] width 180 height 220
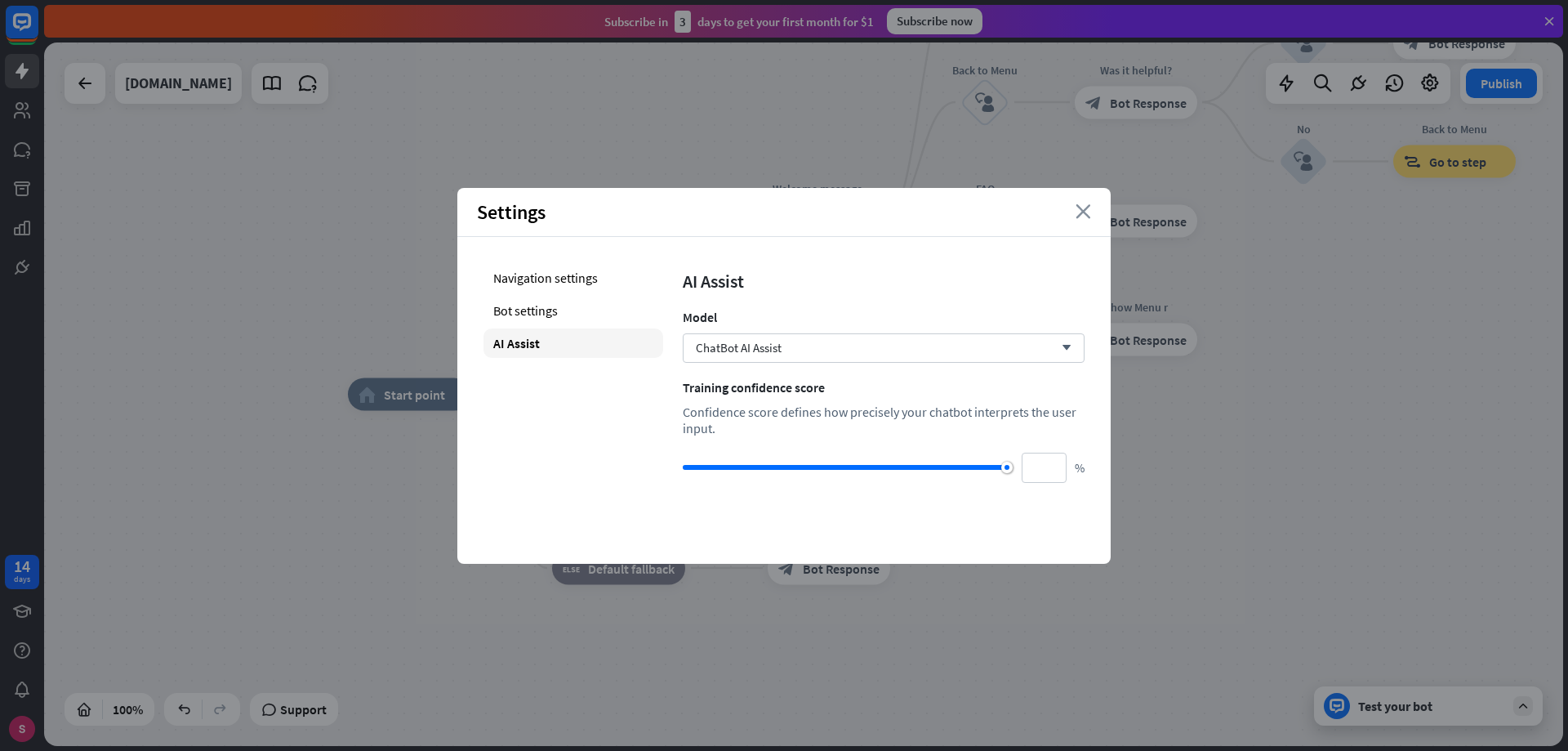
click at [1081, 212] on font "close" at bounding box center [1084, 211] width 16 height 15
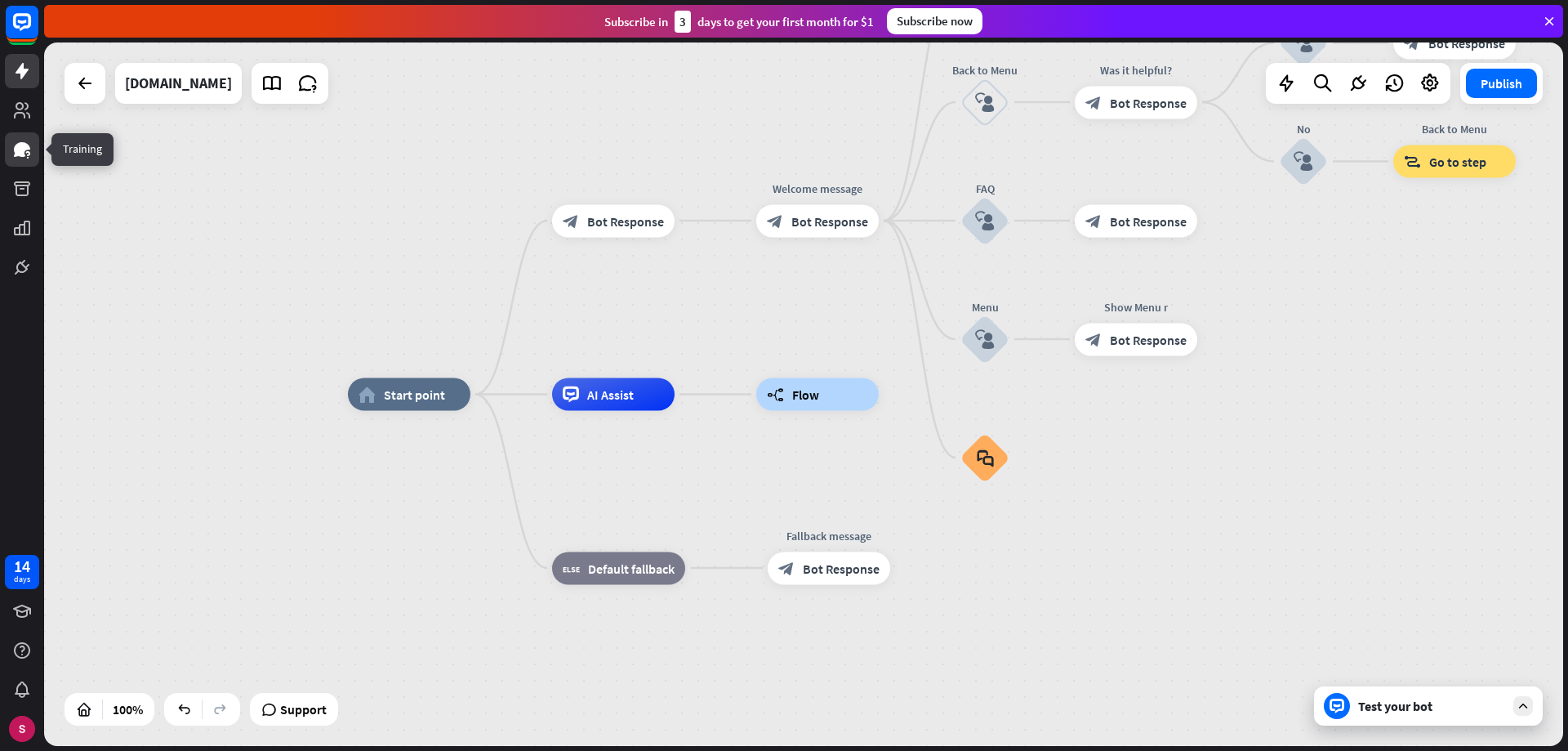
click at [21, 145] on icon at bounding box center [22, 149] width 16 height 15
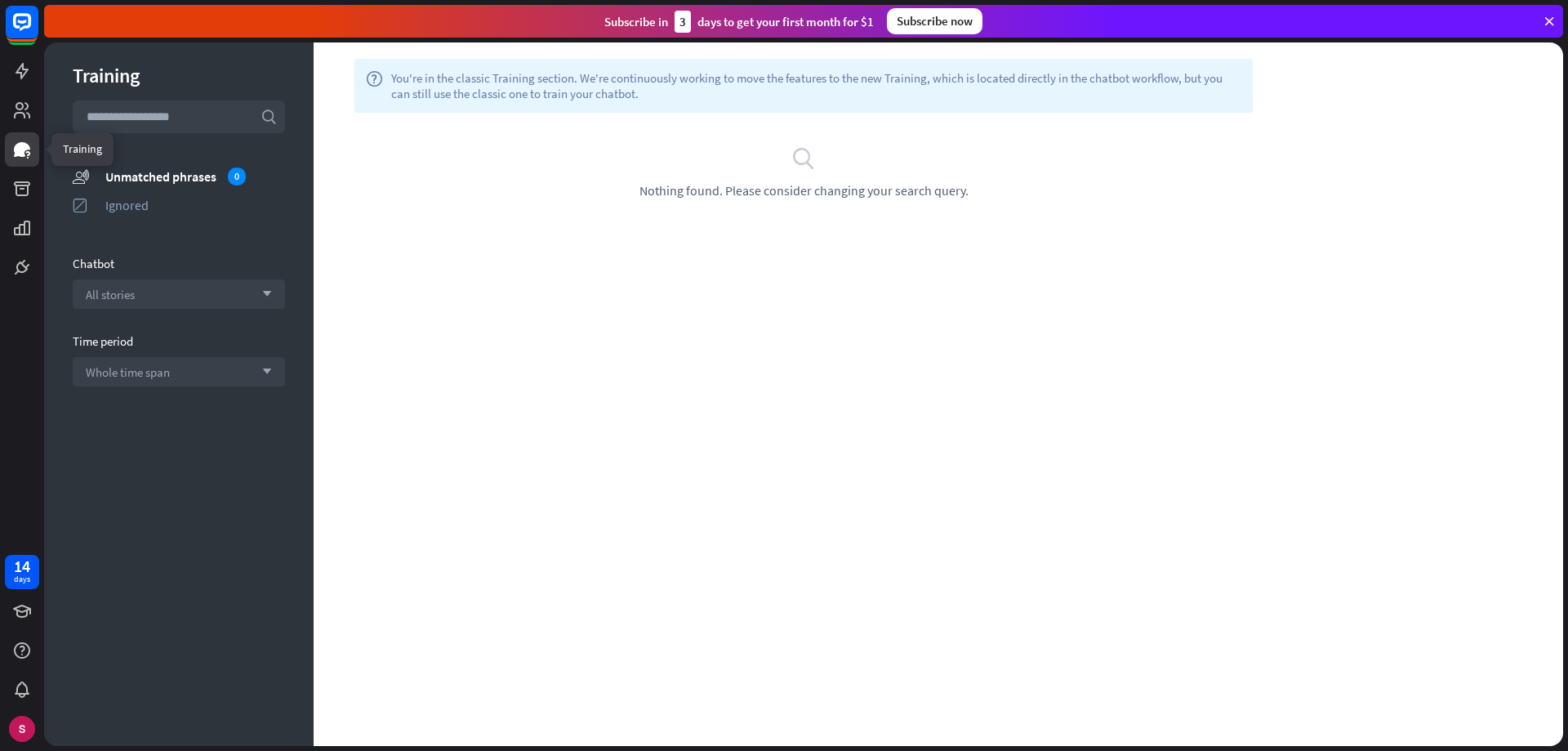
click at [26, 154] on icon at bounding box center [22, 149] width 20 height 20
click at [22, 108] on icon at bounding box center [22, 110] width 16 height 16
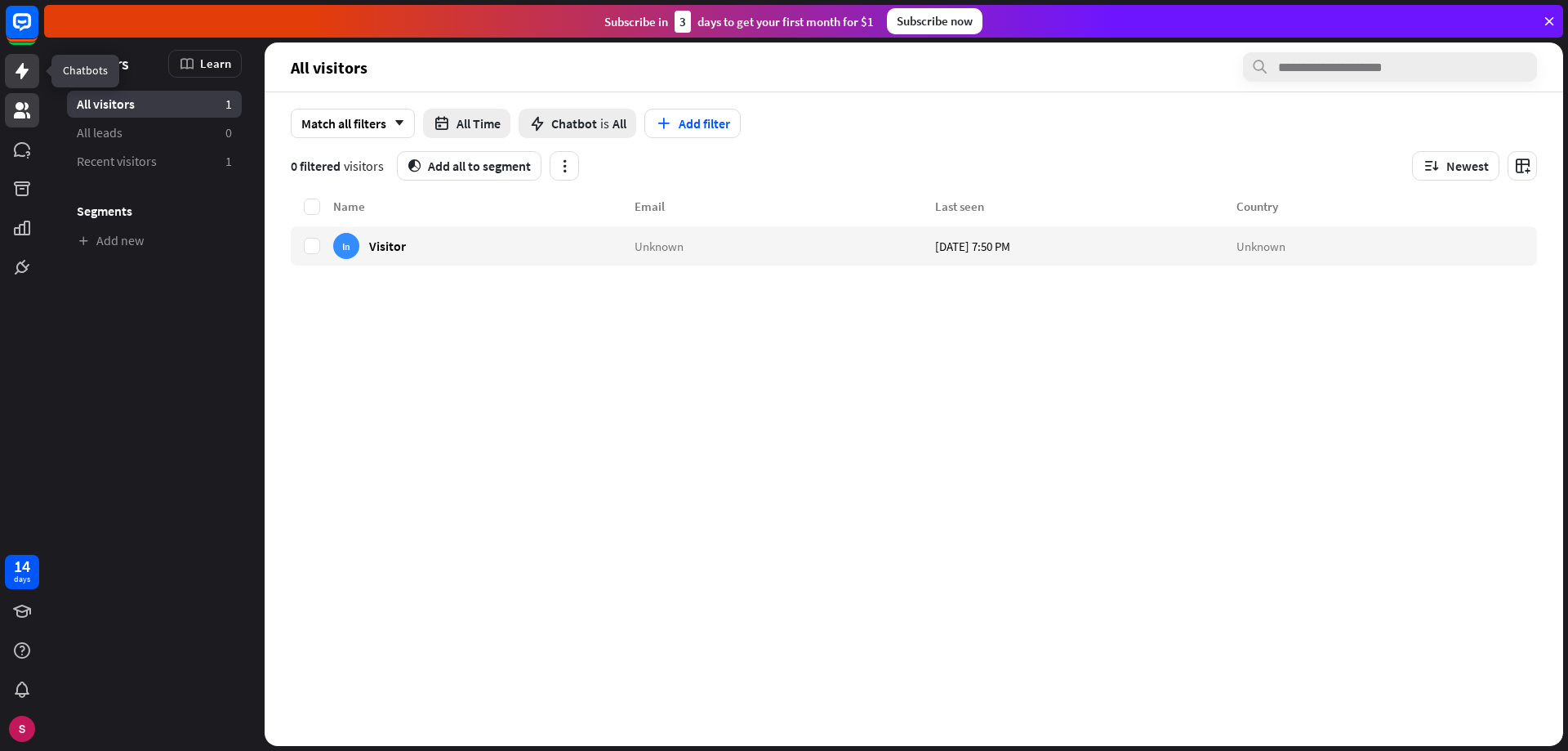
click at [18, 72] on icon at bounding box center [22, 71] width 13 height 16
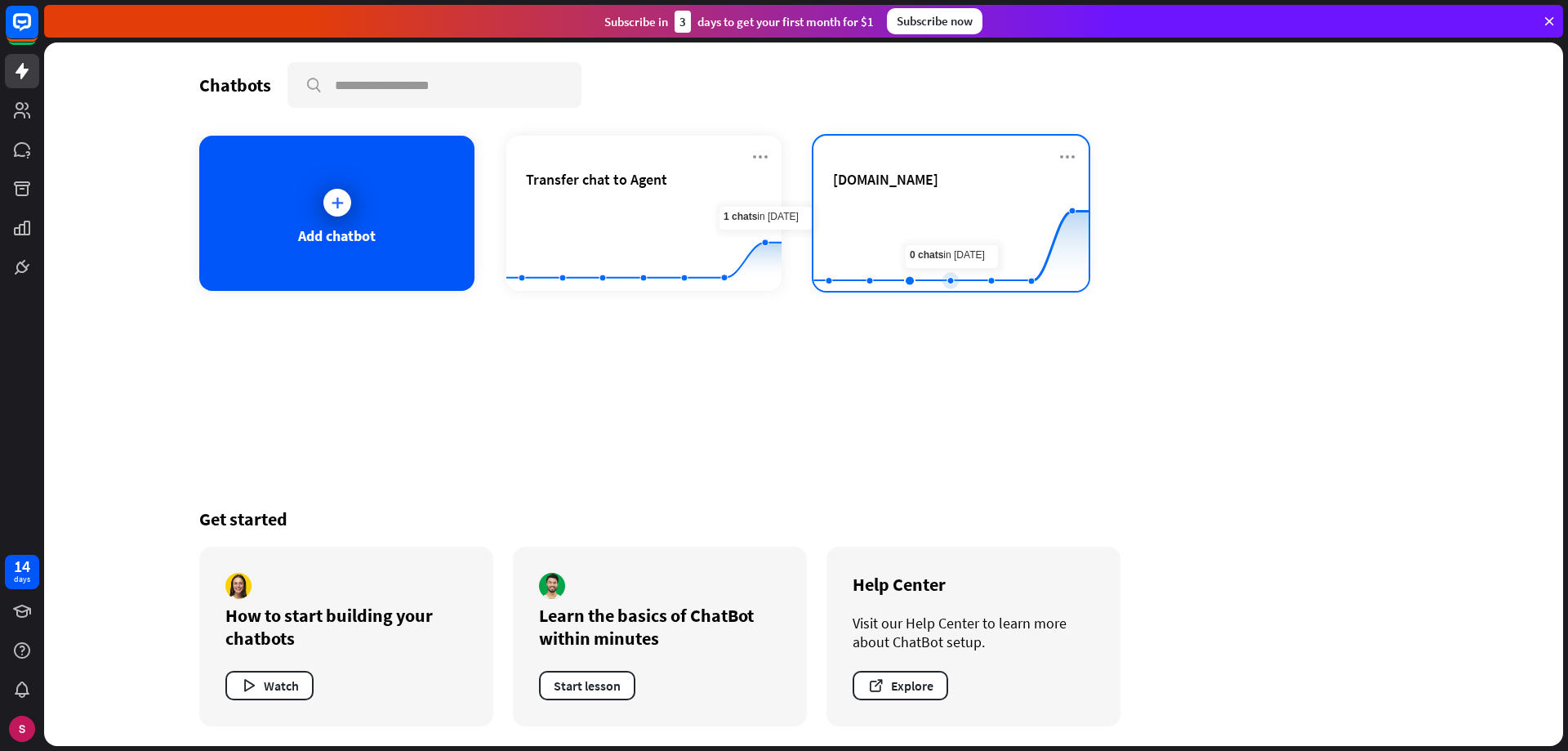
click at [947, 220] on rect at bounding box center [951, 250] width 275 height 102
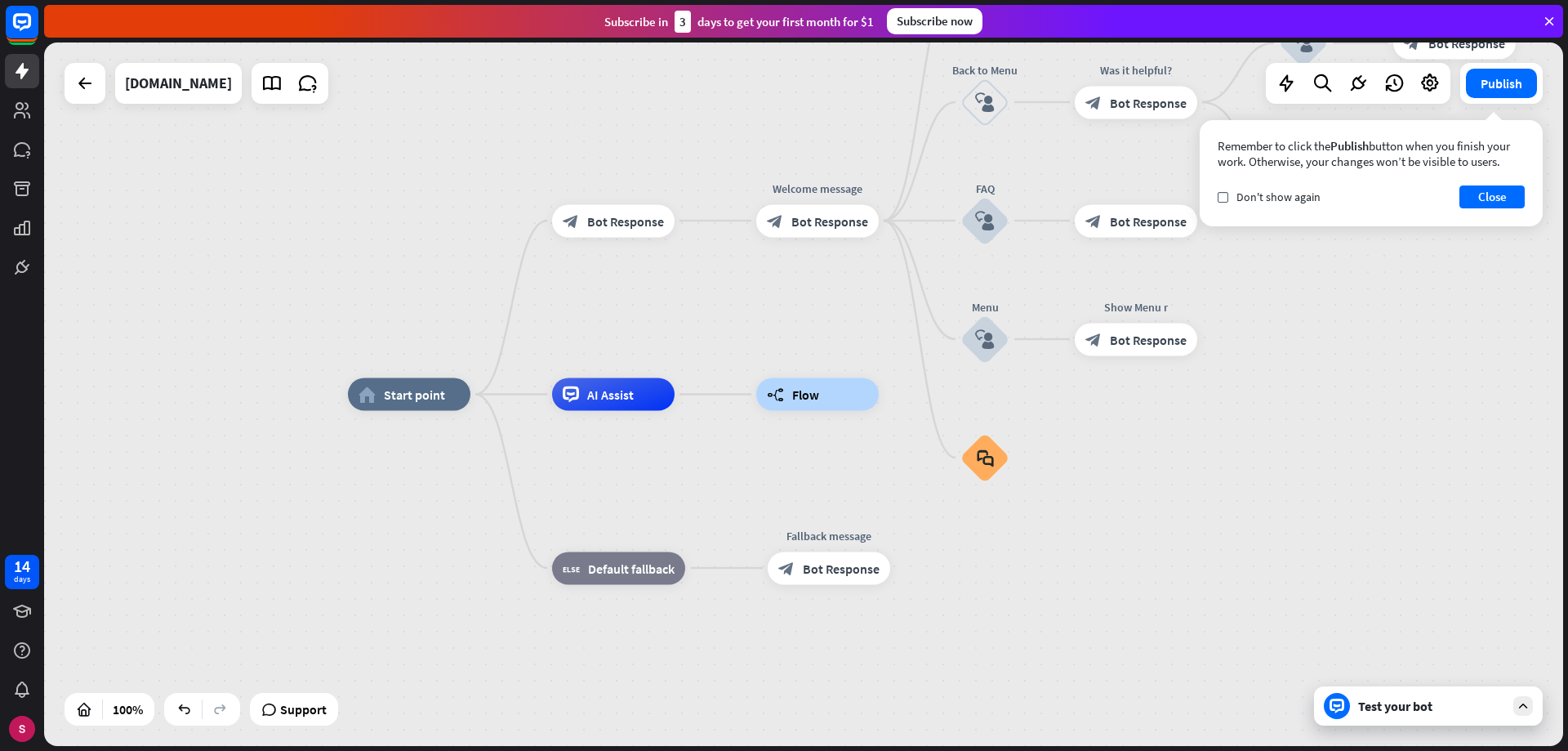
drag, startPoint x: 1472, startPoint y: 193, endPoint x: 1443, endPoint y: 172, distance: 35.8
click at [1473, 192] on button "Close" at bounding box center [1493, 196] width 66 height 22
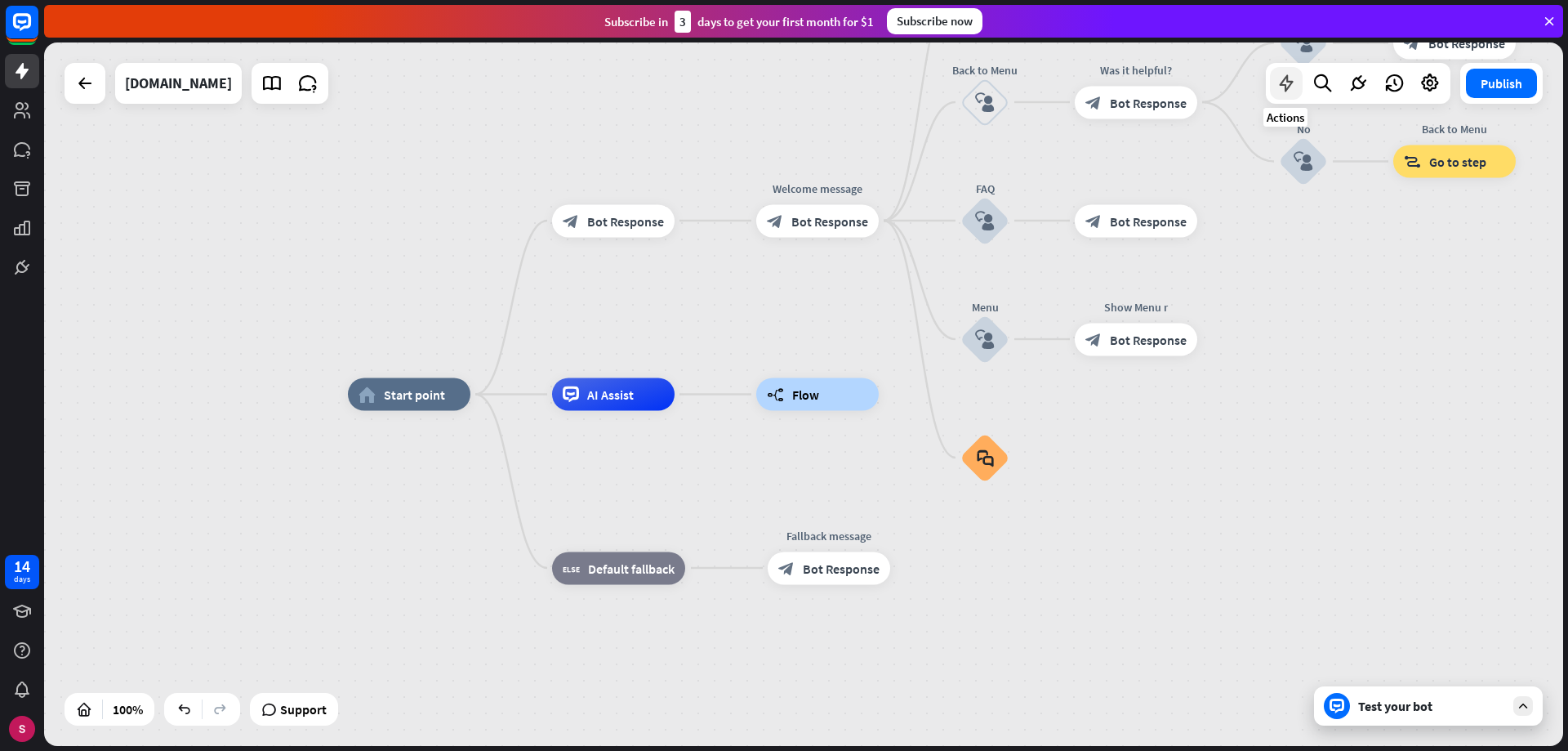
click at [1281, 83] on icon at bounding box center [1286, 83] width 22 height 22
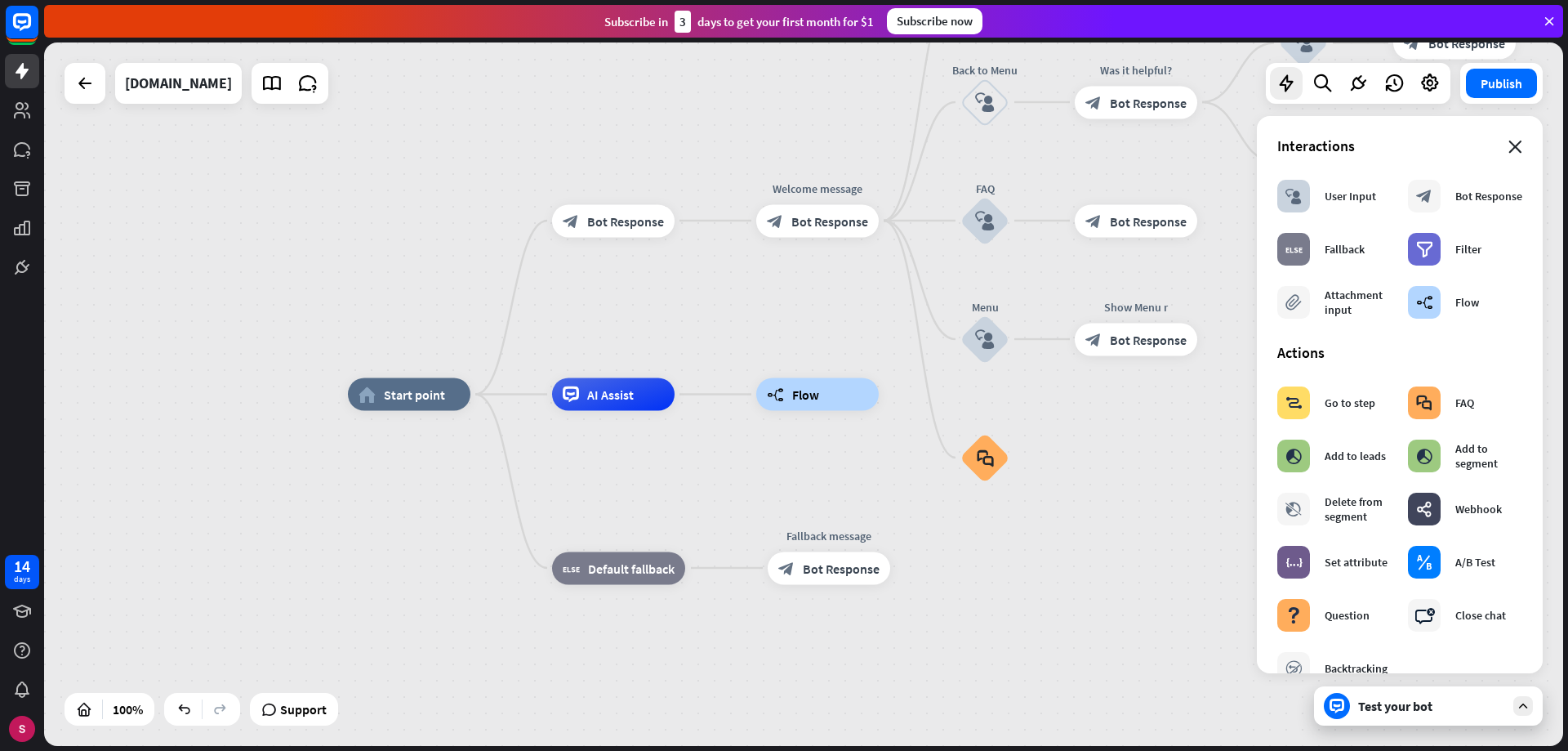
click at [1508, 150] on font "close" at bounding box center [1515, 146] width 14 height 13
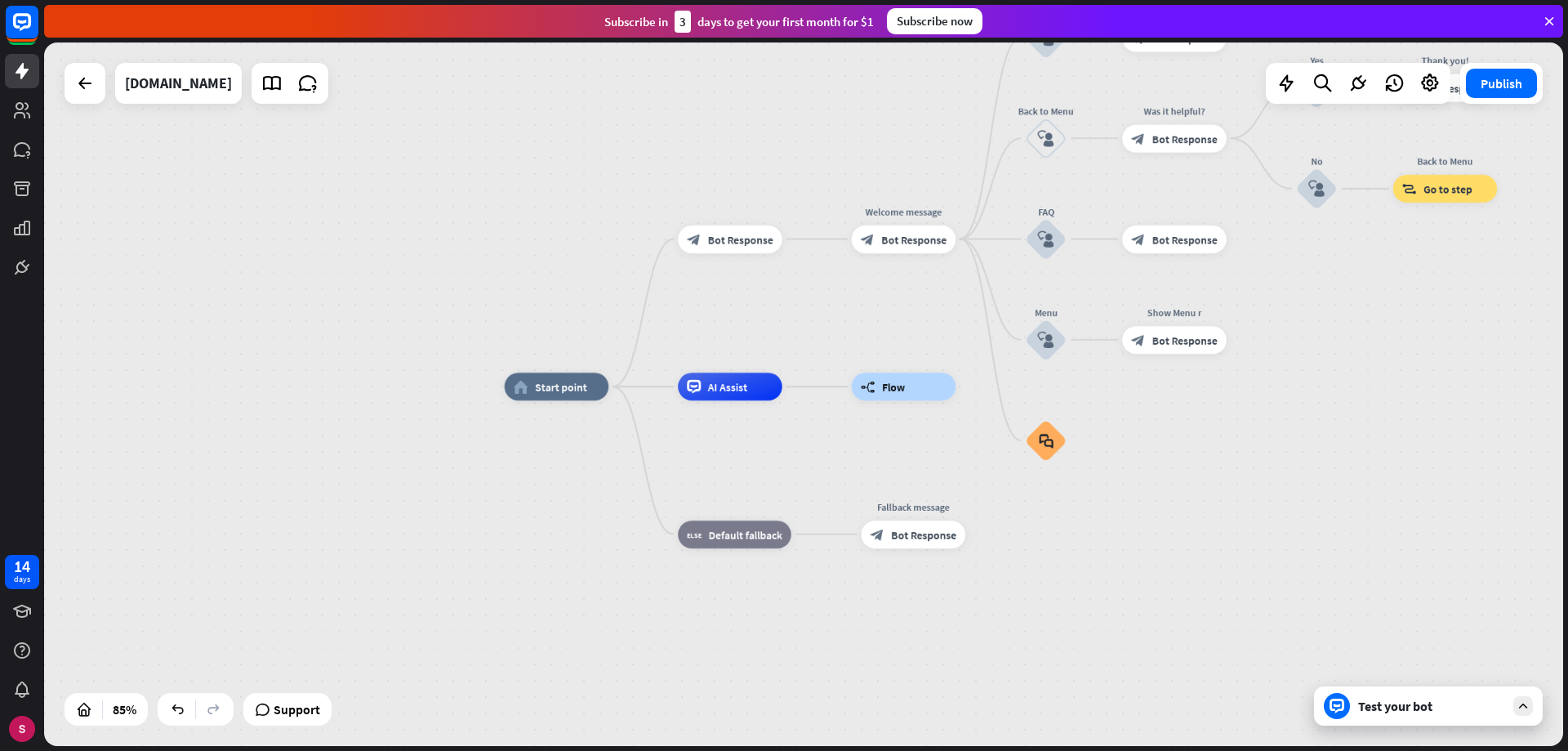
click at [1438, 700] on div "Test your bot" at bounding box center [1431, 705] width 147 height 16
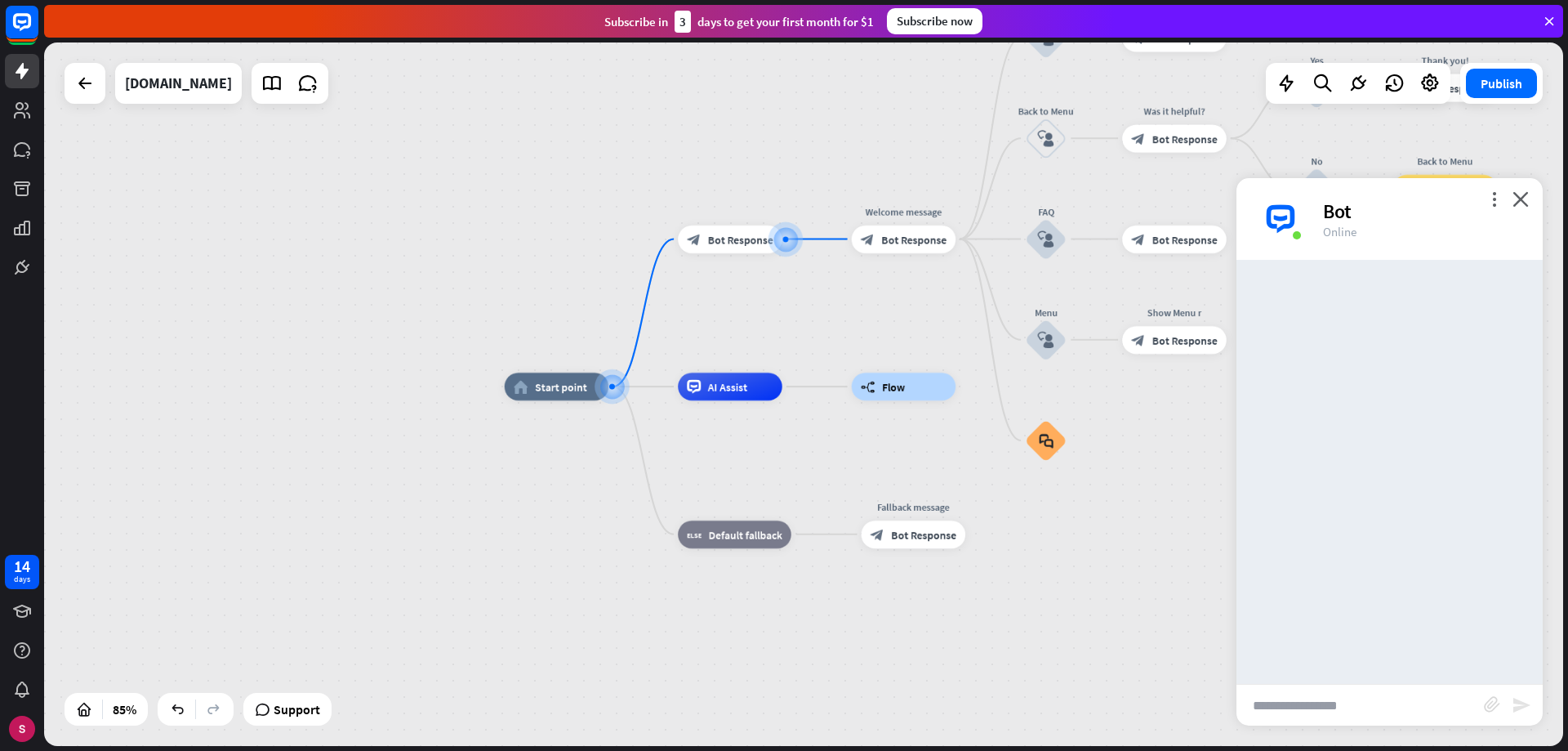
click at [1519, 713] on font "send" at bounding box center [1521, 705] width 20 height 20
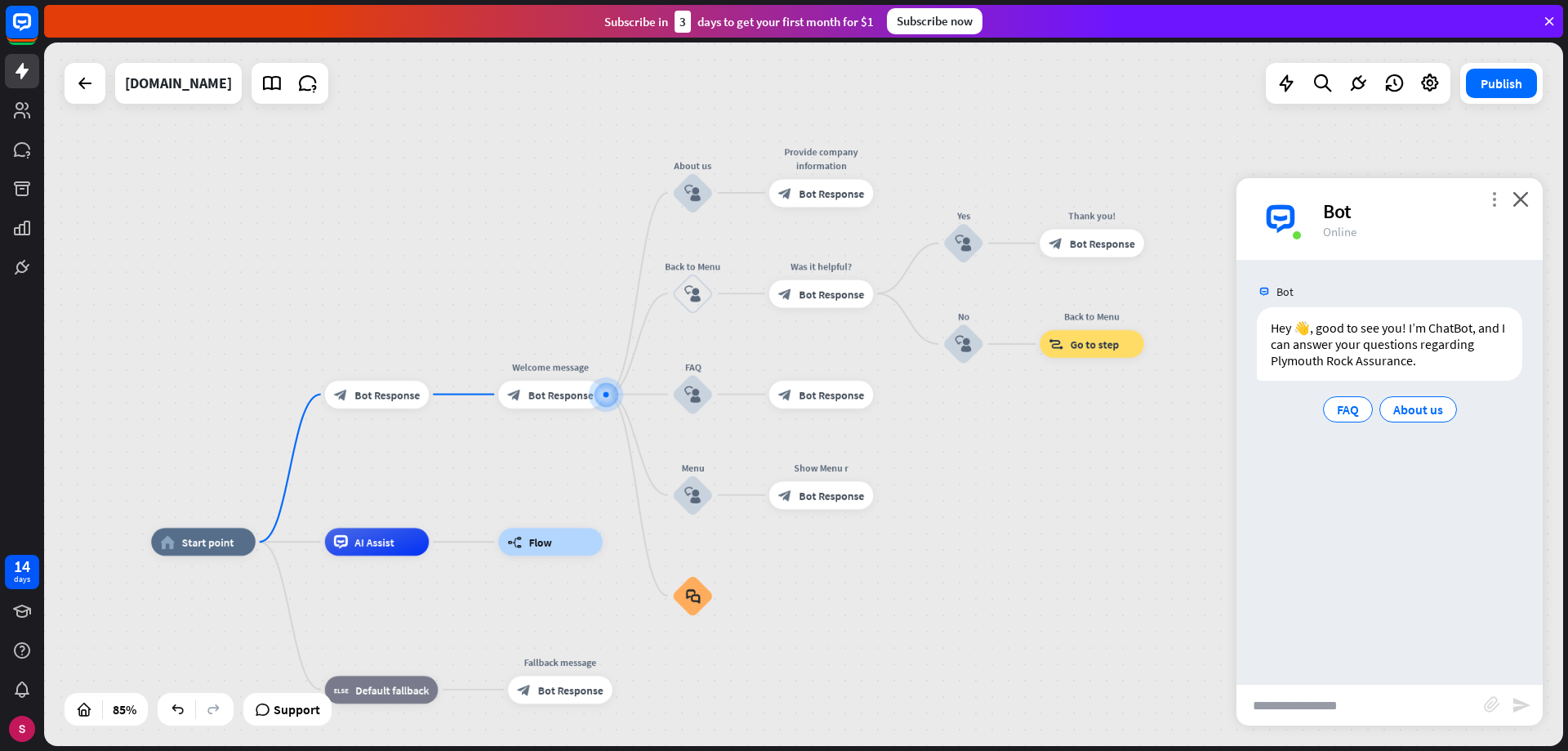
click at [1491, 198] on font "more_vert" at bounding box center [1494, 199] width 16 height 16
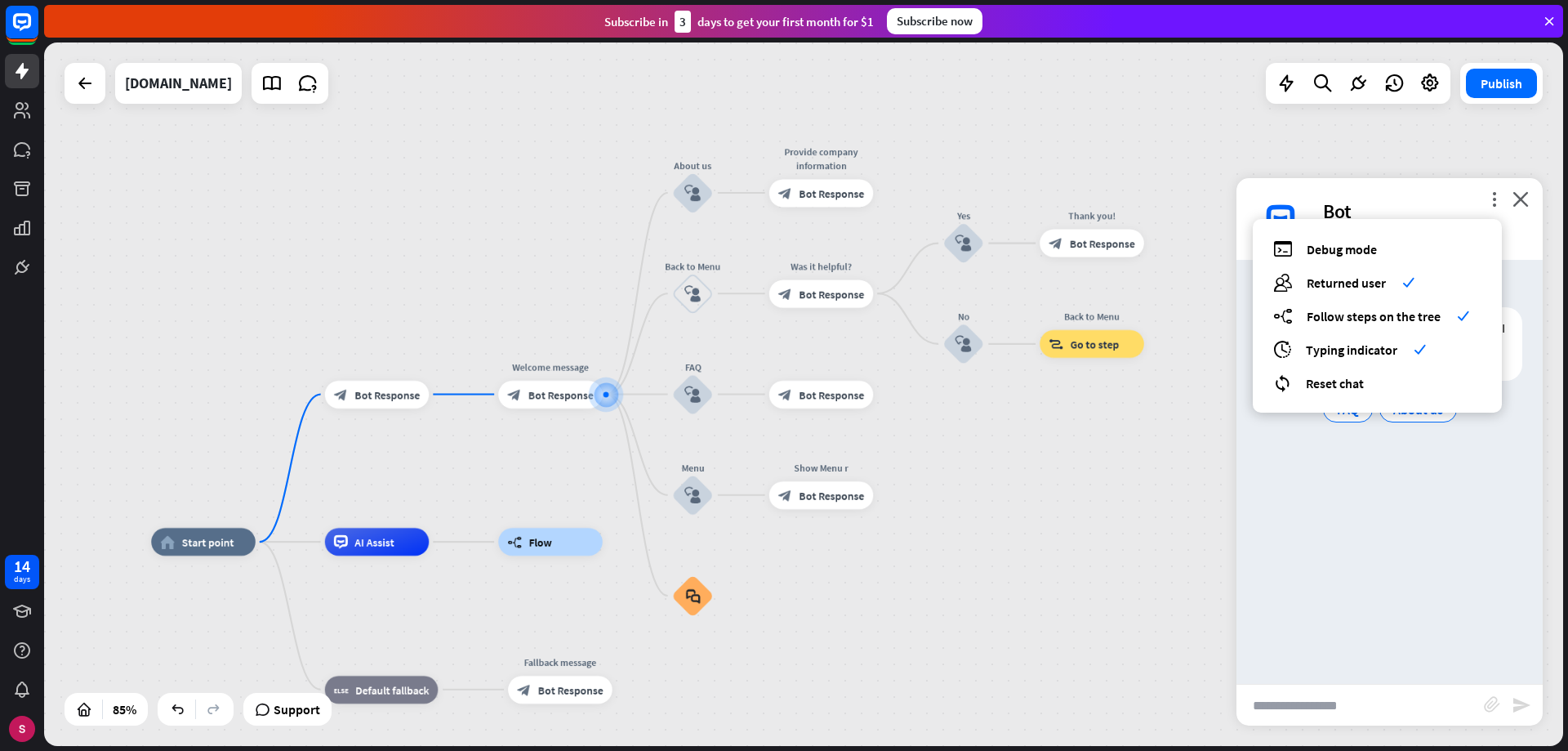
click at [1315, 707] on input "text" at bounding box center [1360, 704] width 247 height 41
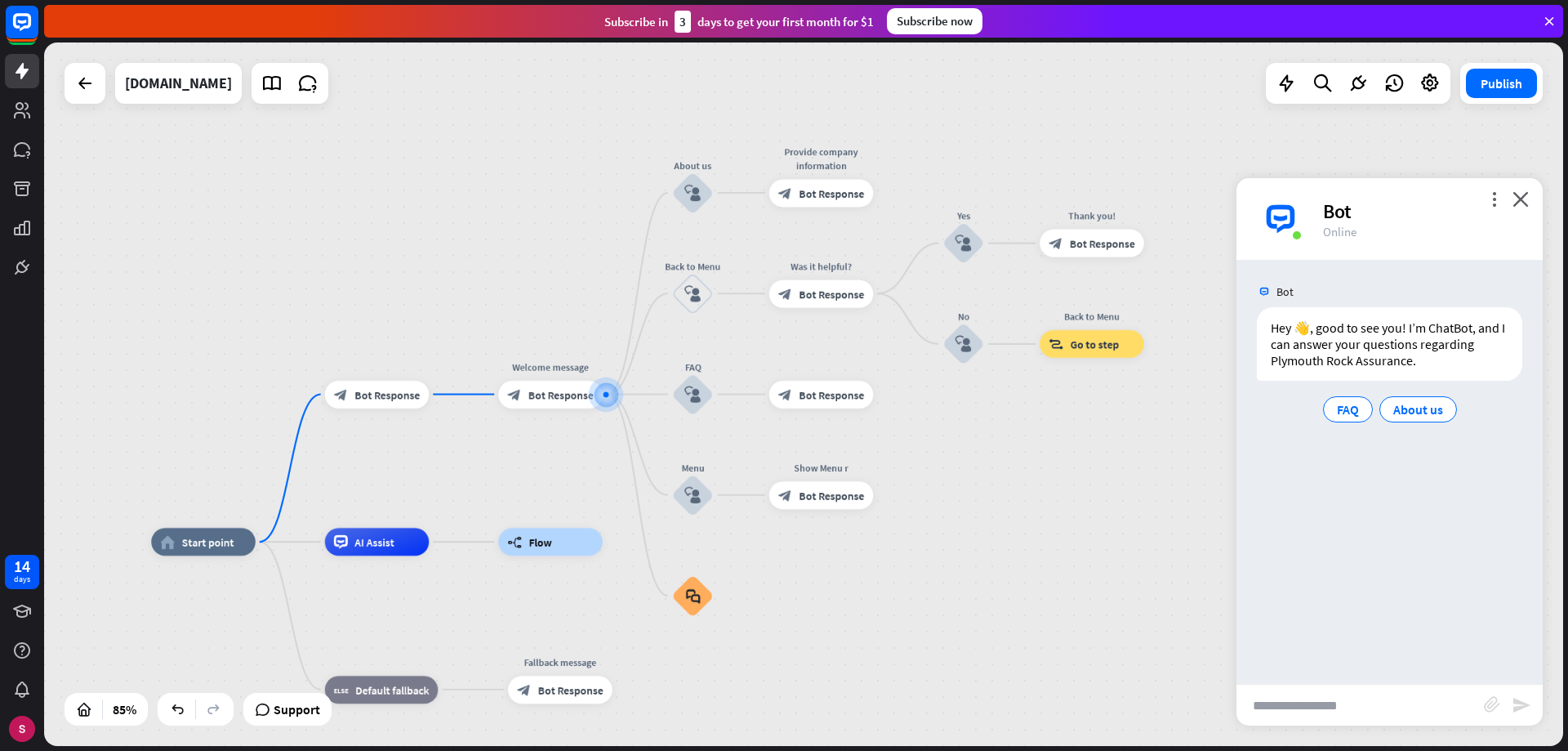
click at [1518, 196] on font "close" at bounding box center [1520, 199] width 16 height 16
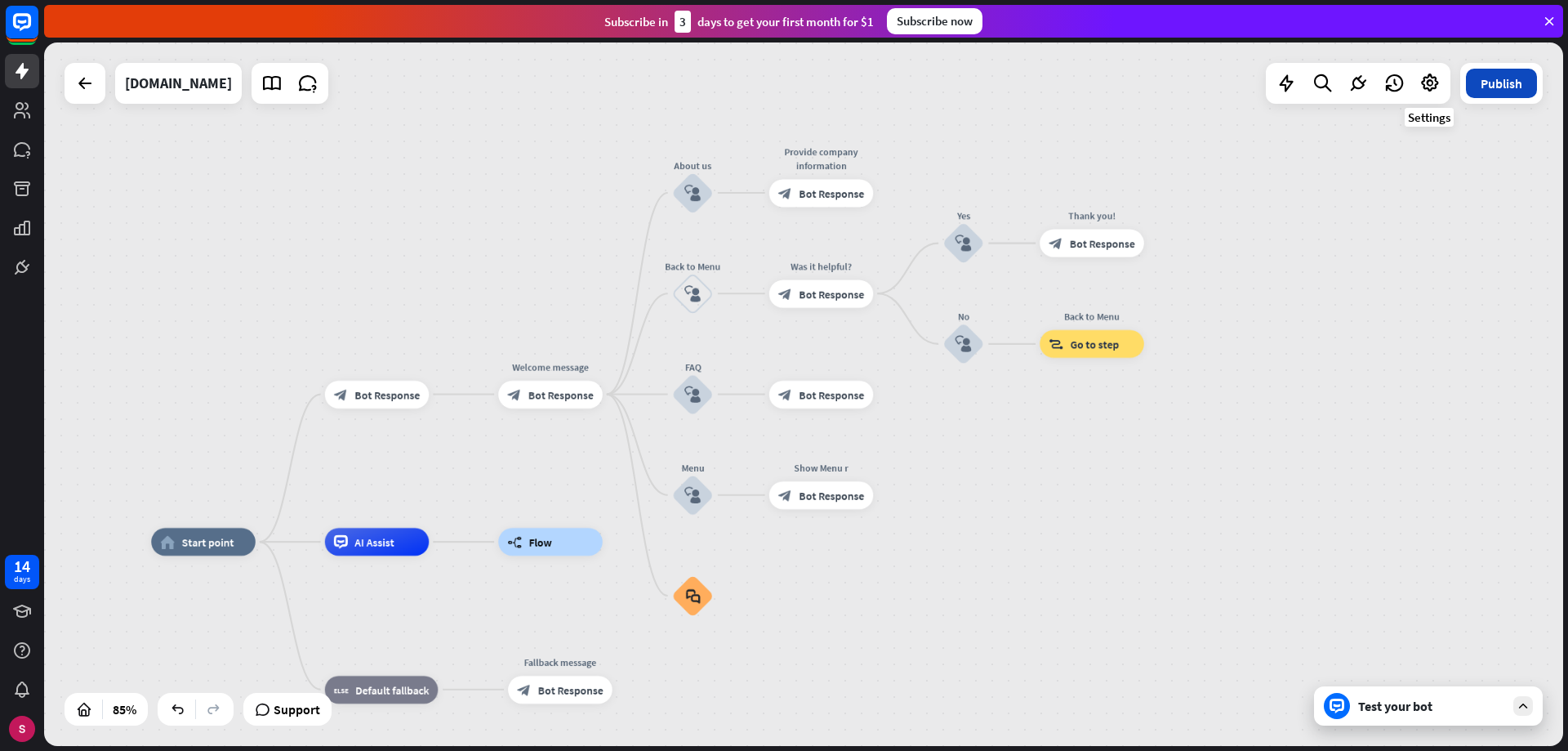
click at [1482, 78] on font "Publish" at bounding box center [1501, 83] width 42 height 16
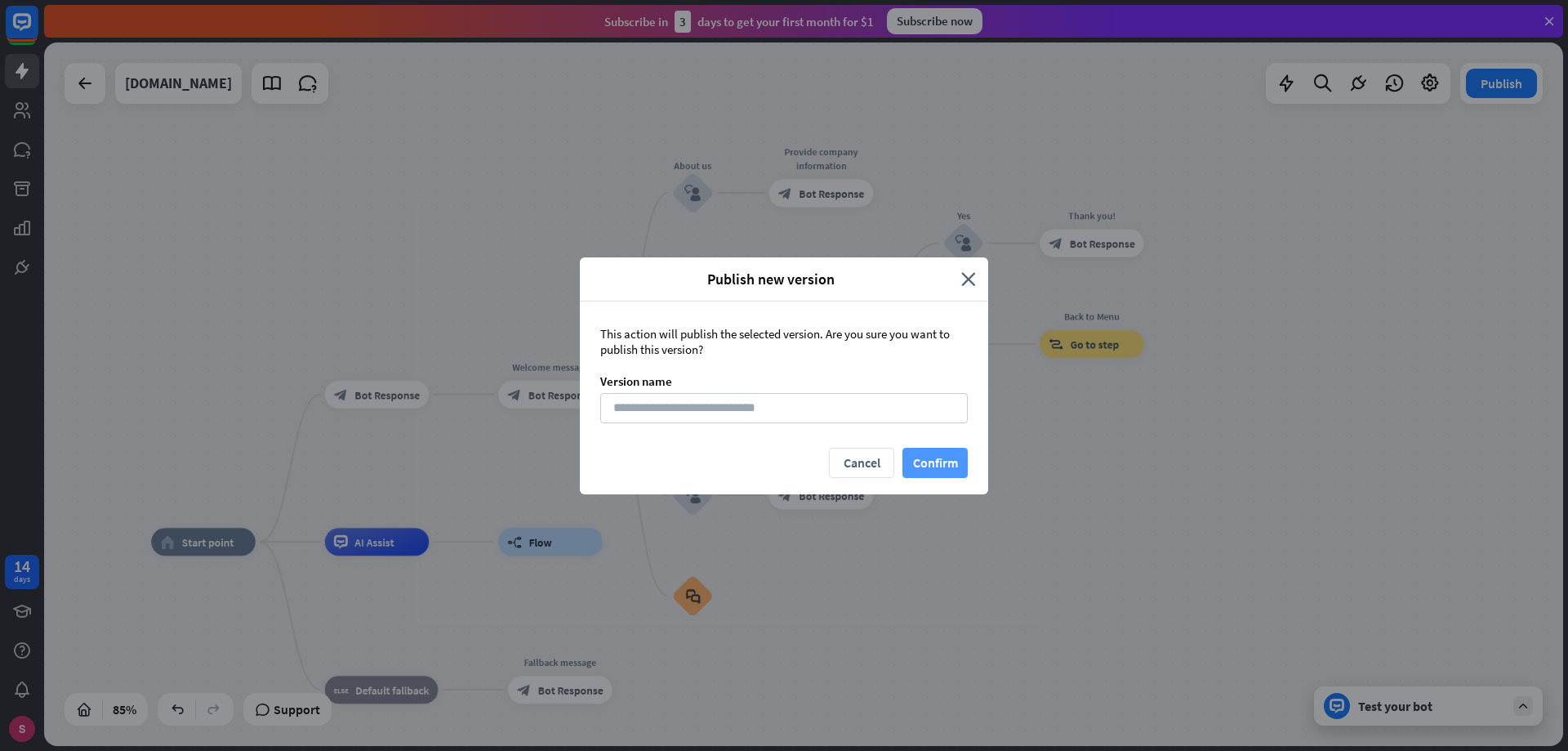
click at [928, 464] on font "Confirm" at bounding box center [936, 462] width 45 height 16
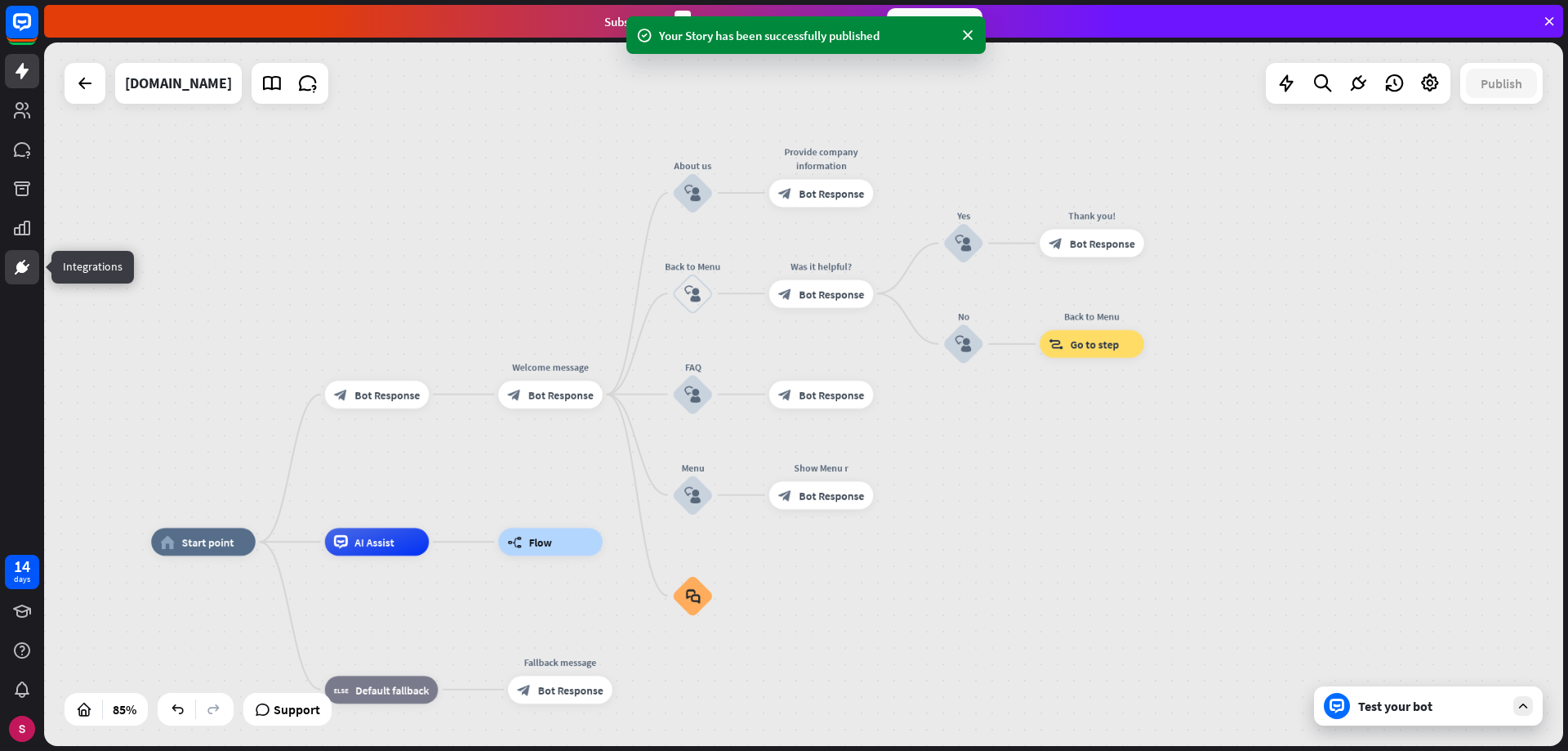
click at [29, 267] on icon at bounding box center [22, 266] width 20 height 20
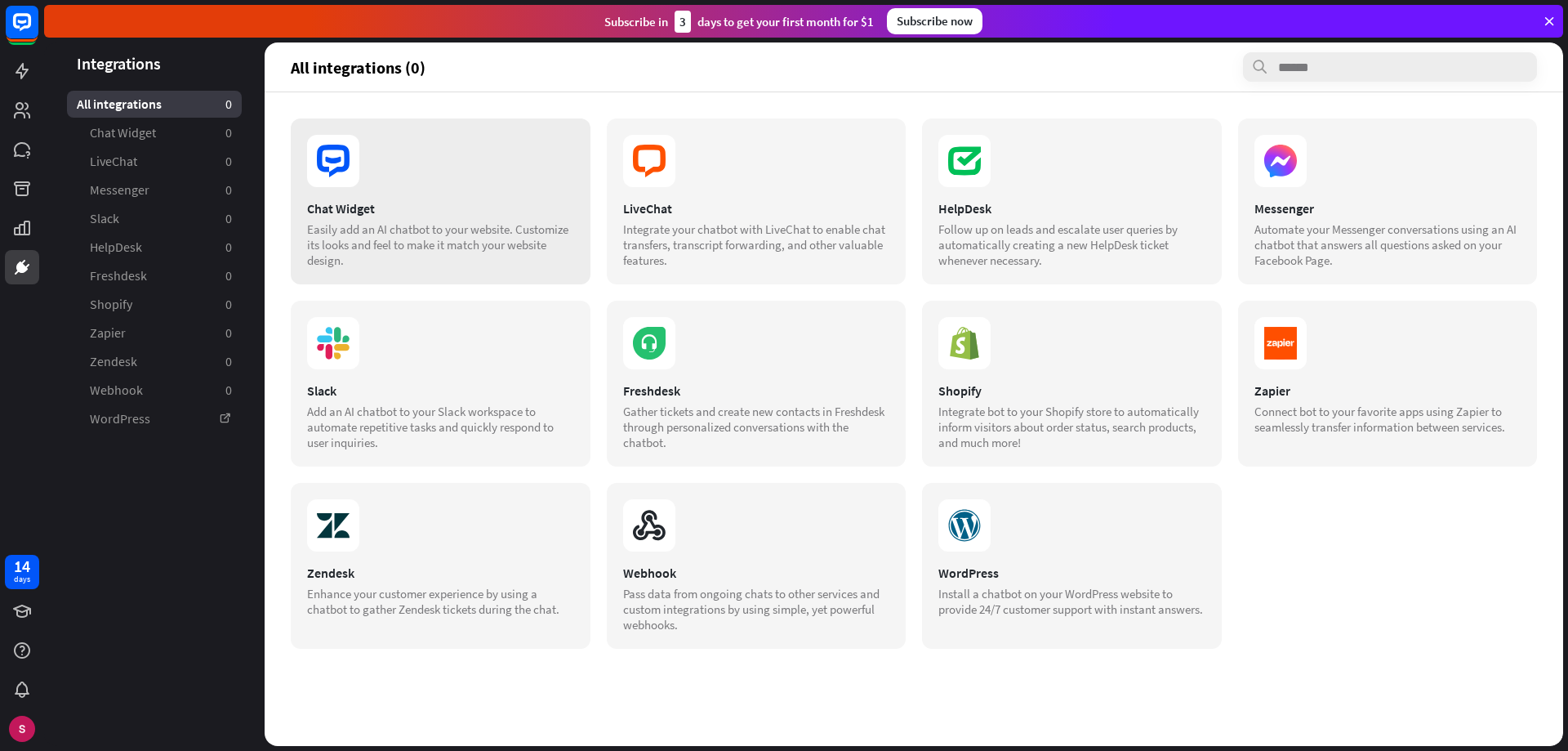
click at [396, 235] on font "Easily add an AI chatbot to your website. Customize its looks and feel to make …" at bounding box center [438, 245] width 261 height 47
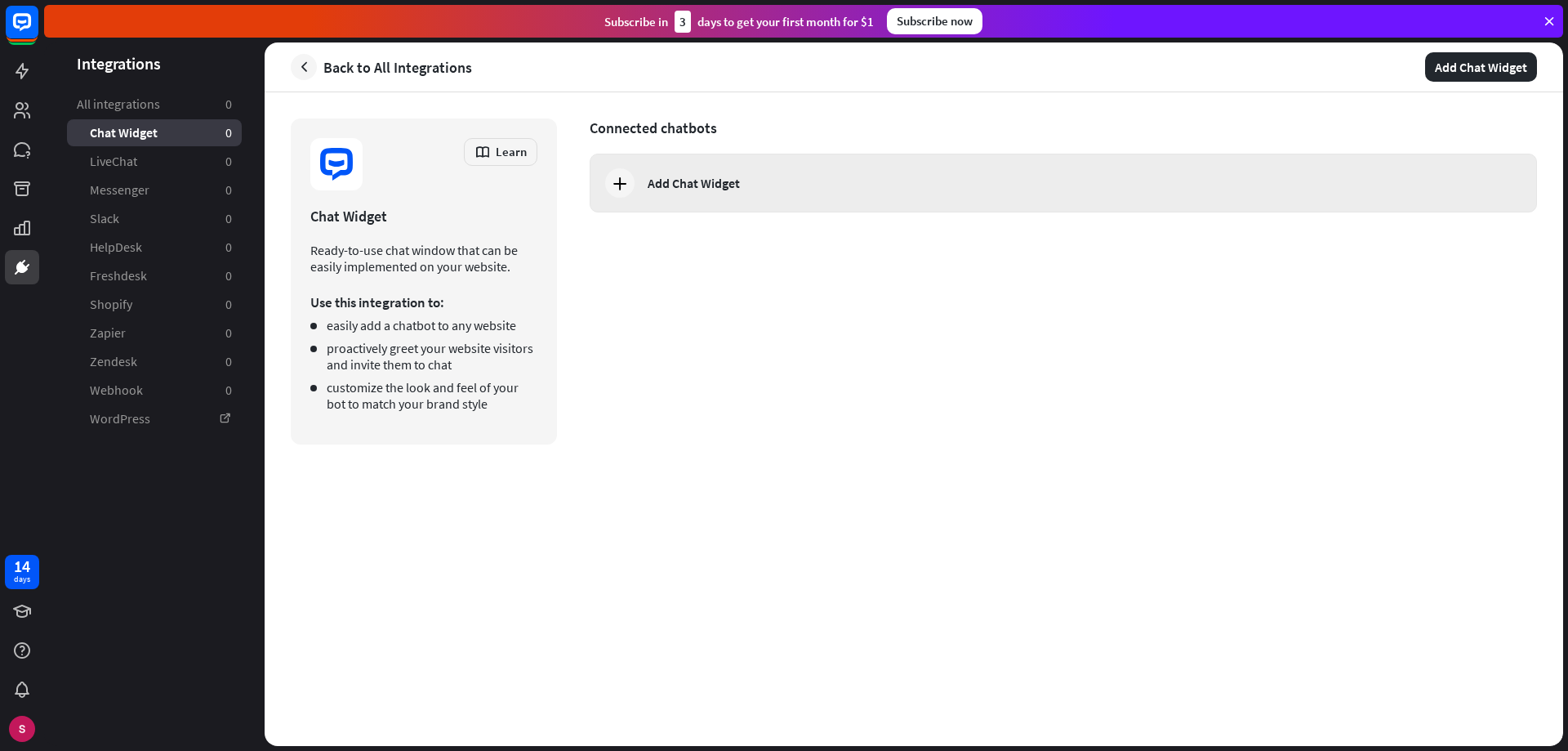
click at [701, 189] on div "Add Chat Widget" at bounding box center [694, 183] width 93 height 16
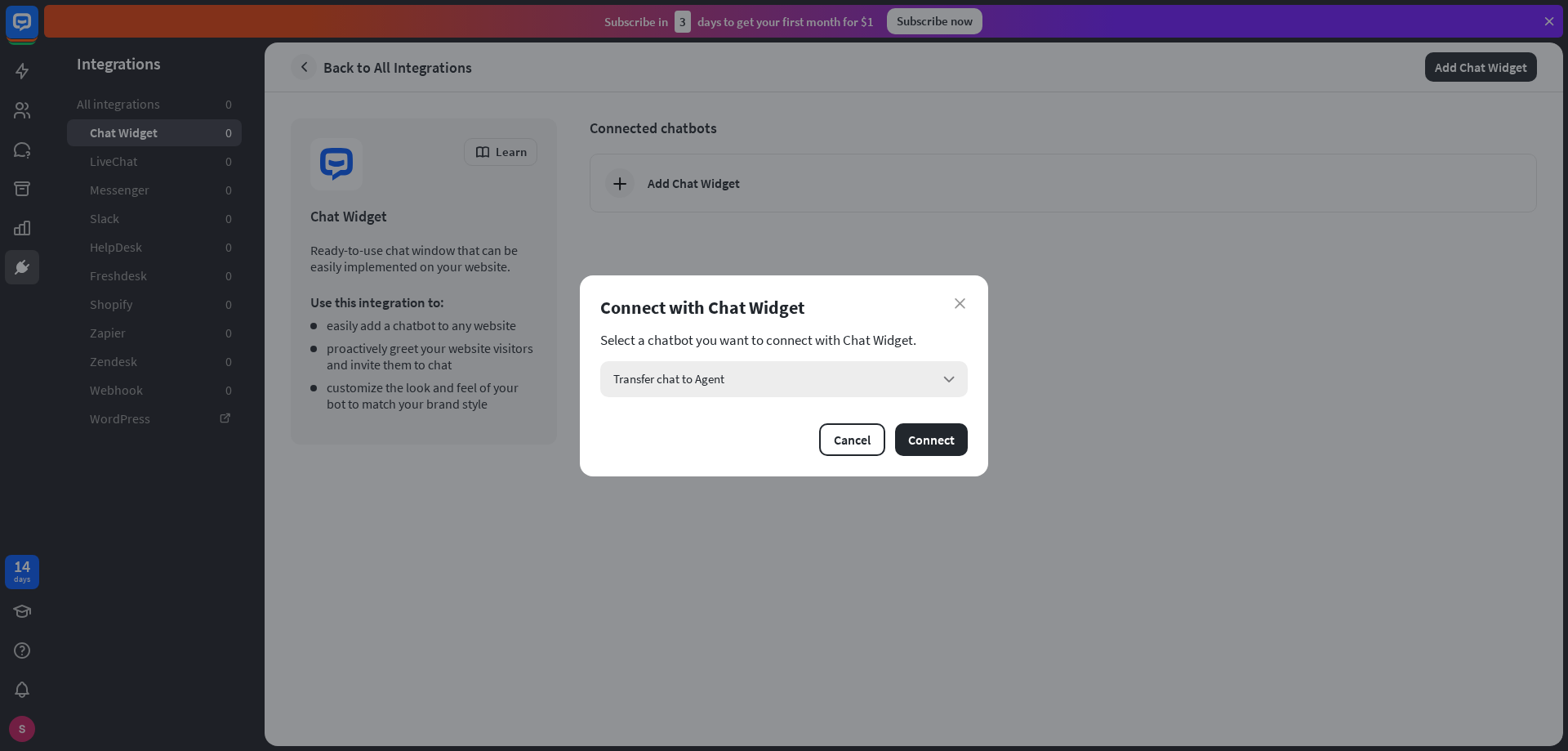
click at [701, 380] on font "Transfer chat to Agent" at bounding box center [669, 379] width 111 height 16
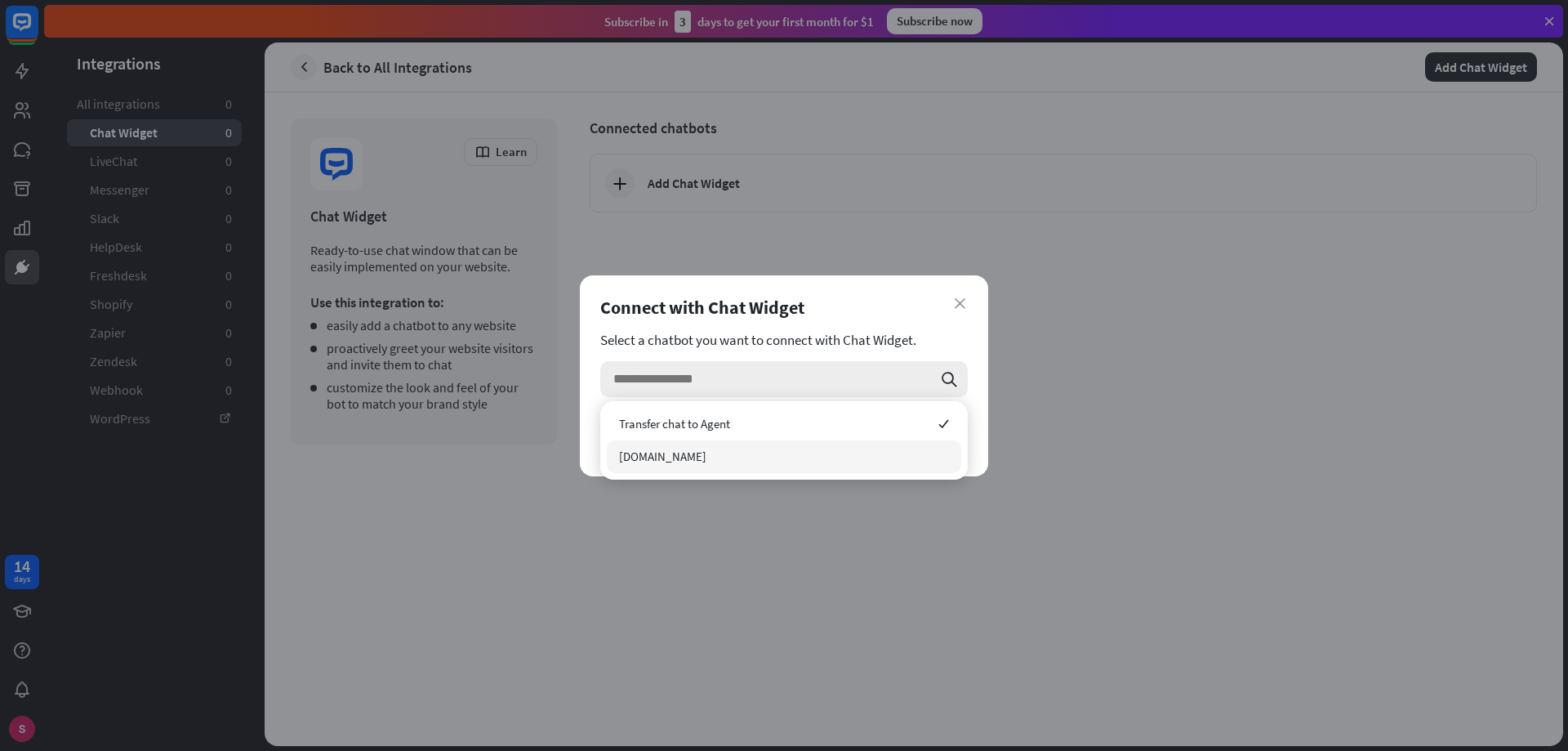
click at [687, 459] on font "[DOMAIN_NAME]" at bounding box center [662, 456] width 87 height 16
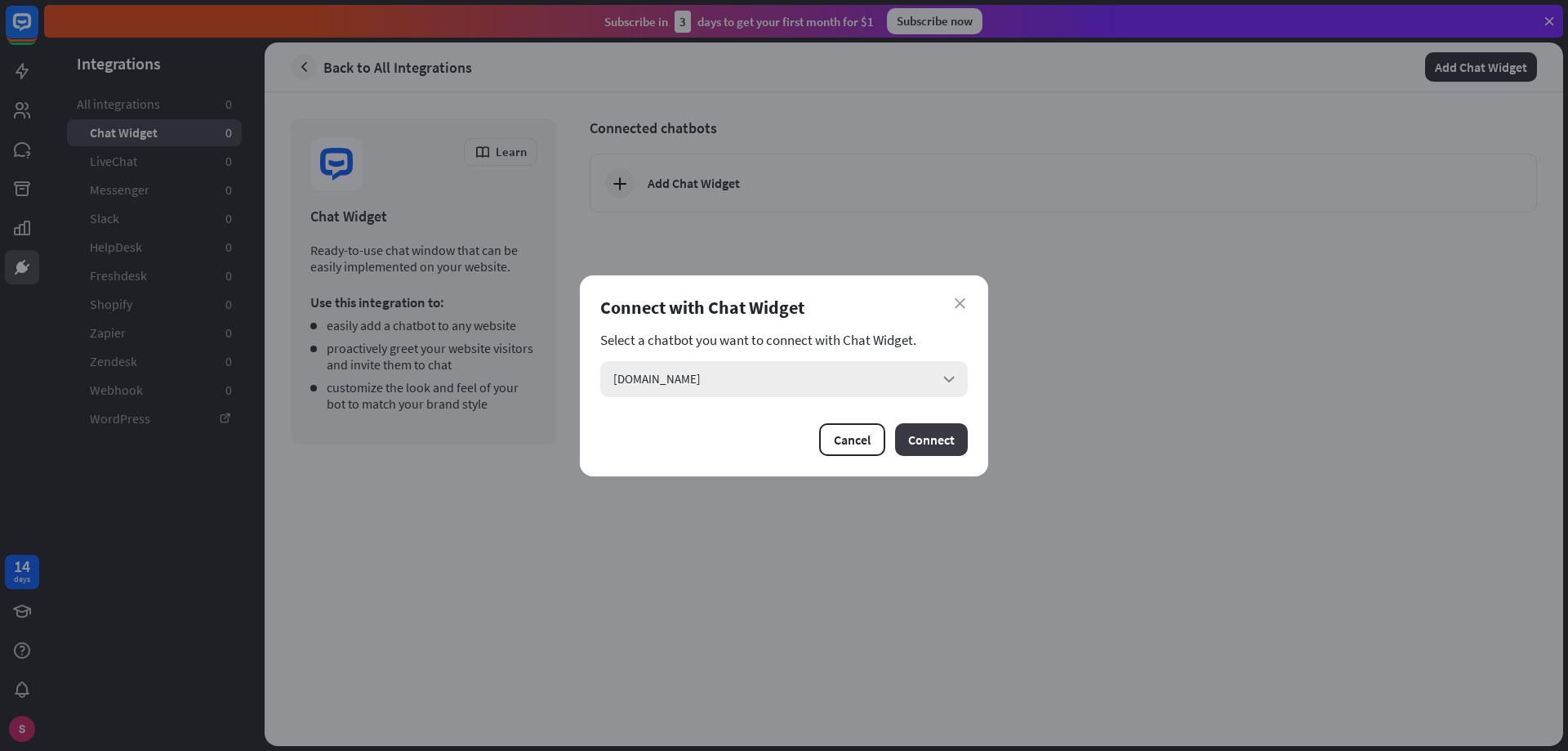
click at [938, 437] on font "Connect" at bounding box center [931, 440] width 47 height 16
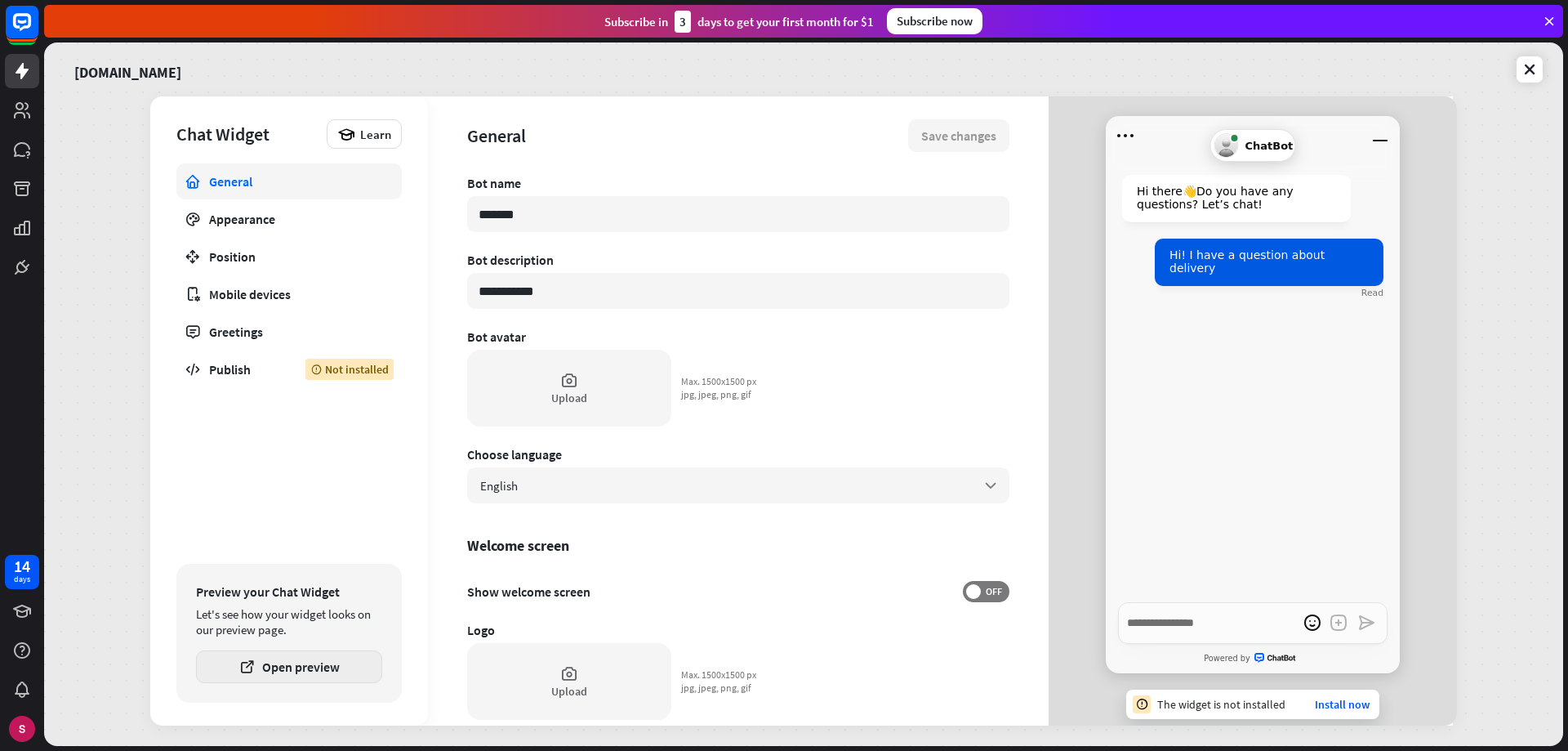
click at [303, 668] on button "Open preview" at bounding box center [289, 667] width 186 height 33
click at [638, 481] on div "English arrow_down" at bounding box center [738, 485] width 542 height 36
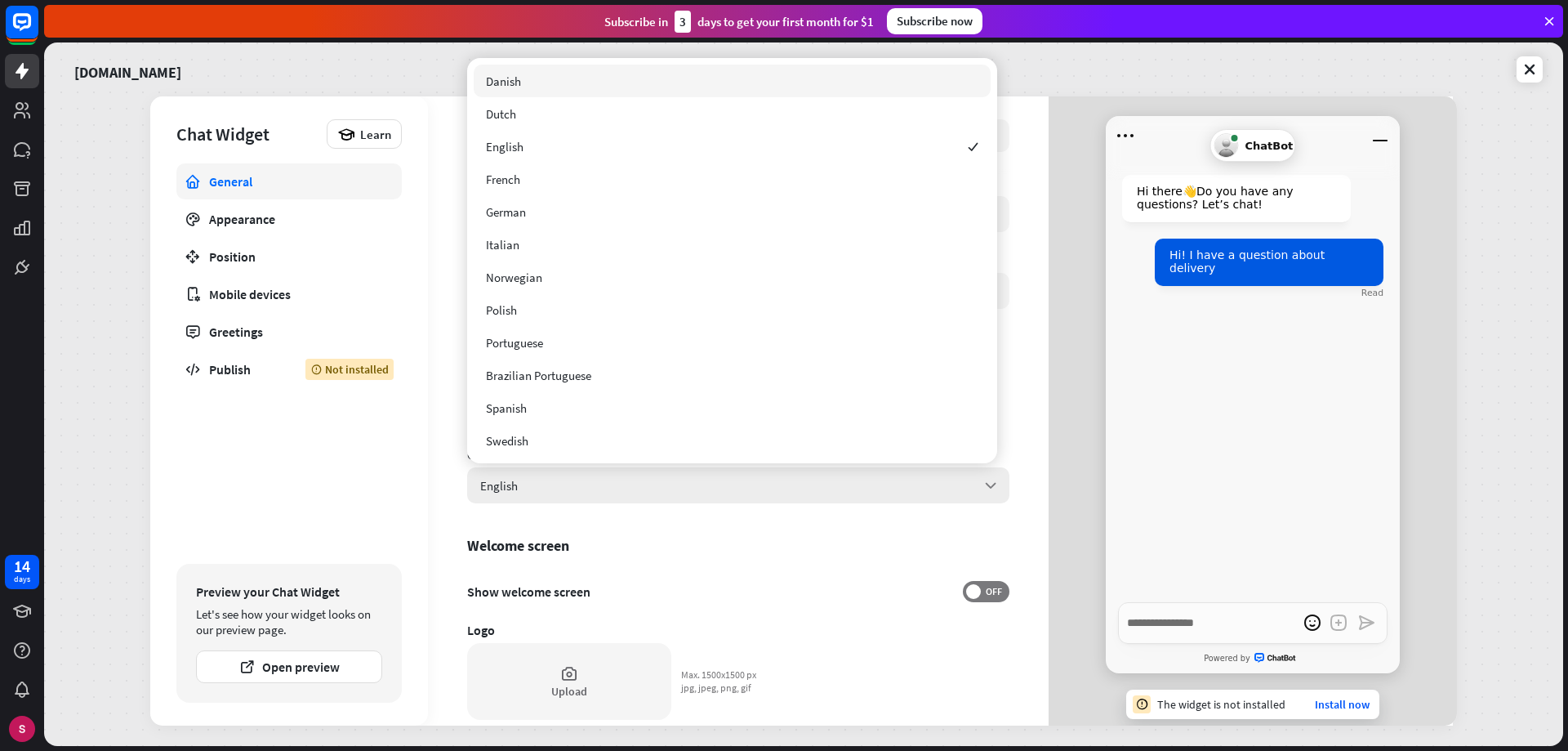
click at [638, 480] on div "English arrow_down" at bounding box center [738, 485] width 542 height 36
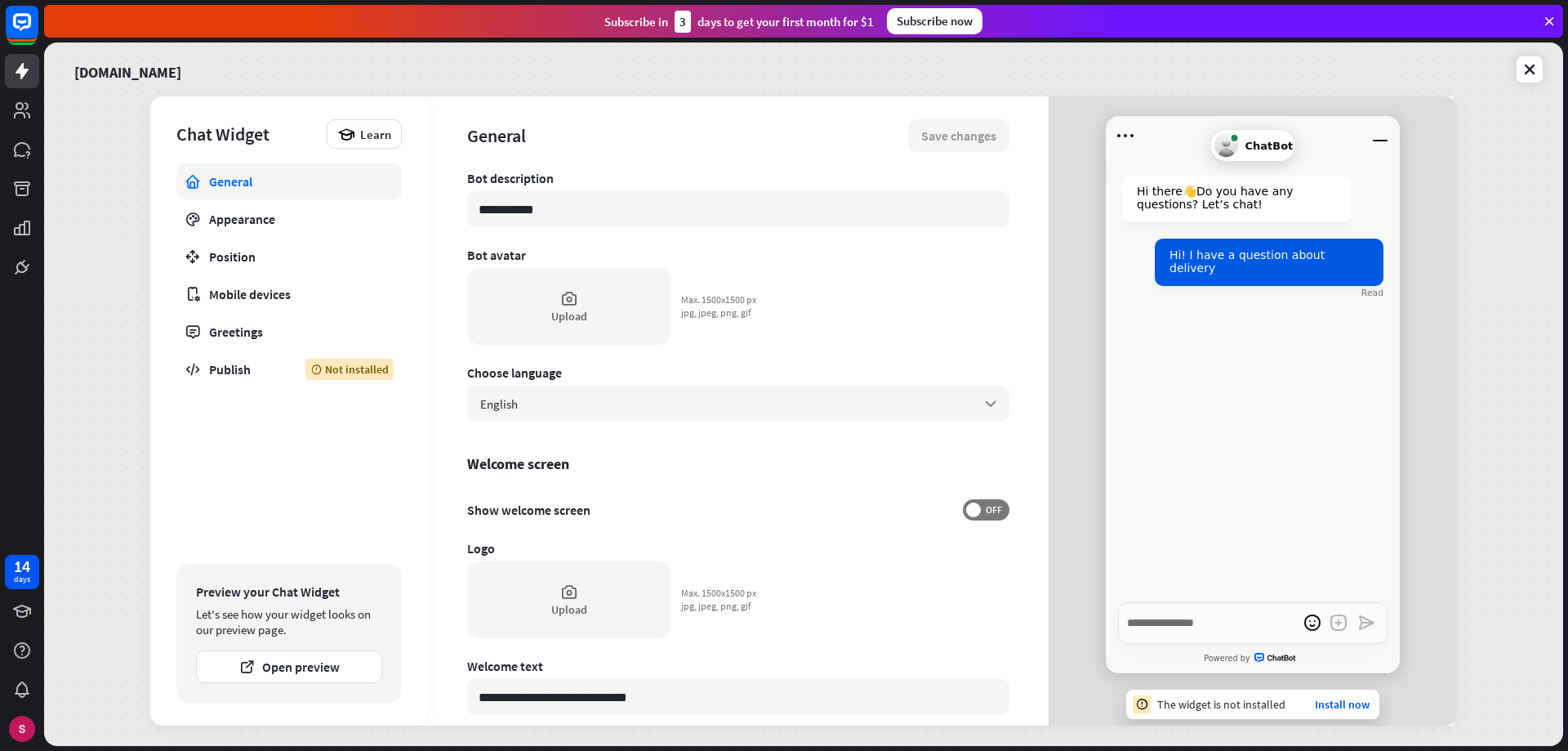
scroll to position [164, 0]
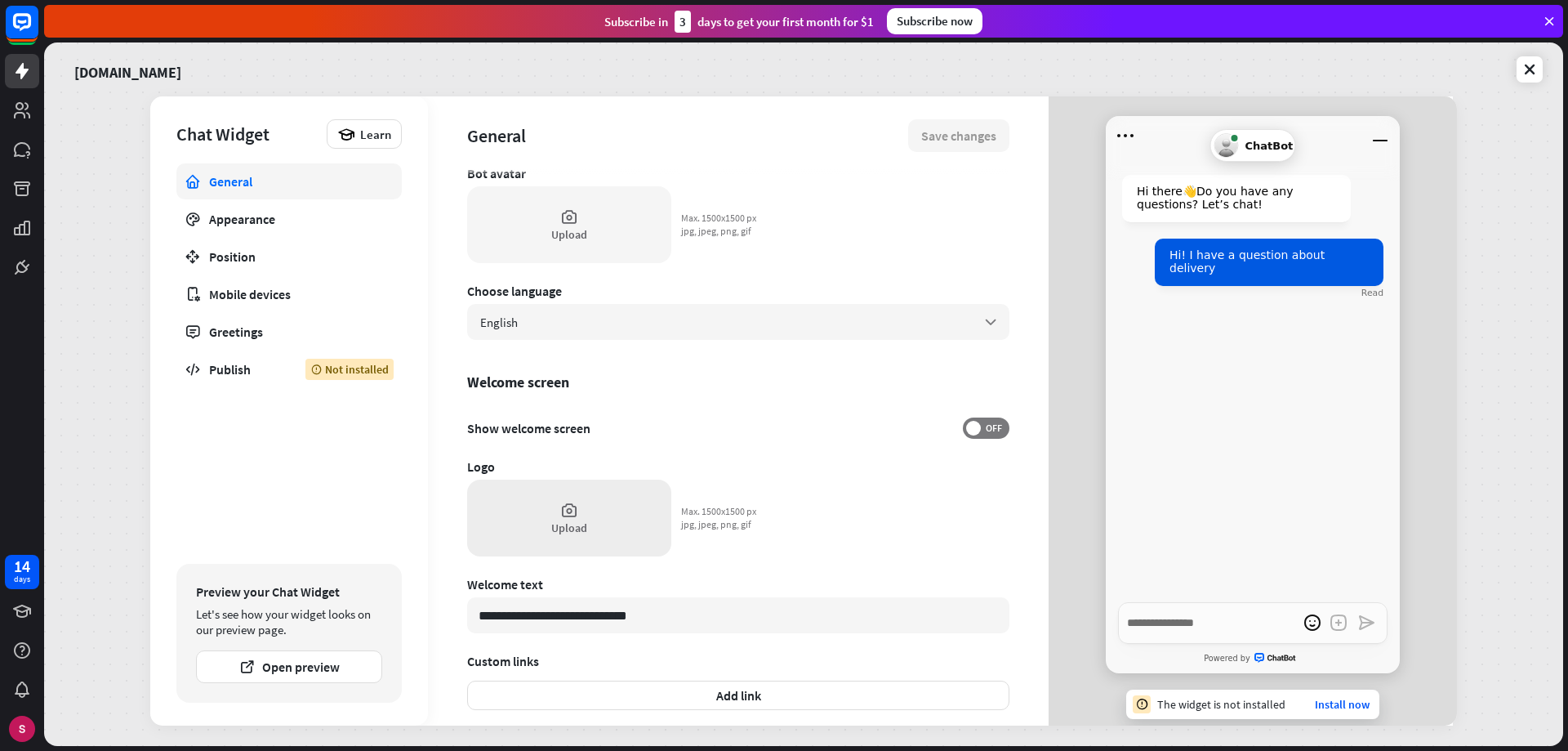
click at [565, 521] on font "Upload" at bounding box center [569, 528] width 36 height 15
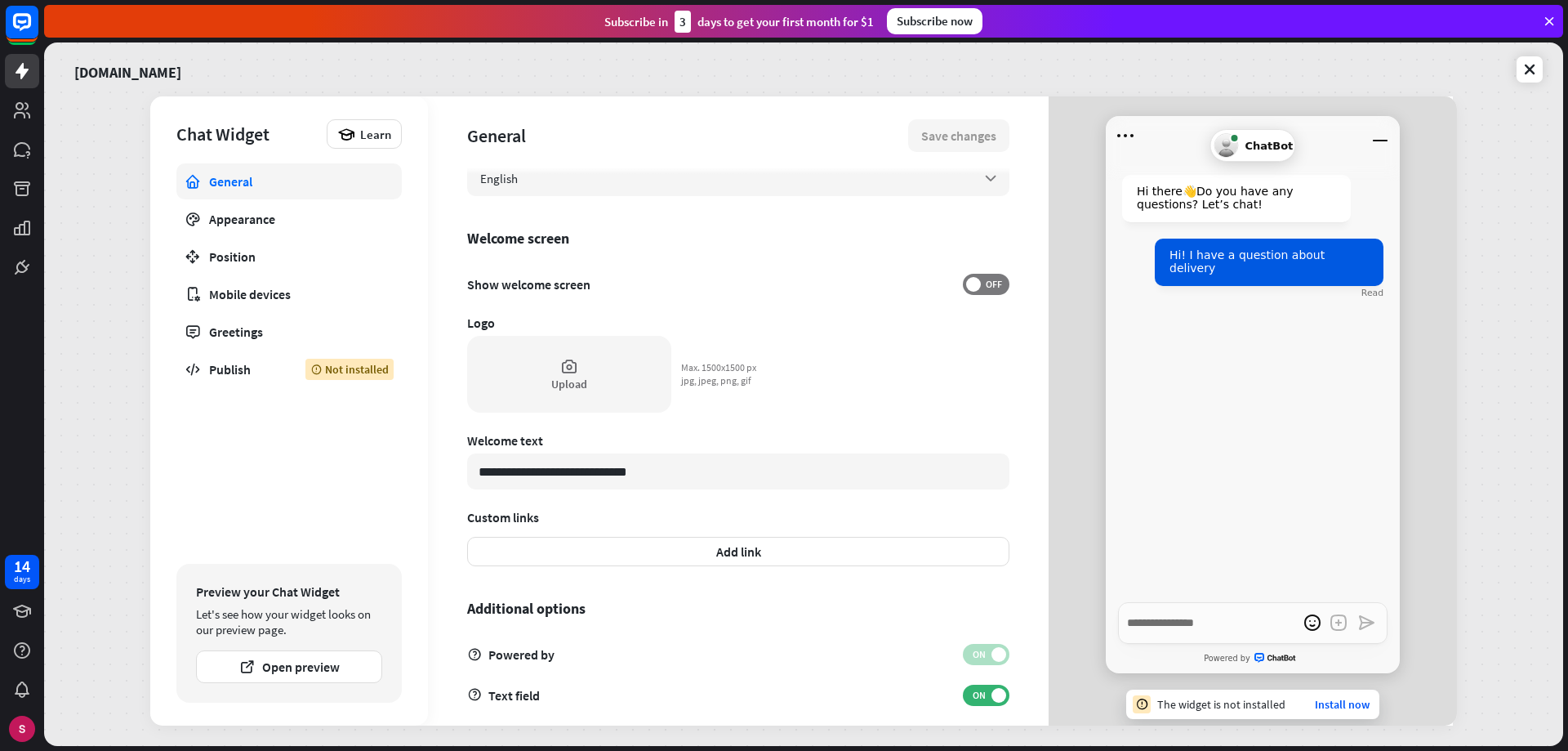
scroll to position [325, 0]
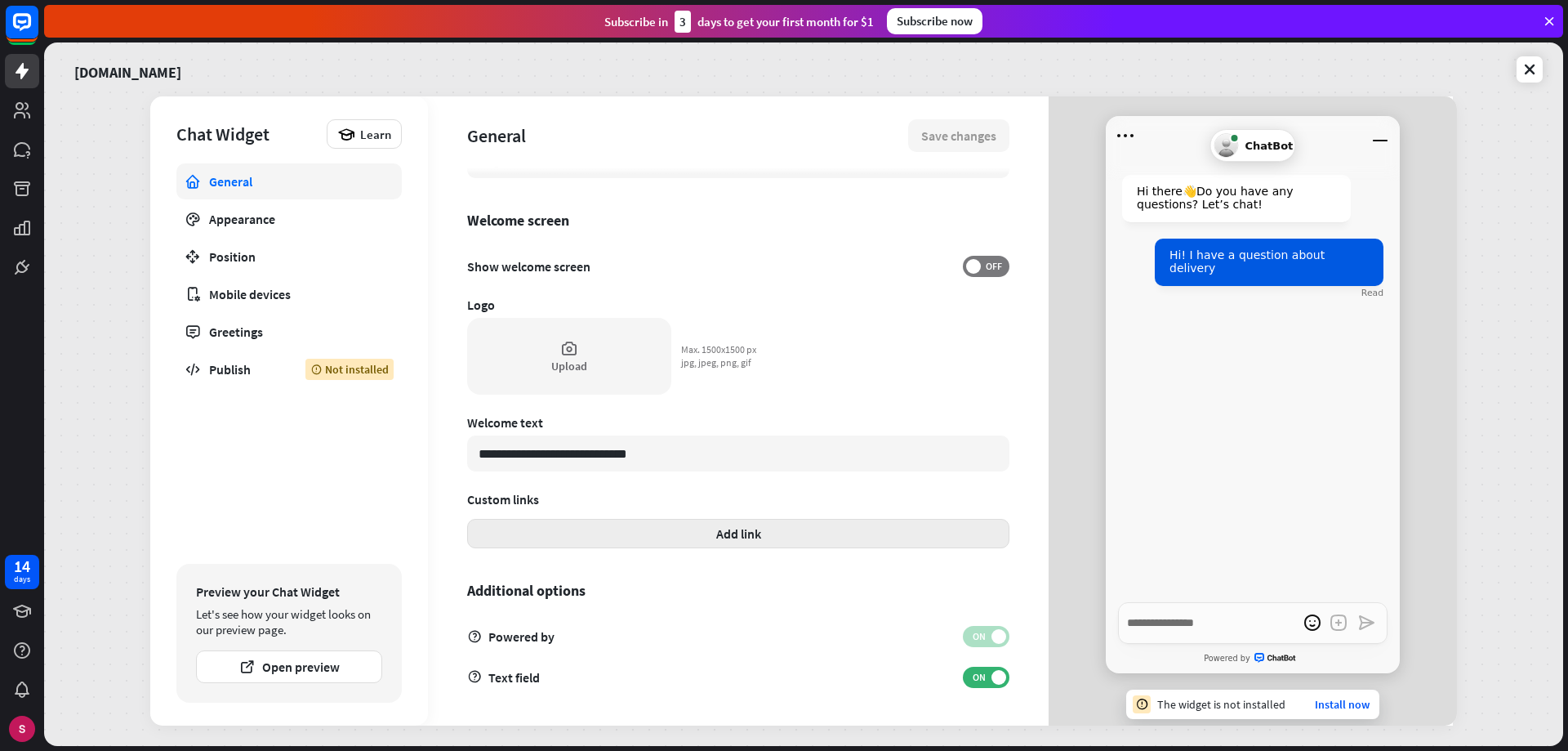
click at [688, 536] on button "Add link" at bounding box center [738, 534] width 542 height 29
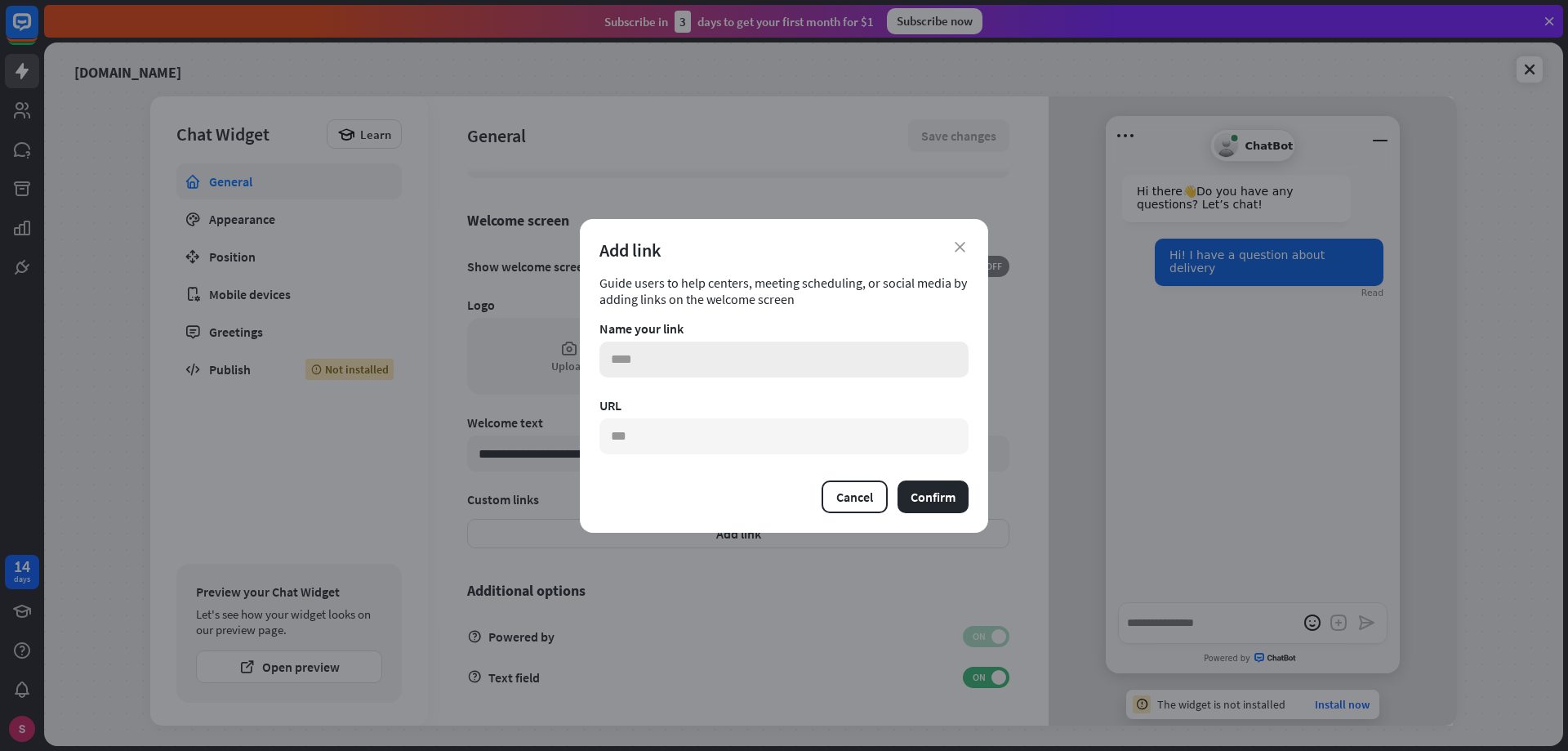
click at [675, 363] on input "text" at bounding box center [784, 360] width 369 height 36
type textarea "*"
type input "**********"
click at [759, 427] on input "text" at bounding box center [784, 436] width 369 height 36
type textarea "*"
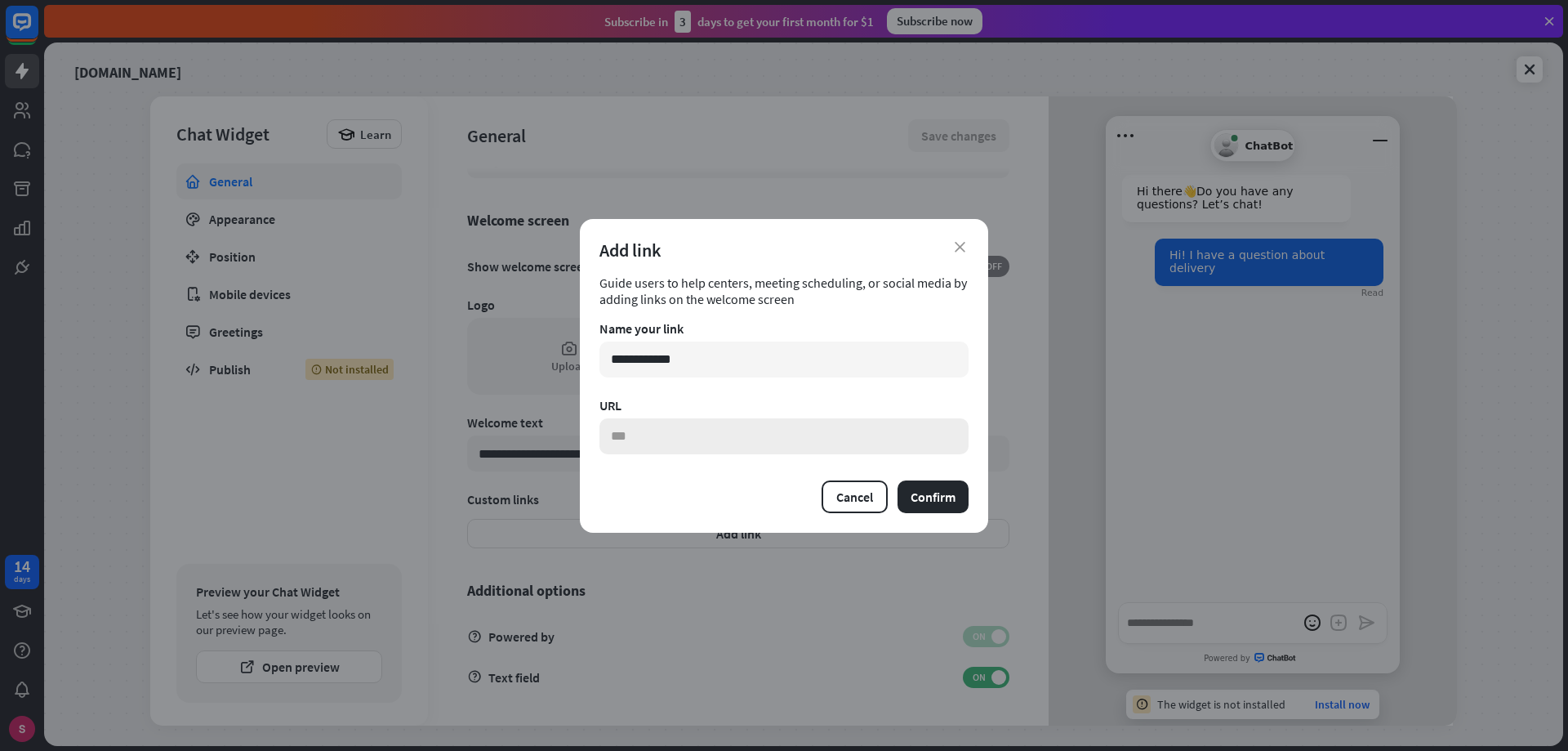
paste input "**********"
type input "**********"
click at [932, 494] on button "Confirm" at bounding box center [933, 497] width 71 height 33
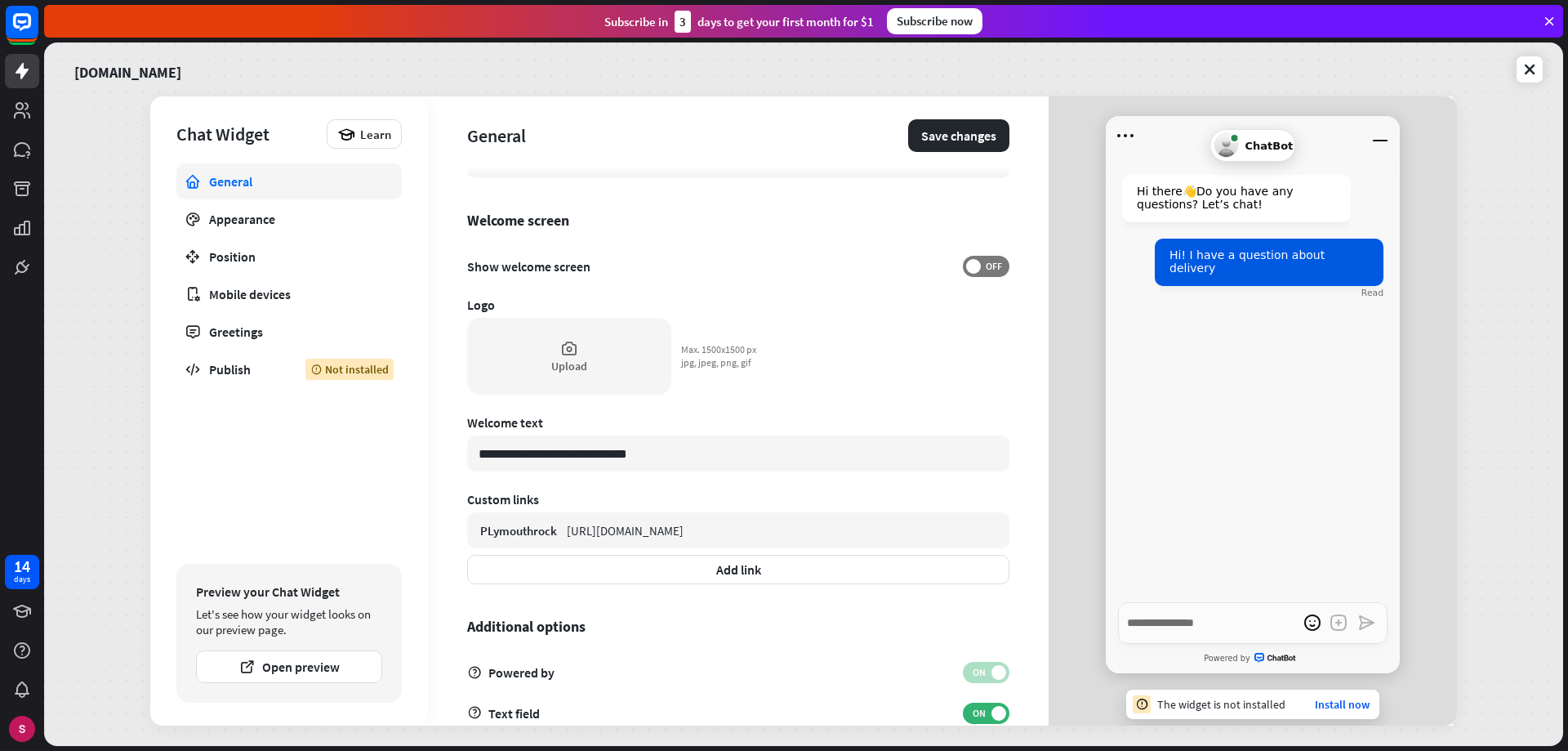
click at [1245, 145] on span "ChatBot" at bounding box center [1269, 145] width 48 height 12
click at [1122, 134] on icon "Open menu" at bounding box center [1125, 136] width 26 height 26
click at [1237, 520] on div "Hi there 👋 Do you have any questions? Let’s chat! Hi! I have a question about d…" at bounding box center [1253, 378] width 294 height 447
click at [312, 668] on button "Open preview" at bounding box center [289, 667] width 186 height 33
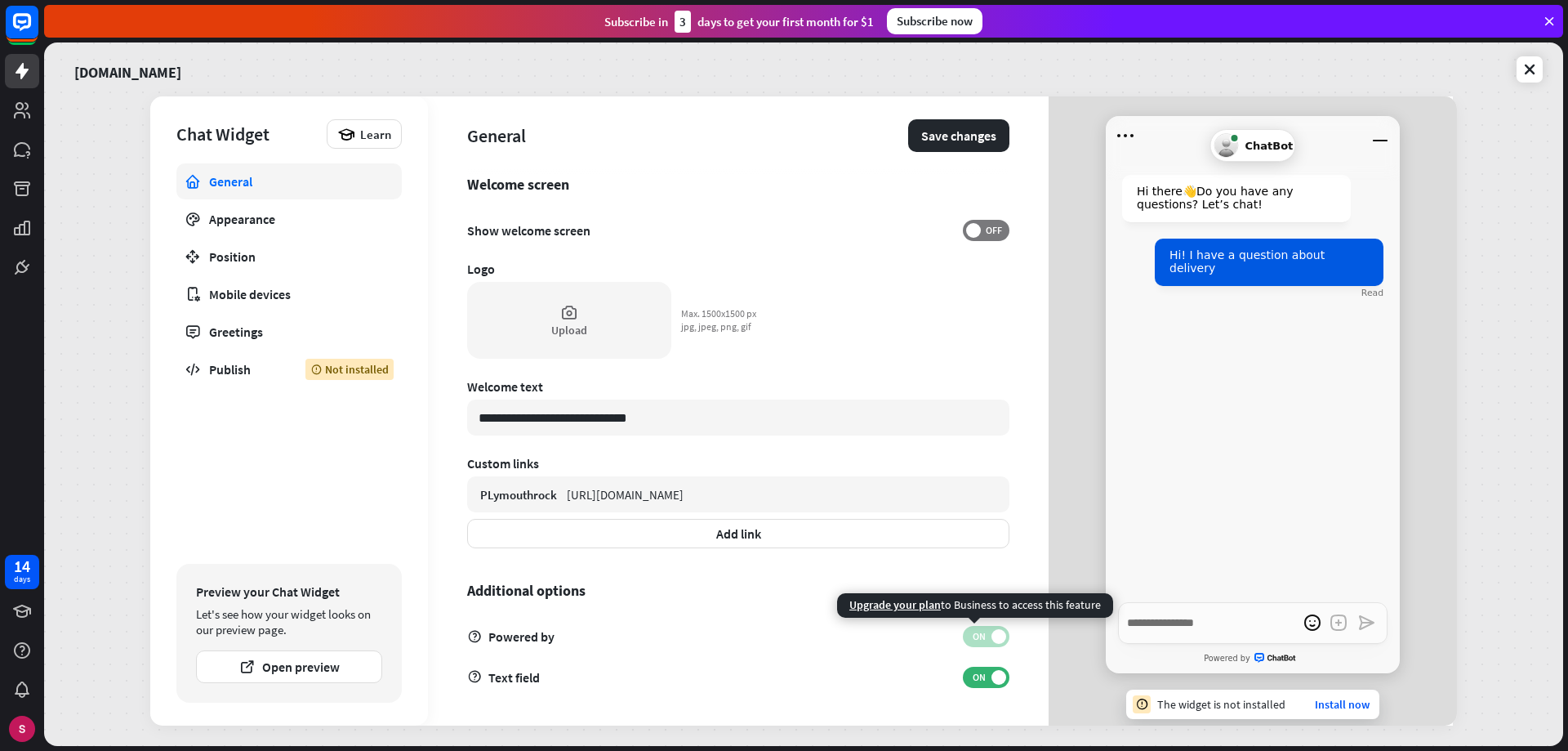
click at [991, 632] on span at bounding box center [998, 636] width 15 height 15
click at [978, 636] on span "ON" at bounding box center [978, 636] width 25 height 13
type textarea "*"
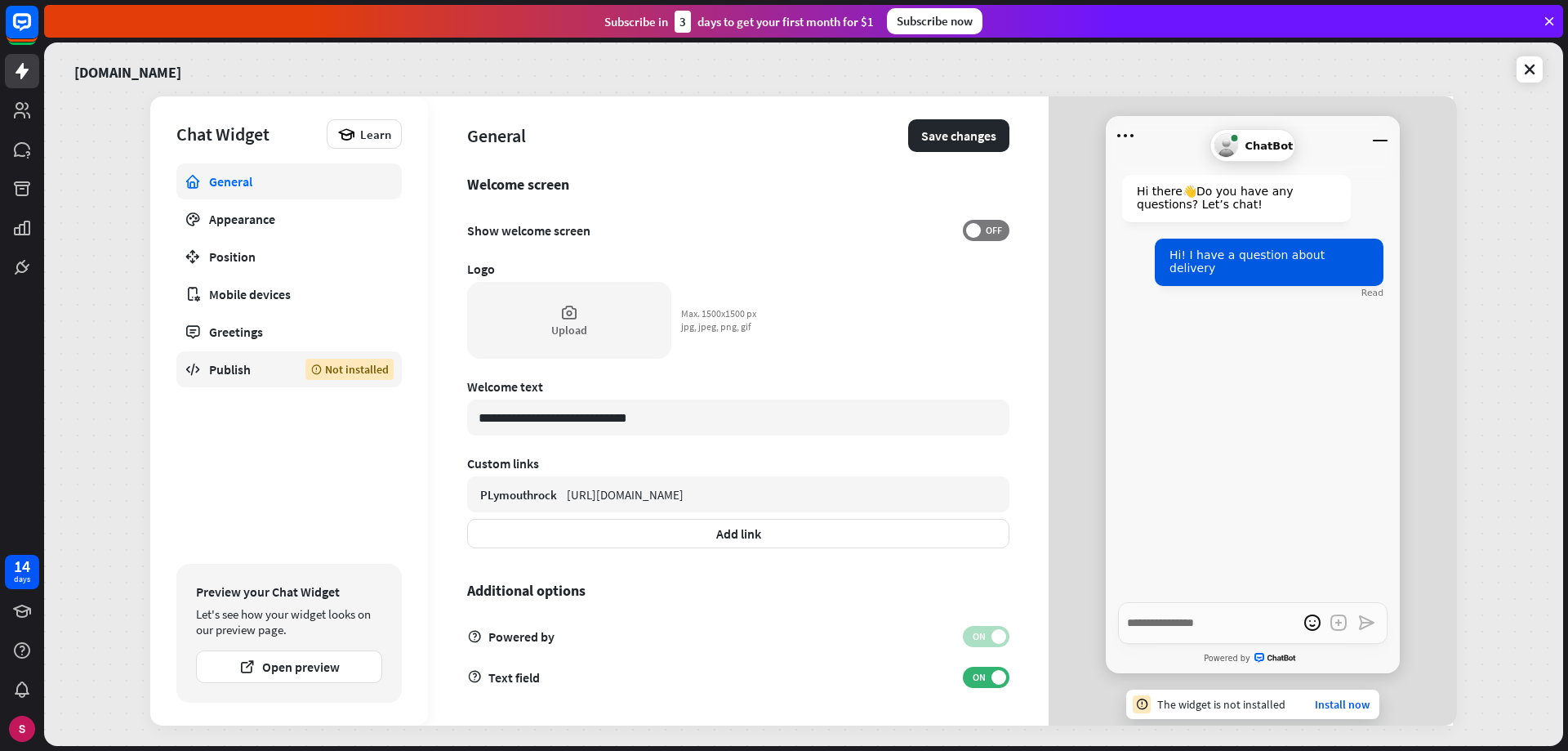
click at [235, 366] on div "Publish" at bounding box center [245, 369] width 72 height 16
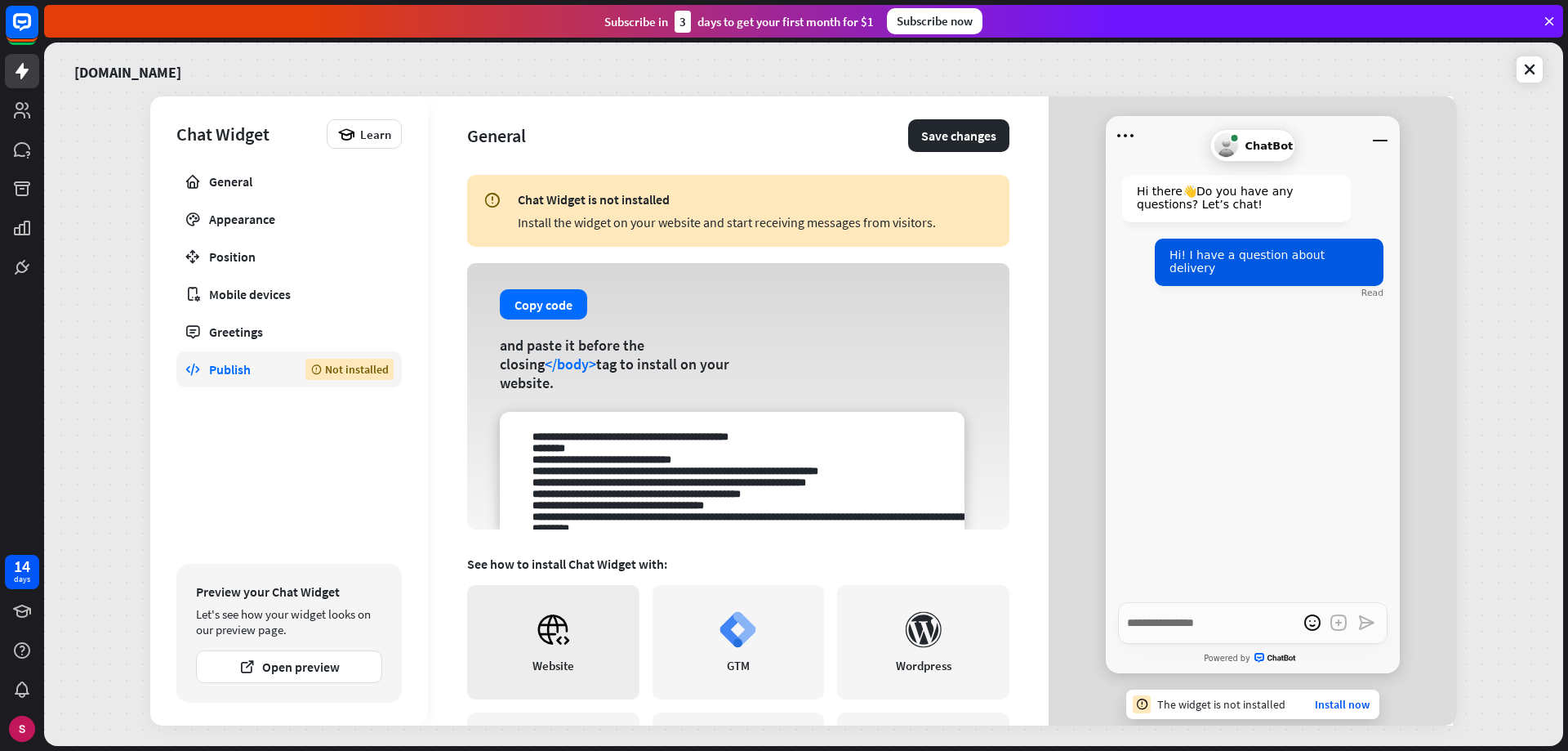
click at [547, 648] on link "Website" at bounding box center [553, 642] width 172 height 114
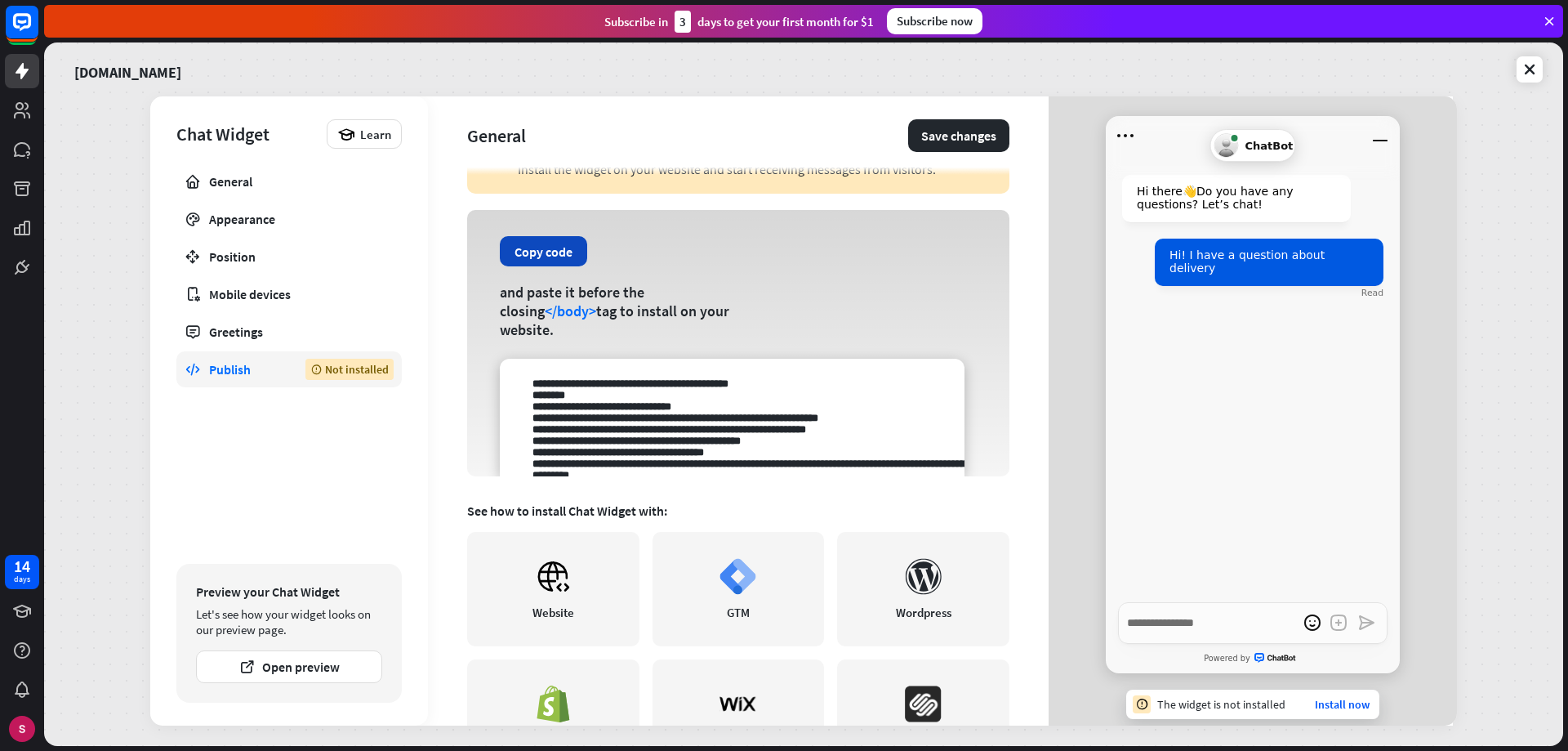
scroll to position [81, 0]
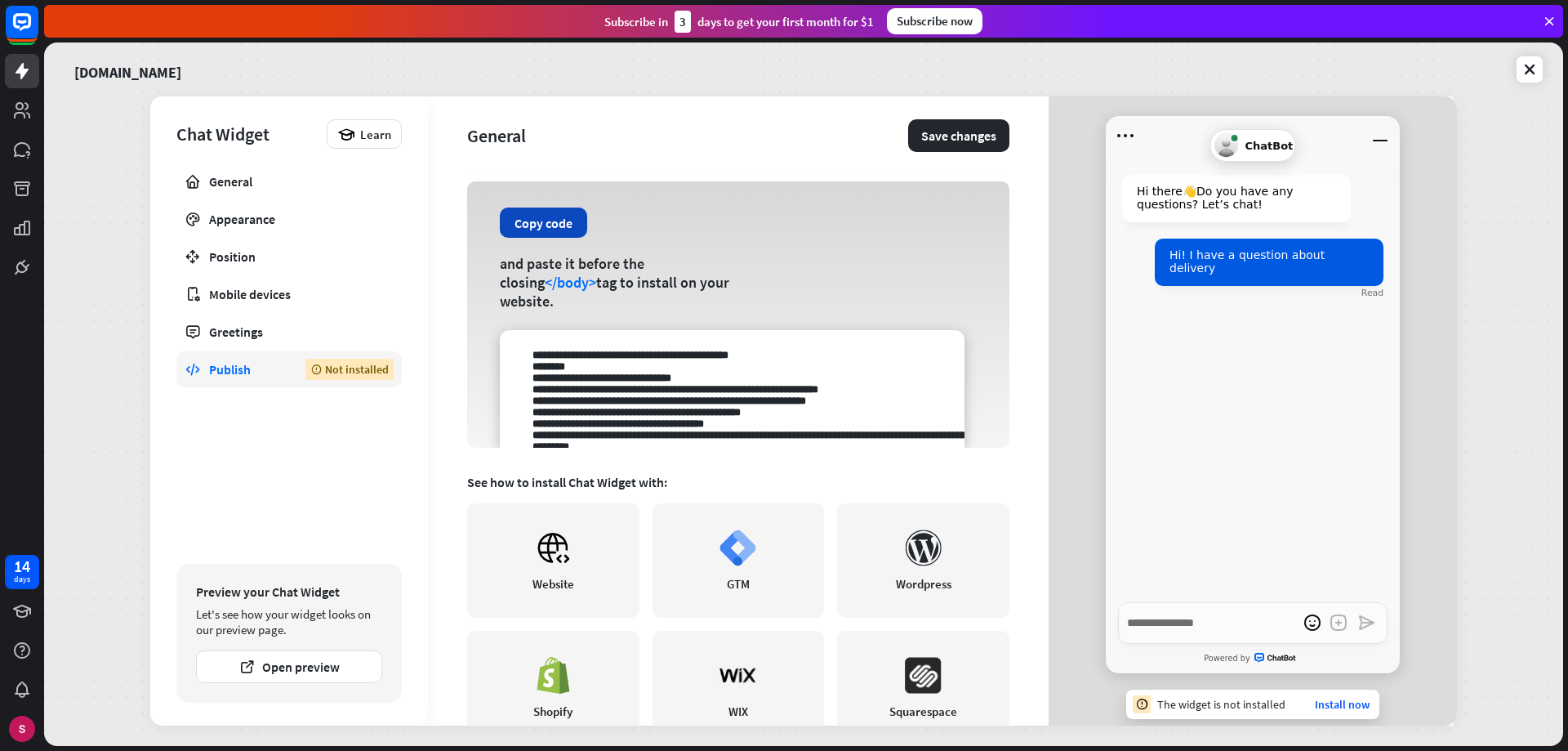
click at [532, 237] on button "Copy code" at bounding box center [543, 222] width 87 height 30
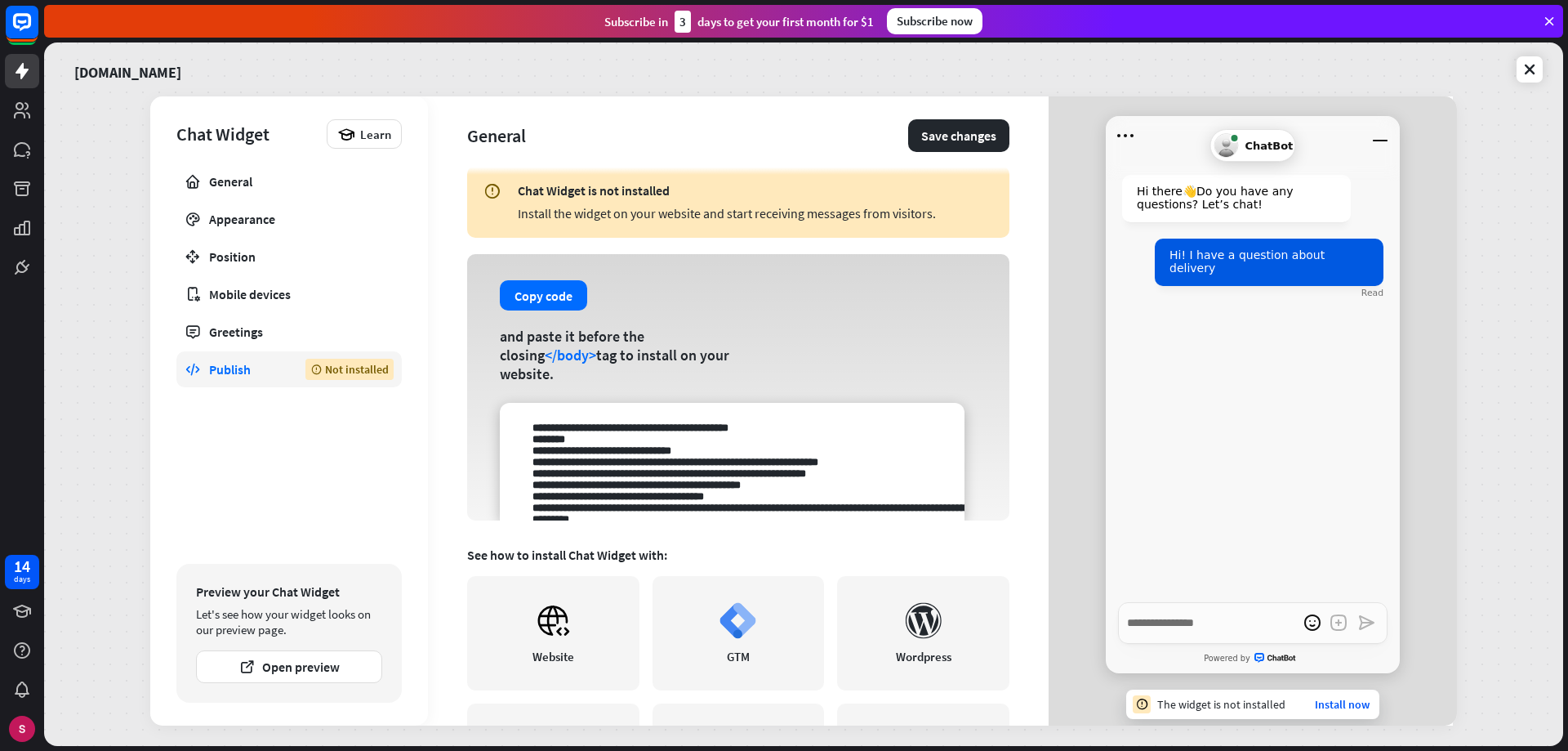
scroll to position [0, 0]
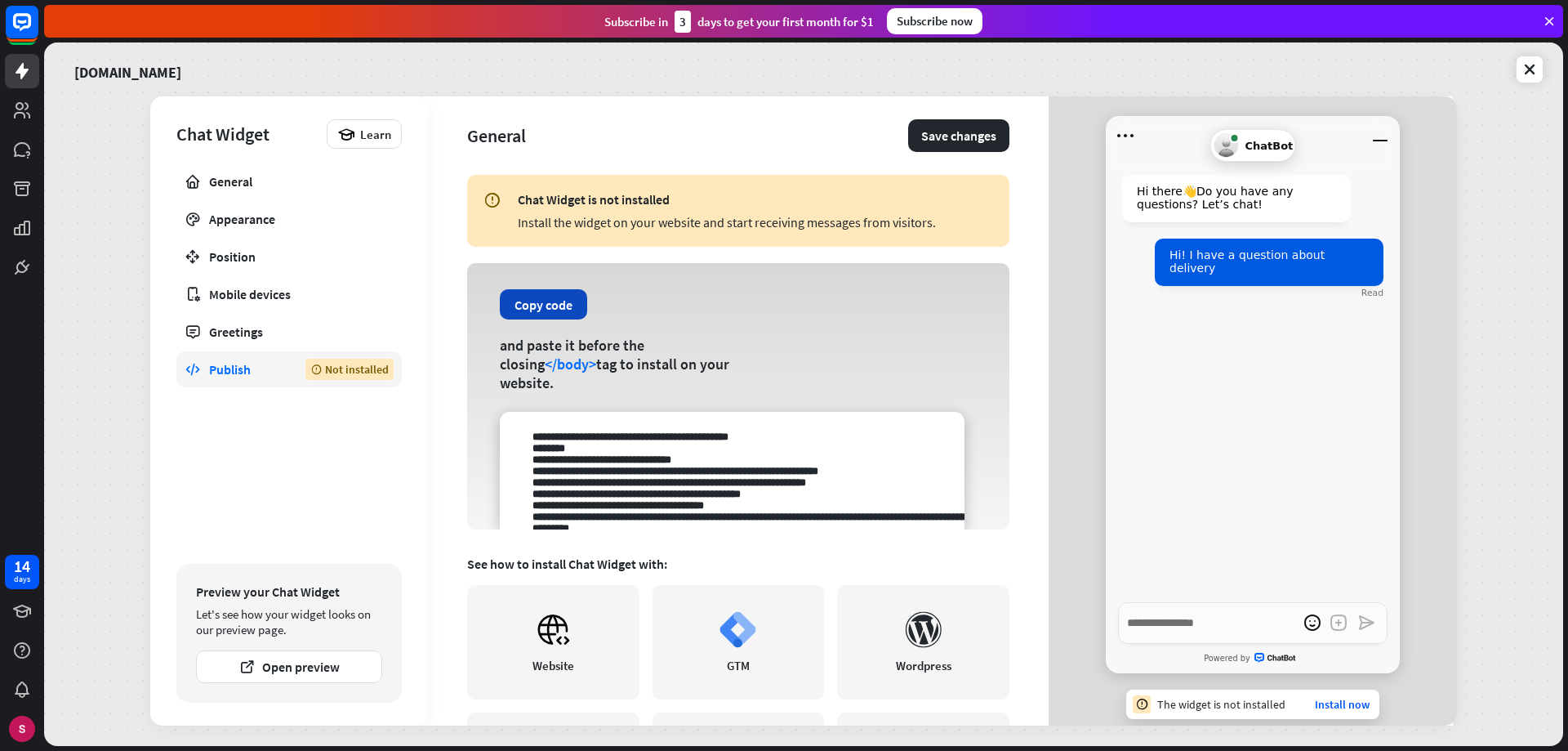
click at [543, 316] on button "Copy code" at bounding box center [543, 304] width 87 height 30
click at [530, 316] on button "Copied!" at bounding box center [536, 304] width 73 height 30
click at [556, 316] on button "Copy code" at bounding box center [543, 304] width 87 height 30
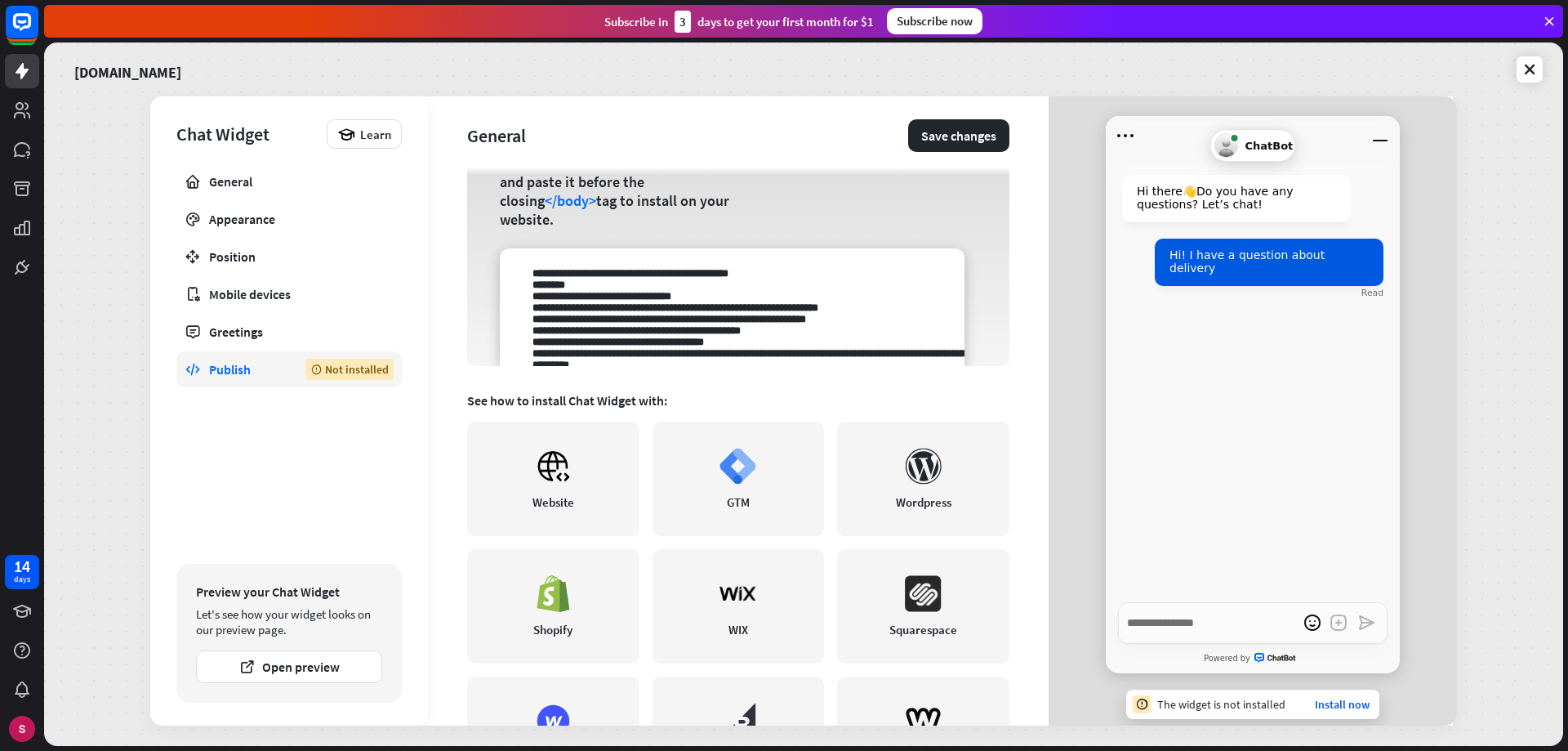
scroll to position [81, 0]
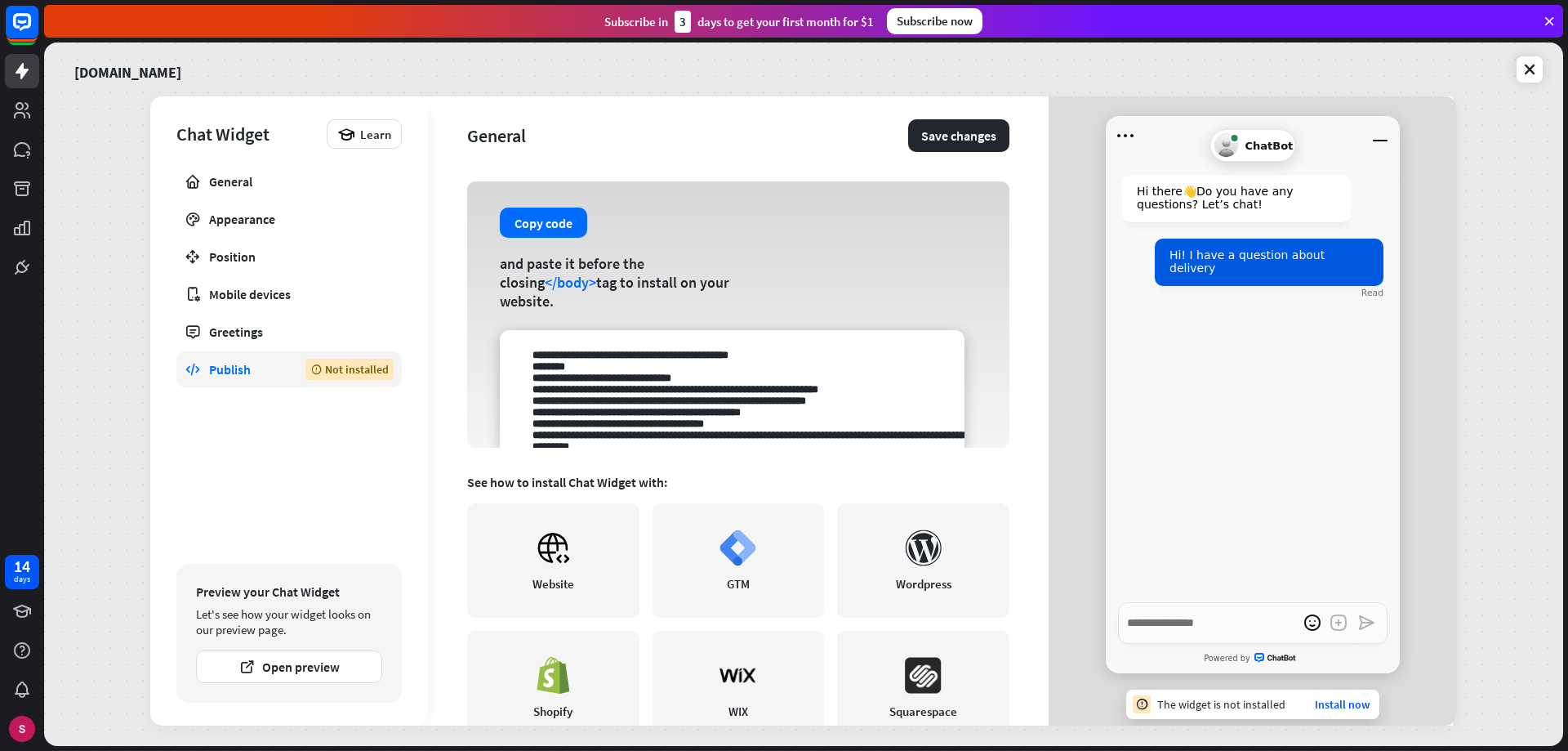
click at [1254, 143] on span "ChatBot" at bounding box center [1269, 145] width 48 height 12
click at [1223, 143] on icon at bounding box center [1226, 141] width 7 height 4
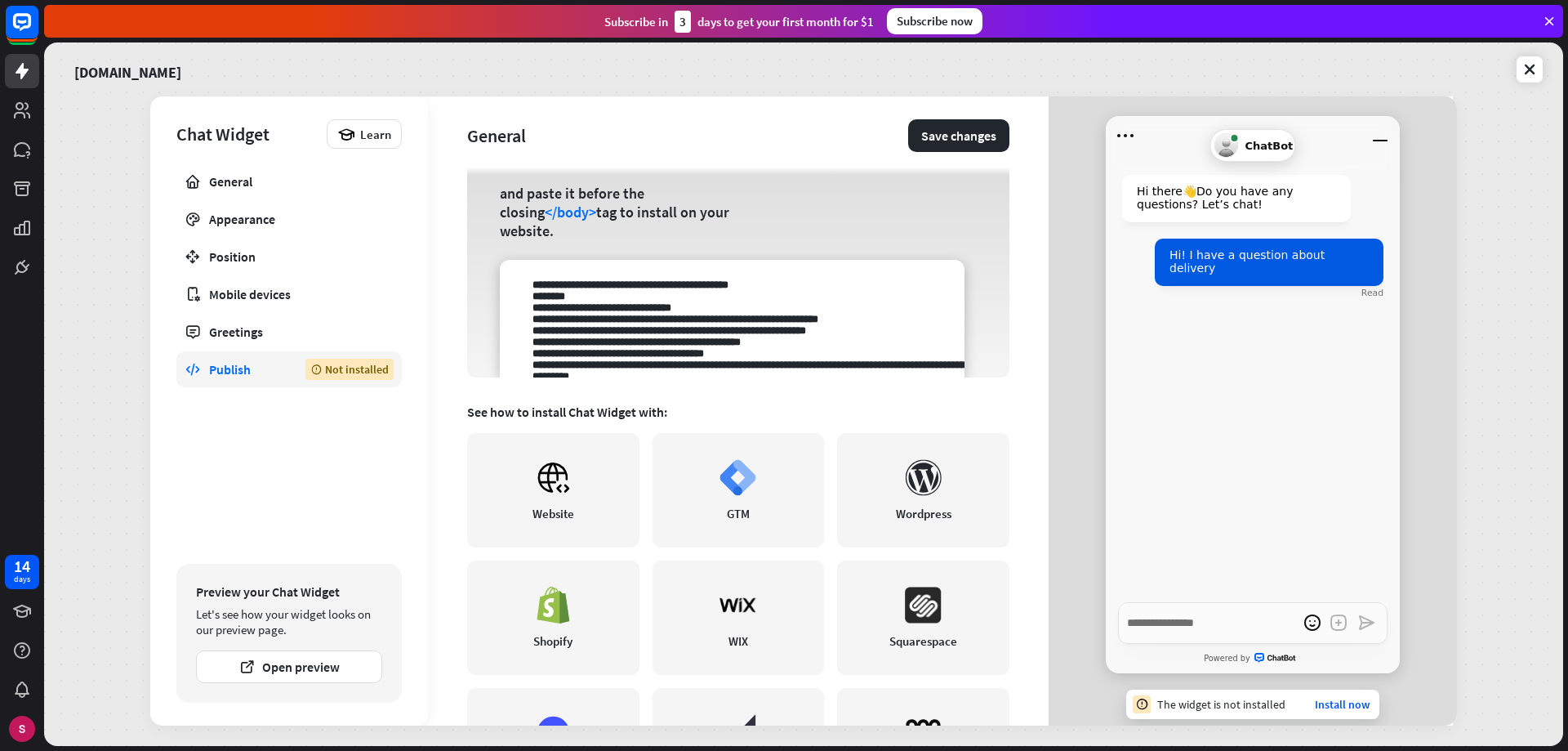
scroll to position [98, 0]
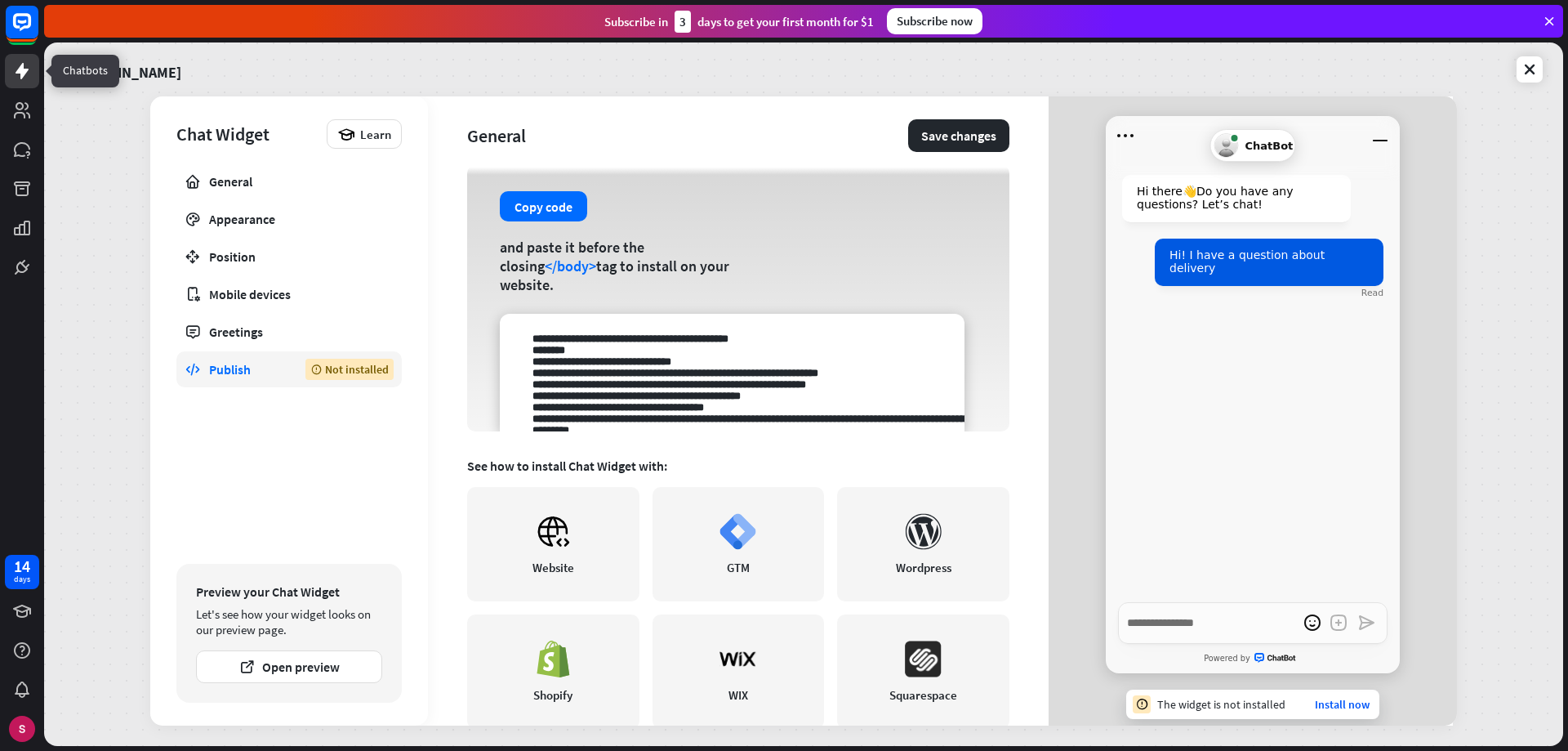
click at [13, 76] on icon at bounding box center [22, 71] width 20 height 20
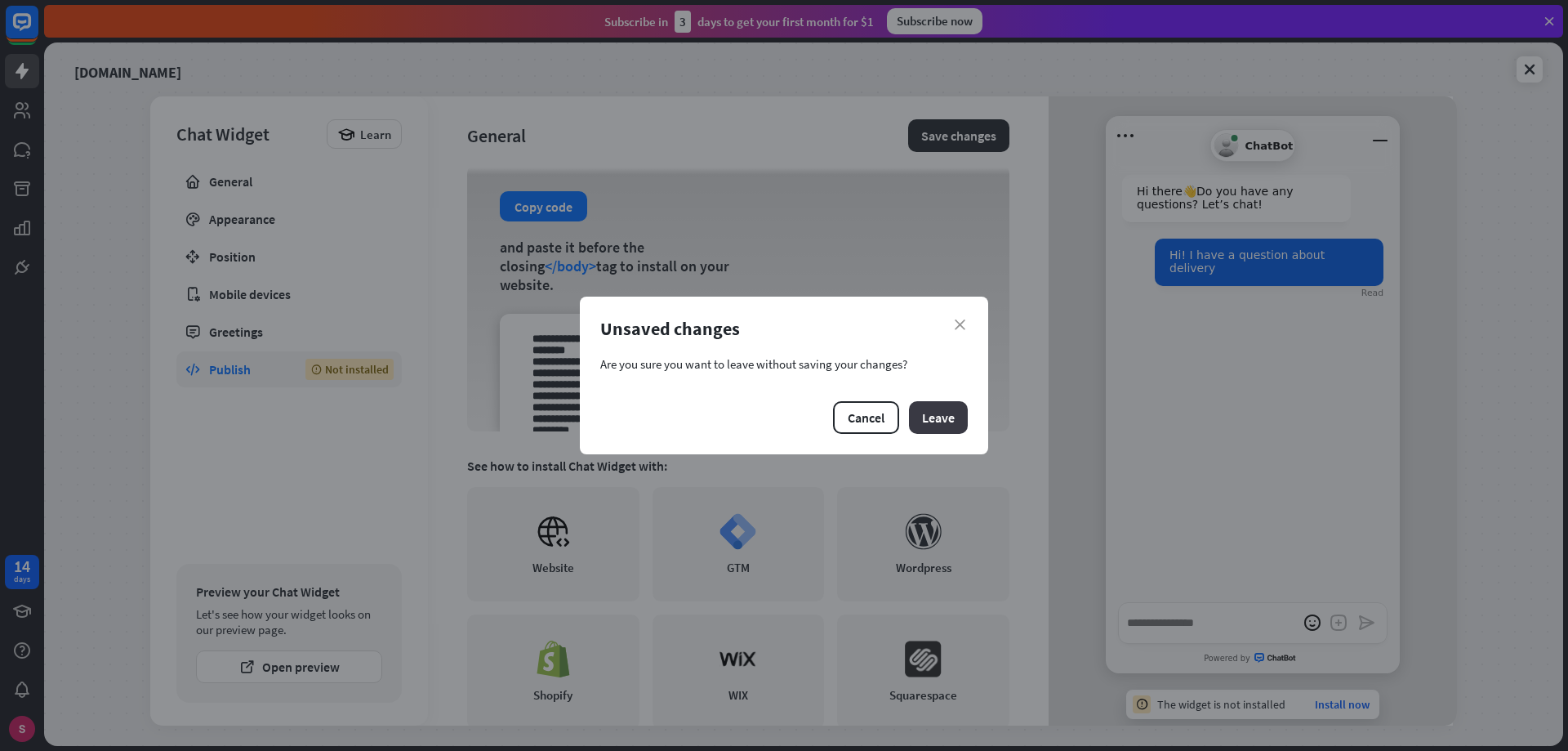
click at [935, 419] on button "Leave" at bounding box center [938, 418] width 59 height 33
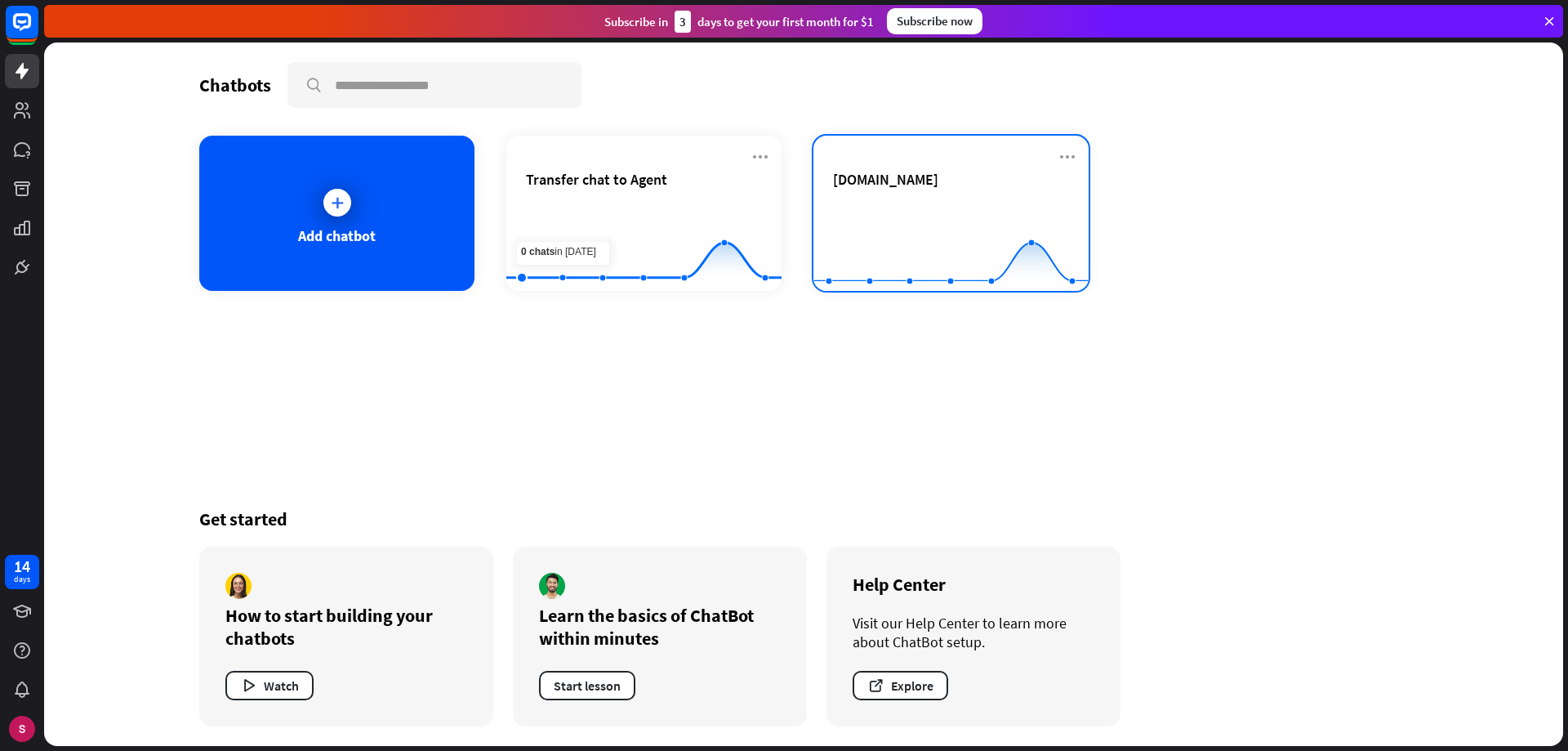
click at [893, 196] on div "[DOMAIN_NAME]" at bounding box center [950, 198] width 236 height 57
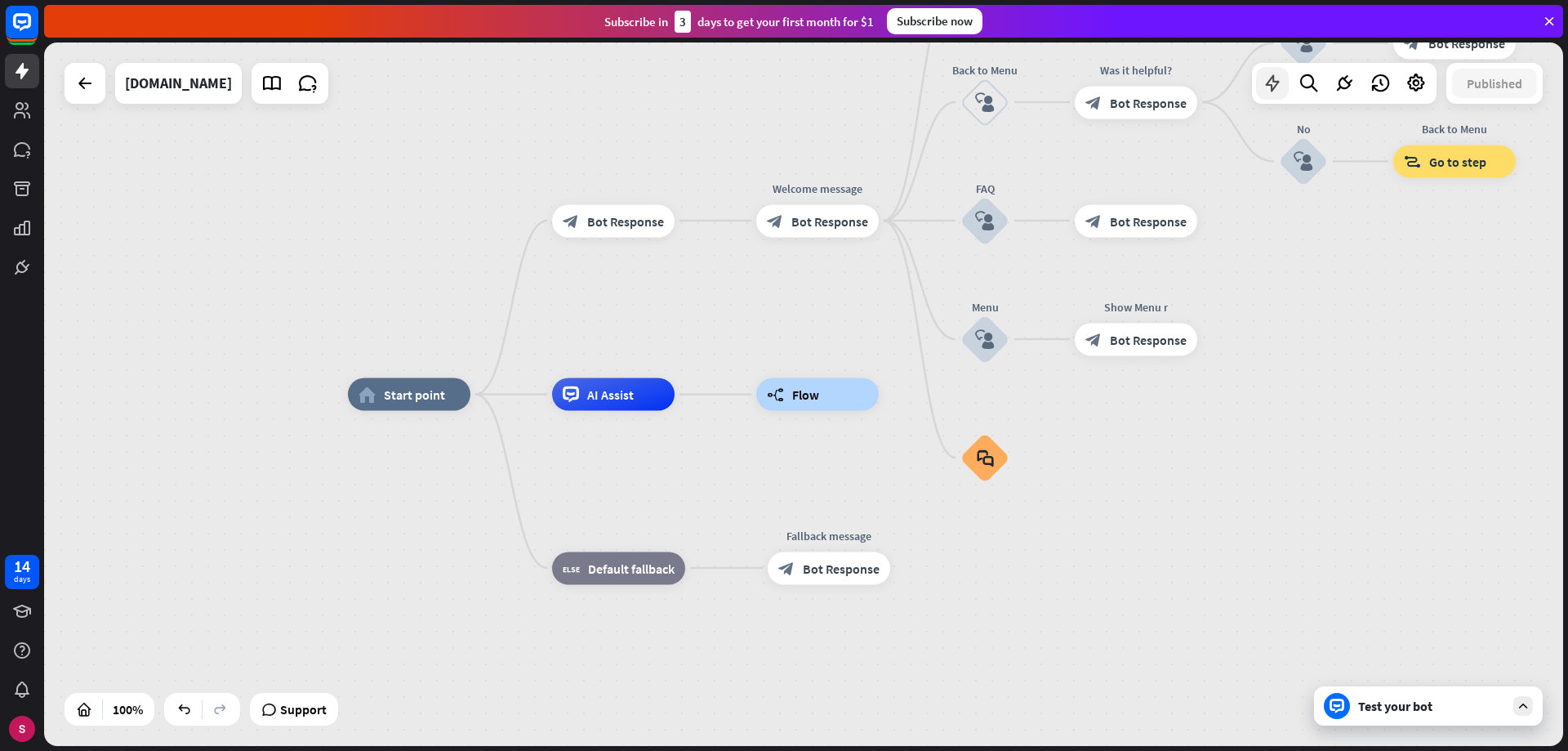
click at [1265, 86] on icon at bounding box center [1272, 83] width 22 height 22
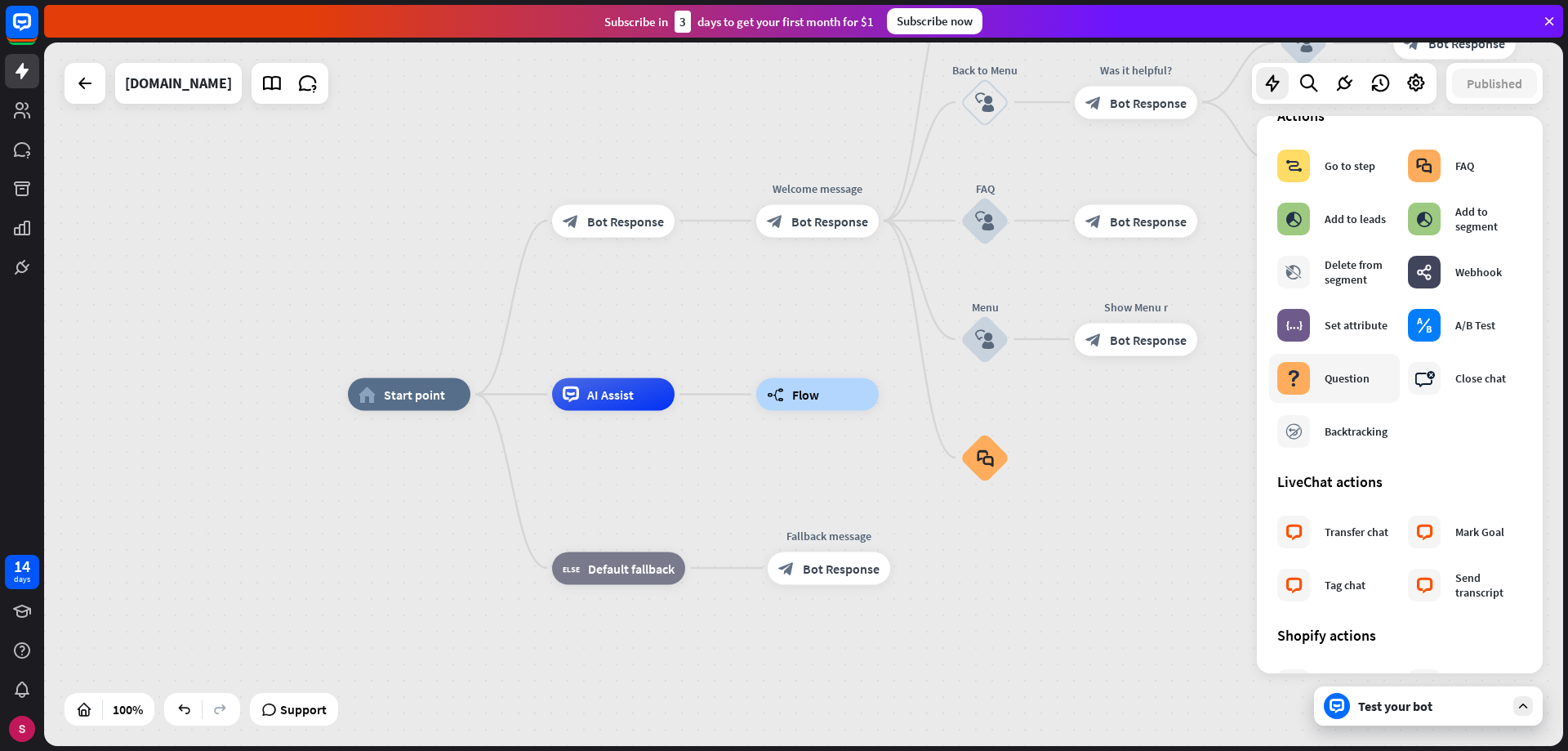
scroll to position [189, 0]
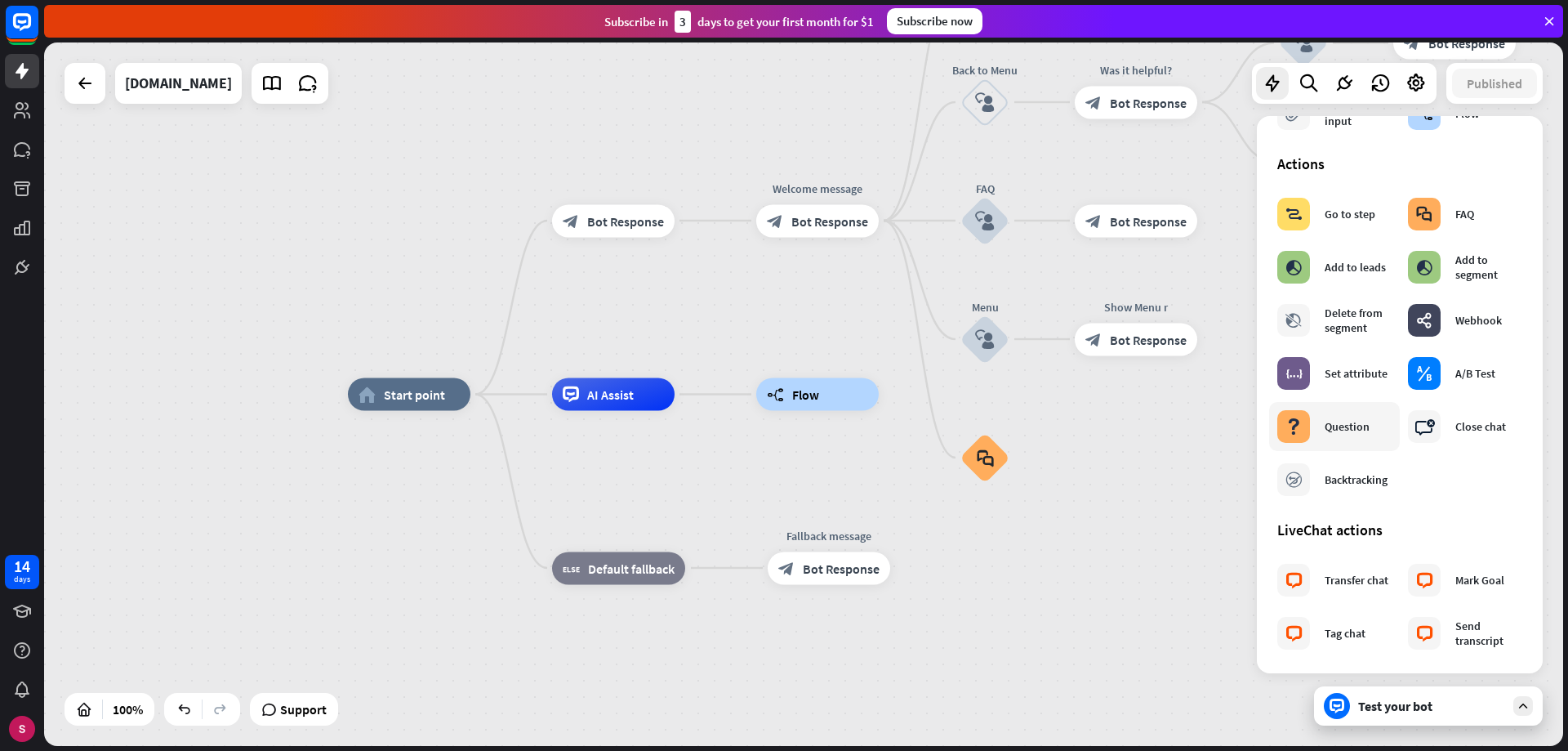
click at [1335, 430] on font "Question" at bounding box center [1347, 426] width 45 height 15
click at [1024, 461] on div at bounding box center [803, 394] width 1519 height 703
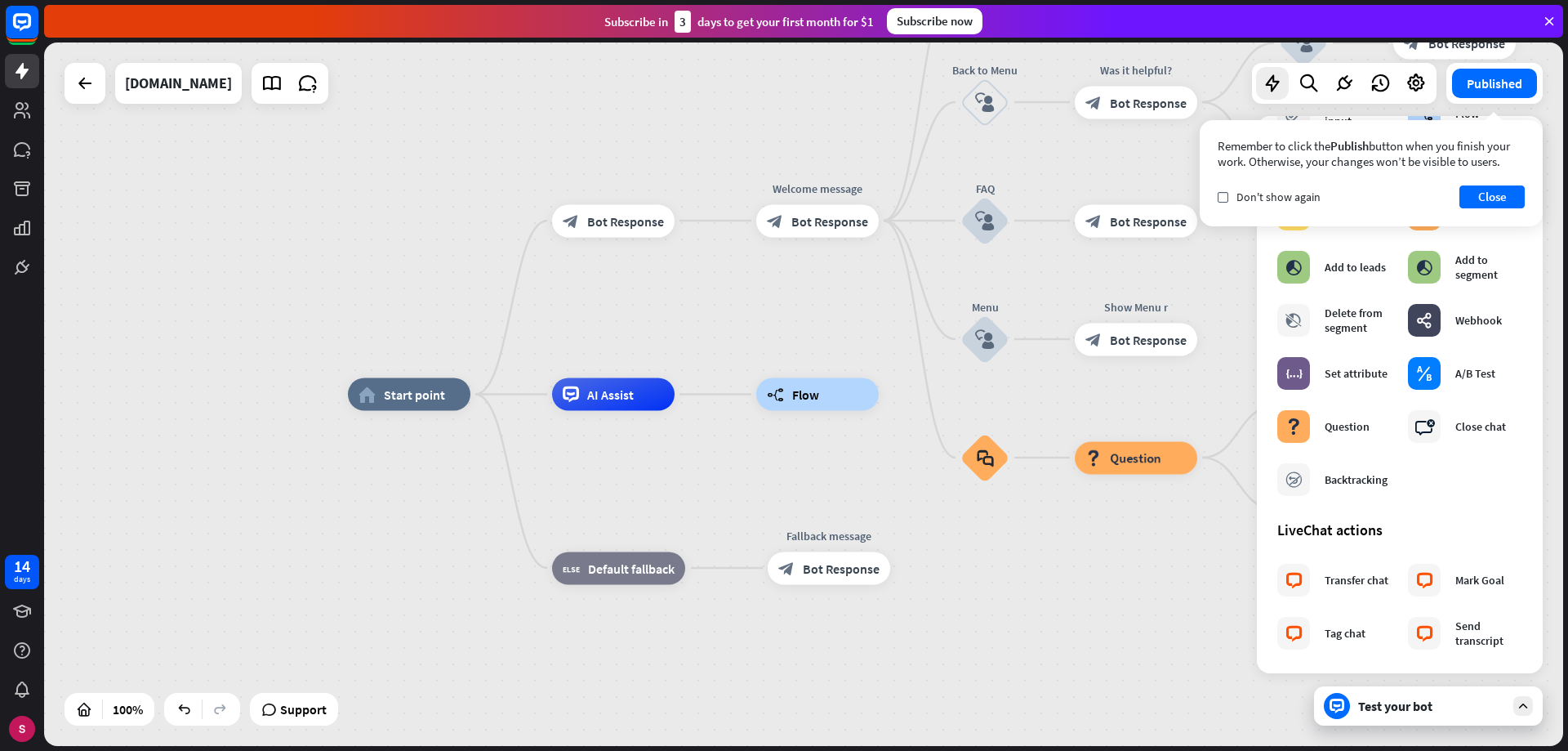
click at [1142, 581] on div "home_2 Start point block_bot_response Bot Response Welcome message block_bot_re…" at bounding box center [1107, 746] width 1519 height 703
click at [1488, 197] on font "Close" at bounding box center [1492, 196] width 29 height 16
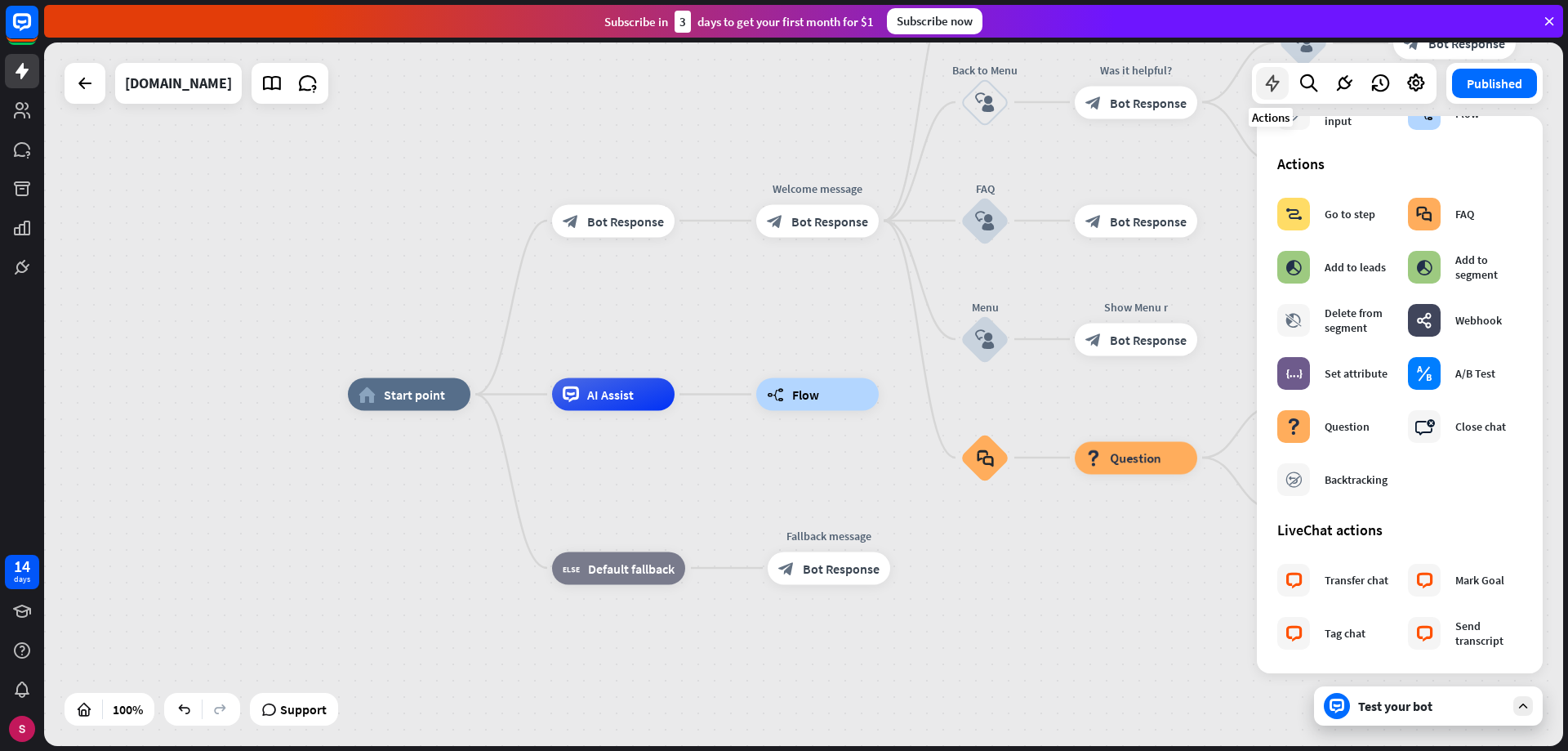
click at [1278, 78] on icon at bounding box center [1272, 83] width 22 height 22
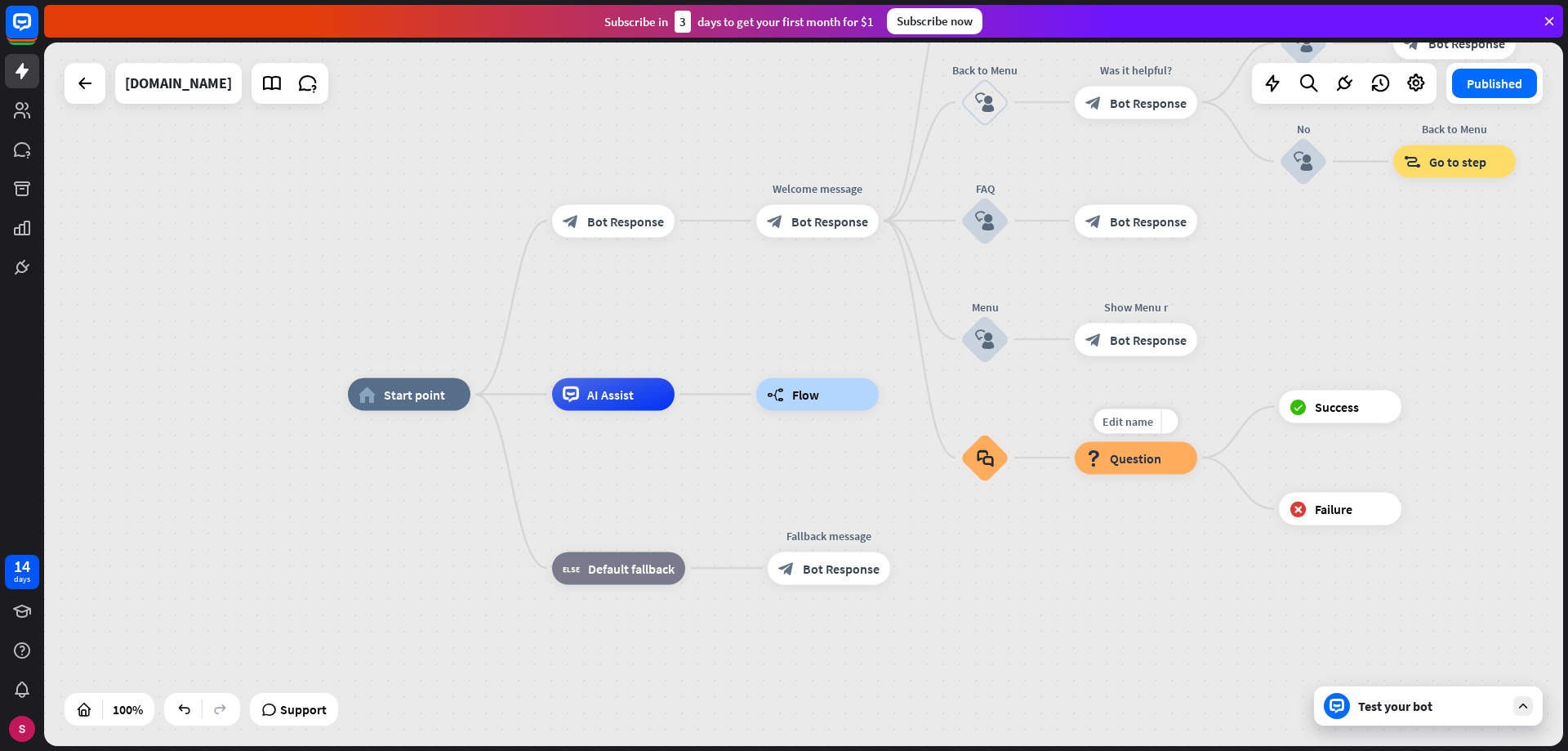
click at [1136, 458] on font "Question" at bounding box center [1135, 457] width 51 height 16
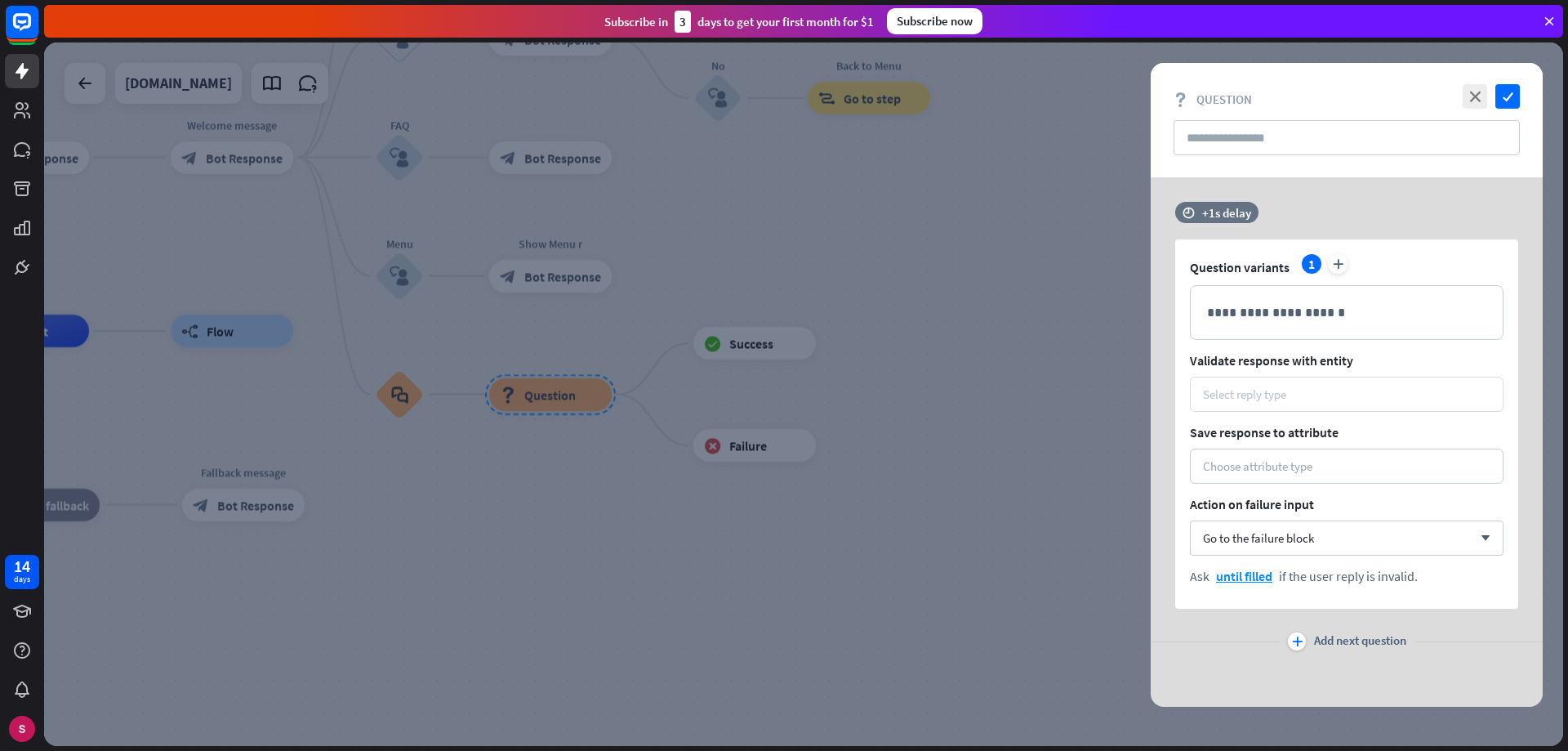
click at [1272, 404] on div "Select reply type" at bounding box center [1347, 394] width 314 height 35
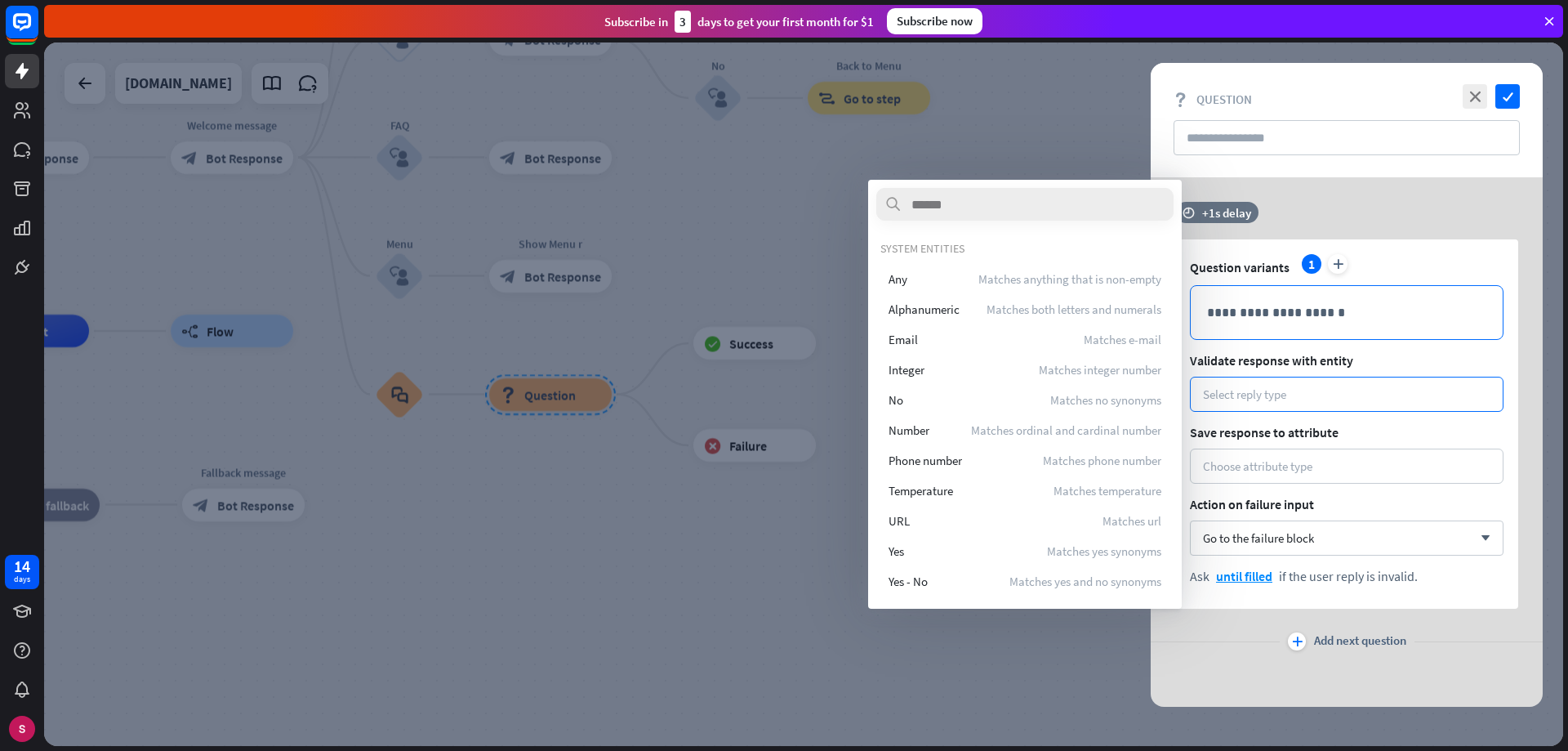
click at [1265, 310] on p "**********" at bounding box center [1347, 312] width 279 height 21
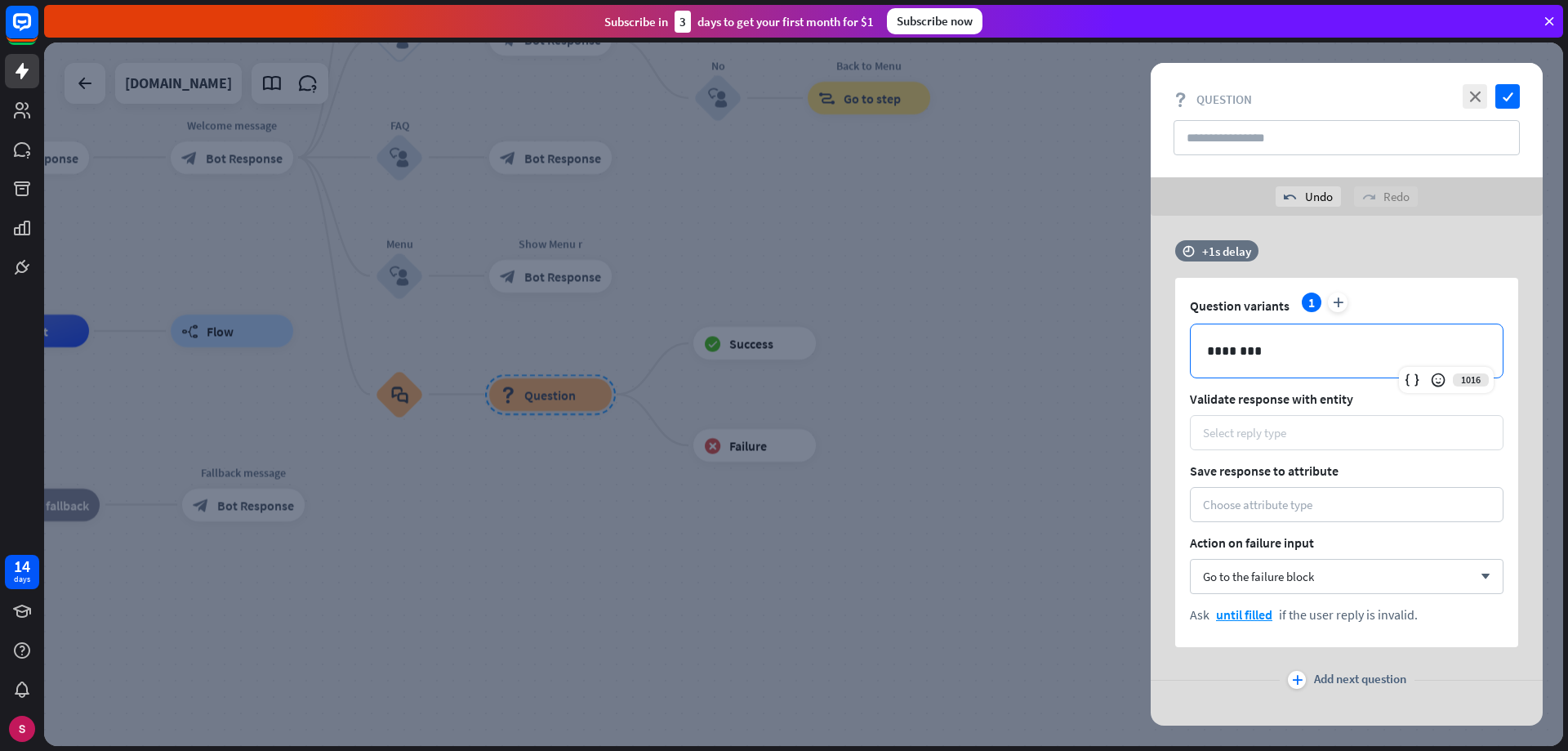
click at [1270, 443] on div "Select reply type" at bounding box center [1347, 433] width 314 height 35
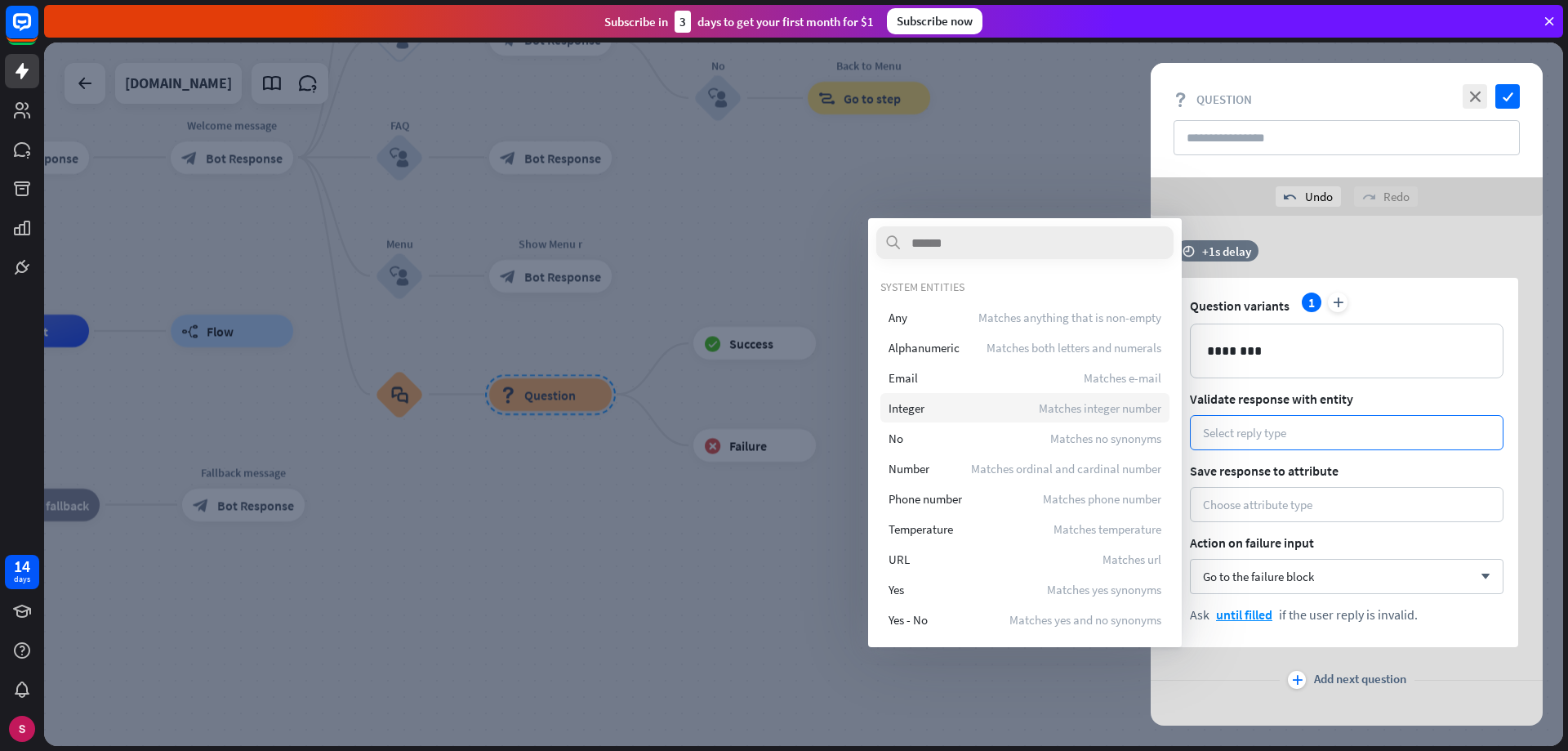
click at [906, 411] on span "Integer" at bounding box center [906, 408] width 36 height 16
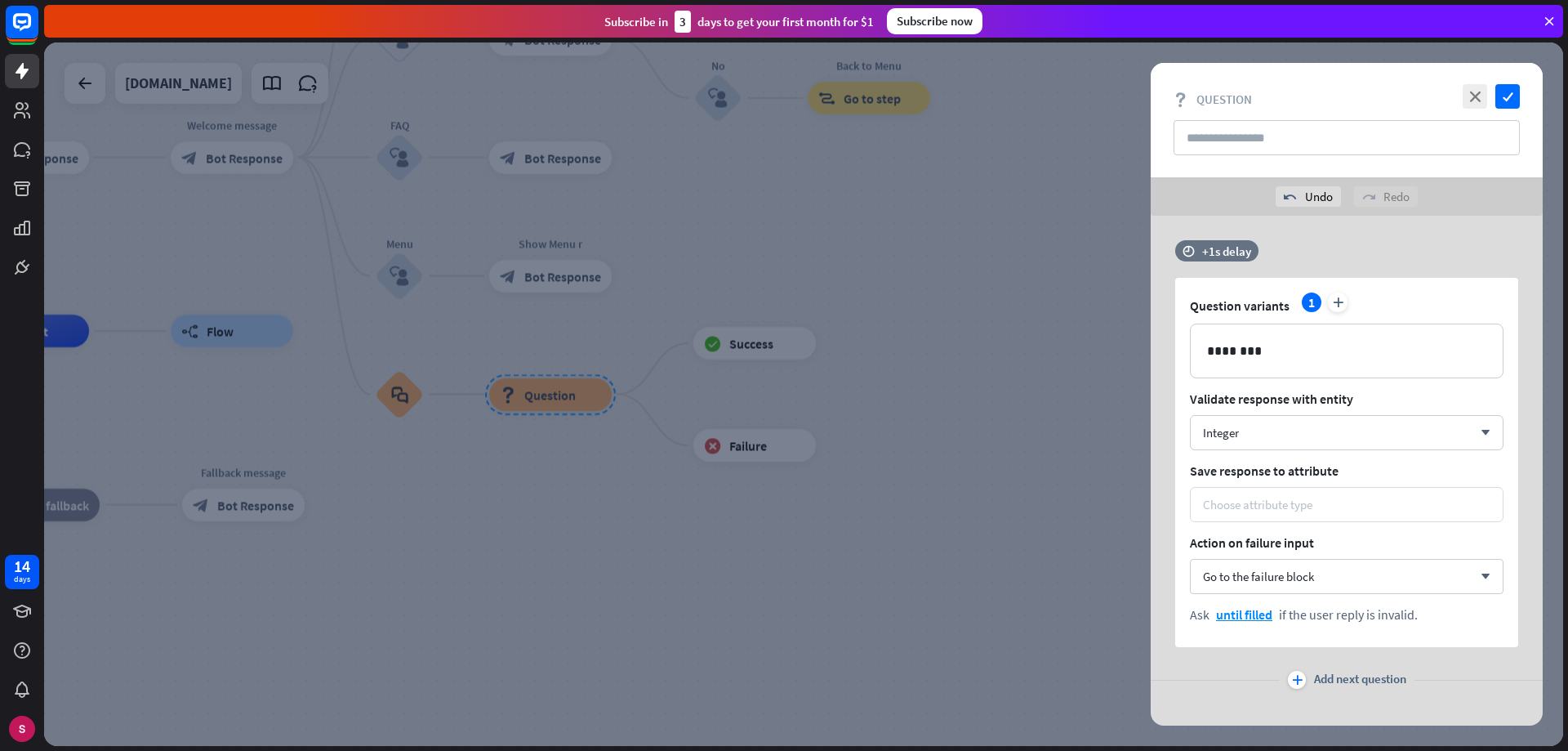
click at [1269, 510] on div "Choose attribute type" at bounding box center [1258, 504] width 110 height 16
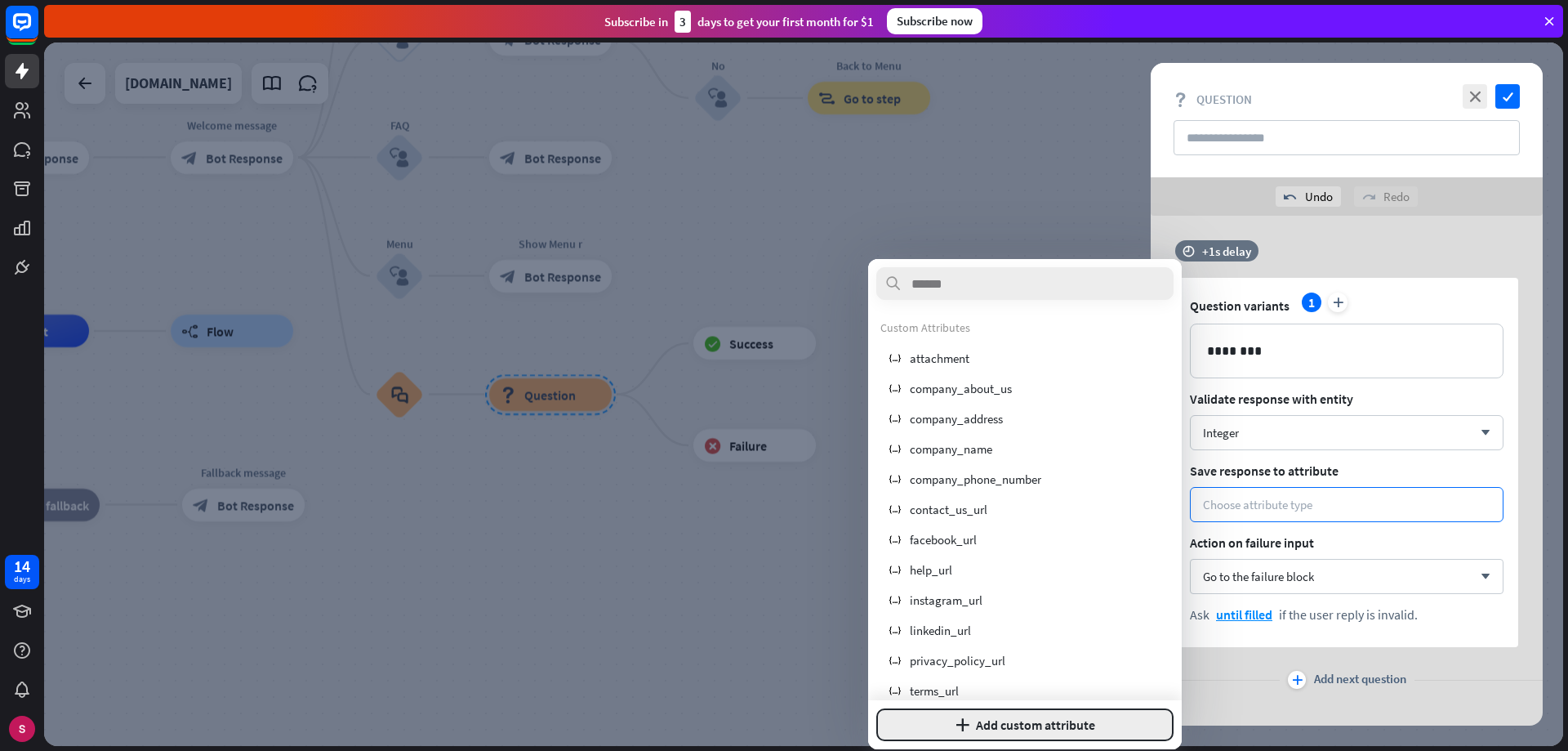
click at [1008, 722] on button "plus Add custom attribute" at bounding box center [1025, 725] width 298 height 33
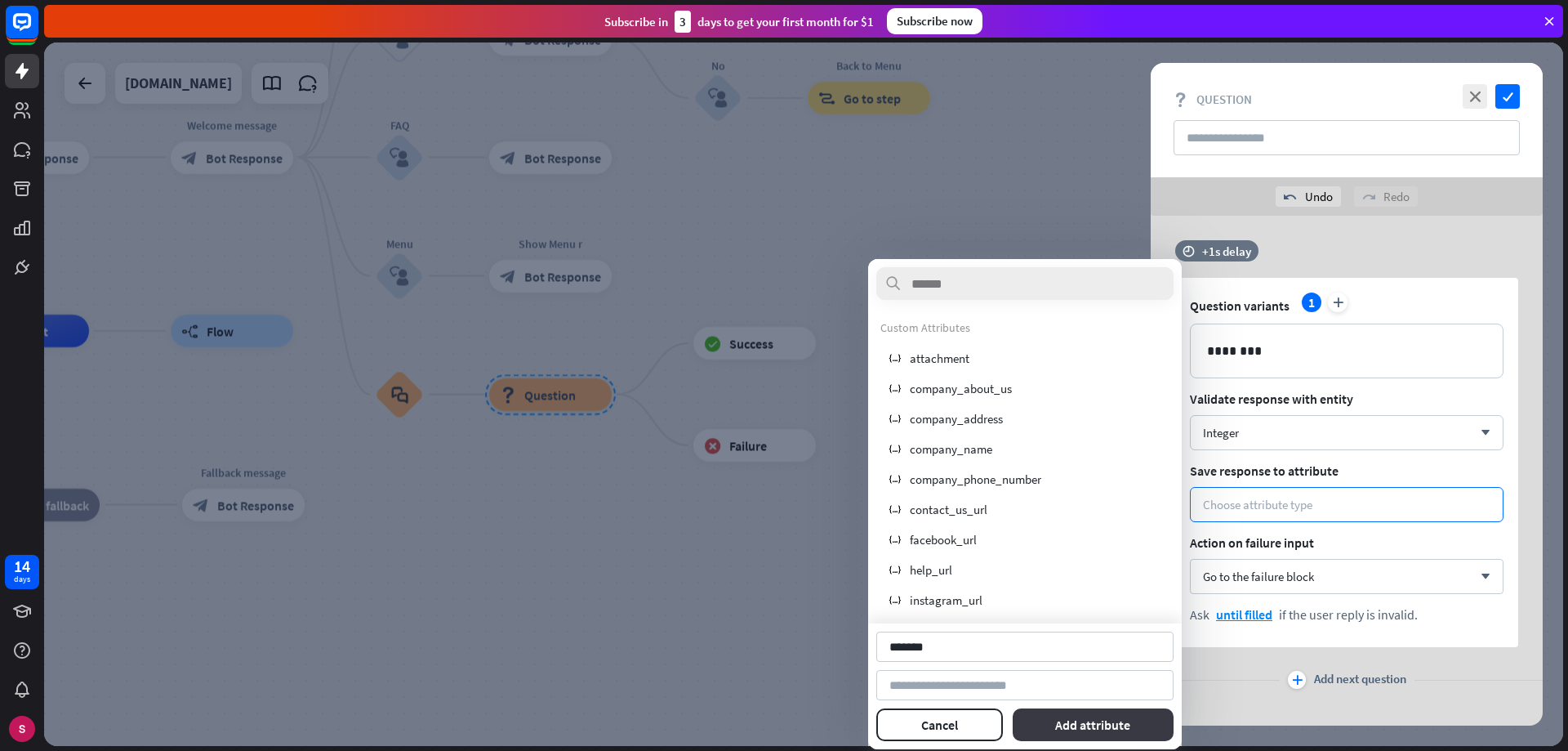
type input "*******"
click at [1085, 722] on button "Add attribute" at bounding box center [1093, 725] width 162 height 33
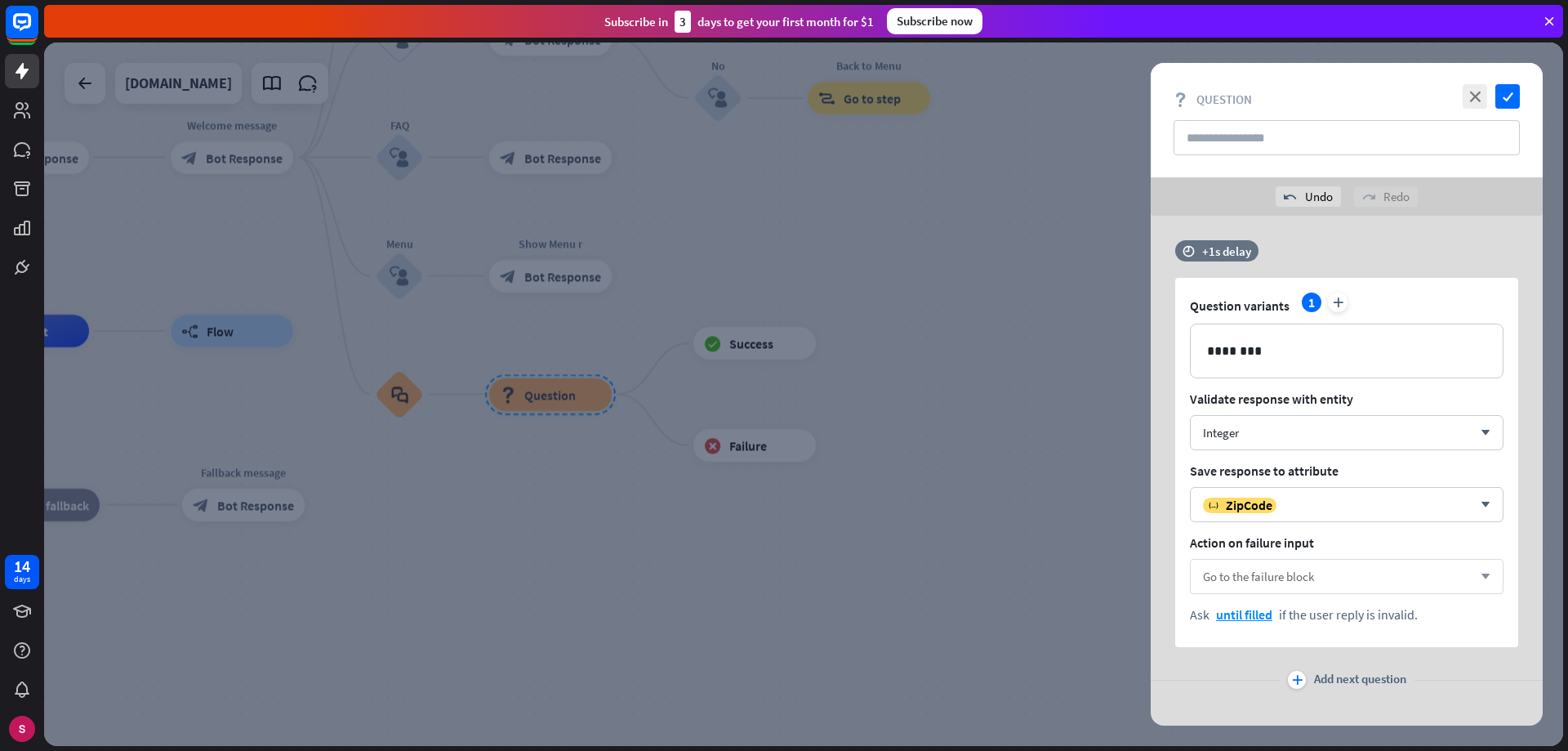
click at [1273, 577] on span "Go to the failure block" at bounding box center [1258, 576] width 111 height 16
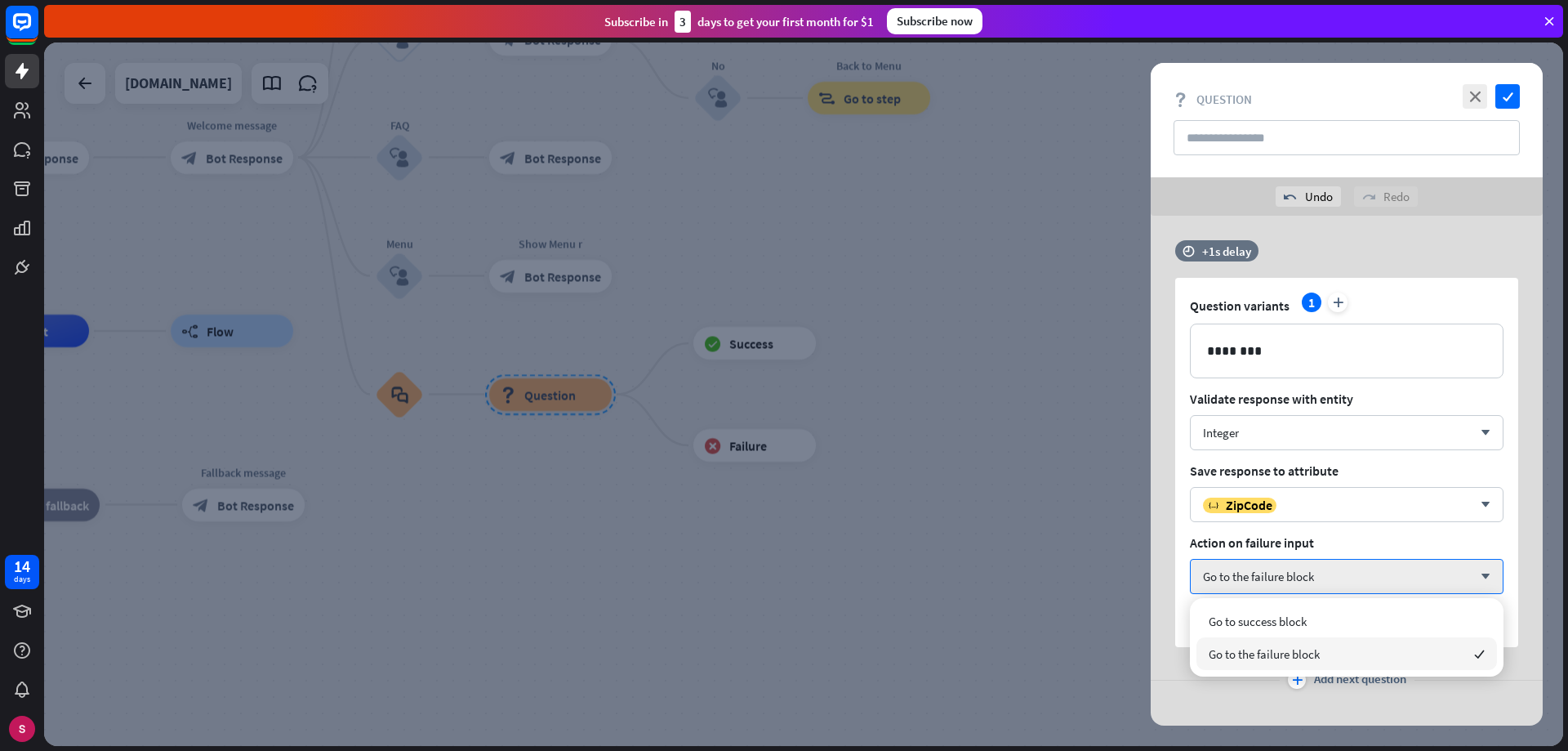
click at [1251, 658] on font "Go to the failure block" at bounding box center [1264, 654] width 111 height 16
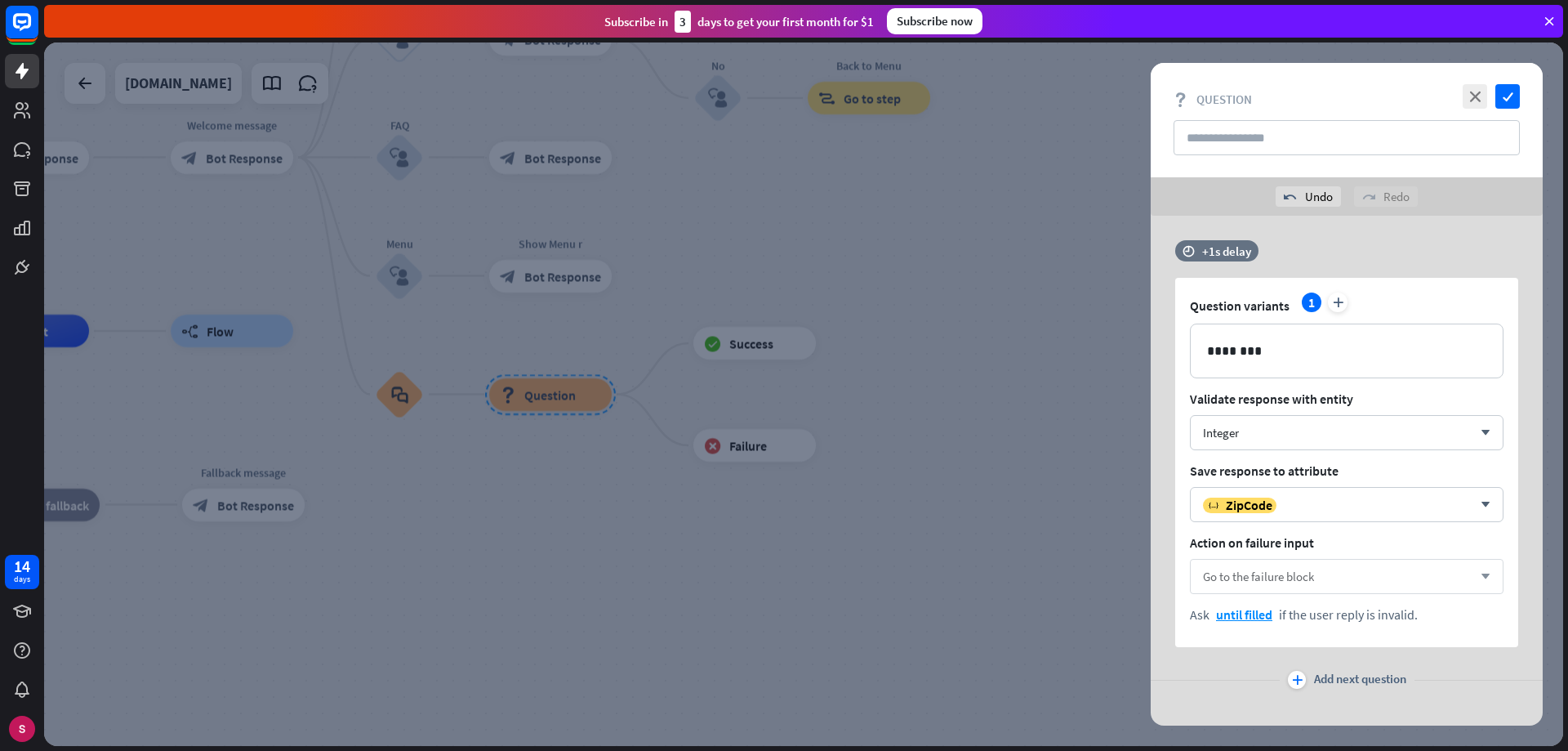
click at [1269, 565] on div "Go to the failure block arrow_down" at bounding box center [1347, 576] width 314 height 35
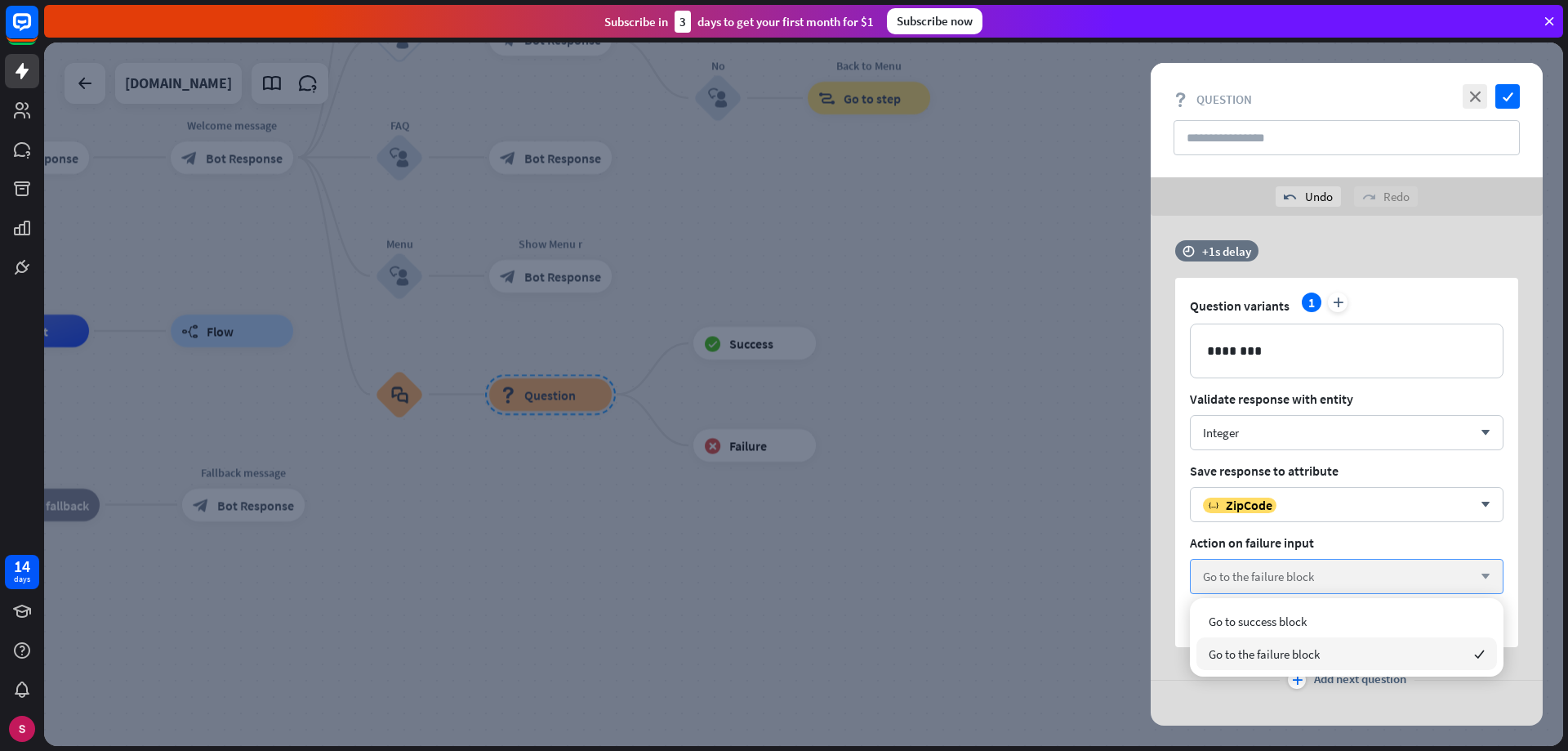
click at [1269, 565] on div "Go to the failure block arrow_down" at bounding box center [1347, 576] width 314 height 35
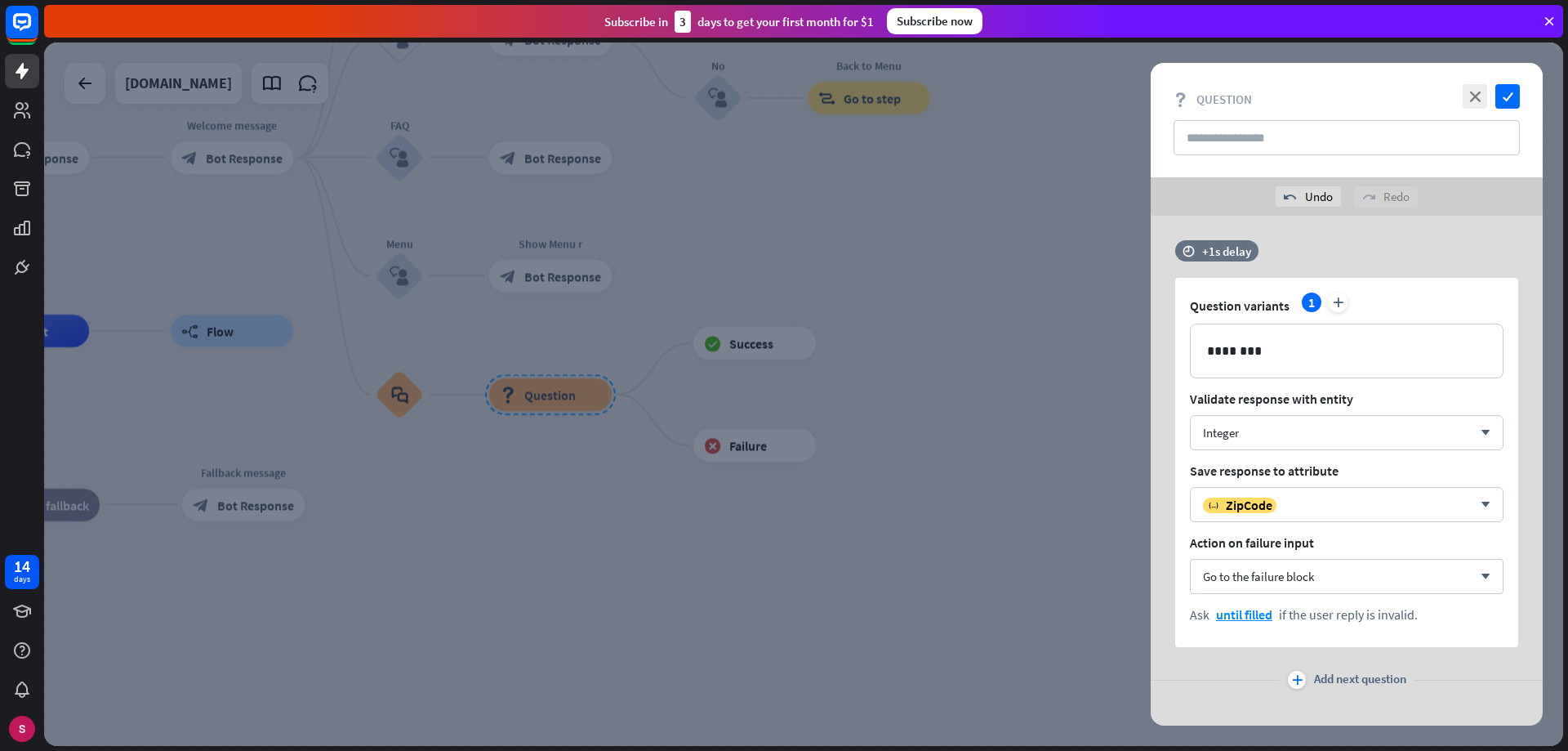
click at [1289, 682] on div "plus" at bounding box center [1296, 679] width 18 height 18
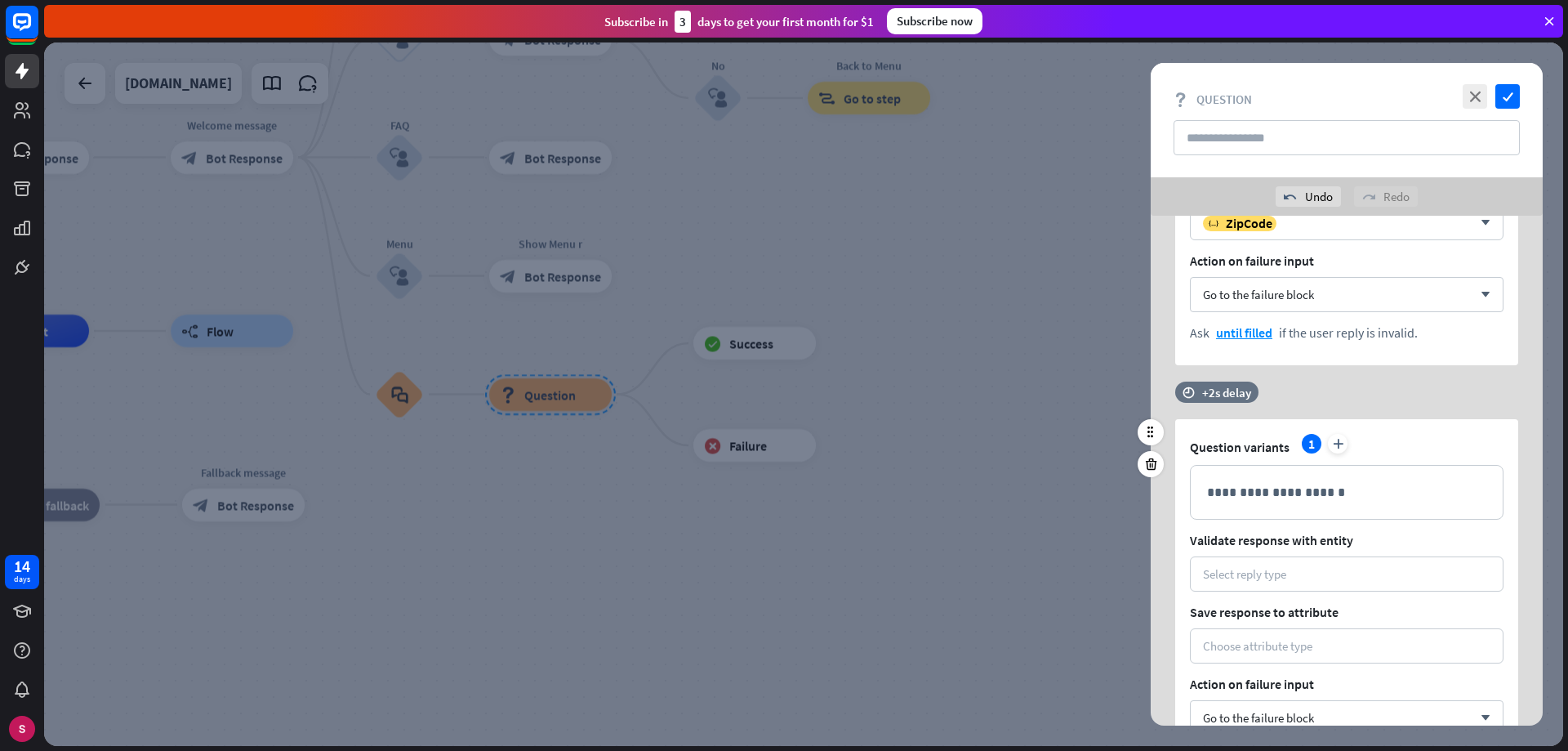
scroll to position [327, 0]
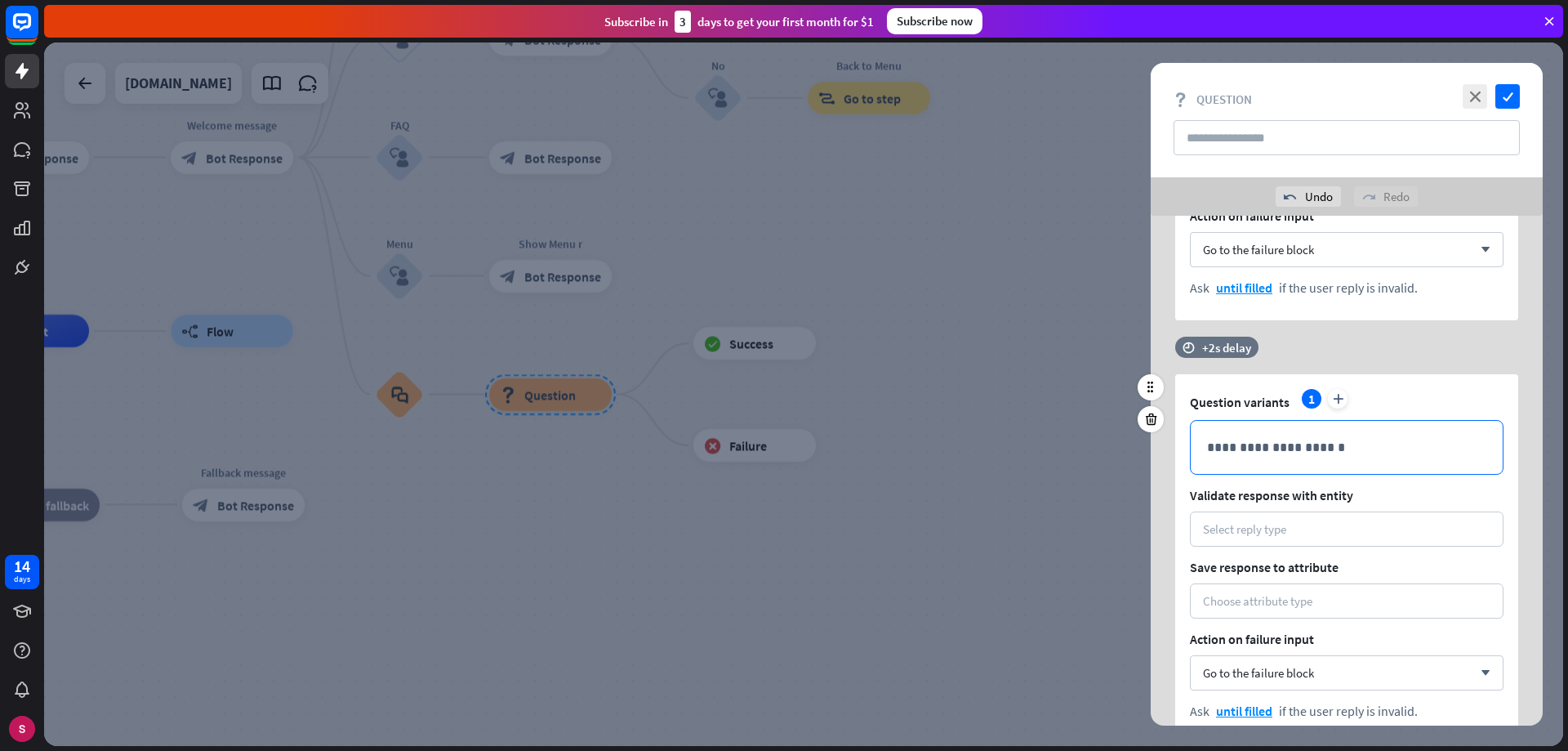
click at [1269, 448] on p "**********" at bounding box center [1347, 447] width 279 height 21
click at [1280, 530] on font "Select reply type" at bounding box center [1245, 529] width 83 height 16
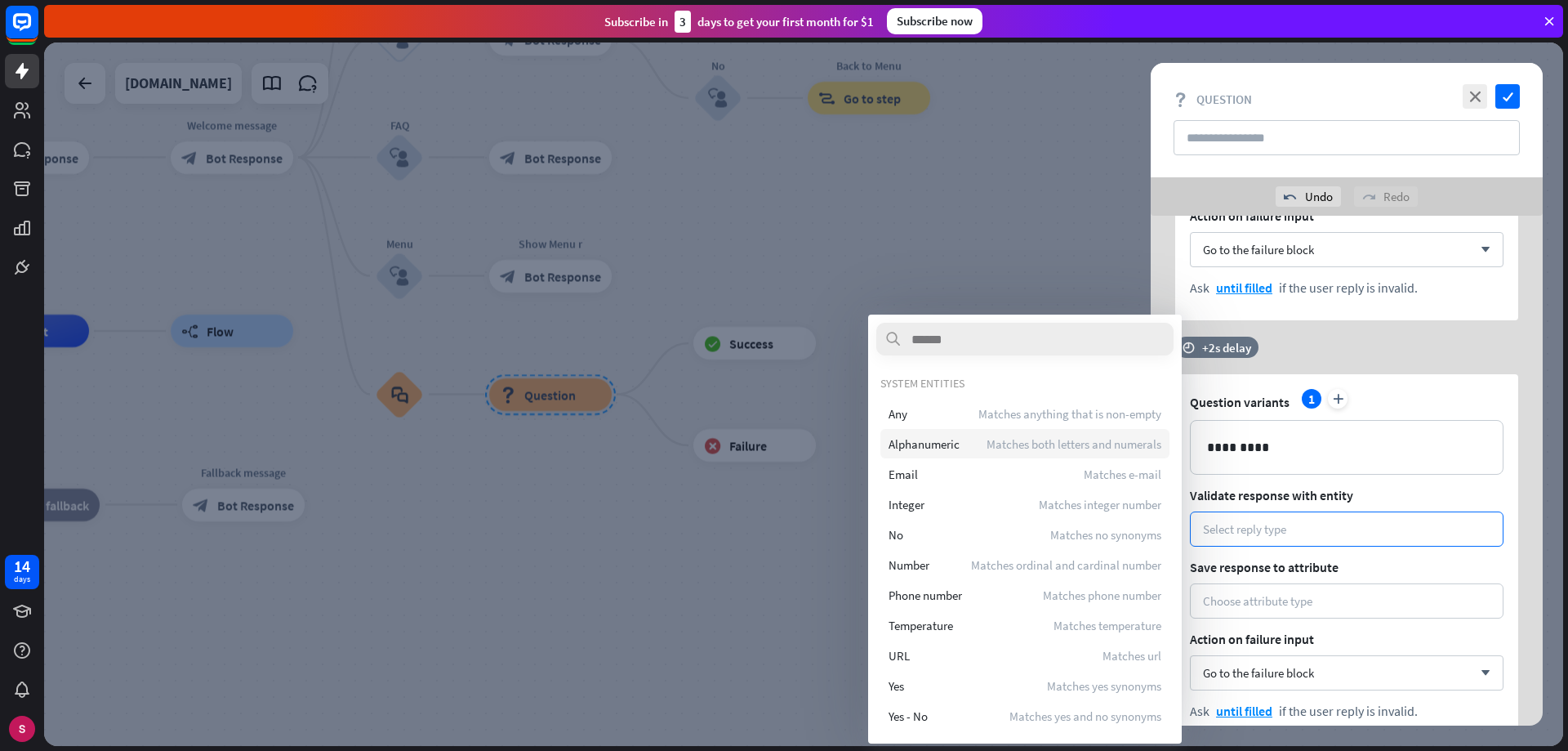
click at [938, 440] on font "Alphanumeric" at bounding box center [924, 444] width 71 height 16
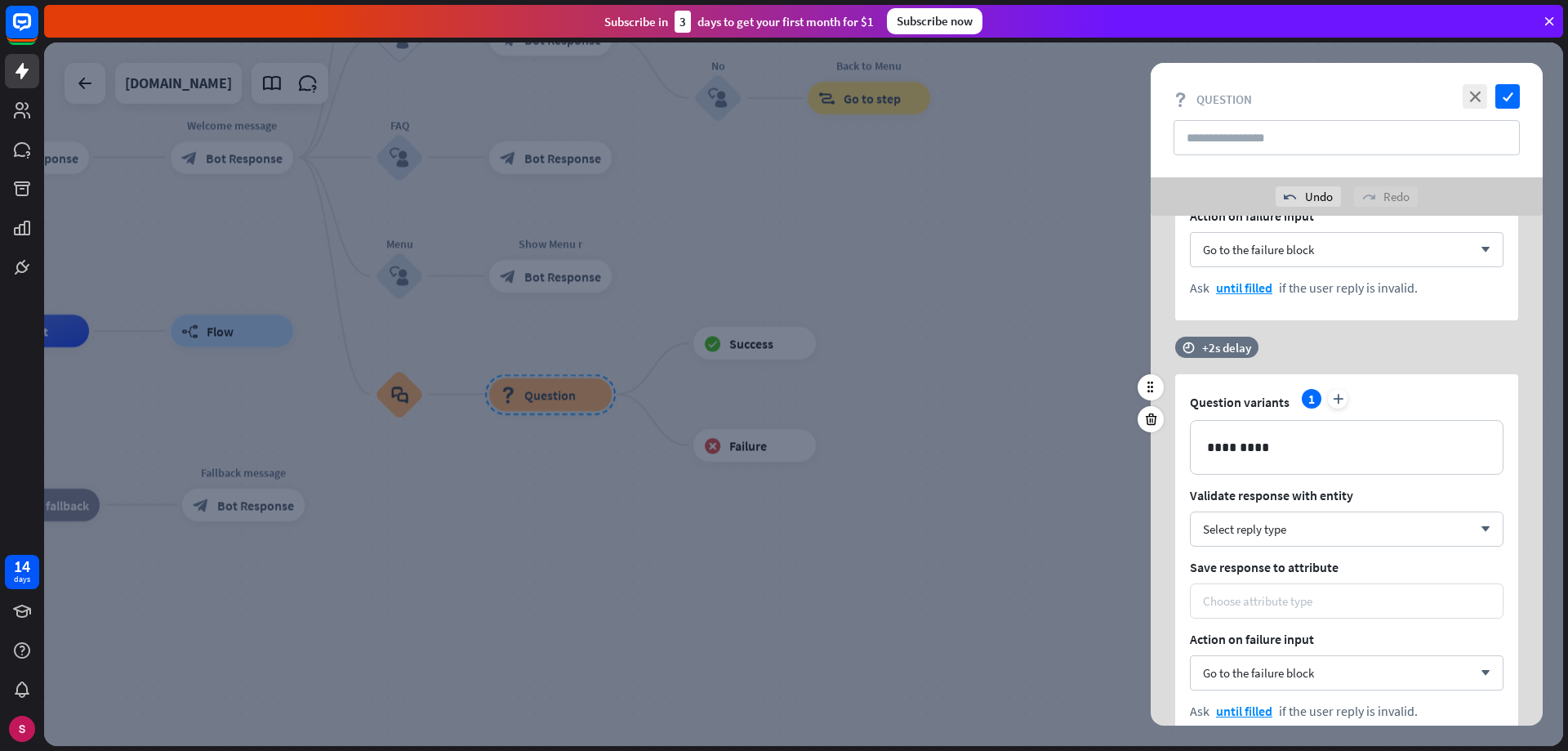
click at [1298, 605] on font "Choose attribute type" at bounding box center [1258, 601] width 110 height 16
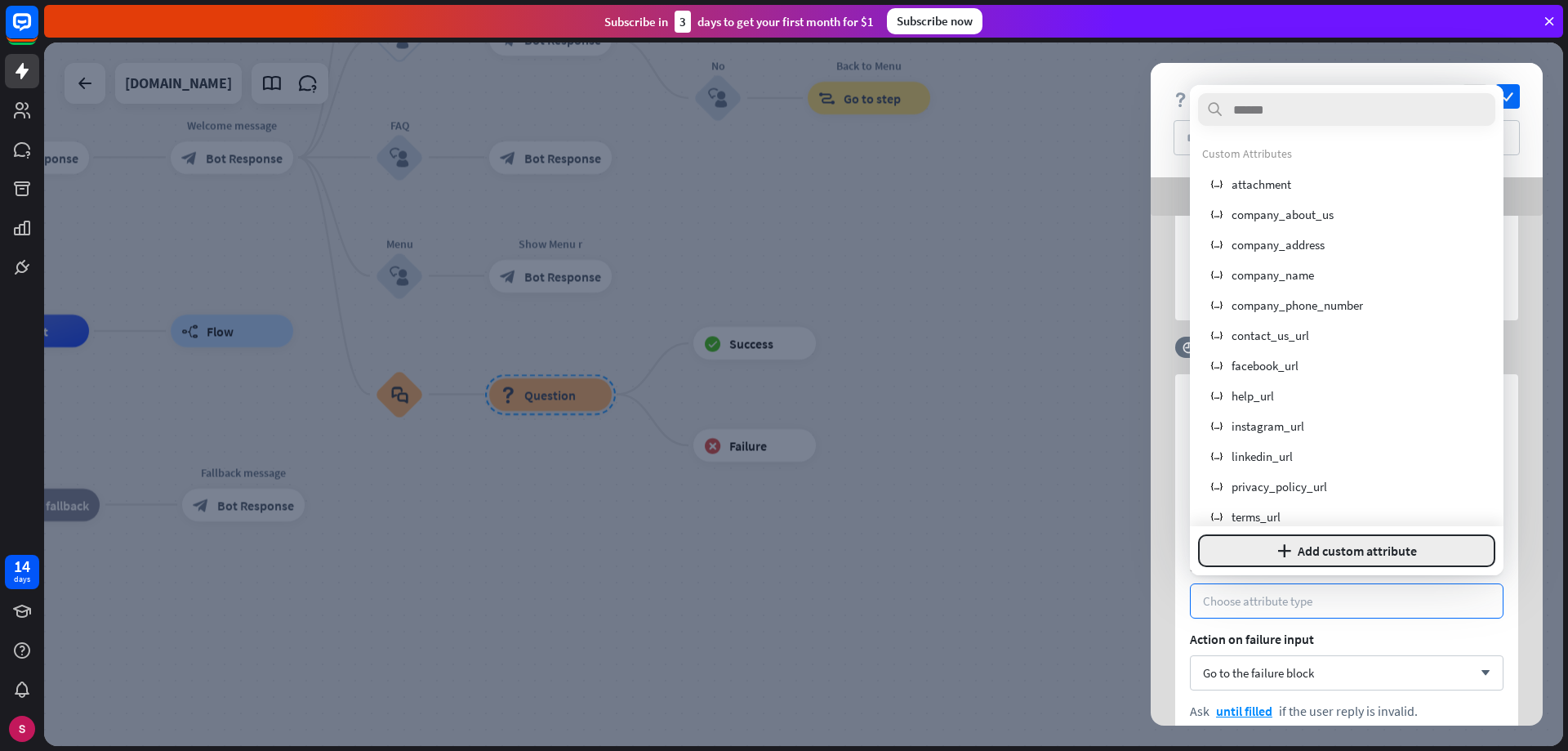
click at [1312, 550] on font "Add custom attribute" at bounding box center [1358, 550] width 119 height 16
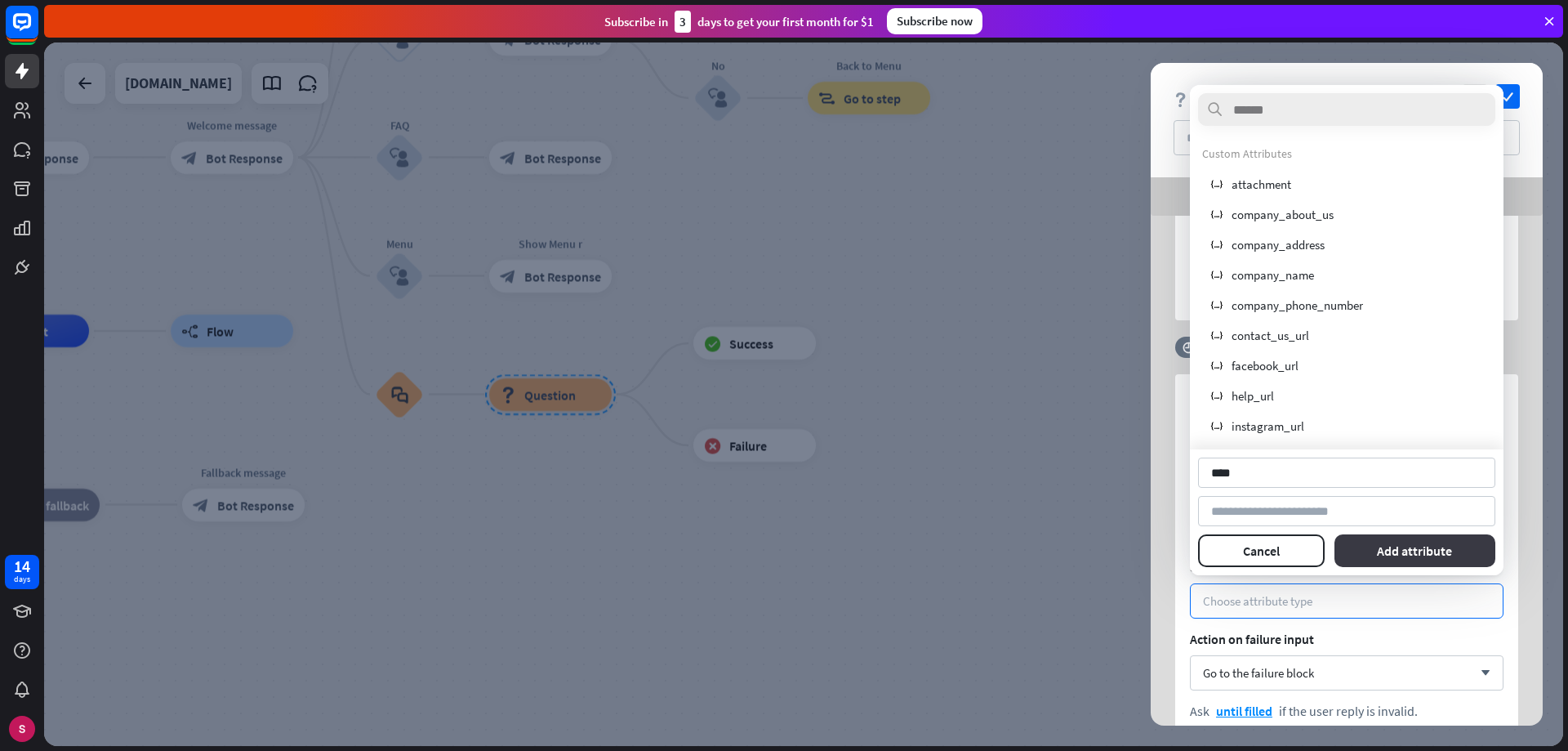
type input "****"
click at [1440, 549] on font "Add attribute" at bounding box center [1414, 550] width 75 height 16
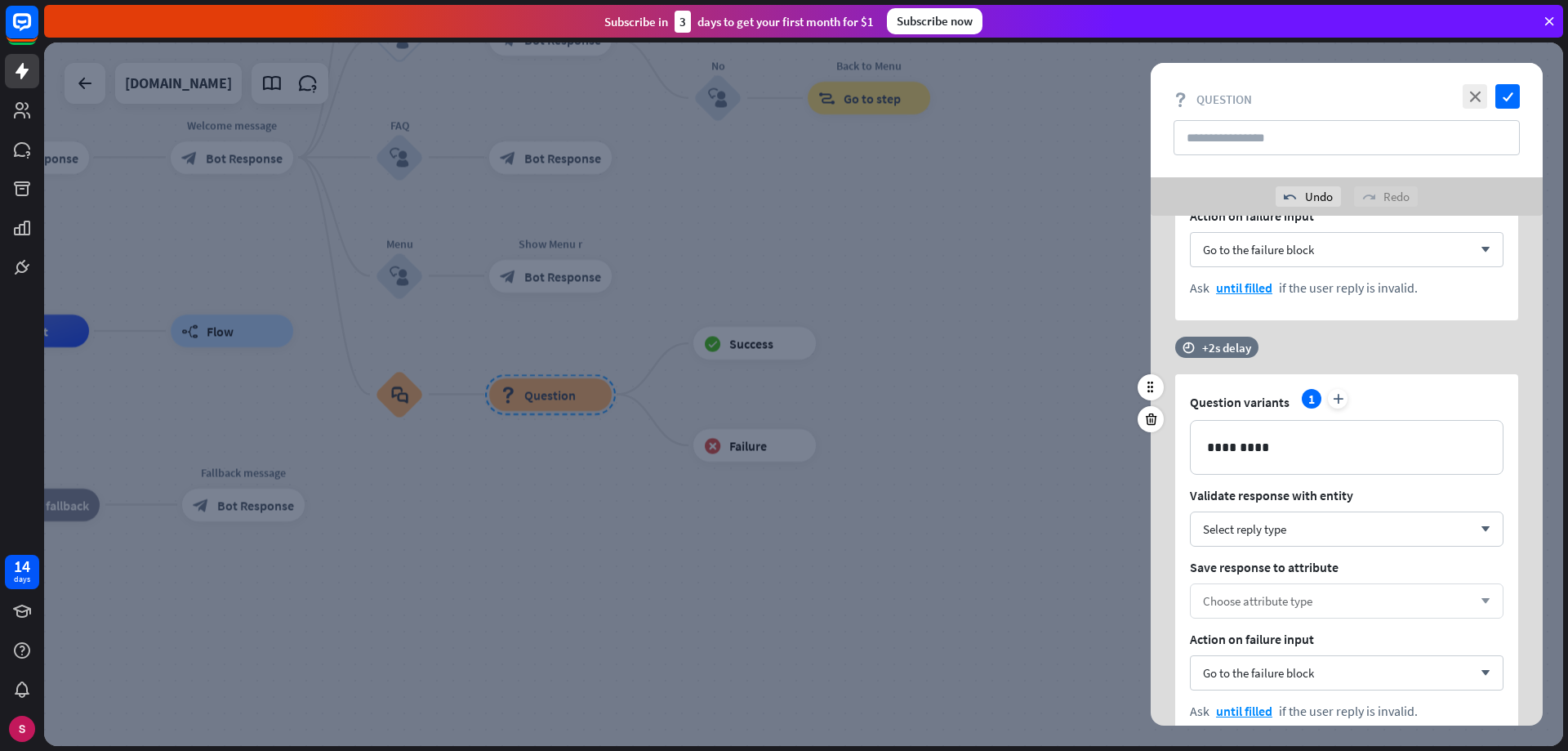
click at [1308, 600] on font "Choose attribute type" at bounding box center [1258, 601] width 110 height 16
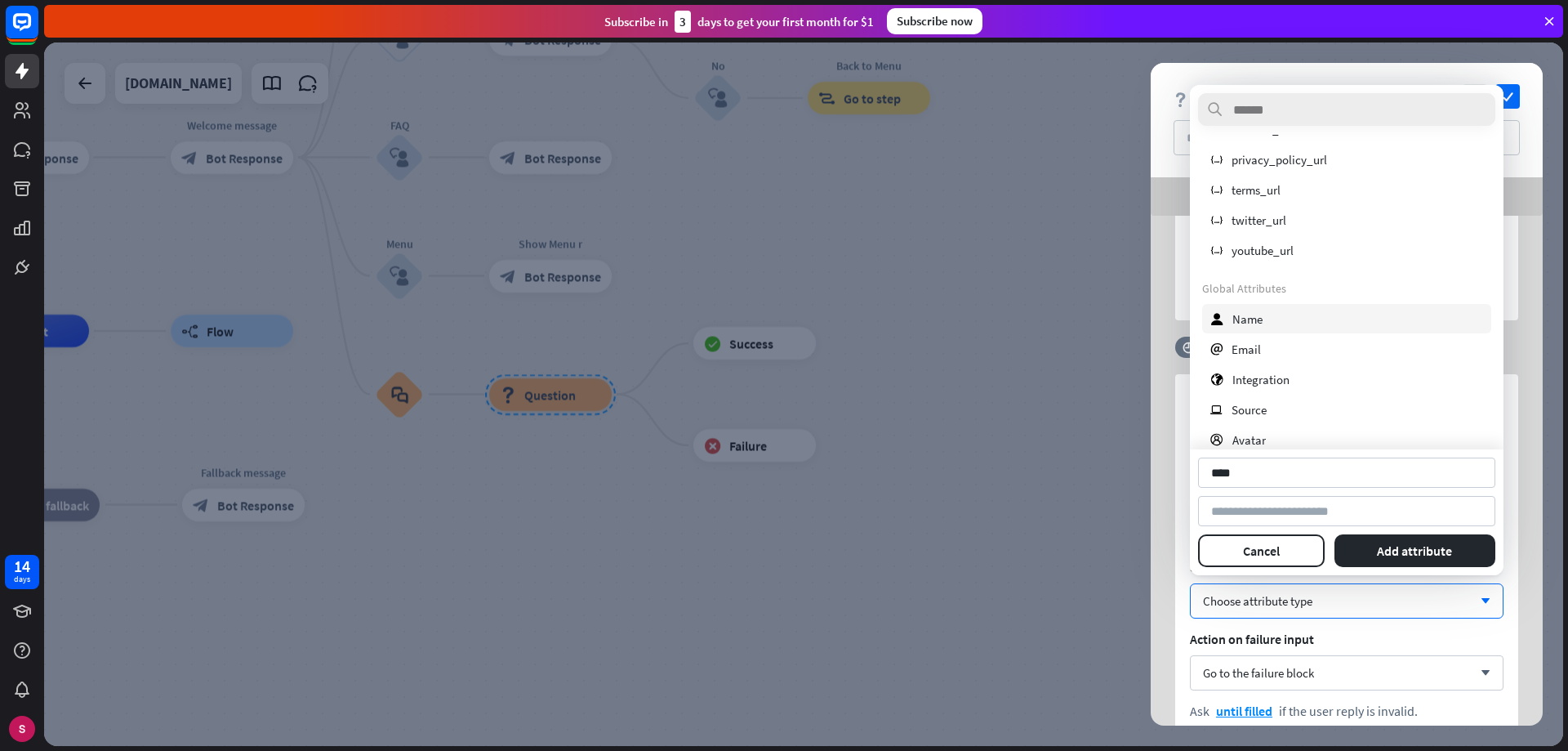
click at [1249, 319] on font "Name" at bounding box center [1247, 319] width 30 height 16
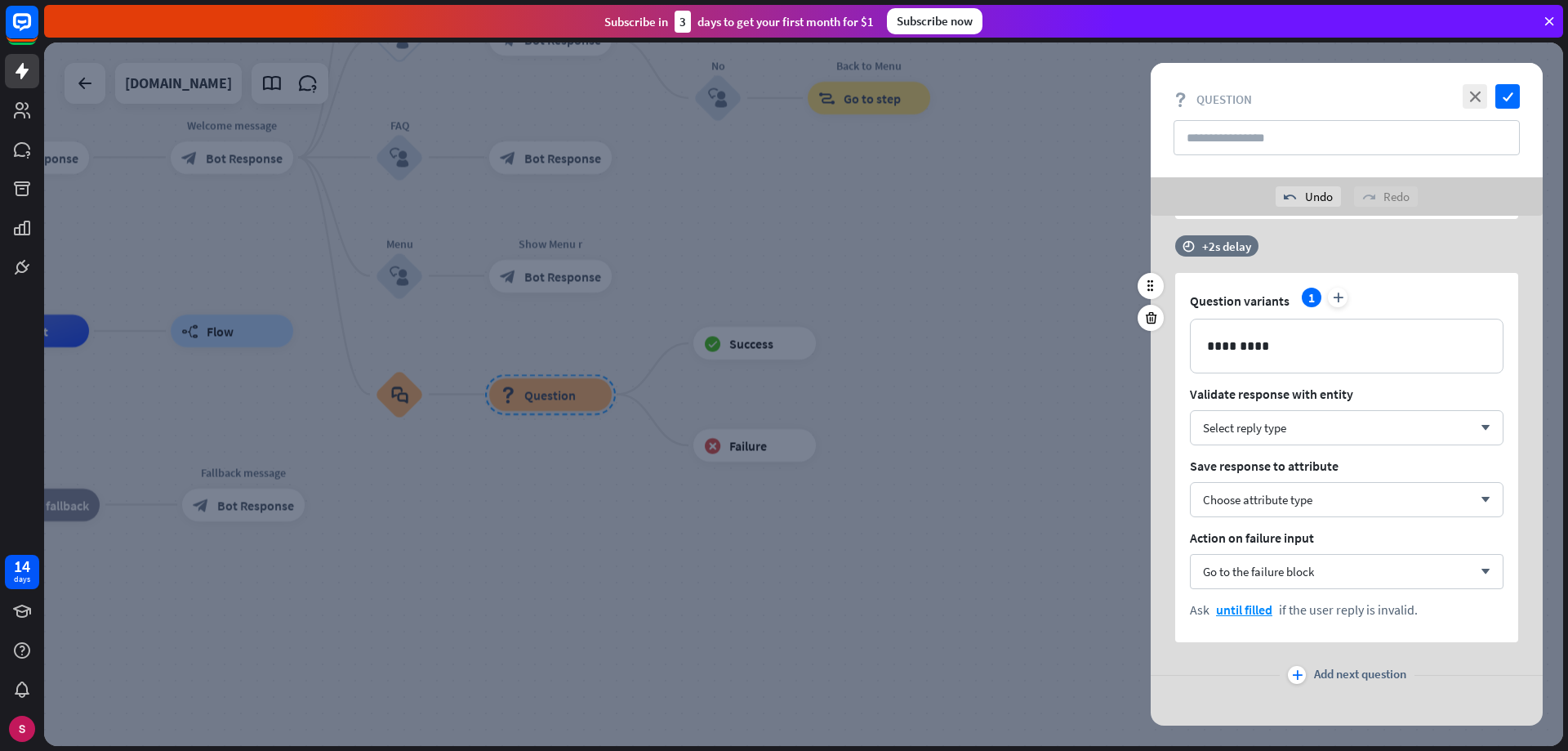
scroll to position [443, 0]
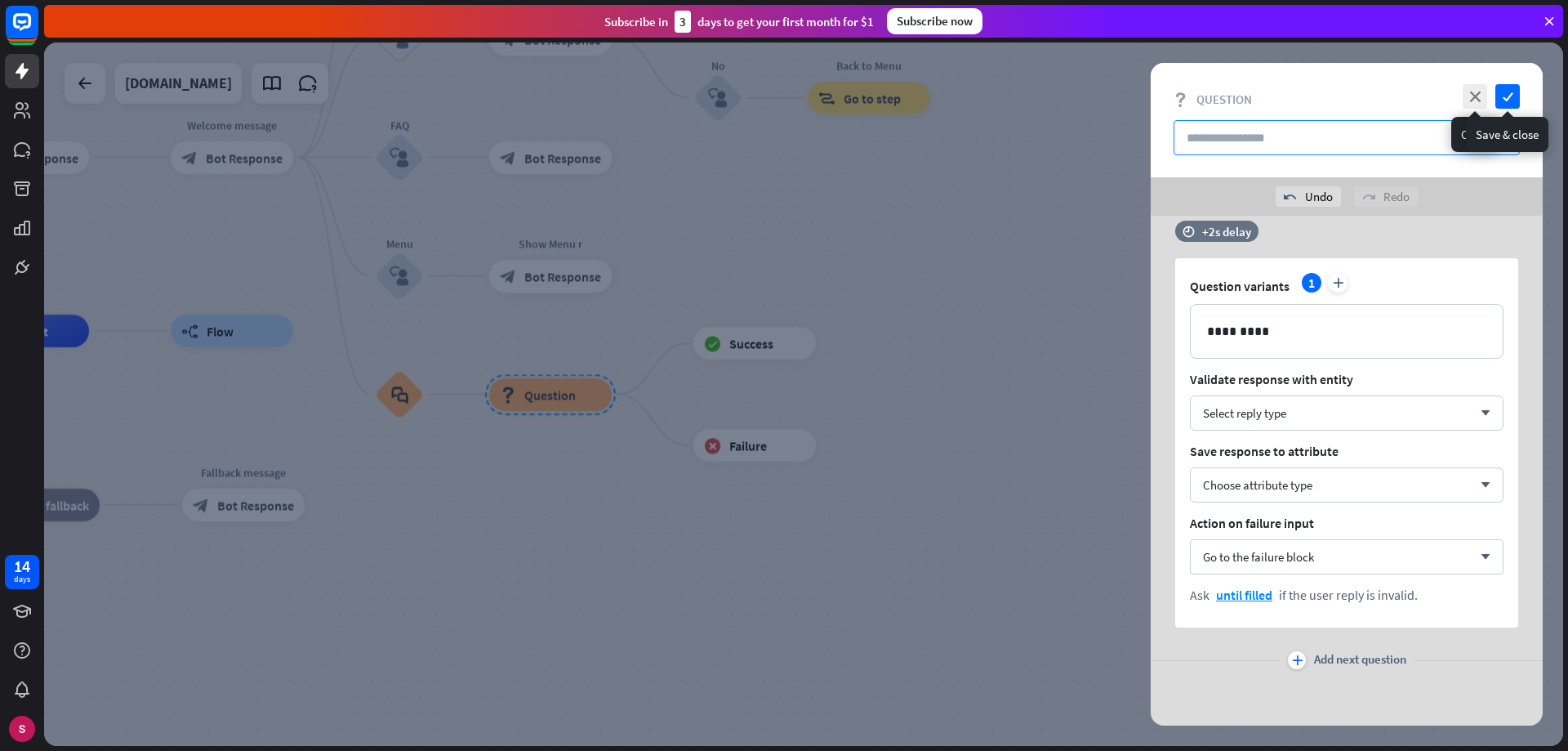
click at [1327, 137] on input "text" at bounding box center [1347, 138] width 346 height 35
type input "*********"
click at [1504, 96] on font "check" at bounding box center [1508, 97] width 10 height 10
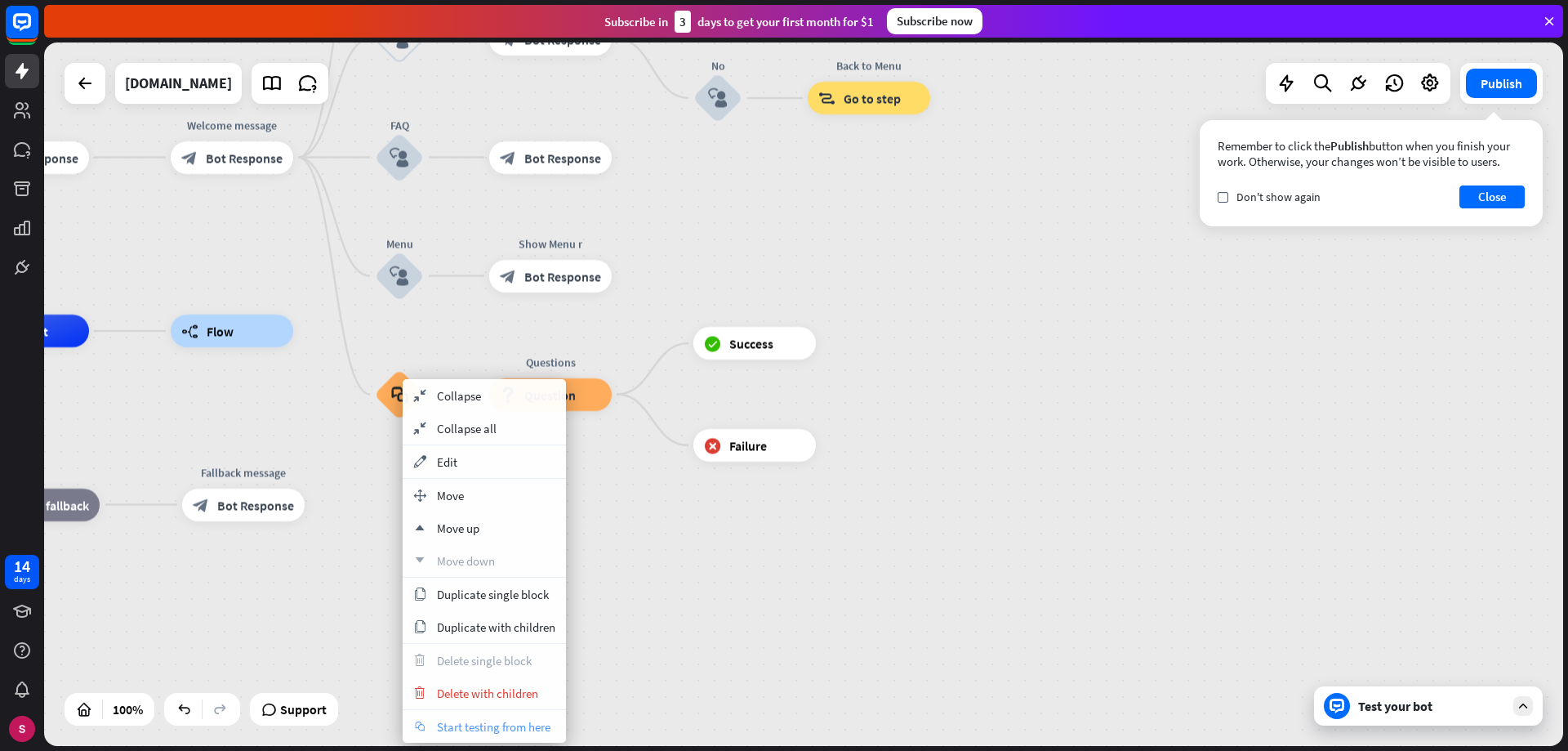
click at [489, 729] on font "Start testing from here" at bounding box center [493, 727] width 113 height 16
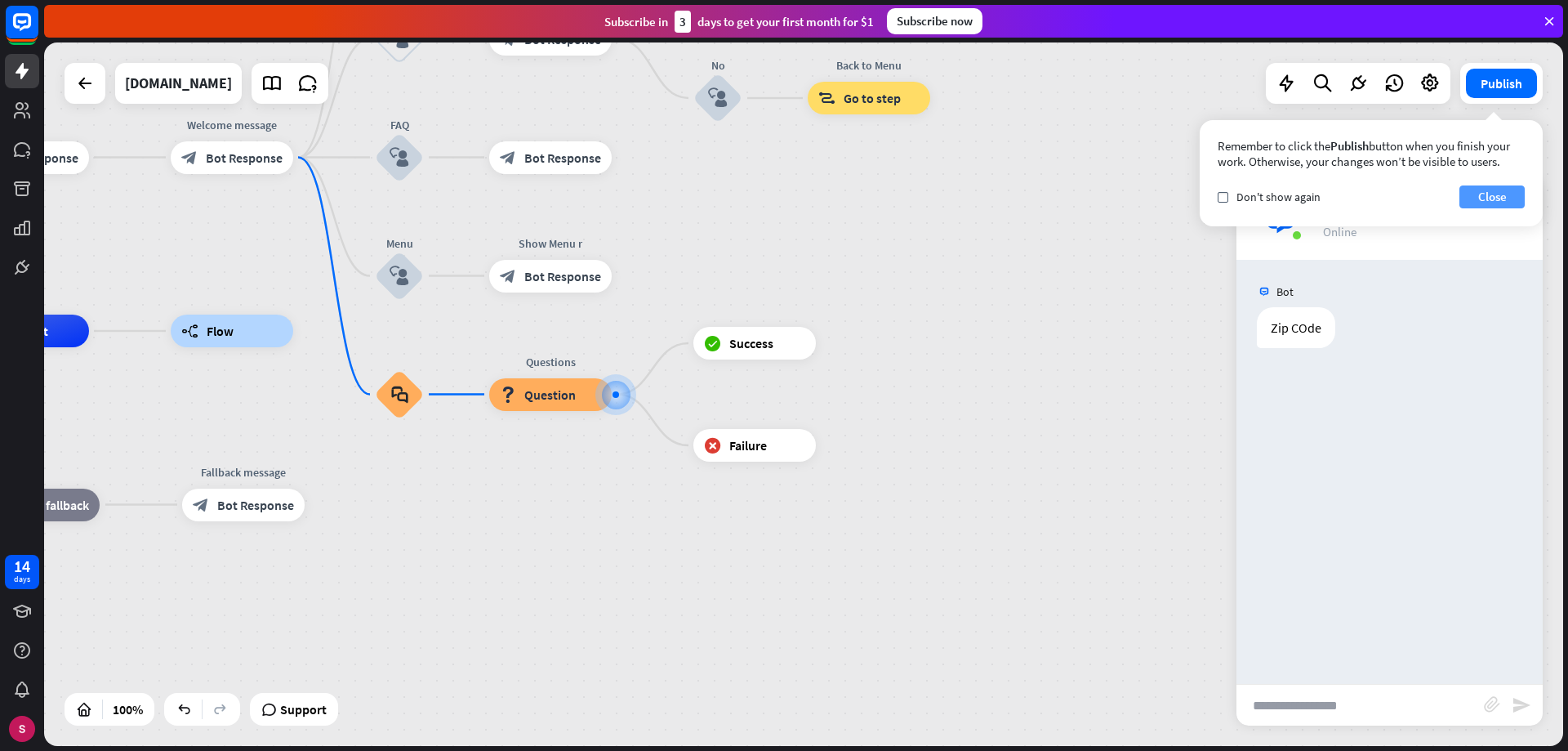
click at [1494, 193] on font "Close" at bounding box center [1492, 196] width 29 height 16
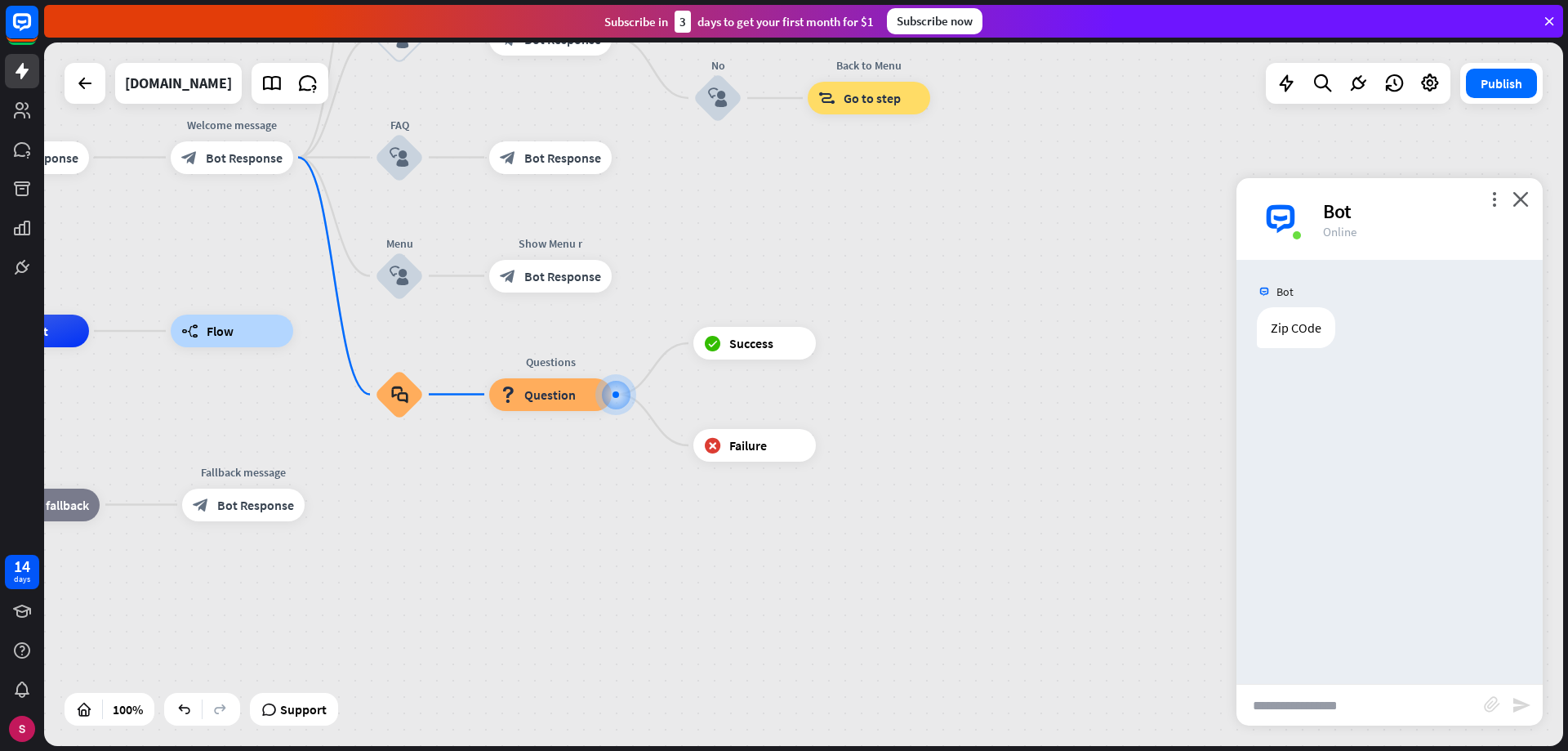
click at [1317, 705] on input "text" at bounding box center [1360, 704] width 247 height 41
type input "*******"
click at [1302, 691] on input "text" at bounding box center [1360, 704] width 247 height 41
type input "**********"
click at [1519, 706] on font "send" at bounding box center [1521, 705] width 20 height 20
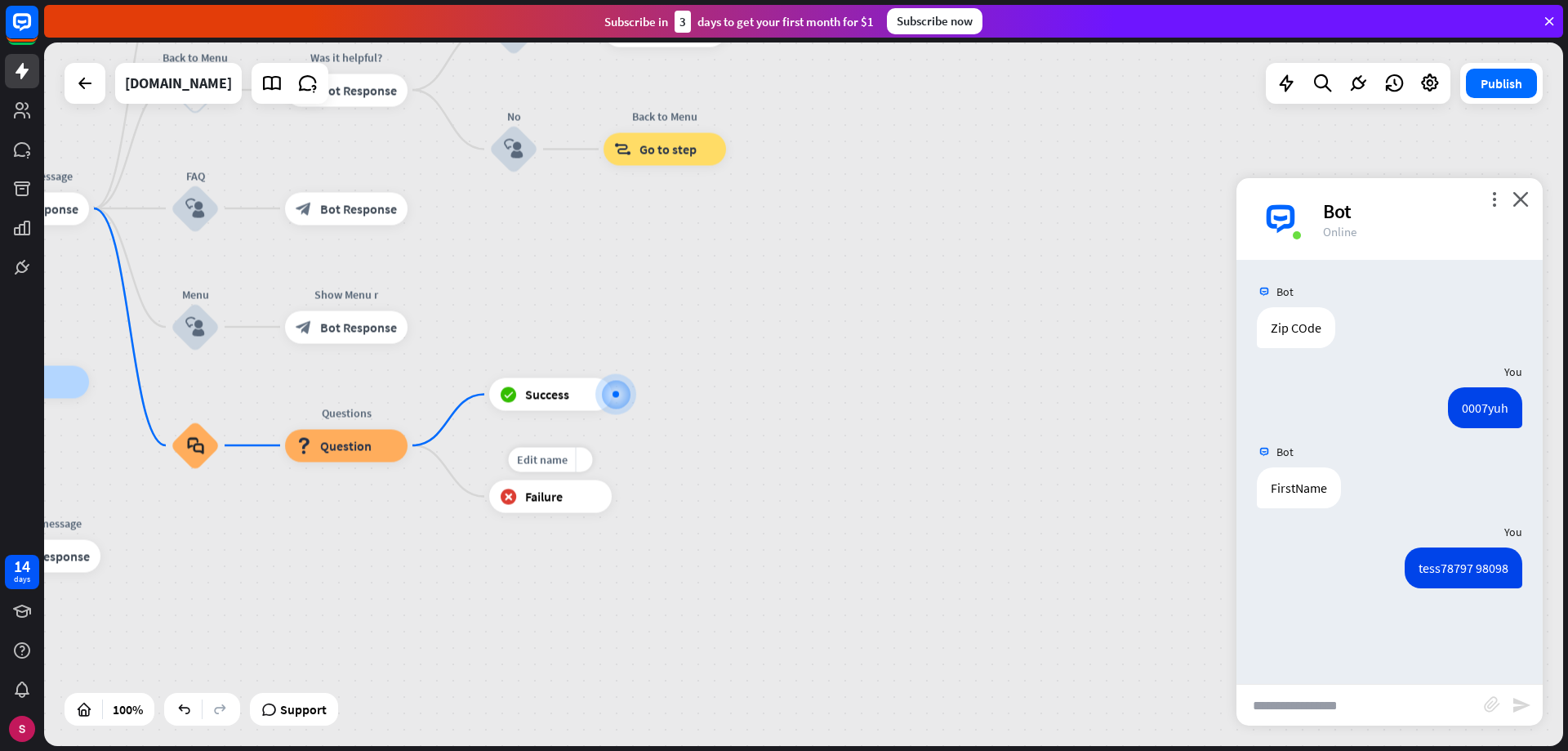
click at [362, 455] on div "block_question Question" at bounding box center [347, 446] width 123 height 33
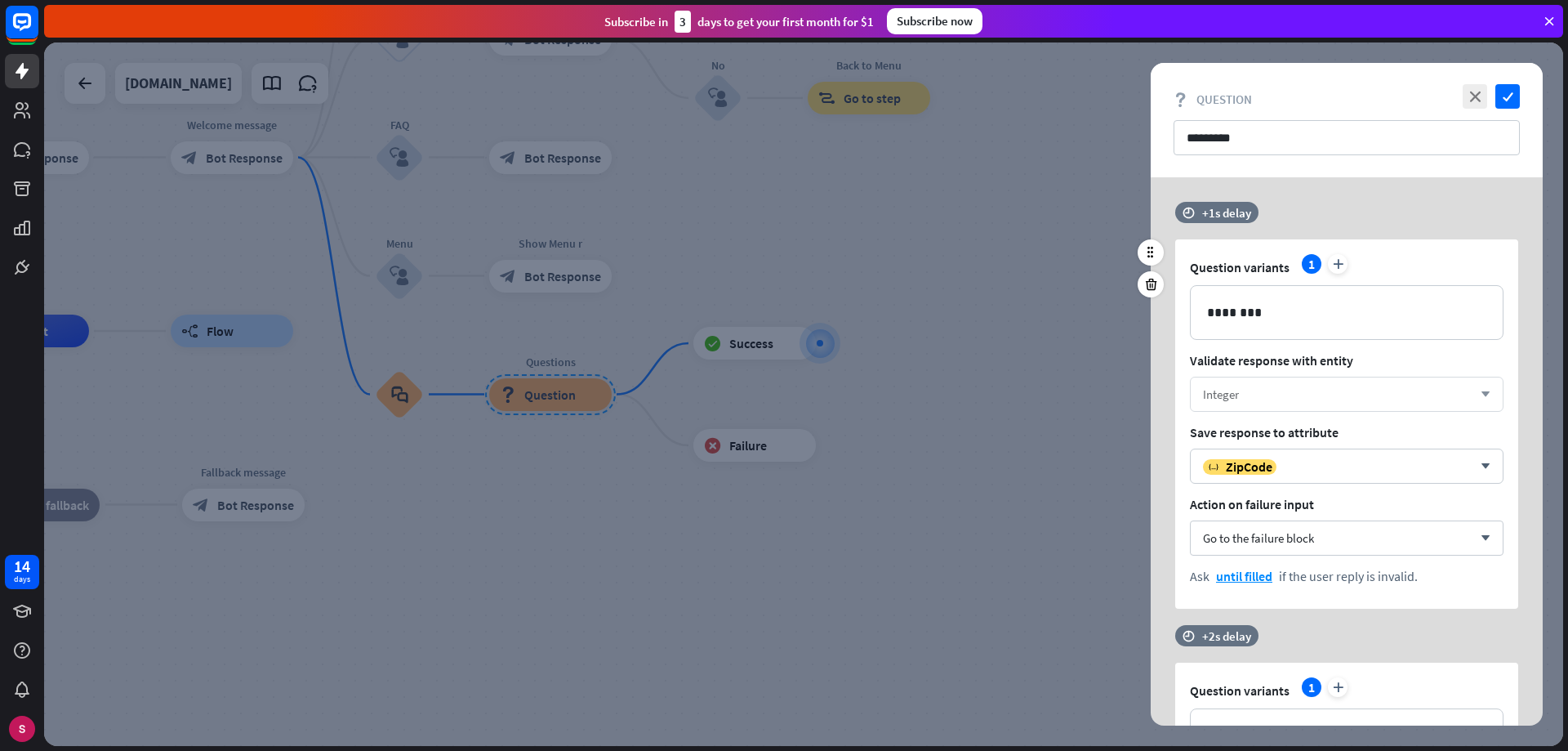
click at [1264, 391] on div "Integer" at bounding box center [1338, 395] width 270 height 16
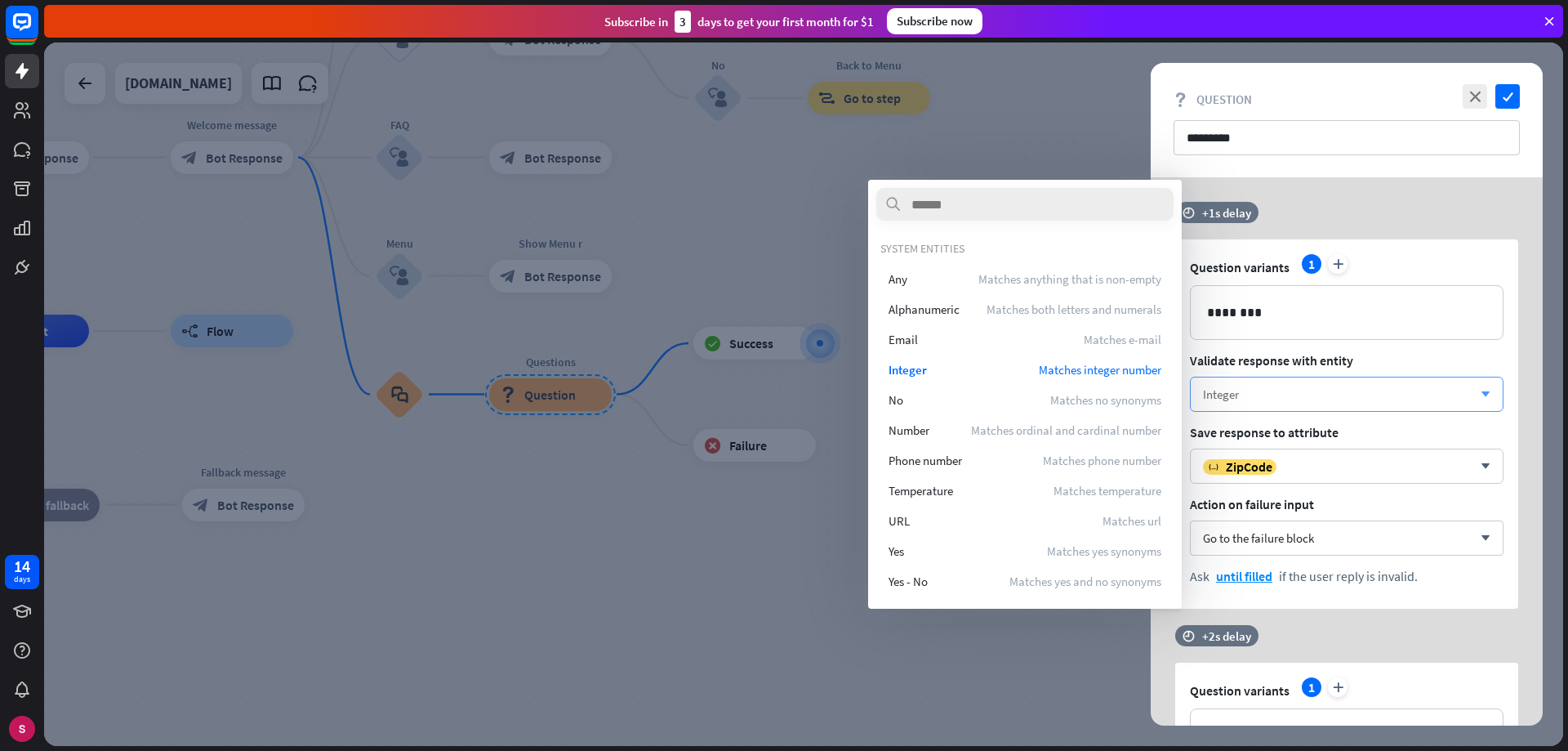
click at [1264, 391] on div "Integer" at bounding box center [1338, 395] width 270 height 16
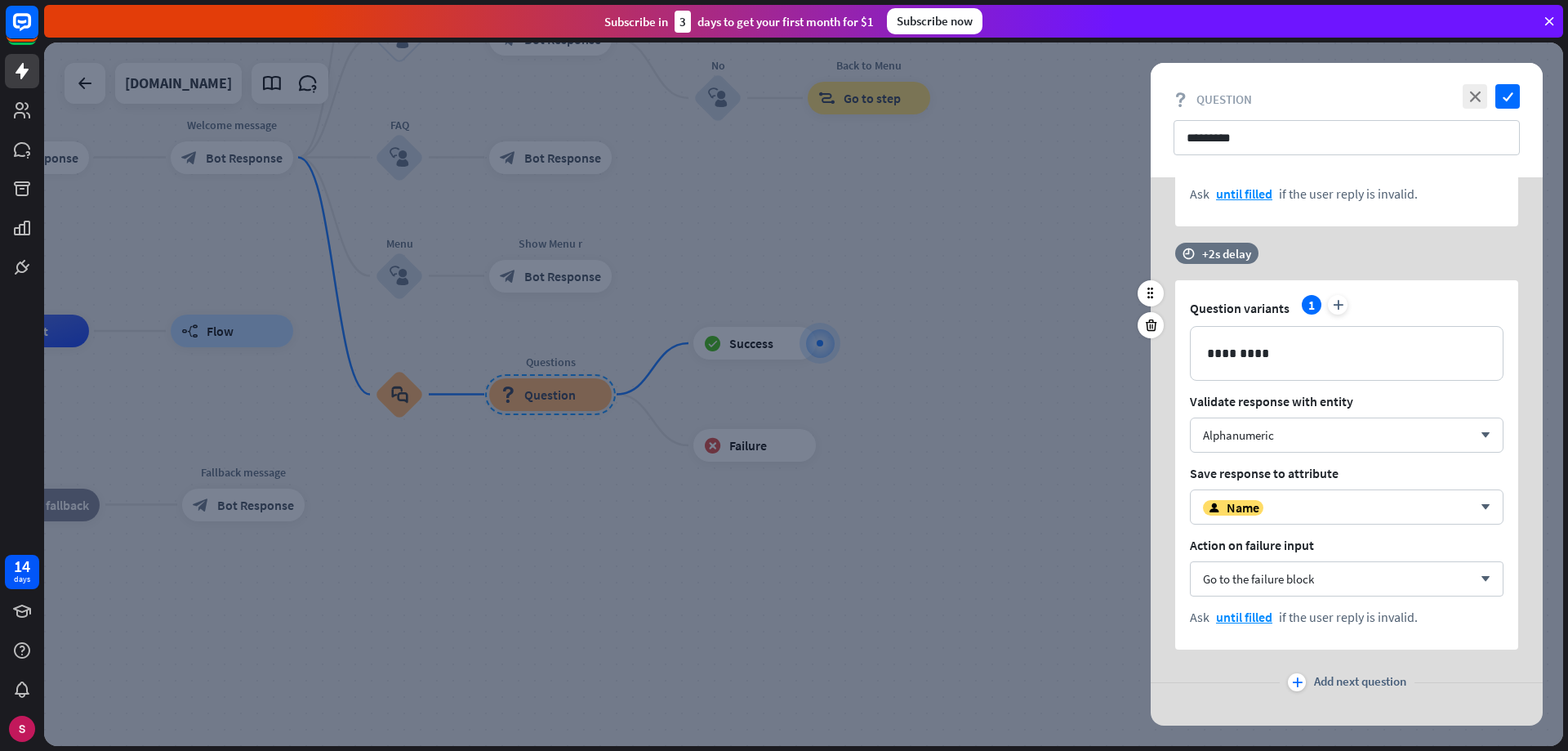
scroll to position [404, 0]
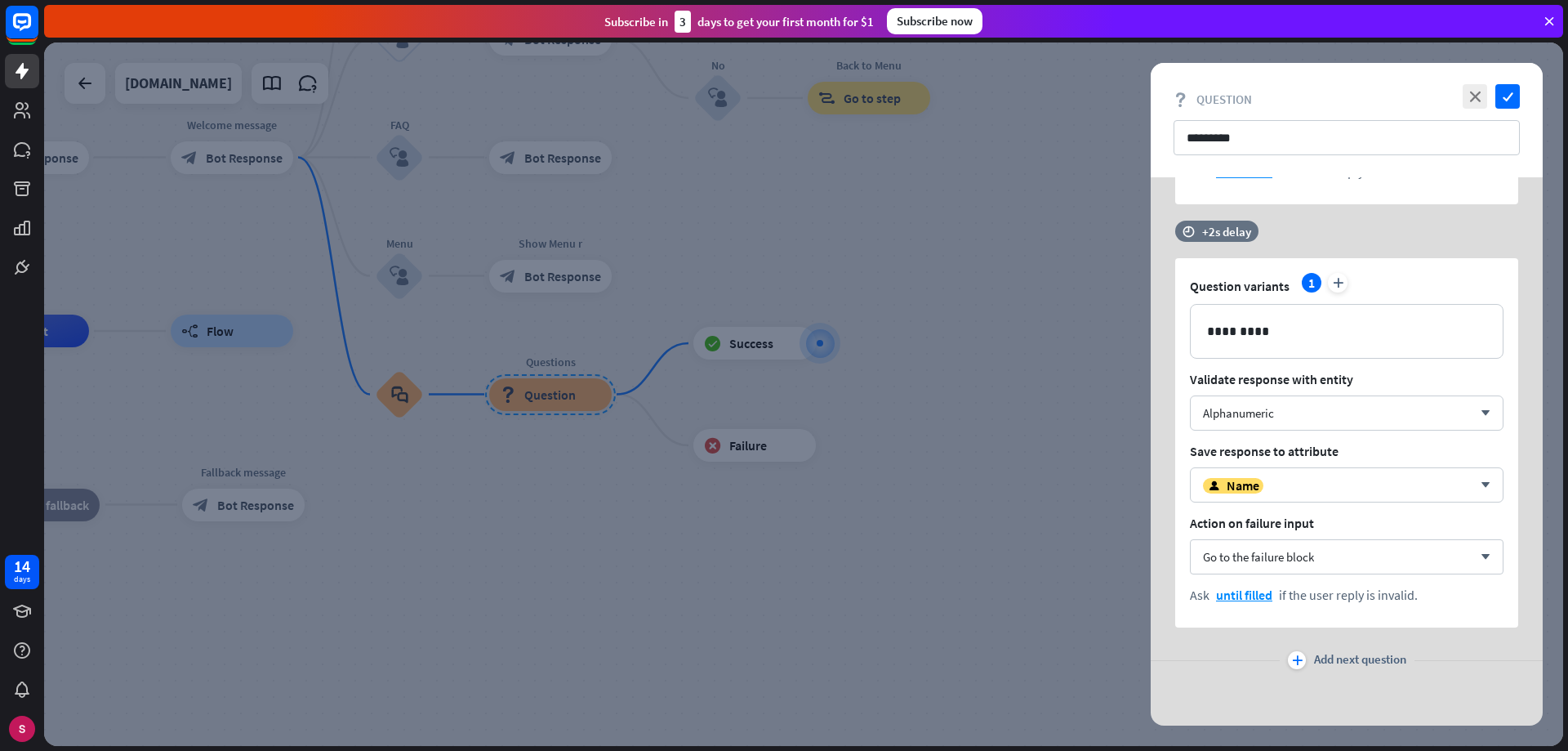
click at [926, 653] on div at bounding box center [803, 394] width 1519 height 703
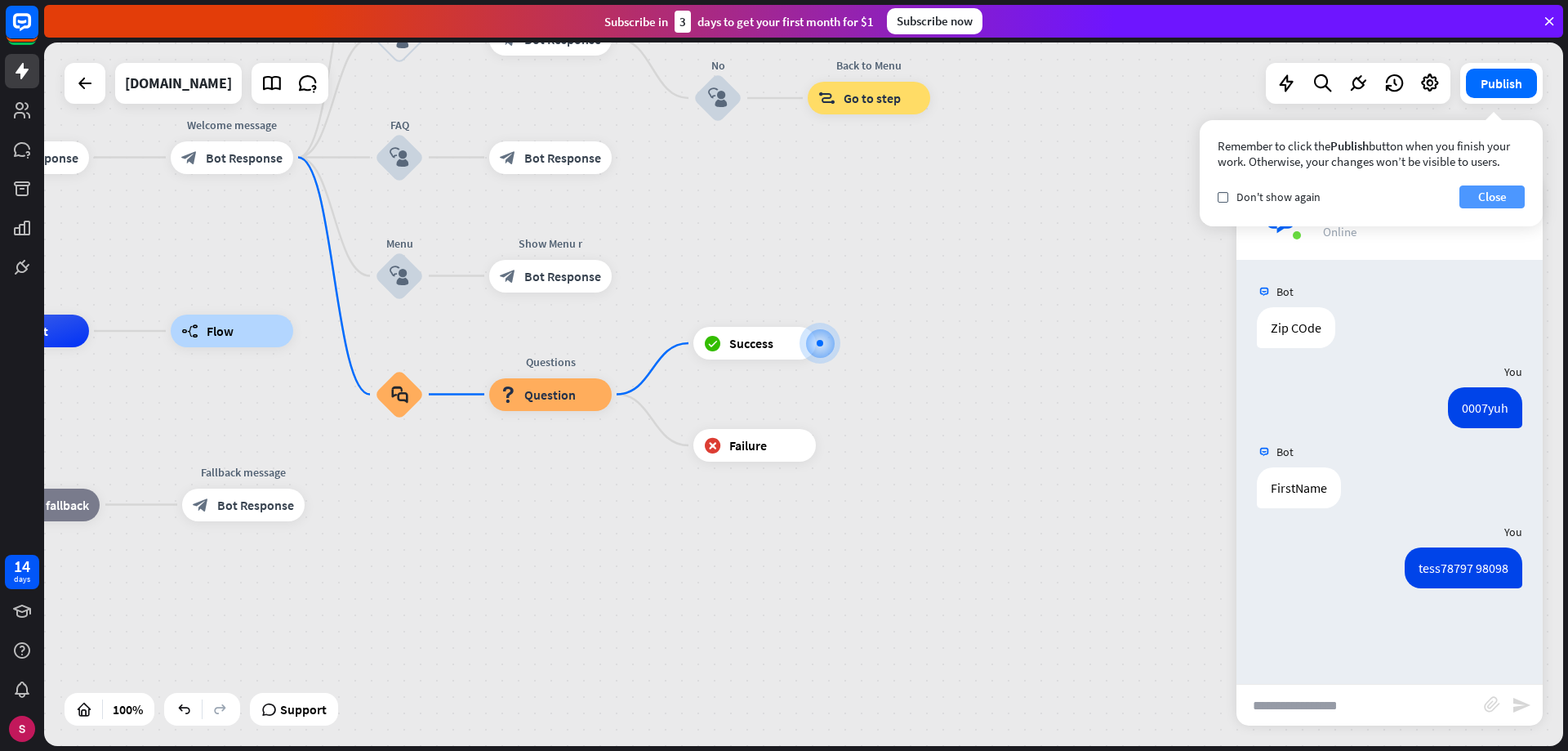
click at [1513, 196] on button "Close" at bounding box center [1493, 196] width 66 height 22
